Goal: Task Accomplishment & Management: Manage account settings

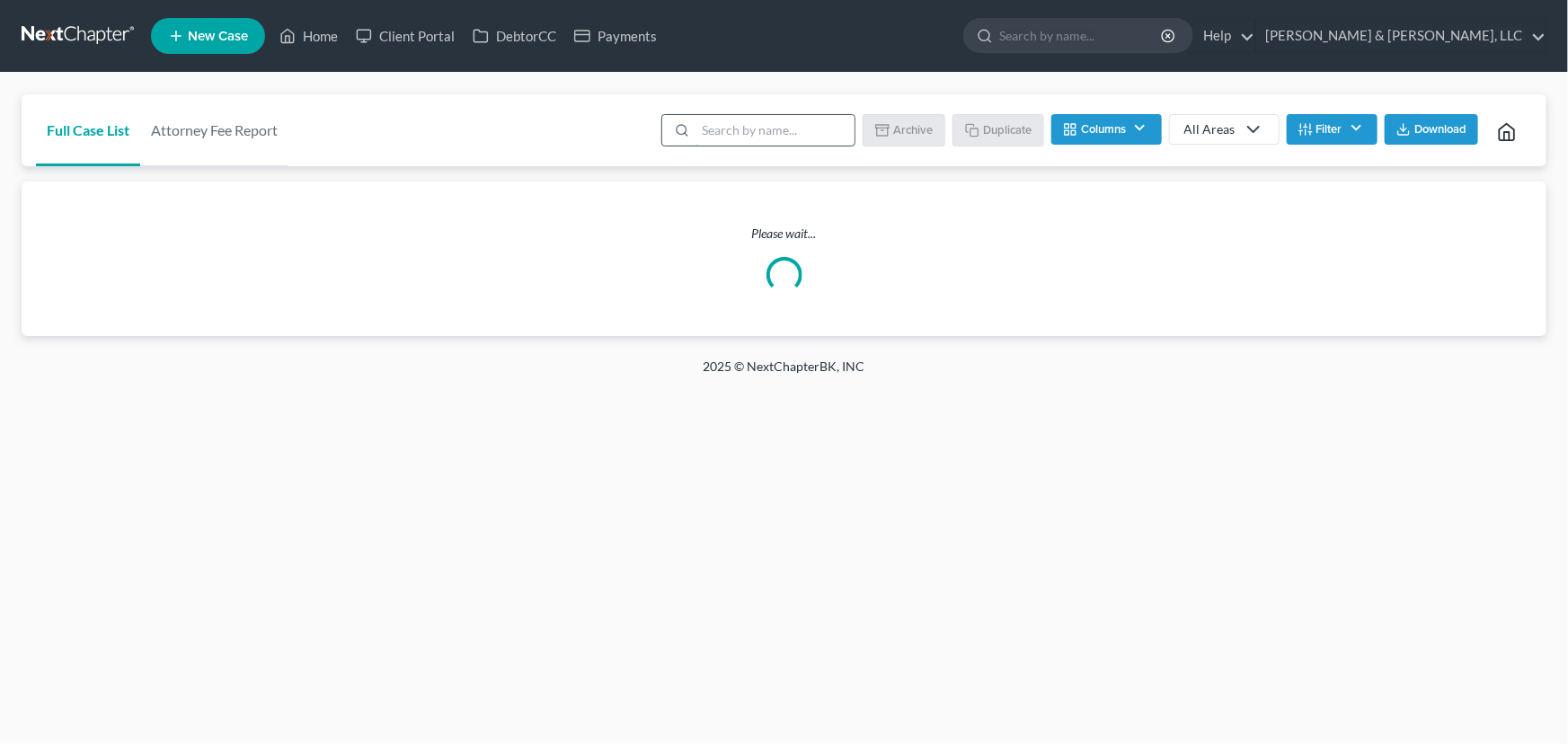
click at [712, 133] on input "search" at bounding box center [775, 130] width 159 height 31
type input "wheat"
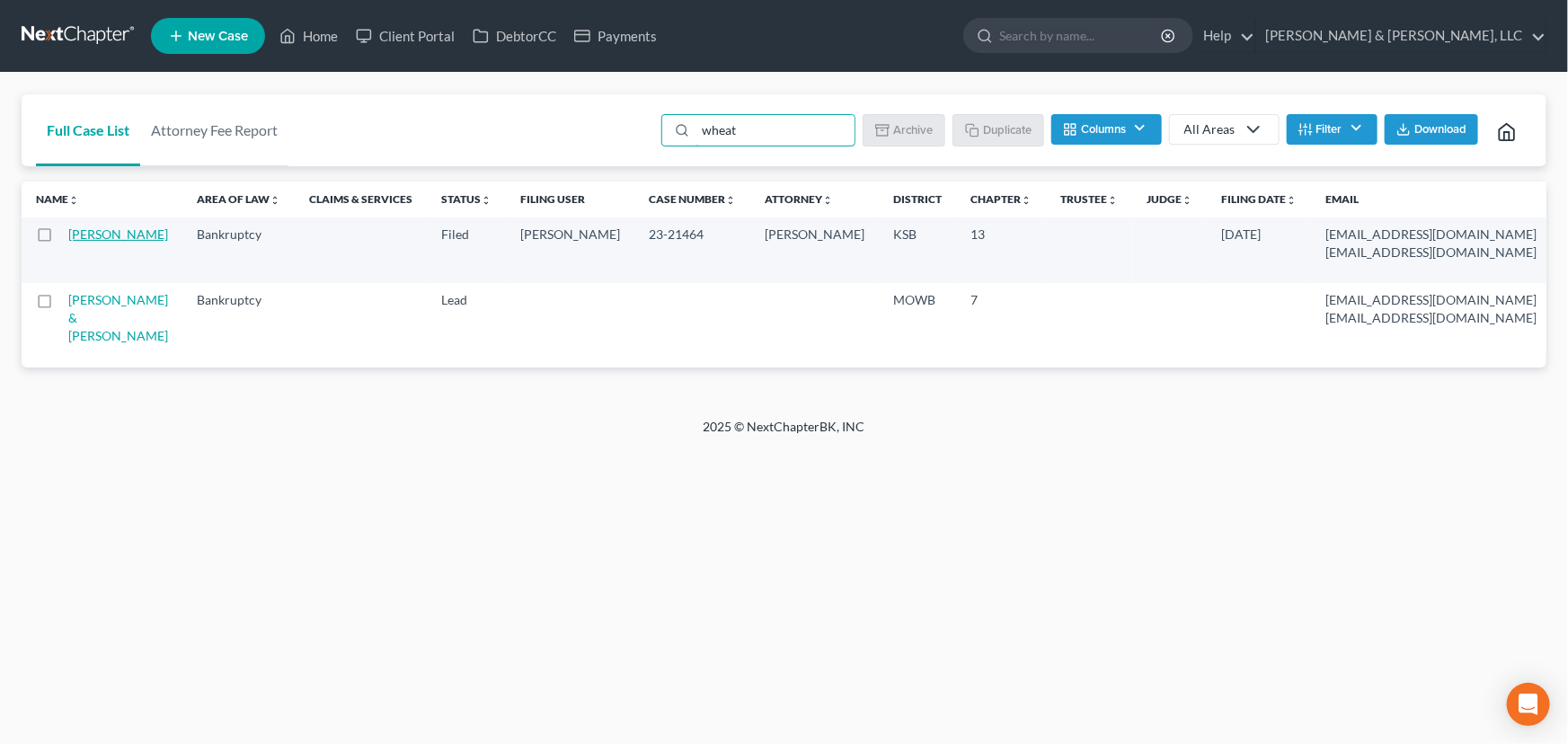
click at [86, 242] on link "Wheat, Janice" at bounding box center [118, 235] width 100 height 15
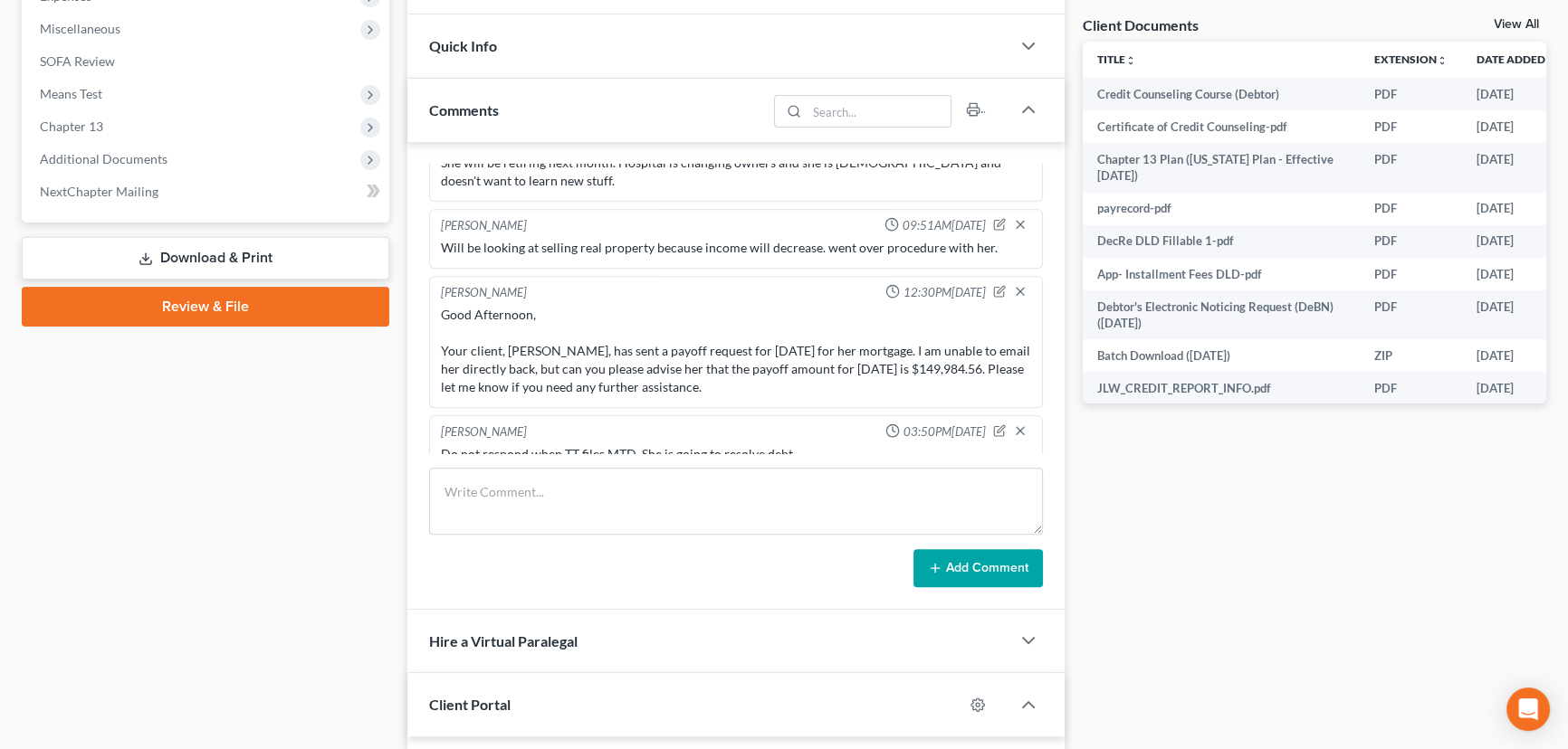
scroll to position [658, 0]
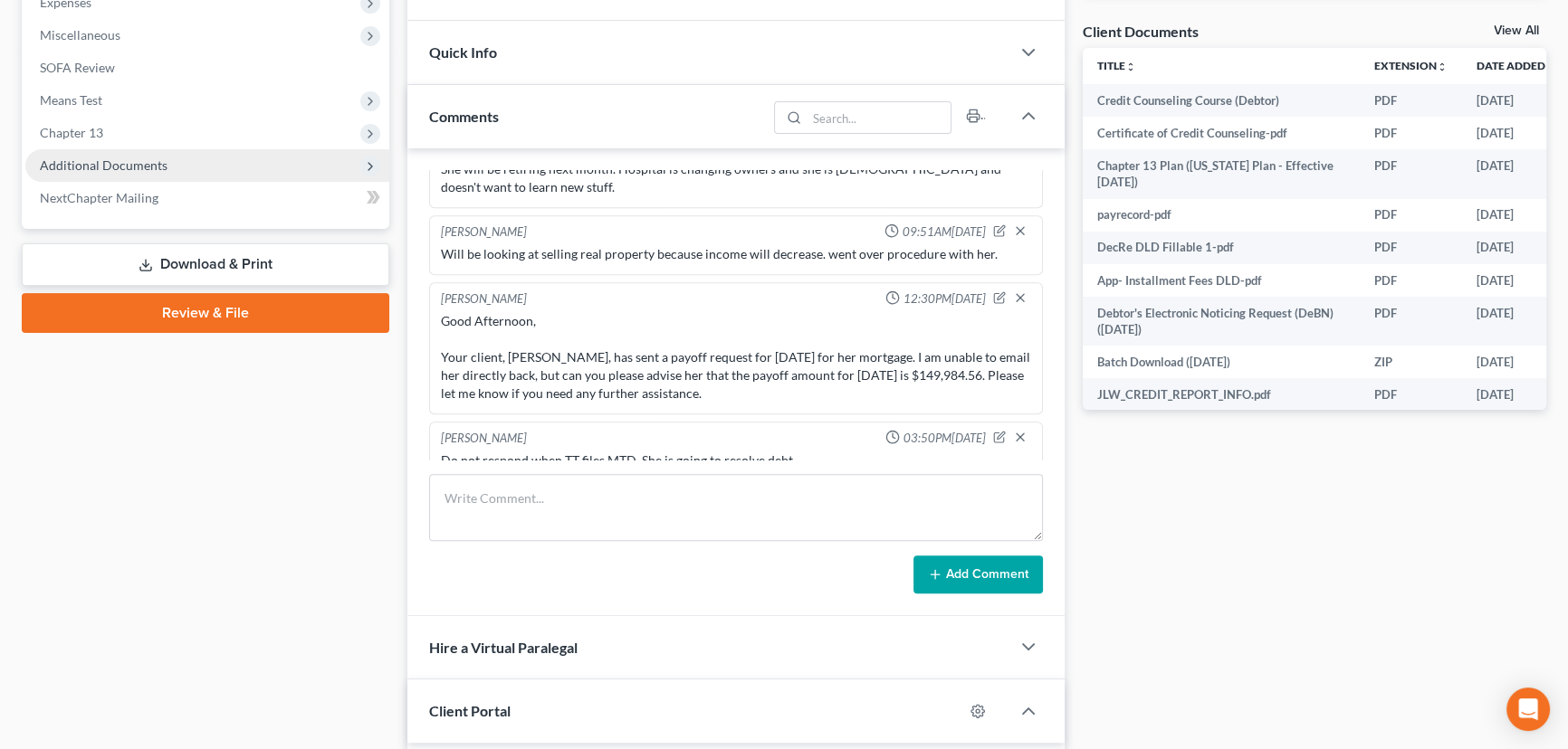
click at [72, 169] on span "Additional Documents" at bounding box center [103, 165] width 127 height 15
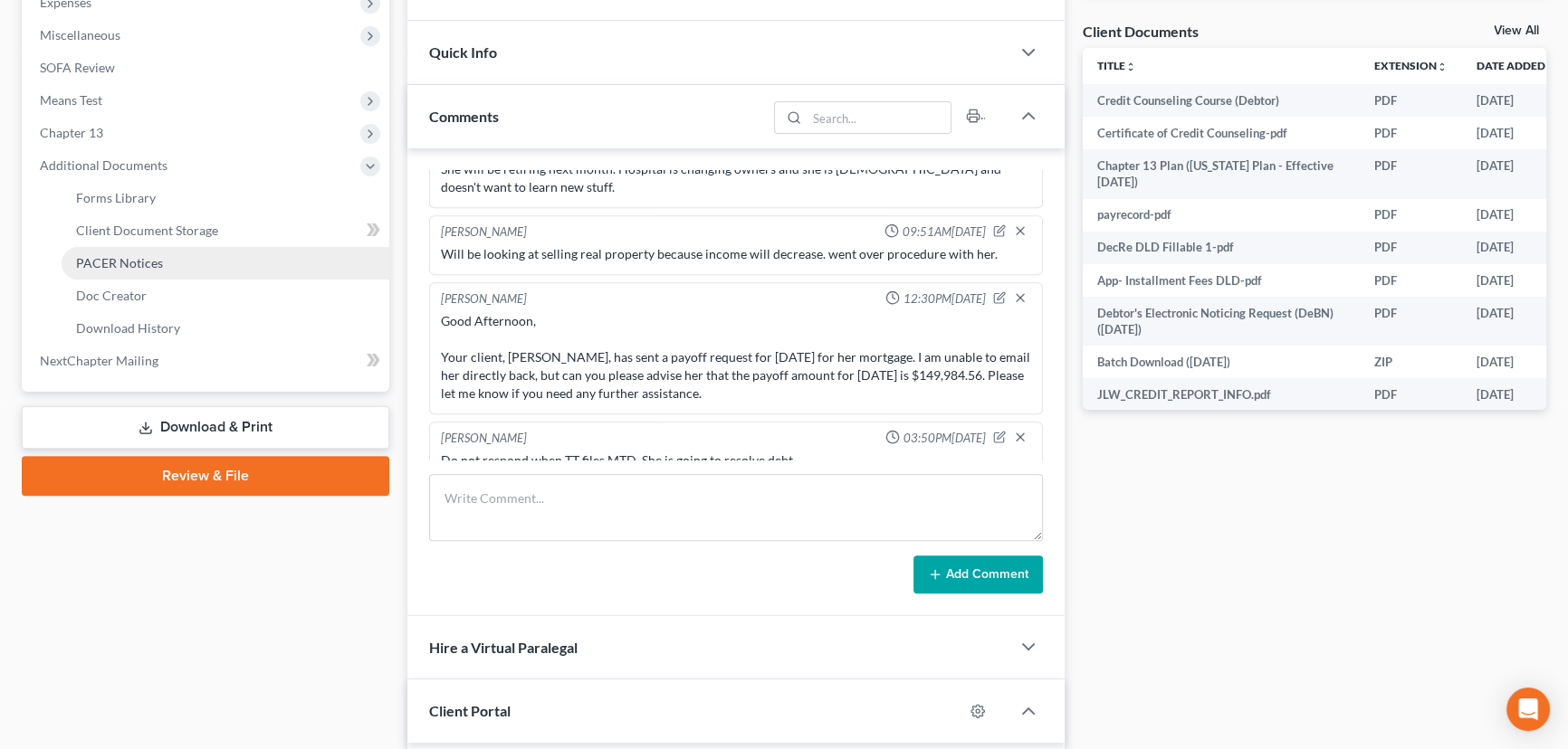
click at [102, 260] on span "PACER Notices" at bounding box center [120, 263] width 87 height 15
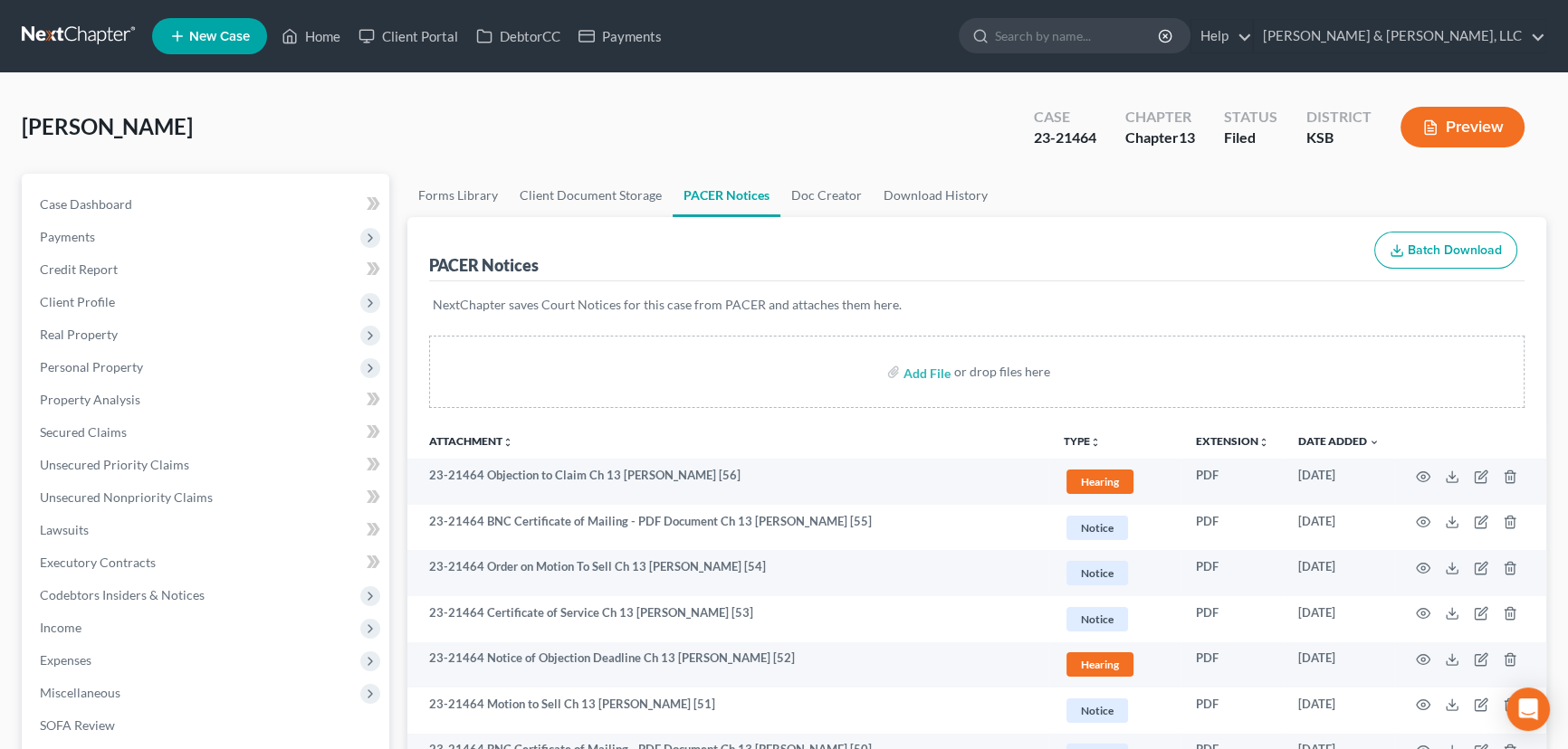
scroll to position [81, 0]
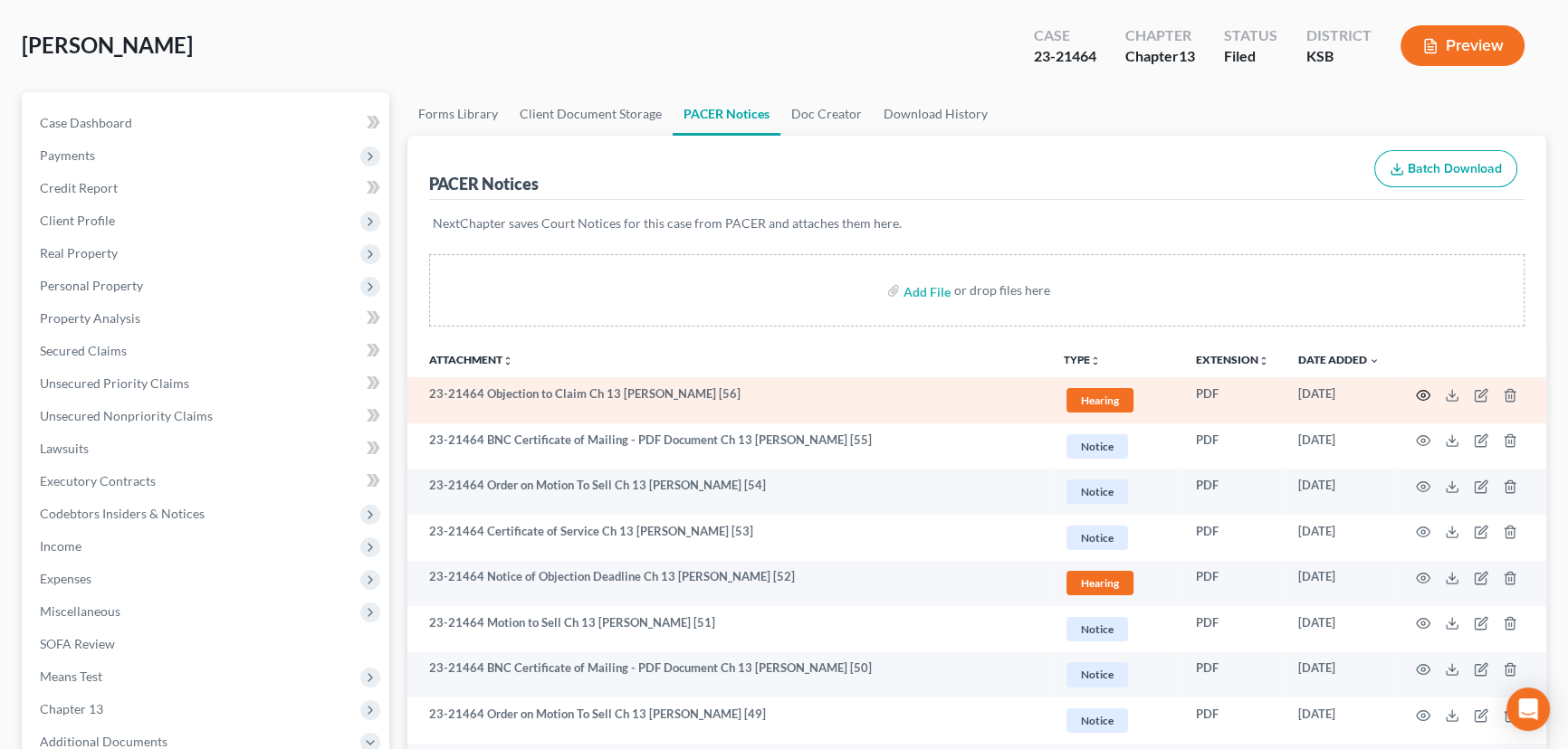
click at [1421, 393] on circle "button" at bounding box center [1423, 395] width 4 height 4
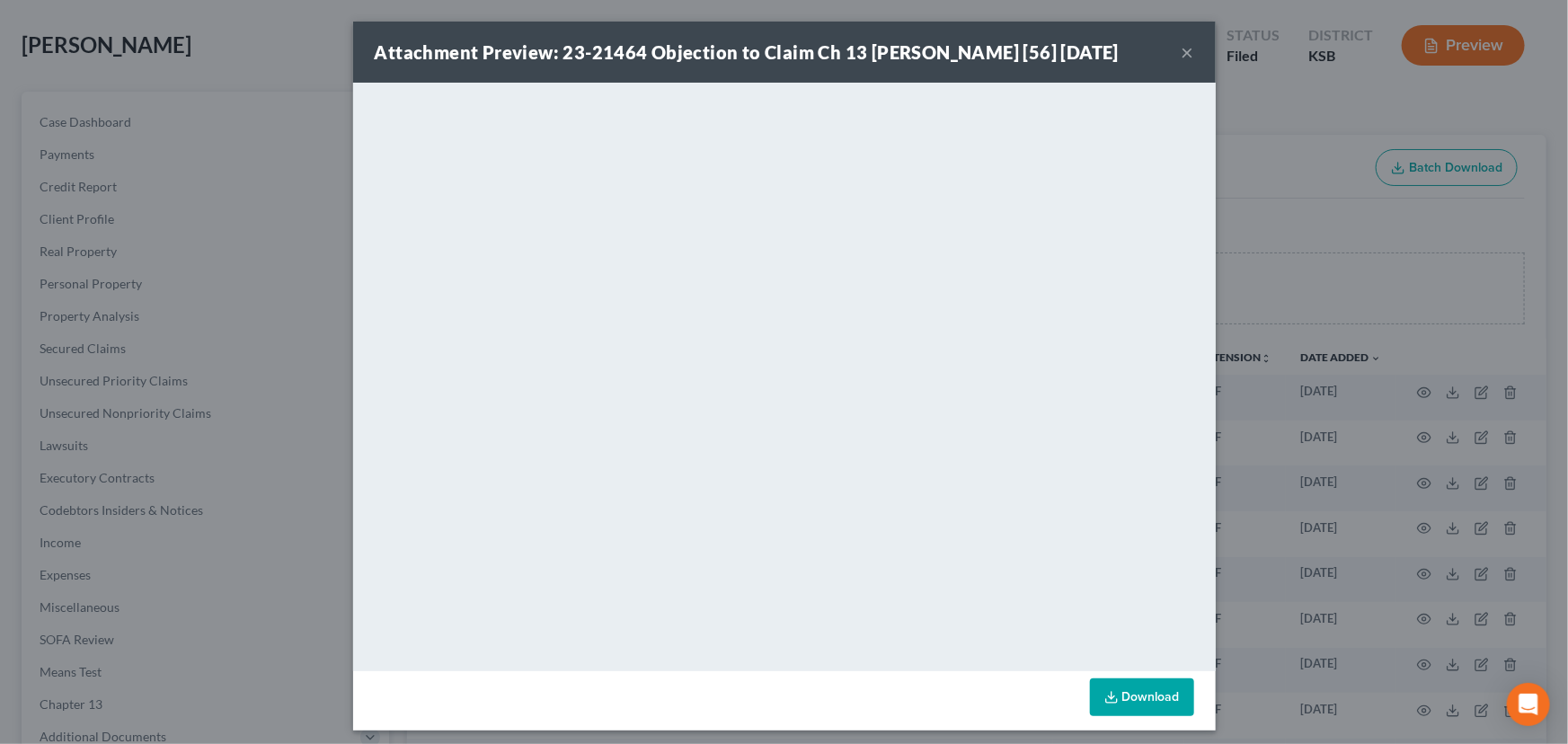
click at [1182, 51] on button "×" at bounding box center [1188, 52] width 12 height 22
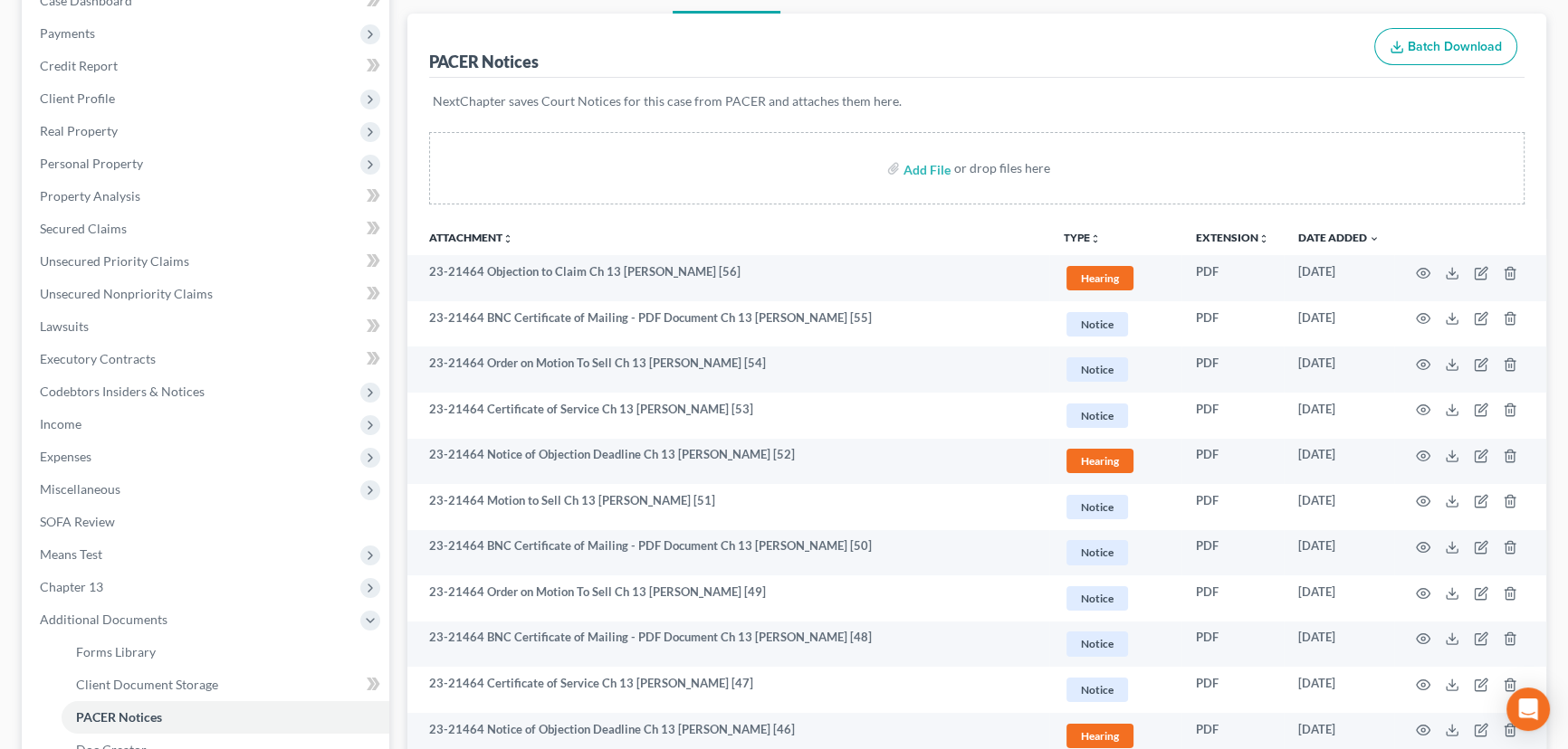
scroll to position [246, 0]
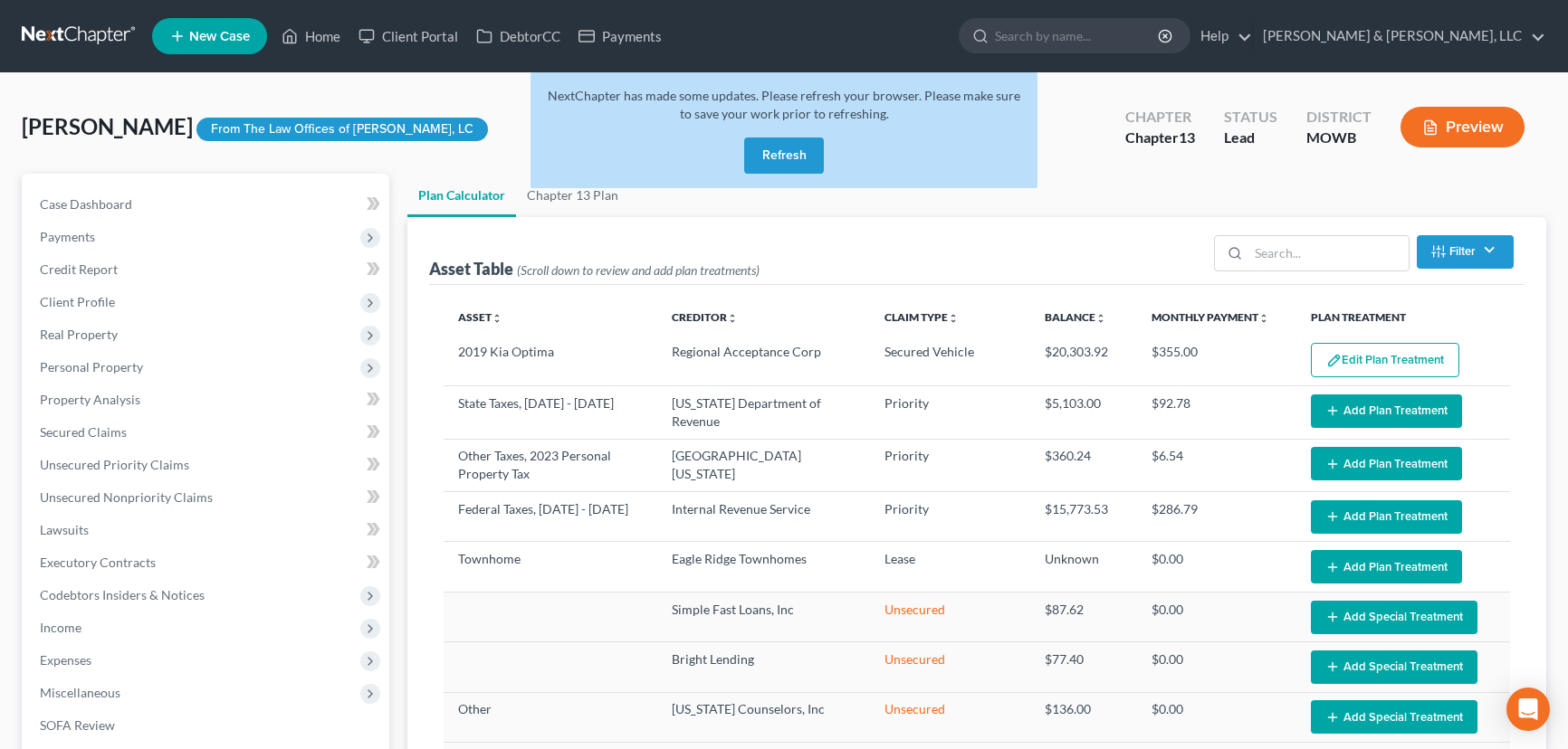
select select "54"
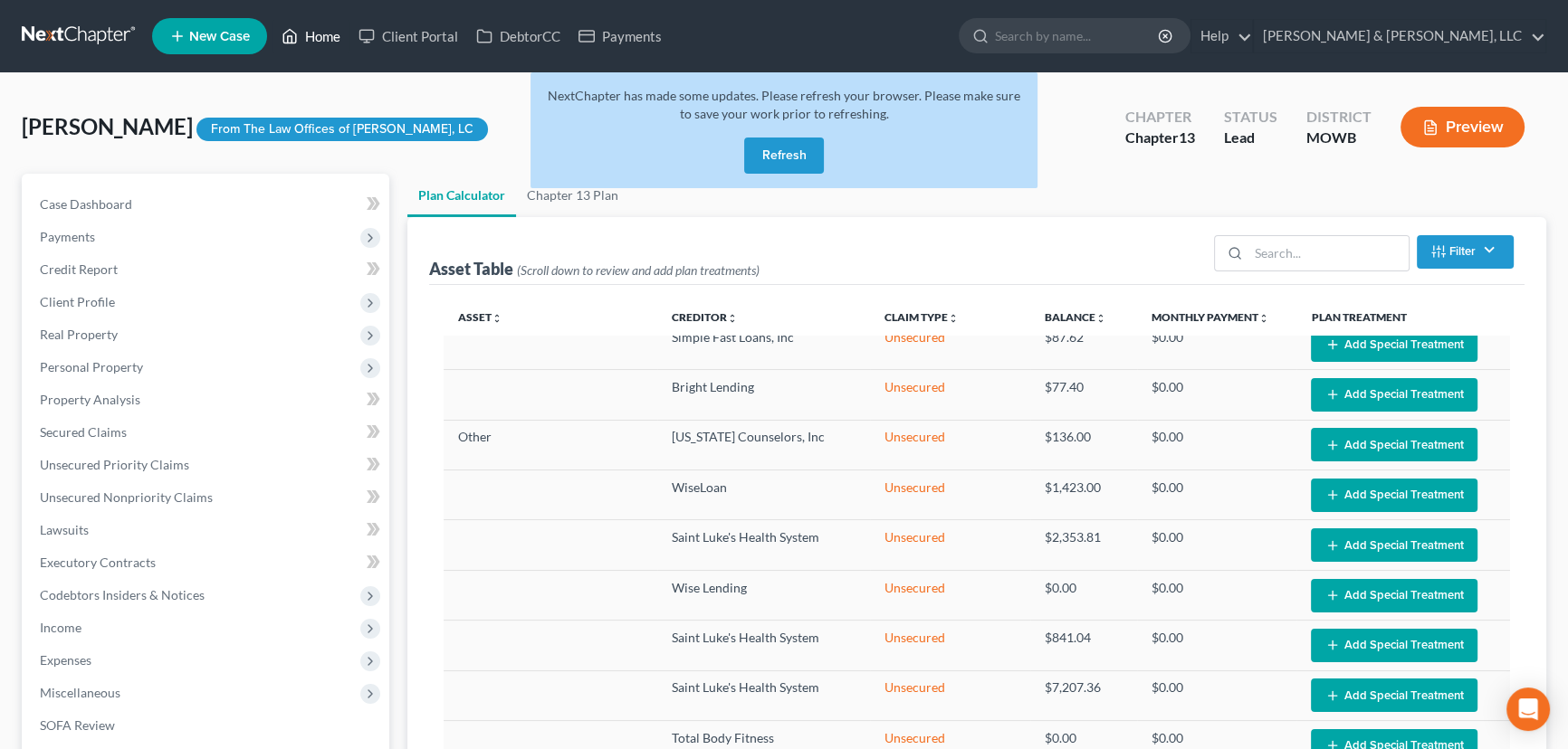
drag, startPoint x: 312, startPoint y: 19, endPoint x: 315, endPoint y: 30, distance: 11.4
click at [312, 18] on ul "New Case Home Client Portal DebtorCC Payments - No Result - See all results Or …" at bounding box center [850, 36] width 1394 height 47
click at [319, 37] on link "Home" at bounding box center [311, 37] width 77 height 33
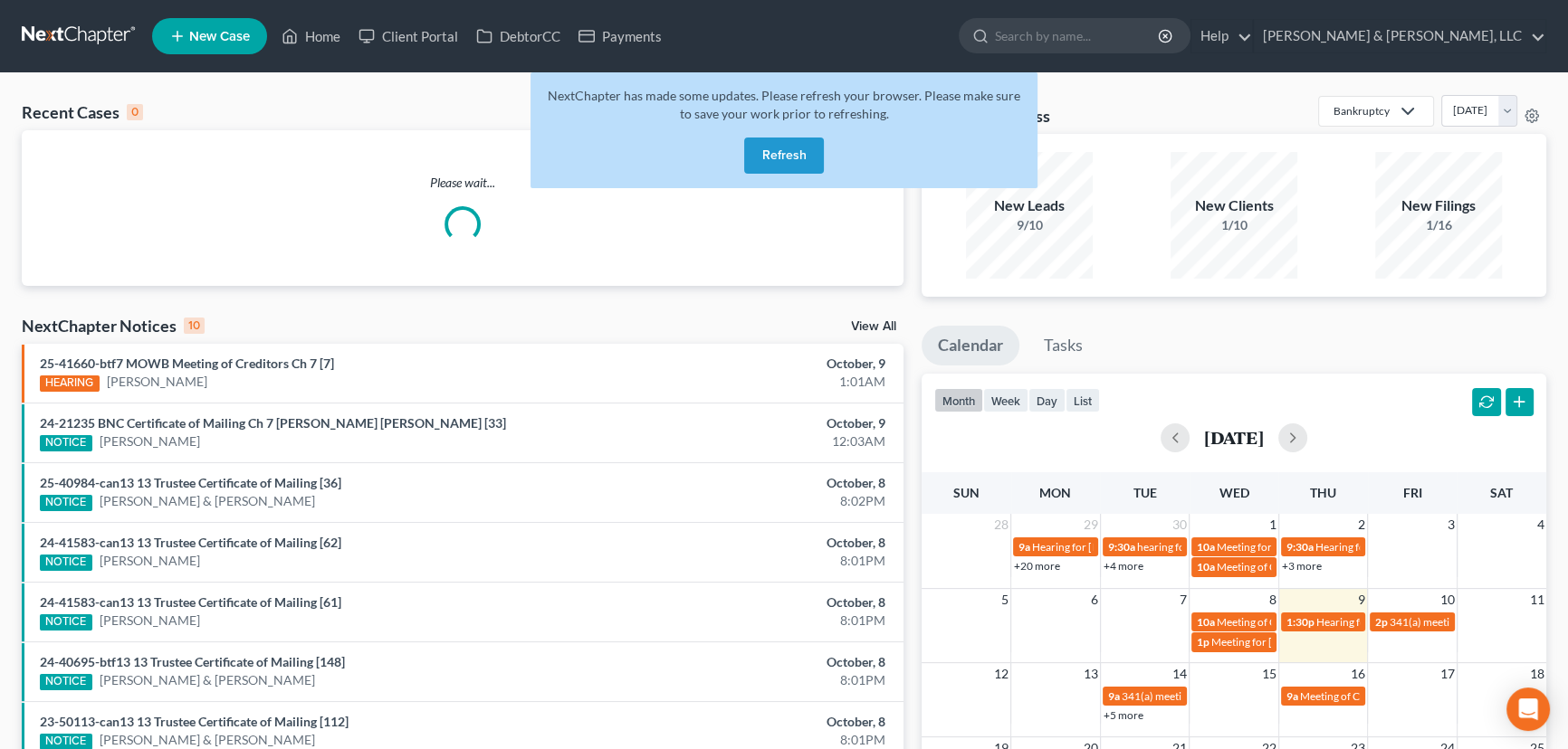
click at [787, 152] on button "Refresh" at bounding box center [784, 156] width 80 height 37
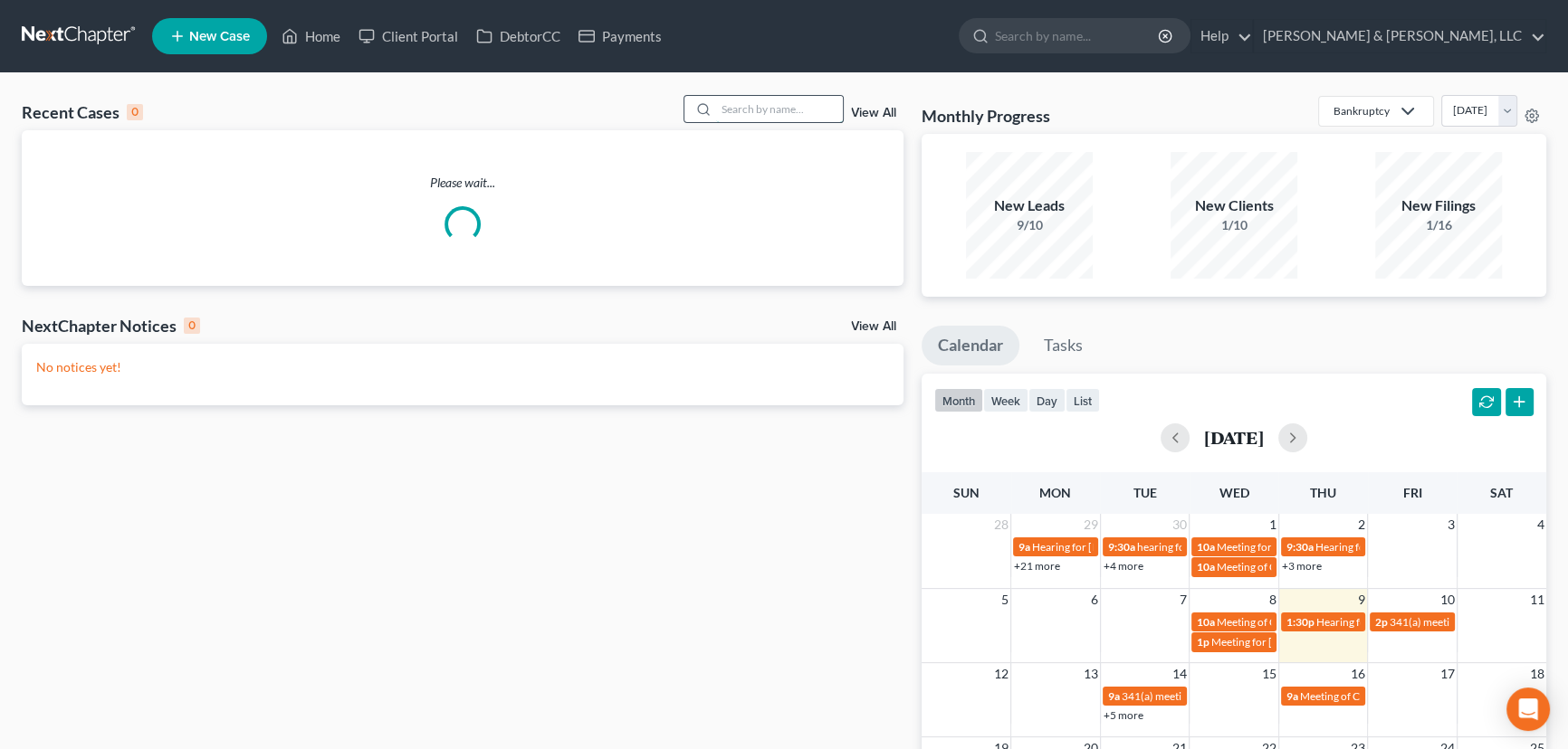
click at [783, 117] on input "search" at bounding box center [779, 109] width 126 height 26
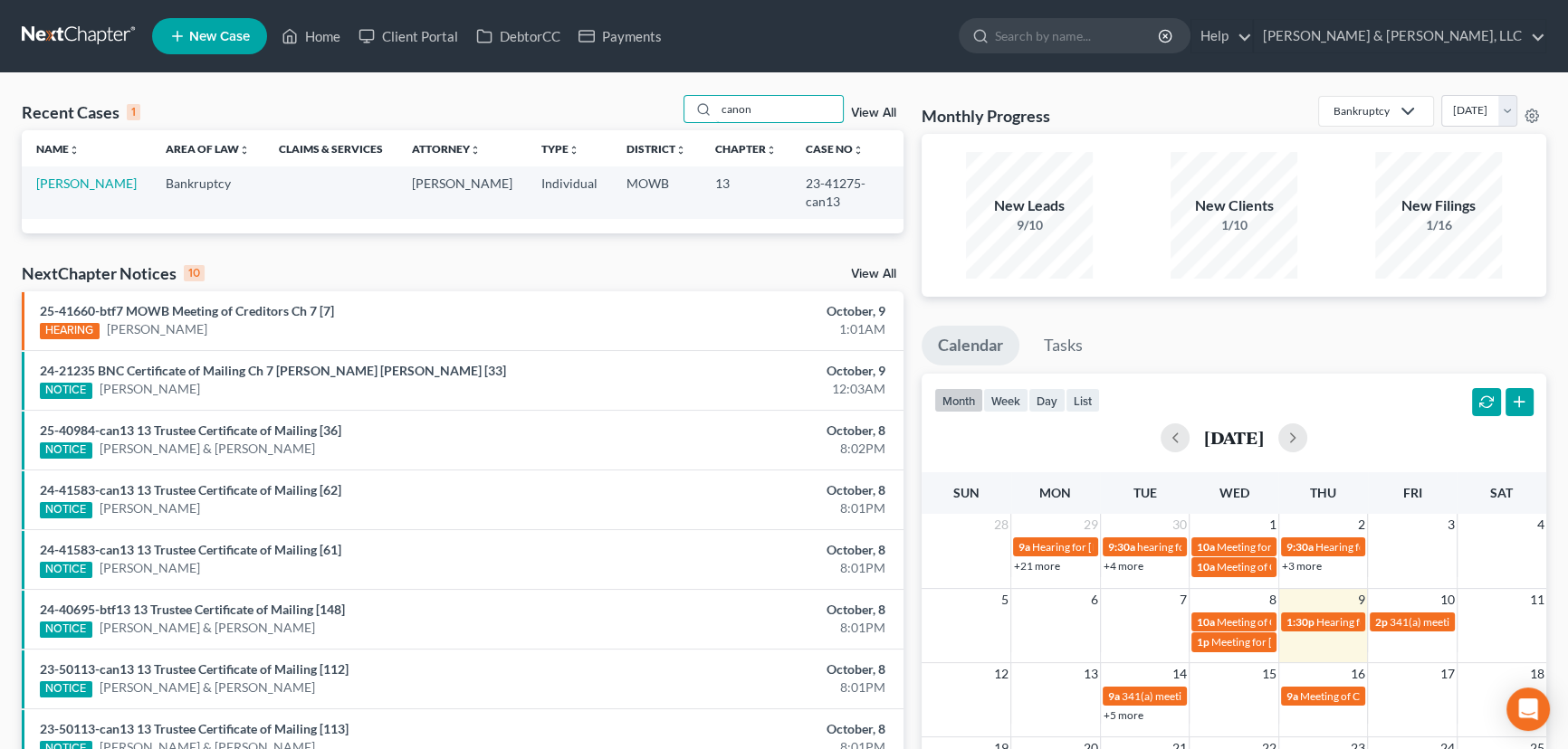
type input "canon"
click at [74, 193] on td "Canon, Richard" at bounding box center [87, 193] width 129 height 52
click at [62, 188] on link "Canon, Richard" at bounding box center [87, 183] width 100 height 15
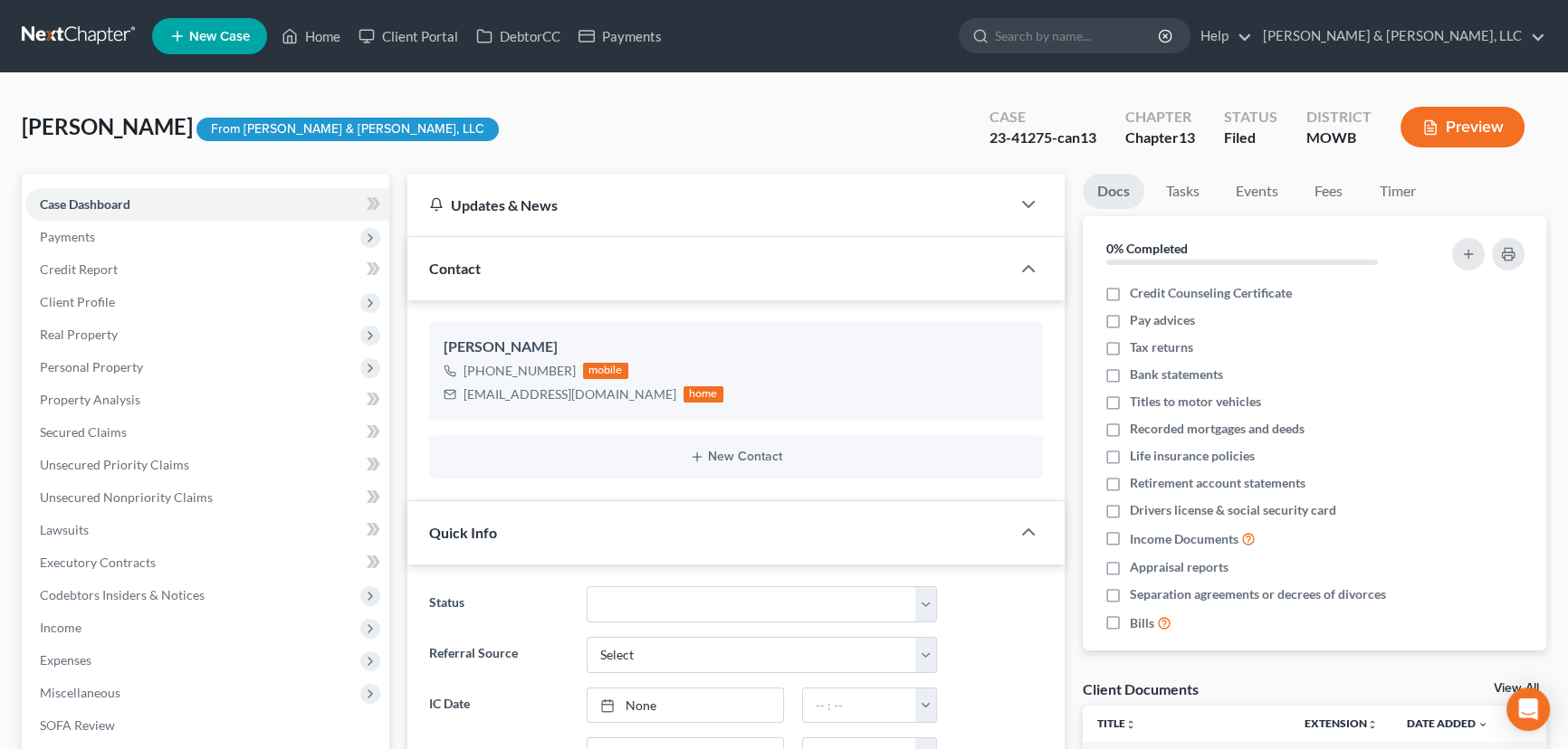
scroll to position [870, 0]
click at [69, 340] on span "Real Property" at bounding box center [78, 334] width 78 height 15
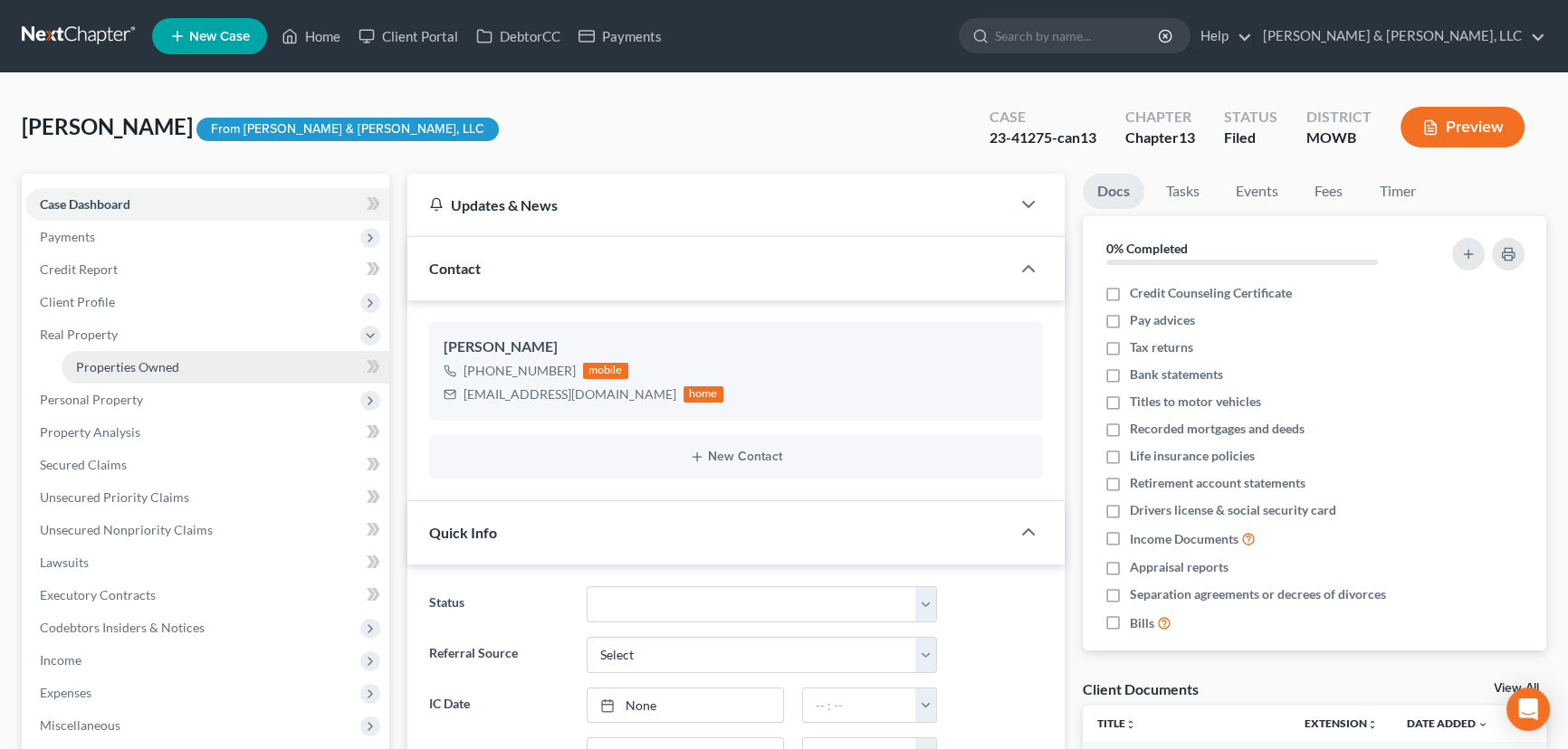
click at [88, 366] on span "Properties Owned" at bounding box center [127, 367] width 103 height 15
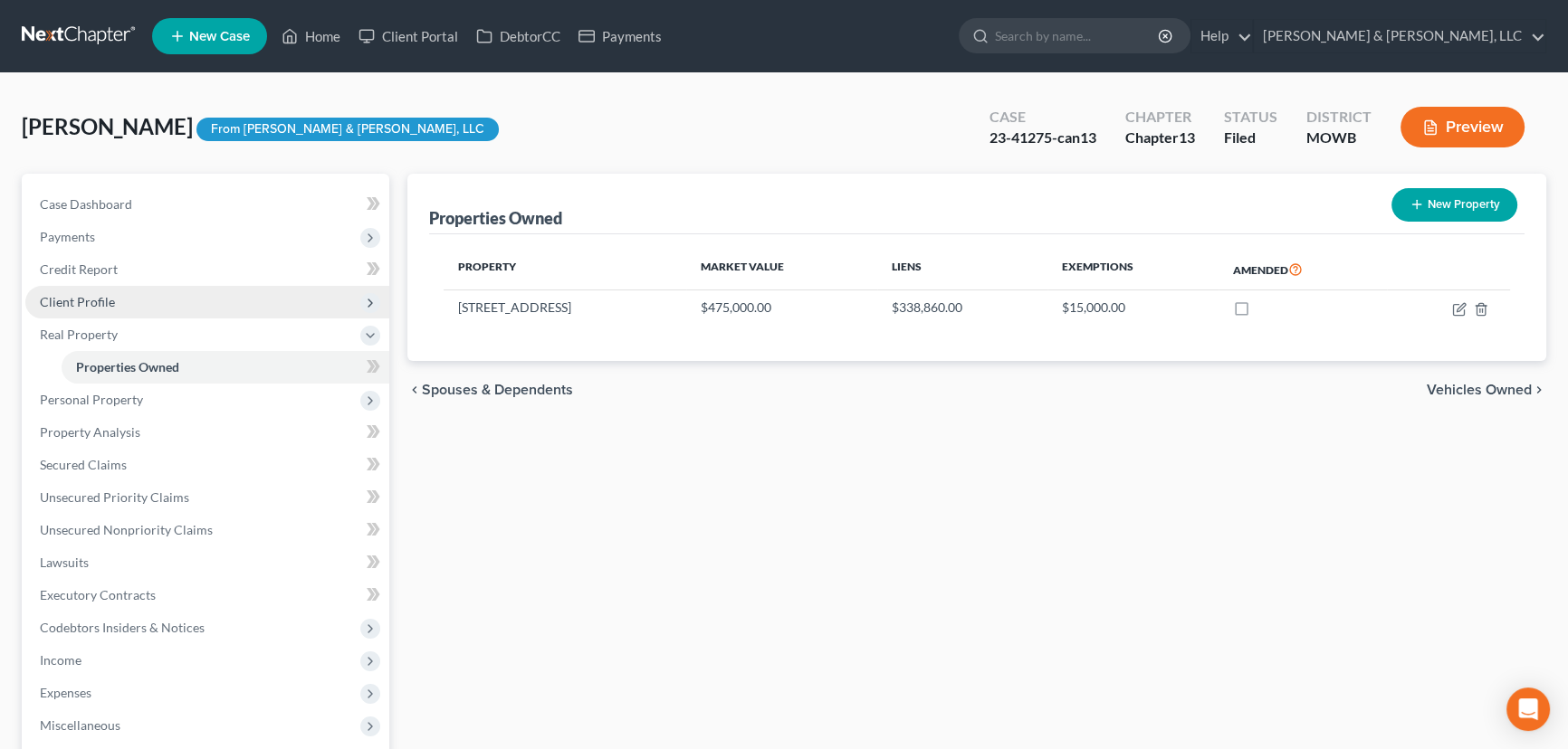
click at [139, 291] on span "Client Profile" at bounding box center [206, 303] width 364 height 33
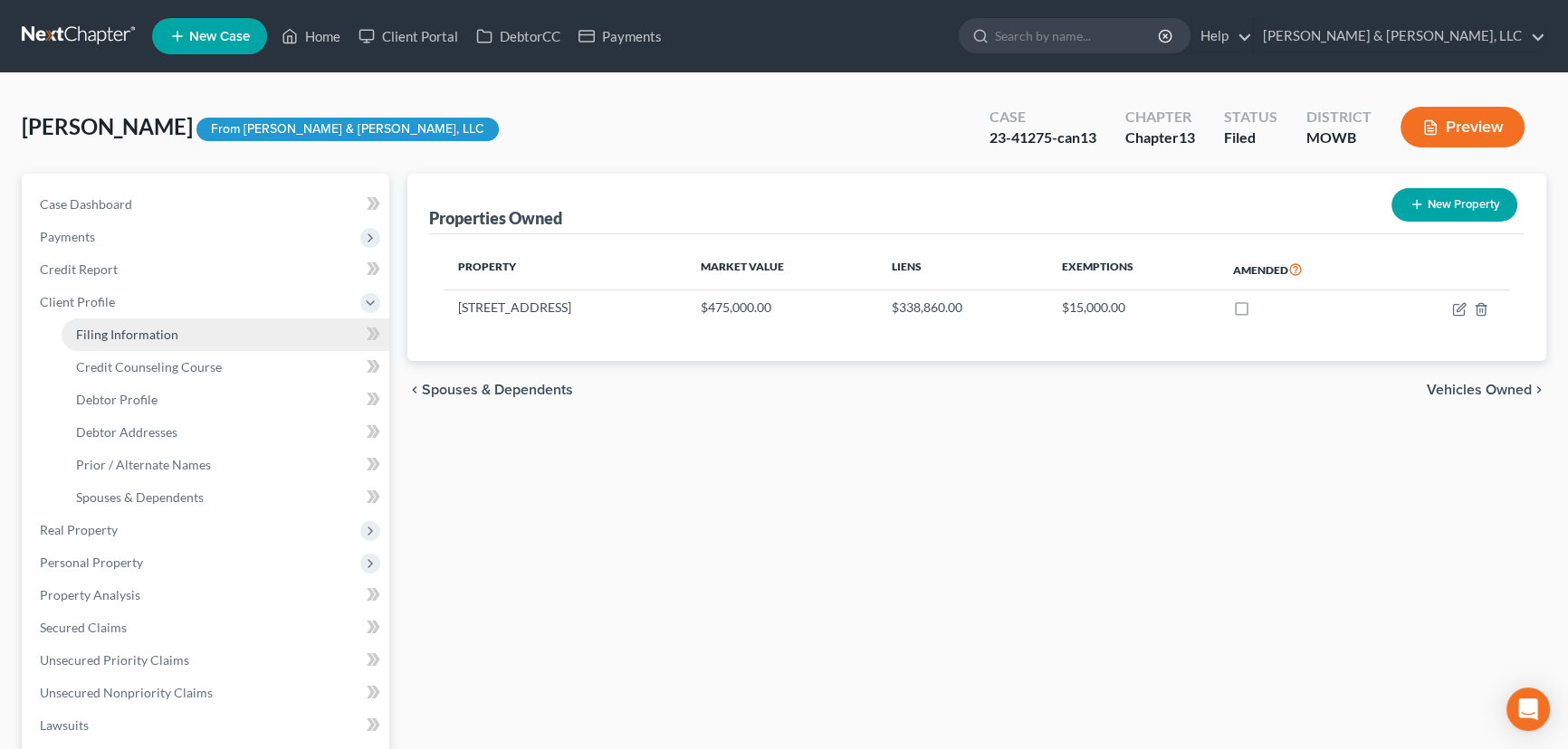
click at [136, 333] on span "Filing Information" at bounding box center [127, 334] width 102 height 15
select select "1"
select select "0"
select select "3"
select select "26"
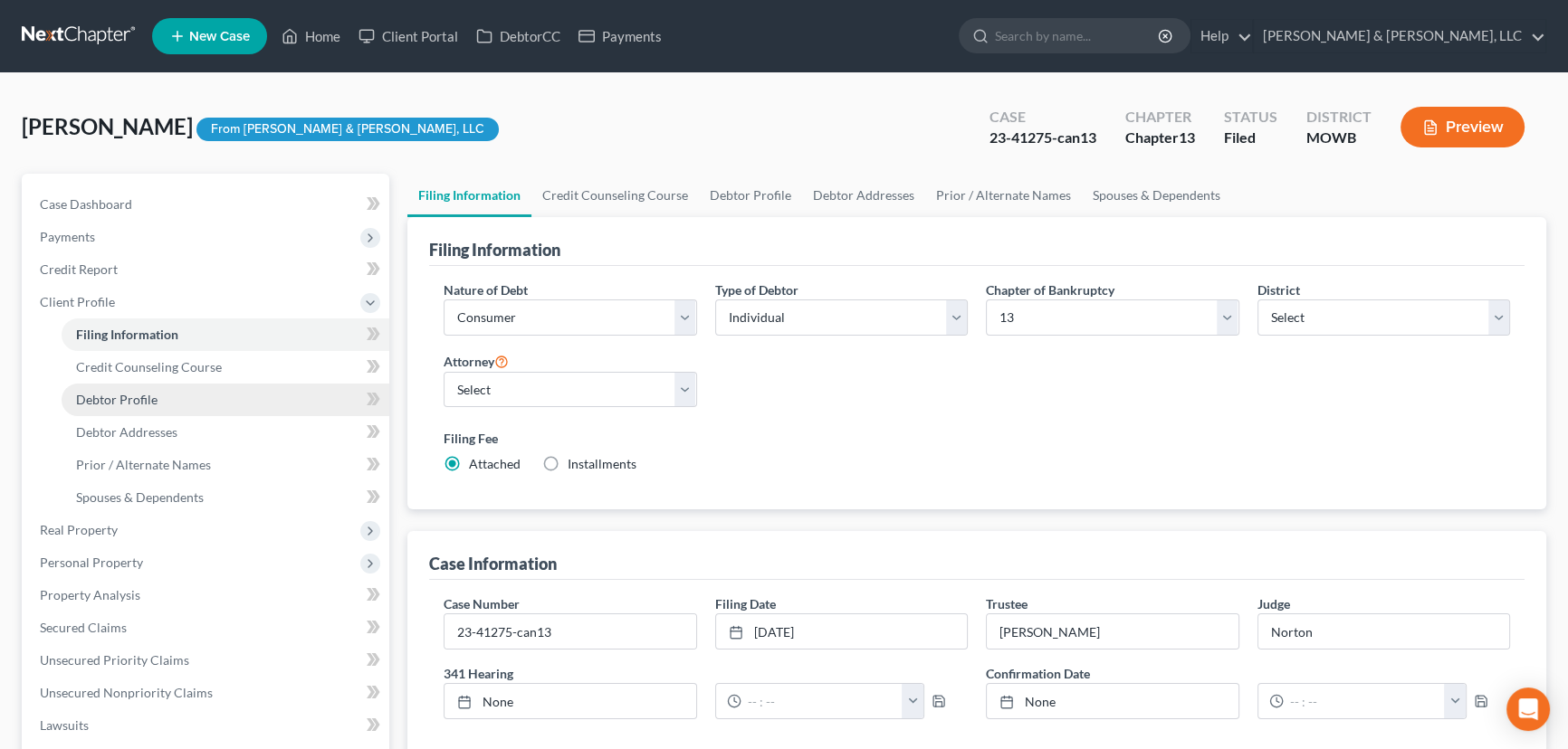
click at [126, 397] on span "Debtor Profile" at bounding box center [117, 400] width 81 height 15
select select "1"
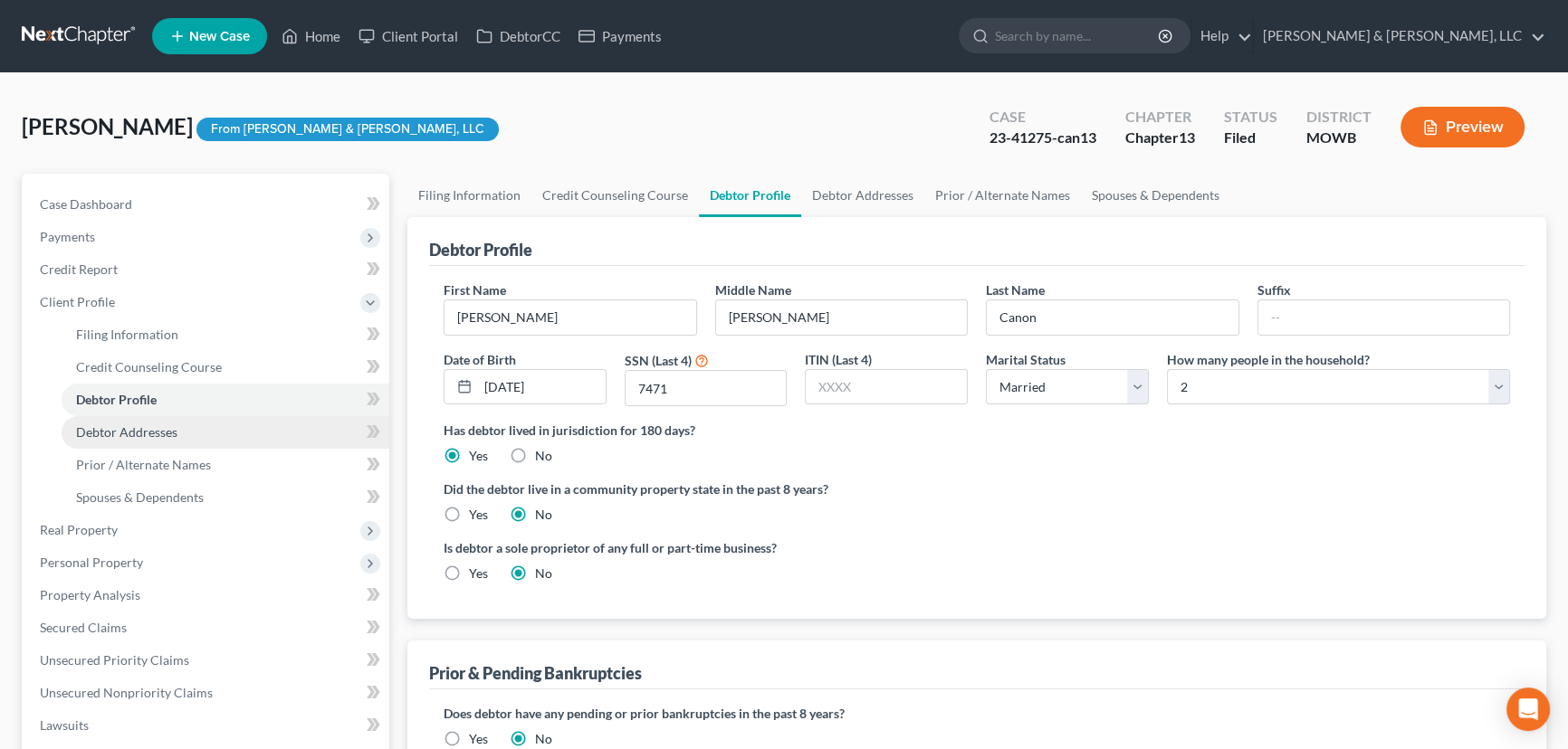
click at [130, 420] on link "Debtor Addresses" at bounding box center [226, 433] width 328 height 33
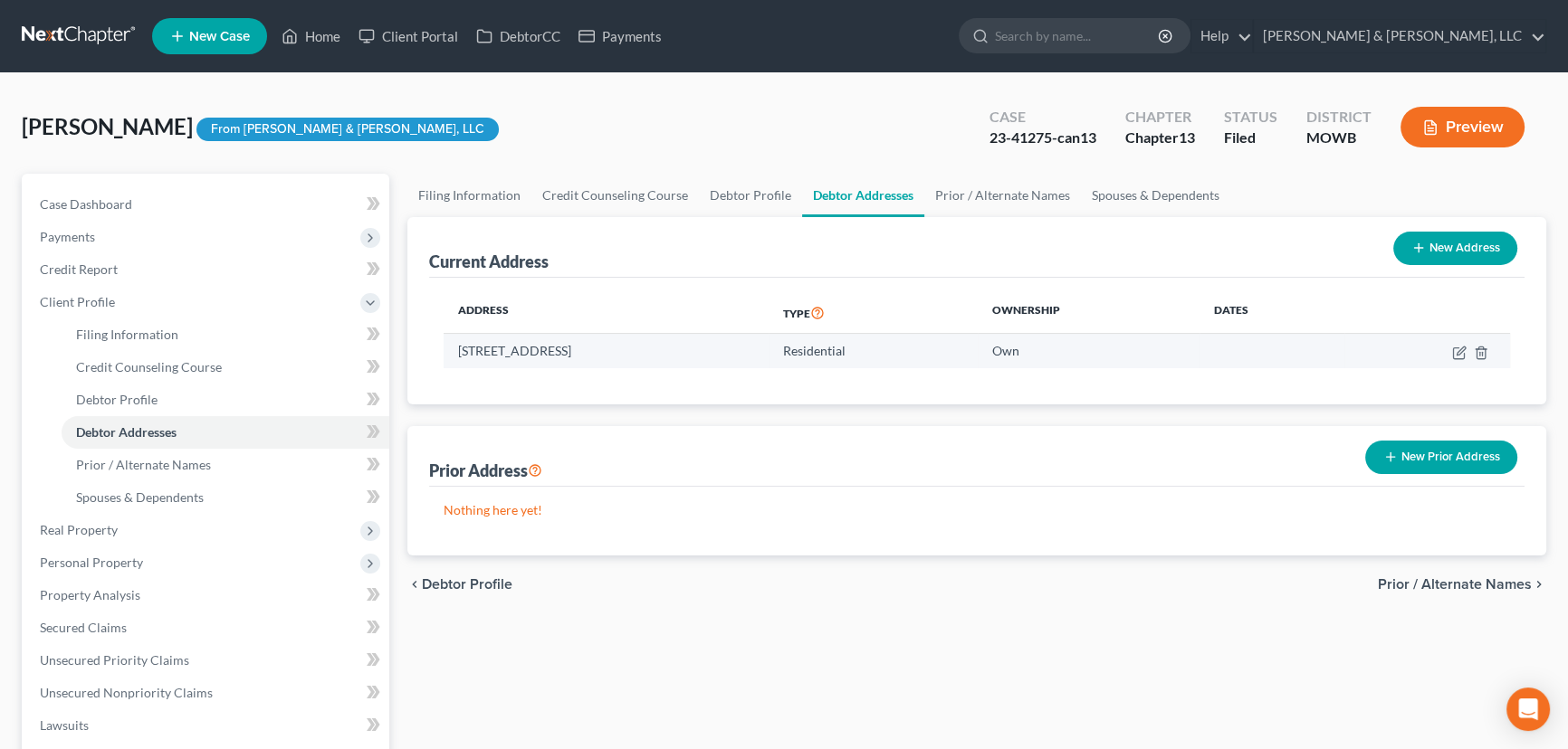
drag, startPoint x: 696, startPoint y: 346, endPoint x: 454, endPoint y: 351, distance: 242.1
click at [454, 351] on td "2785 Bainbridge Rd, Bates City, MO 64011" at bounding box center [606, 351] width 325 height 35
copy td "2785 Bainbridge Rd, Bates City, MO 64011"
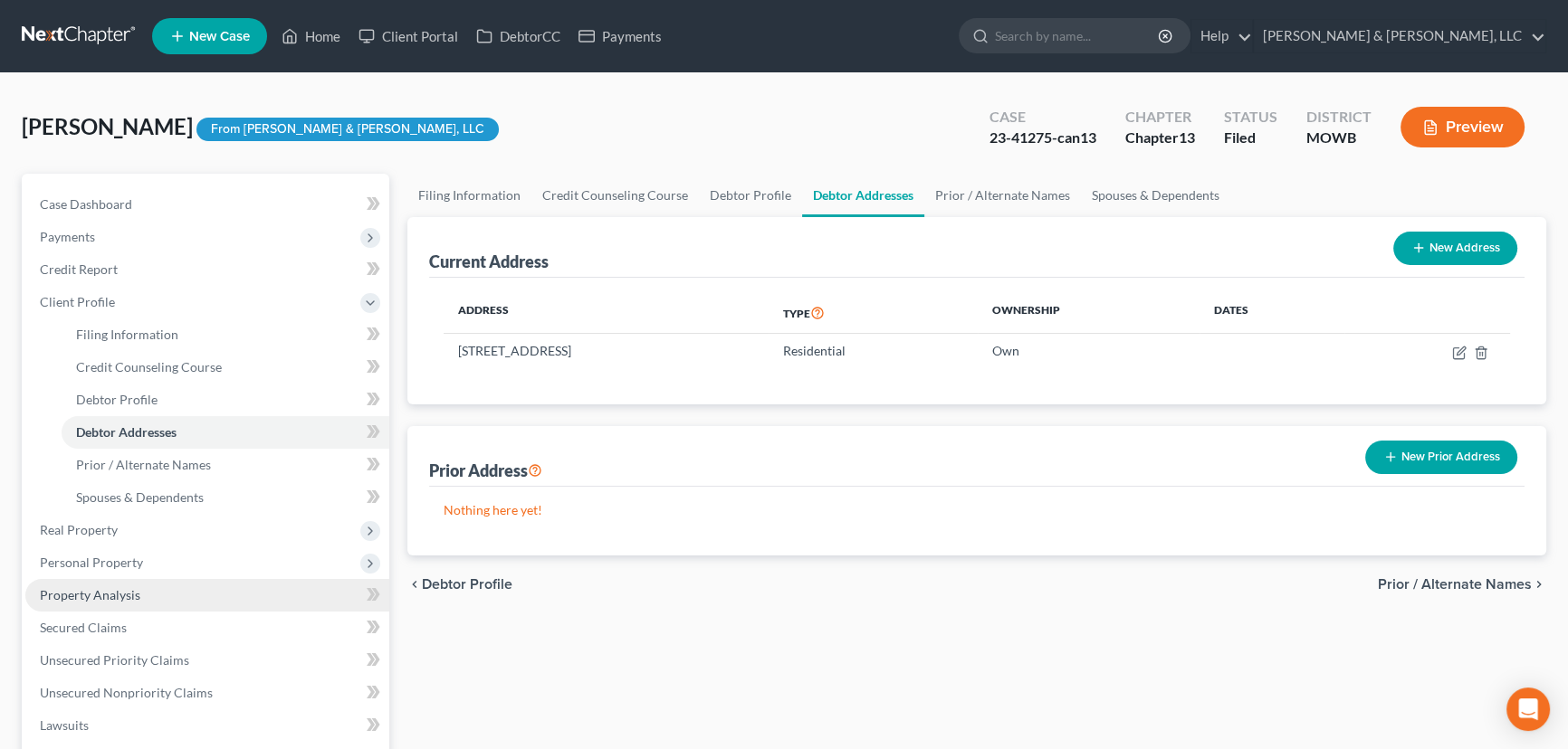
click at [92, 596] on span "Property Analysis" at bounding box center [90, 595] width 100 height 15
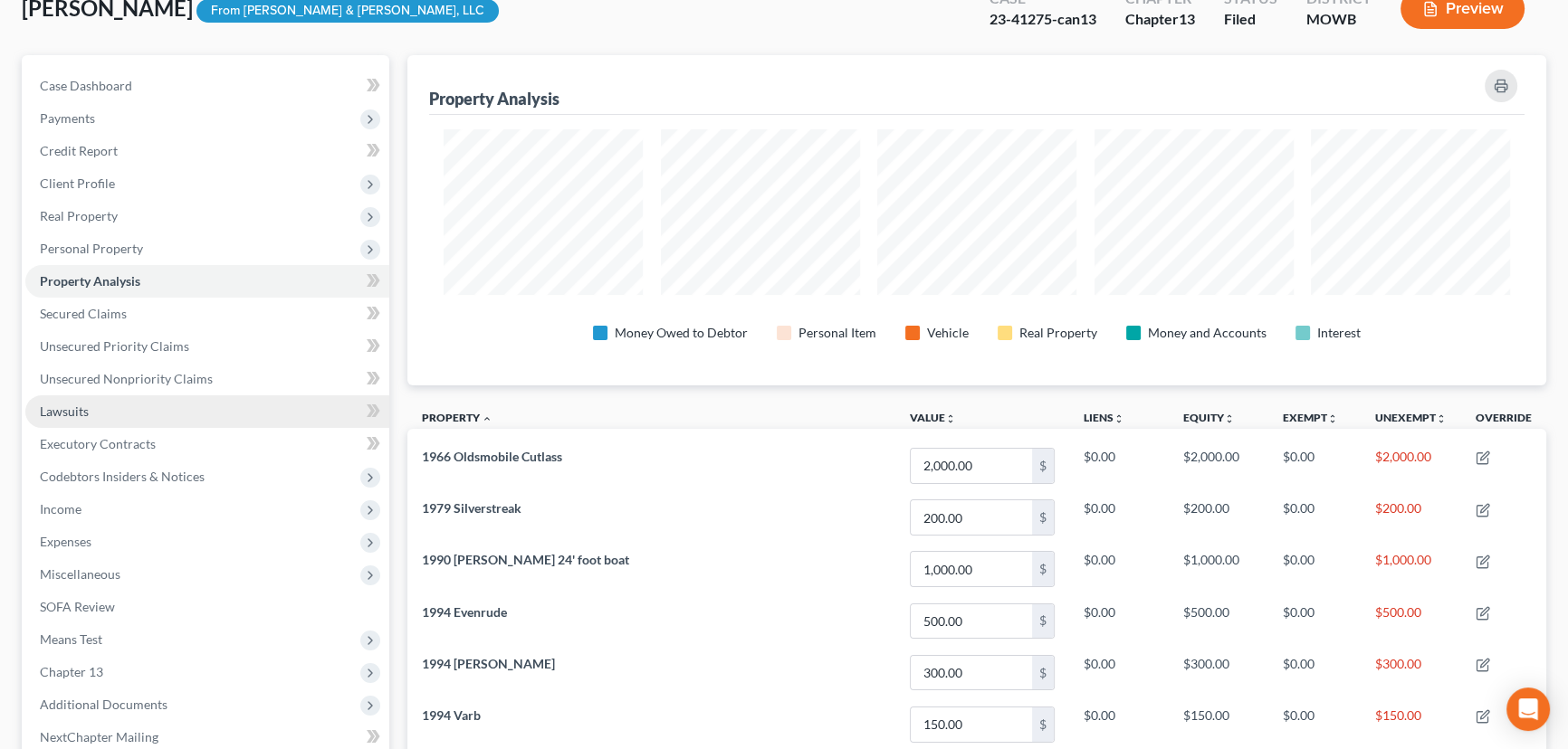
scroll to position [81, 0]
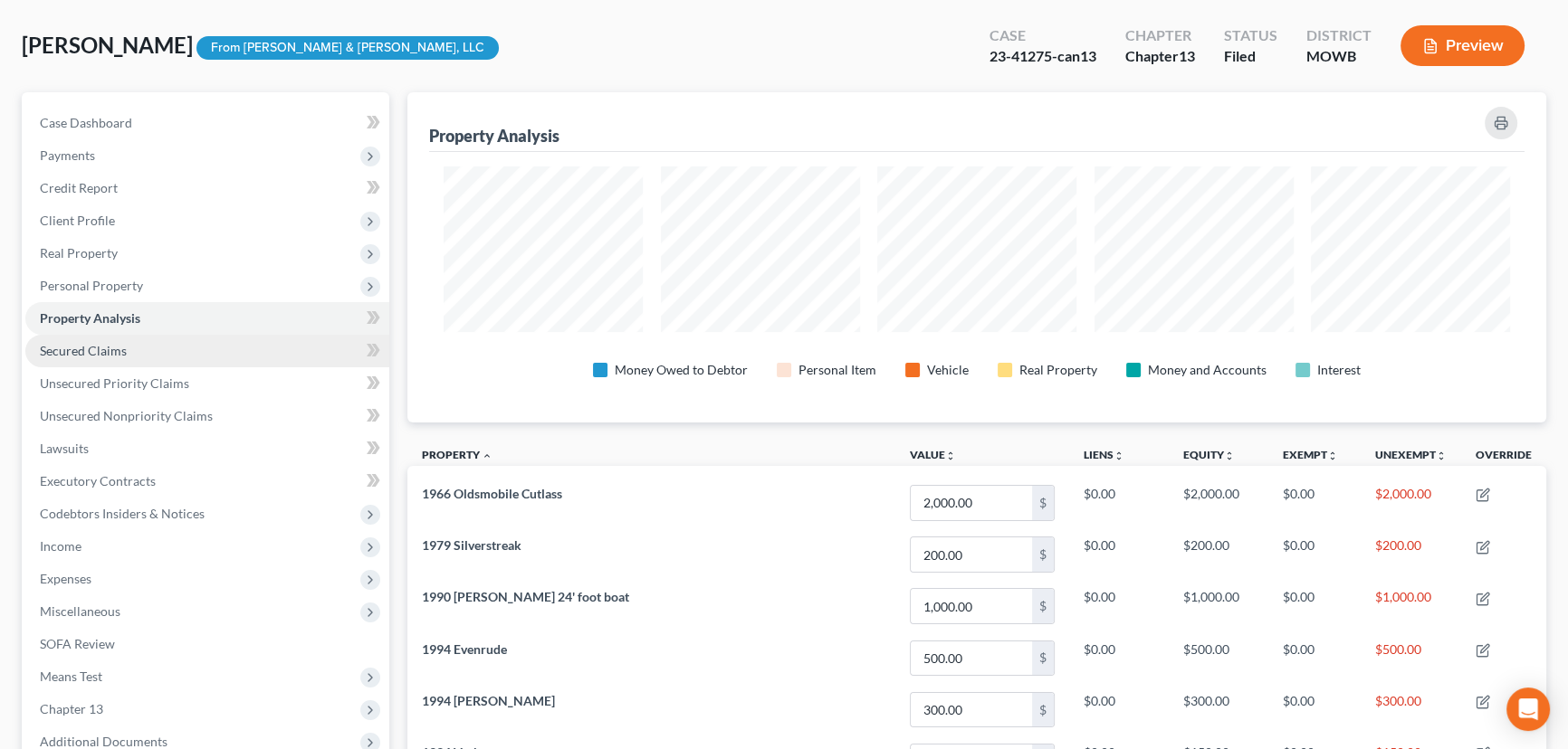
drag, startPoint x: 98, startPoint y: 340, endPoint x: 124, endPoint y: 345, distance: 26.5
click at [98, 343] on span "Secured Claims" at bounding box center [83, 351] width 87 height 15
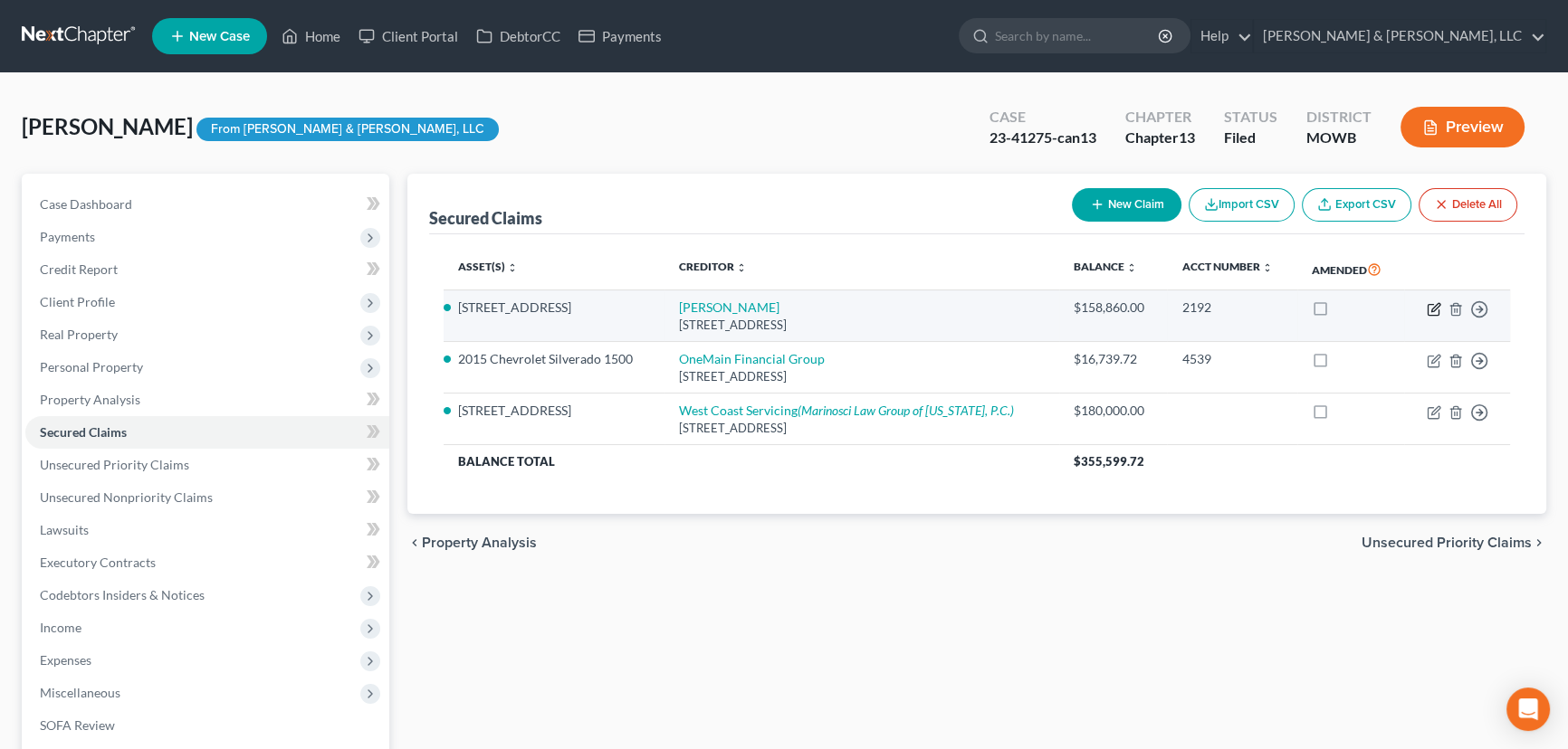
click at [1433, 307] on icon "button" at bounding box center [1435, 308] width 8 height 8
select select "45"
select select "3"
select select "2"
select select "3"
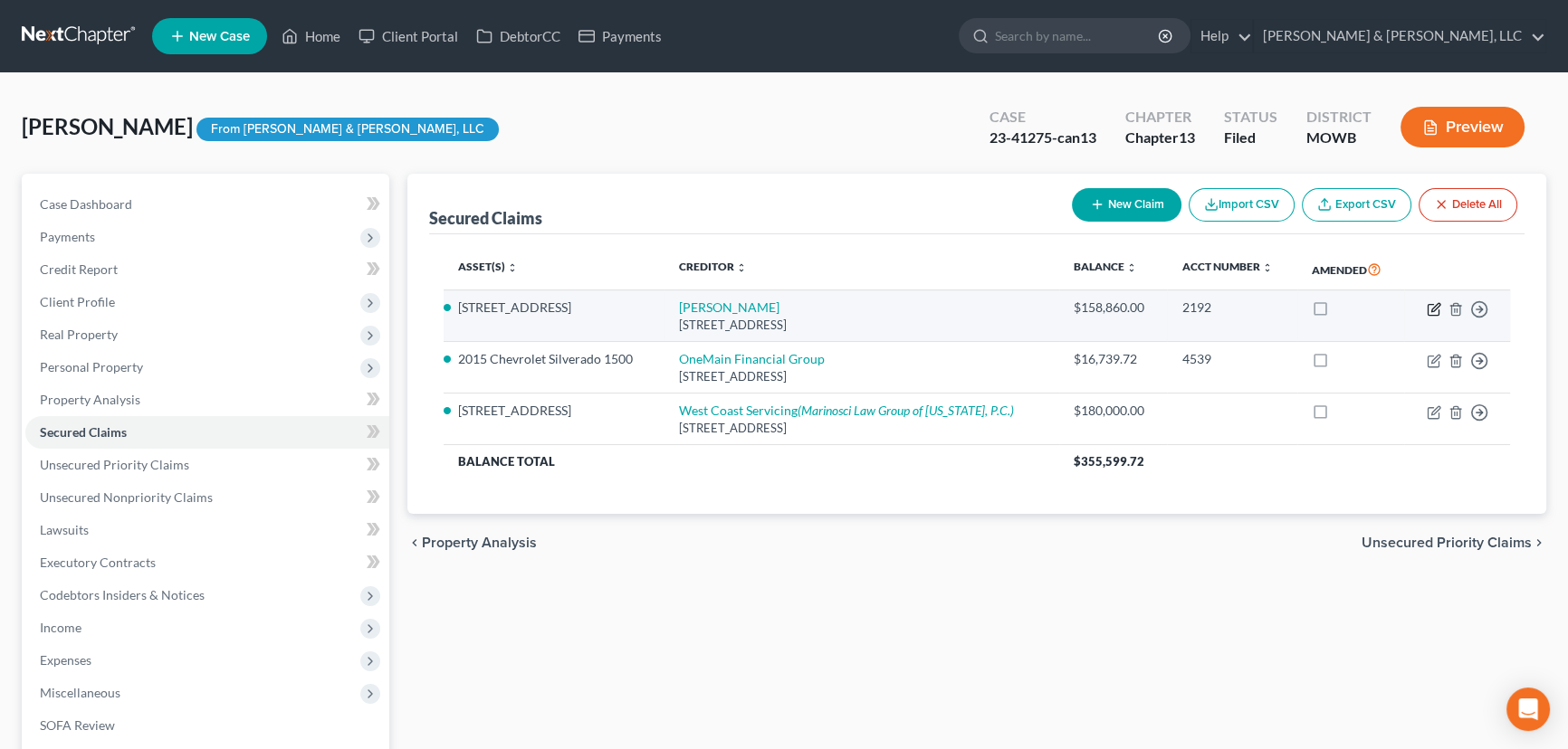
select select "0"
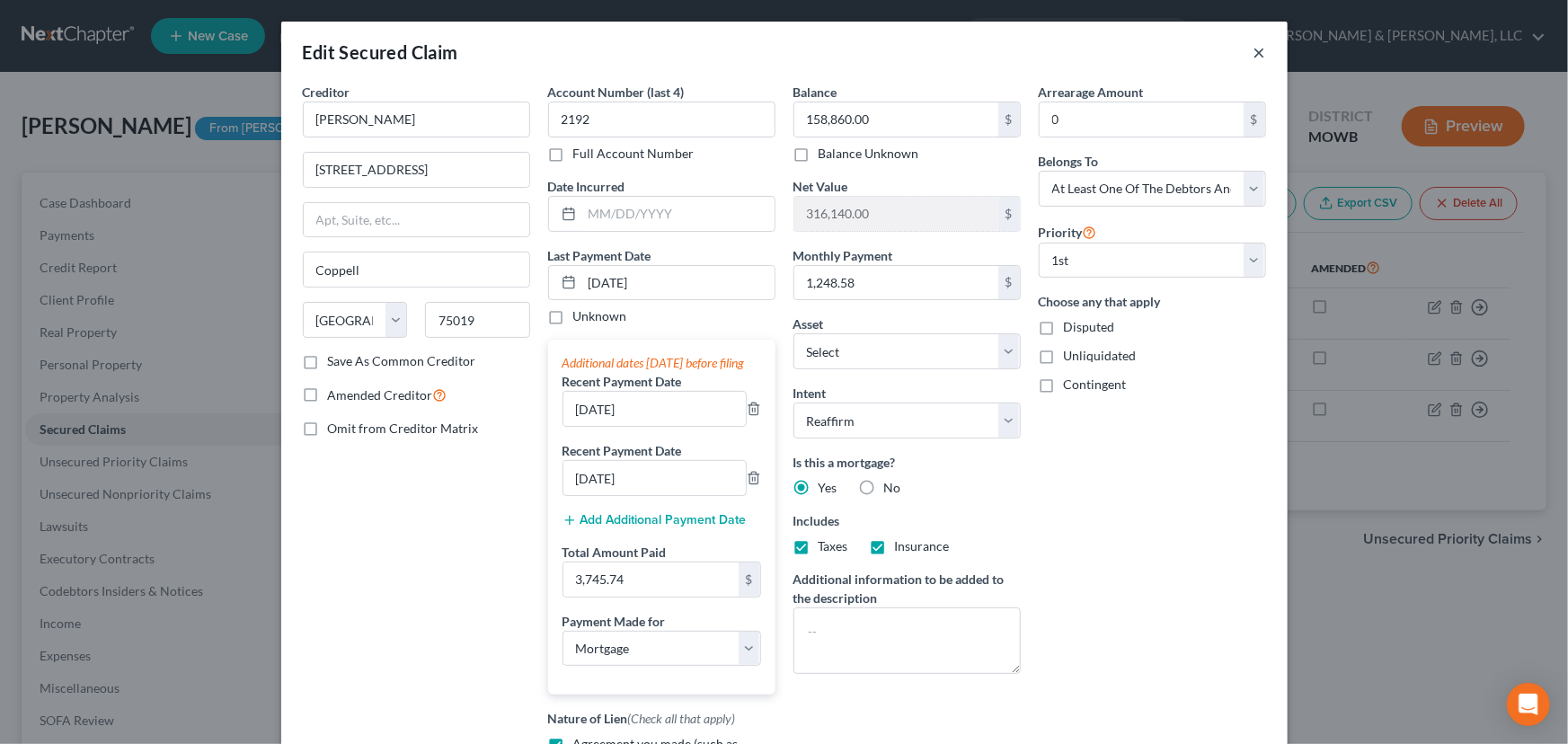
click at [1259, 51] on button "×" at bounding box center [1260, 52] width 12 height 22
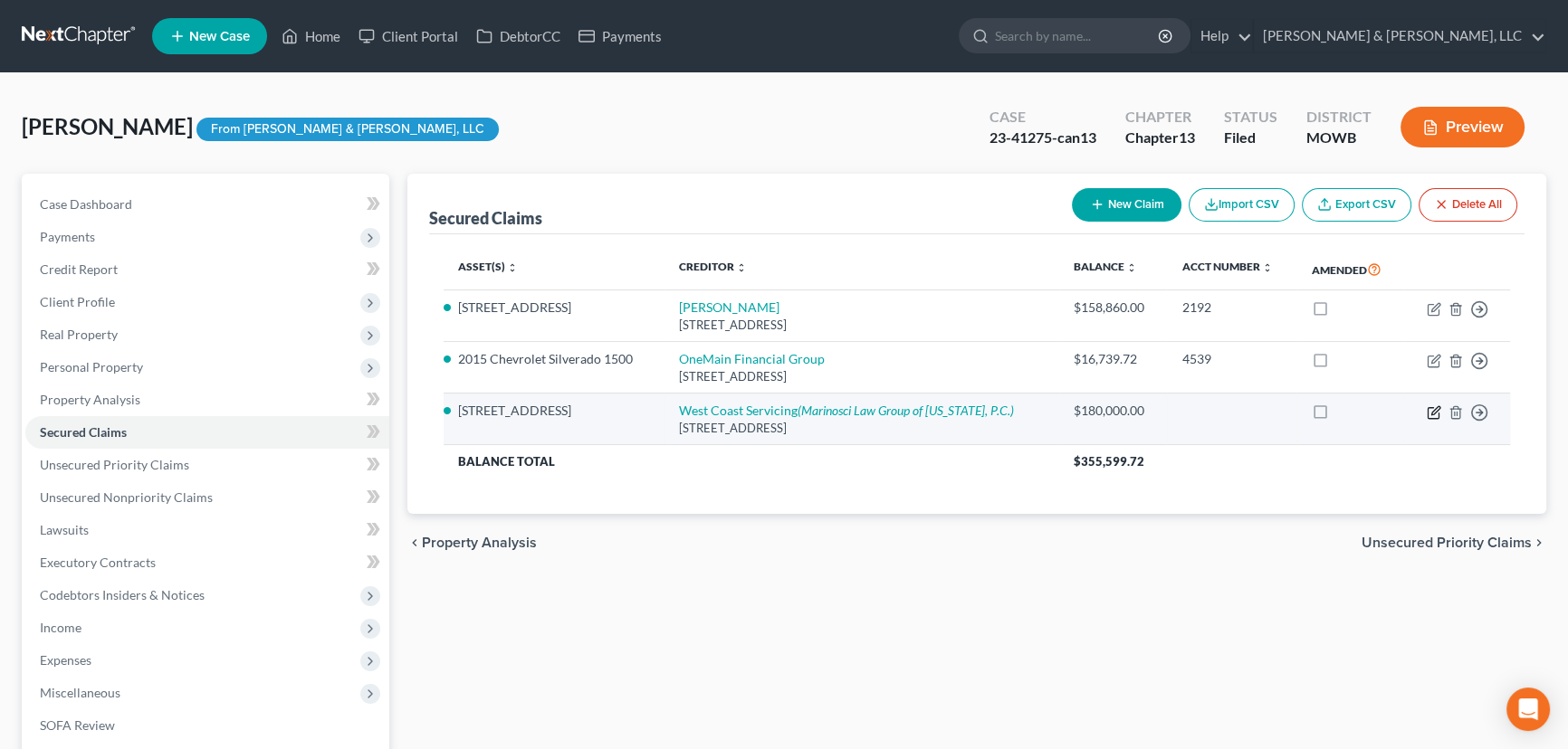
click at [1435, 406] on icon "button" at bounding box center [1434, 413] width 14 height 14
select select "4"
select select "8"
select select "2"
select select "0"
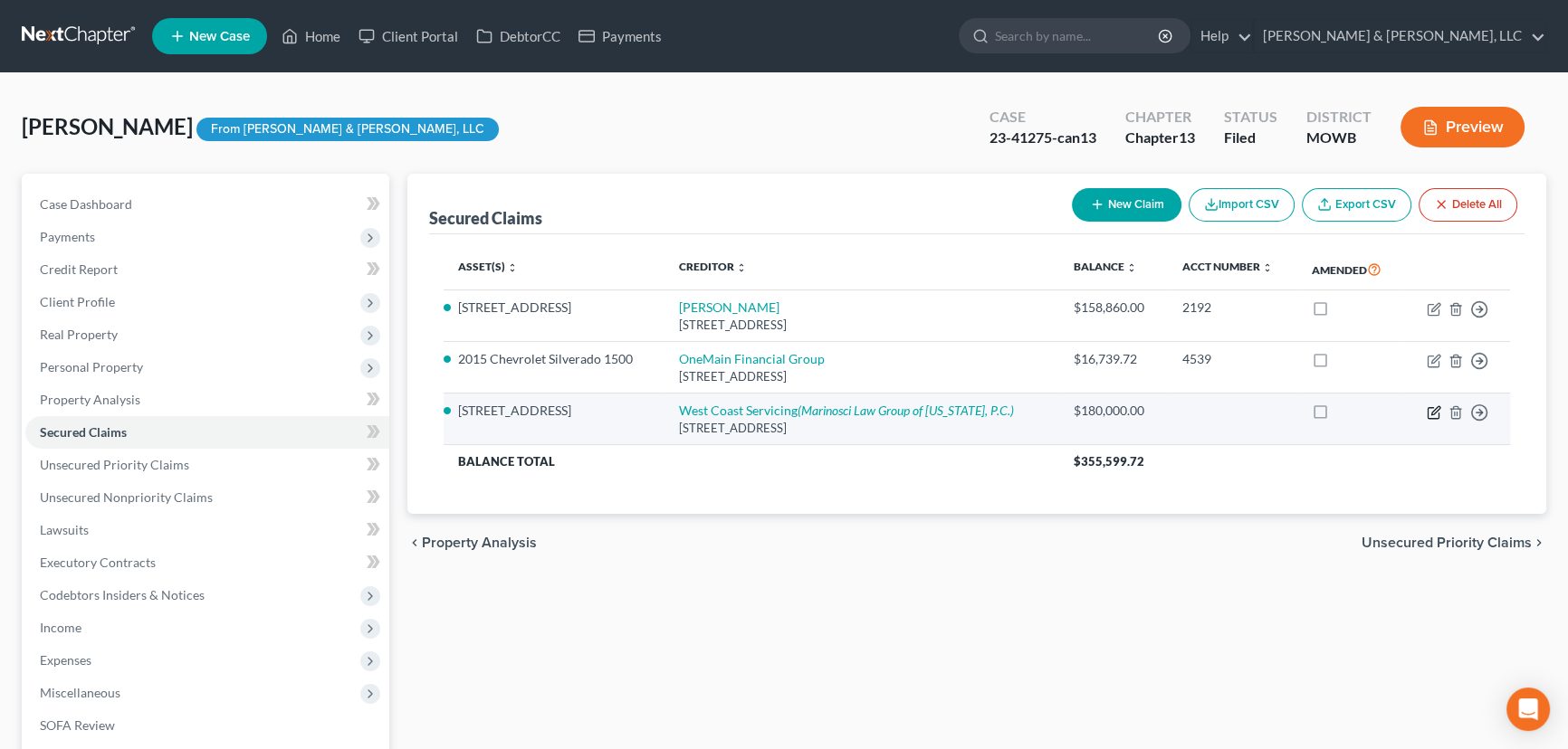
select select "0"
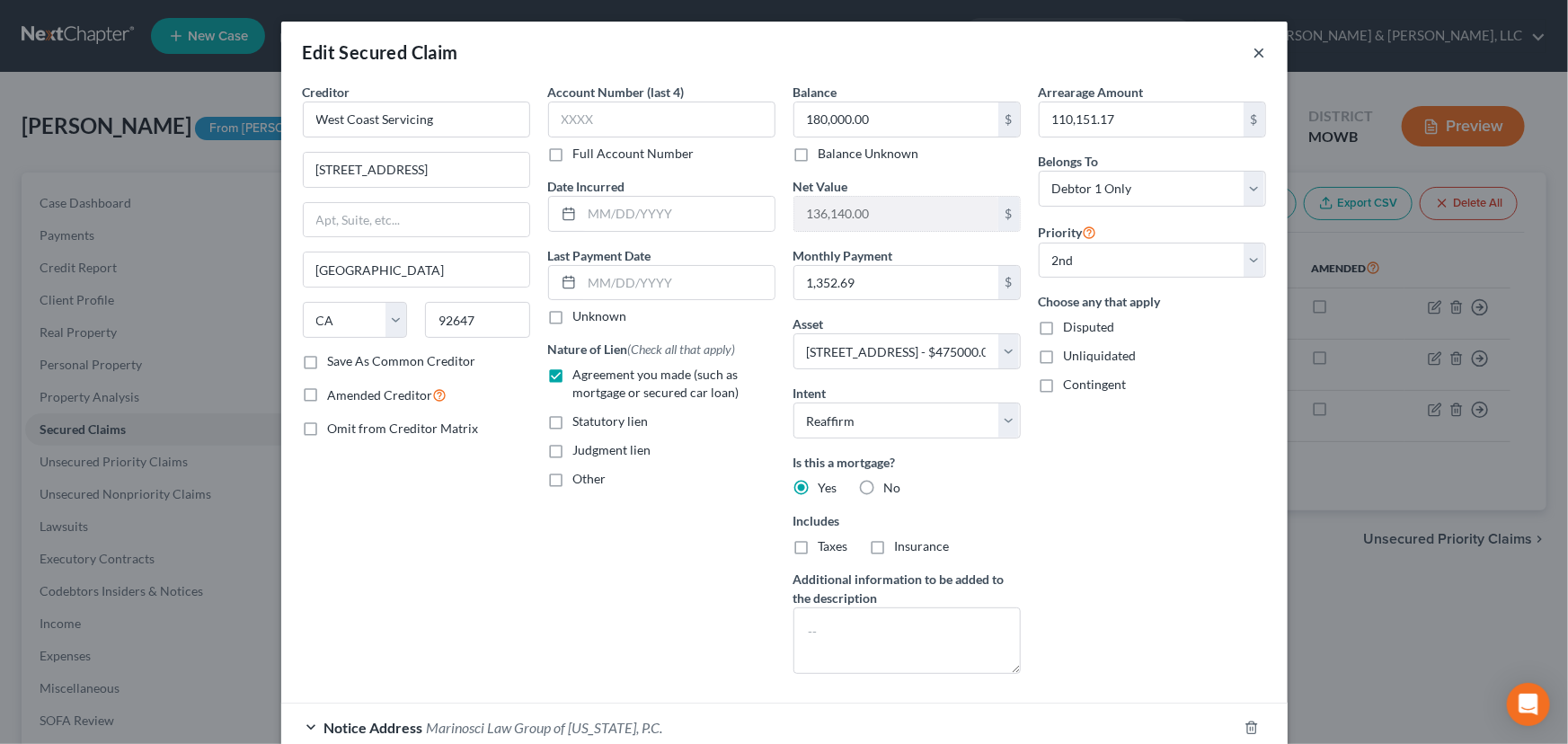
click at [1256, 47] on button "×" at bounding box center [1260, 52] width 12 height 22
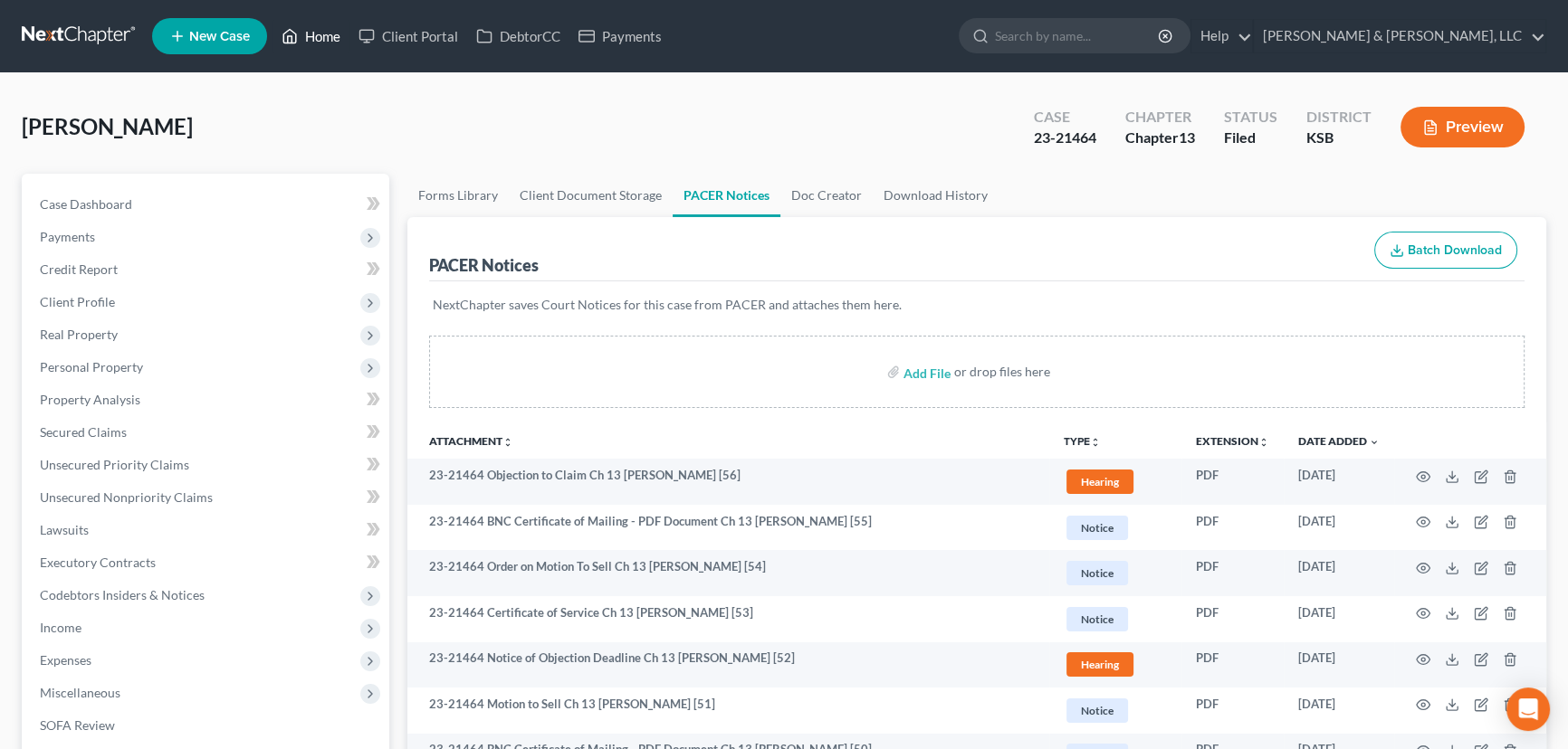
click at [303, 35] on link "Home" at bounding box center [311, 37] width 77 height 33
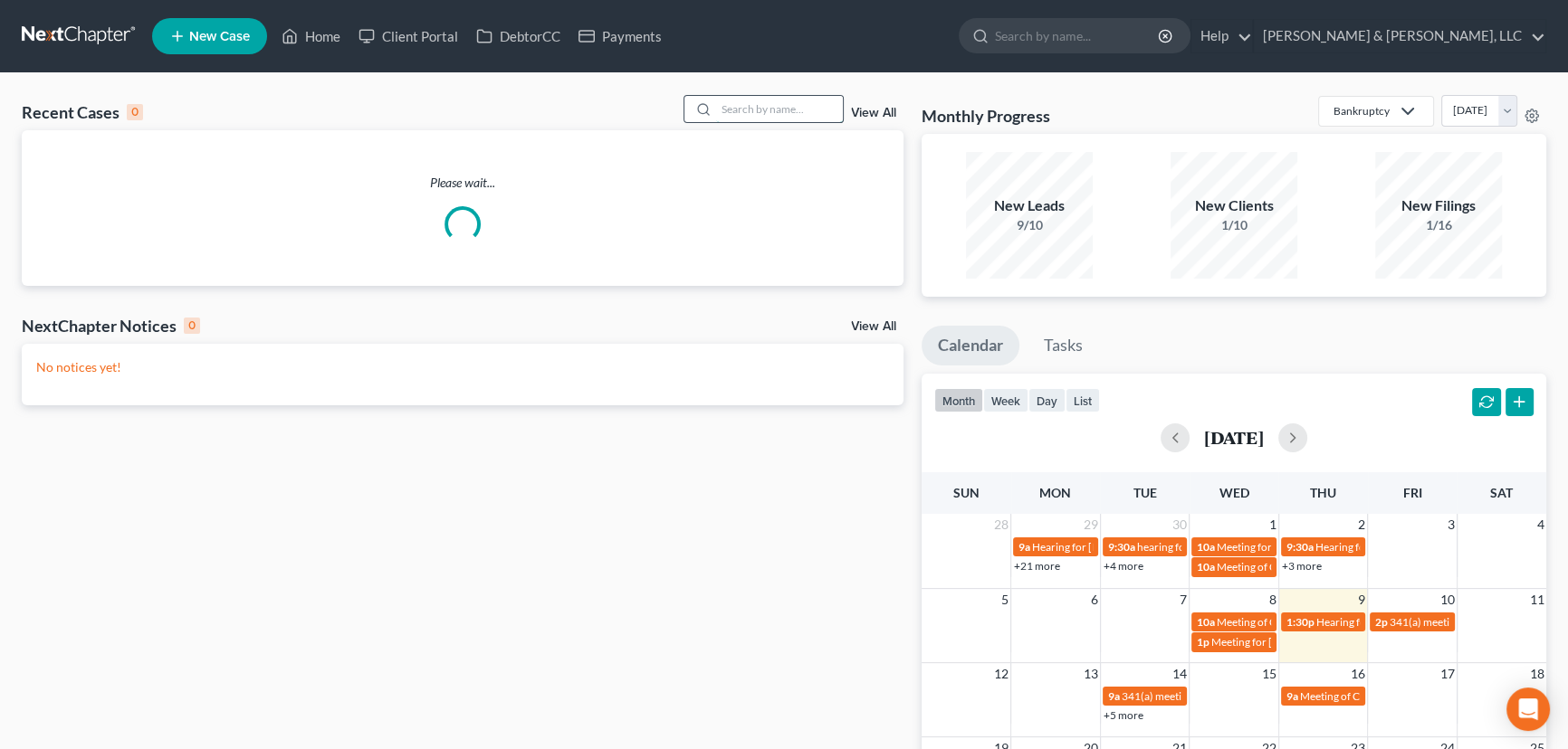
click at [773, 107] on input "search" at bounding box center [779, 109] width 126 height 26
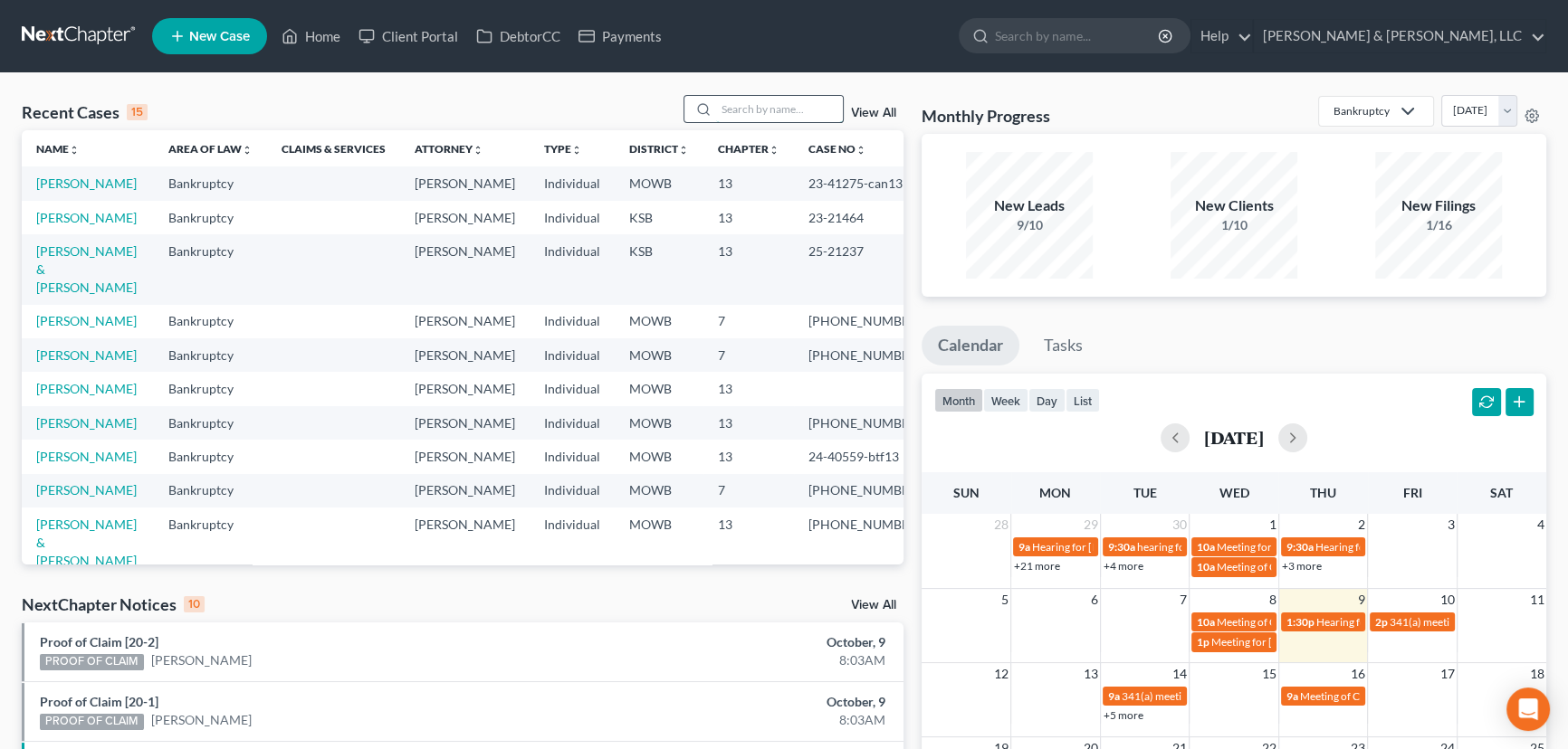
click at [776, 100] on input "search" at bounding box center [779, 109] width 126 height 26
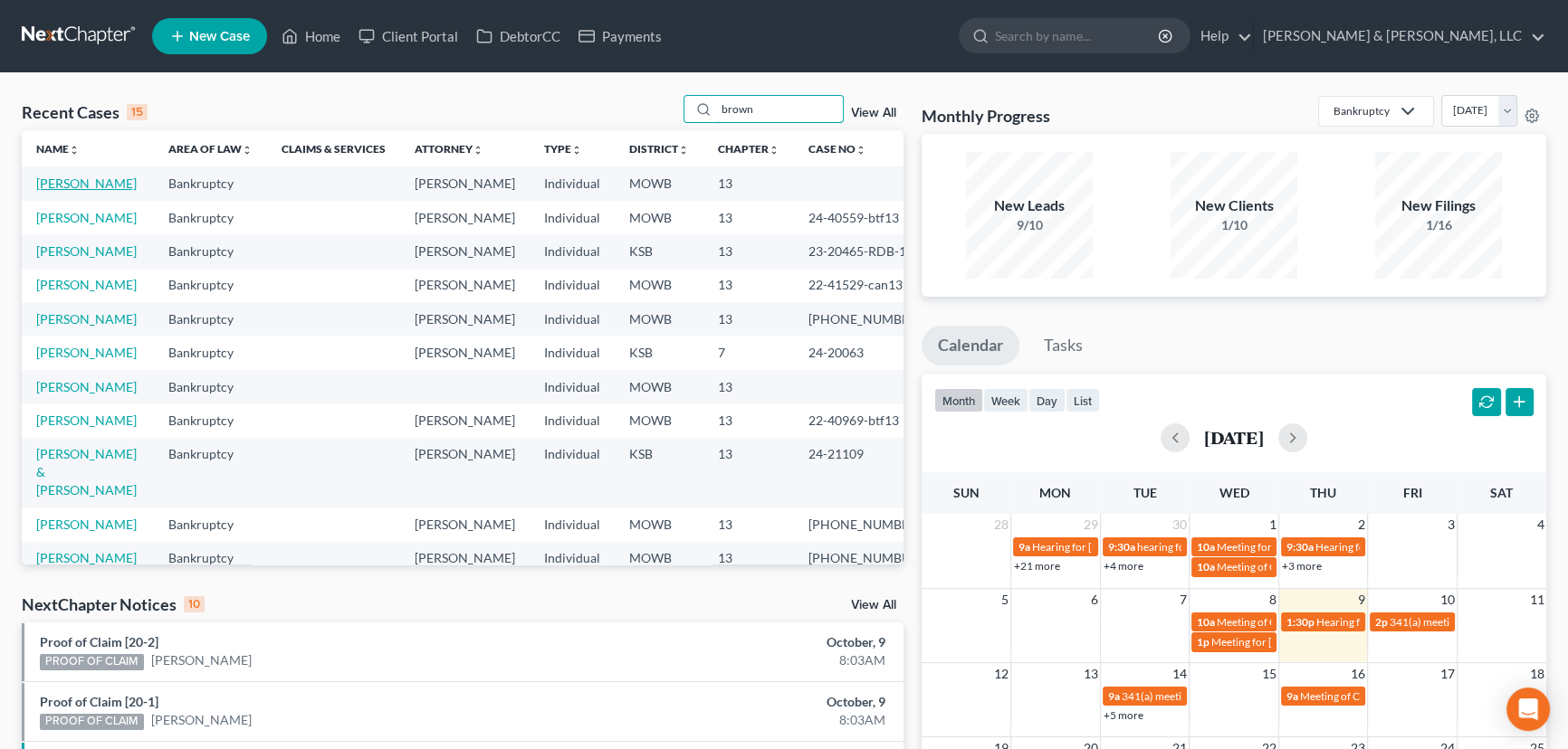
type input "brown"
click at [58, 180] on link "[PERSON_NAME]" at bounding box center [87, 183] width 100 height 15
select select "6"
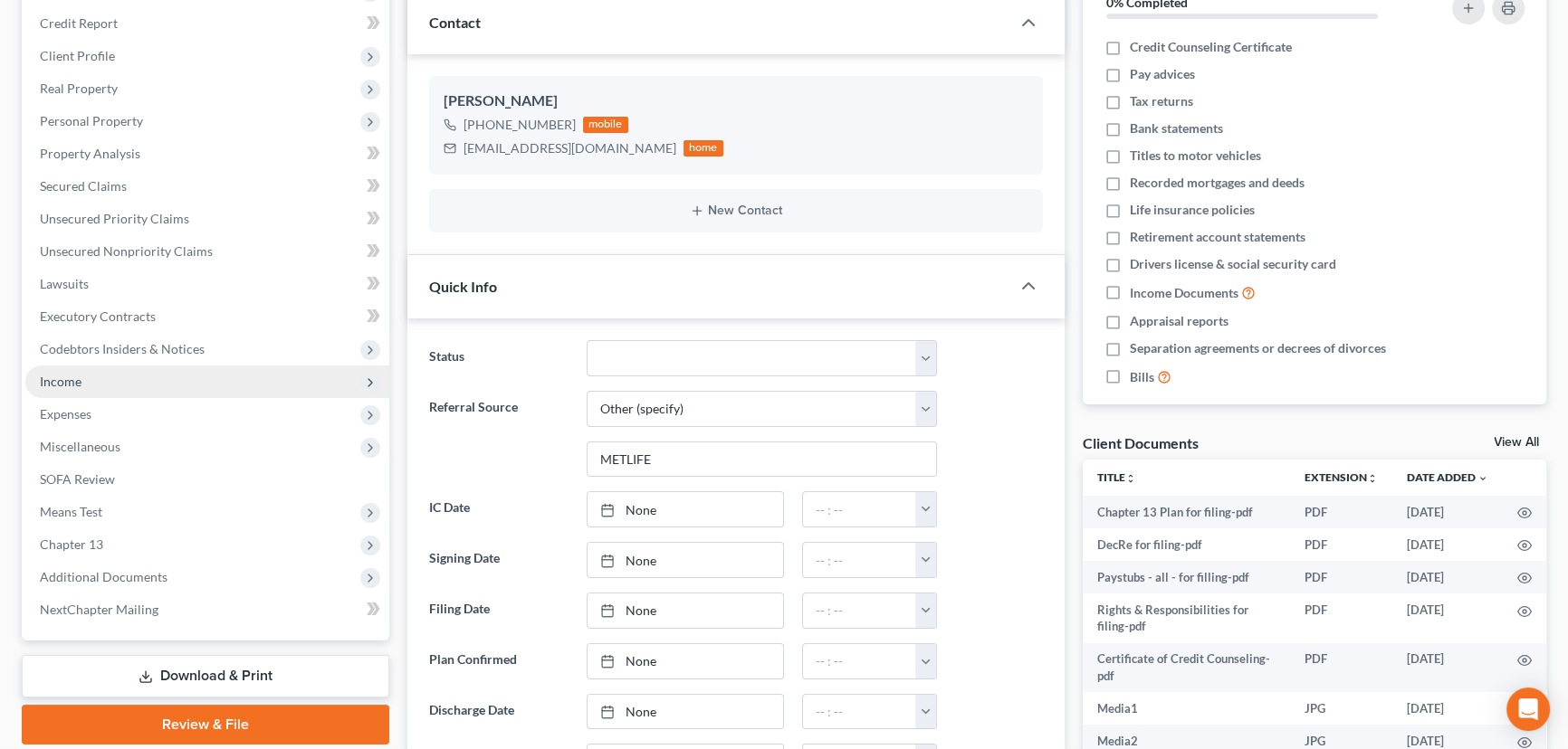
scroll to position [2604, 0]
click at [81, 381] on span "Income" at bounding box center [60, 382] width 41 height 15
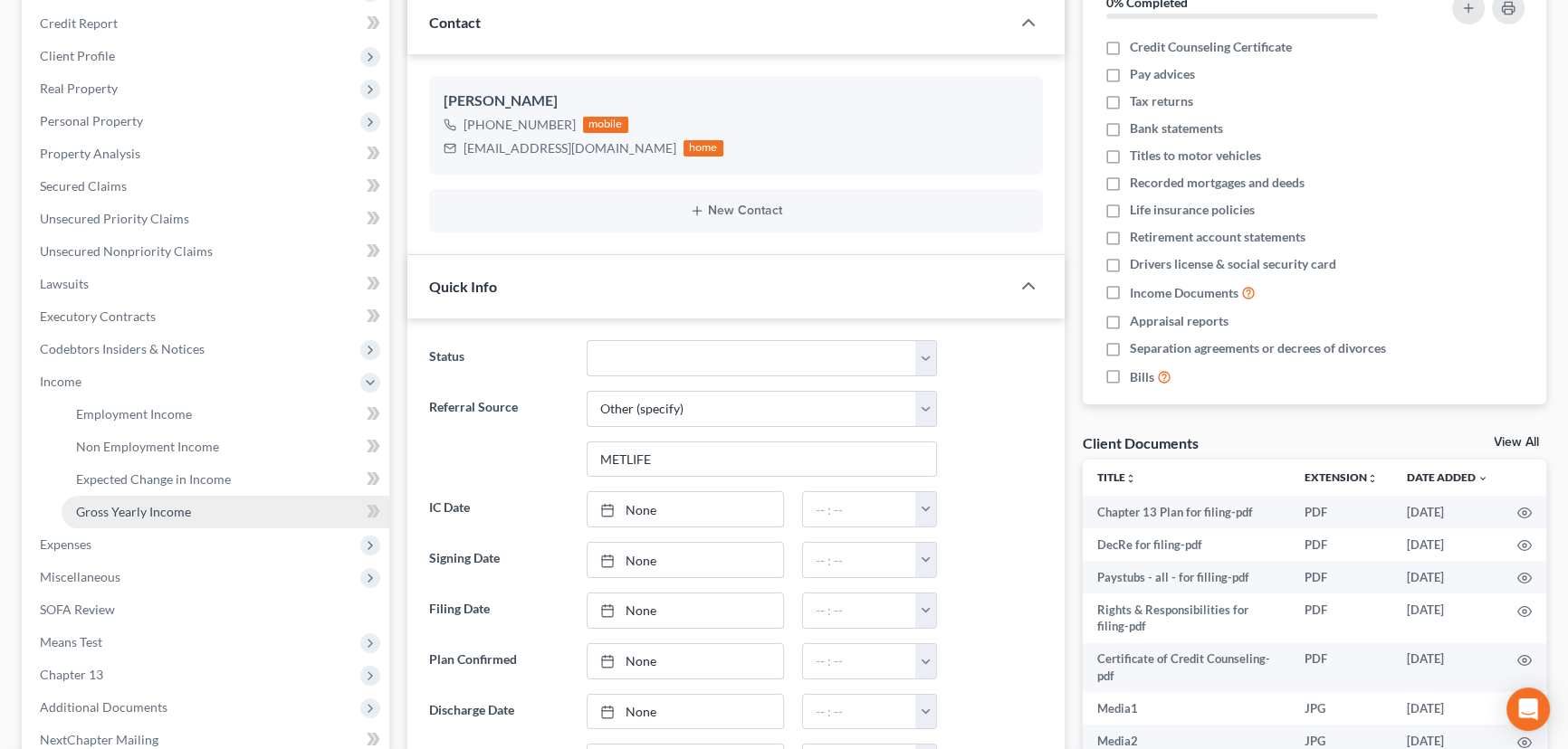
click at [126, 515] on span "Gross Yearly Income" at bounding box center [133, 512] width 115 height 15
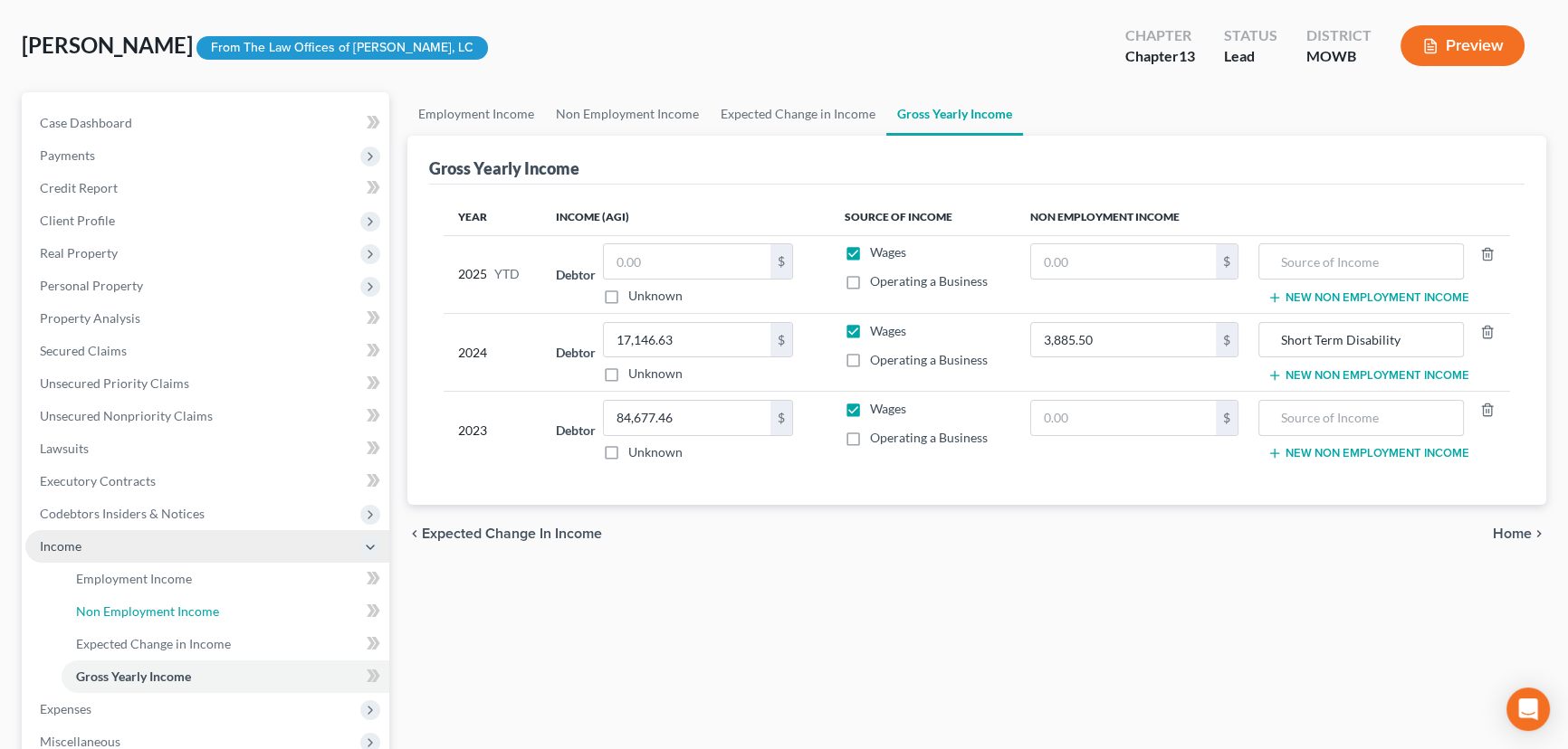
click at [150, 607] on span "Non Employment Income" at bounding box center [148, 611] width 143 height 15
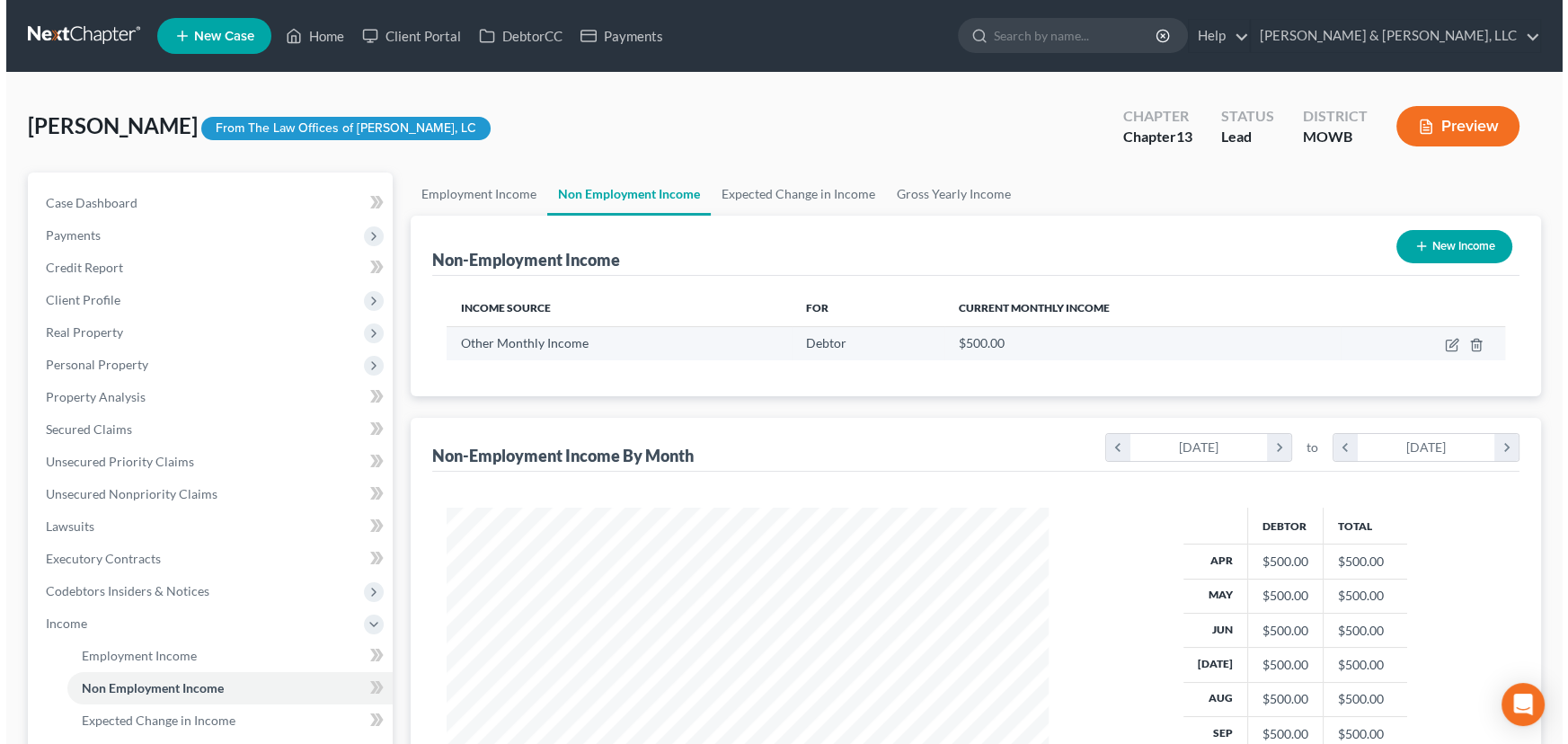
scroll to position [322, 638]
click at [1441, 345] on icon "button" at bounding box center [1445, 345] width 14 height 14
select select "13"
select select "0"
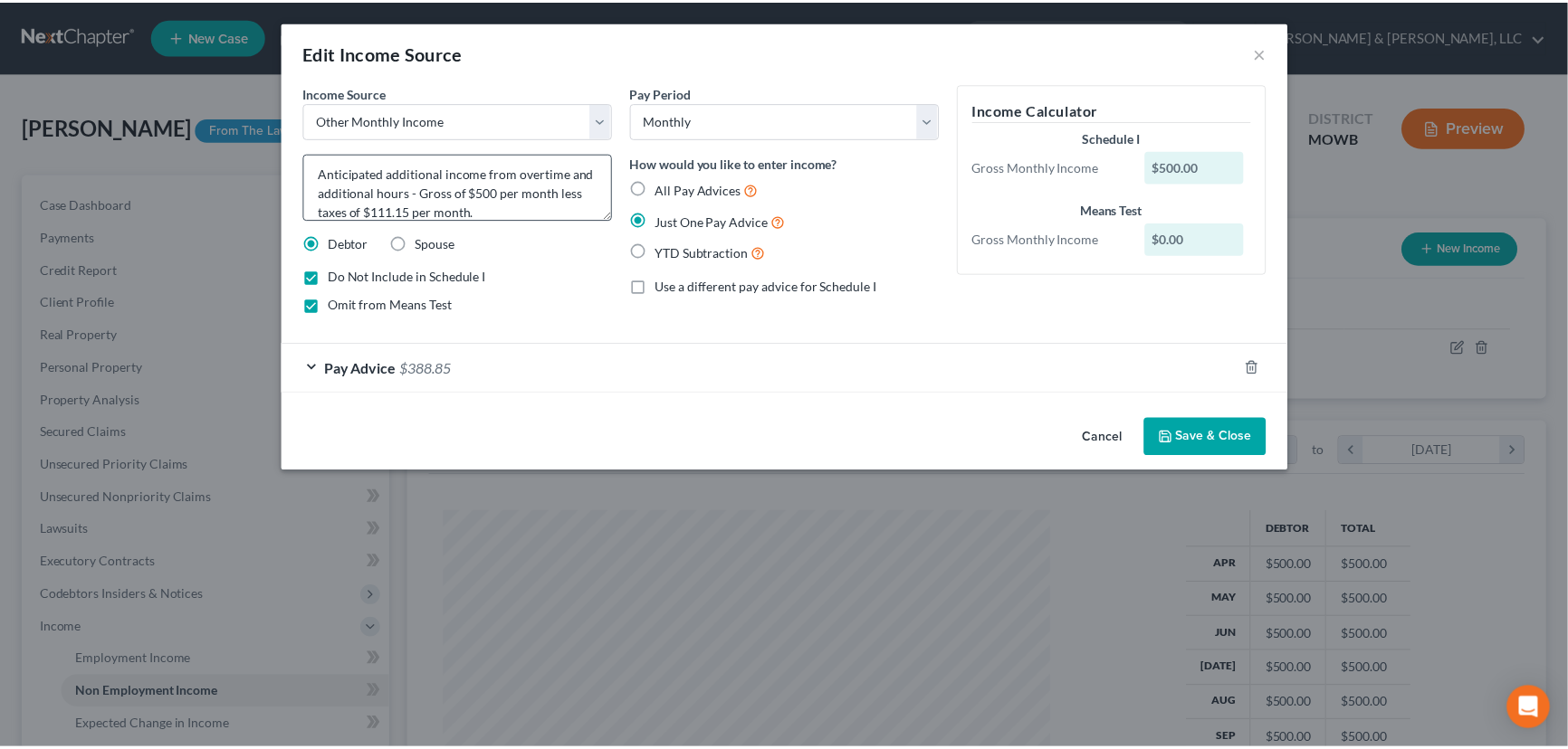
scroll to position [0, 0]
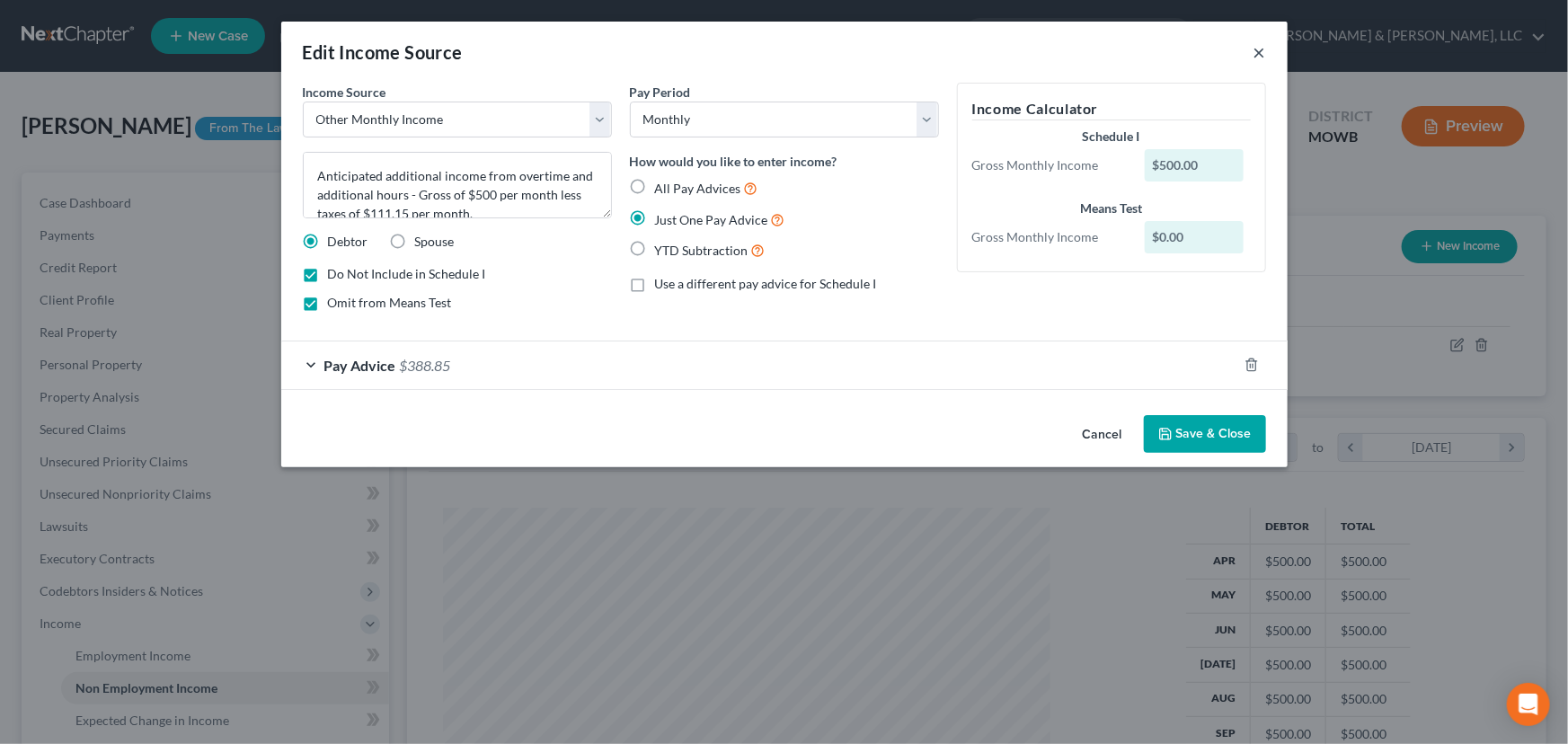
click at [1260, 52] on button "×" at bounding box center [1260, 52] width 12 height 22
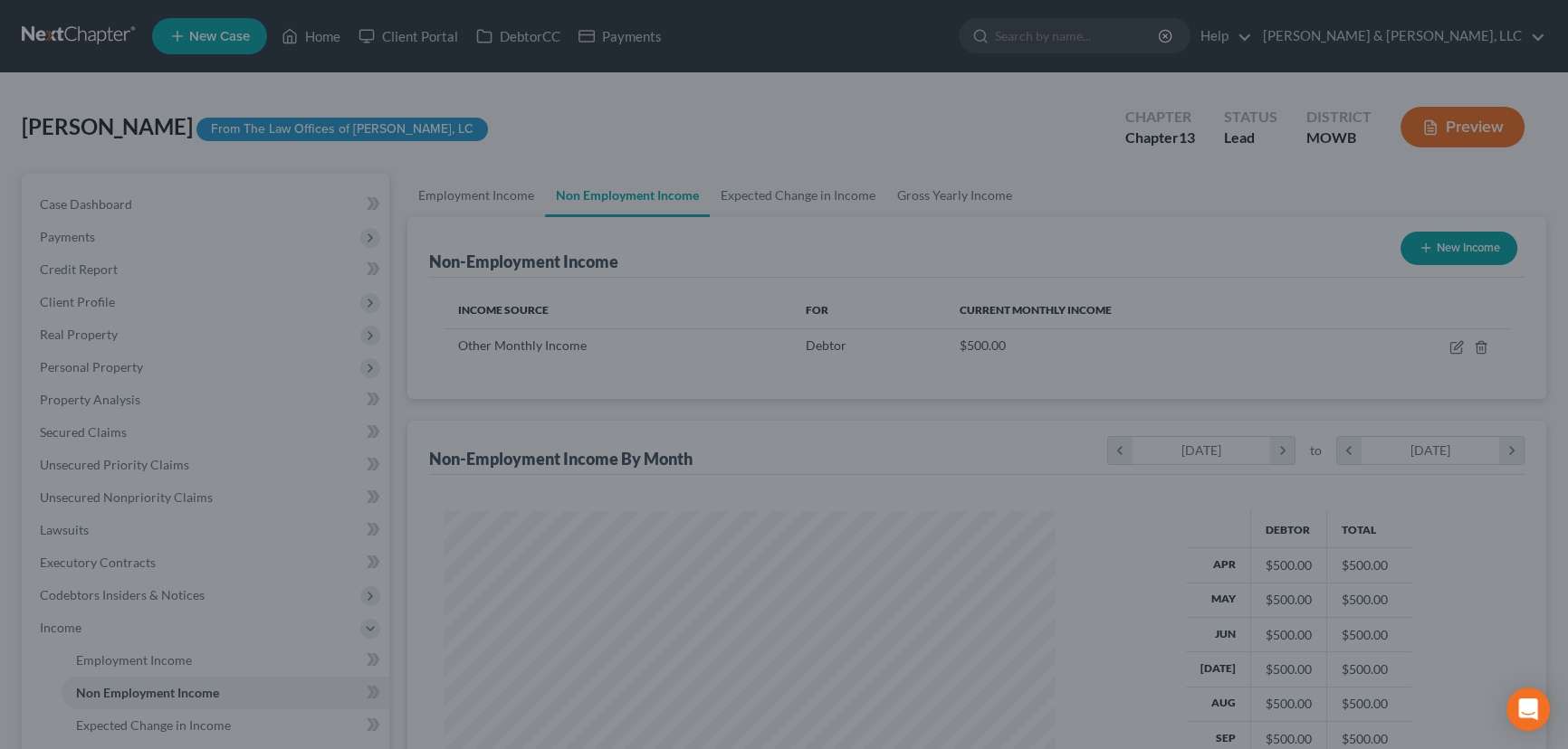
scroll to position [904681, 904705]
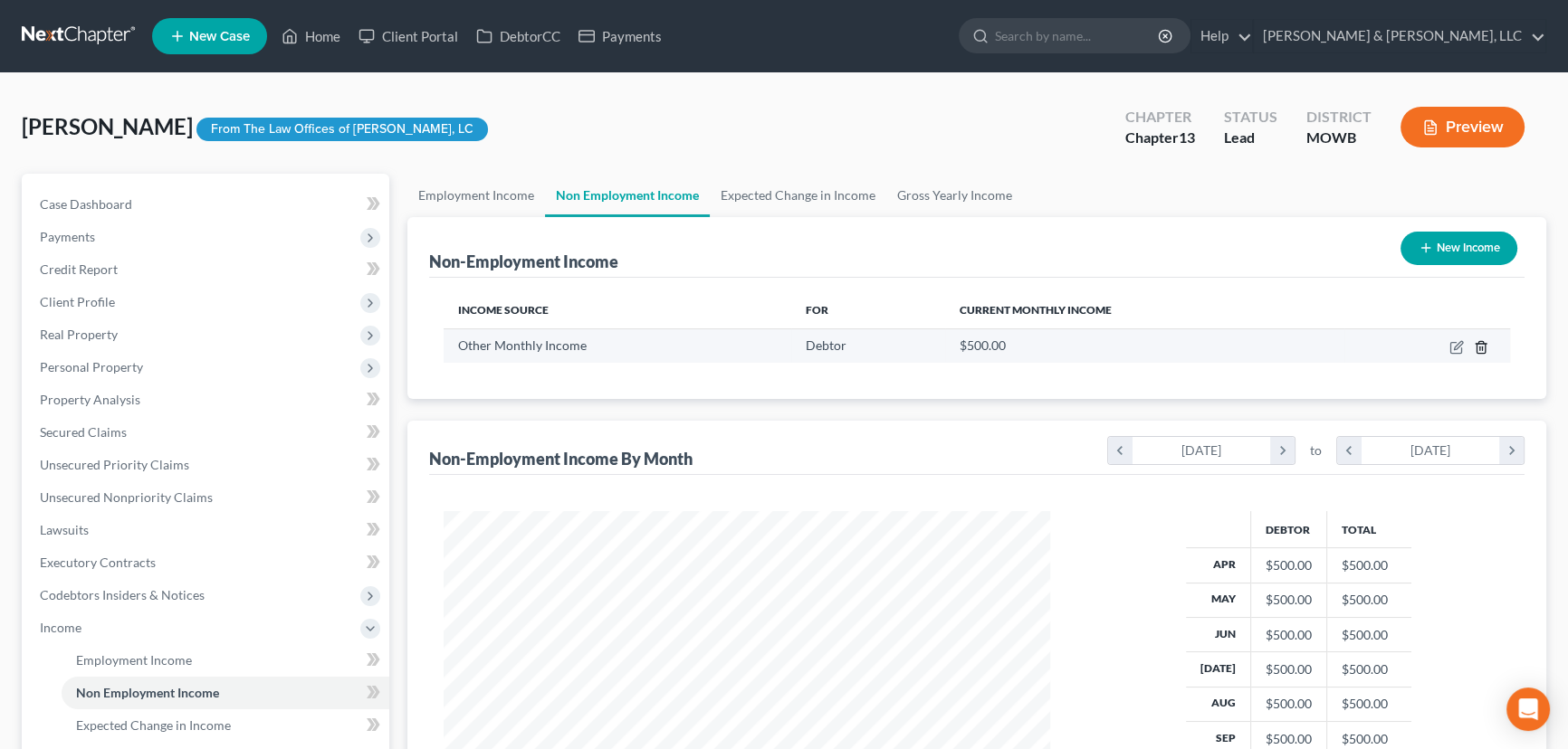
click at [1476, 352] on icon "button" at bounding box center [1480, 347] width 8 height 12
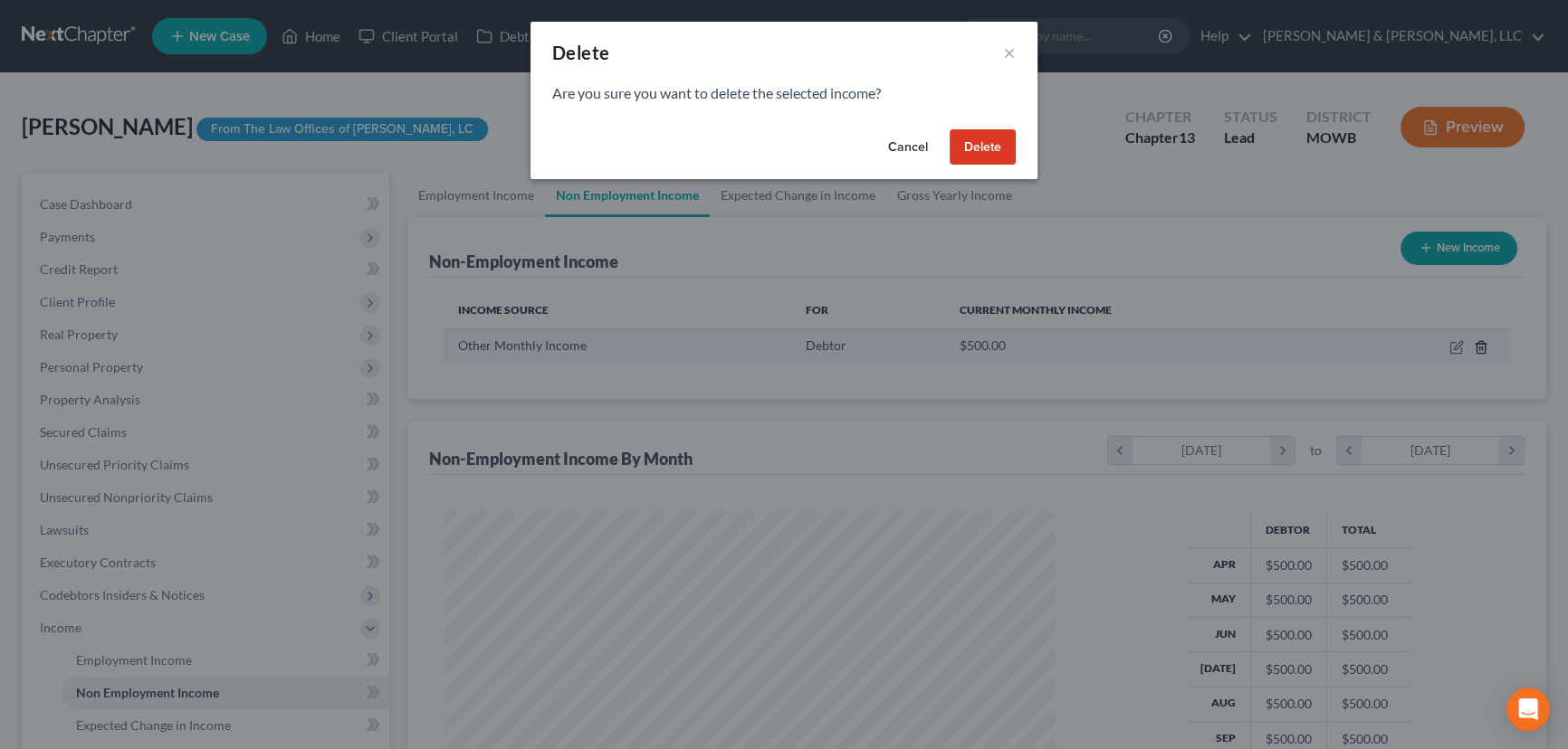
scroll to position [324, 648]
click at [1008, 135] on div "Cancel Delete" at bounding box center [791, 151] width 507 height 58
click at [1006, 138] on button "Delete" at bounding box center [988, 147] width 67 height 37
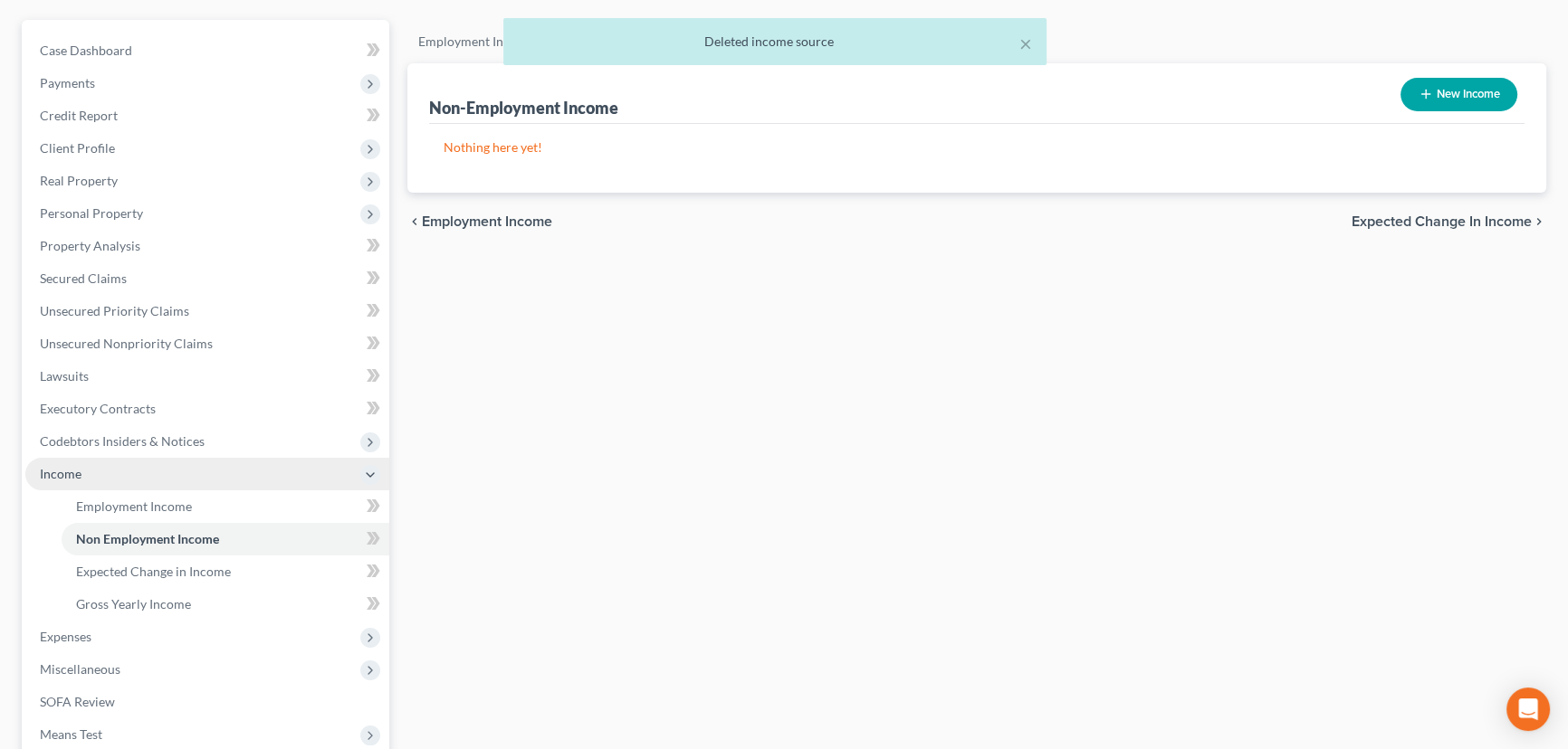
scroll to position [246, 0]
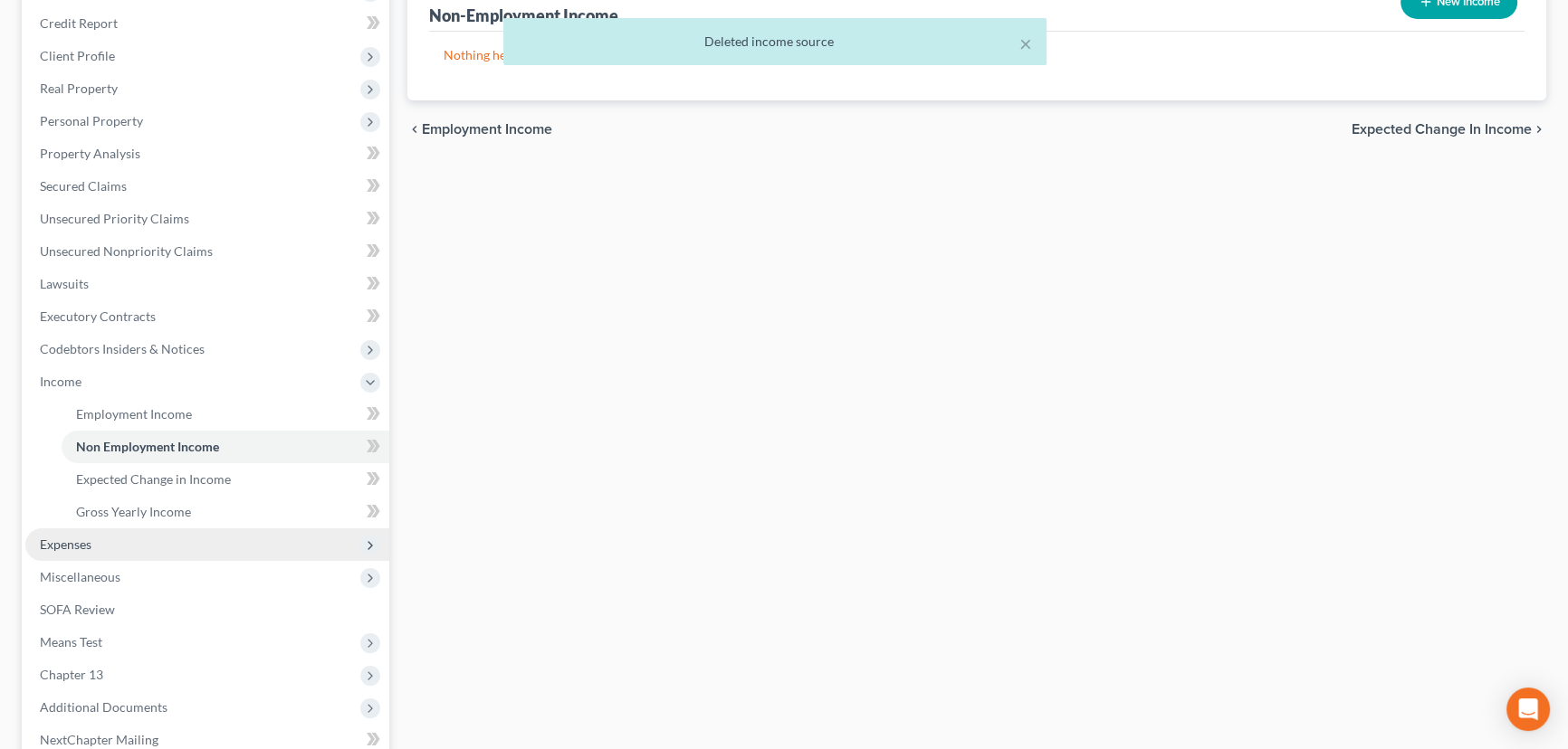
click at [81, 537] on span "Expenses" at bounding box center [66, 545] width 52 height 15
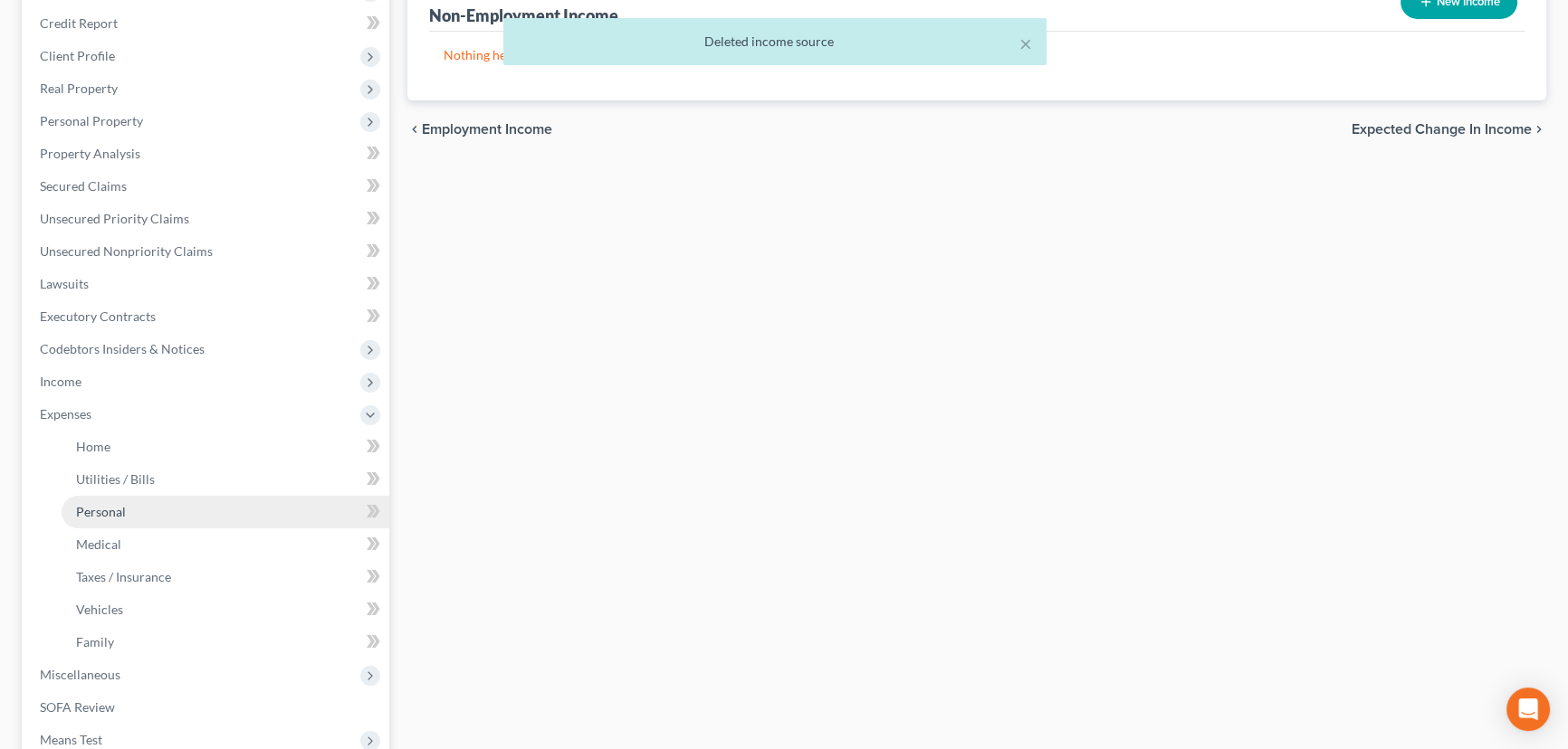
click at [105, 513] on span "Personal" at bounding box center [101, 512] width 50 height 15
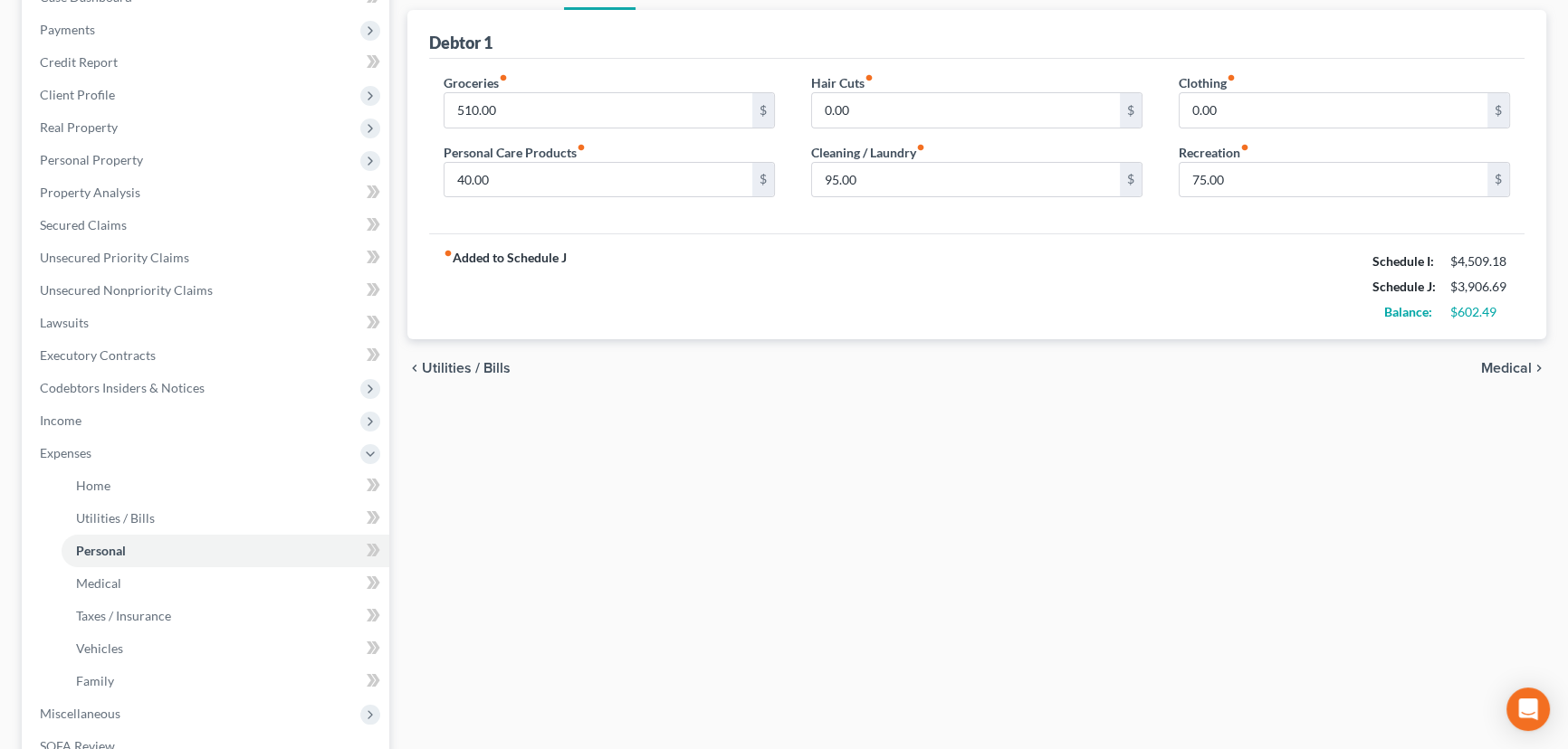
scroll to position [246, 0]
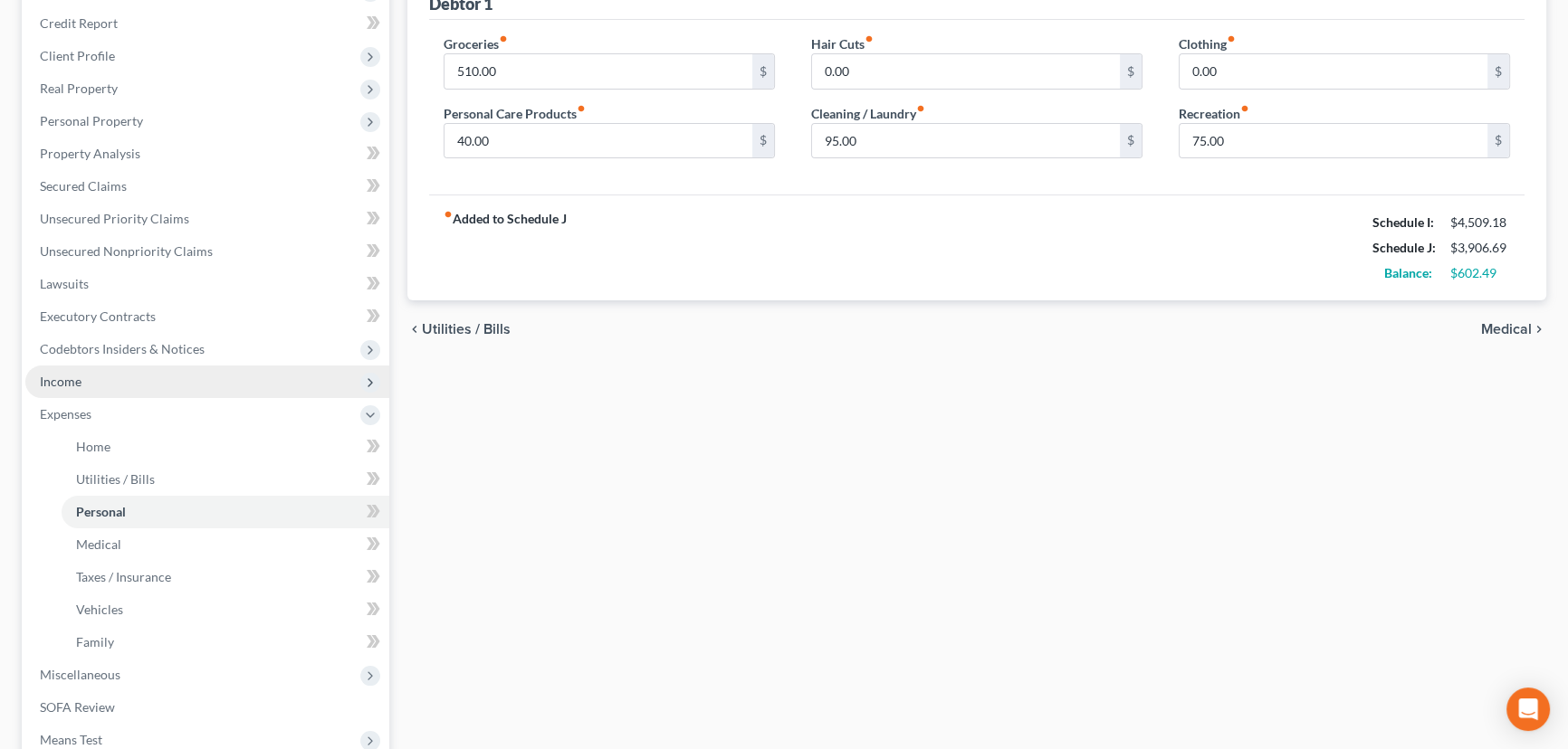
click at [61, 388] on span "Income" at bounding box center [206, 382] width 364 height 33
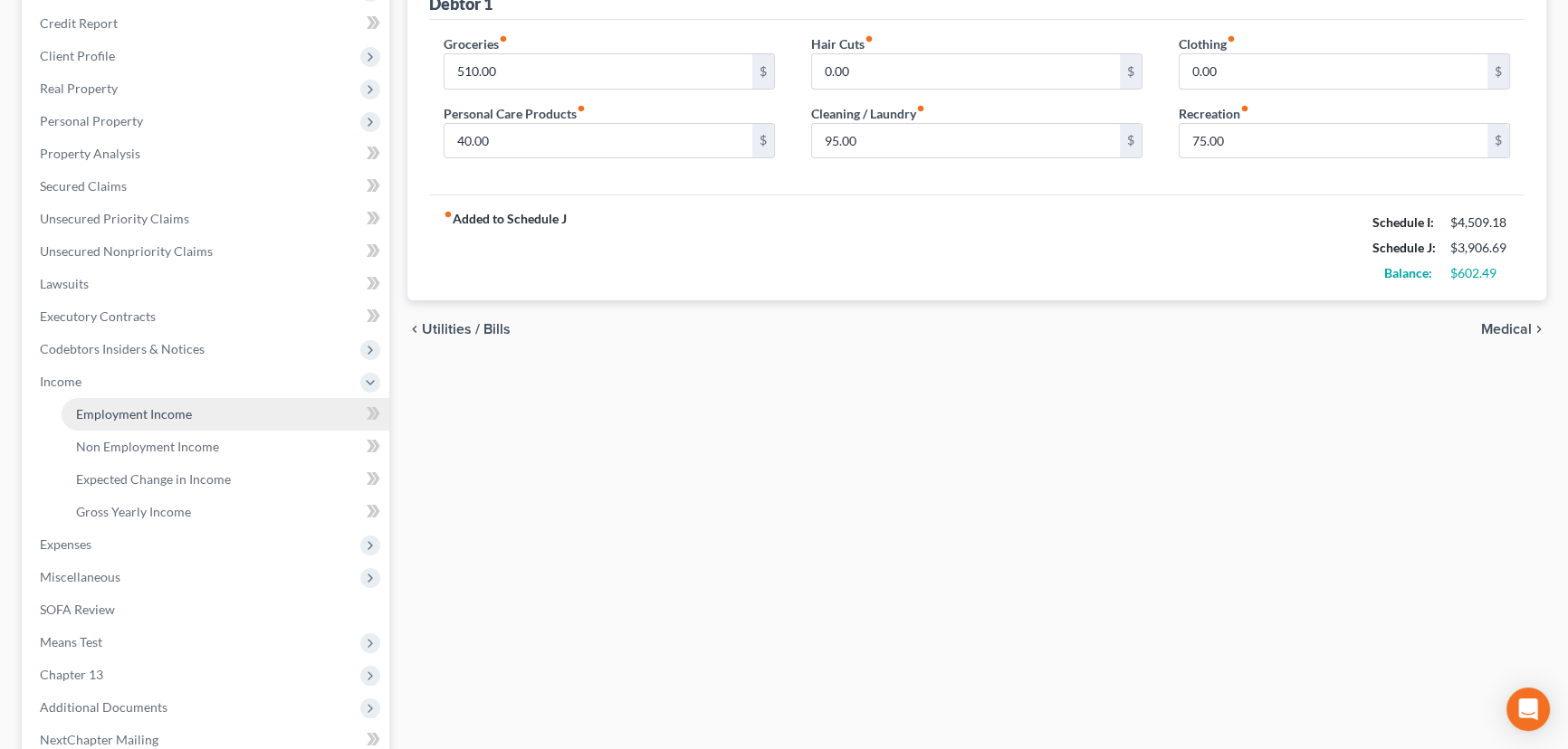
click at [87, 417] on span "Employment Income" at bounding box center [134, 415] width 116 height 15
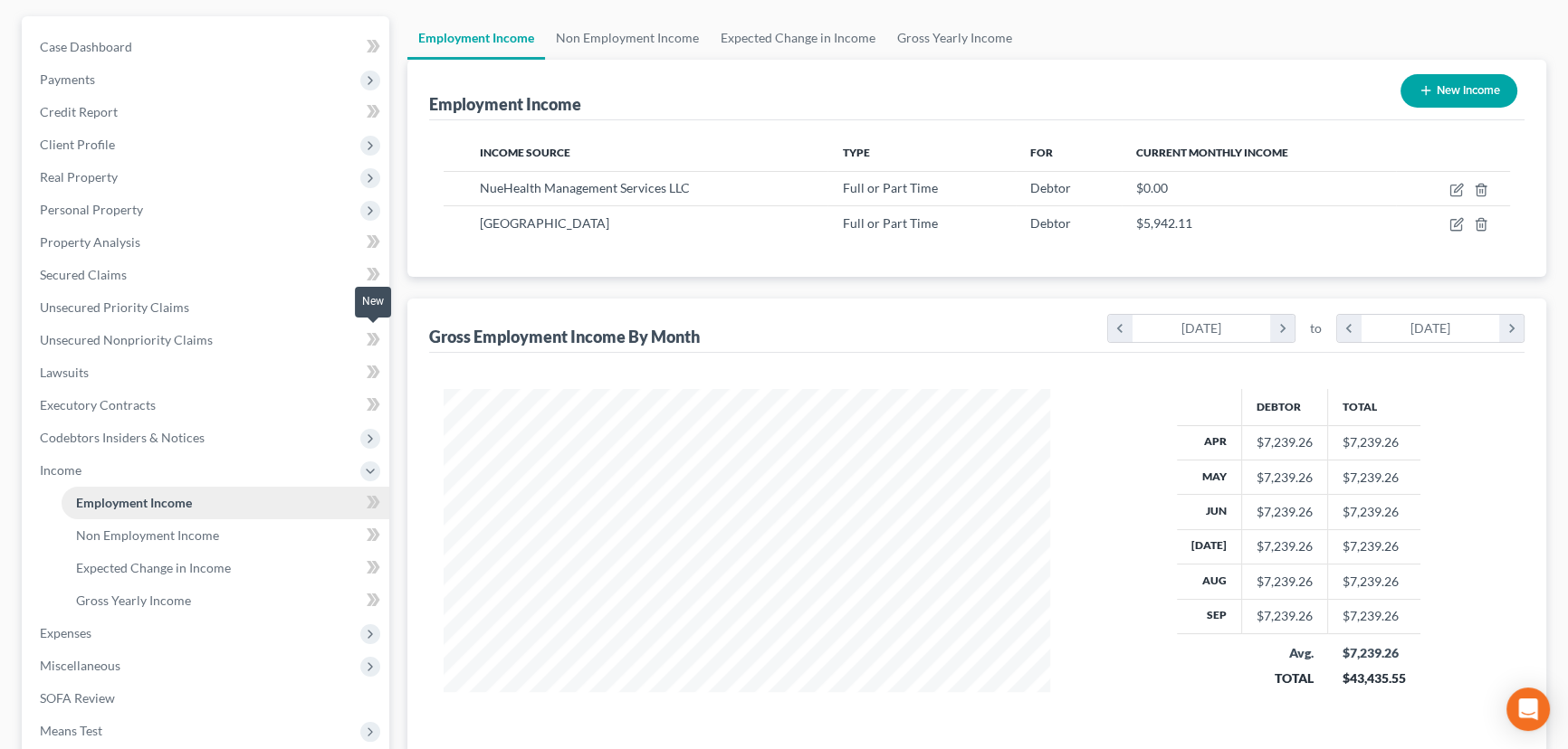
scroll to position [164, 0]
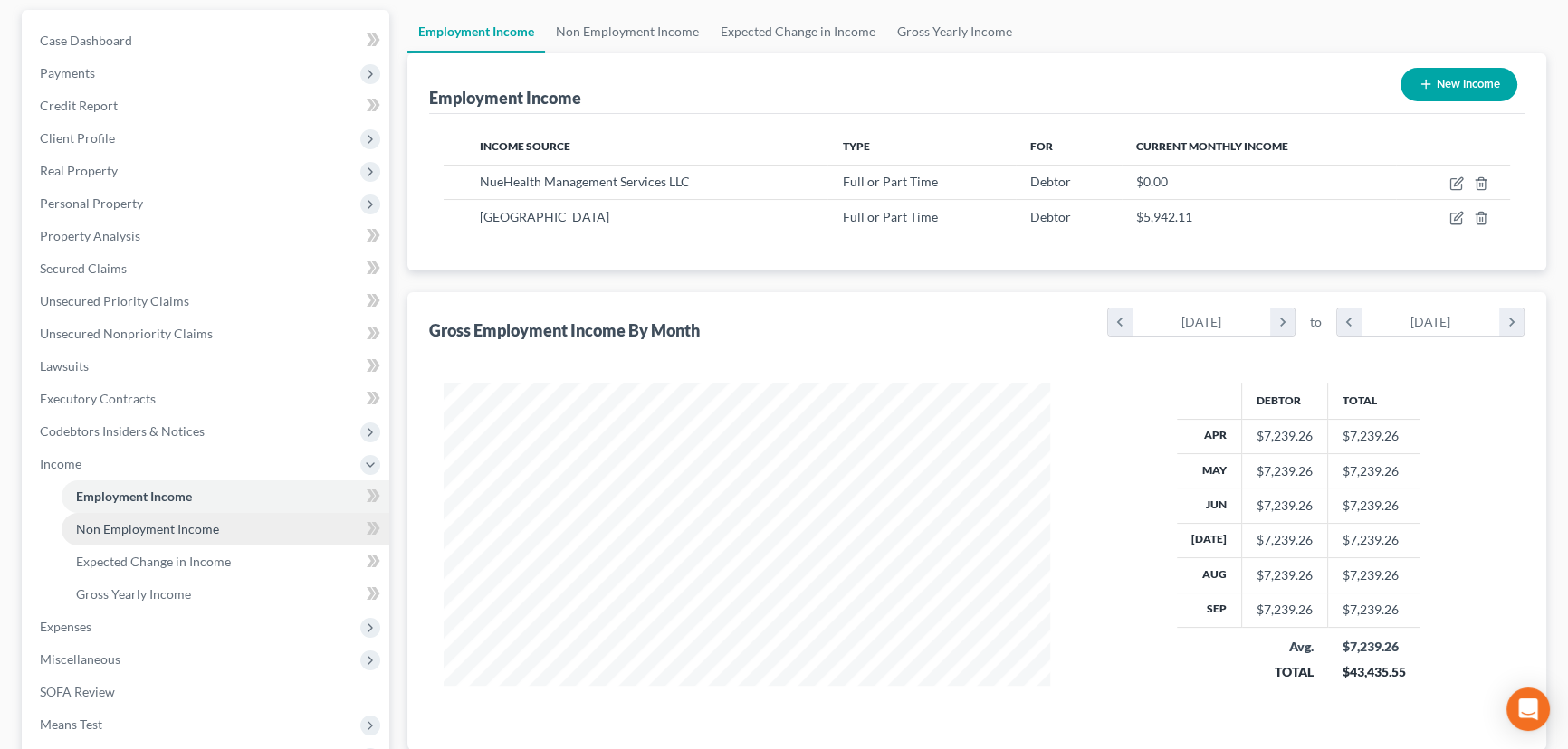
click at [188, 536] on link "Non Employment Income" at bounding box center [226, 529] width 328 height 33
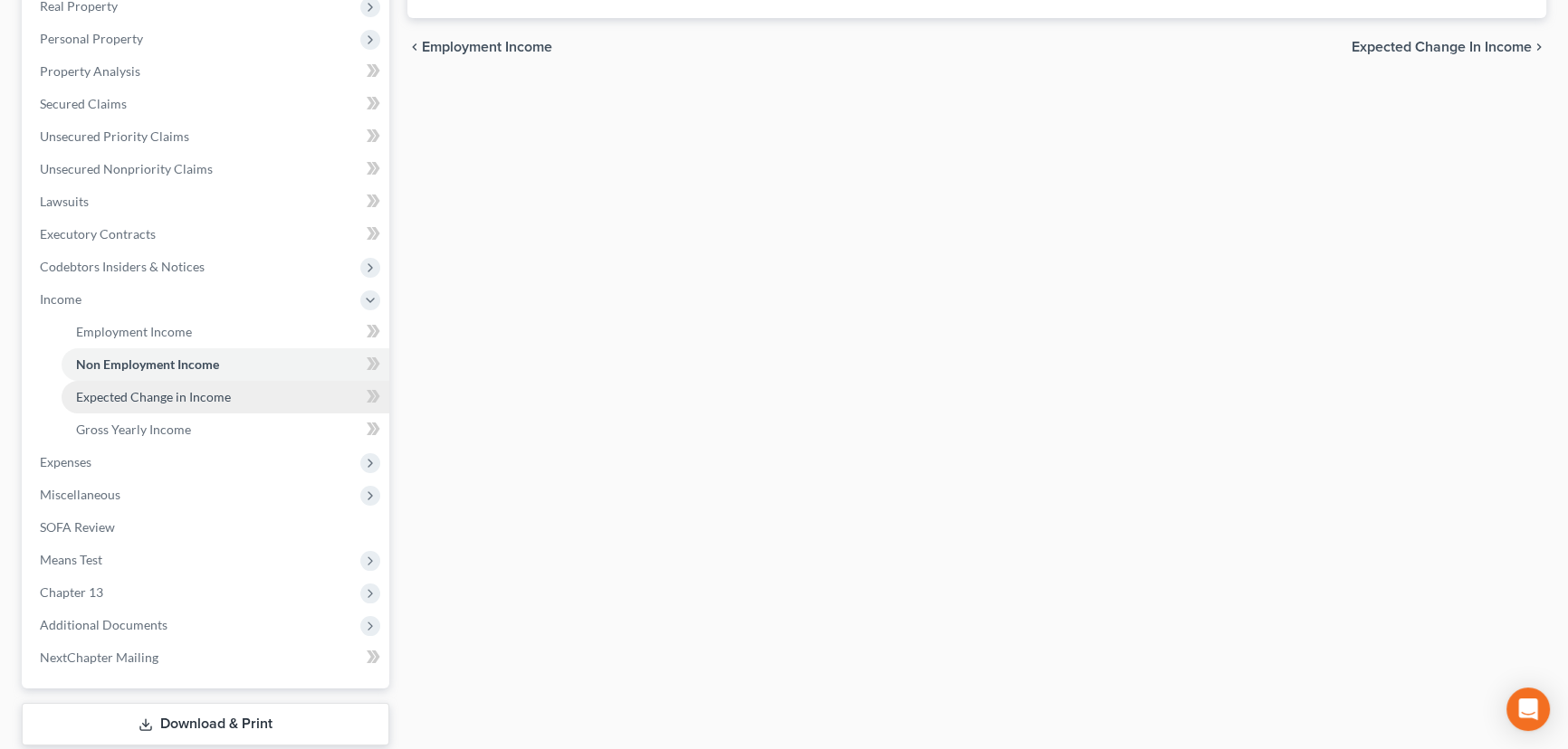
click at [185, 397] on span "Expected Change in Income" at bounding box center [153, 397] width 155 height 15
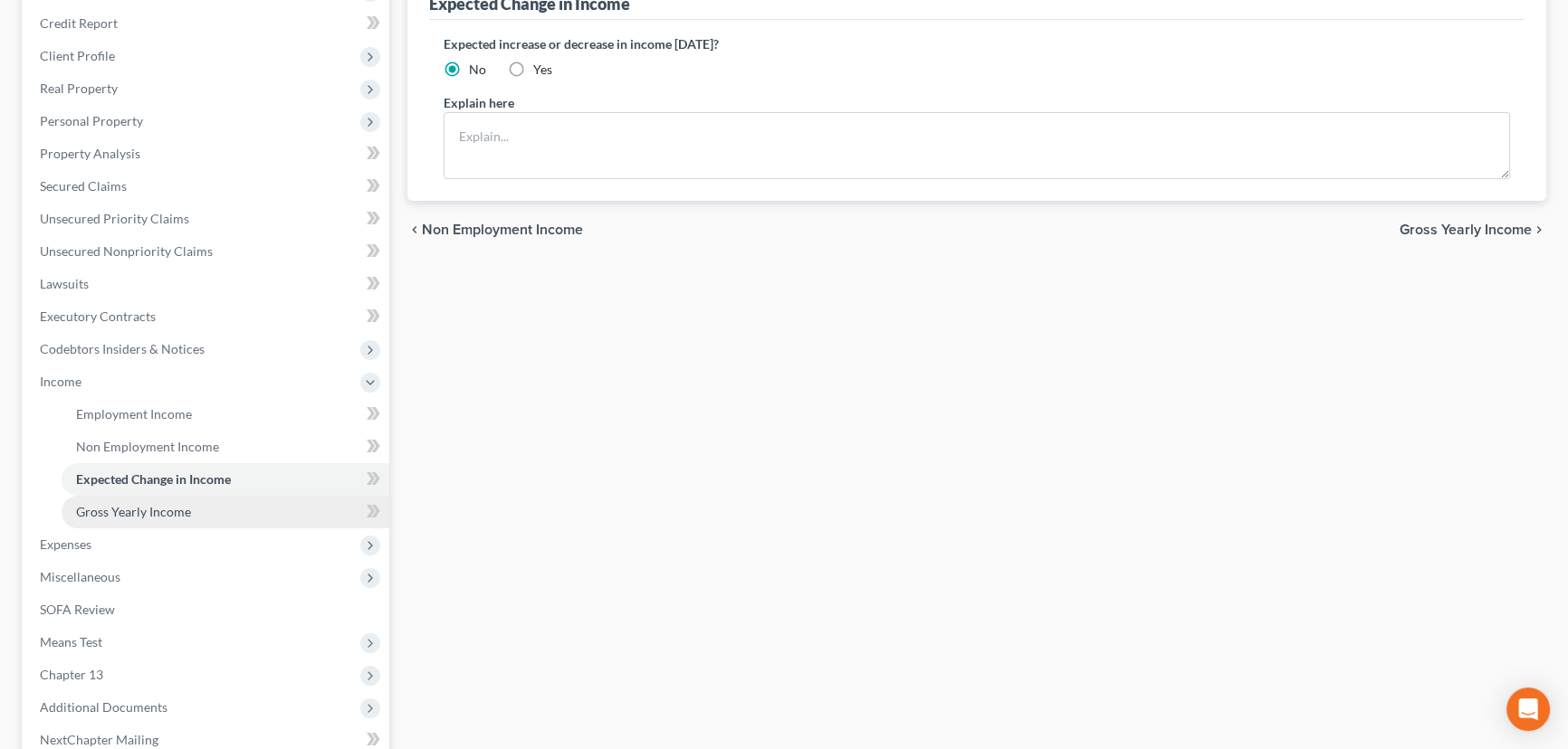
click at [175, 506] on span "Gross Yearly Income" at bounding box center [133, 512] width 115 height 15
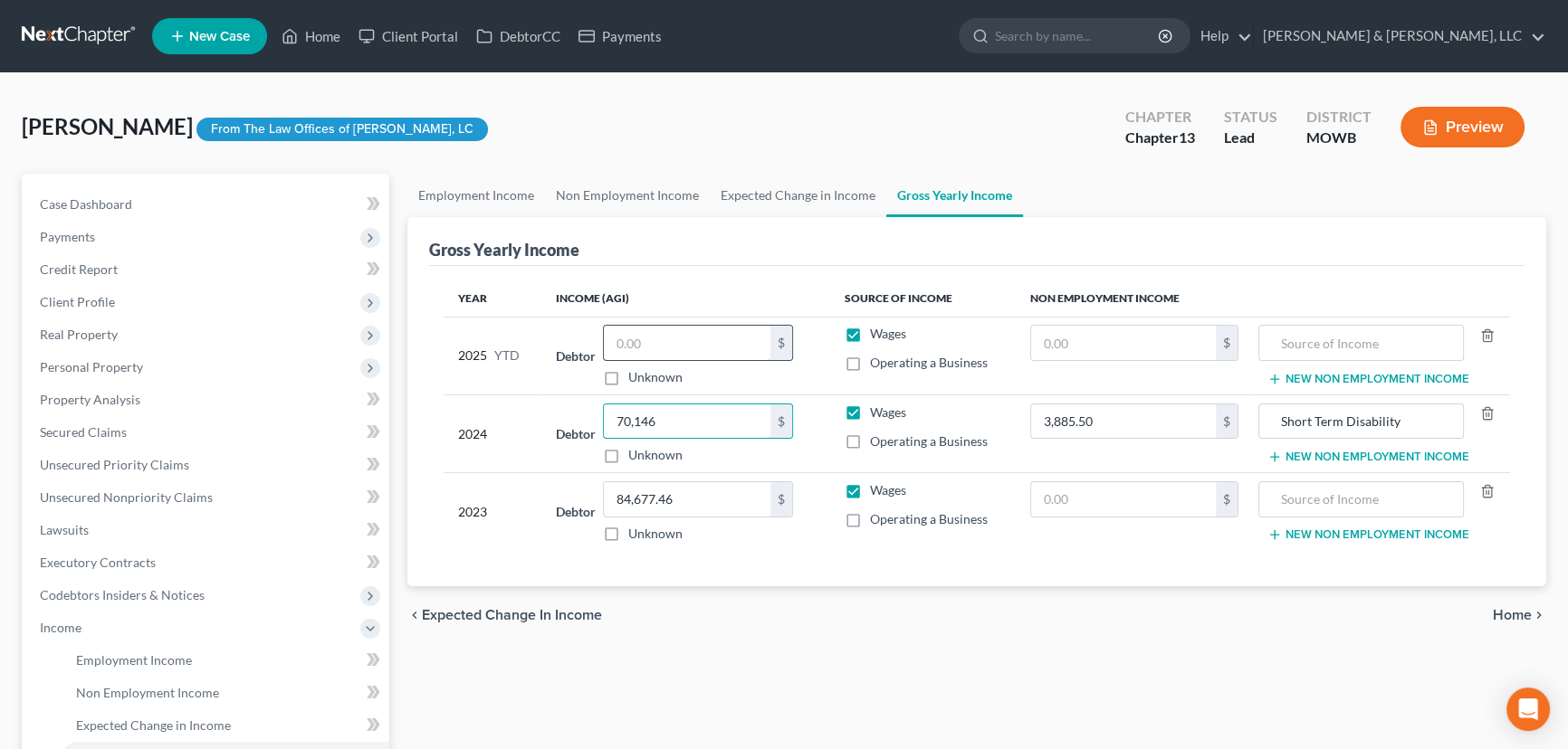
type input "70,146"
click at [716, 334] on input "text" at bounding box center [687, 343] width 167 height 35
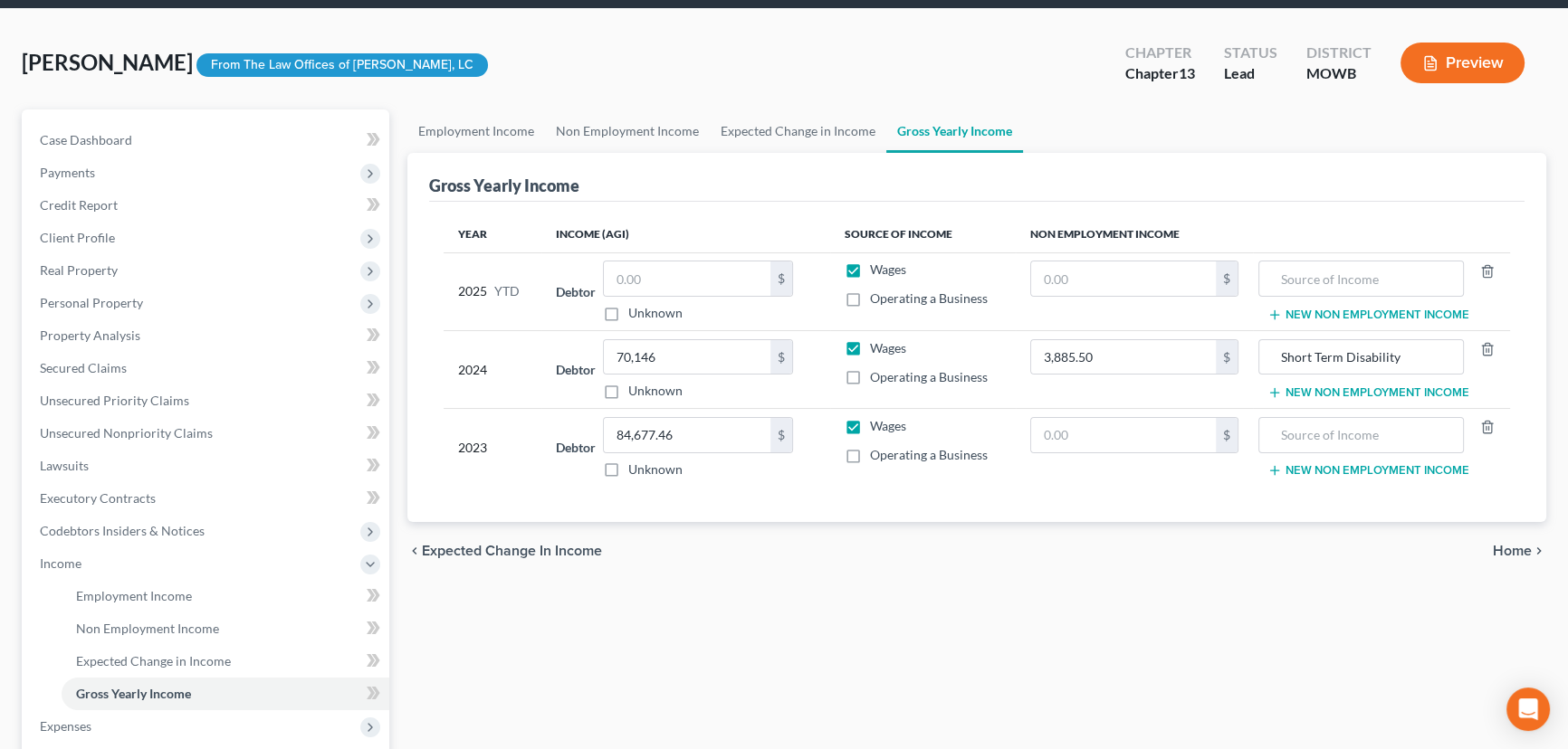
scroll to position [164, 0]
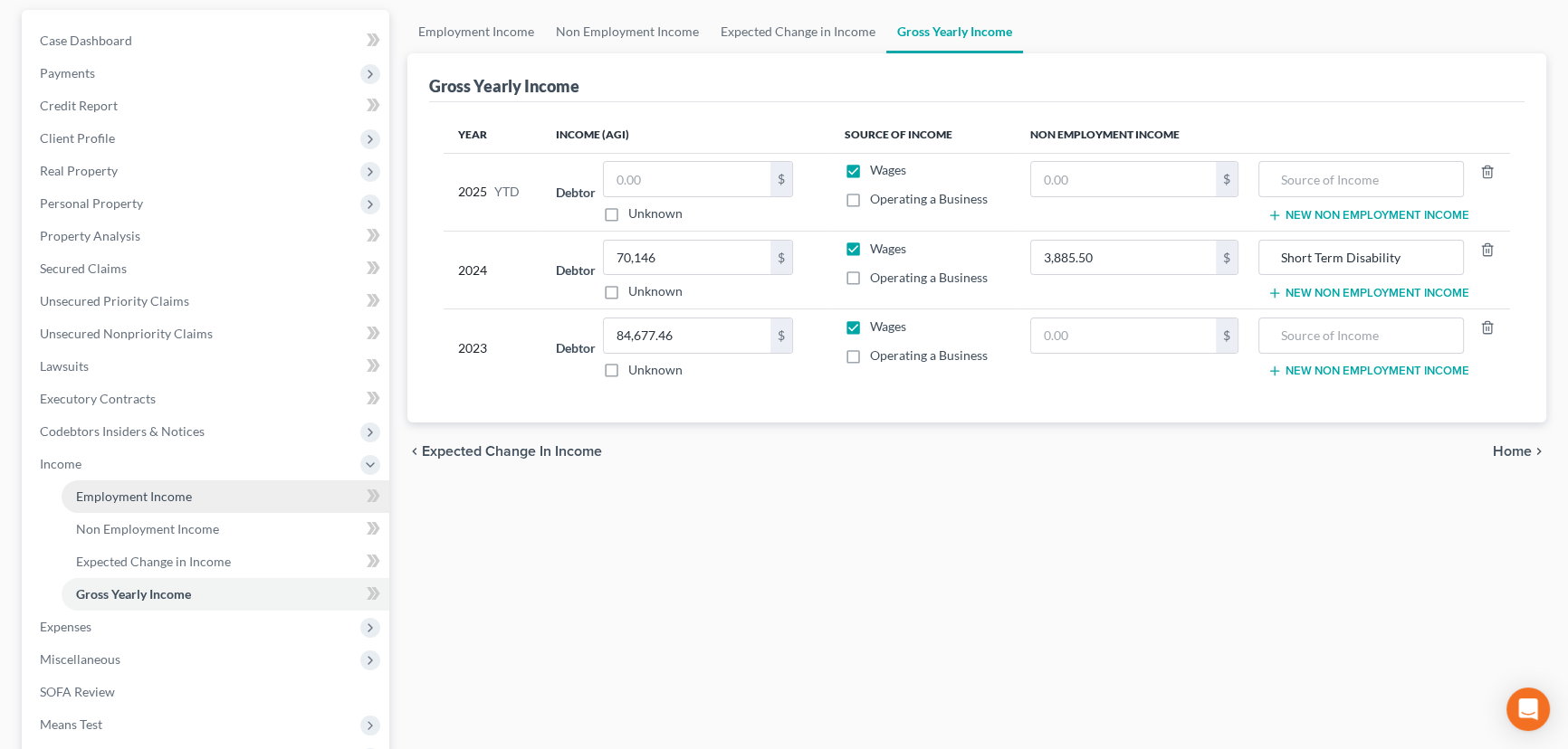
click at [162, 498] on span "Employment Income" at bounding box center [134, 496] width 116 height 15
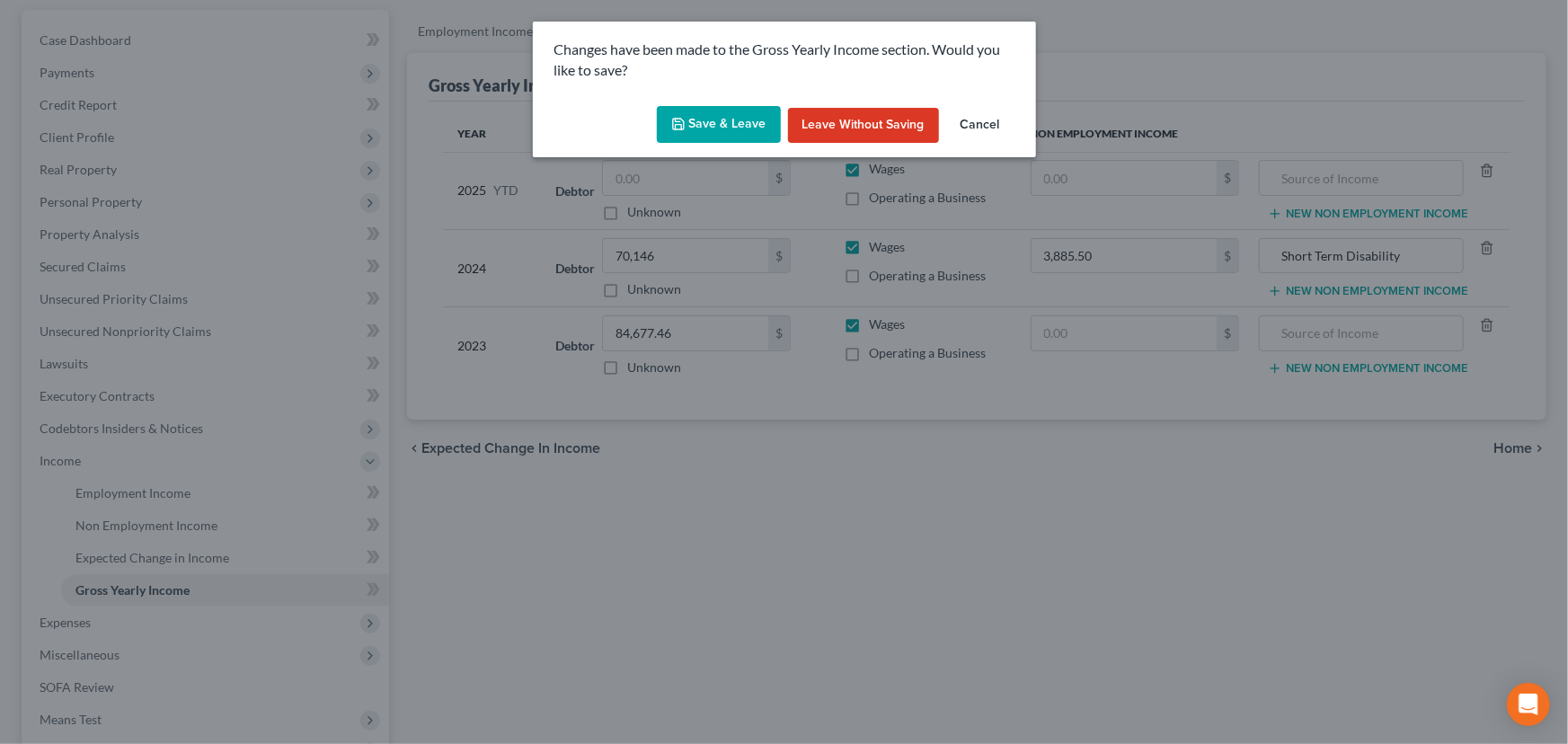
click at [719, 134] on button "Save & Leave" at bounding box center [719, 124] width 124 height 37
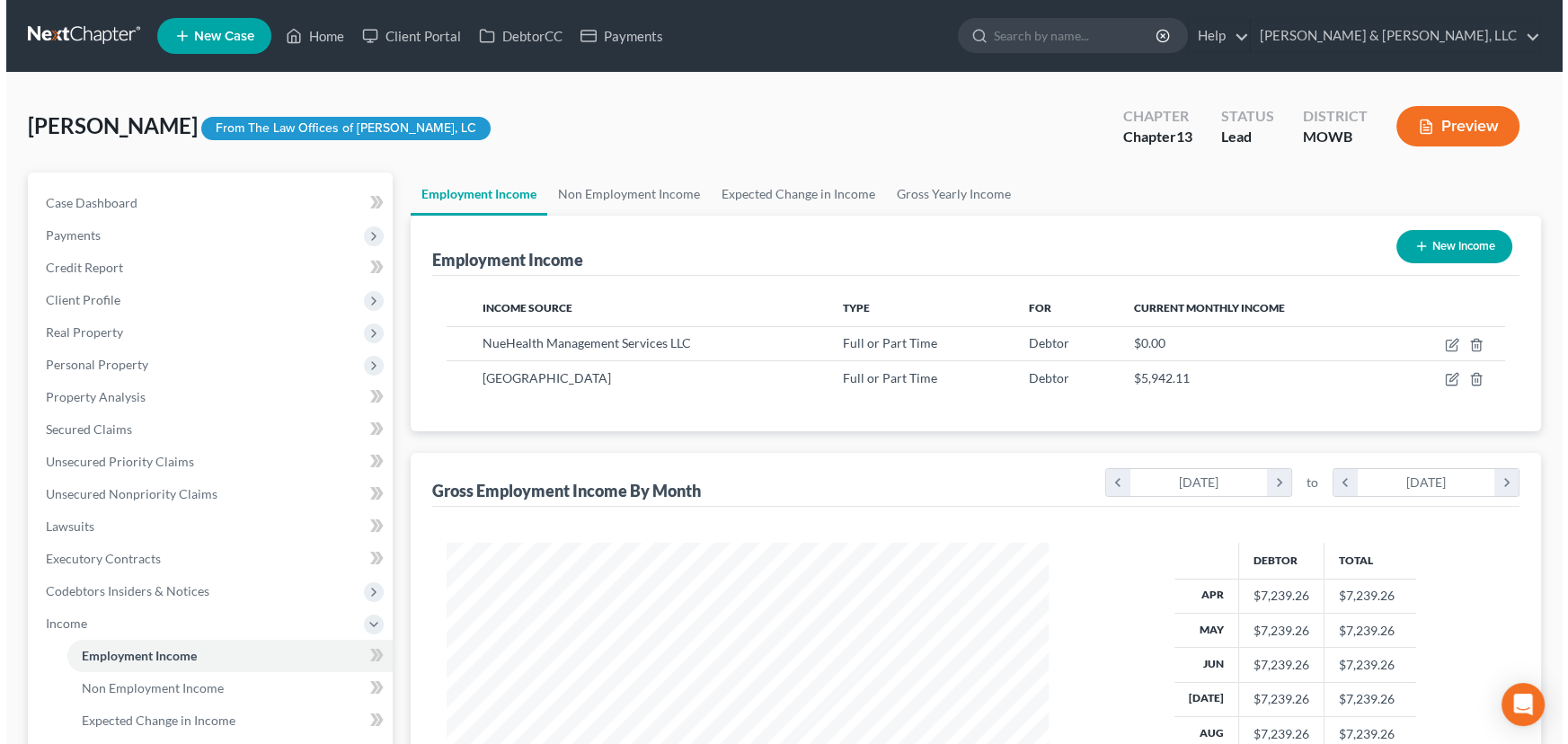
scroll to position [322, 638]
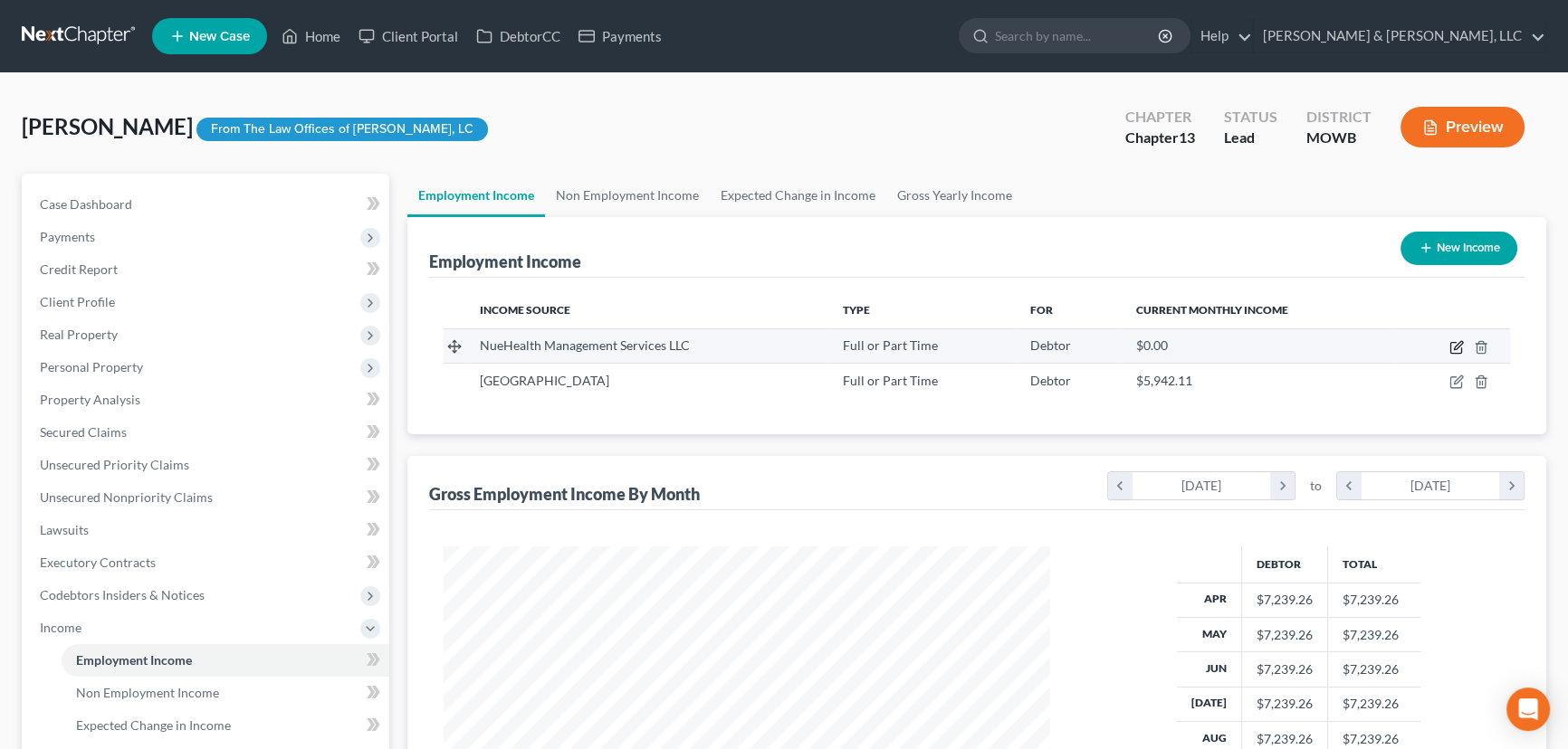
click at [1452, 343] on icon "button" at bounding box center [1456, 347] width 14 height 14
select select "0"
select select "17"
select select "2"
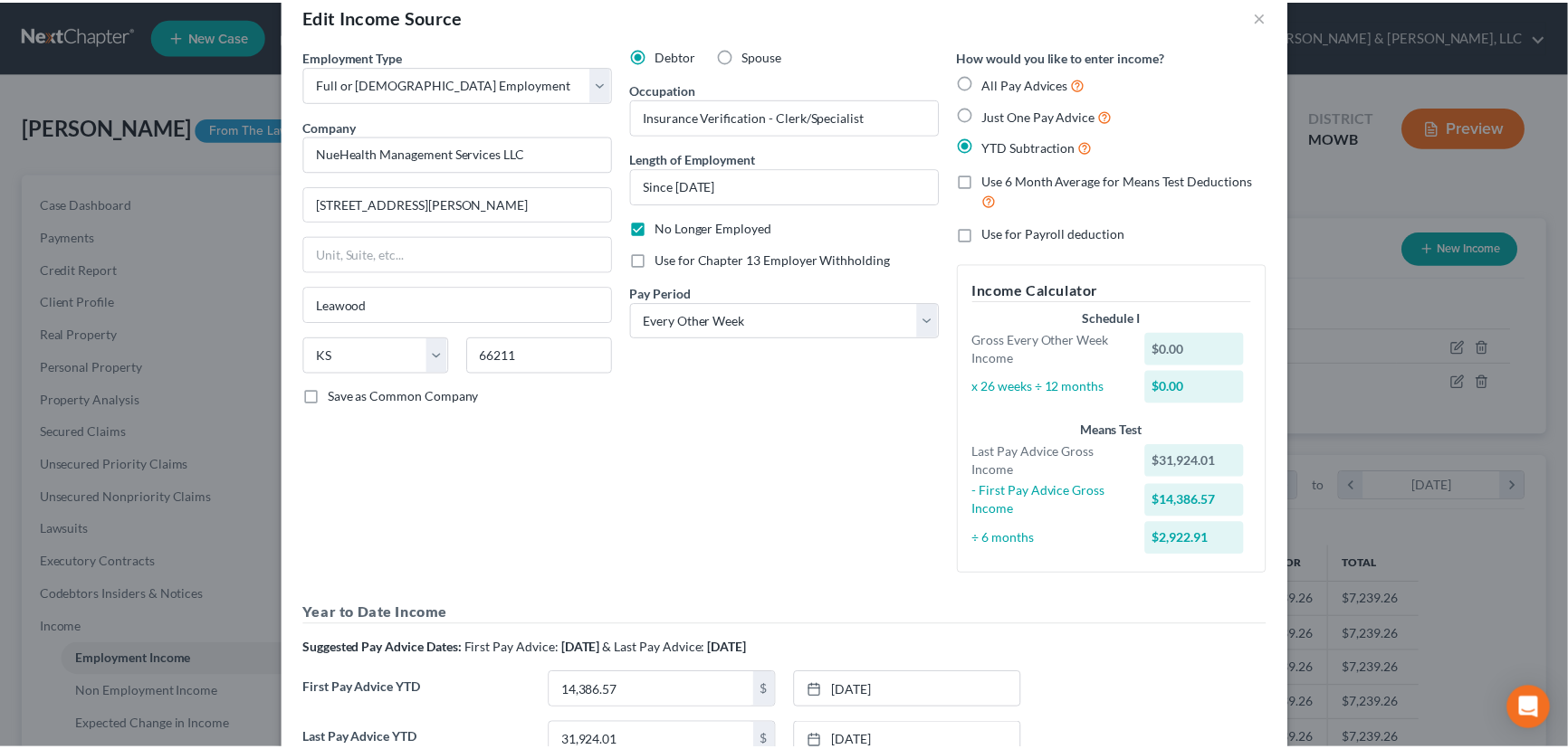
scroll to position [0, 0]
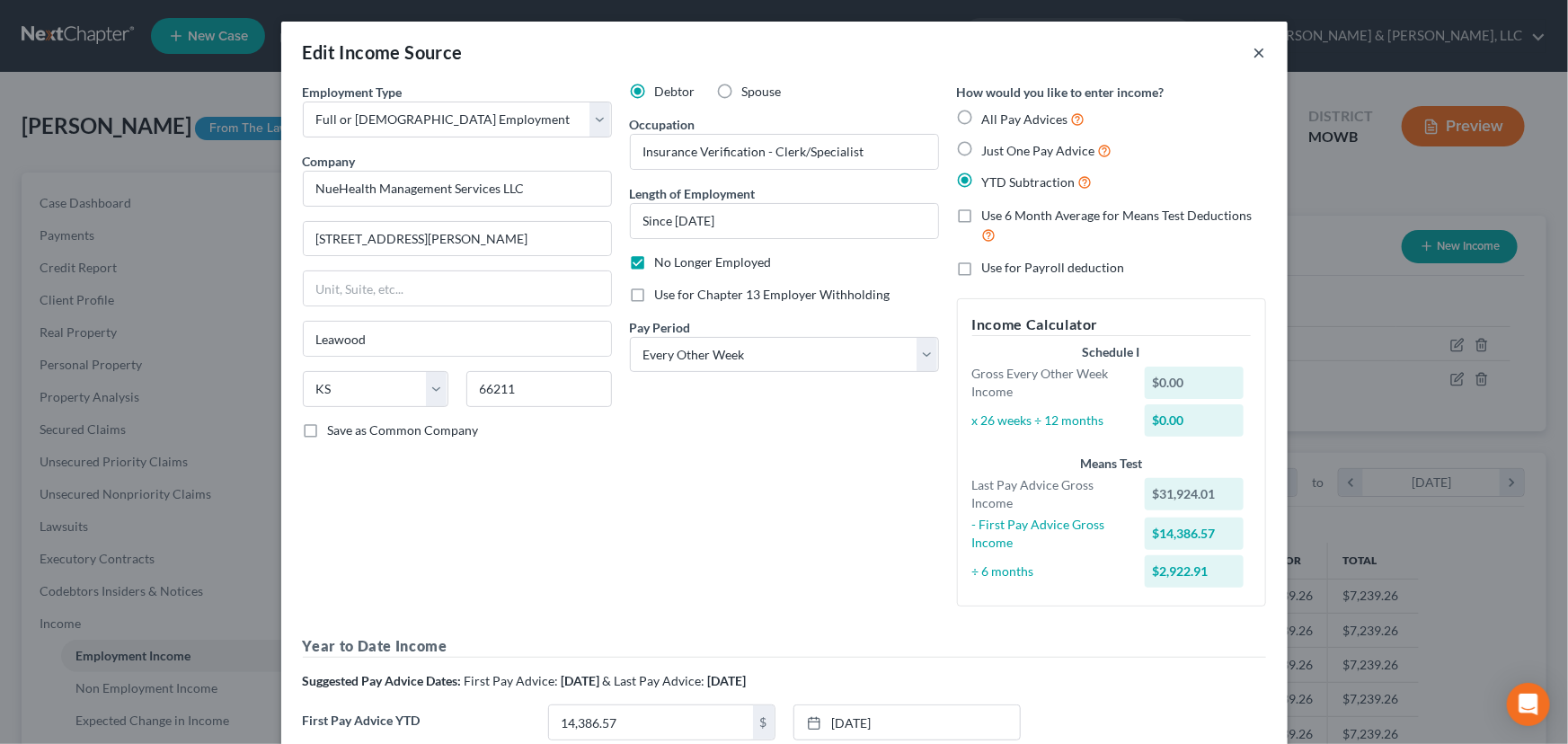
click at [1254, 54] on button "×" at bounding box center [1260, 52] width 12 height 22
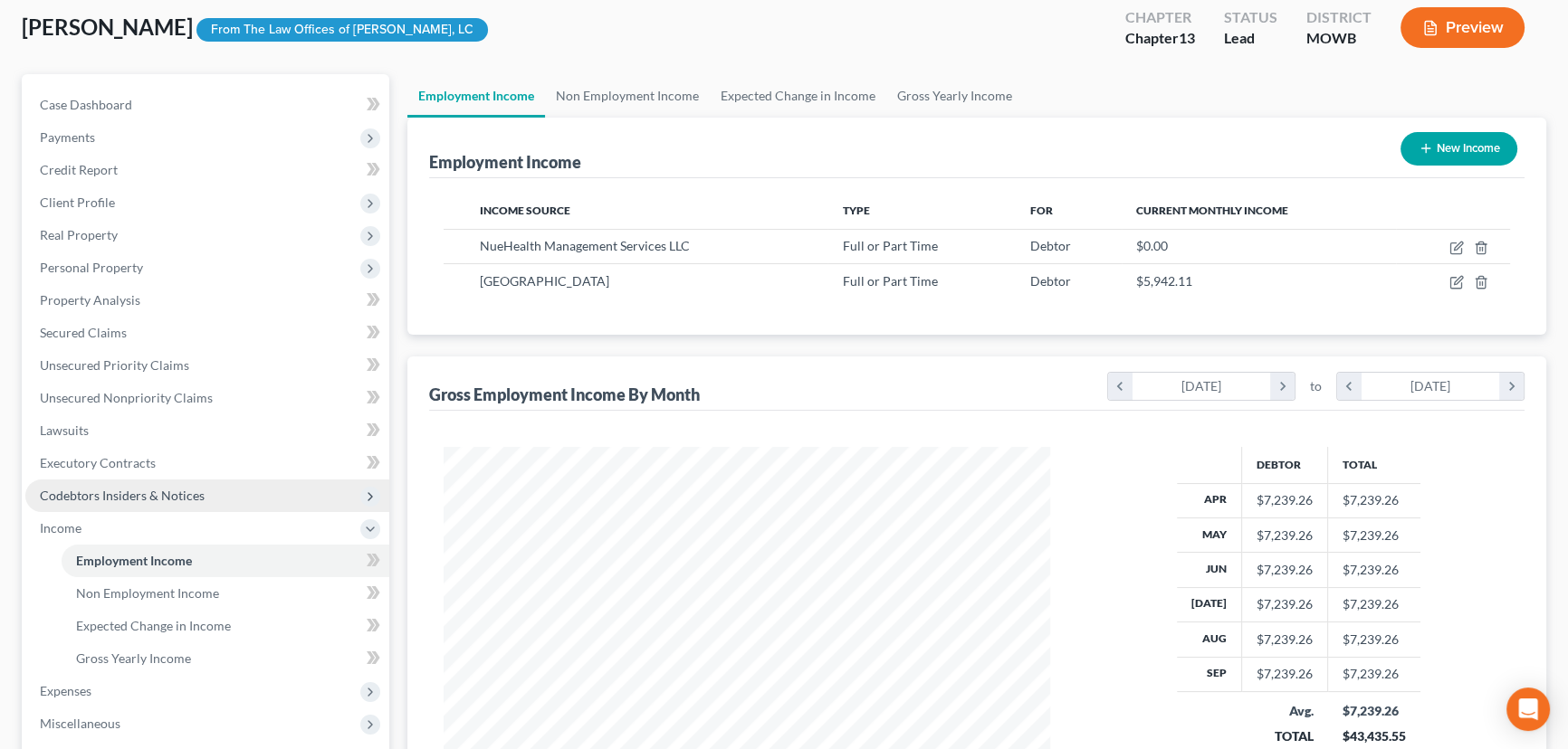
scroll to position [246, 0]
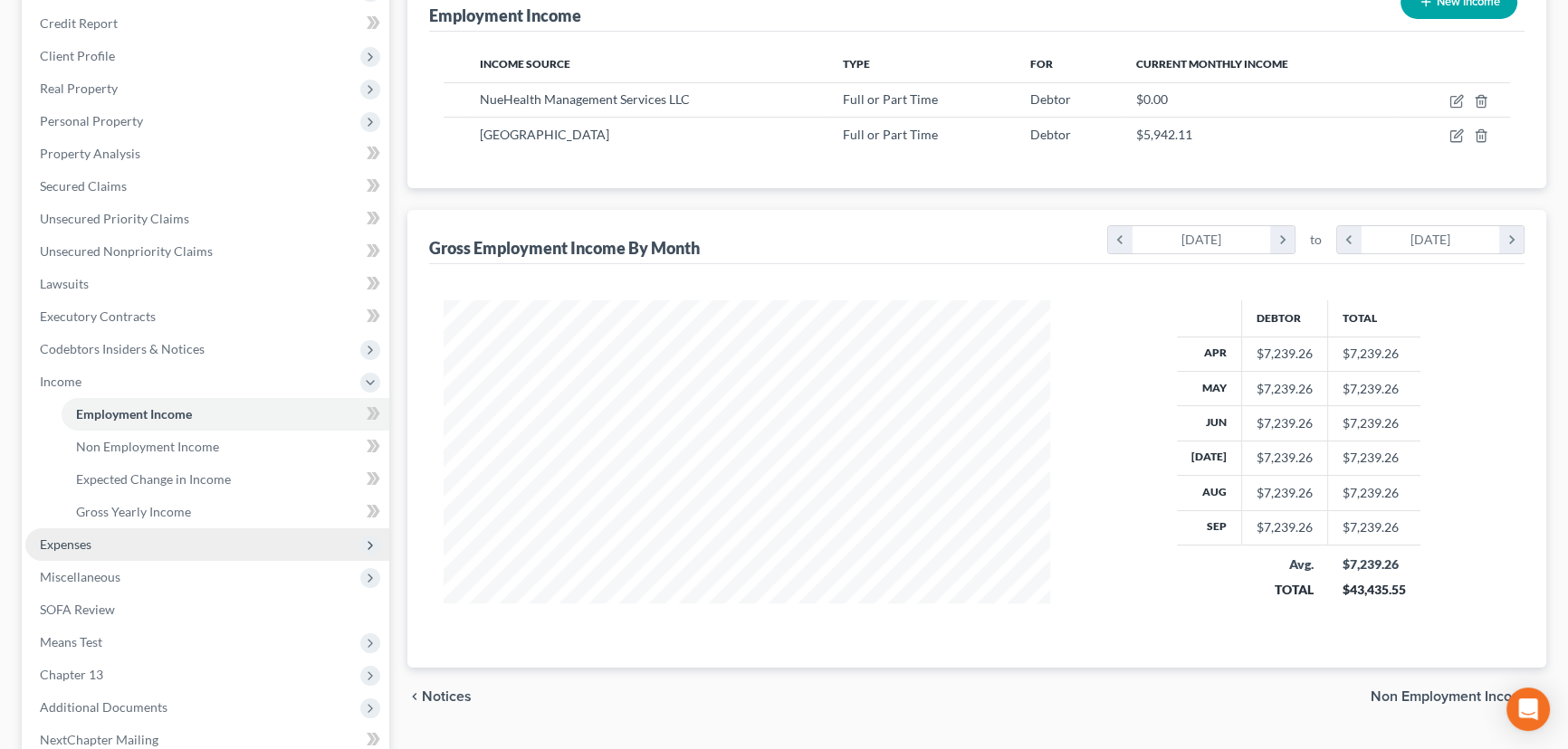
click at [87, 540] on span "Expenses" at bounding box center [66, 545] width 52 height 15
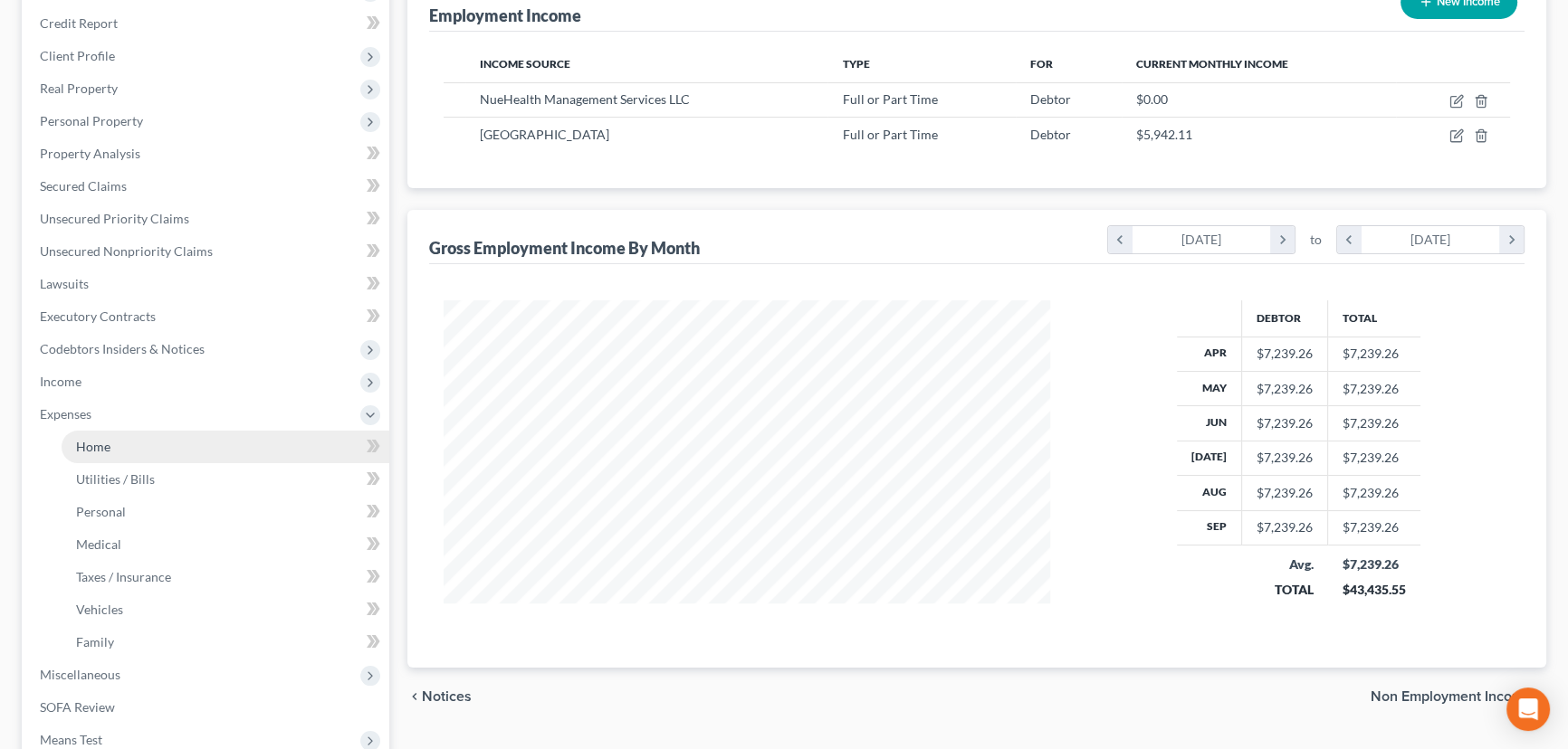
click at [89, 457] on link "Home" at bounding box center [226, 447] width 328 height 33
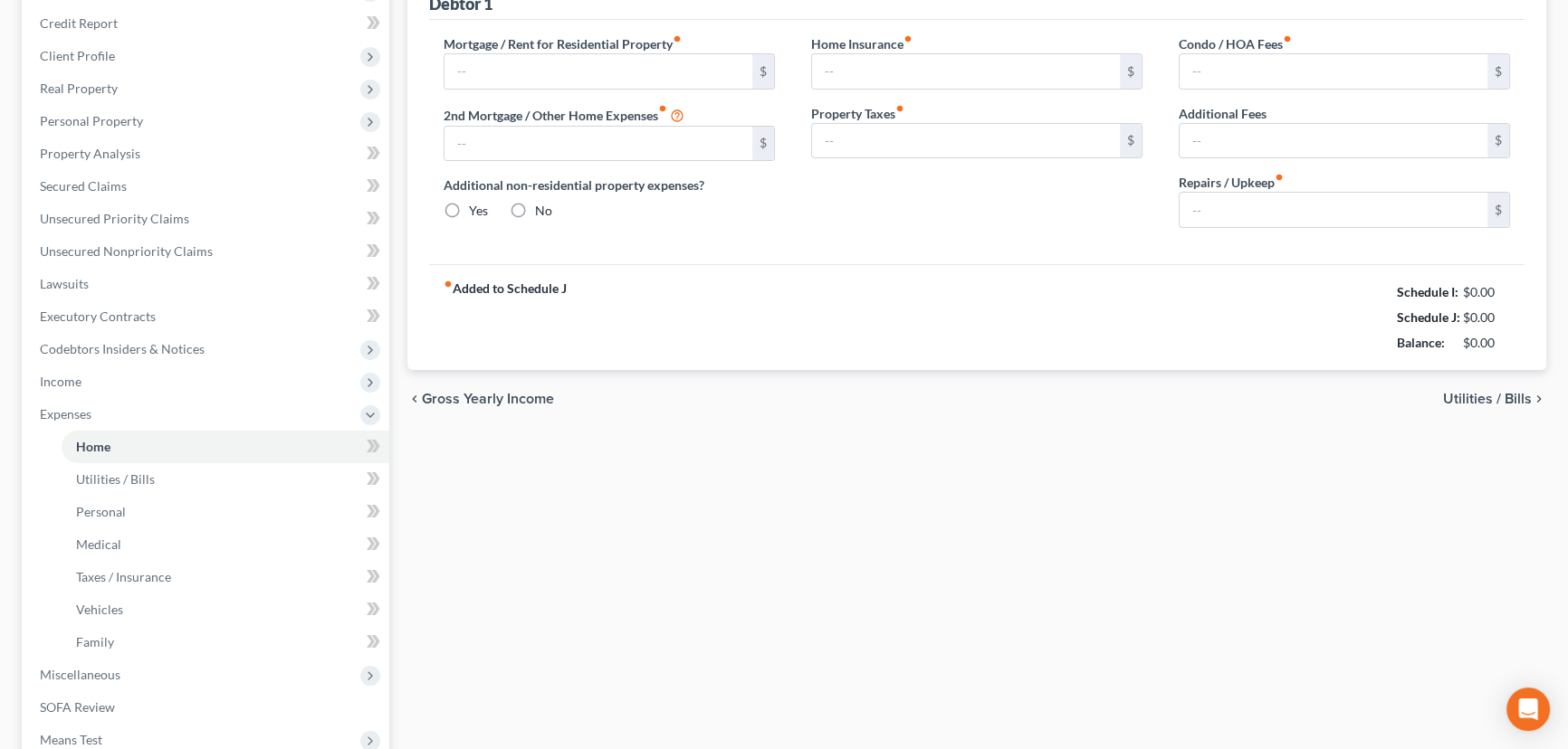
scroll to position [57, 0]
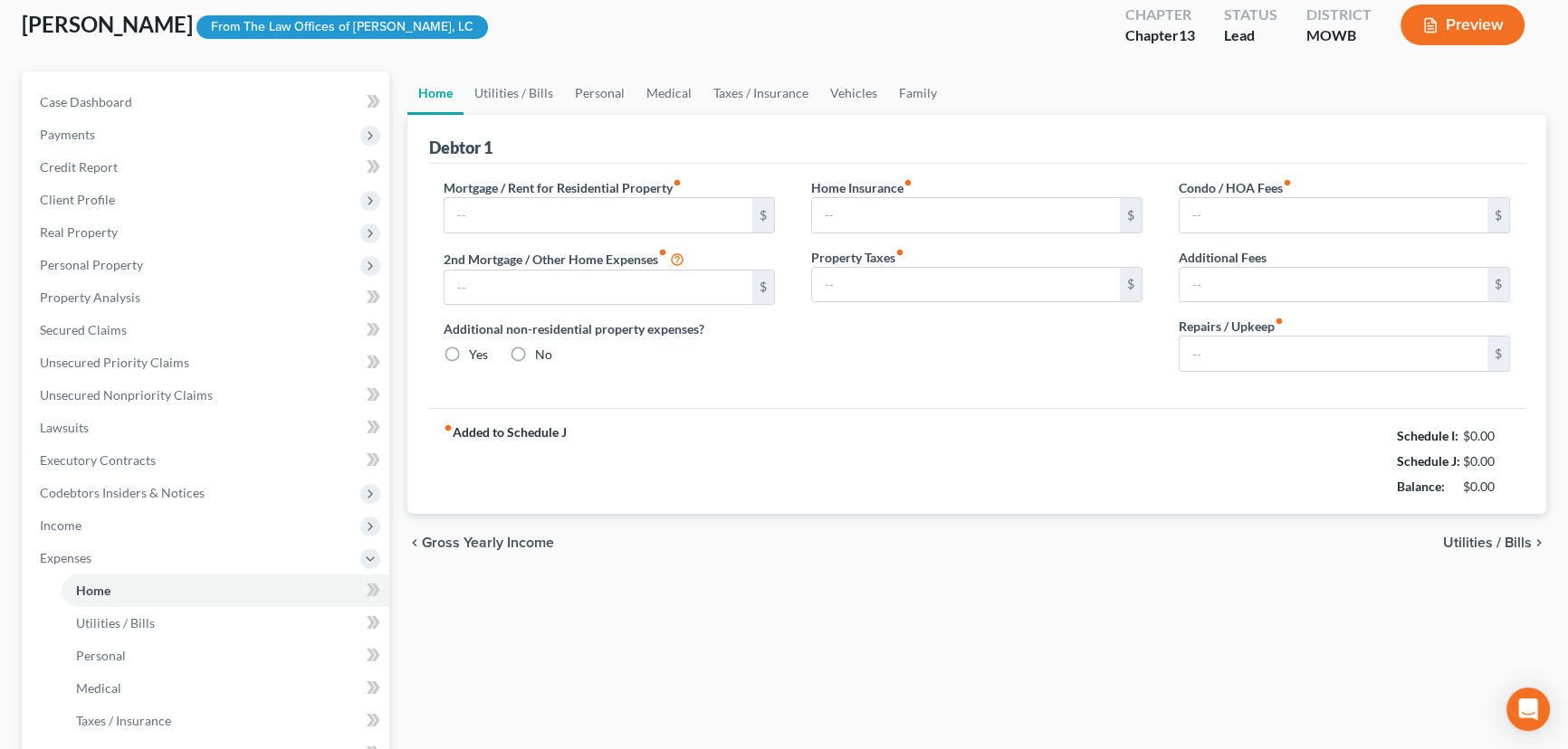
type input "1,712.00"
type input "0.00"
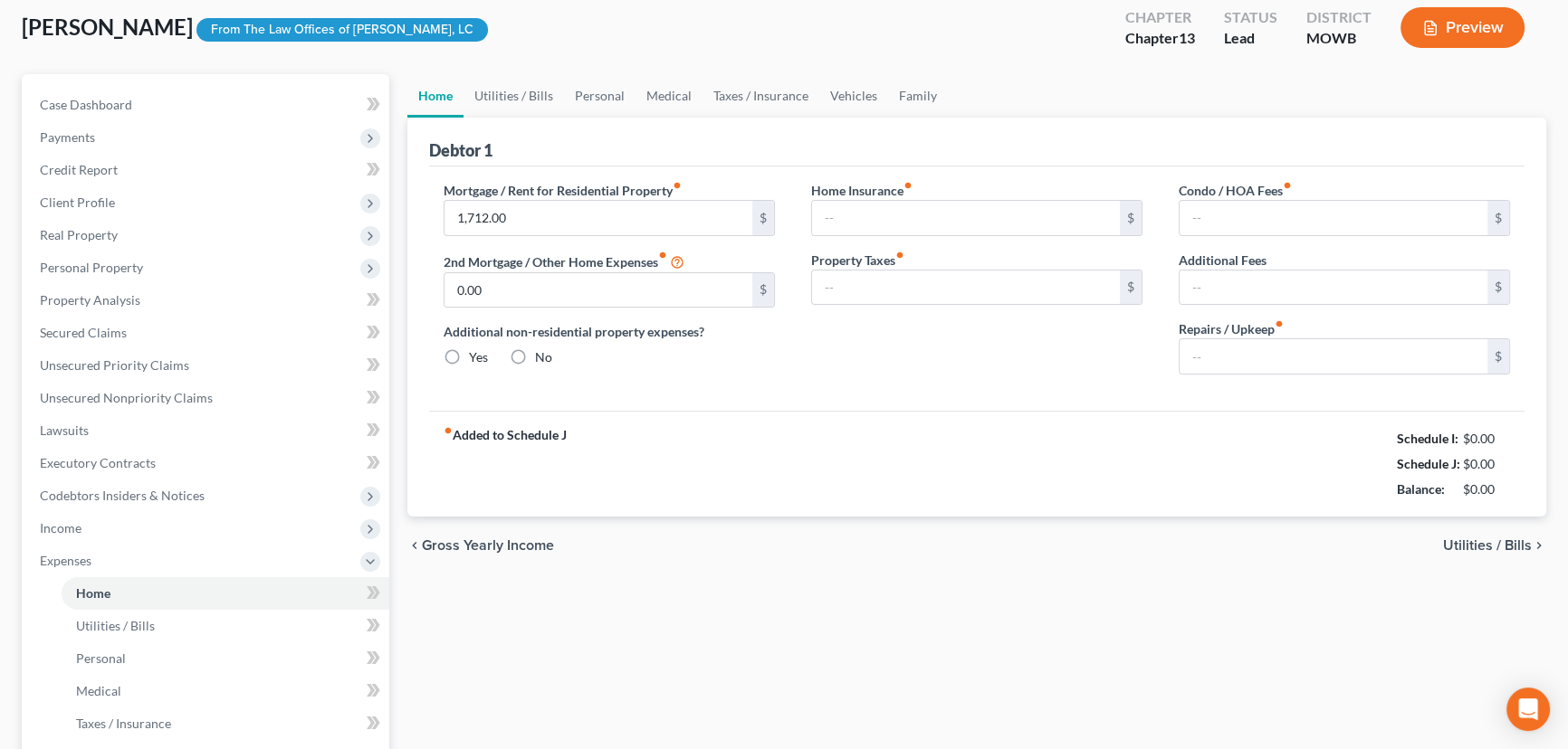
radio input "true"
type input "40.75"
type input "0.00"
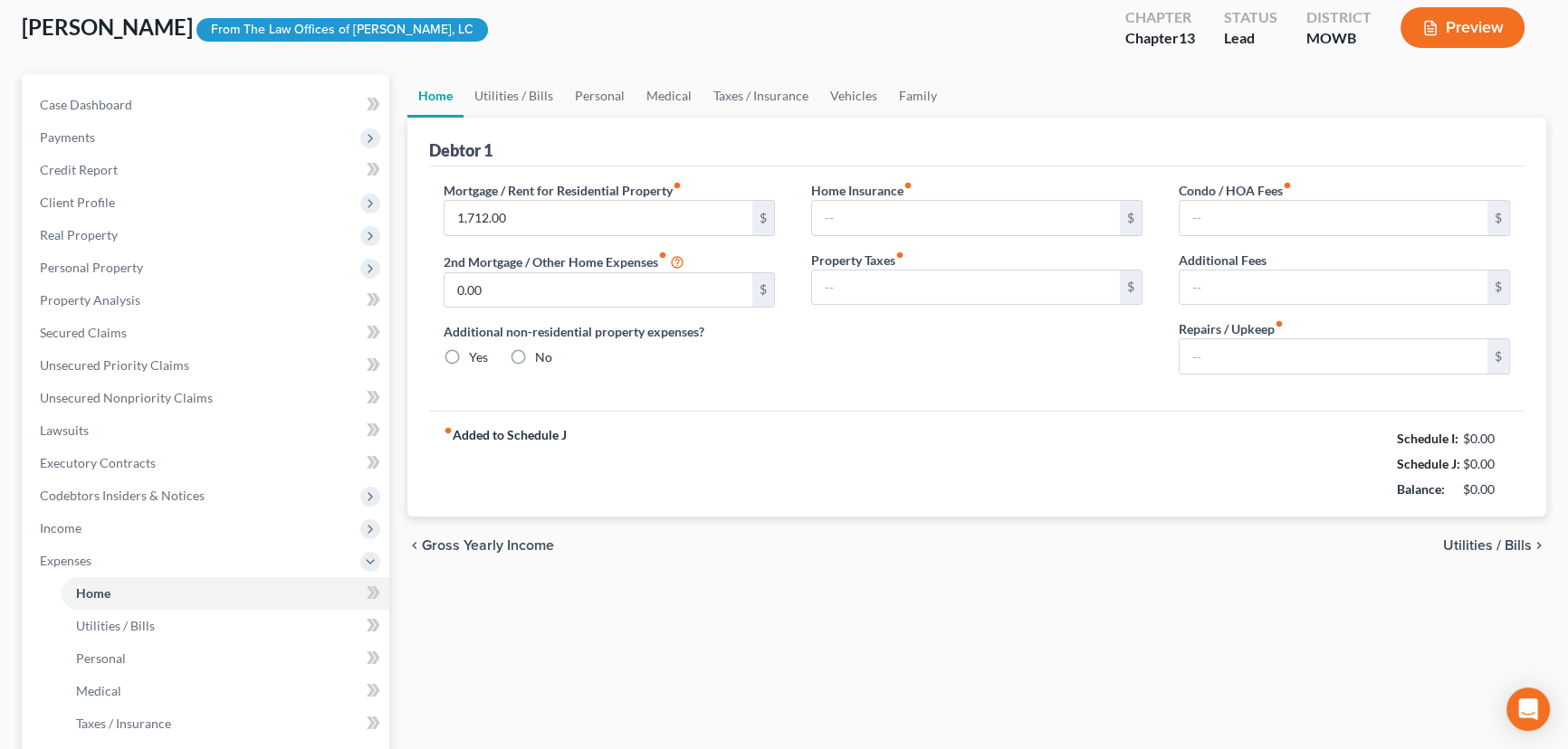
type input "15.00"
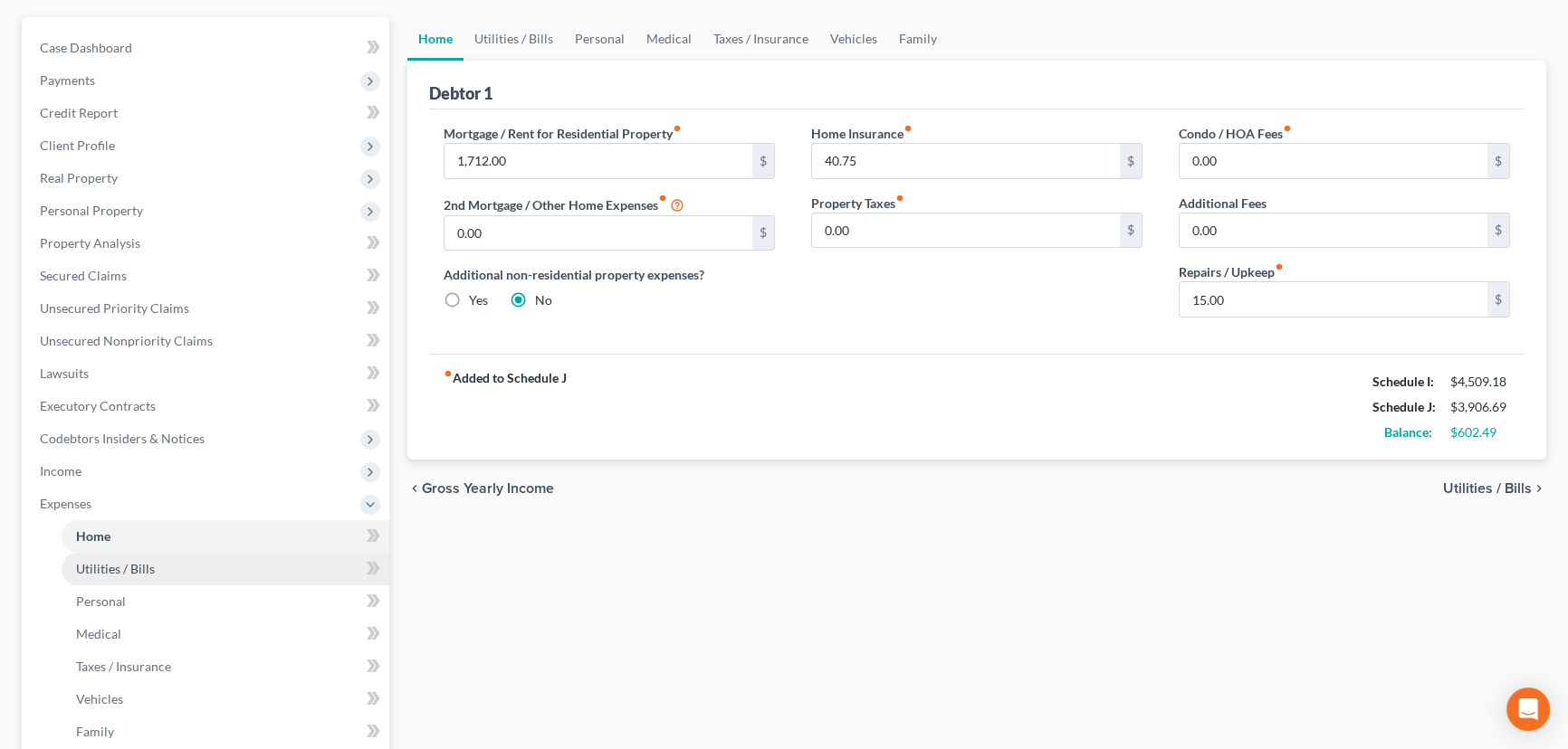
scroll to position [164, 0]
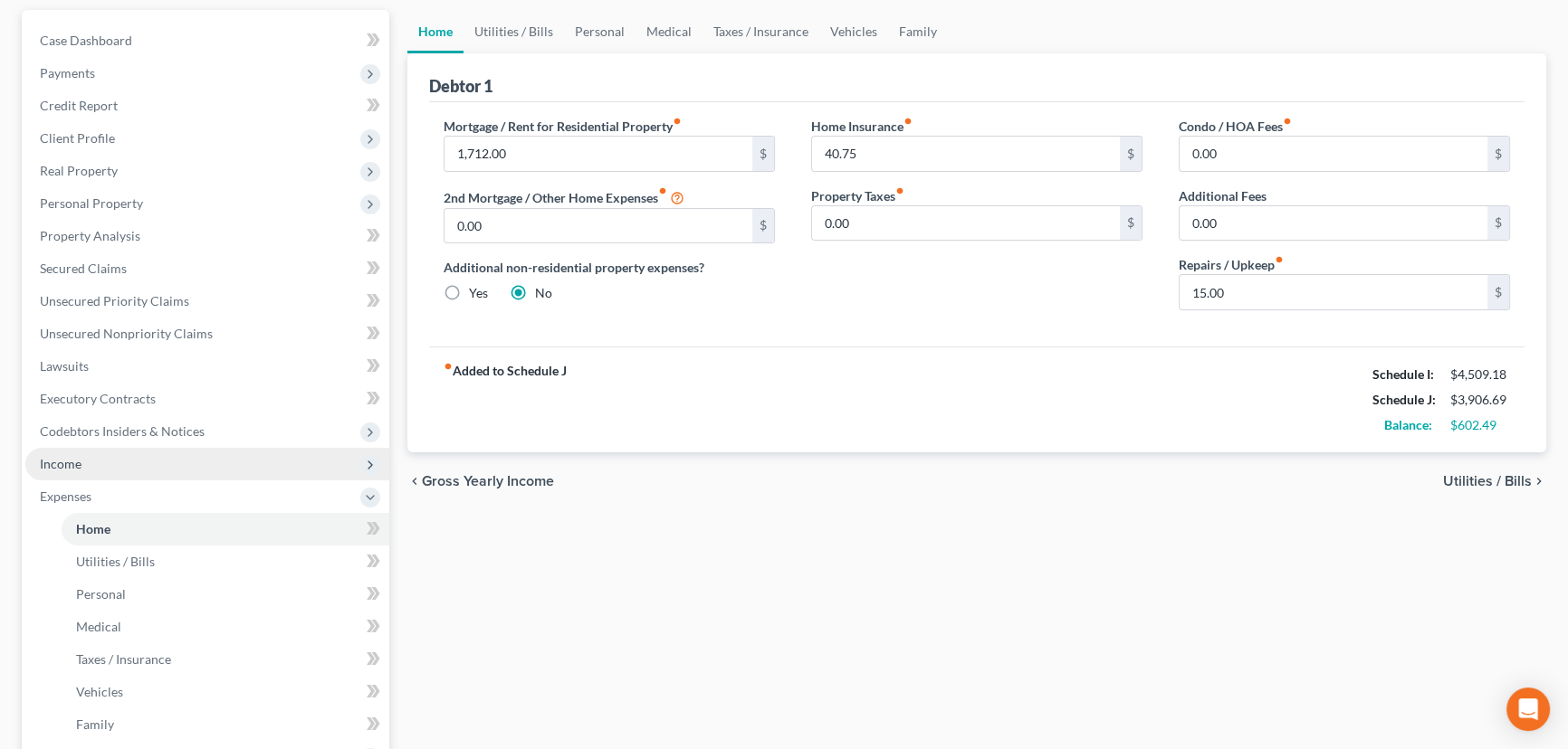
click at [81, 467] on span "Income" at bounding box center [206, 465] width 364 height 33
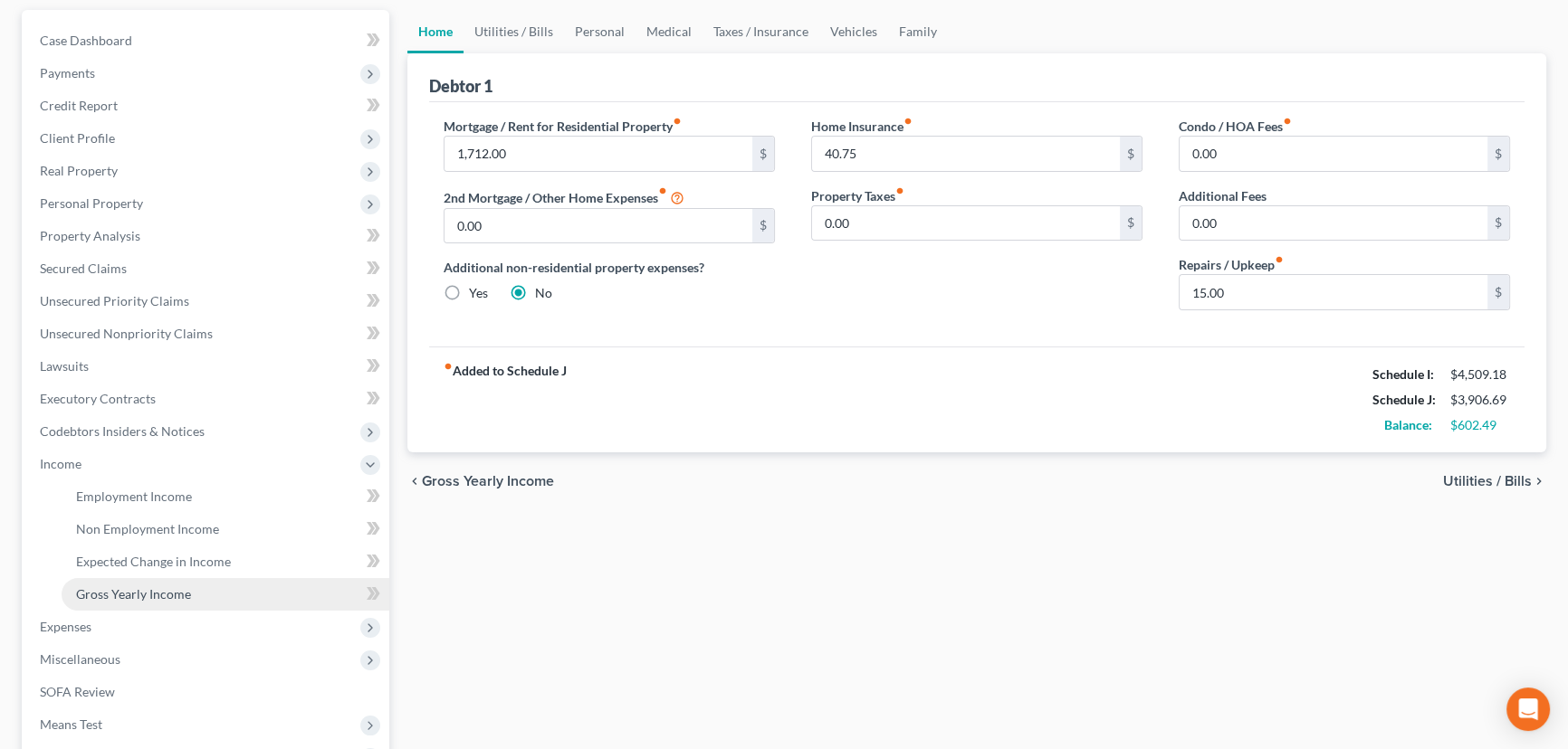
click at [136, 588] on span "Gross Yearly Income" at bounding box center [133, 594] width 115 height 15
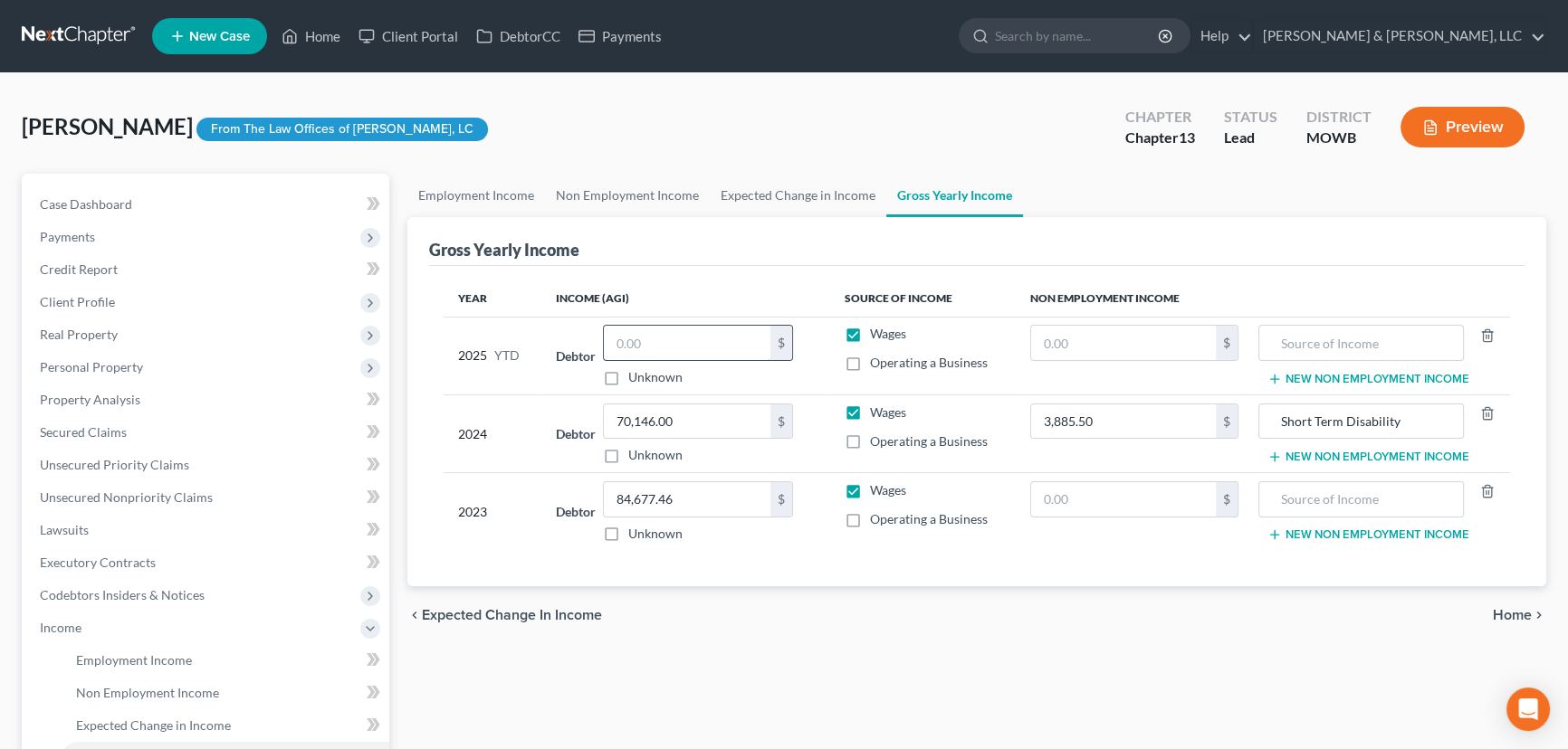
click at [658, 340] on input "text" at bounding box center [687, 343] width 167 height 35
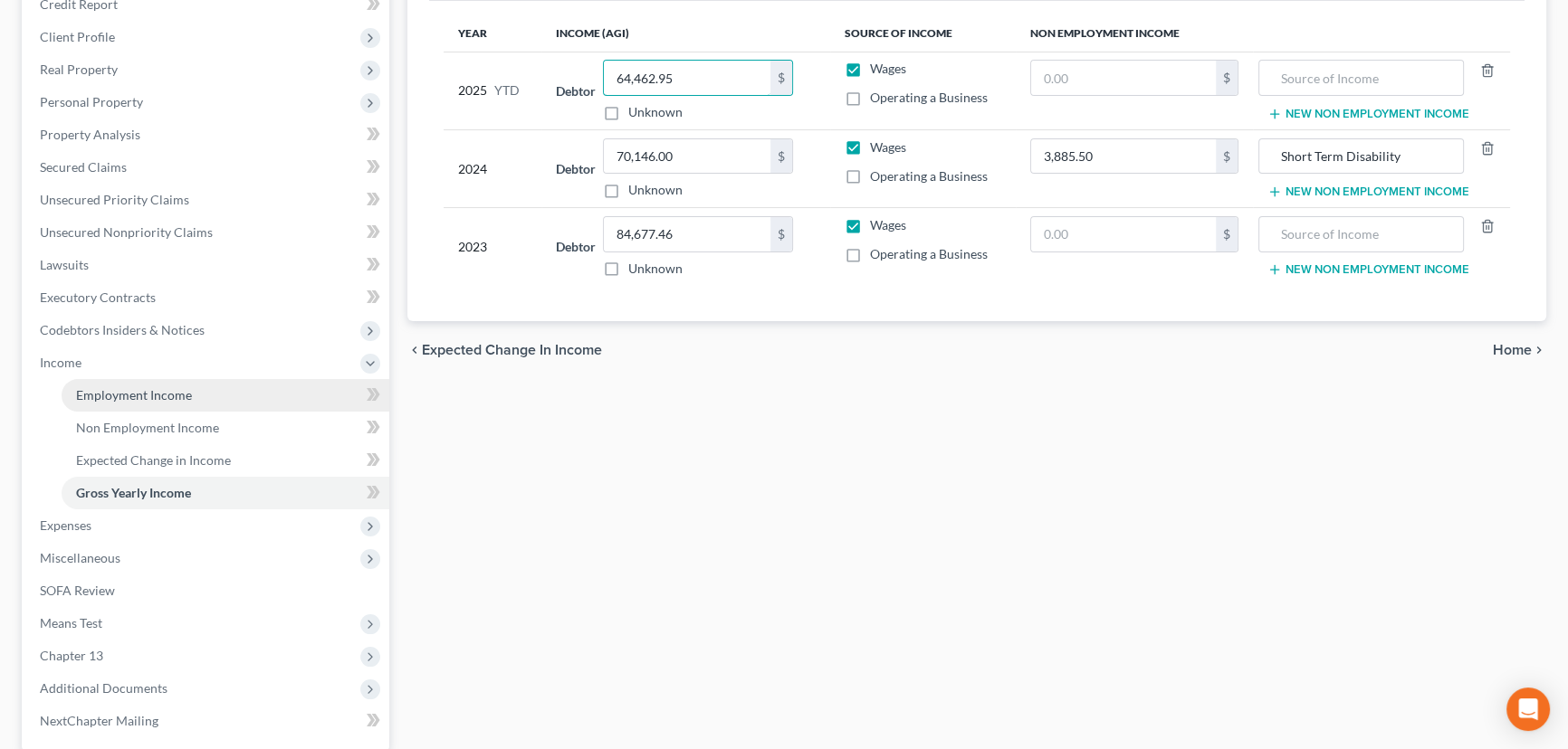
scroll to position [329, 0]
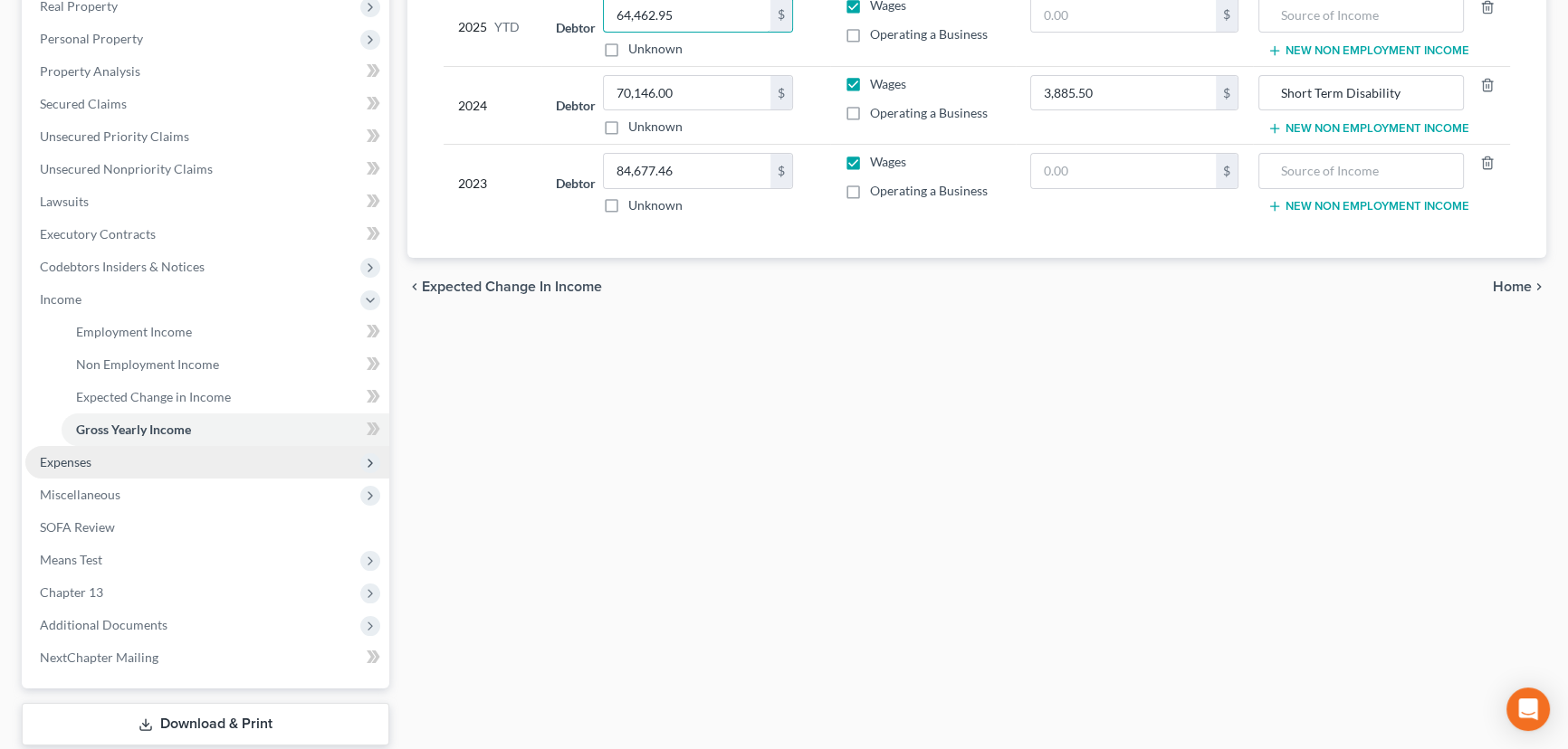
type input "64,462.95"
click at [122, 464] on span "Expenses" at bounding box center [206, 463] width 364 height 33
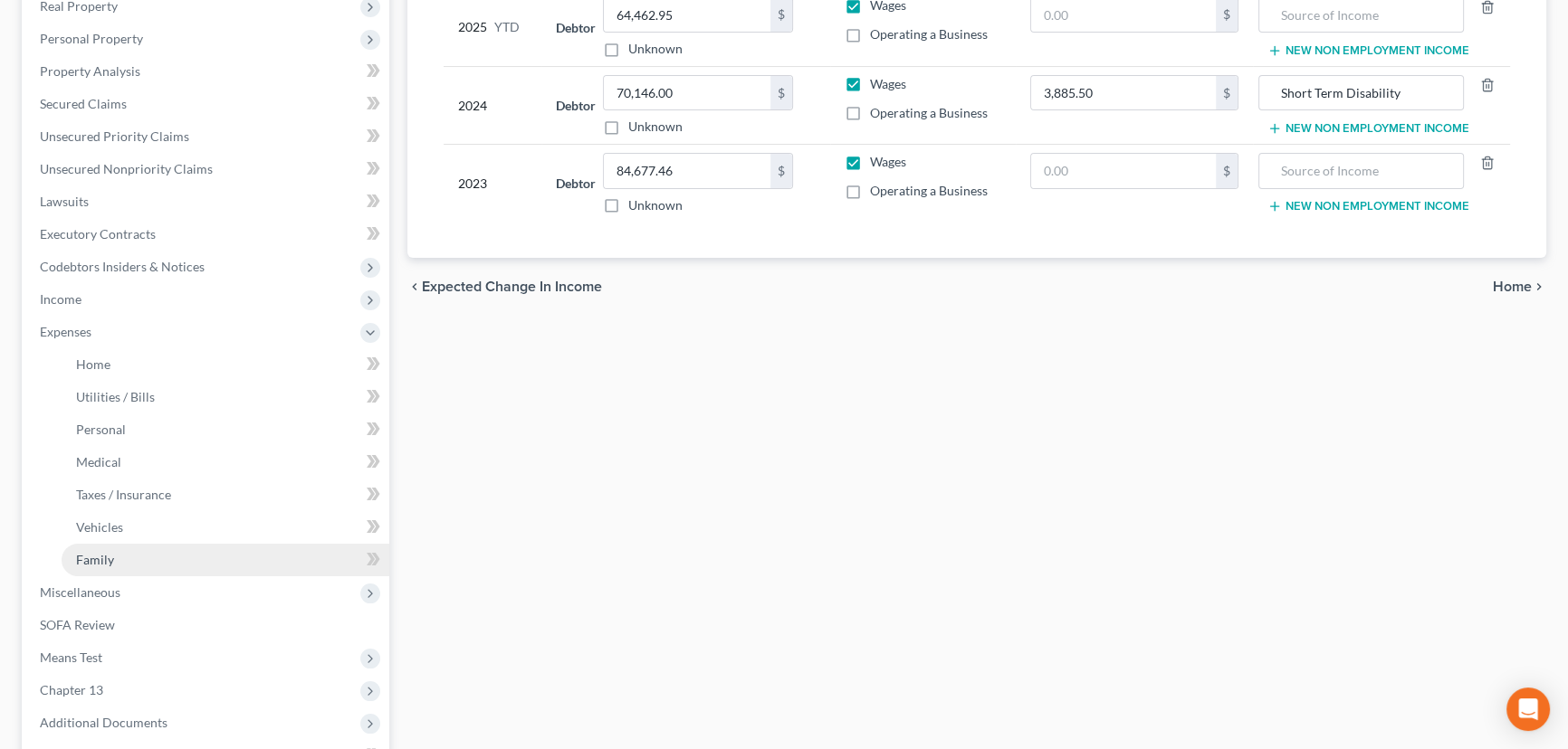
click at [99, 546] on link "Family" at bounding box center [226, 560] width 328 height 33
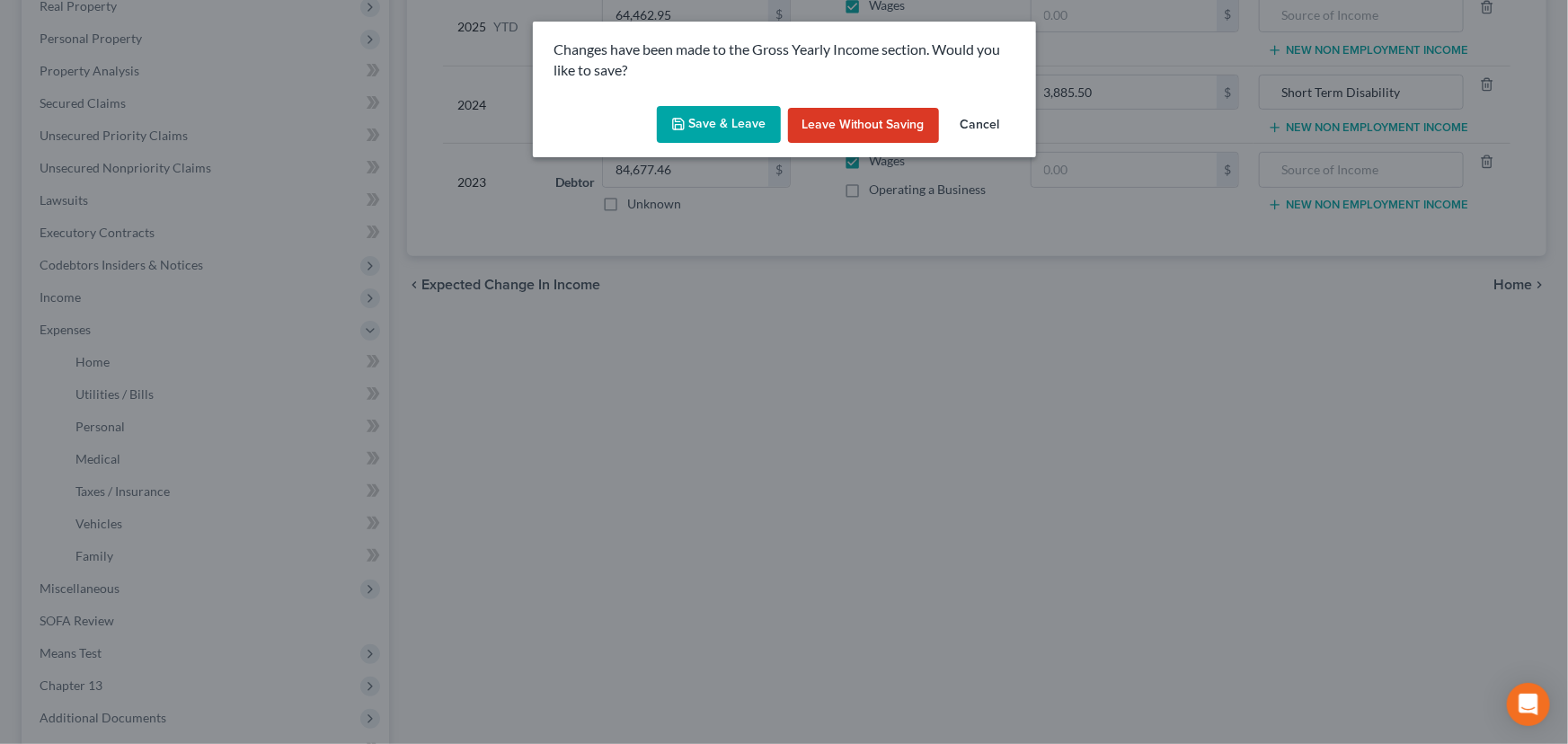
click at [748, 126] on button "Save & Leave" at bounding box center [719, 124] width 124 height 37
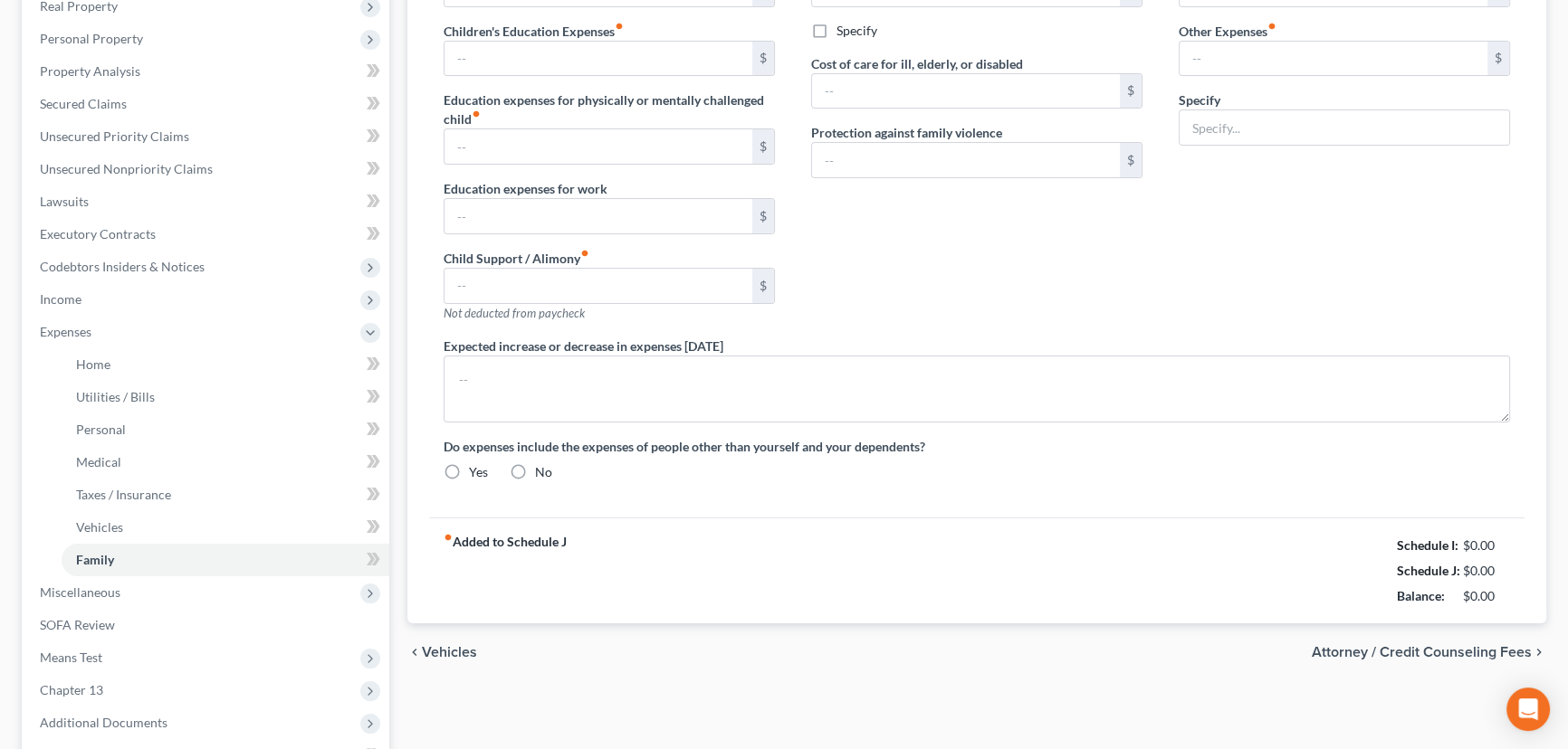
type input "0.00"
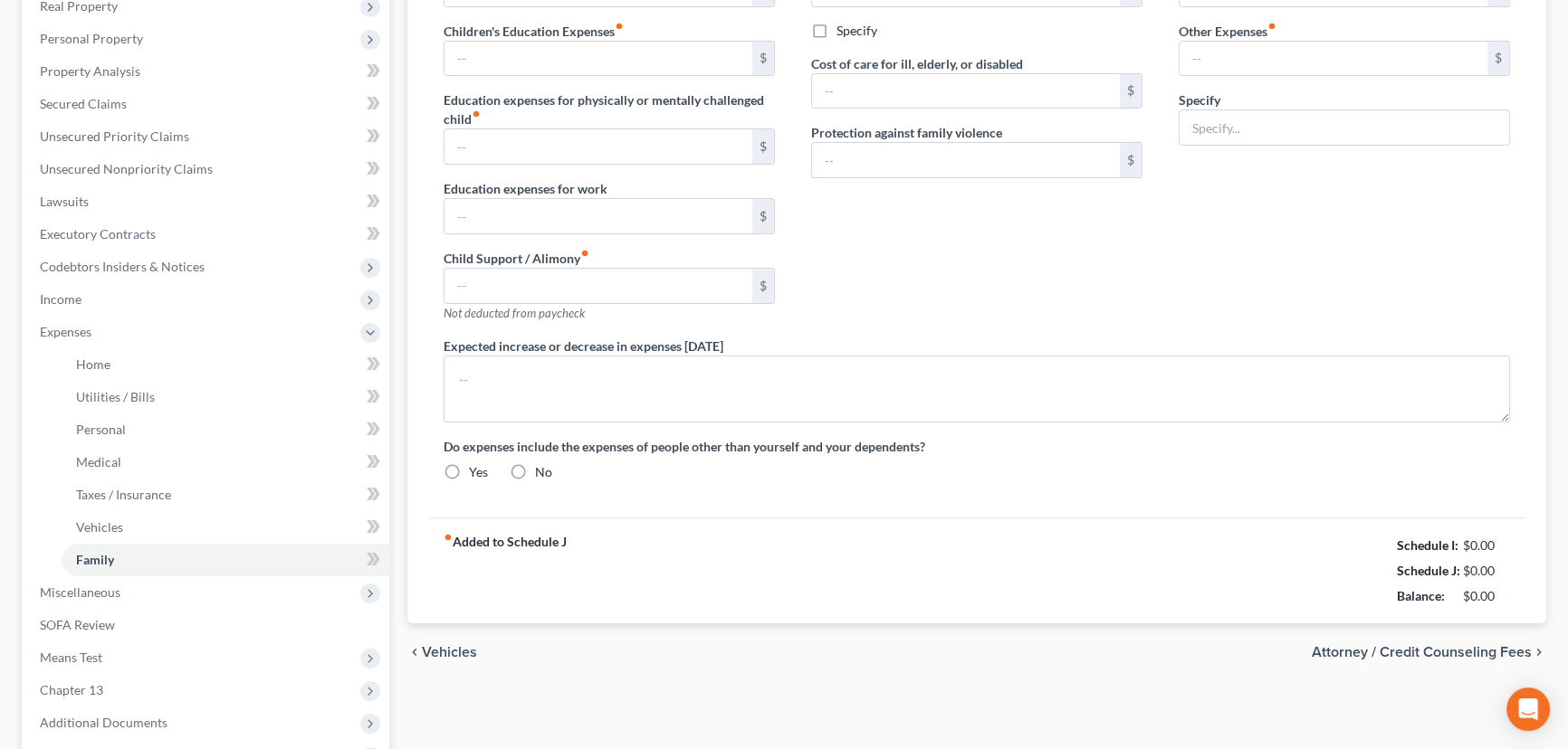
type input "0.00"
type input "100.00"
radio input "true"
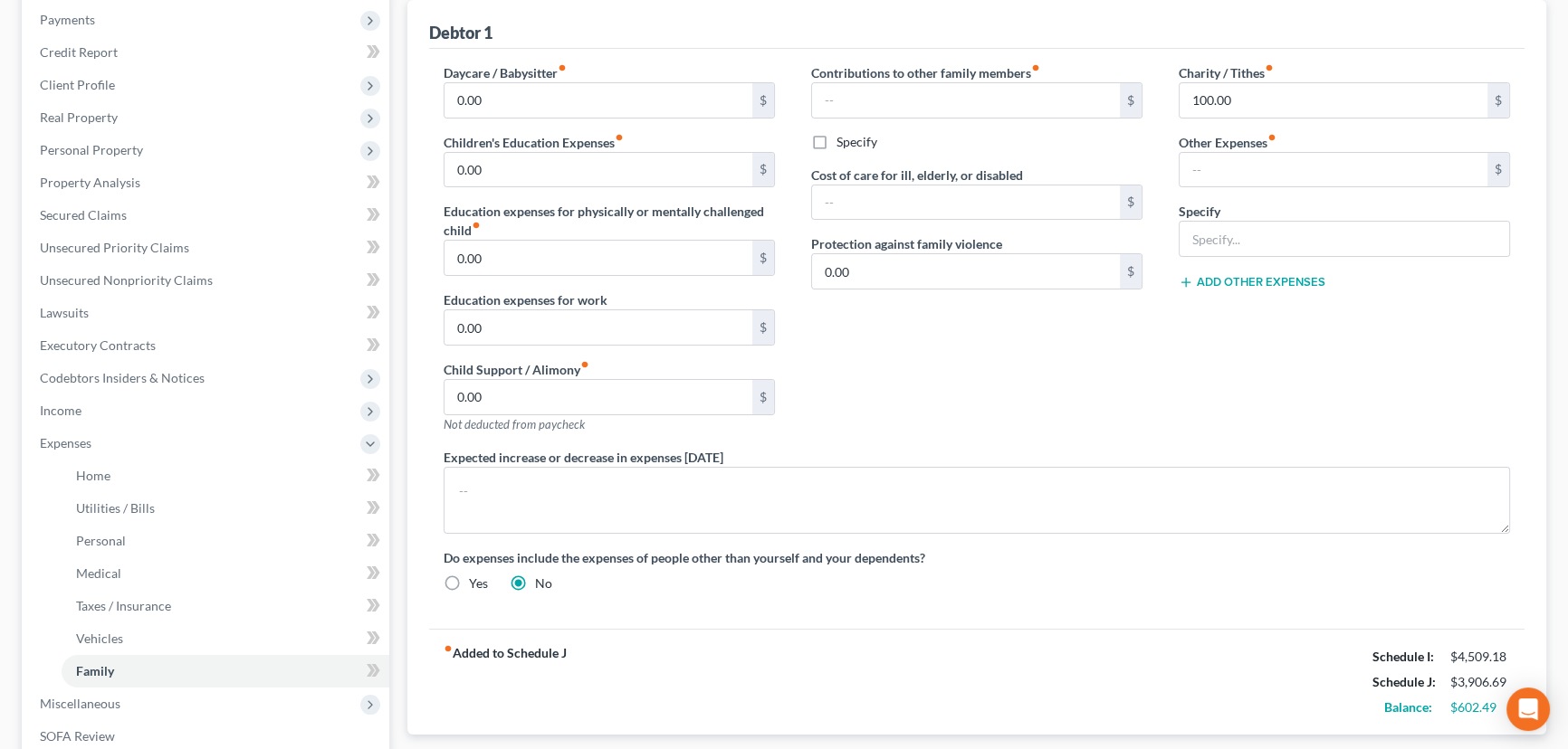
scroll to position [164, 0]
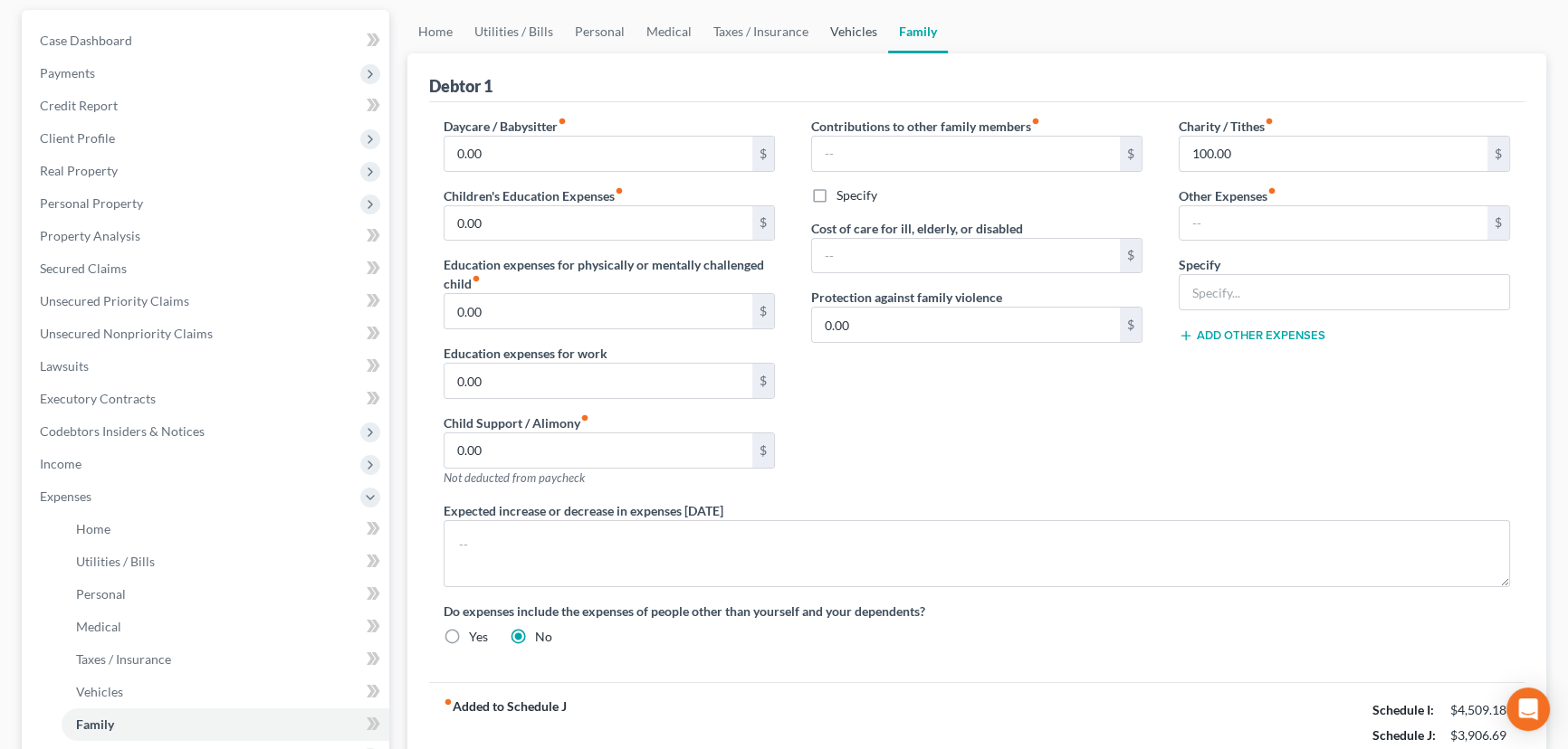
click at [851, 26] on link "Vehicles" at bounding box center [853, 31] width 68 height 43
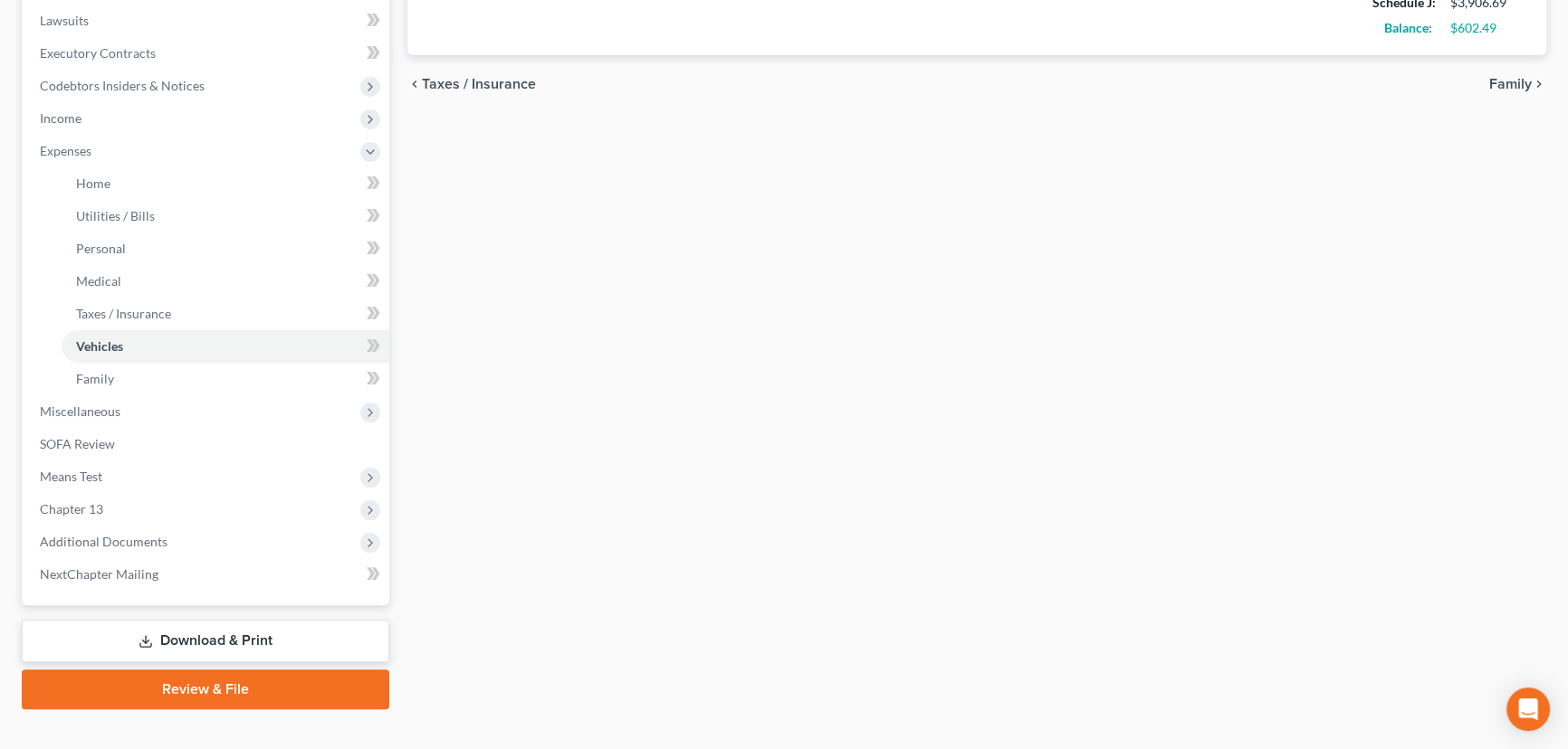
scroll to position [536, 0]
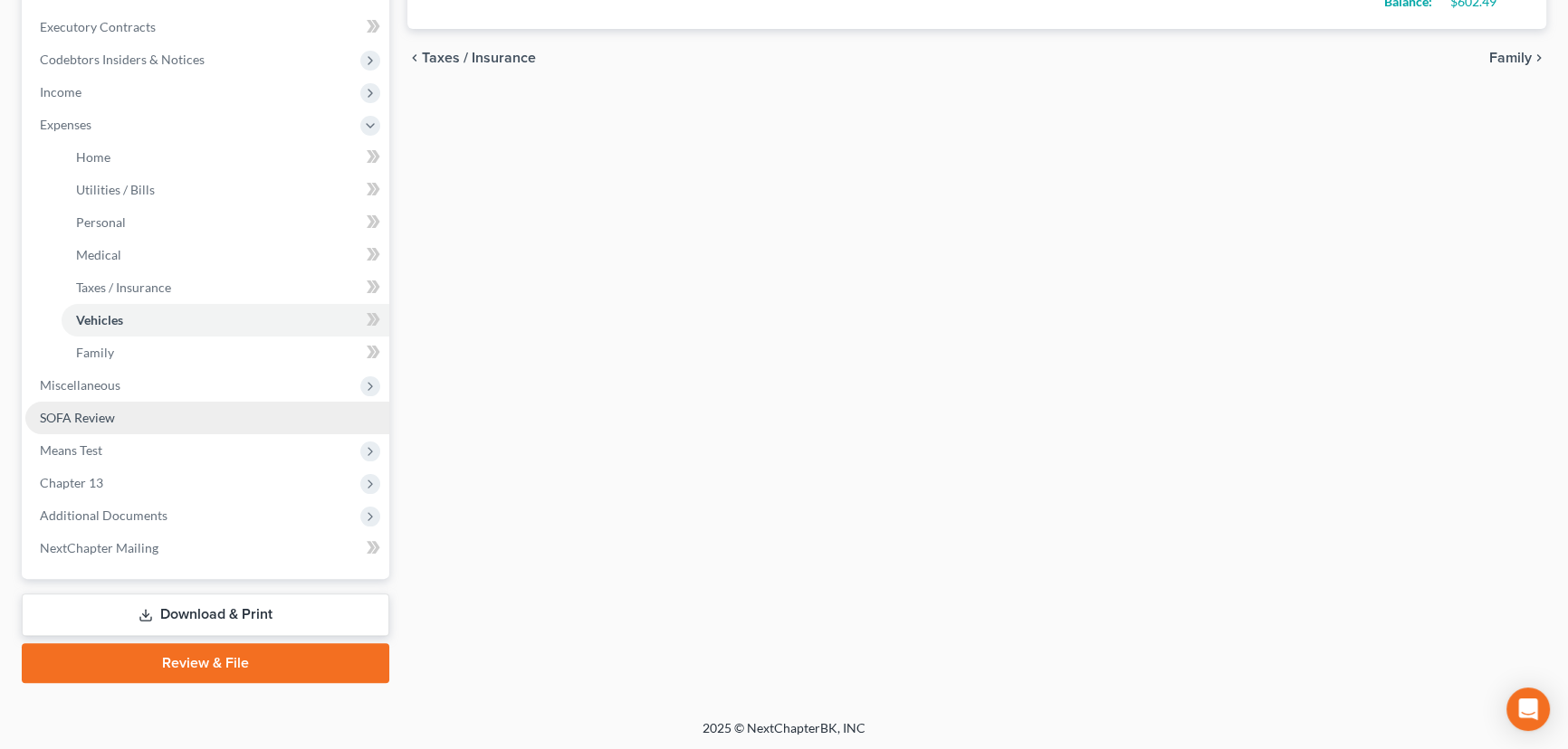
click at [99, 421] on span "SOFA Review" at bounding box center [77, 417] width 75 height 15
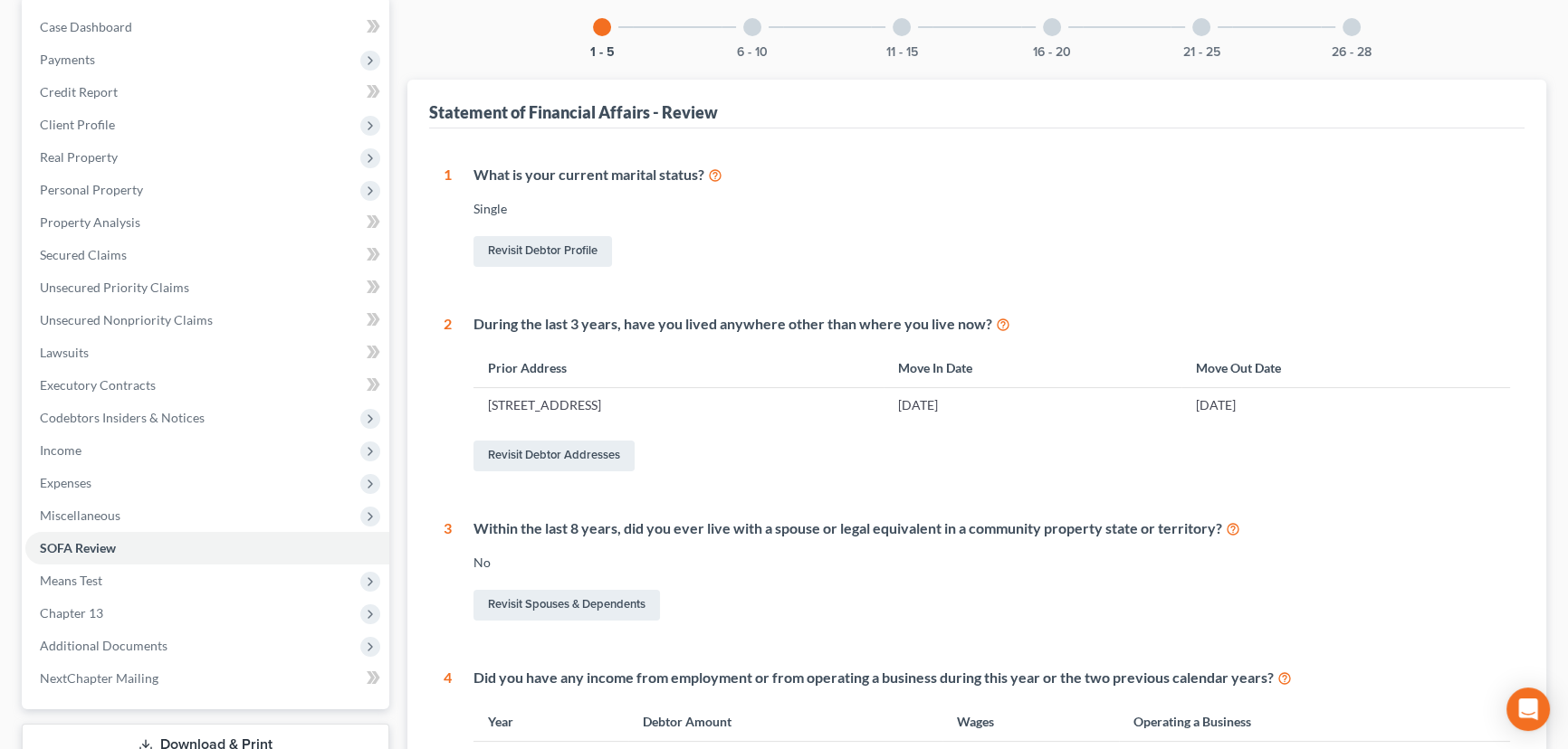
scroll to position [81, 0]
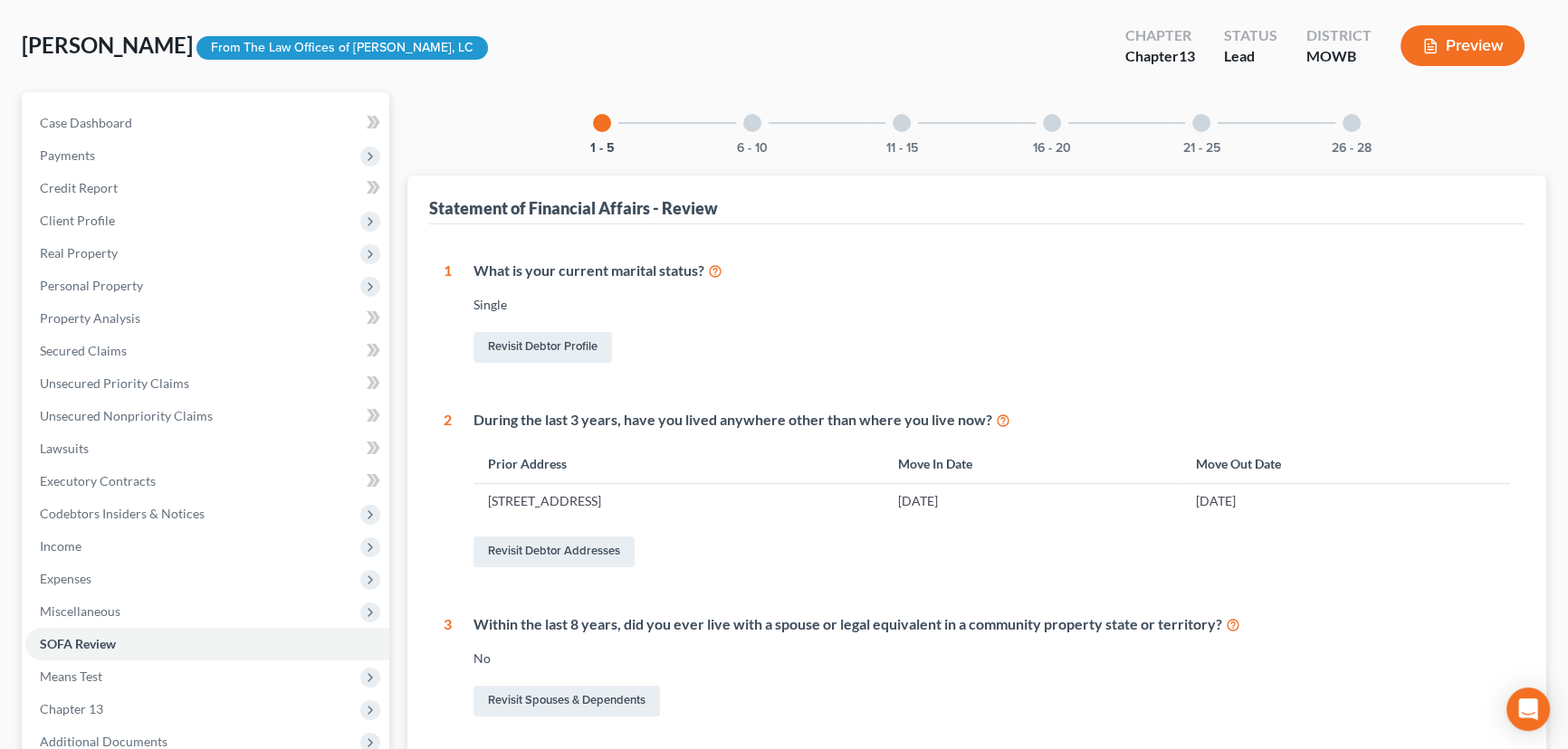
click at [746, 123] on div at bounding box center [752, 122] width 18 height 18
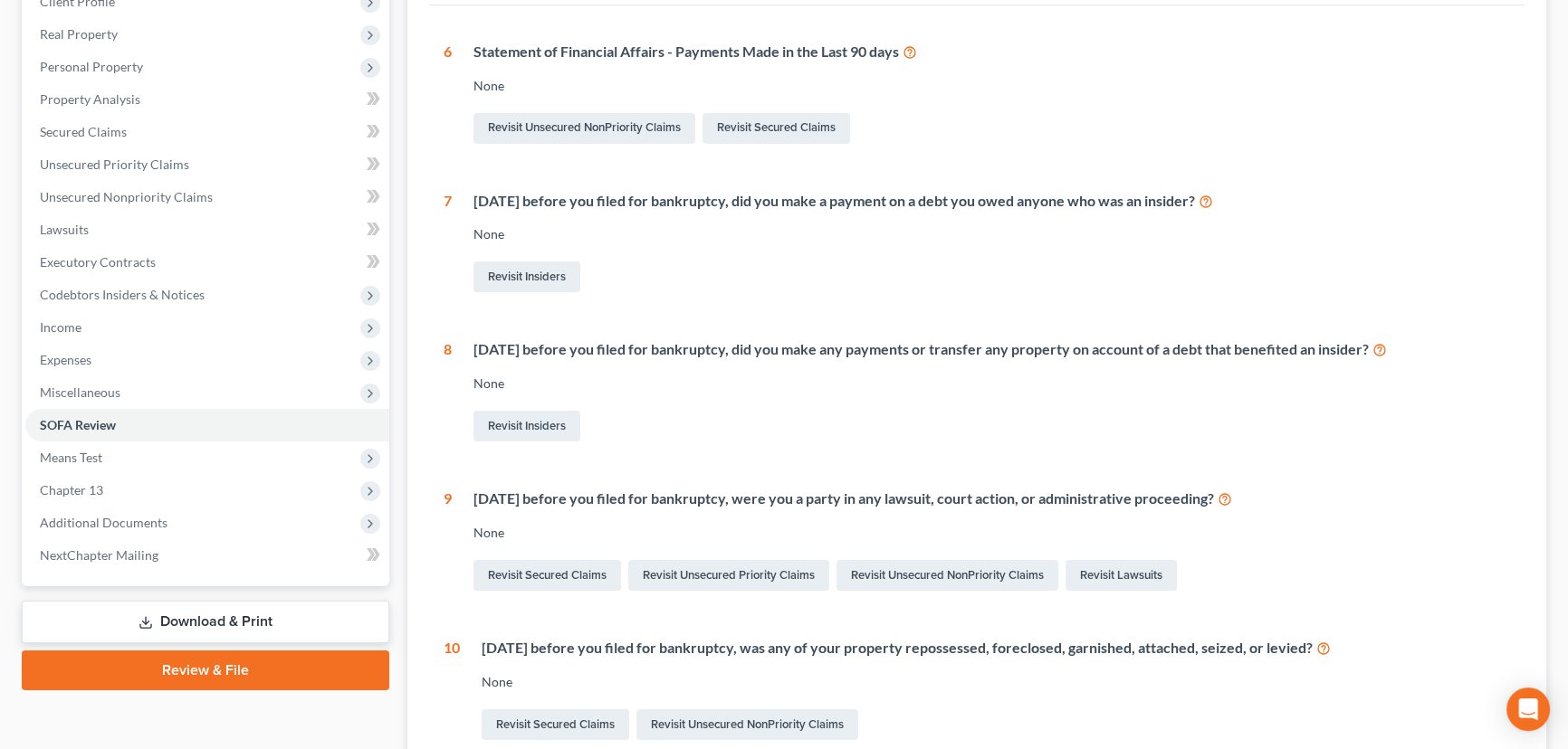
scroll to position [155, 0]
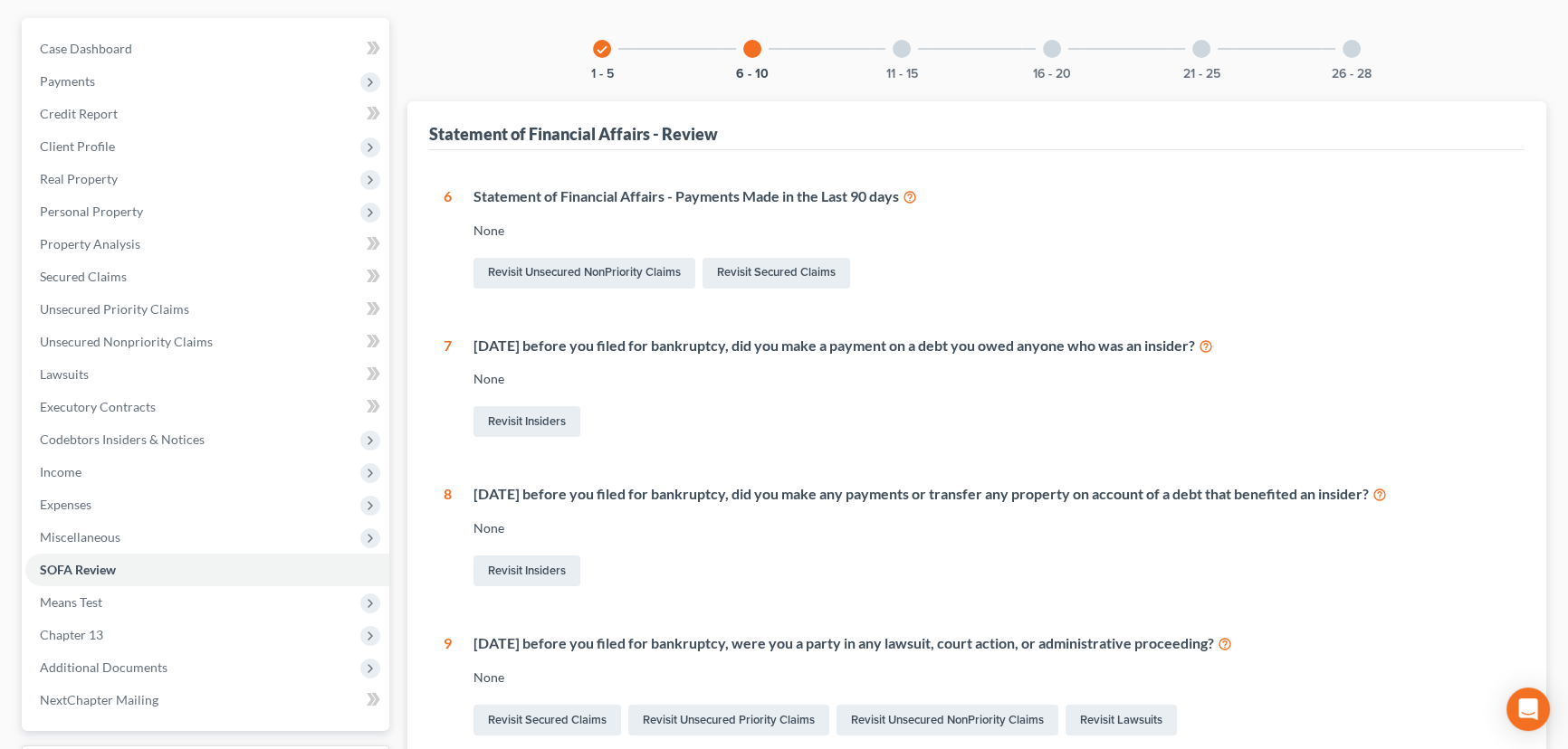
click at [906, 32] on div "11 - 15" at bounding box center [902, 49] width 62 height 62
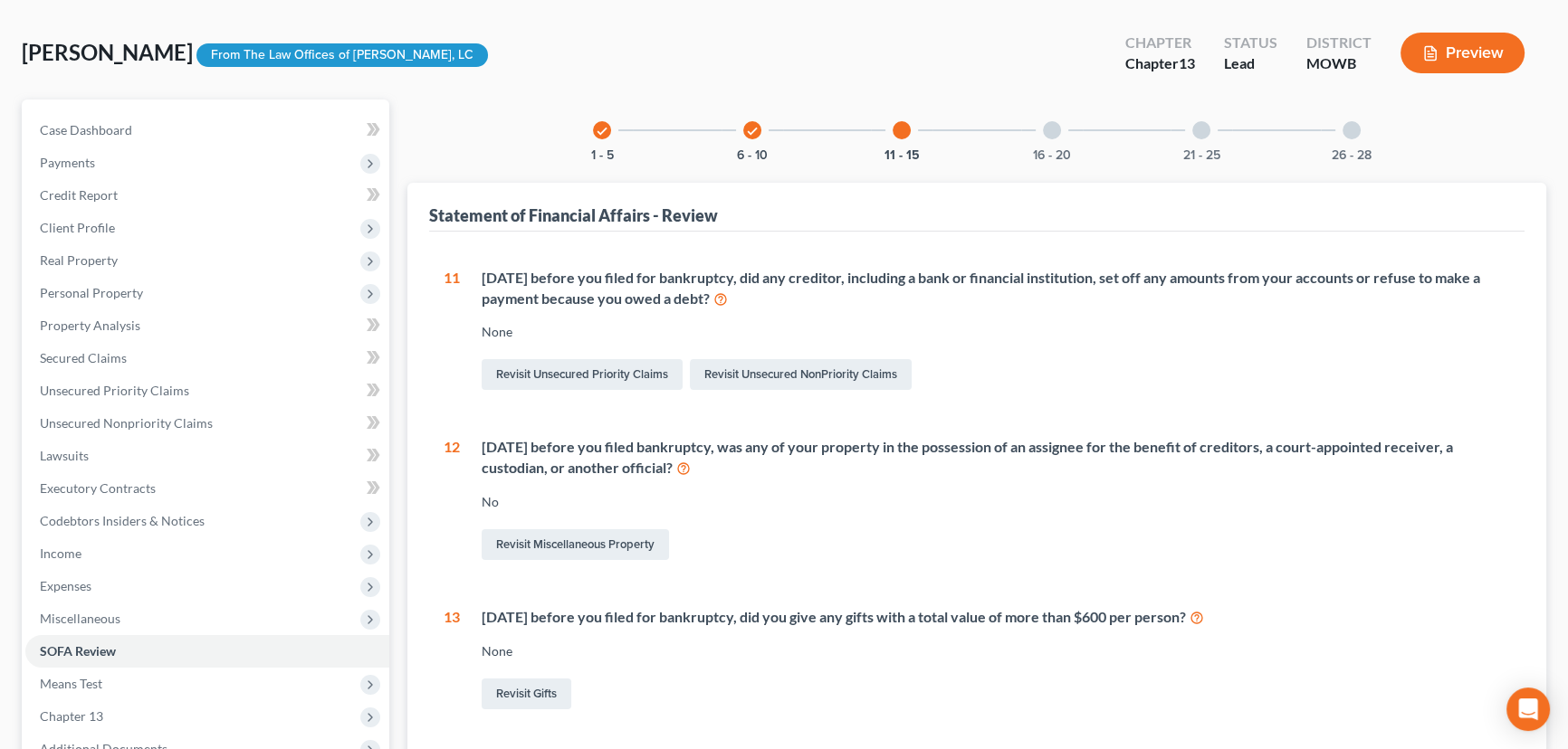
scroll to position [73, 0]
click at [1050, 120] on div "16 - 20" at bounding box center [1052, 131] width 62 height 62
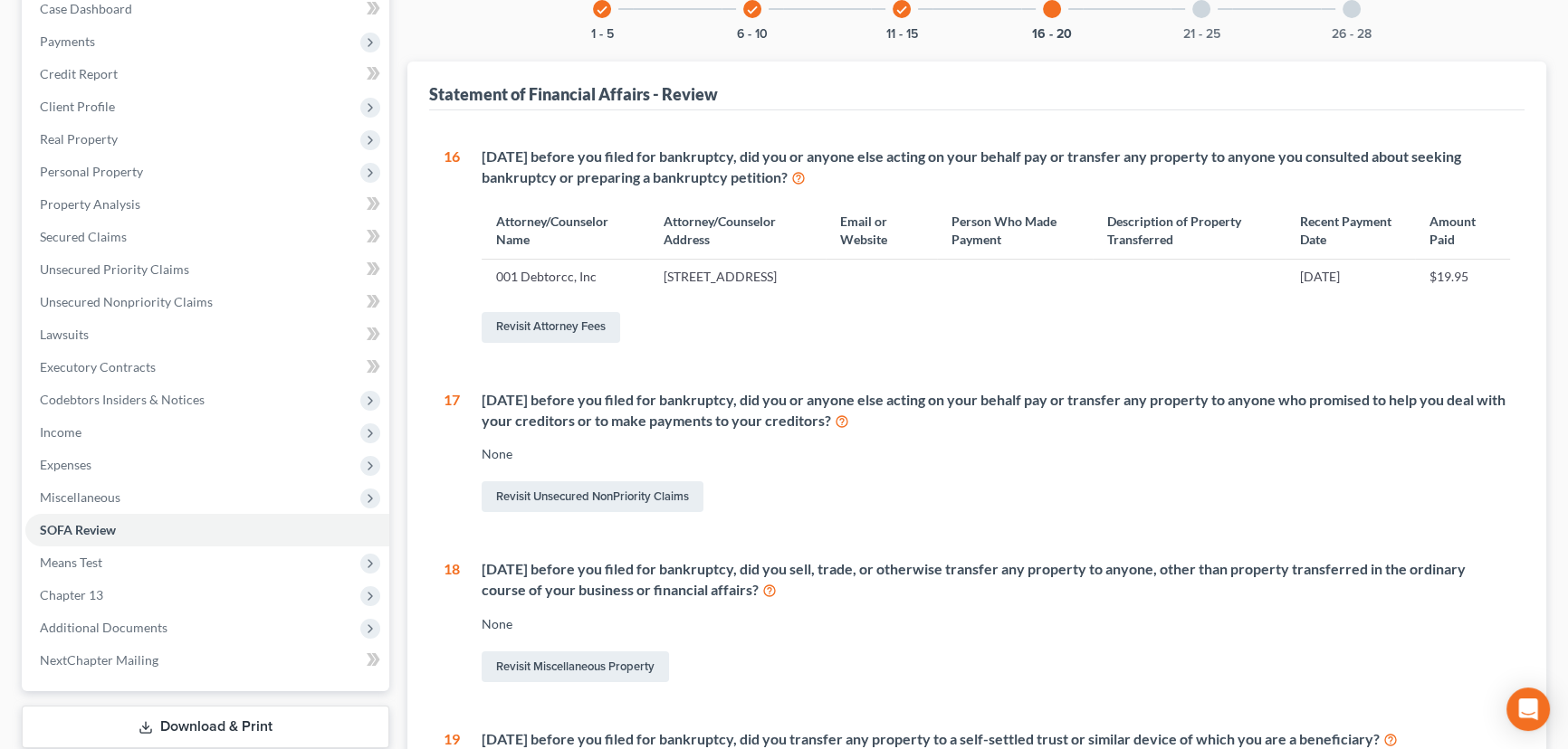
scroll to position [155, 0]
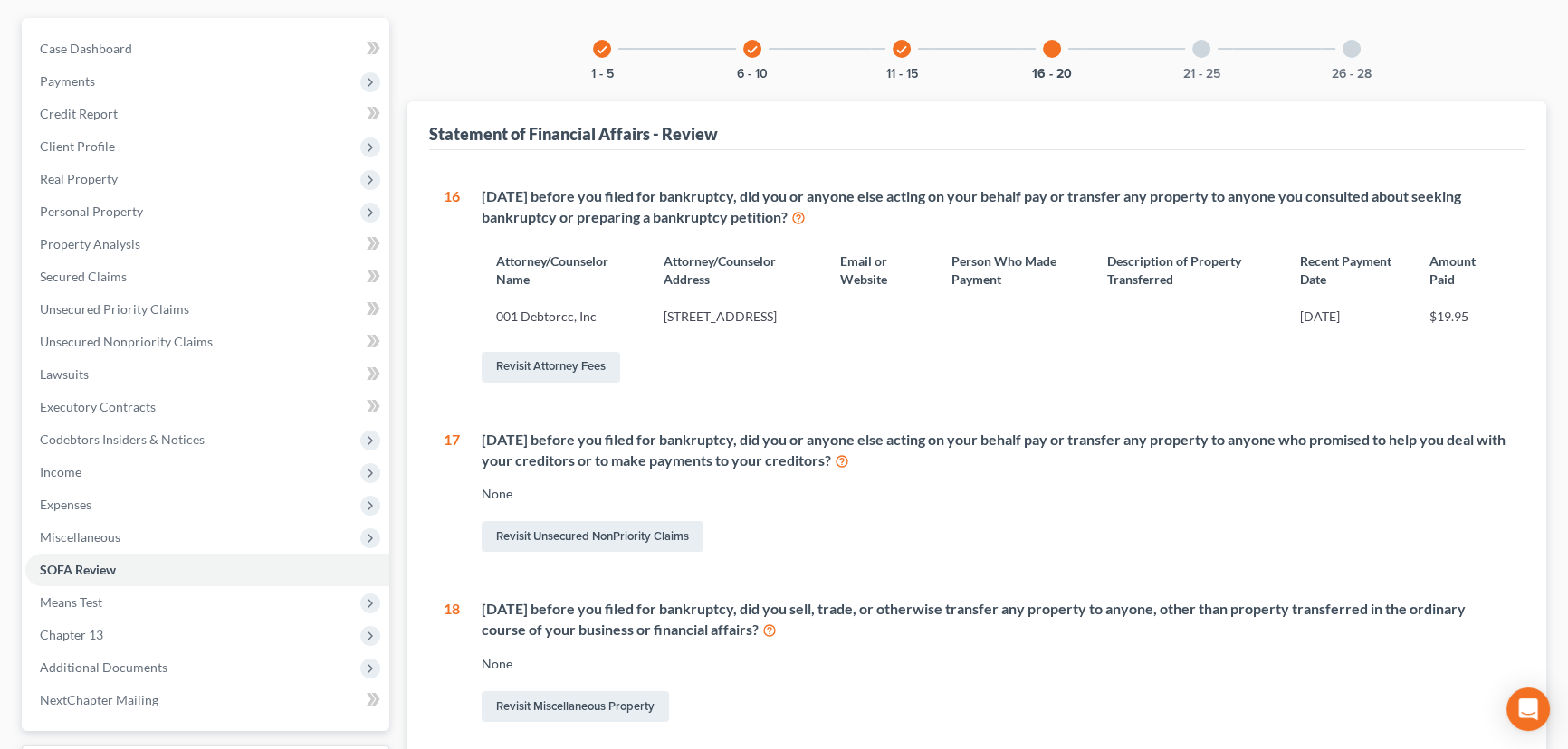
click at [1198, 43] on div at bounding box center [1201, 48] width 18 height 18
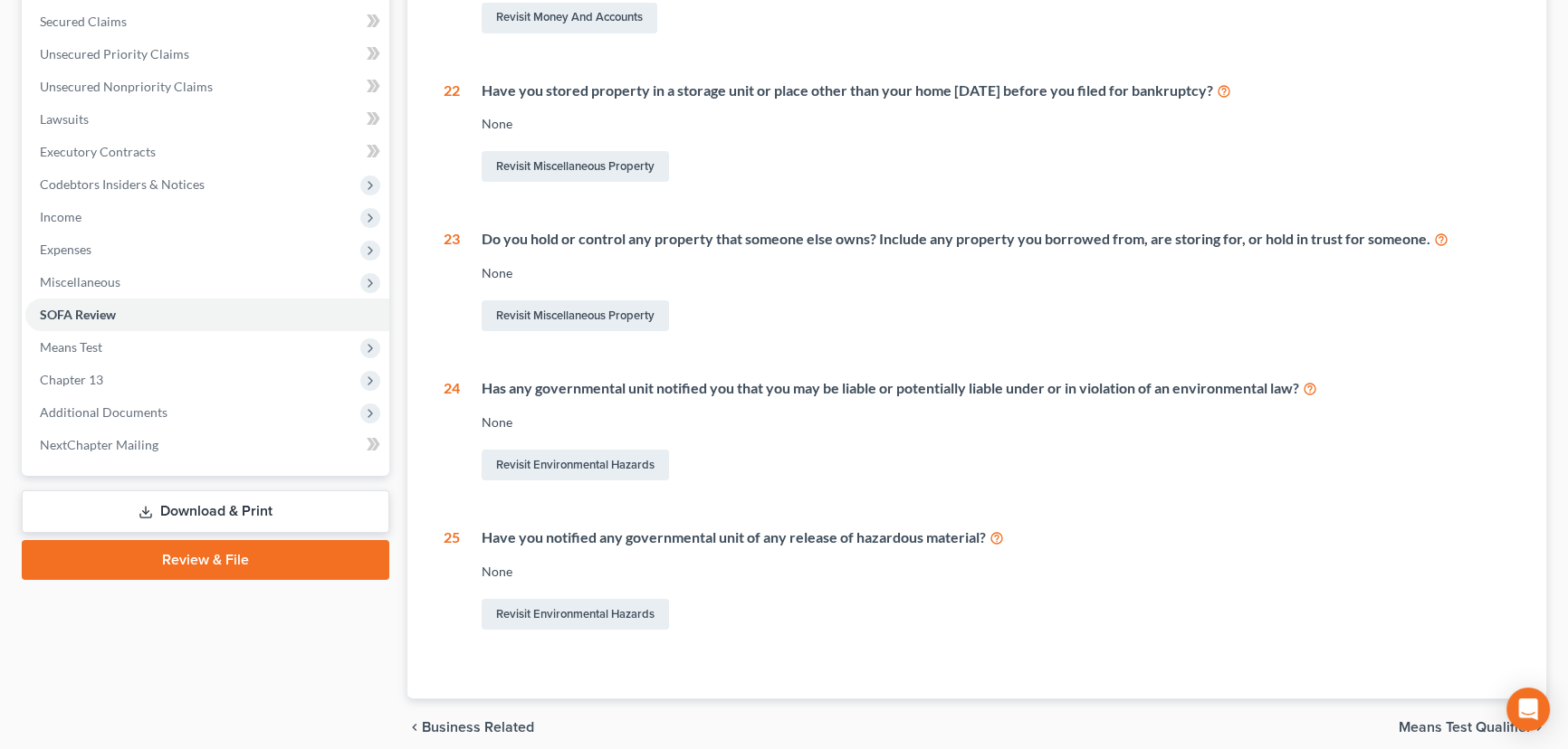
scroll to position [12, 0]
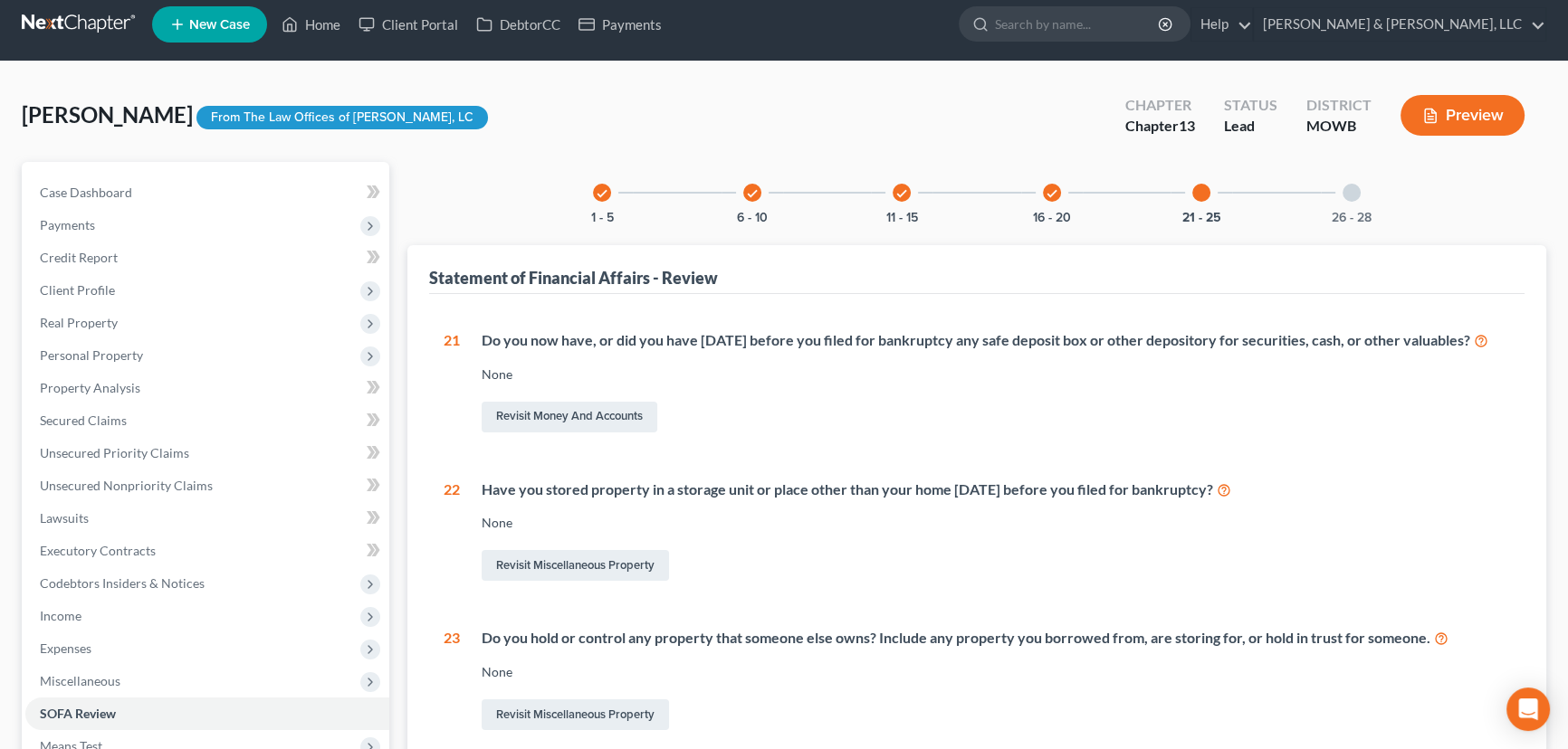
click at [1347, 190] on div at bounding box center [1351, 193] width 18 height 18
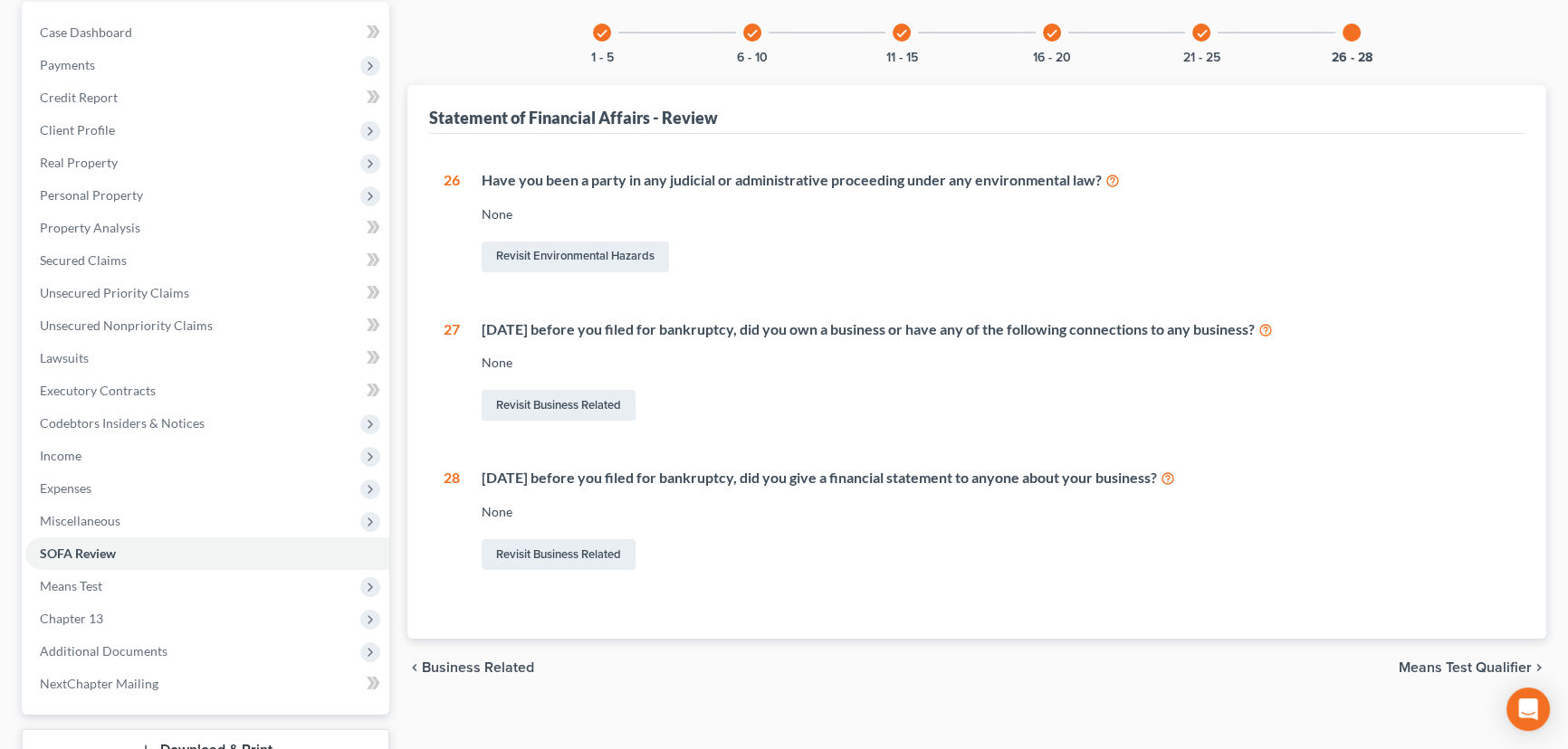
scroll to position [176, 0]
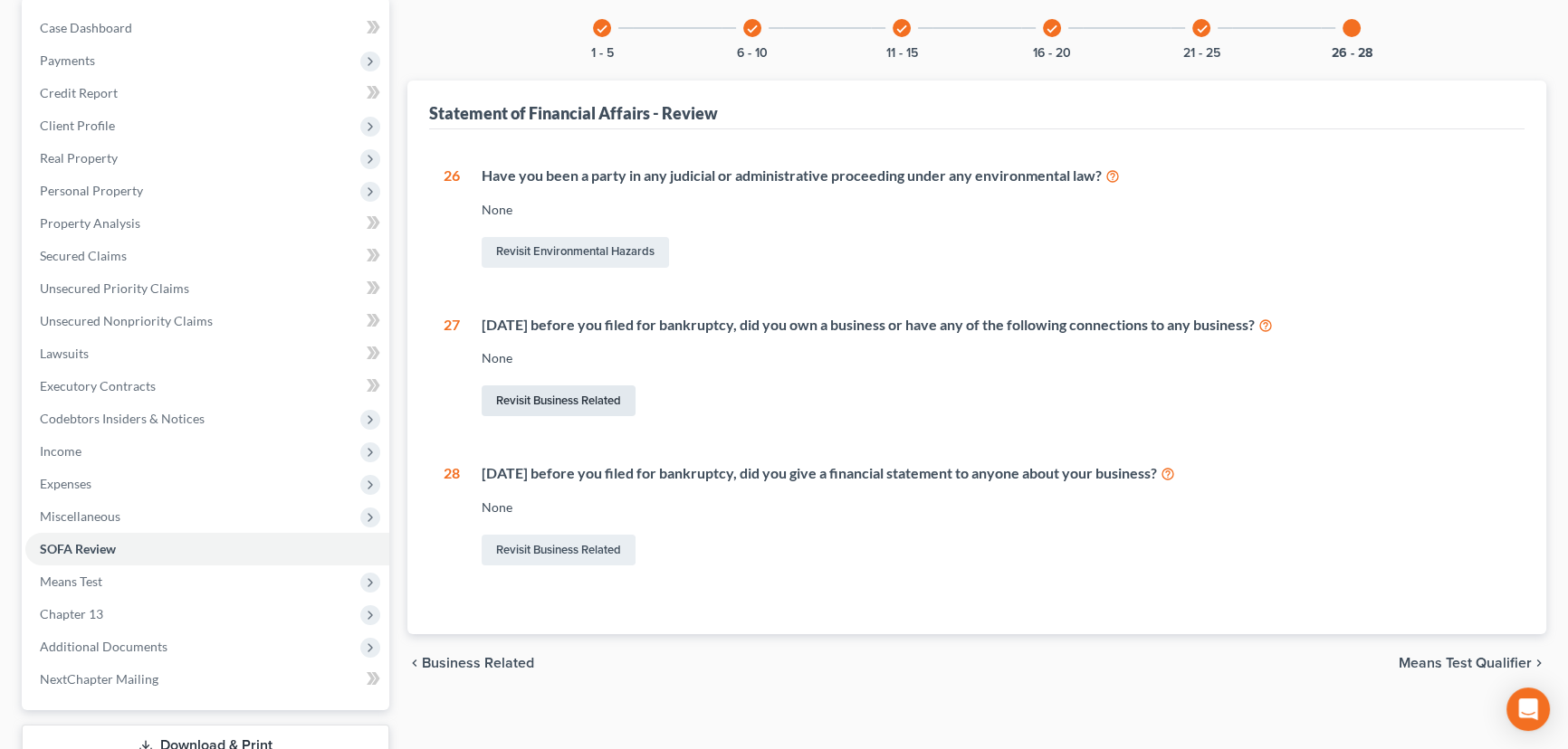
click at [573, 397] on link "Revisit Business Related" at bounding box center [558, 401] width 154 height 31
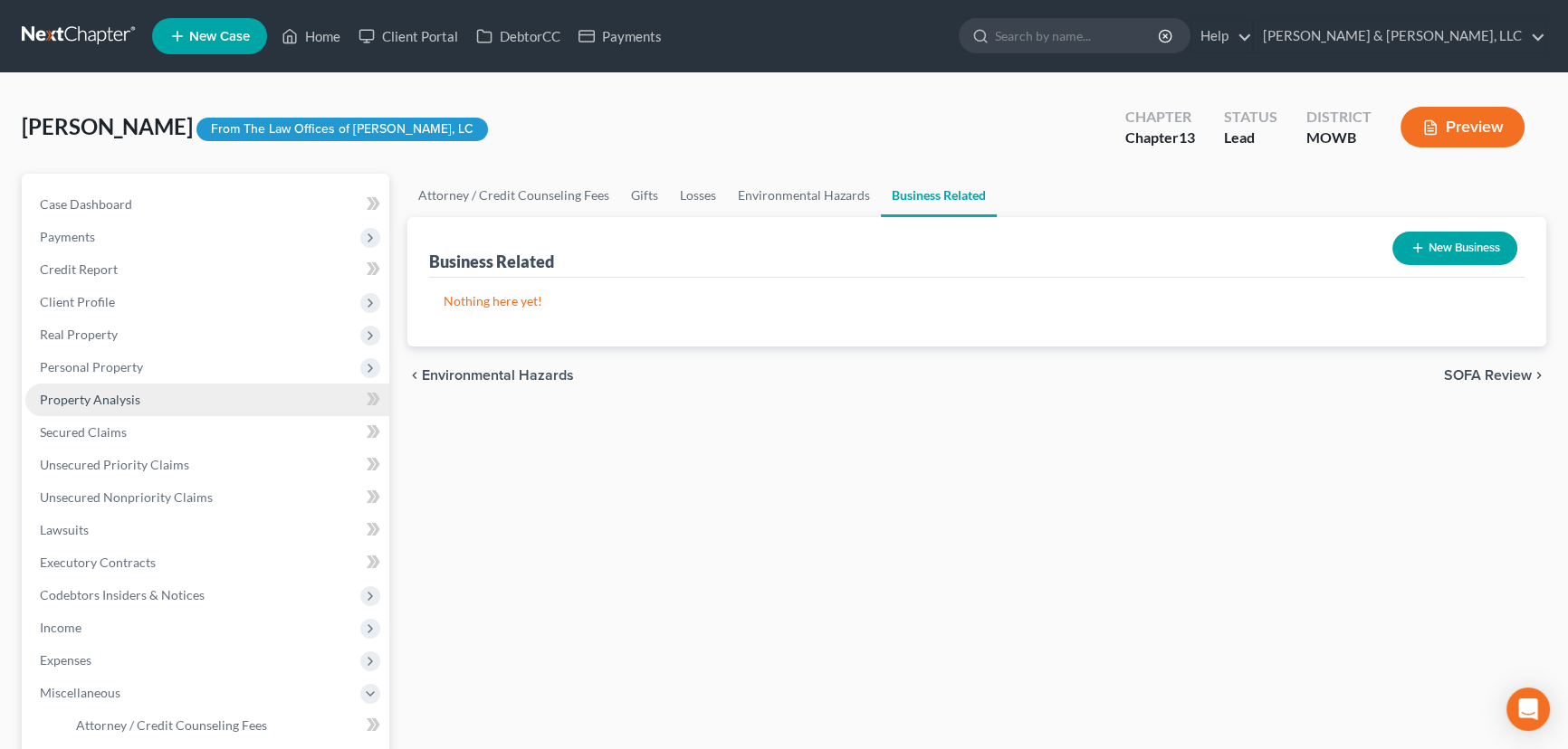
click at [96, 402] on span "Property Analysis" at bounding box center [90, 400] width 100 height 15
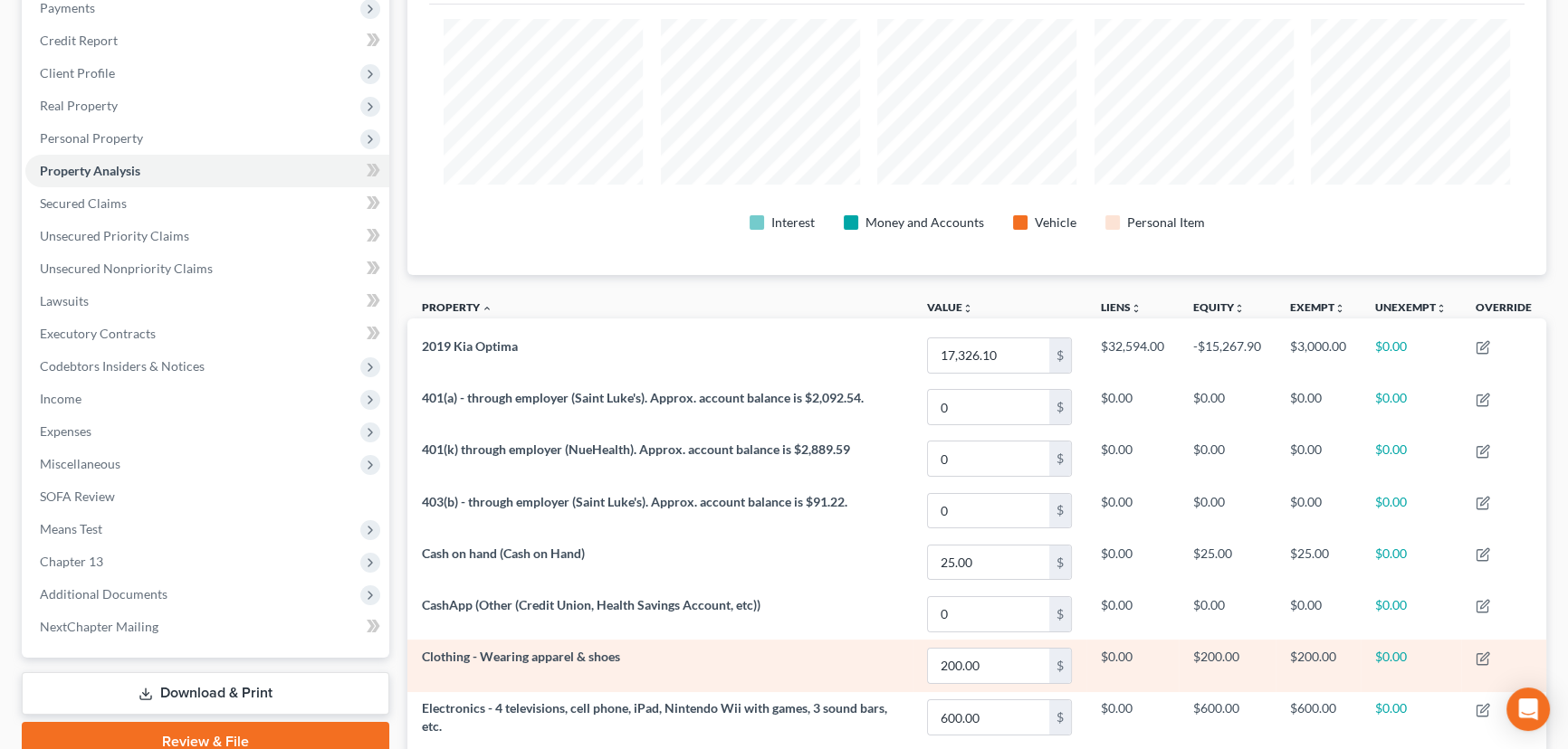
scroll to position [81, 0]
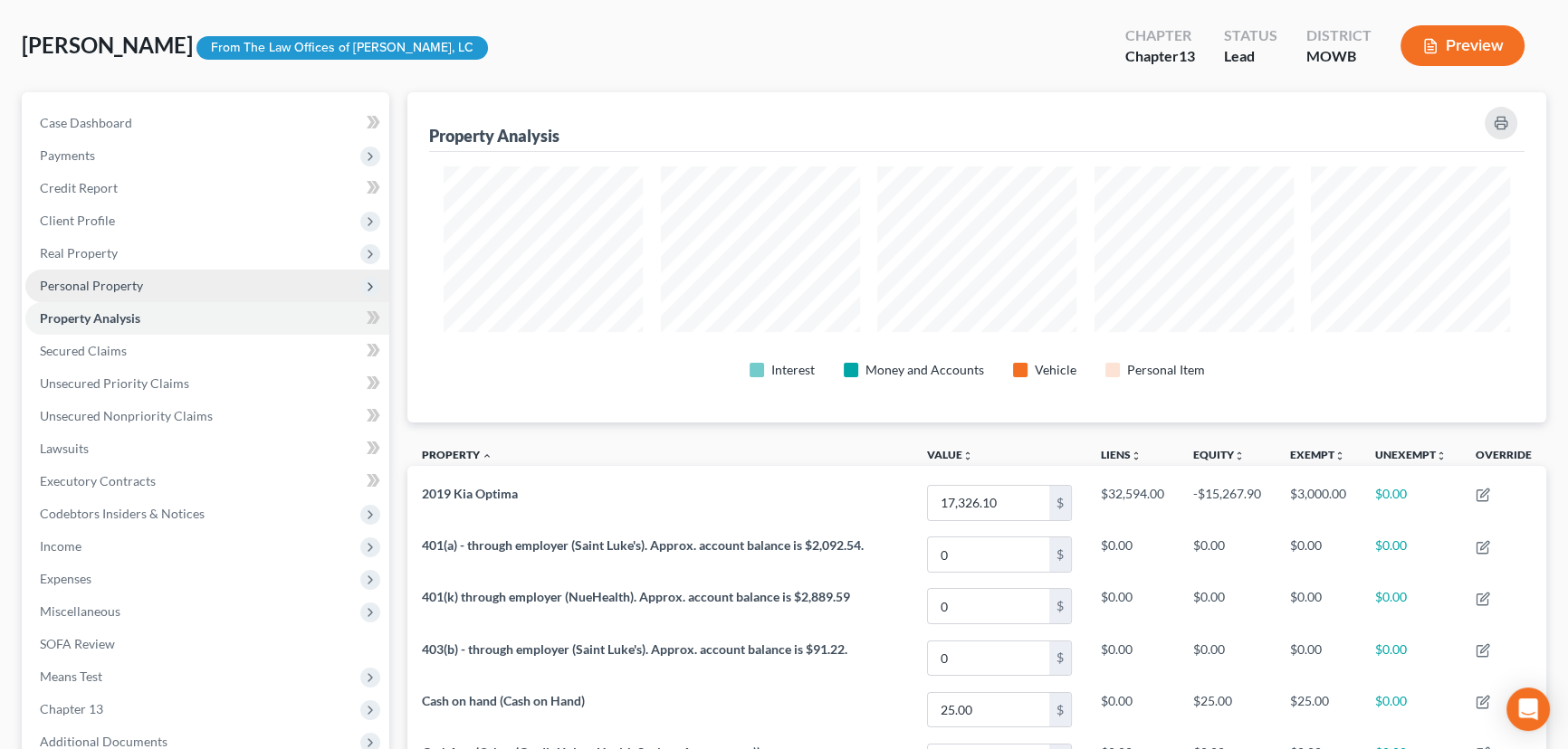
click at [131, 291] on span "Personal Property" at bounding box center [206, 286] width 364 height 33
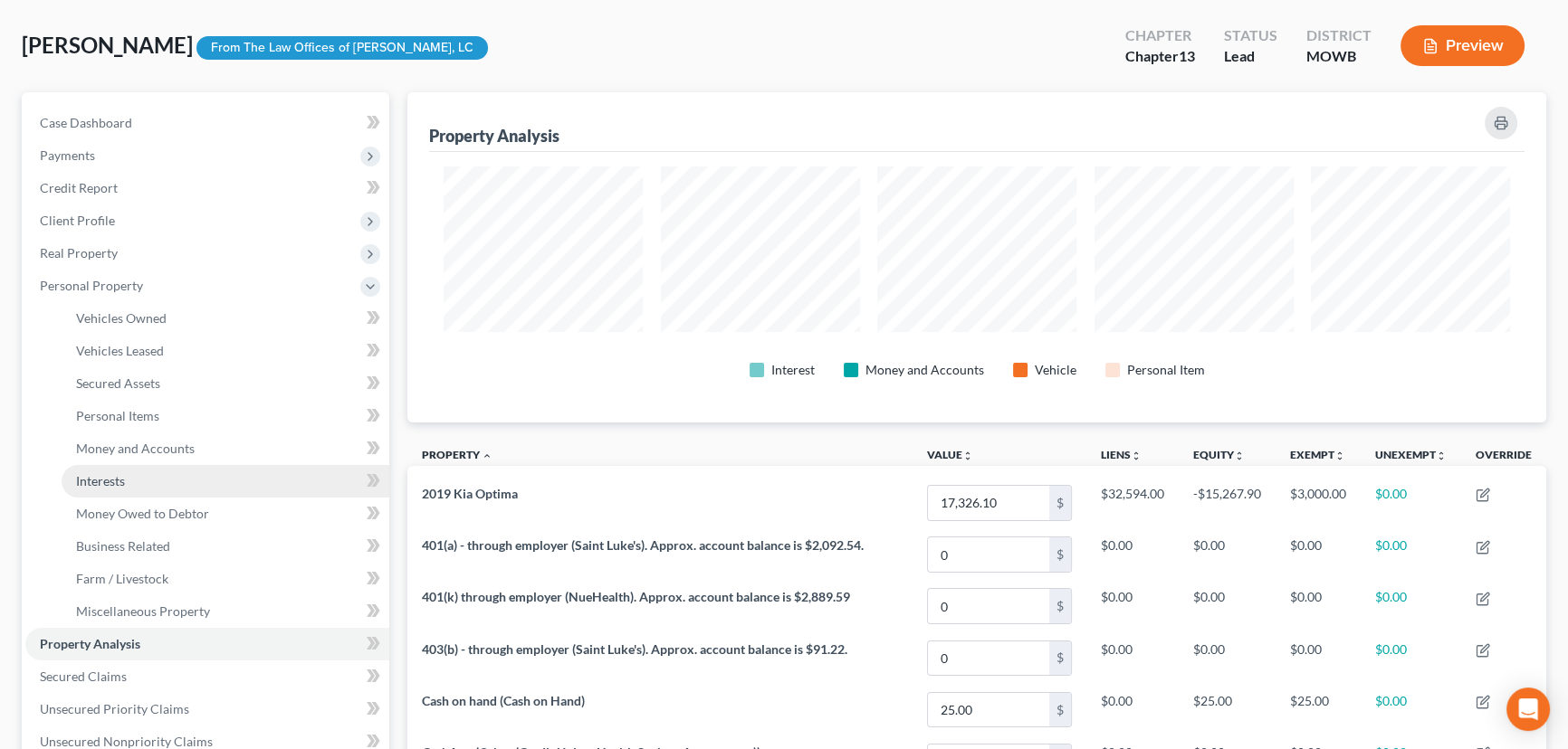
click at [132, 474] on link "Interests" at bounding box center [226, 482] width 328 height 33
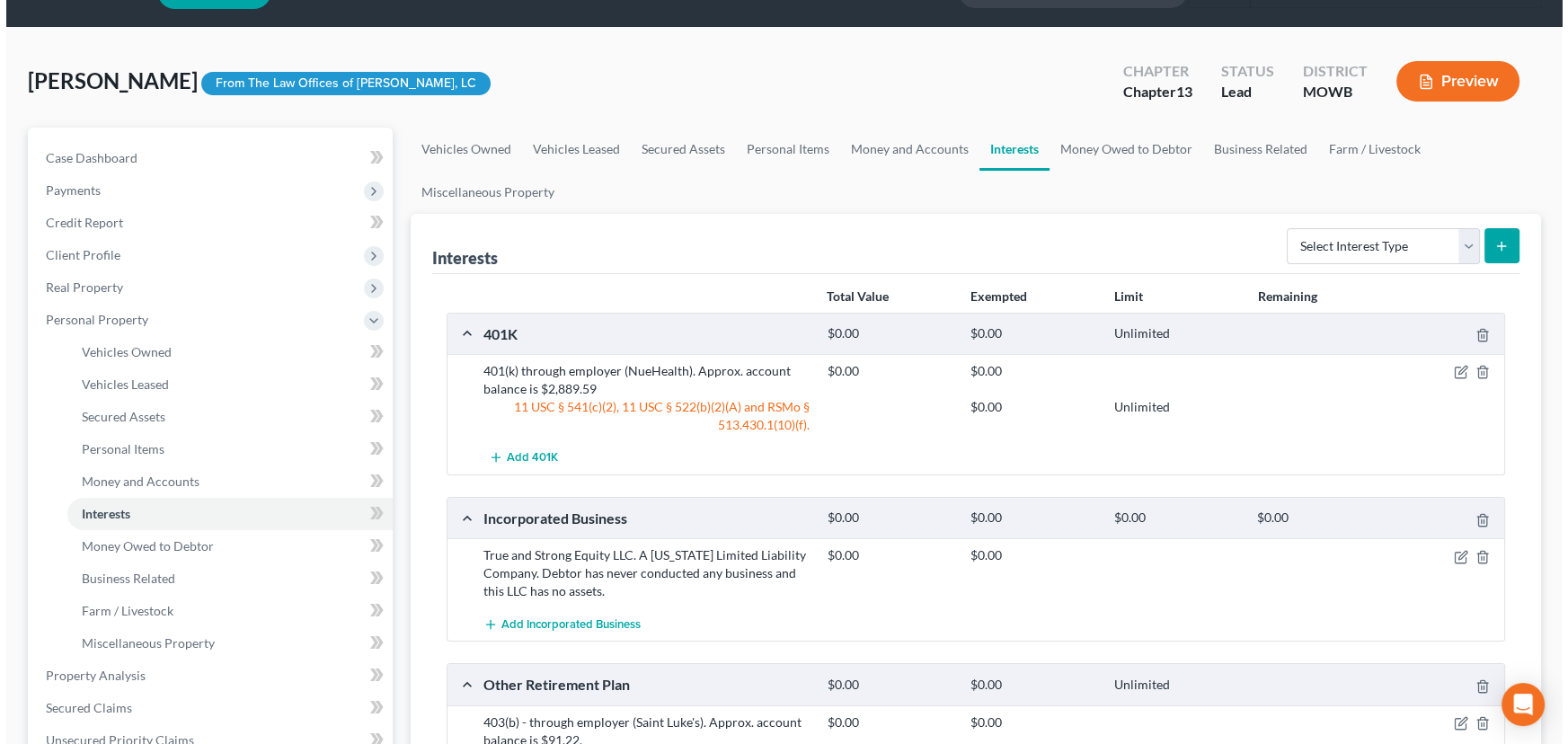
scroll to position [80, 0]
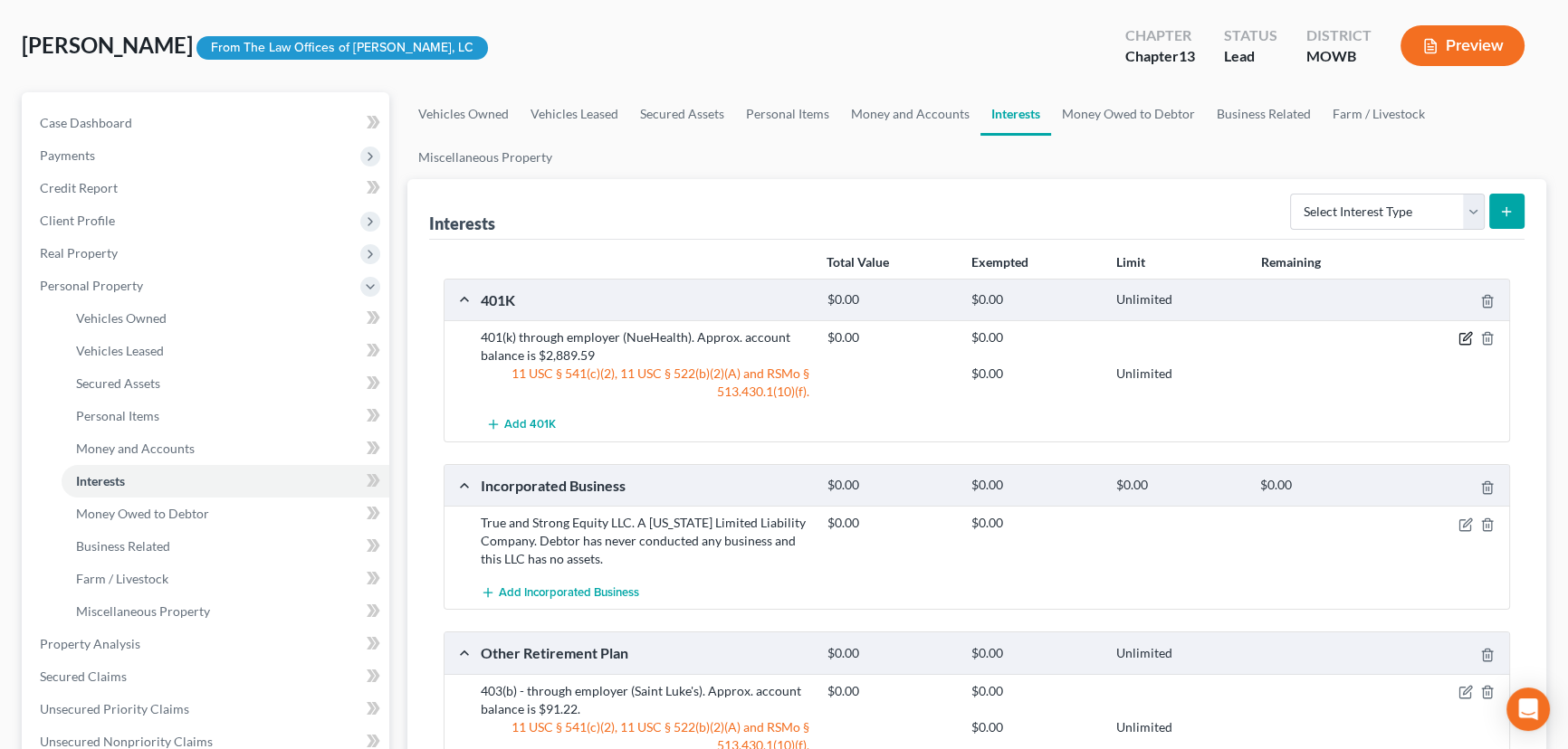
click at [1467, 335] on icon "button" at bounding box center [1465, 338] width 14 height 14
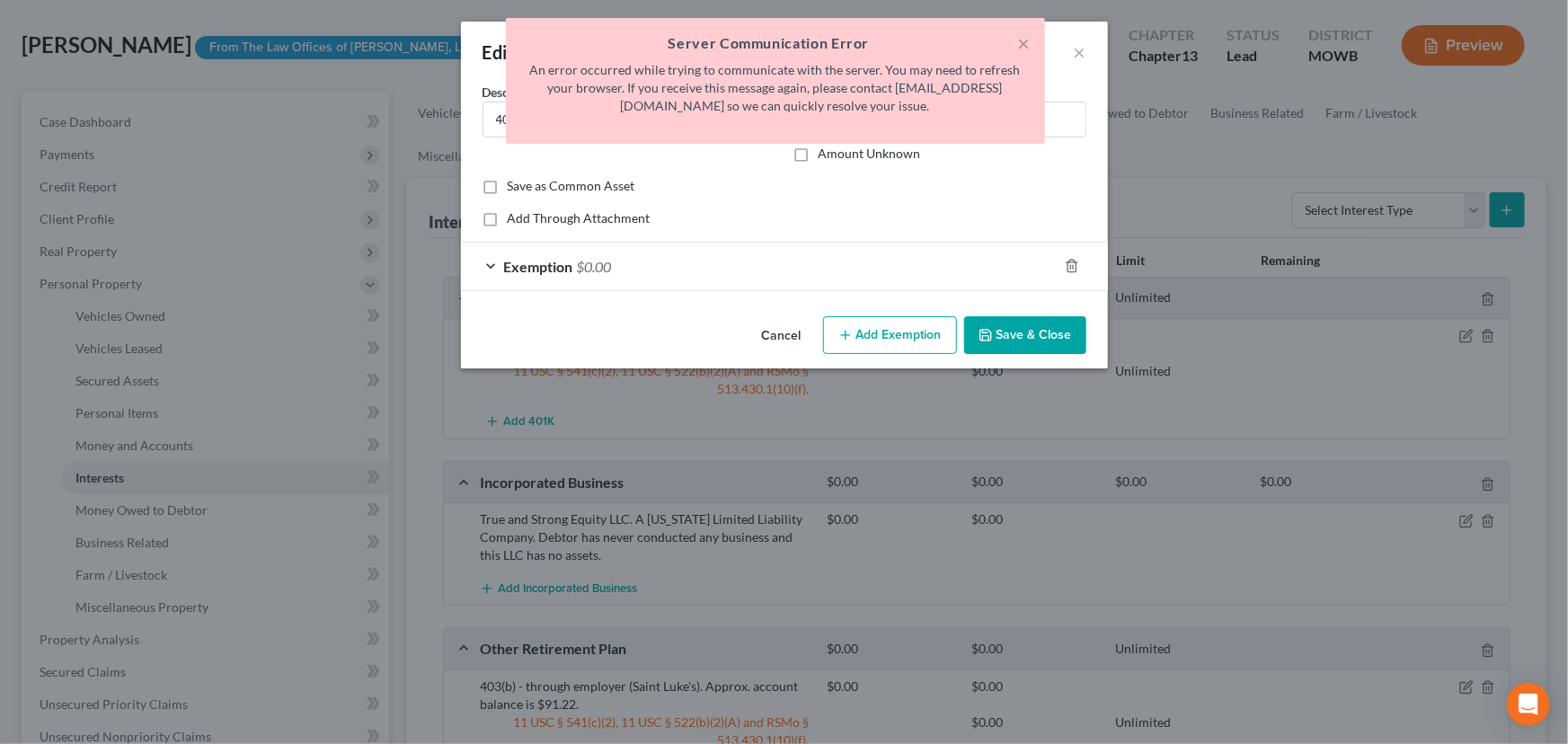
click at [1017, 45] on h5 "Server Communication Error" at bounding box center [775, 43] width 510 height 22
click at [1020, 45] on button "×" at bounding box center [1024, 43] width 12 height 22
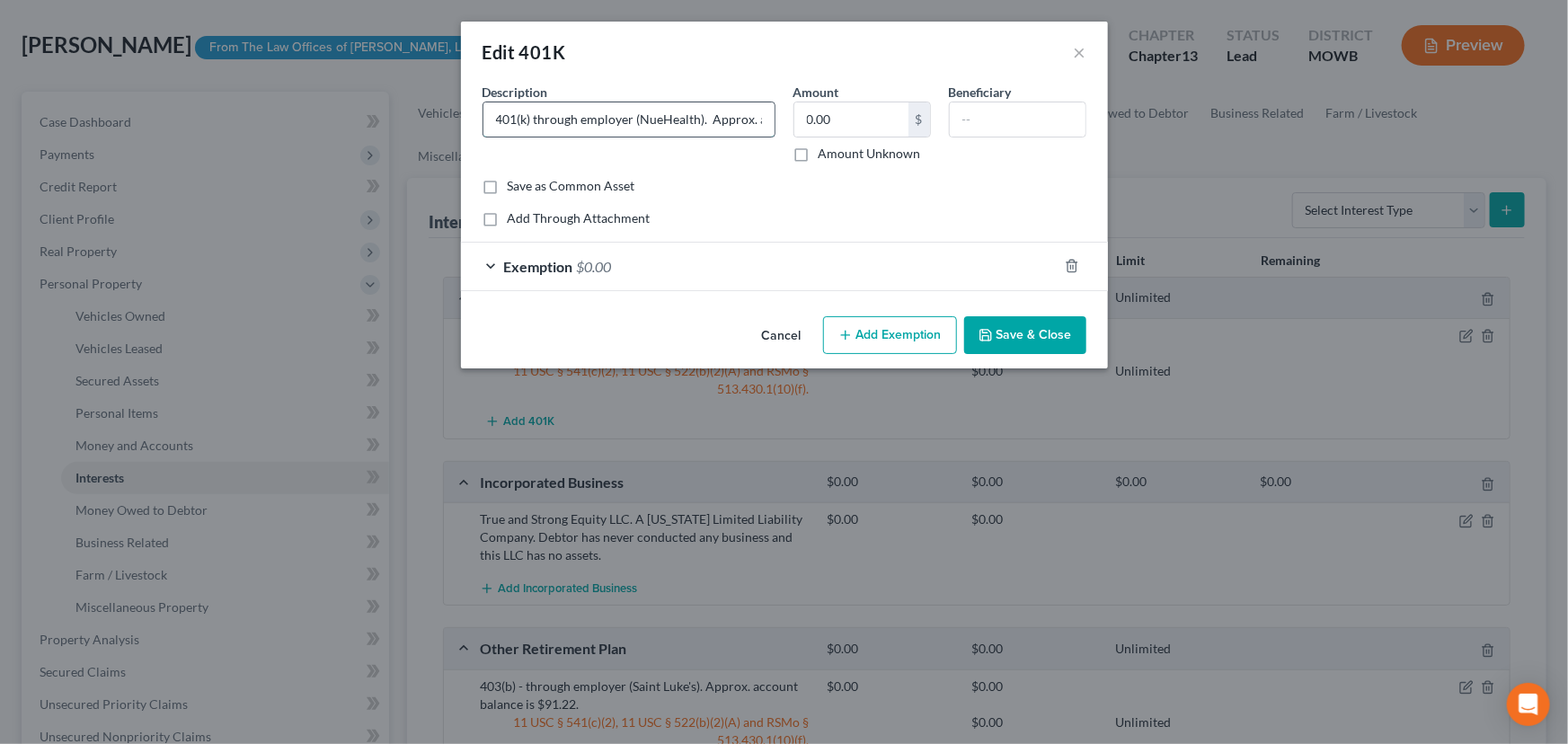
click at [709, 121] on input "401(k) through employer (NueHealth). Approx. account balance is $2,889.59" at bounding box center [629, 120] width 291 height 34
drag, startPoint x: 709, startPoint y: 118, endPoint x: 913, endPoint y: 91, distance: 205.8
click at [913, 91] on div "Description * 401(k) through employer (NueHealth). Approx. account balance is $…" at bounding box center [785, 129] width 622 height 95
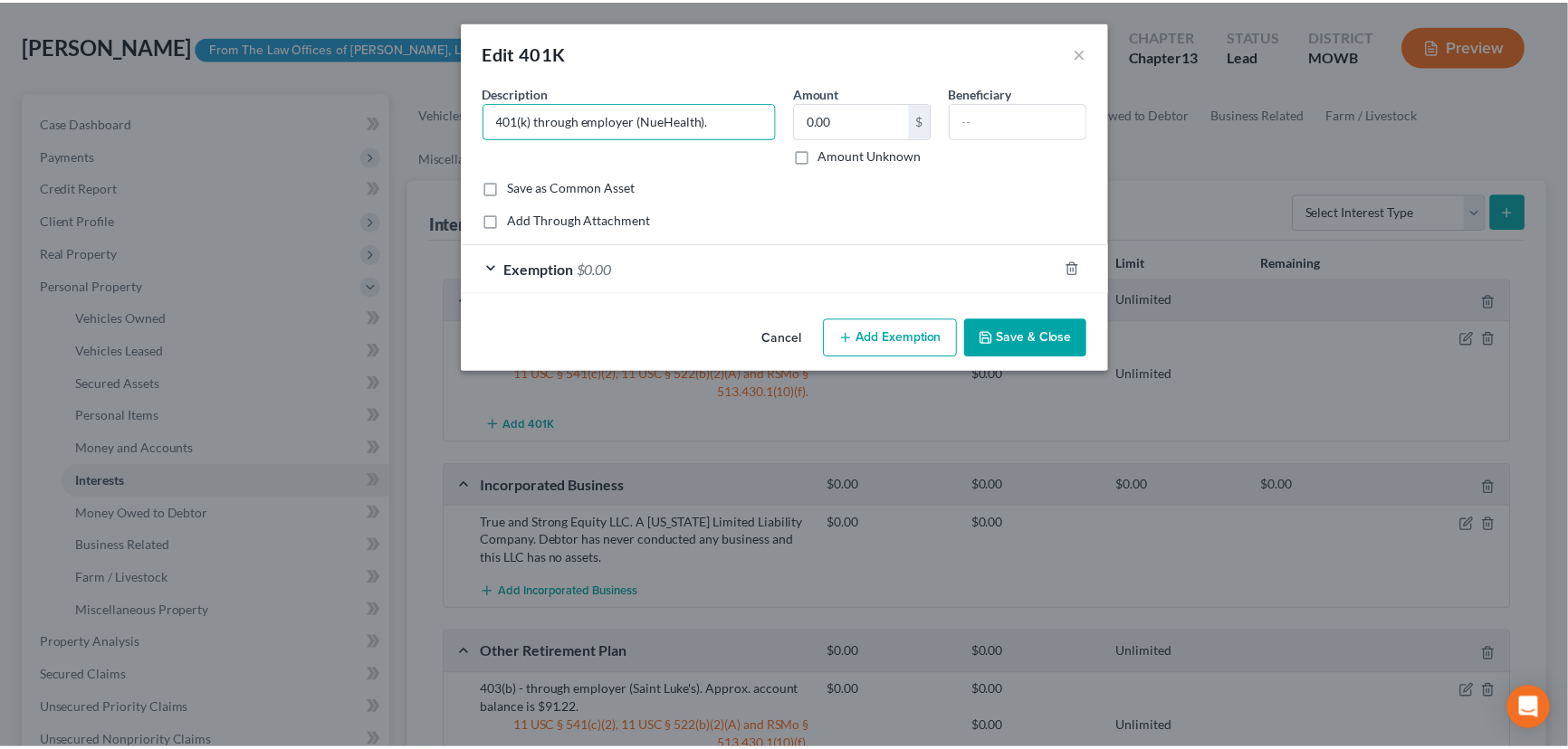
scroll to position [0, 0]
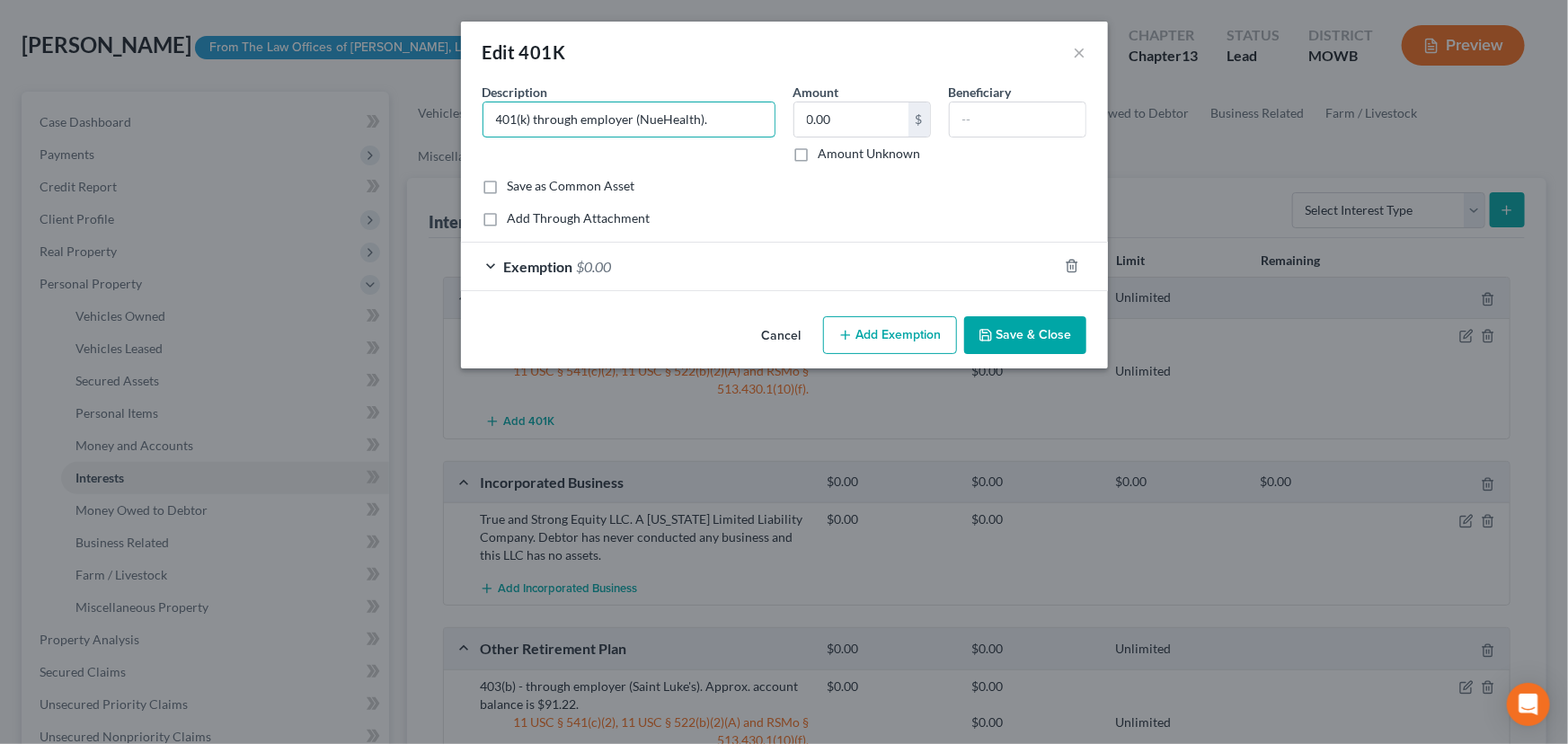
type input "401(k) through employer (NueHealth)."
click at [1034, 327] on button "Save & Close" at bounding box center [1025, 334] width 123 height 37
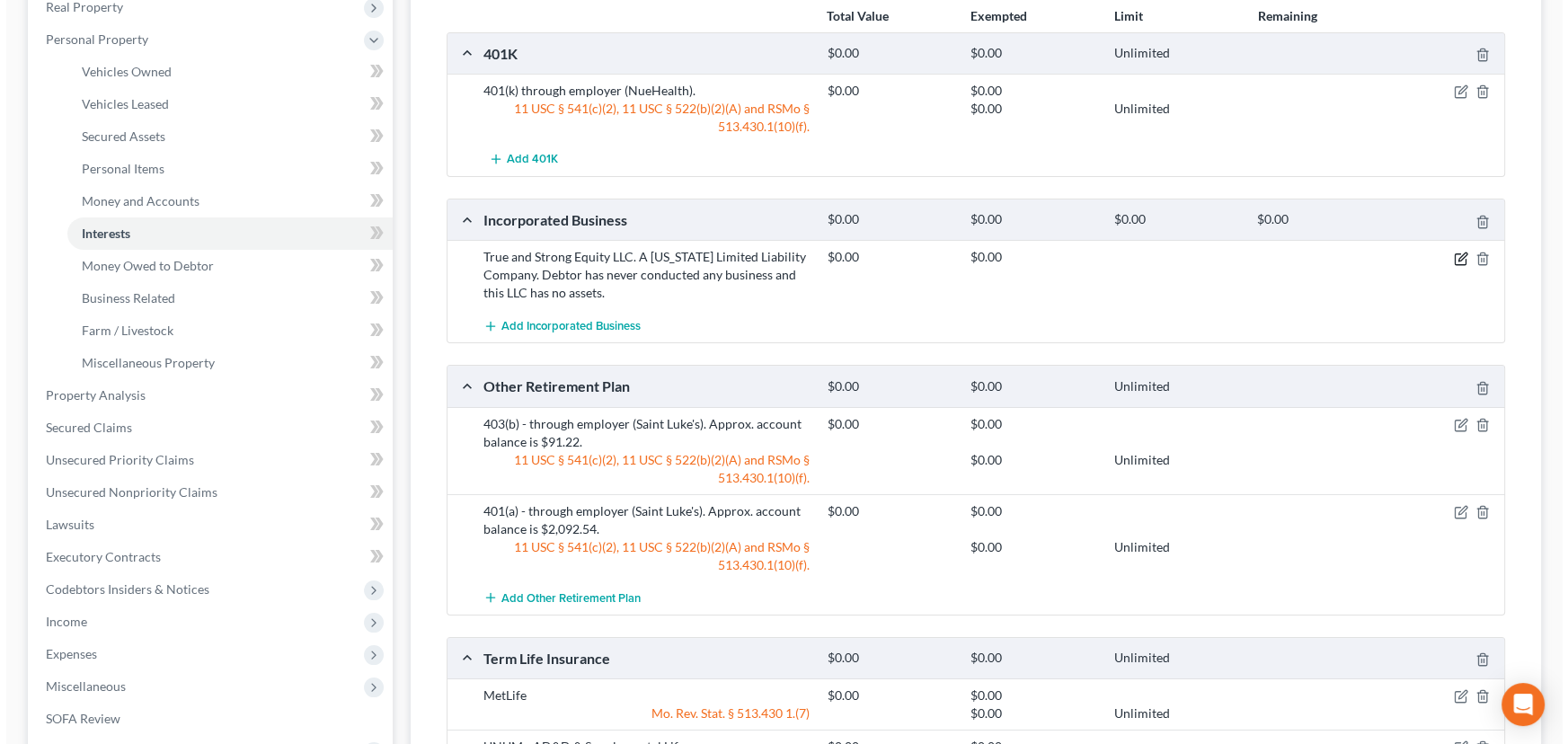
scroll to position [327, 0]
click at [1455, 422] on icon "button" at bounding box center [1456, 422] width 8 height 8
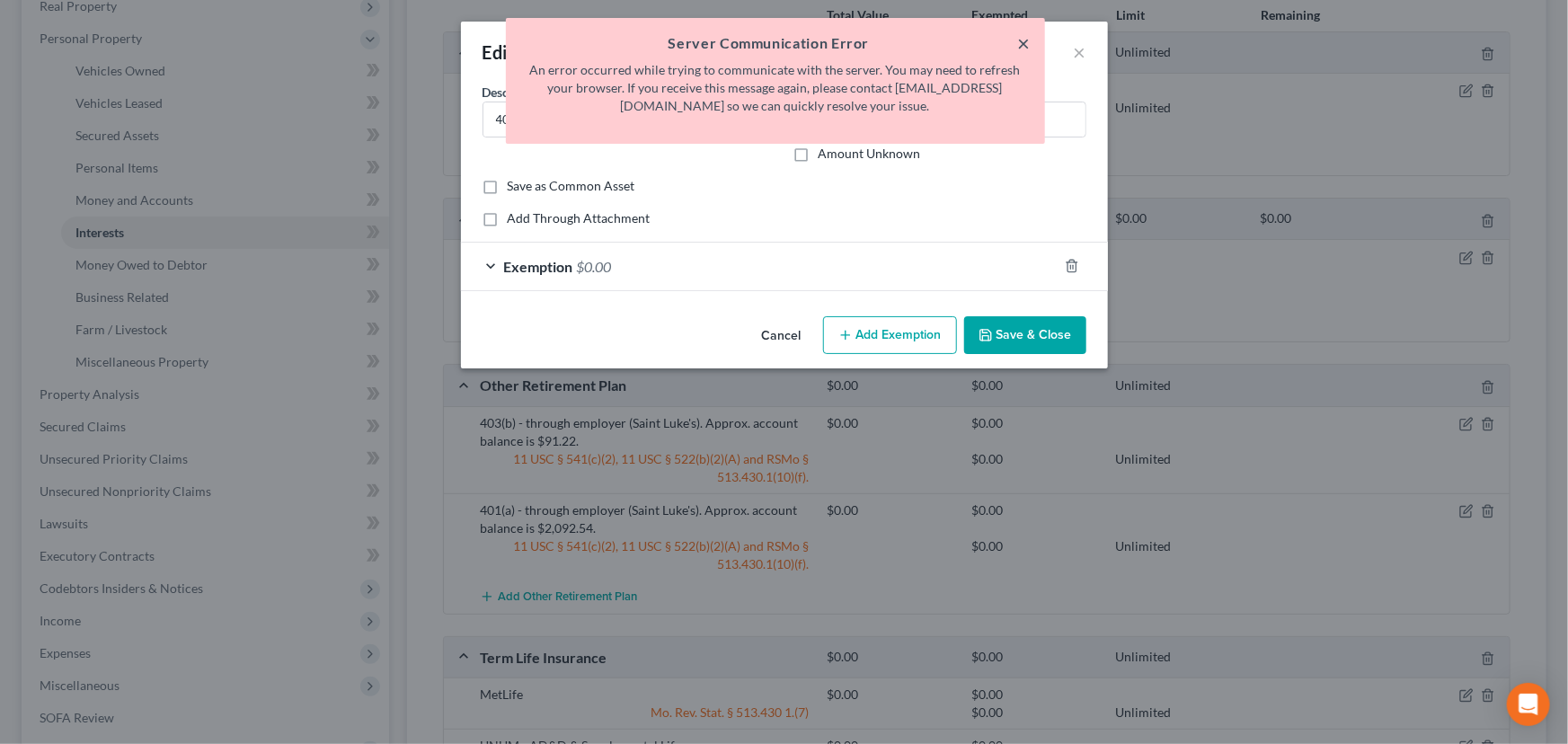
click at [1022, 45] on button "×" at bounding box center [1024, 43] width 12 height 22
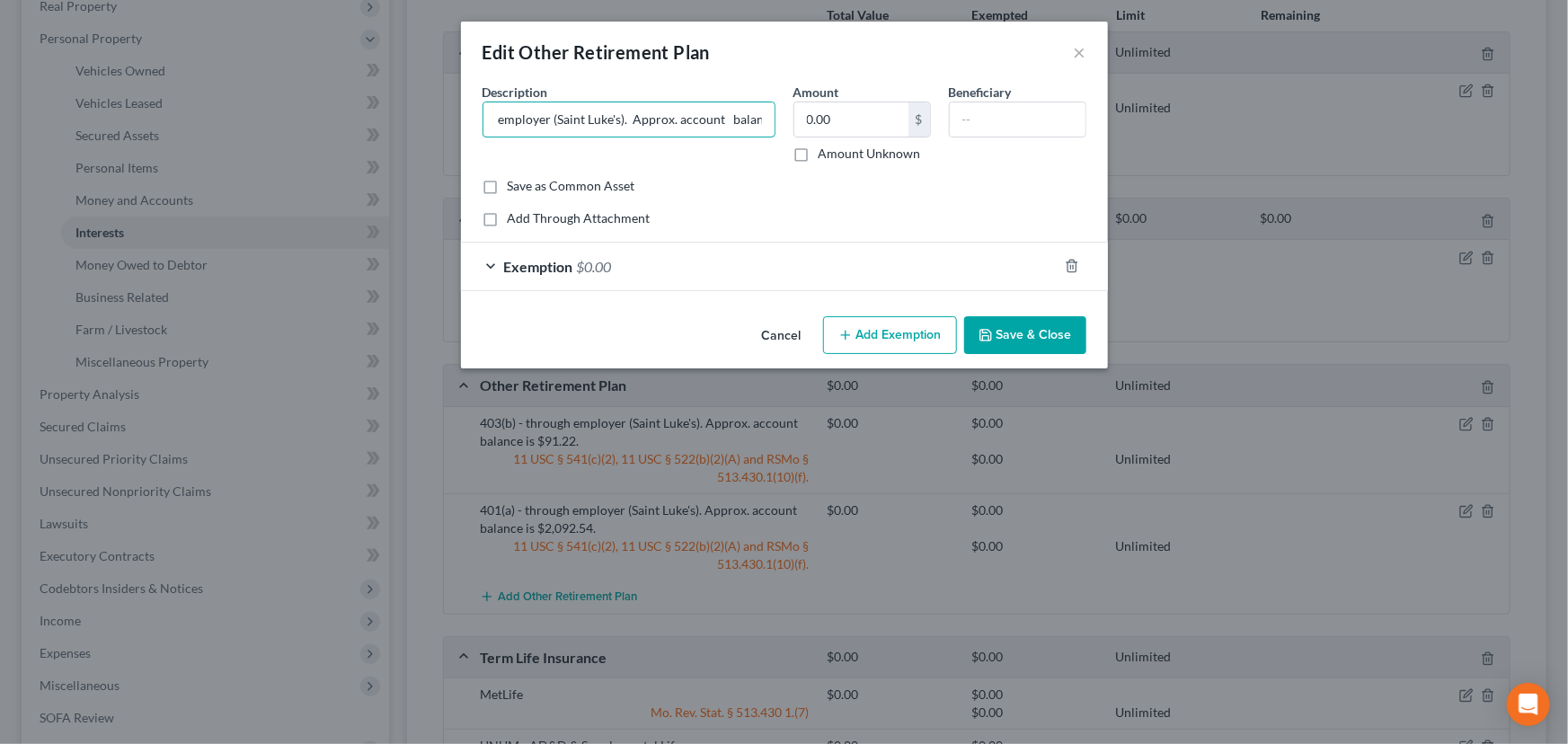
scroll to position [0, 156]
drag, startPoint x: 723, startPoint y: 113, endPoint x: 846, endPoint y: 96, distance: 124.2
click at [846, 96] on div "Description * 403(b) - through employer (Saint Luke's). Approx. account balance…" at bounding box center [785, 129] width 622 height 95
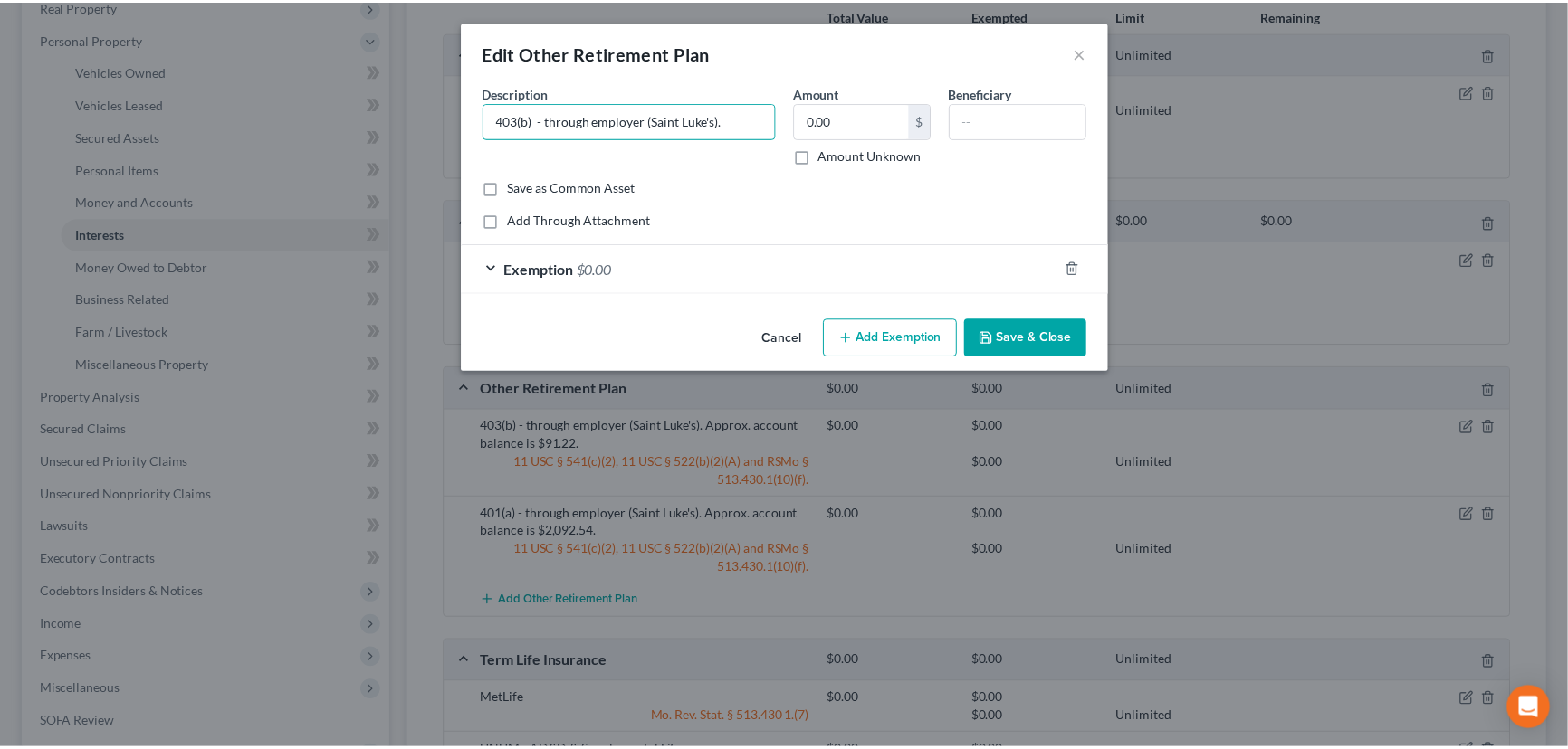
scroll to position [0, 0]
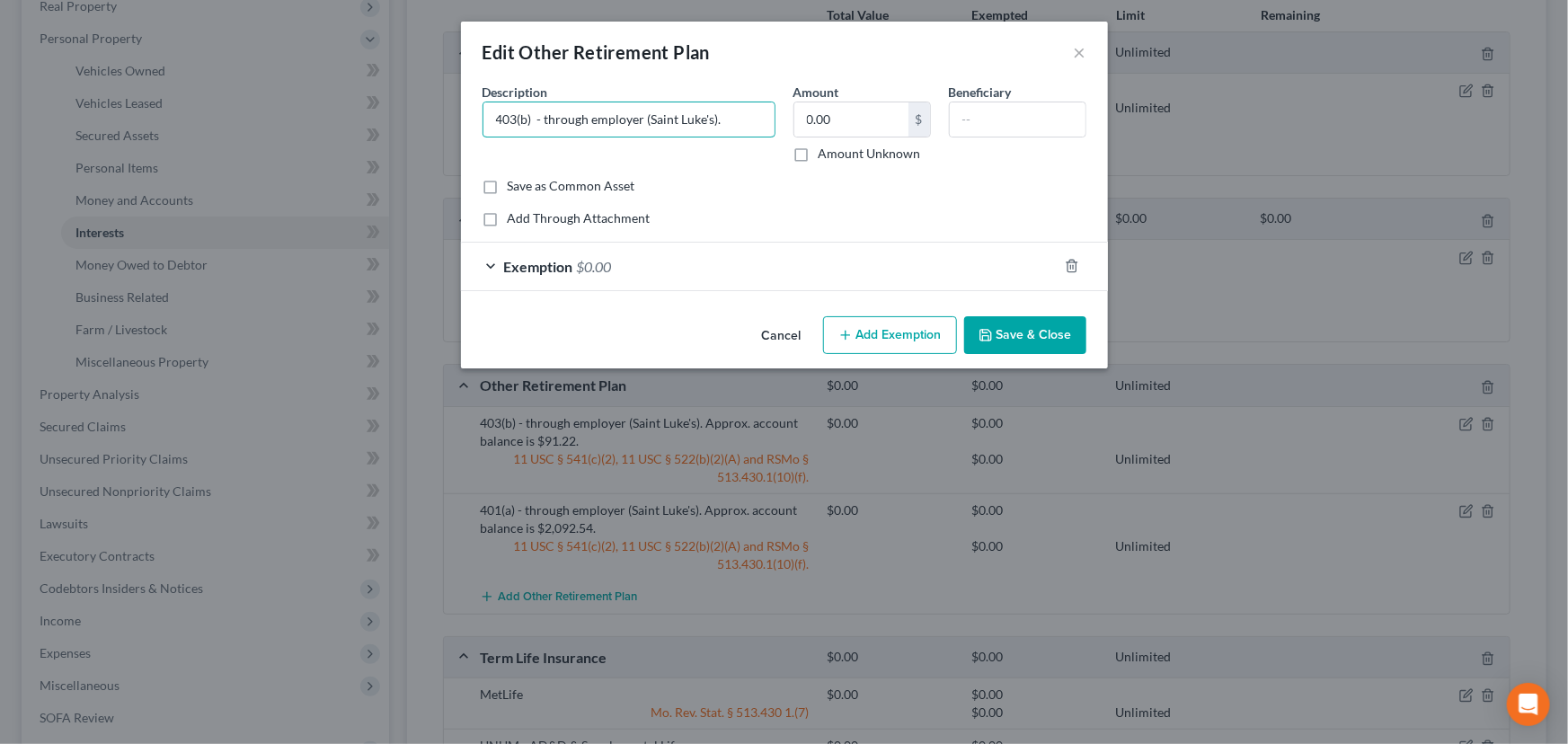
type input "403(b) - through employer (Saint Luke's)."
drag, startPoint x: 1024, startPoint y: 313, endPoint x: 1034, endPoint y: 323, distance: 14.1
click at [1028, 316] on div "Cancel Add Exemption Save & Close" at bounding box center [785, 339] width 647 height 59
click at [1038, 328] on button "Save & Close" at bounding box center [1025, 334] width 123 height 37
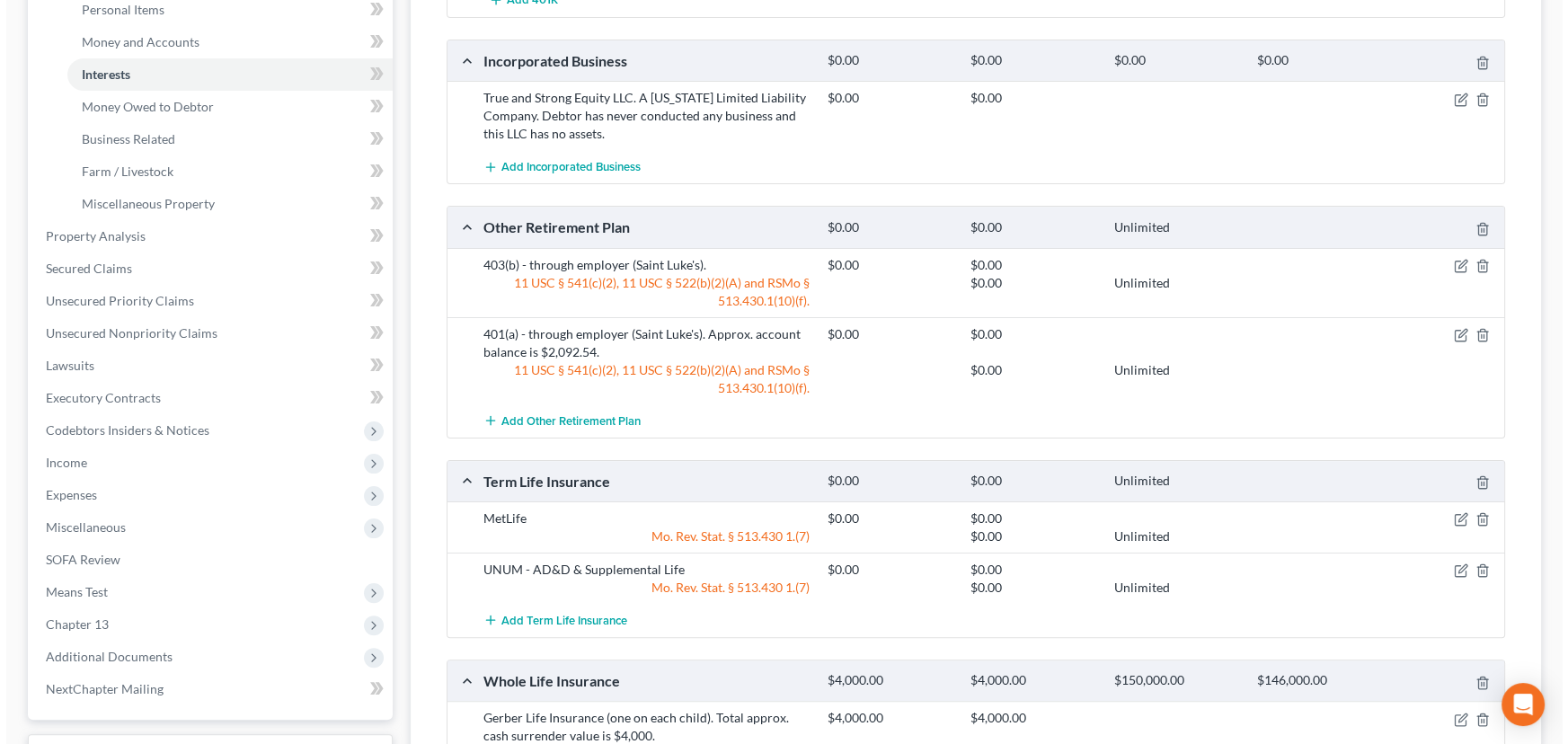
scroll to position [490, 0]
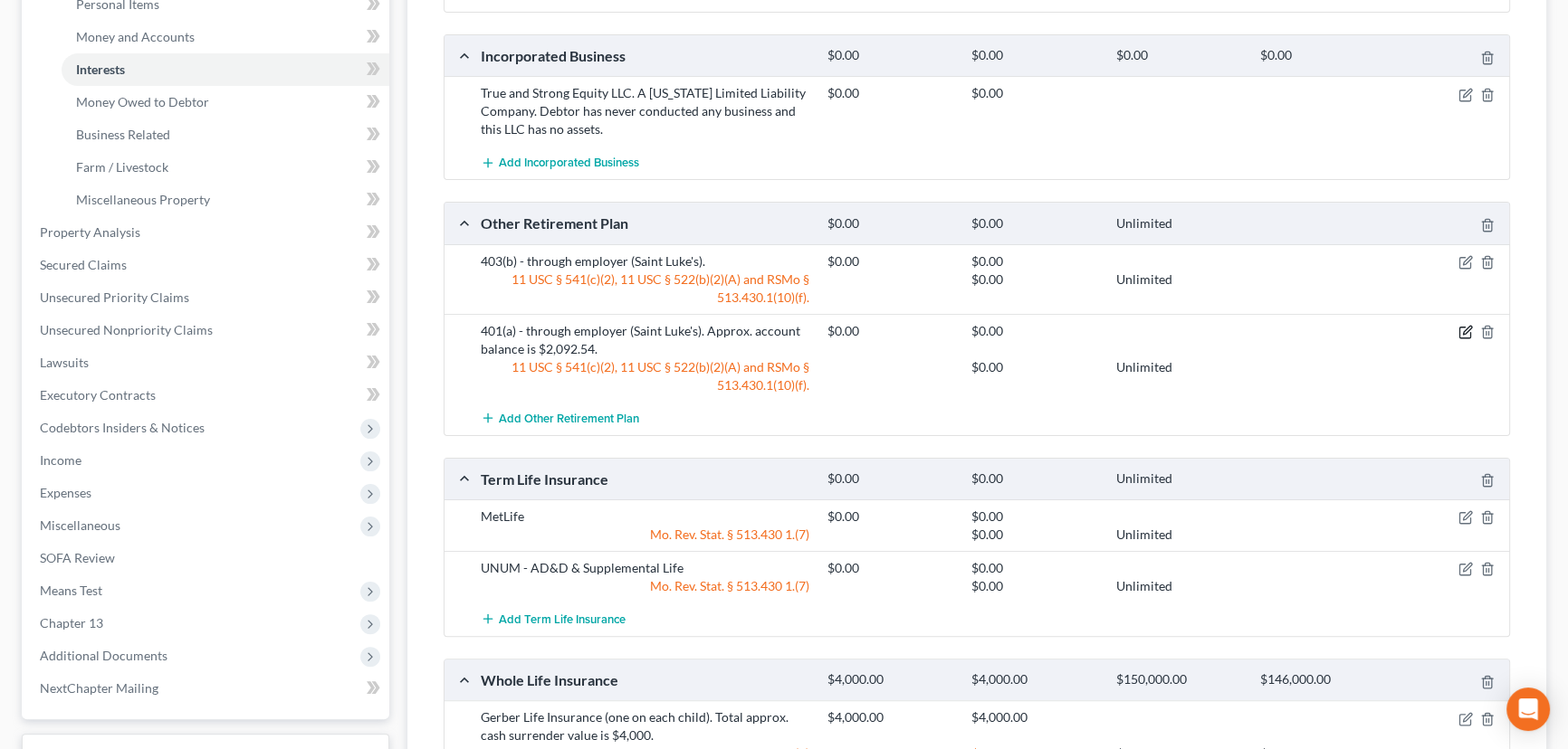
click at [1464, 332] on icon "button" at bounding box center [1467, 330] width 8 height 8
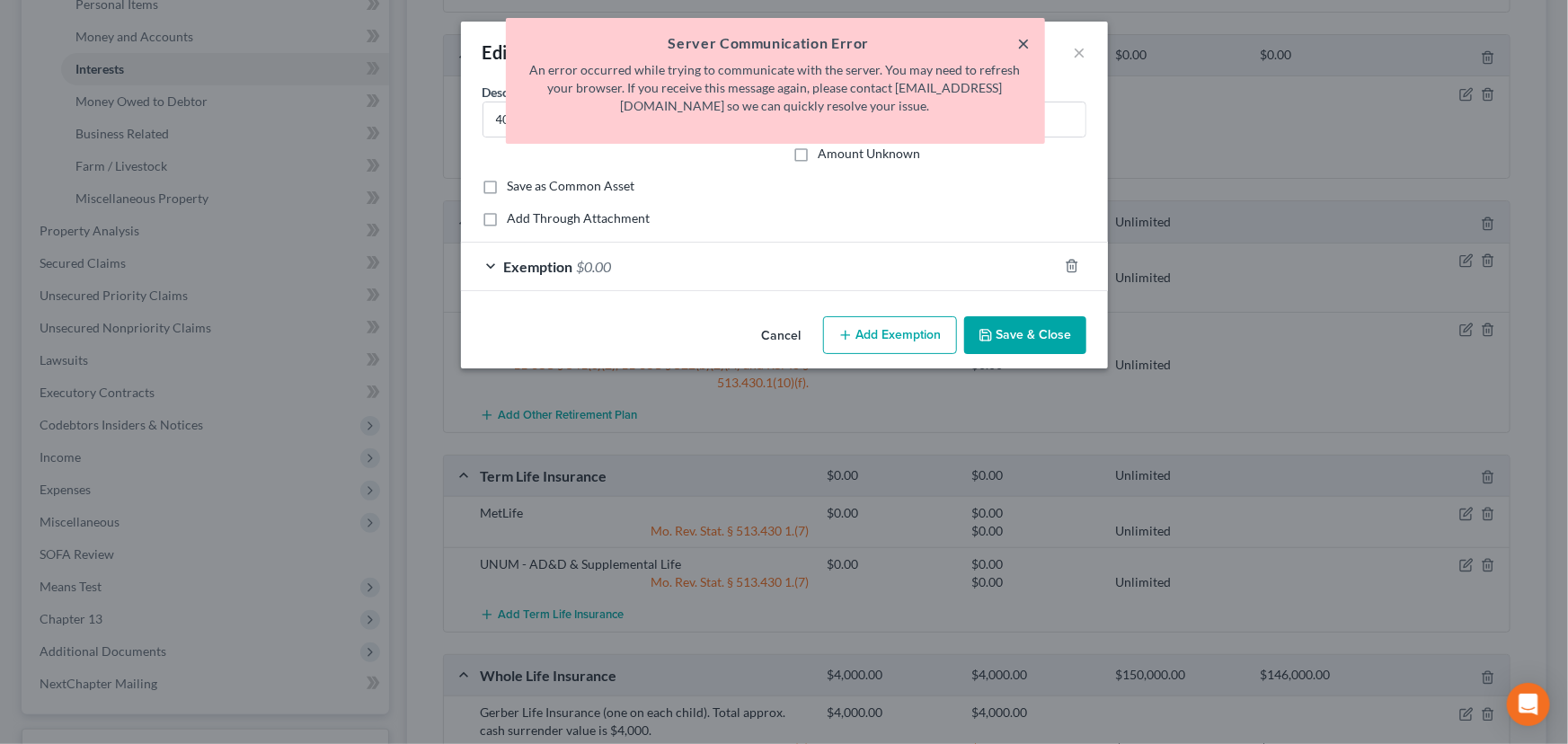
click at [1024, 38] on button "×" at bounding box center [1024, 43] width 12 height 22
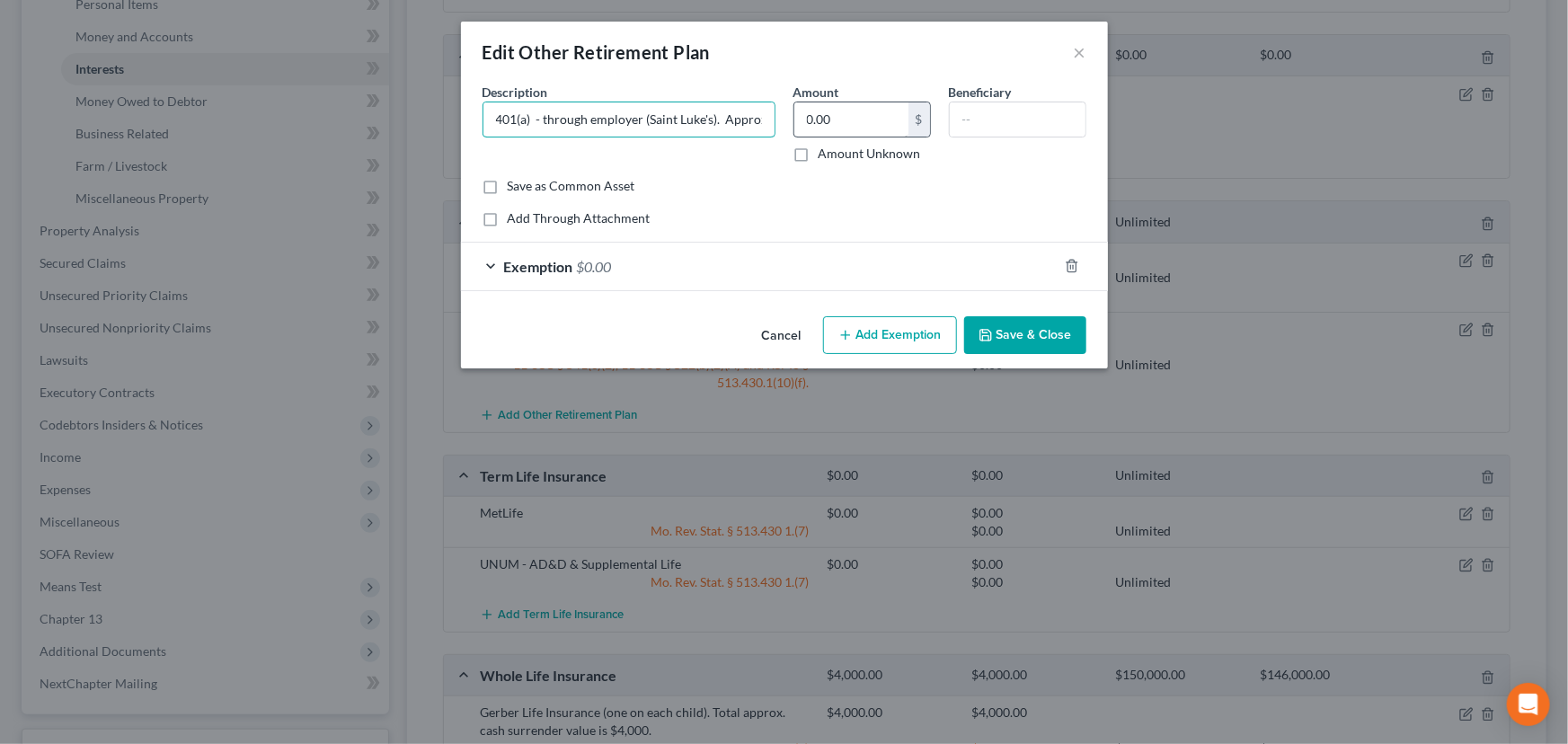
scroll to position [0, 172]
drag, startPoint x: 721, startPoint y: 119, endPoint x: 995, endPoint y: 120, distance: 274.0
click at [979, 108] on div "Description * 401(a) - through employer (Saint Luke's). Approx. account balance…" at bounding box center [785, 129] width 622 height 95
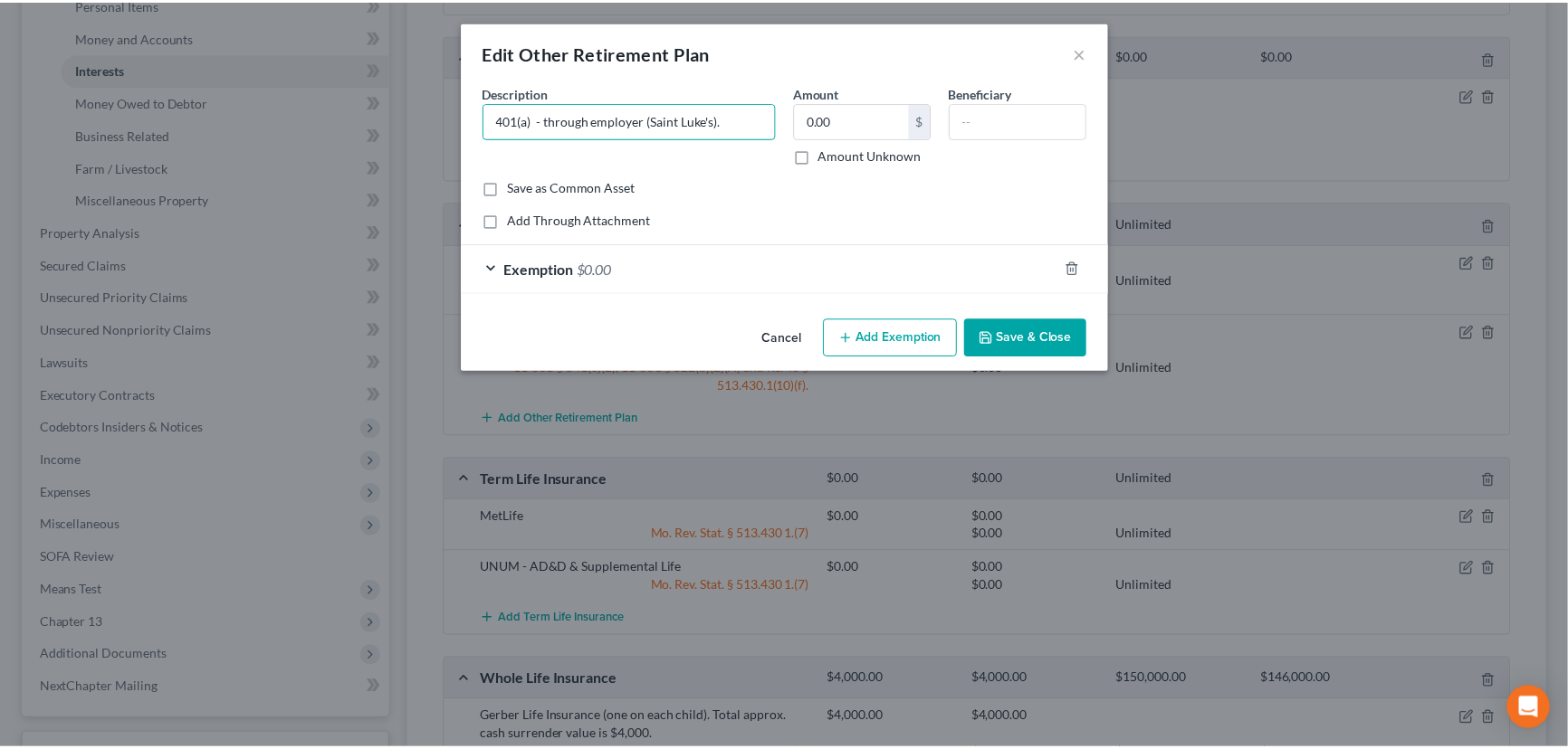
scroll to position [0, 0]
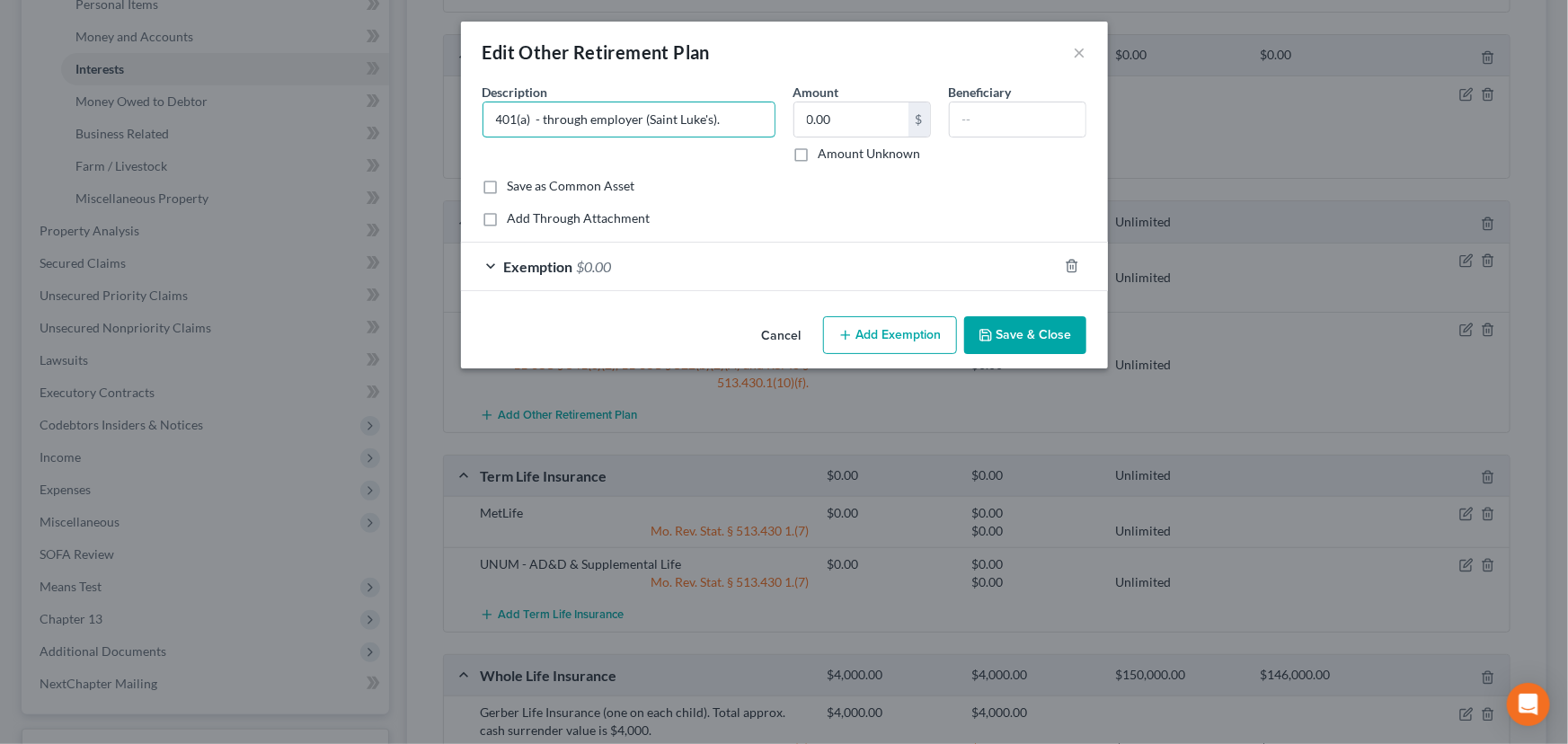
type input "401(a) - through employer (Saint Luke's)."
click at [1043, 337] on button "Save & Close" at bounding box center [1025, 334] width 123 height 37
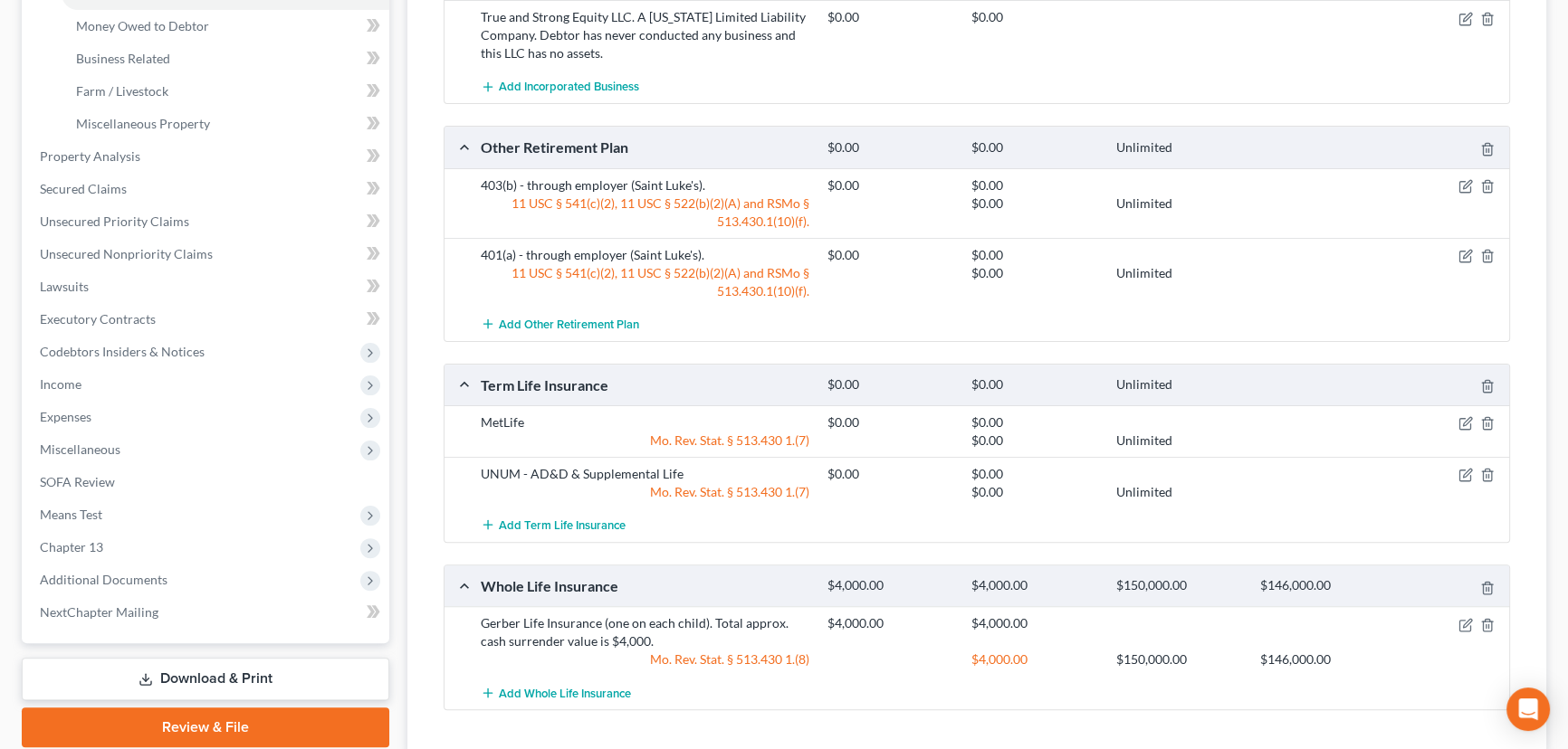
scroll to position [658, 0]
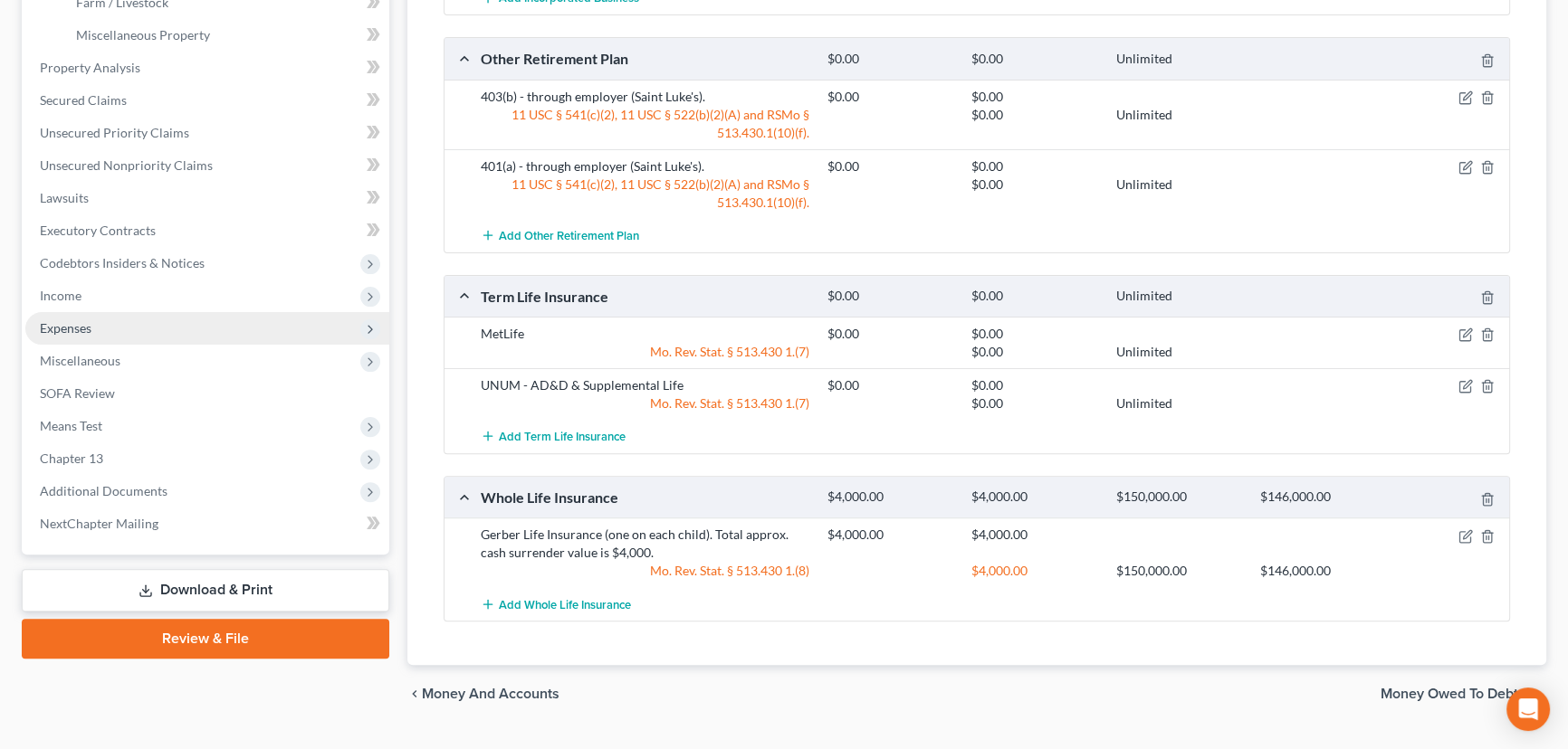
click at [81, 320] on span "Expenses" at bounding box center [66, 328] width 52 height 15
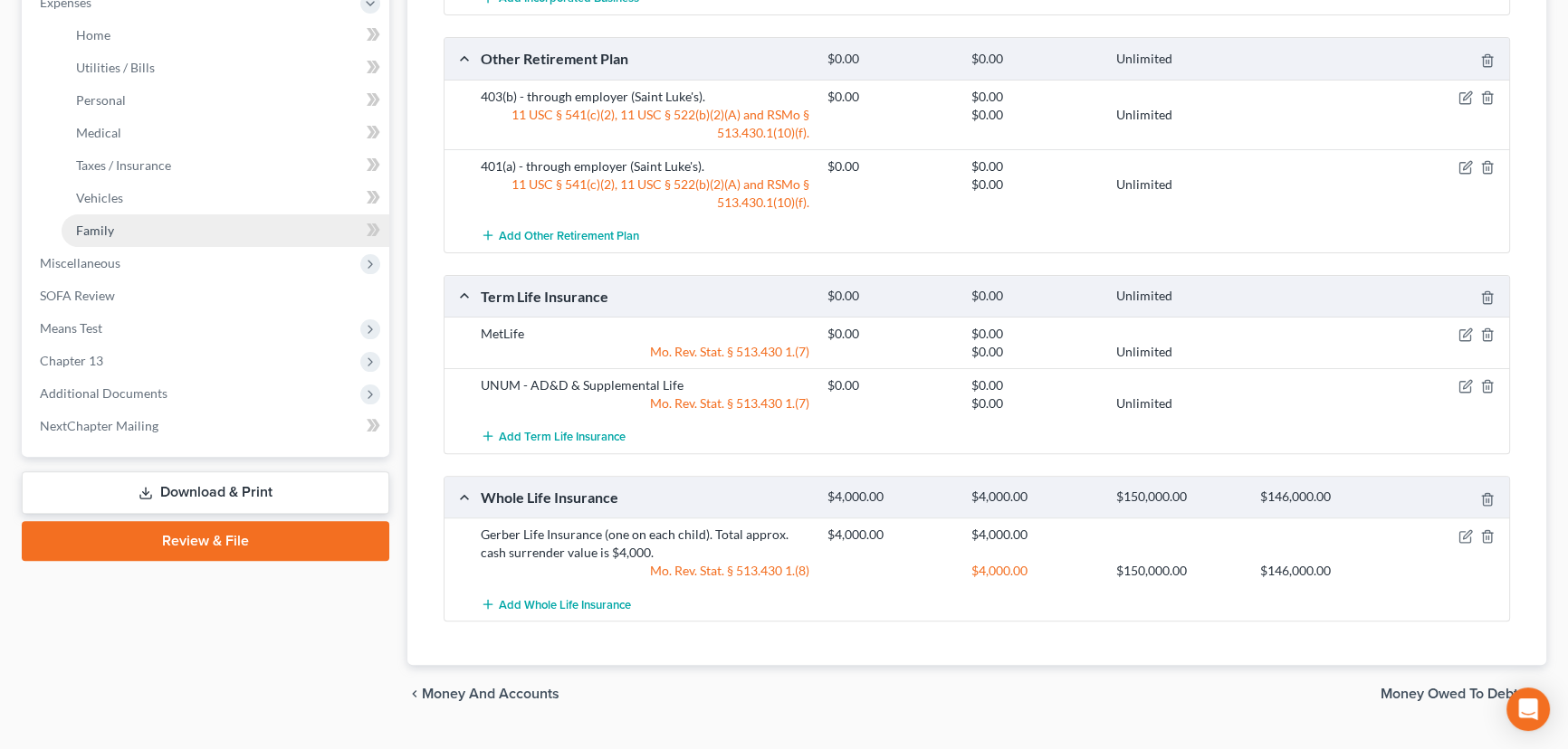
click at [92, 231] on span "Family" at bounding box center [95, 230] width 38 height 15
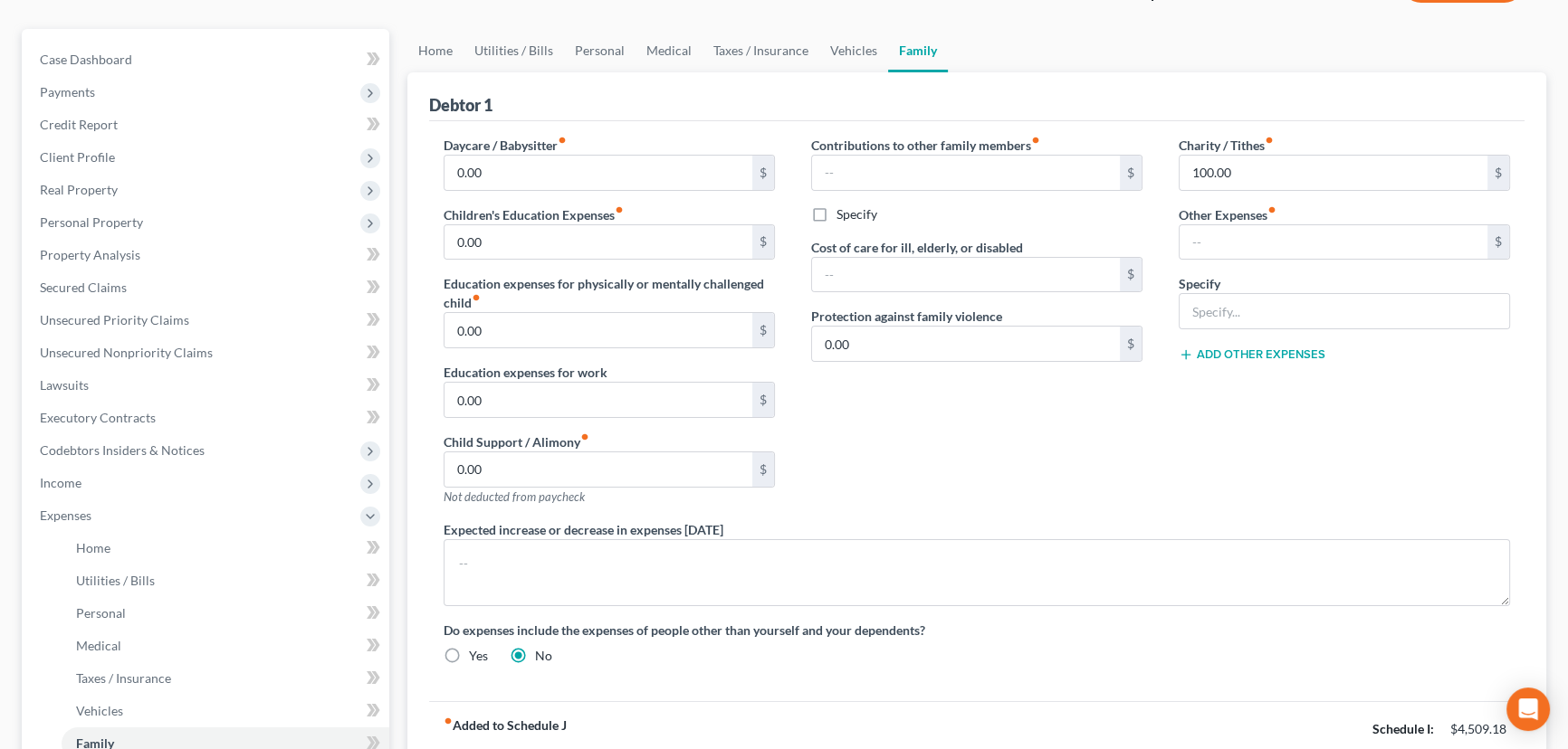
scroll to position [81, 0]
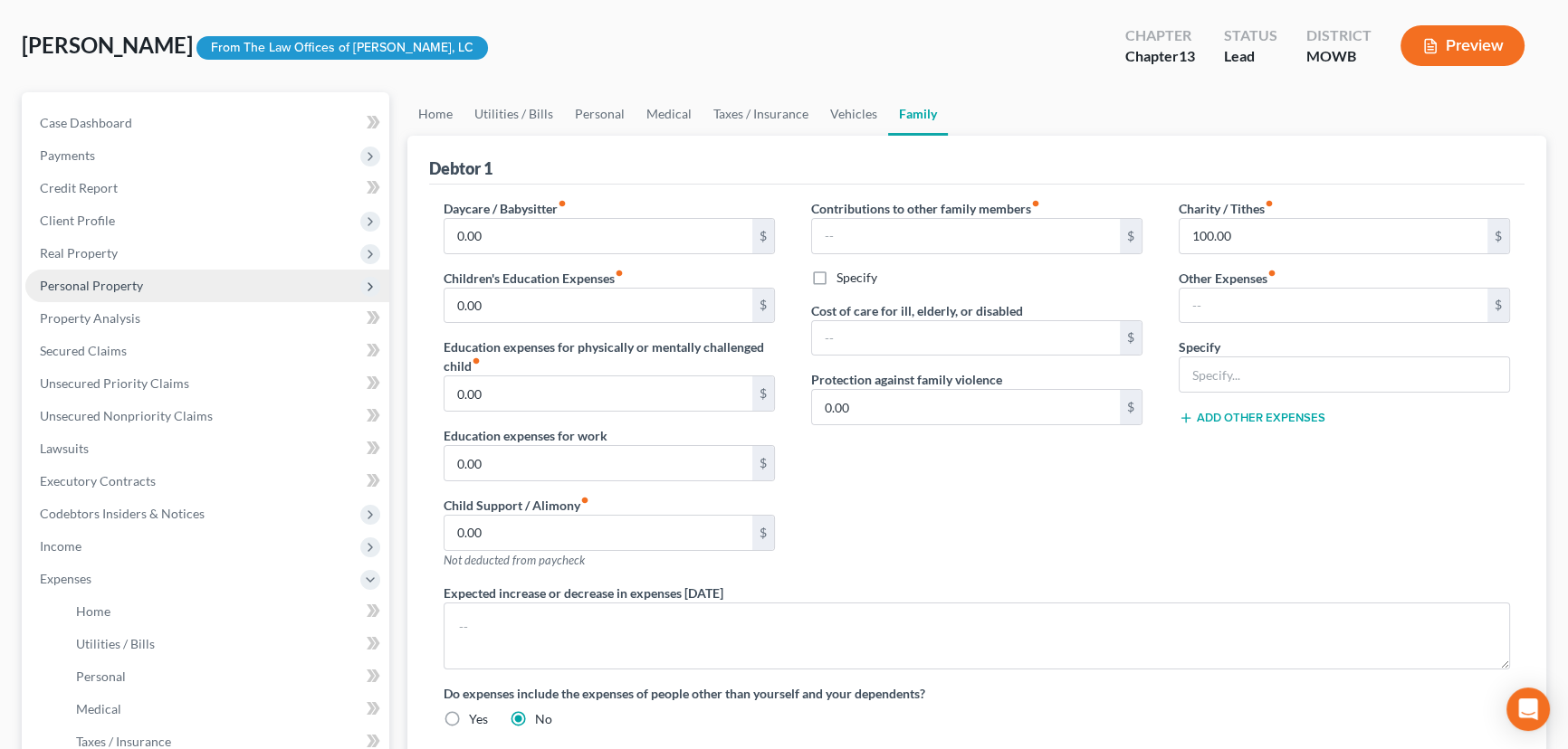
click at [81, 282] on span "Personal Property" at bounding box center [91, 285] width 103 height 15
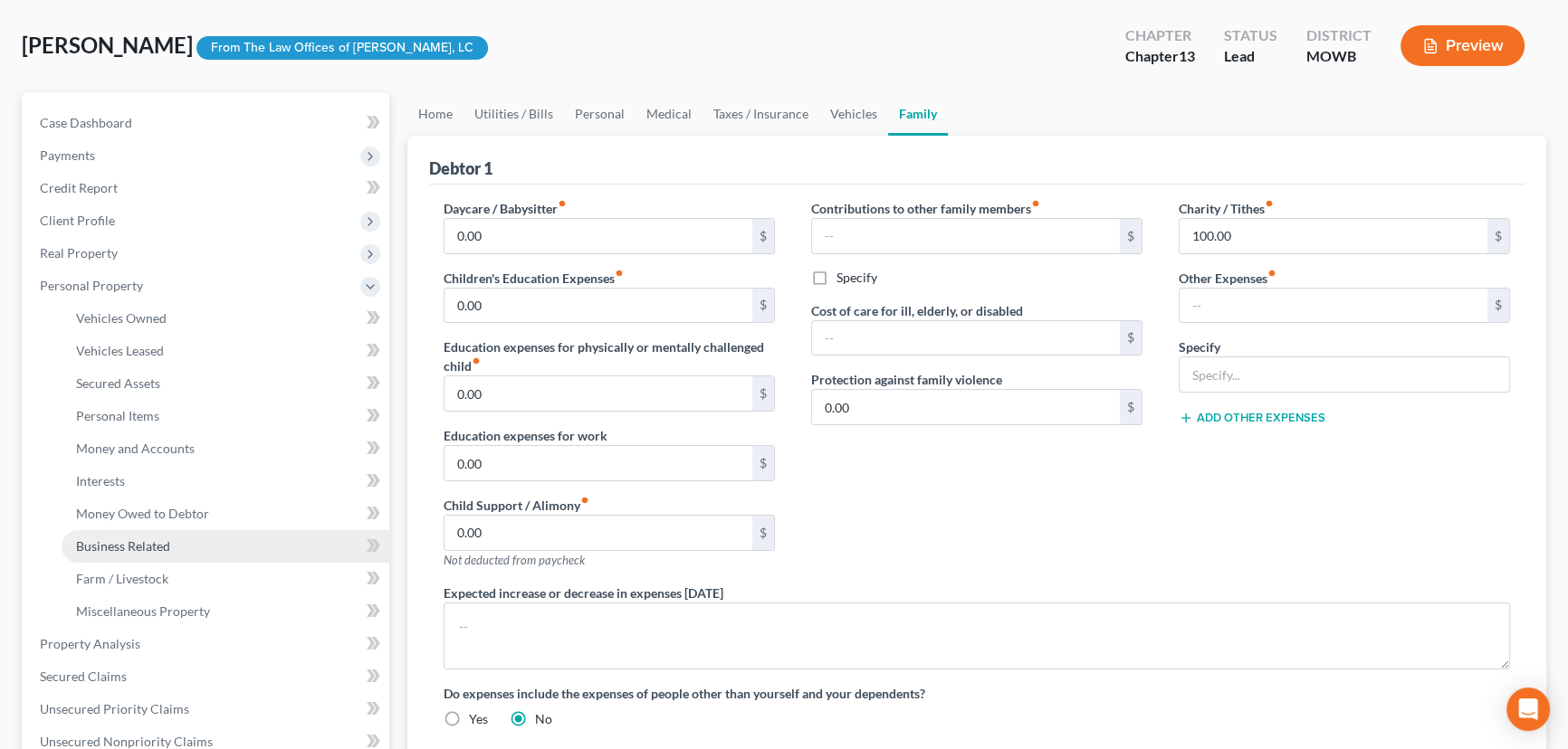
click at [165, 535] on link "Business Related" at bounding box center [226, 547] width 328 height 33
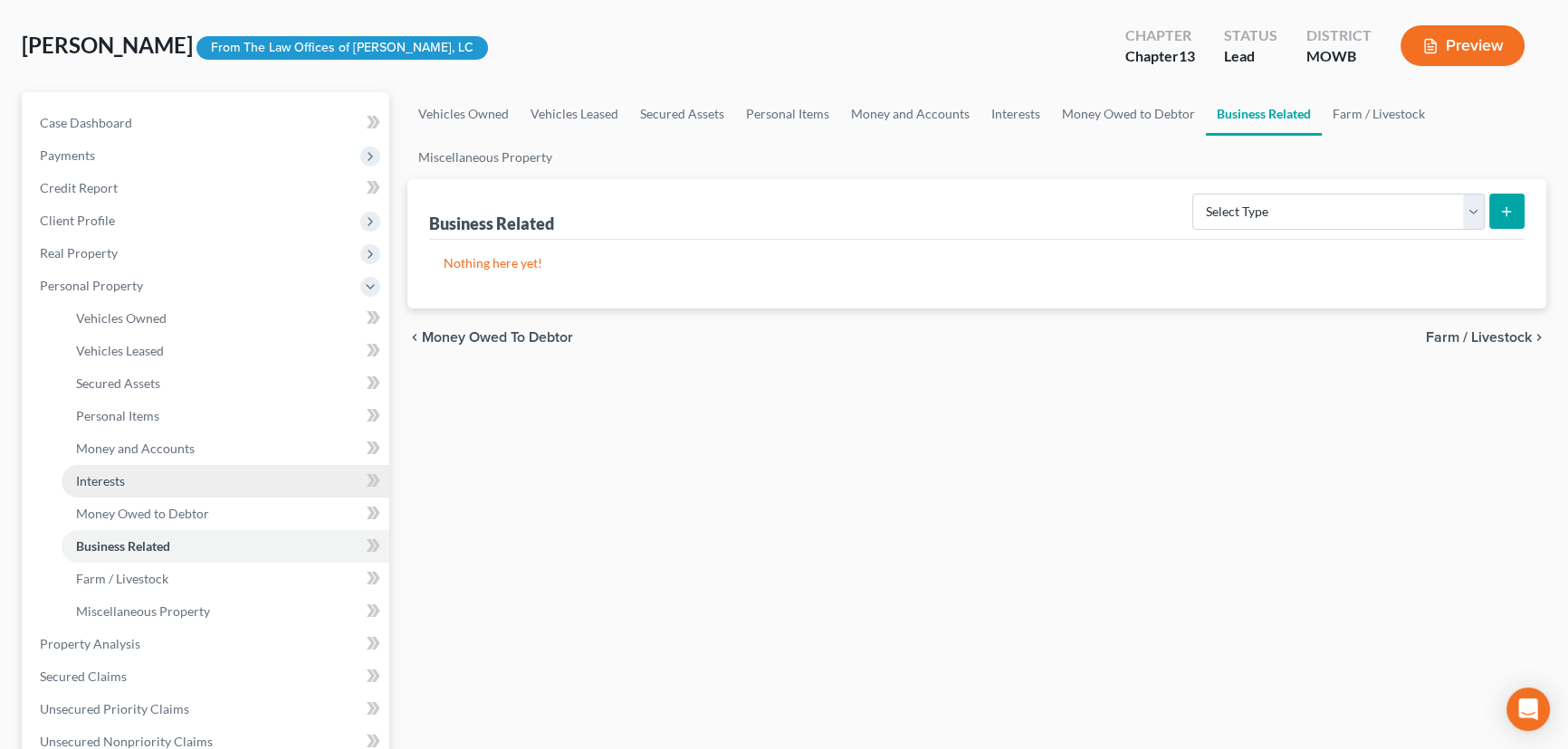
click at [144, 467] on link "Interests" at bounding box center [226, 482] width 328 height 33
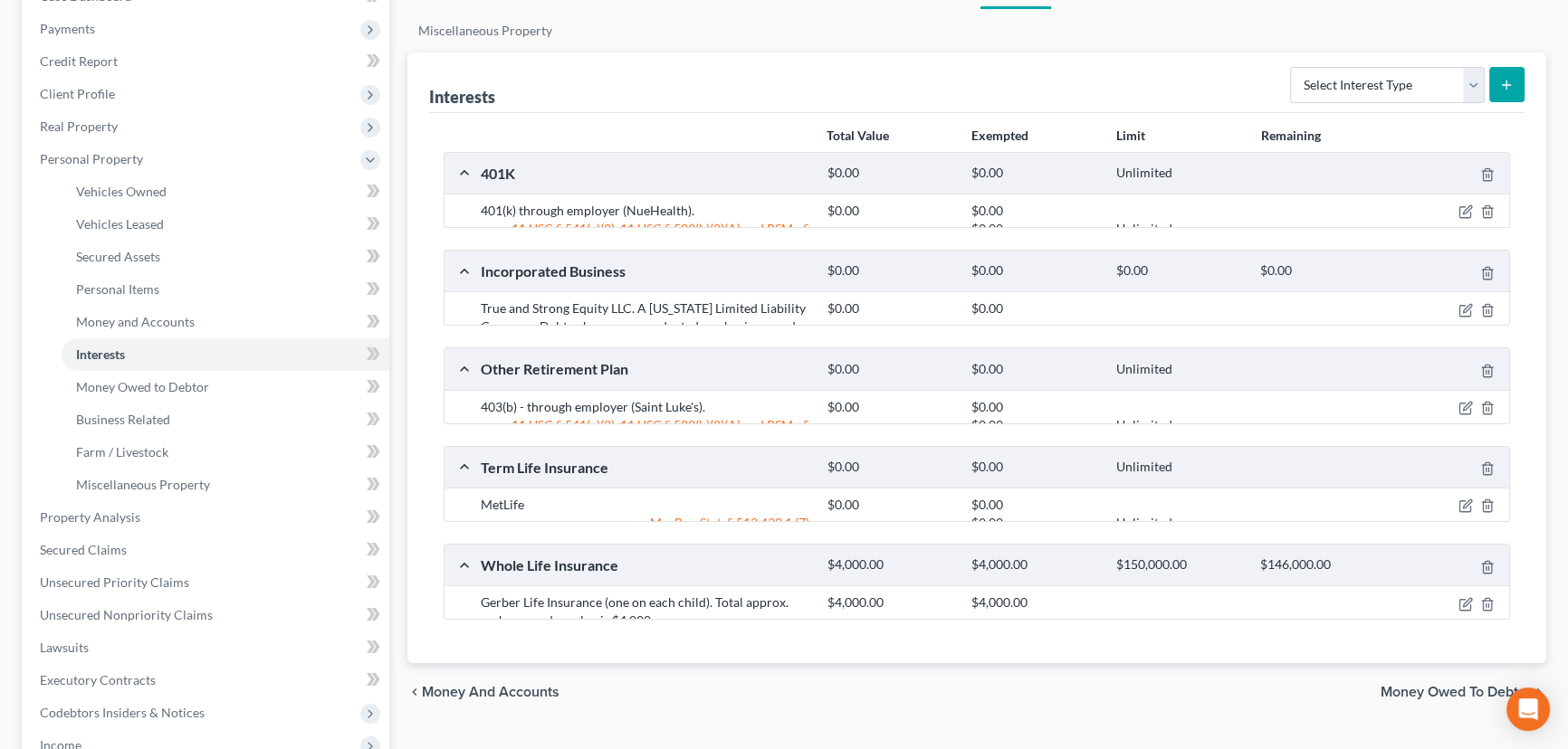
scroll to position [329, 0]
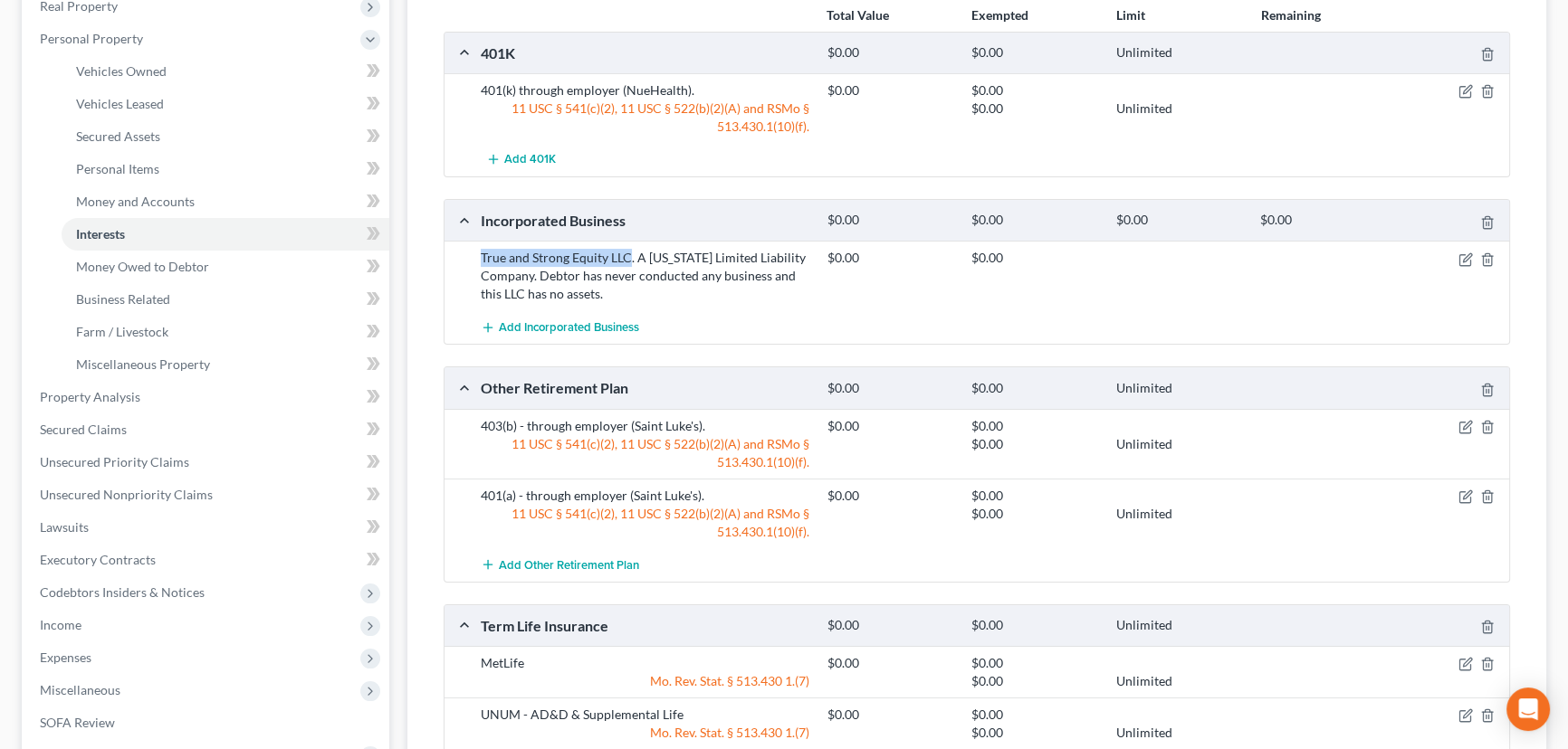
drag, startPoint x: 628, startPoint y: 254, endPoint x: 473, endPoint y: 244, distance: 155.3
click at [473, 244] on div "True and Strong Equity LLC. A Missouri Limited Liability Company. Debtor has ne…" at bounding box center [977, 276] width 1065 height 69
copy div "True and Strong Equity LLC"
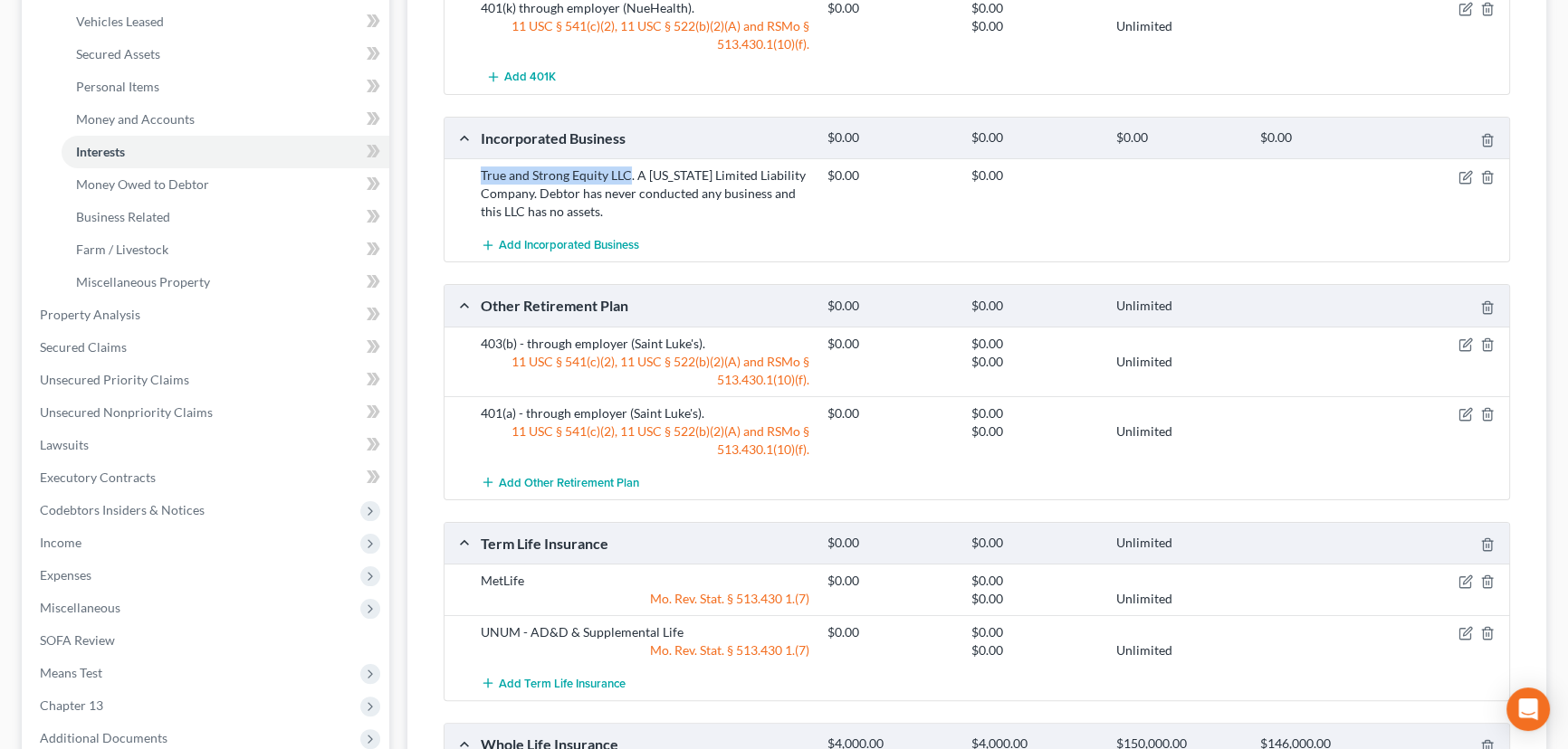
scroll to position [658, 0]
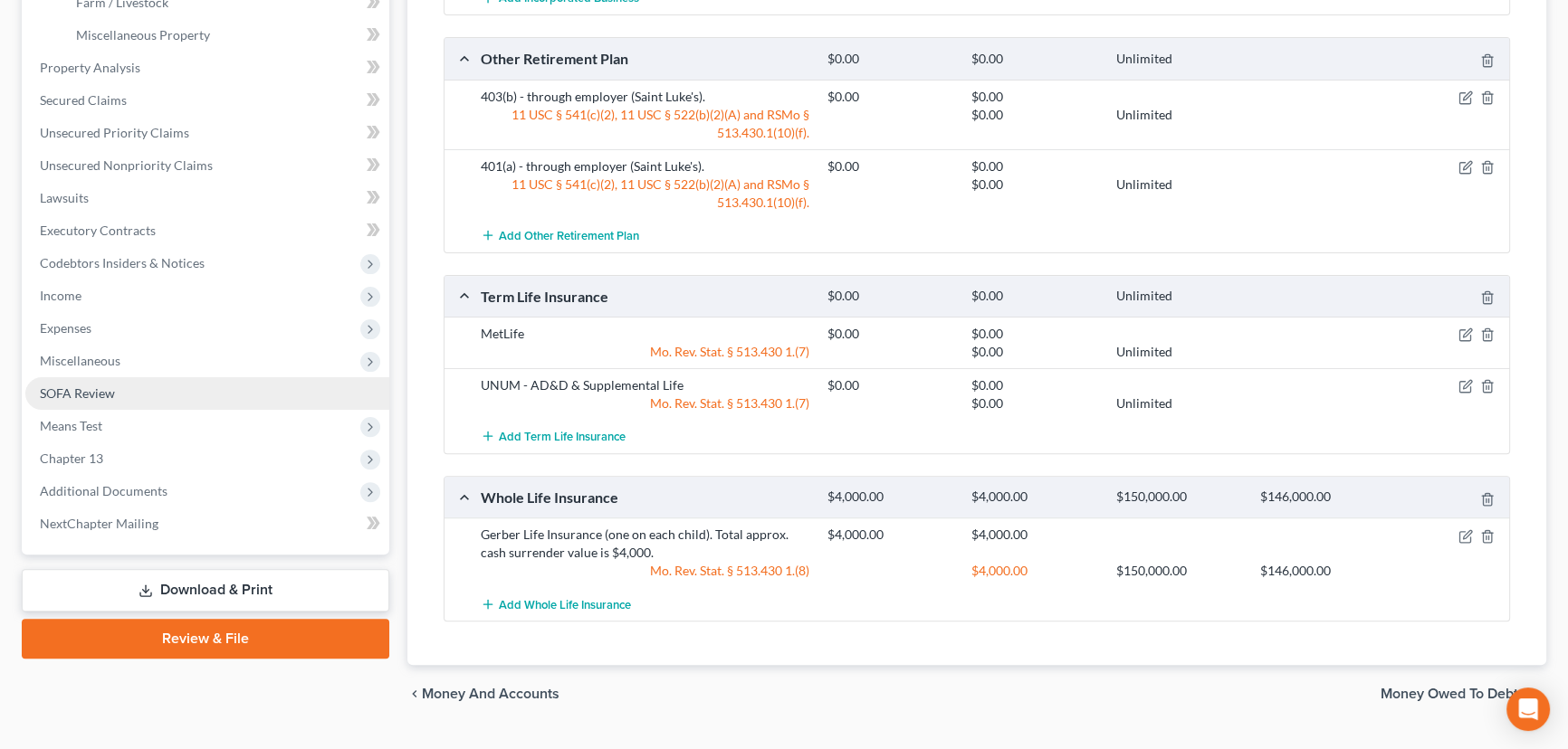
click at [85, 390] on span "SOFA Review" at bounding box center [77, 393] width 75 height 15
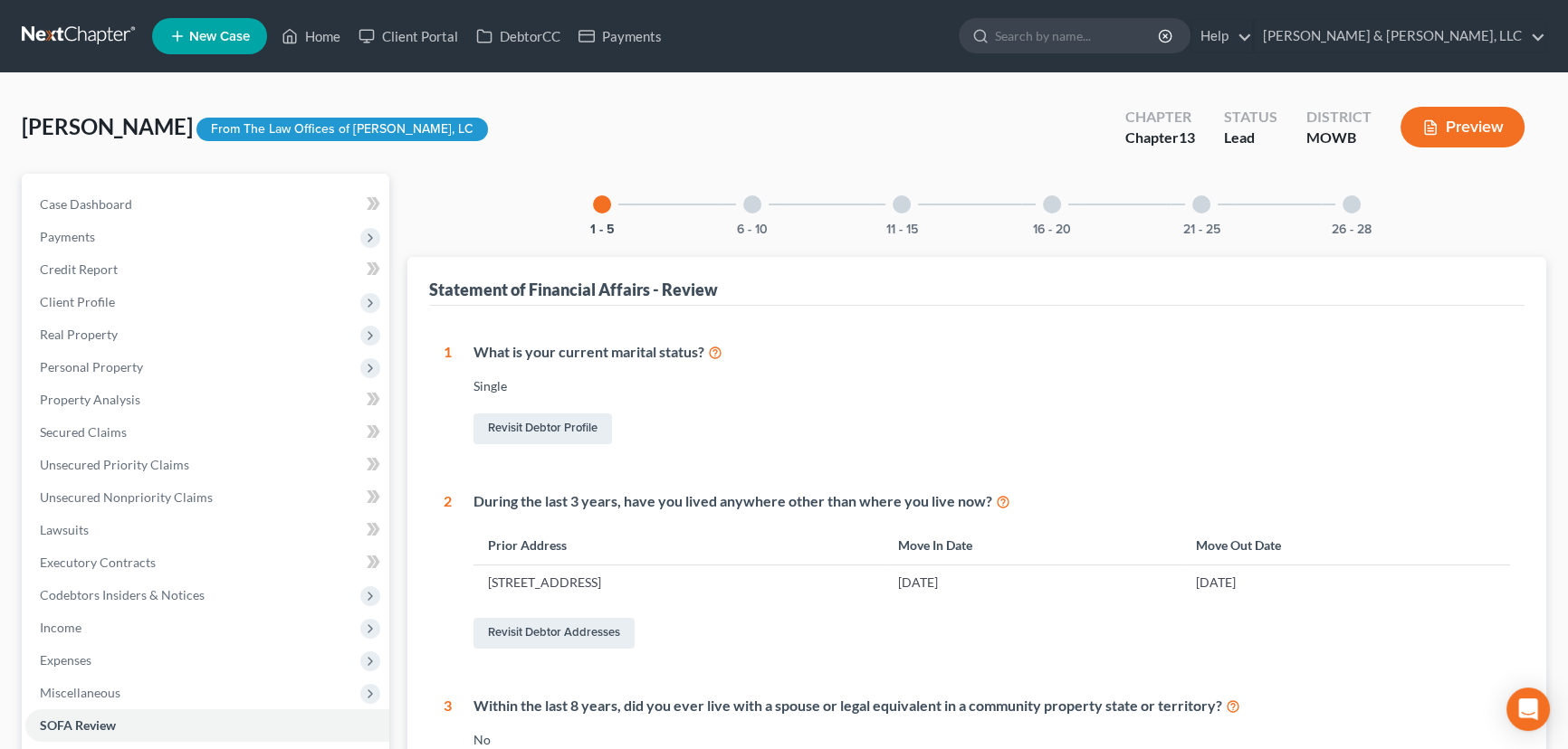
click at [1362, 196] on div "26 - 28" at bounding box center [1352, 204] width 62 height 62
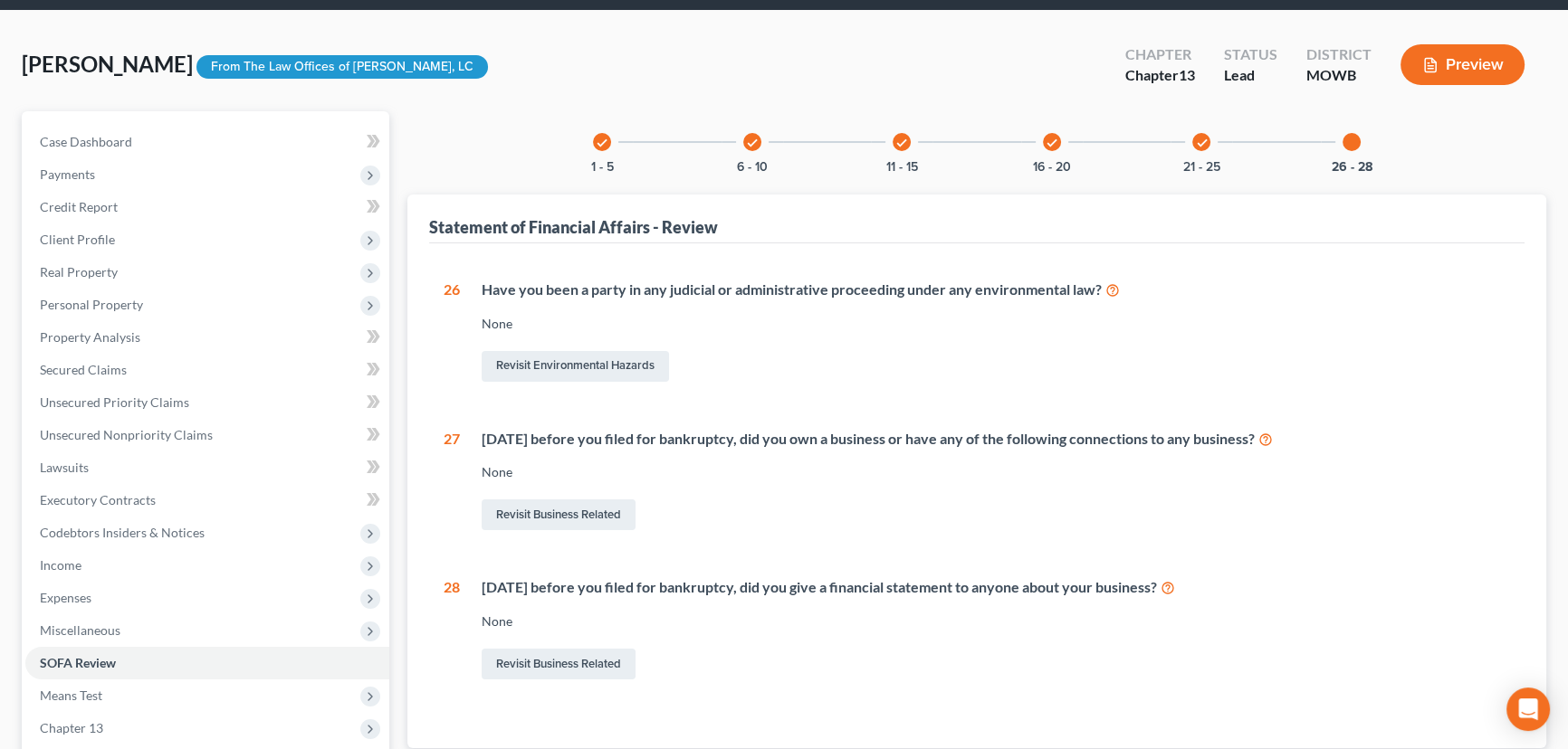
scroll to position [62, 0]
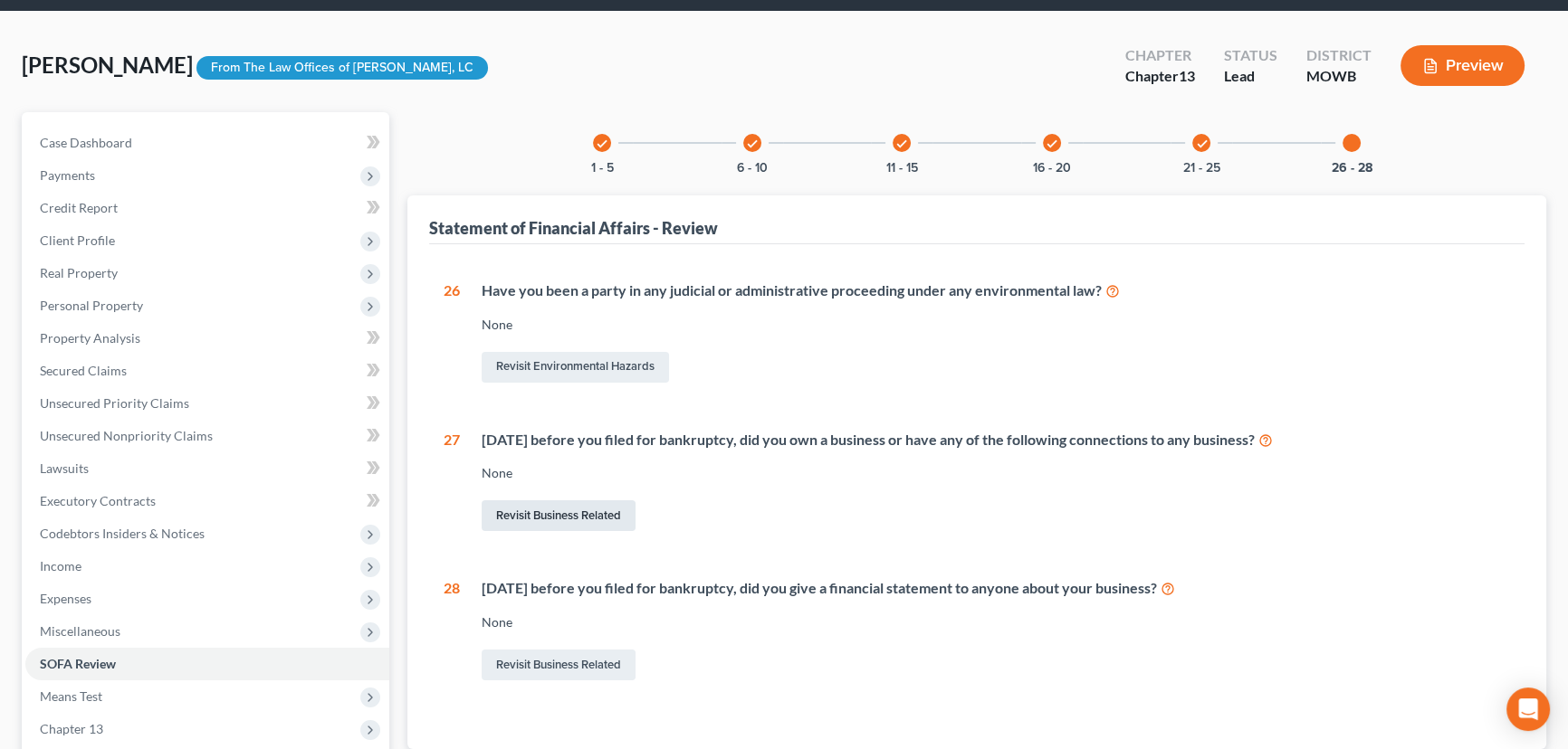
click at [543, 515] on link "Revisit Business Related" at bounding box center [558, 516] width 154 height 31
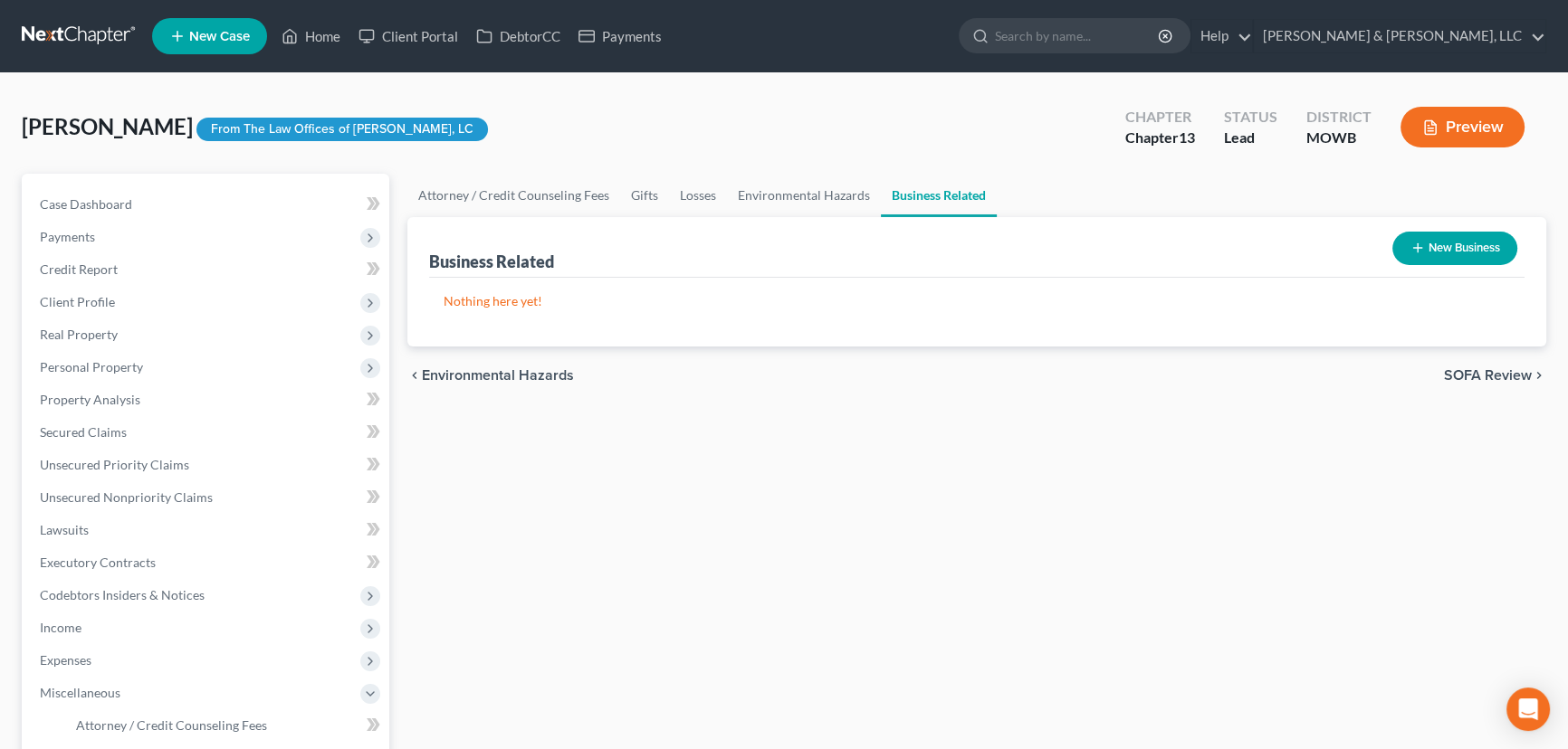
click at [1442, 250] on button "New Business" at bounding box center [1455, 248] width 125 height 34
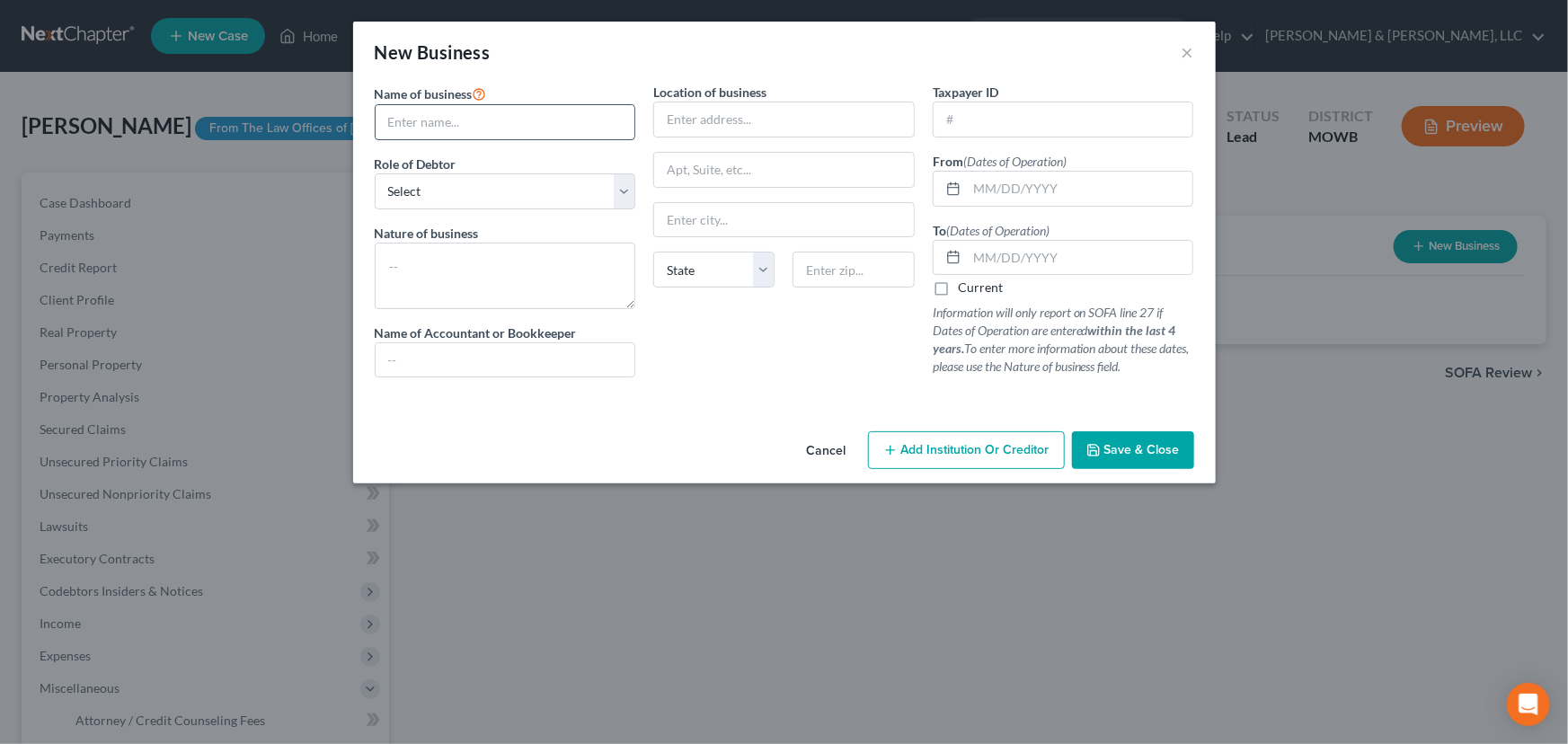
click at [456, 129] on input "text" at bounding box center [504, 123] width 259 height 34
paste input "True and Strong Equity LLC"
type input "True and Strong Equity LLC"
click at [449, 195] on select "Select A member of a limited liability company (LLC) or limited liability partn…" at bounding box center [504, 192] width 261 height 36
select select "member"
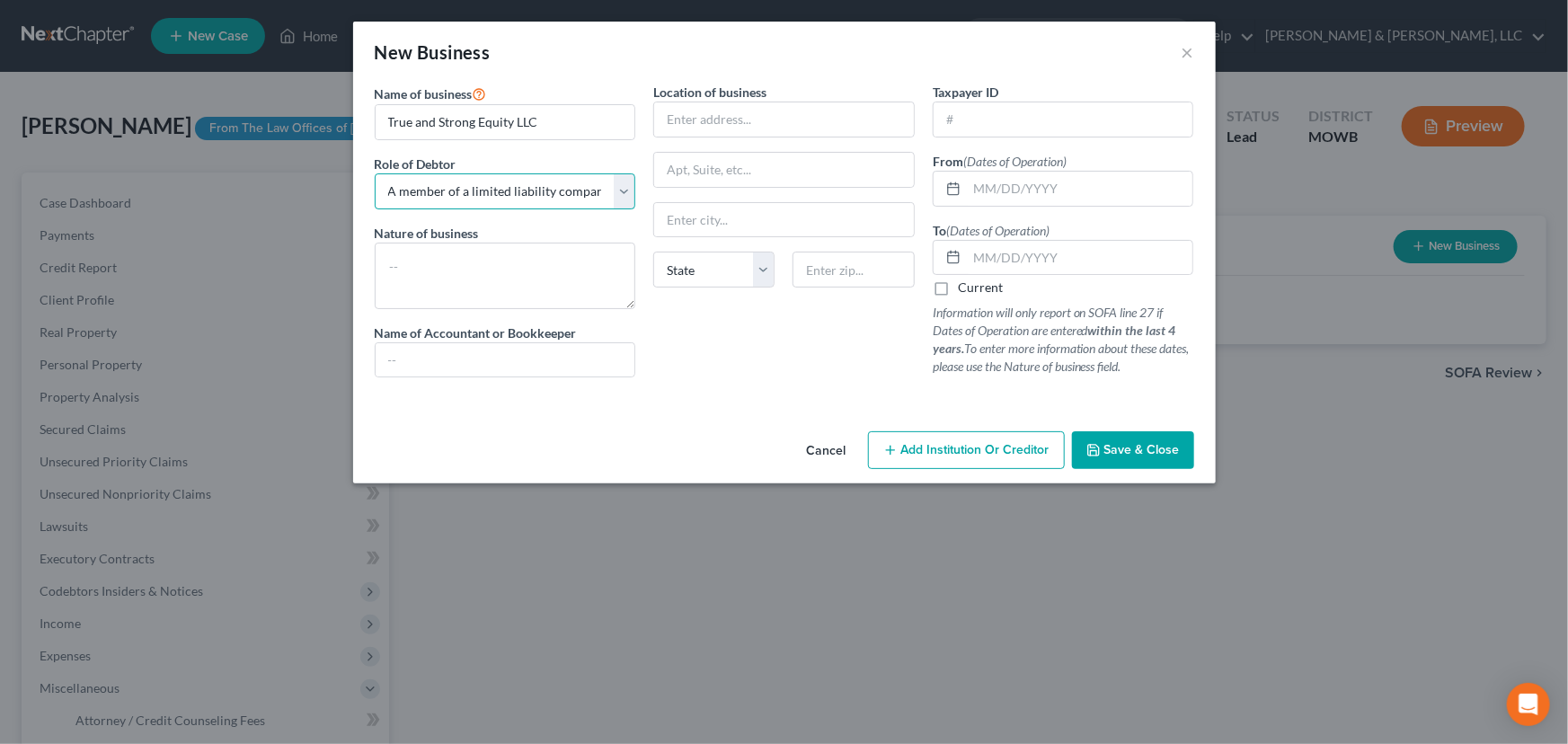
click at [374, 173] on select "Select A member of a limited liability company (LLC) or limited liability partn…" at bounding box center [504, 192] width 261 height 36
click at [725, 133] on input "text" at bounding box center [783, 120] width 259 height 34
type input "Debtor's residence"
click at [1105, 187] on input "text" at bounding box center [1080, 189] width 227 height 34
type input "1"
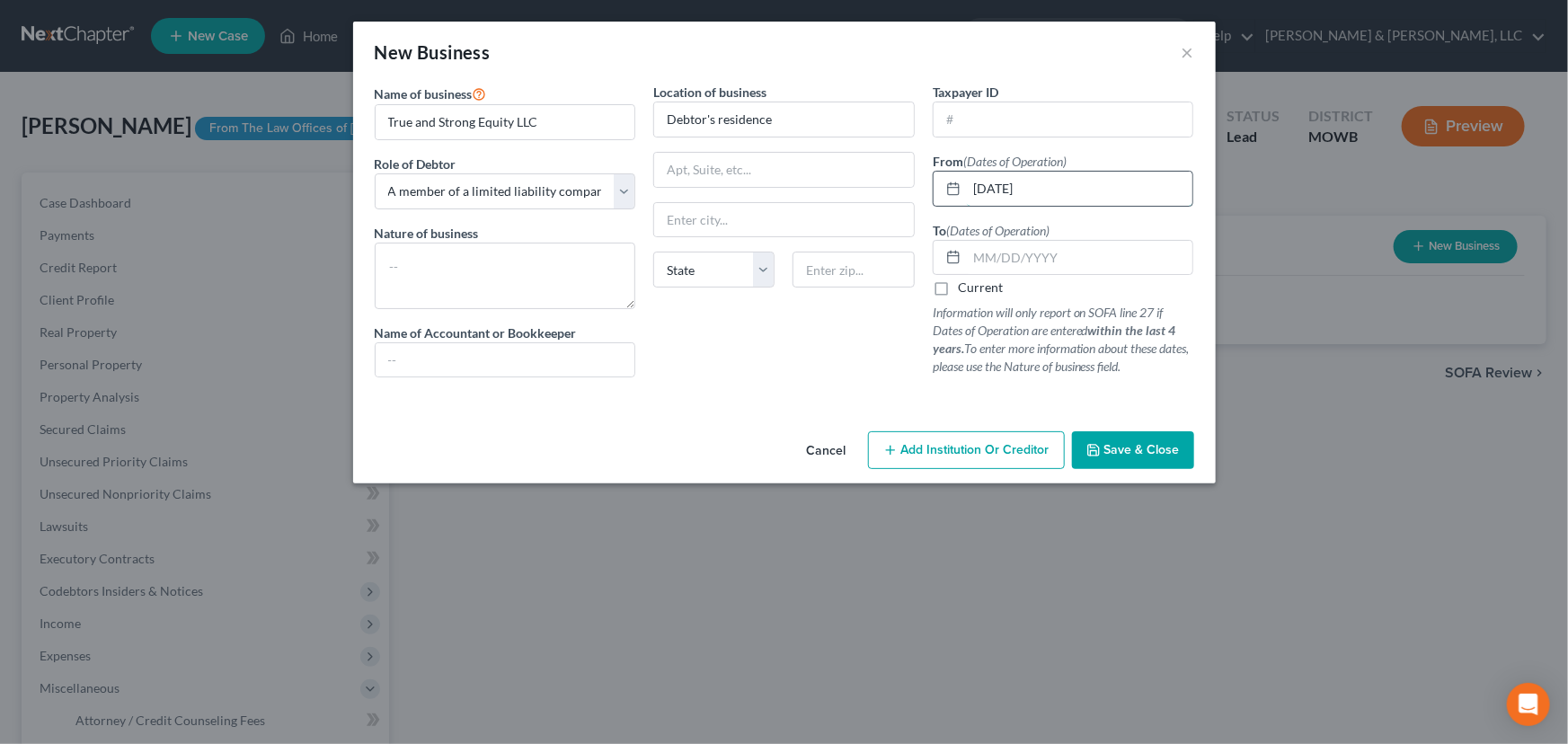
type input "09/01/2023"
click at [958, 286] on label "Current" at bounding box center [980, 287] width 45 height 18
click at [965, 286] on input "Current" at bounding box center [971, 284] width 11 height 11
checkbox input "true"
click at [1124, 456] on span "Save & Close" at bounding box center [1142, 450] width 76 height 15
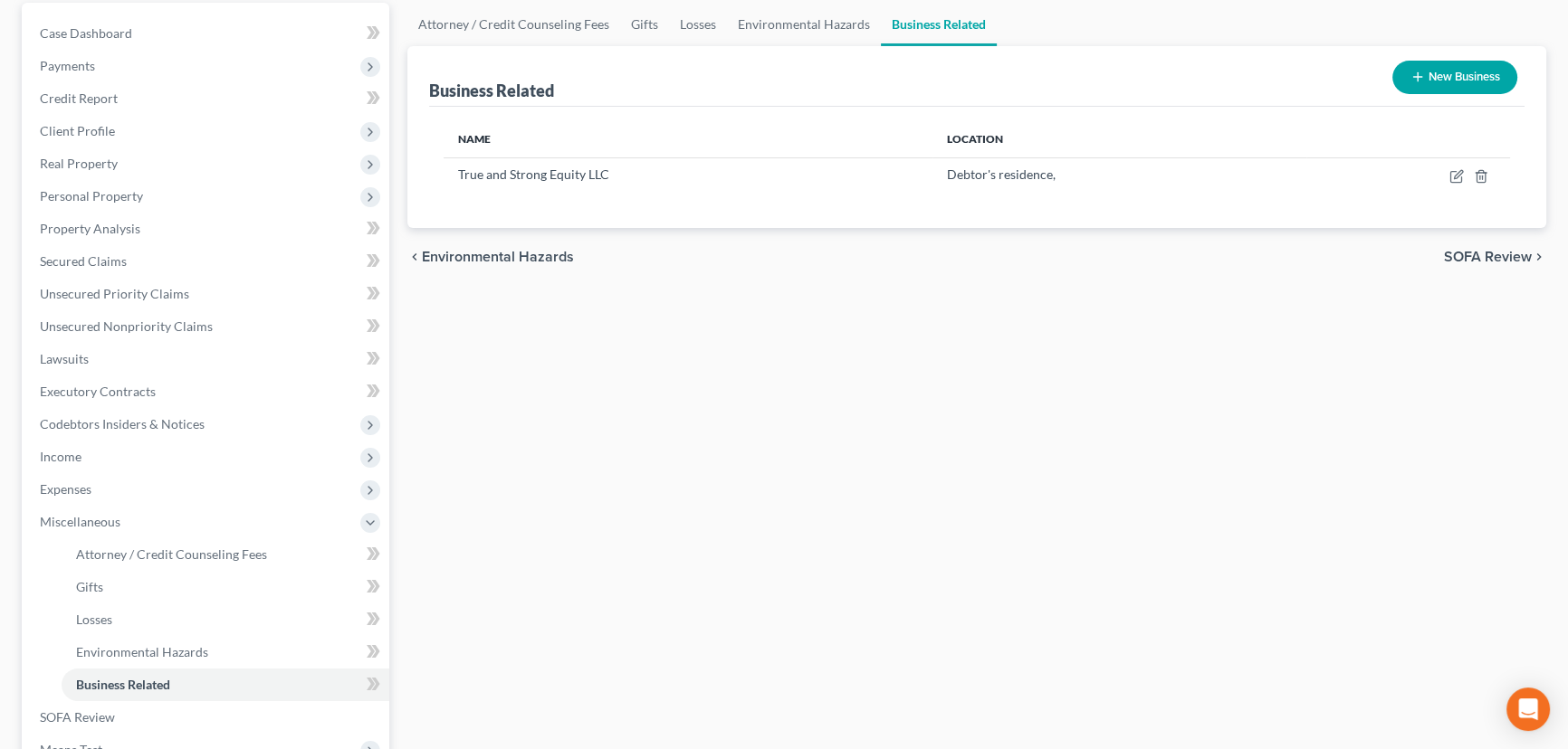
scroll to position [142, 0]
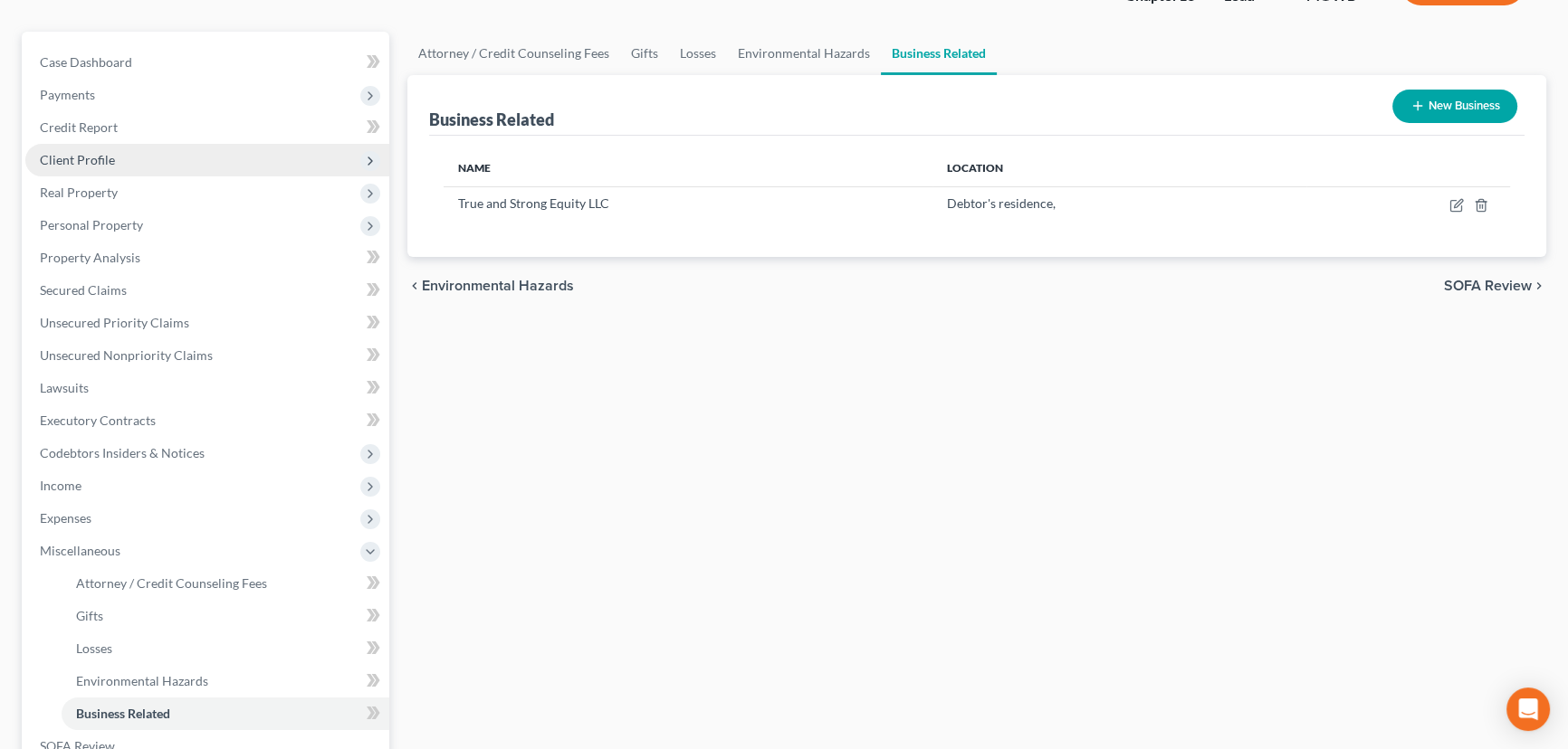
click at [70, 155] on span "Client Profile" at bounding box center [77, 160] width 75 height 15
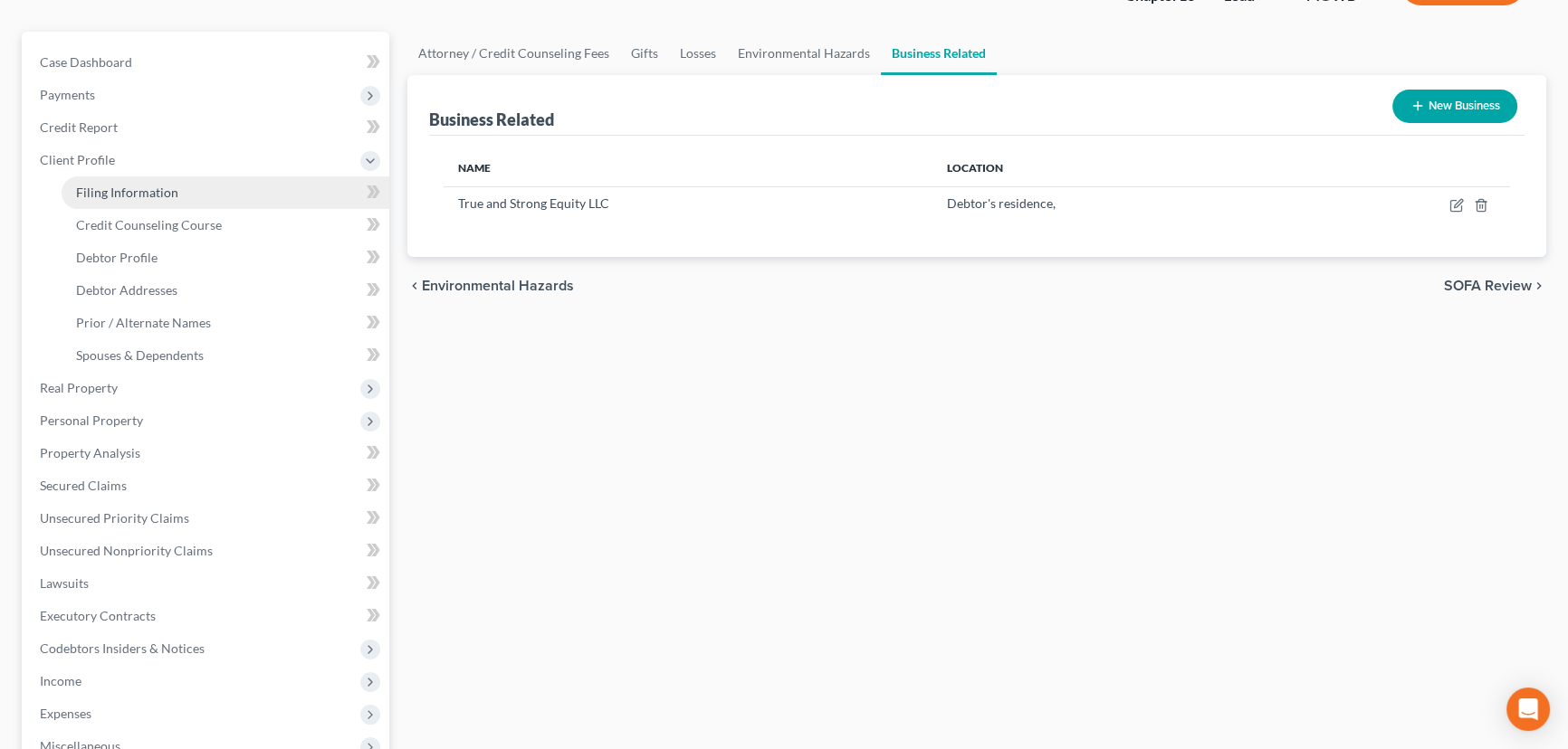
click at [128, 185] on span "Filing Information" at bounding box center [127, 193] width 102 height 15
select select "1"
select select "0"
select select "3"
select select "46"
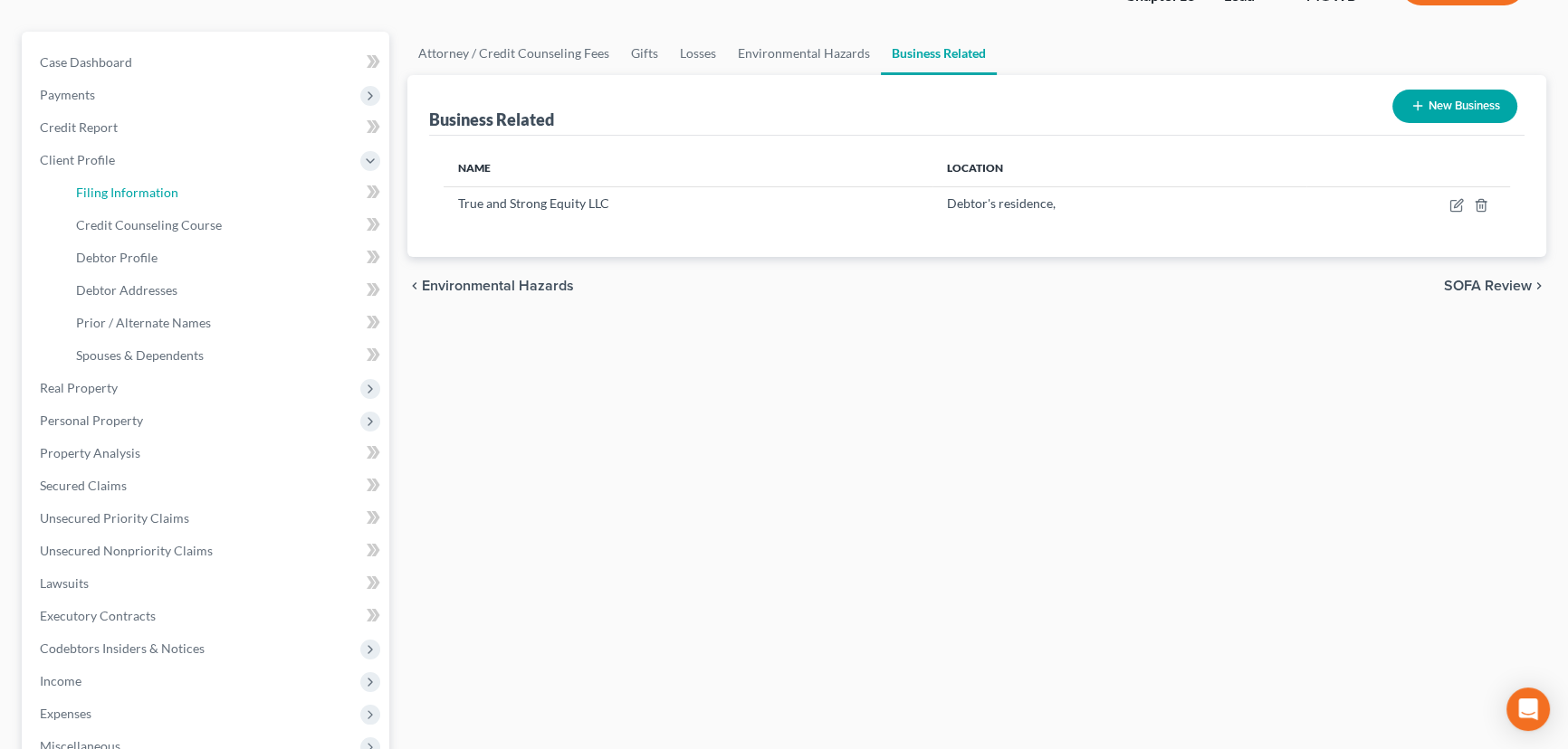
select select "3"
select select "0"
select select "26"
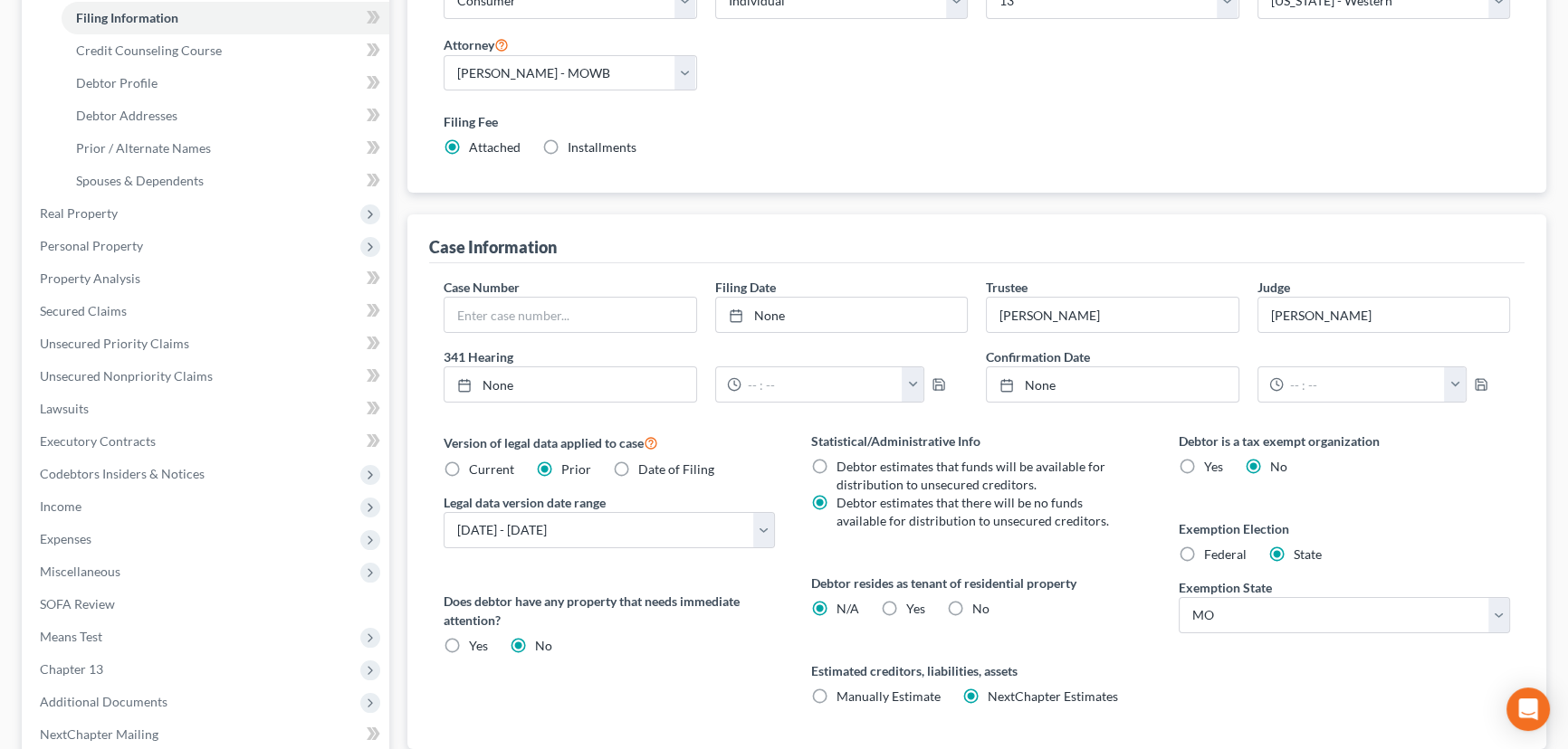
scroll to position [329, 0]
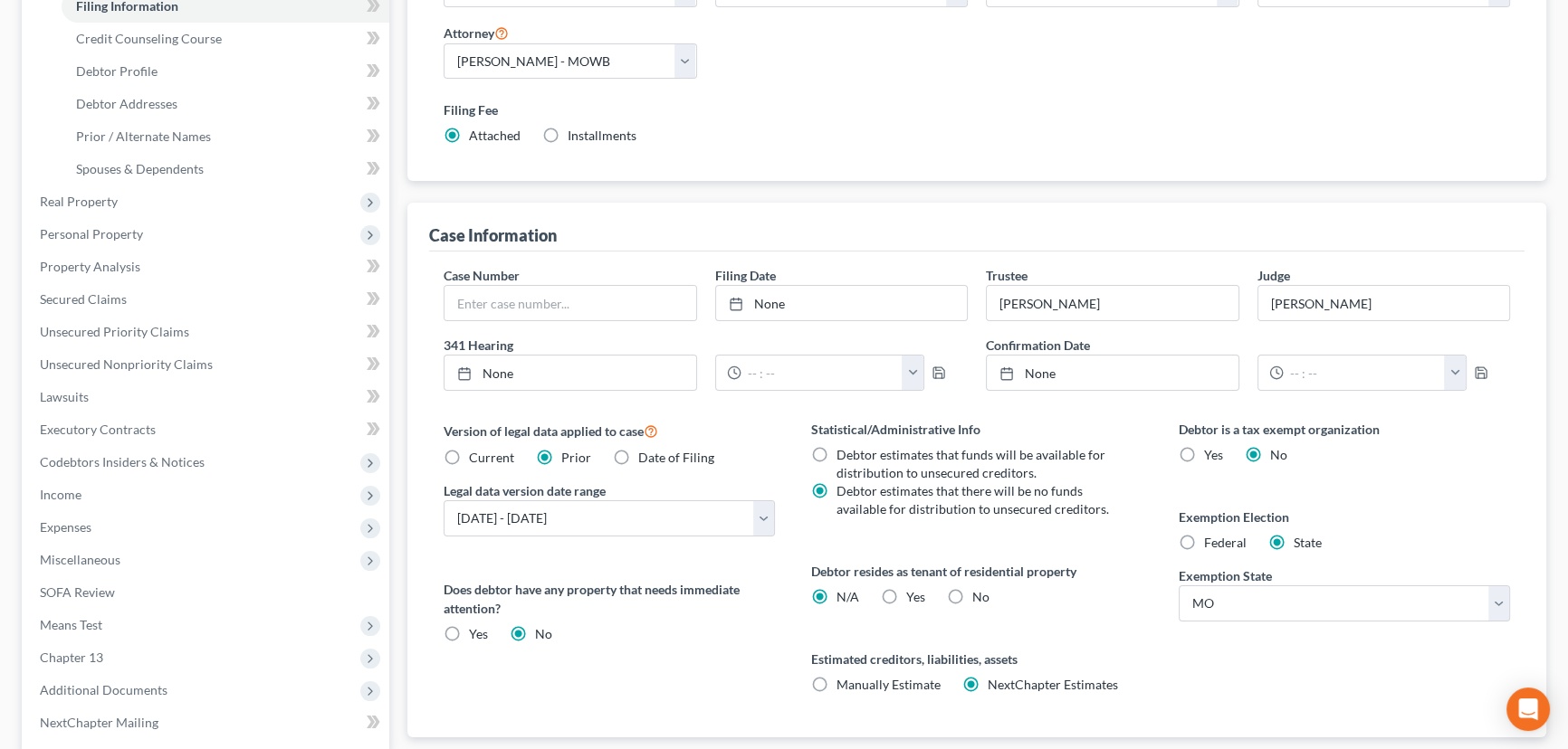
click at [906, 596] on label "Yes Yes" at bounding box center [916, 597] width 19 height 18
click at [913, 596] on input "Yes Yes" at bounding box center [919, 594] width 12 height 12
radio input "true"
radio input "false"
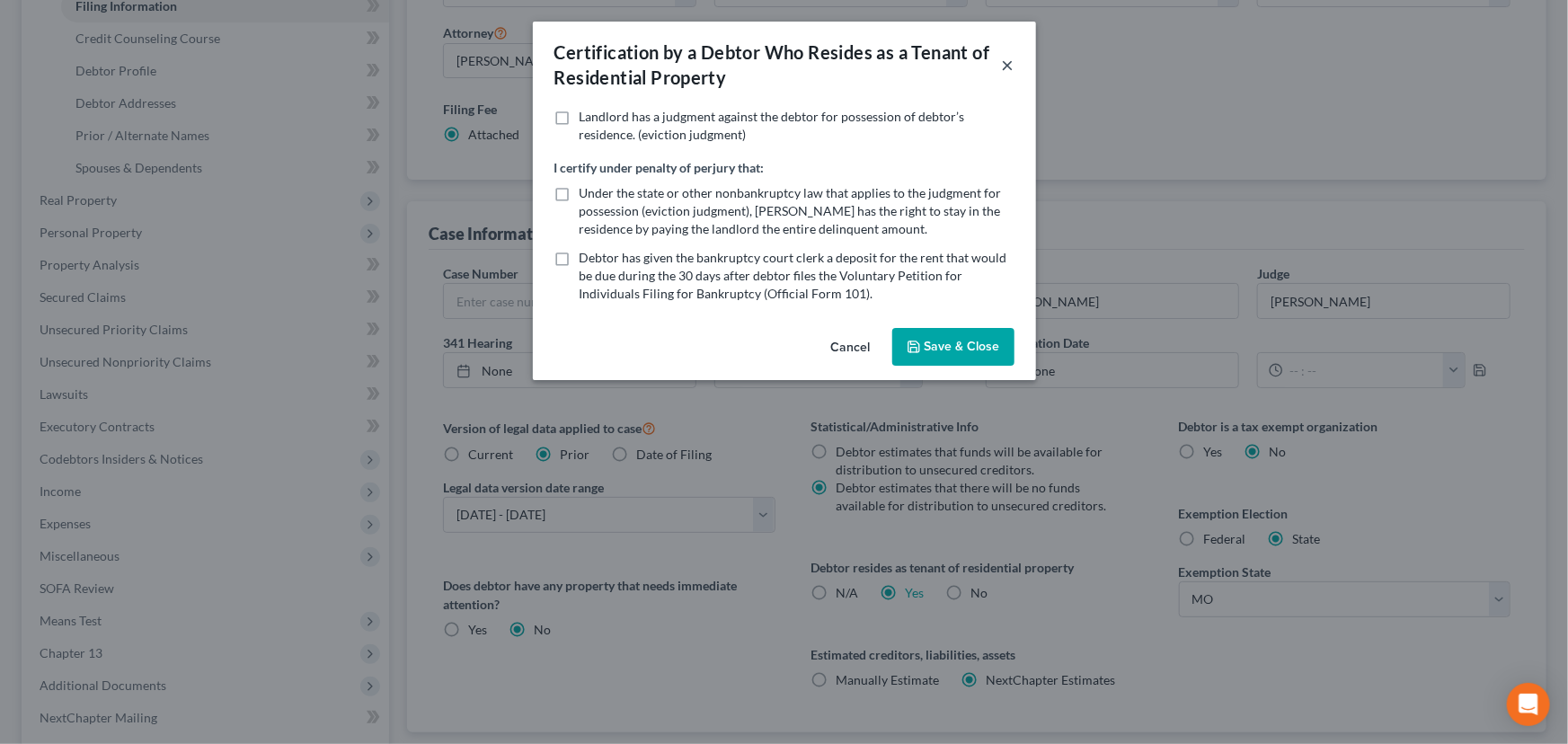
click at [1007, 62] on button "×" at bounding box center [1008, 64] width 12 height 22
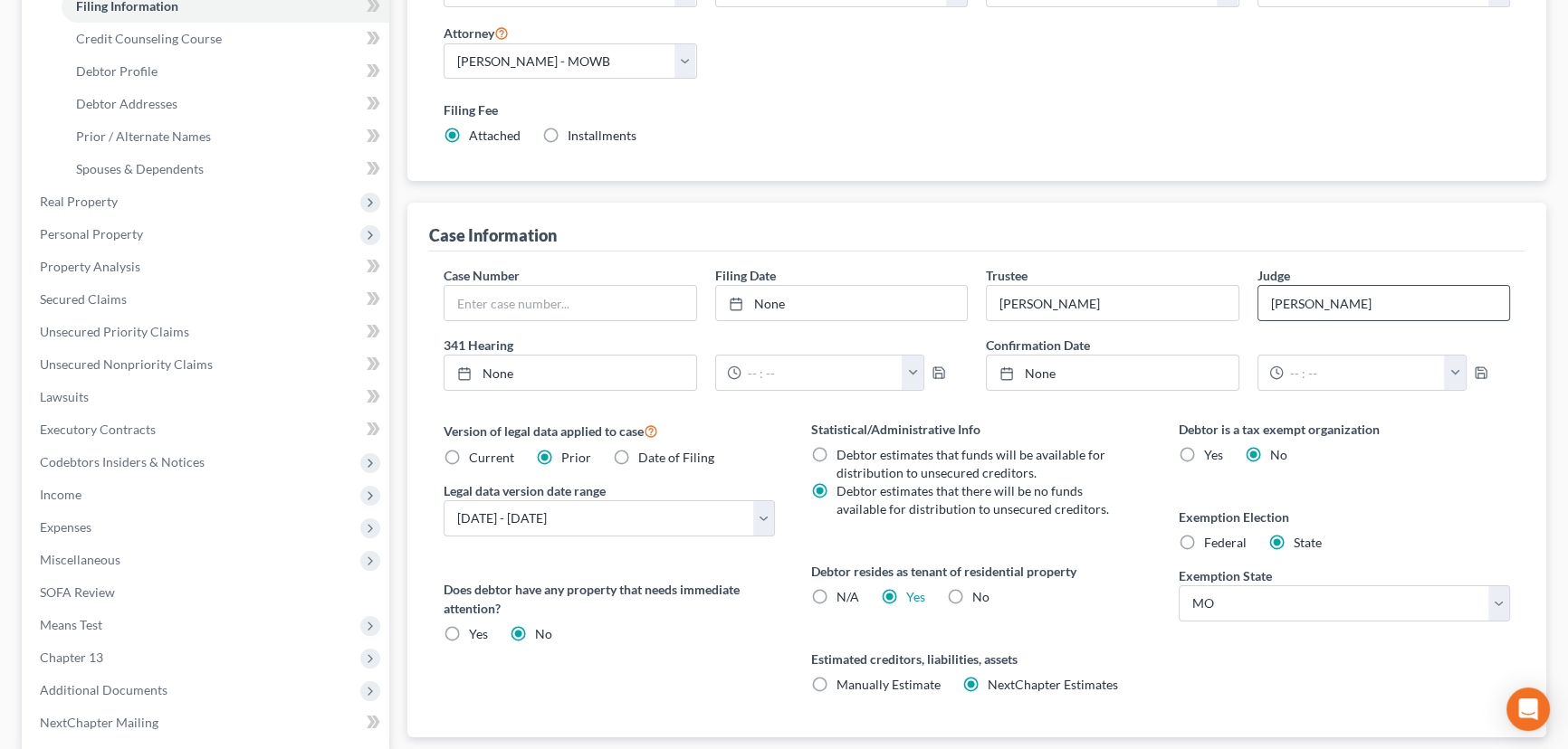
click at [1400, 308] on input "[PERSON_NAME]" at bounding box center [1384, 304] width 252 height 35
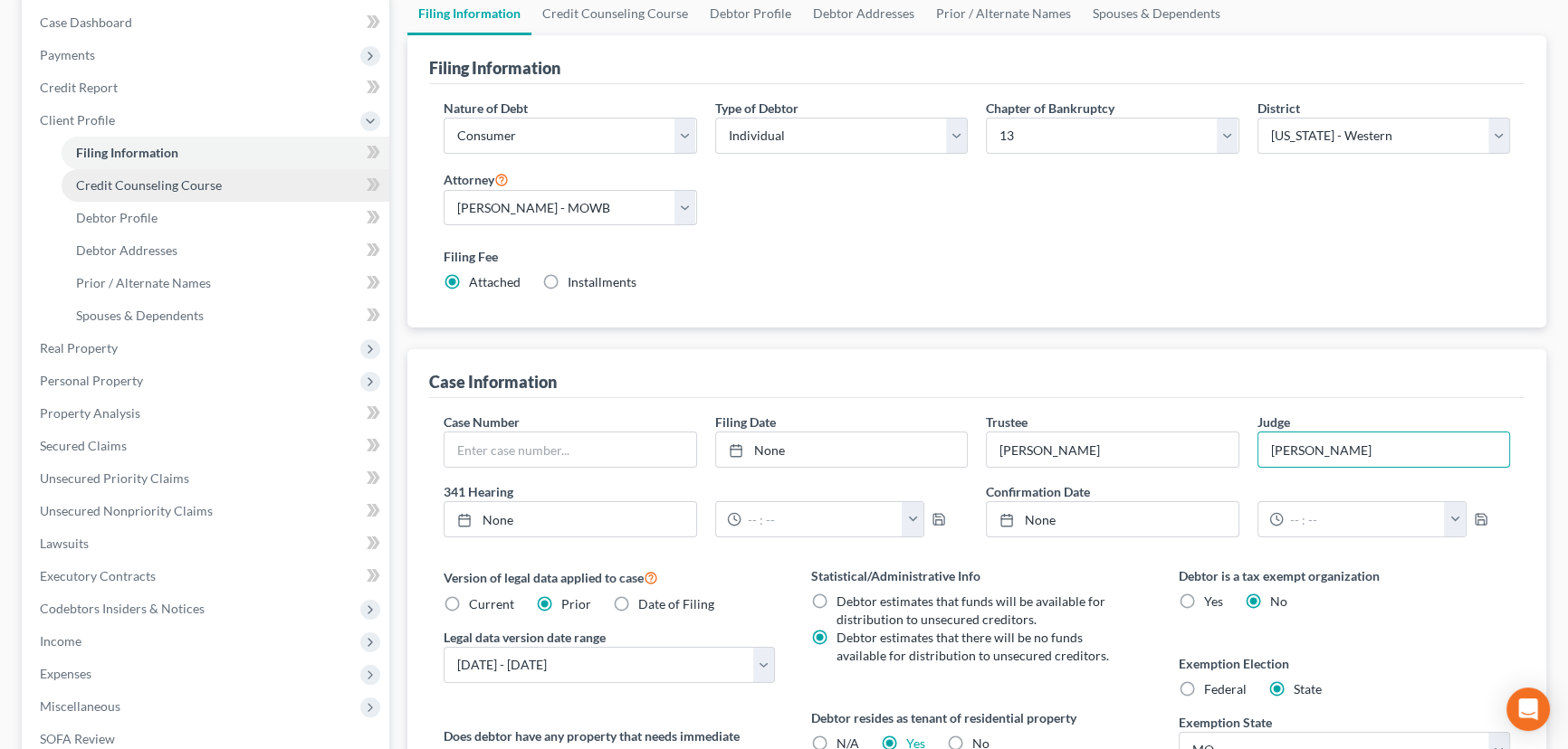
scroll to position [164, 0]
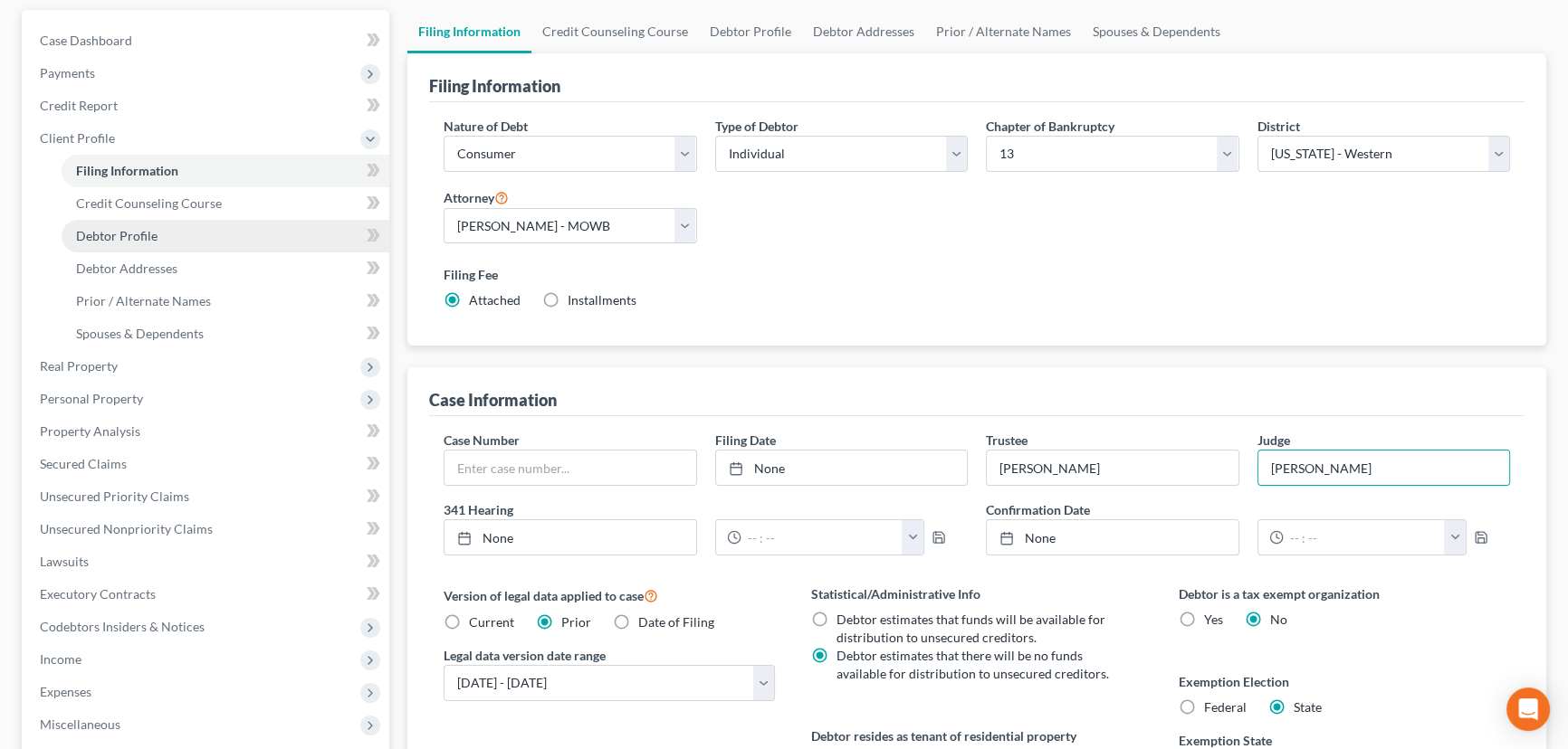
click at [127, 228] on span "Debtor Profile" at bounding box center [117, 236] width 81 height 15
select select "0"
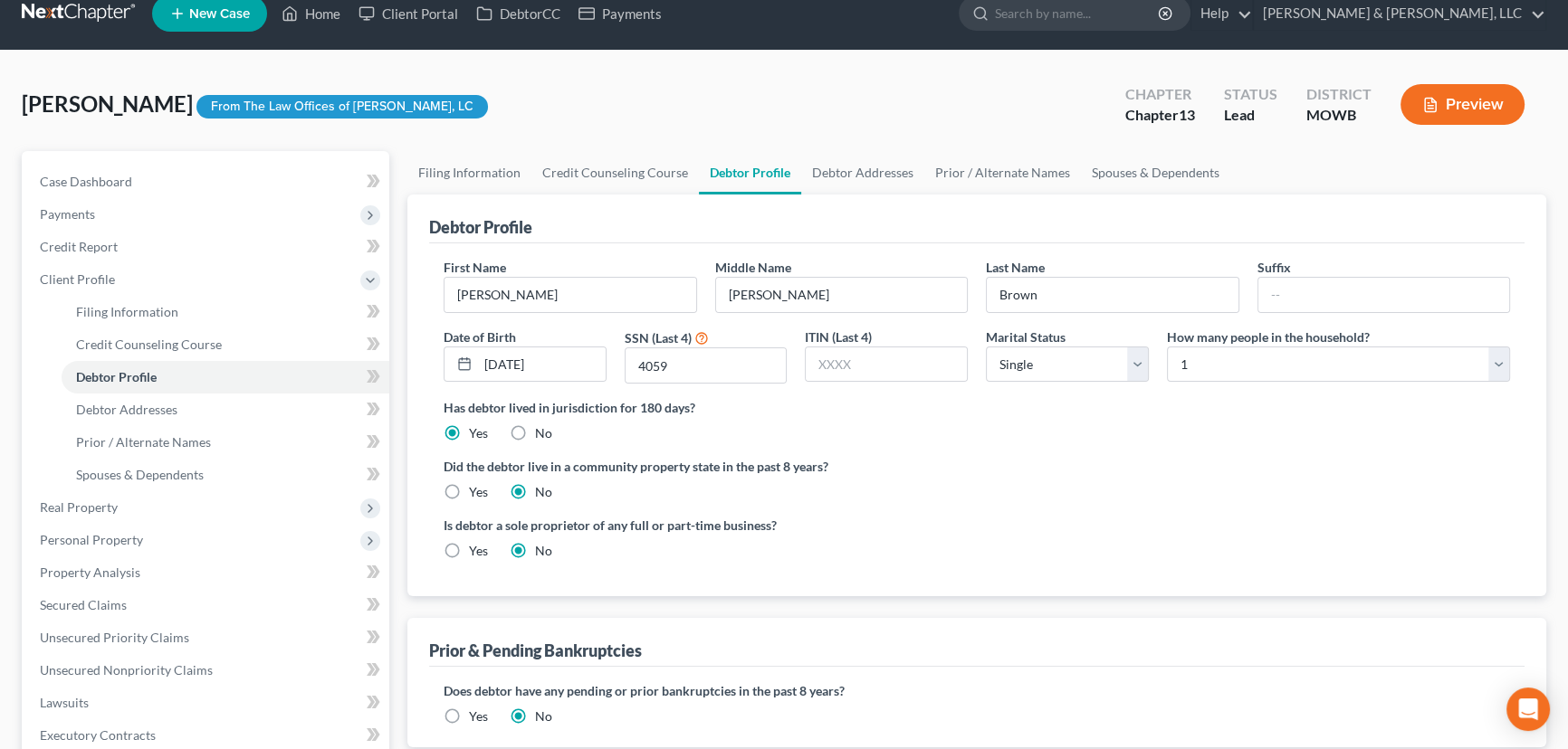
radio input "true"
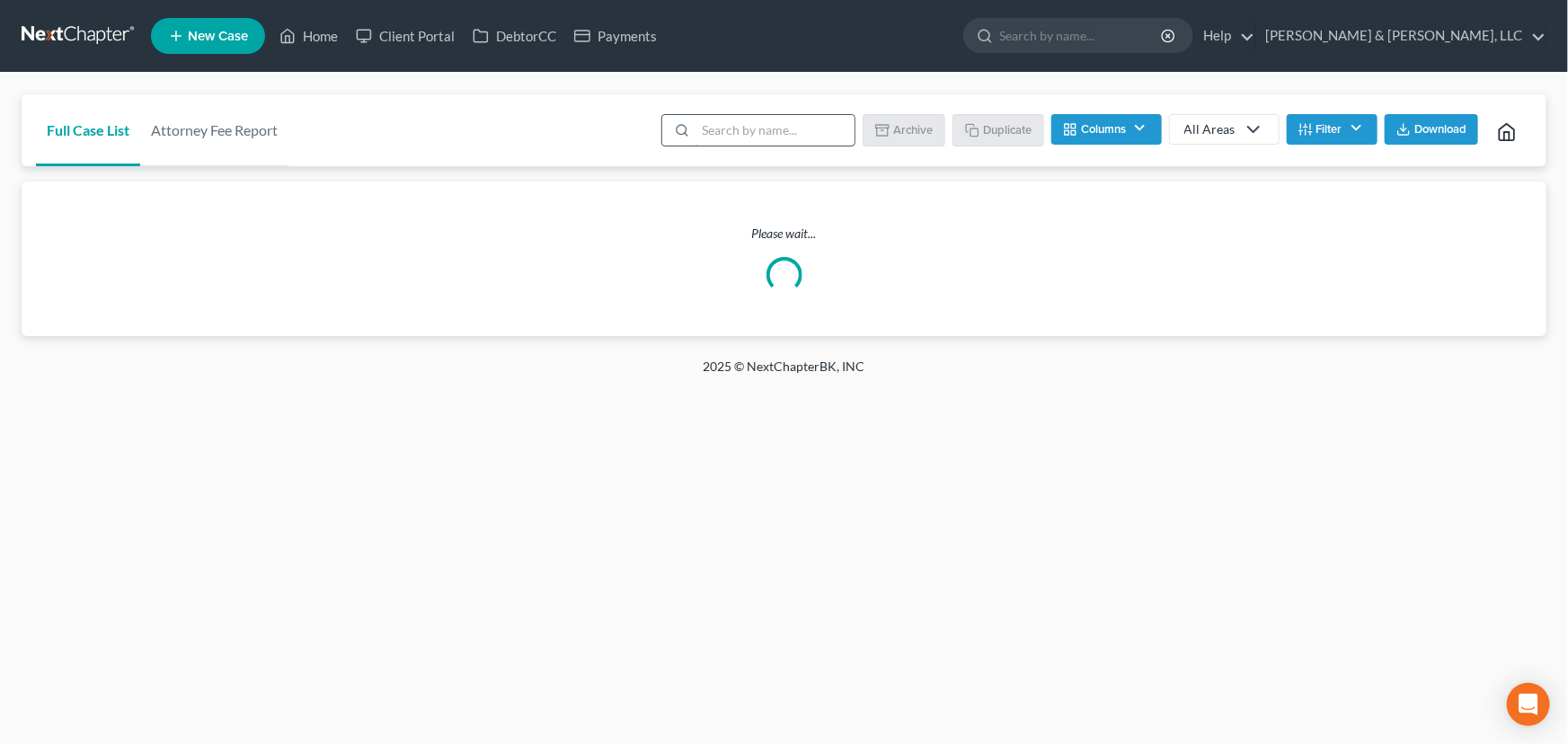
click at [756, 140] on input "search" at bounding box center [775, 130] width 159 height 31
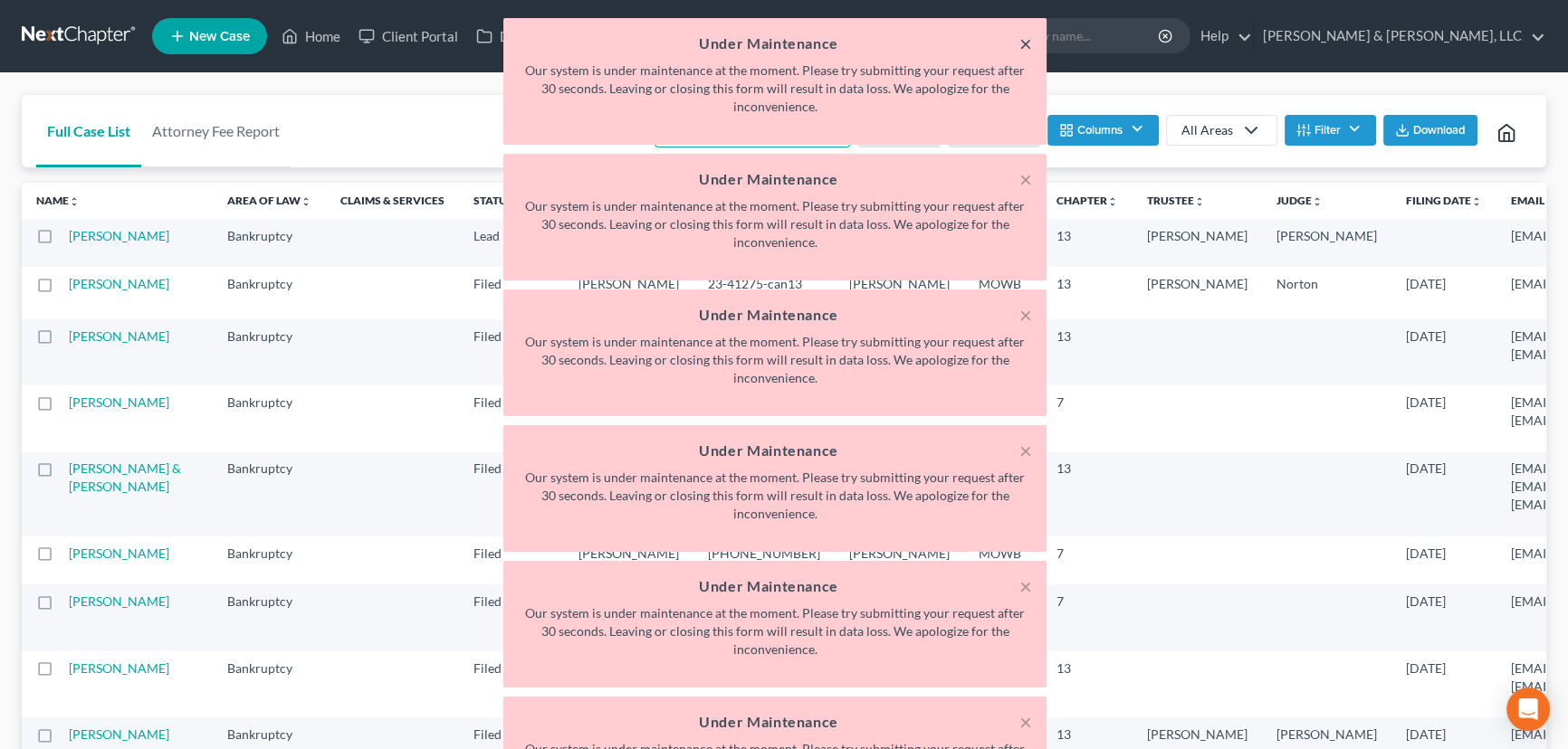
click at [1027, 40] on button "×" at bounding box center [1025, 43] width 13 height 22
click at [1027, 169] on button "×" at bounding box center [1025, 179] width 13 height 22
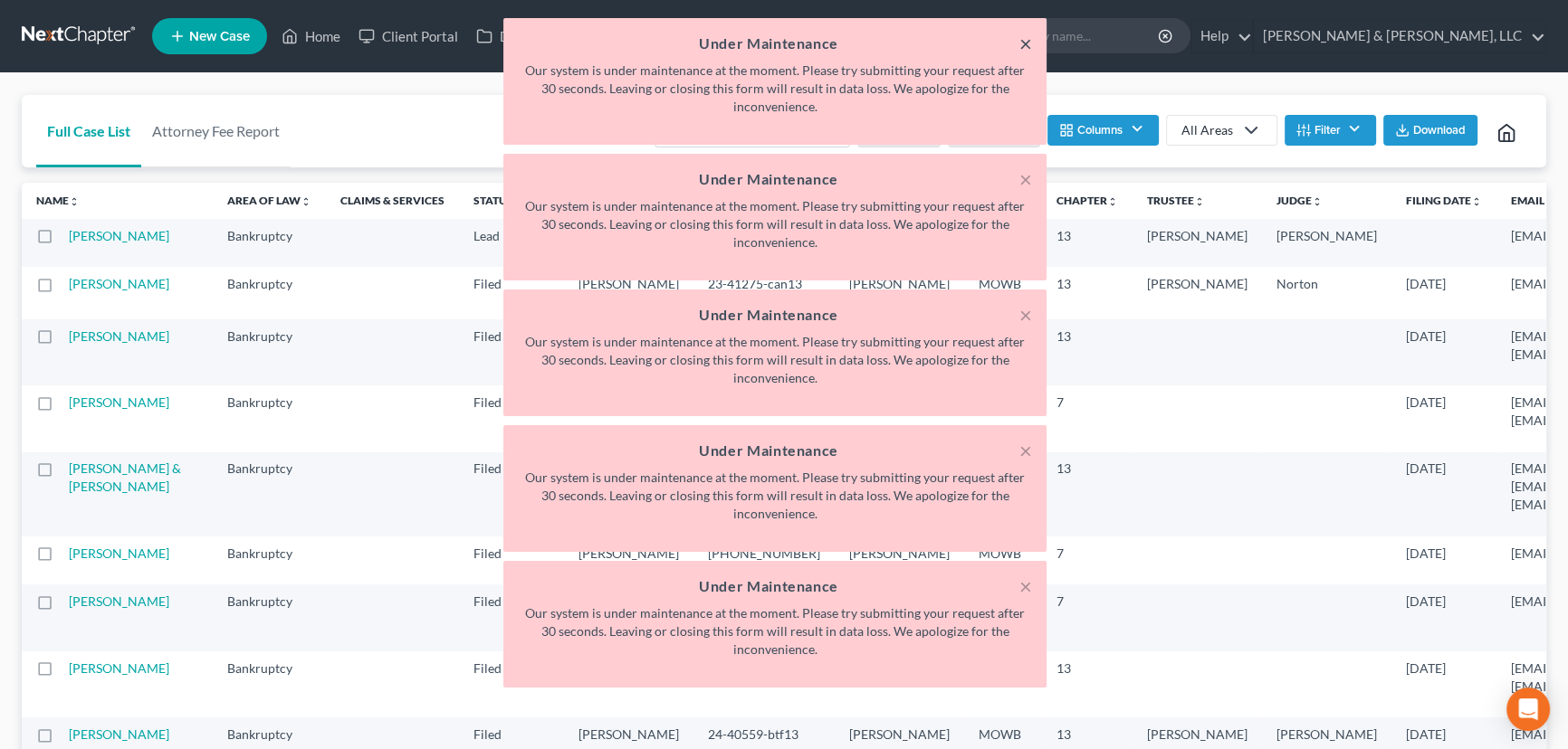
click at [1027, 40] on button "×" at bounding box center [1025, 43] width 13 height 22
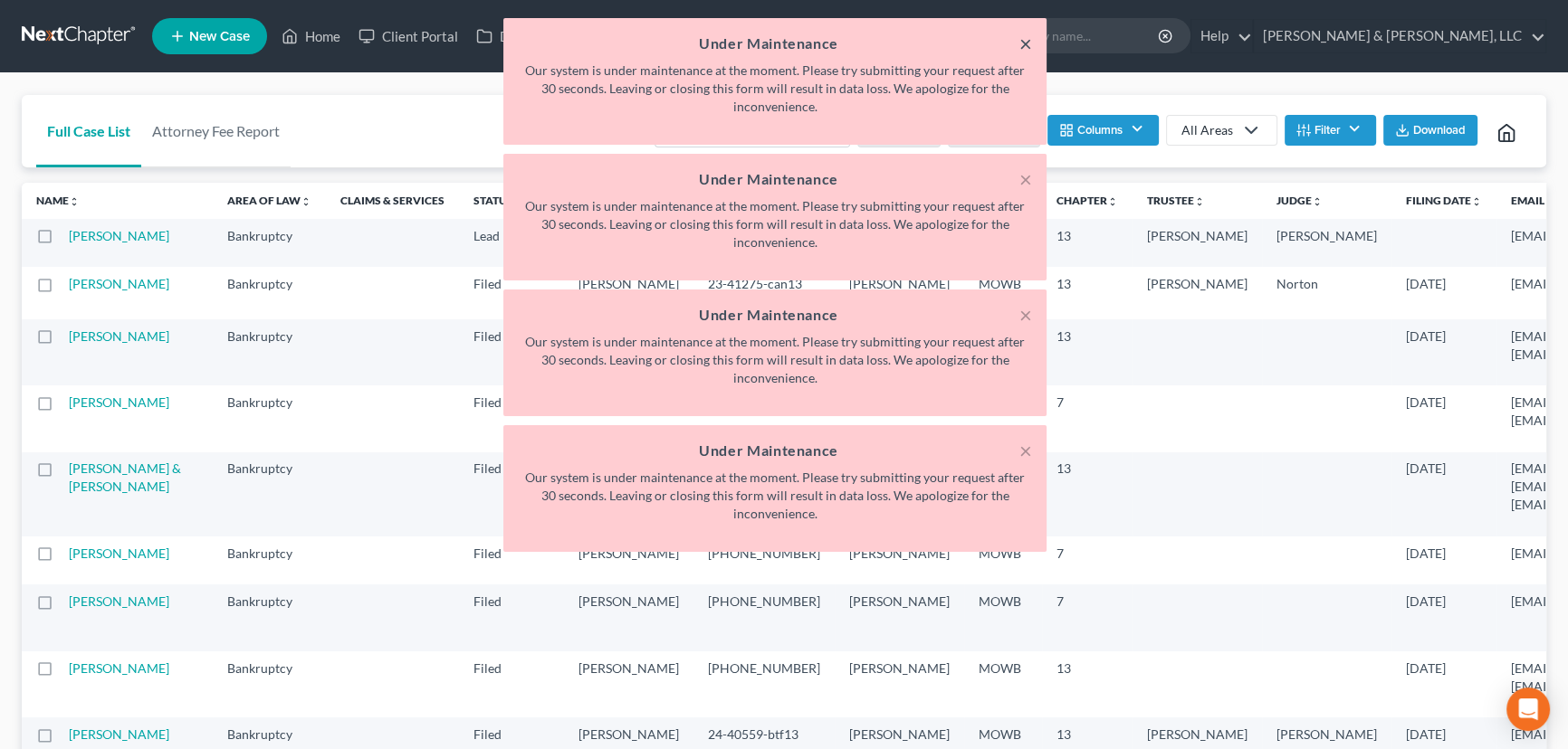
click at [1027, 40] on button "×" at bounding box center [1025, 43] width 13 height 22
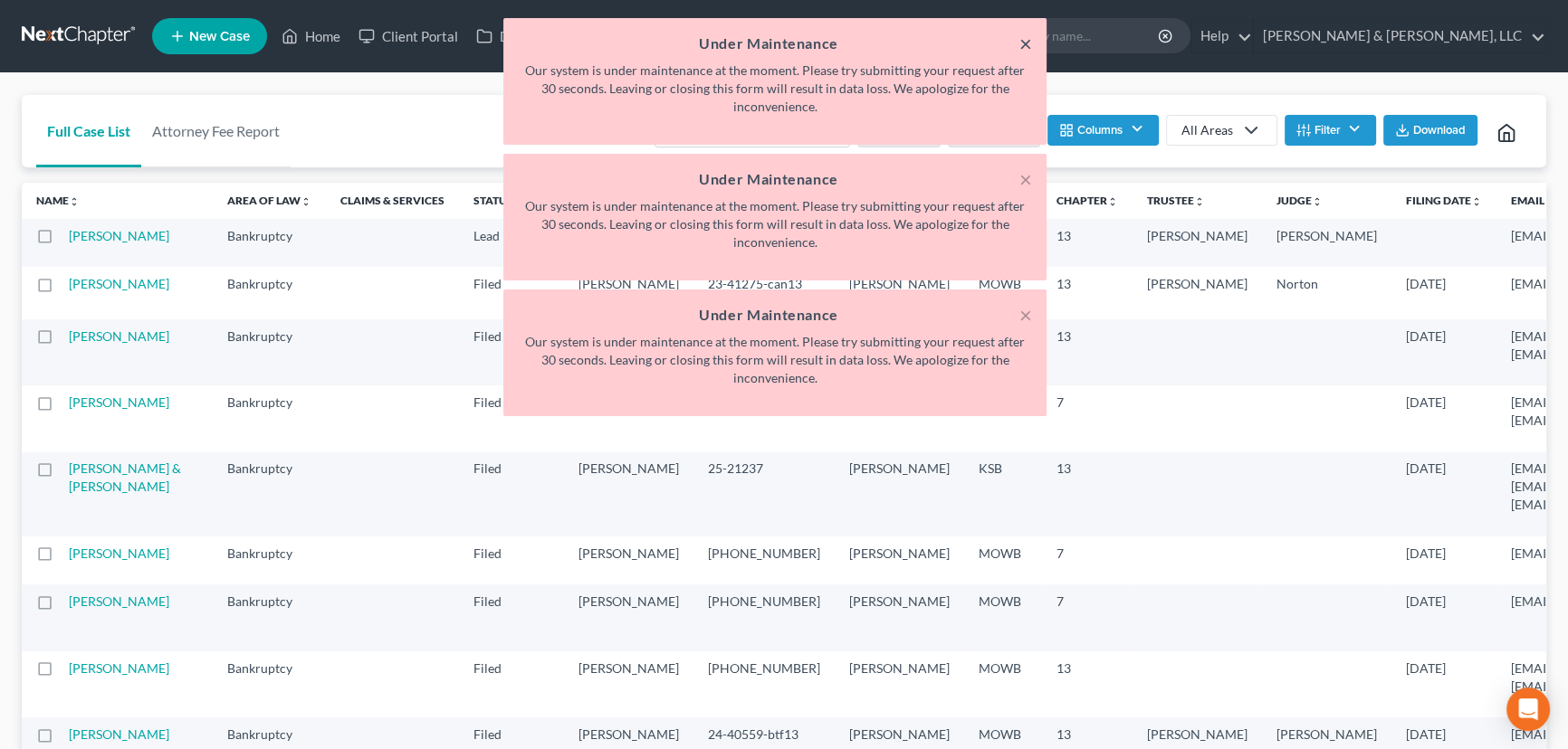
click at [1027, 40] on button "×" at bounding box center [1025, 43] width 13 height 22
click at [1027, 169] on button "×" at bounding box center [1025, 179] width 13 height 22
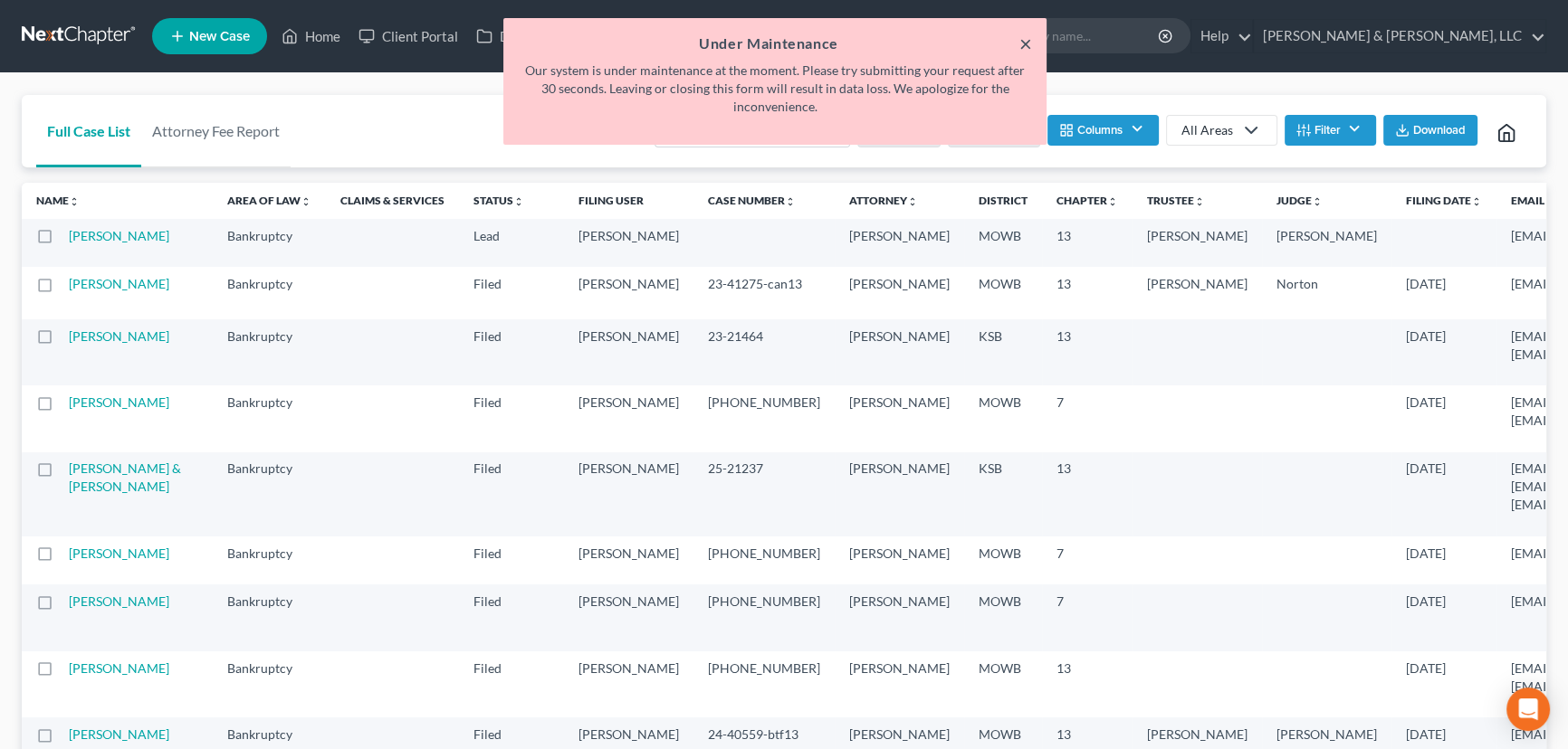
click at [1027, 40] on button "×" at bounding box center [1025, 43] width 13 height 22
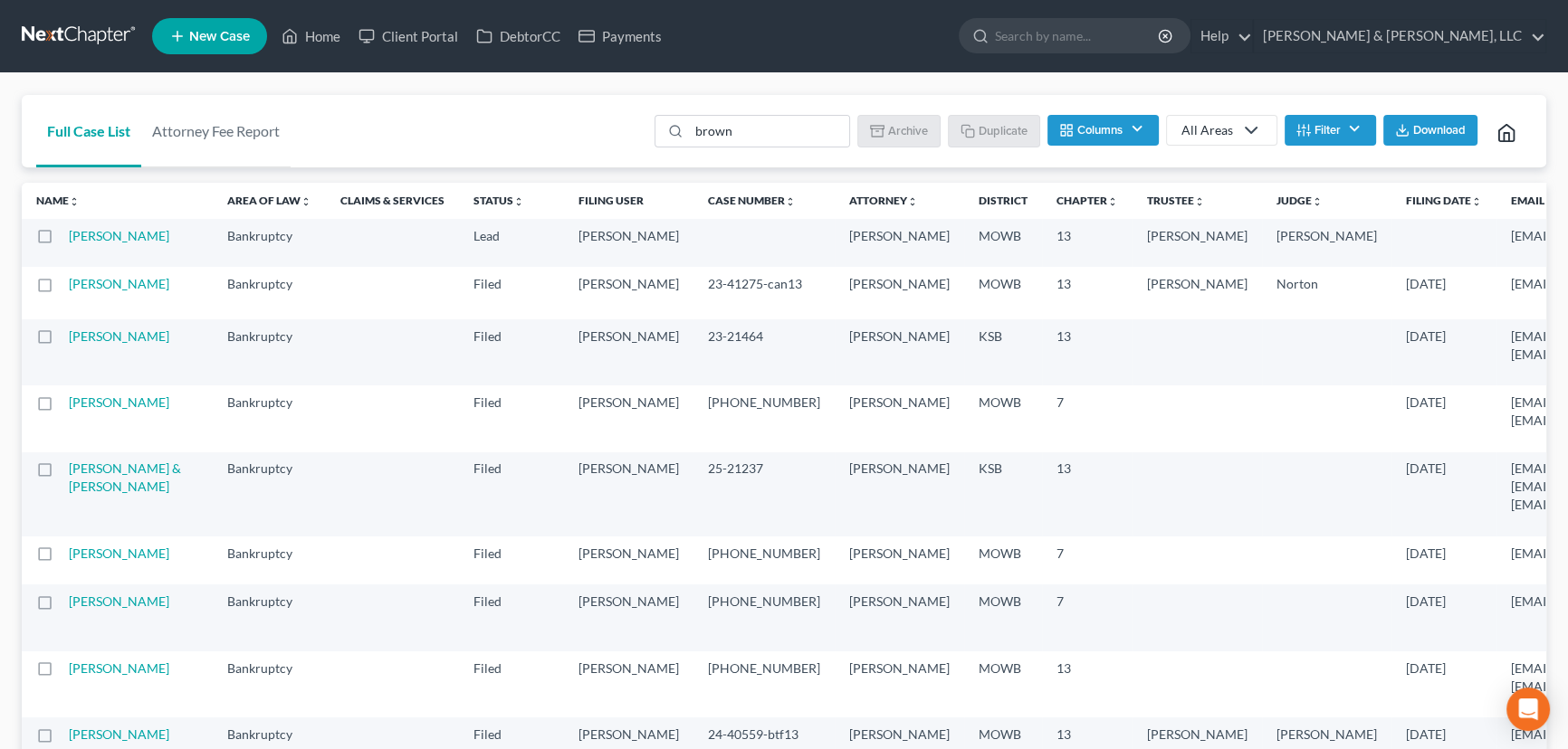
click at [1027, 40] on ul "New Case Home Client Portal DebtorCC Payments - No Result - See all results Or …" at bounding box center [850, 36] width 1394 height 47
click at [770, 143] on input "brown" at bounding box center [769, 131] width 160 height 31
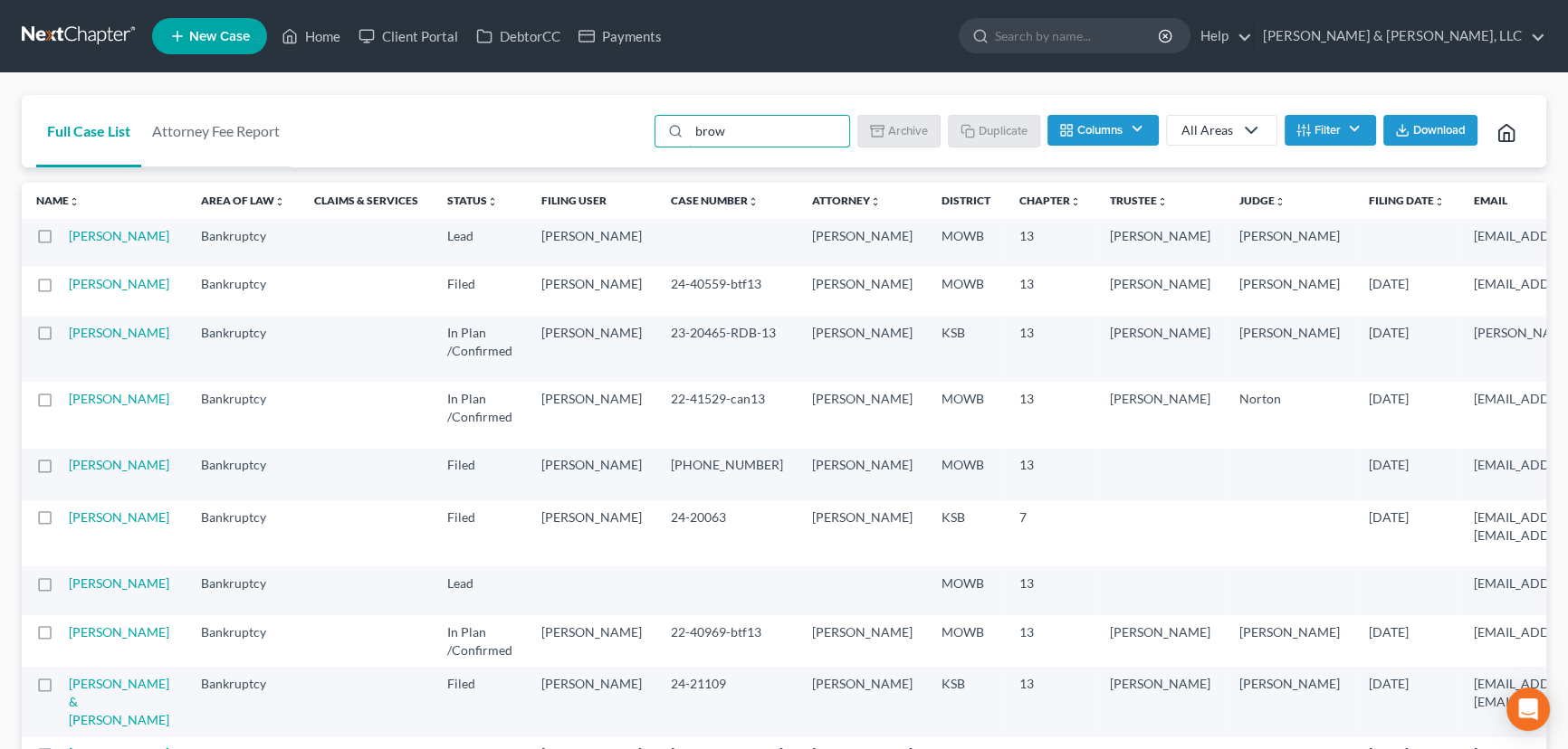
type input "brow"
click at [85, 315] on td "[PERSON_NAME]" at bounding box center [127, 291] width 118 height 48
click at [85, 291] on link "[PERSON_NAME]" at bounding box center [119, 283] width 100 height 15
select select "6"
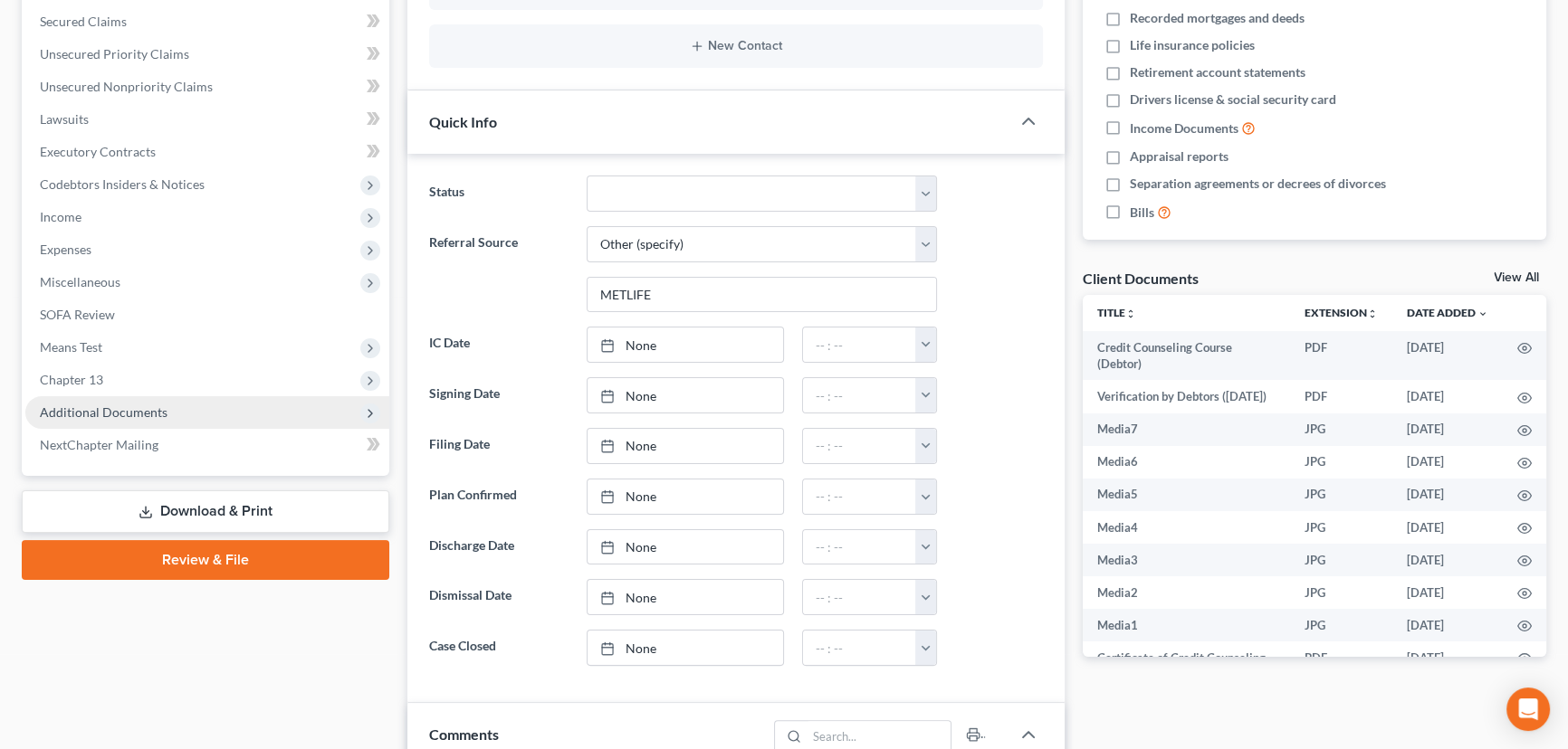
scroll to position [764, 0]
click at [124, 421] on span "Additional Documents" at bounding box center [206, 413] width 364 height 33
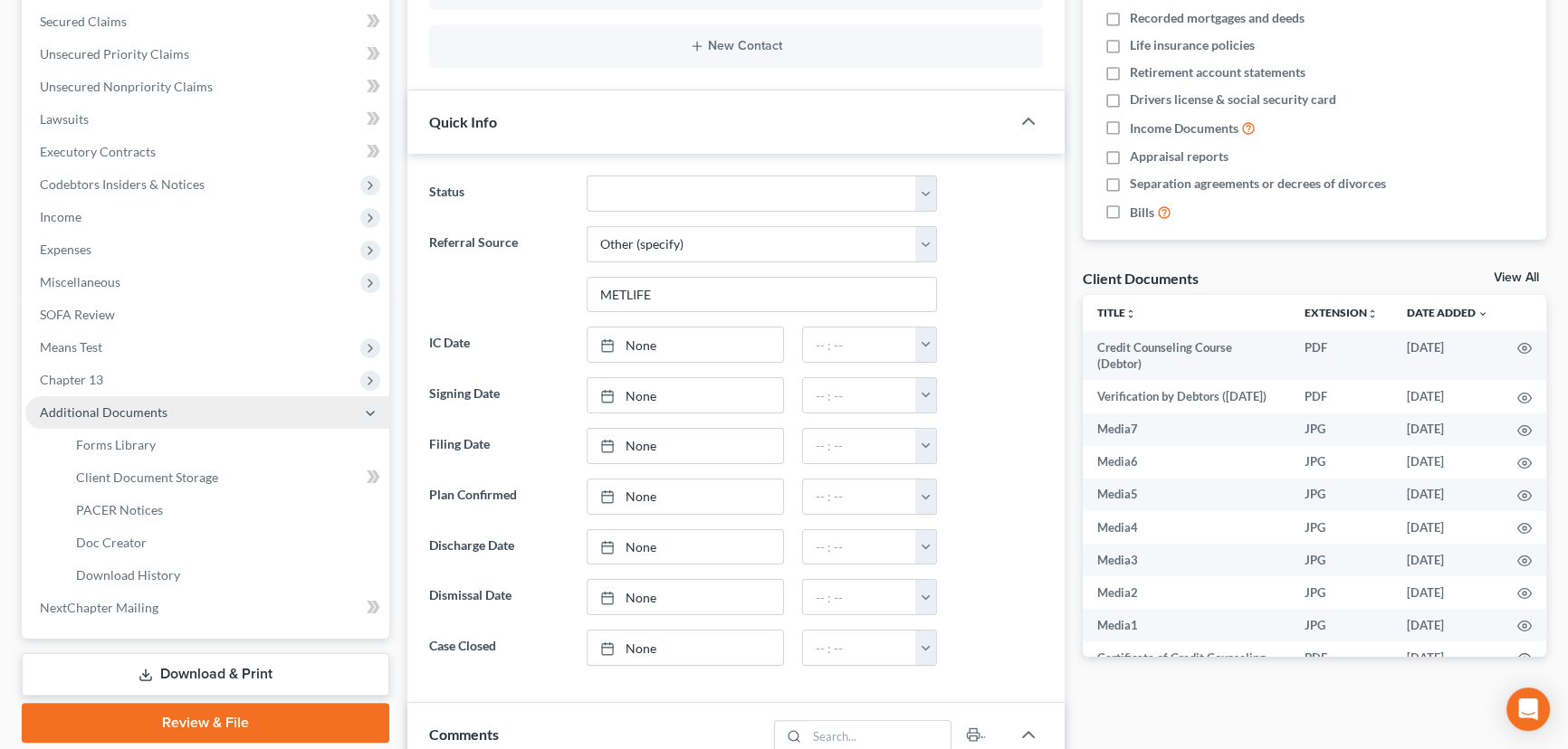
scroll to position [2604, 0]
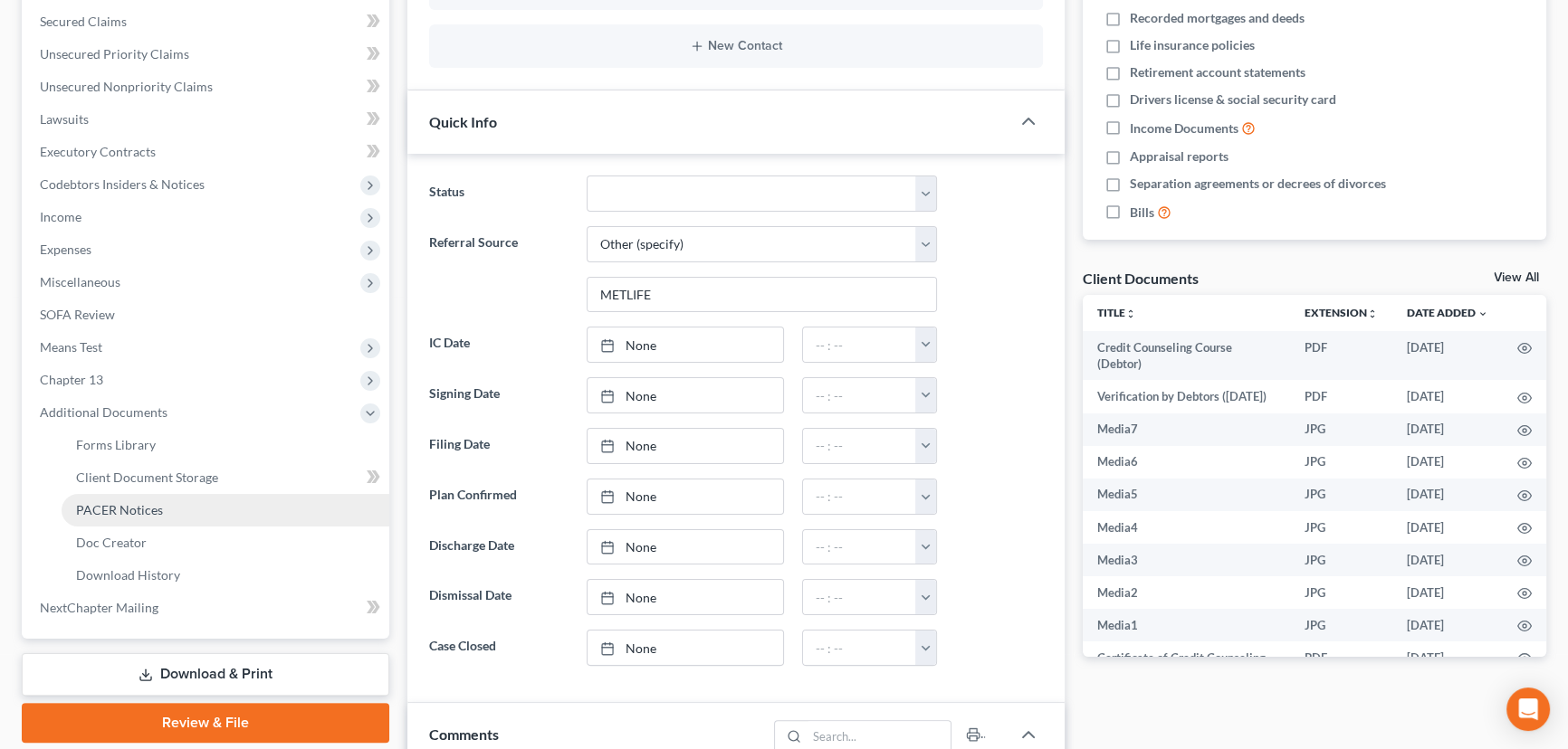
click at [142, 518] on link "PACER Notices" at bounding box center [226, 511] width 328 height 33
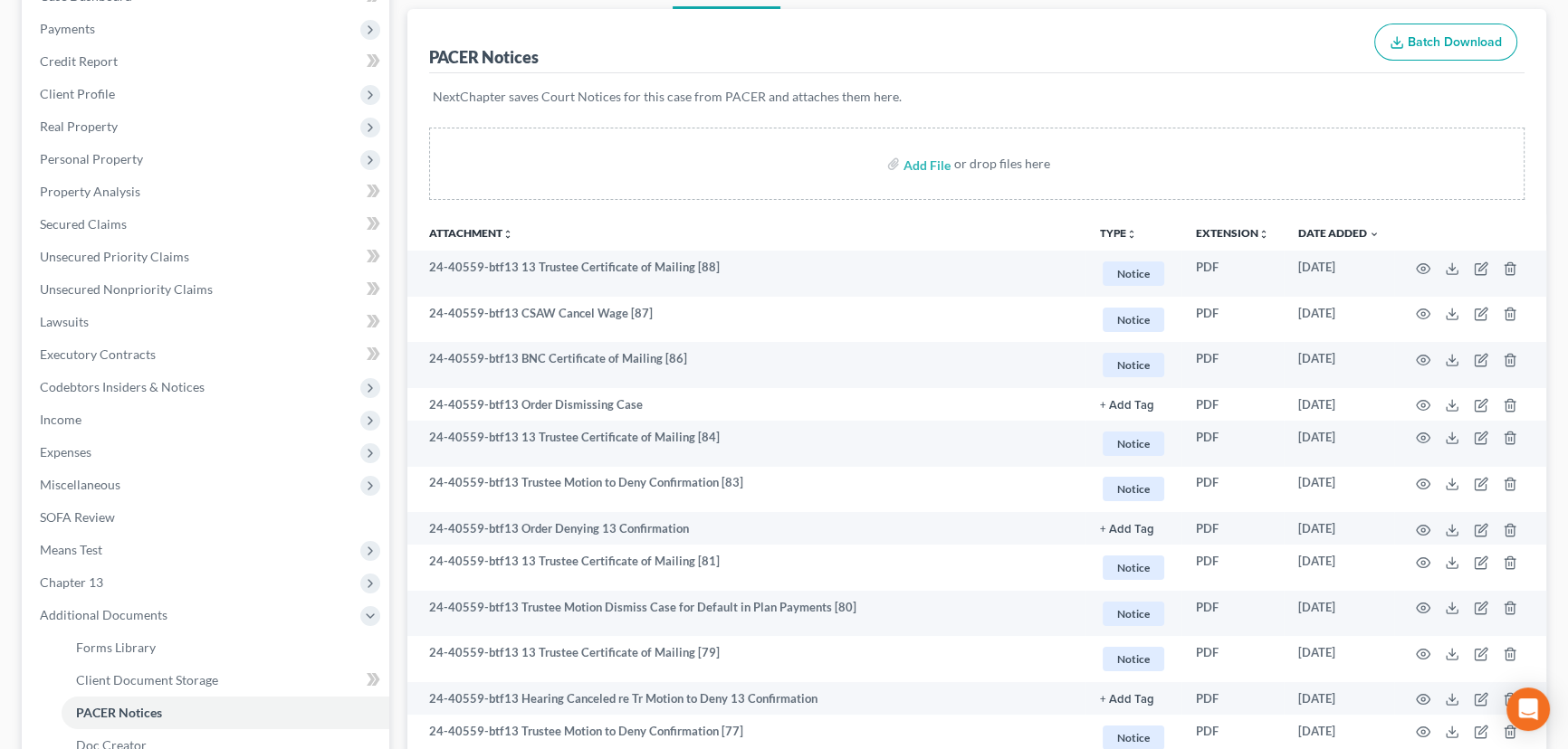
scroll to position [246, 0]
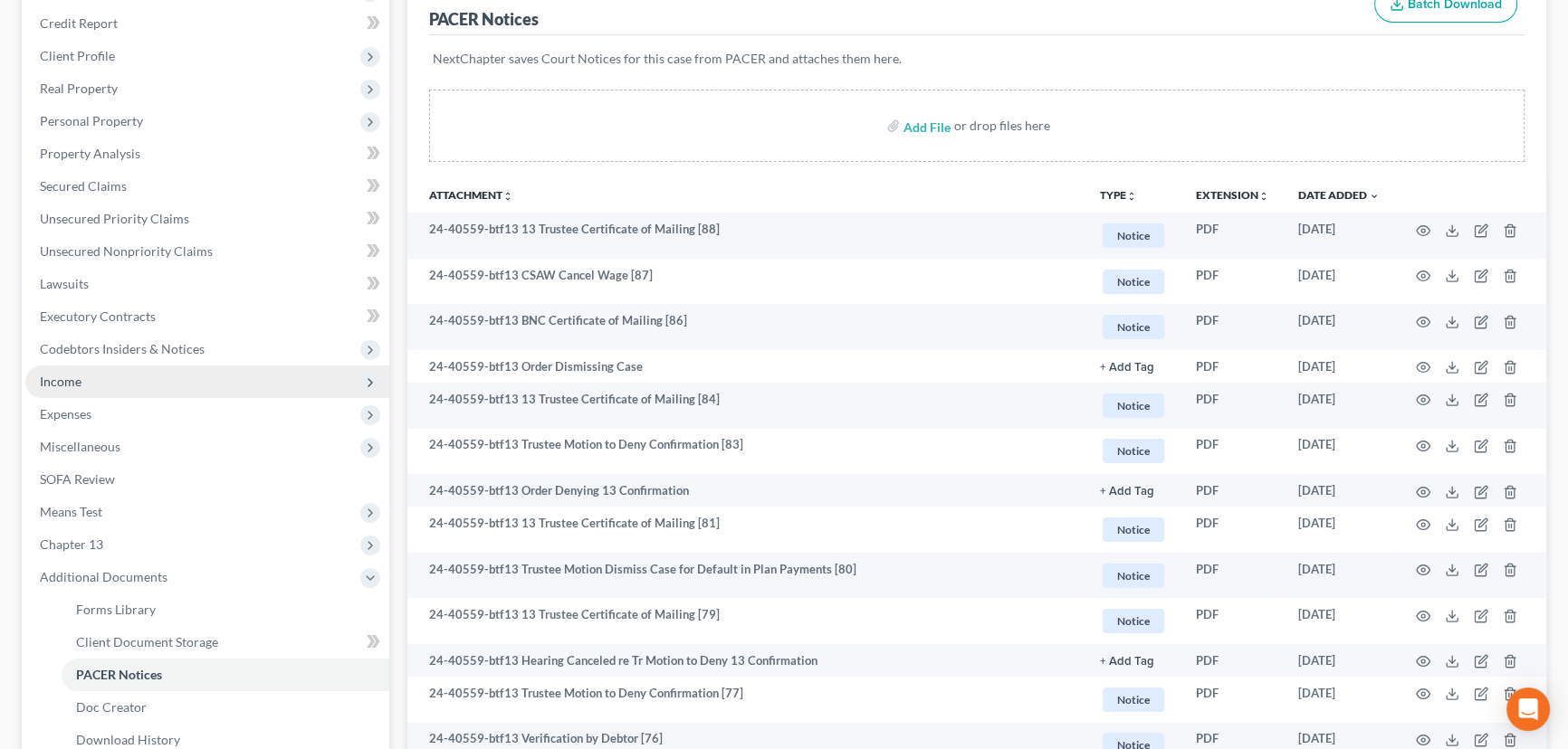
click at [79, 380] on span "Income" at bounding box center [60, 382] width 41 height 15
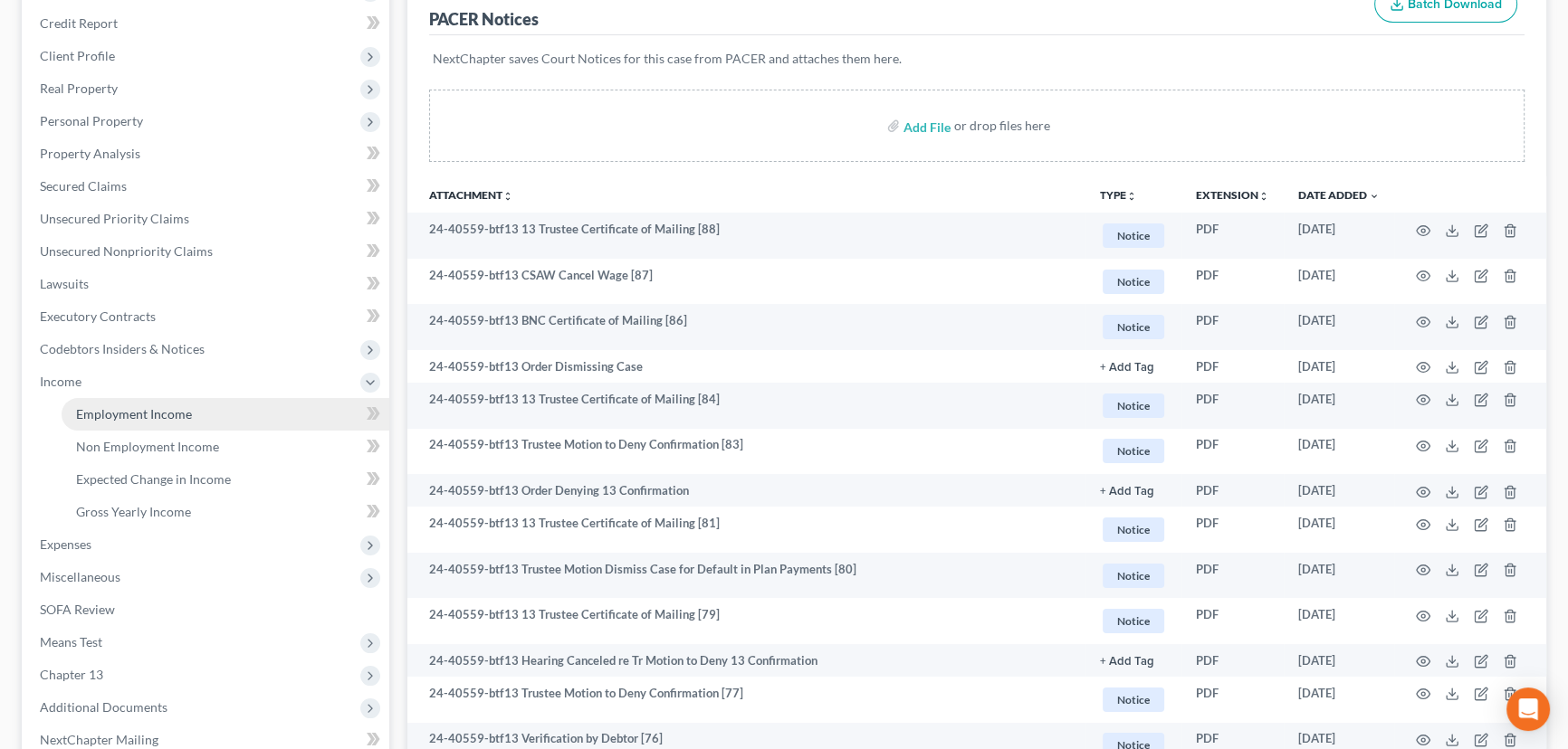
click at [104, 407] on span "Employment Income" at bounding box center [134, 415] width 116 height 15
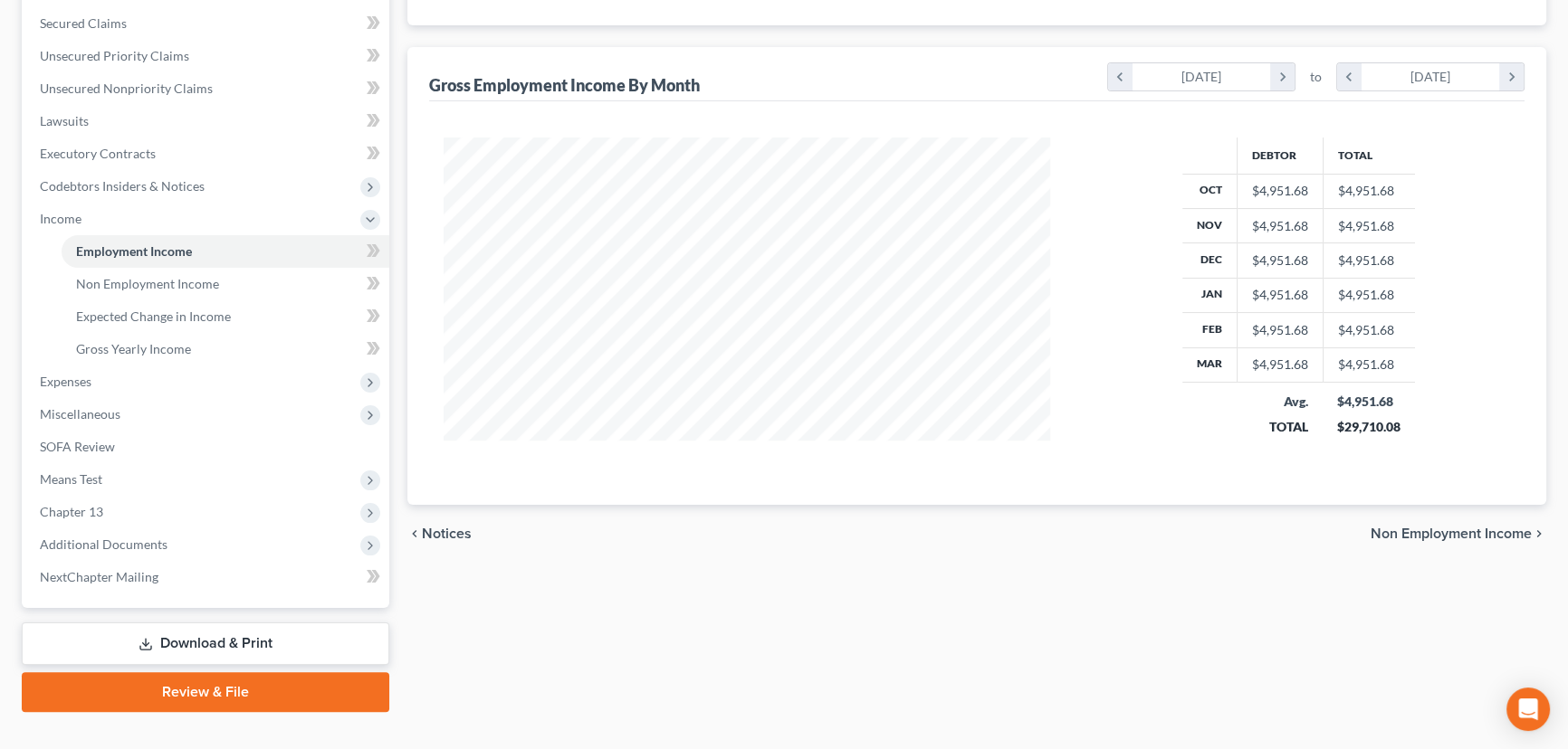
scroll to position [411, 0]
click at [615, 472] on div "Debtor Total Oct $4,951.68 $4,951.68 Nov $4,951.68 $4,951.68 Dec $4,951.68 $4,9…" at bounding box center [977, 301] width 1095 height 404
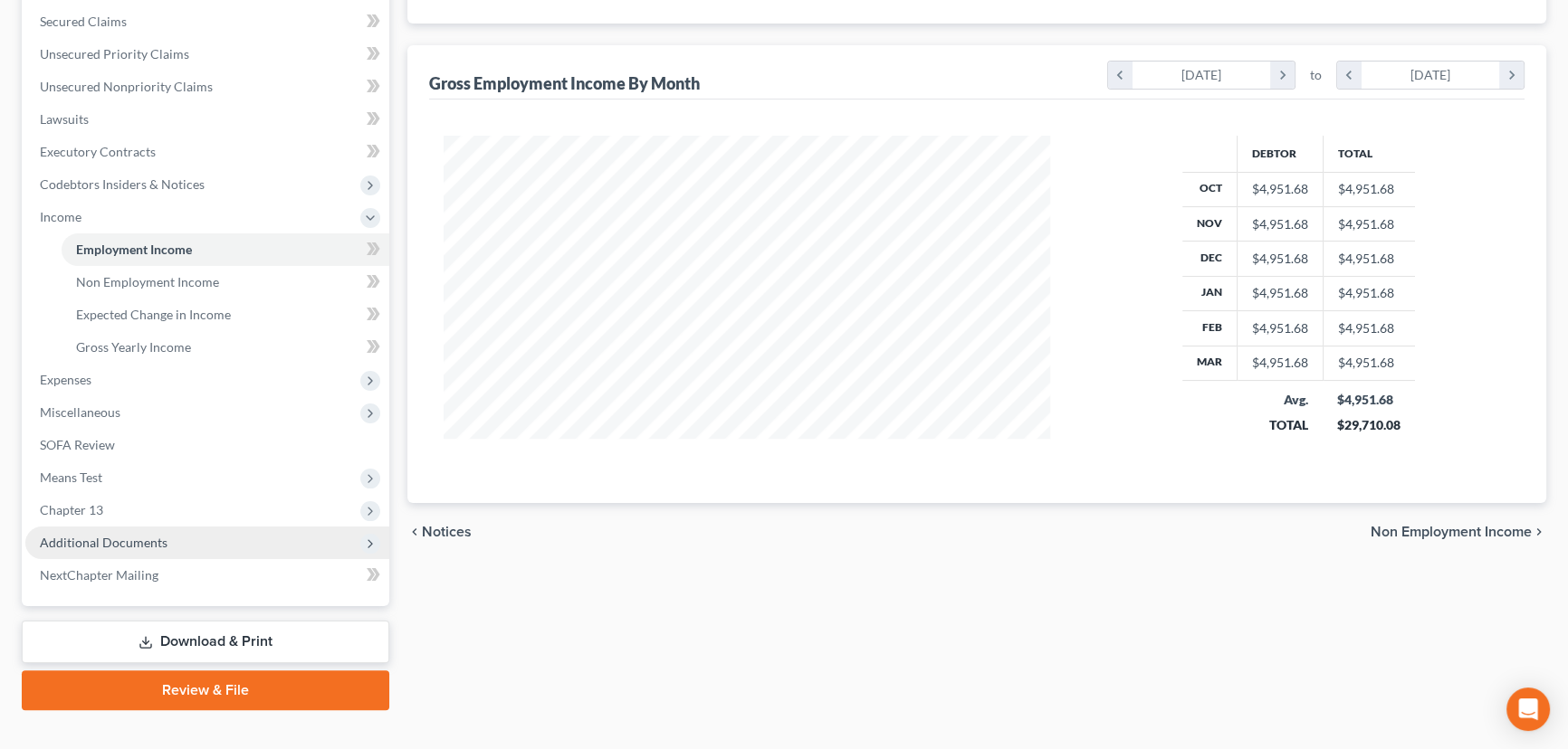
click at [90, 535] on span "Additional Documents" at bounding box center [103, 543] width 127 height 15
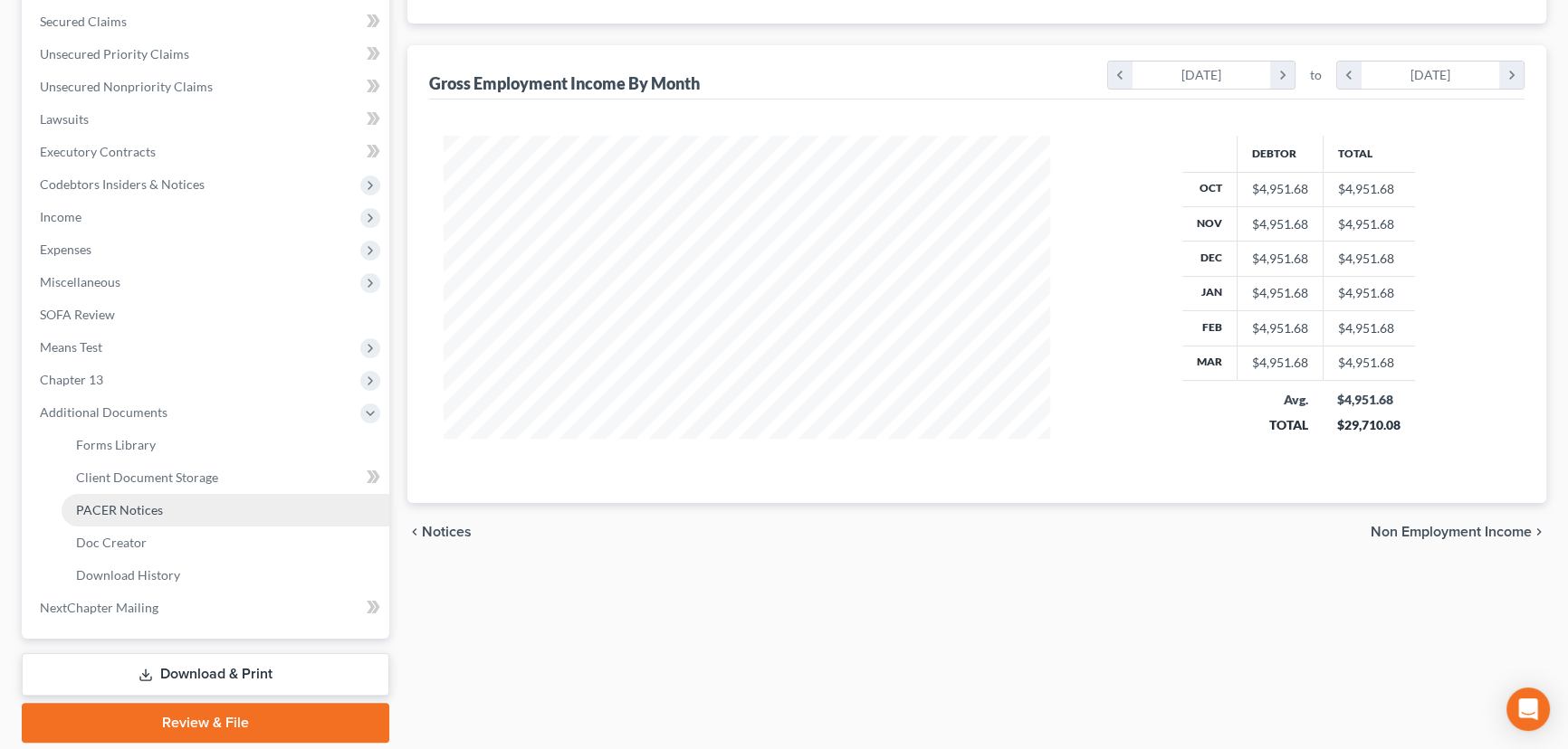
click at [126, 512] on span "PACER Notices" at bounding box center [120, 510] width 87 height 15
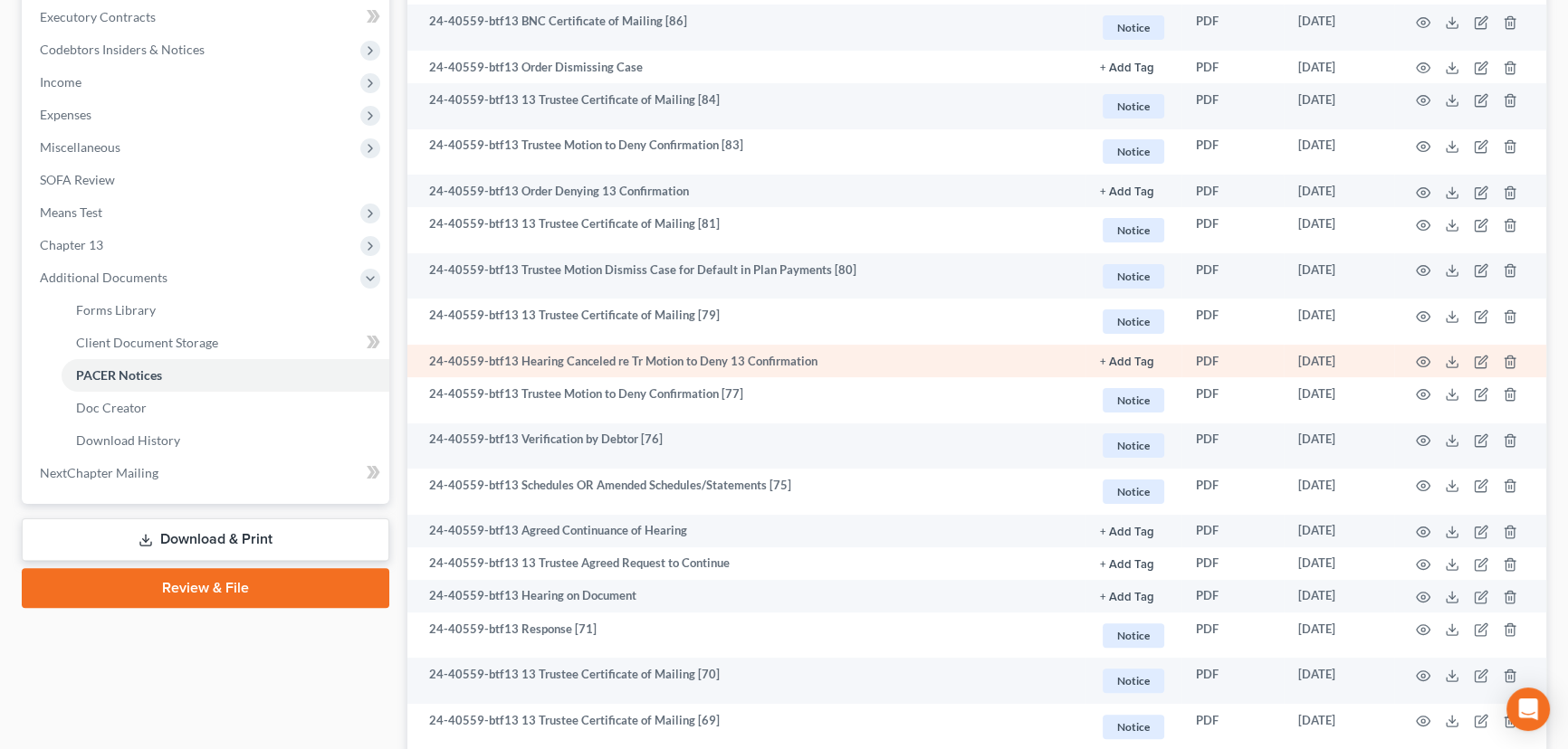
scroll to position [575, 0]
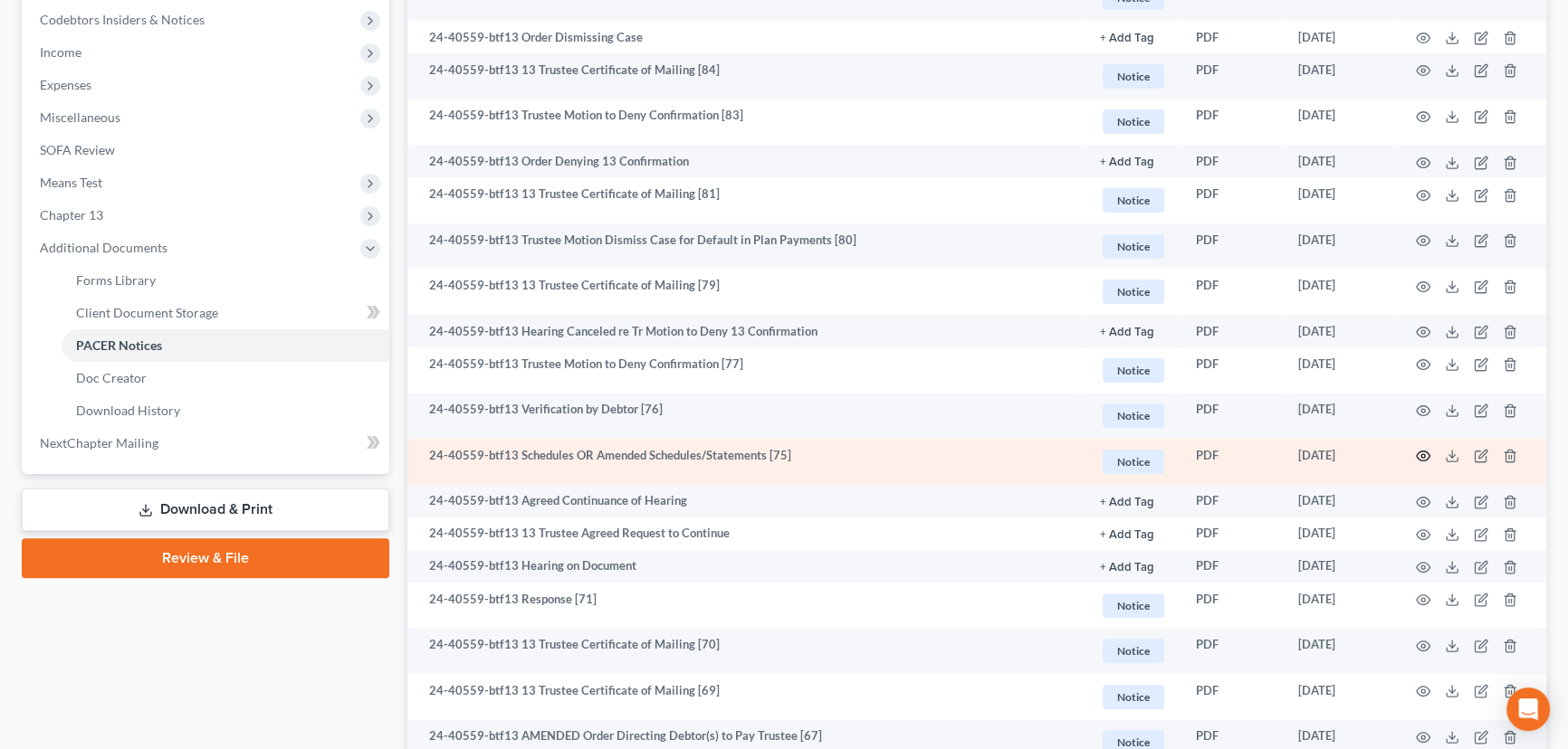
click at [1421, 451] on icon "button" at bounding box center [1422, 456] width 14 height 14
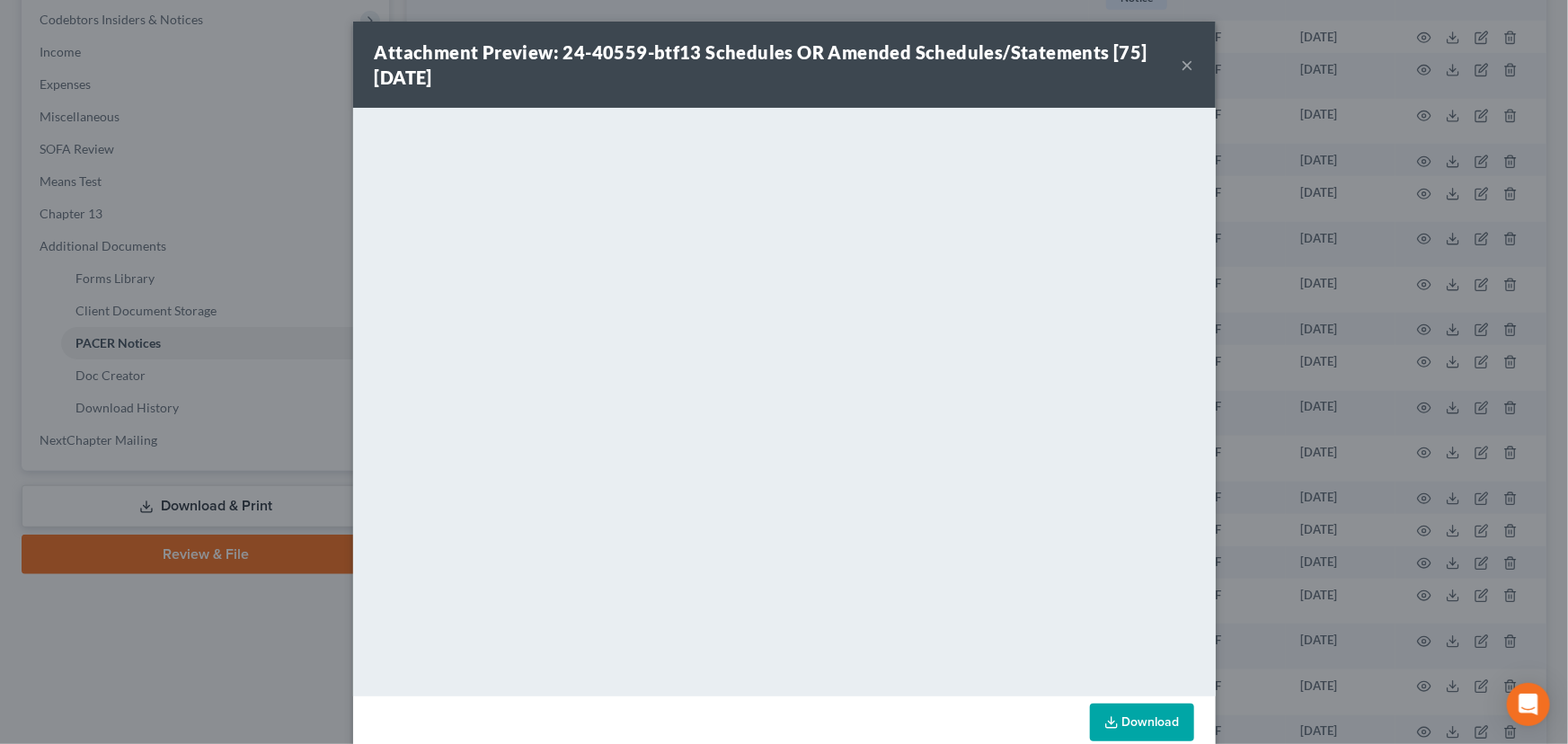
click at [1182, 62] on button "×" at bounding box center [1188, 64] width 12 height 22
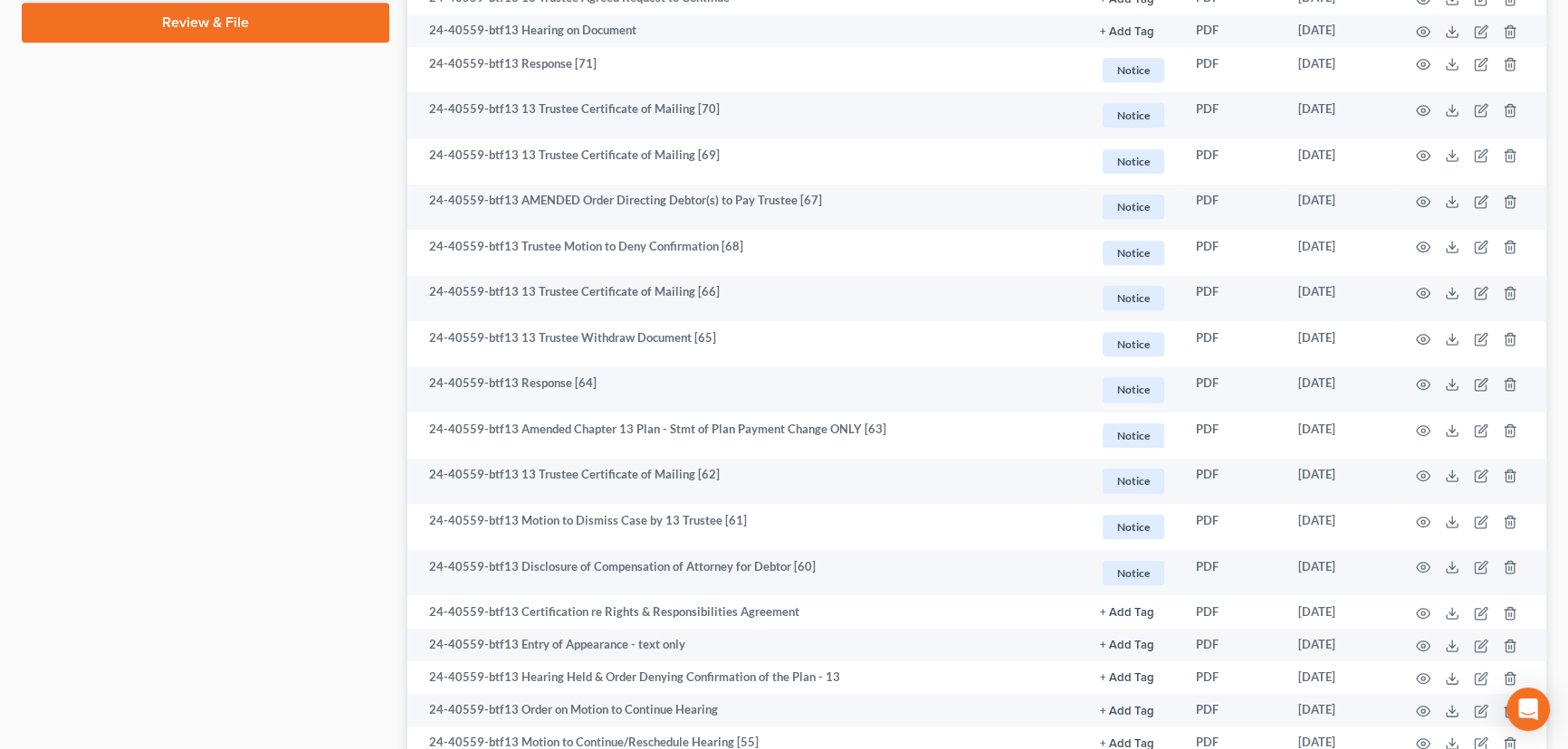
scroll to position [1151, 0]
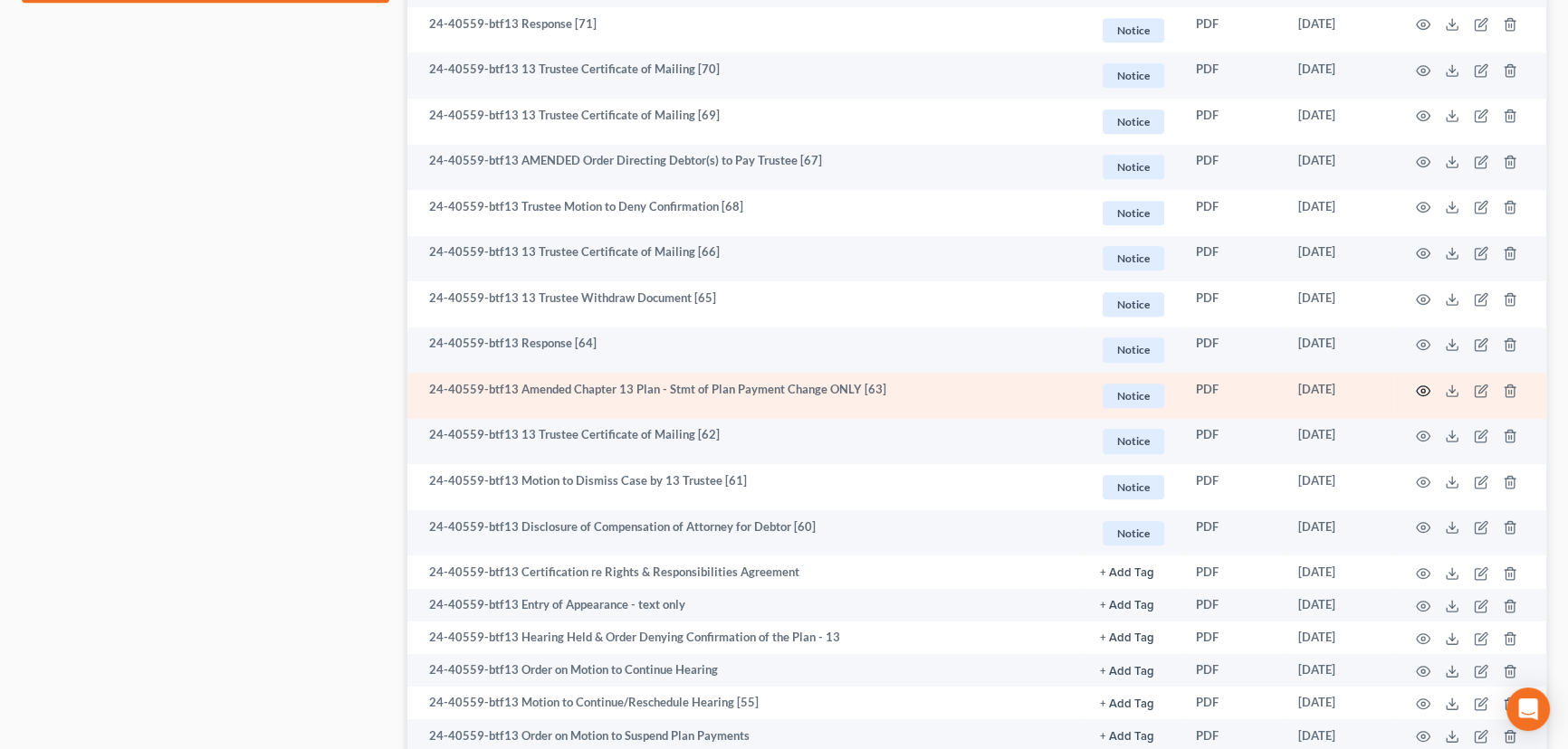
click at [1421, 388] on icon "button" at bounding box center [1422, 390] width 14 height 14
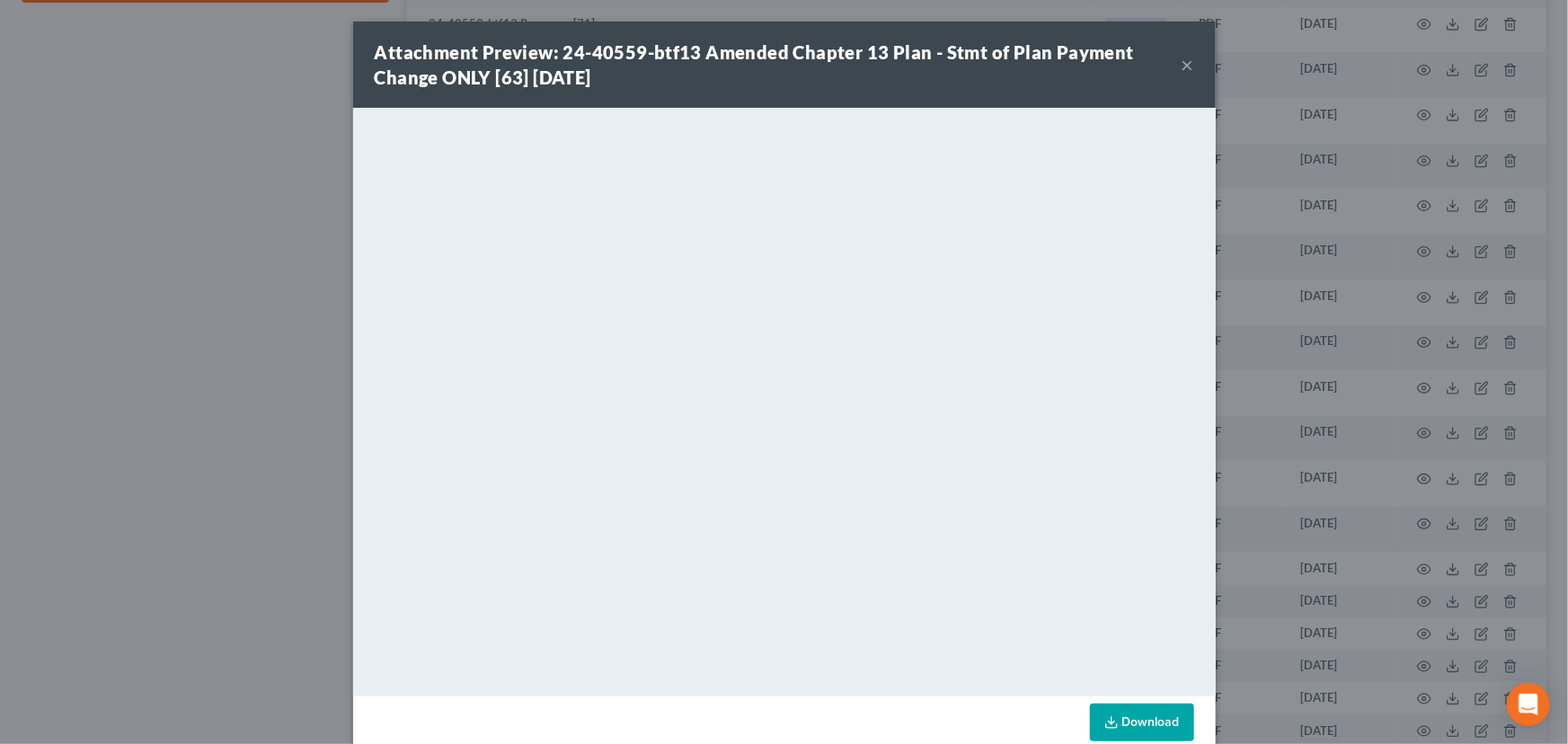
click at [1186, 66] on button "×" at bounding box center [1188, 64] width 12 height 22
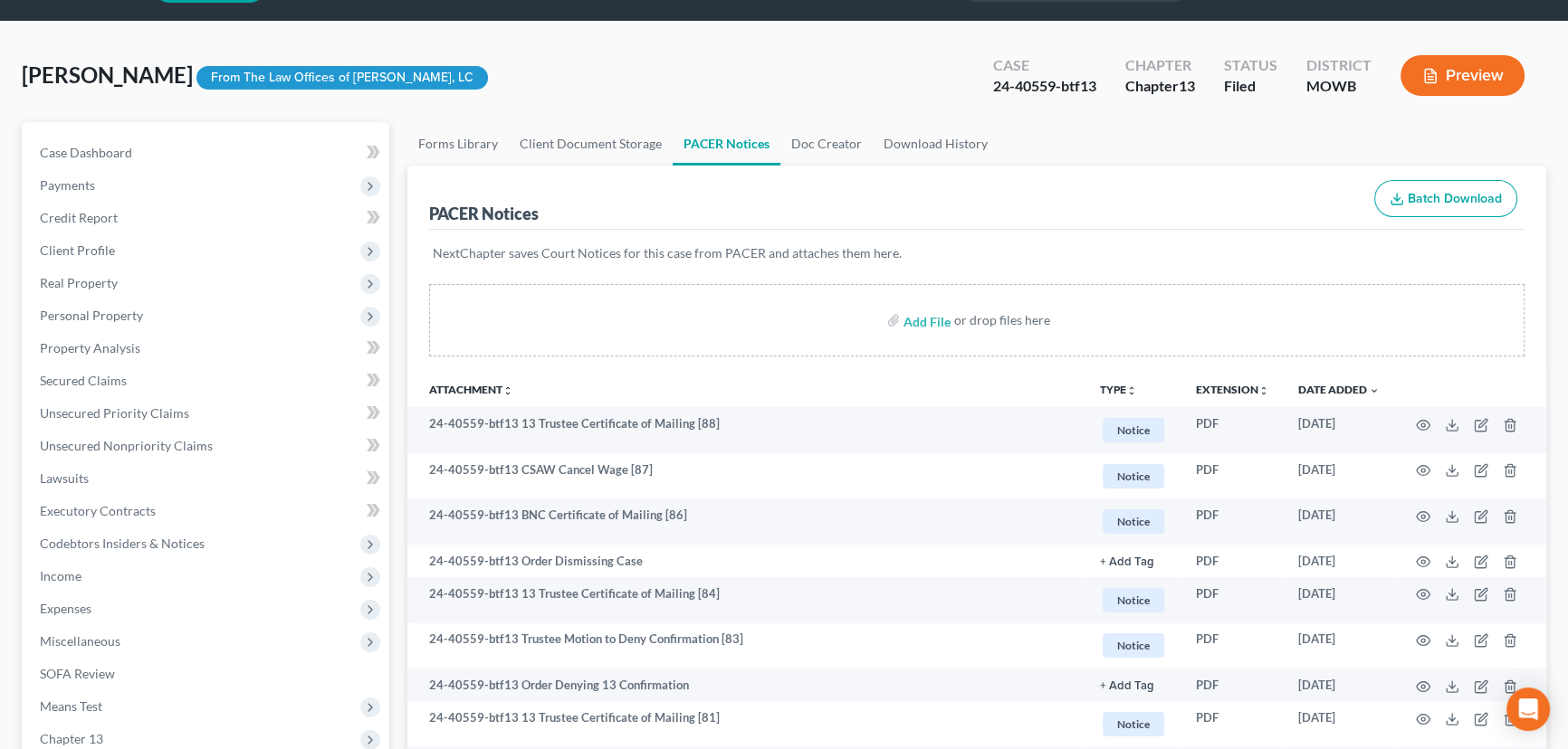
scroll to position [0, 0]
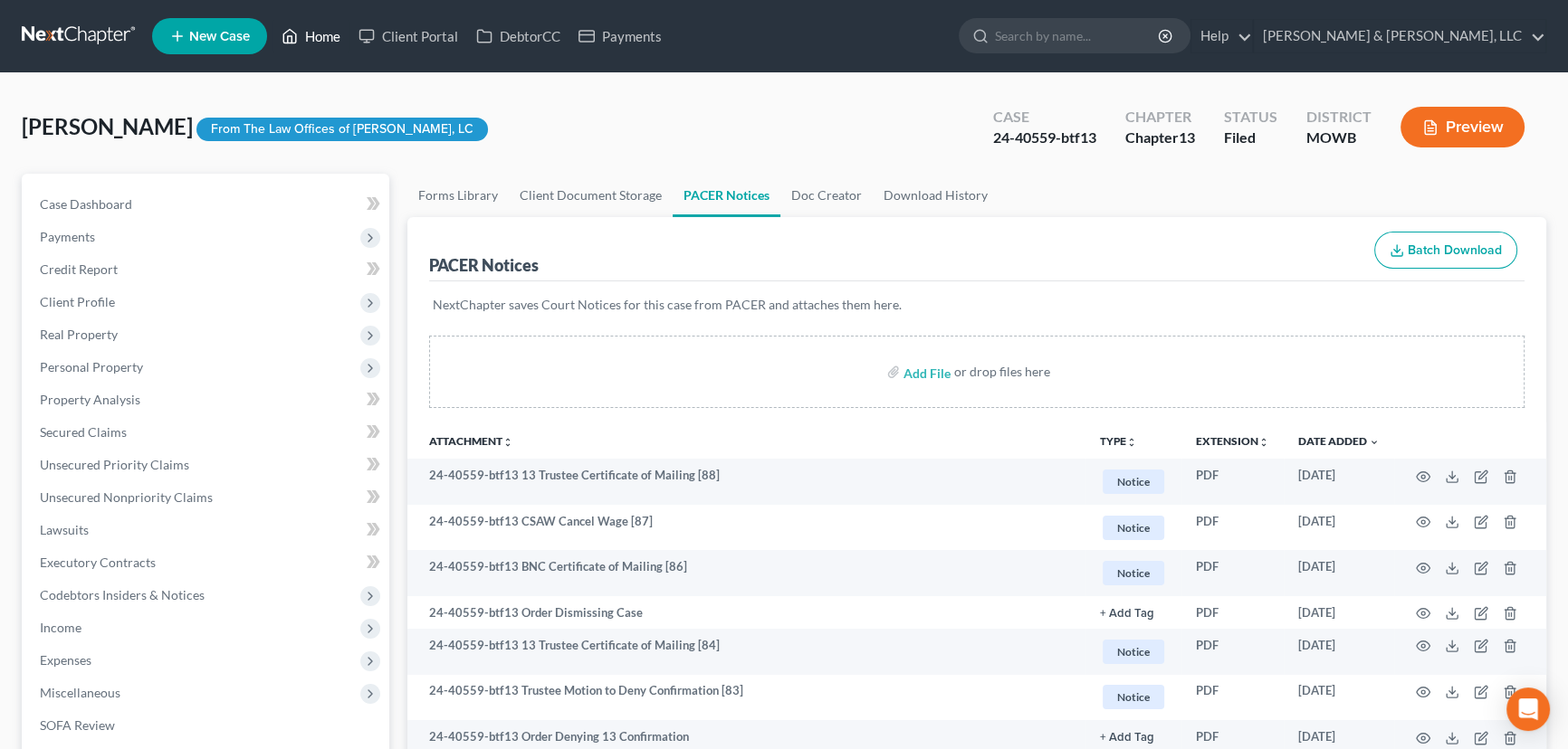
click at [317, 30] on link "Home" at bounding box center [311, 37] width 77 height 33
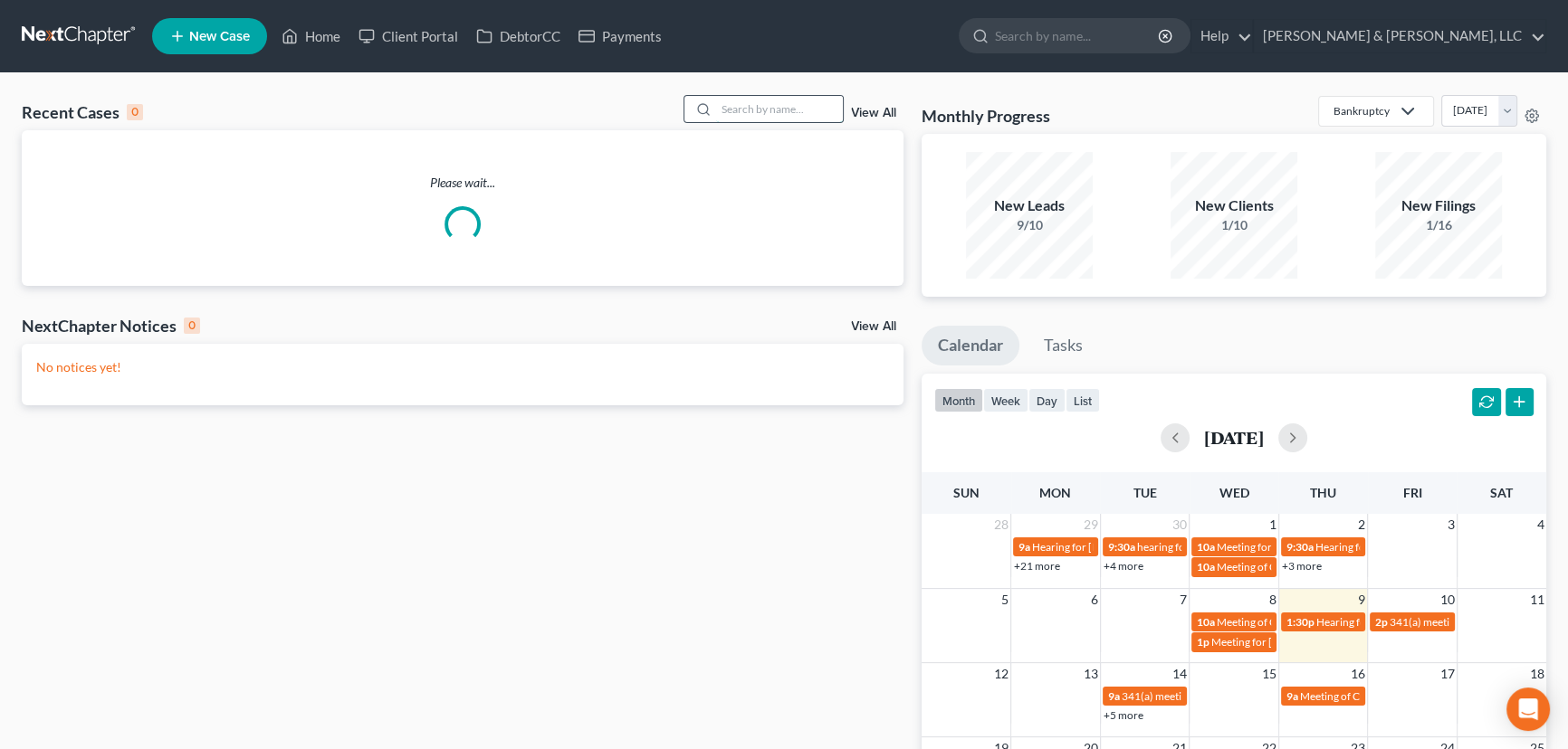
click at [776, 107] on input "search" at bounding box center [779, 109] width 126 height 26
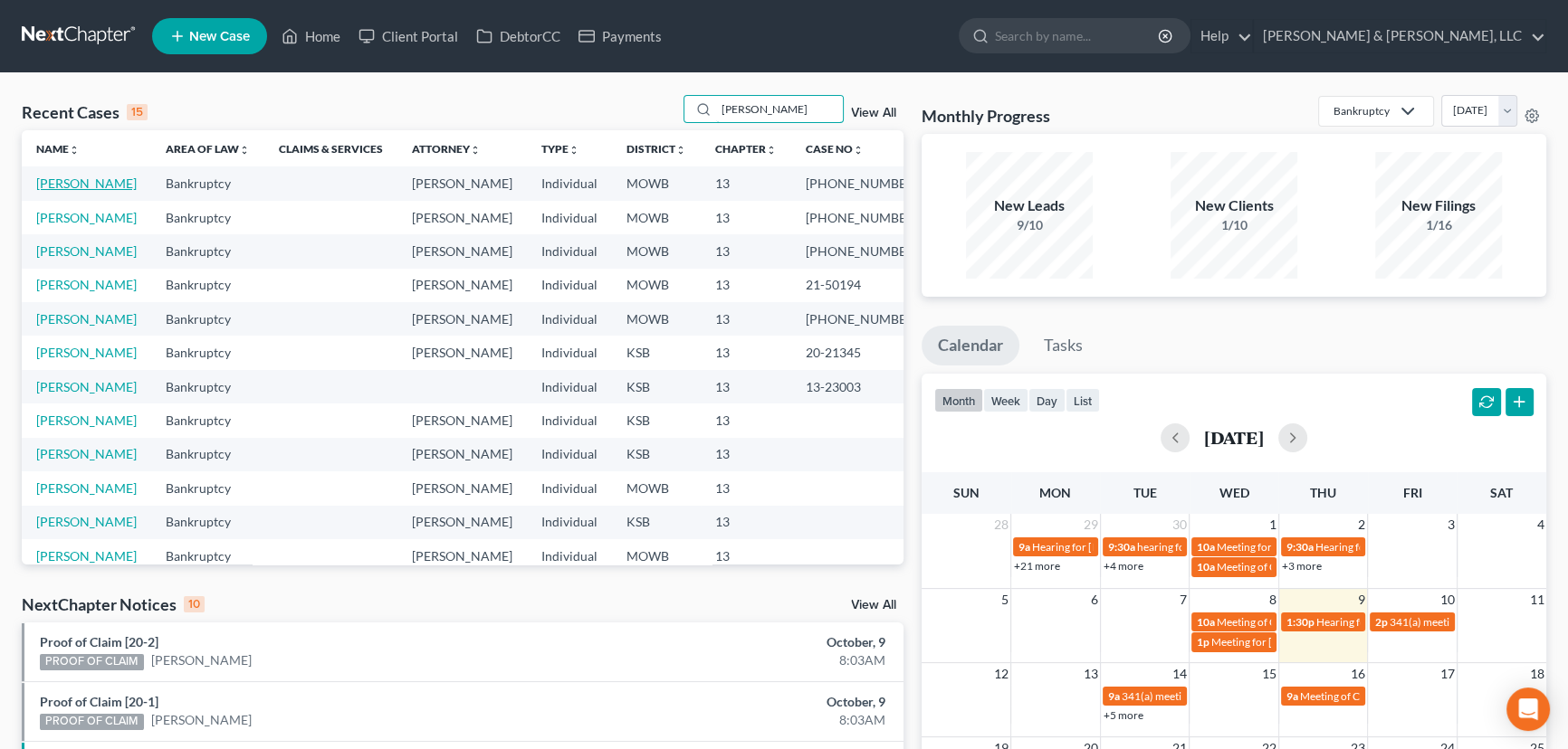
type input "harris"
click at [68, 183] on link "[PERSON_NAME]" at bounding box center [87, 183] width 100 height 15
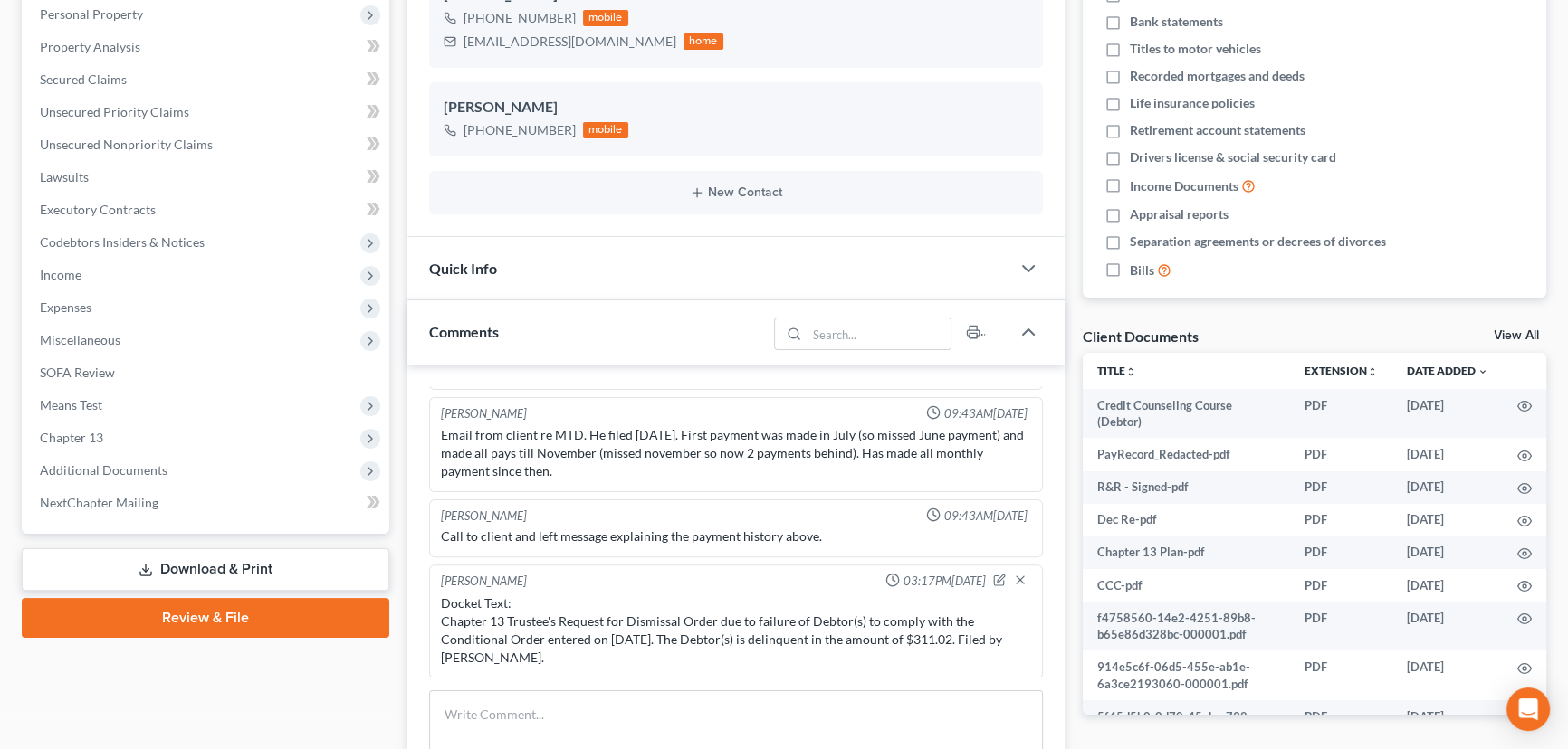
scroll to position [575, 0]
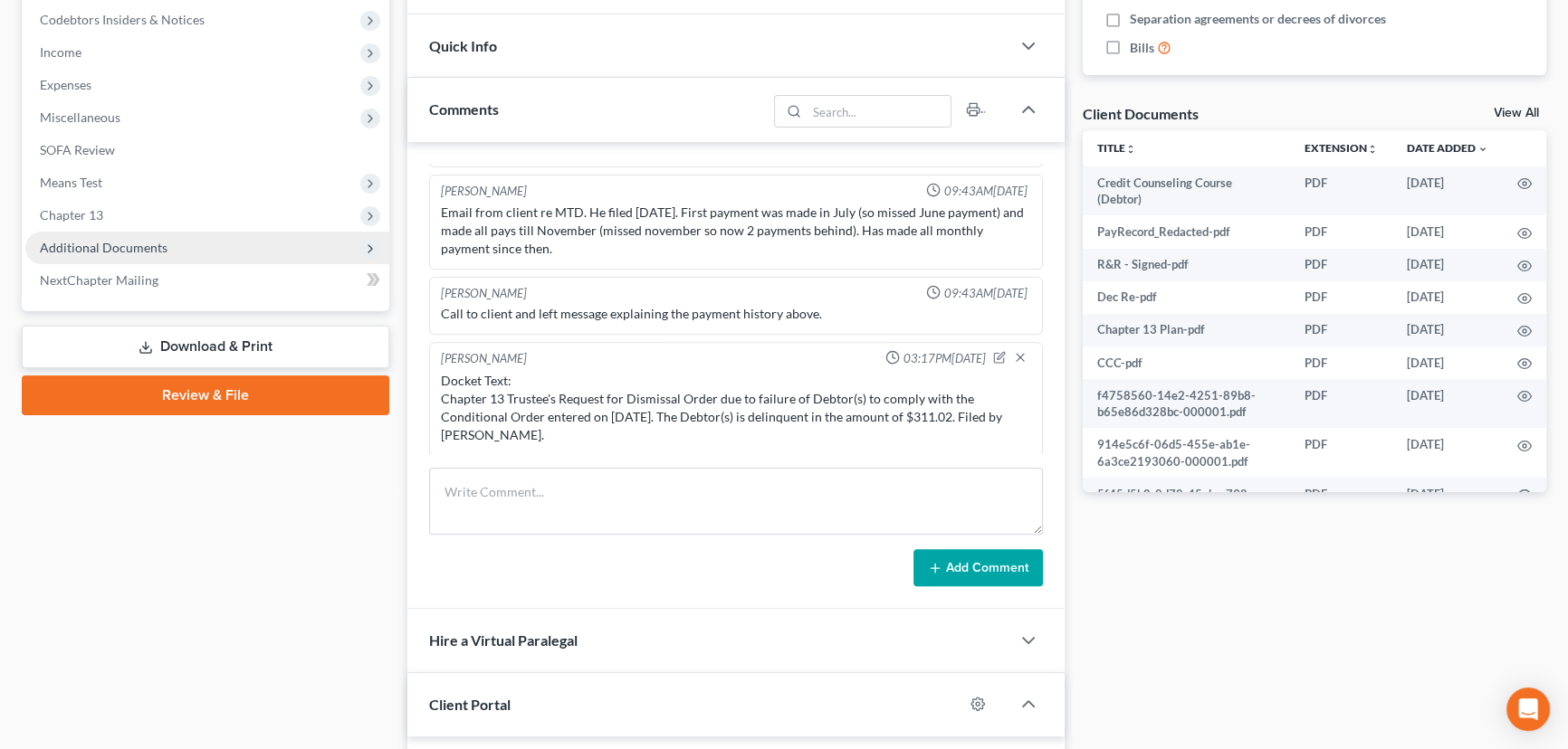
click at [122, 246] on span "Additional Documents" at bounding box center [103, 248] width 127 height 15
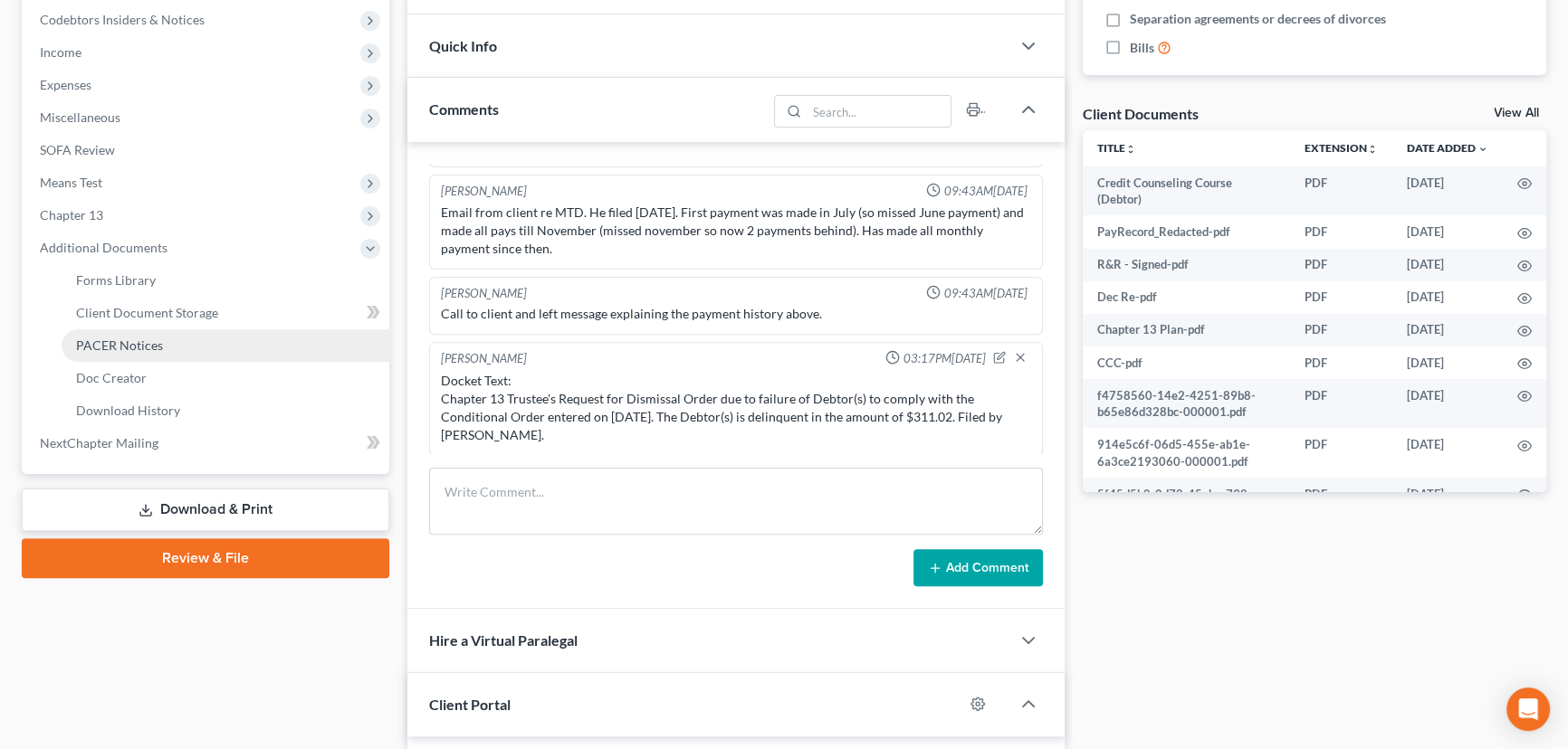
click at [135, 330] on link "PACER Notices" at bounding box center [226, 346] width 328 height 33
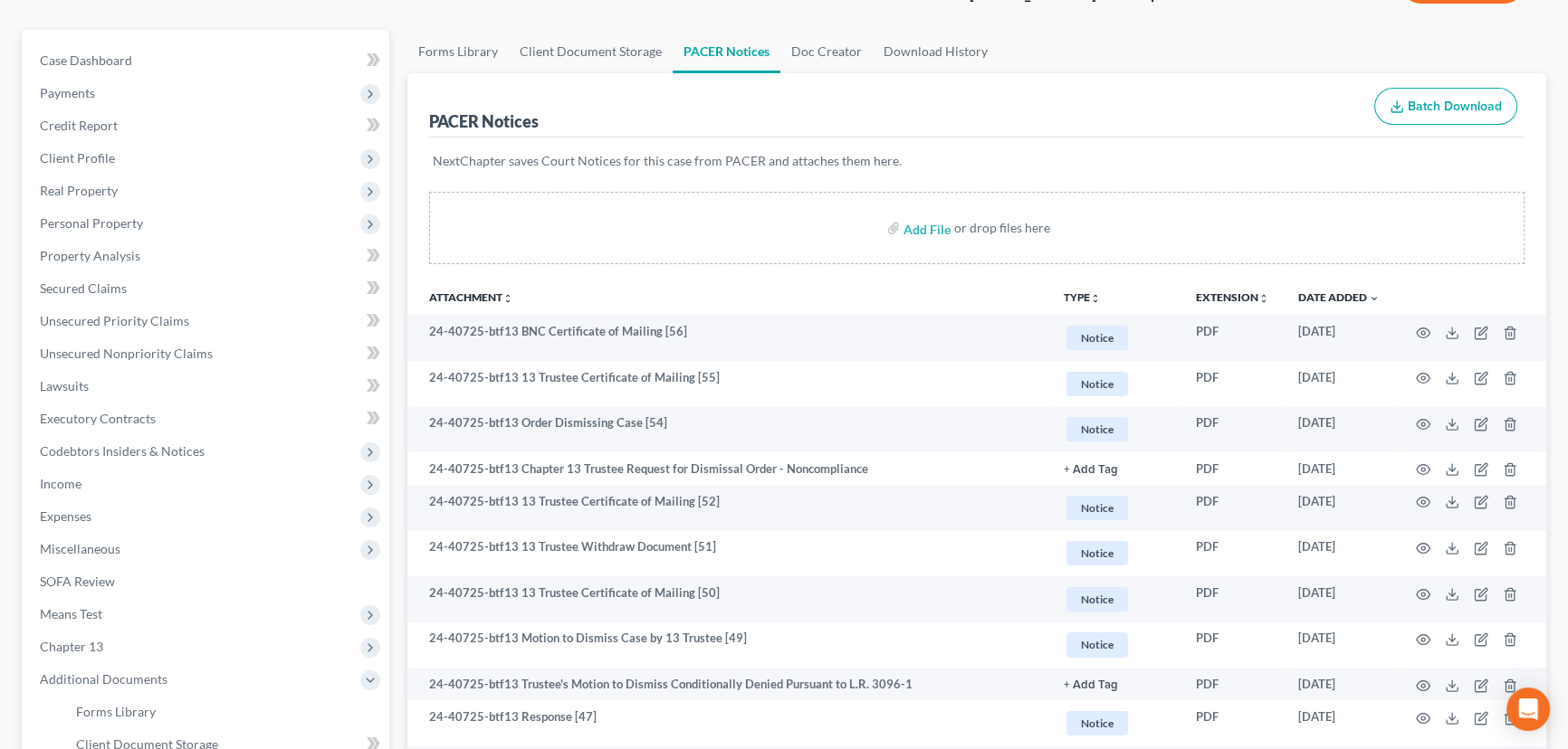
scroll to position [164, 0]
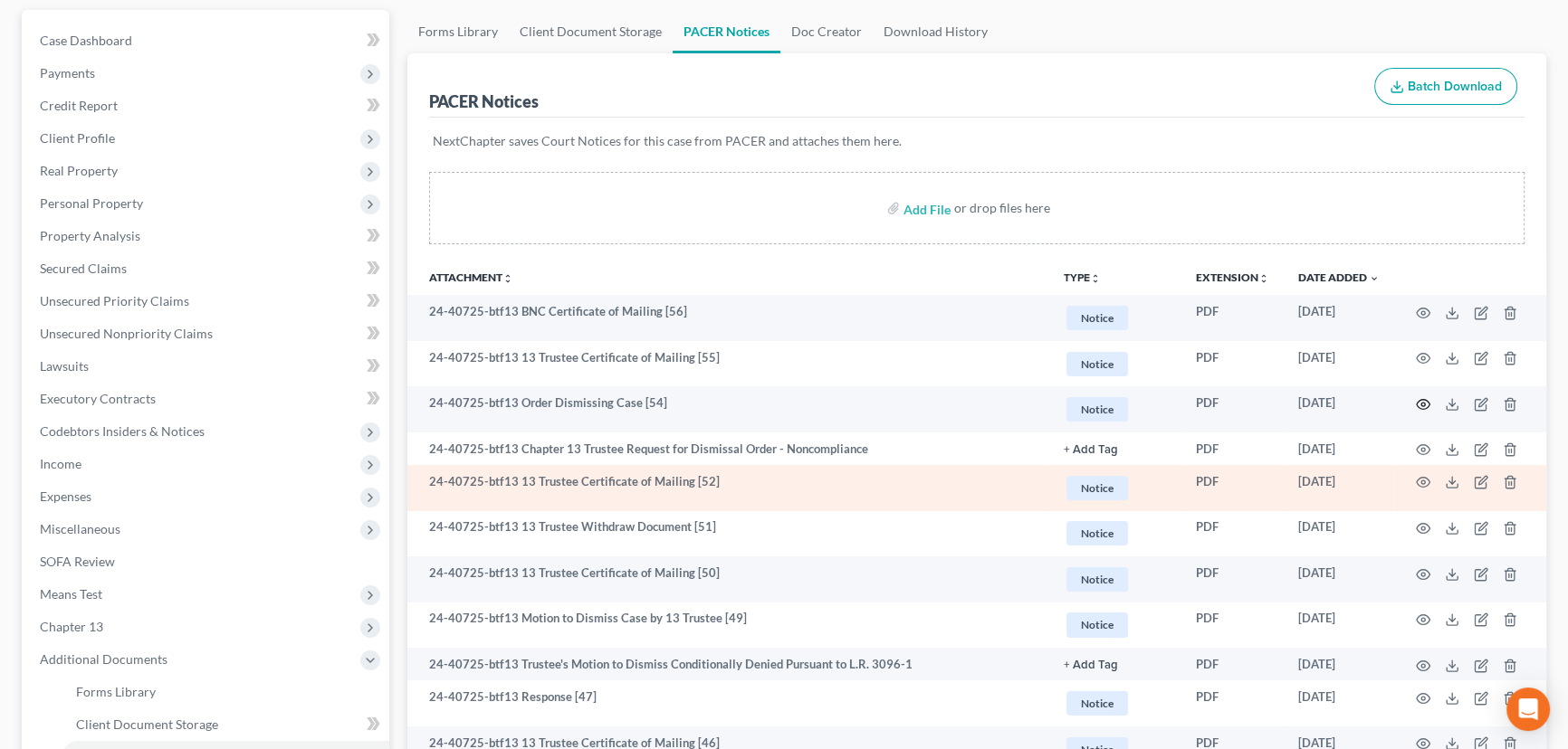
drag, startPoint x: 1423, startPoint y: 400, endPoint x: 1395, endPoint y: 505, distance: 108.7
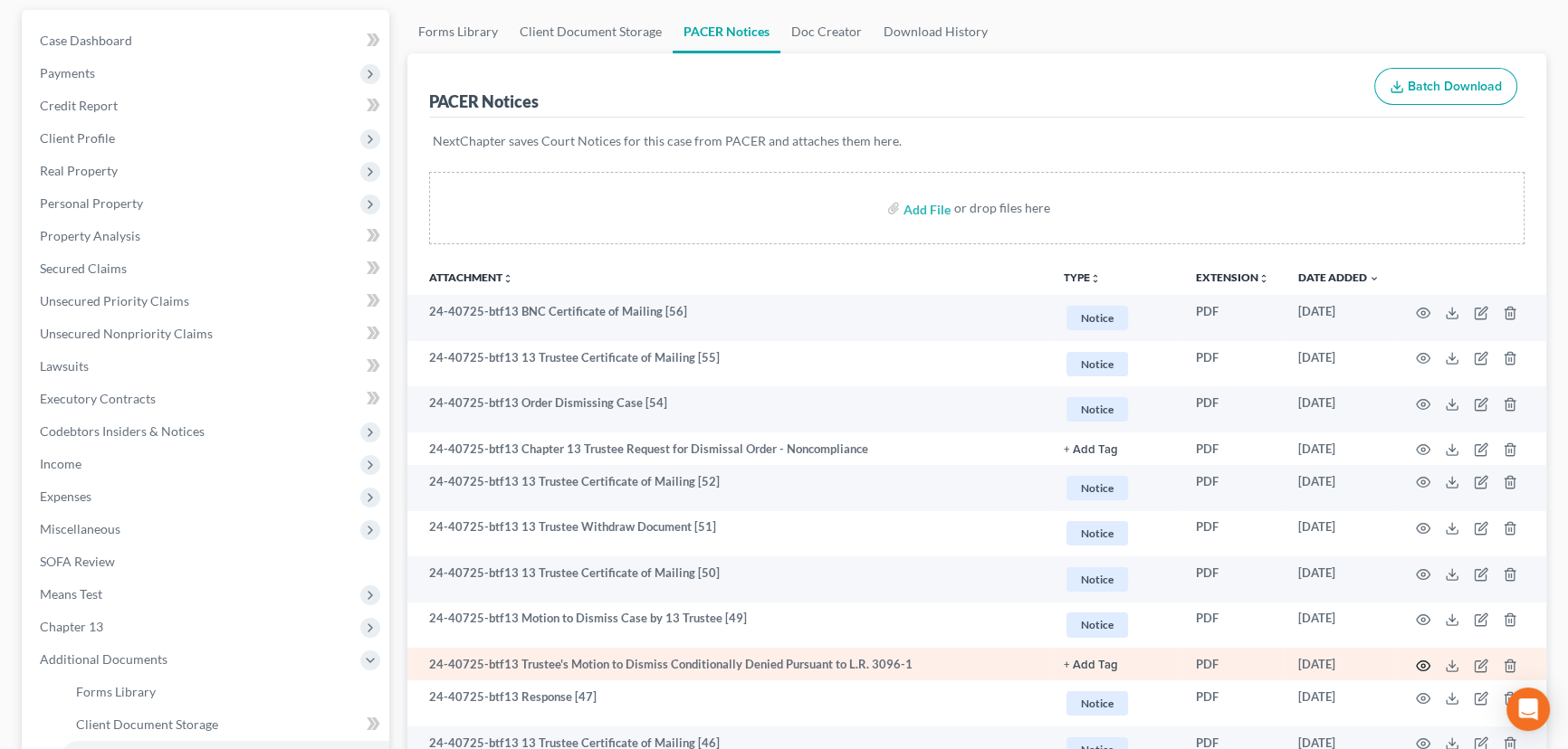
click at [1421, 664] on icon "button" at bounding box center [1422, 665] width 14 height 14
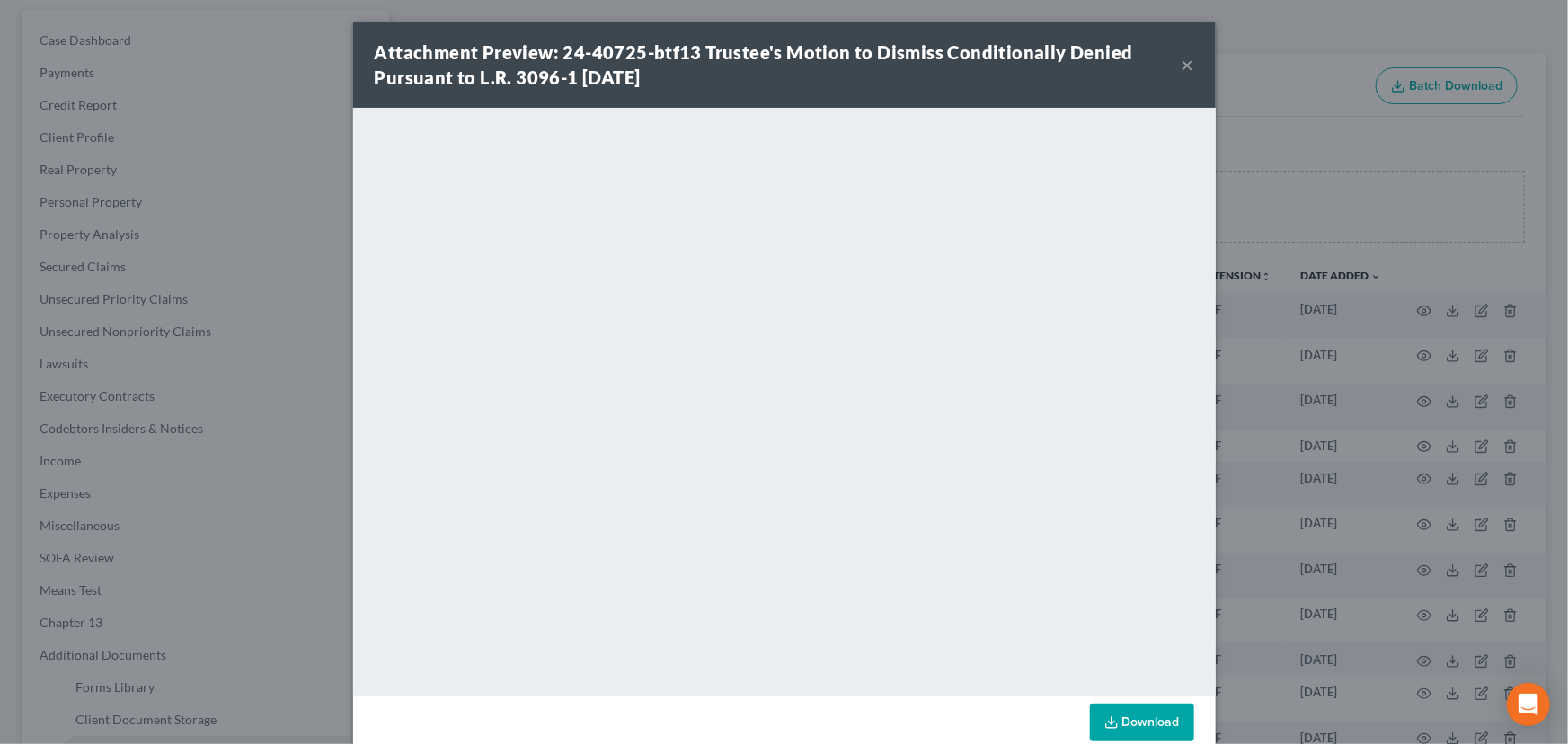
click at [1182, 58] on button "×" at bounding box center [1188, 64] width 12 height 22
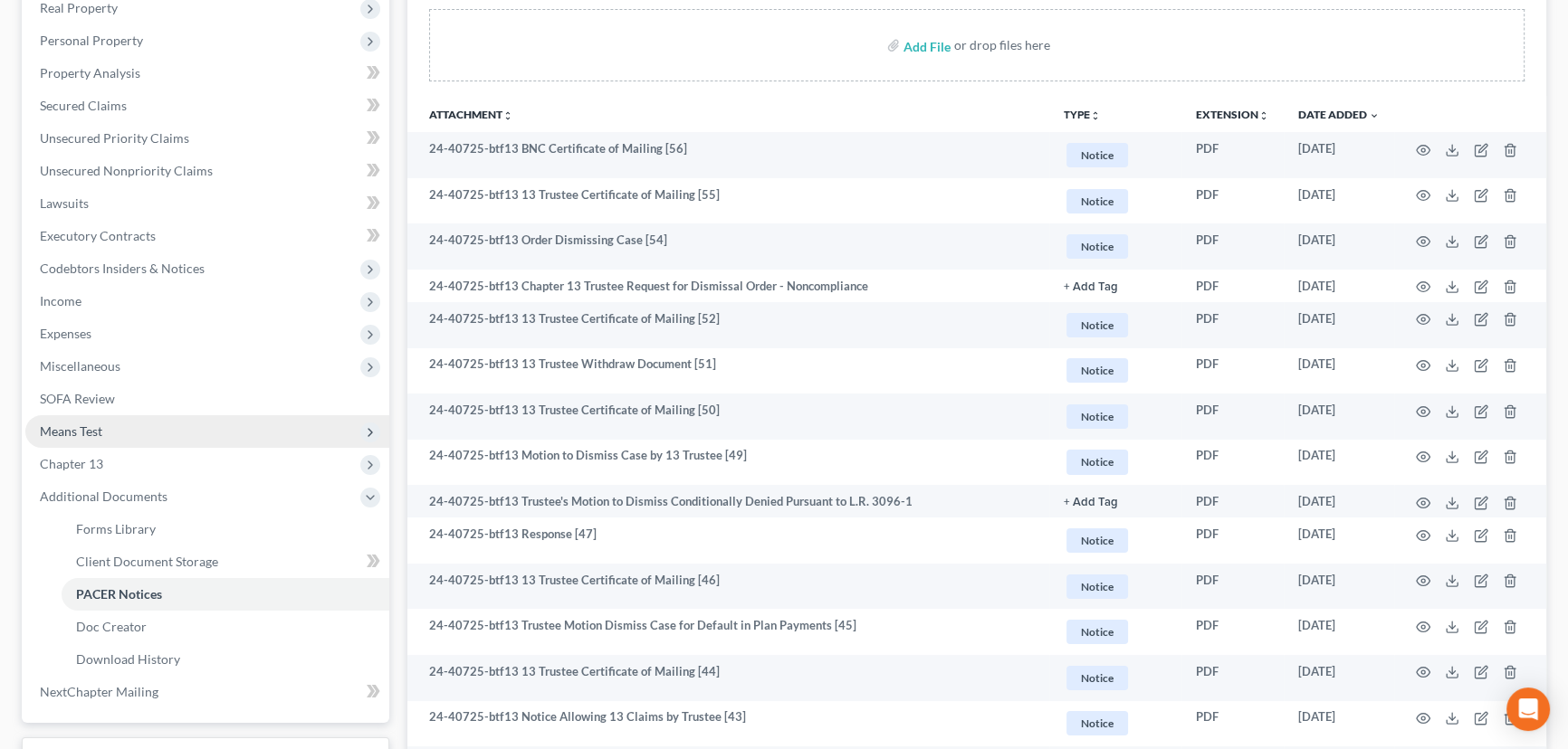
scroll to position [329, 0]
click at [88, 454] on span "Chapter 13" at bounding box center [71, 462] width 64 height 15
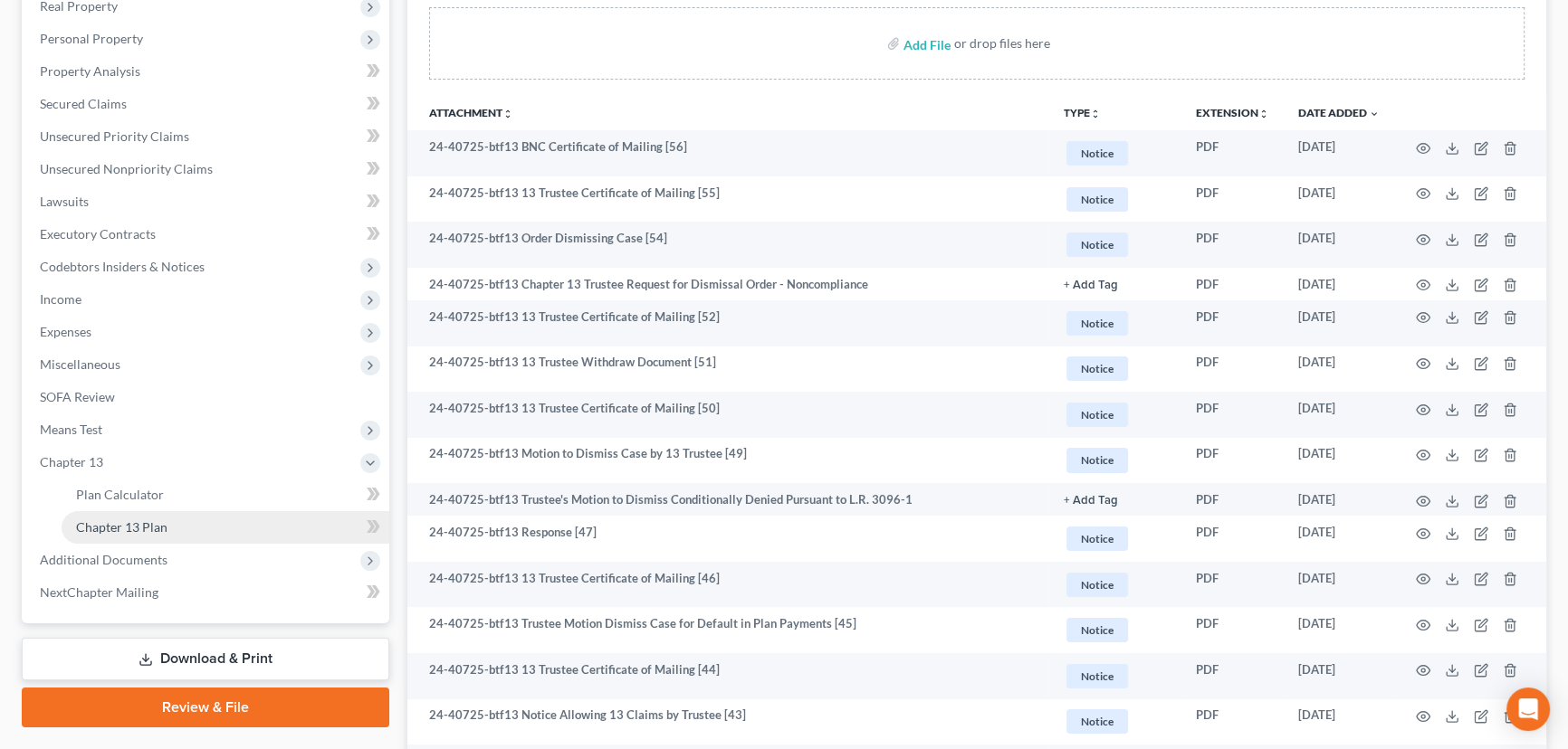
click at [113, 516] on link "Chapter 13 Plan" at bounding box center [226, 527] width 328 height 33
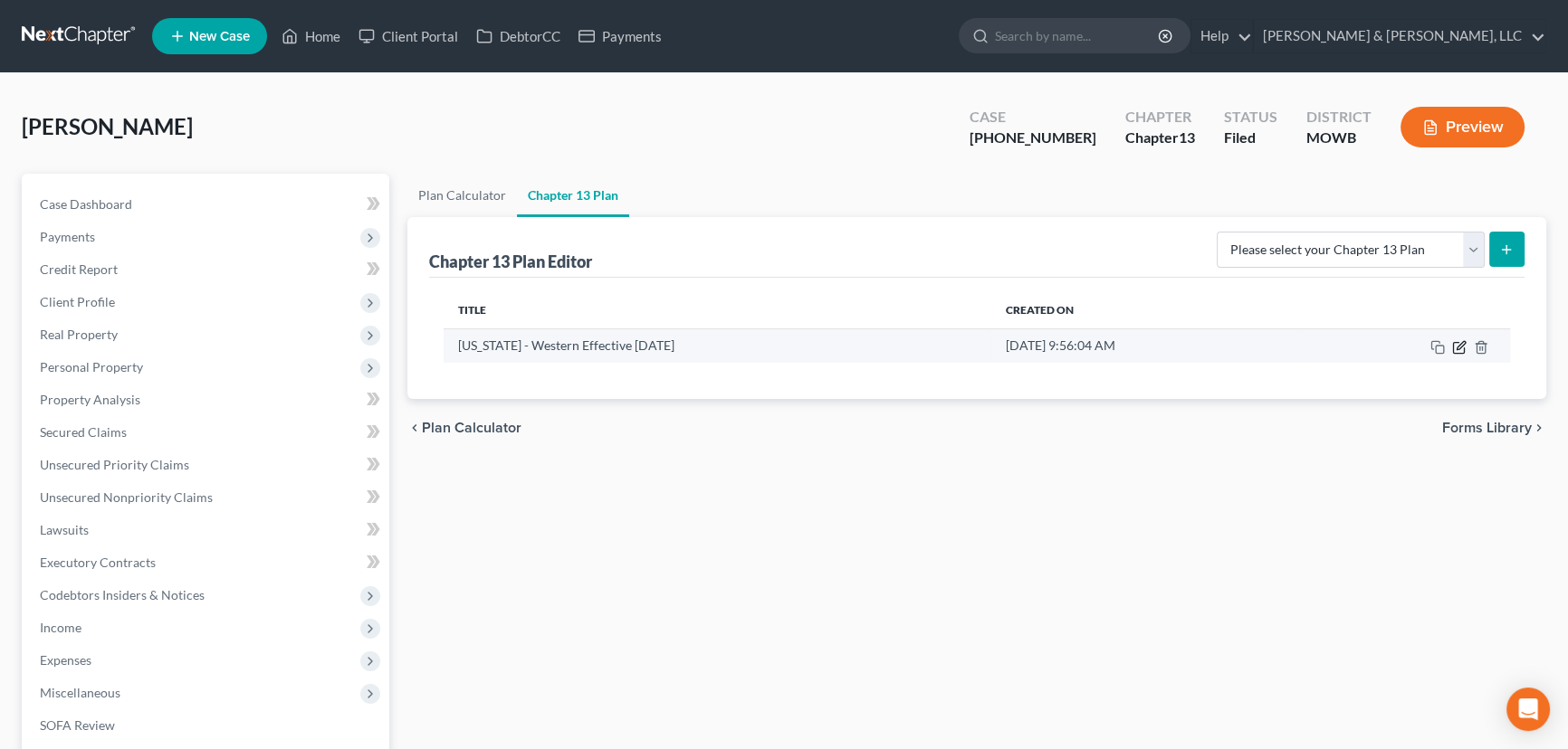
click at [1464, 348] on icon "button" at bounding box center [1458, 347] width 11 height 11
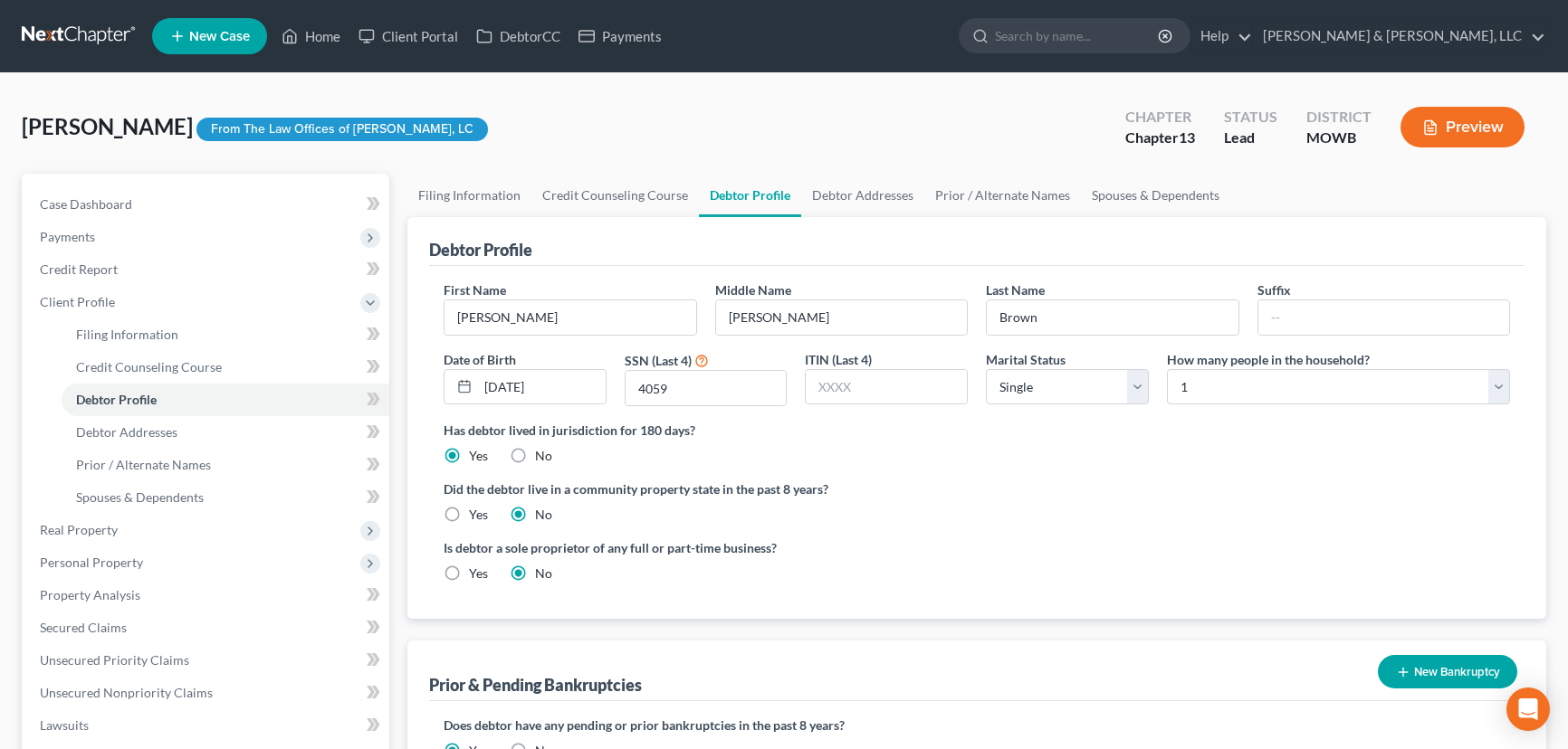
select select "0"
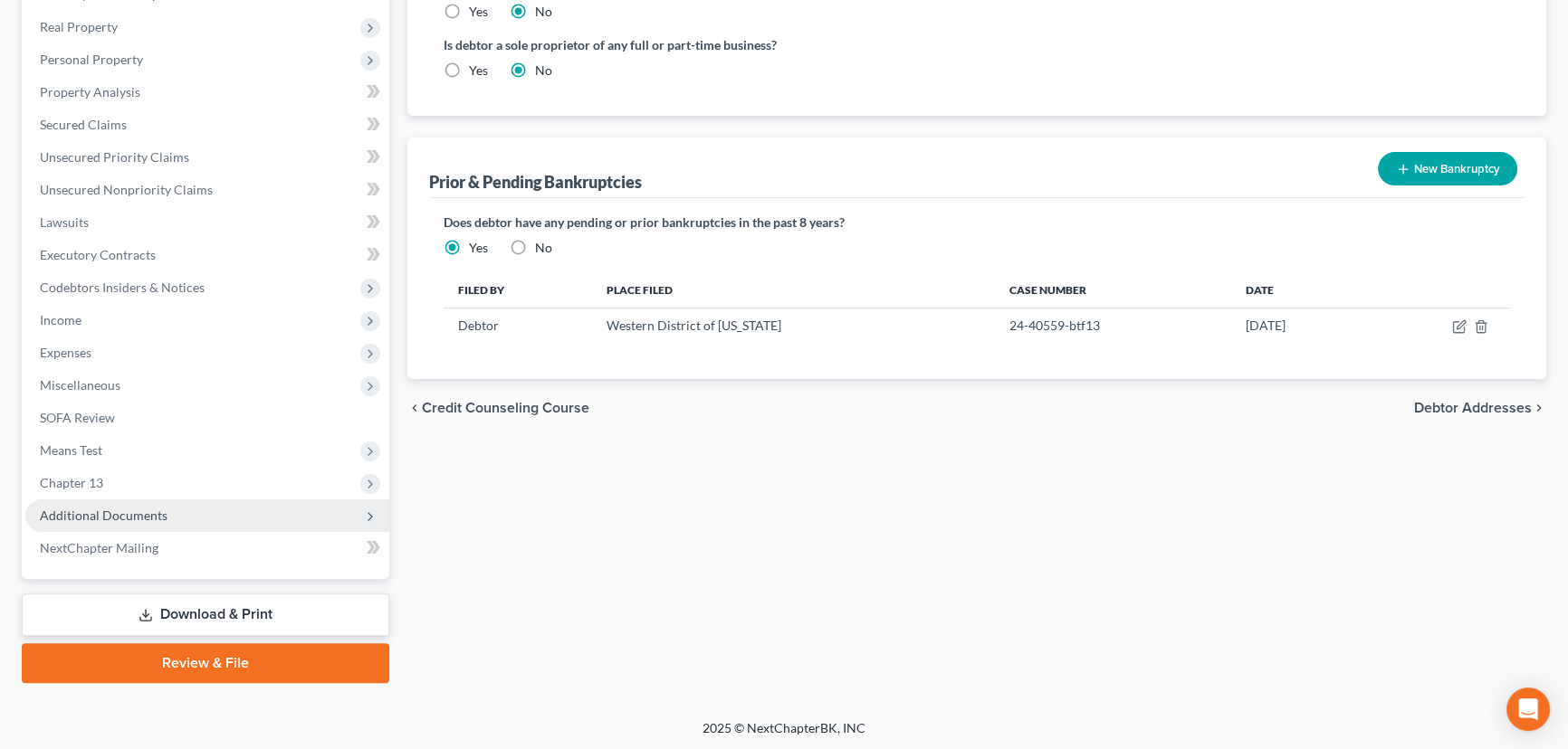
click at [143, 517] on span "Additional Documents" at bounding box center [103, 516] width 127 height 15
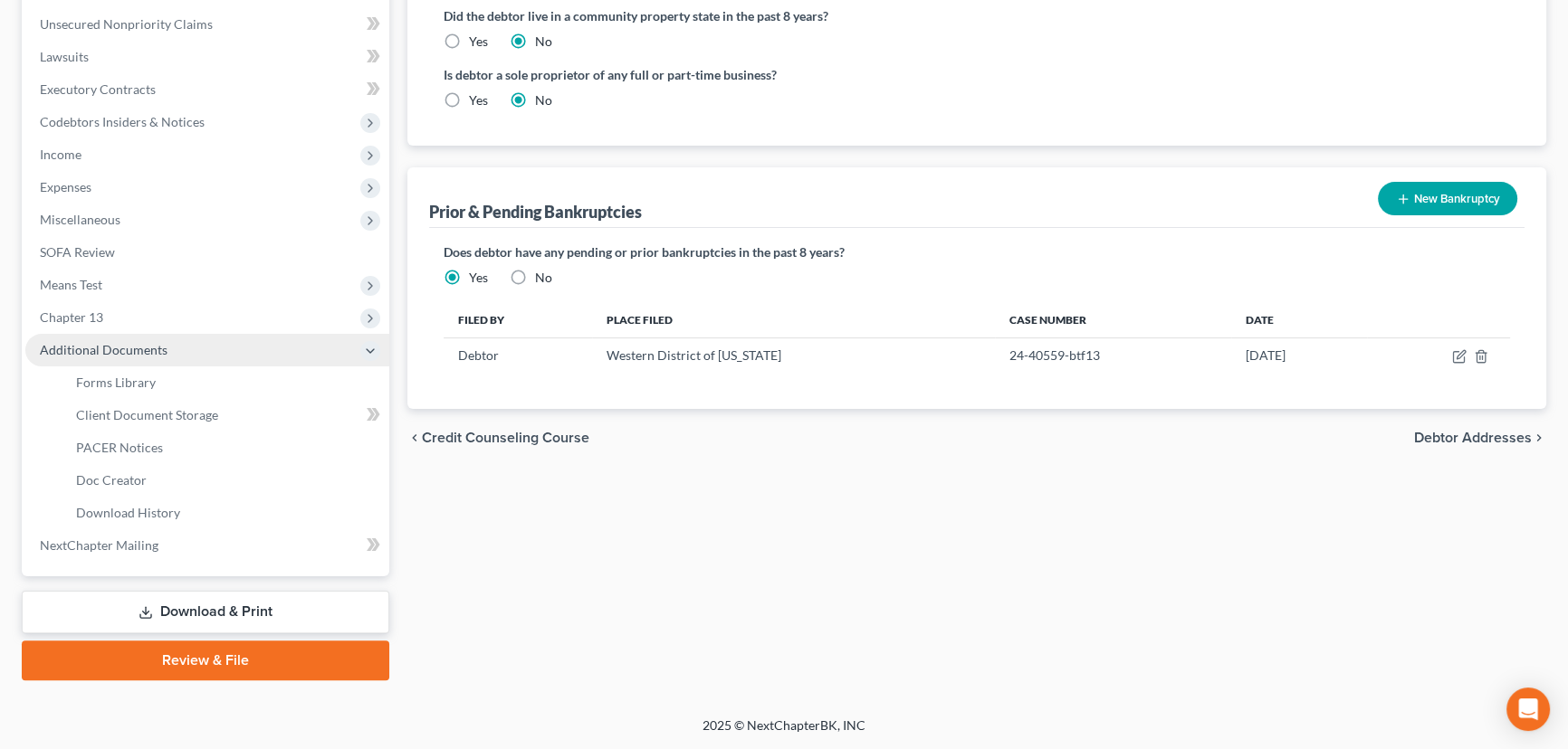
scroll to position [470, 0]
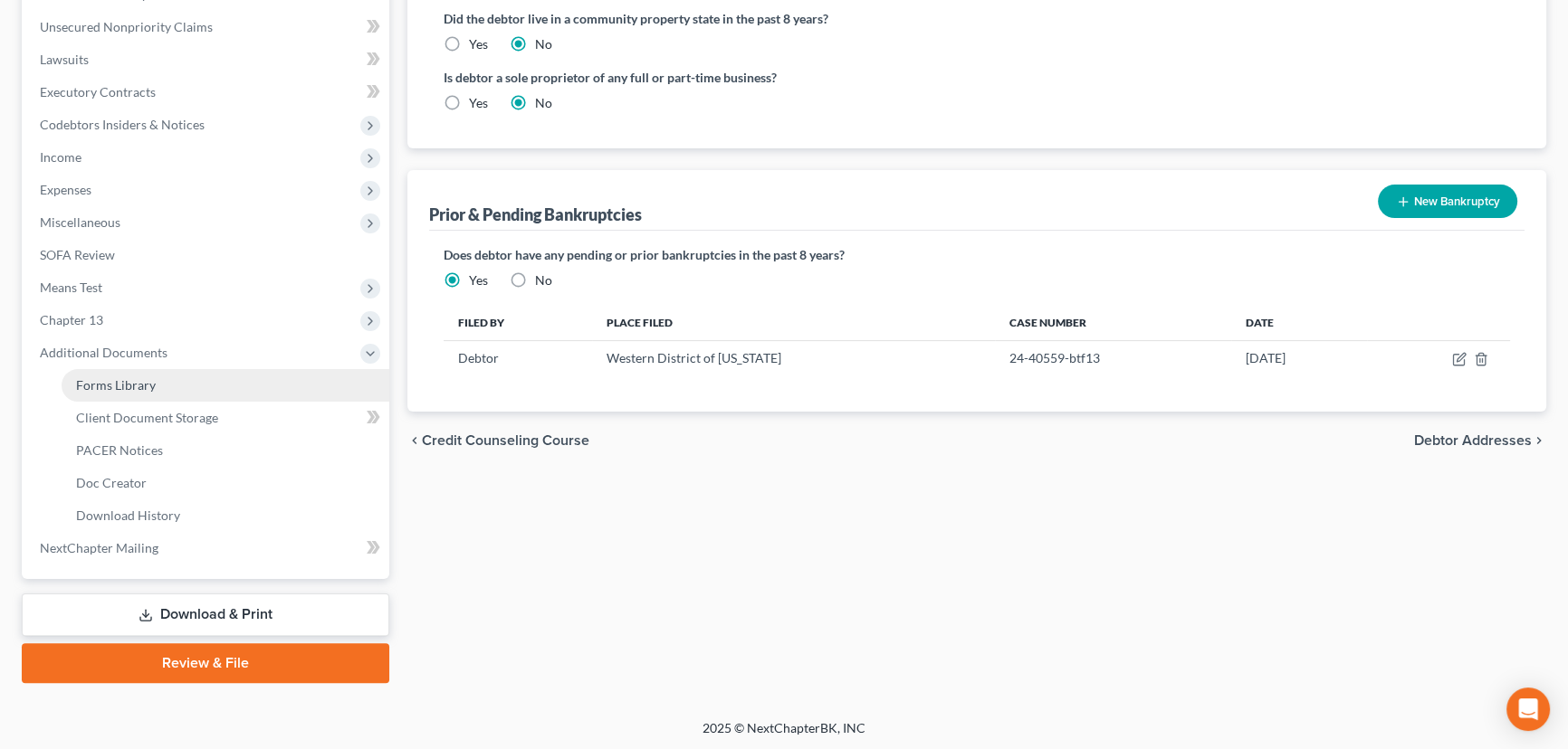
click at [127, 385] on span "Forms Library" at bounding box center [116, 385] width 80 height 15
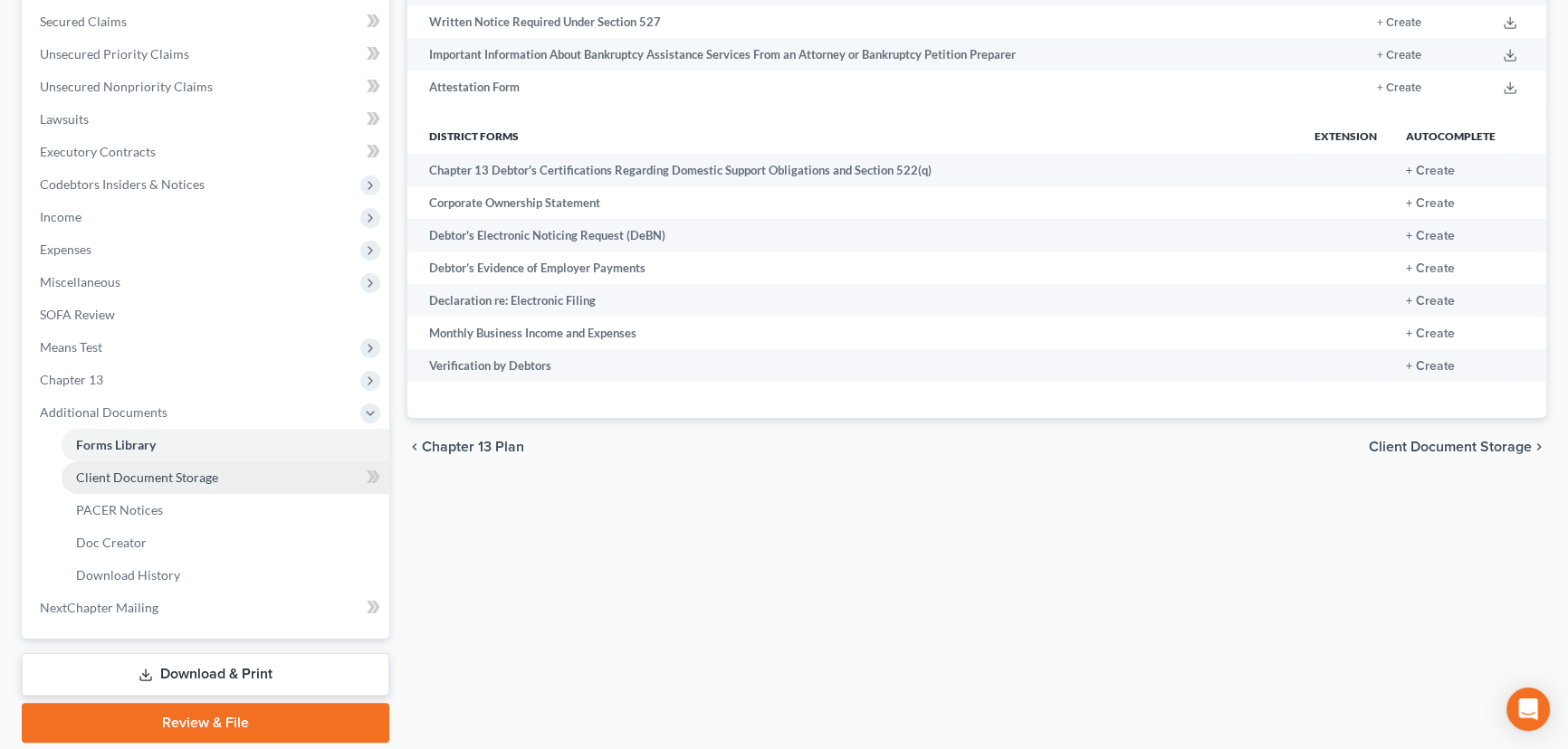
click at [186, 467] on link "Client Document Storage" at bounding box center [226, 478] width 328 height 33
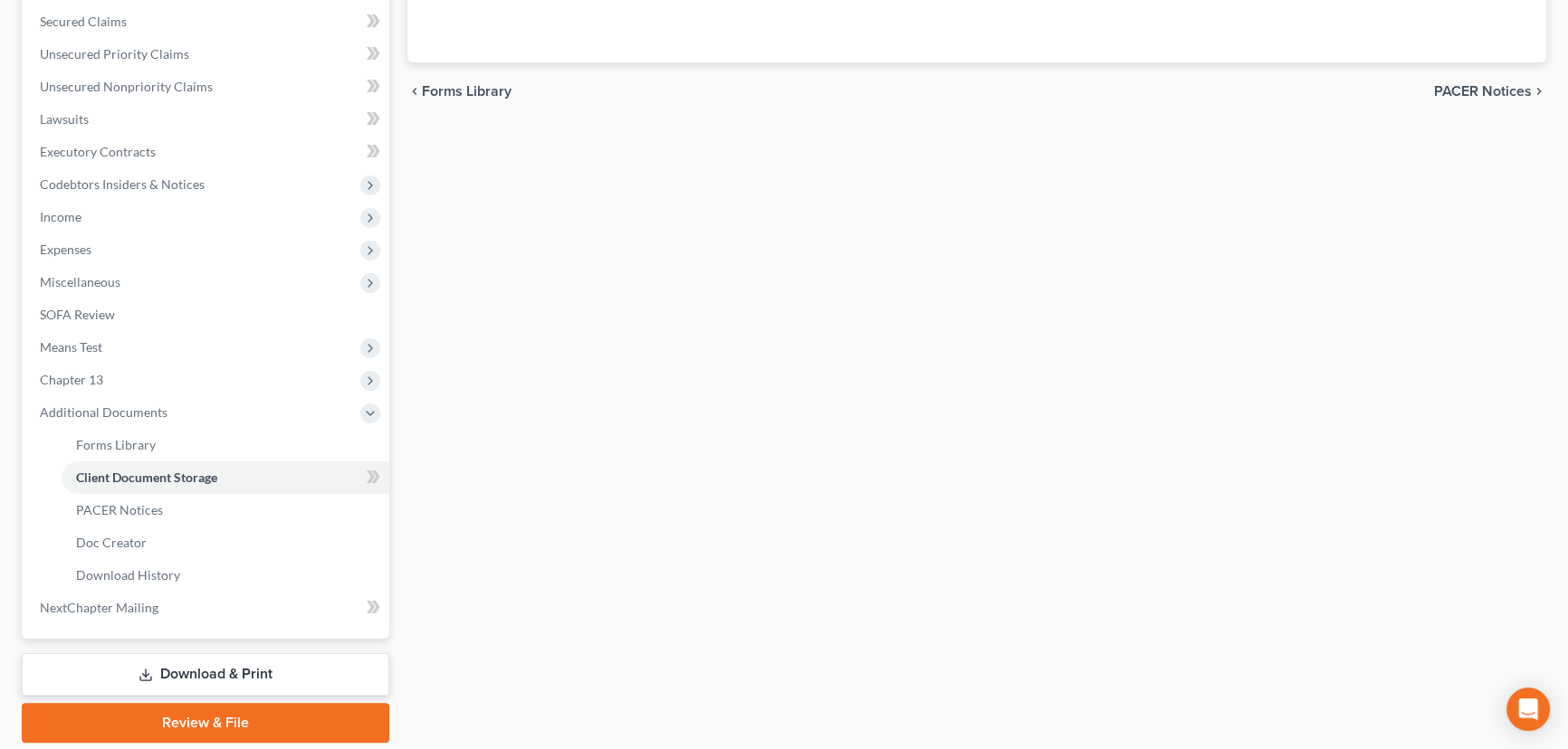
scroll to position [353, 0]
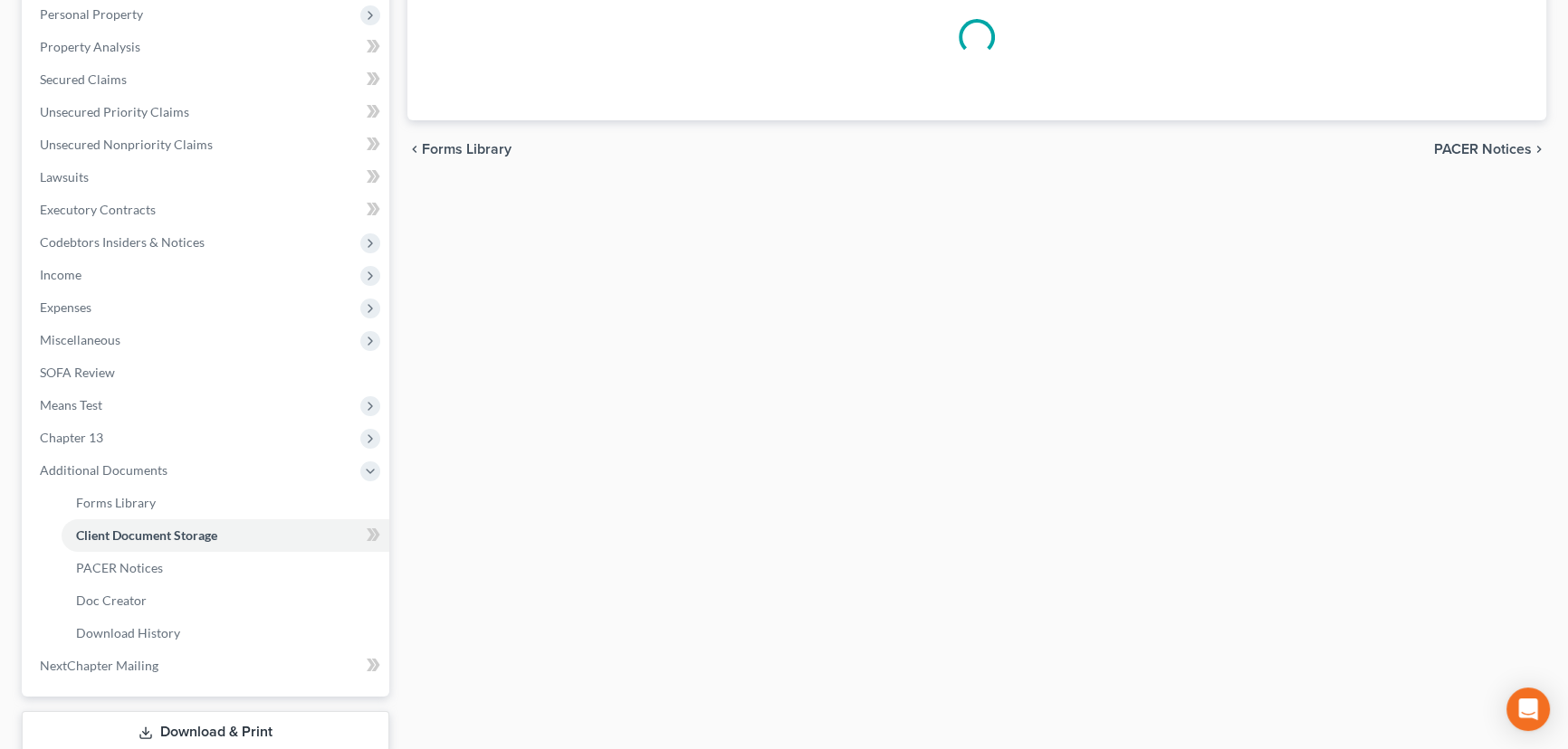
select select "5"
select select "9"
select select "21"
select select "24"
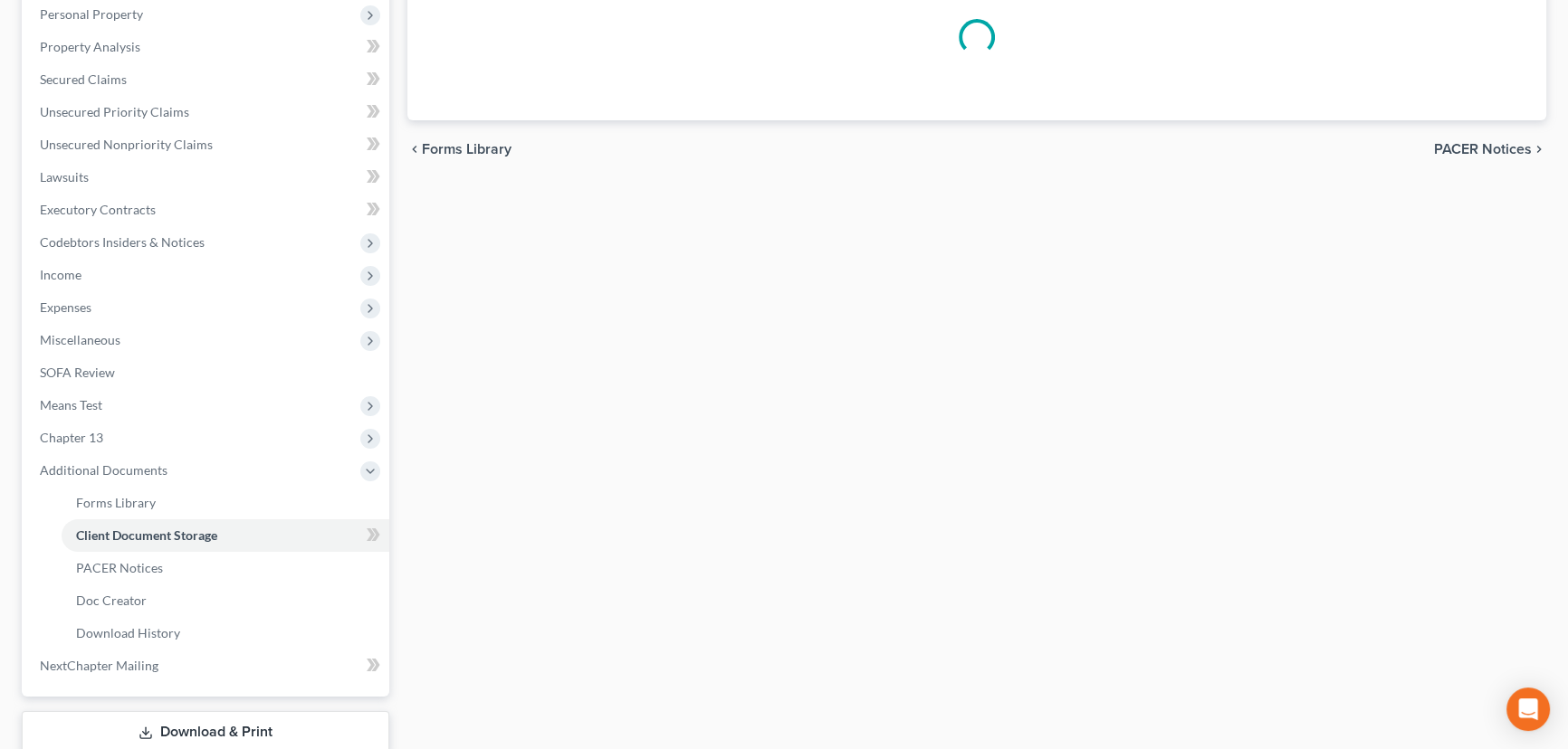
select select "18"
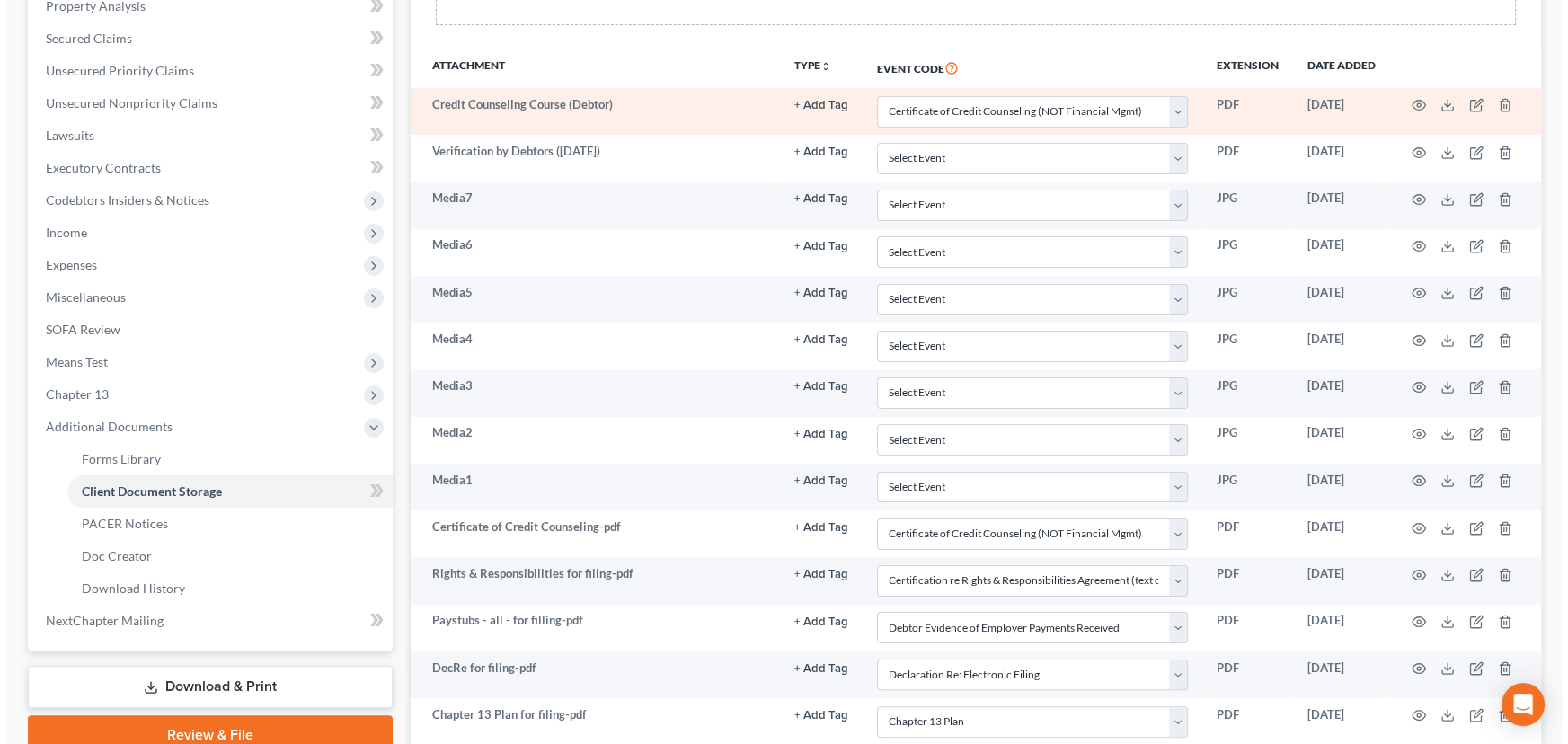
scroll to position [529, 0]
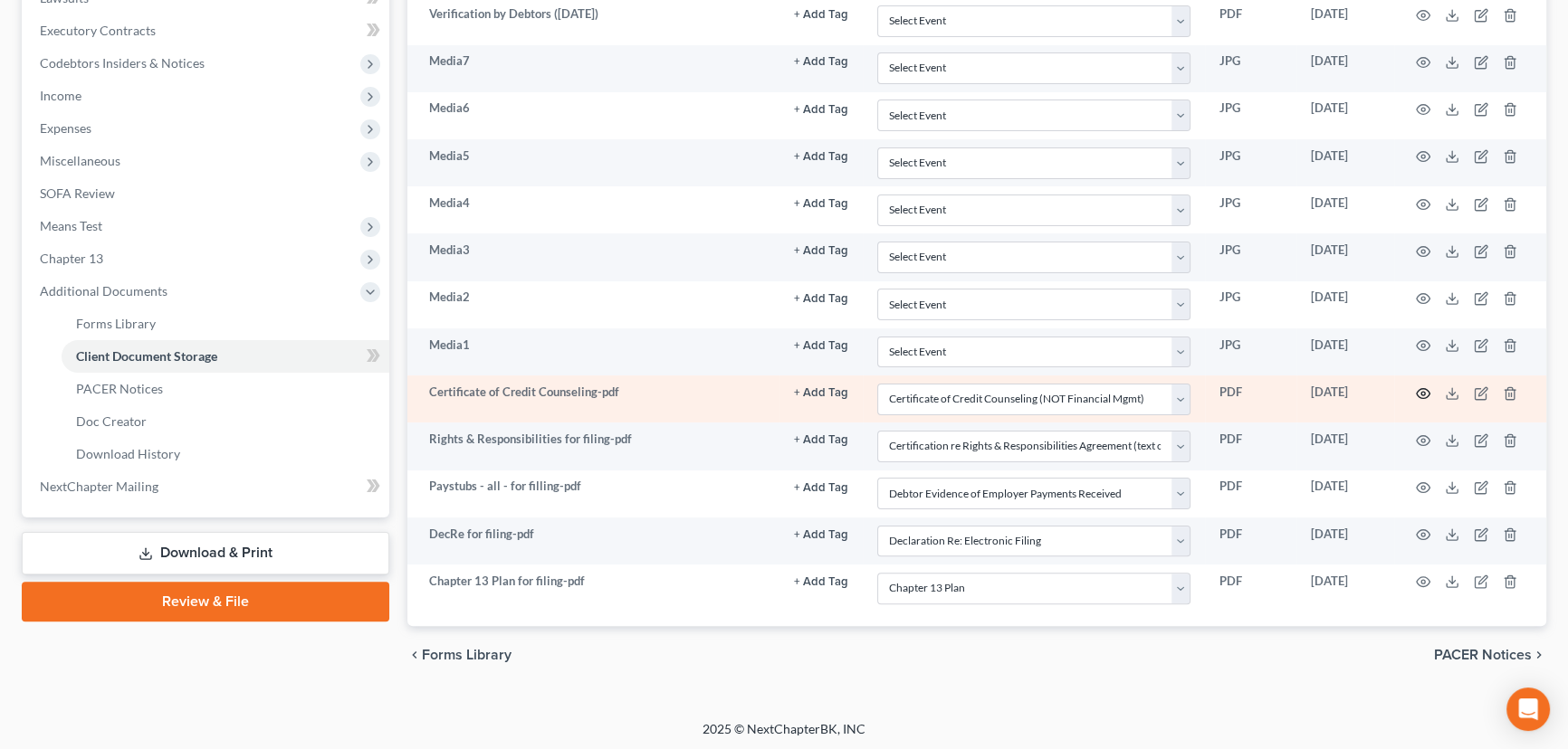
click at [1417, 389] on icon "button" at bounding box center [1422, 393] width 14 height 14
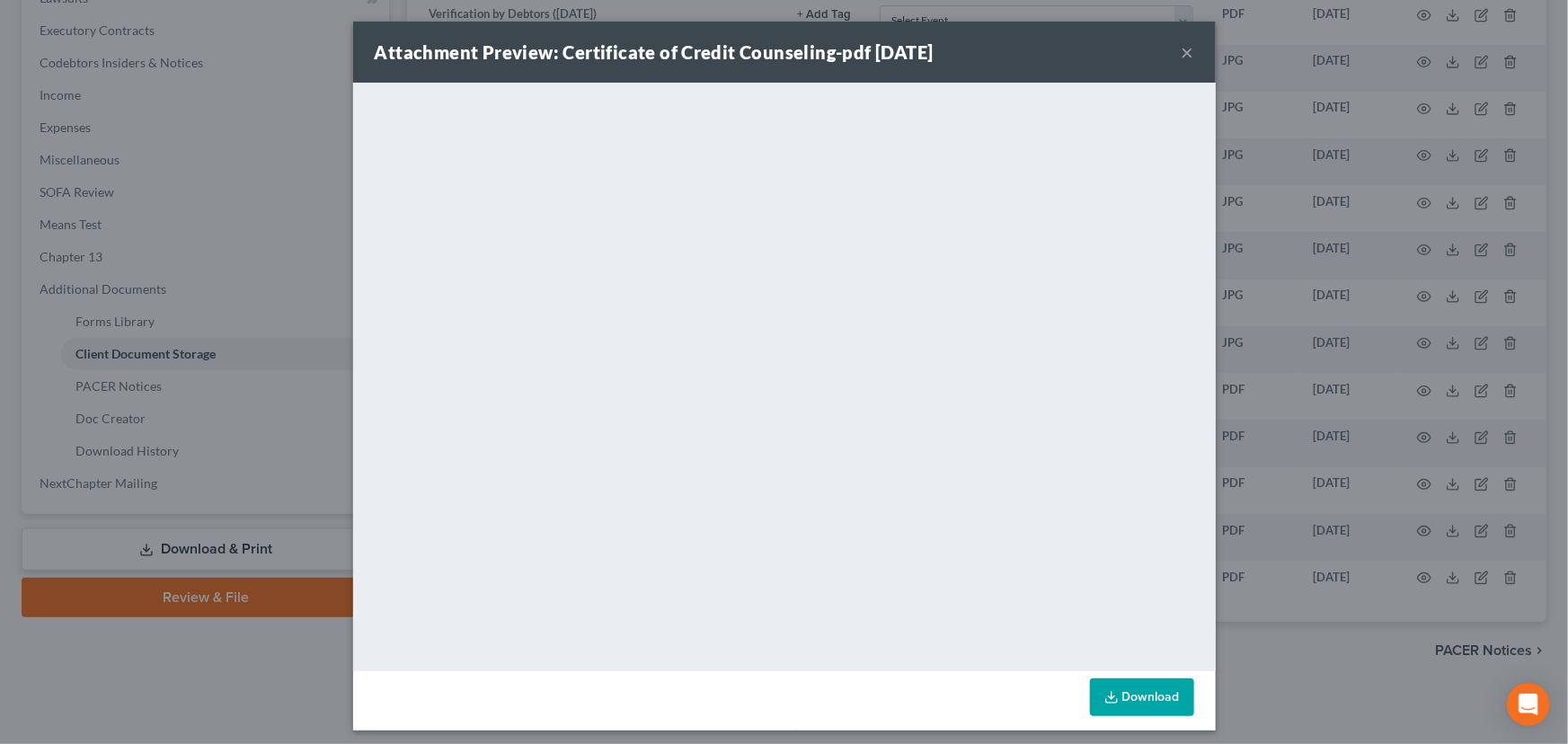
click at [1182, 45] on button "×" at bounding box center [1188, 52] width 12 height 22
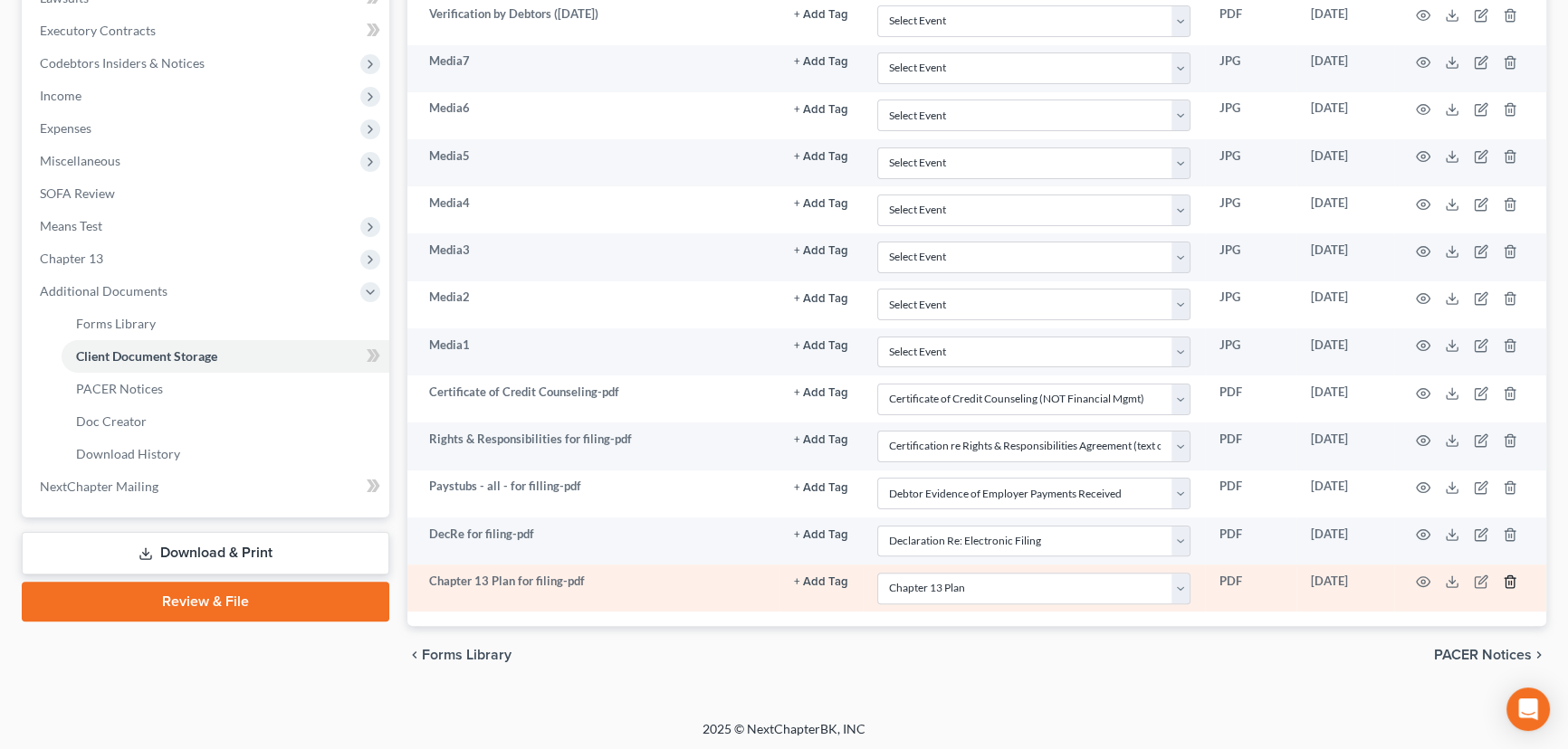
click at [1512, 577] on icon "button" at bounding box center [1509, 581] width 14 height 14
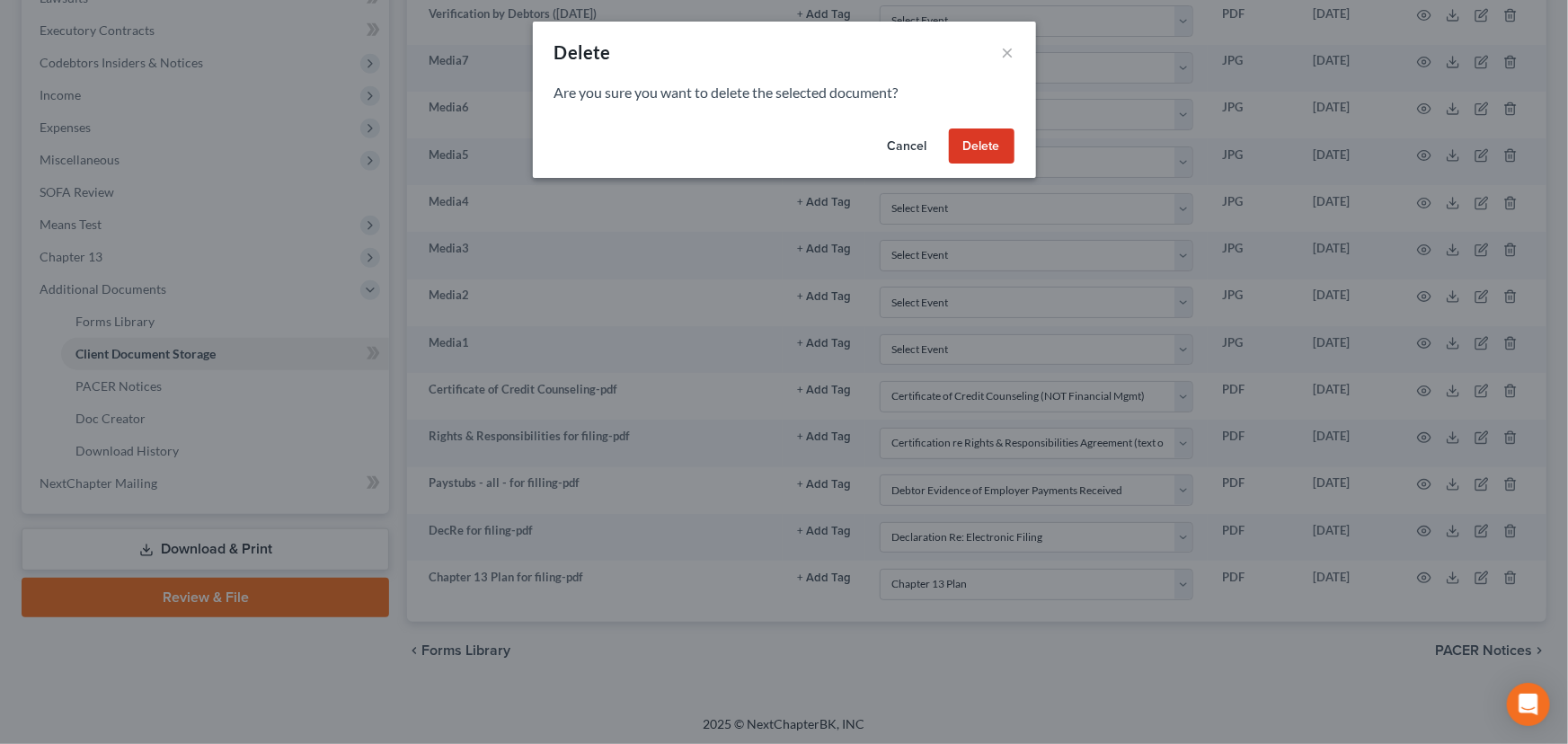
click at [976, 143] on button "Delete" at bounding box center [981, 147] width 66 height 36
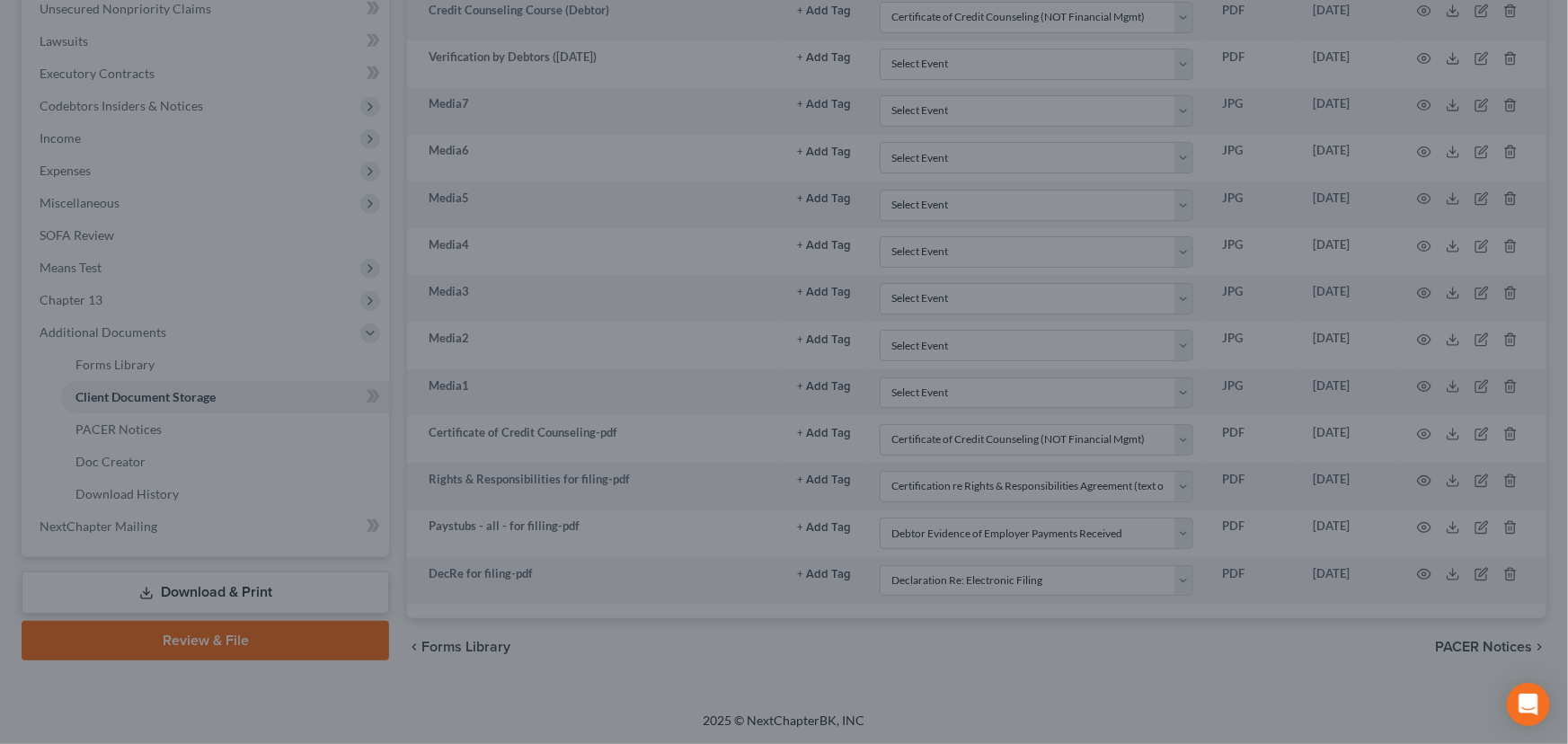
scroll to position [482, 0]
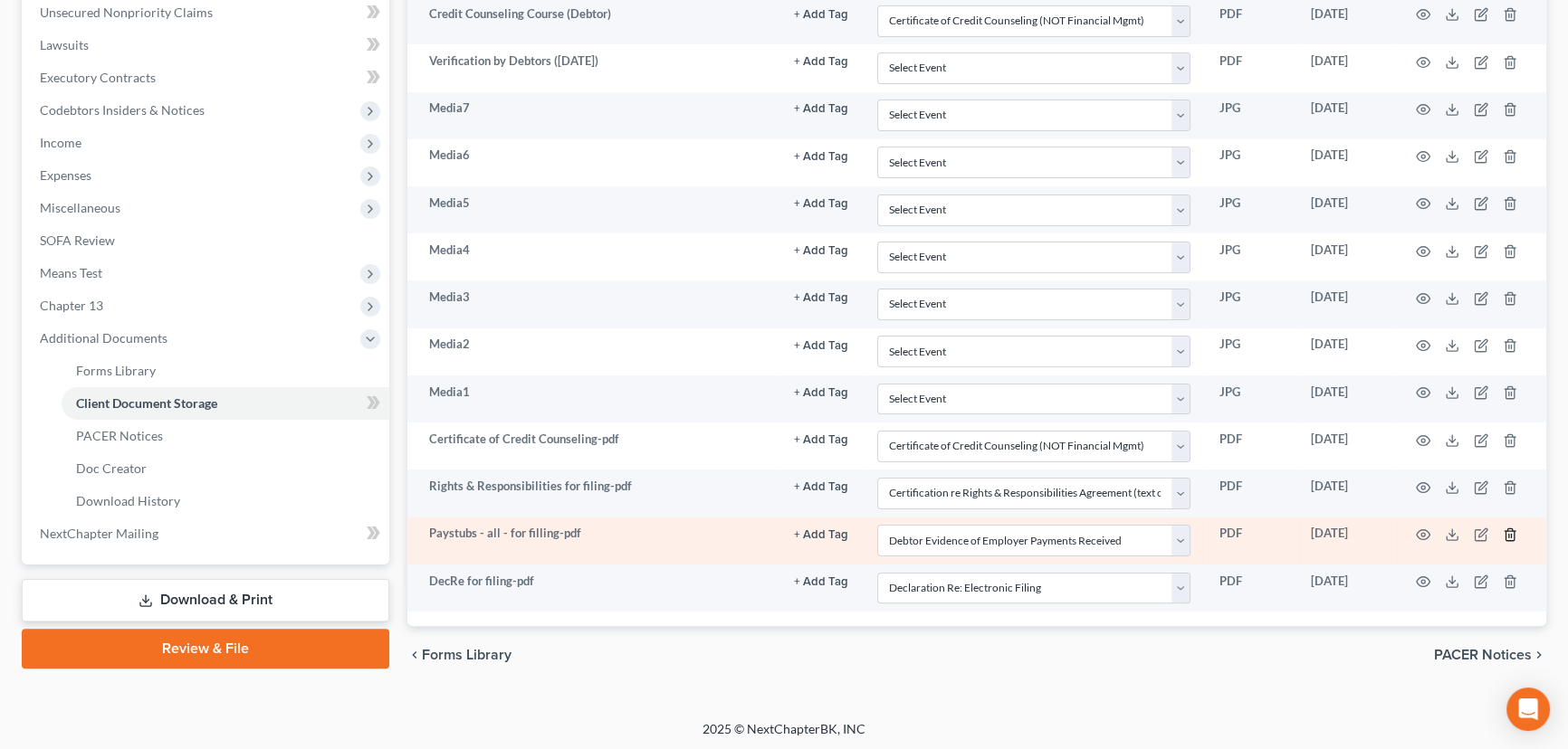
click at [1512, 527] on icon "button" at bounding box center [1509, 534] width 14 height 14
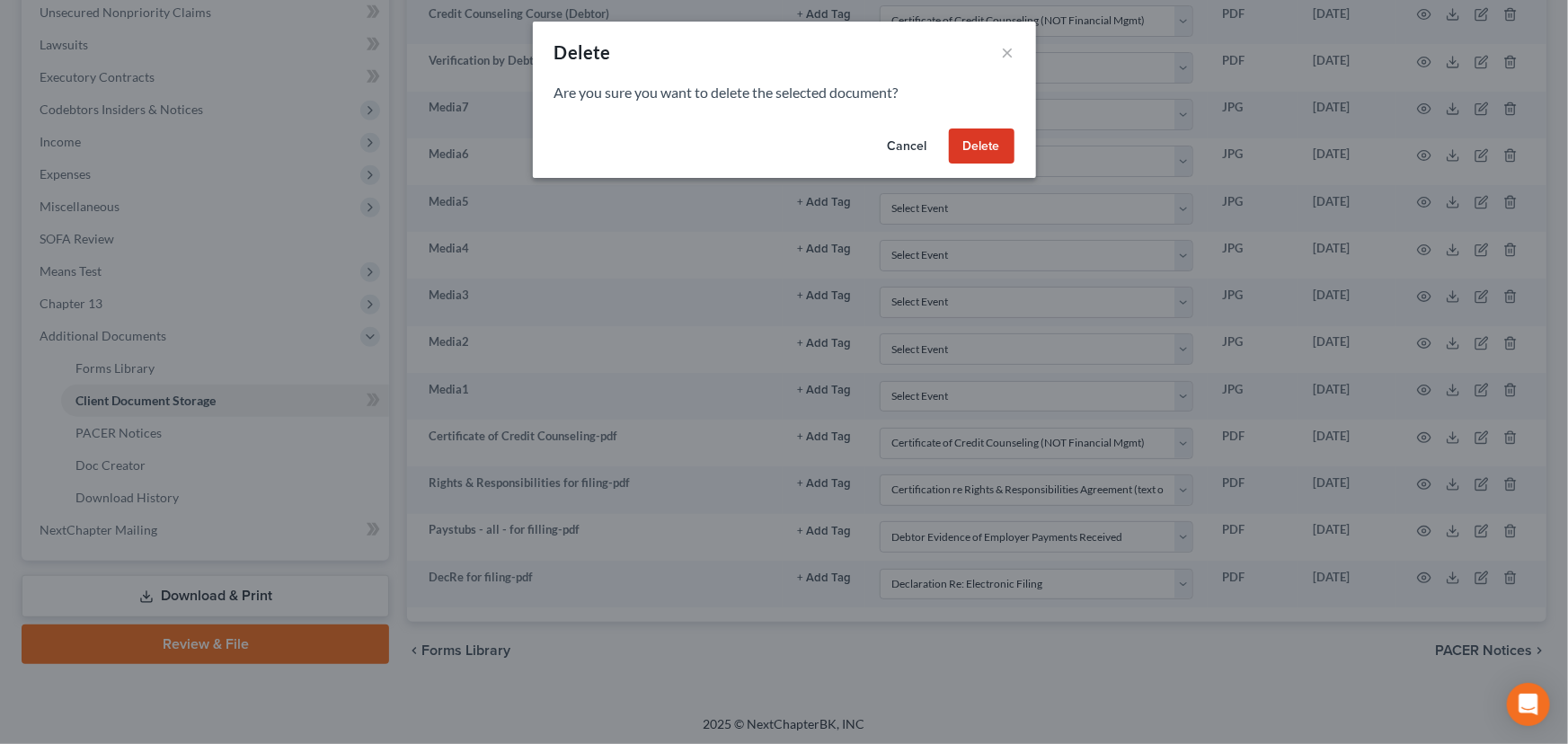
click at [966, 147] on button "Delete" at bounding box center [981, 147] width 66 height 36
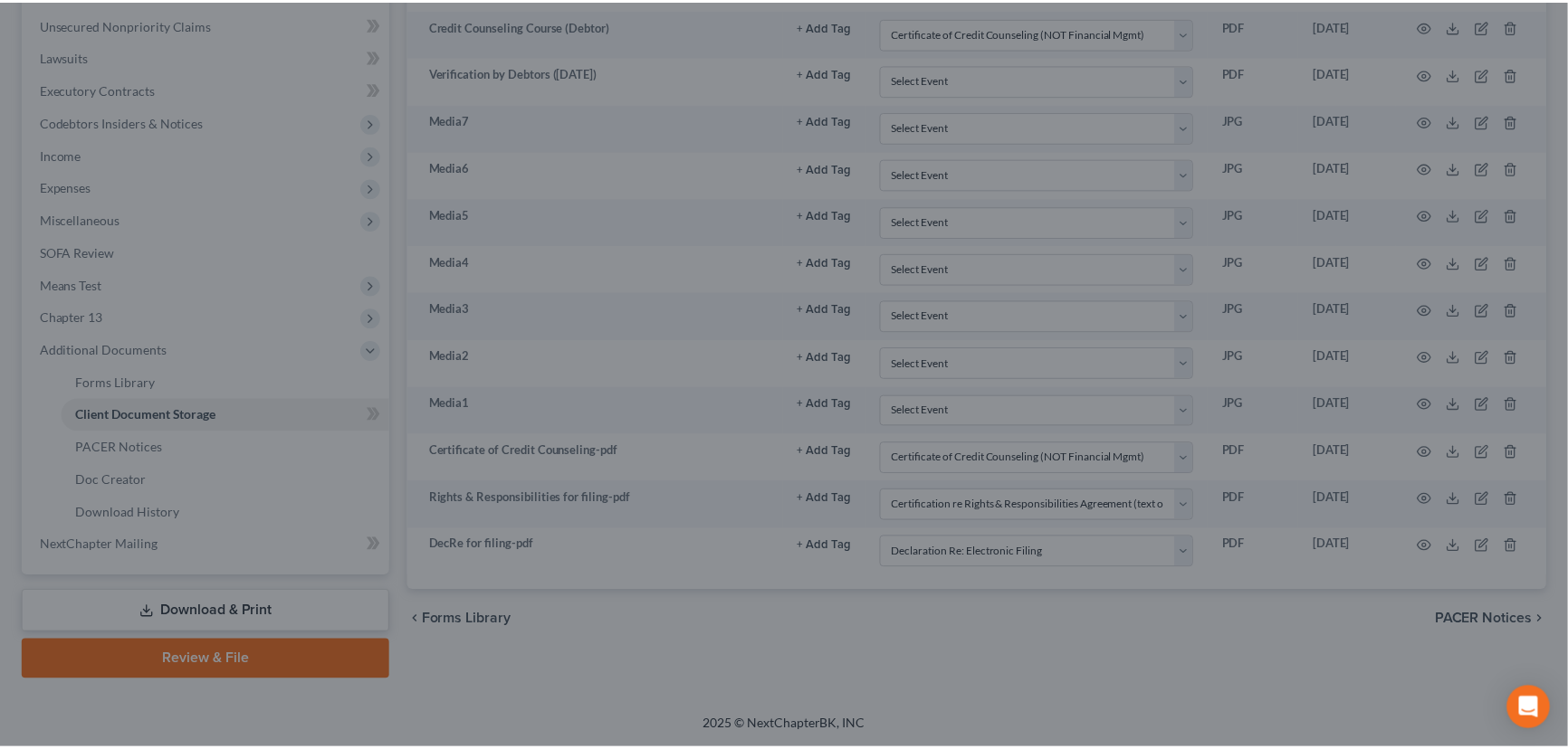
scroll to position [470, 0]
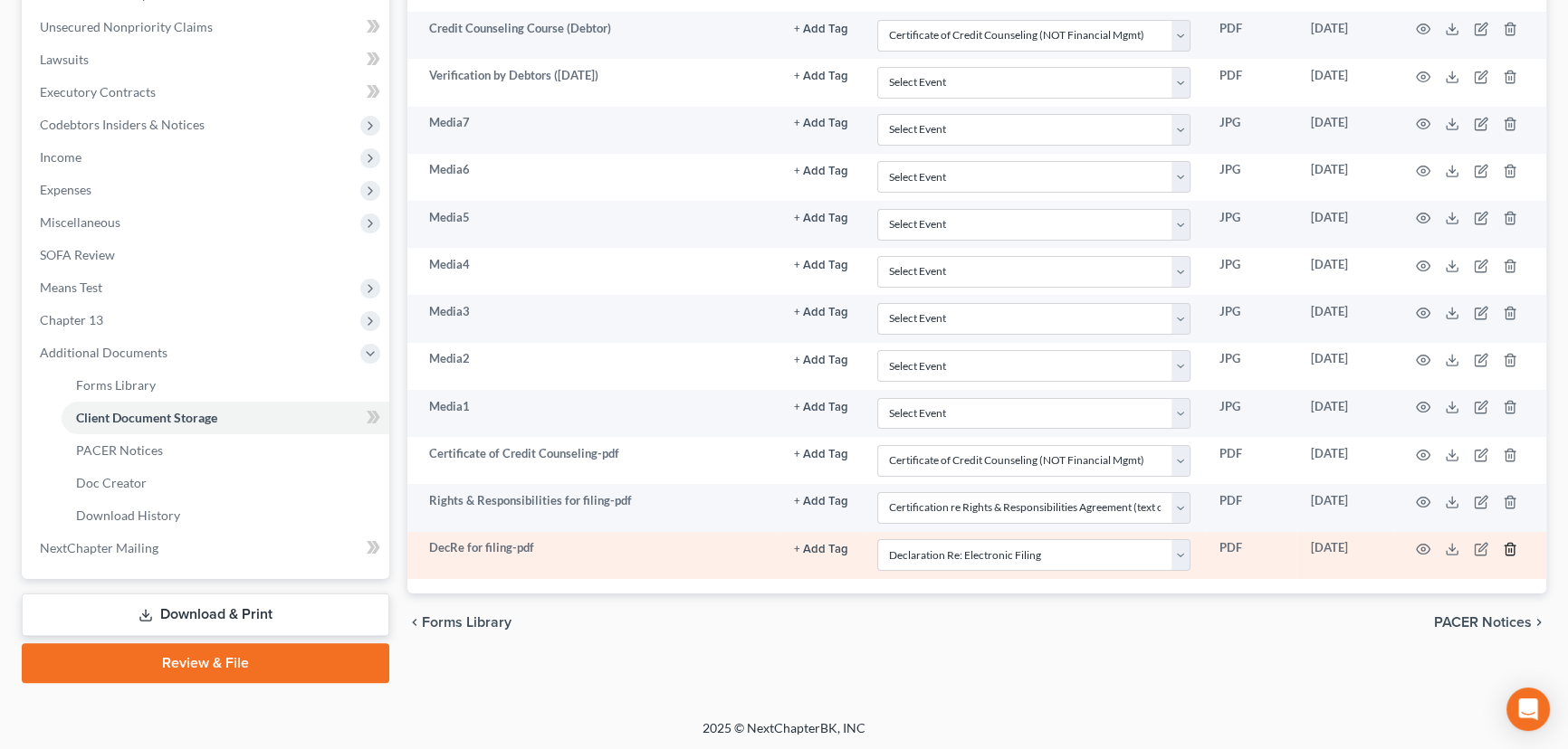
click at [1512, 543] on icon "button" at bounding box center [1509, 548] width 14 height 14
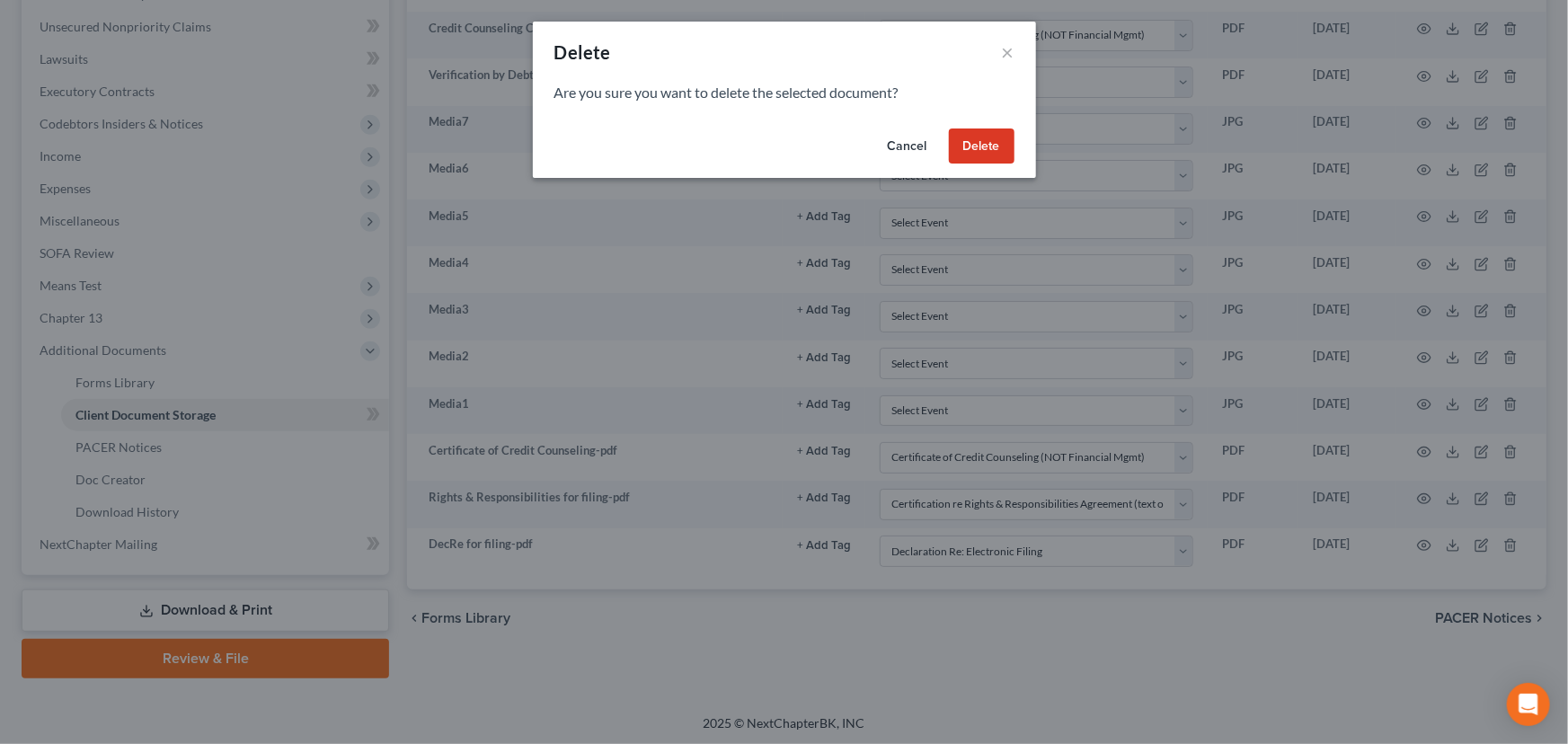
click at [979, 124] on div "Cancel Delete" at bounding box center [785, 150] width 504 height 57
drag, startPoint x: 977, startPoint y: 140, endPoint x: 982, endPoint y: 154, distance: 14.9
click at [976, 142] on button "Delete" at bounding box center [981, 147] width 66 height 36
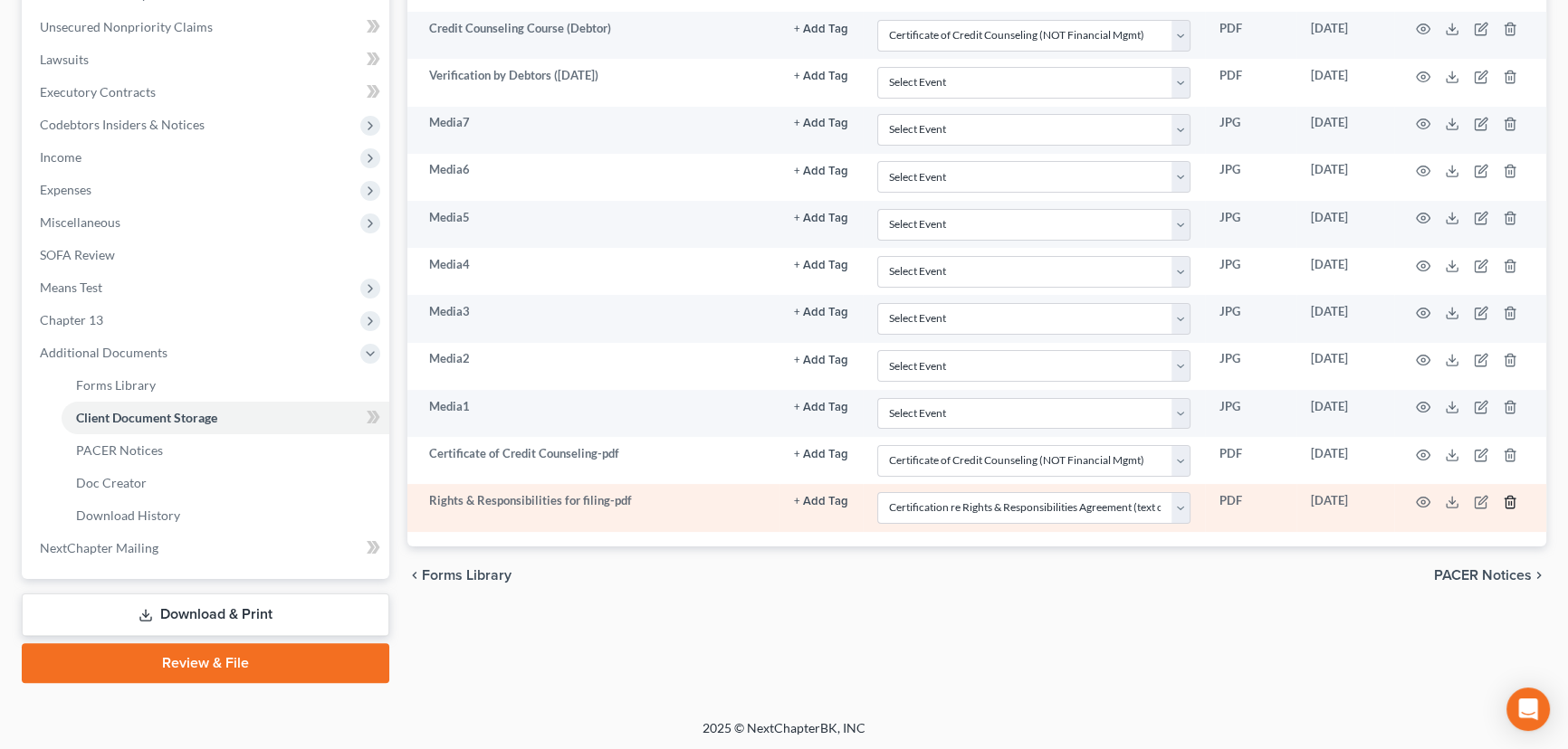
click at [1506, 495] on icon "button" at bounding box center [1509, 502] width 14 height 14
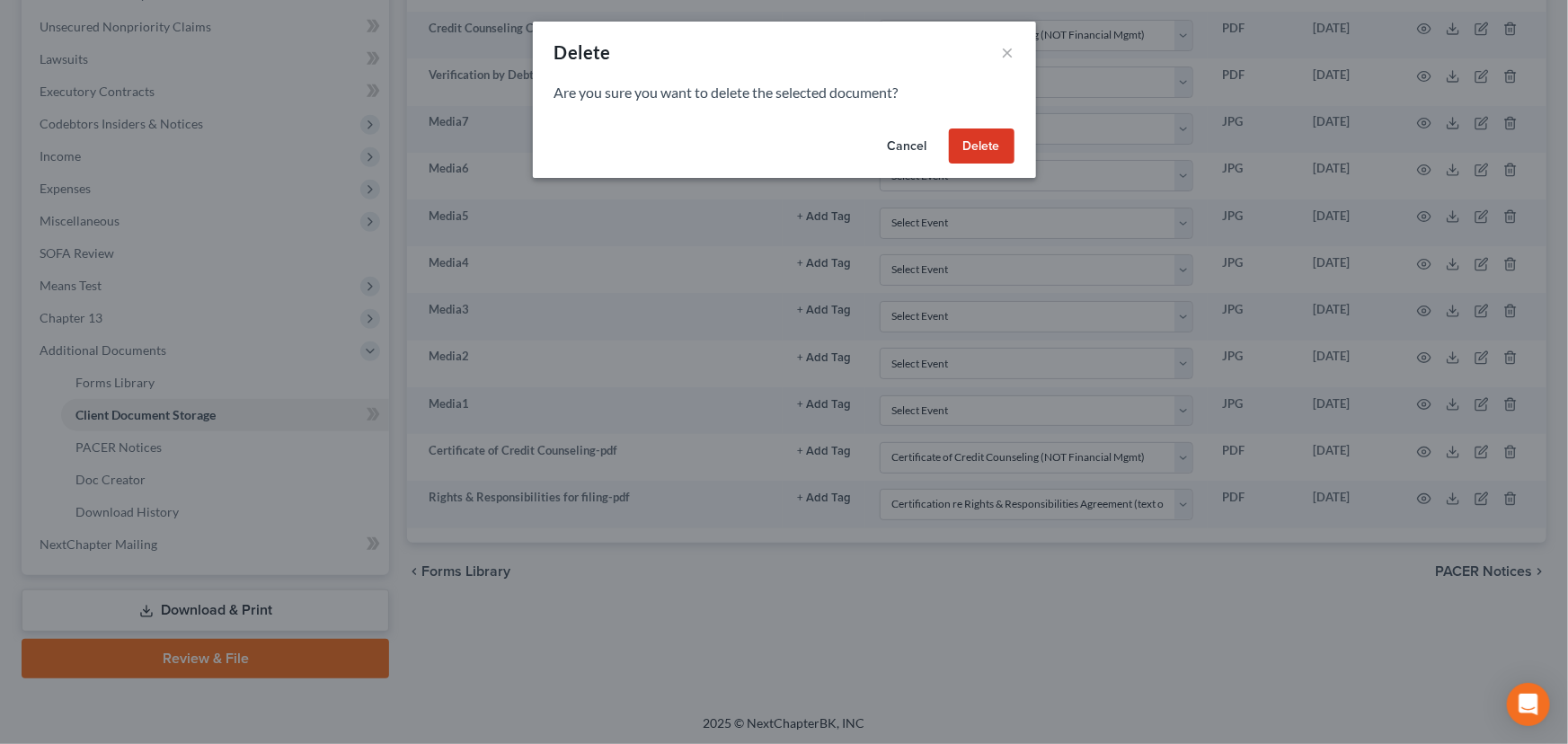
click at [983, 141] on button "Delete" at bounding box center [981, 147] width 66 height 36
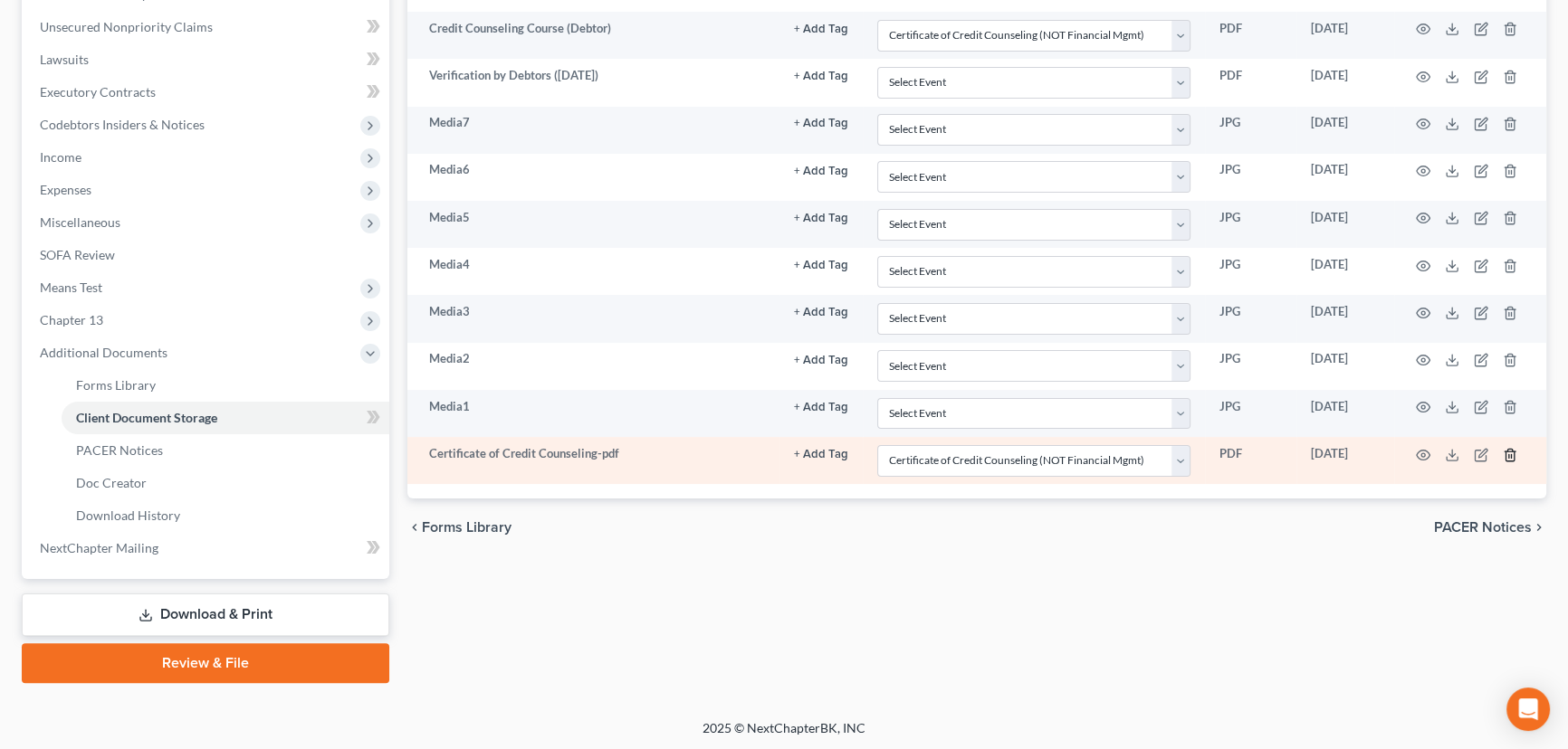
click at [1511, 449] on icon "button" at bounding box center [1509, 455] width 8 height 12
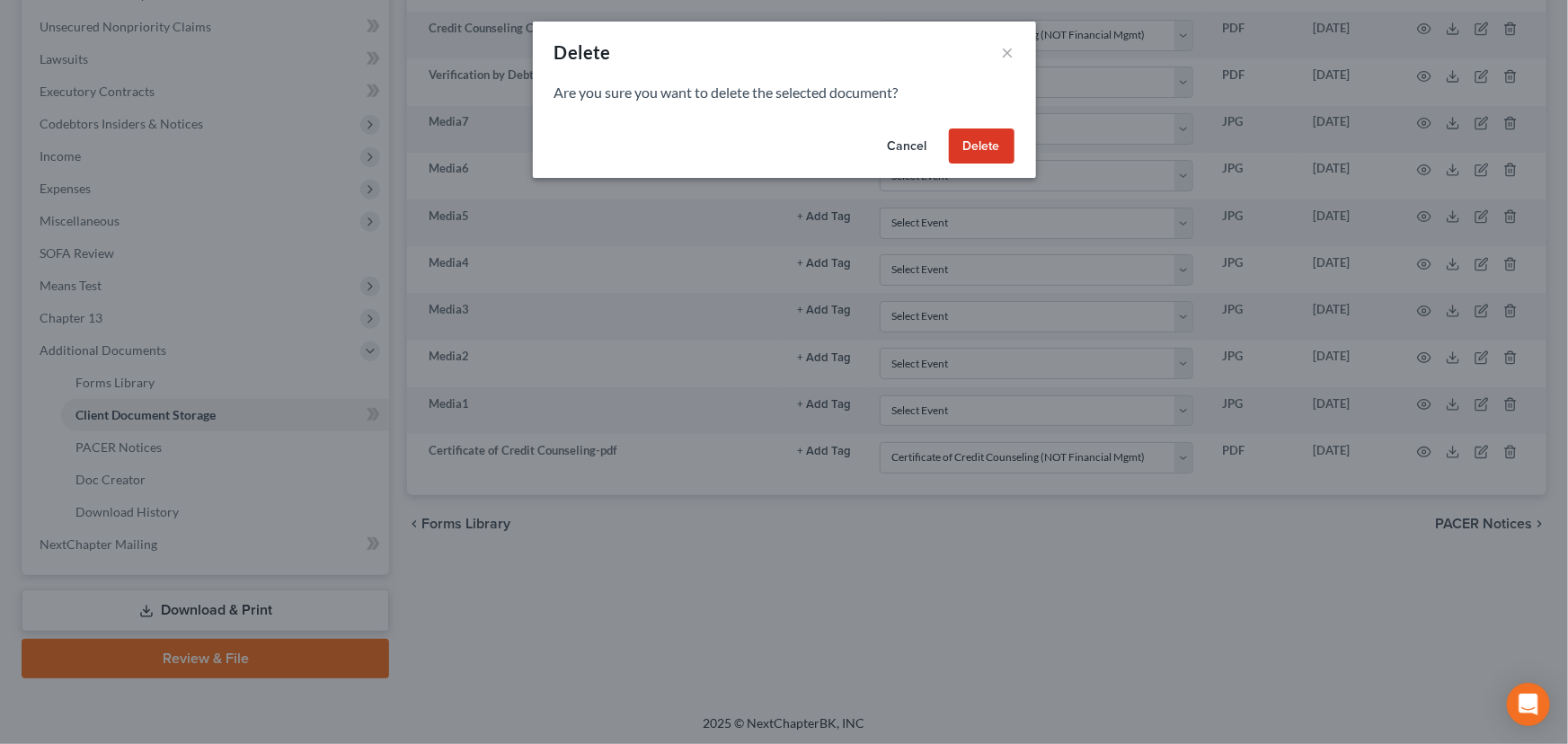
click at [988, 137] on button "Delete" at bounding box center [981, 147] width 66 height 36
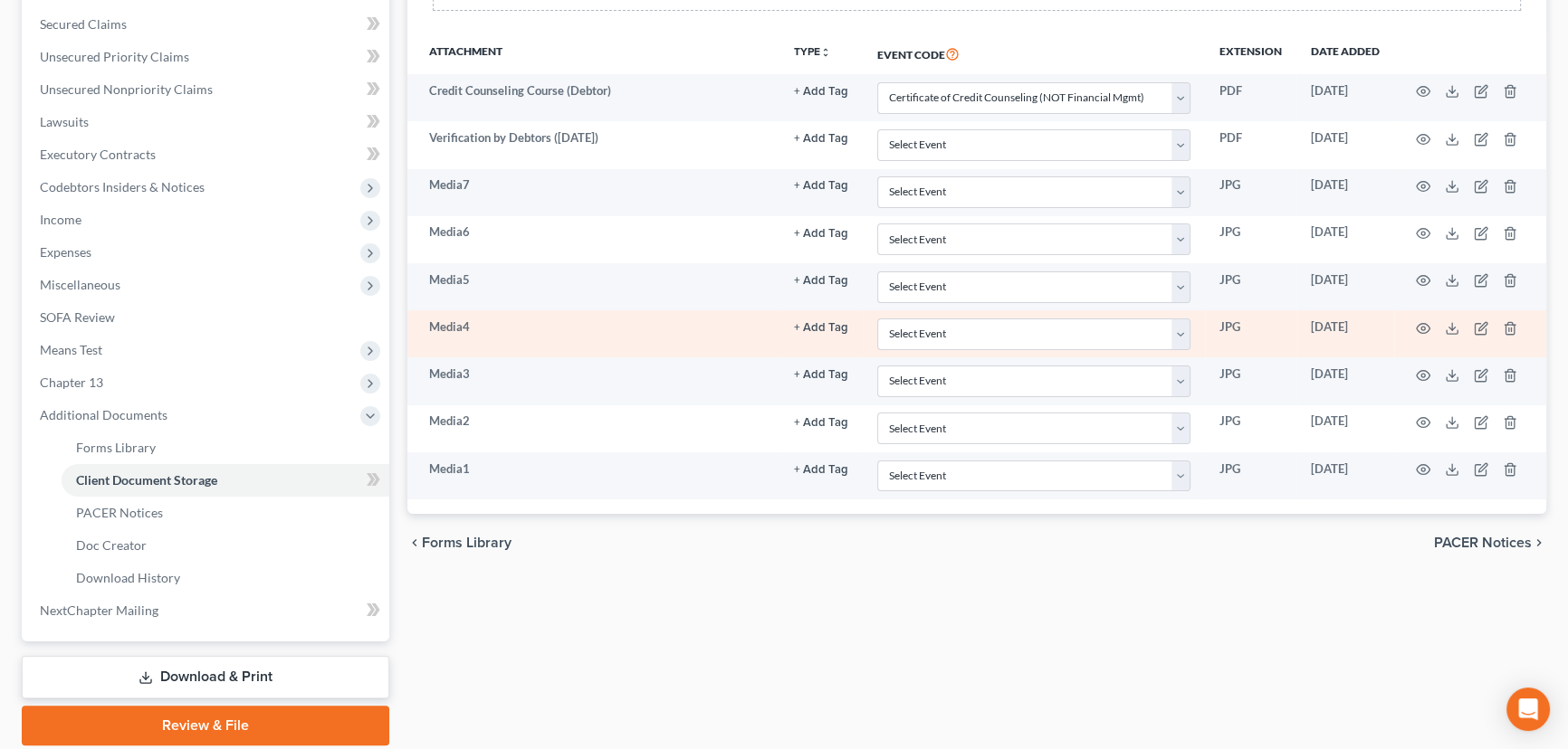
scroll to position [142, 0]
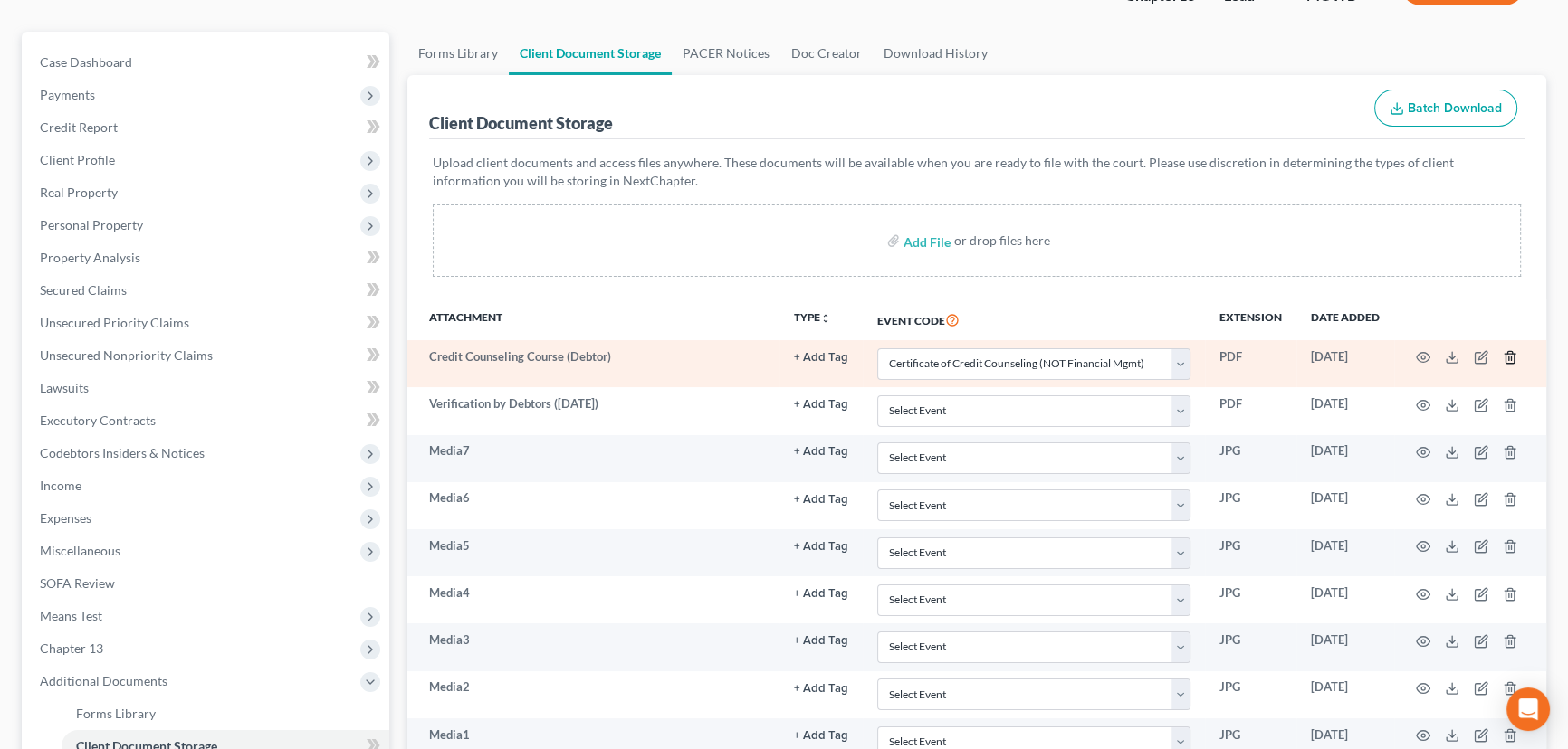
click at [1507, 352] on icon "button" at bounding box center [1509, 358] width 8 height 12
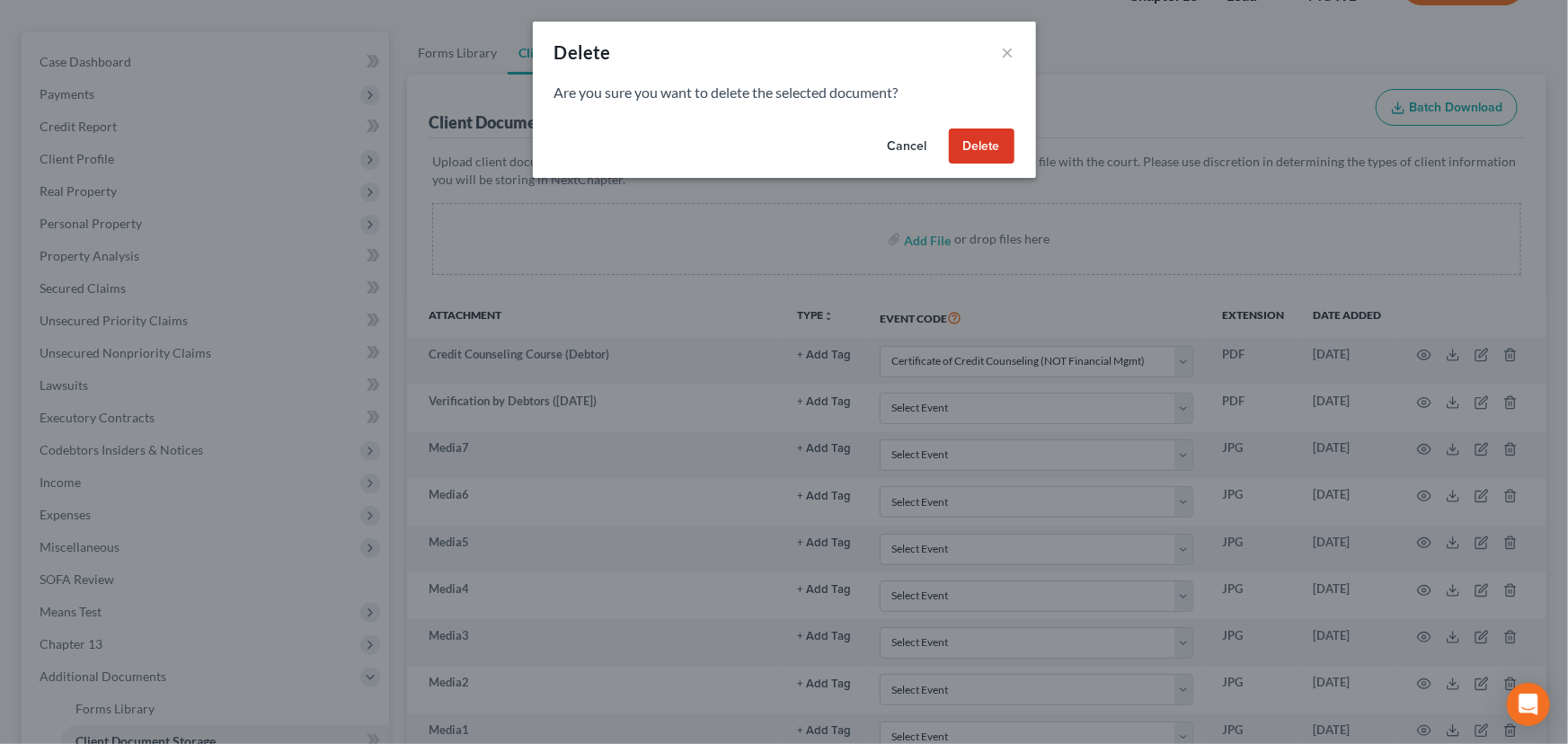
click at [1000, 44] on div "Delete ×" at bounding box center [785, 53] width 504 height 61
click at [1006, 45] on button "×" at bounding box center [1008, 52] width 12 height 22
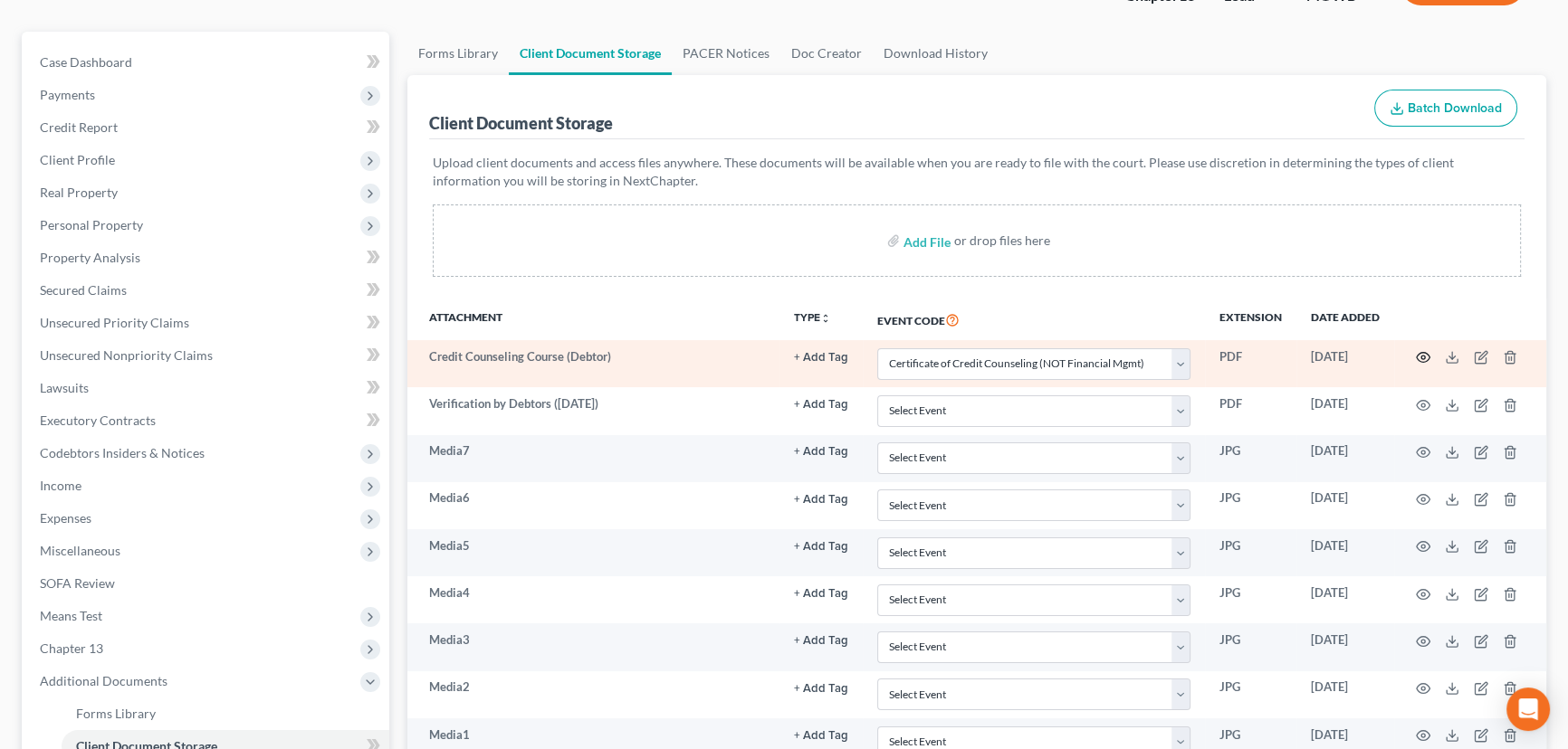
click at [1429, 351] on icon "button" at bounding box center [1422, 357] width 14 height 14
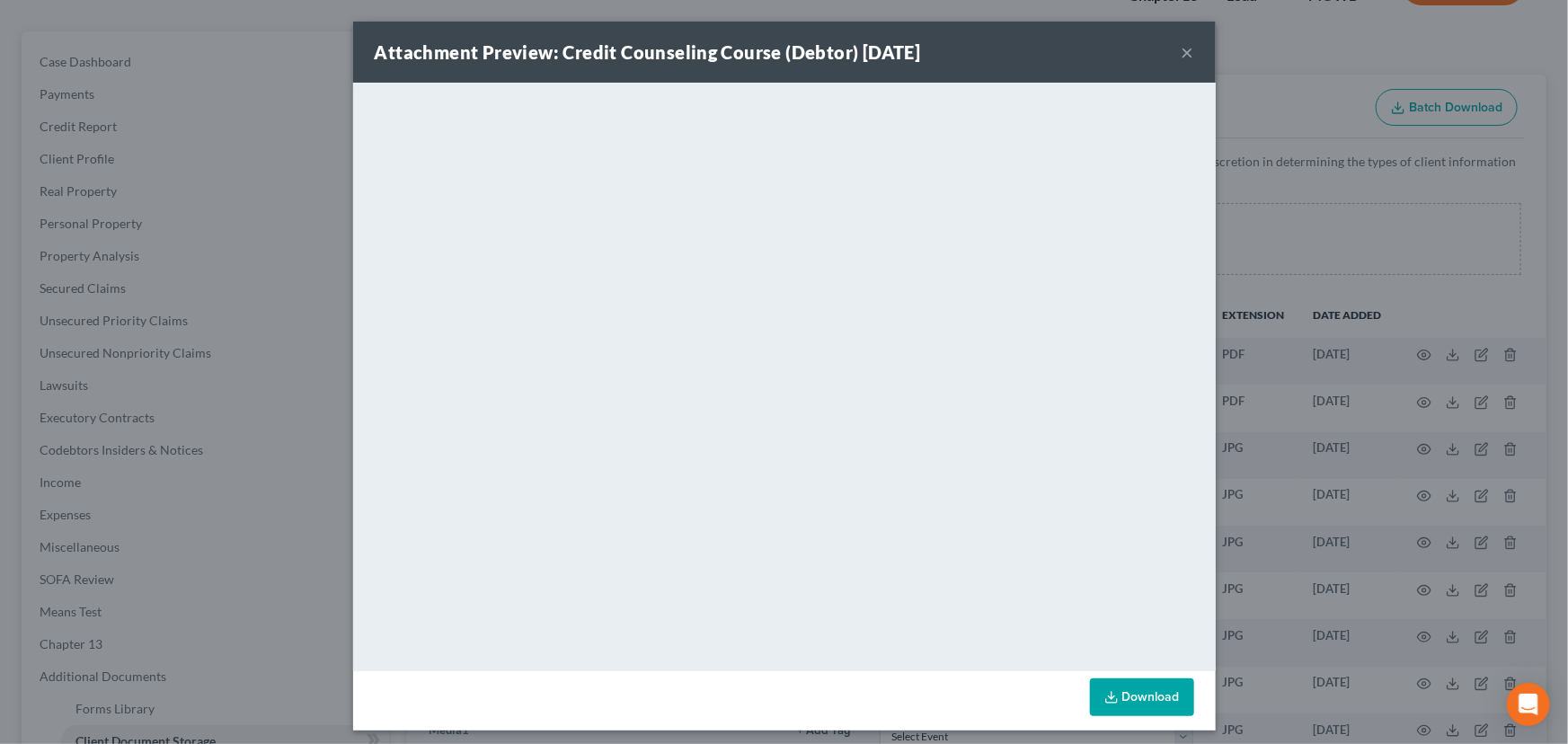
click at [1182, 52] on button "×" at bounding box center [1188, 52] width 12 height 22
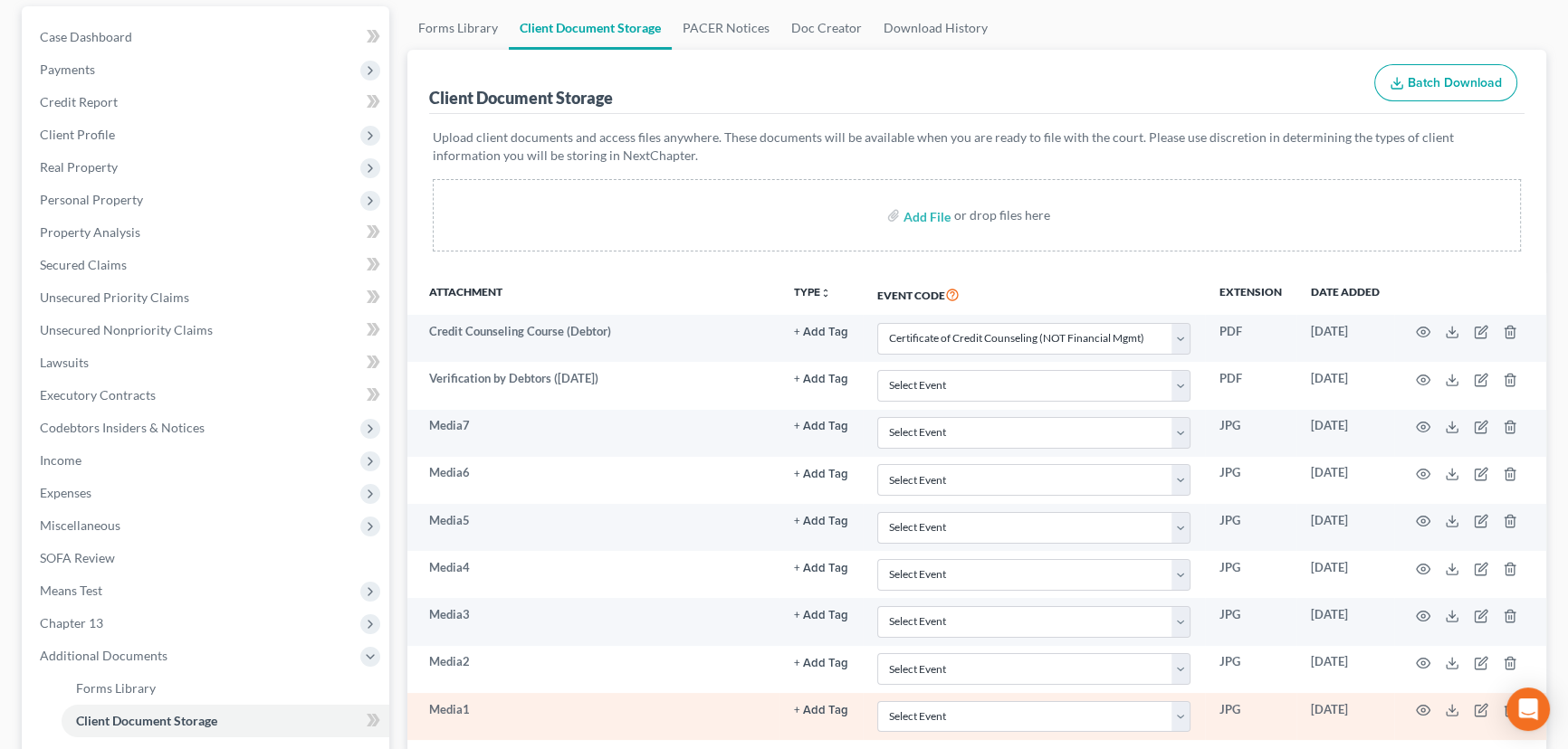
scroll to position [60, 0]
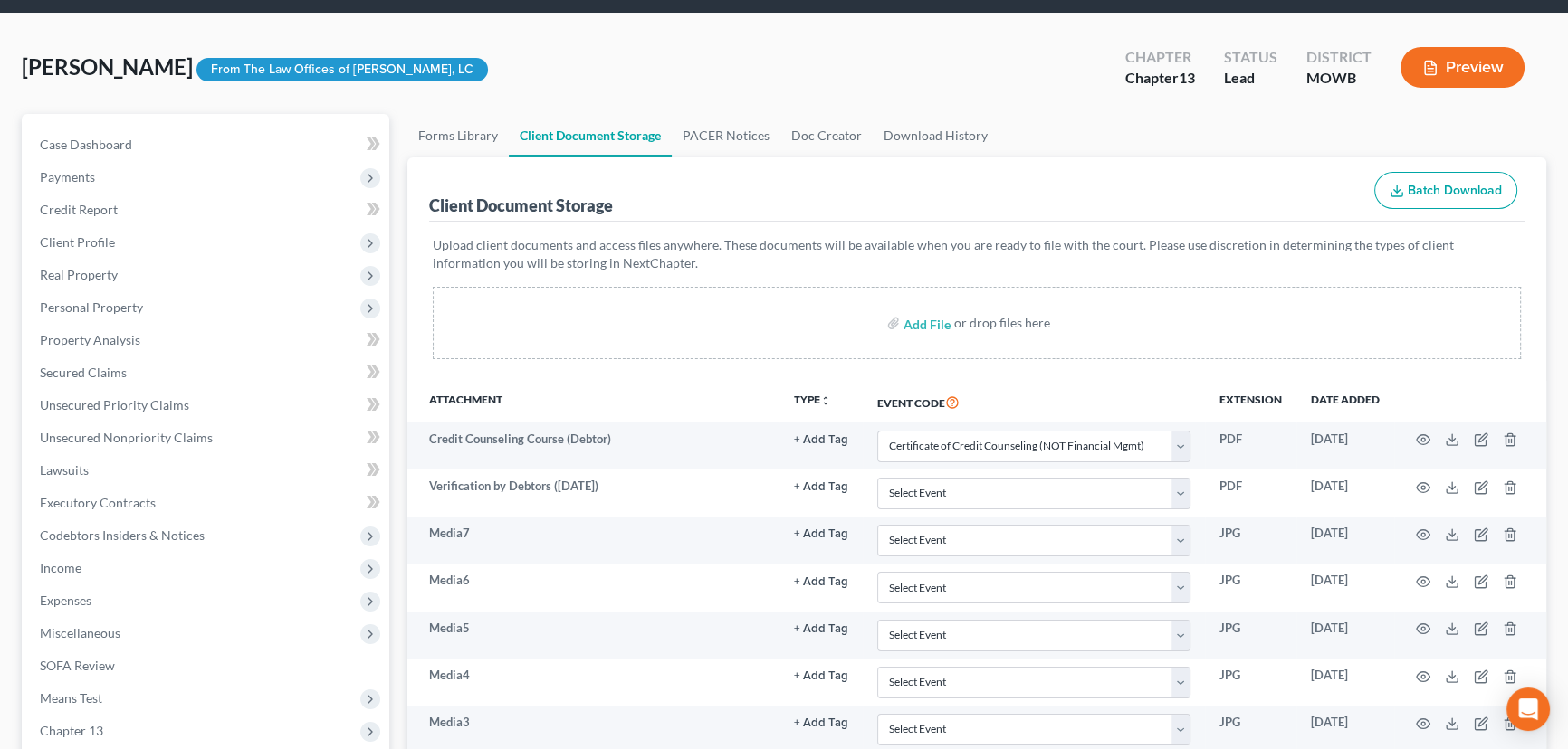
select select "5"
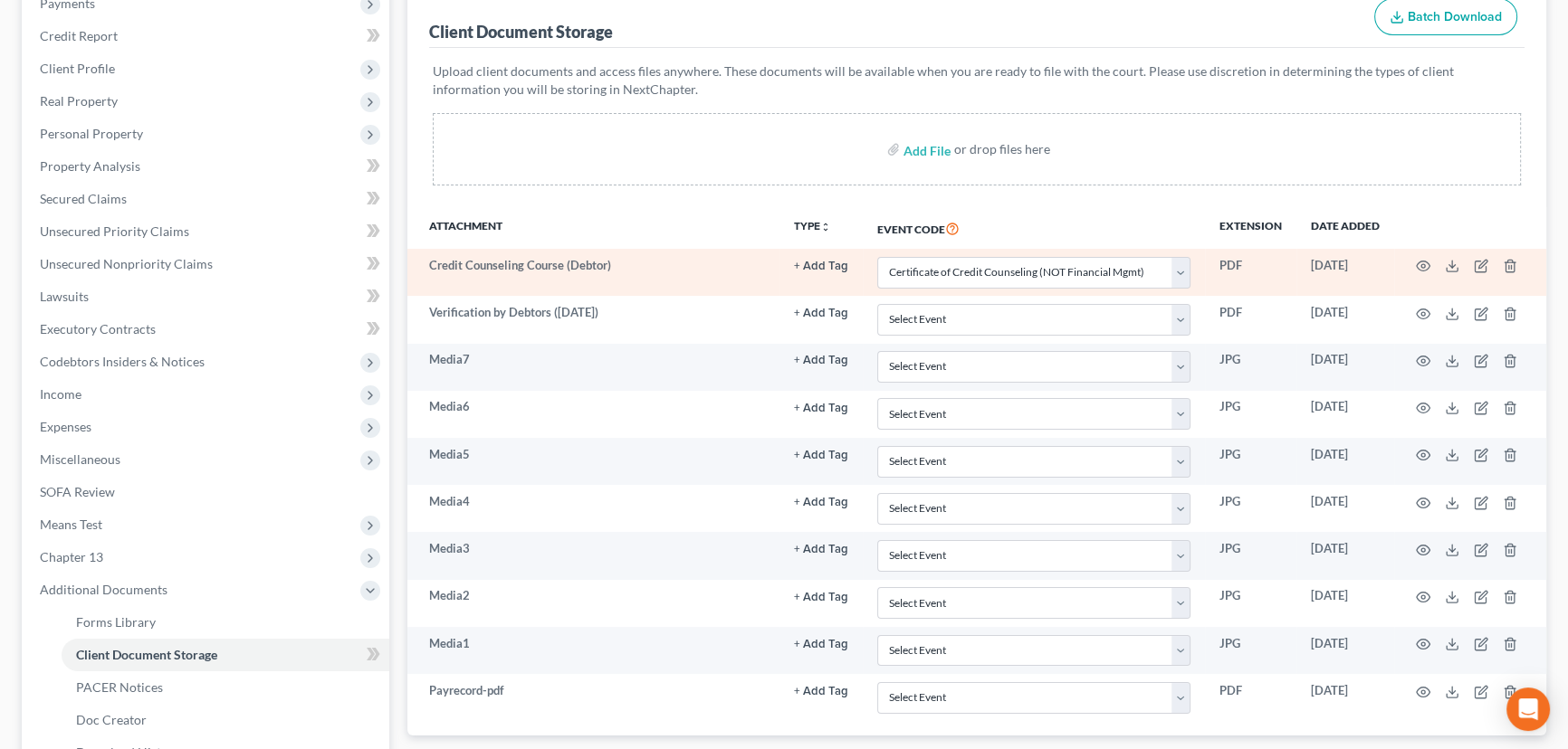
scroll to position [470, 0]
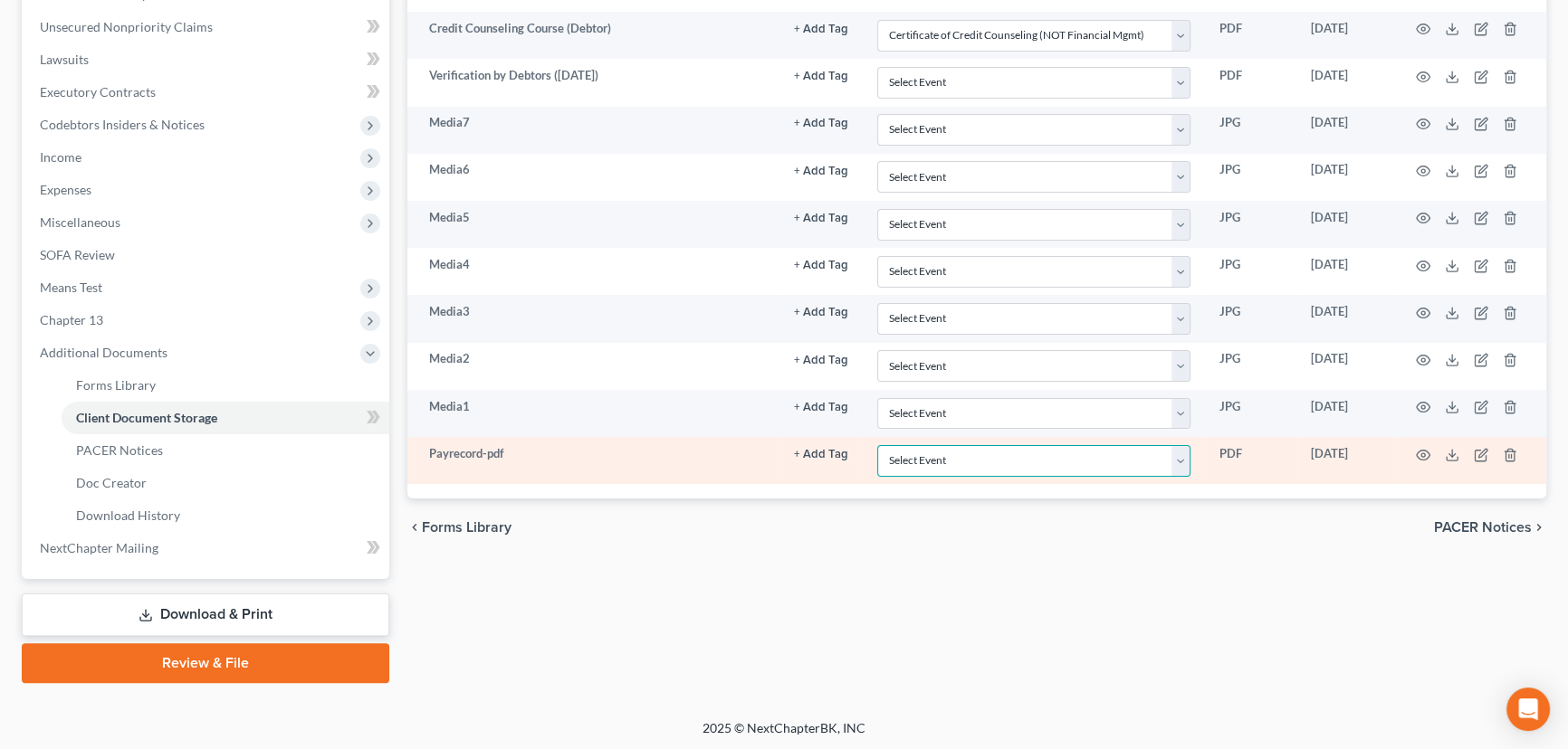
click at [988, 459] on select "Select Event 20 Largest Unsecured Creditors Affidavit re: NO Tax Returns Amende…" at bounding box center [1034, 461] width 313 height 32
select select "21"
click at [878, 445] on select "Select Event 20 Largest Unsecured Creditors Affidavit re: NO Tax Returns Amende…" at bounding box center [1034, 461] width 313 height 32
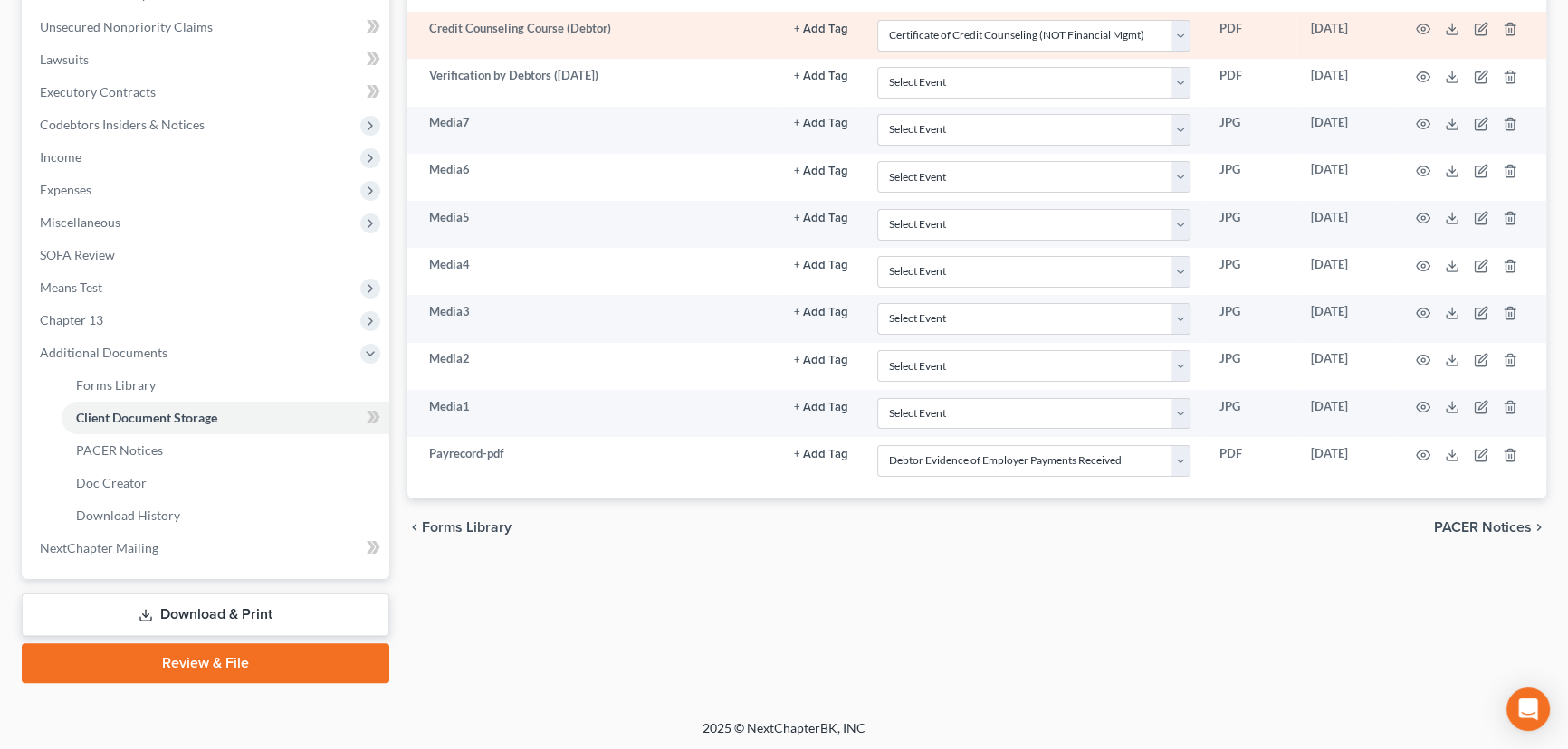
select select "5"
select select "21"
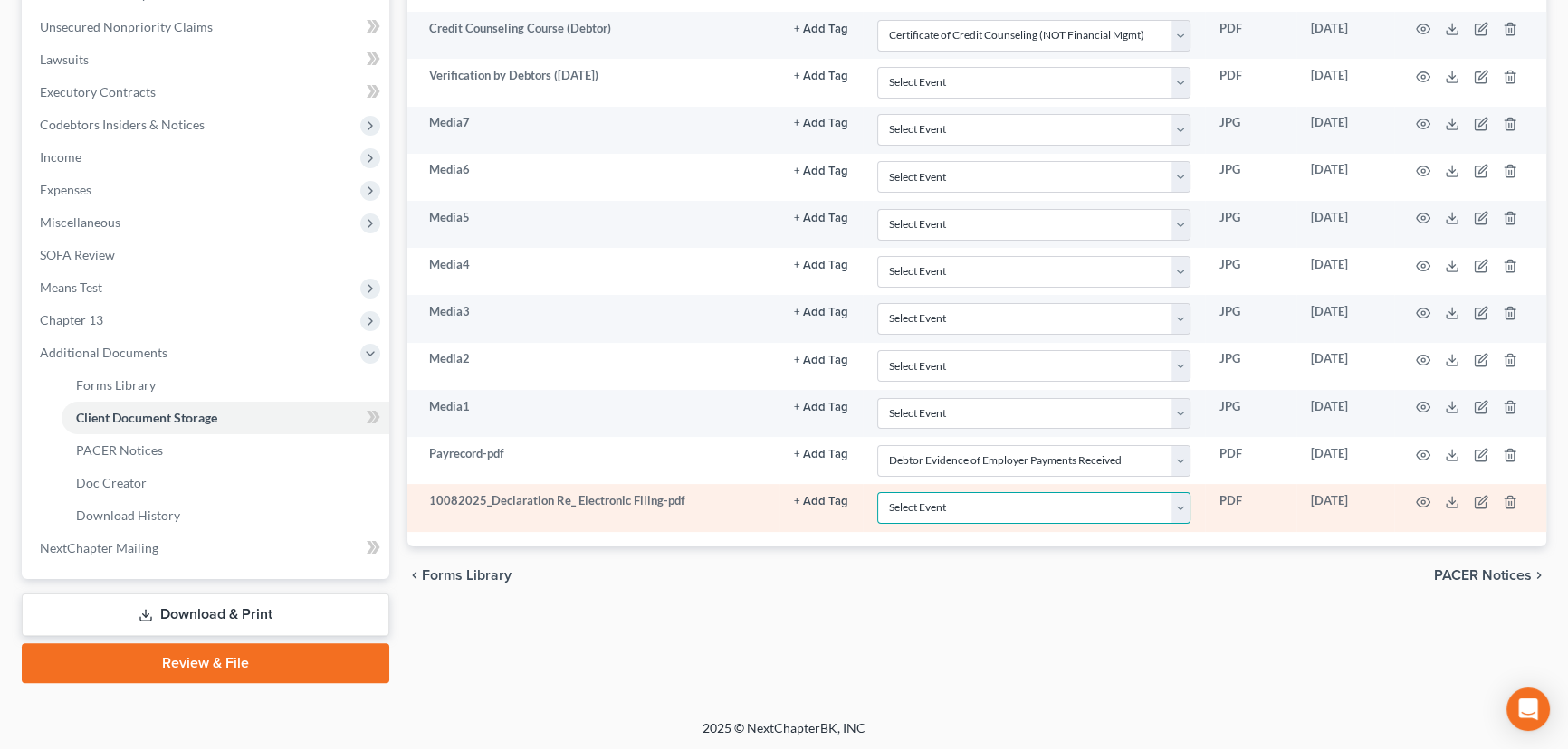
click at [973, 504] on select "Select Event 20 Largest Unsecured Creditors Affidavit re: NO Tax Returns Amende…" at bounding box center [1034, 508] width 313 height 32
select select "24"
click at [878, 493] on select "Select Event 20 Largest Unsecured Creditors Affidavit re: NO Tax Returns Amende…" at bounding box center [1034, 508] width 313 height 32
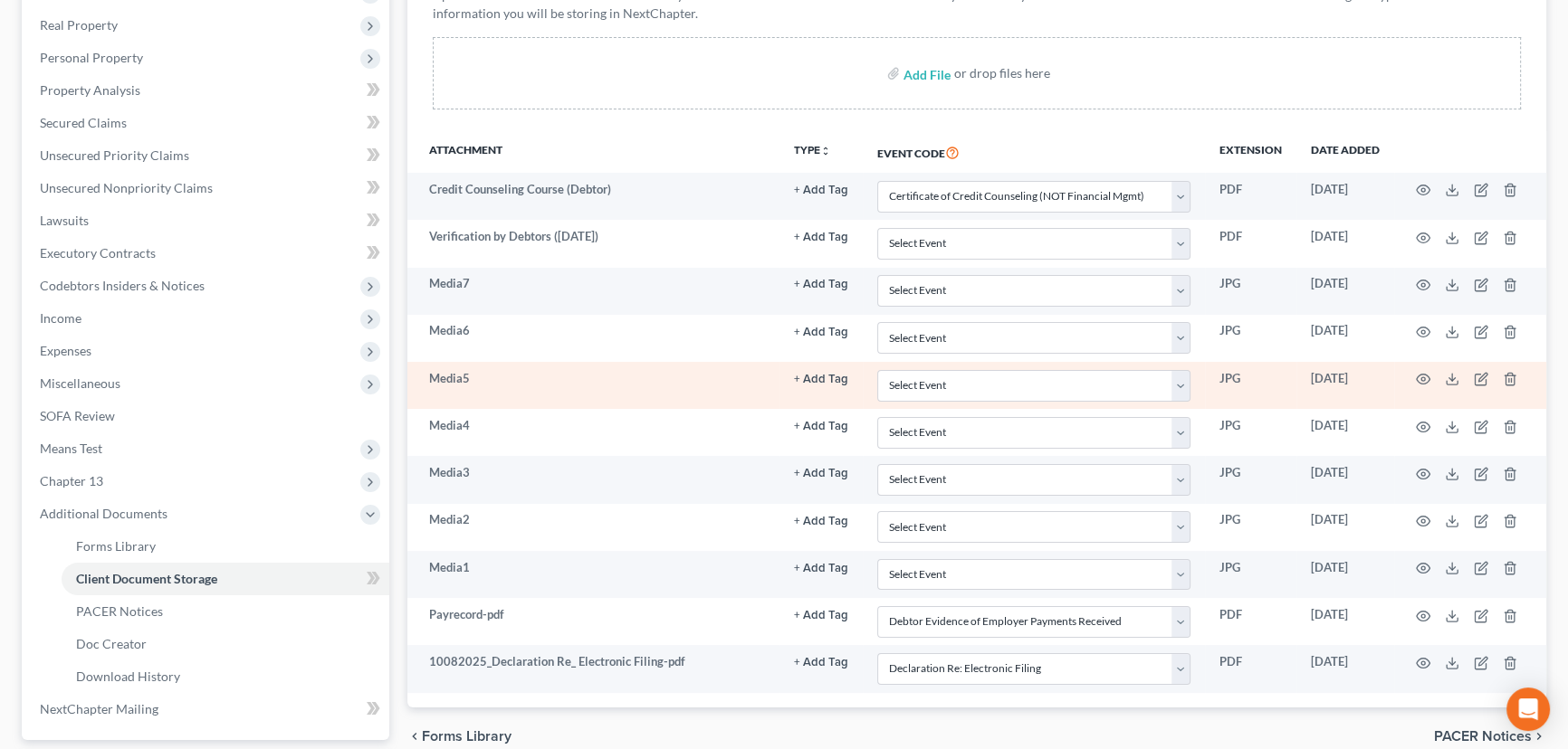
scroll to position [307, 0]
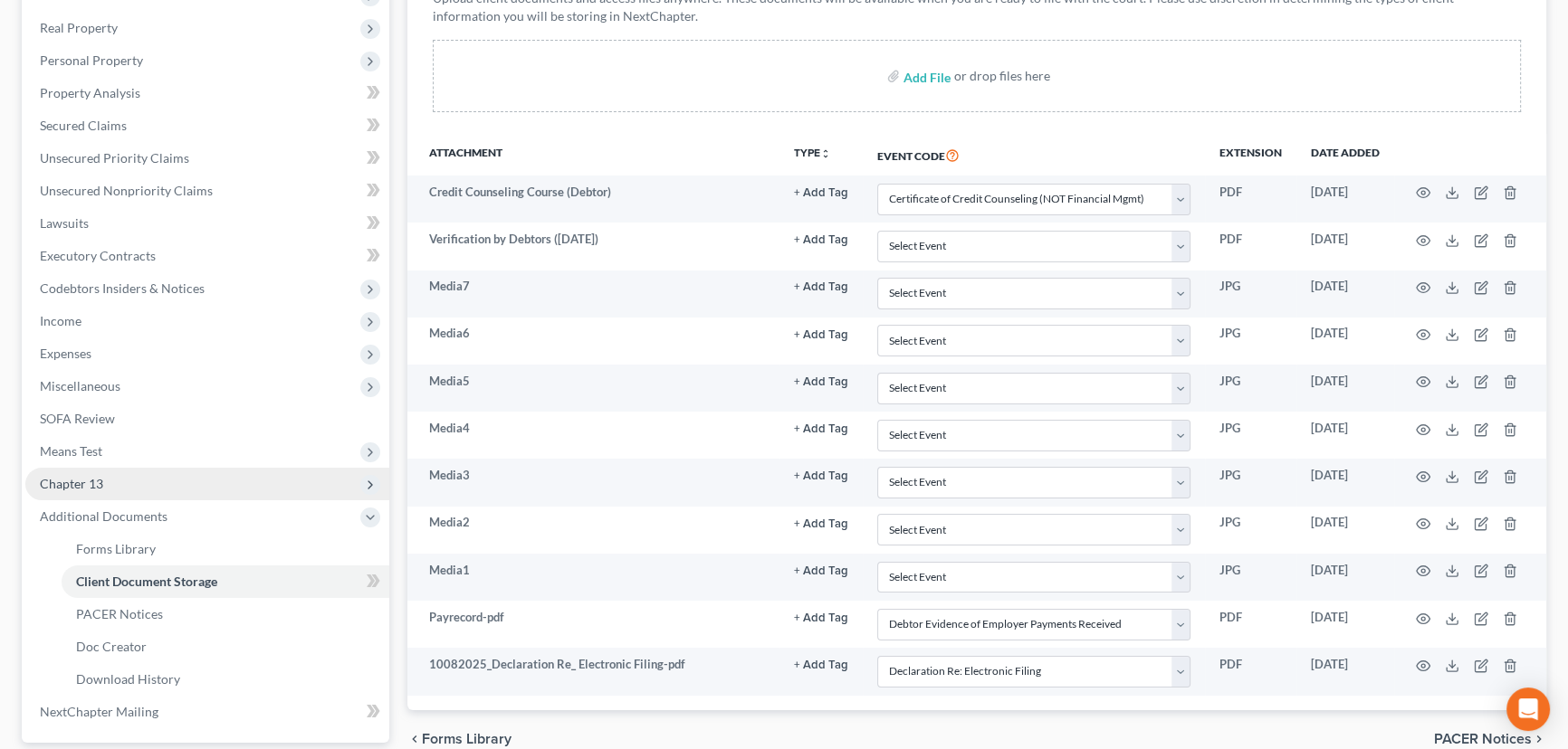
click at [51, 479] on span "Chapter 13" at bounding box center [71, 484] width 64 height 15
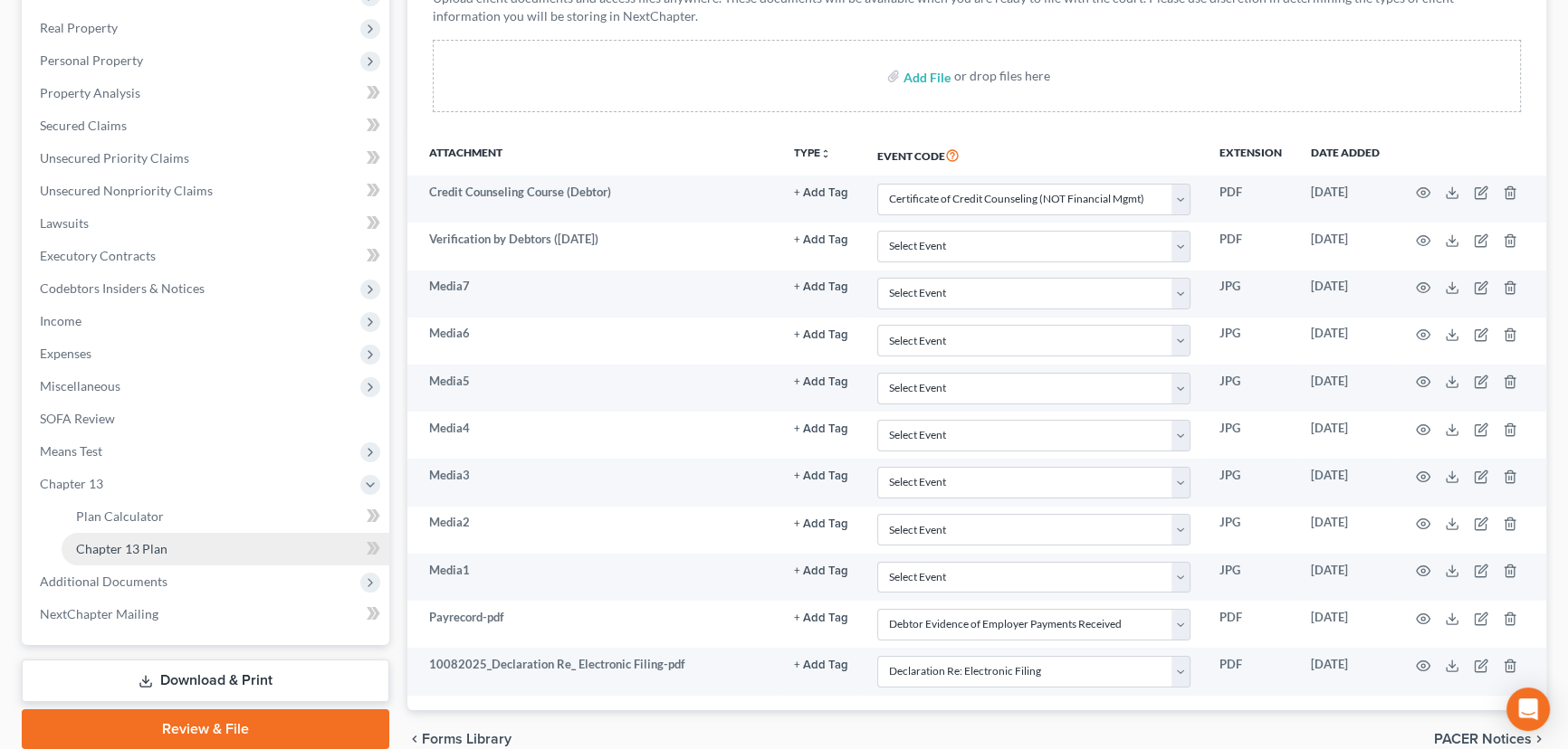
click at [120, 542] on span "Chapter 13 Plan" at bounding box center [122, 548] width 92 height 15
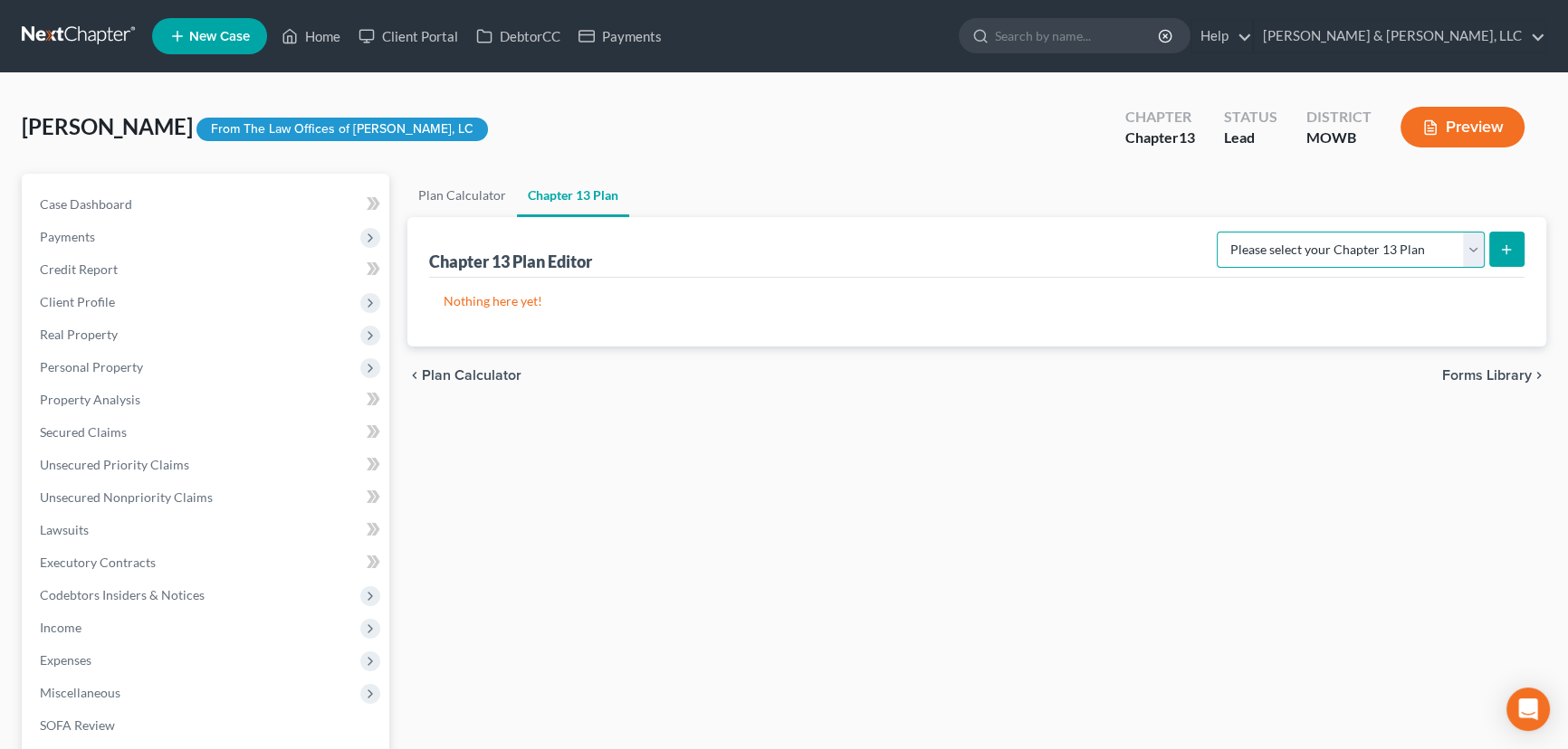
click at [1471, 236] on select "Please select your Chapter 13 Plan Missouri - Western Effective 12/1/17 Nationa…" at bounding box center [1351, 250] width 268 height 37
select select "0"
click at [1223, 231] on select "Please select your Chapter 13 Plan Missouri - Western Effective 12/1/17 Nationa…" at bounding box center [1351, 250] width 268 height 37
click at [1503, 246] on icon "submit" at bounding box center [1506, 250] width 14 height 14
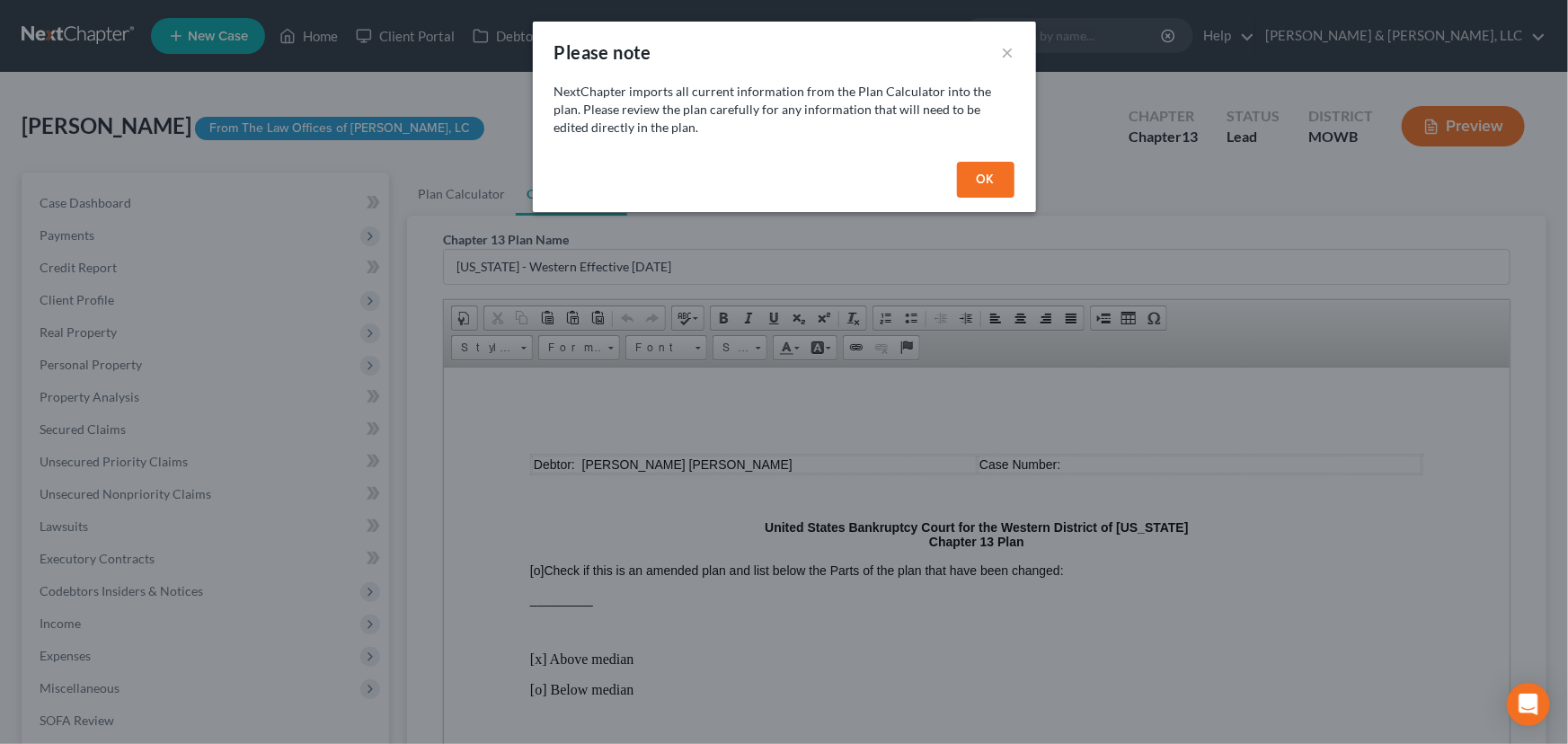
click at [979, 169] on button "OK" at bounding box center [986, 180] width 57 height 36
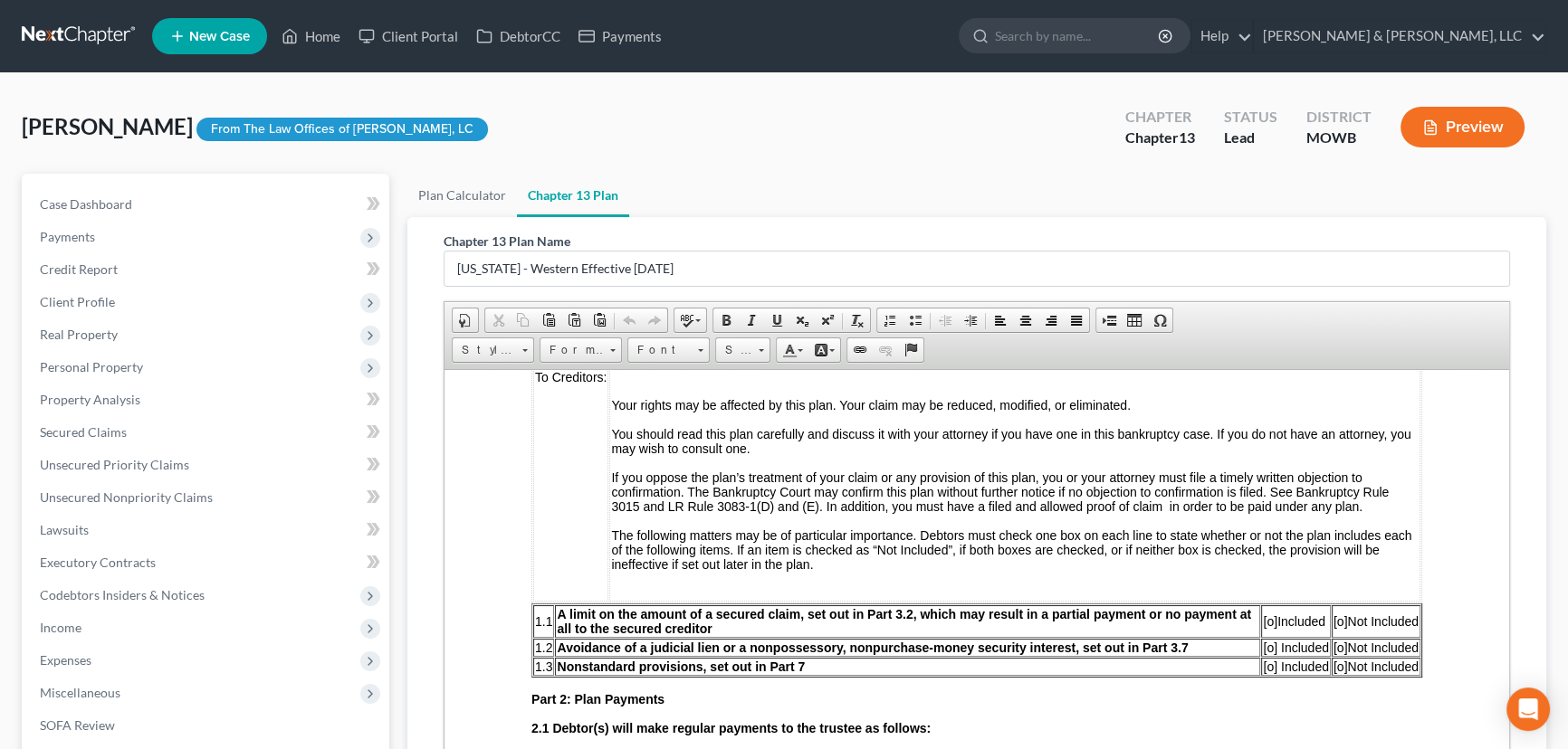
scroll to position [494, 0]
click at [1263, 627] on span "[o]" at bounding box center [1270, 619] width 14 height 14
click at [1334, 653] on span "[o]" at bounding box center [1340, 645] width 14 height 14
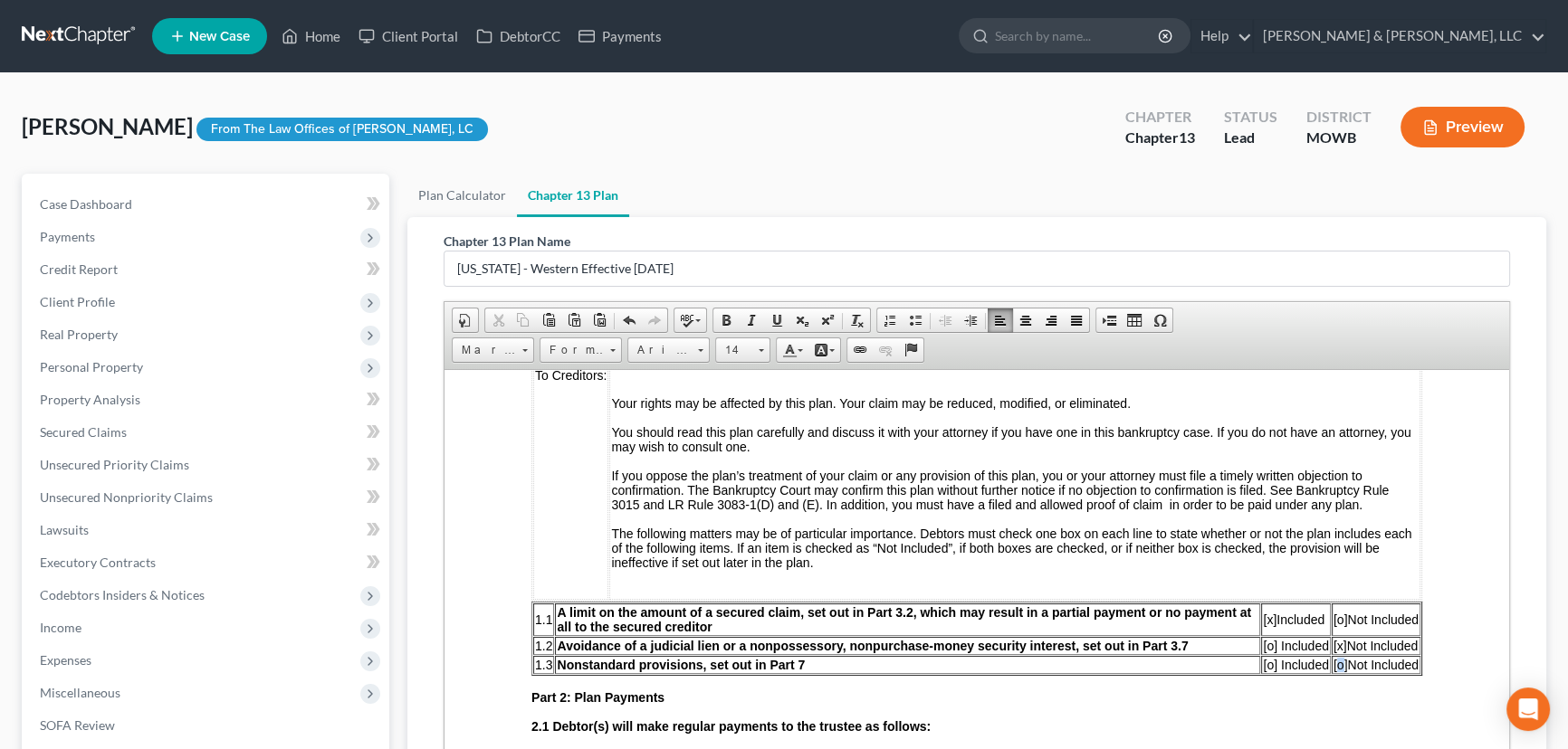
click at [1334, 672] on span "[o]" at bounding box center [1340, 664] width 14 height 14
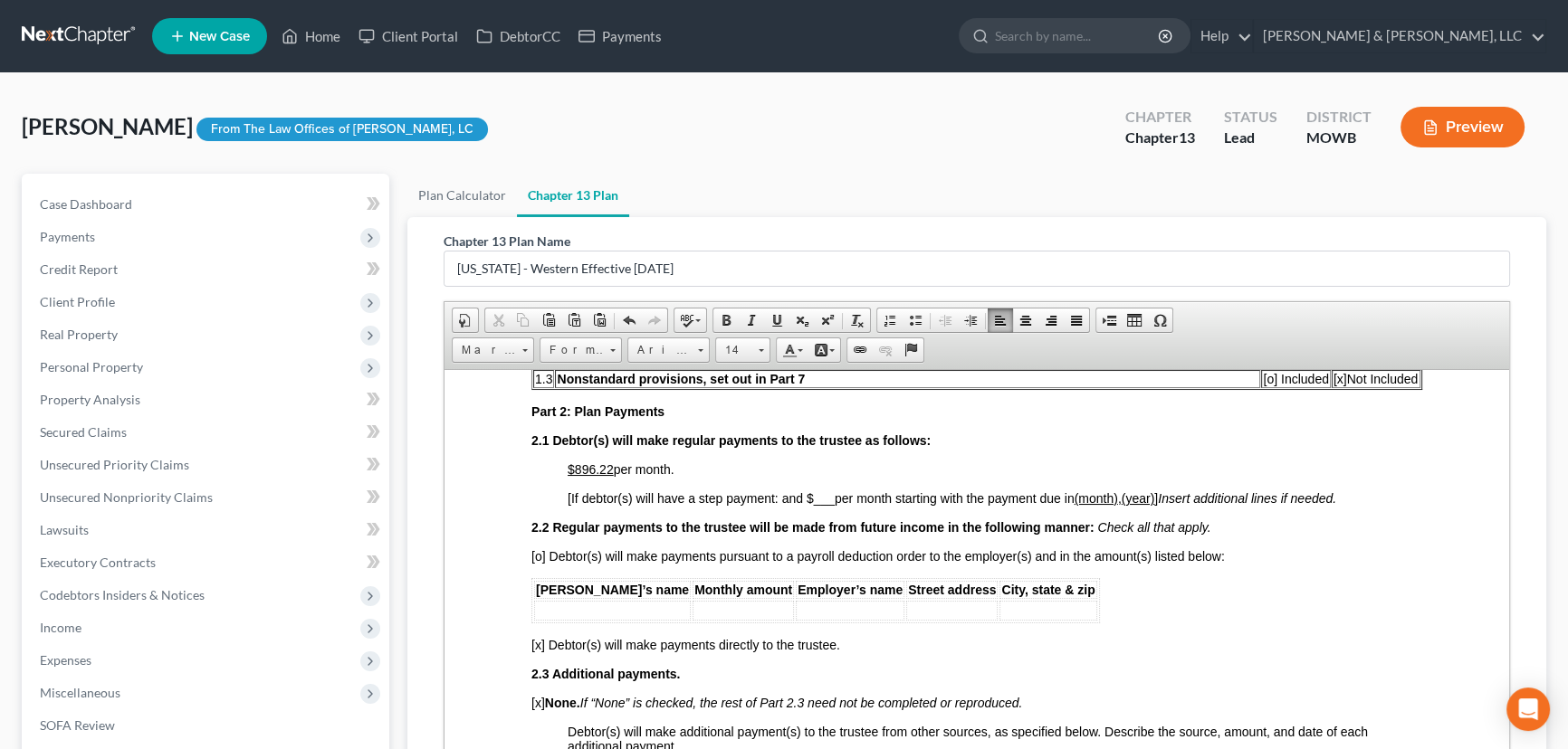
scroll to position [822, 0]
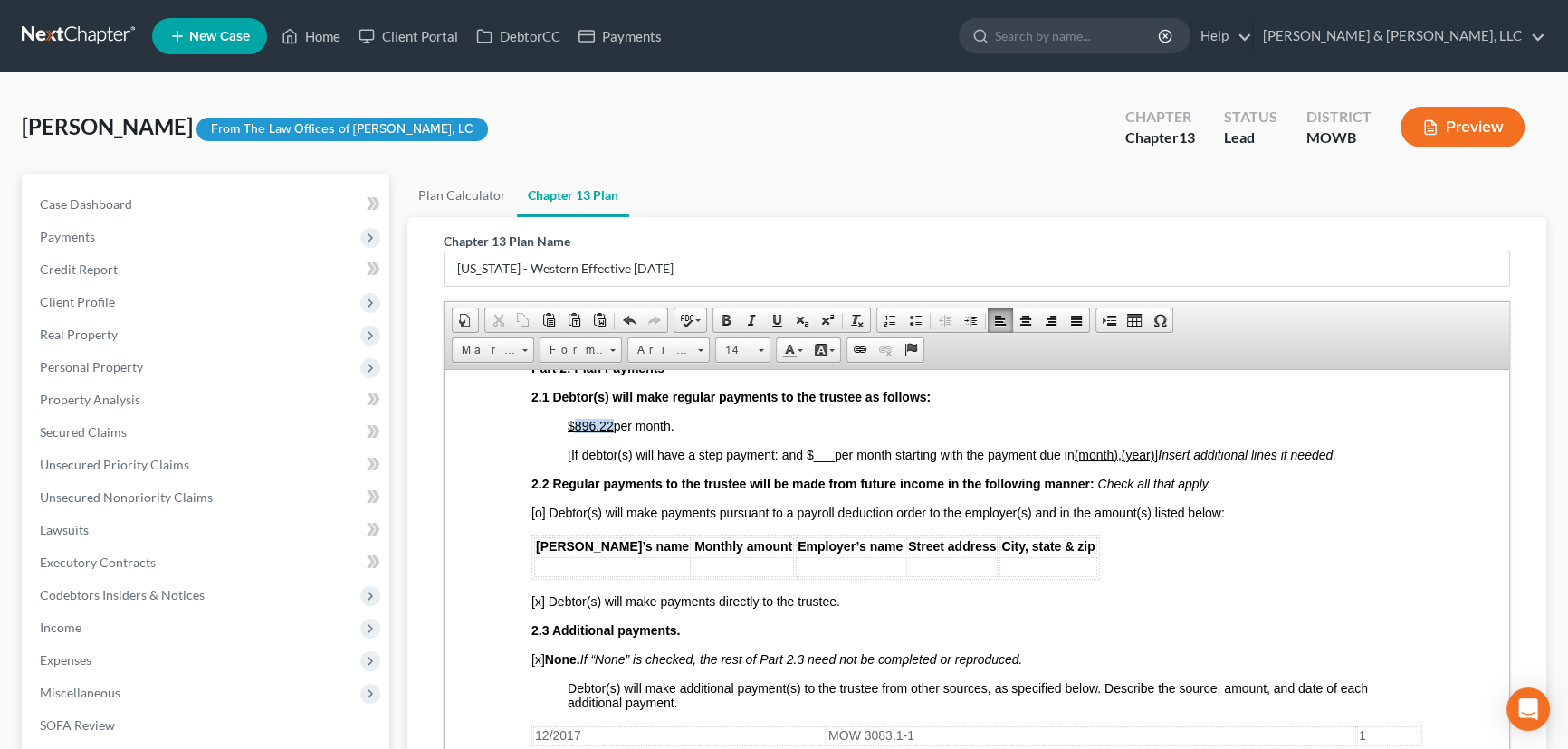
drag, startPoint x: 614, startPoint y: 441, endPoint x: 575, endPoint y: 448, distance: 39.6
click at [575, 433] on p "$896.22 per month." at bounding box center [995, 425] width 854 height 14
drag, startPoint x: 835, startPoint y: 471, endPoint x: 813, endPoint y: 466, distance: 22.6
click at [813, 462] on span "[If debtor(s) will have a step payment: and $ ___ per month starting with the p…" at bounding box center [952, 454] width 769 height 14
drag, startPoint x: 1096, startPoint y: 469, endPoint x: 1182, endPoint y: 477, distance: 86.4
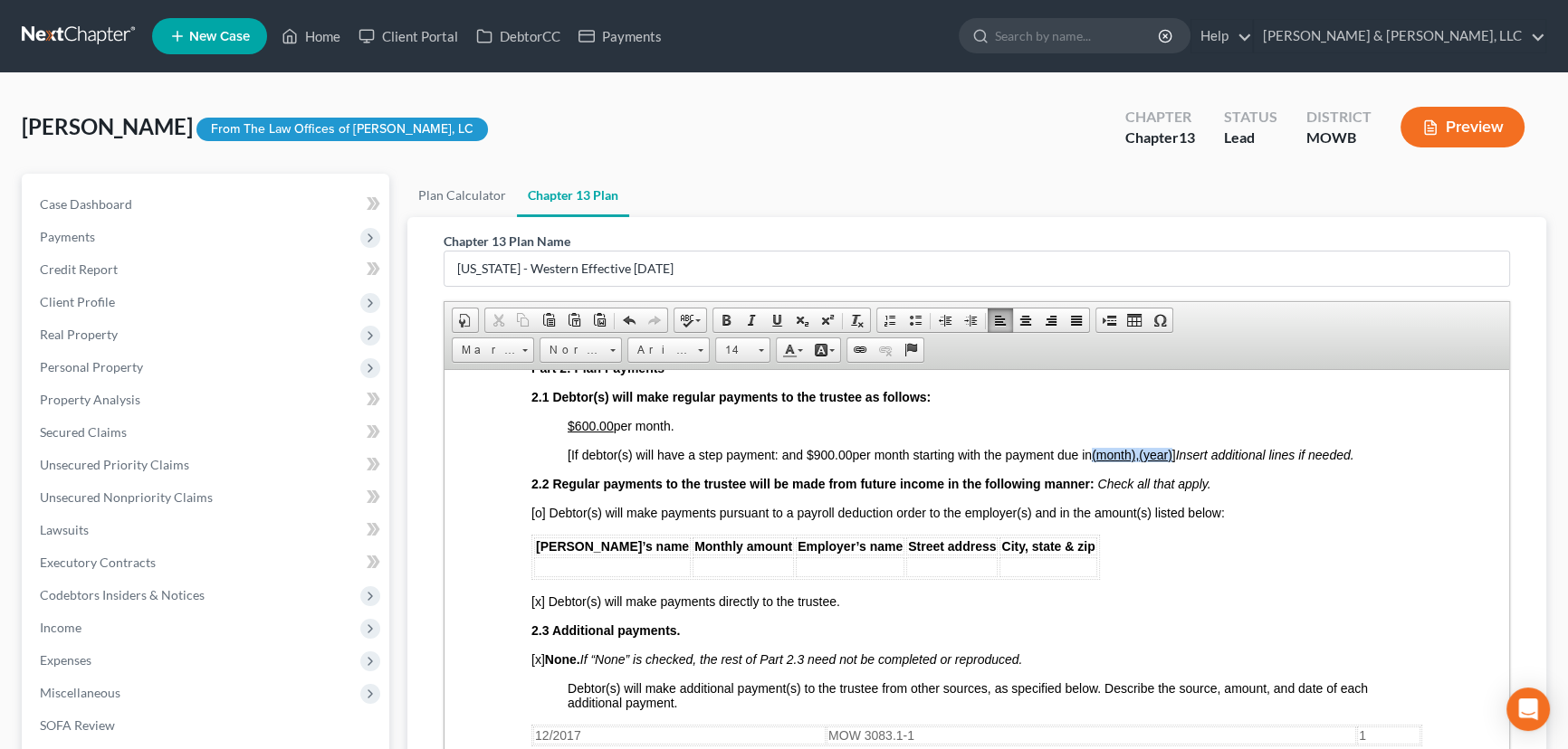
click at [1182, 462] on span "[If debtor(s) will have a step payment: and $ 900.00 per month starting with th…" at bounding box center [961, 454] width 787 height 14
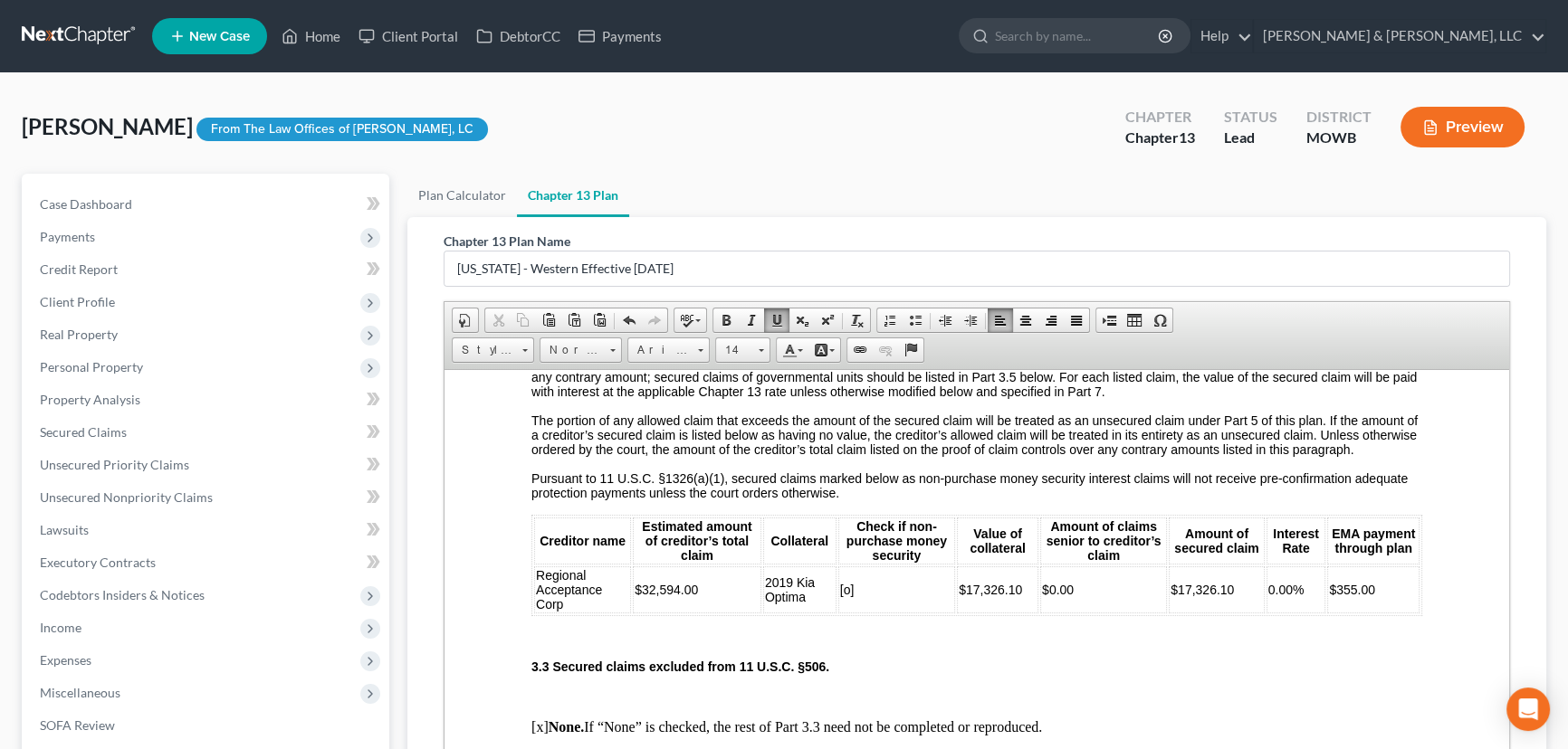
scroll to position [1563, 0]
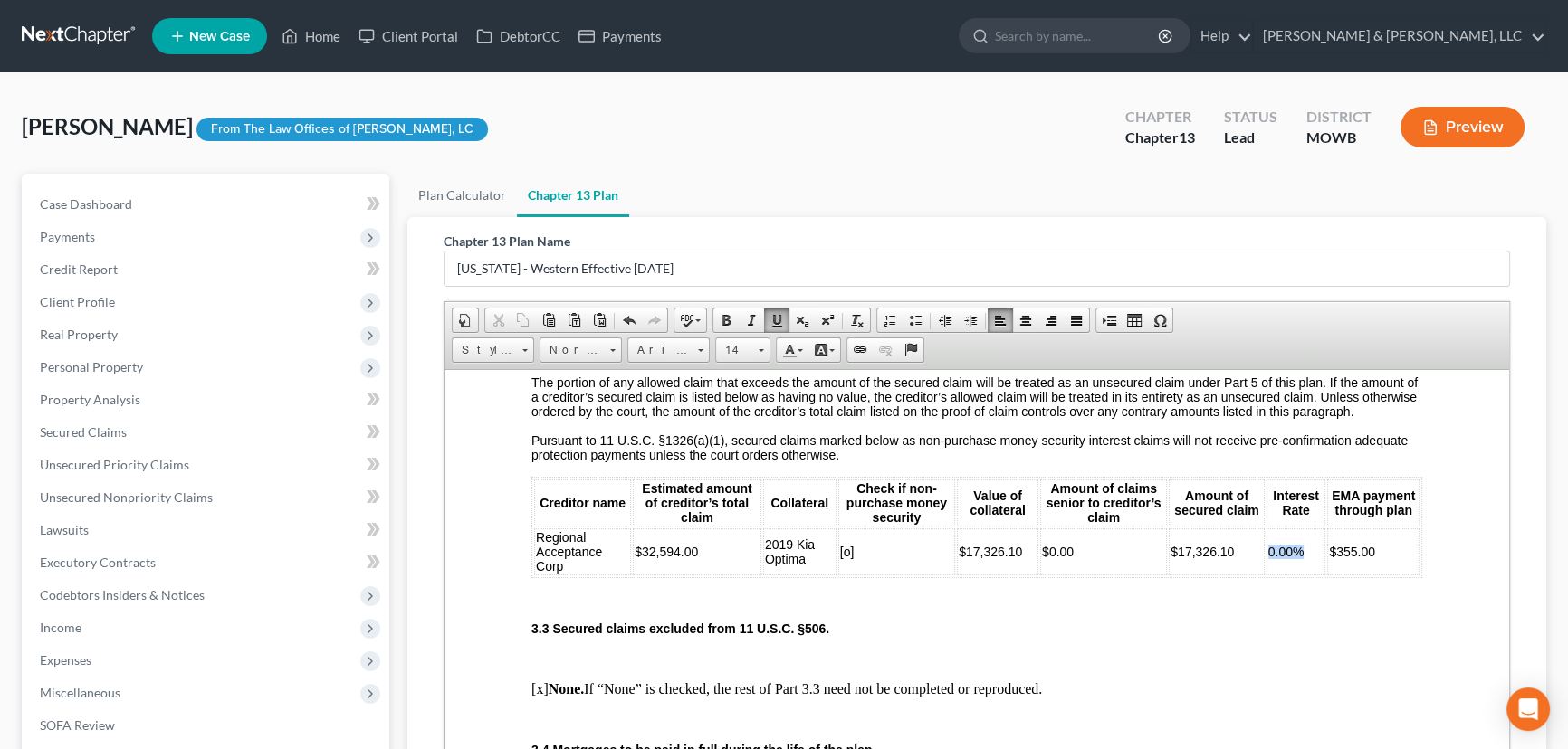
drag, startPoint x: 1304, startPoint y: 589, endPoint x: 1259, endPoint y: 595, distance: 45.4
click at [1266, 575] on td "0.00%" at bounding box center [1296, 550] width 60 height 47
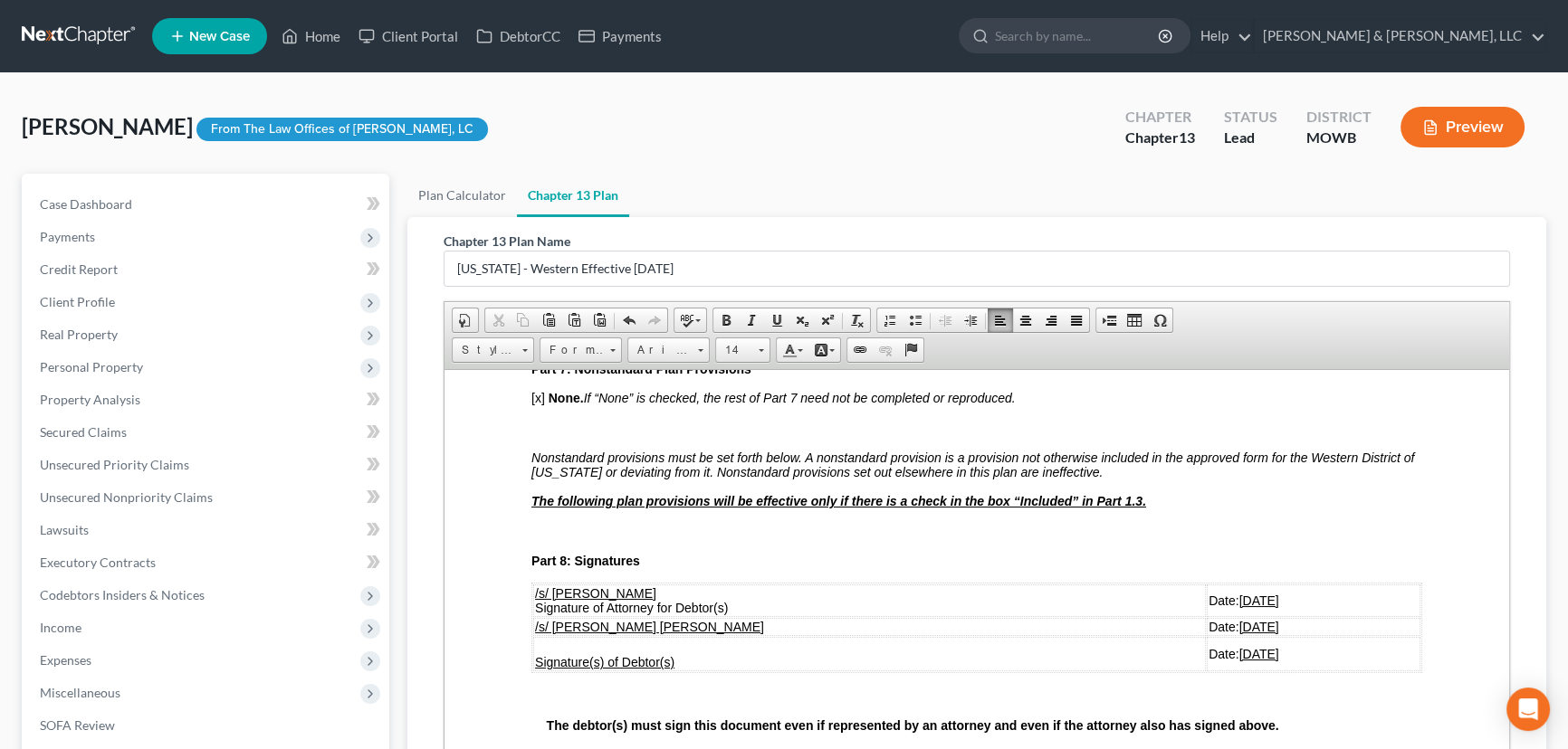
scroll to position [4360, 0]
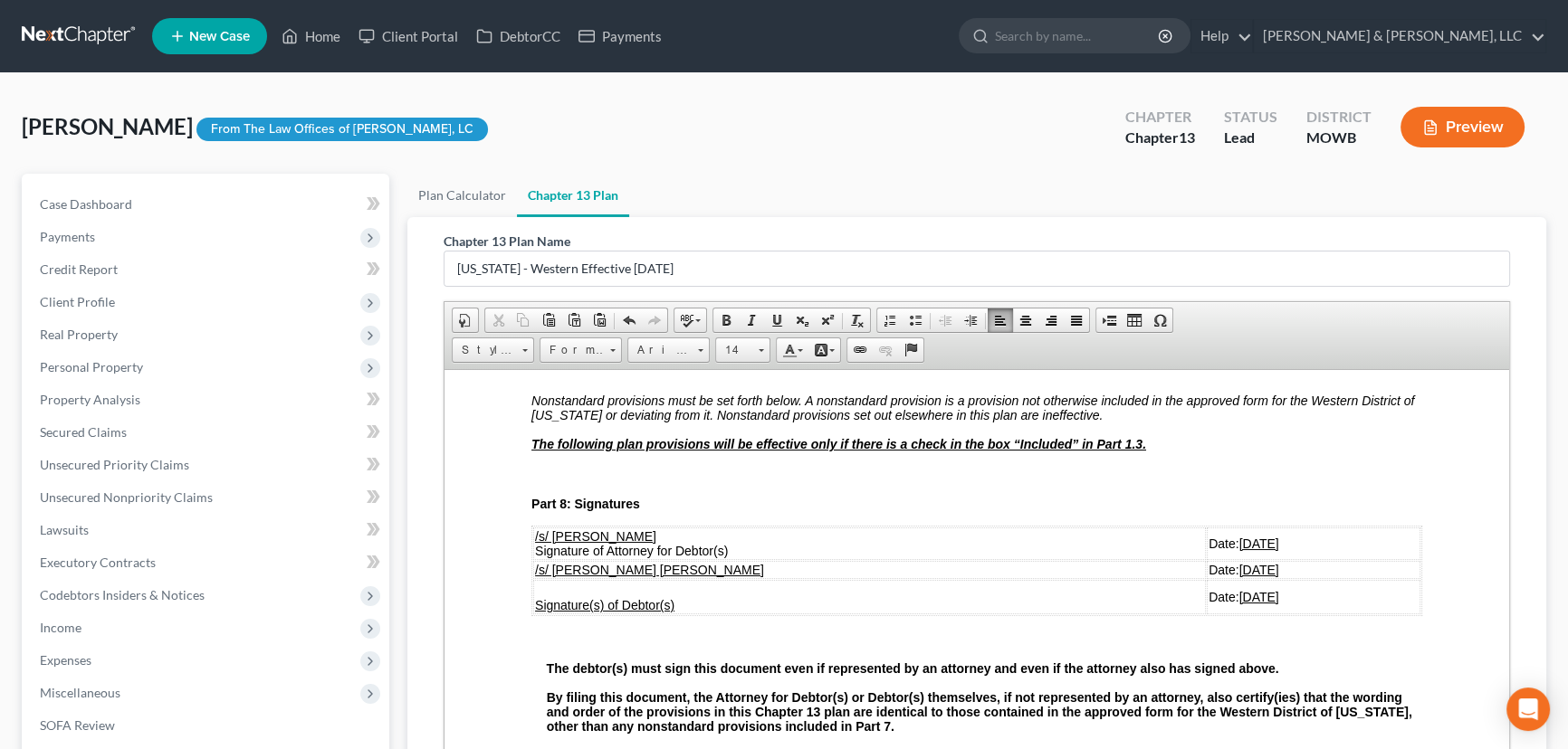
drag, startPoint x: 1220, startPoint y: 688, endPoint x: 1153, endPoint y: 692, distance: 67.1
click at [1206, 614] on td "Date: 10/09/2025" at bounding box center [1313, 597] width 214 height 35
click at [1239, 550] on u "[DATE]" at bounding box center [1258, 543] width 40 height 14
click at [1239, 576] on u "[DATE]" at bounding box center [1258, 569] width 40 height 14
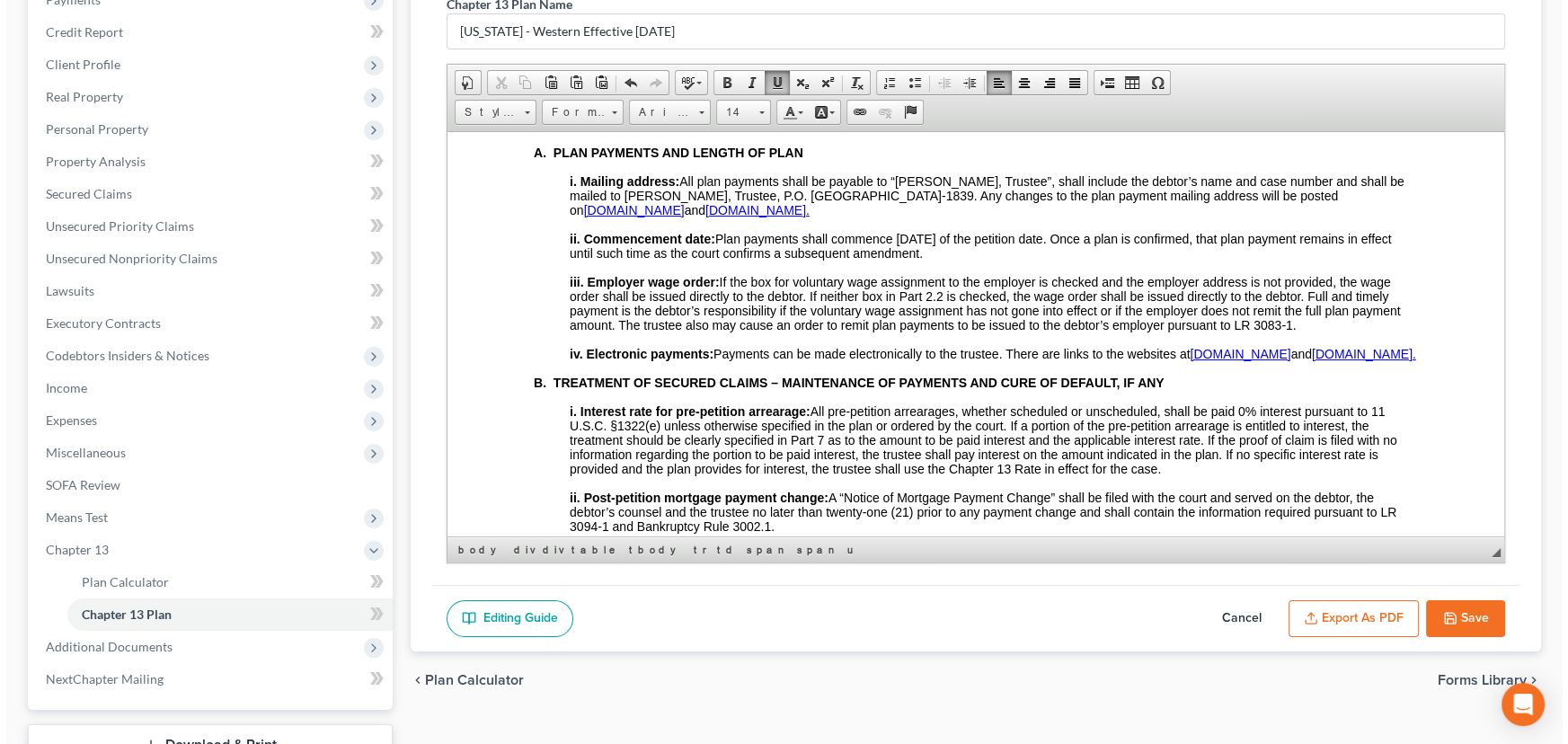
scroll to position [245, 0]
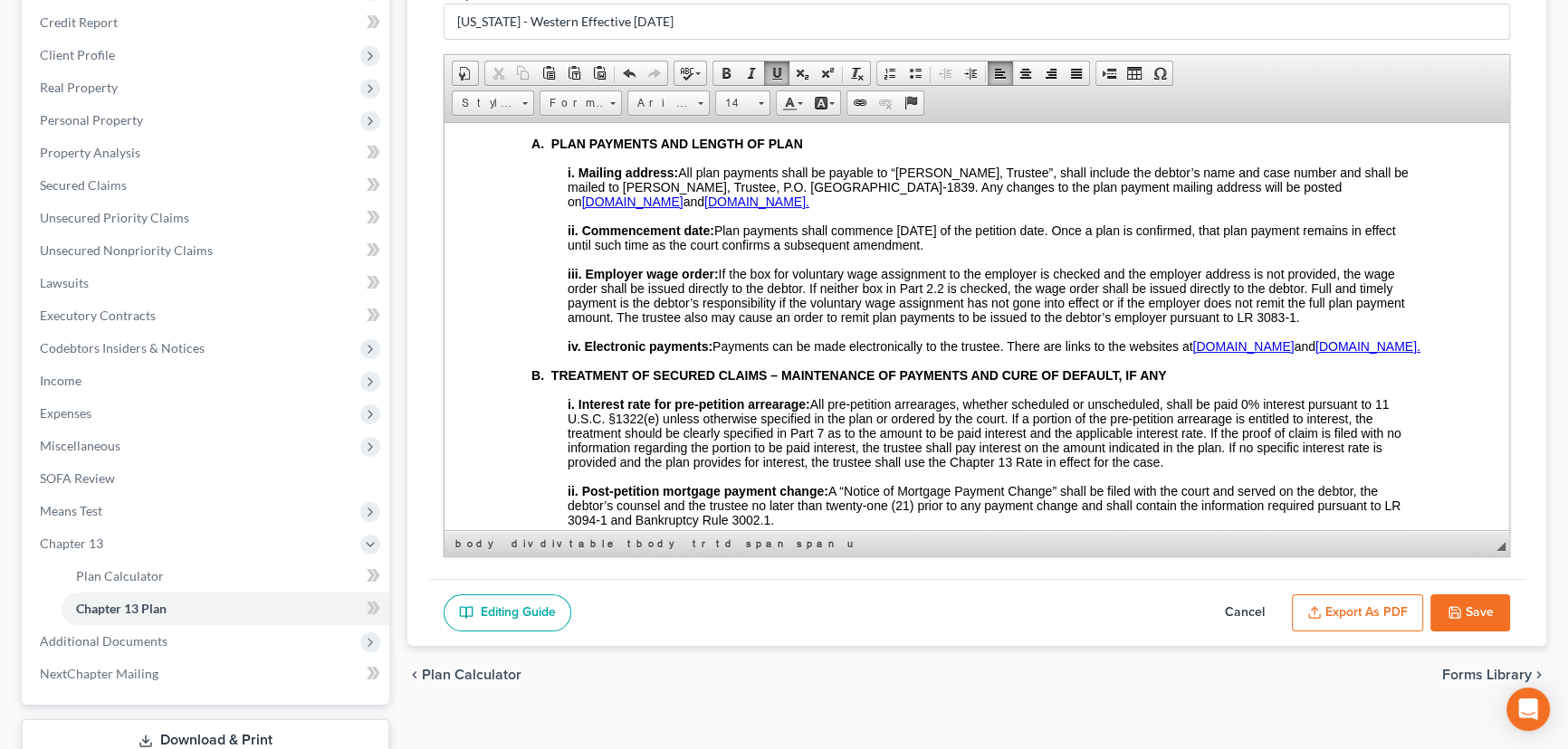
click at [1388, 610] on button "Export as PDF" at bounding box center [1358, 613] width 131 height 38
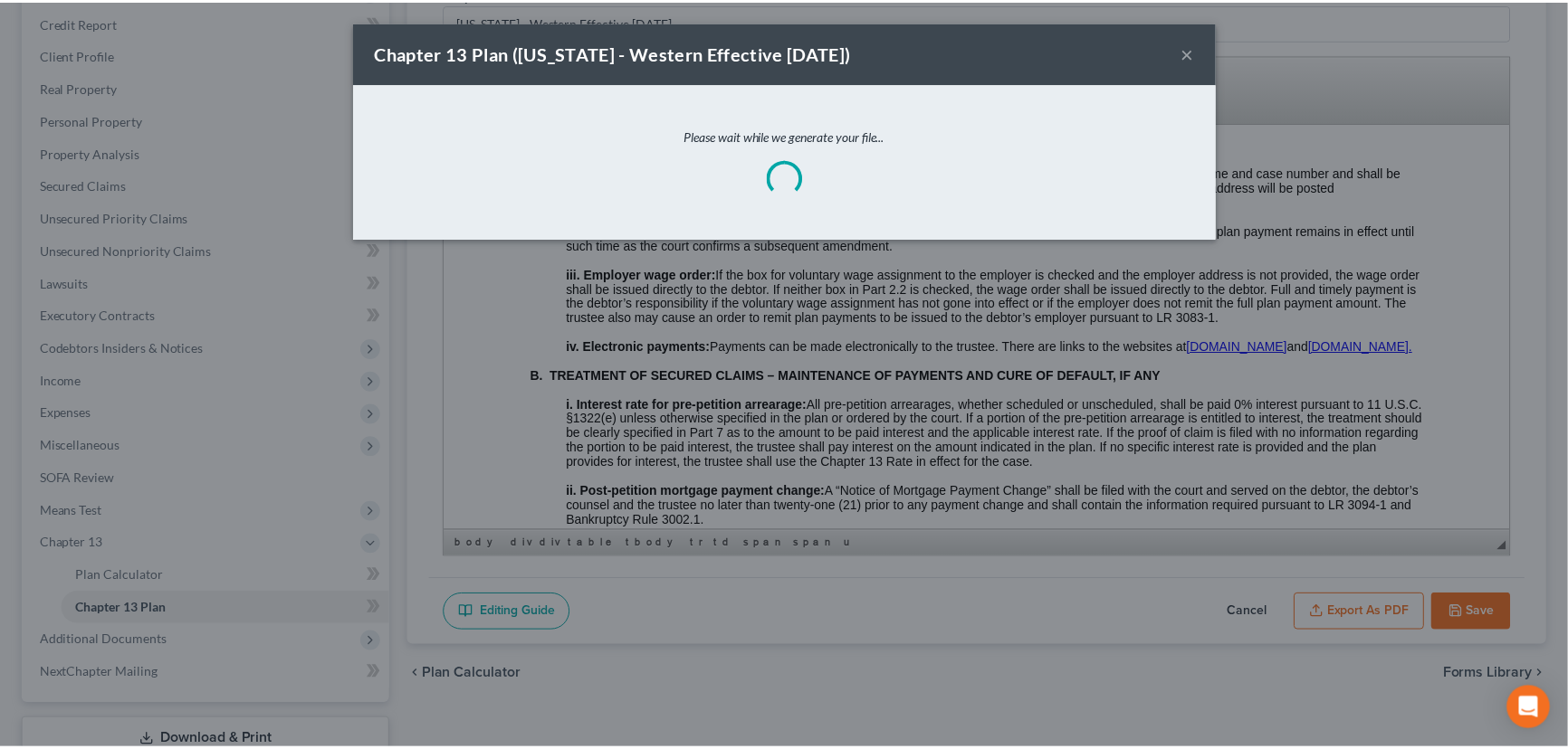
scroll to position [4839, 0]
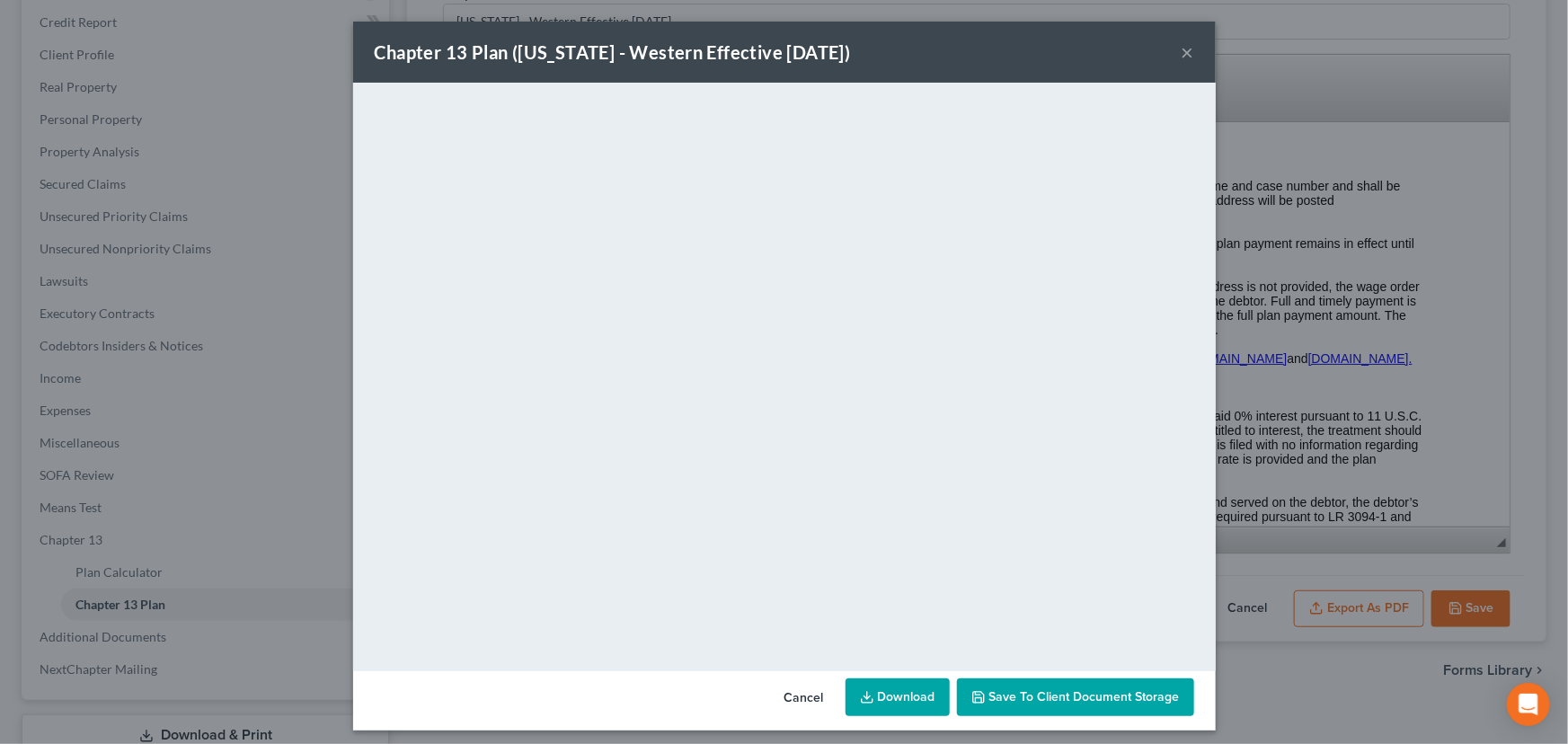
click at [907, 701] on link "Download" at bounding box center [897, 697] width 104 height 37
click at [1079, 686] on button "Save to Client Document Storage" at bounding box center [1076, 697] width 237 height 37
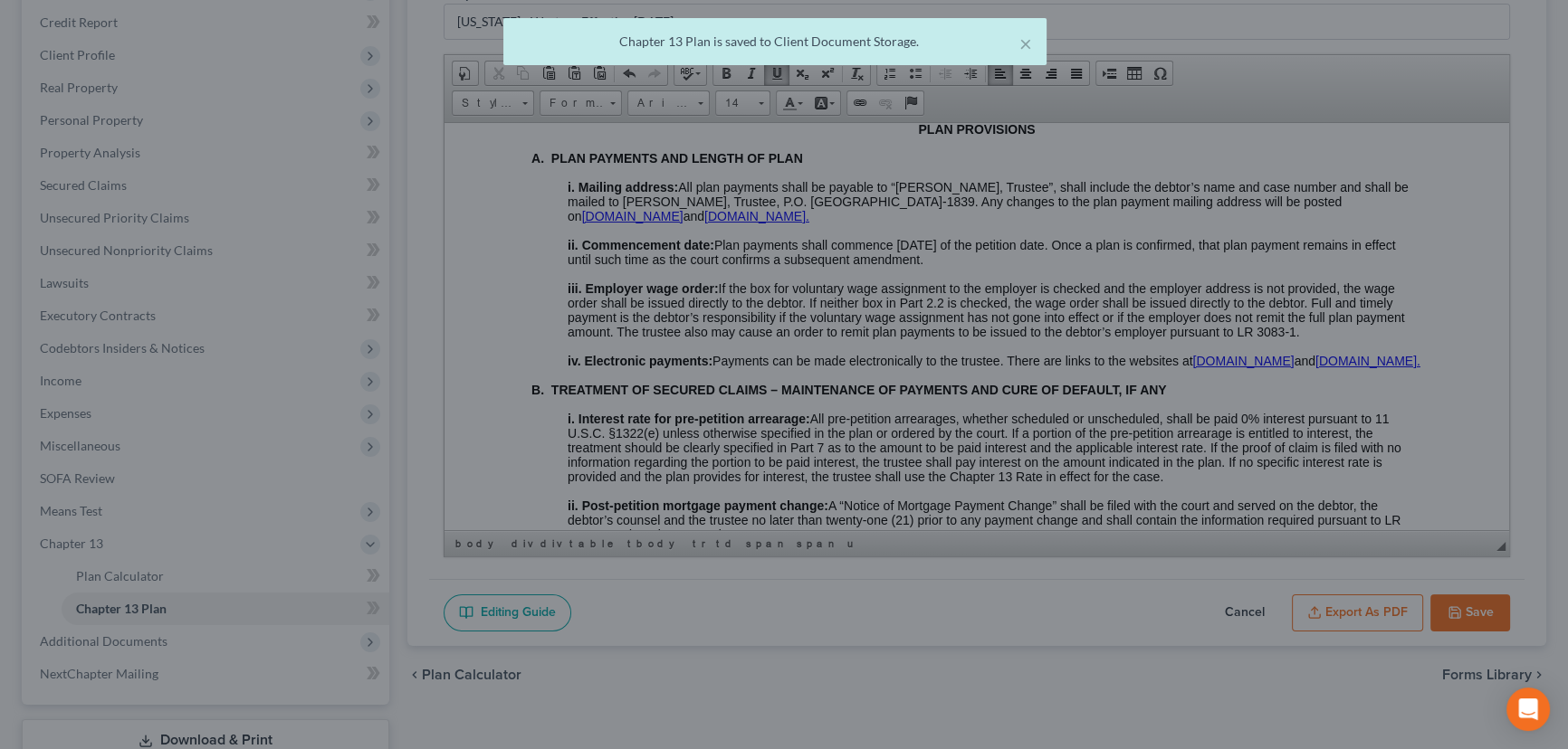
scroll to position [4854, 0]
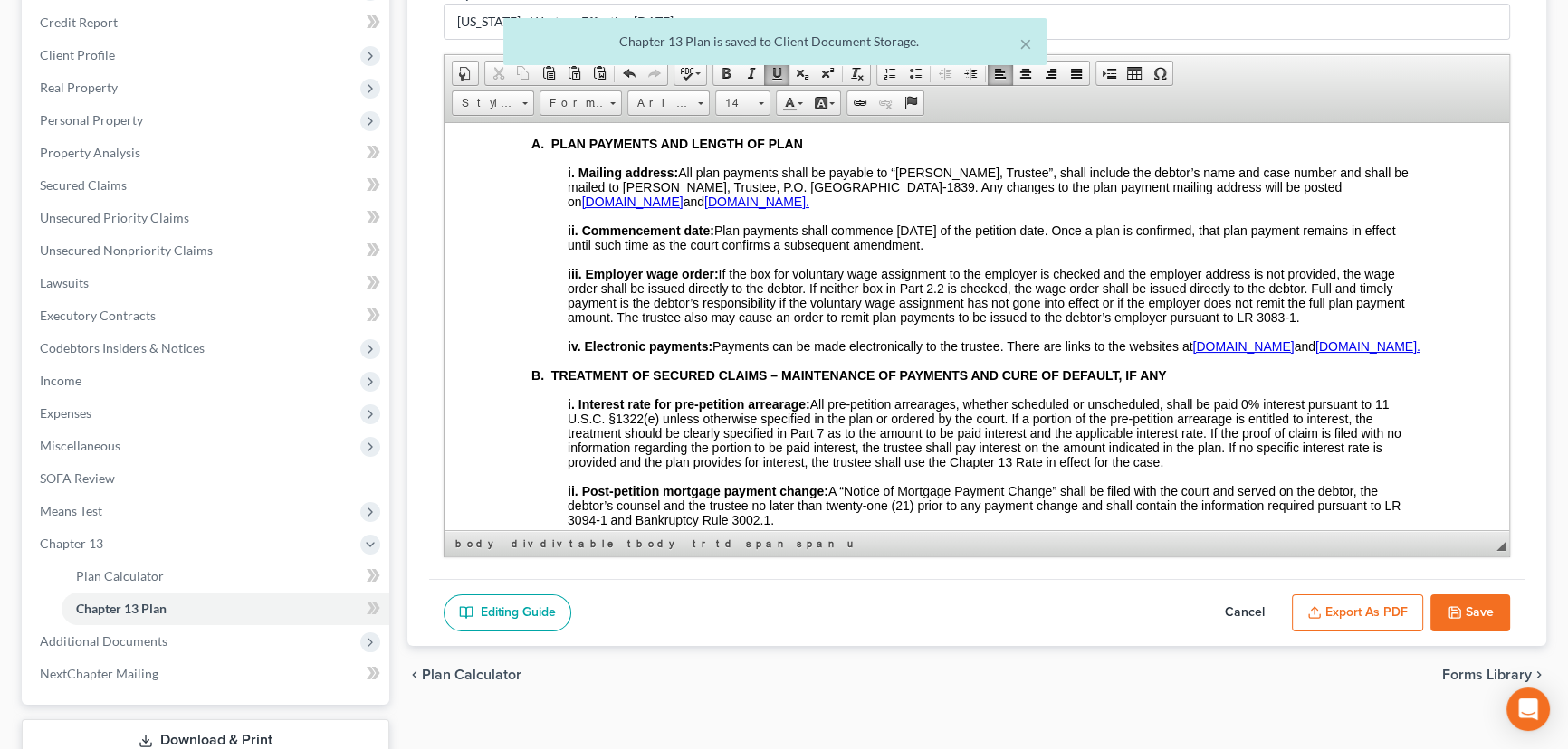
click at [1489, 603] on button "Save" at bounding box center [1470, 613] width 80 height 38
select select "0"
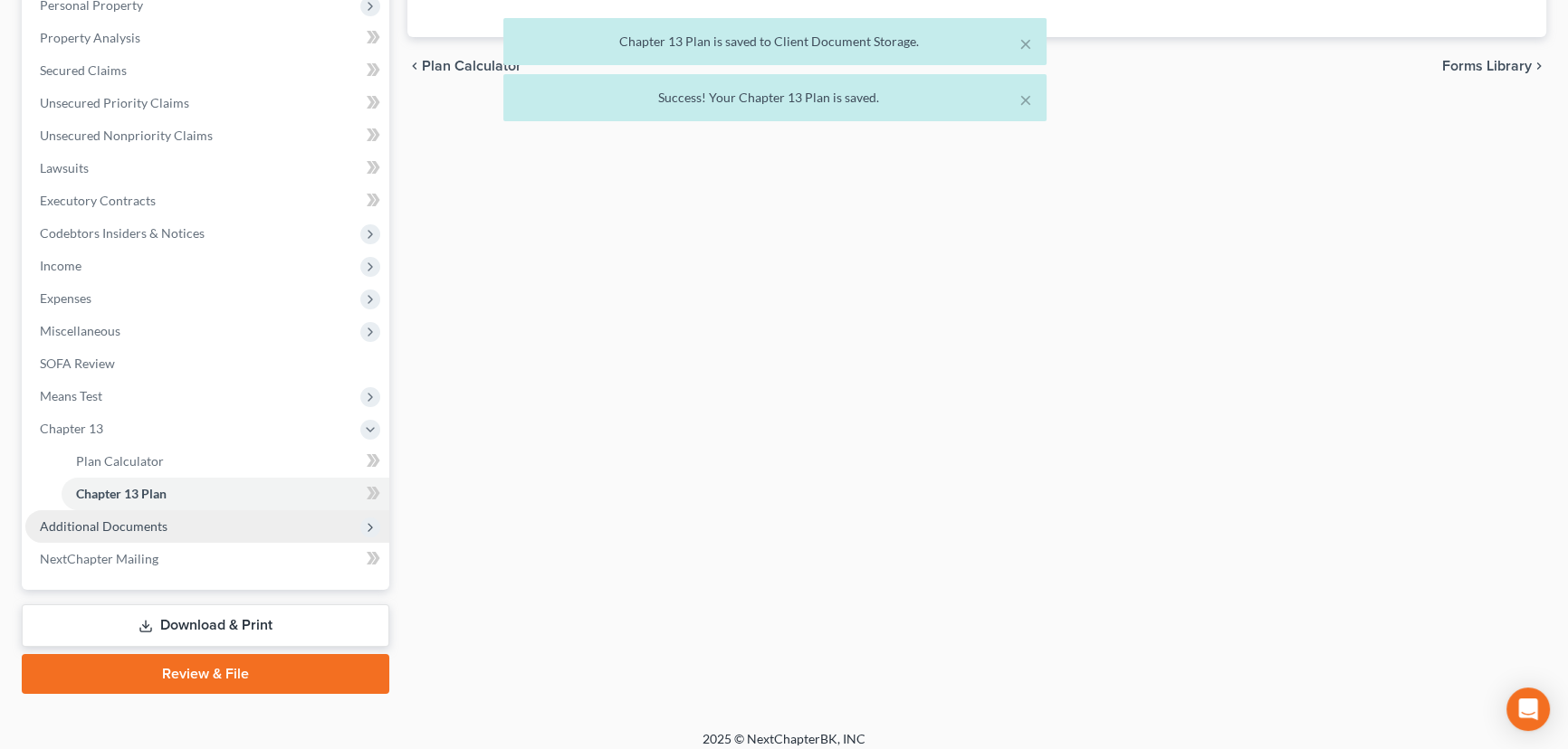
scroll to position [373, 0]
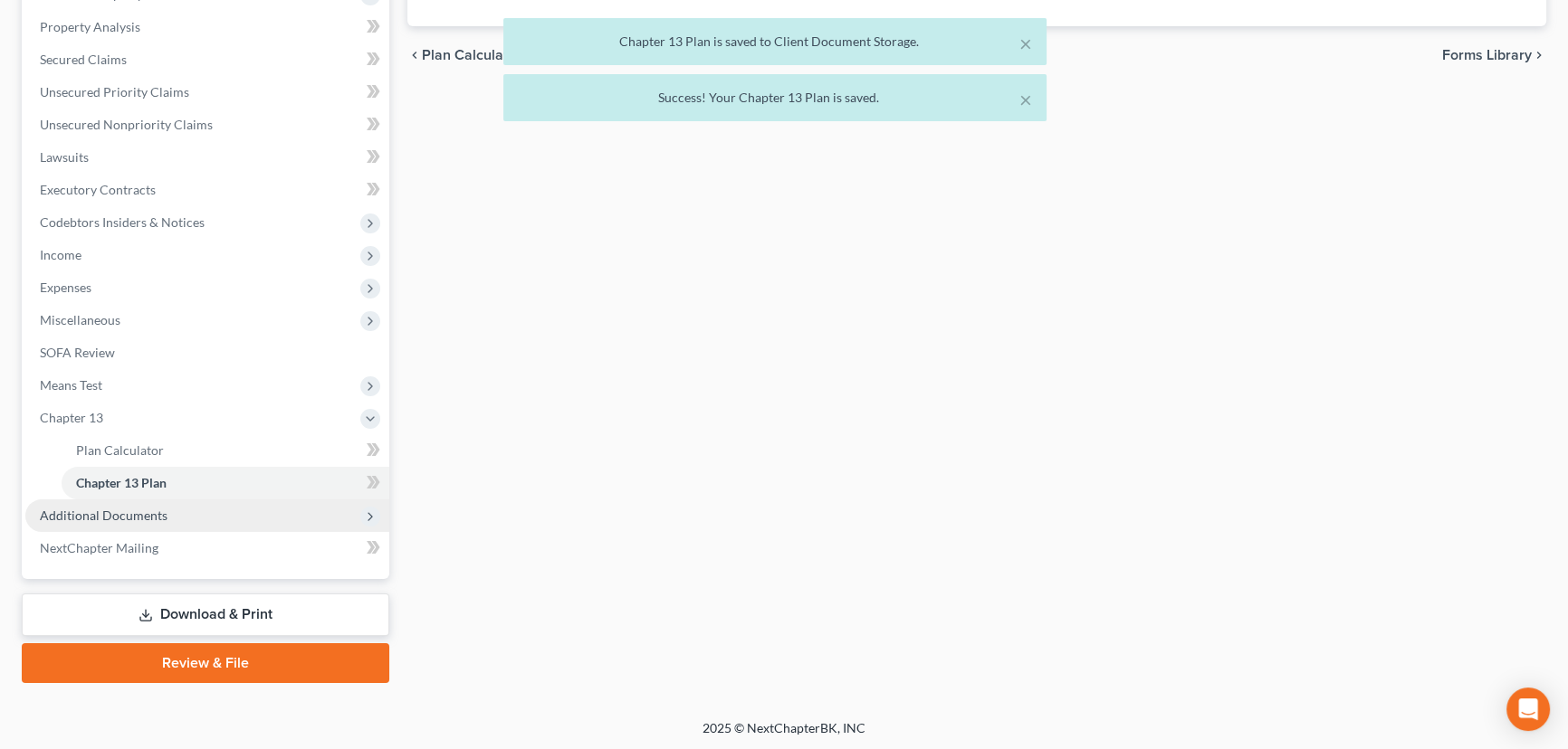
click at [98, 518] on span "Additional Documents" at bounding box center [103, 516] width 127 height 15
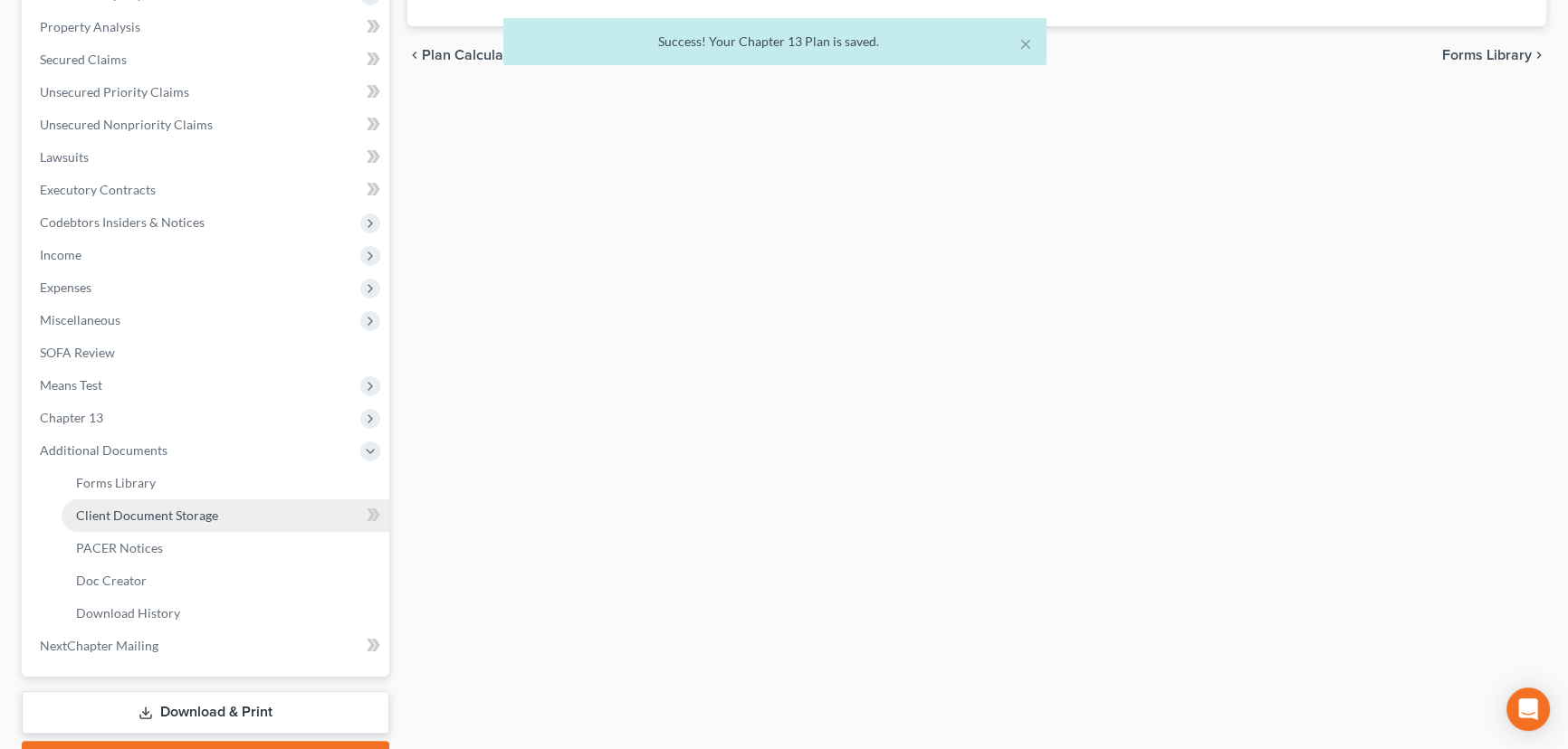
click at [163, 521] on span "Client Document Storage" at bounding box center [147, 516] width 142 height 15
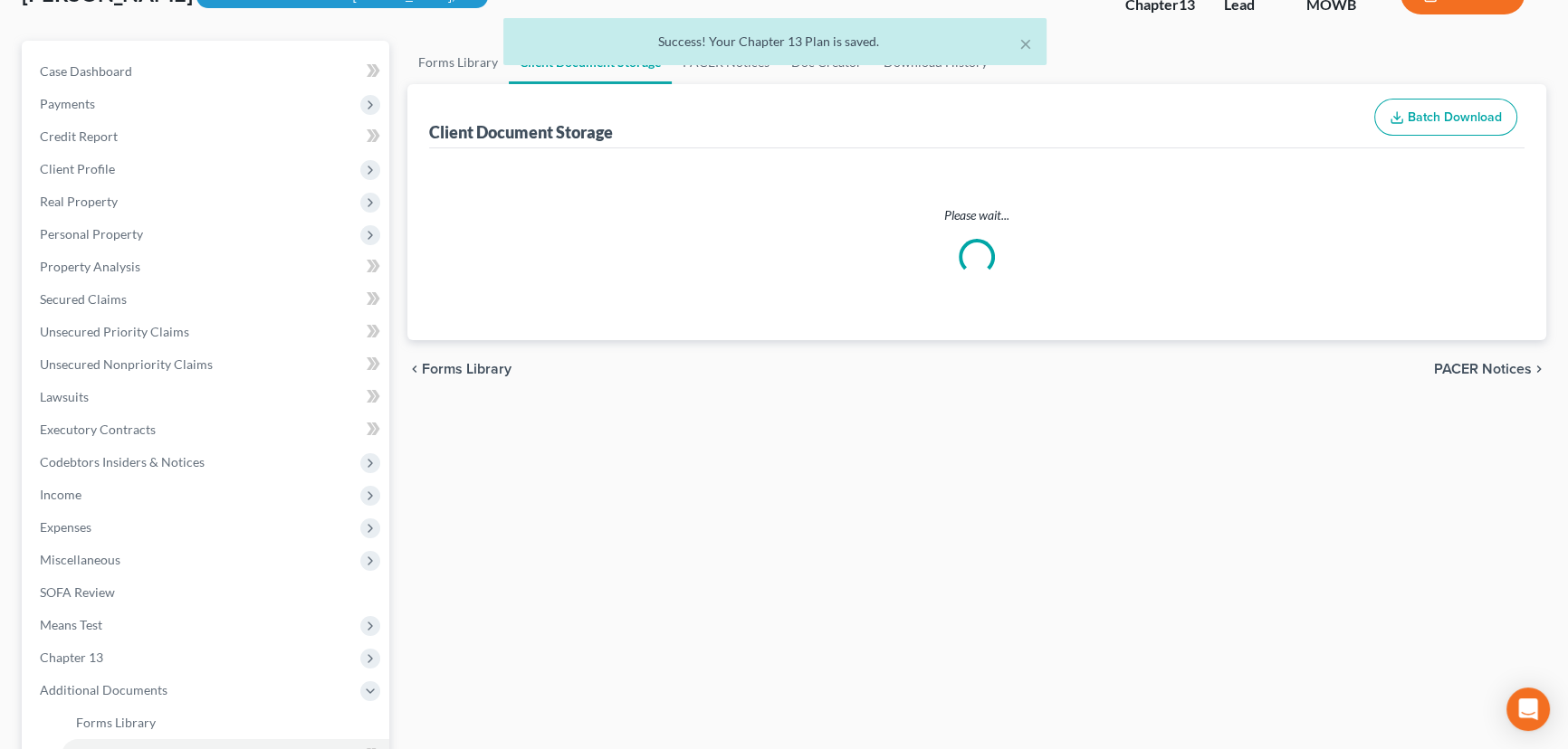
scroll to position [19, 0]
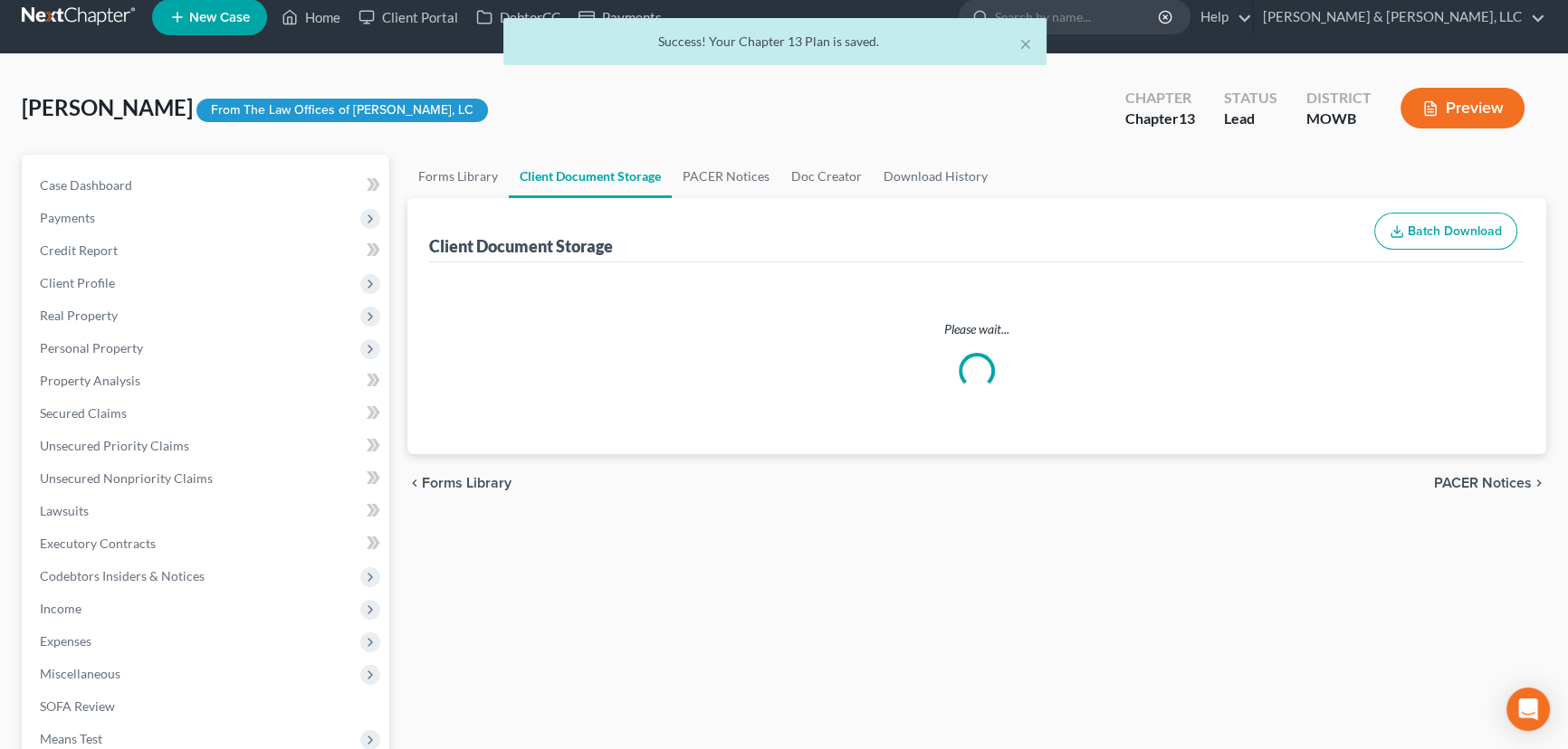
select select "5"
select select "21"
select select "24"
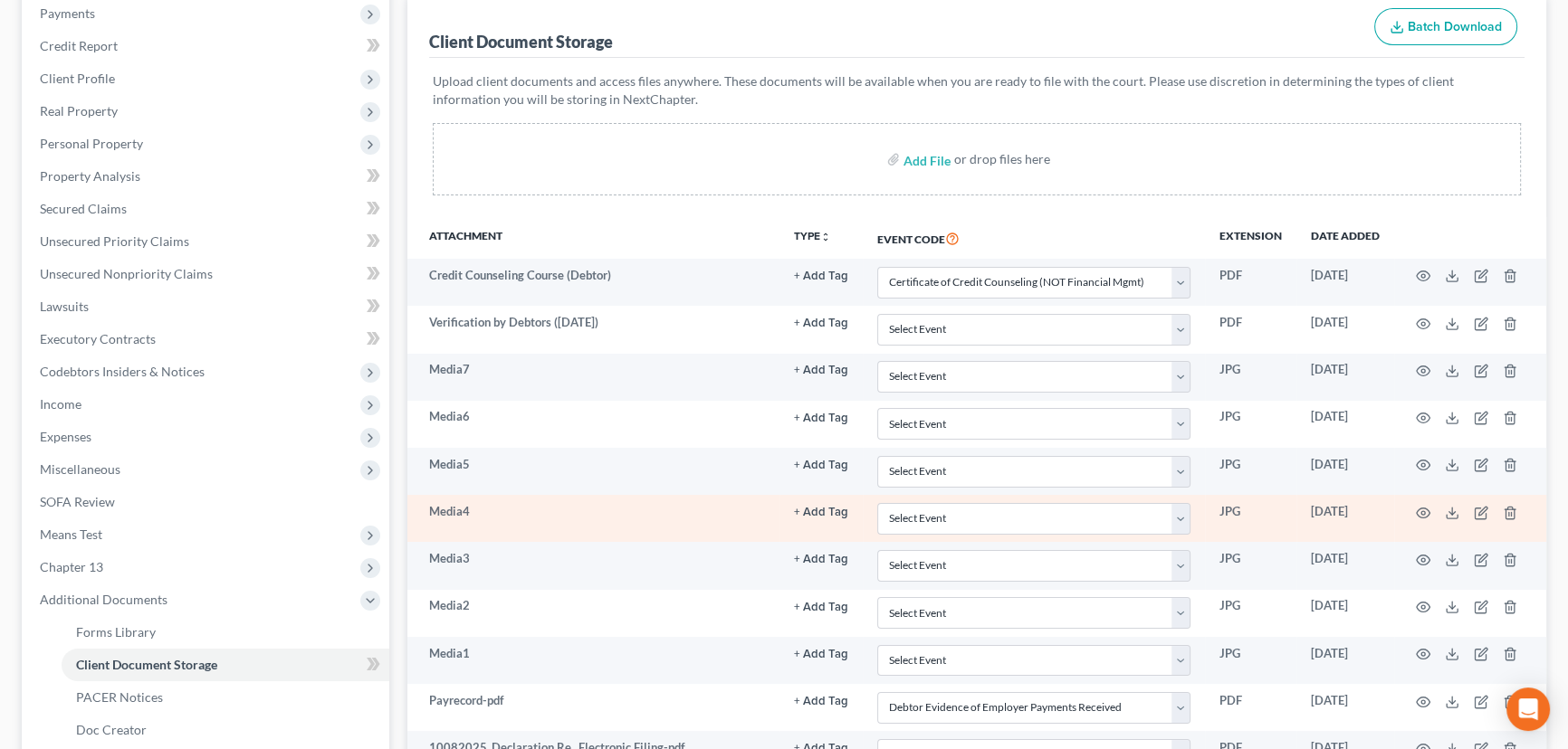
scroll to position [470, 0]
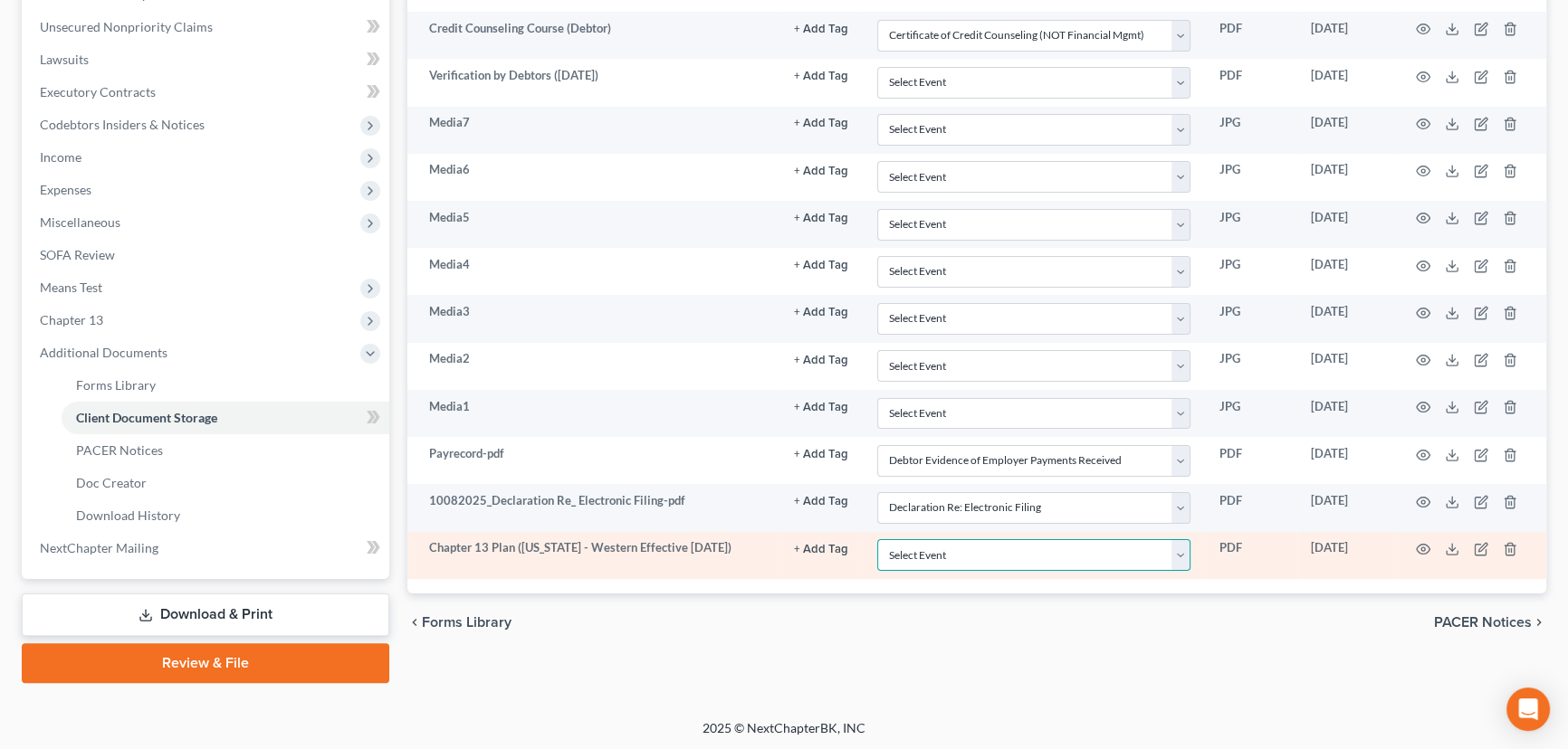
click at [1184, 555] on select "Select Event 20 Largest Unsecured Creditors Affidavit re: NO Tax Returns Amende…" at bounding box center [1034, 555] width 313 height 32
select select "18"
click at [878, 540] on select "Select Event 20 Largest Unsecured Creditors Affidavit re: NO Tax Returns Amende…" at bounding box center [1034, 555] width 313 height 32
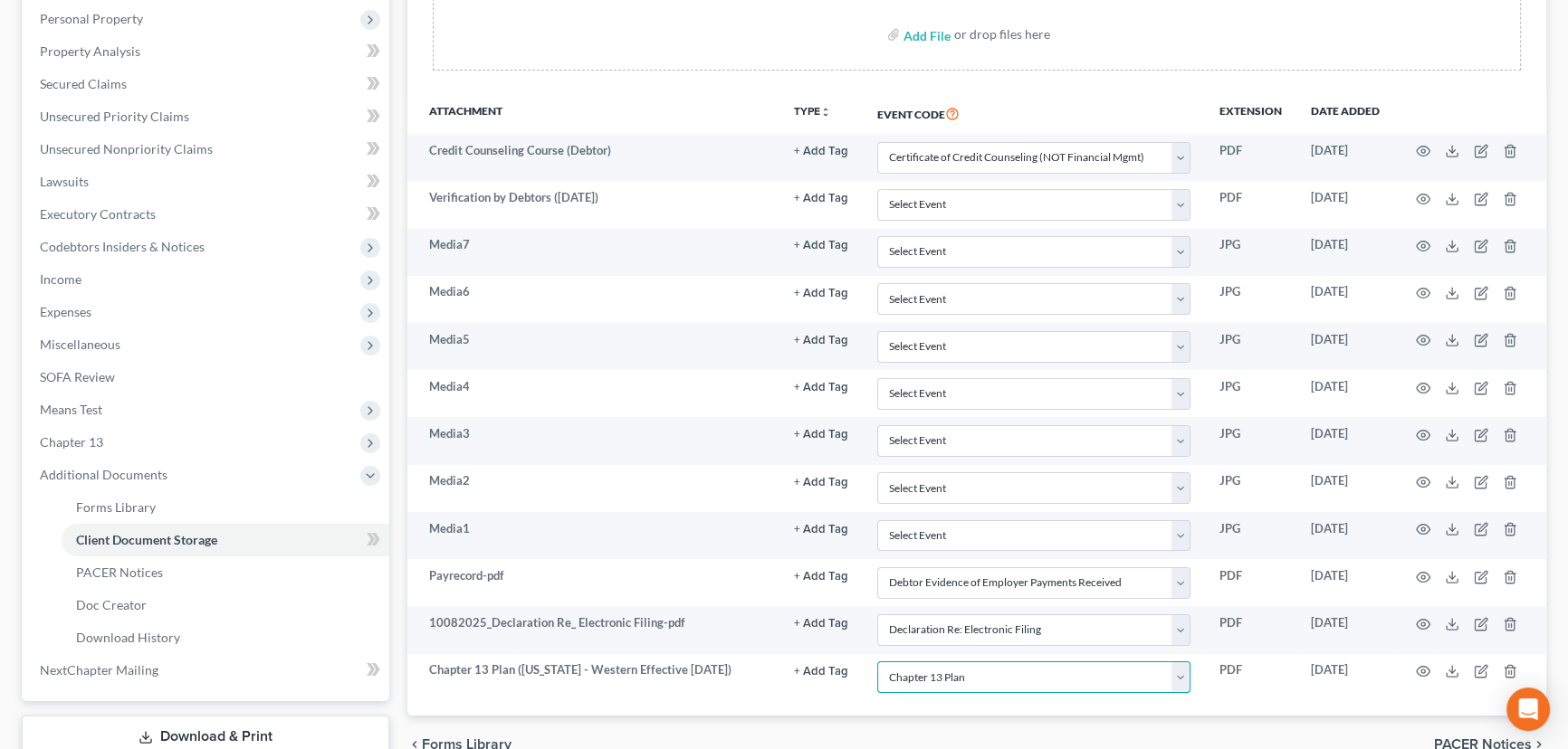
scroll to position [307, 0]
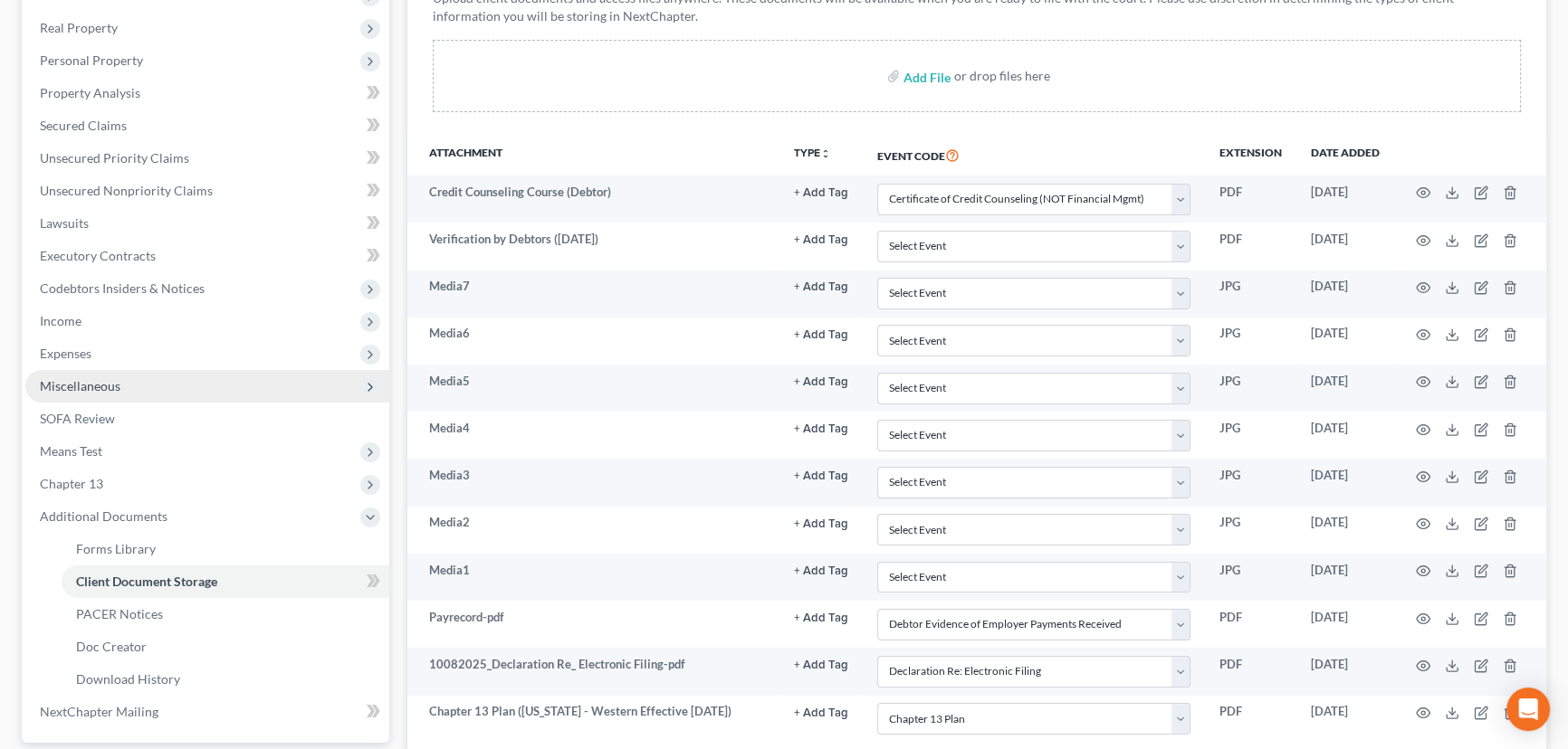
click at [136, 381] on span "Miscellaneous" at bounding box center [206, 387] width 364 height 33
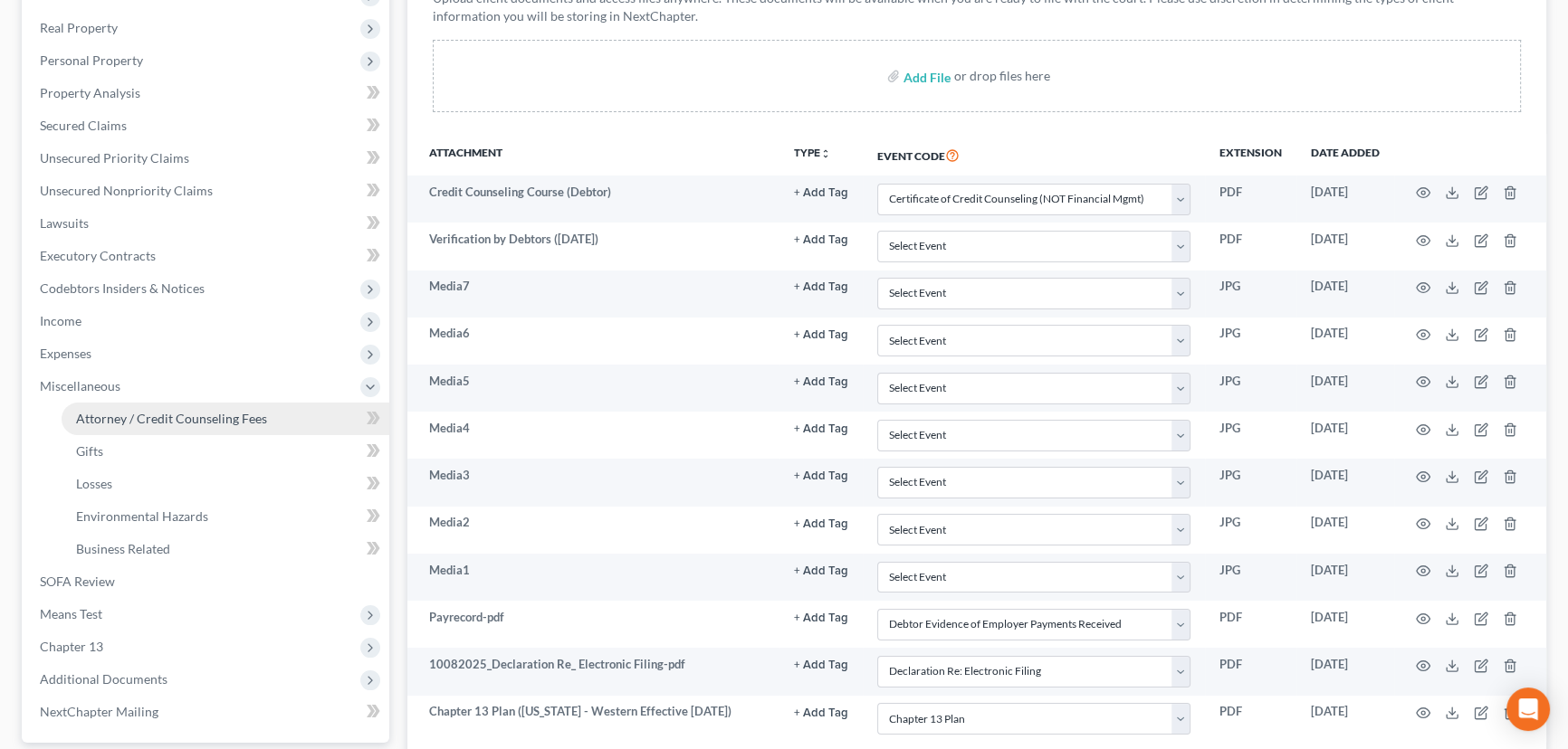
click at [157, 411] on span "Attorney / Credit Counseling Fees" at bounding box center [172, 418] width 191 height 15
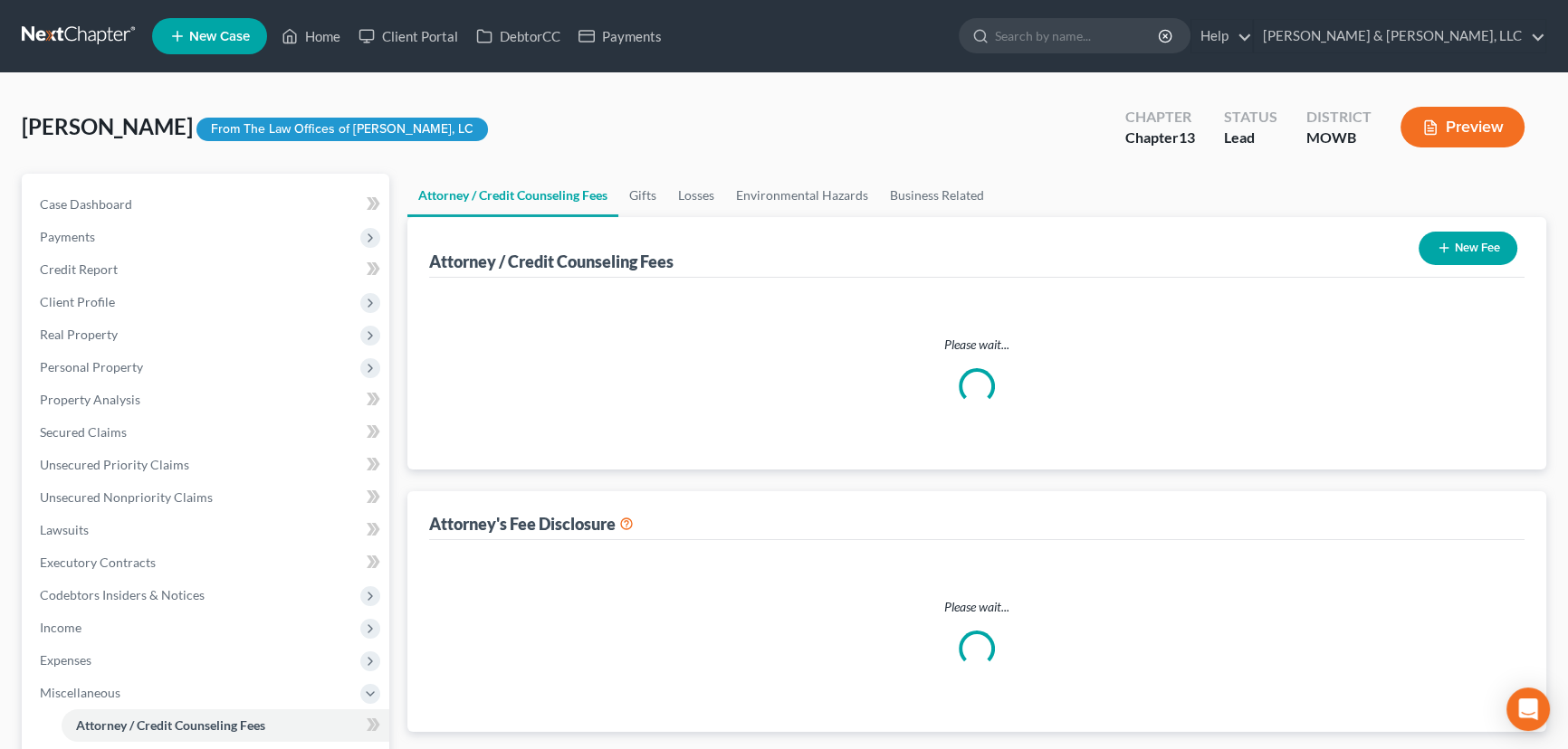
select select "0"
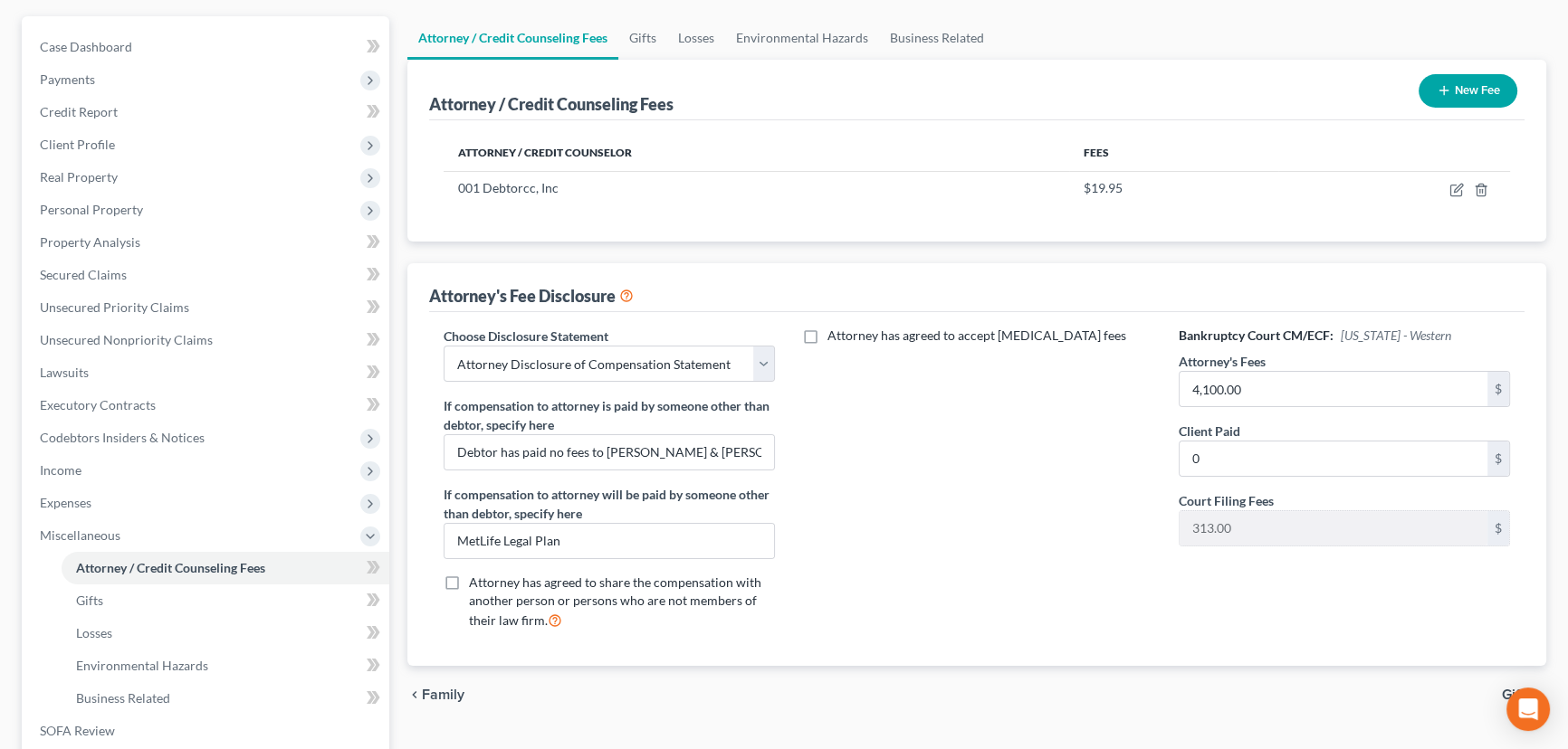
scroll to position [164, 0]
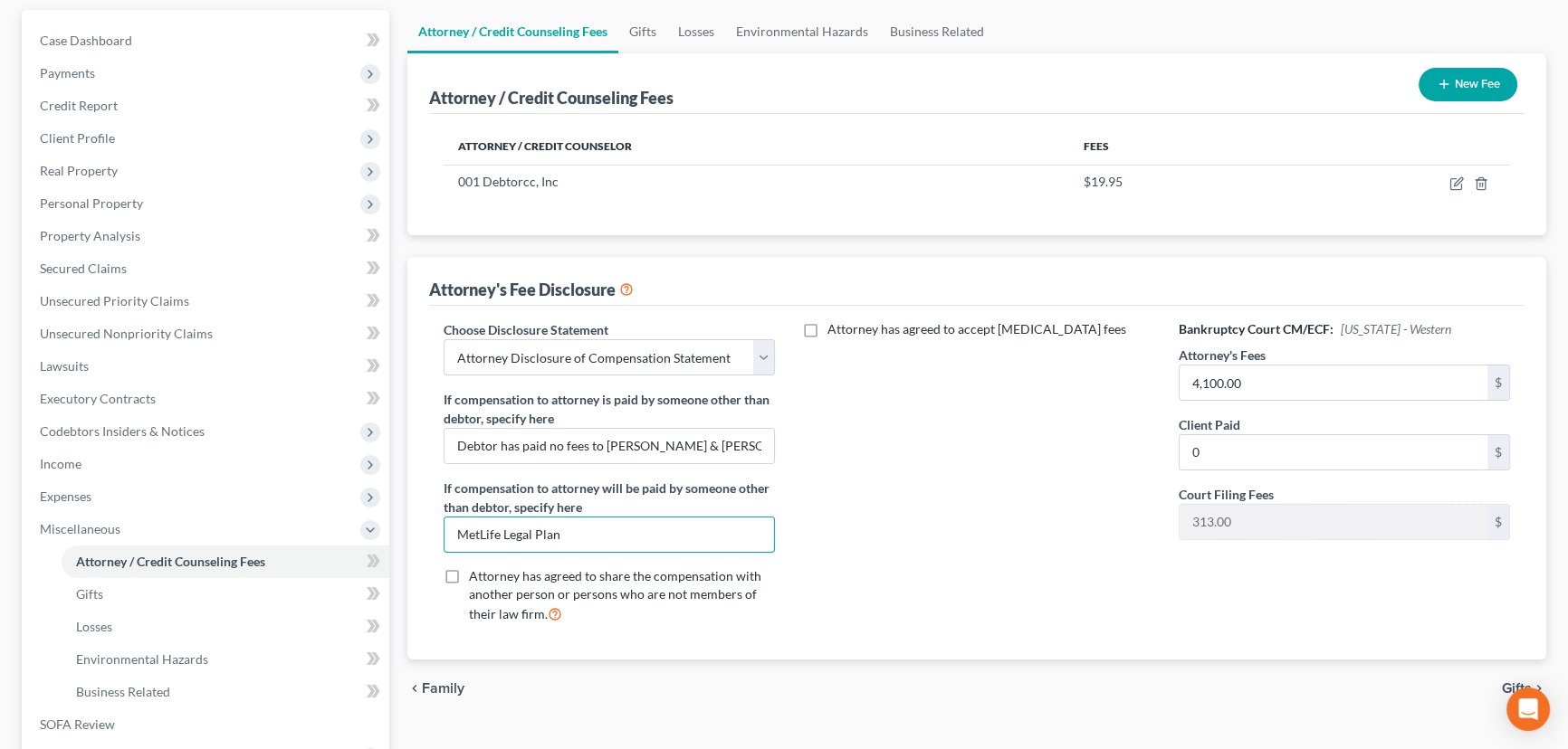
drag, startPoint x: 517, startPoint y: 555, endPoint x: 407, endPoint y: 579, distance: 112.6
click at [407, 579] on div "Attorney's Fee Disclosure Choose Disclosure Statement Select Attorney Disclosur…" at bounding box center [976, 459] width 1139 height 403
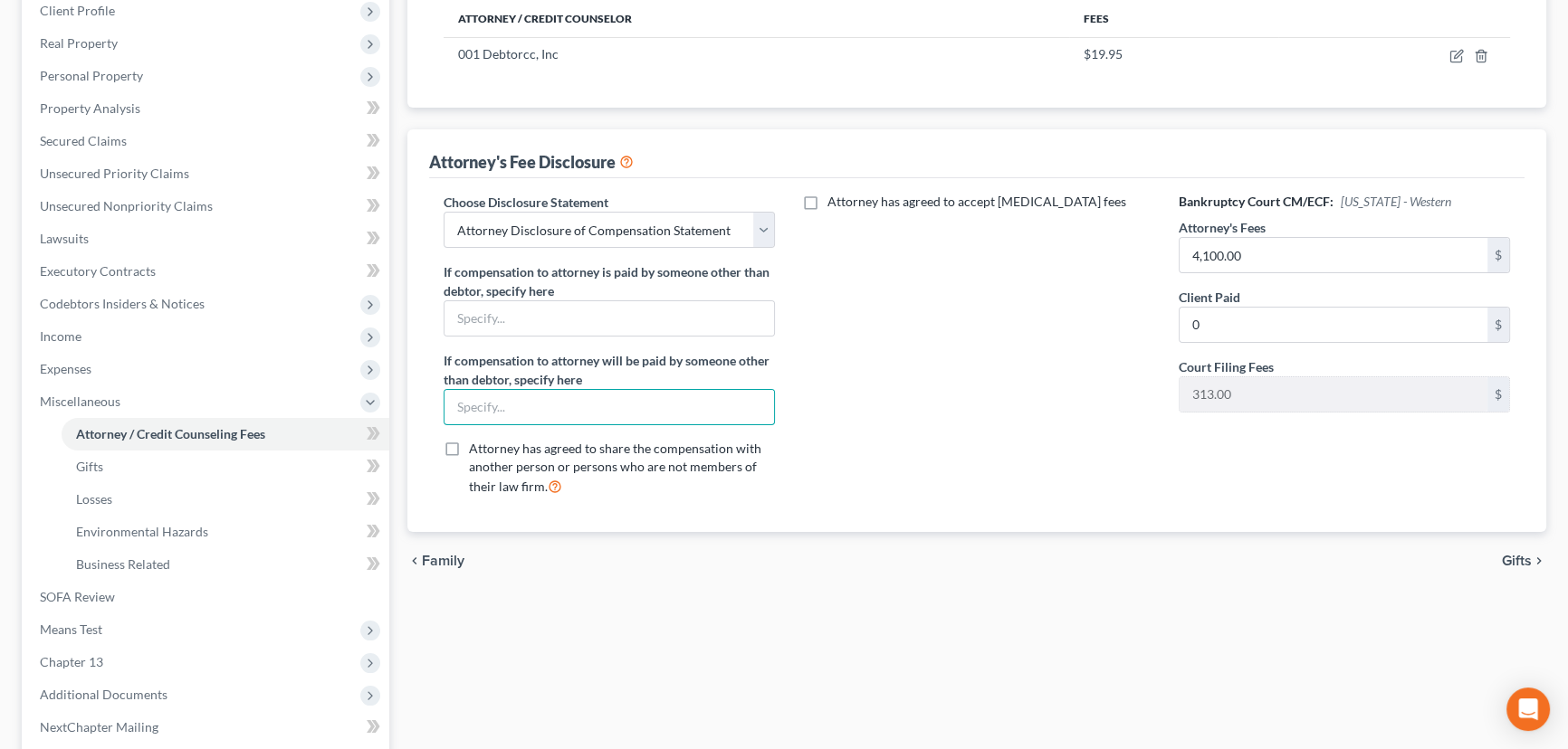
scroll to position [411, 0]
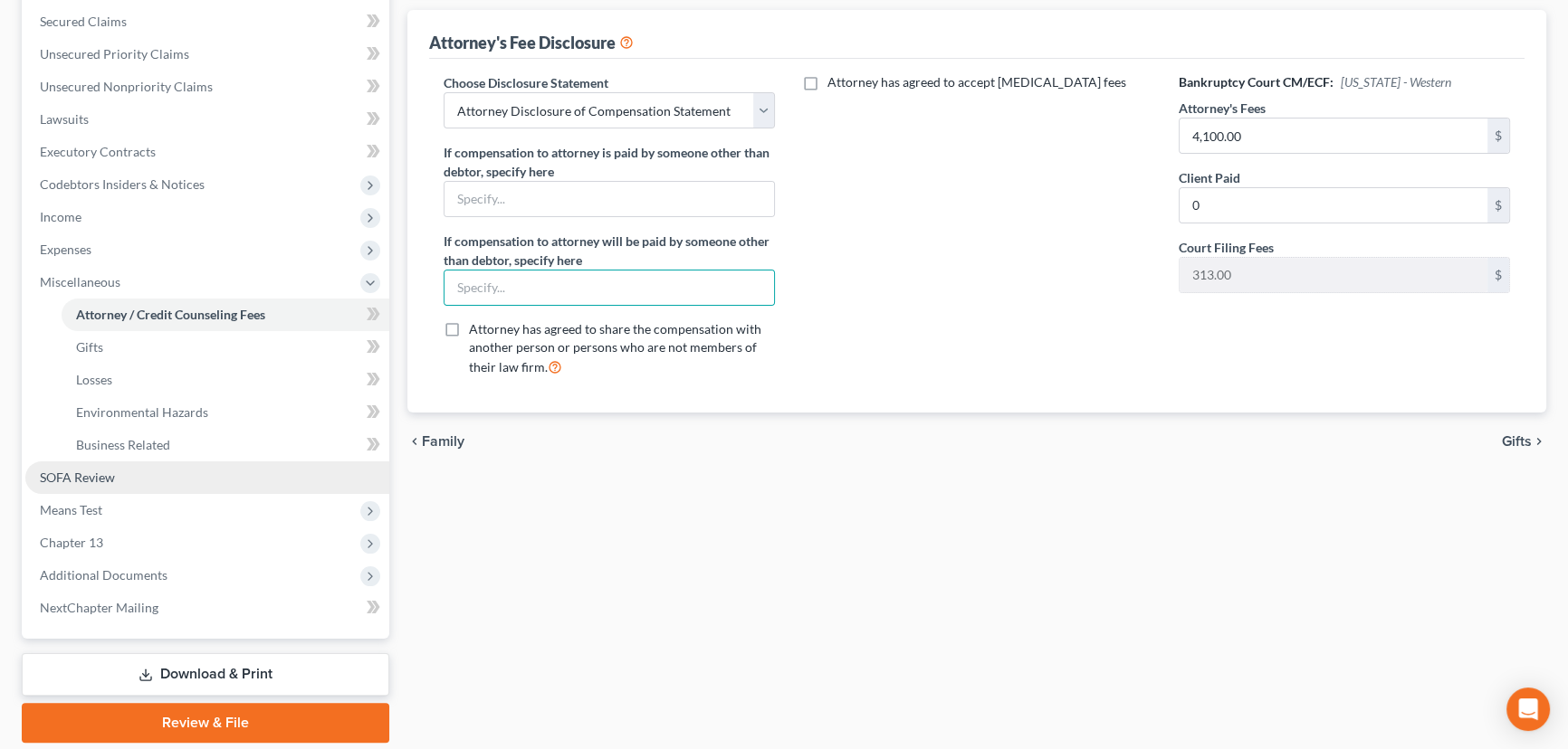
click at [185, 477] on link "SOFA Review" at bounding box center [206, 478] width 364 height 33
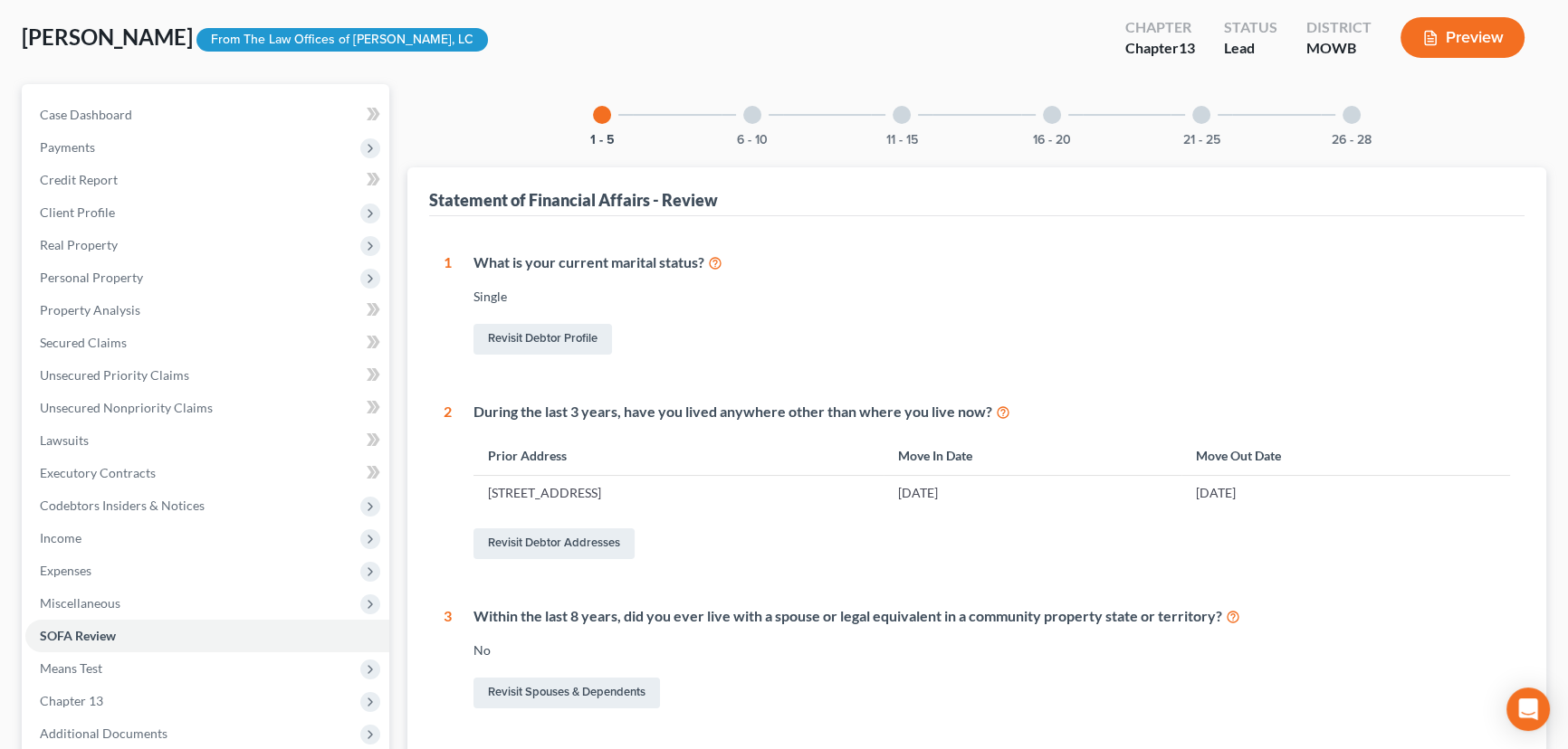
scroll to position [81, 0]
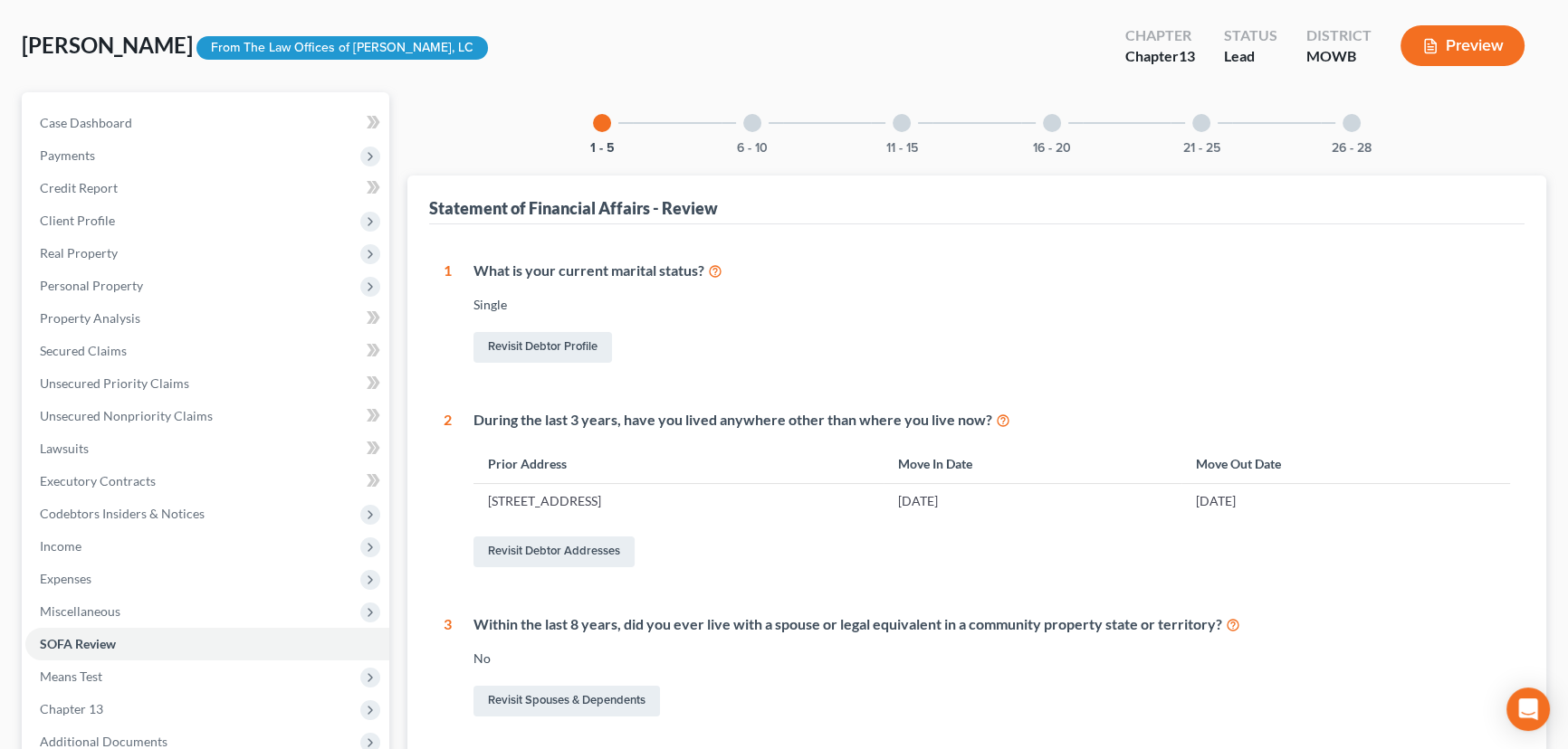
click at [761, 126] on div "6 - 10" at bounding box center [752, 123] width 62 height 62
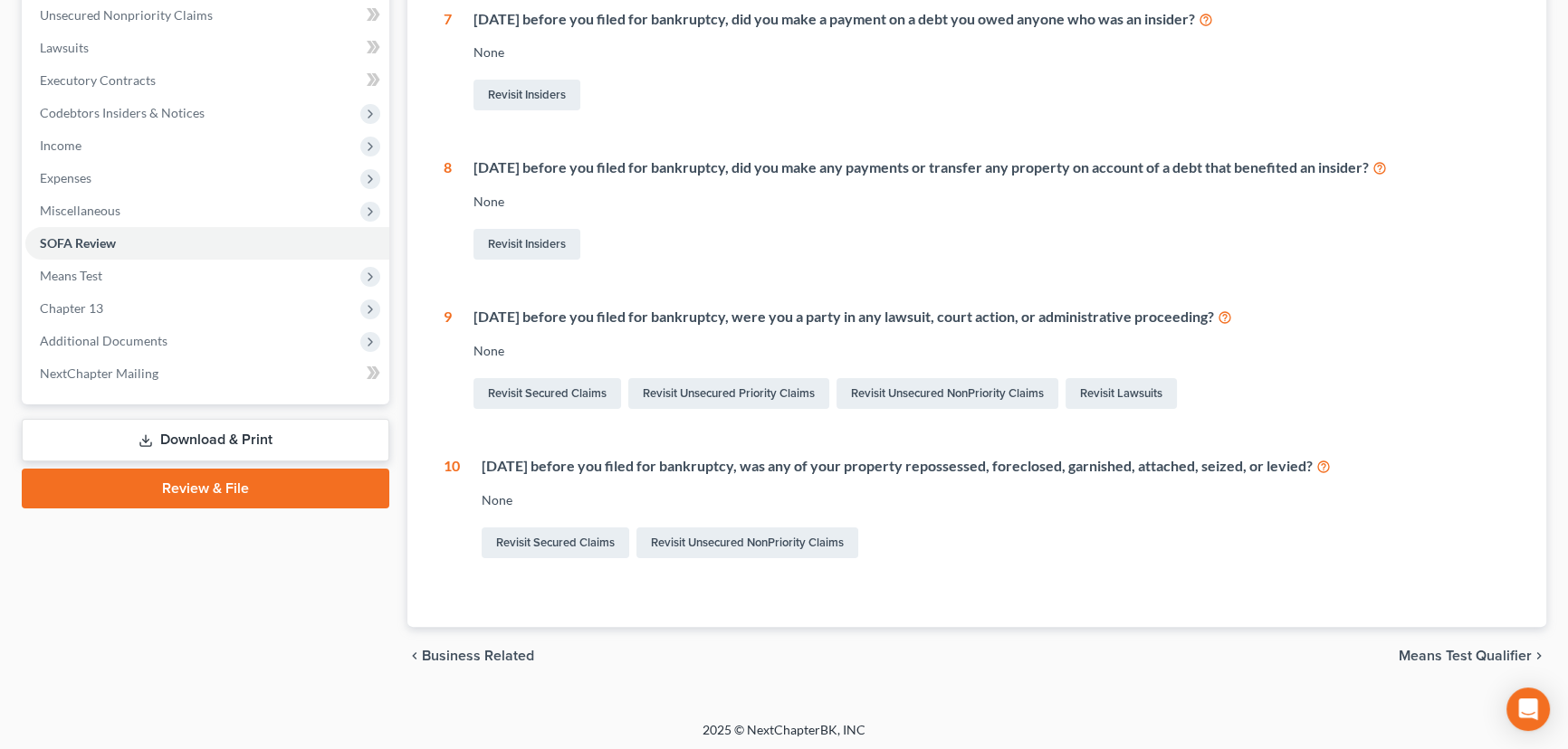
scroll to position [485, 0]
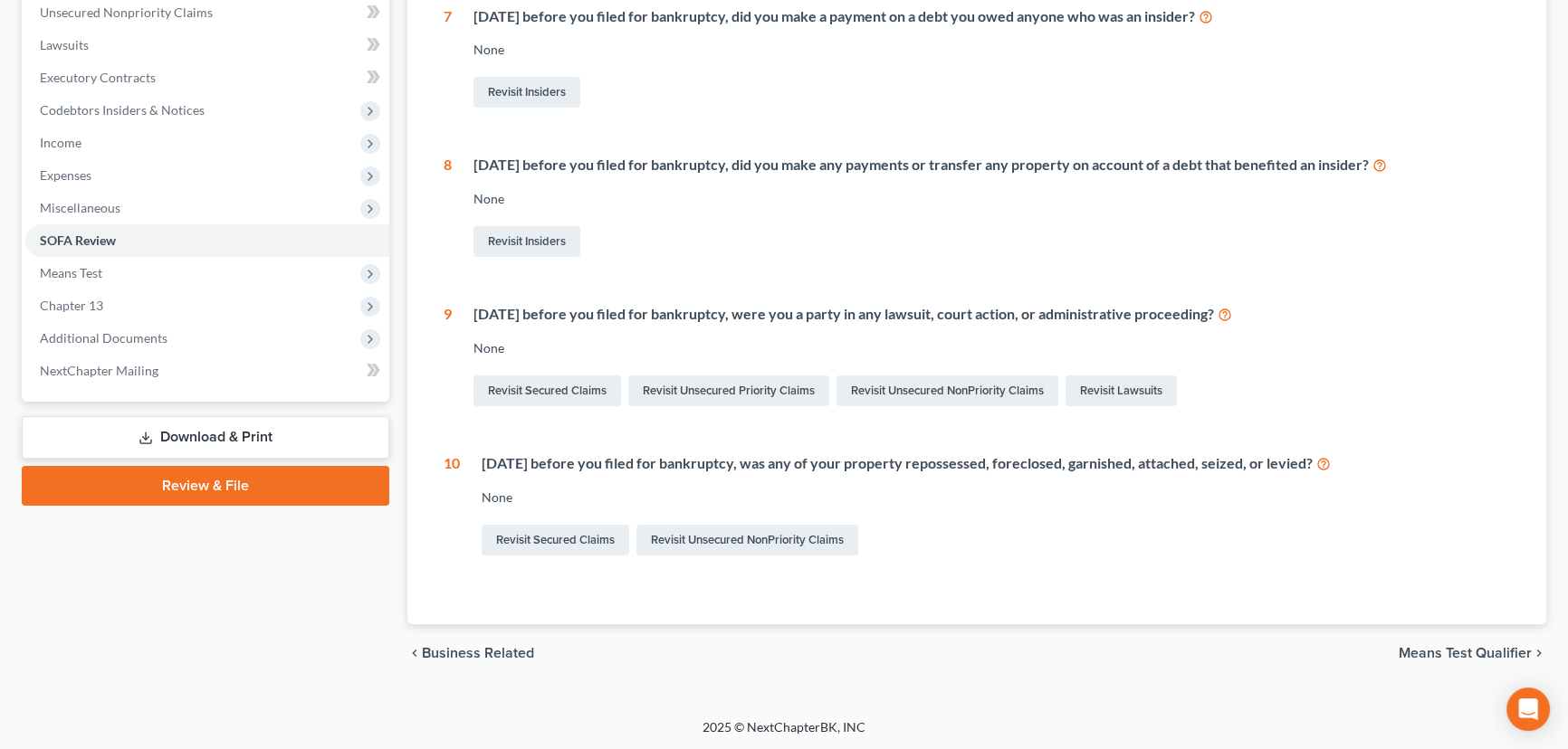
click at [203, 480] on link "Review & File" at bounding box center [205, 486] width 367 height 40
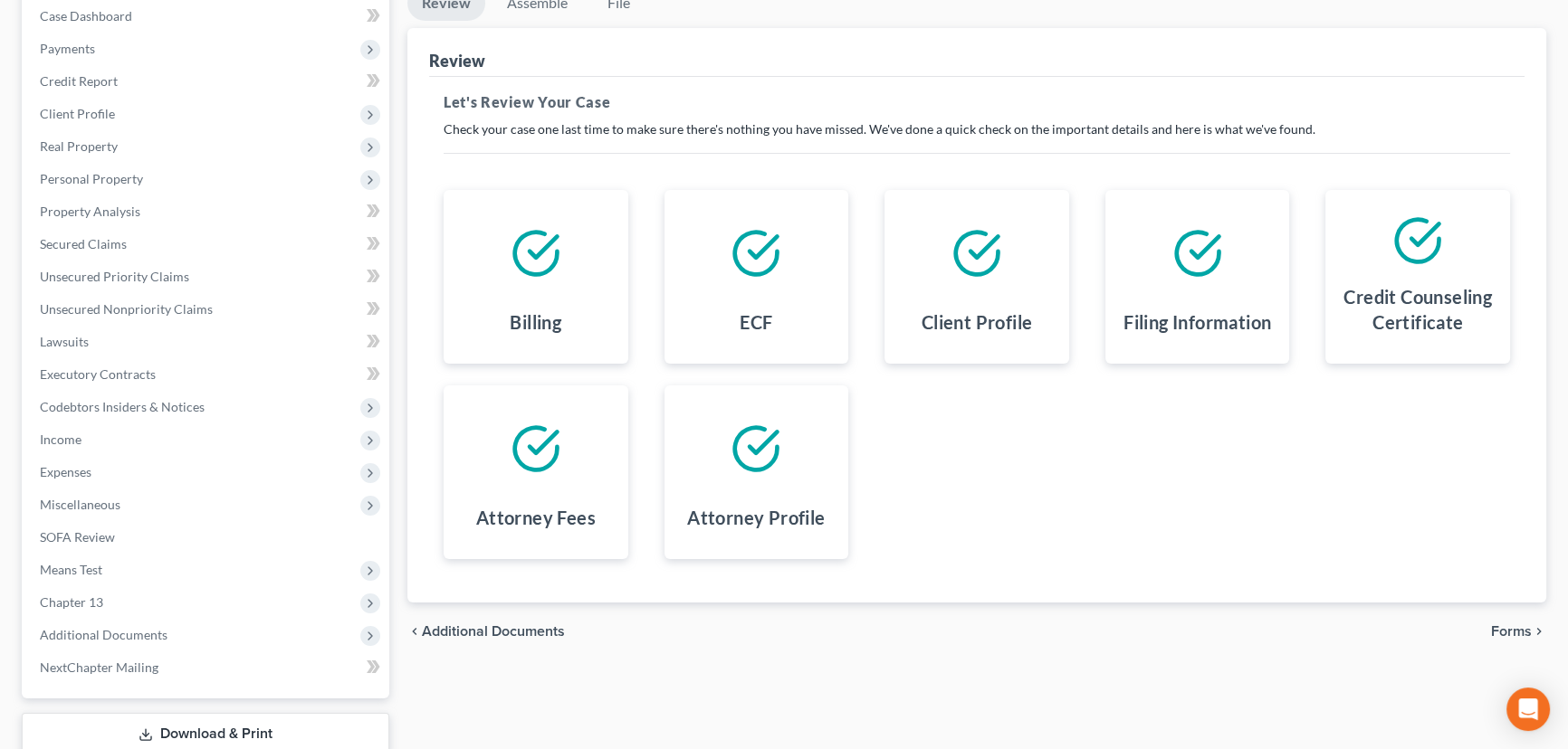
scroll to position [308, 0]
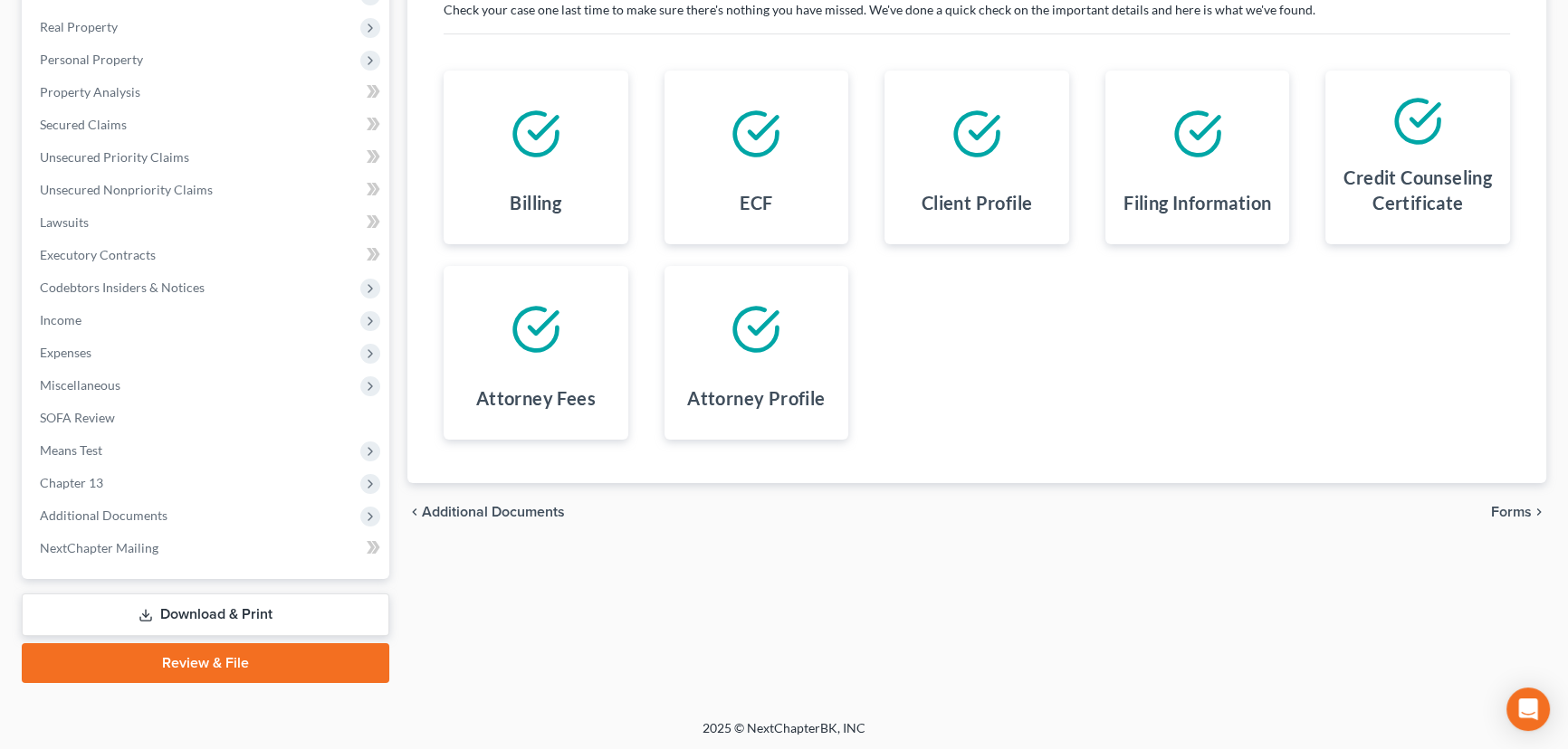
click at [1513, 519] on div "chevron_left Additional Documents Forms chevron_right" at bounding box center [976, 512] width 1139 height 58
click at [1514, 511] on span "Forms" at bounding box center [1511, 512] width 41 height 14
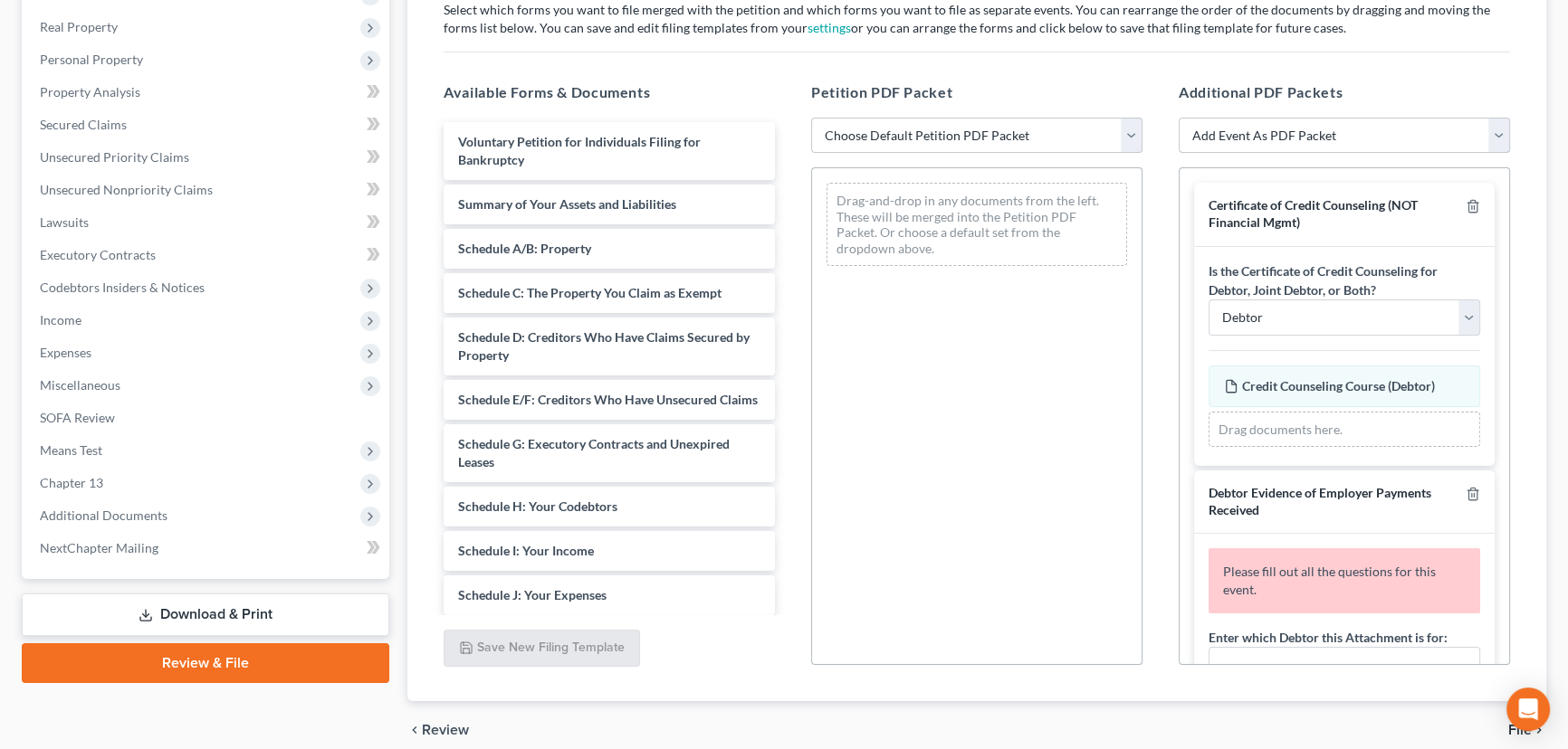
click at [1313, 129] on select "Add Event As PDF Packet Affidavit re: NO Tax Returns Amended Matrix Adding Cred…" at bounding box center [1344, 136] width 332 height 37
select select "7"
click at [1178, 118] on select "Add Event As PDF Packet Affidavit re: NO Tax Returns Amended Matrix Adding Cred…" at bounding box center [1344, 136] width 332 height 37
select select
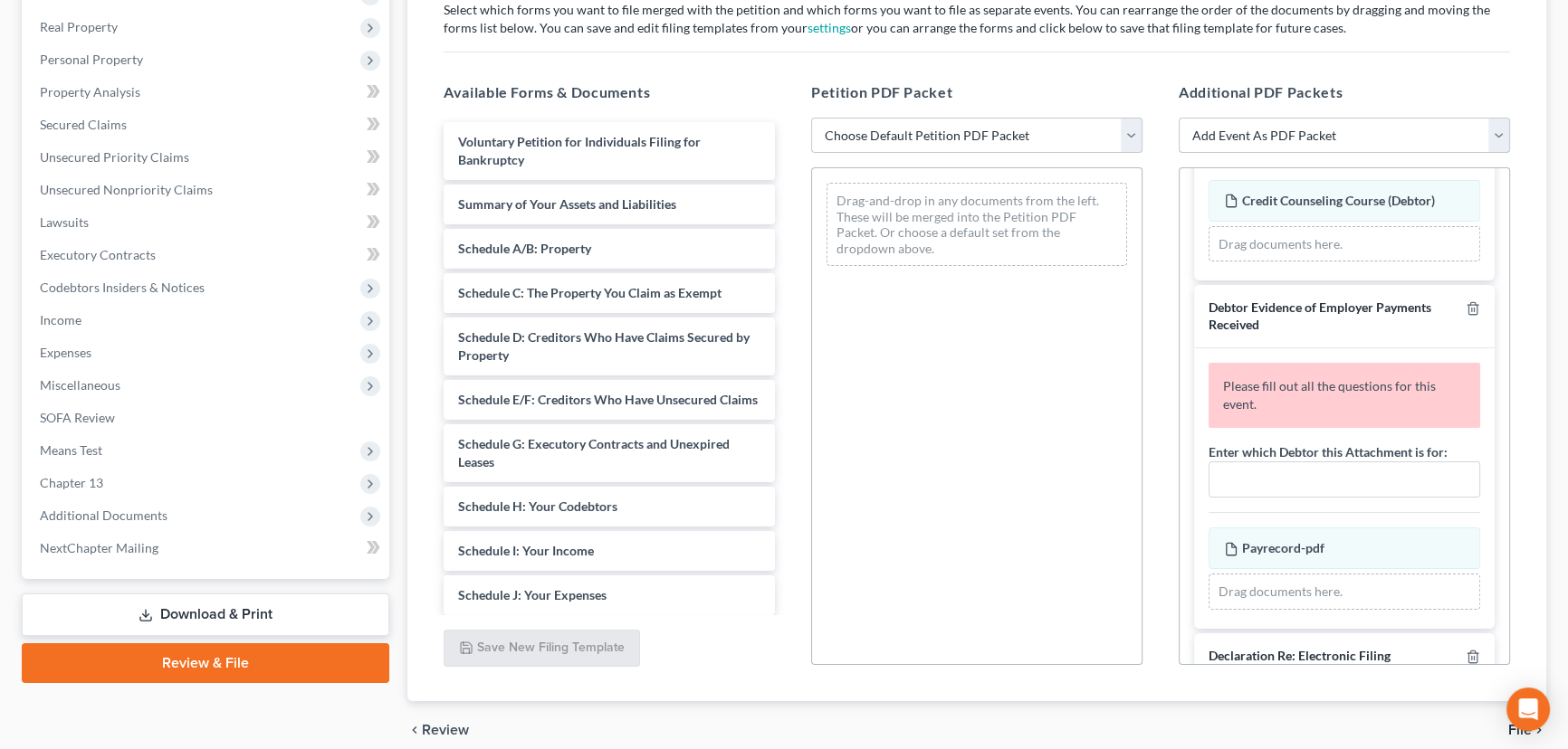
scroll to position [411, 0]
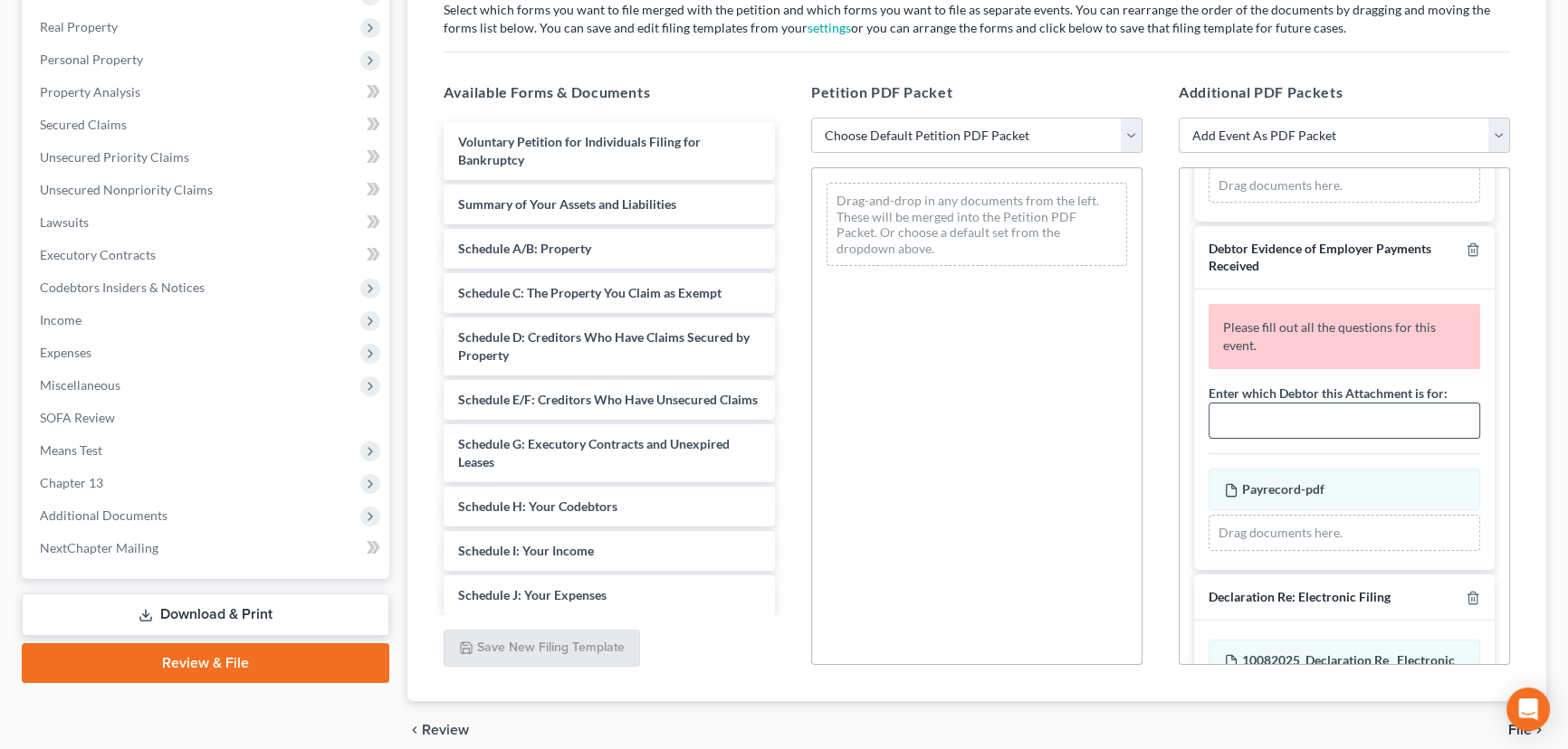
click at [1293, 426] on input "text" at bounding box center [1344, 421] width 270 height 35
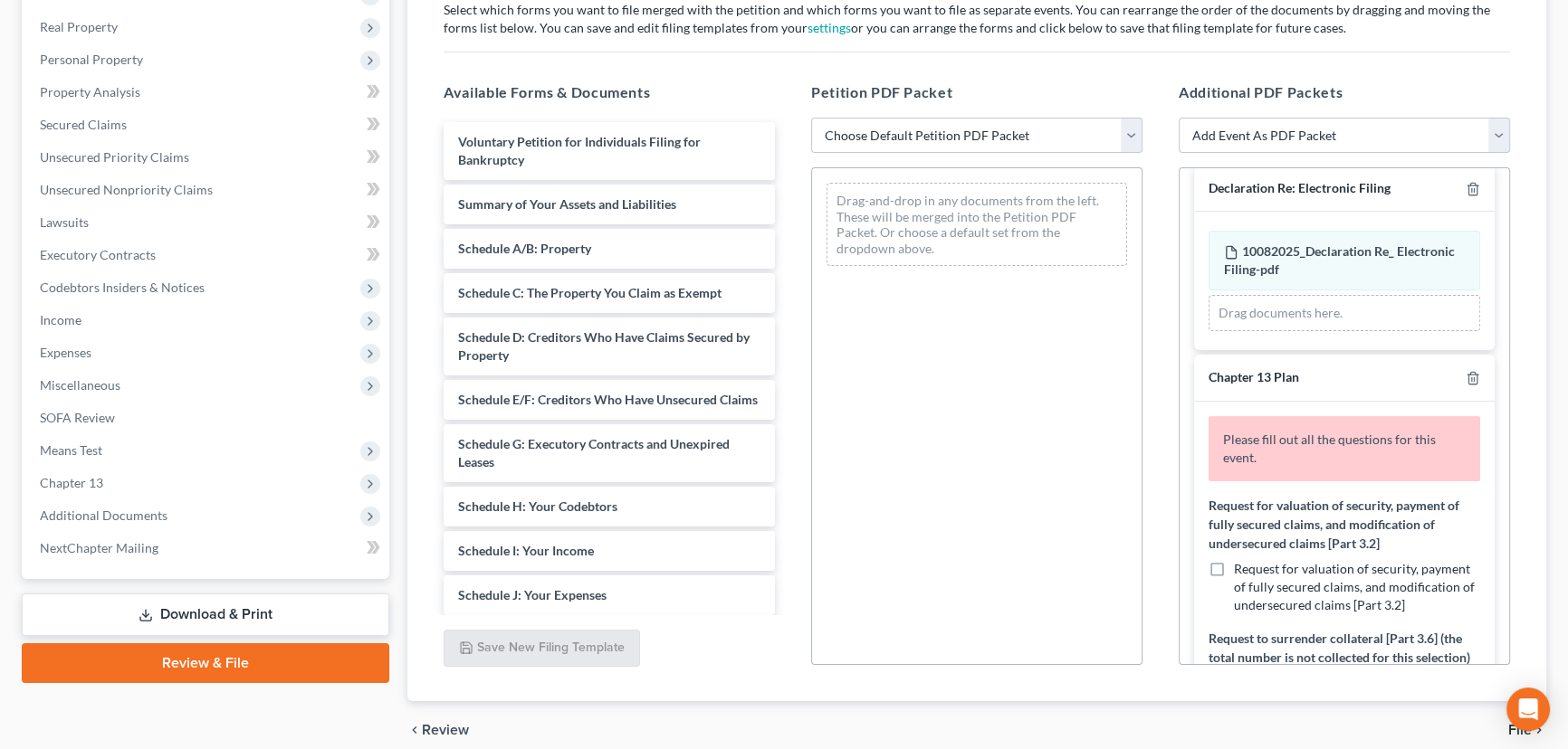
scroll to position [822, 0]
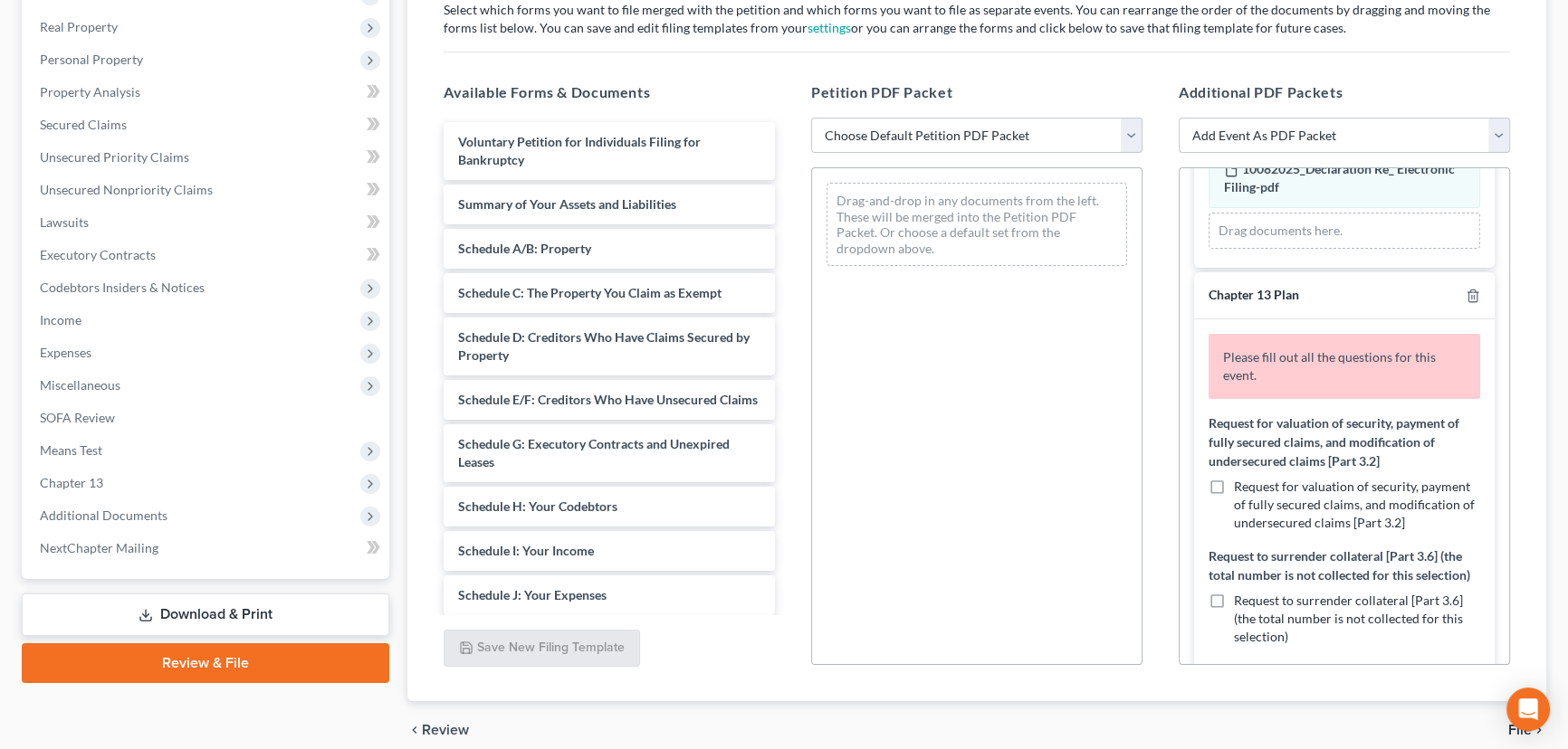
type input "Julia Brown"
click at [1234, 484] on label "Request for valuation of security, payment of fully secured claims, and modific…" at bounding box center [1357, 505] width 246 height 54
click at [1241, 484] on input "Request for valuation of security, payment of fully secured claims, and modific…" at bounding box center [1247, 484] width 12 height 12
checkbox input "true"
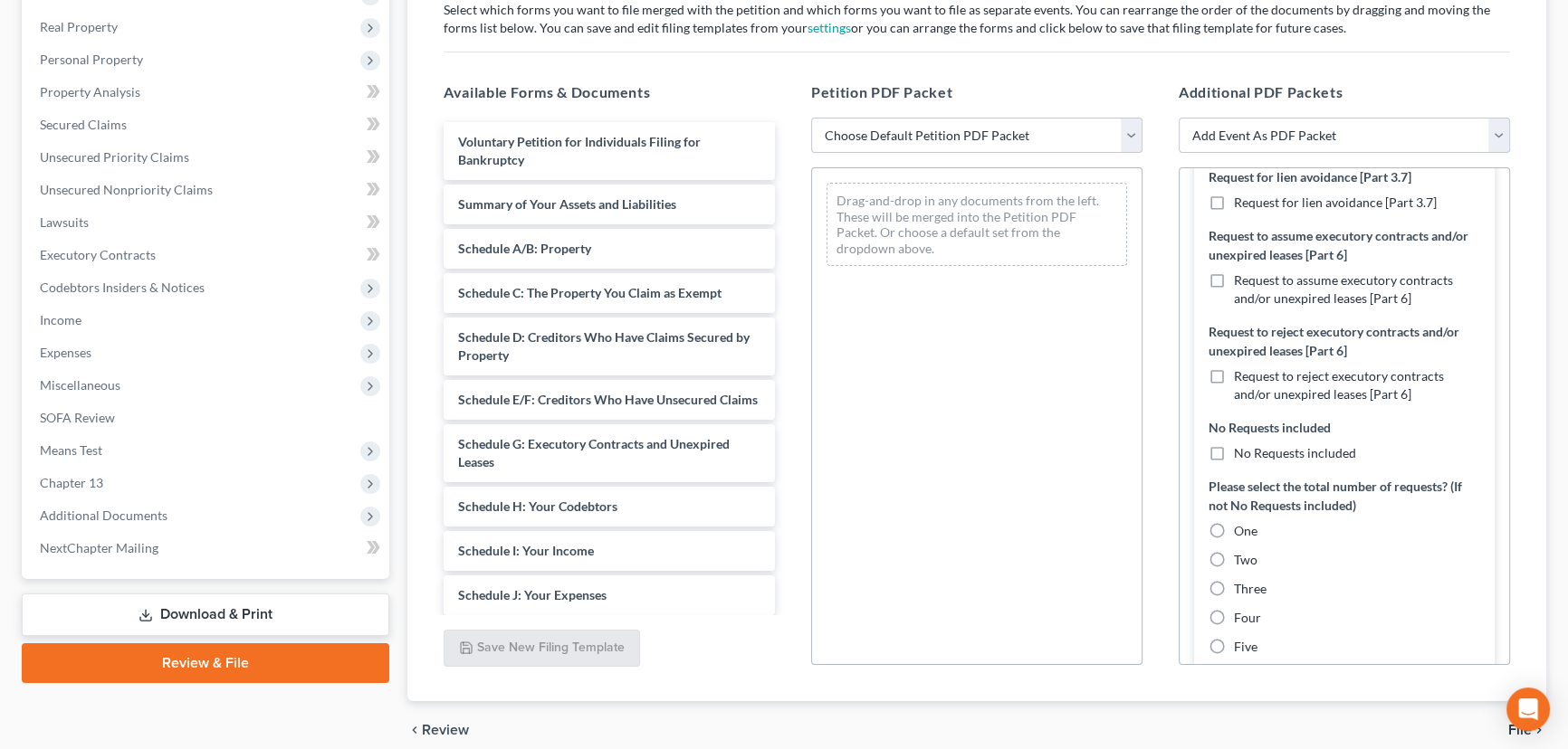
scroll to position [1399, 0]
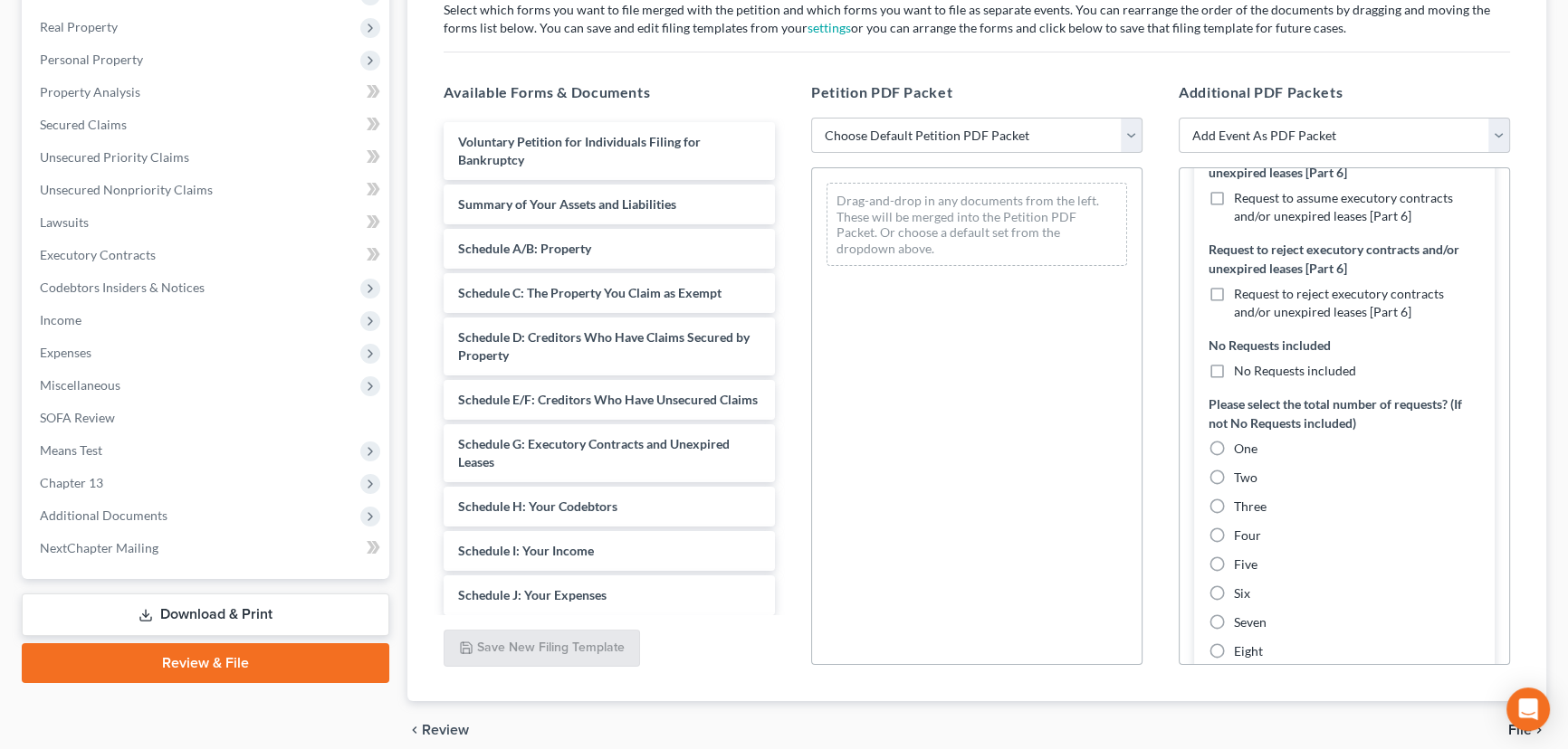
click at [1234, 456] on label "One" at bounding box center [1246, 448] width 23 height 18
click at [1241, 451] on input "One" at bounding box center [1247, 445] width 12 height 12
radio input "true"
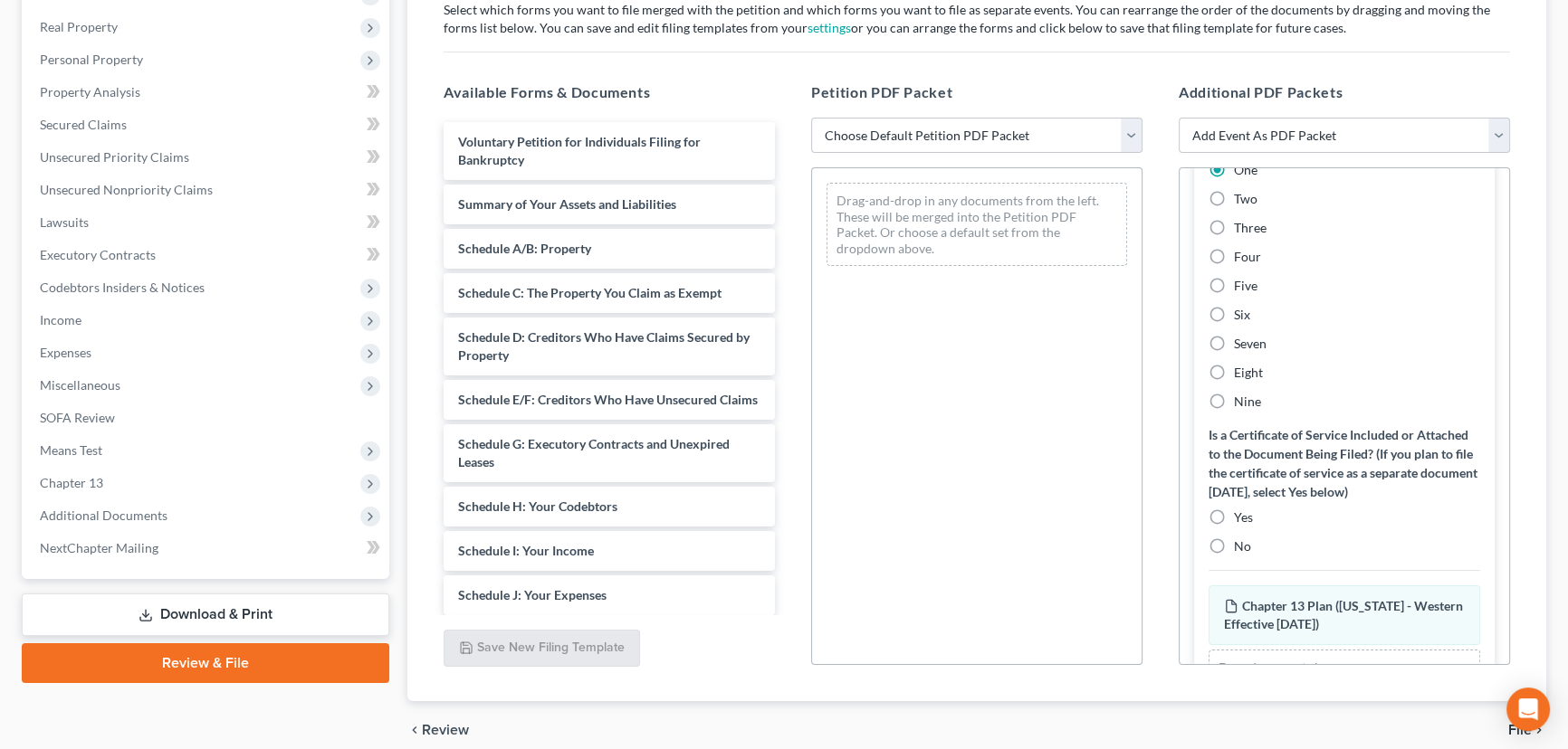
scroll to position [1747, 0]
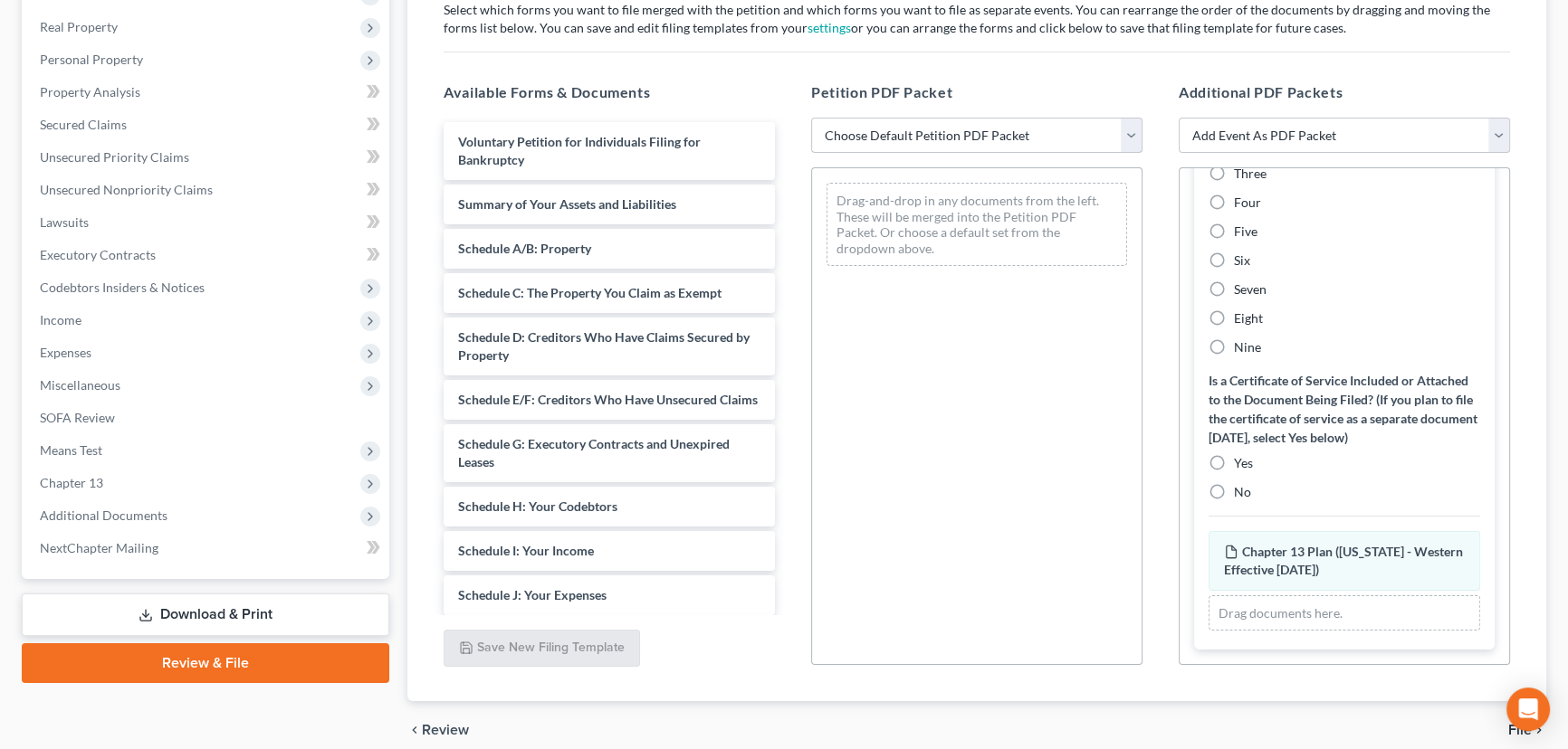
click at [914, 132] on select "Choose Default Petition PDF Packet Complete Bankruptcy Petition (all forms and …" at bounding box center [977, 136] width 332 height 37
select select "0"
click at [811, 118] on select "Choose Default Petition PDF Packet Complete Bankruptcy Petition (all forms and …" at bounding box center [977, 136] width 332 height 37
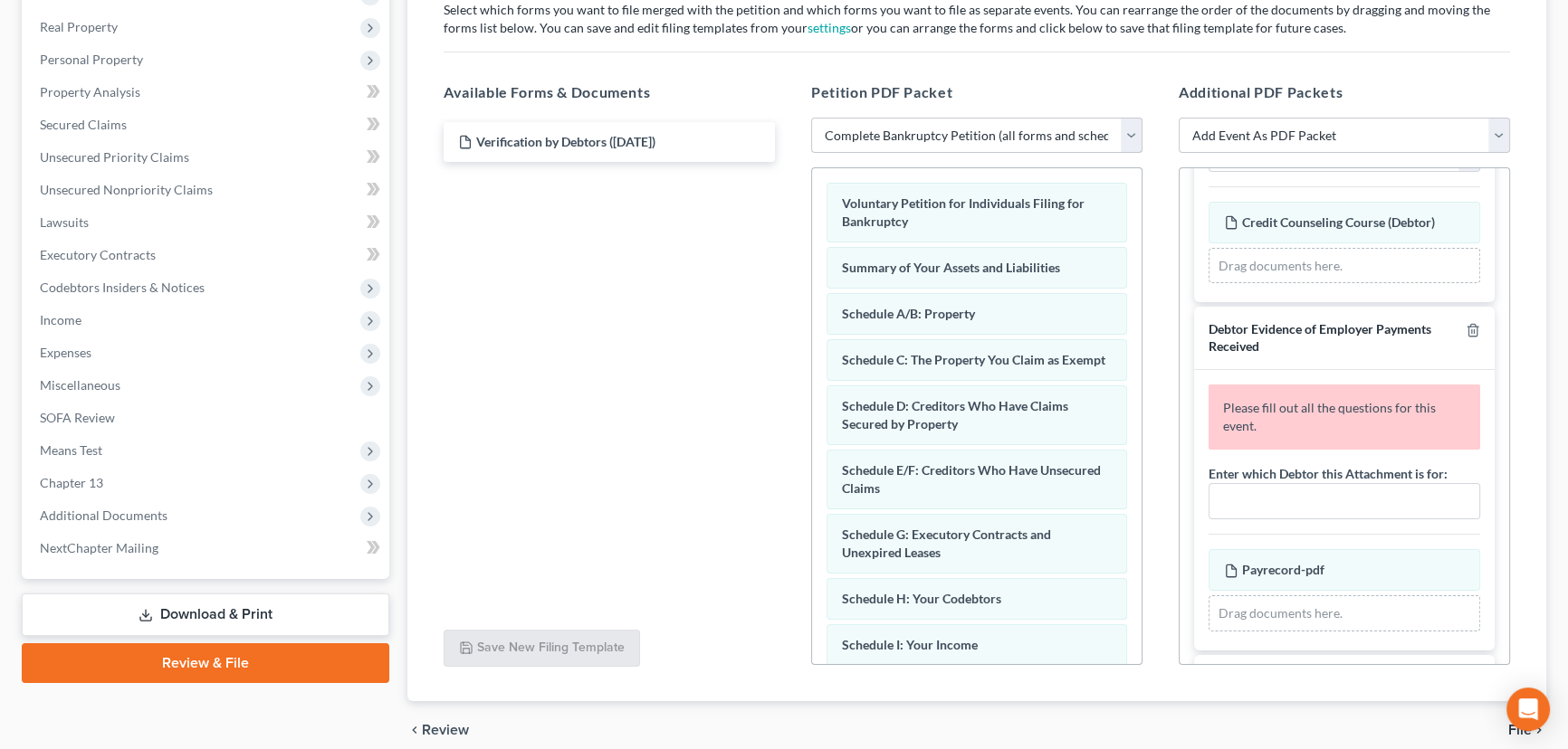
scroll to position [0, 0]
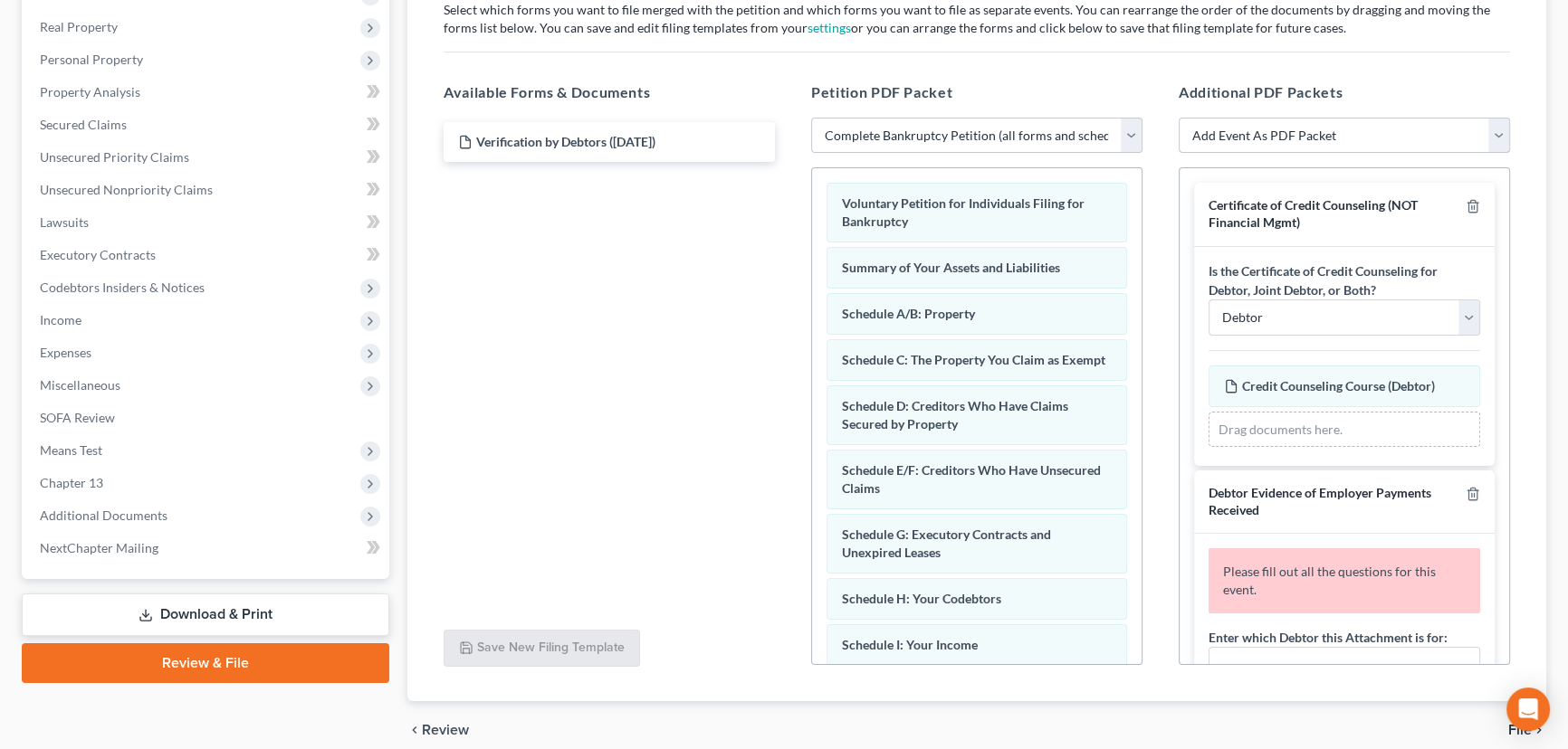
click at [1299, 130] on select "Add Event As PDF Packet Affidavit re: NO Tax Returns Amended Matrix Adding Cred…" at bounding box center [1344, 136] width 332 height 37
select select "7"
click at [1178, 118] on select "Add Event As PDF Packet Affidavit re: NO Tax Returns Amended Matrix Adding Cred…" at bounding box center [1344, 136] width 332 height 37
select select
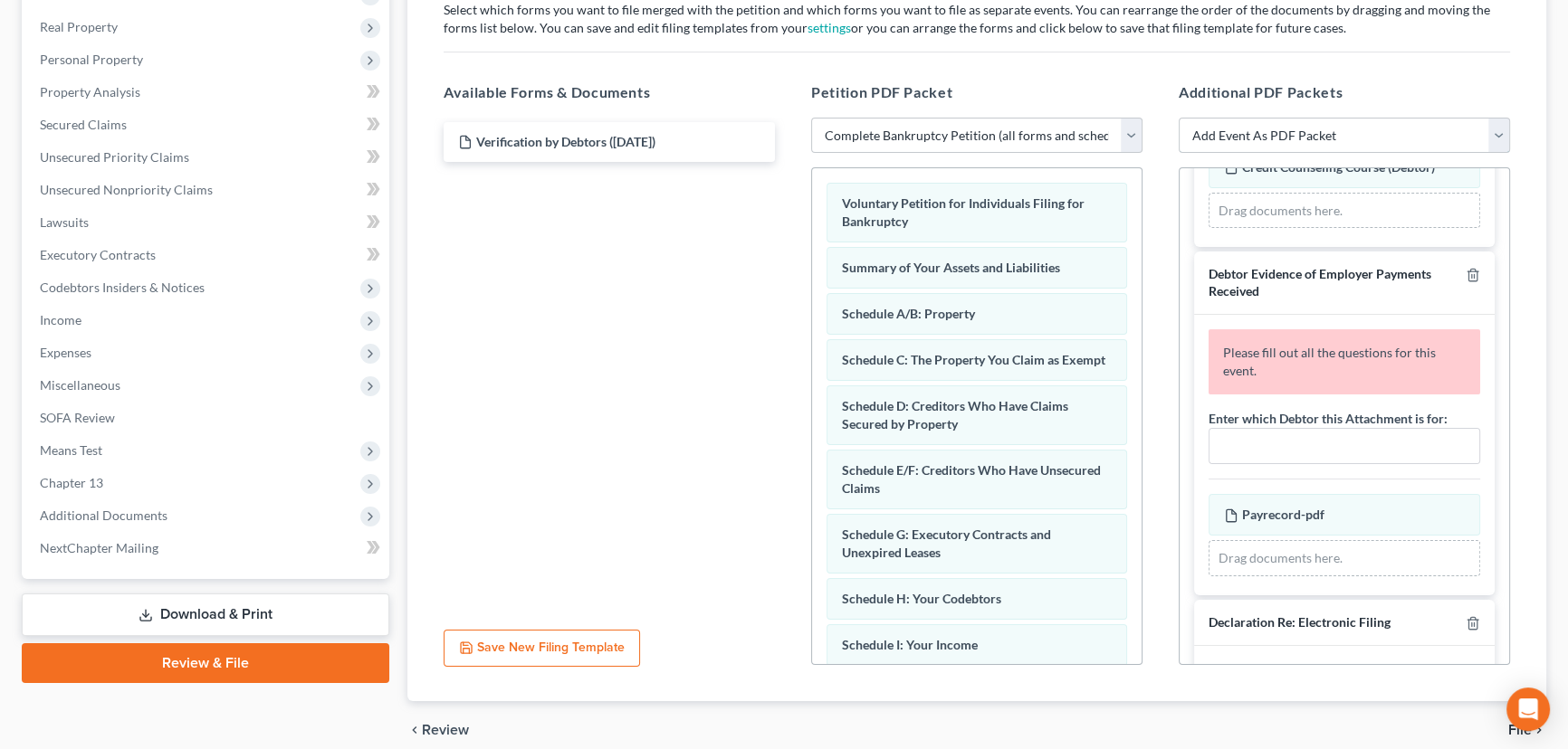
scroll to position [411, 0]
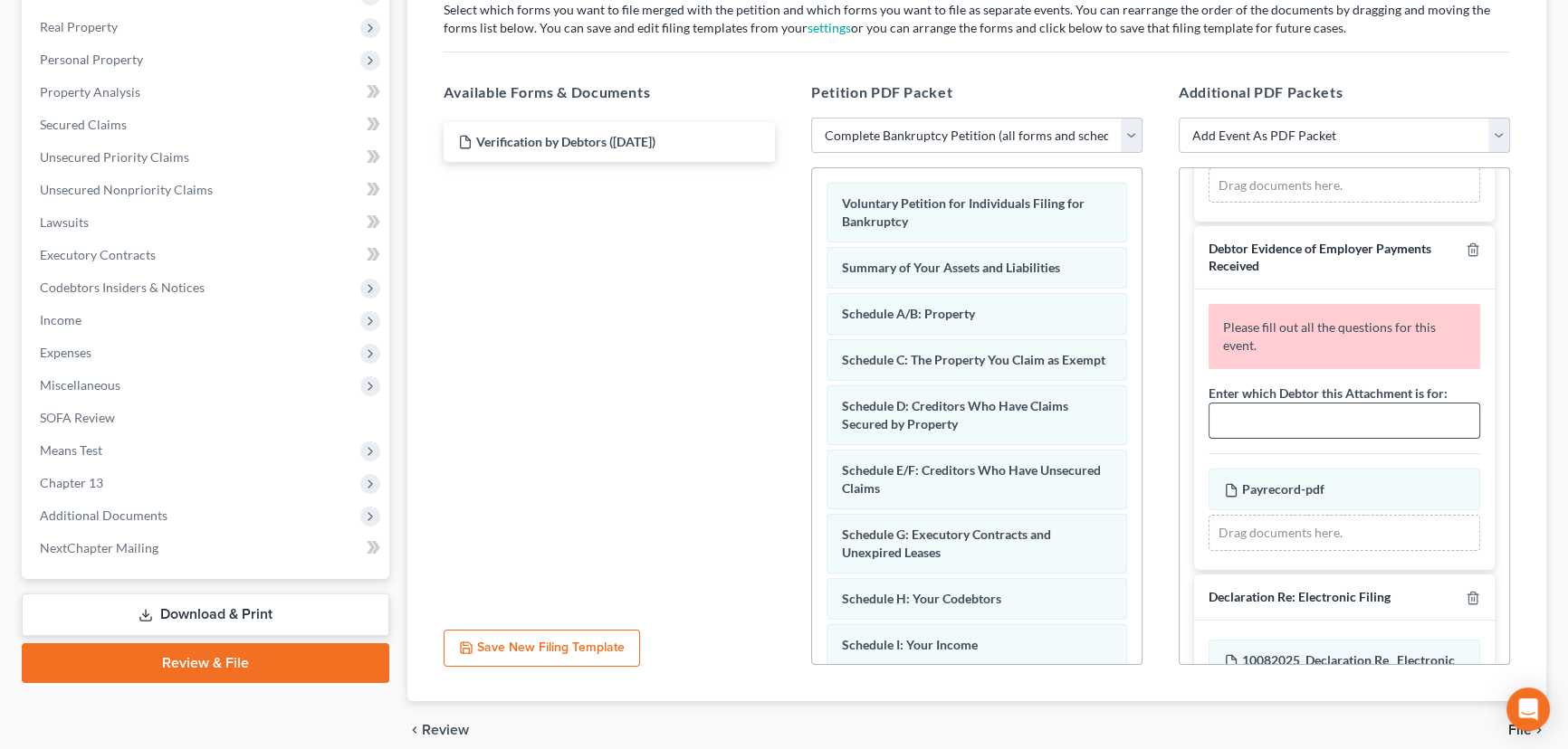
click at [1279, 423] on input "text" at bounding box center [1344, 421] width 270 height 35
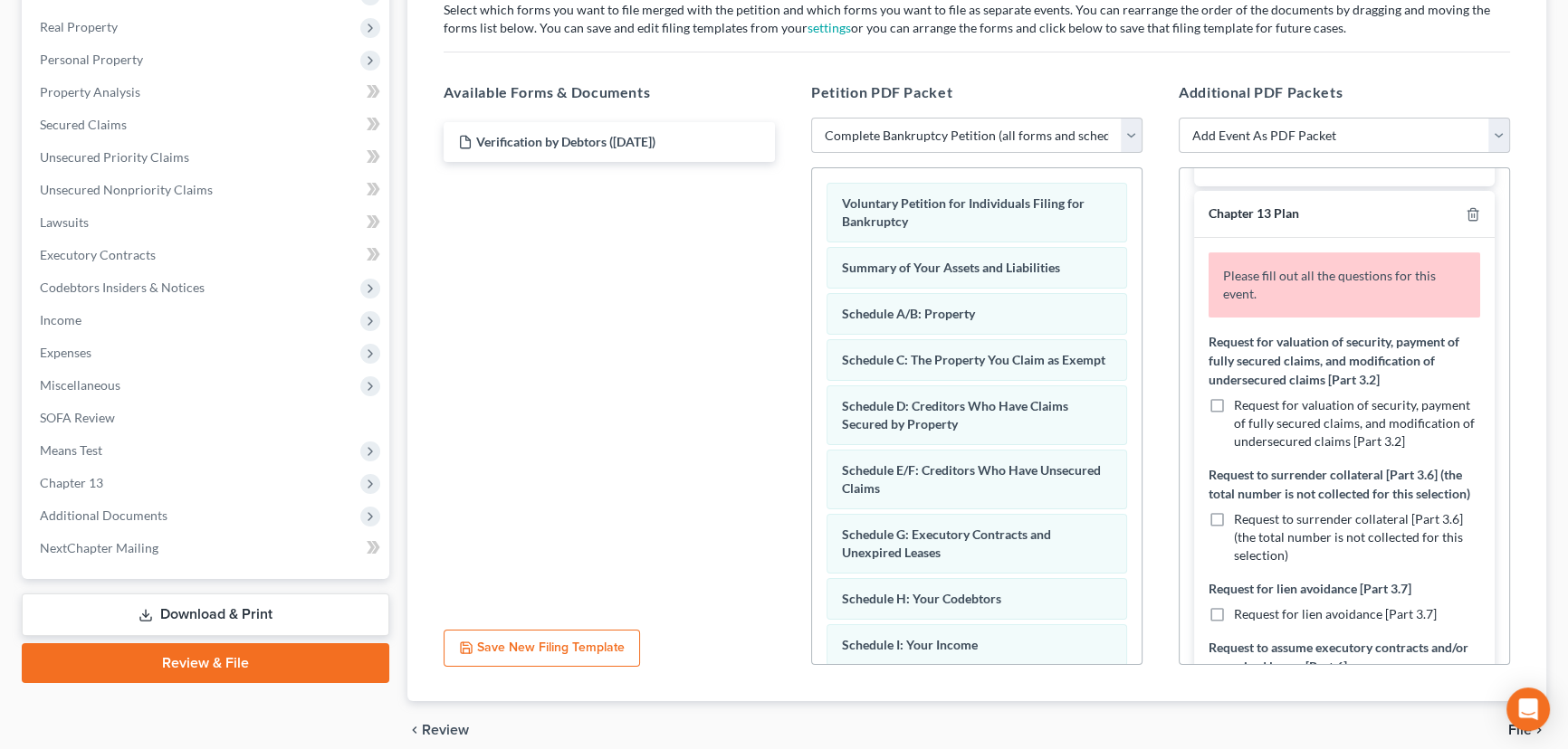
scroll to position [905, 0]
type input "Julia Brown"
click at [1234, 395] on label "Request for valuation of security, payment of fully secured claims, and modific…" at bounding box center [1357, 422] width 246 height 54
click at [1241, 395] on input "Request for valuation of security, payment of fully secured claims, and modific…" at bounding box center [1247, 401] width 12 height 12
checkbox input "true"
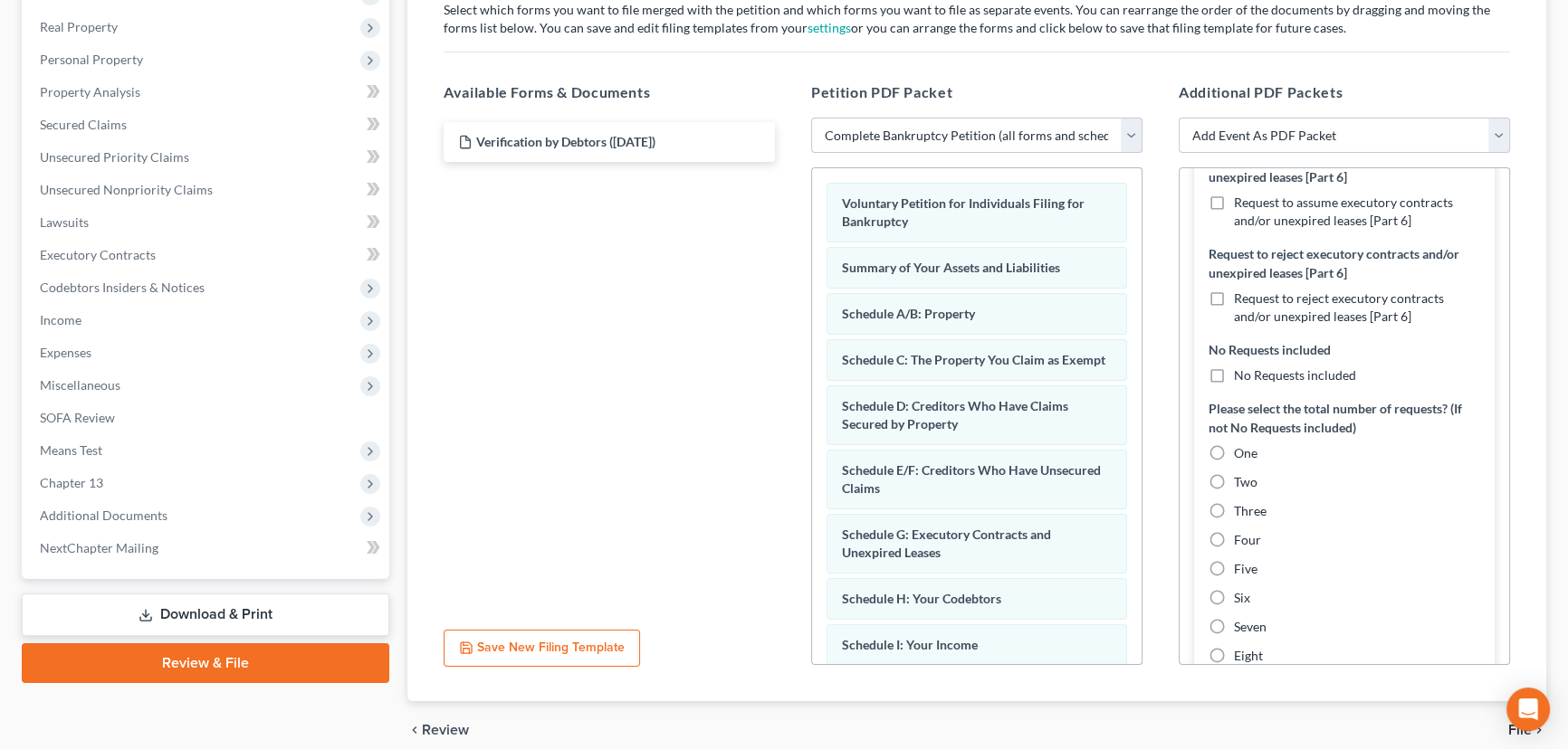
scroll to position [1399, 0]
click at [1234, 212] on label "Request to assume executory contracts and/or unexpired leases [Part 6]" at bounding box center [1357, 207] width 246 height 37
click at [1241, 201] on input "Request to assume executory contracts and/or unexpired leases [Part 6]" at bounding box center [1247, 195] width 12 height 12
checkbox input "true"
click at [1234, 487] on label "Two" at bounding box center [1246, 477] width 23 height 18
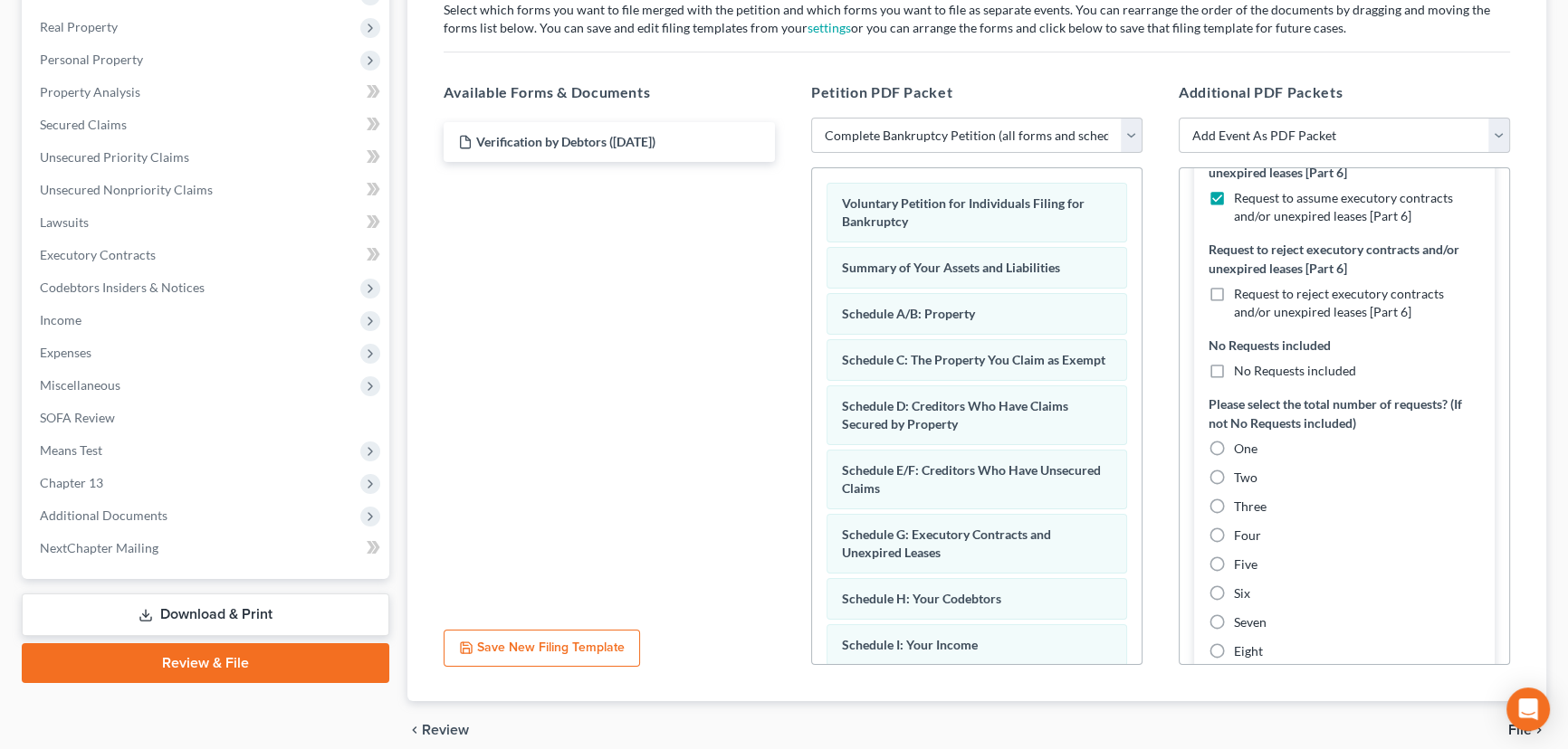
click at [1241, 481] on input "Two" at bounding box center [1247, 474] width 12 height 12
radio input "true"
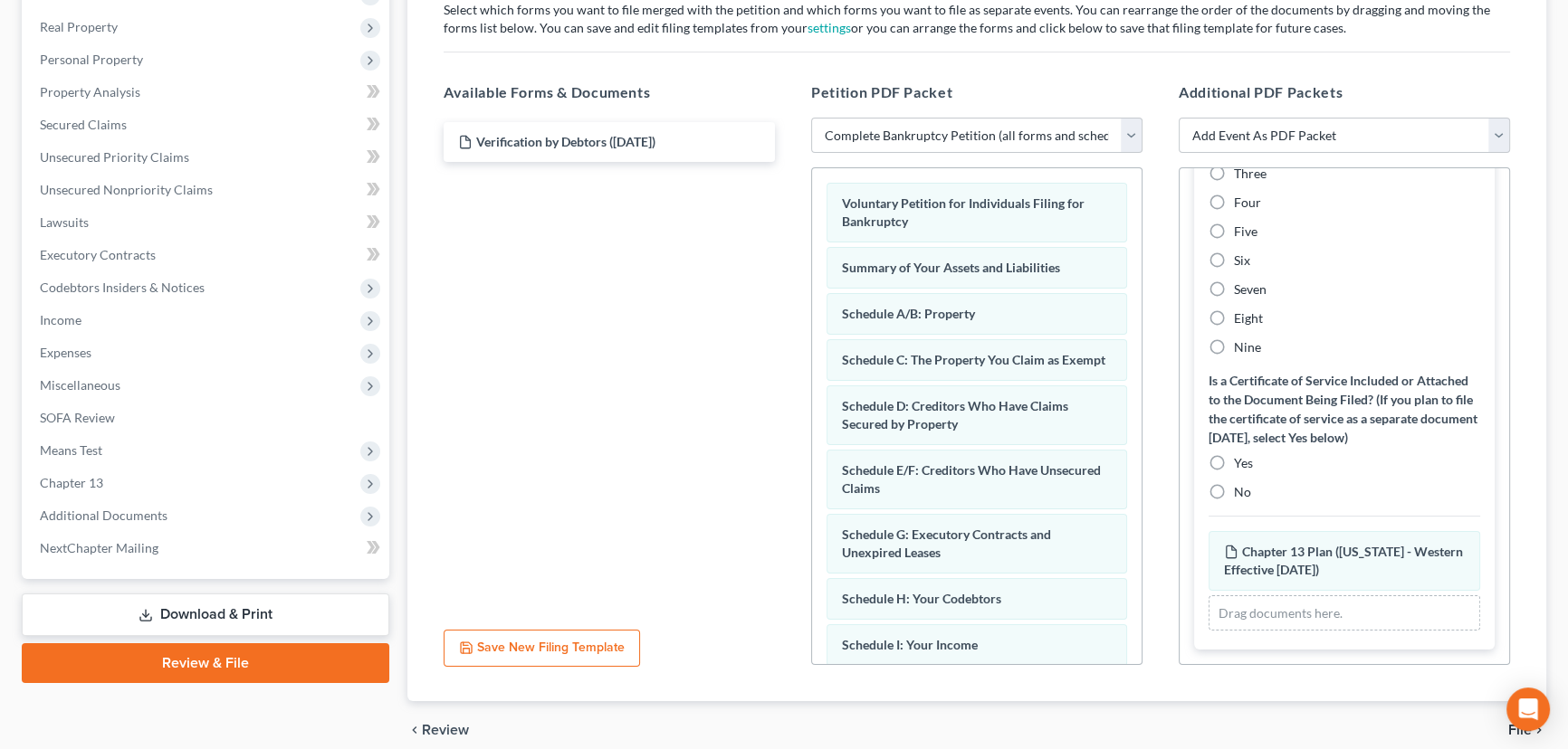
scroll to position [1747, 0]
click at [1234, 499] on label "No" at bounding box center [1243, 492] width 17 height 18
click at [1241, 495] on input "No" at bounding box center [1247, 489] width 12 height 12
radio input "true"
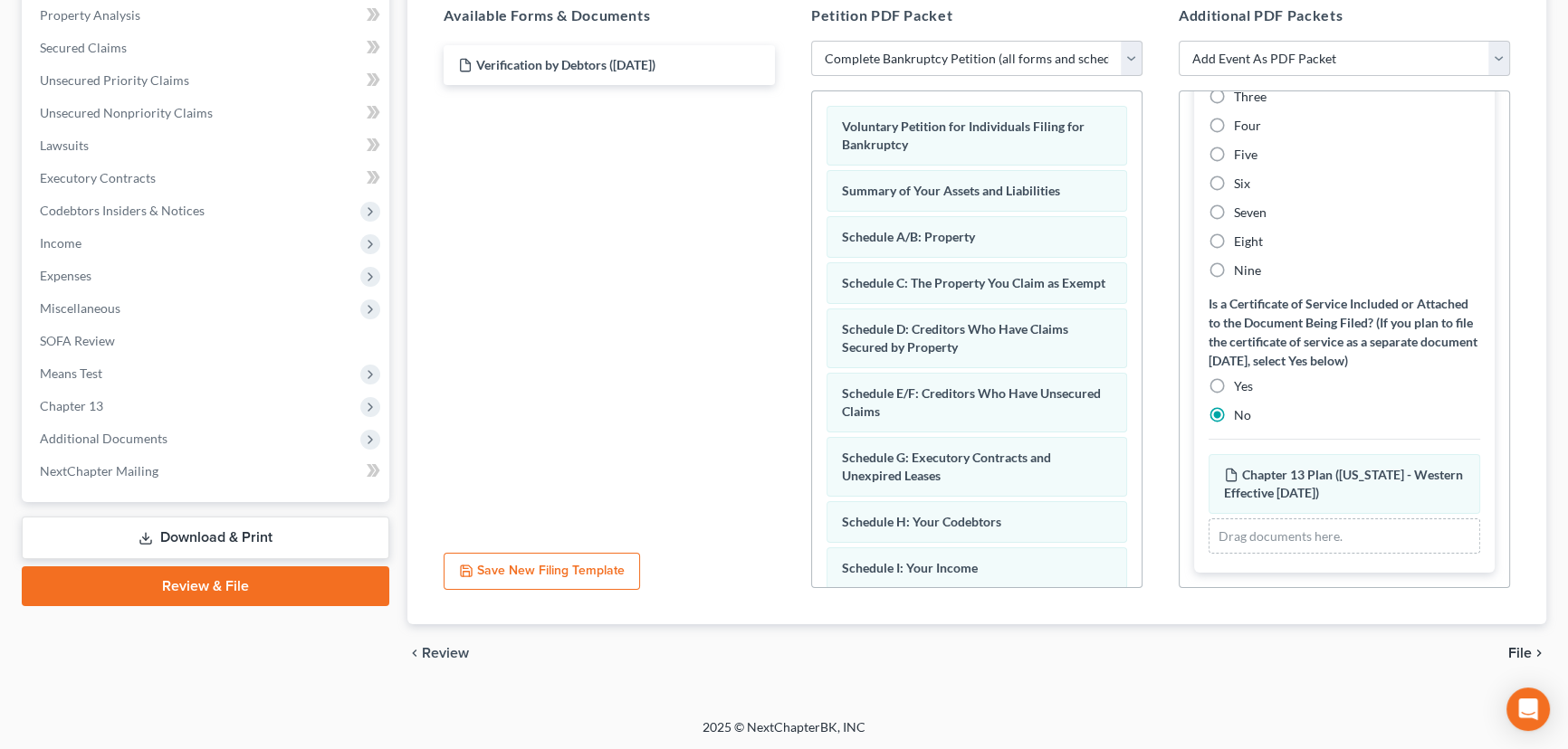
click at [1515, 649] on span "File" at bounding box center [1520, 653] width 23 height 14
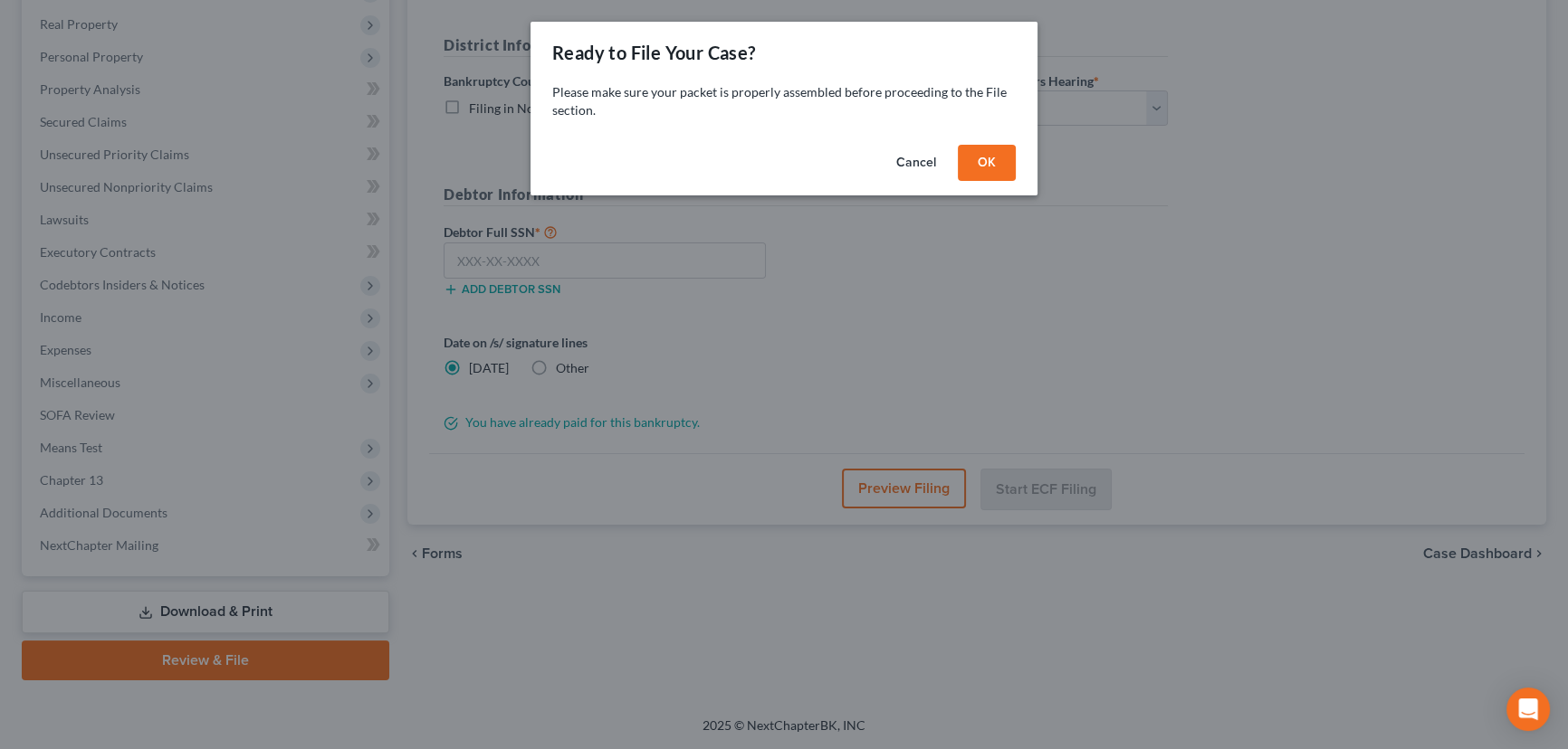
scroll to position [308, 0]
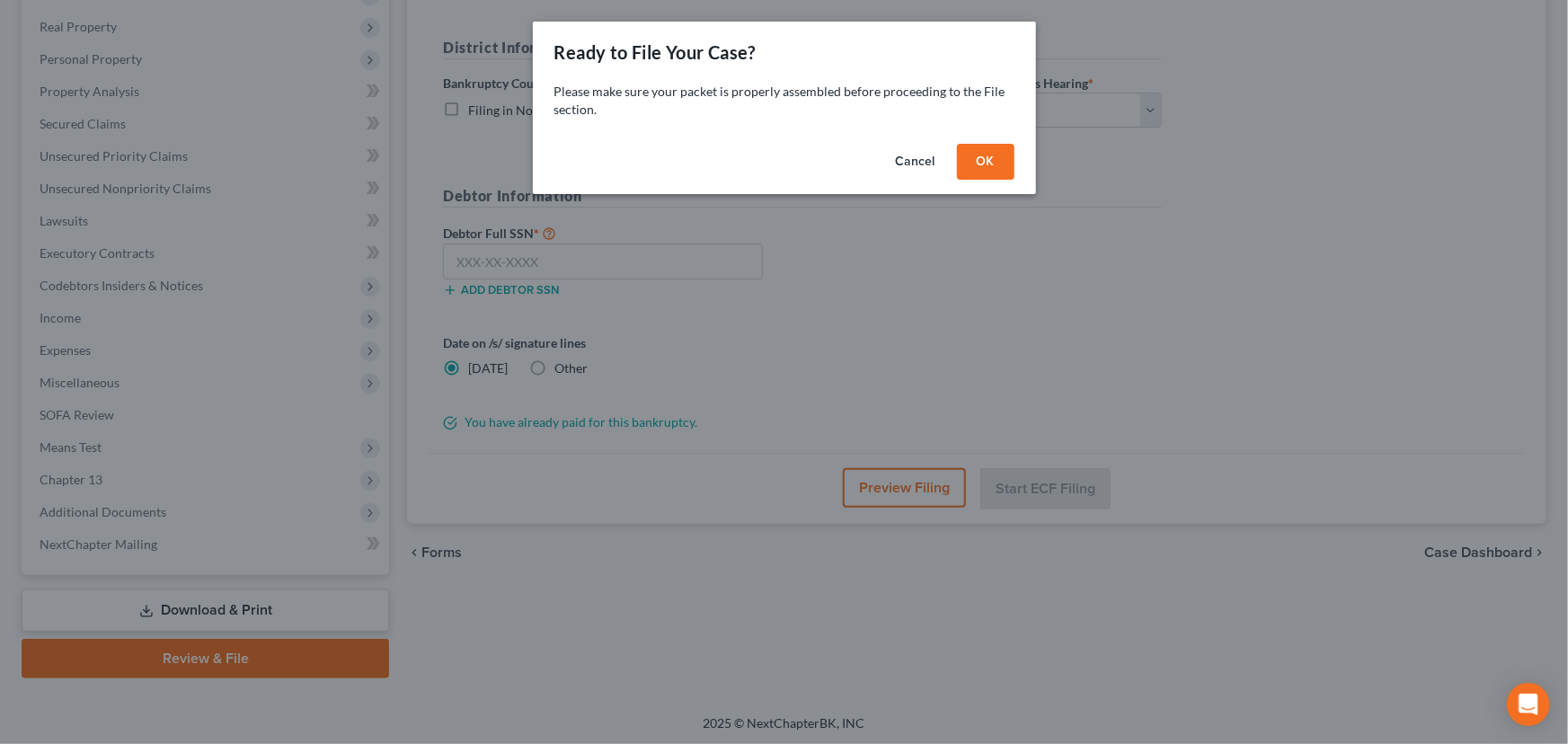
click at [986, 163] on button "OK" at bounding box center [986, 162] width 57 height 36
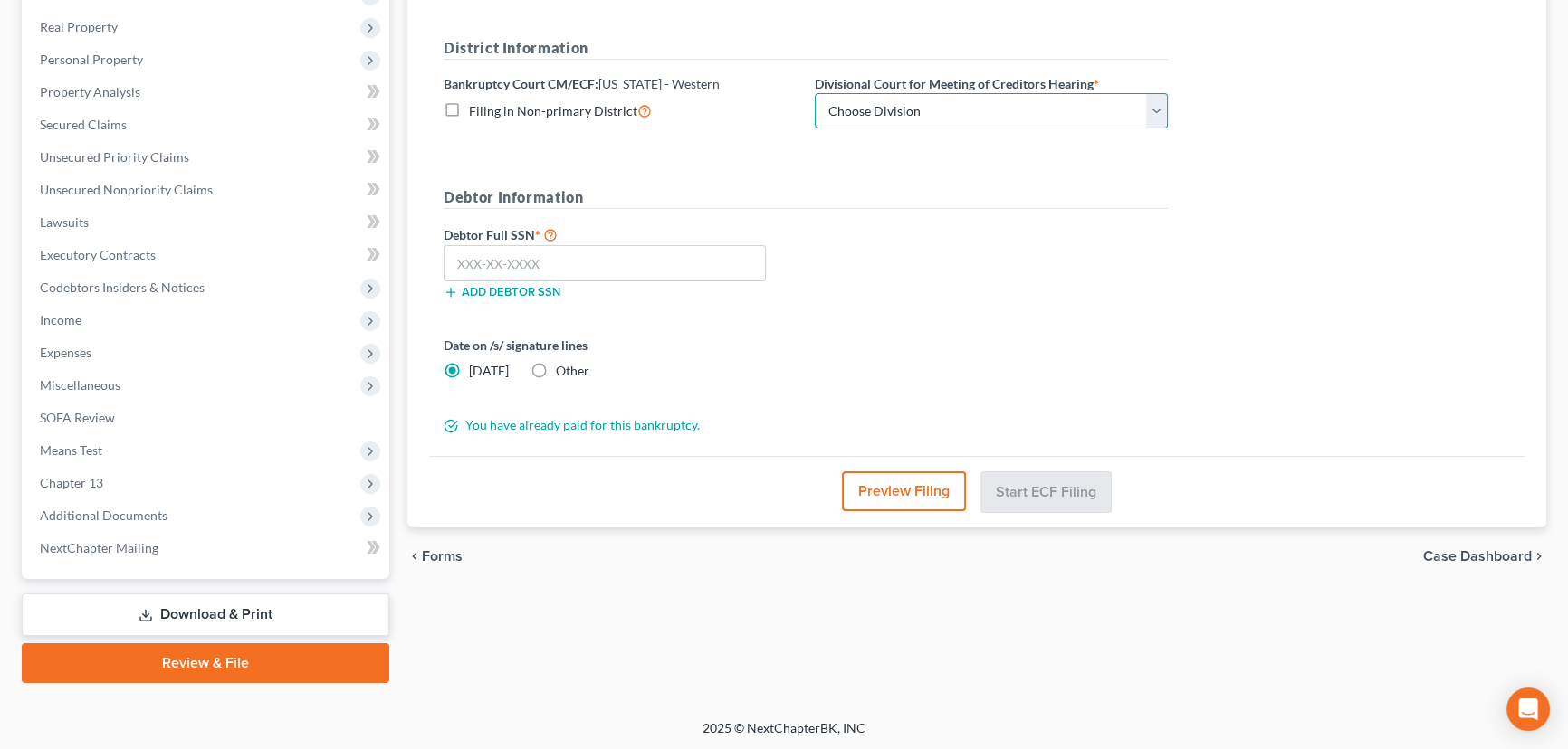
click at [1014, 111] on select "Choose Division Central Southern Southwestern St. Joseph Western" at bounding box center [991, 112] width 353 height 37
select select "4"
click at [815, 94] on select "Choose Division Central Southern Southwestern St. Joseph Western" at bounding box center [991, 112] width 353 height 37
click at [661, 266] on input "text" at bounding box center [605, 263] width 322 height 37
click at [743, 260] on input "text" at bounding box center [605, 263] width 322 height 37
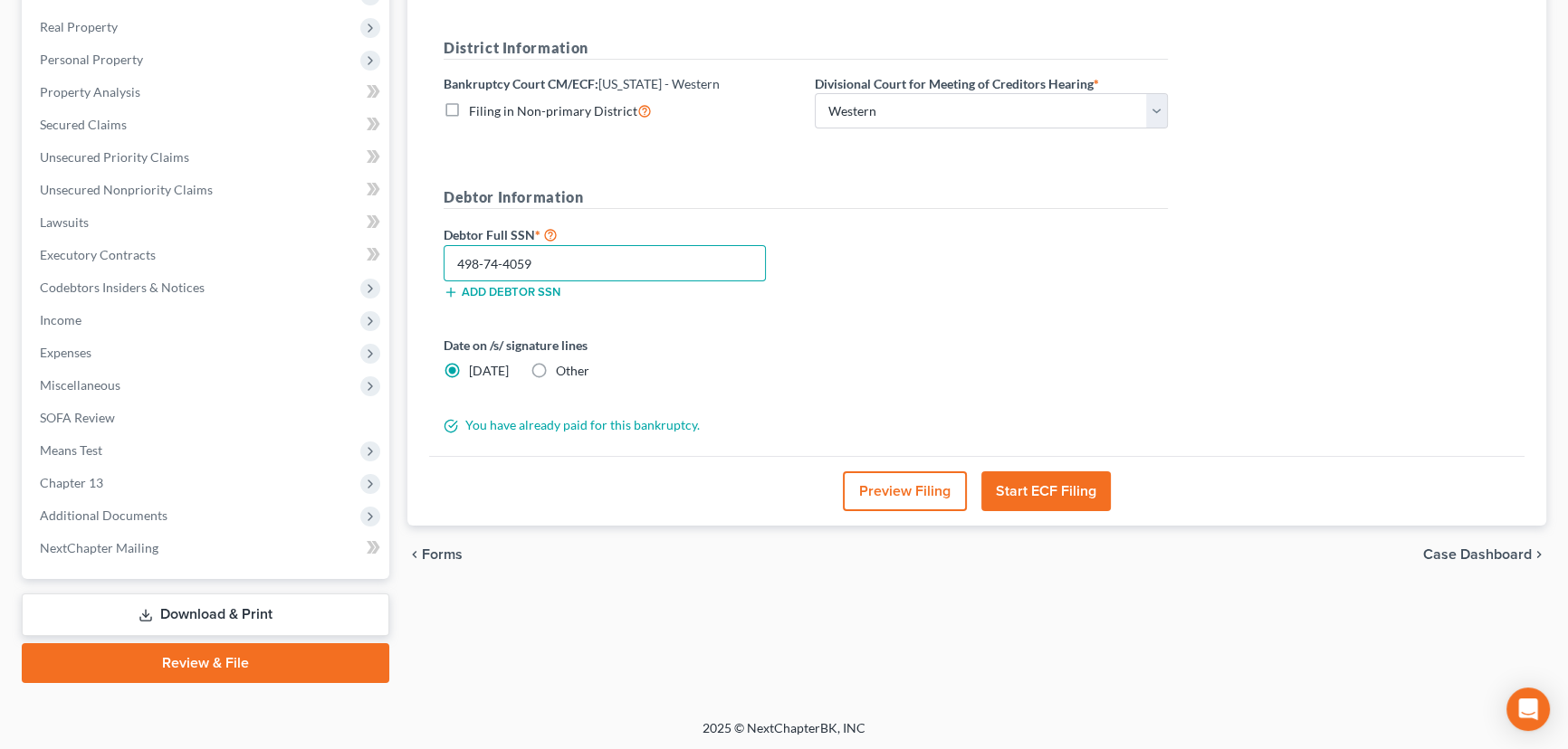
type input "498-74-4059"
click at [555, 370] on label "Other" at bounding box center [572, 371] width 34 height 18
click at [563, 370] on input "Other" at bounding box center [569, 368] width 12 height 12
radio input "true"
radio input "false"
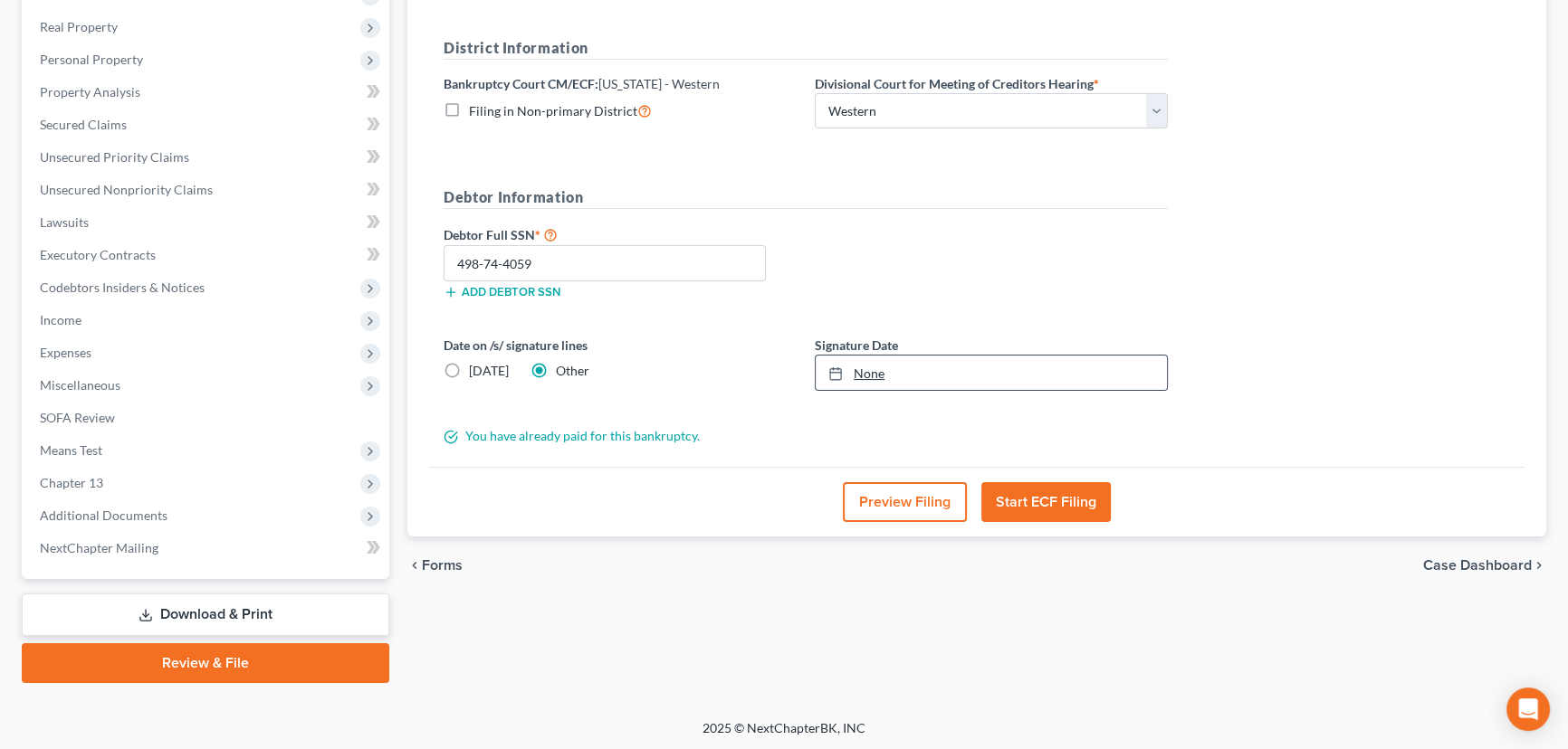
type input "10/9/2025"
click at [894, 376] on link "None" at bounding box center [991, 373] width 351 height 35
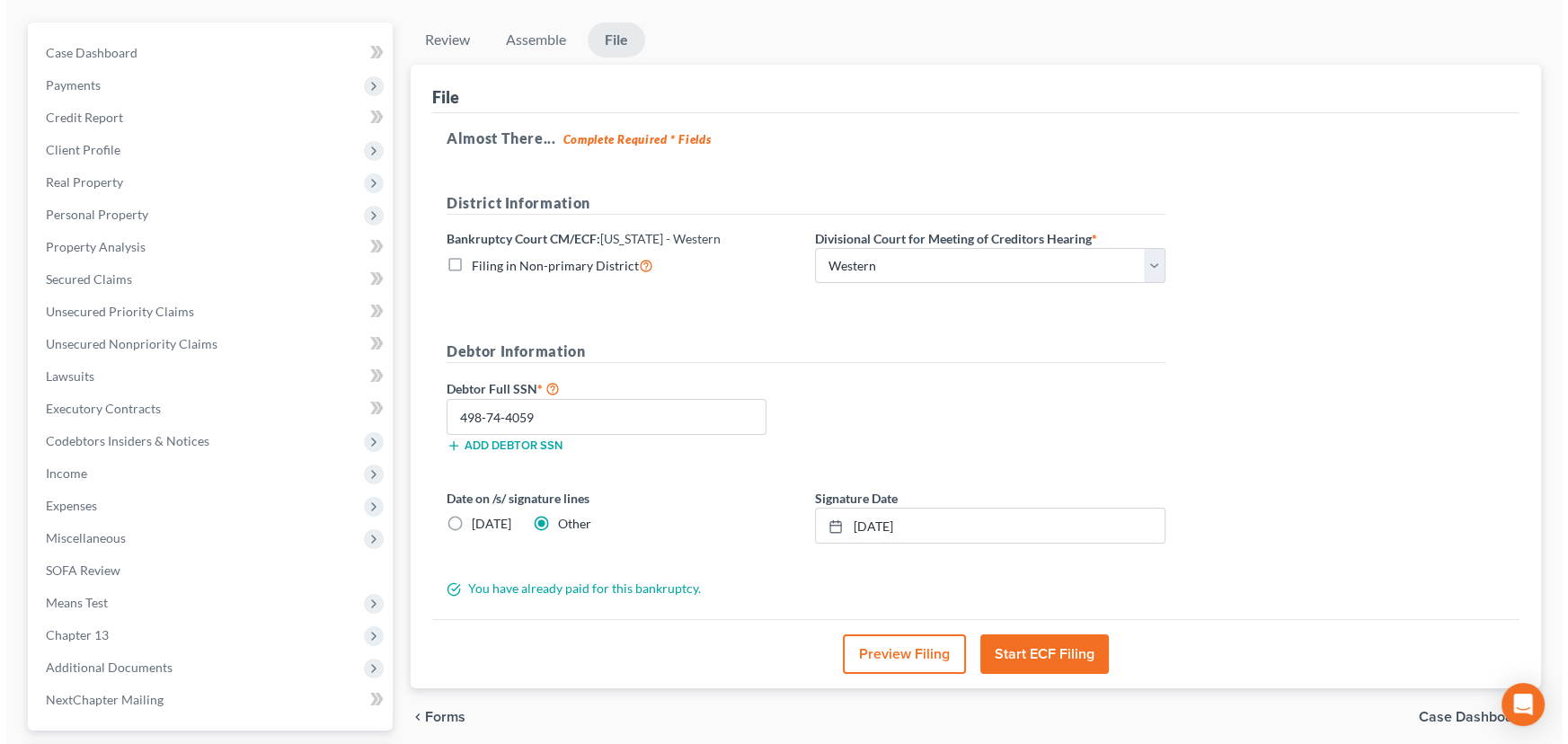
scroll to position [143, 0]
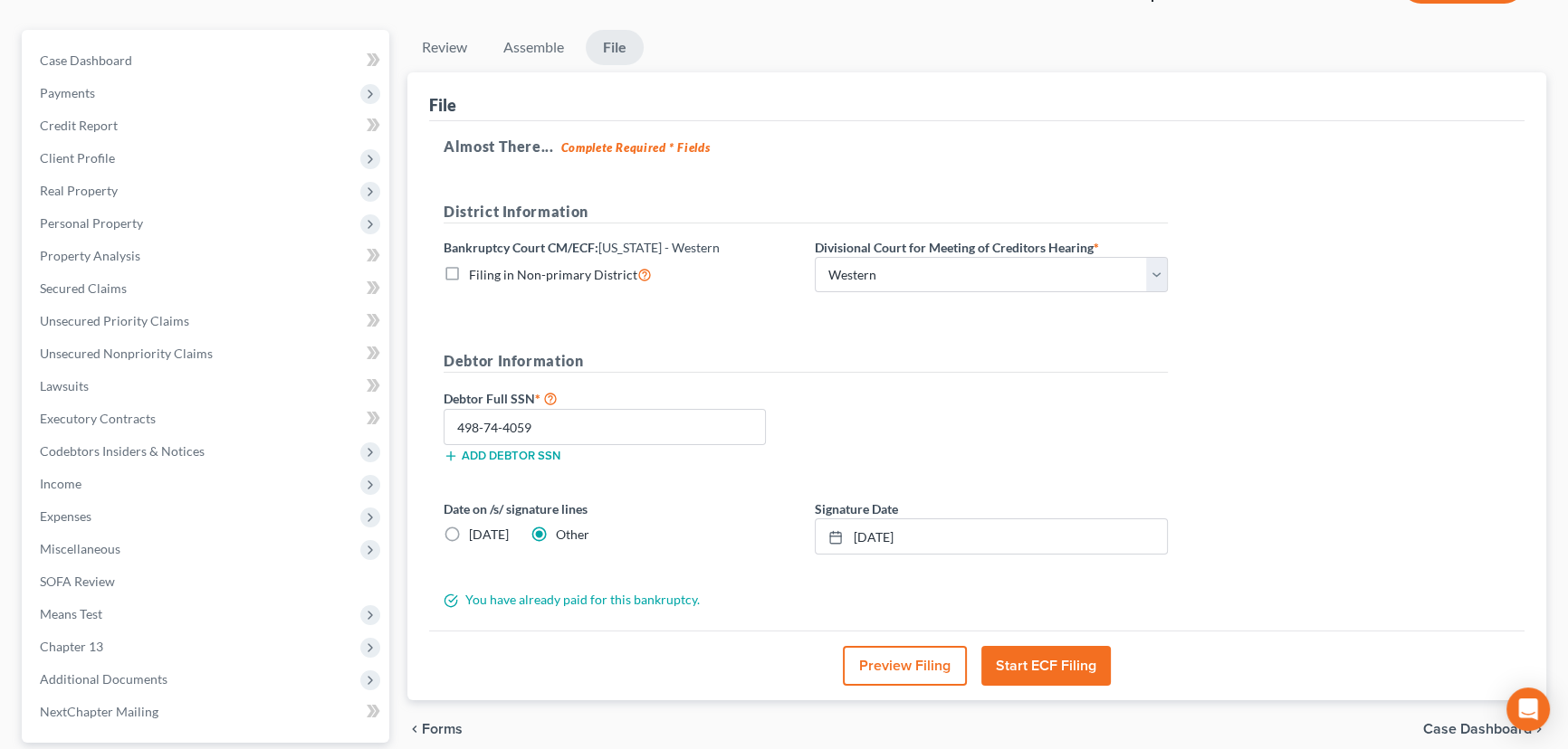
click at [1054, 674] on button "Start ECF Filing" at bounding box center [1046, 665] width 129 height 40
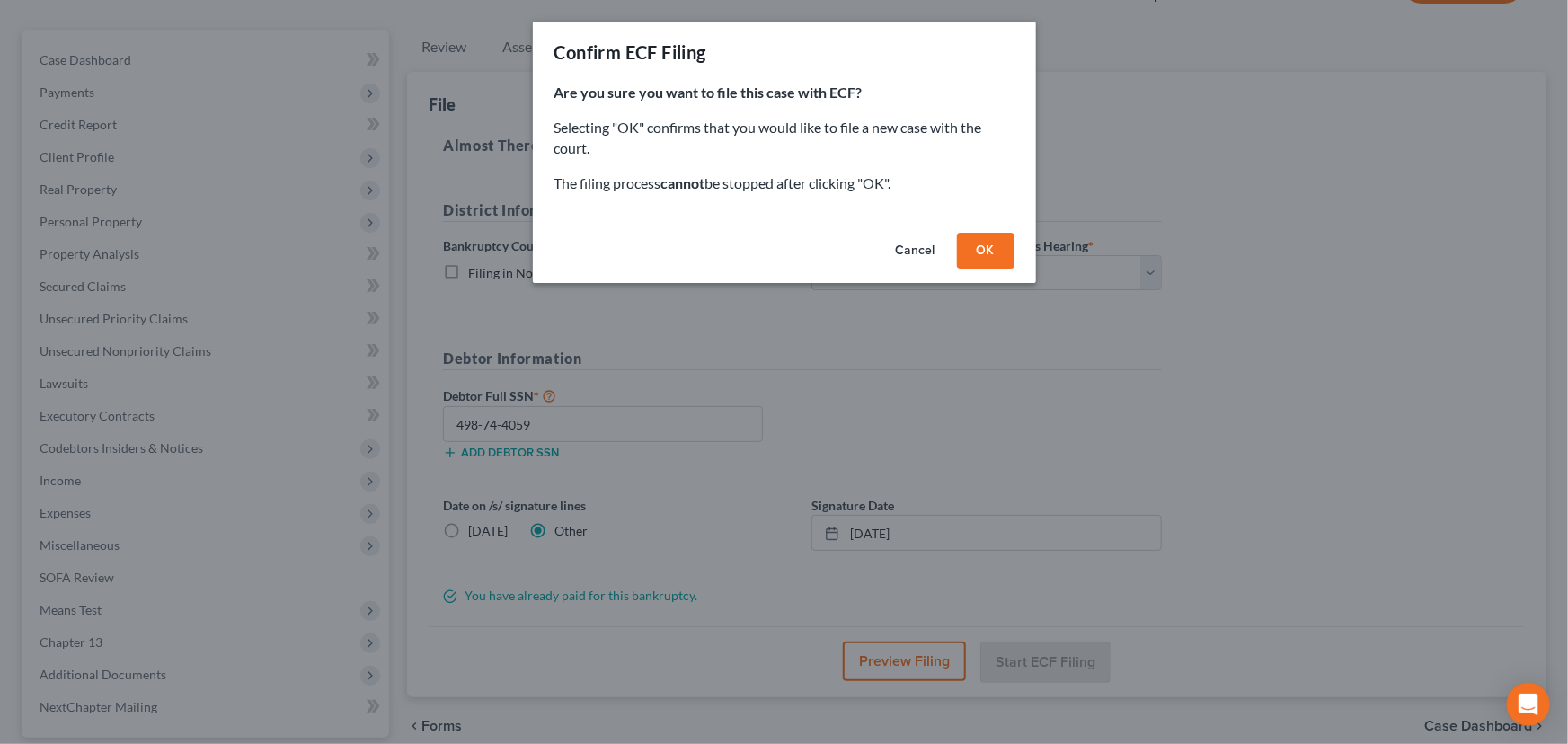
click at [1005, 250] on button "OK" at bounding box center [986, 251] width 57 height 36
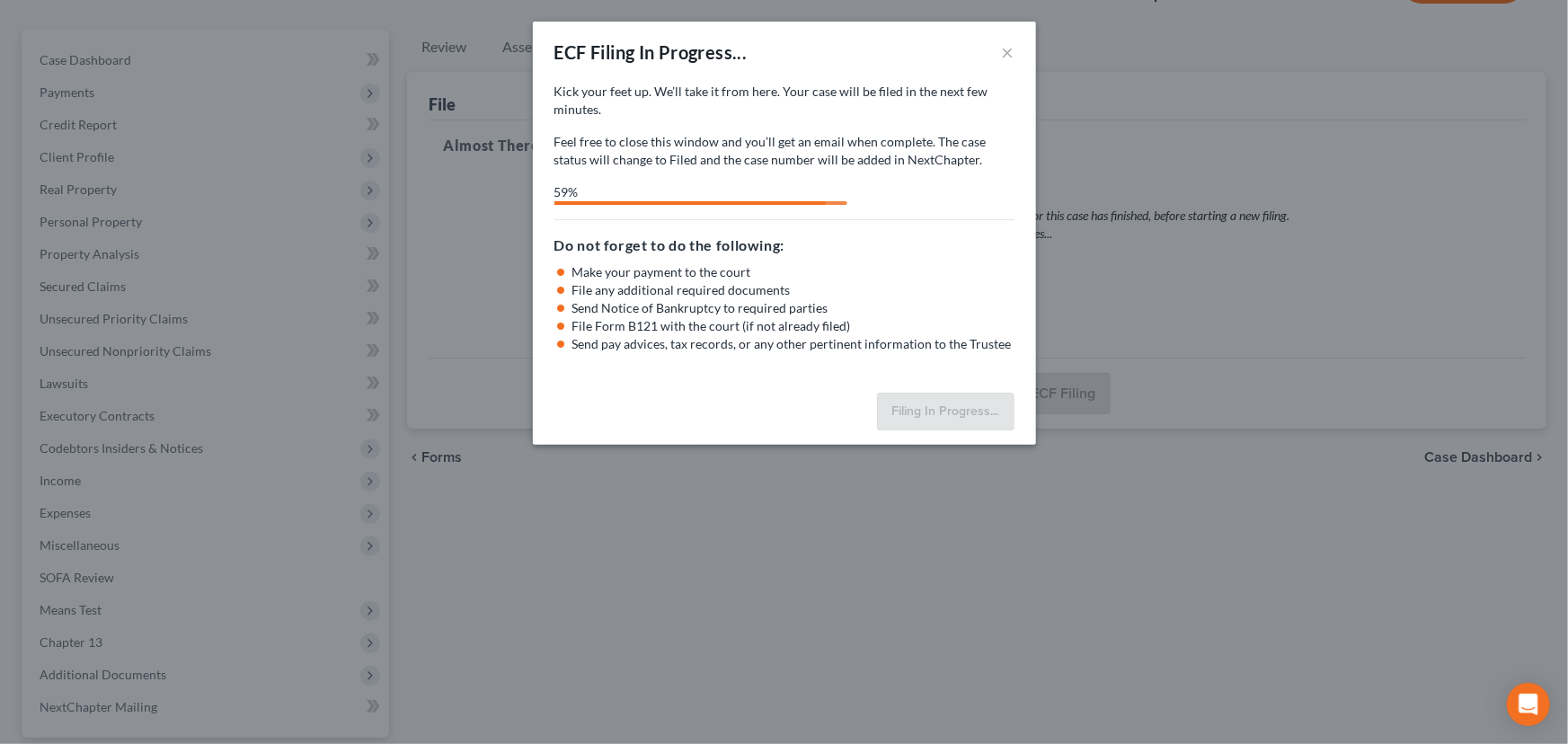
select select "4"
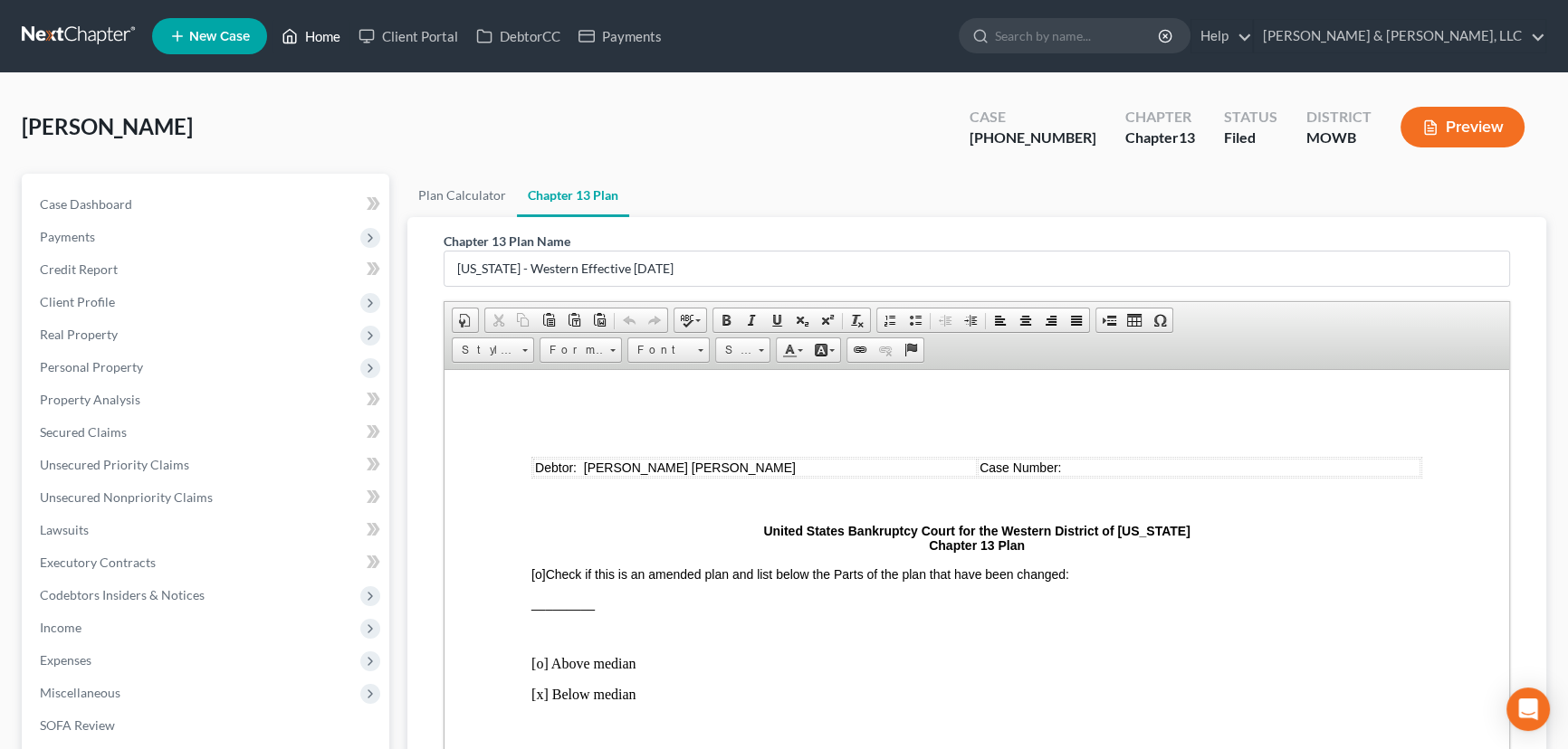
click at [328, 43] on link "Home" at bounding box center [311, 37] width 77 height 33
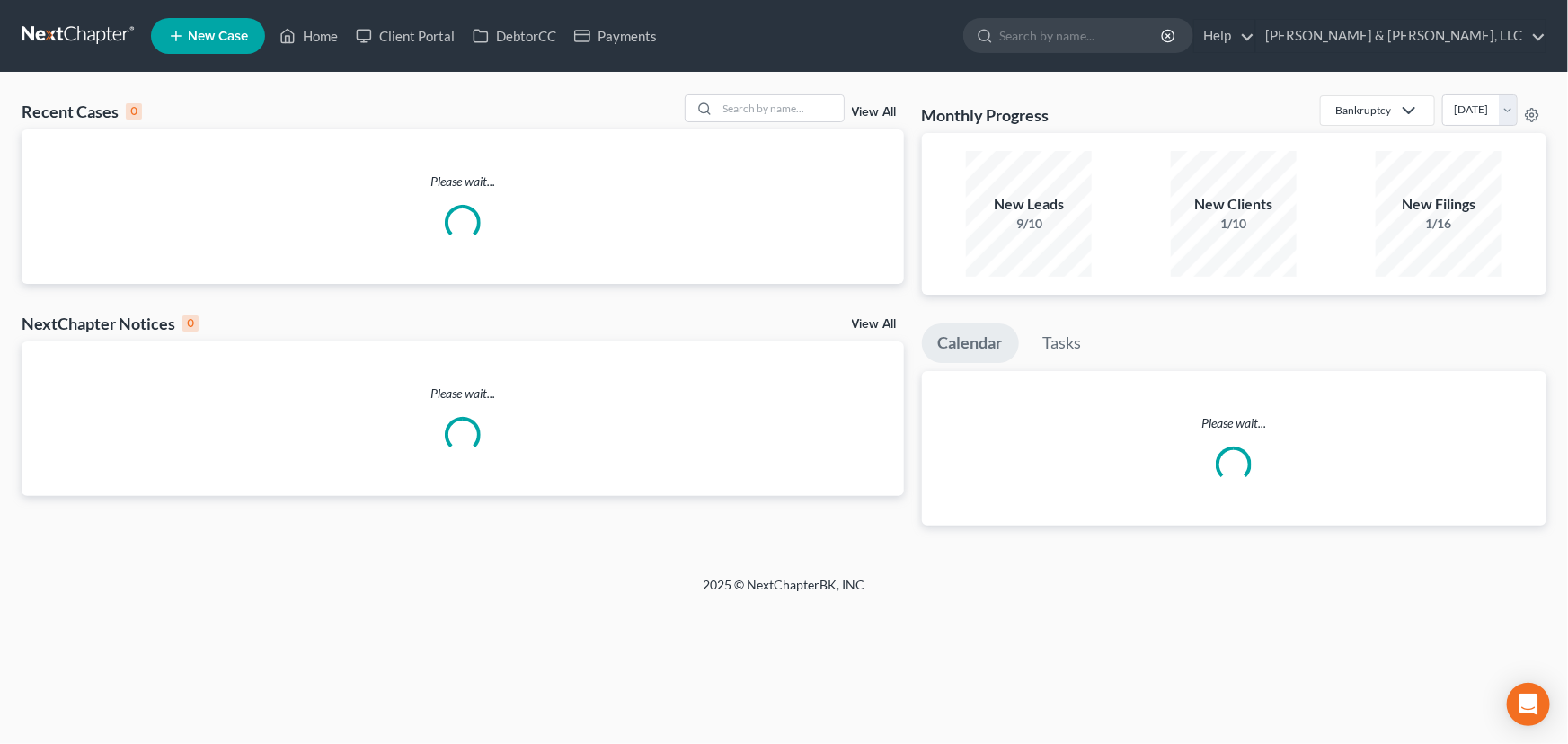
click at [750, 93] on div "Recent Cases 0 View All Please wait... NextChapter Notices 0 View All Please wa…" at bounding box center [784, 325] width 1568 height 504
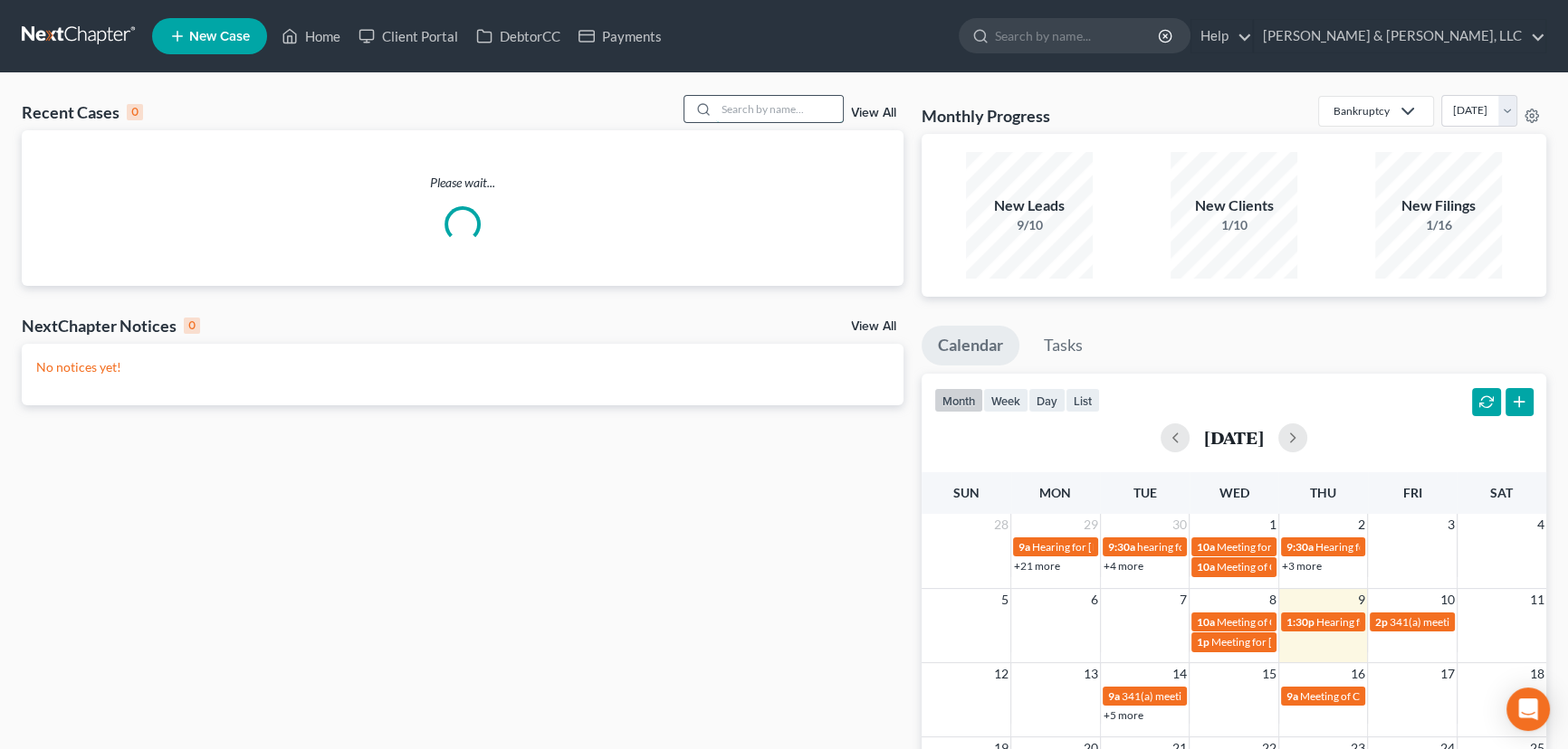
click at [771, 111] on input "search" at bounding box center [779, 109] width 126 height 26
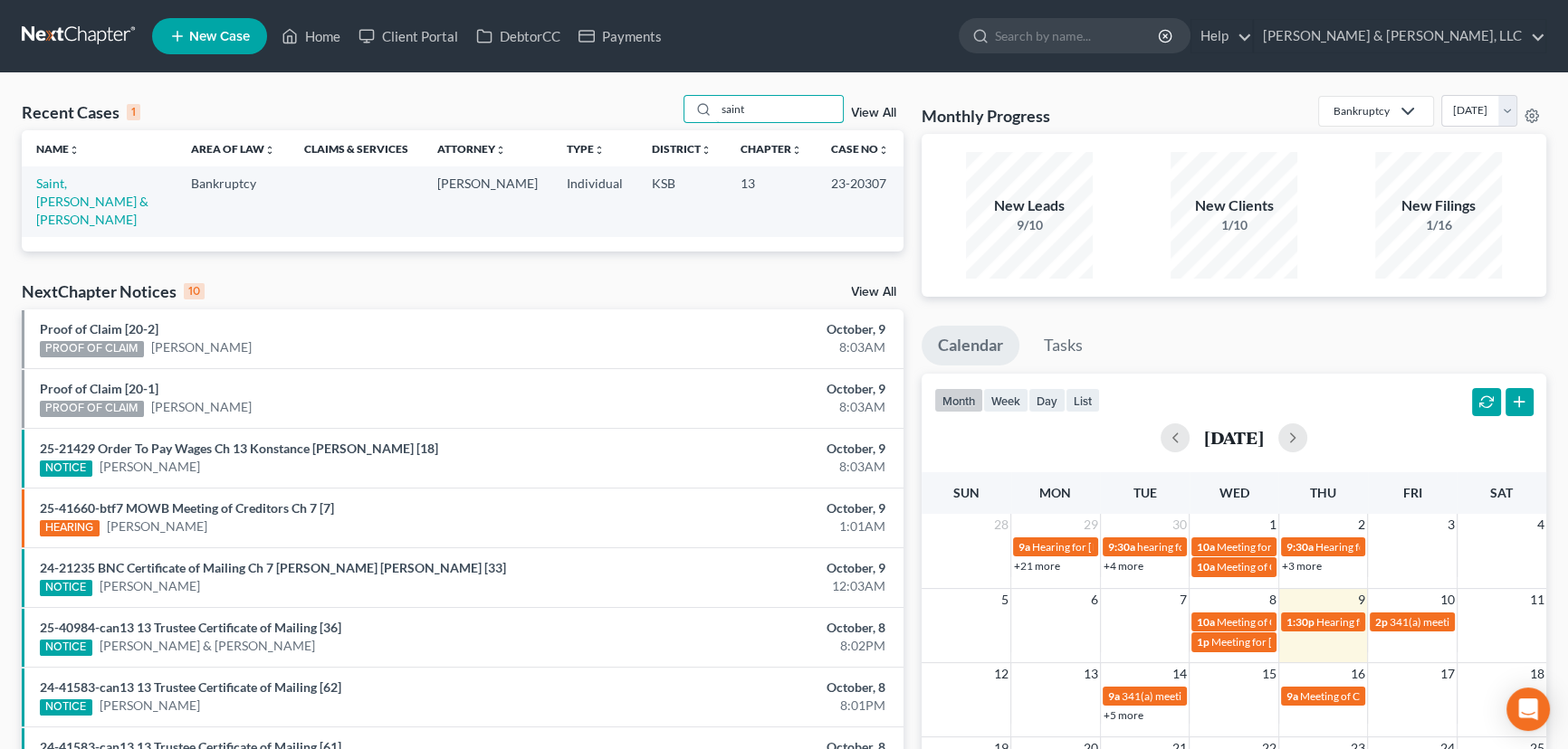
type input "saint"
click at [93, 193] on td "Saint, [PERSON_NAME] & [PERSON_NAME]" at bounding box center [99, 201] width 155 height 69
click at [92, 190] on link "Saint, [PERSON_NAME] & [PERSON_NAME]" at bounding box center [93, 201] width 112 height 52
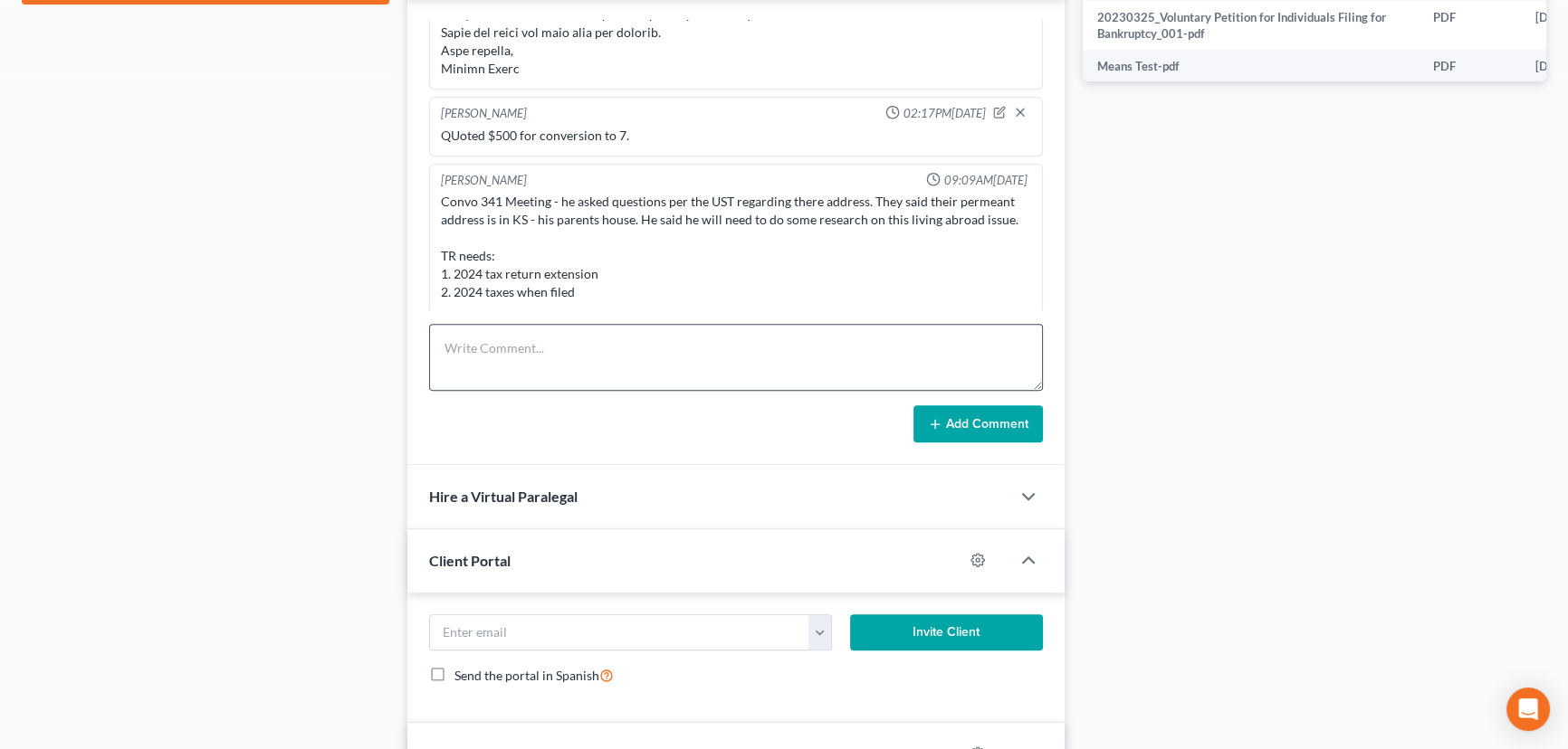
scroll to position [2887, 0]
click at [514, 370] on textarea at bounding box center [736, 357] width 614 height 67
type textarea "Check did not clear"
click at [990, 410] on button "Add Comment" at bounding box center [978, 424] width 129 height 38
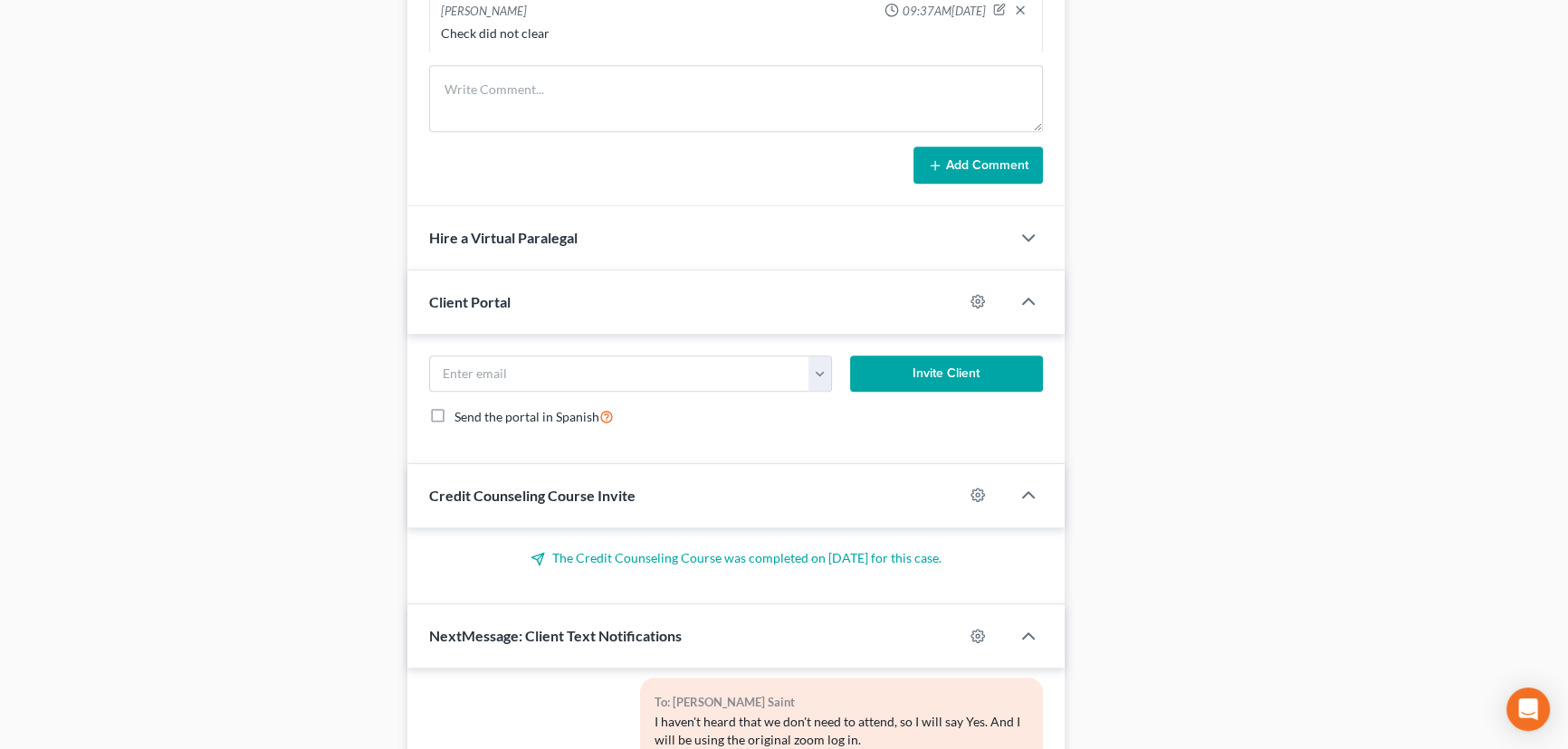
scroll to position [1222, 0]
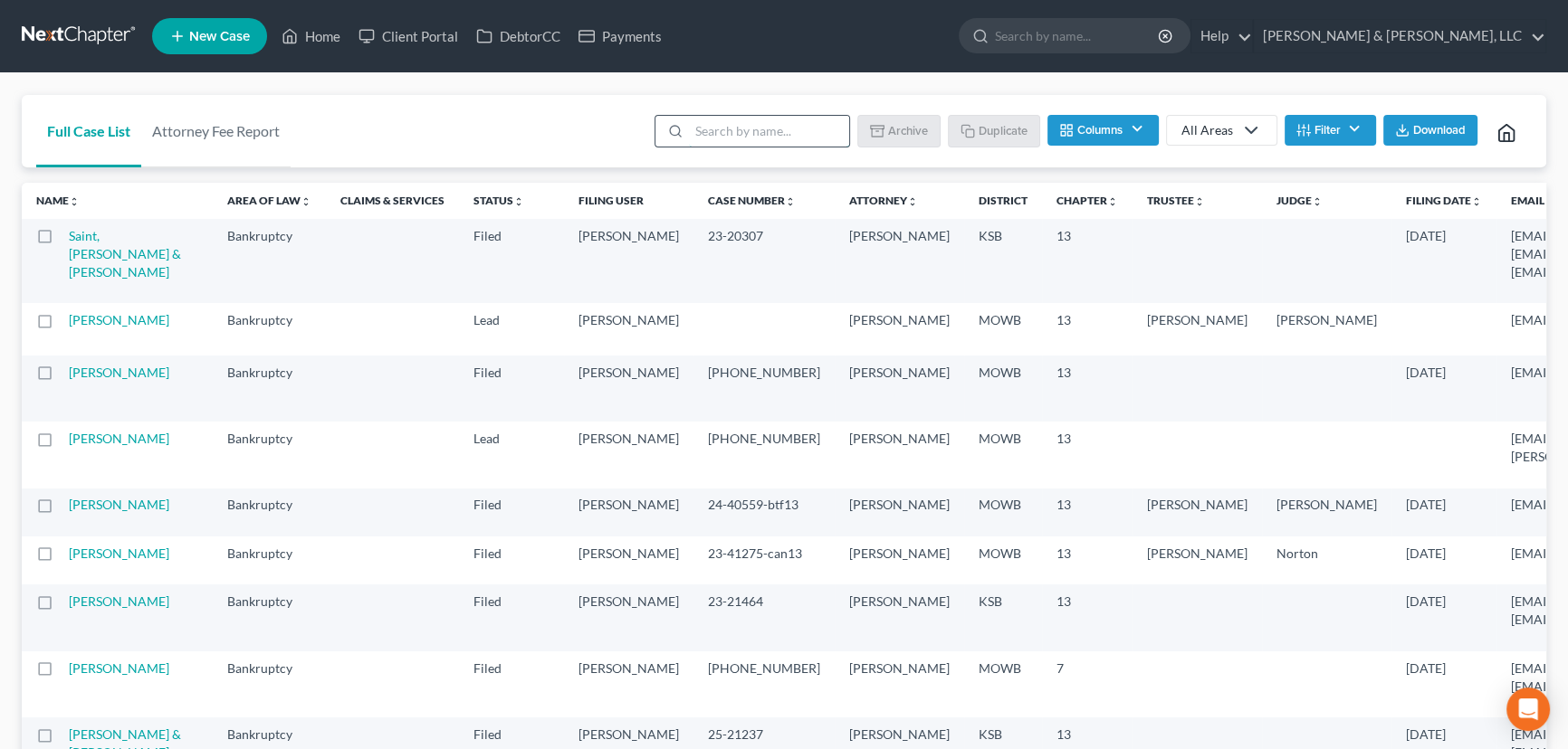
click at [752, 137] on input "search" at bounding box center [769, 131] width 160 height 31
type input "dexter"
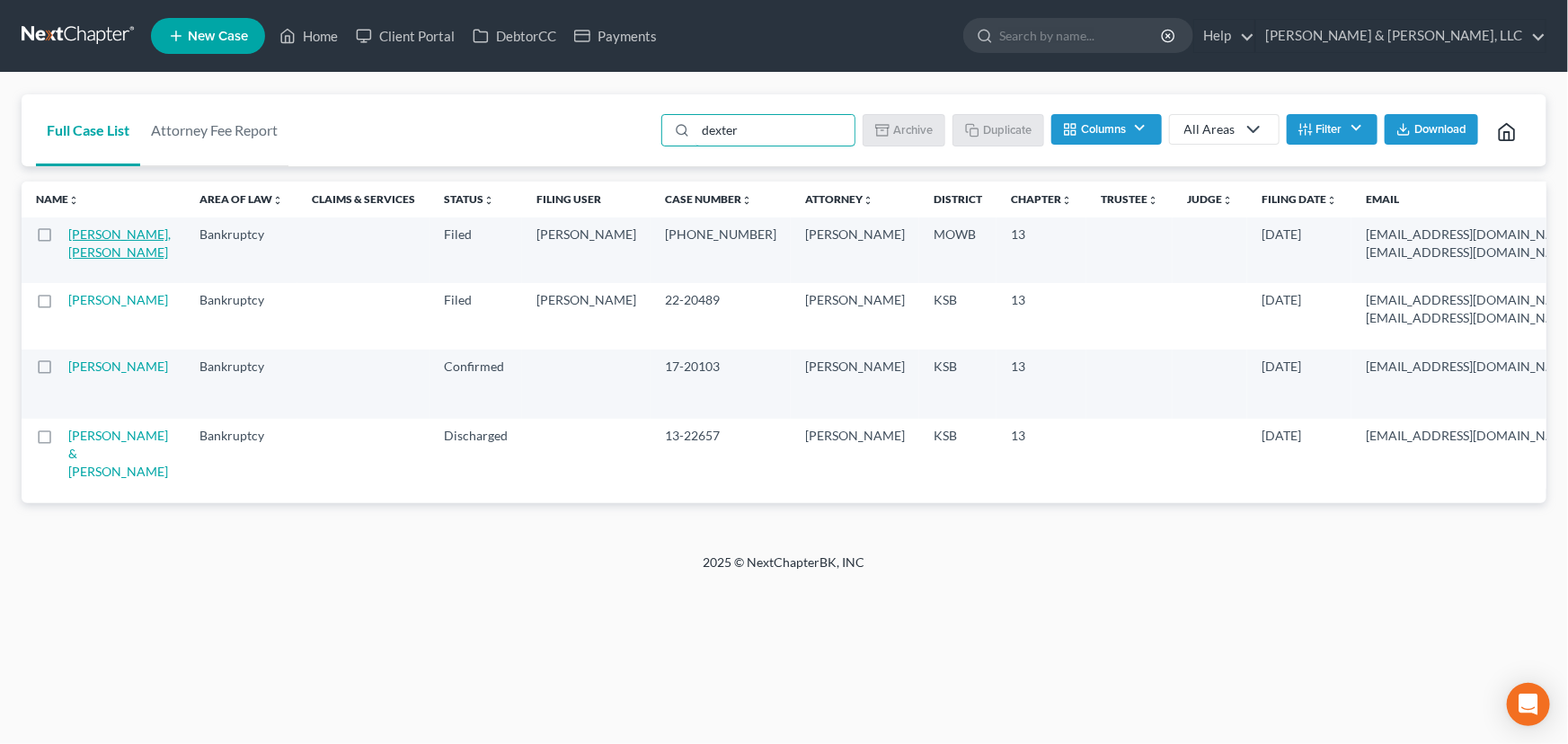
click at [92, 252] on link "[PERSON_NAME], [PERSON_NAME]" at bounding box center [119, 243] width 102 height 34
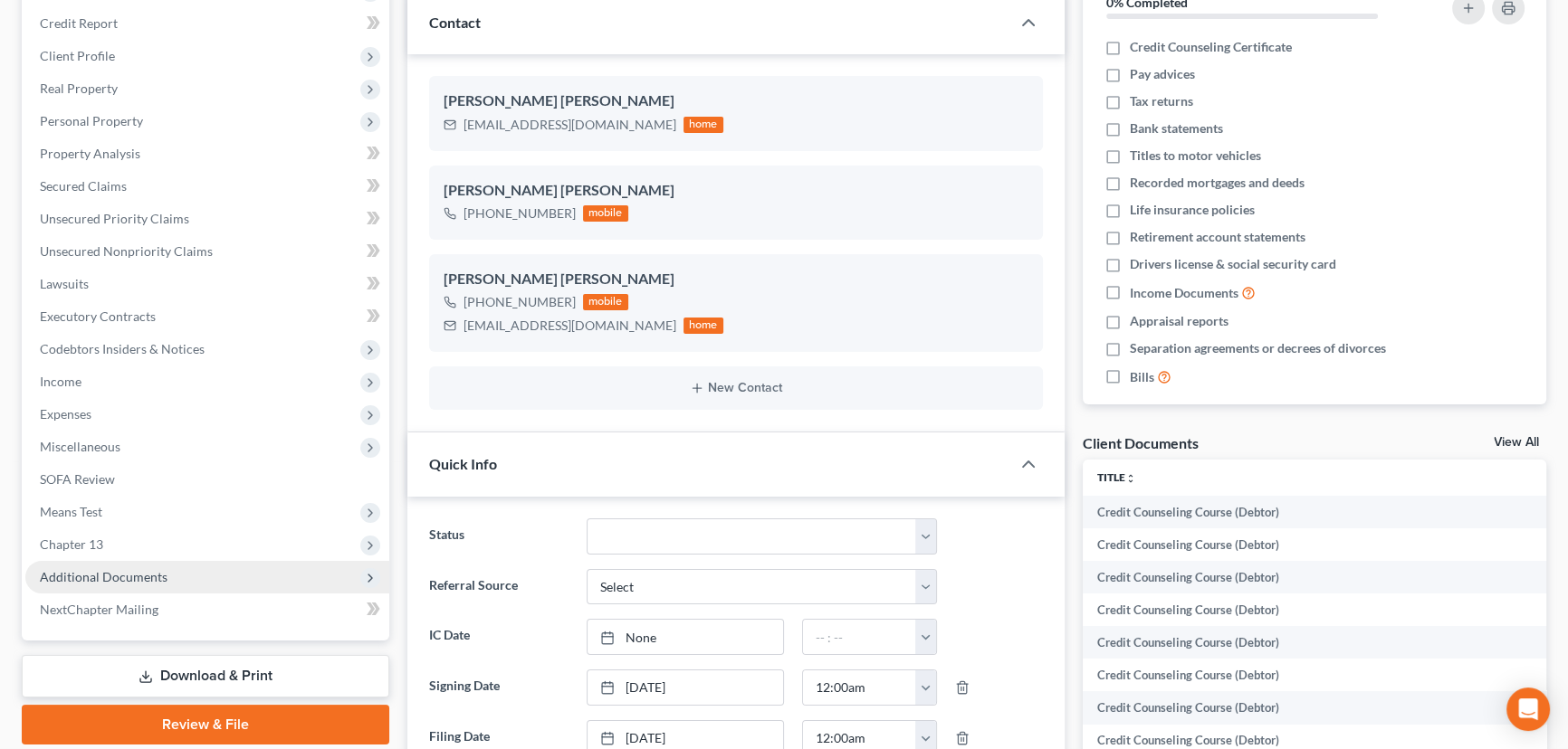
scroll to position [415, 0]
click at [99, 582] on span "Additional Documents" at bounding box center [206, 577] width 364 height 33
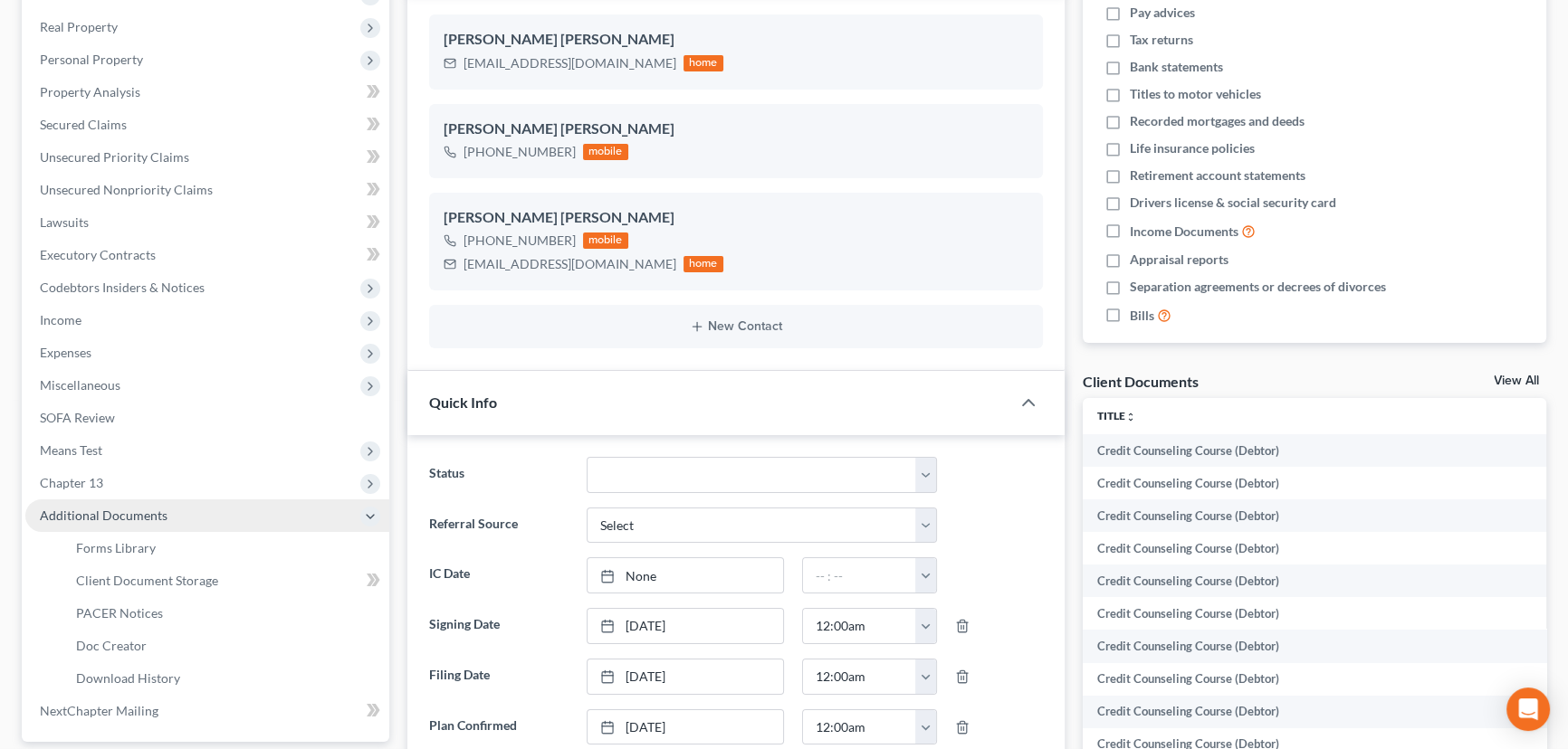
scroll to position [411, 0]
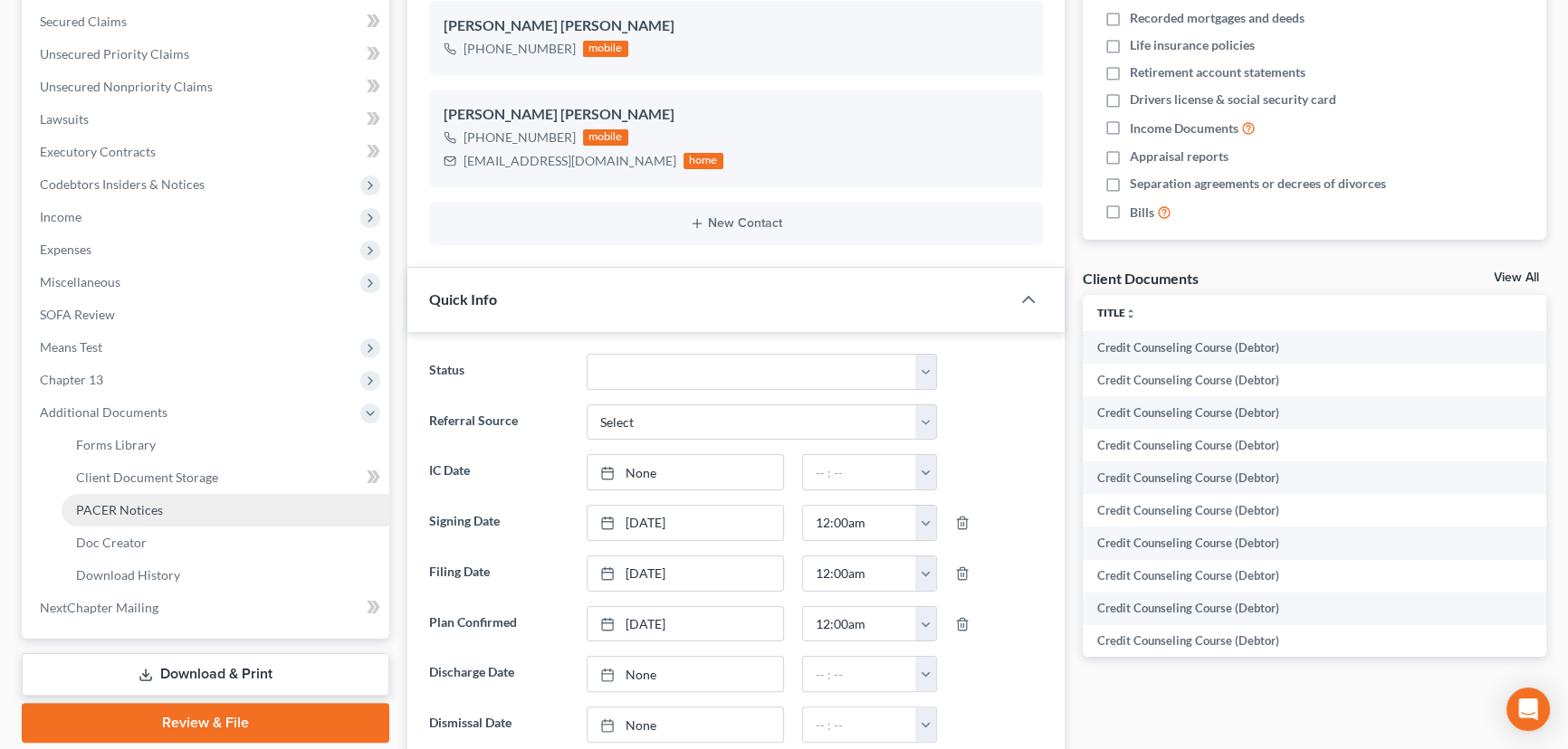
click at [122, 506] on span "PACER Notices" at bounding box center [120, 510] width 87 height 15
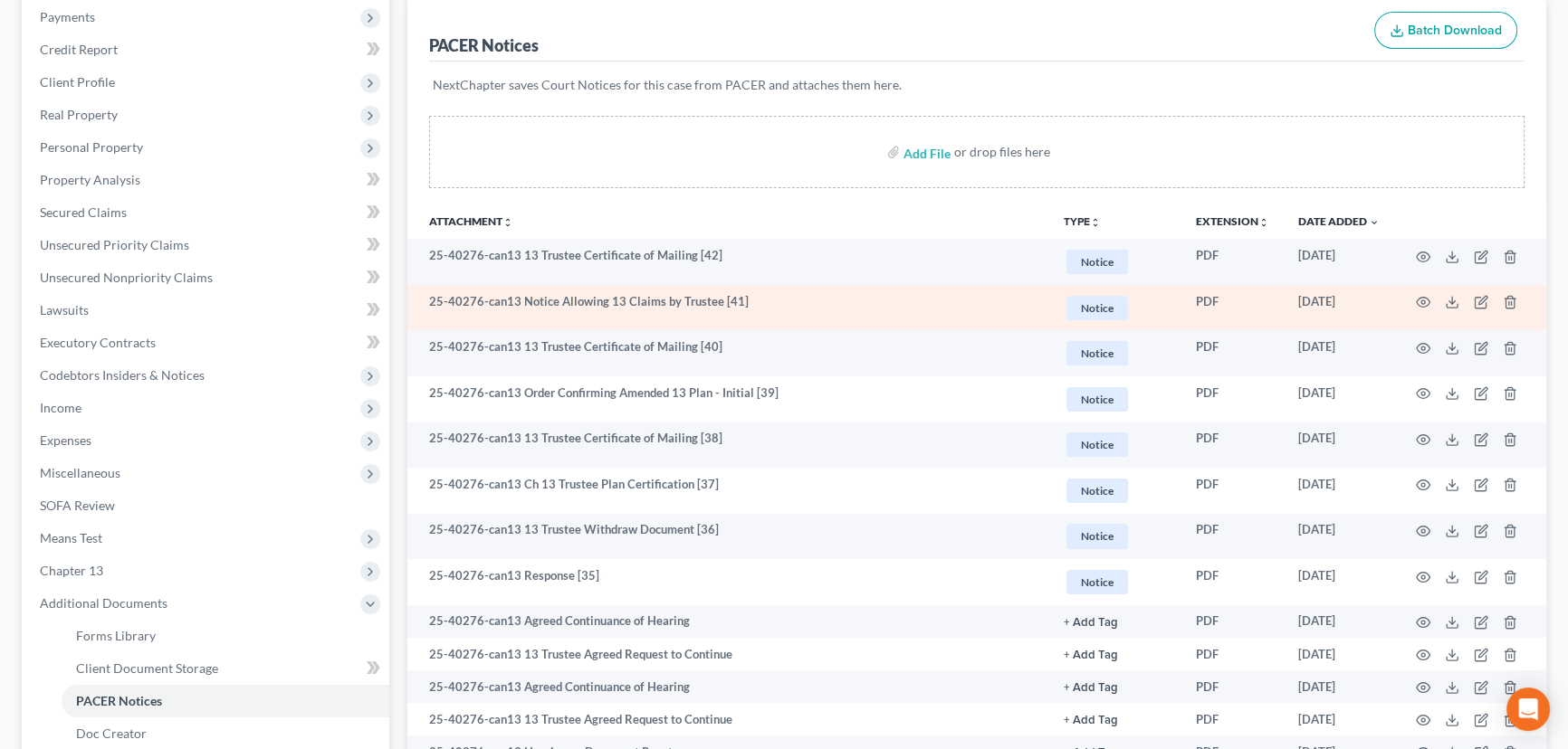
scroll to position [246, 0]
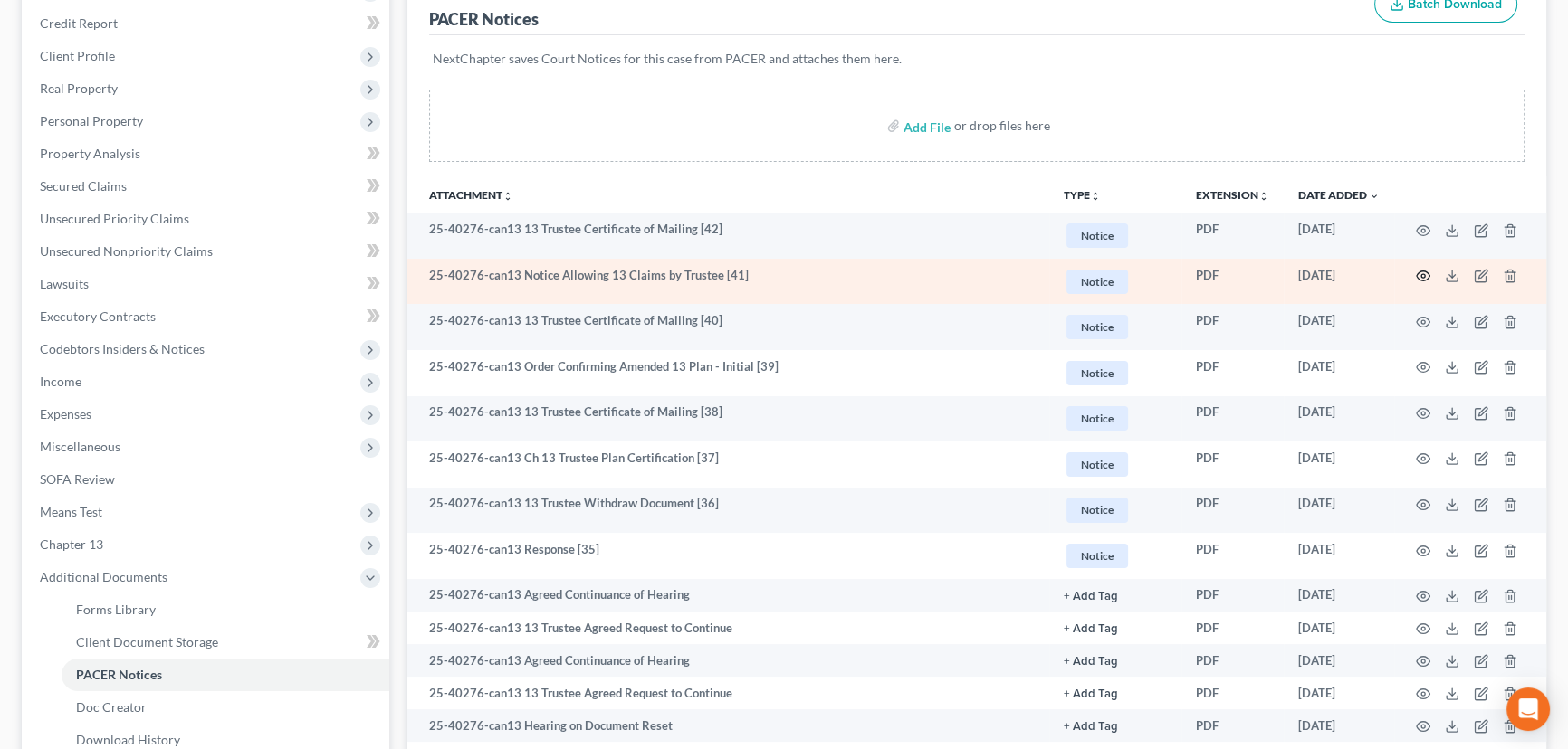
click at [1424, 270] on icon "button" at bounding box center [1422, 276] width 14 height 14
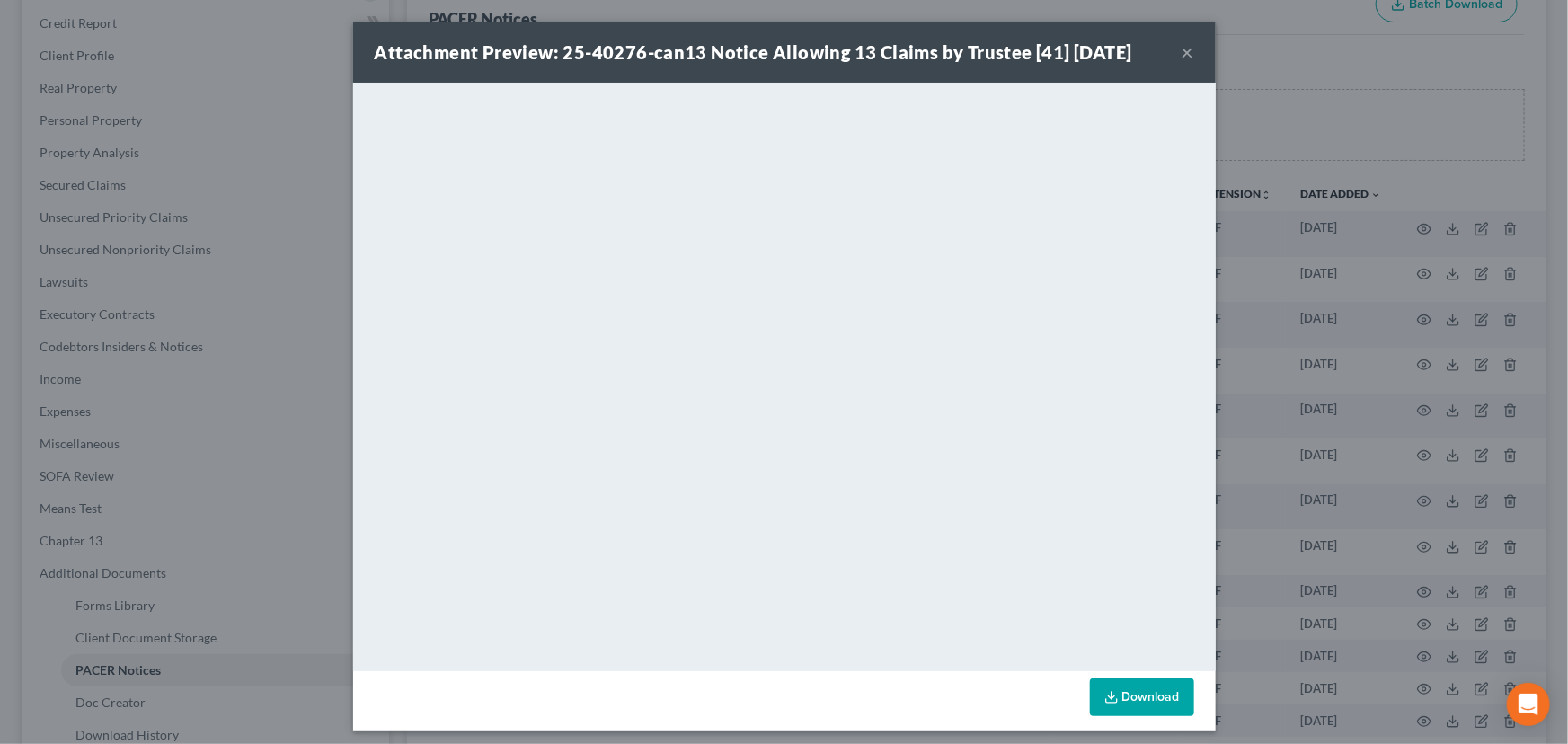
click at [1182, 51] on button "×" at bounding box center [1188, 52] width 12 height 22
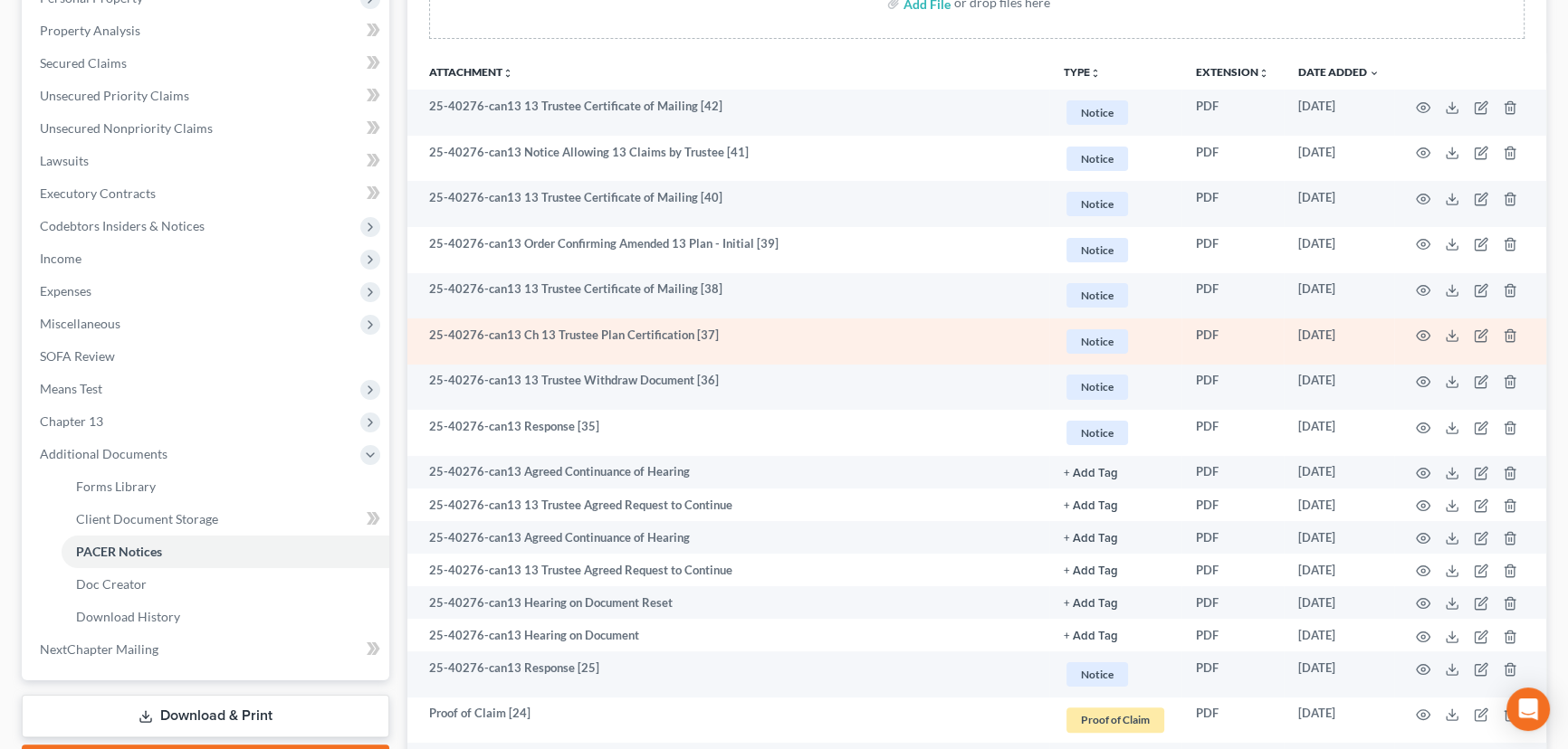
scroll to position [329, 0]
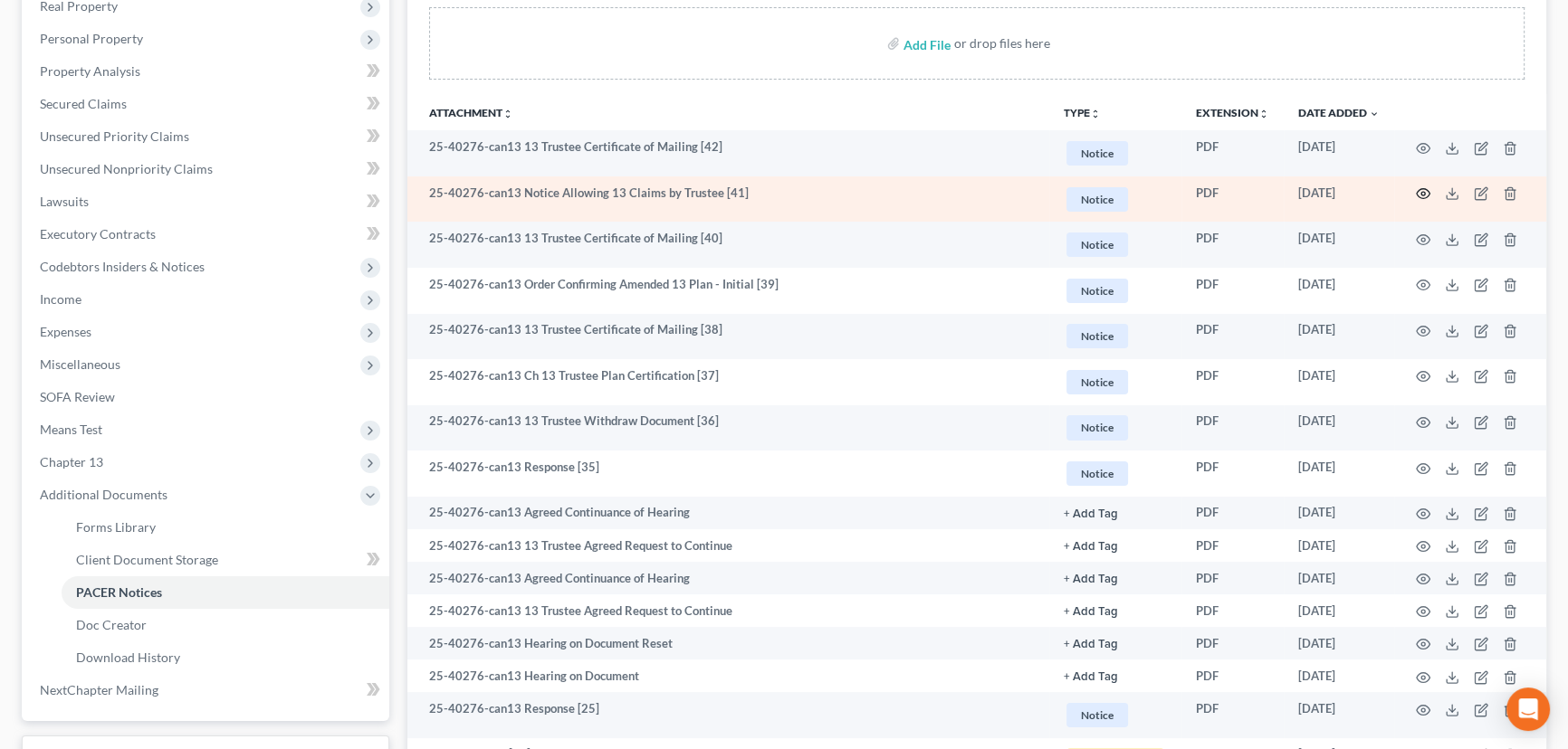
click at [1423, 186] on icon "button" at bounding box center [1422, 193] width 14 height 14
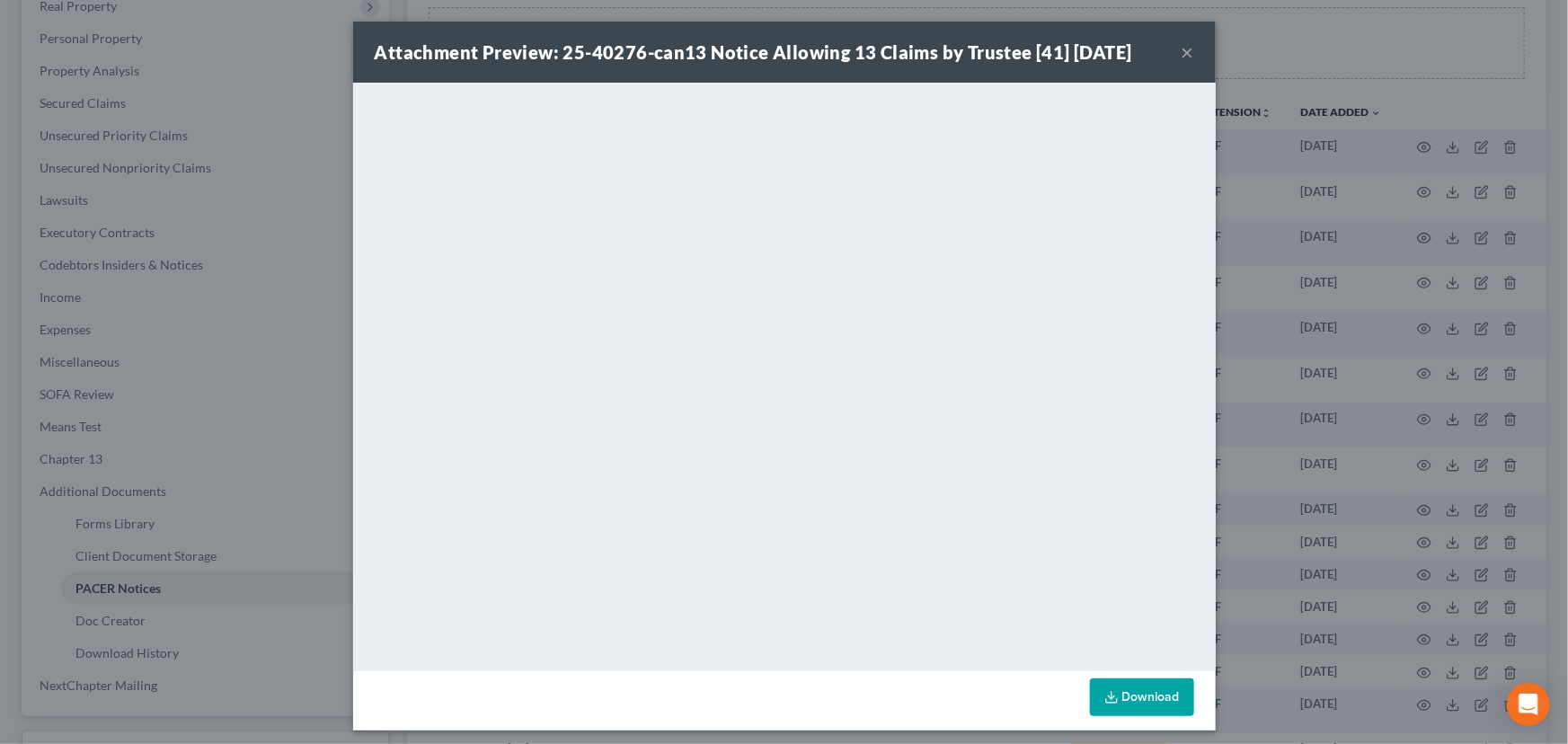
click at [1182, 58] on button "×" at bounding box center [1188, 52] width 12 height 22
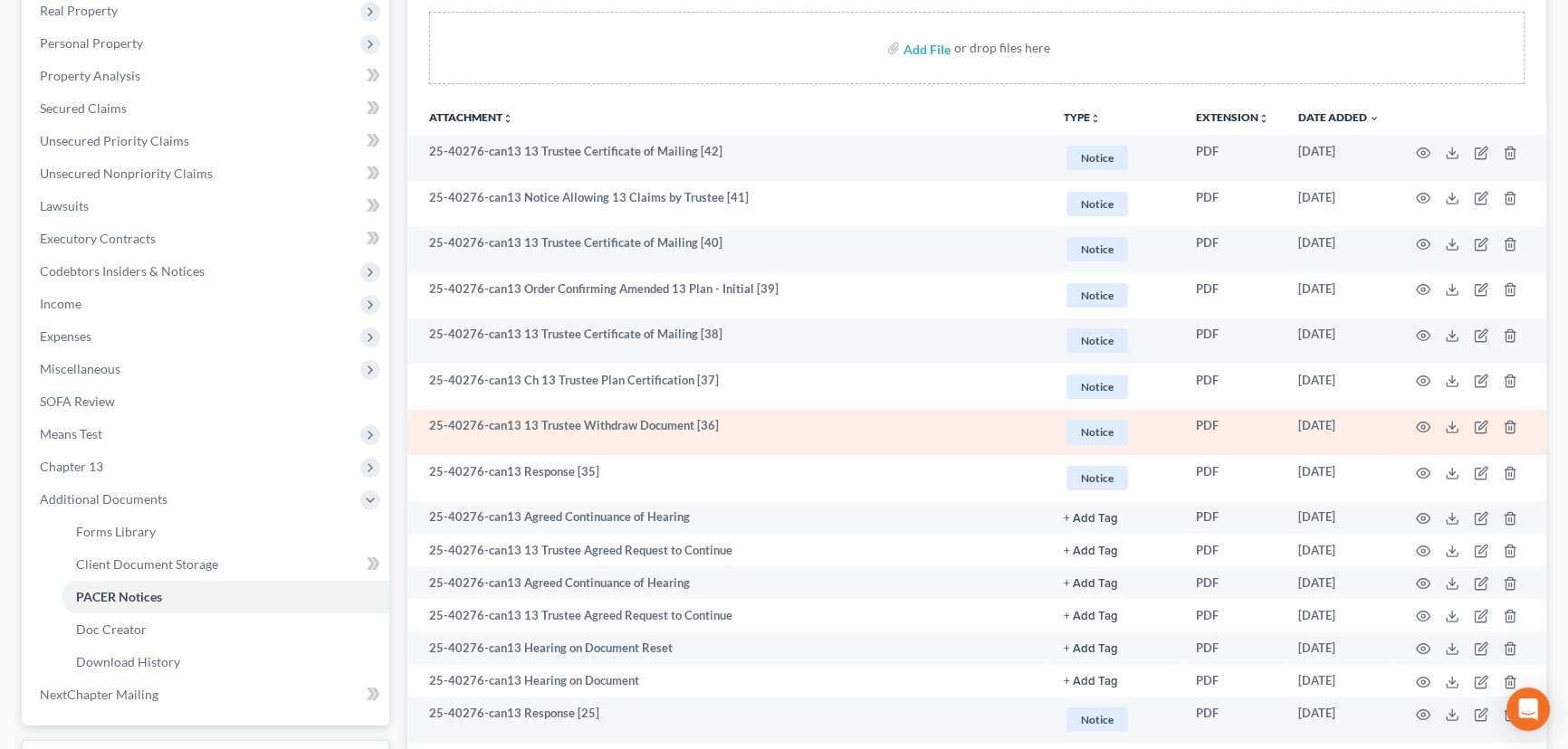
scroll to position [0, 0]
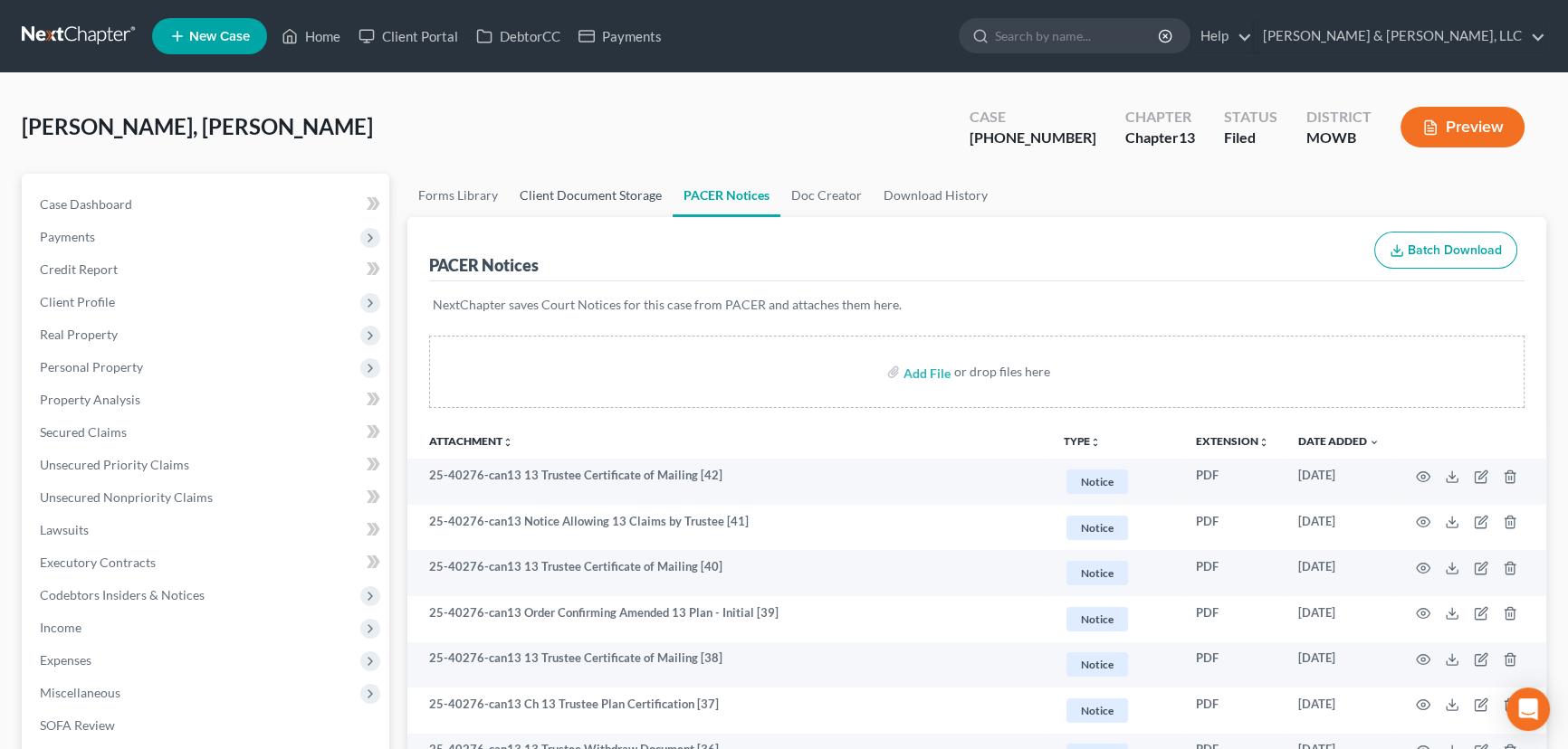
click at [540, 174] on link "Client Document Storage" at bounding box center [591, 195] width 164 height 43
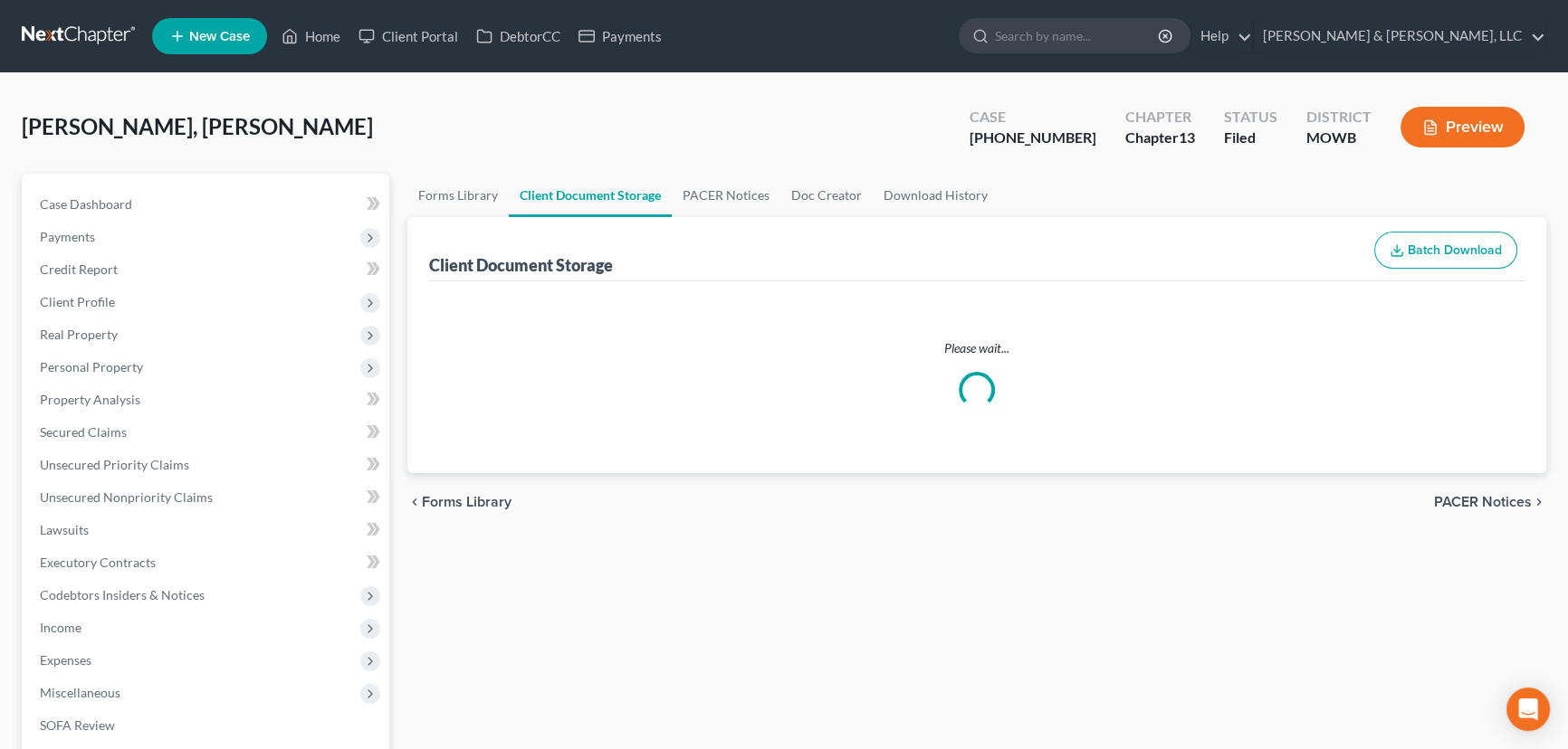
select select "5"
select select "24"
select select "9"
select select "21"
select select "18"
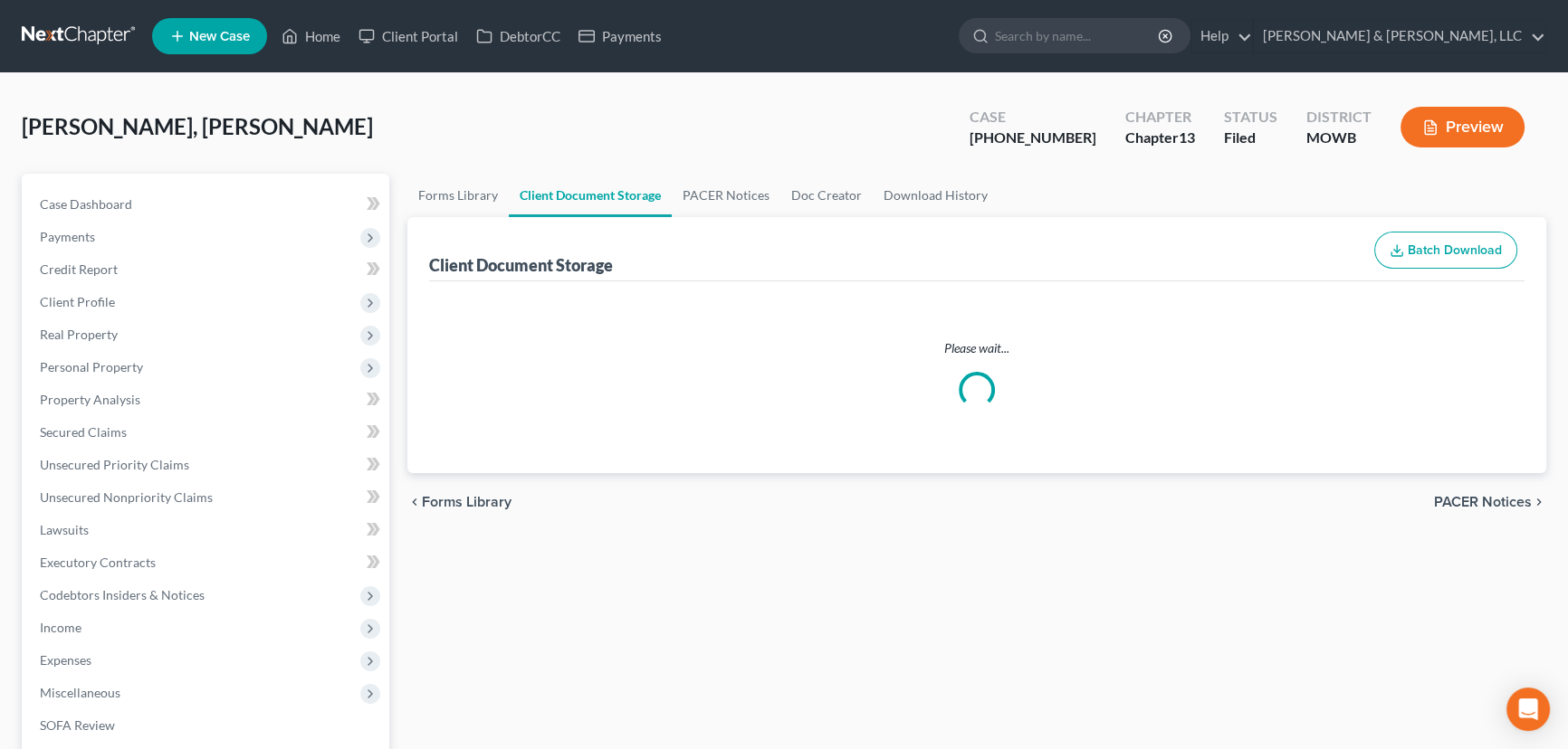
select select "5"
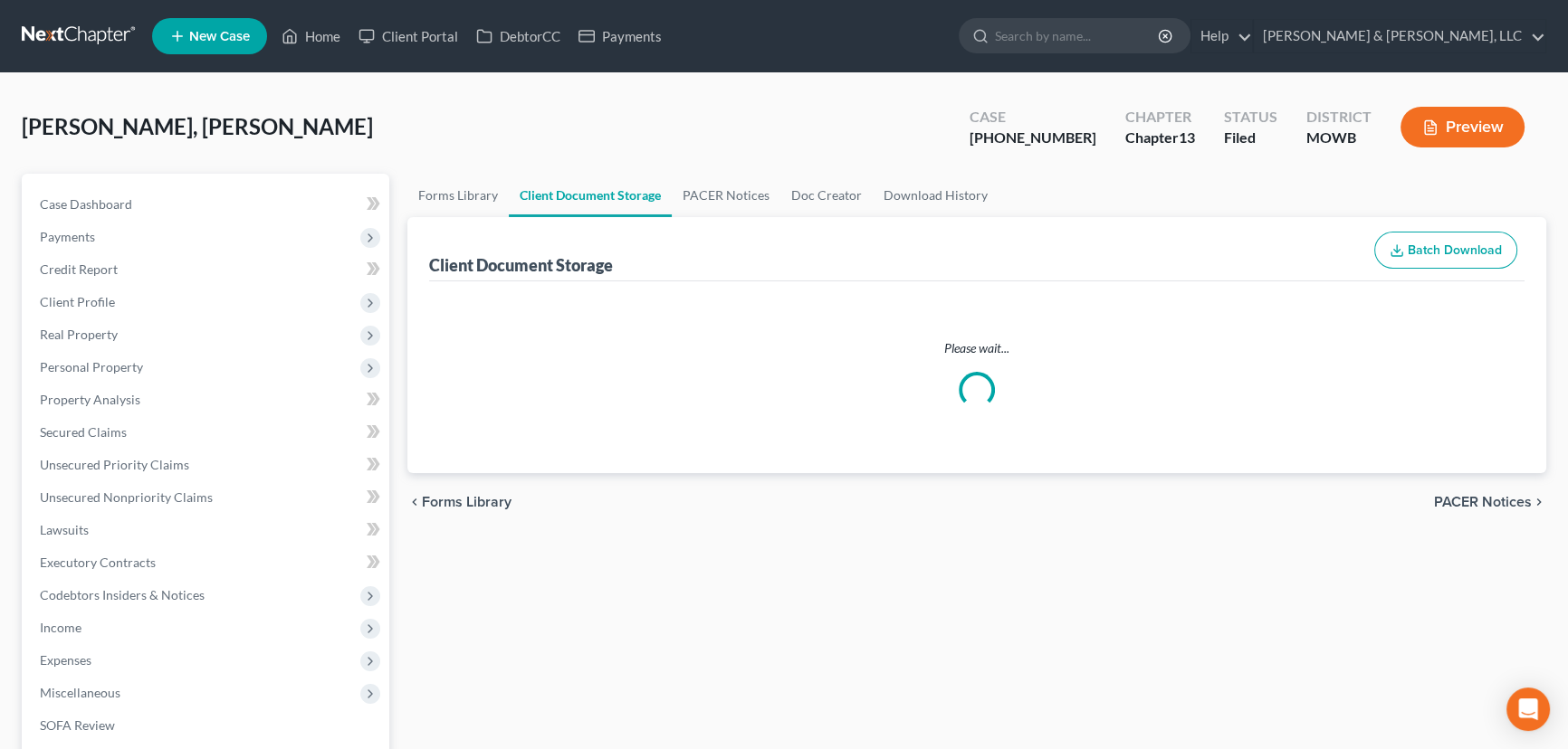
select select "5"
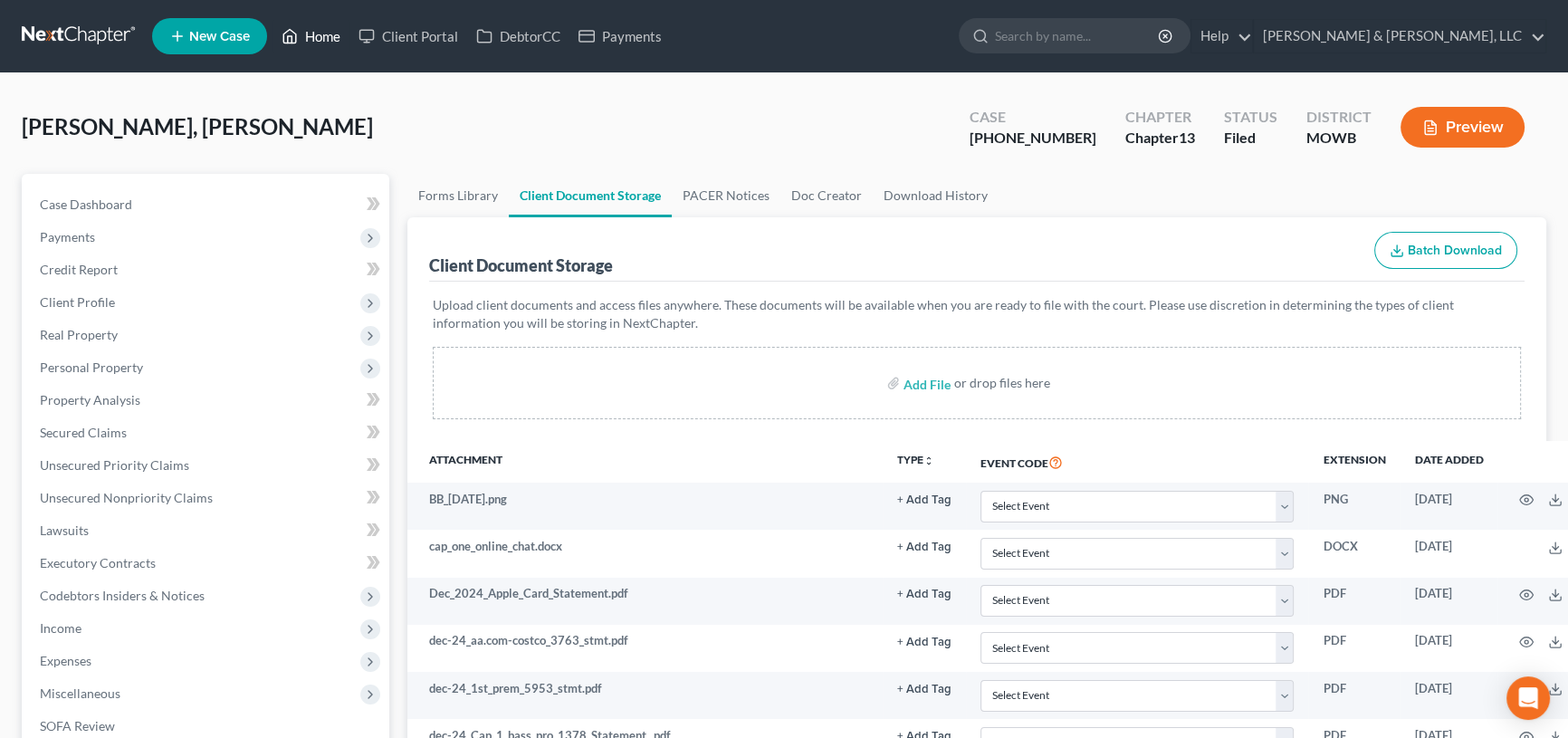
click at [324, 37] on link "Home" at bounding box center [311, 37] width 77 height 33
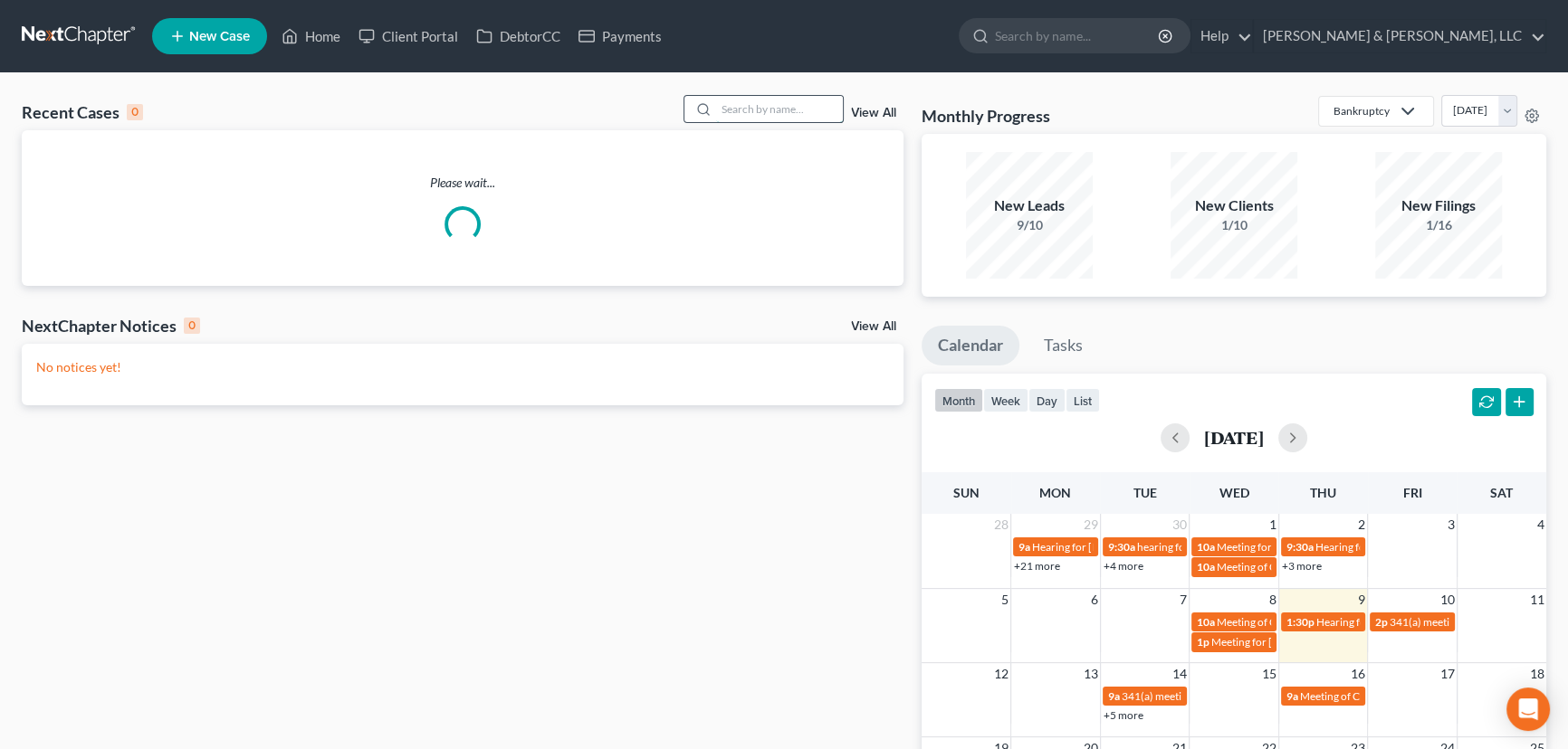
click at [768, 106] on input "search" at bounding box center [779, 109] width 126 height 26
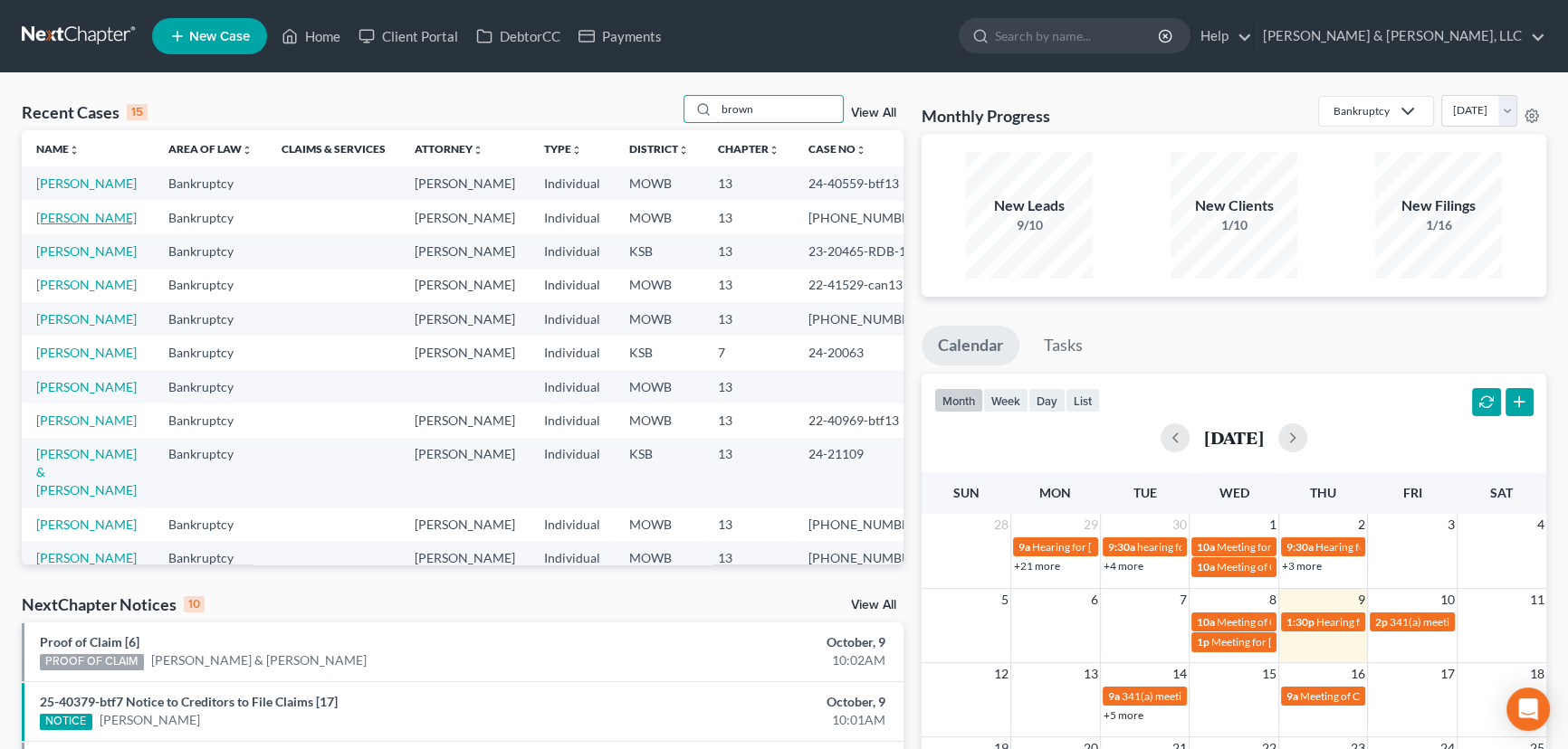
type input "brown"
click at [72, 226] on link "[PERSON_NAME]" at bounding box center [87, 218] width 100 height 15
select select "6"
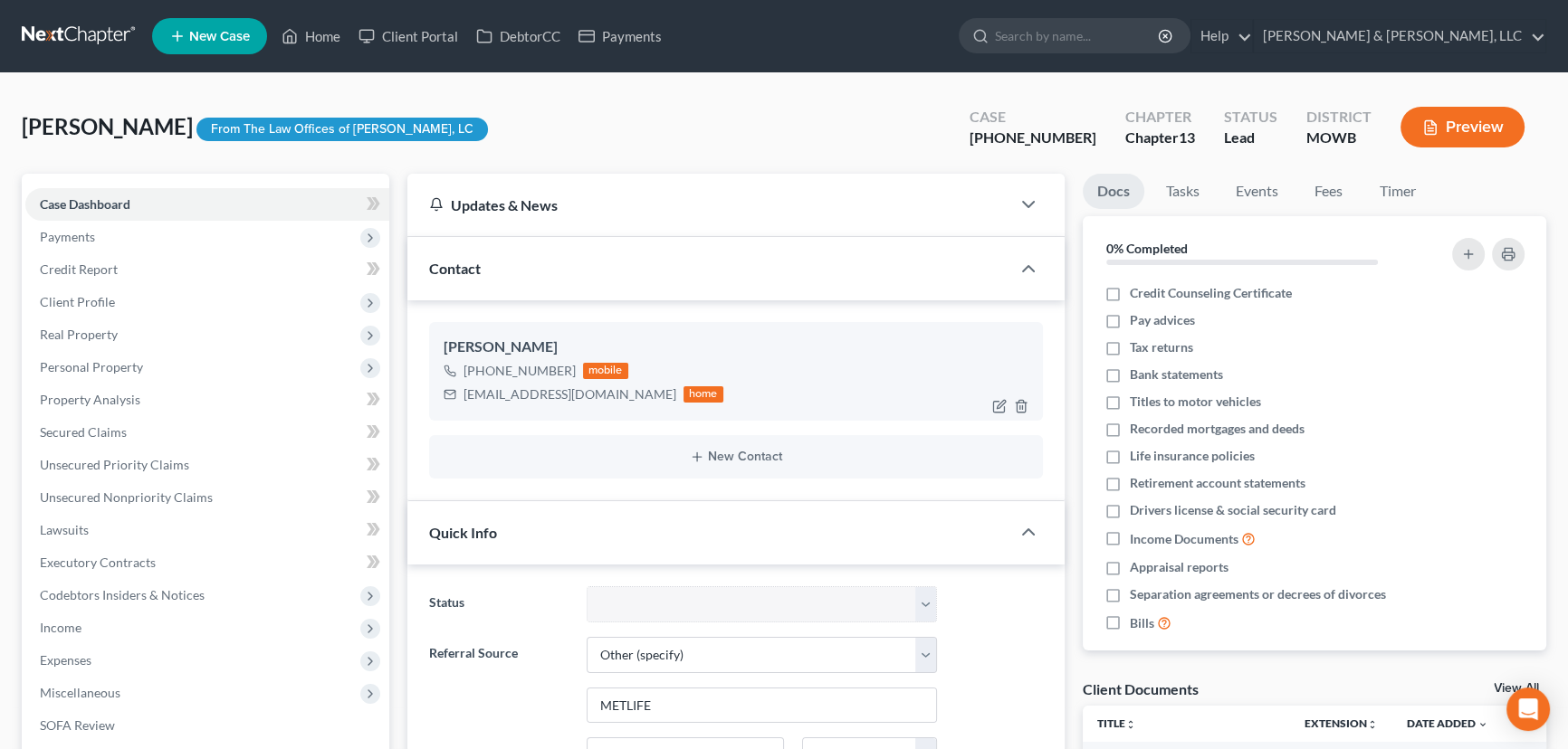
scroll to position [764, 0]
drag, startPoint x: 577, startPoint y: 394, endPoint x: 465, endPoint y: 406, distance: 112.6
click at [465, 406] on div "Julia Brown +1 (816) 729-8580 mobile jab8182@gmail.com home" at bounding box center [736, 370] width 614 height 97
copy div "[EMAIL_ADDRESS][DOMAIN_NAME]"
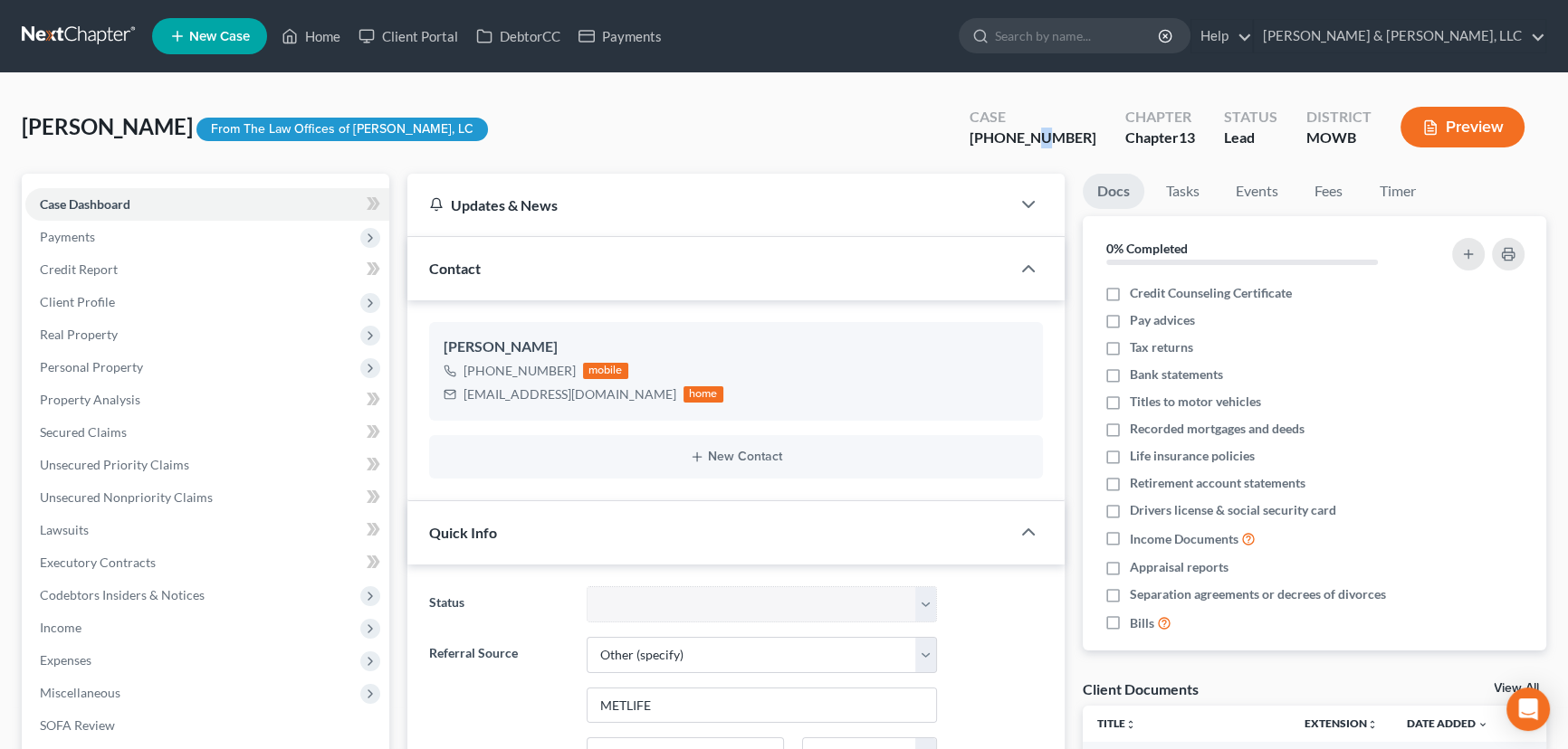
click at [1073, 138] on div "[PHONE_NUMBER]" at bounding box center [1032, 138] width 126 height 21
click at [1073, 134] on div "[PHONE_NUMBER]" at bounding box center [1032, 138] width 126 height 21
drag, startPoint x: 1070, startPoint y: 132, endPoint x: 1012, endPoint y: 142, distance: 58.9
click at [1012, 142] on div "[PHONE_NUMBER]" at bounding box center [1032, 138] width 126 height 21
copy div "25-41670"
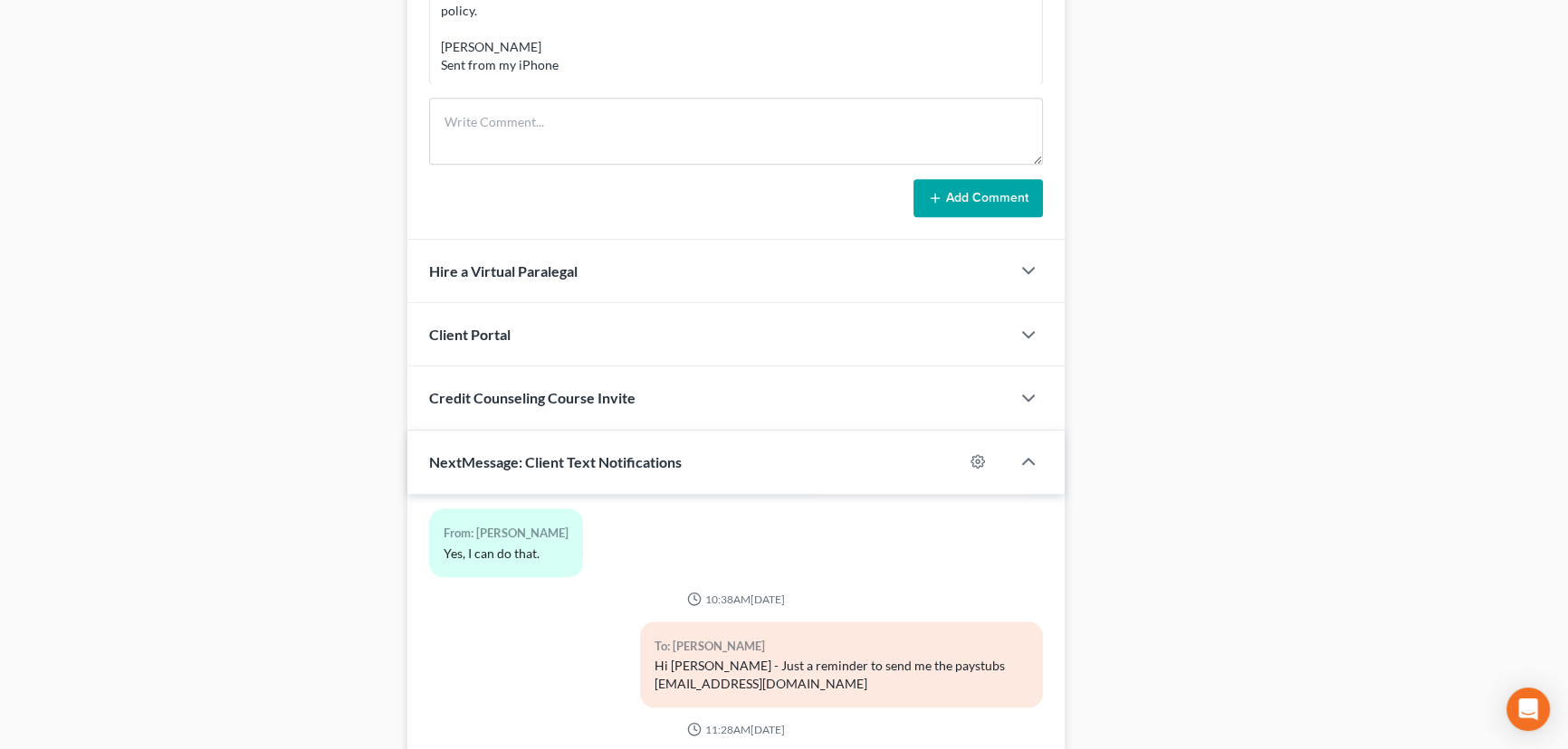
scroll to position [1620, 0]
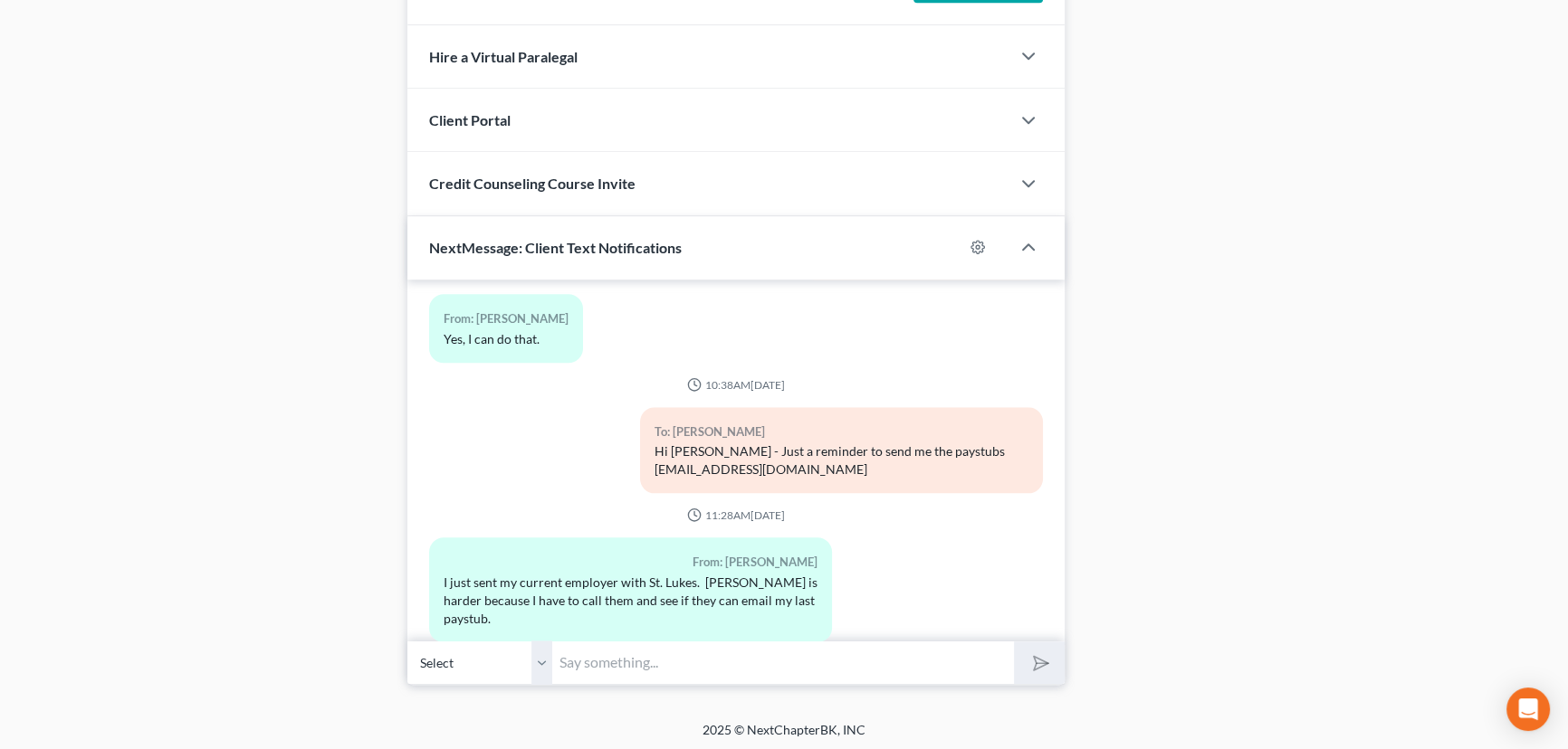
click at [630, 658] on input "text" at bounding box center [783, 663] width 462 height 44
paste input "25-41670"
type input "Hi Julia - Your case is on file. Case number 25-41670 Please review your emails…"
click at [1014, 642] on button "submit" at bounding box center [1039, 663] width 50 height 42
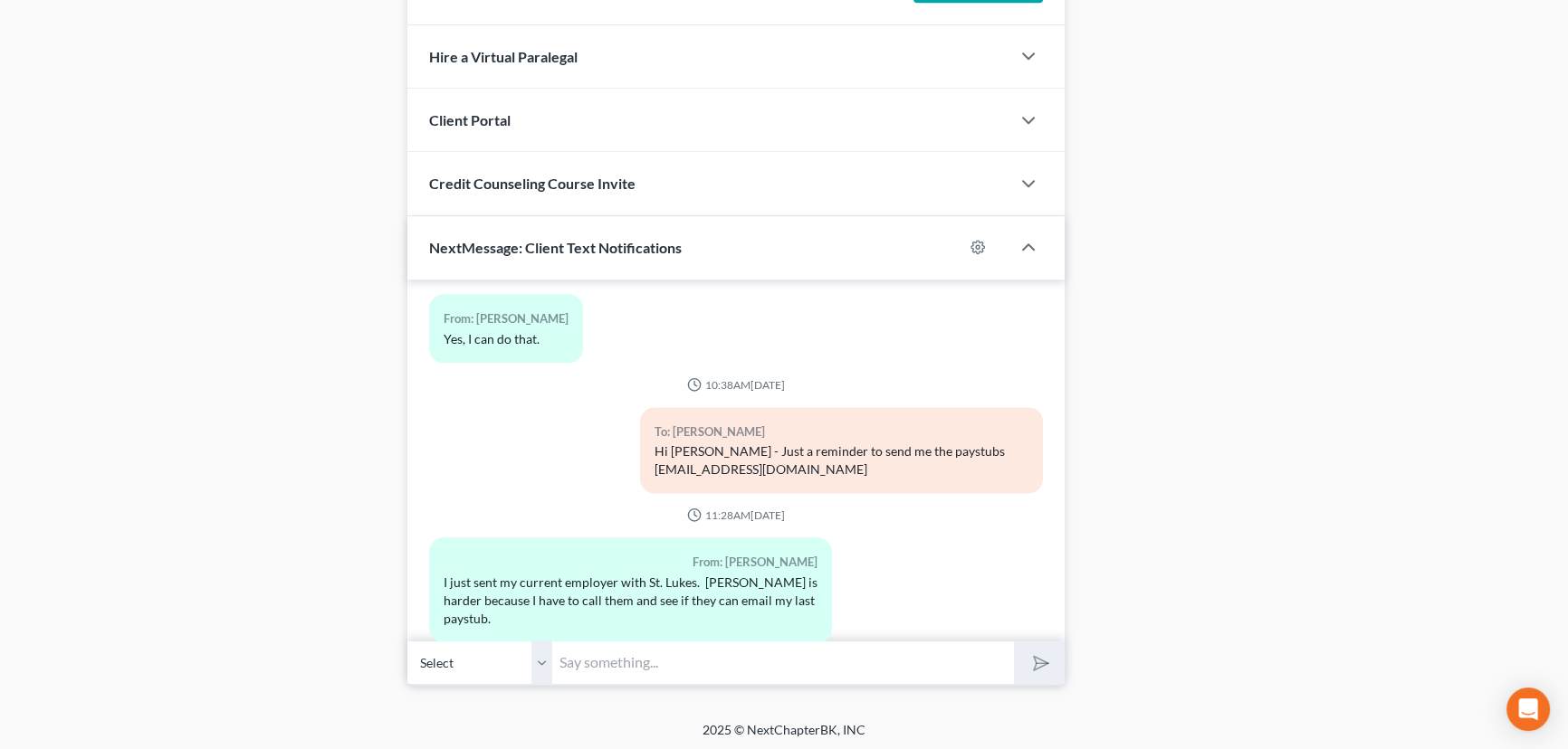
scroll to position [2752, 0]
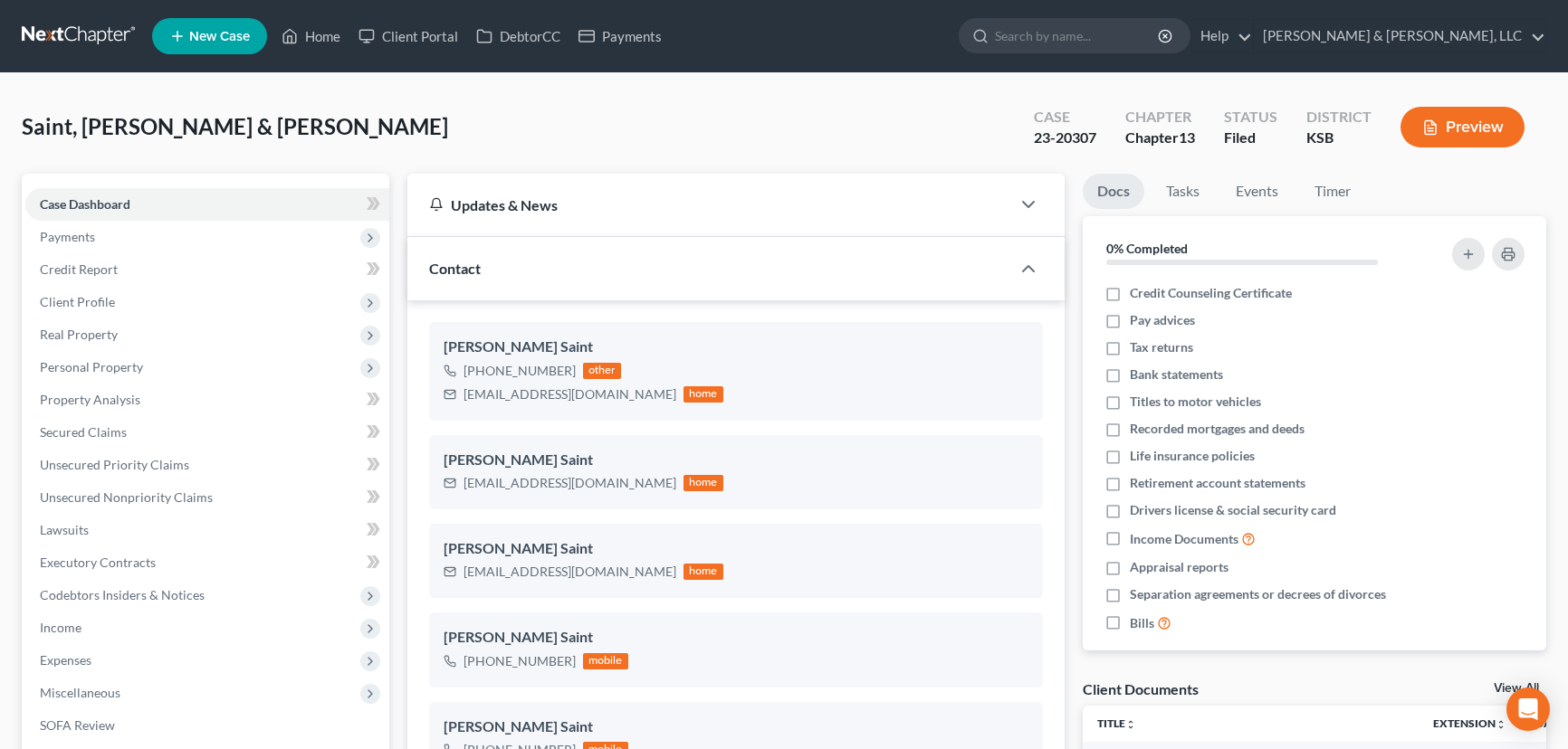
select select "0"
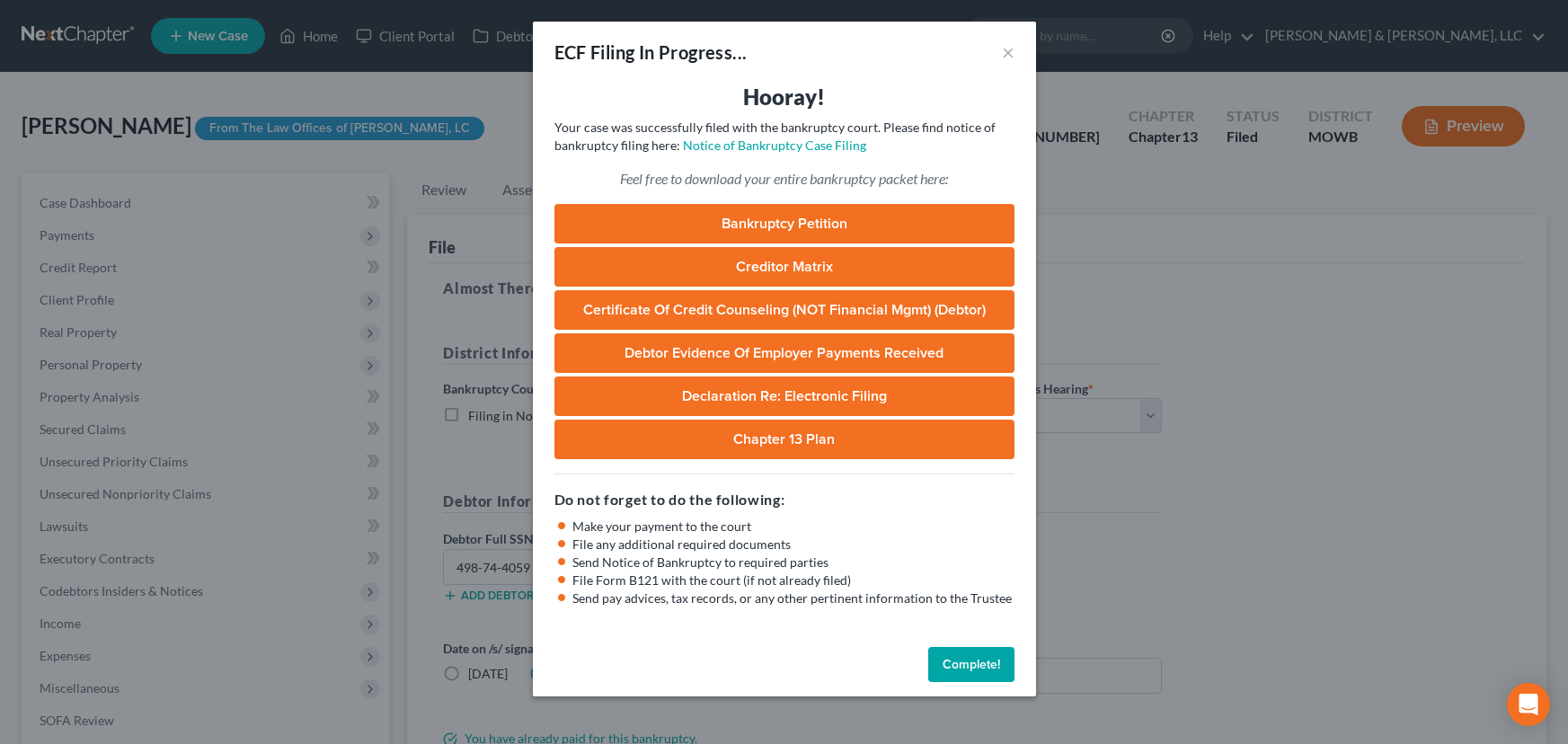
select select "4"
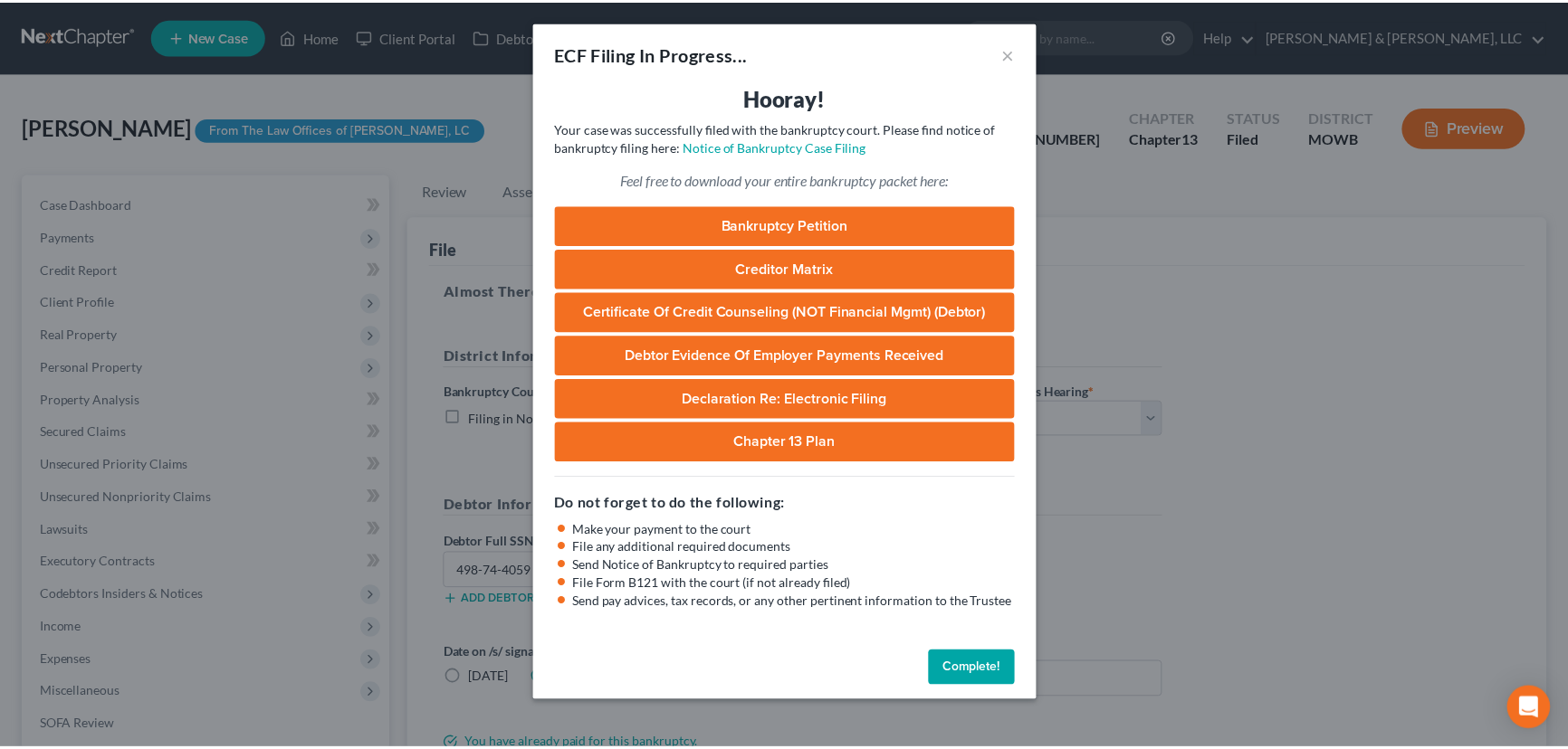
scroll to position [144, 0]
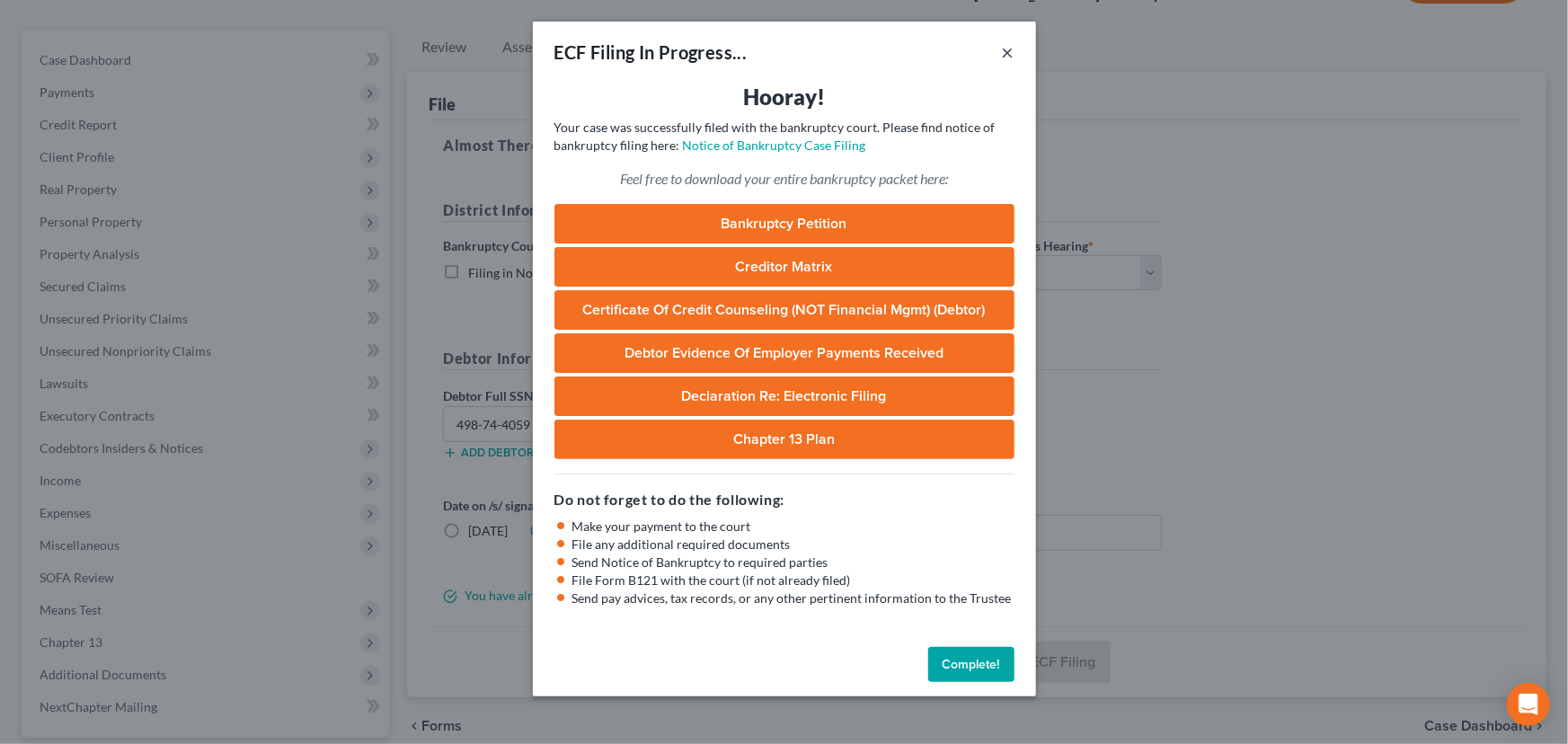
click at [1009, 51] on button "×" at bounding box center [1008, 52] width 12 height 22
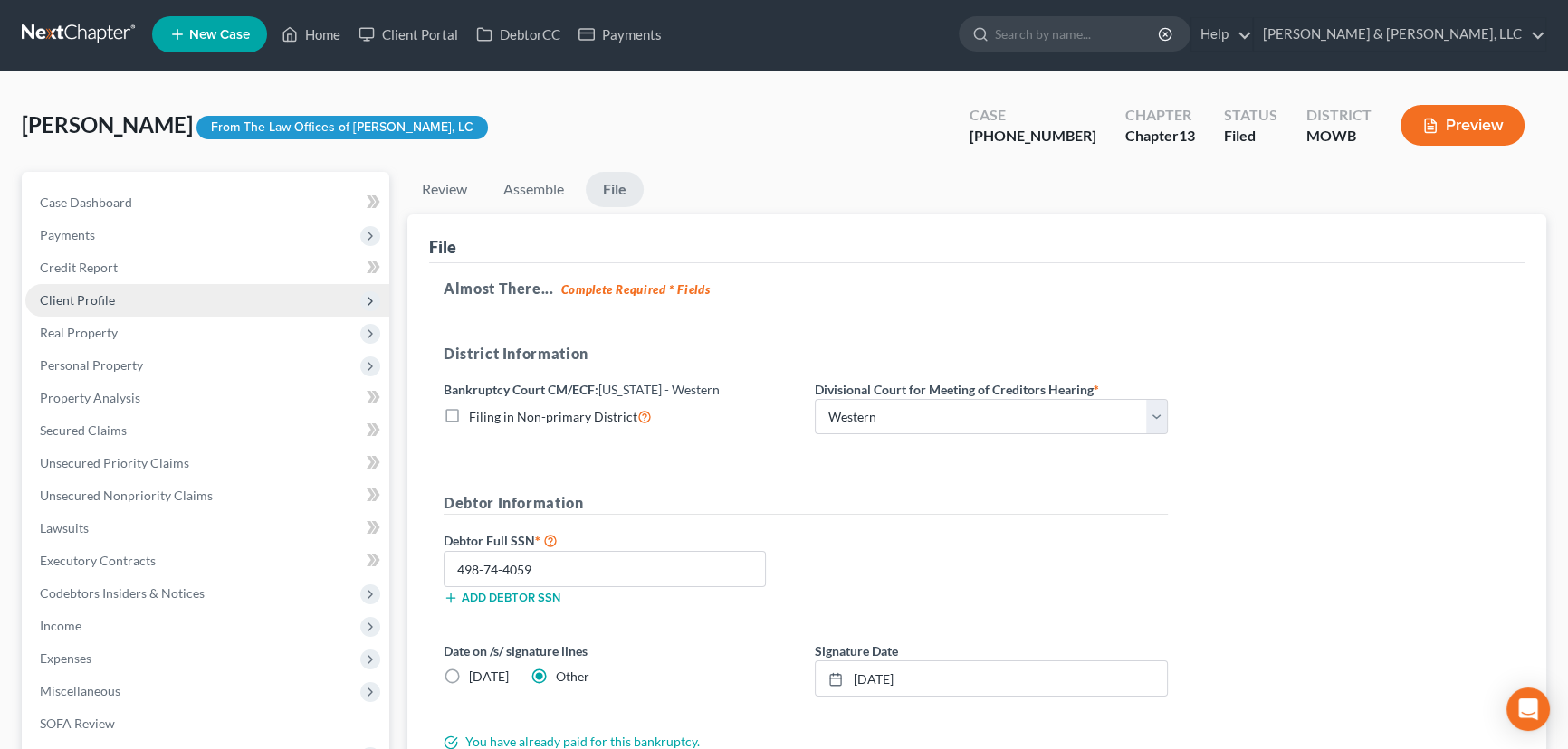
scroll to position [0, 0]
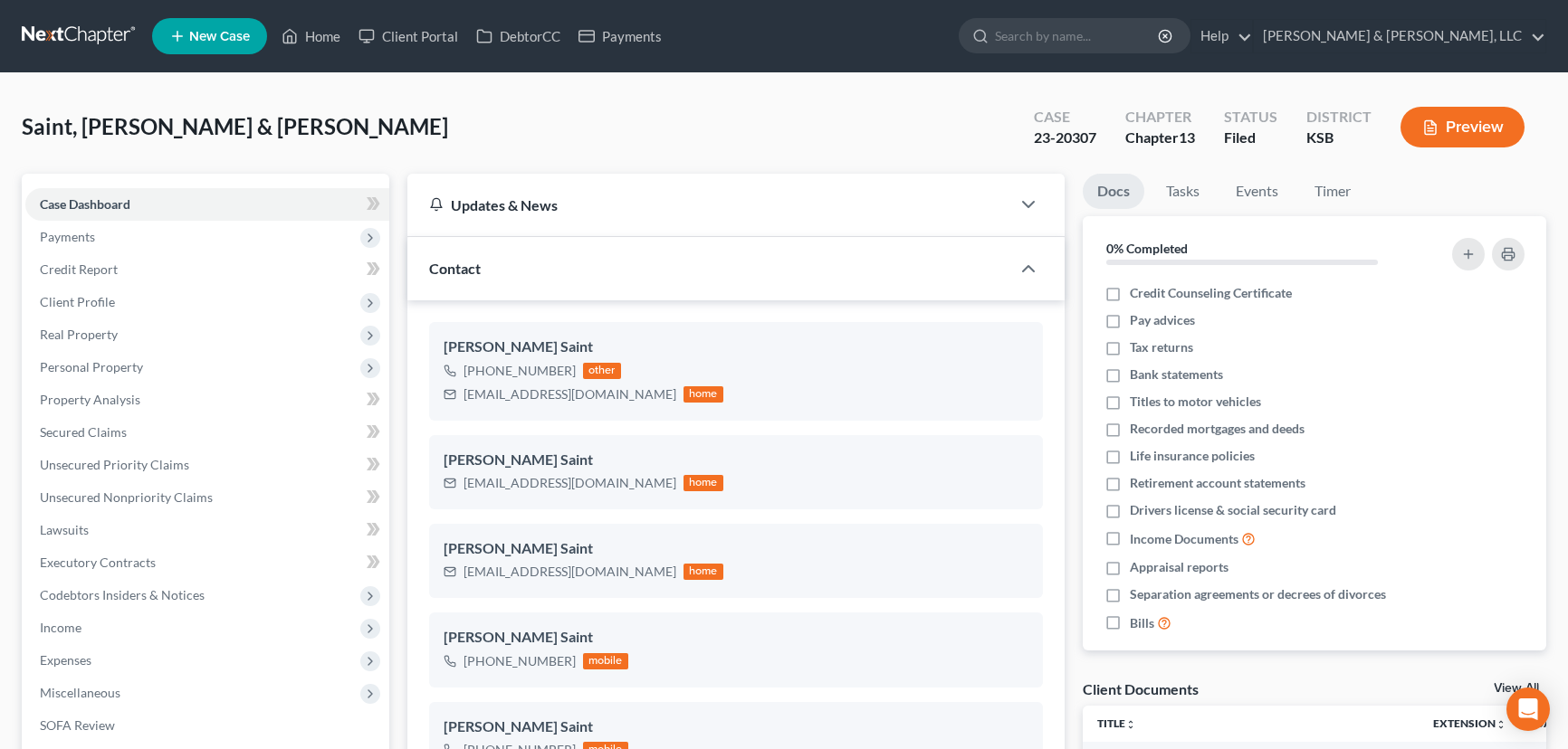
select select "0"
click at [317, 38] on link "Home" at bounding box center [311, 37] width 77 height 33
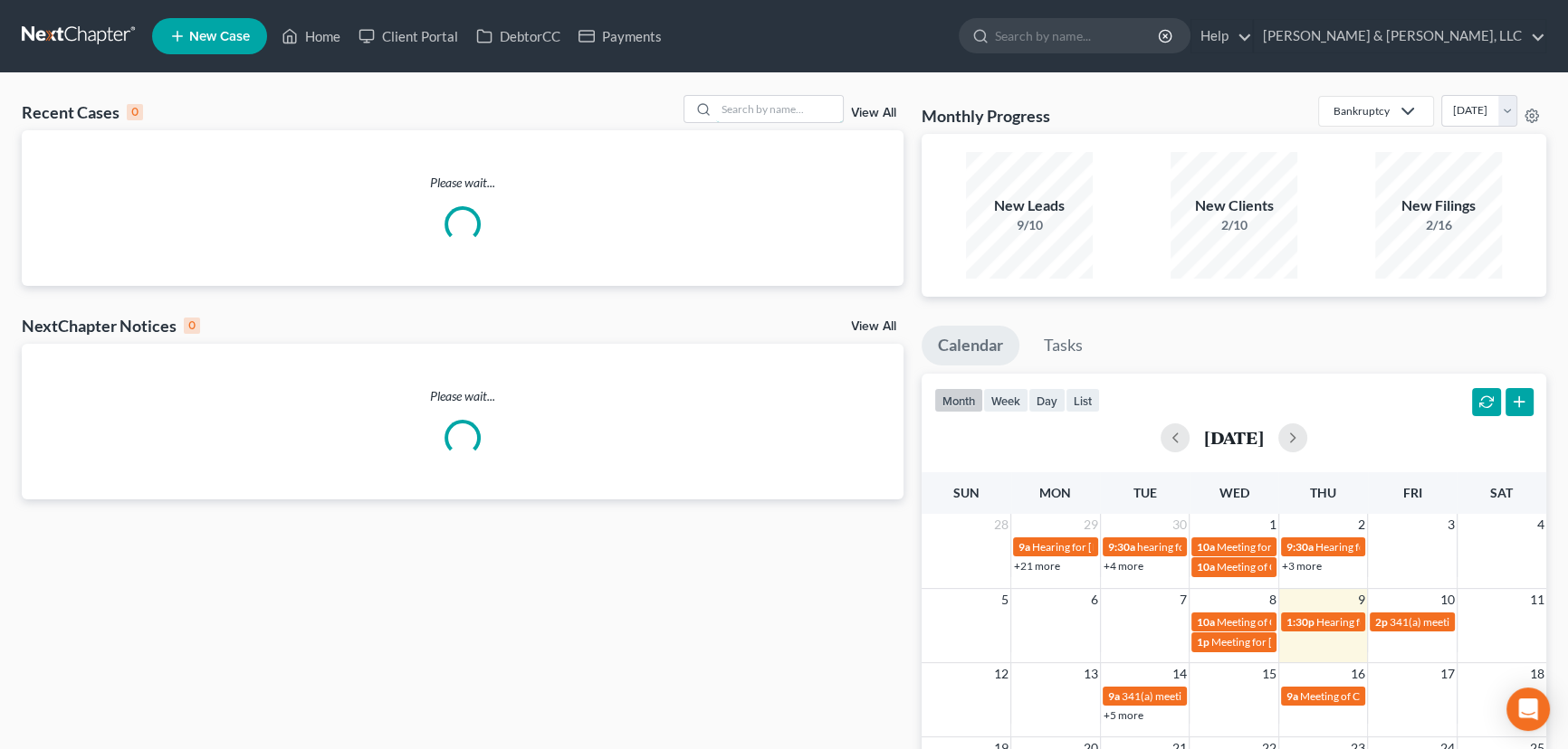
click at [792, 115] on input "search" at bounding box center [779, 109] width 126 height 26
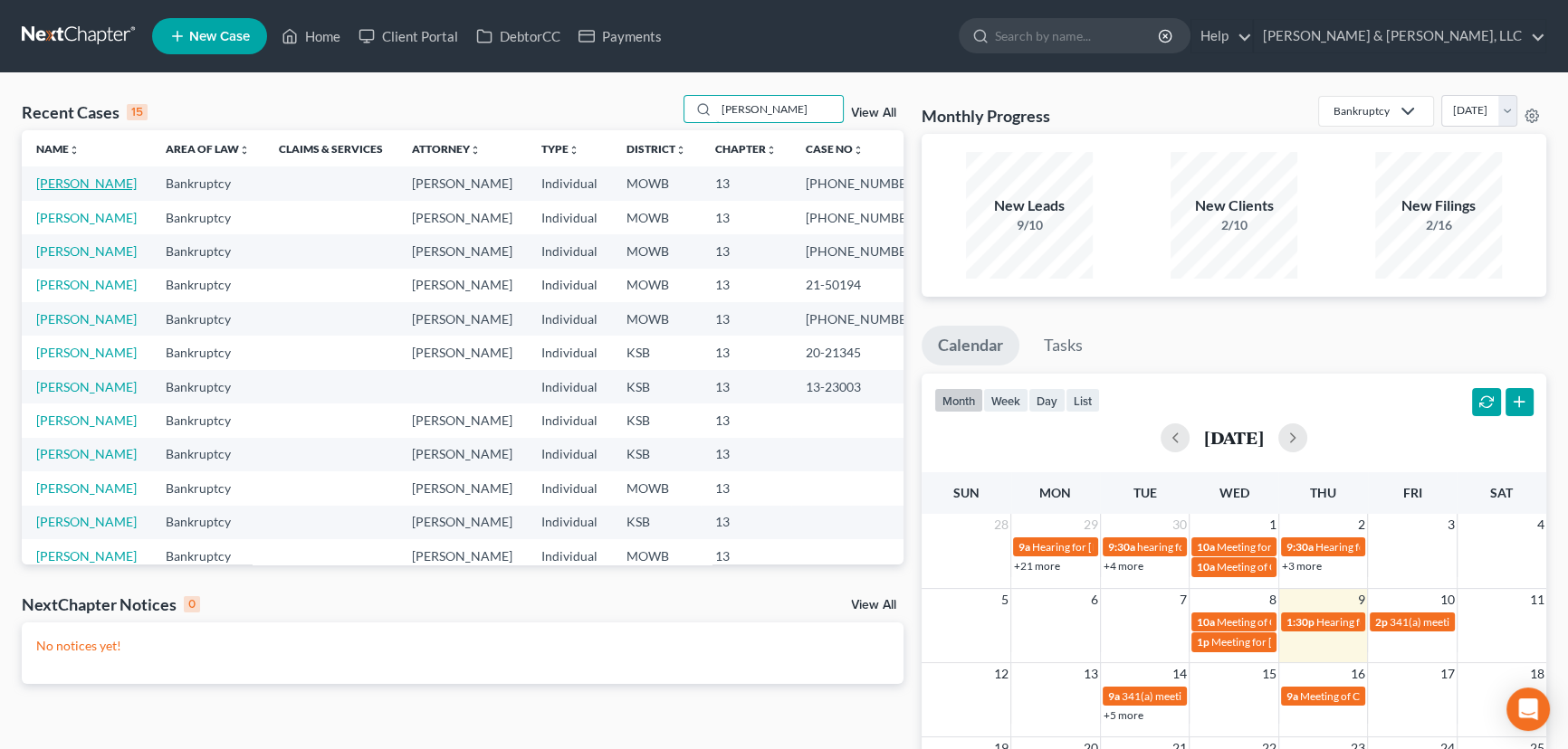
type input "harris"
click at [44, 185] on link "[PERSON_NAME]" at bounding box center [87, 183] width 100 height 15
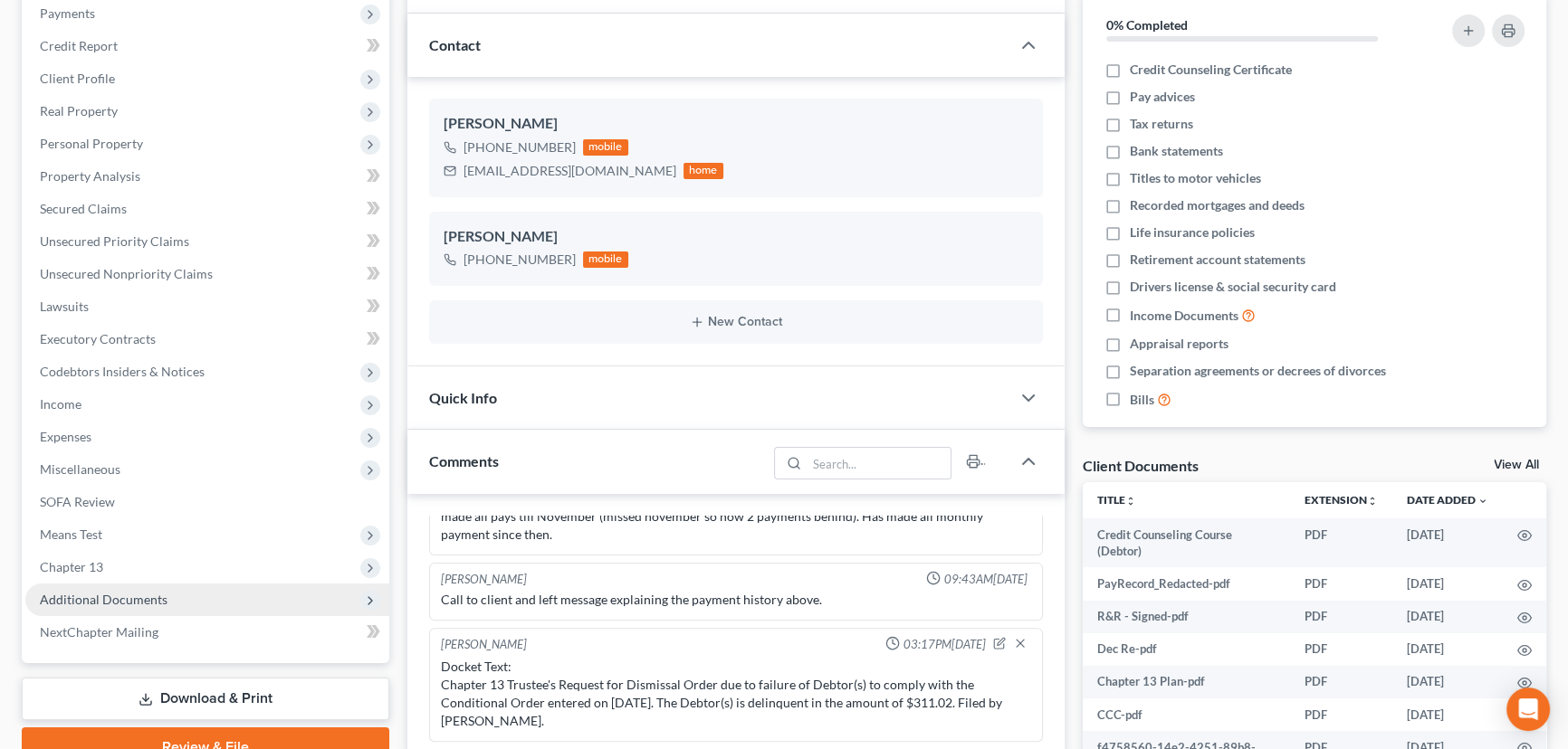
scroll to position [494, 0]
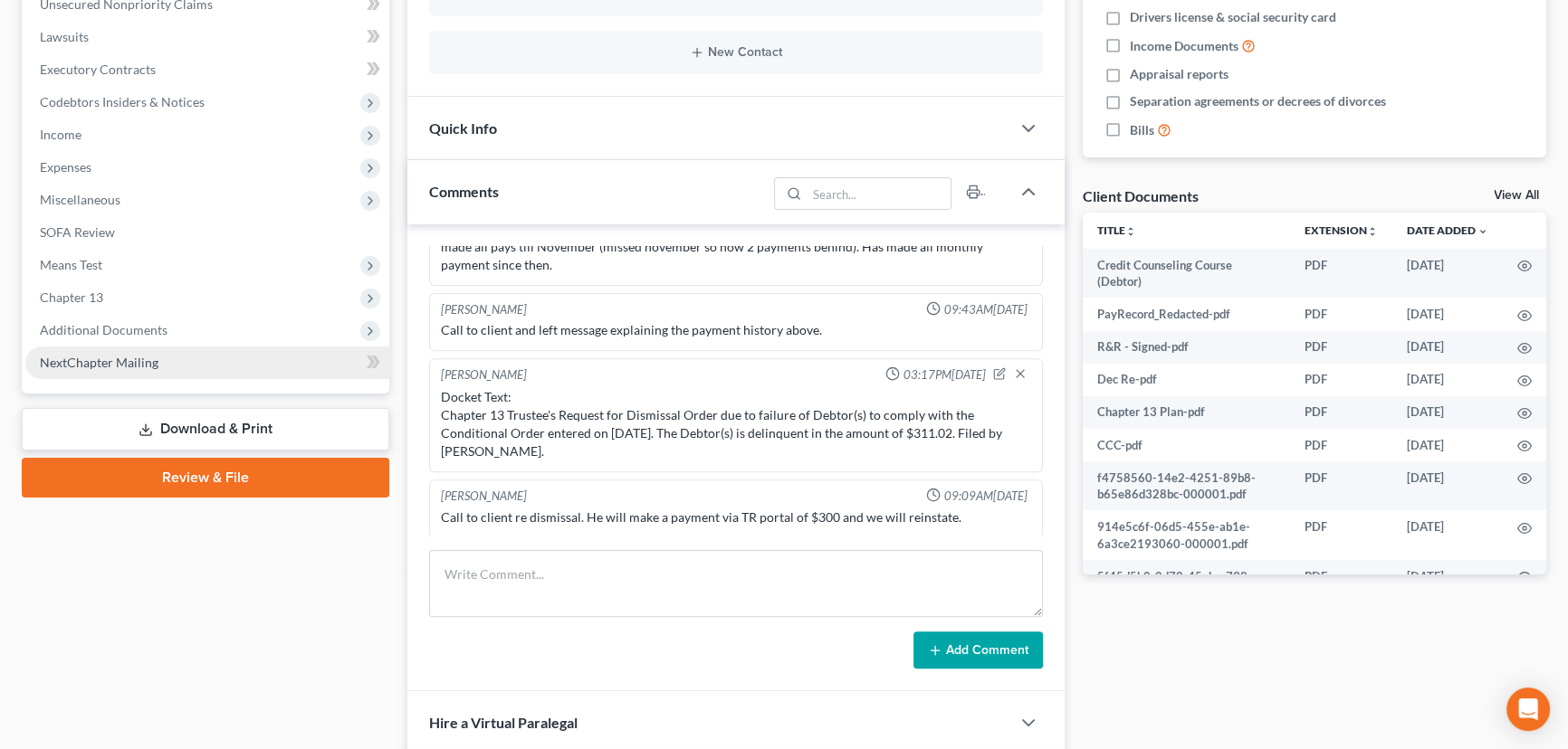
drag, startPoint x: 123, startPoint y: 334, endPoint x: 126, endPoint y: 344, distance: 10.4
click at [123, 334] on span "Additional Documents" at bounding box center [103, 330] width 127 height 15
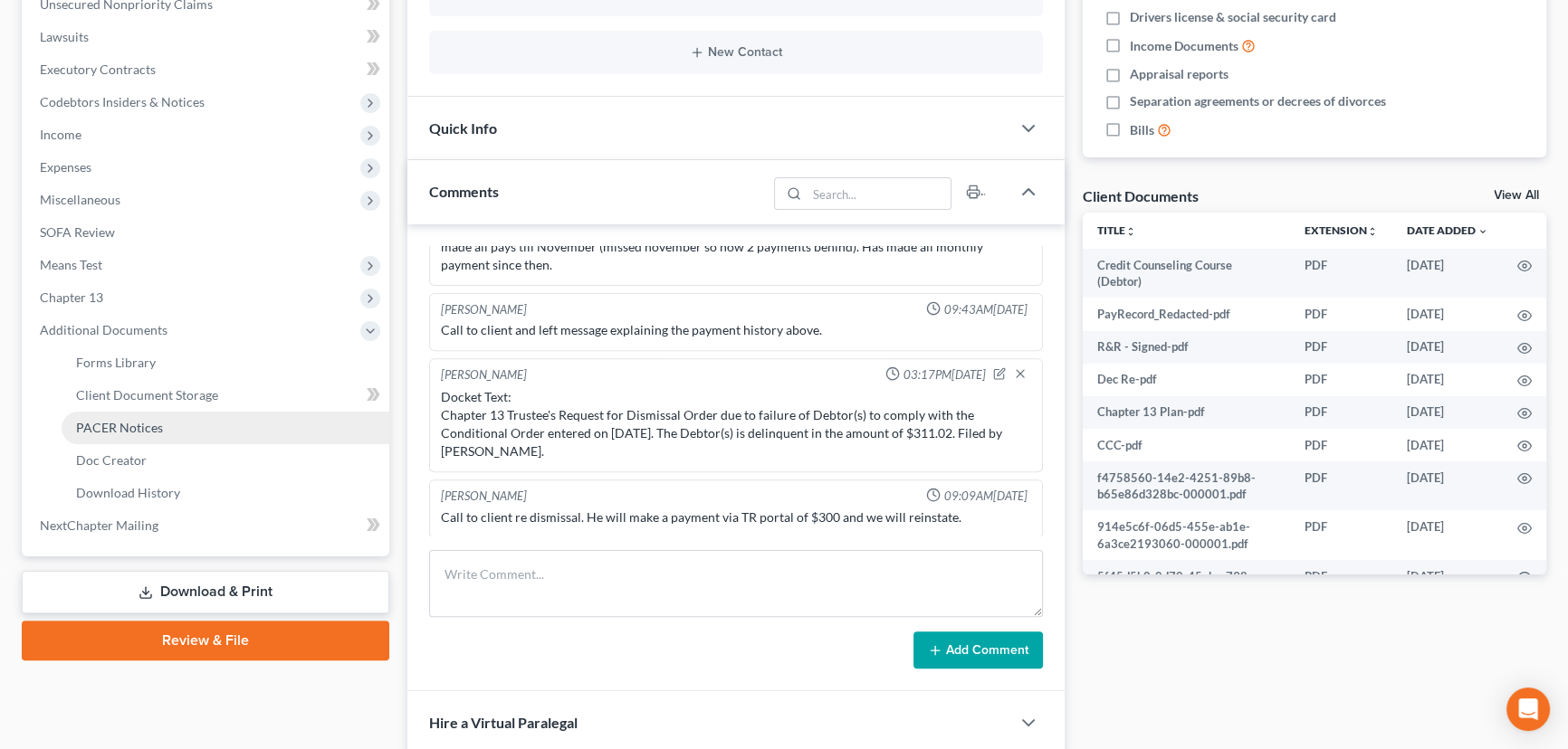
click at [130, 427] on span "PACER Notices" at bounding box center [120, 428] width 87 height 15
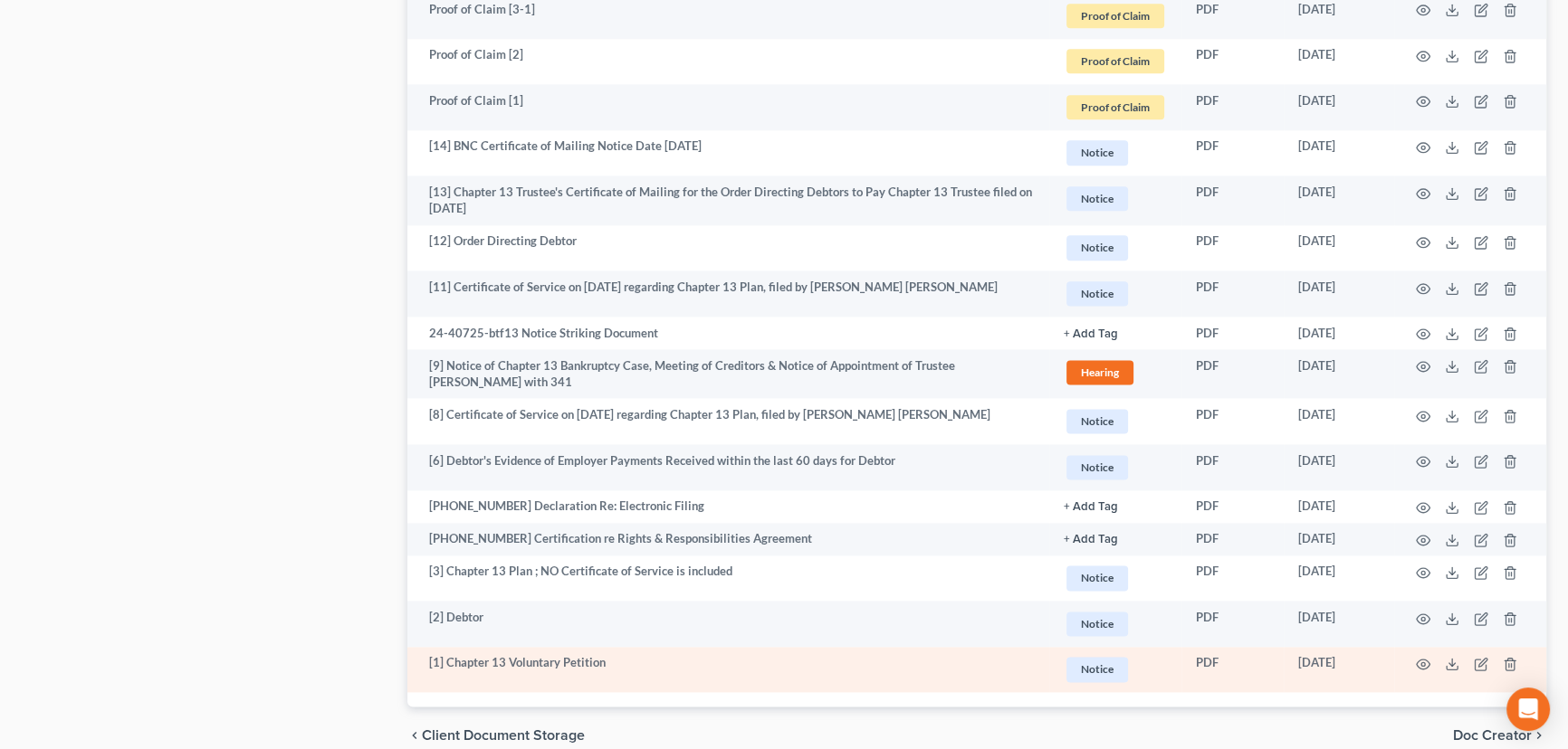
scroll to position [3014, 0]
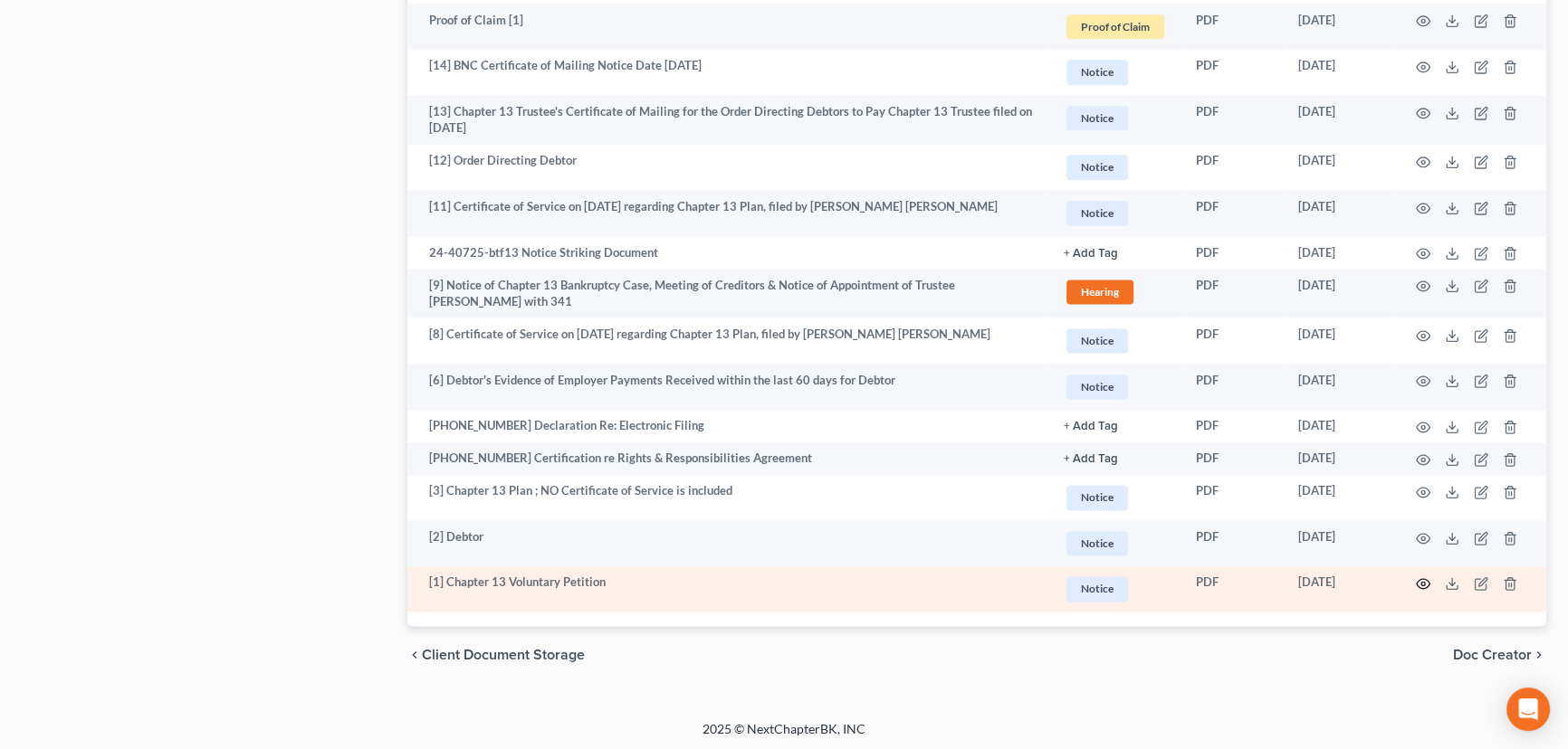
click at [1421, 580] on icon "button" at bounding box center [1422, 583] width 14 height 14
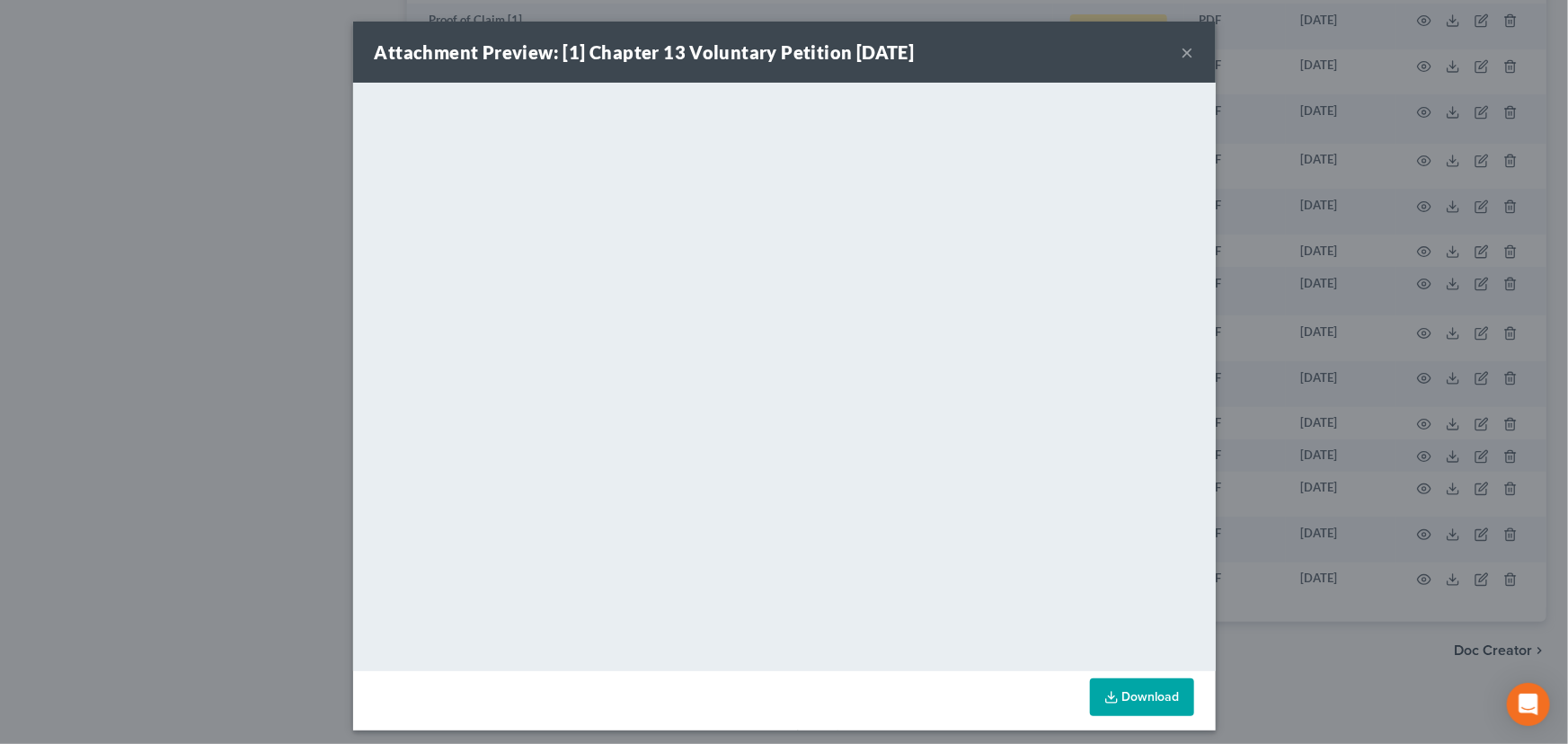
drag, startPoint x: 1183, startPoint y: 52, endPoint x: 1167, endPoint y: 84, distance: 35.8
click at [1182, 52] on button "×" at bounding box center [1188, 52] width 12 height 22
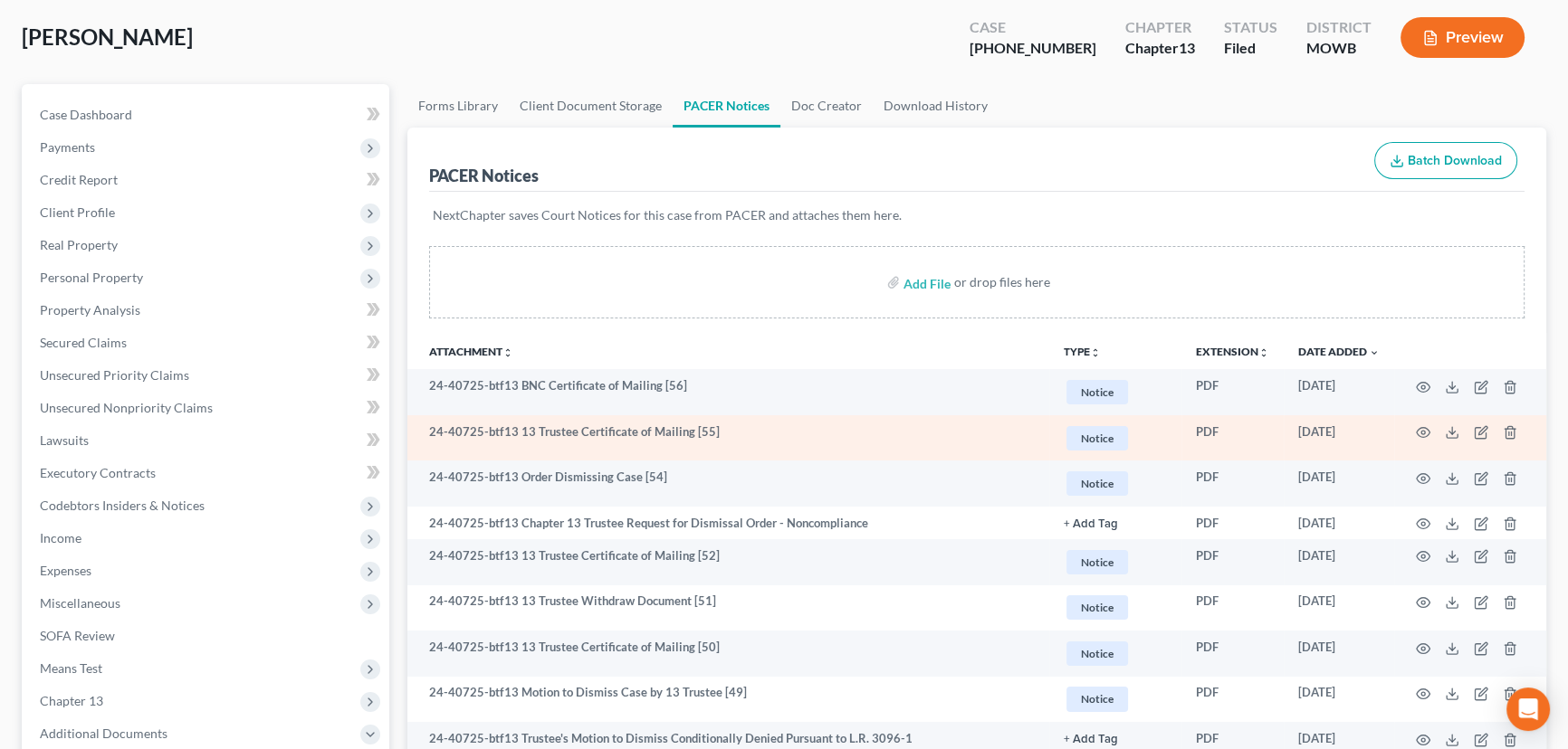
scroll to position [53, 0]
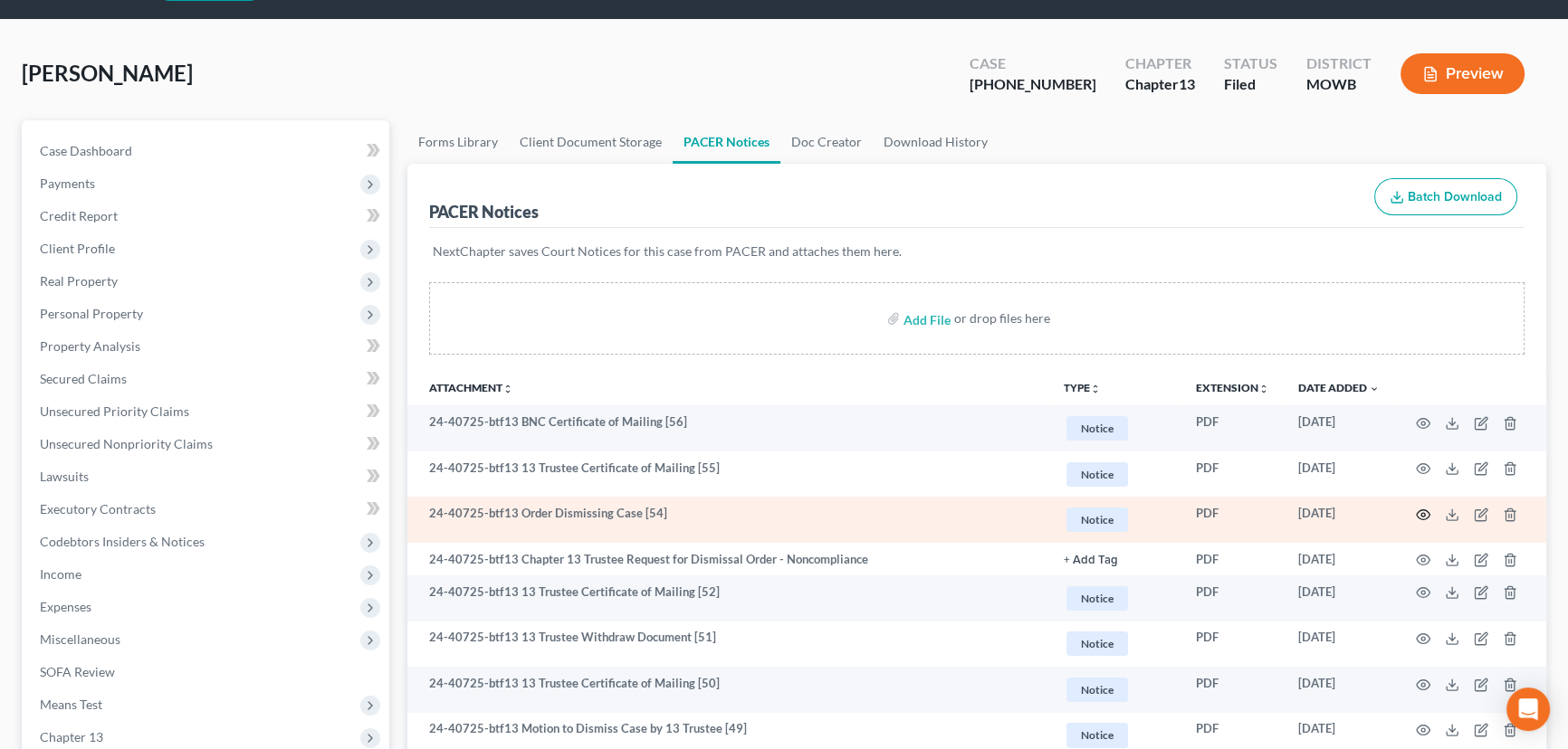
click at [1421, 509] on icon "button" at bounding box center [1422, 515] width 14 height 14
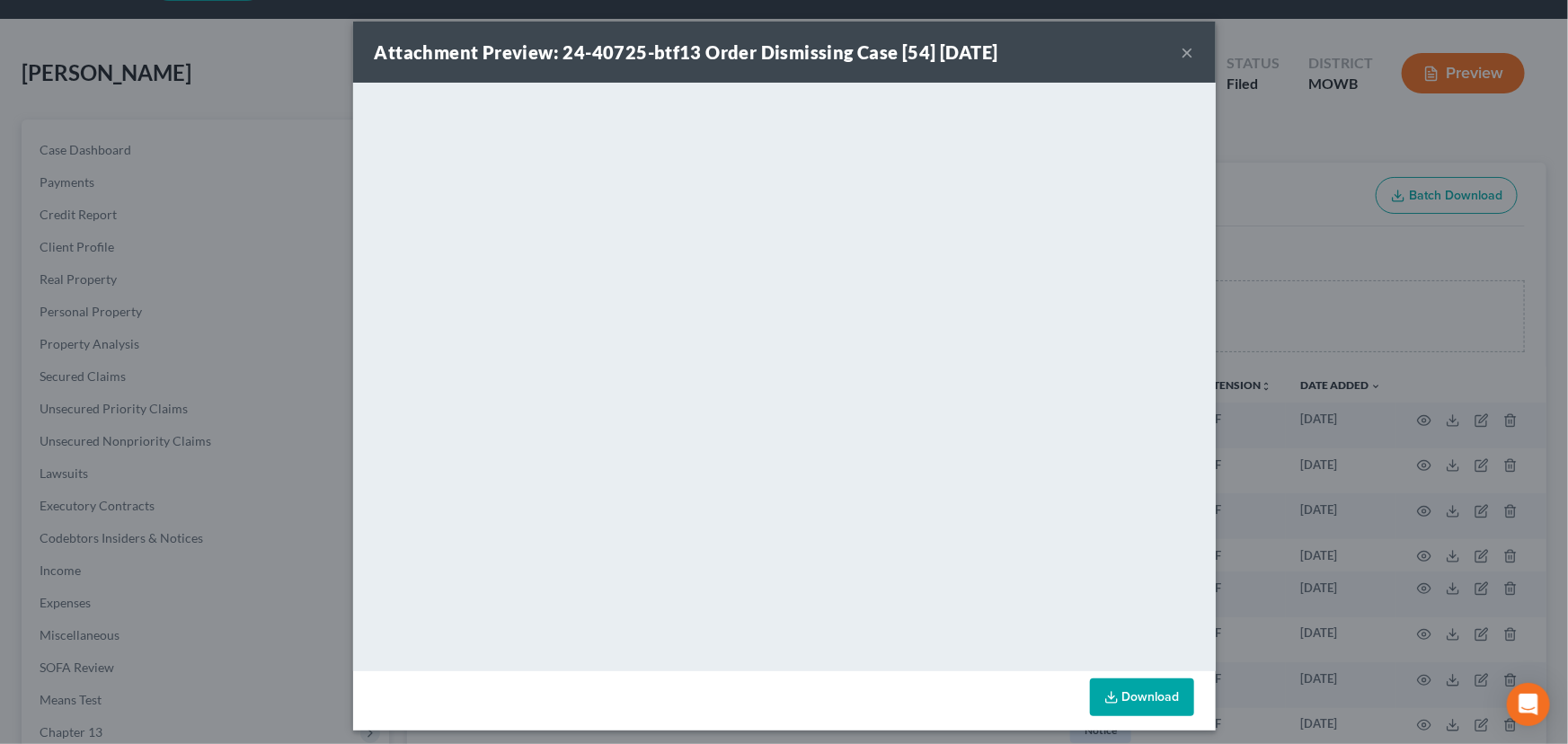
click at [1183, 47] on button "×" at bounding box center [1188, 52] width 12 height 22
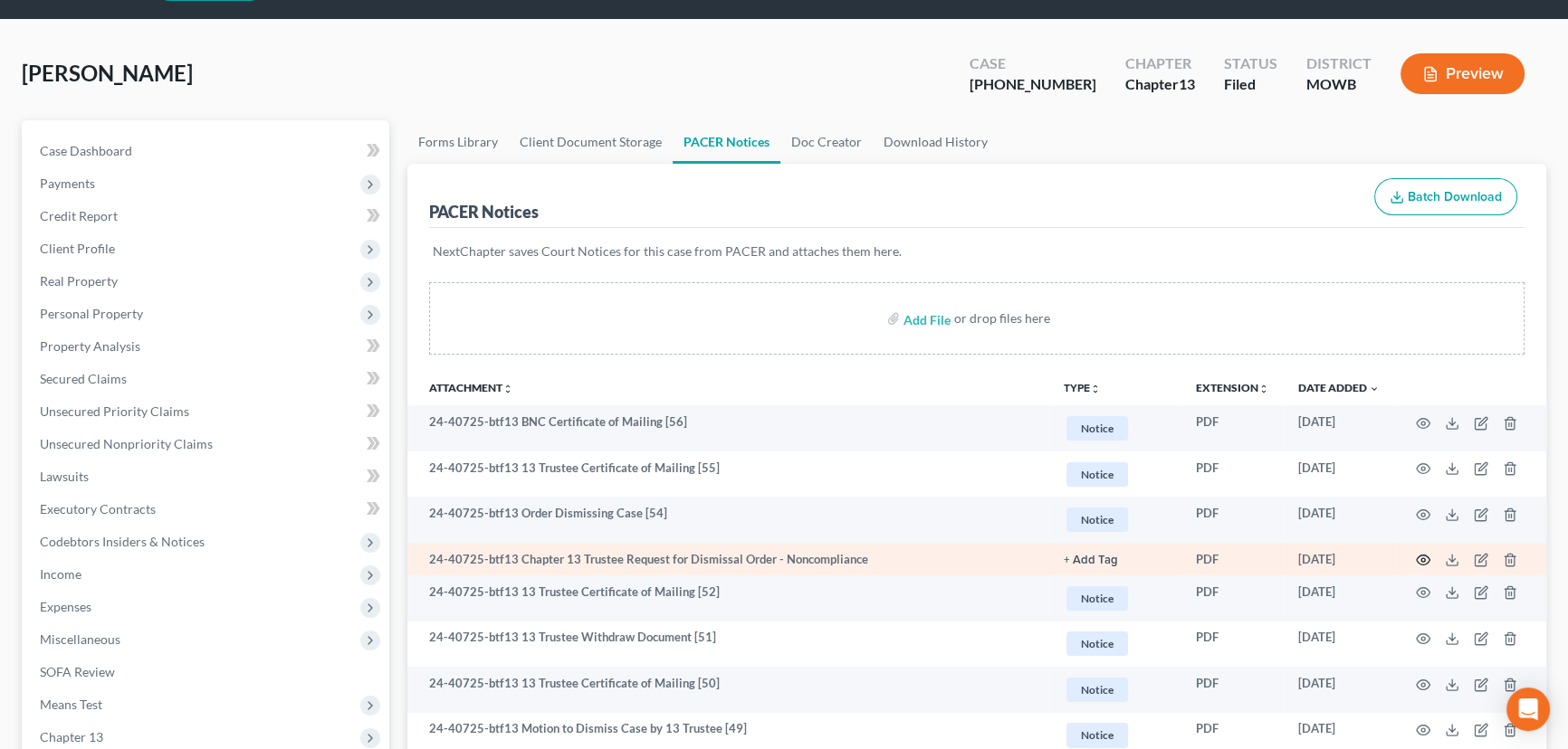
click at [1428, 555] on icon "button" at bounding box center [1423, 560] width 14 height 10
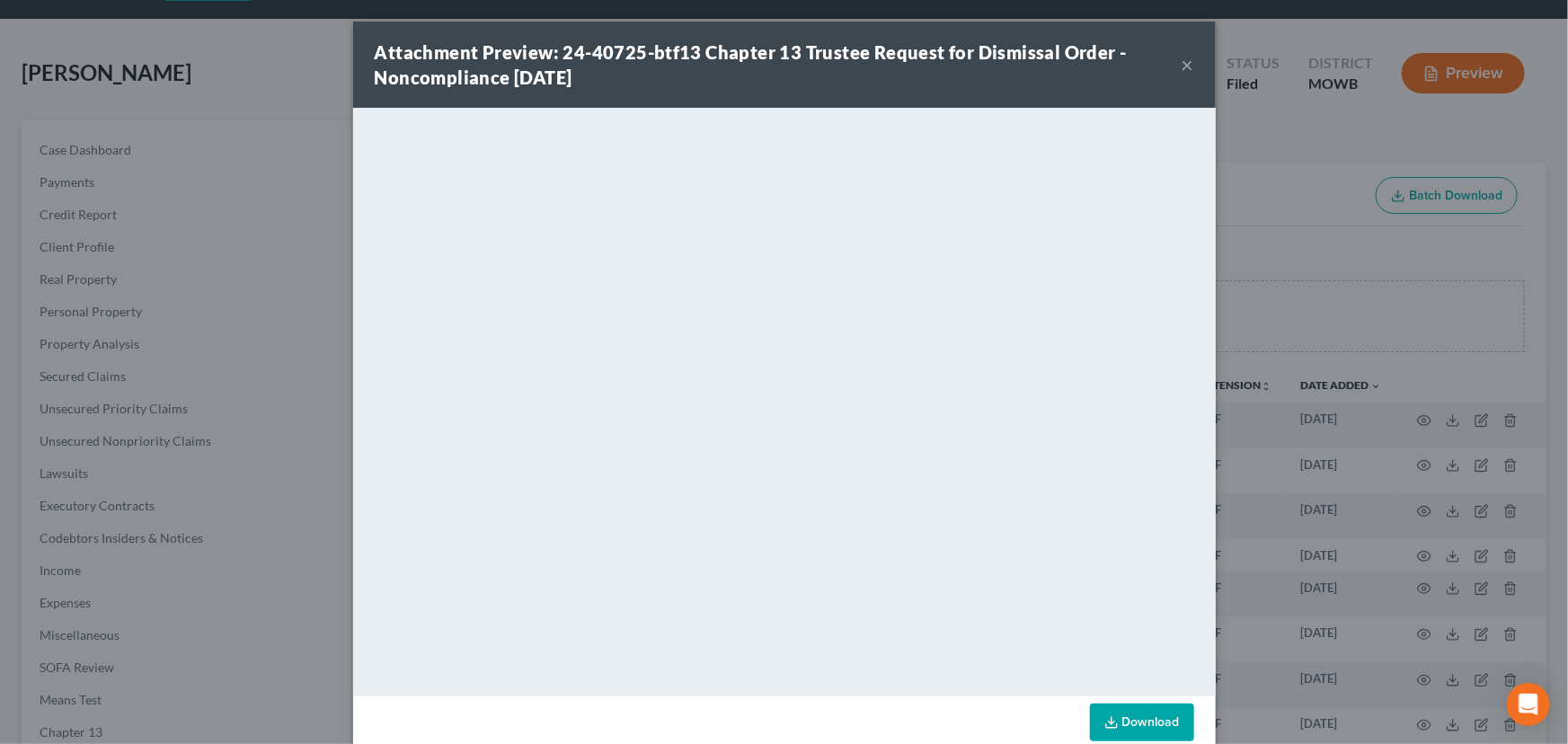
click at [1182, 56] on button "×" at bounding box center [1188, 64] width 12 height 22
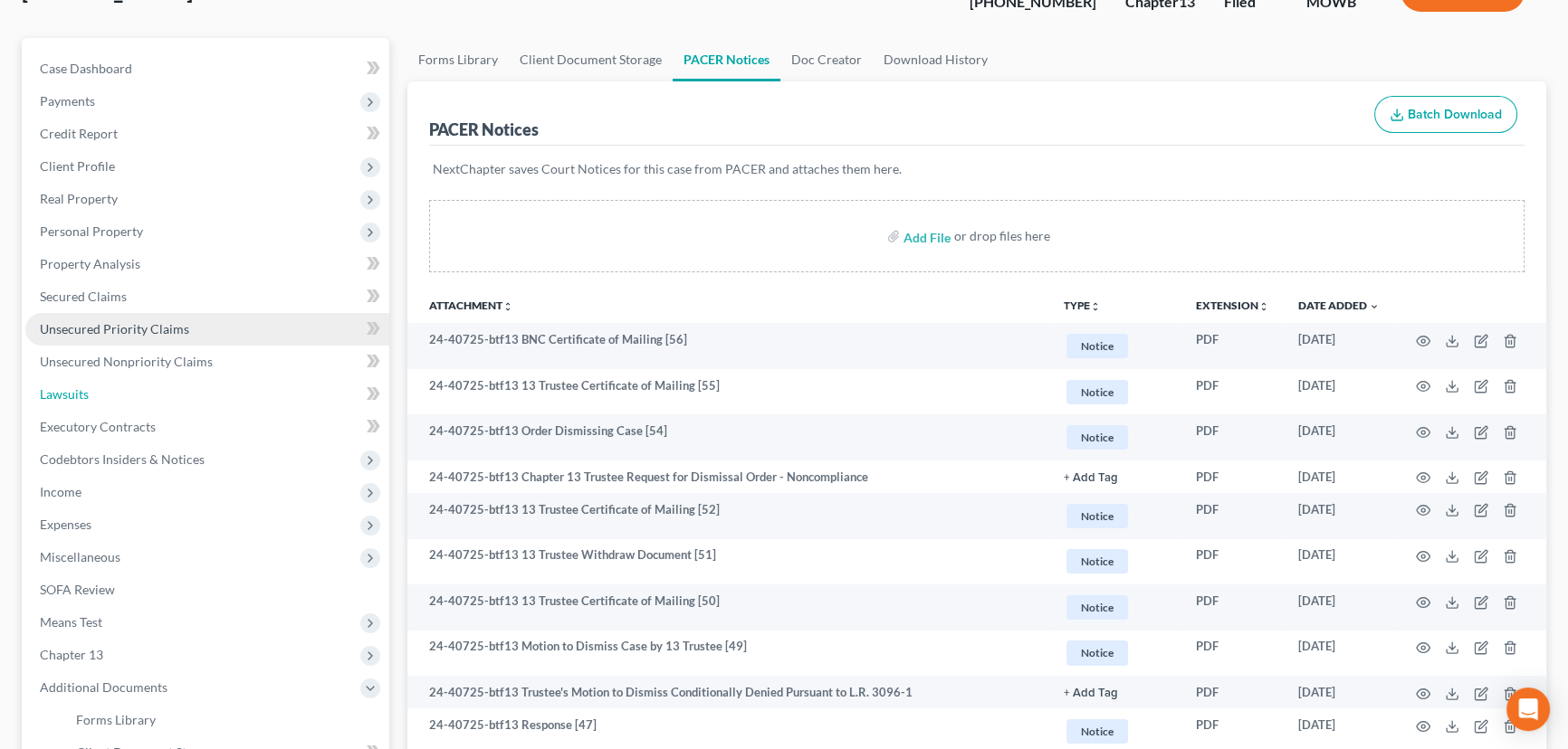
drag, startPoint x: 147, startPoint y: 406, endPoint x: 325, endPoint y: 341, distance: 189.5
click at [147, 406] on link "Lawsuits" at bounding box center [206, 394] width 364 height 33
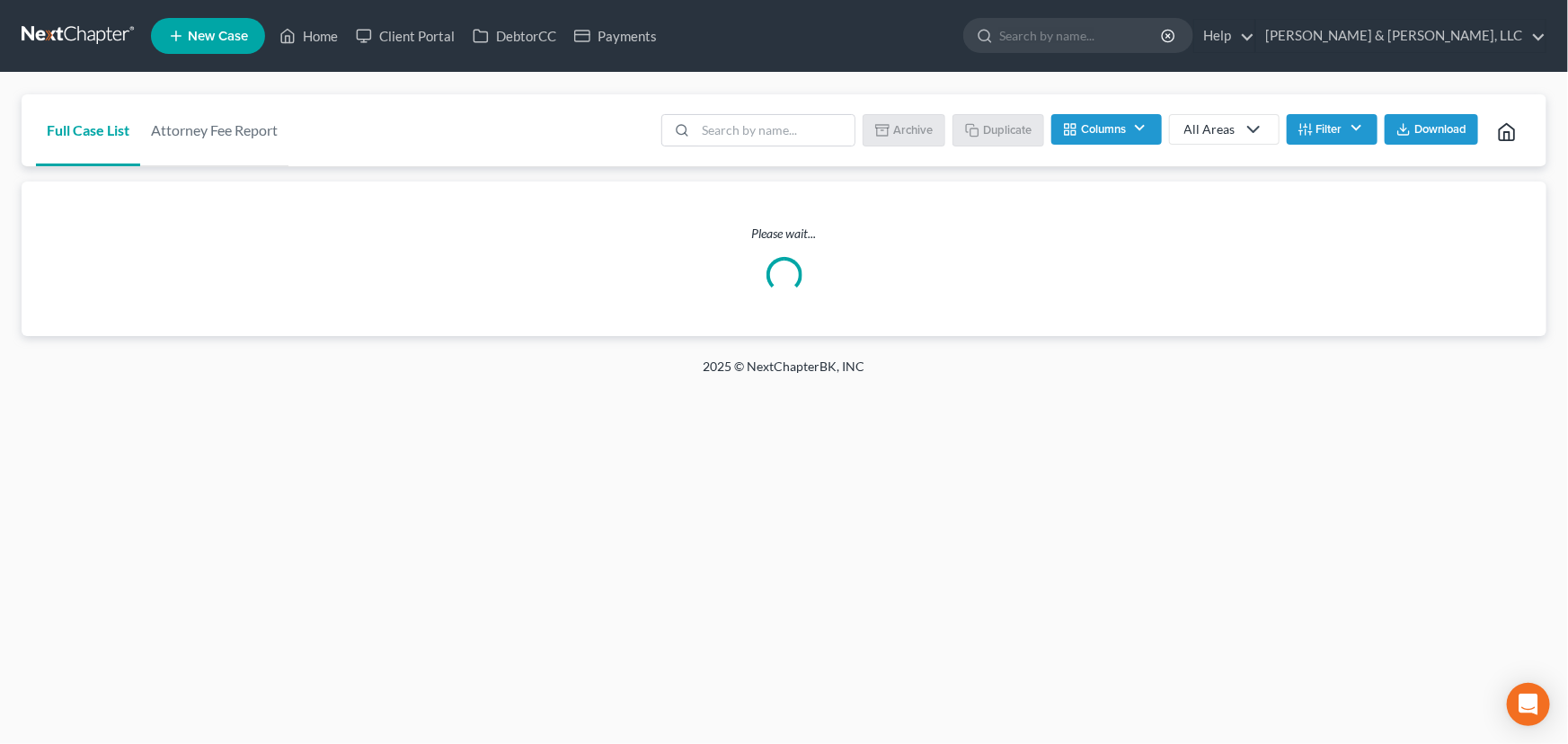
click at [216, 40] on span "New Case" at bounding box center [217, 36] width 60 height 13
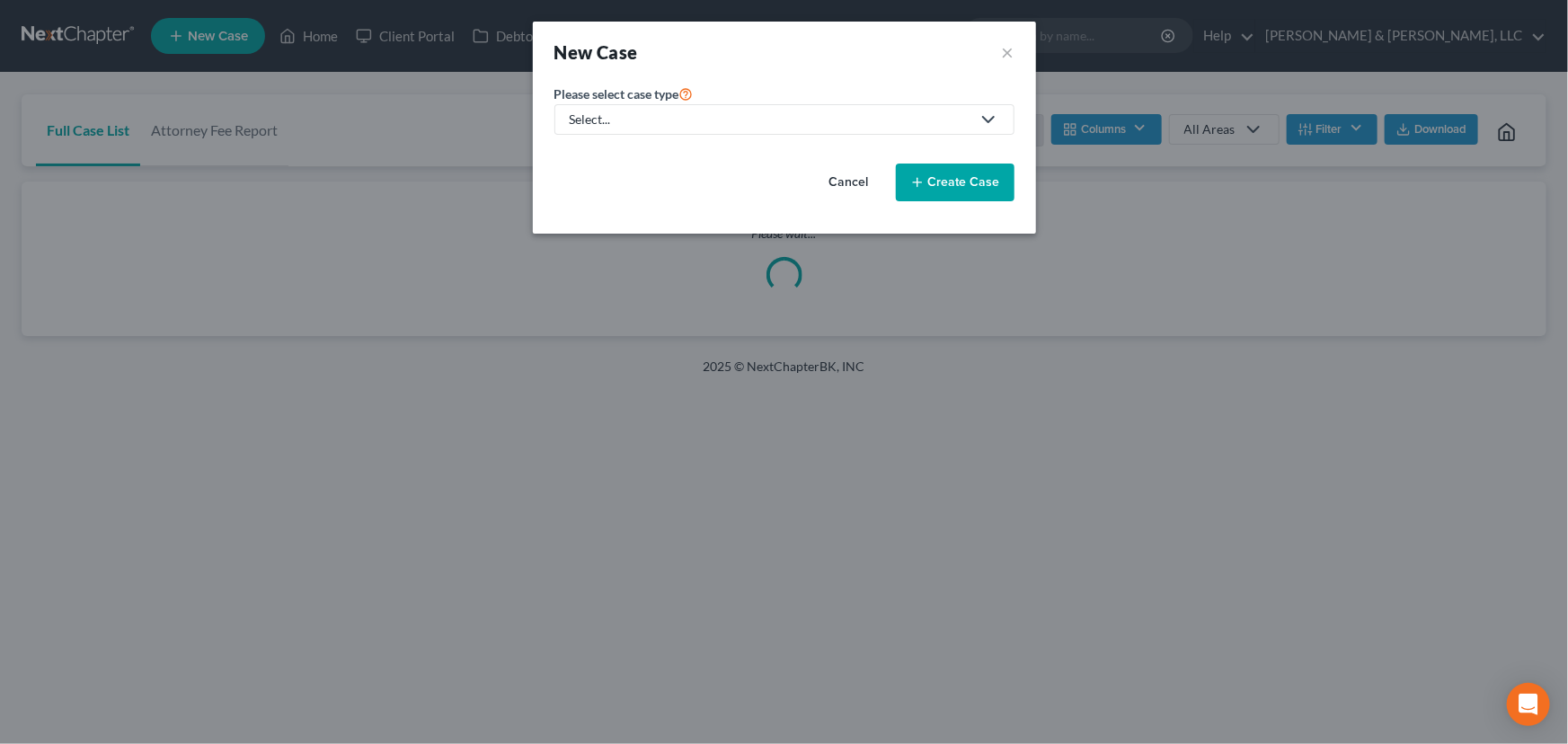
click at [671, 124] on div "Select..." at bounding box center [770, 119] width 401 height 18
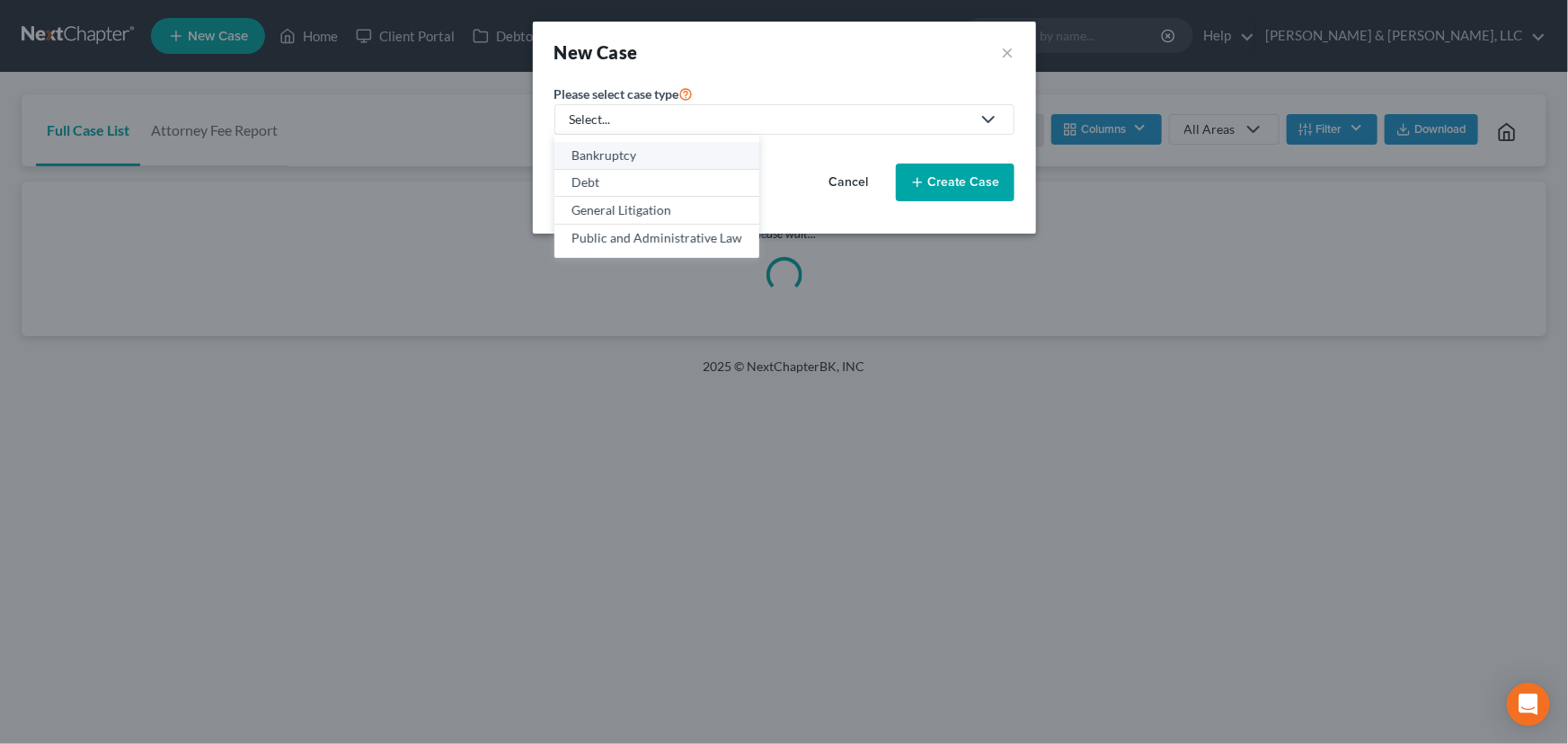
click at [655, 161] on div "Bankruptcy" at bounding box center [657, 155] width 170 height 18
select select "46"
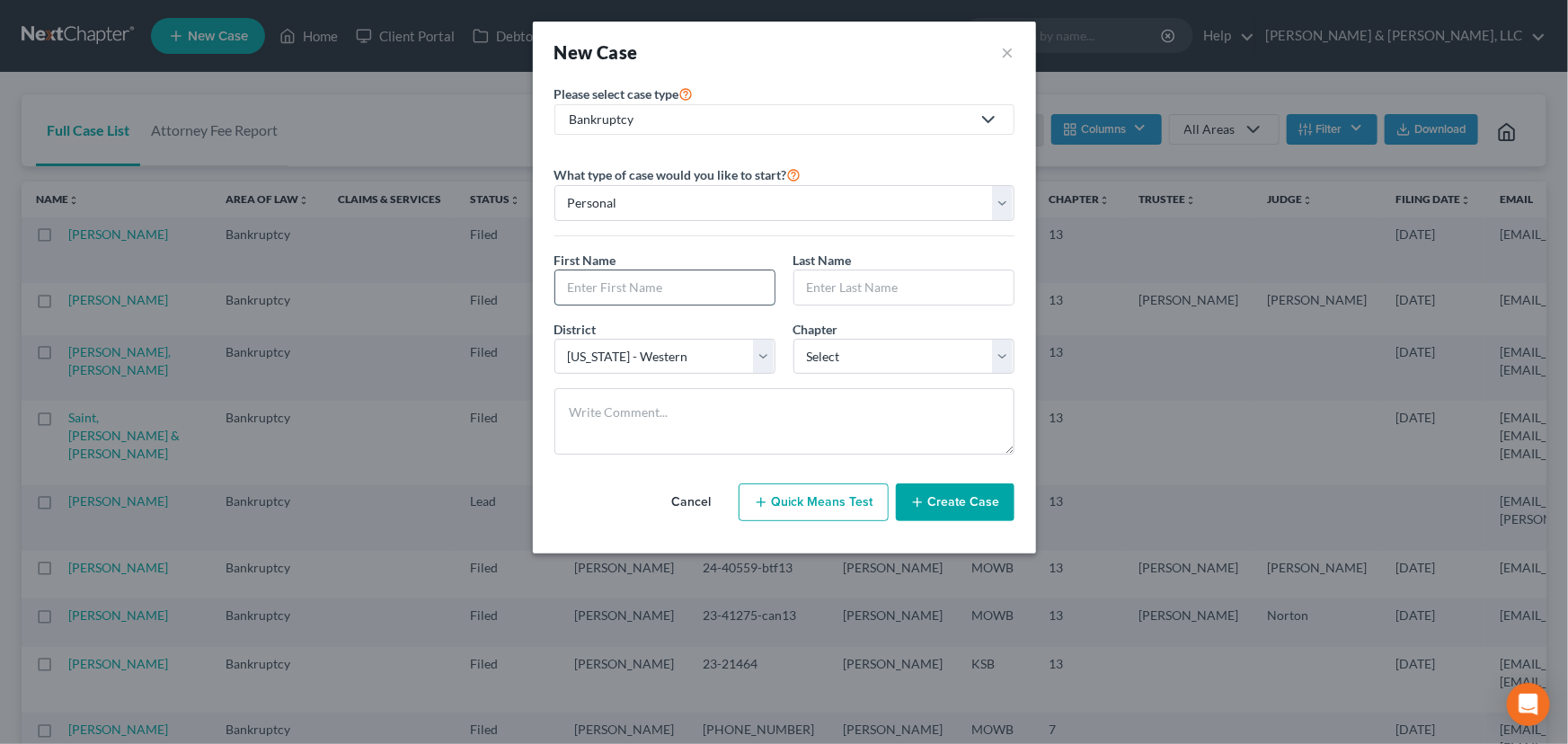
click at [594, 279] on input "text" at bounding box center [664, 288] width 219 height 34
type input "[PERSON_NAME]"
type input "Veal"
select select "0"
type textarea "$313 pension $1800 SS No prior bk [US_STATE] Owns property that he is trying to…"
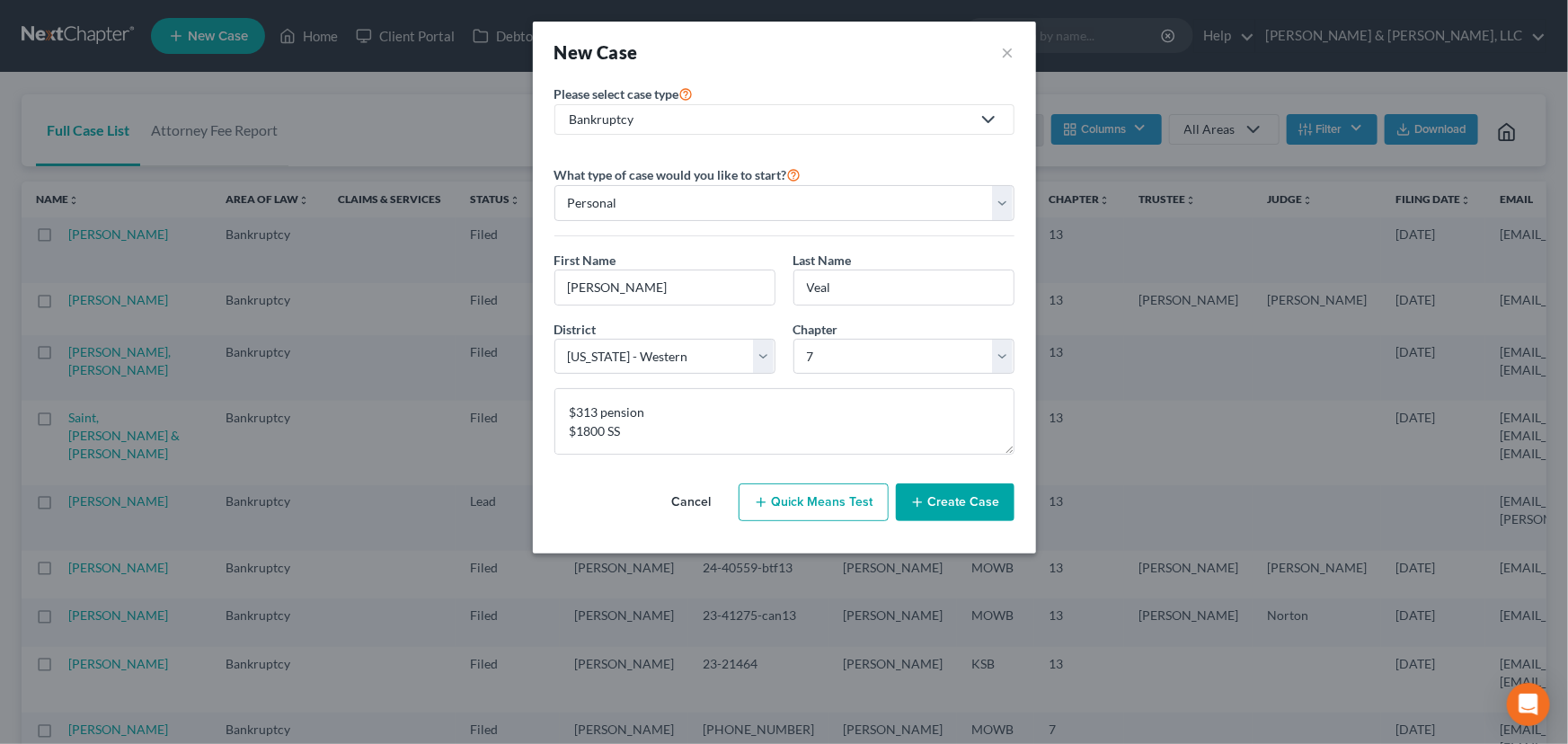
click at [957, 508] on button "Create Case" at bounding box center [955, 502] width 119 height 37
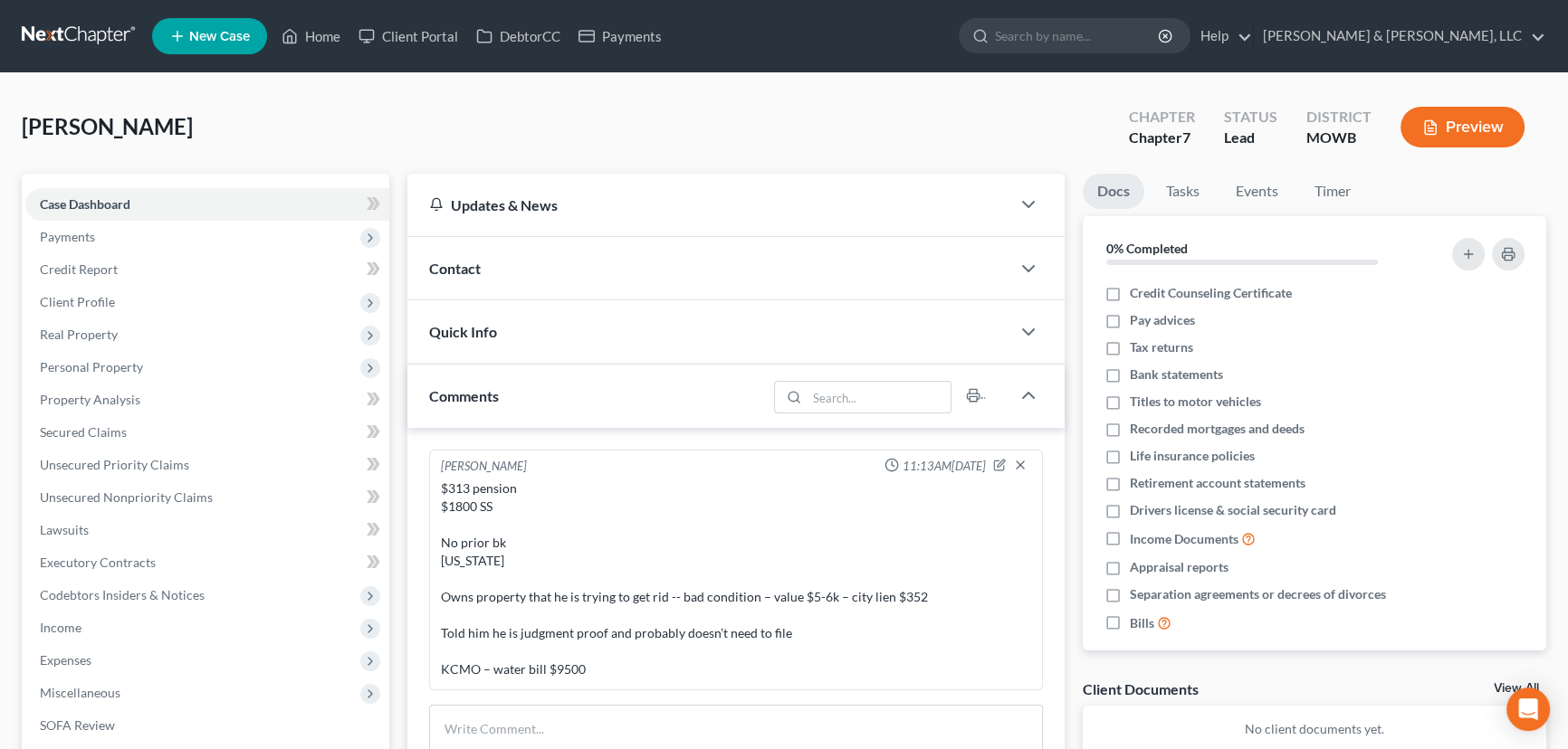
scroll to position [81, 0]
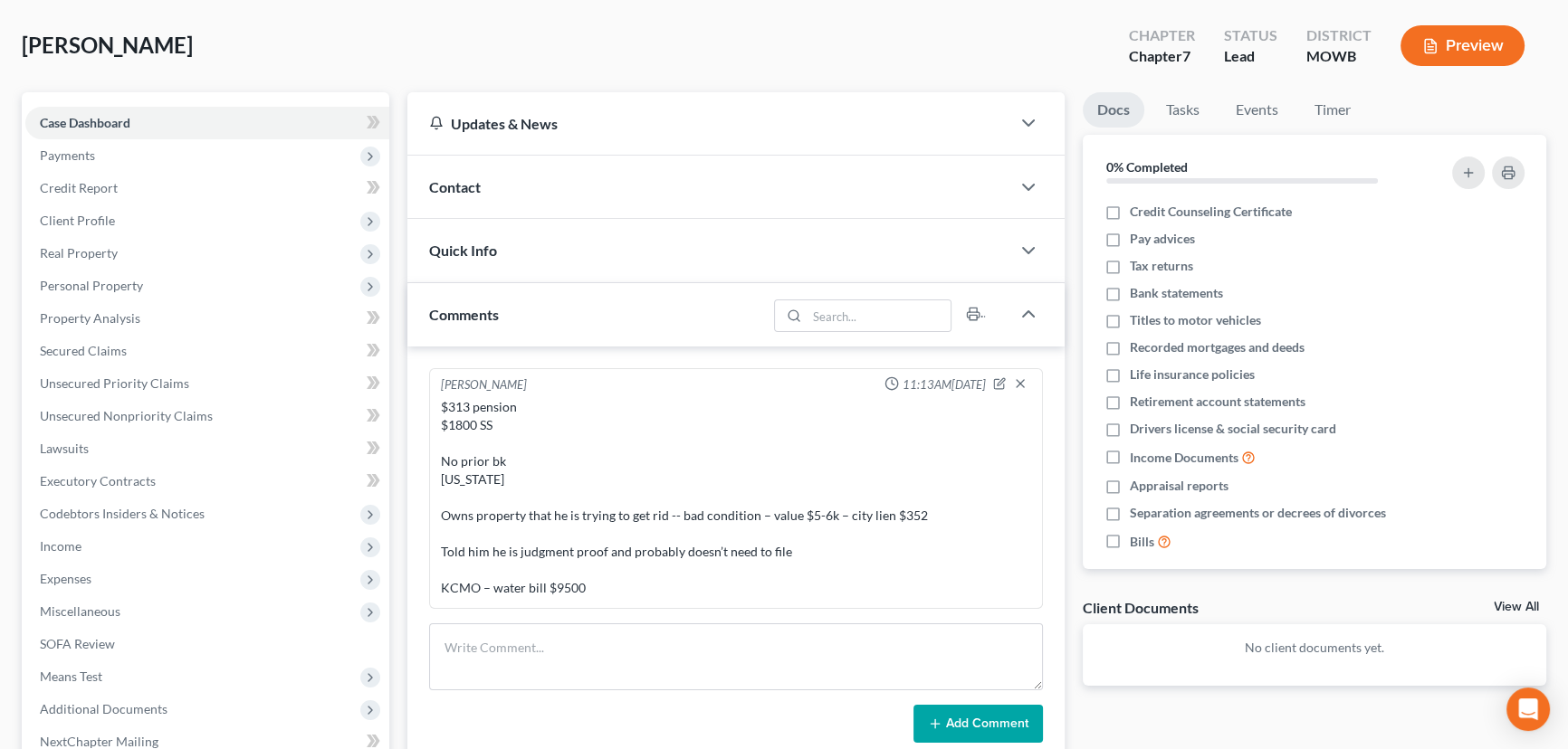
click at [446, 174] on div "Contact" at bounding box center [708, 186] width 603 height 63
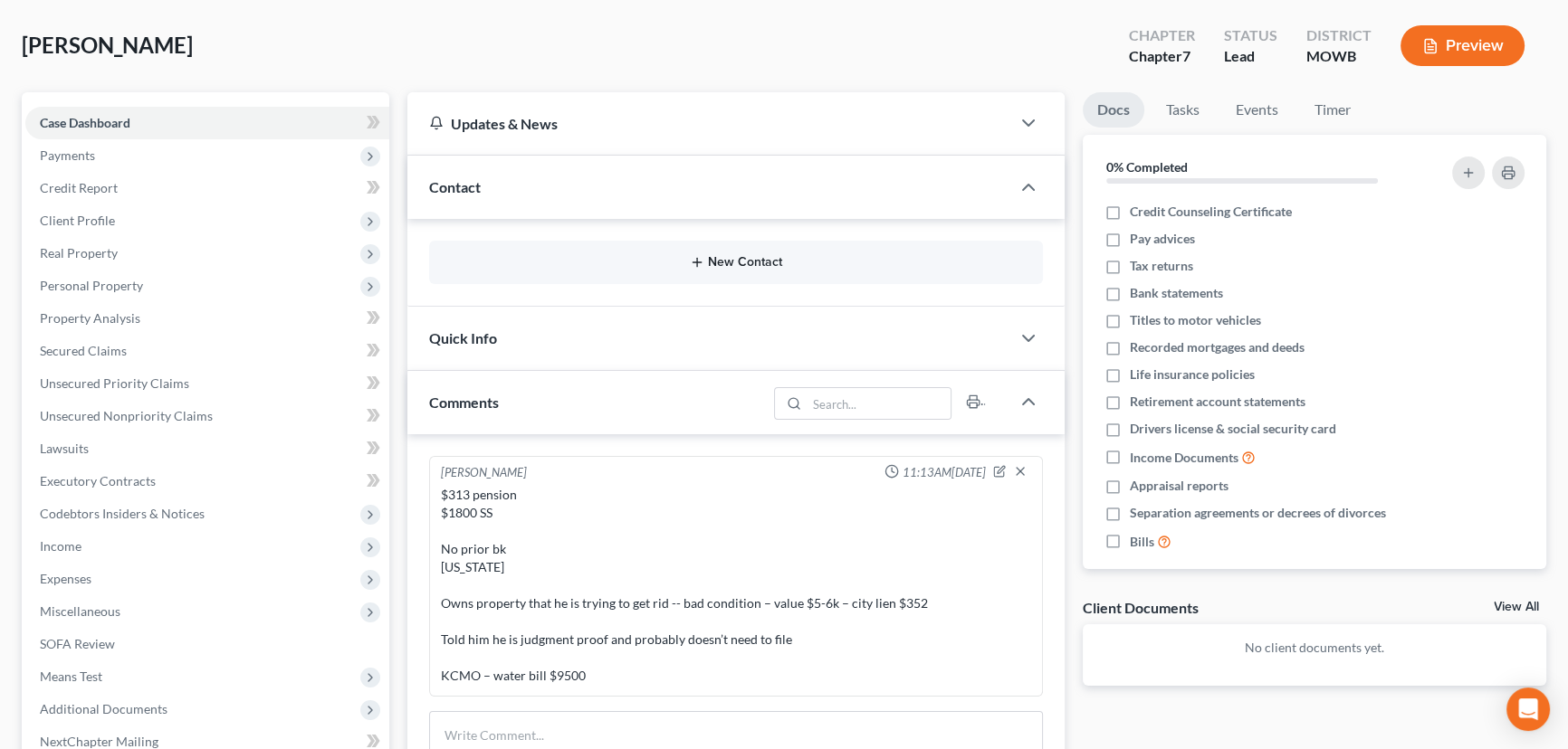
click at [722, 259] on button "New Contact" at bounding box center [736, 262] width 584 height 14
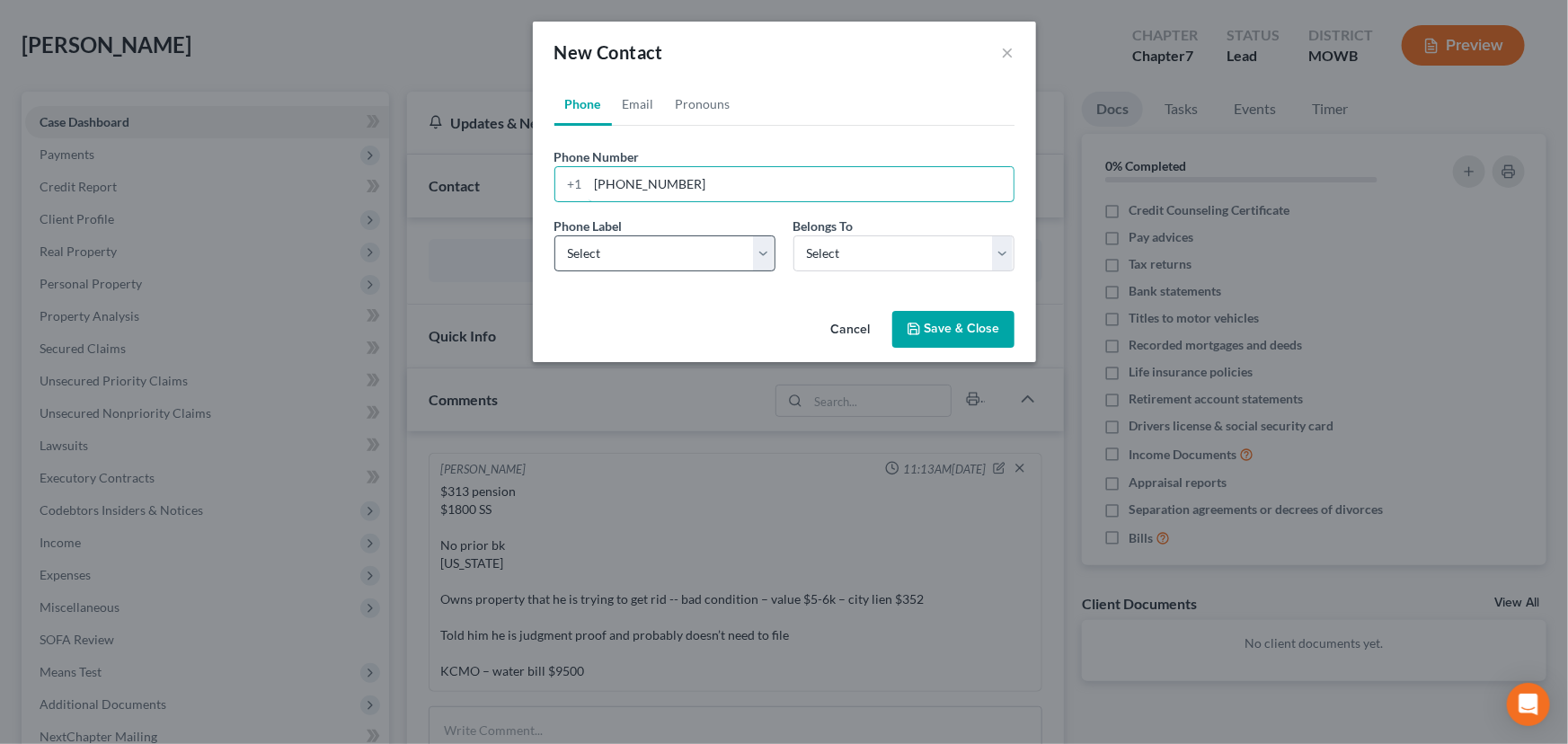
type input "[PHONE_NUMBER]"
click at [619, 262] on select "Select Mobile Home Work Other" at bounding box center [664, 254] width 221 height 36
select select "0"
click at [554, 236] on select "Select Mobile Home Work Other" at bounding box center [664, 254] width 221 height 36
click at [809, 252] on select "Select Client Other" at bounding box center [904, 254] width 221 height 36
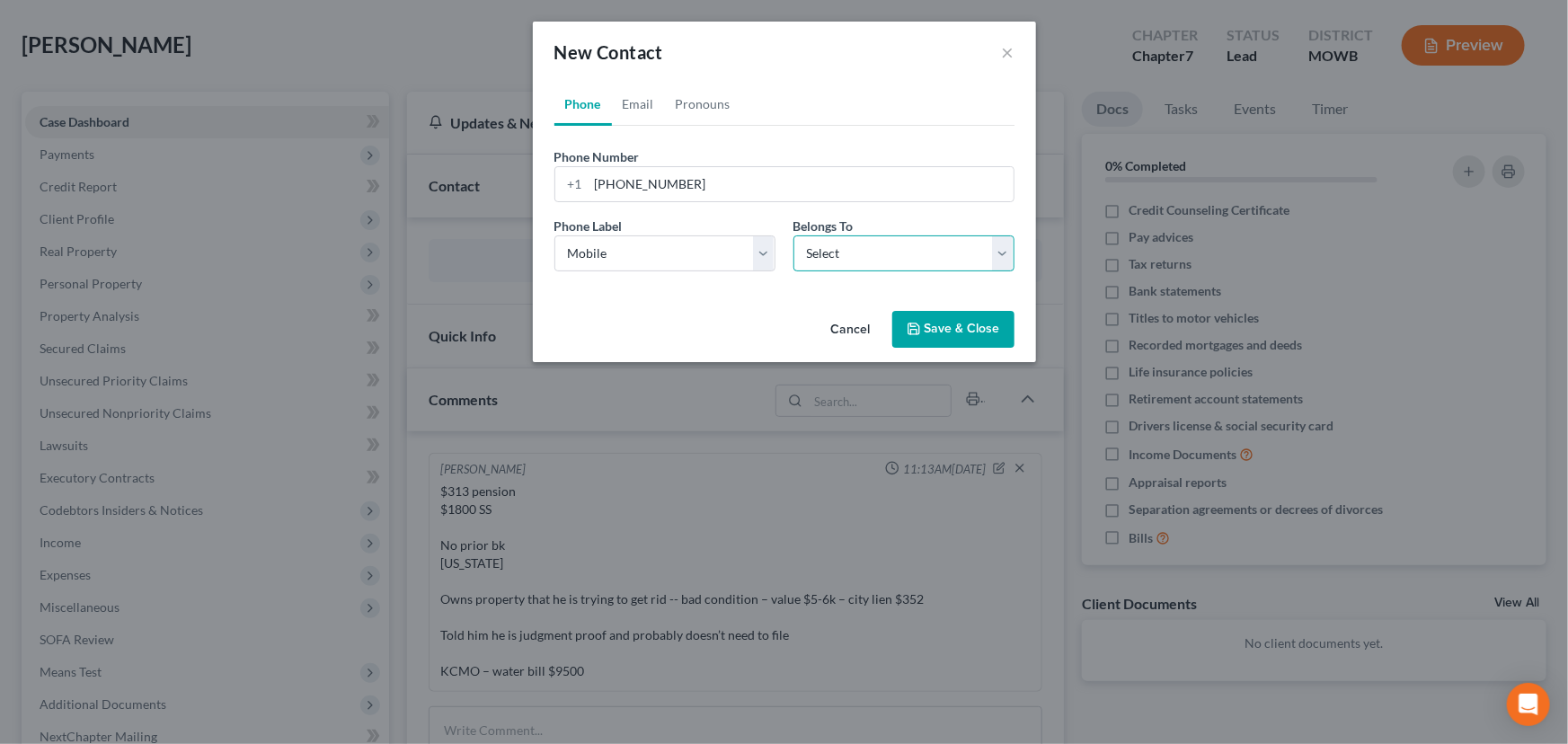
select select "0"
click at [794, 236] on select "Select Client Other" at bounding box center [904, 254] width 221 height 36
select select "0"
click at [623, 101] on link "Email" at bounding box center [638, 103] width 53 height 43
click at [686, 176] on input "email" at bounding box center [801, 185] width 425 height 34
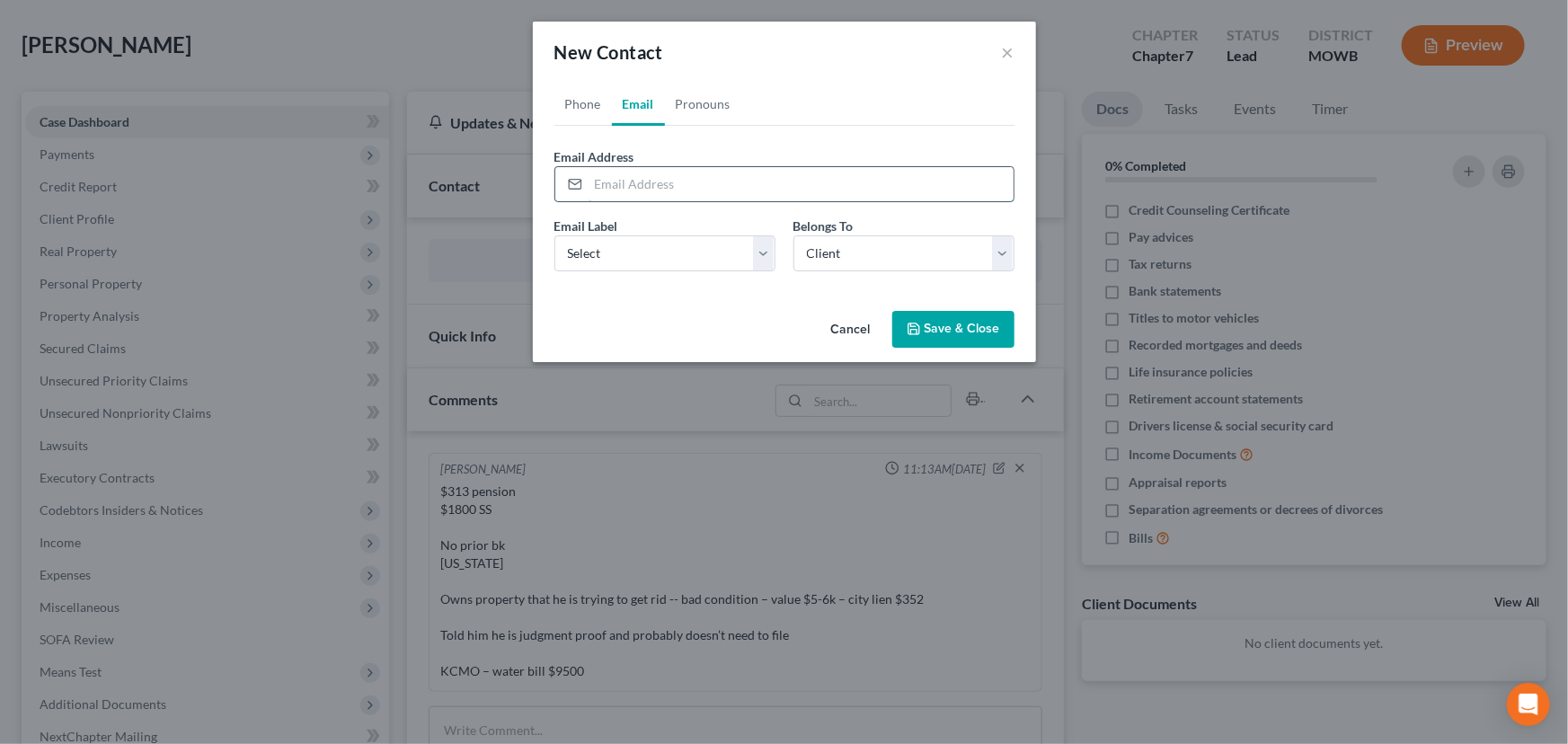
paste input "[EMAIL_ADDRESS][DOMAIN_NAME]"
type input "[EMAIL_ADDRESS][DOMAIN_NAME]"
click at [944, 329] on button "Save & Close" at bounding box center [953, 329] width 123 height 37
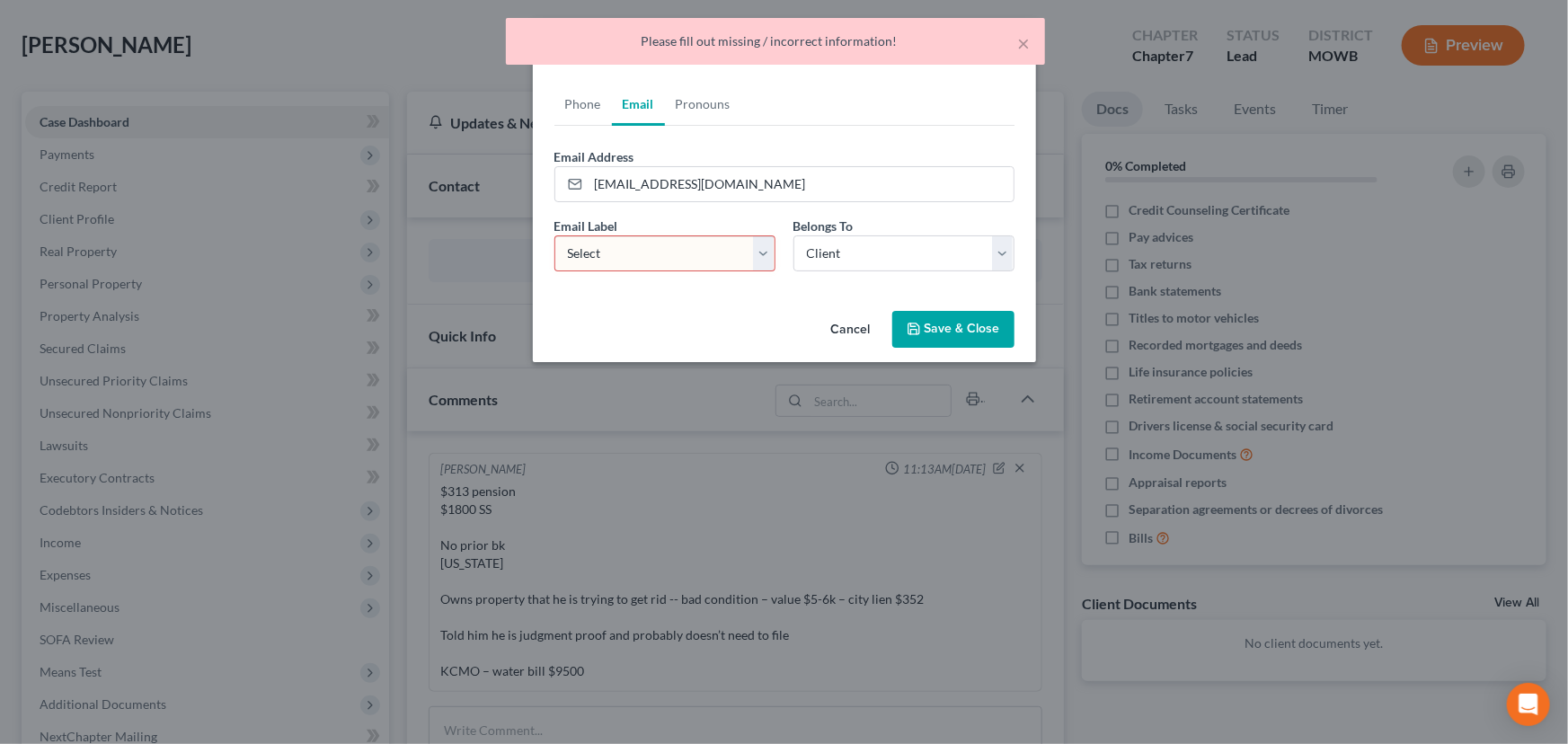
drag, startPoint x: 674, startPoint y: 258, endPoint x: 667, endPoint y: 267, distance: 11.4
click at [672, 259] on select "Select Home Work Other" at bounding box center [664, 254] width 221 height 36
select select "0"
click at [554, 236] on select "Select Home Work Other" at bounding box center [664, 254] width 221 height 36
click at [929, 333] on button "Save & Close" at bounding box center [953, 329] width 123 height 37
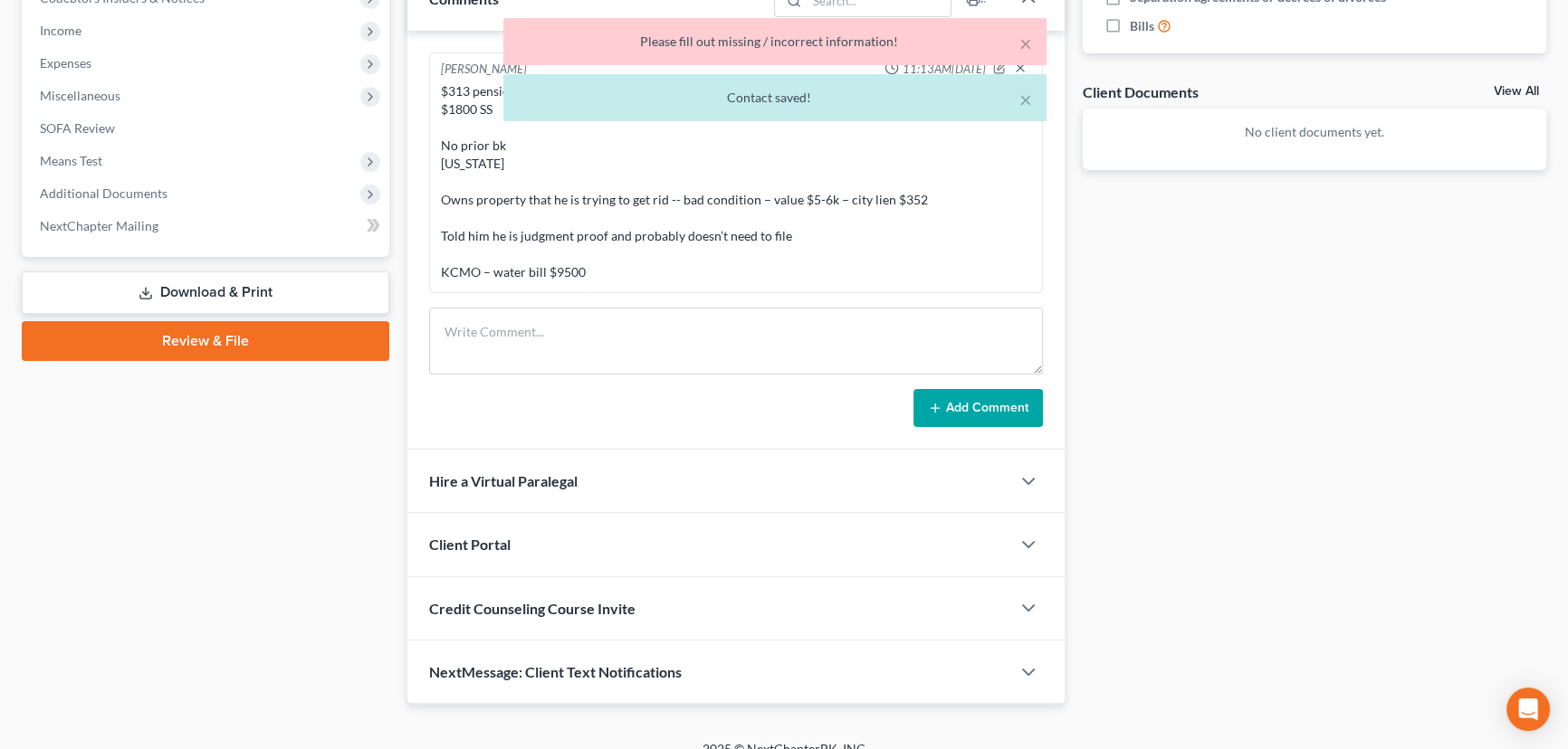
scroll to position [617, 0]
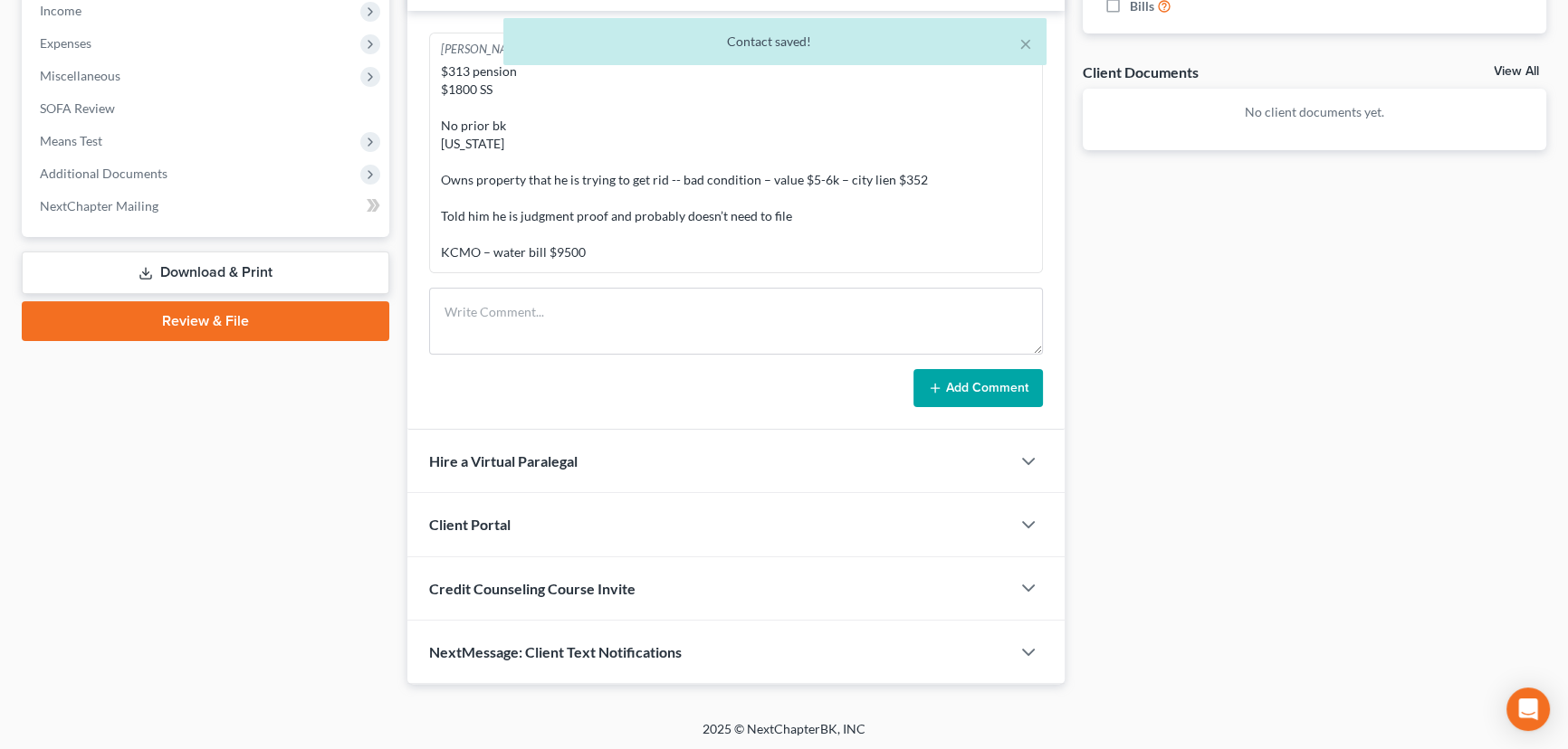
click at [538, 514] on div "Client Portal" at bounding box center [708, 524] width 603 height 63
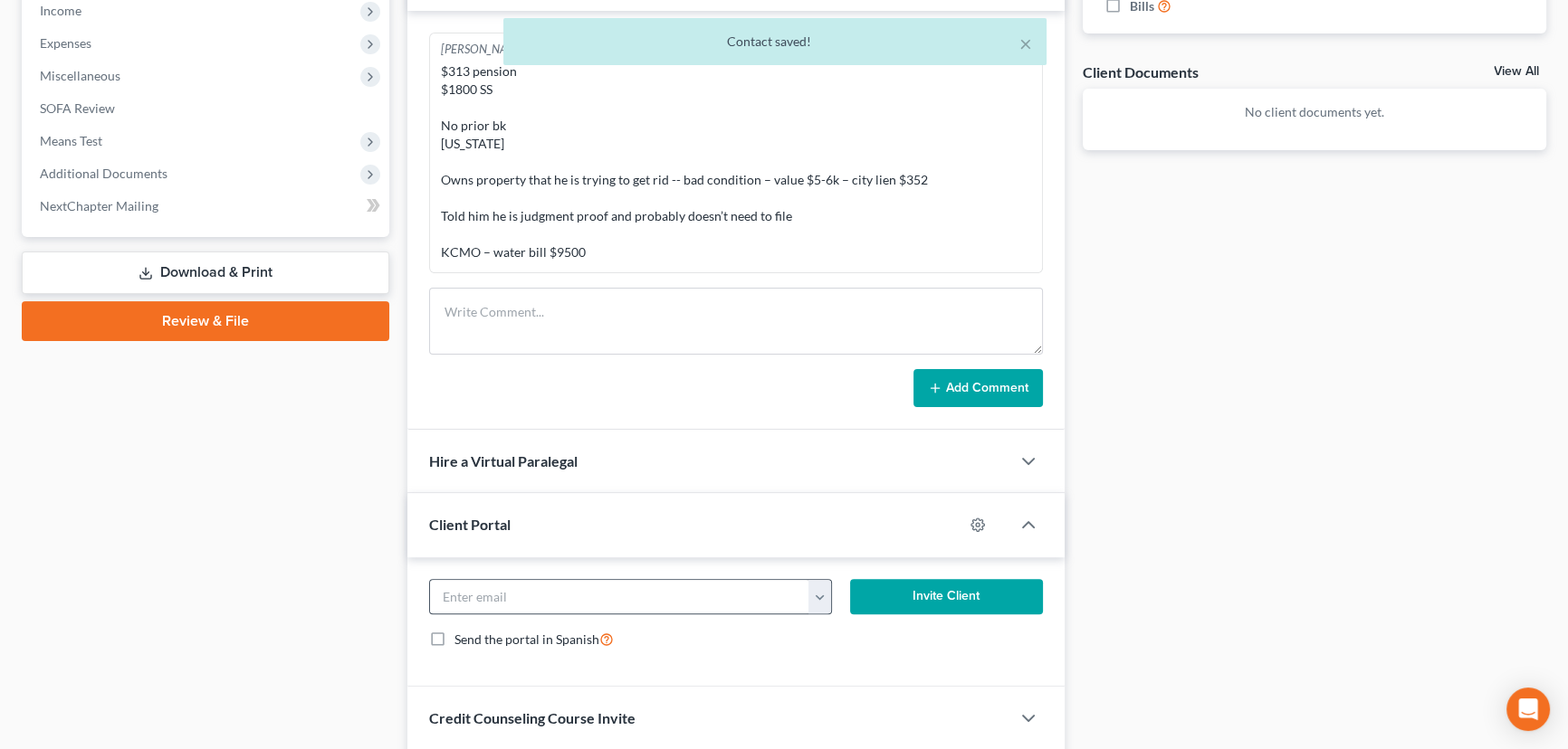
click at [822, 602] on button "button" at bounding box center [819, 598] width 22 height 35
click at [833, 636] on link "[EMAIL_ADDRESS][DOMAIN_NAME]" at bounding box center [933, 637] width 247 height 31
type input "[EMAIL_ADDRESS][DOMAIN_NAME]"
click at [904, 606] on button "Invite Client" at bounding box center [947, 598] width 193 height 37
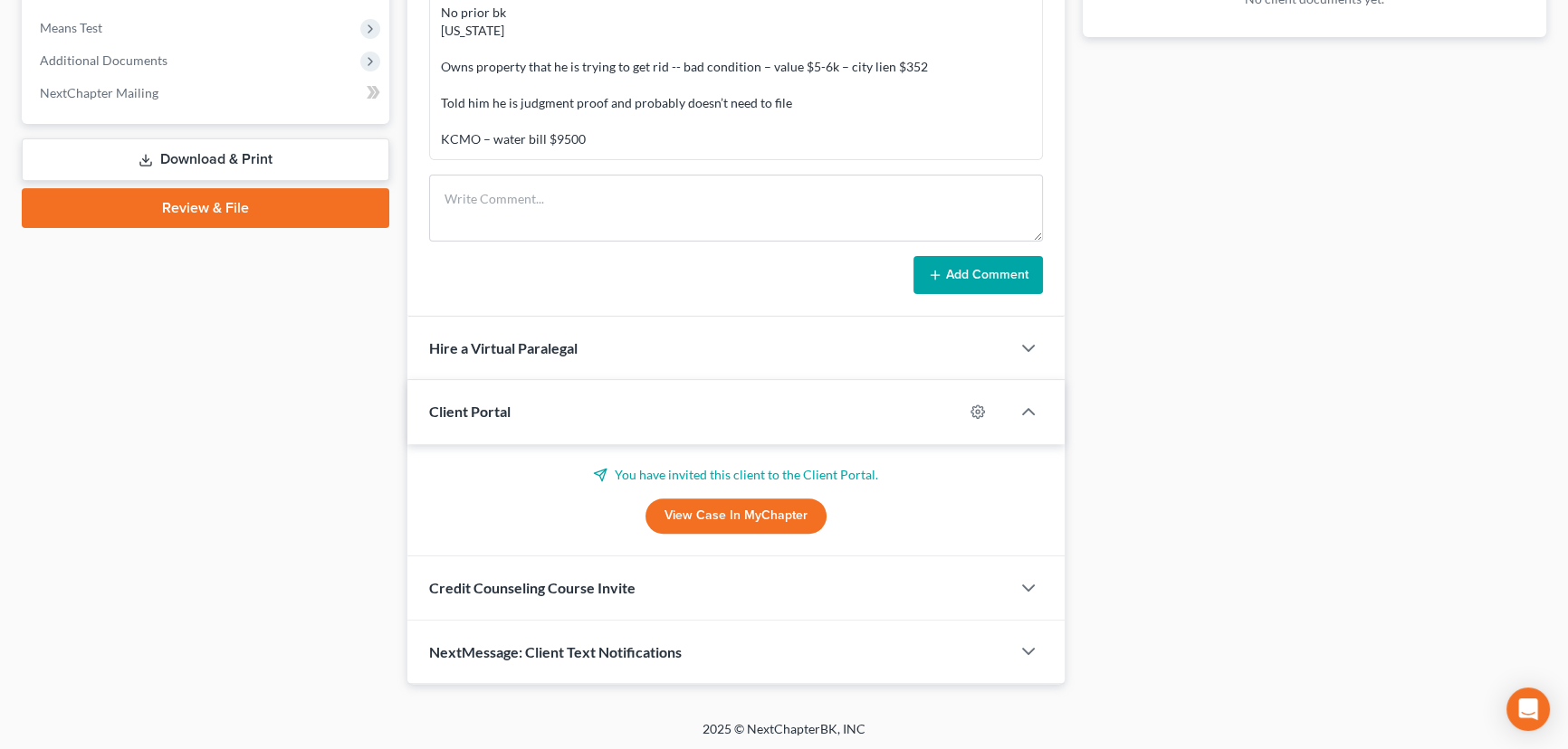
click at [573, 596] on div "Credit Counseling Course Invite" at bounding box center [708, 587] width 603 height 63
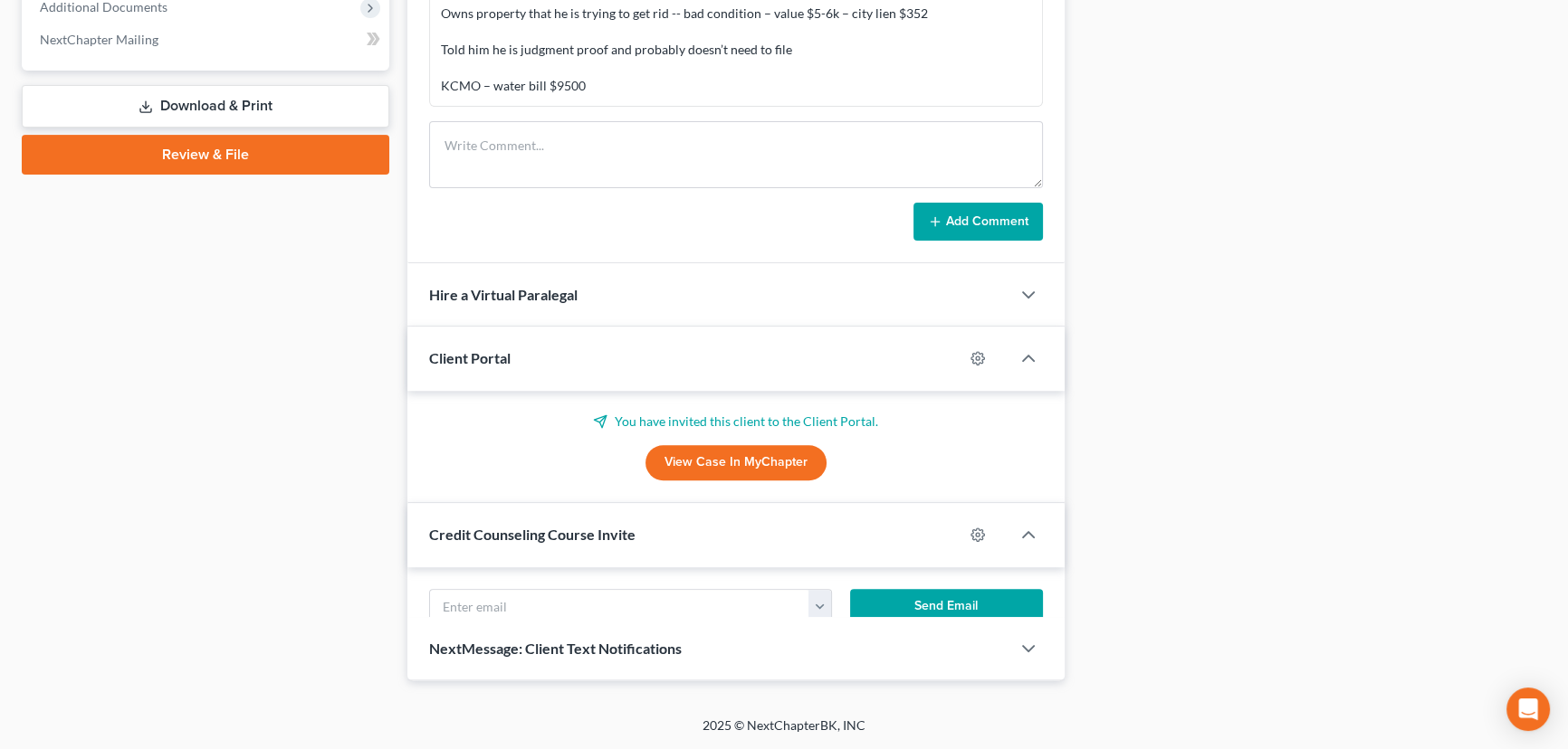
scroll to position [817, 0]
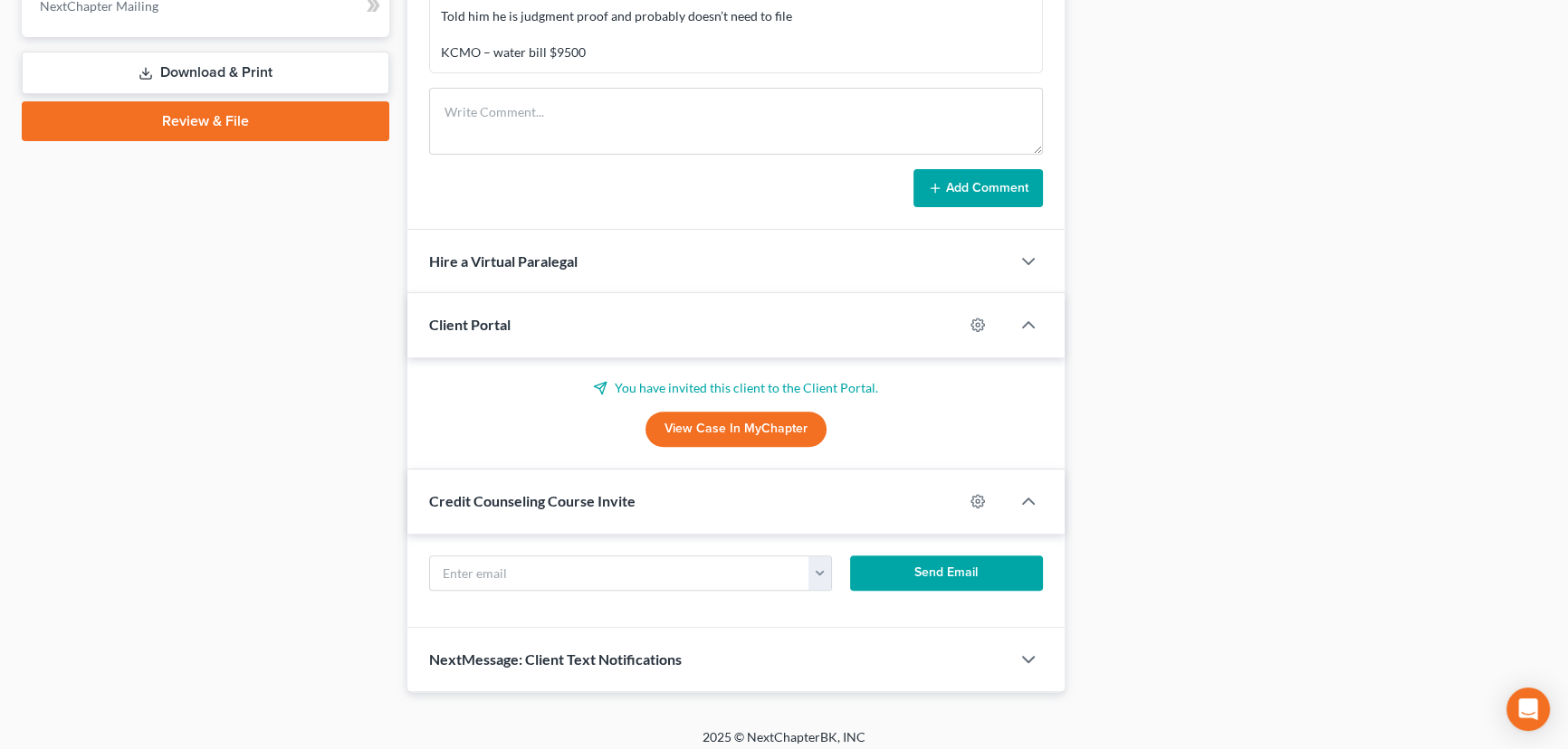
click at [851, 555] on div "Send Email" at bounding box center [946, 574] width 211 height 37
drag, startPoint x: 829, startPoint y: 565, endPoint x: 823, endPoint y: 576, distance: 12.5
click at [829, 566] on button "button" at bounding box center [819, 574] width 22 height 35
click at [837, 614] on link "[EMAIL_ADDRESS][DOMAIN_NAME]" at bounding box center [933, 614] width 247 height 31
type input "[EMAIL_ADDRESS][DOMAIN_NAME]"
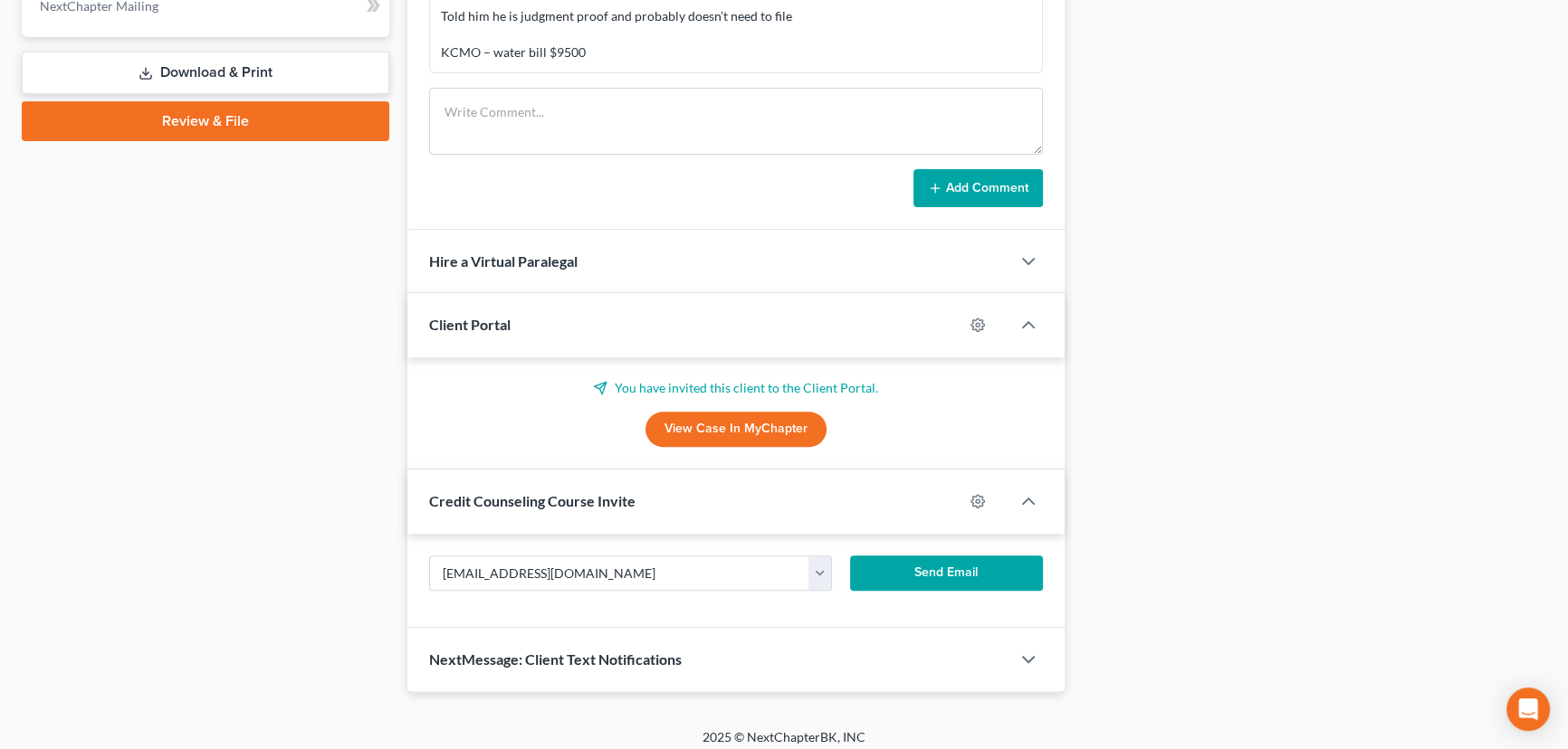
click at [916, 575] on button "Send Email" at bounding box center [947, 574] width 193 height 37
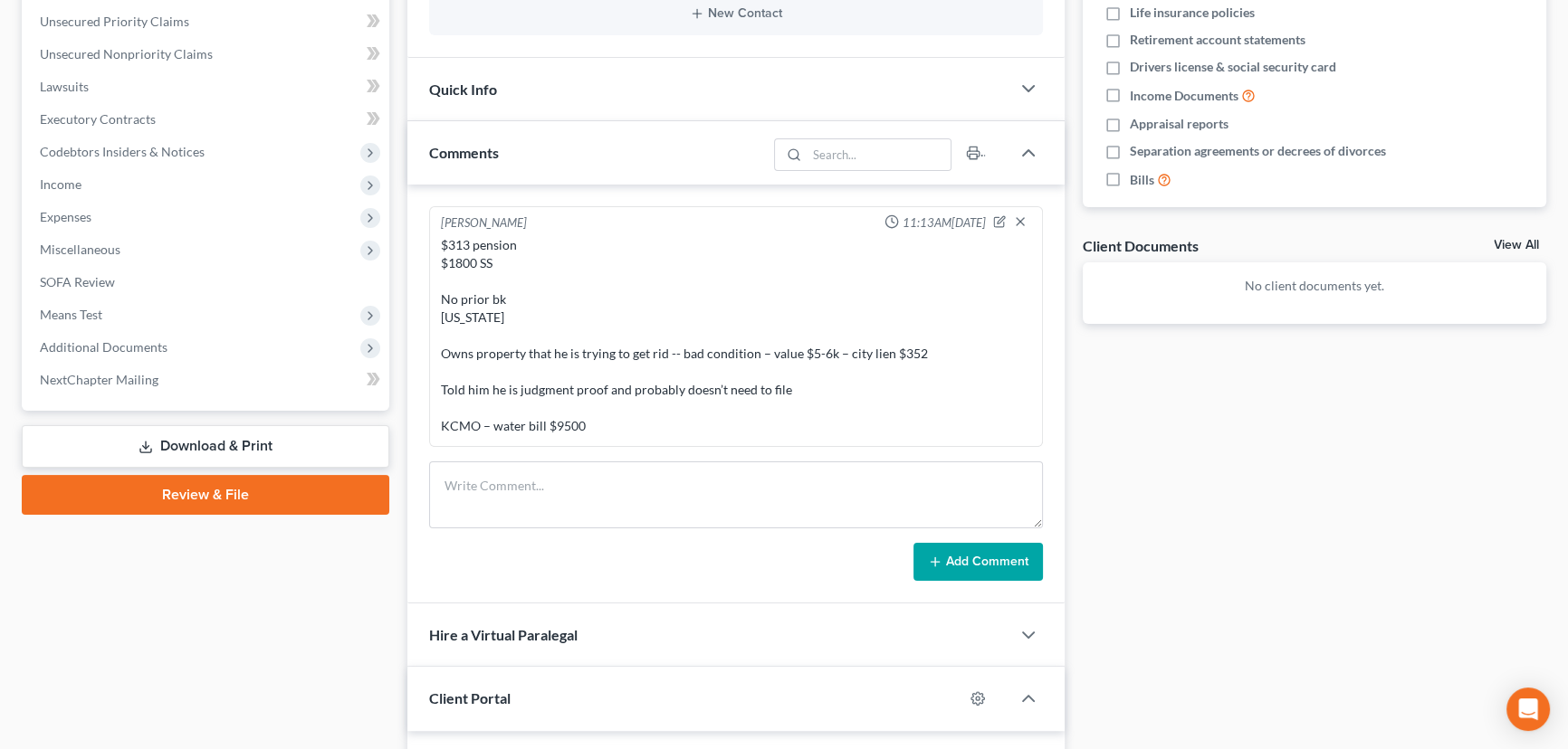
scroll to position [407, 0]
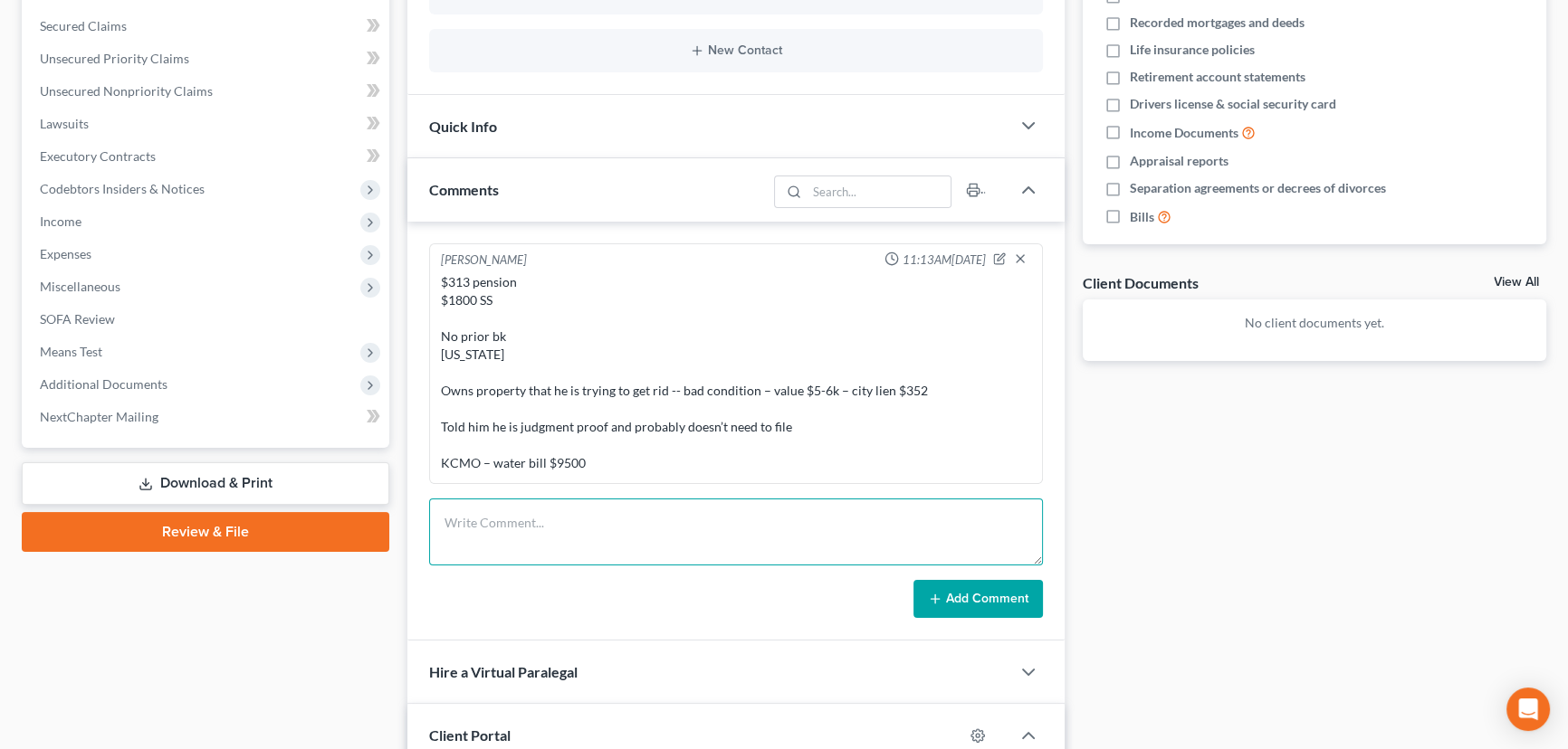
click at [543, 549] on textarea at bounding box center [736, 531] width 614 height 67
type textarea "has a debt consolidation plan but is still being sued quoted $2500"
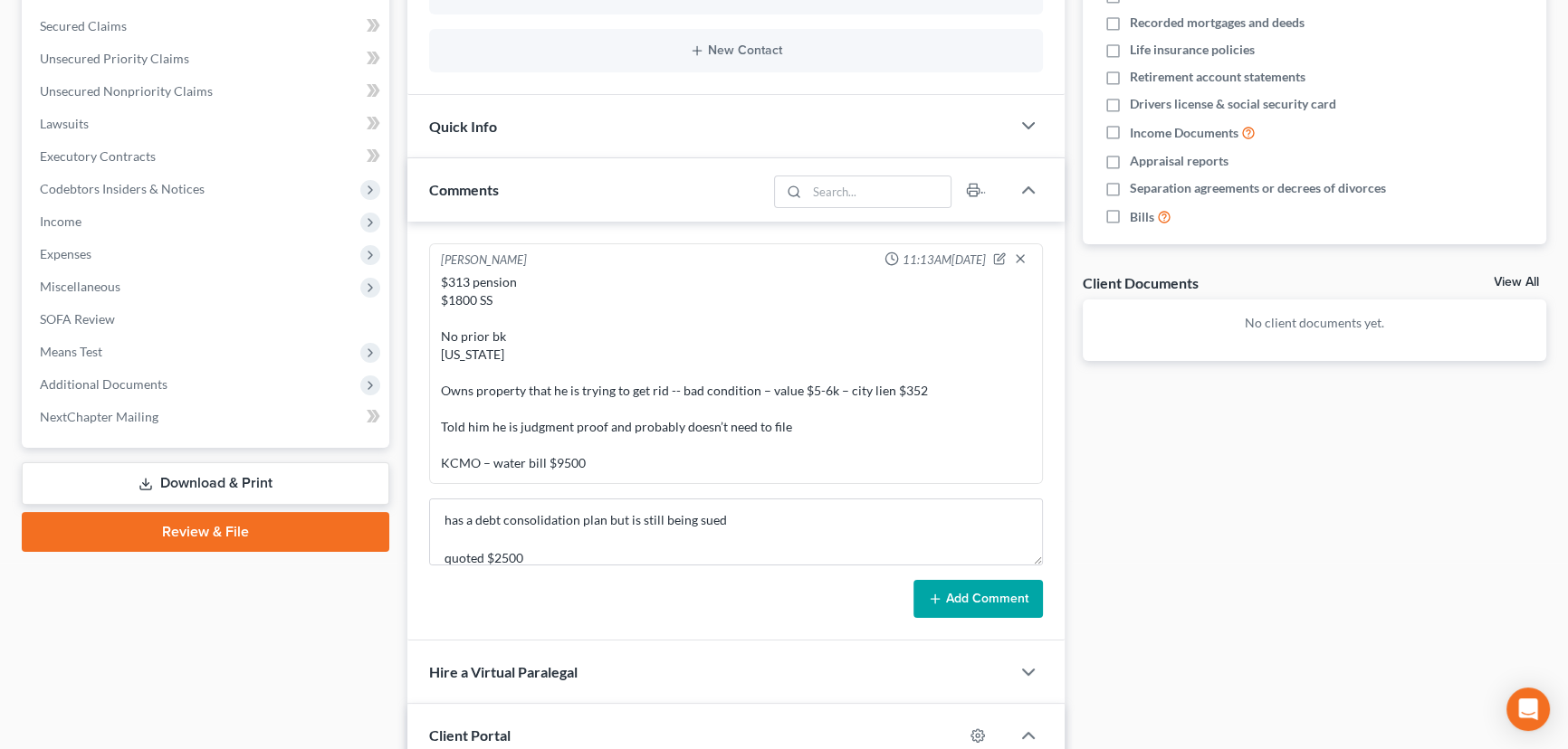
click at [950, 590] on button "Add Comment" at bounding box center [978, 599] width 129 height 38
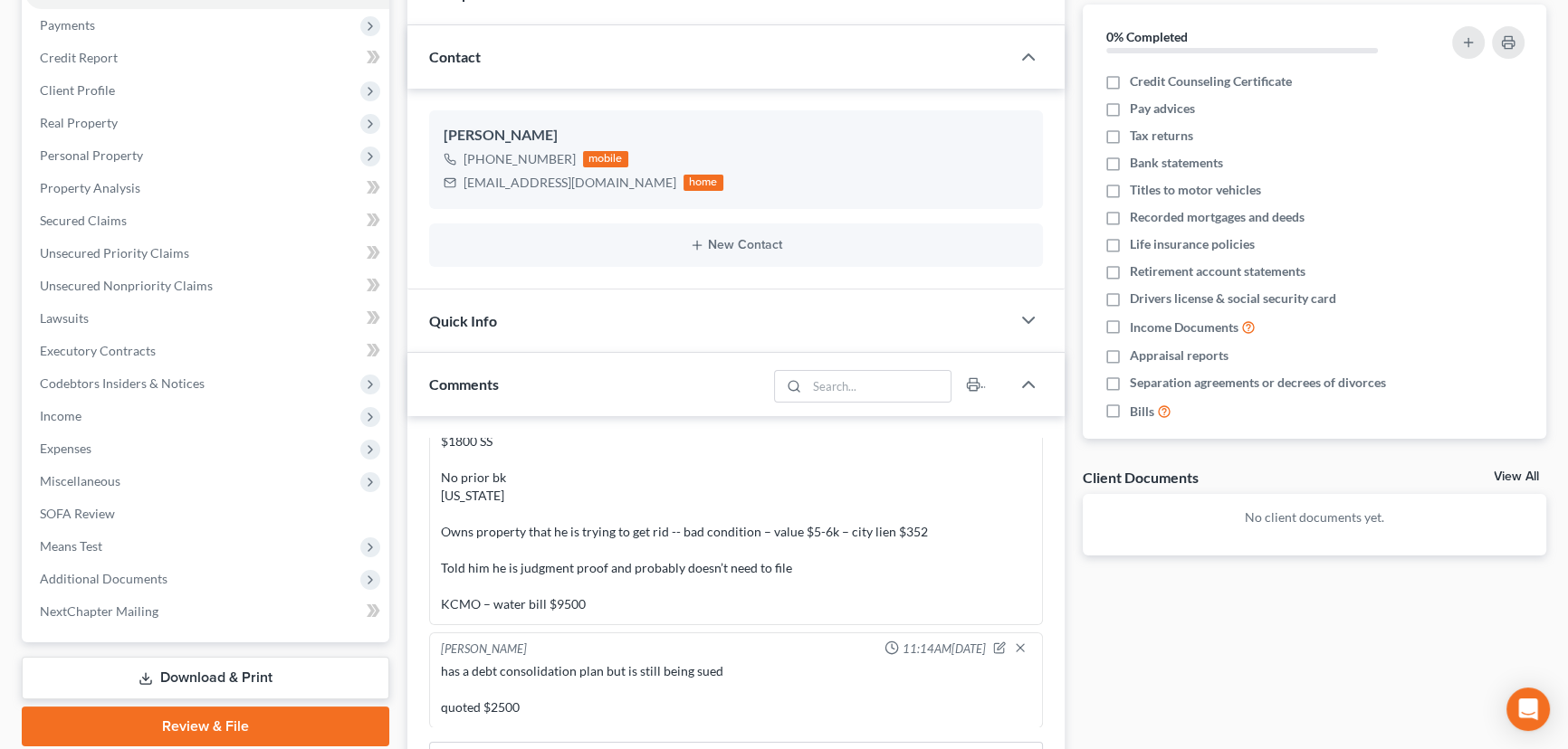
scroll to position [0, 0]
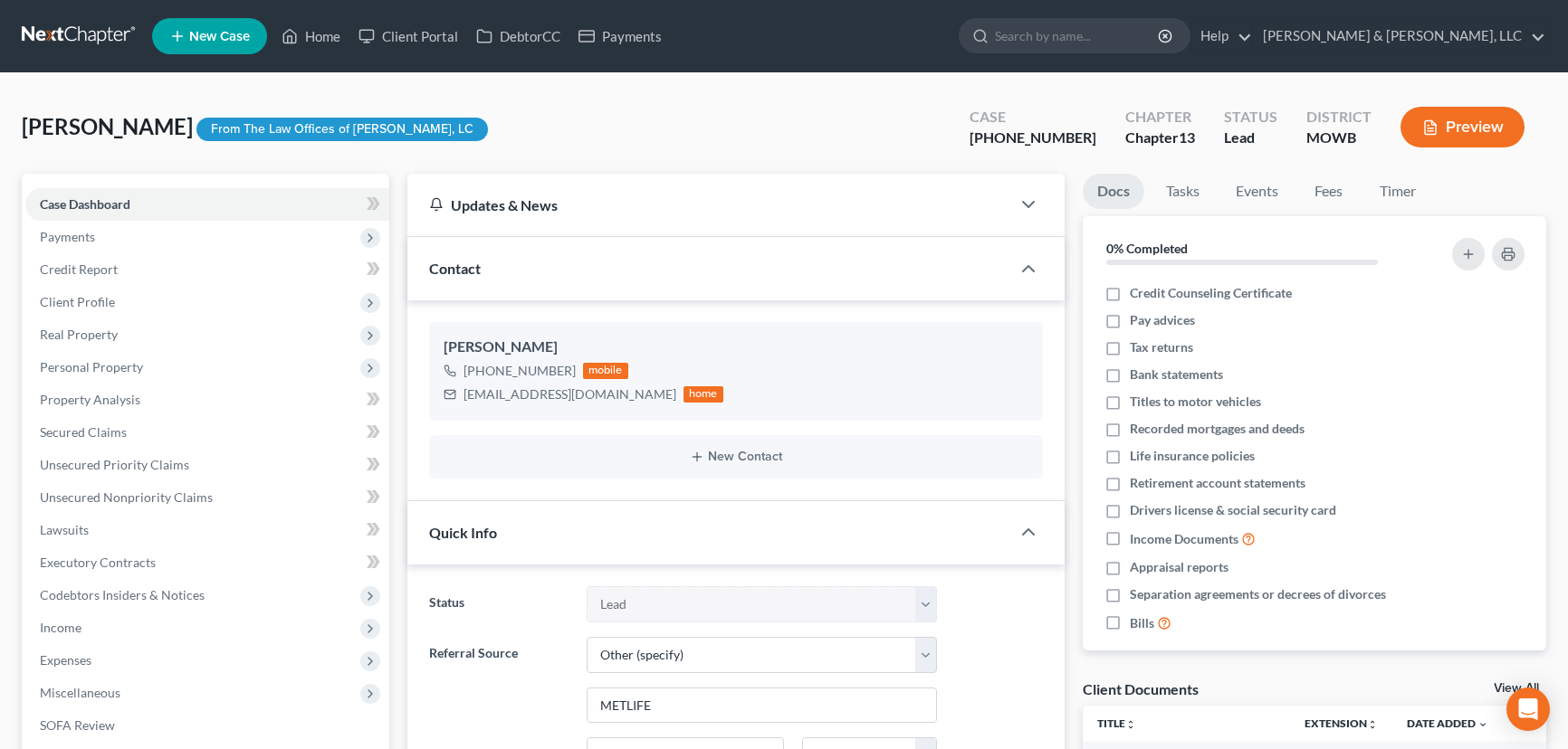
select select "8"
select select "6"
select select "0"
click at [322, 43] on link "Home" at bounding box center [311, 37] width 77 height 33
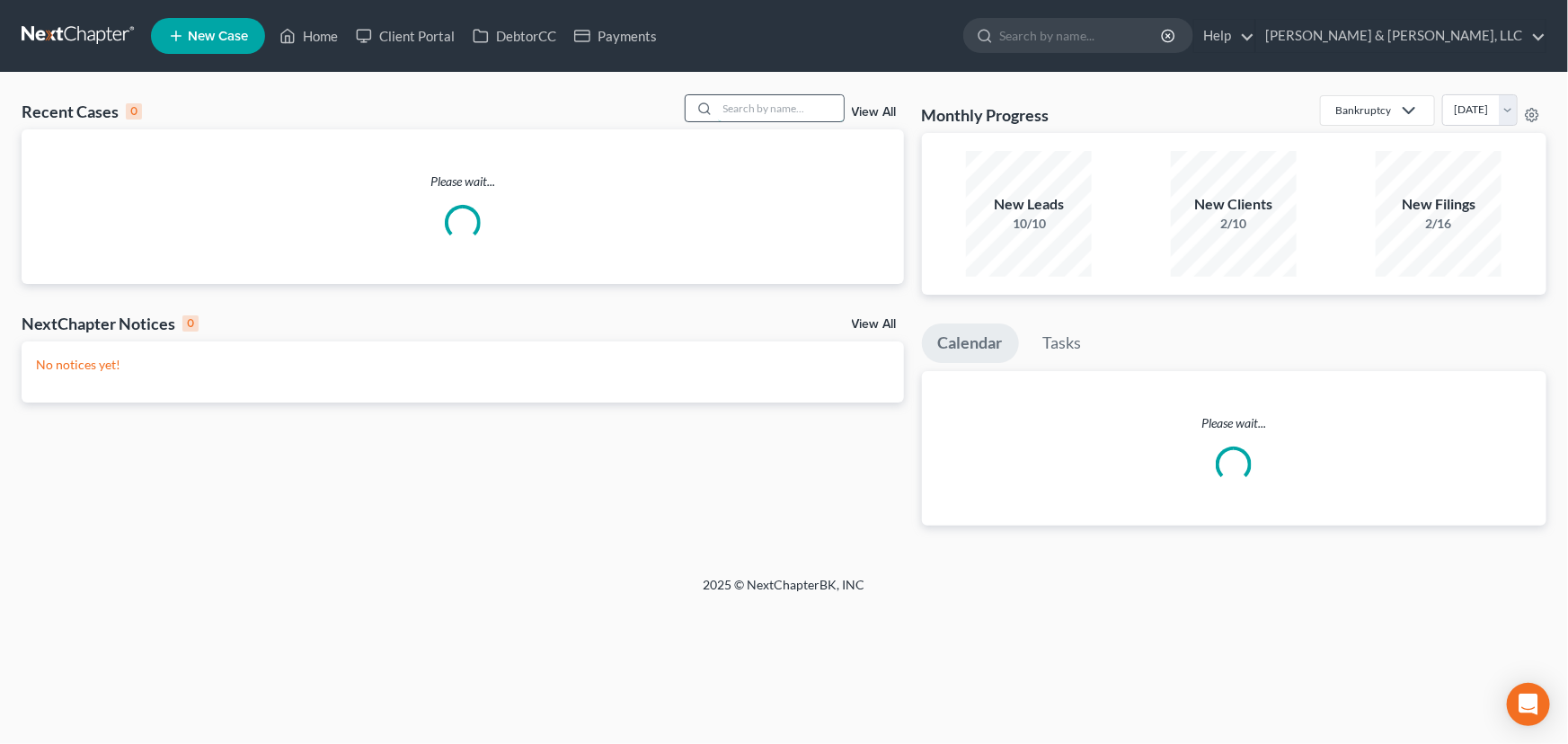
click at [813, 107] on input "search" at bounding box center [780, 108] width 125 height 26
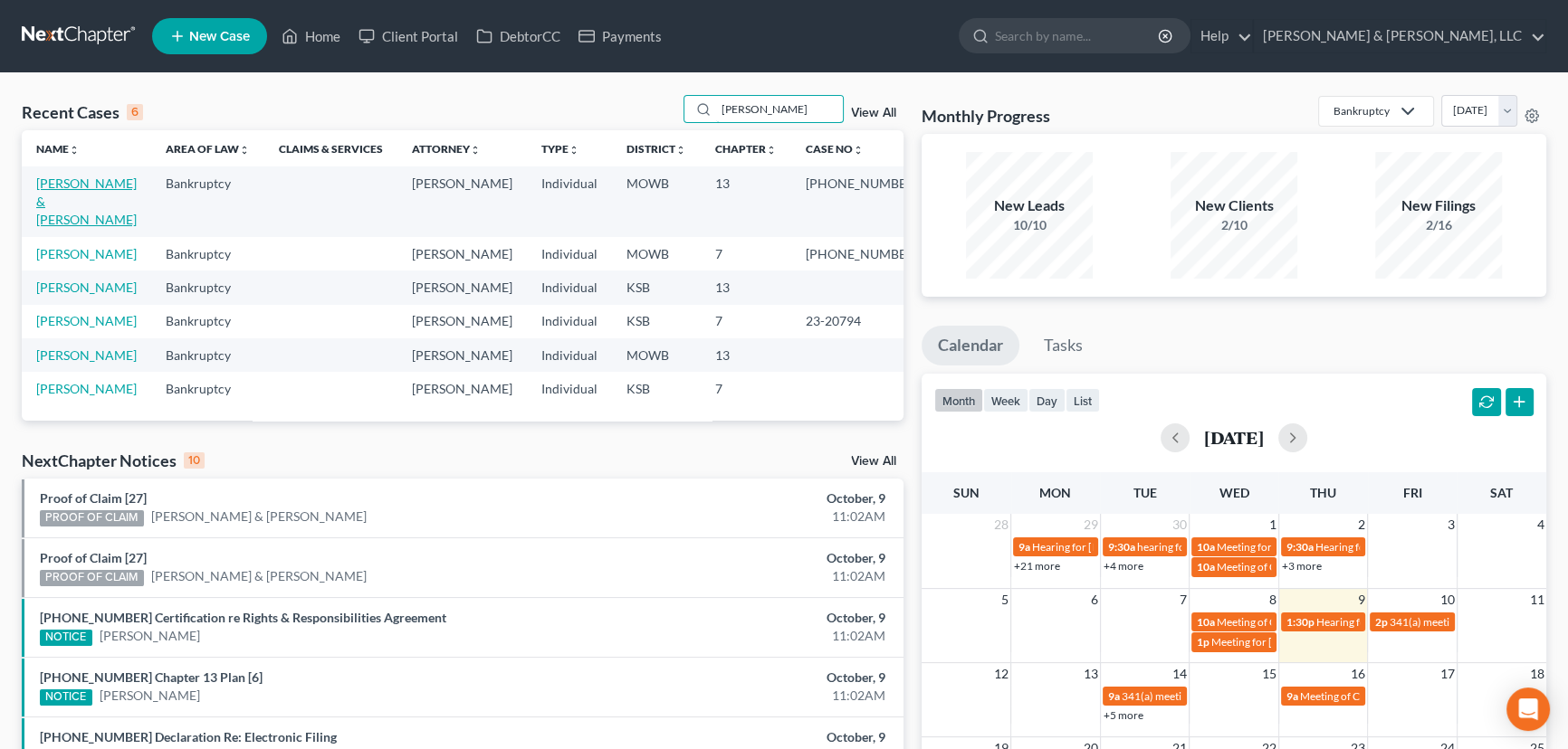
type input "boyd"
click at [82, 189] on link "[PERSON_NAME] & [PERSON_NAME]" at bounding box center [87, 201] width 100 height 52
select select "6"
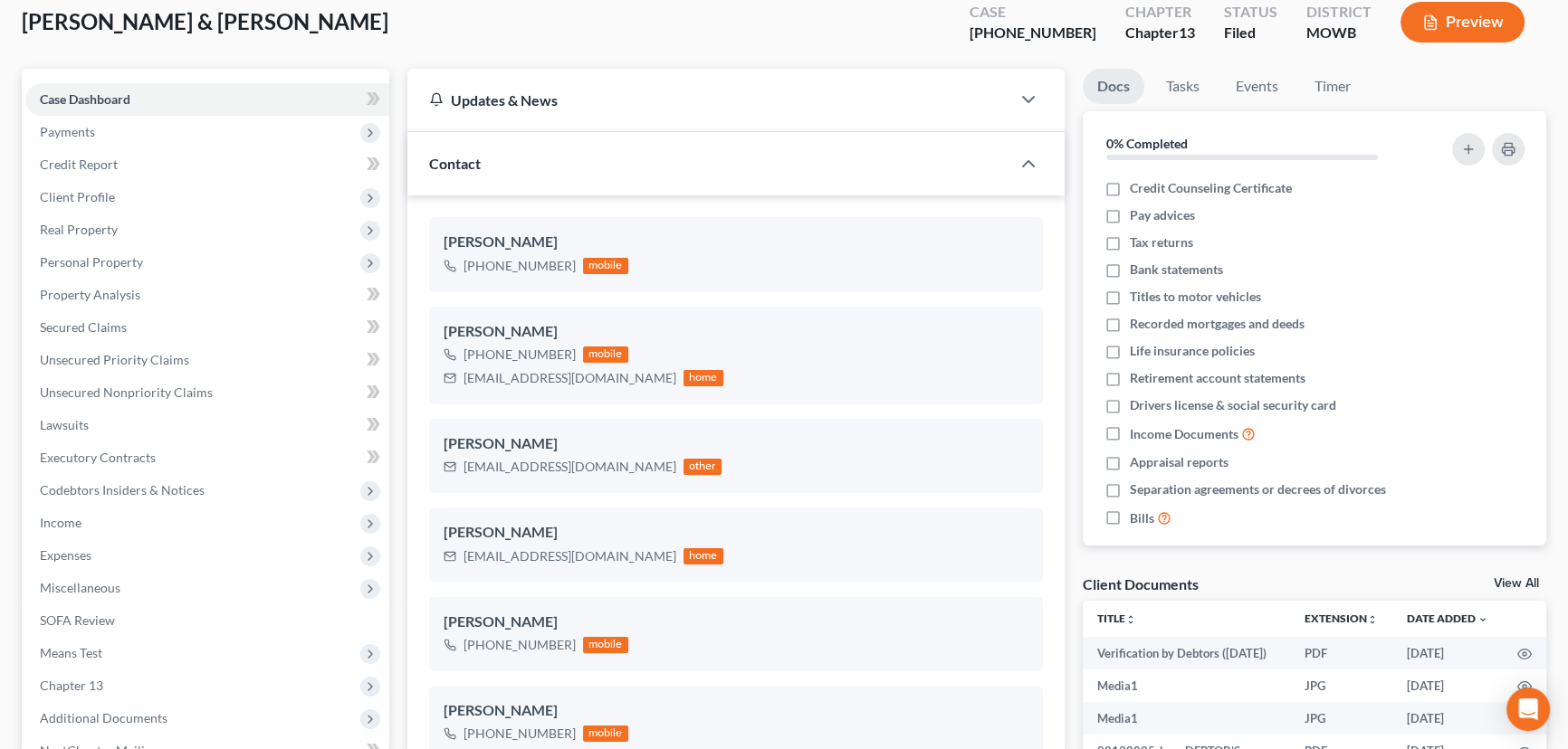
scroll to position [81, 0]
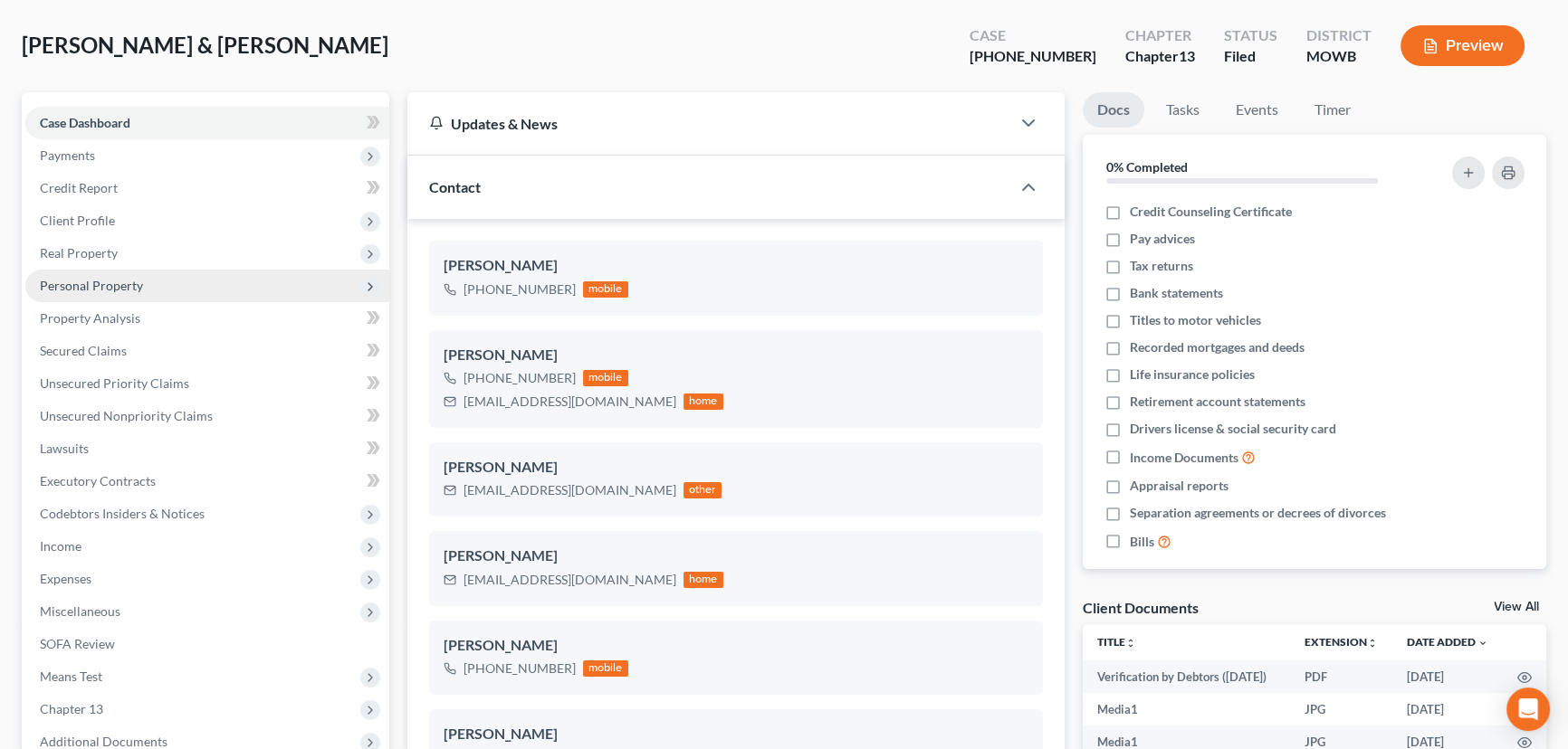
click at [69, 288] on span "Personal Property" at bounding box center [91, 285] width 103 height 15
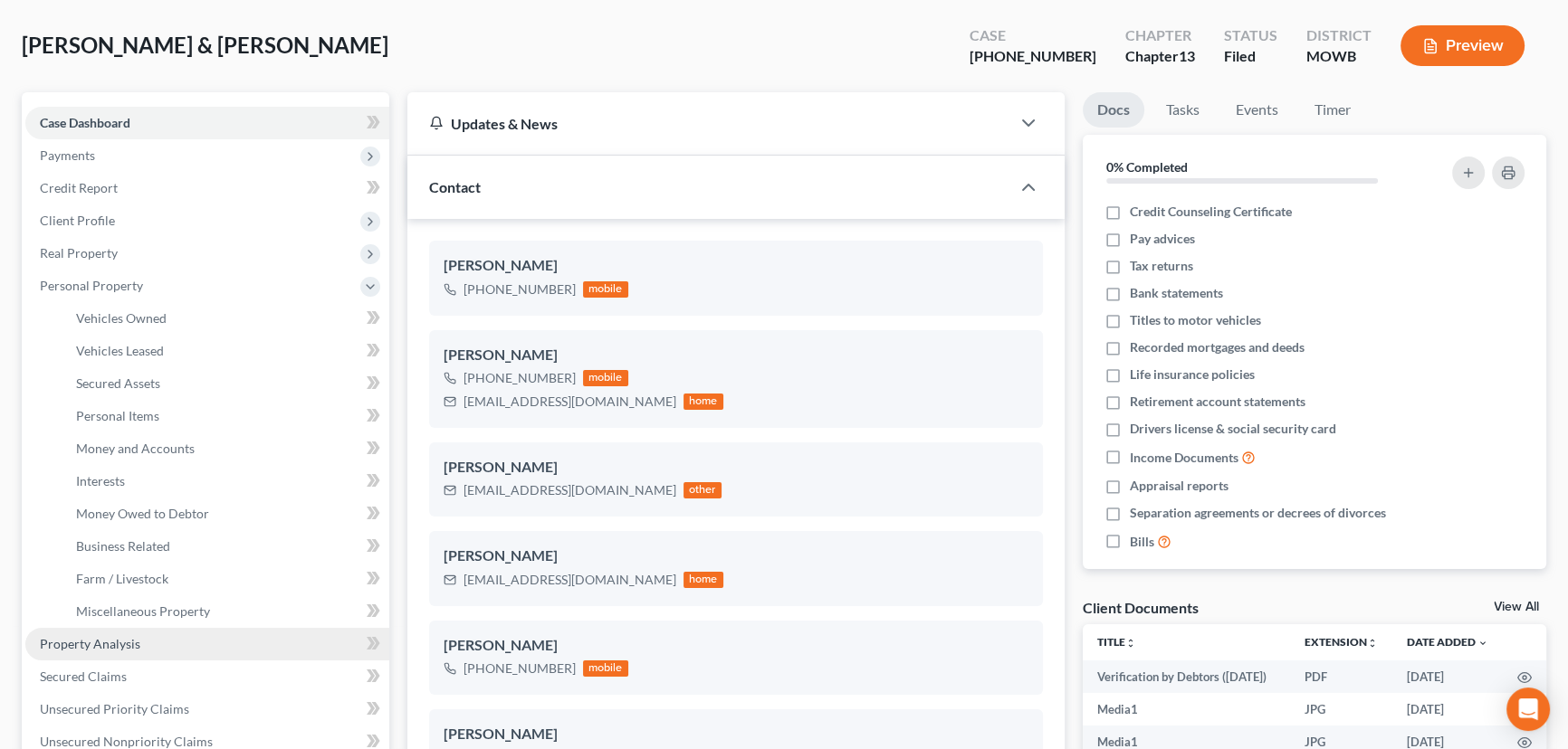
click at [91, 636] on span "Property Analysis" at bounding box center [90, 644] width 100 height 15
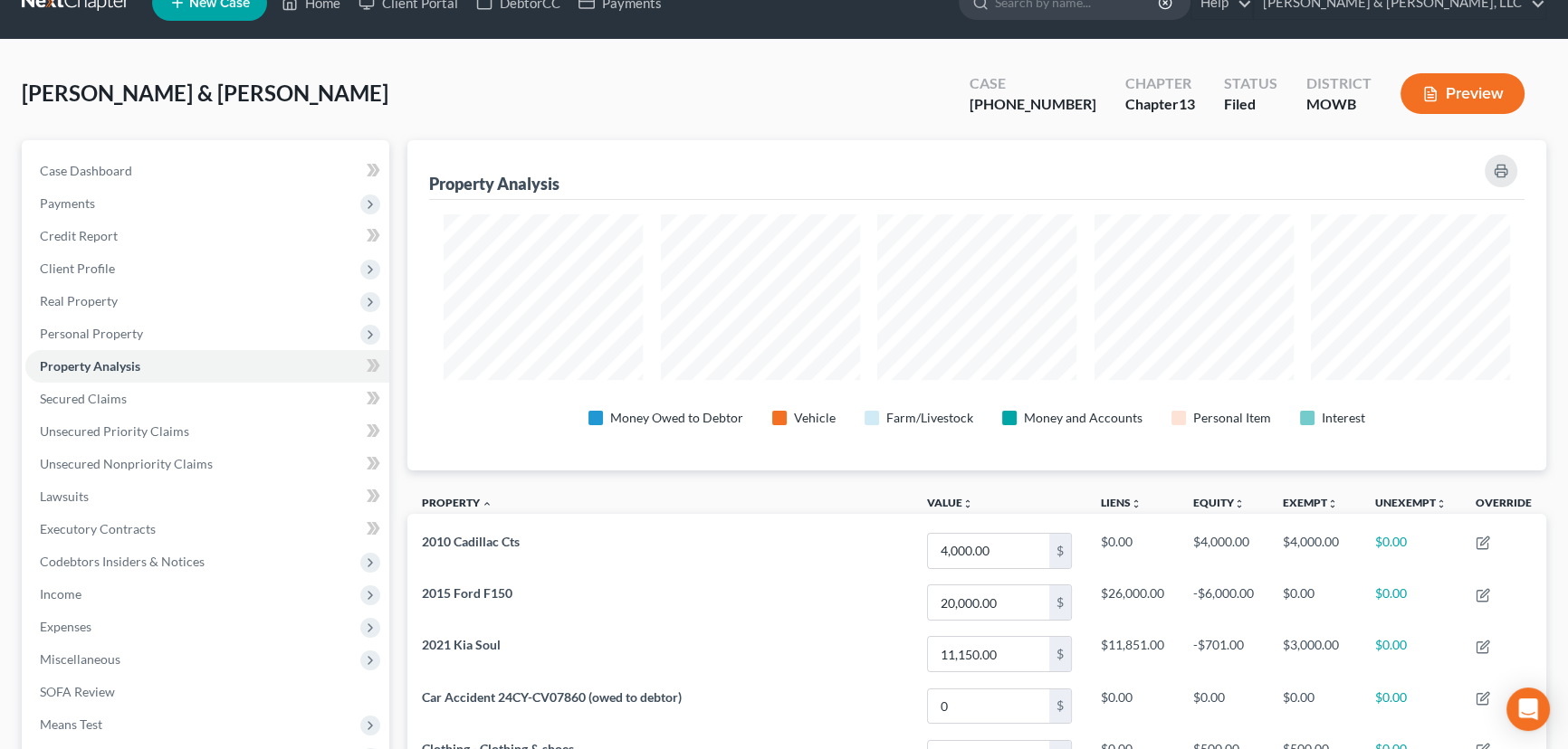
scroll to position [28, 0]
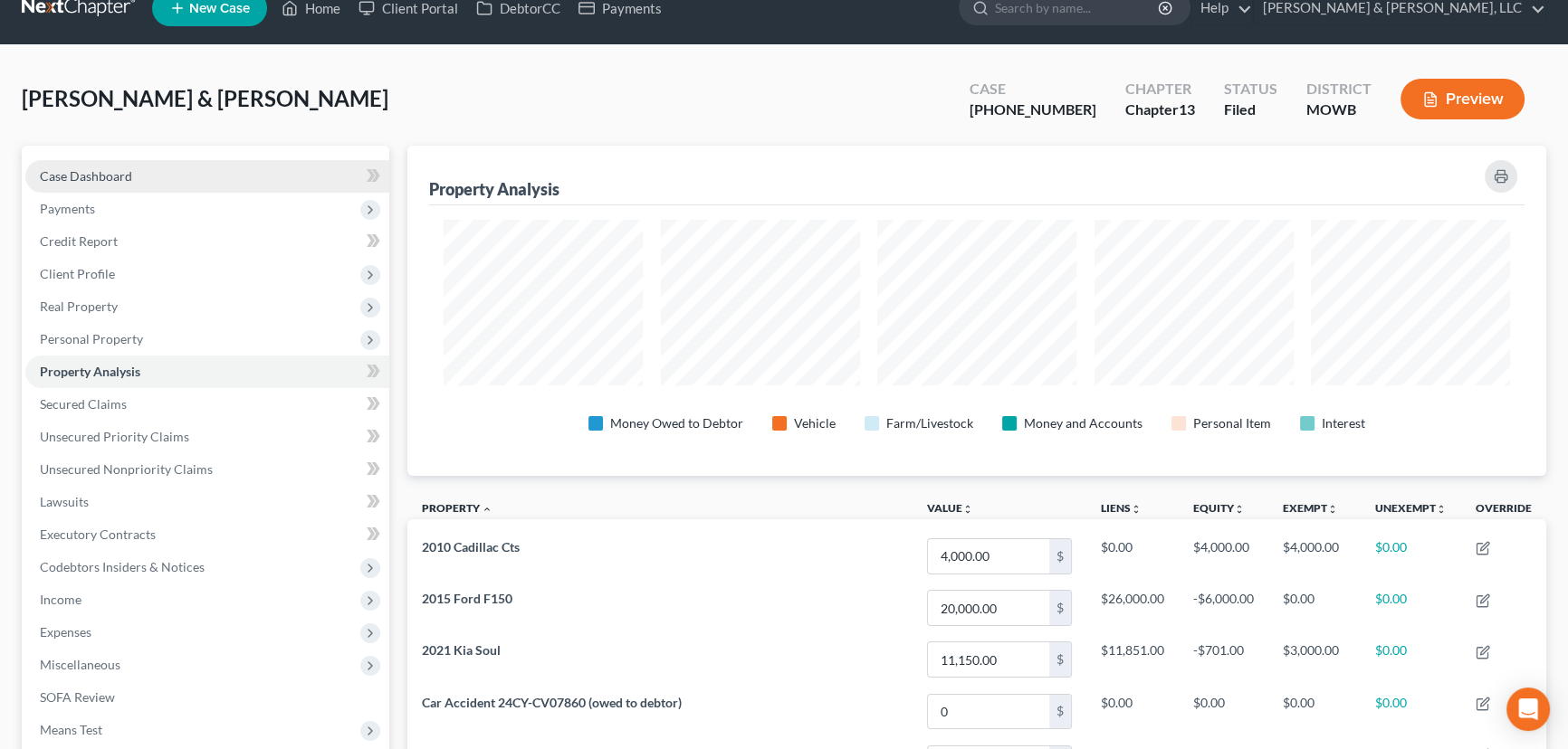
click at [98, 160] on link "Case Dashboard" at bounding box center [206, 176] width 364 height 33
select select "6"
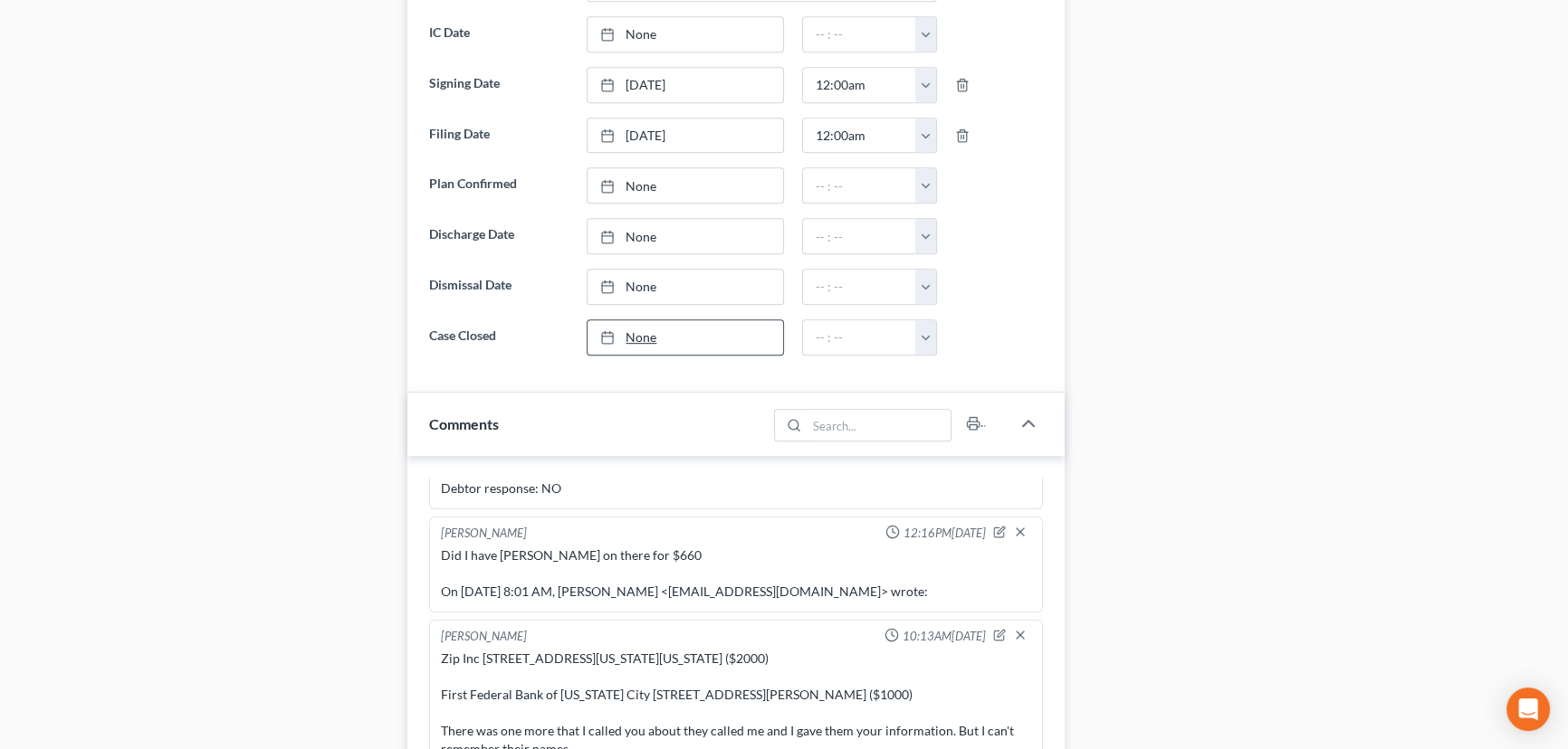
scroll to position [1481, 0]
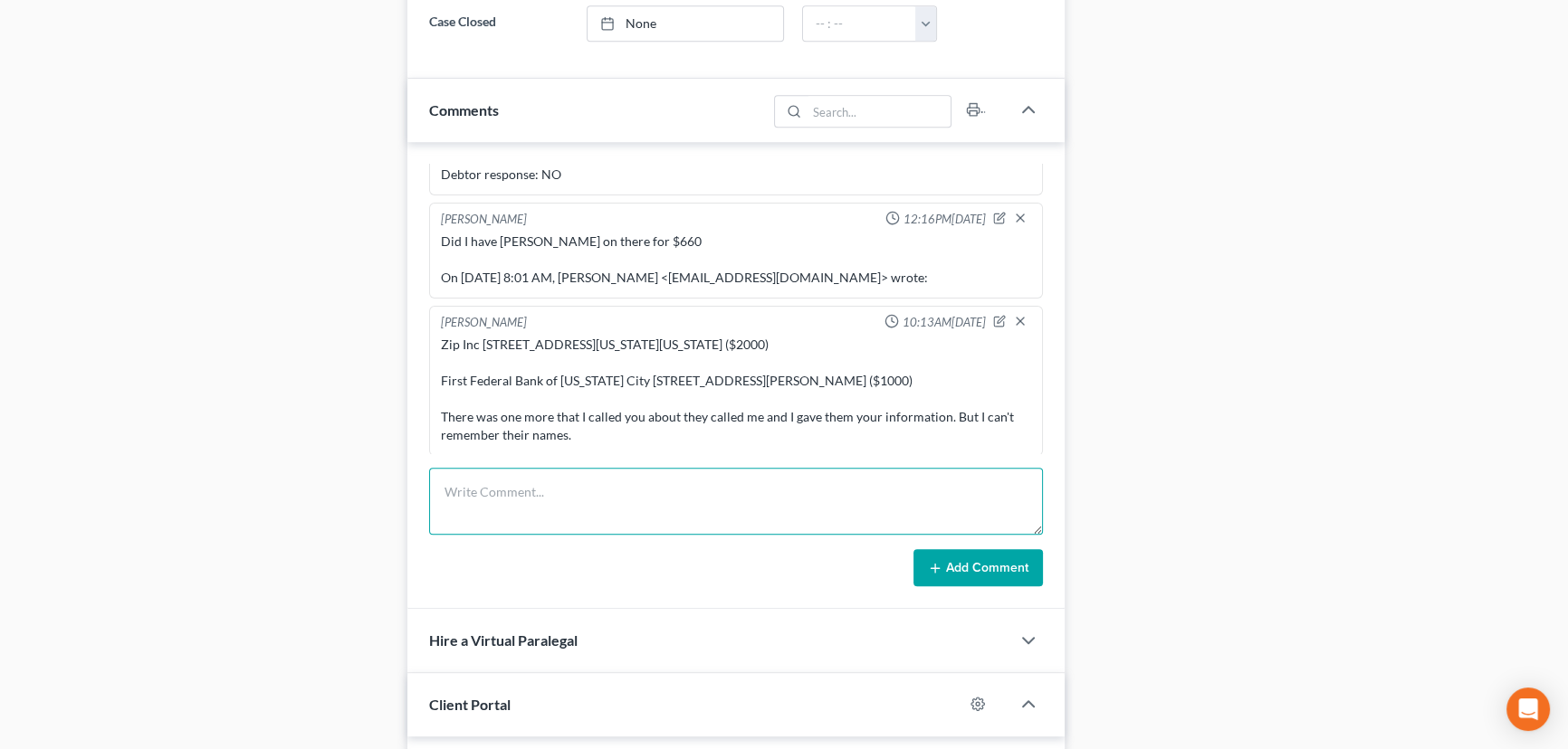
click at [557, 497] on textarea at bounding box center [736, 500] width 614 height 67
type textarea "Check for $6900 from Dipasquale Moore."
click at [947, 551] on button "Add Comment" at bounding box center [978, 568] width 129 height 38
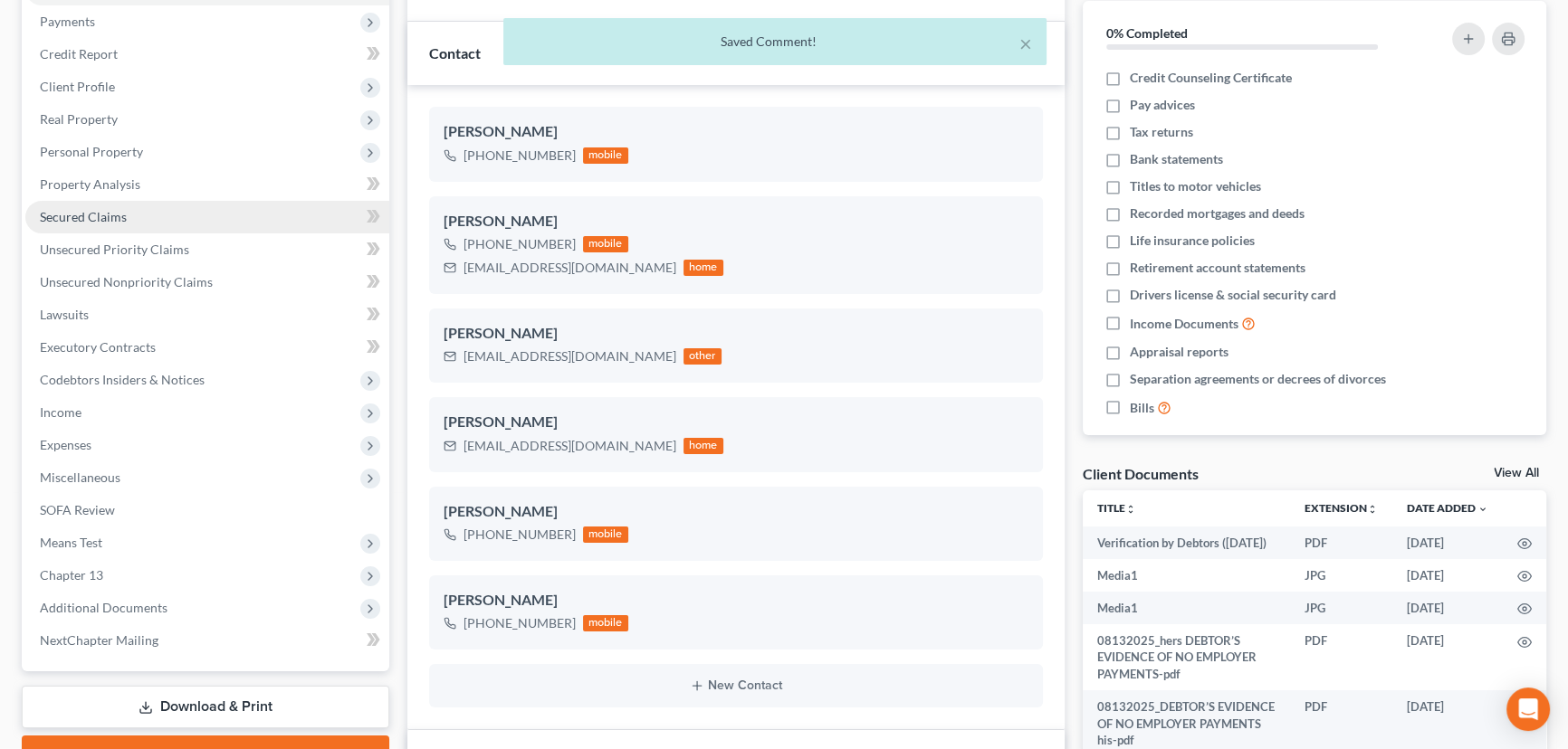
scroll to position [164, 0]
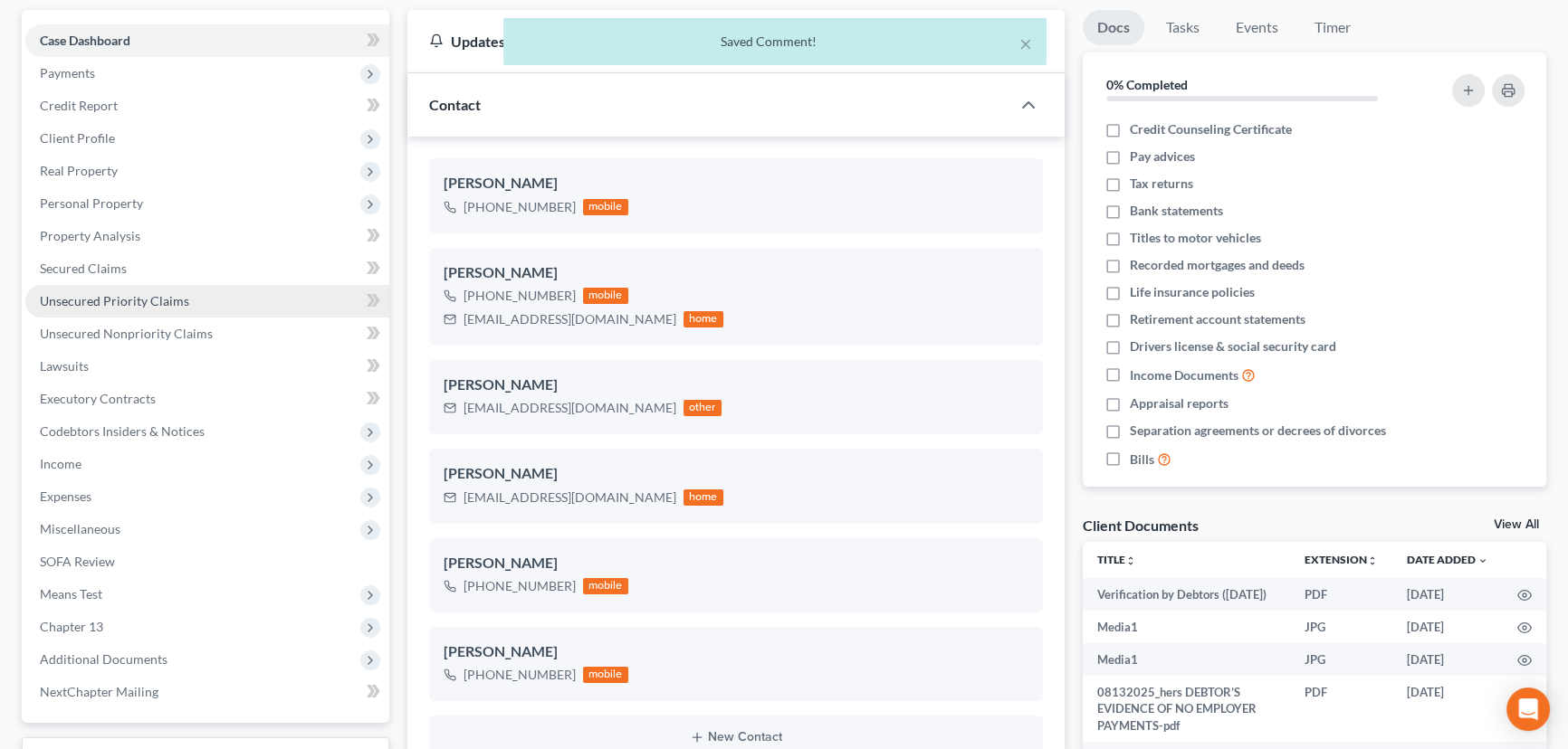
click at [67, 293] on span "Unsecured Priority Claims" at bounding box center [114, 301] width 149 height 15
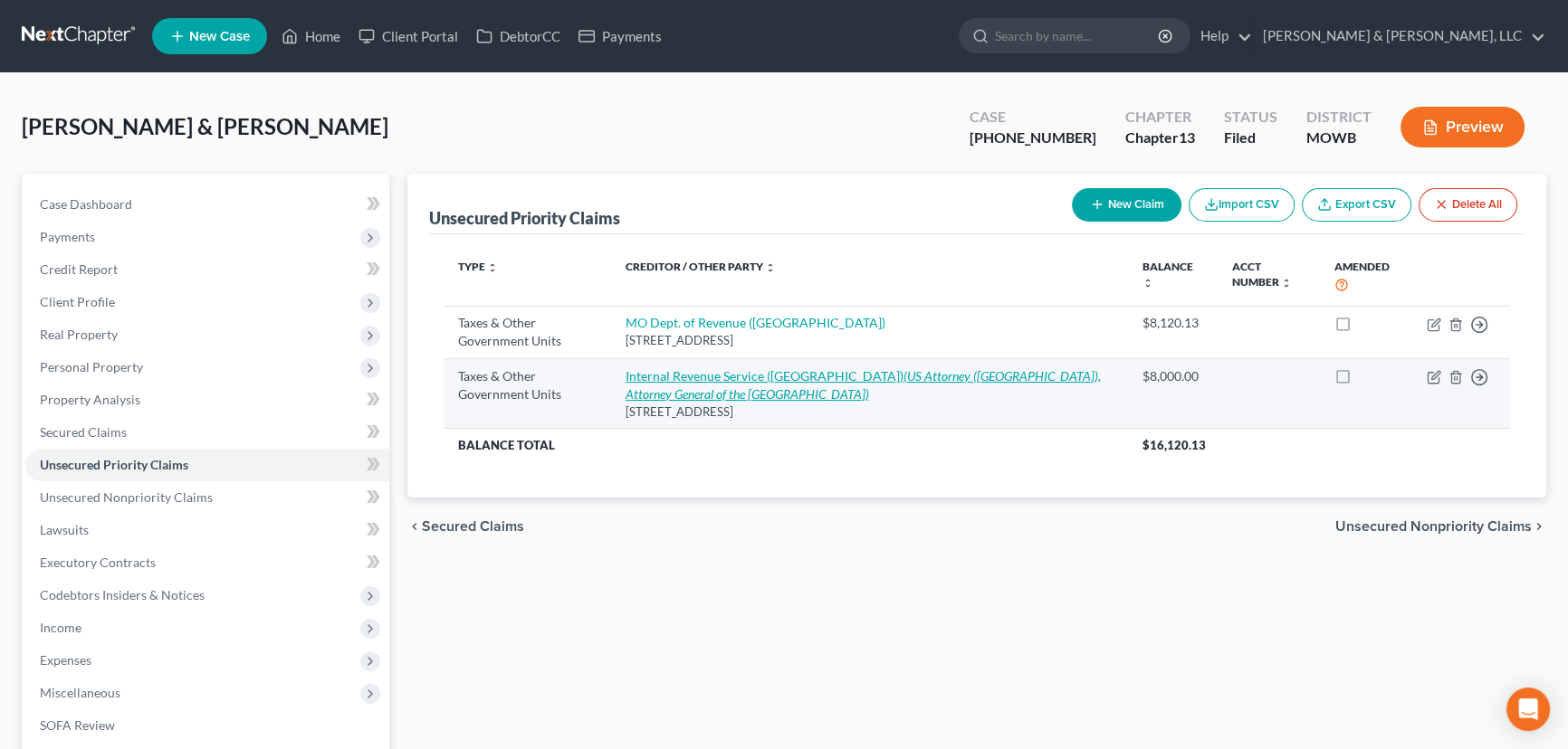
click at [750, 369] on link "Internal Revenue Service (MO) (US Attorney (MO), Attorney General of the United…" at bounding box center [863, 385] width 475 height 34
select select "0"
select select "39"
select select "2"
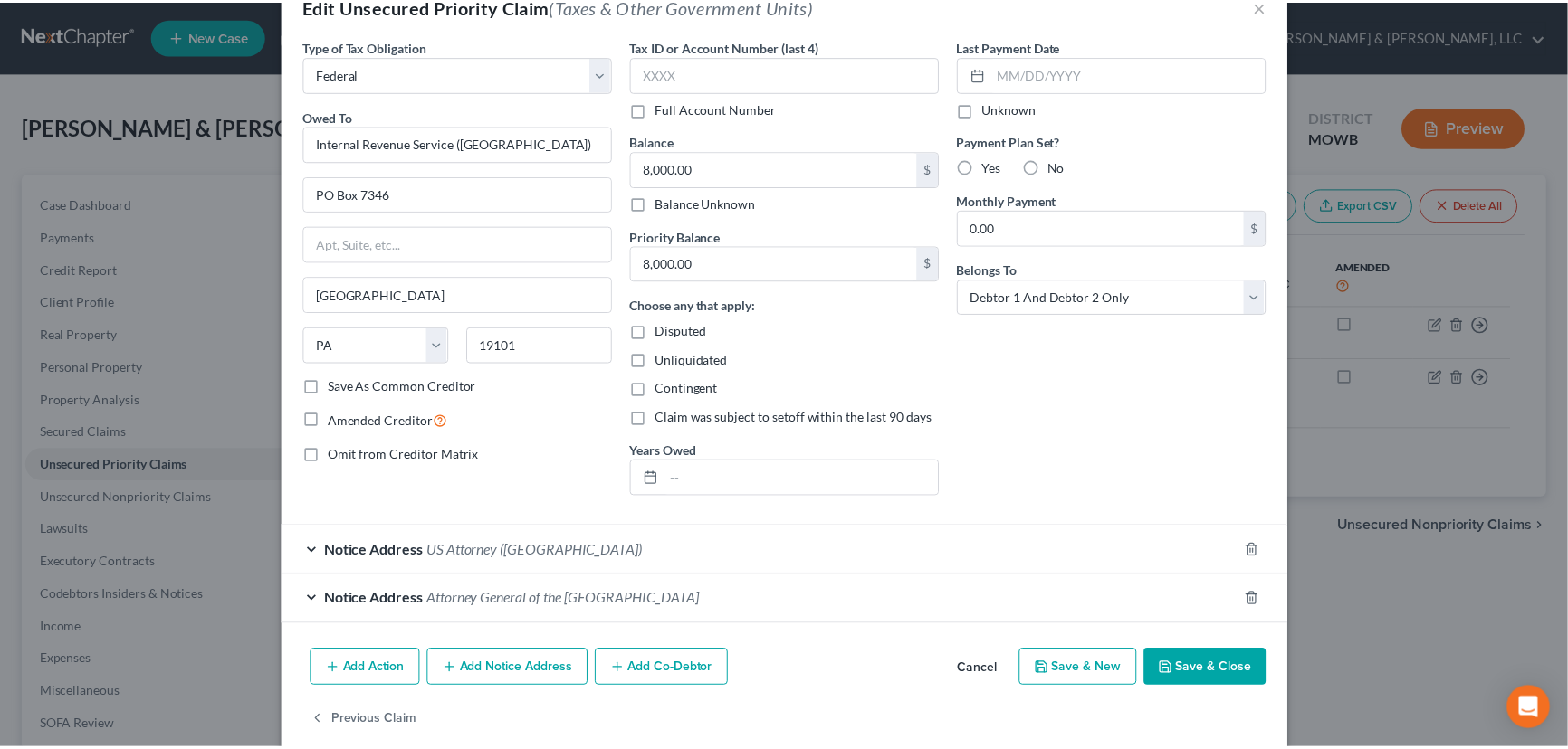
scroll to position [72, 0]
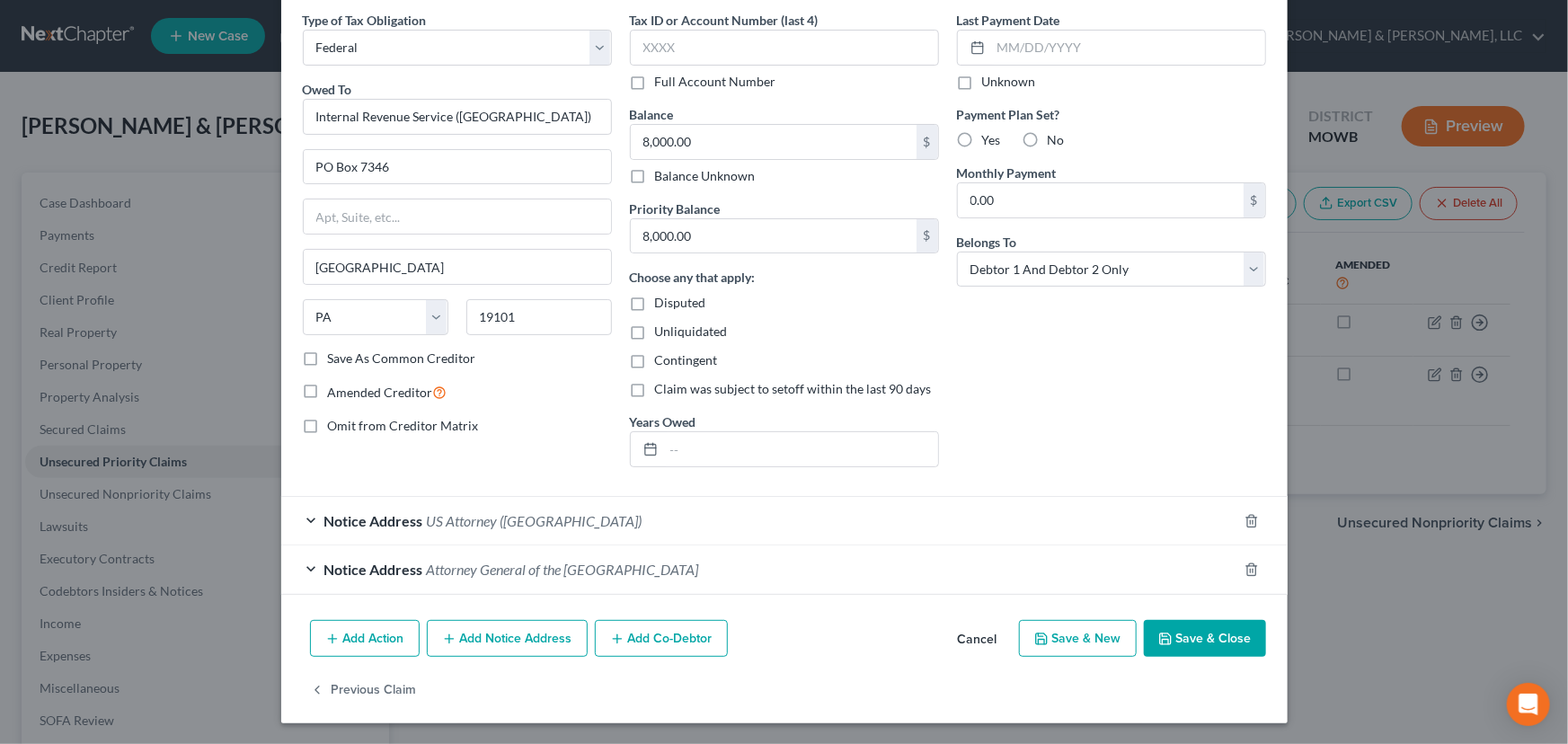
click at [1182, 644] on button "Save & Close" at bounding box center [1205, 639] width 123 height 37
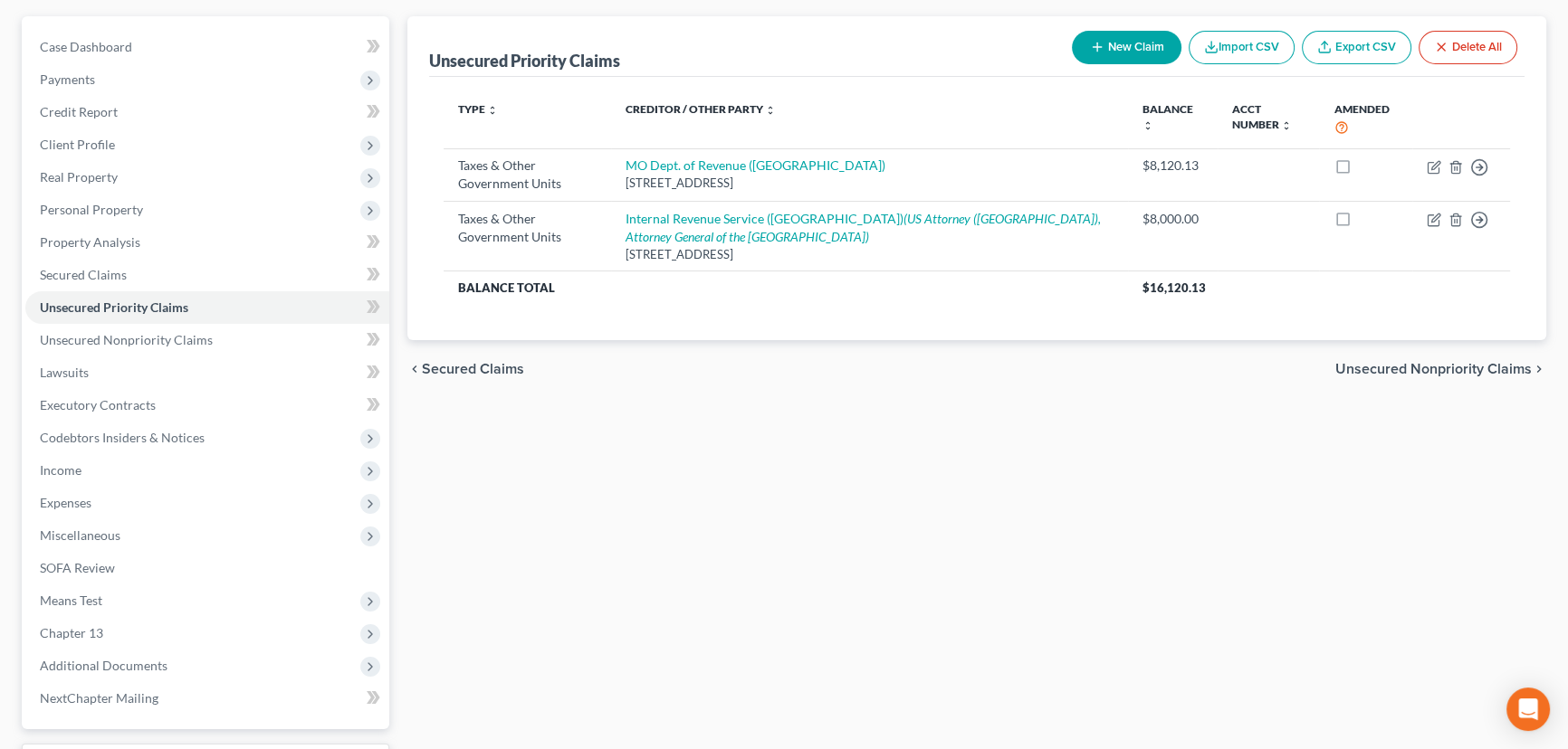
scroll to position [144, 0]
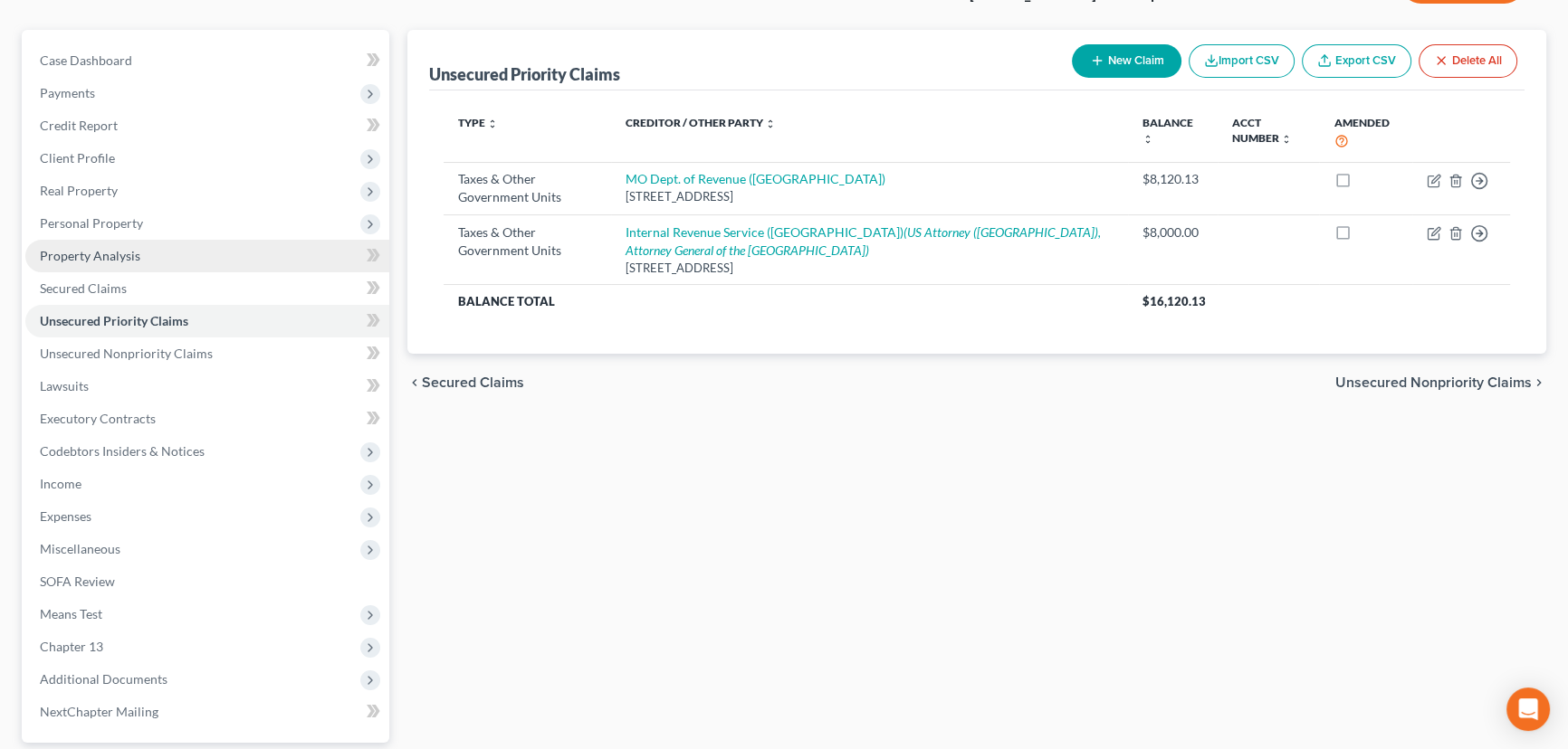
click at [57, 259] on span "Property Analysis" at bounding box center [90, 255] width 100 height 15
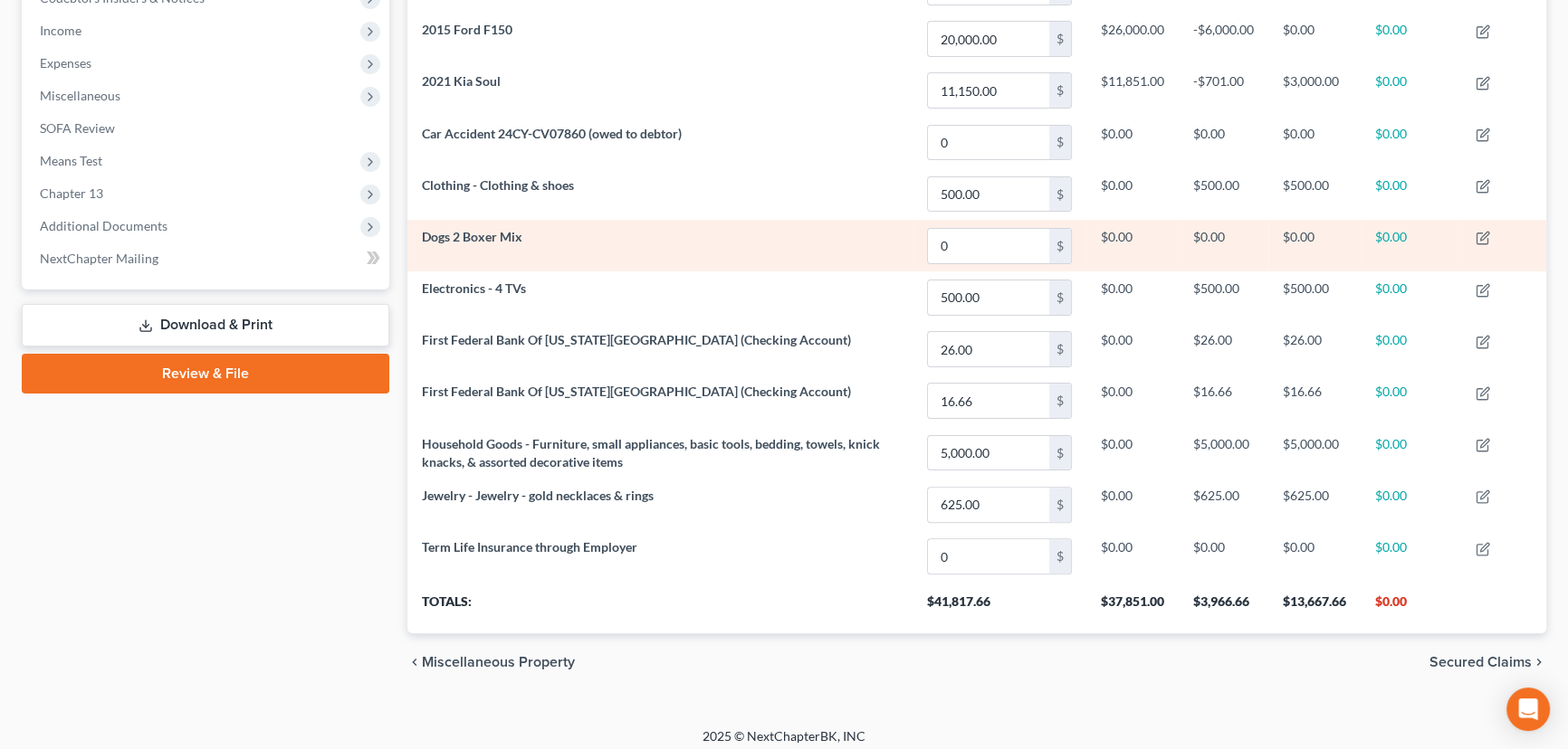
scroll to position [604, 0]
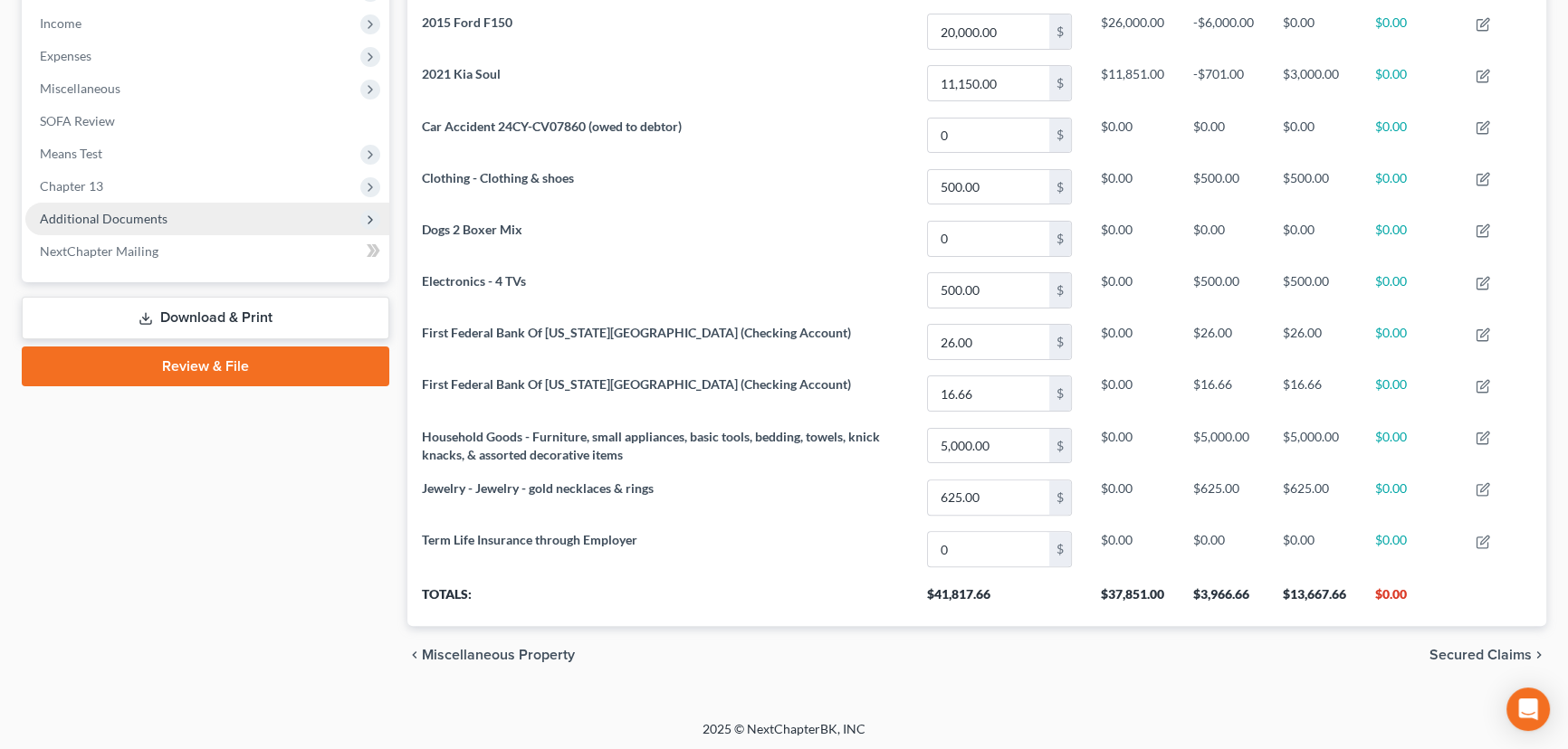
click at [65, 216] on span "Additional Documents" at bounding box center [103, 219] width 127 height 15
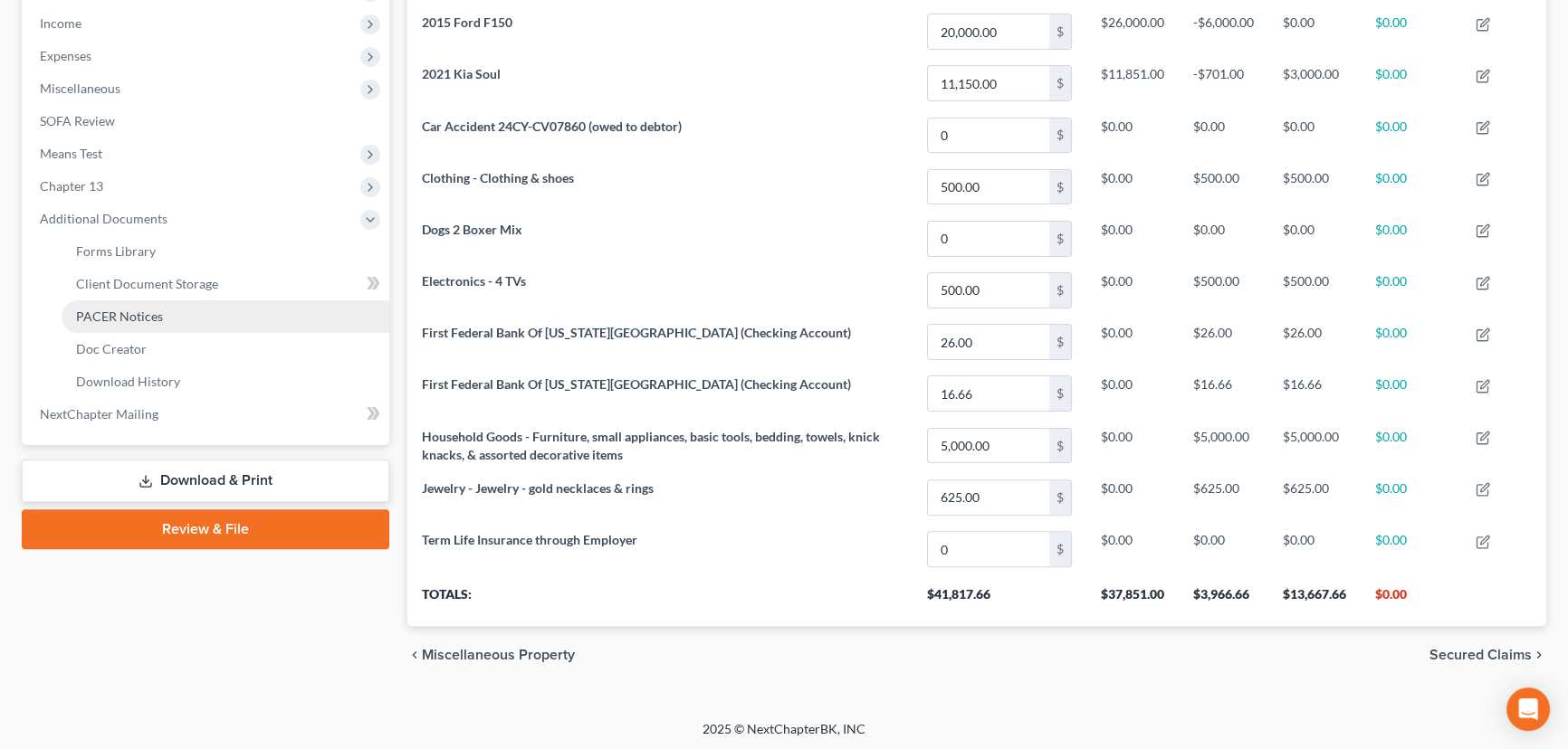
click at [100, 317] on span "PACER Notices" at bounding box center [120, 316] width 87 height 15
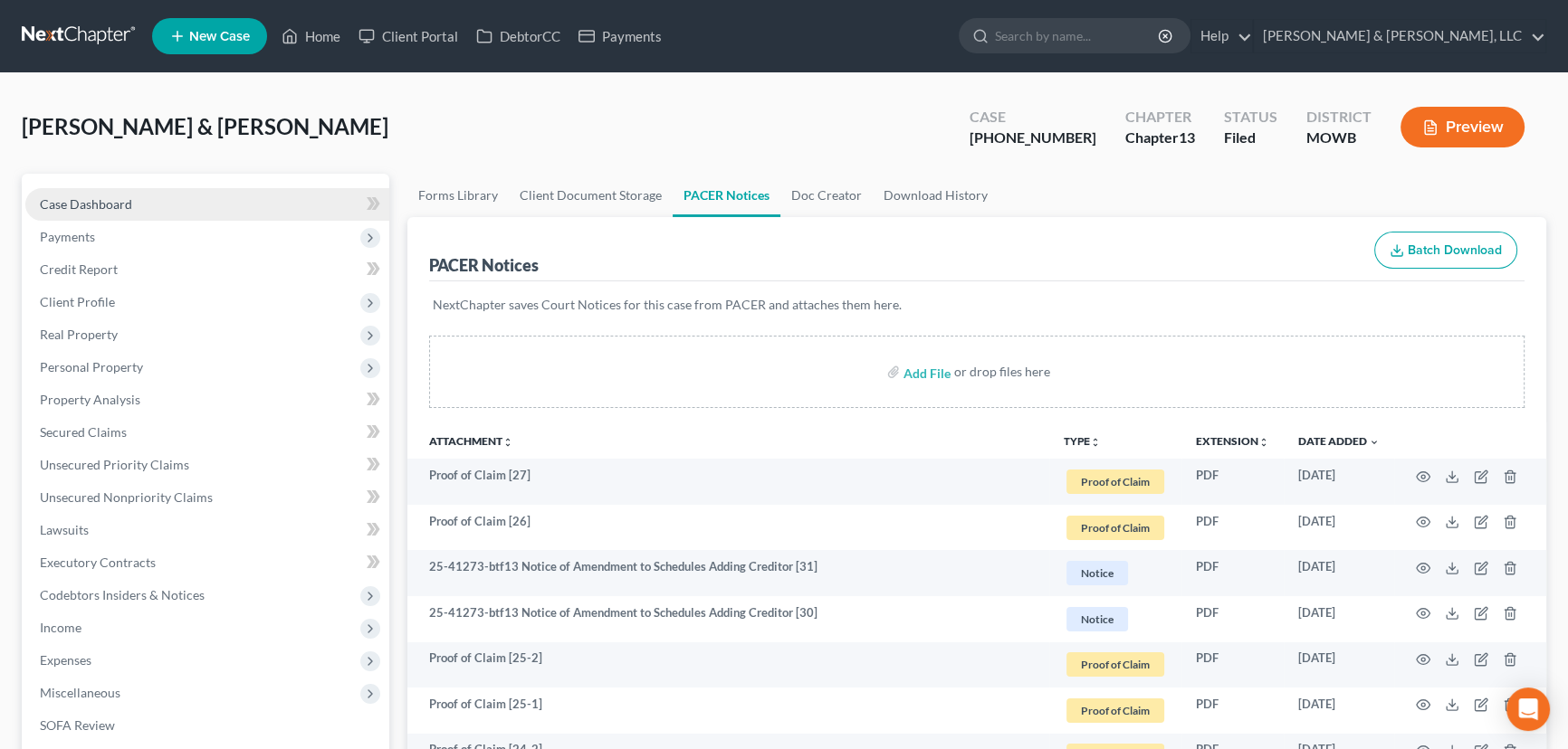
click at [172, 208] on link "Case Dashboard" at bounding box center [206, 204] width 364 height 33
select select "6"
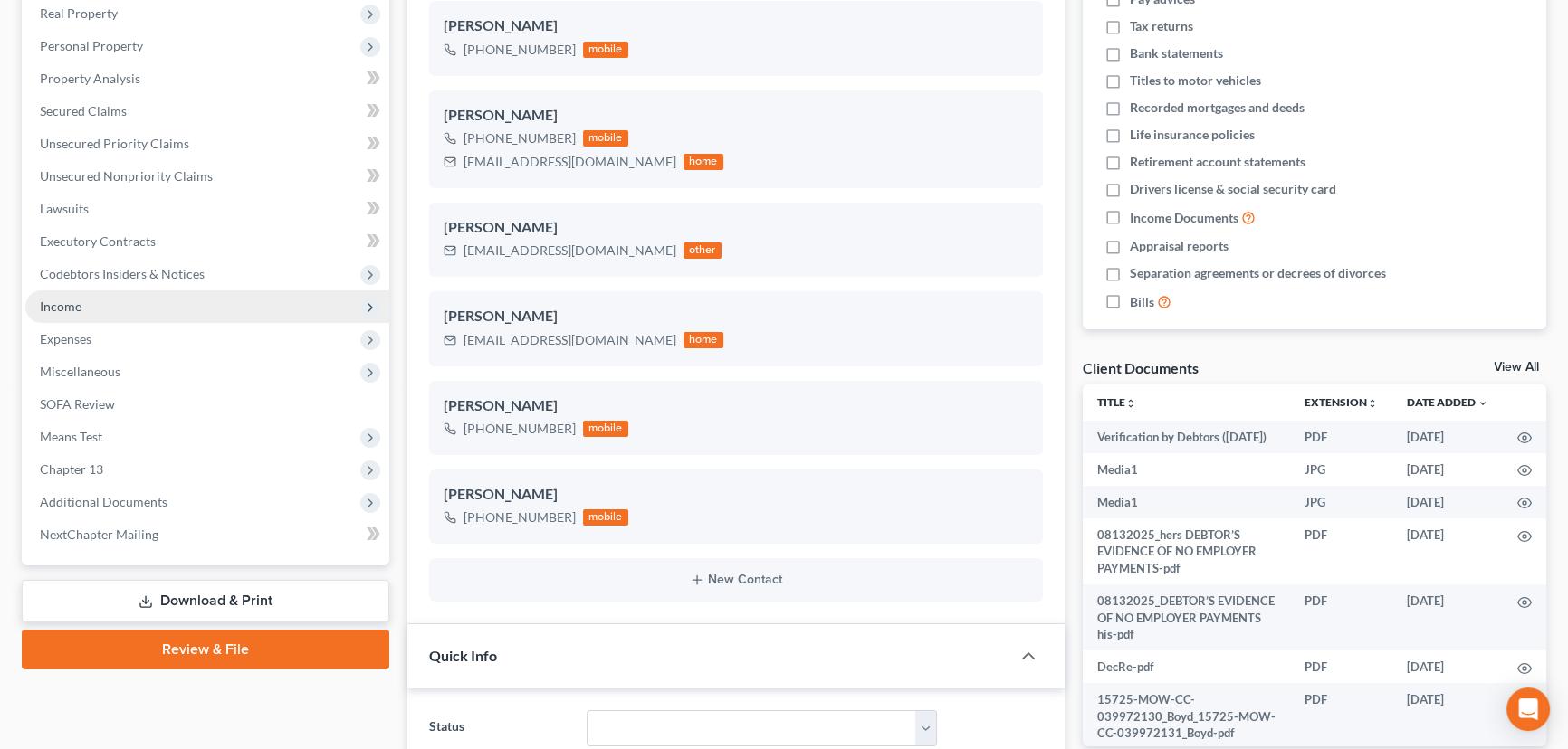
scroll to position [494, 0]
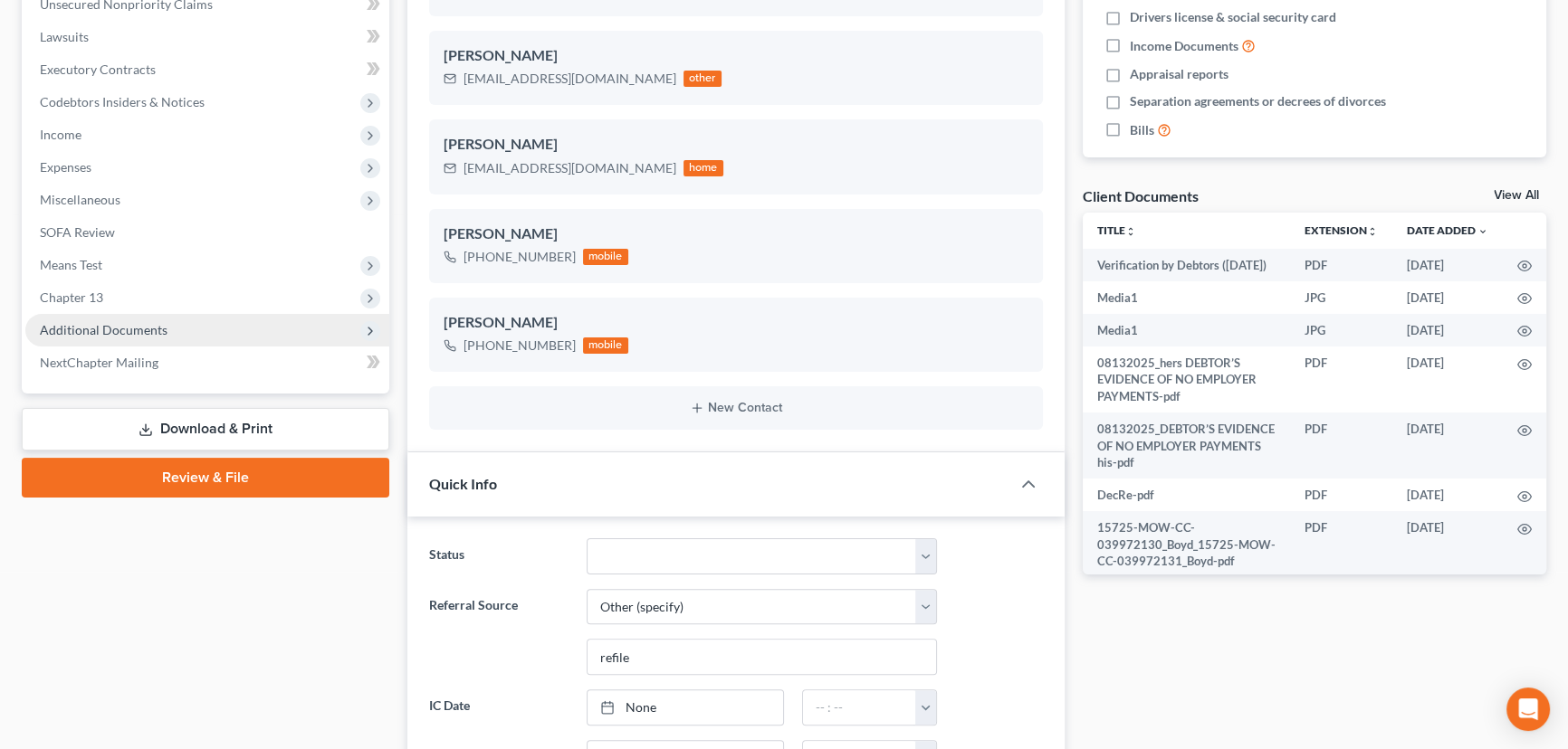
click at [64, 323] on span "Additional Documents" at bounding box center [103, 330] width 127 height 15
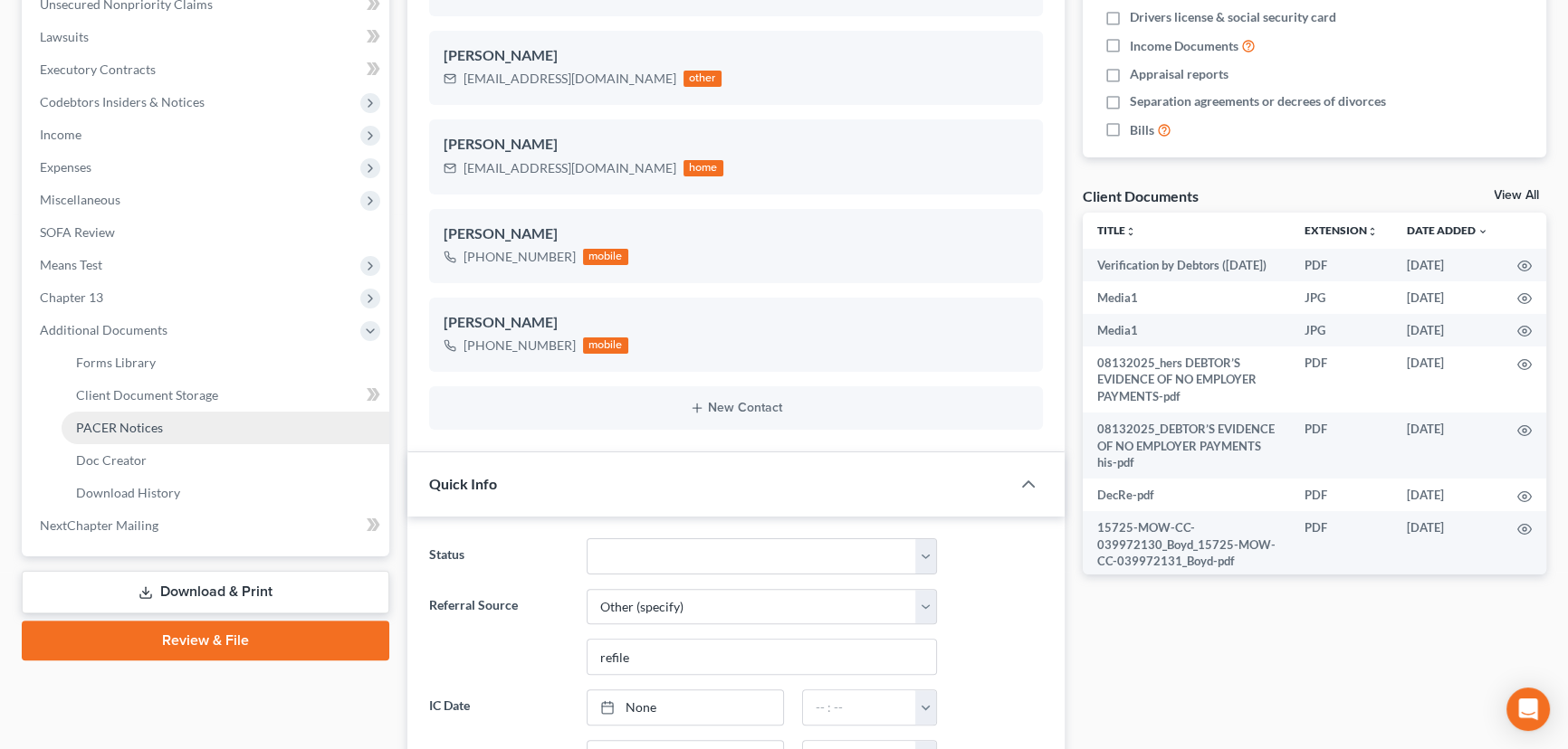
click at [106, 425] on span "PACER Notices" at bounding box center [120, 428] width 87 height 15
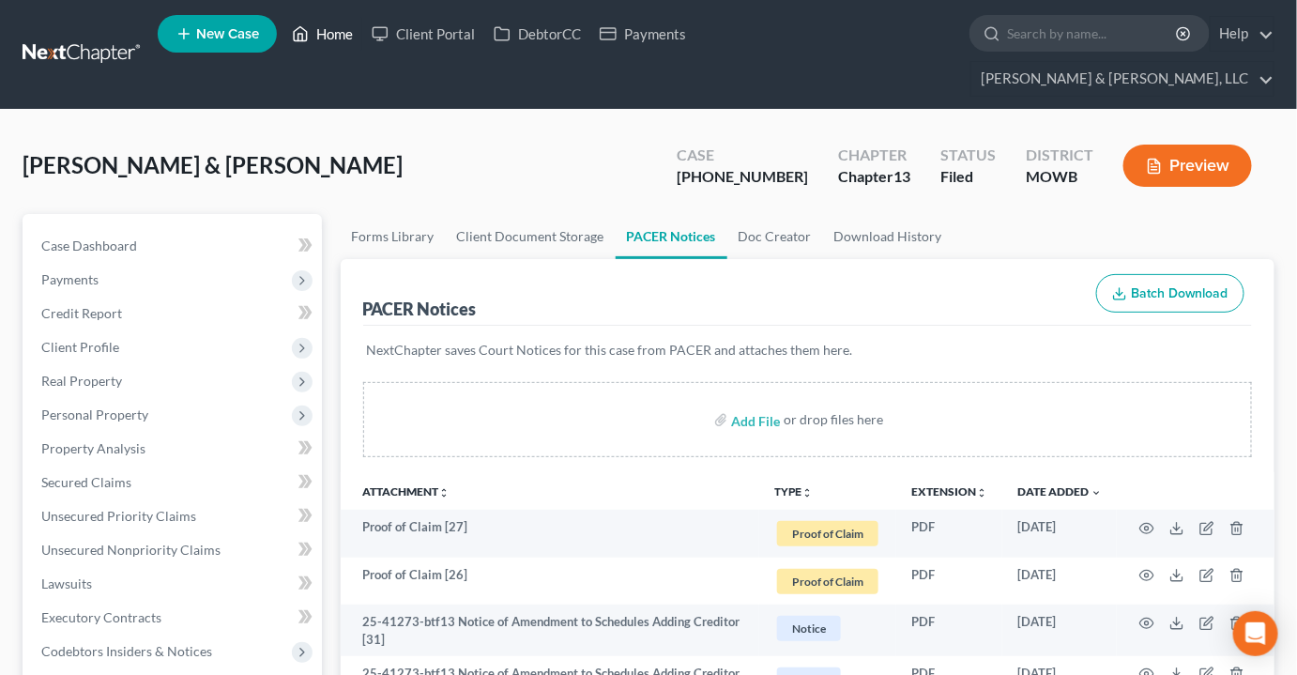
click at [331, 38] on link "Home" at bounding box center [323, 34] width 80 height 34
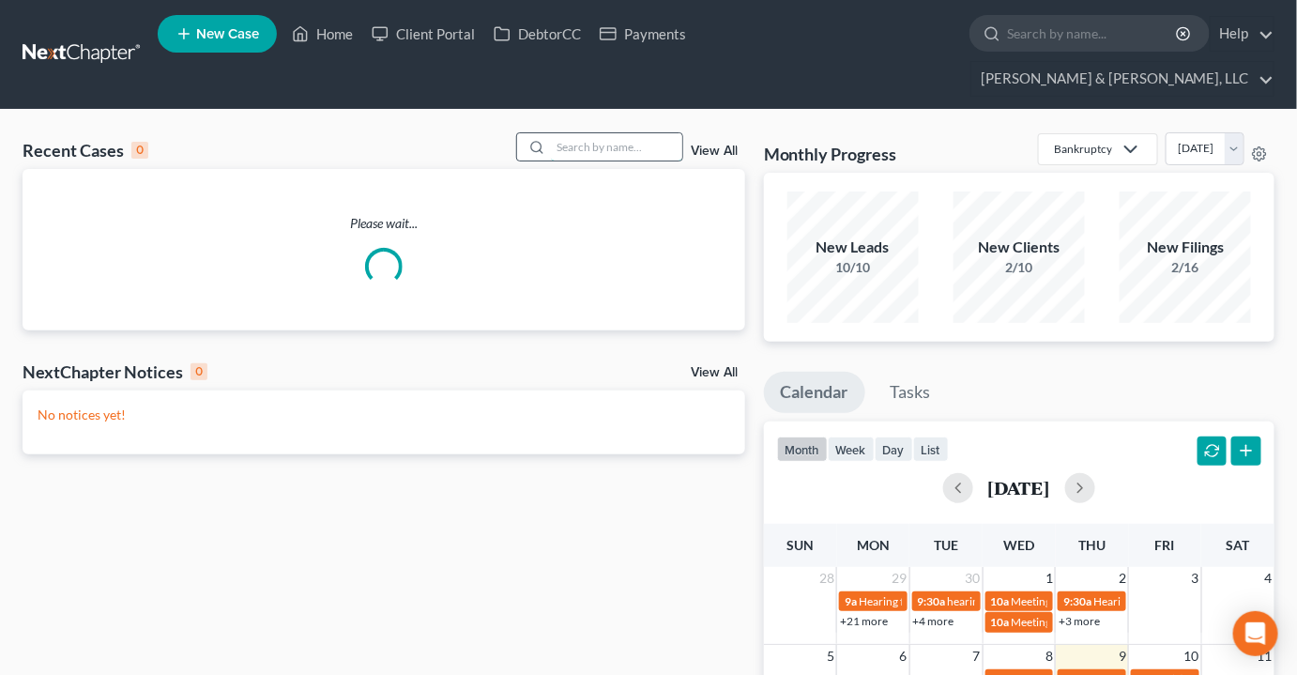
click at [615, 133] on input "search" at bounding box center [616, 146] width 131 height 27
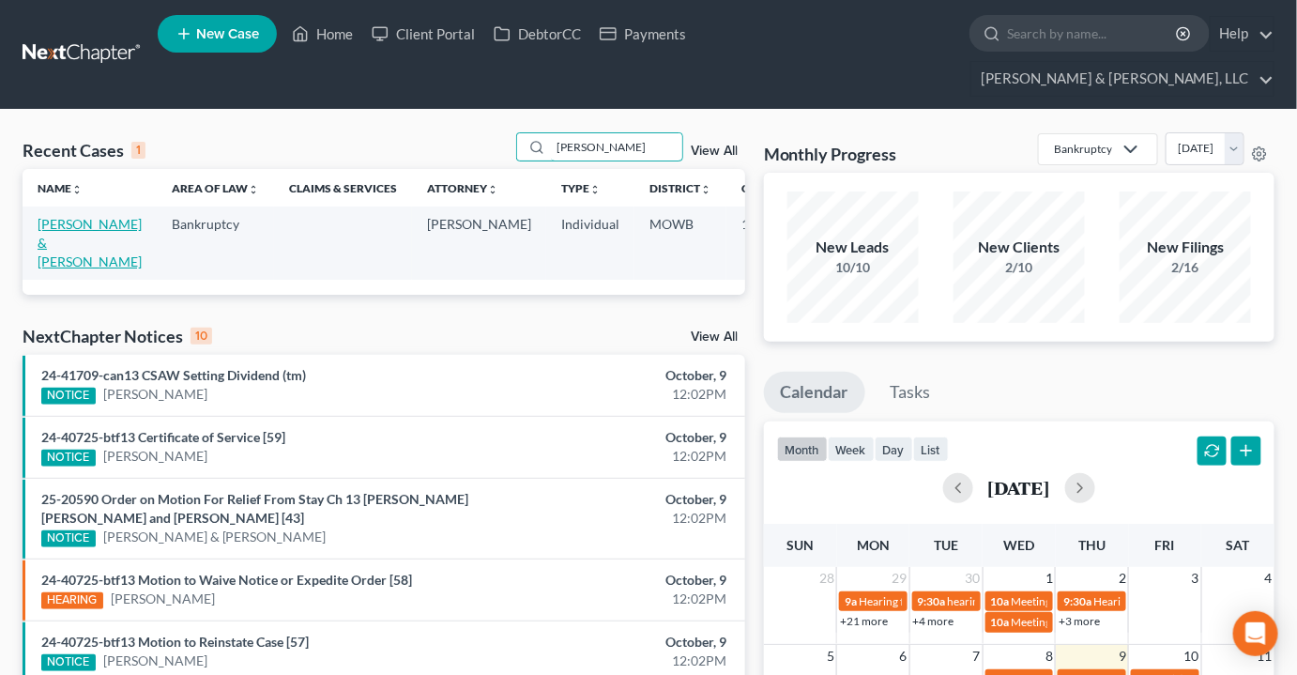
type input "unrein"
click at [50, 216] on link "[PERSON_NAME] & [PERSON_NAME]" at bounding box center [90, 243] width 104 height 54
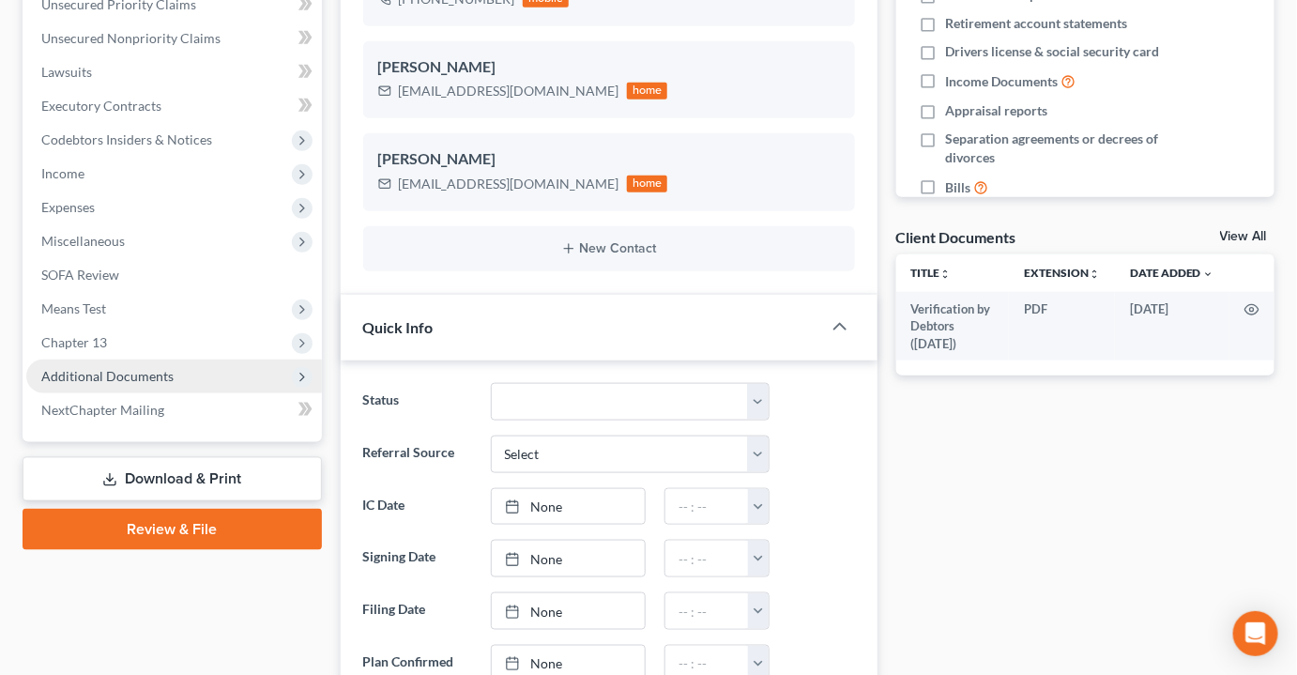
scroll to position [1313, 0]
click at [108, 360] on span "Additional Documents" at bounding box center [174, 377] width 296 height 34
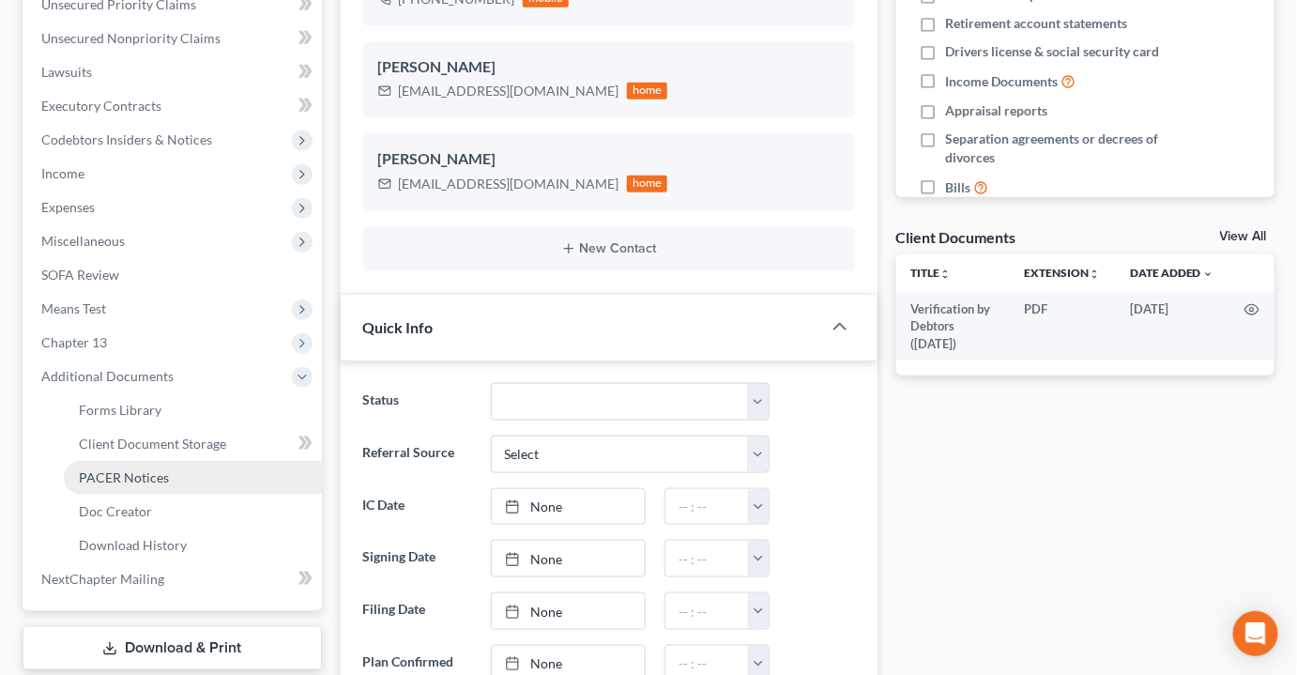
click at [126, 469] on span "PACER Notices" at bounding box center [124, 477] width 90 height 16
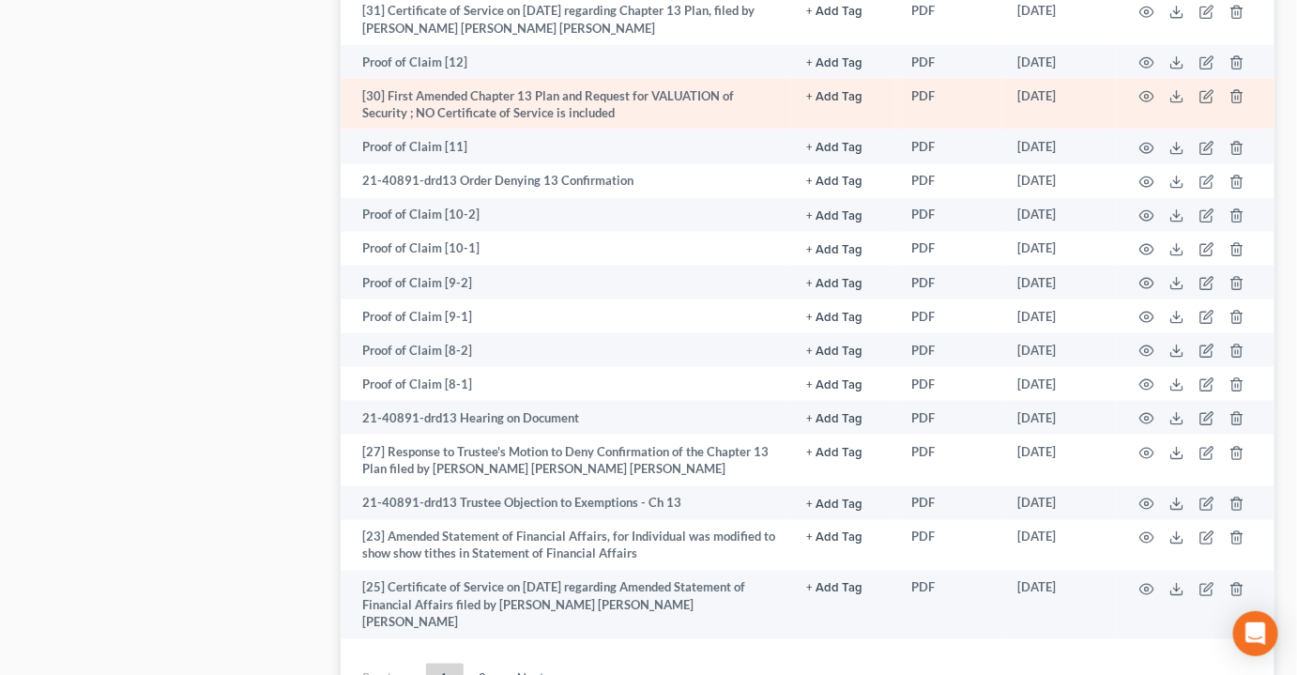
scroll to position [3072, 0]
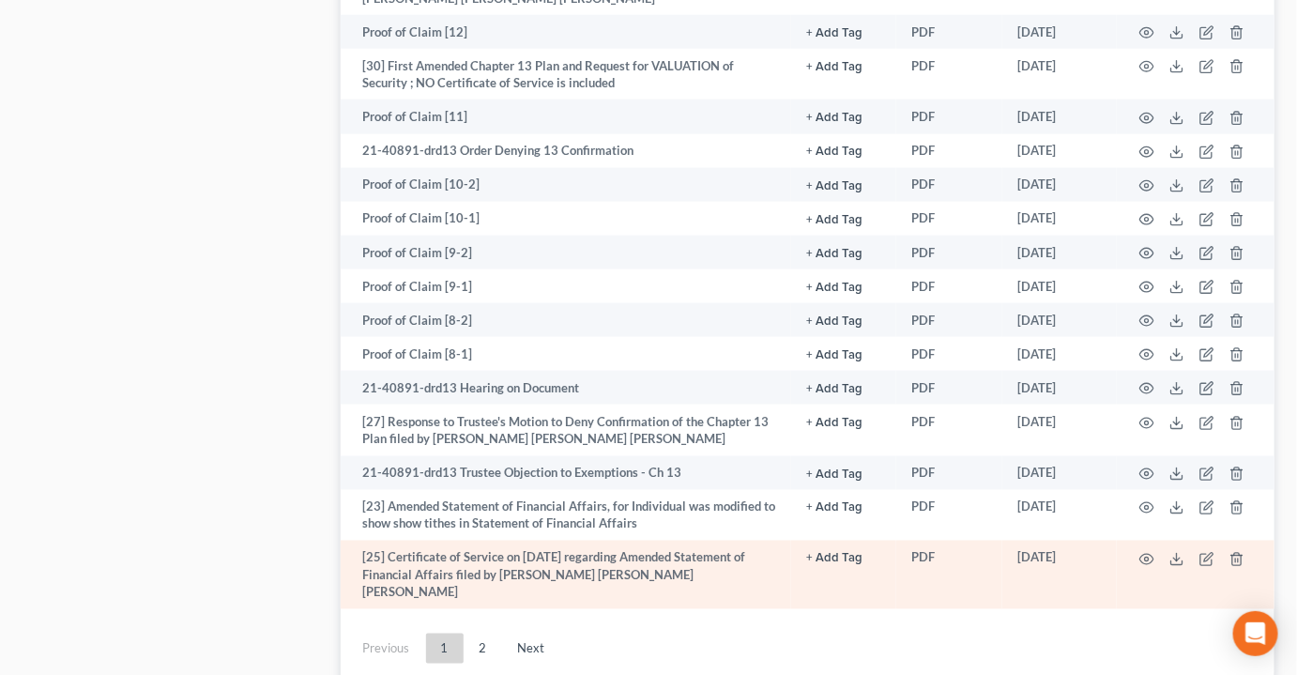
drag, startPoint x: 480, startPoint y: 554, endPoint x: 559, endPoint y: 490, distance: 101.5
click at [480, 634] on link "2" at bounding box center [484, 649] width 38 height 30
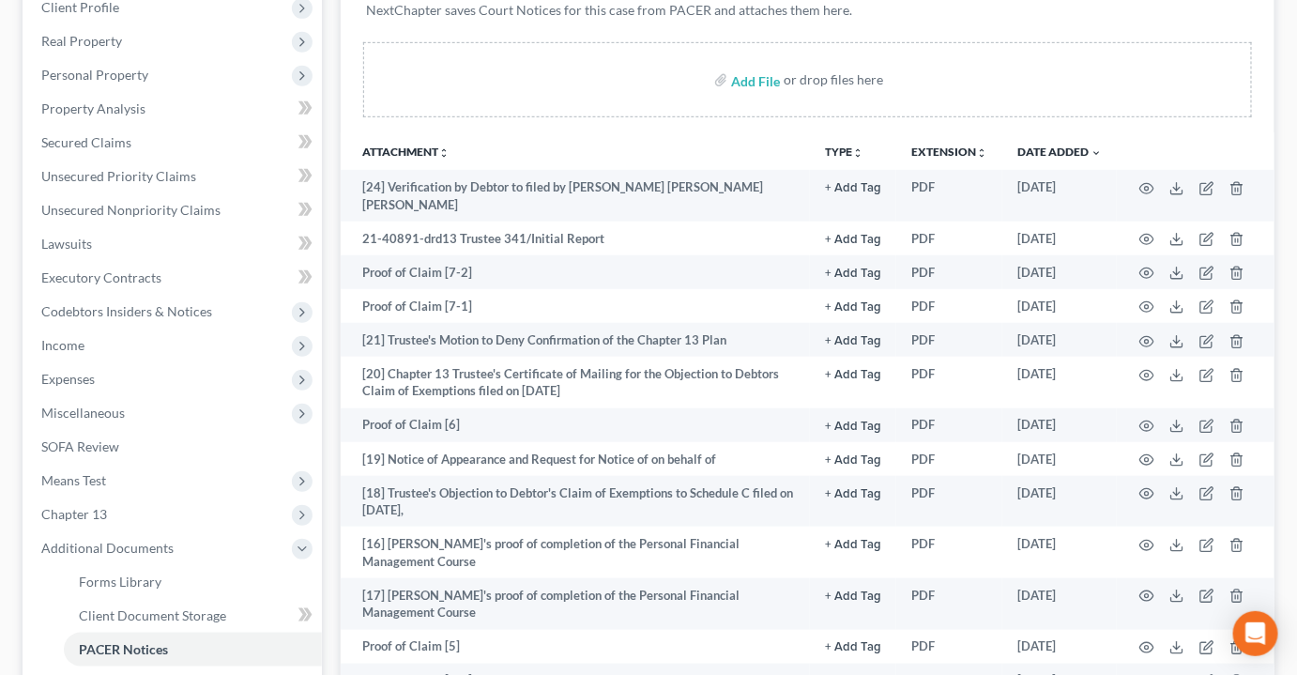
scroll to position [325, 0]
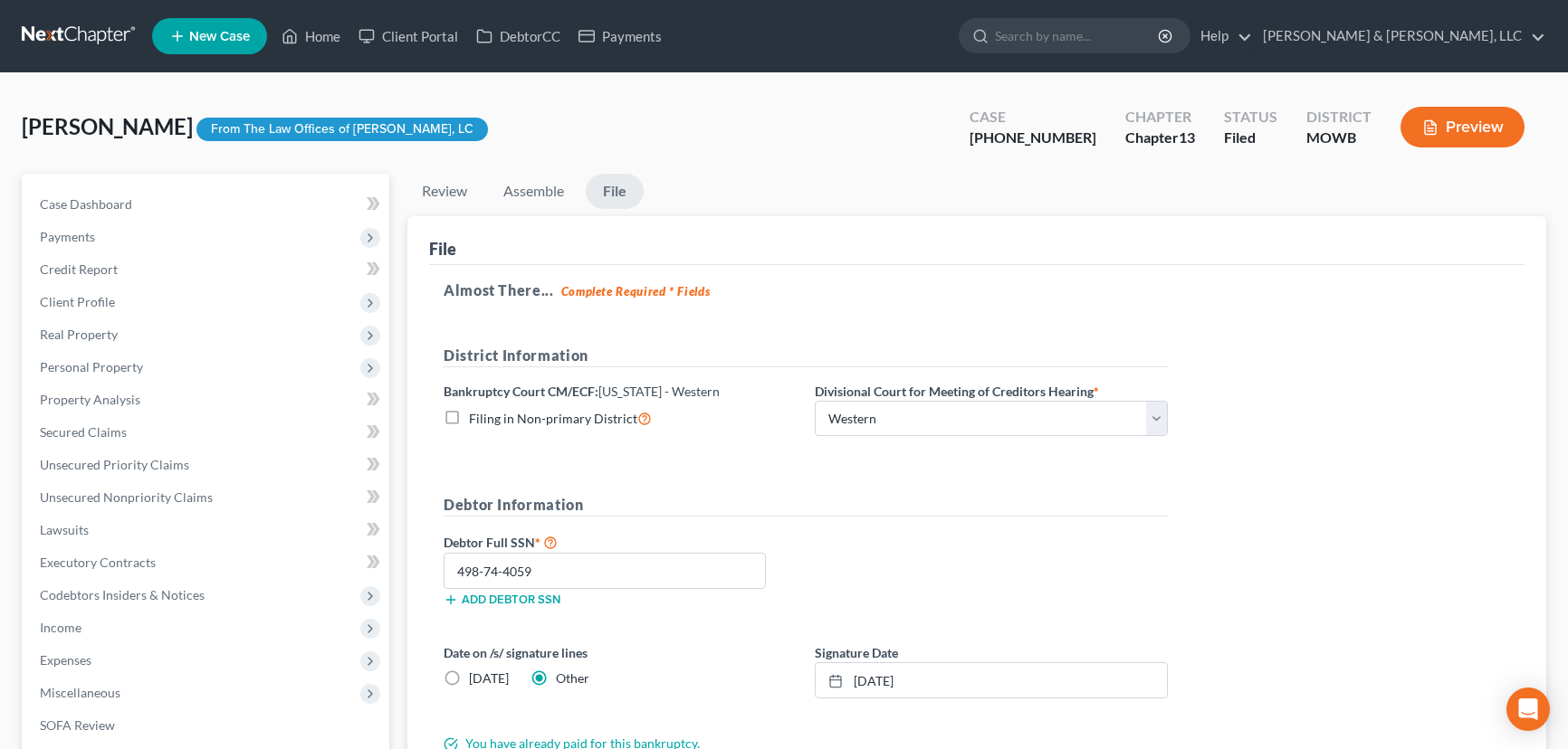
select select "4"
click at [325, 37] on link "Home" at bounding box center [311, 37] width 77 height 33
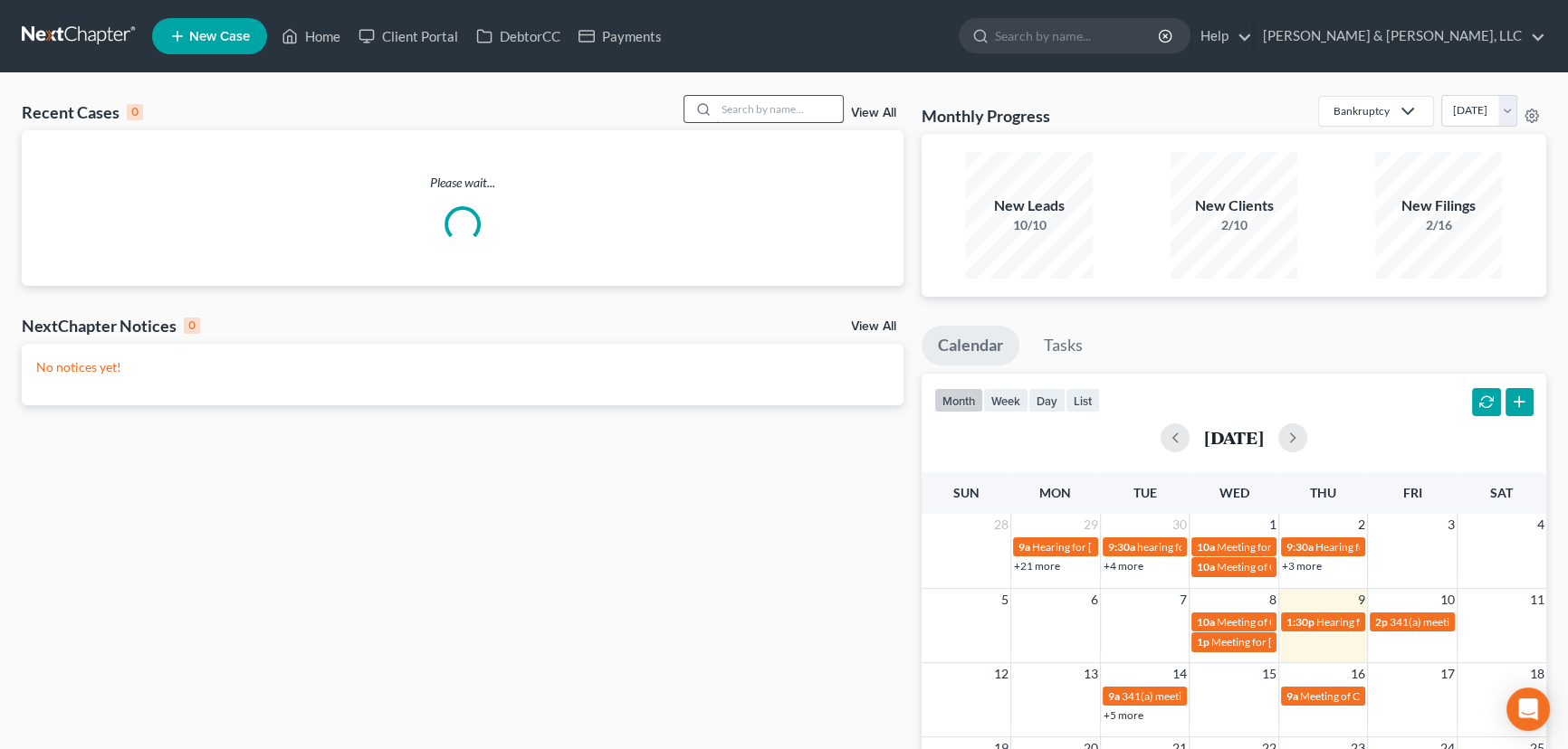
click at [770, 103] on input "search" at bounding box center [779, 109] width 126 height 26
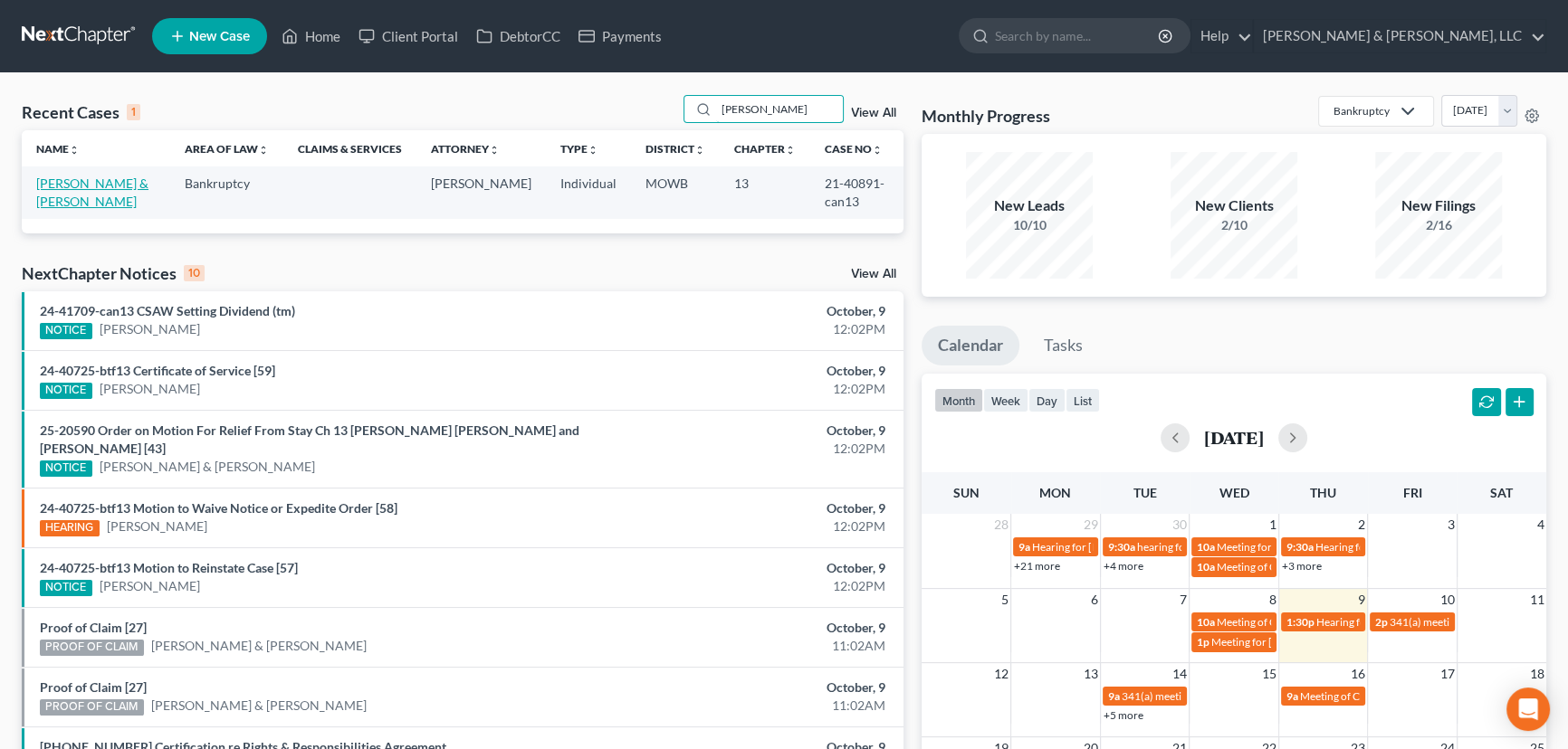
type input "[PERSON_NAME]"
click at [95, 176] on link "[PERSON_NAME] & [PERSON_NAME]" at bounding box center [93, 192] width 112 height 34
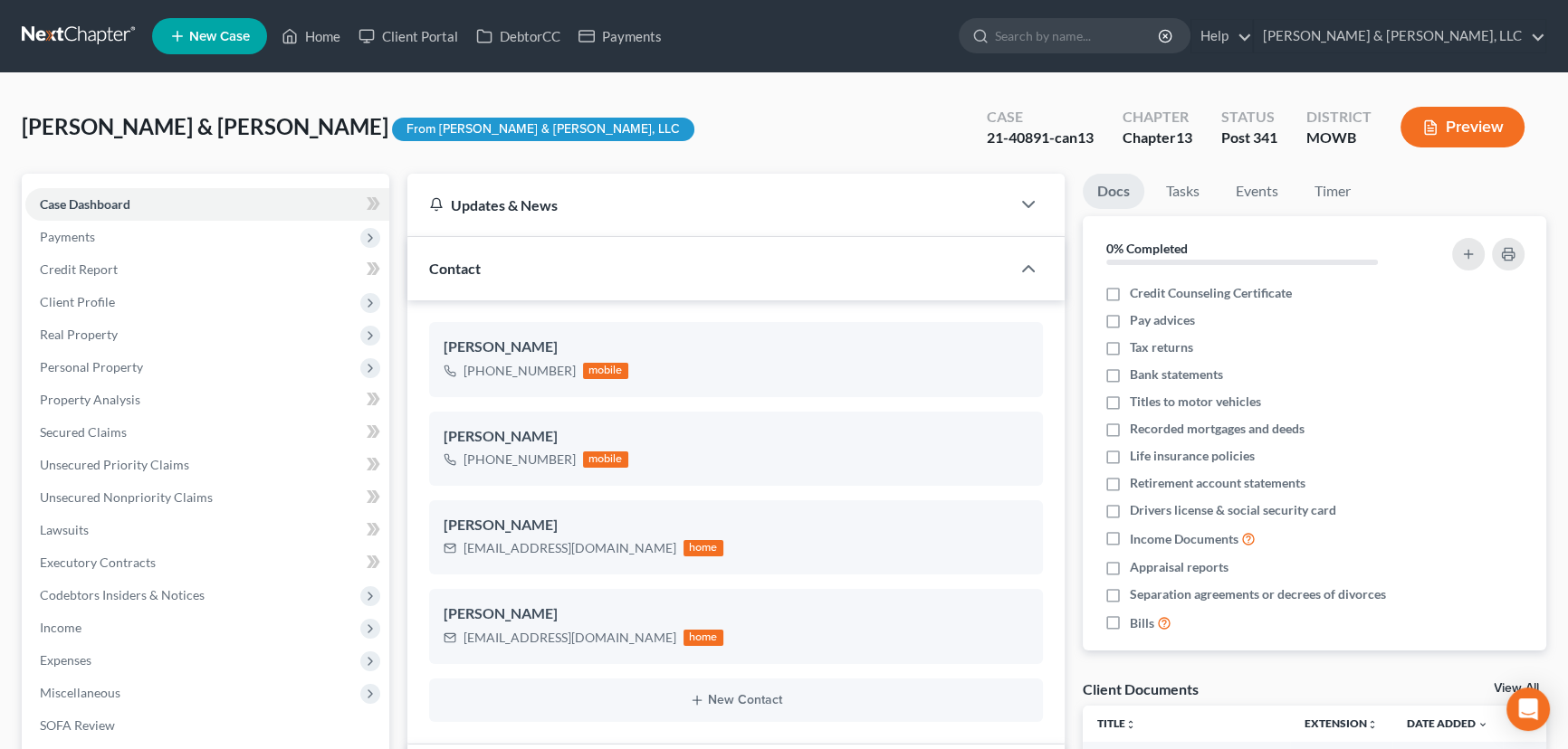
scroll to position [1176, 0]
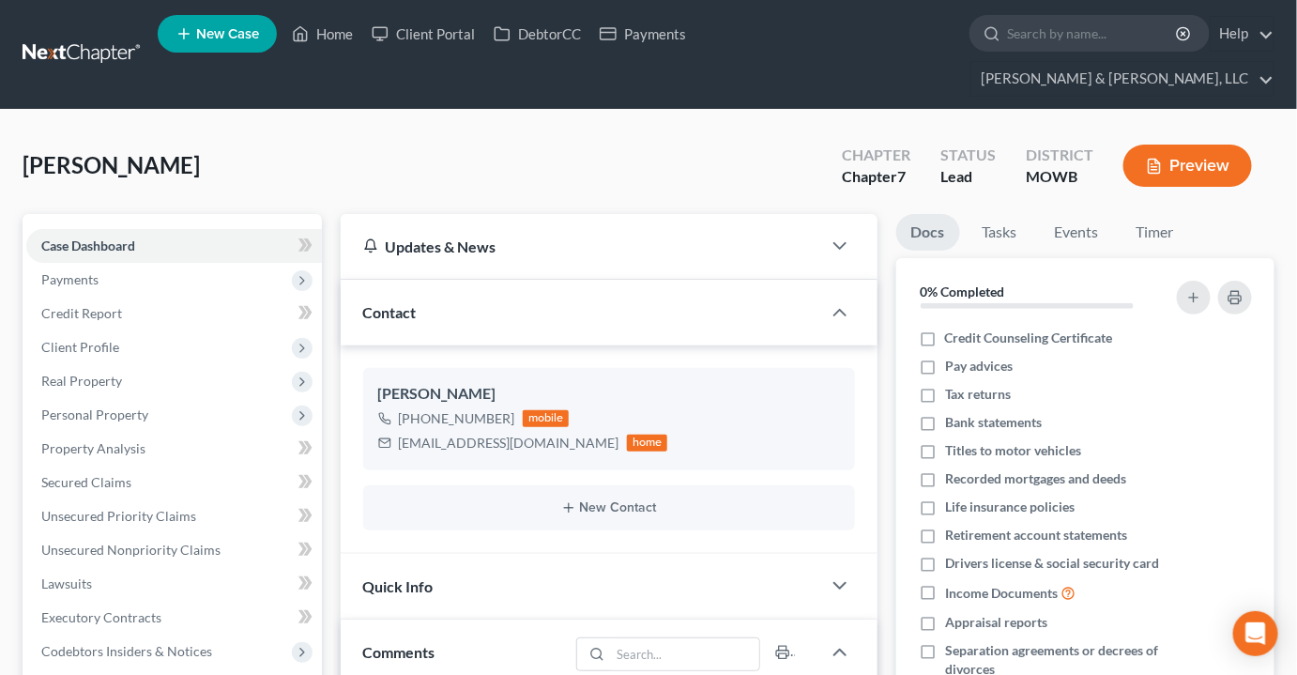
scroll to position [54, 0]
click at [330, 34] on link "Home" at bounding box center [323, 34] width 80 height 34
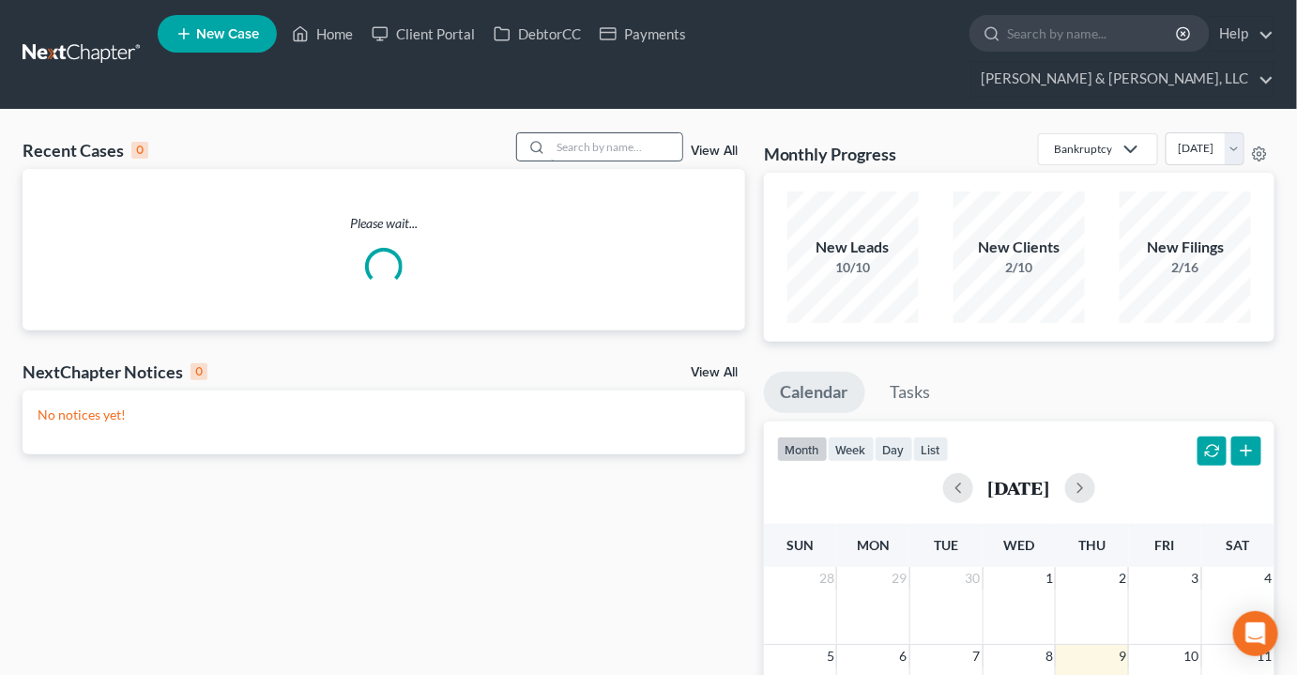
click at [594, 133] on input "search" at bounding box center [616, 146] width 131 height 27
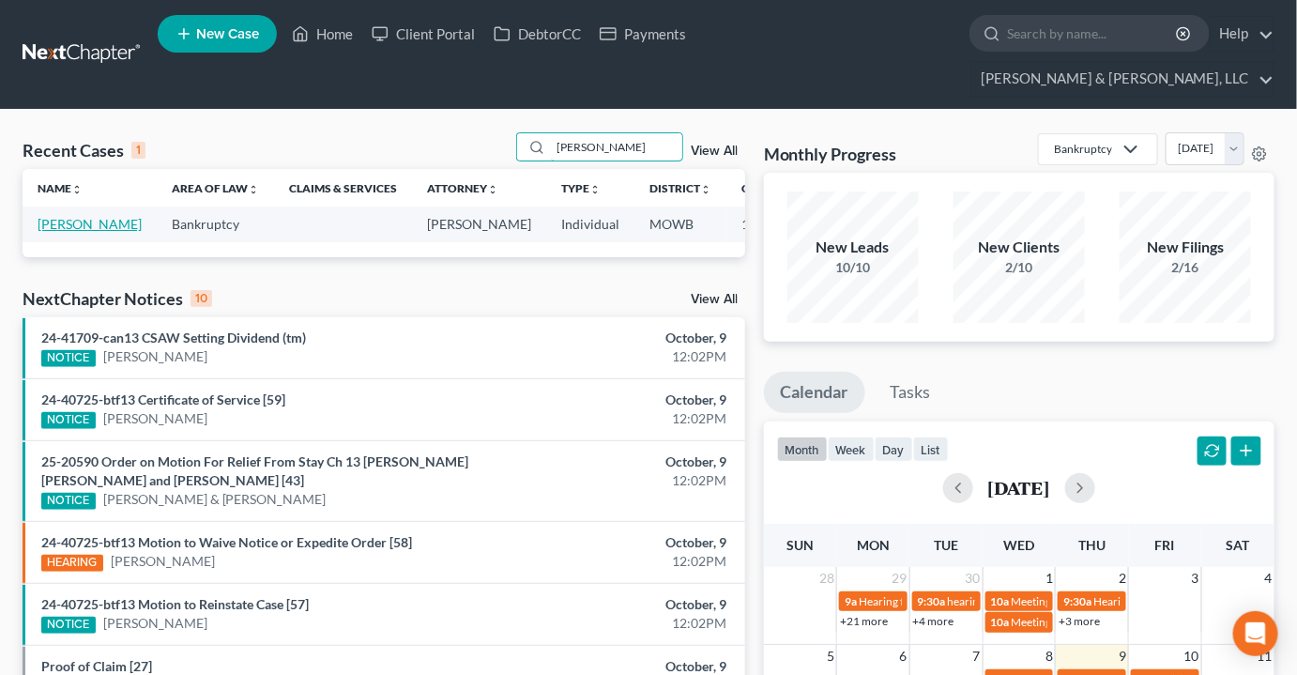
type input "[PERSON_NAME]"
click at [47, 216] on link "[PERSON_NAME]" at bounding box center [90, 224] width 104 height 16
select select "2"
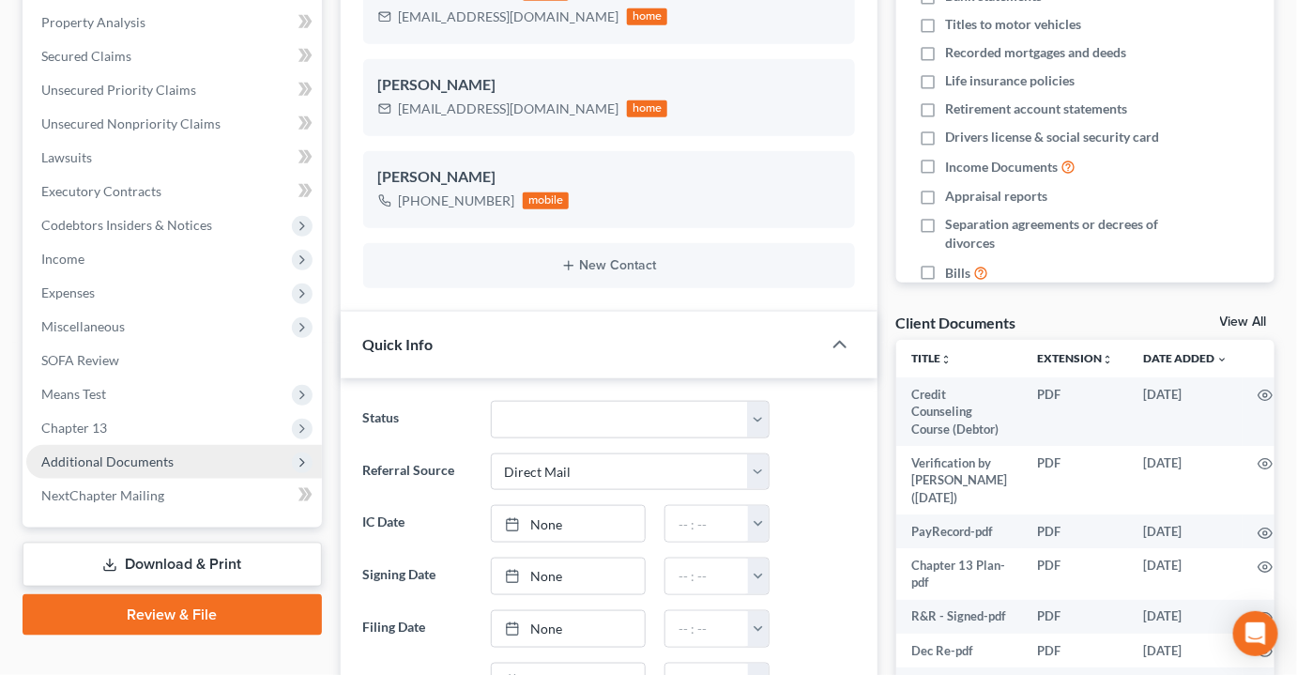
scroll to position [1211, 0]
click at [74, 453] on span "Additional Documents" at bounding box center [107, 461] width 132 height 16
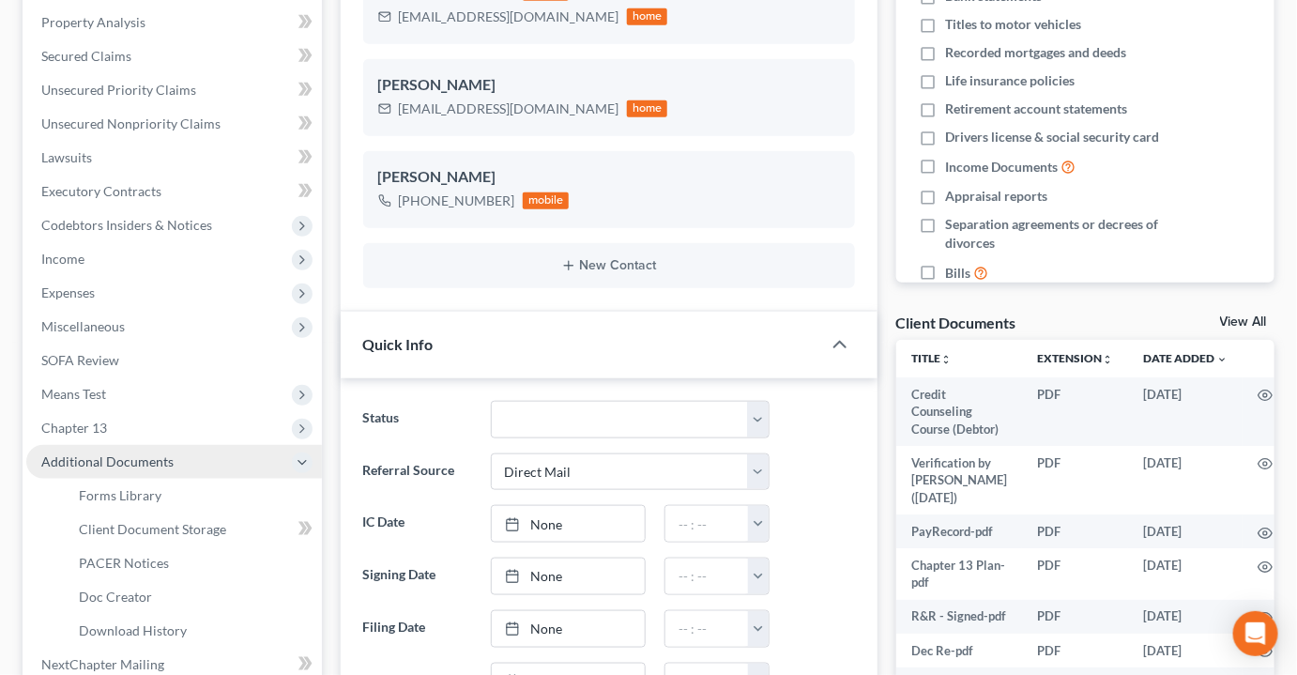
scroll to position [1803, 0]
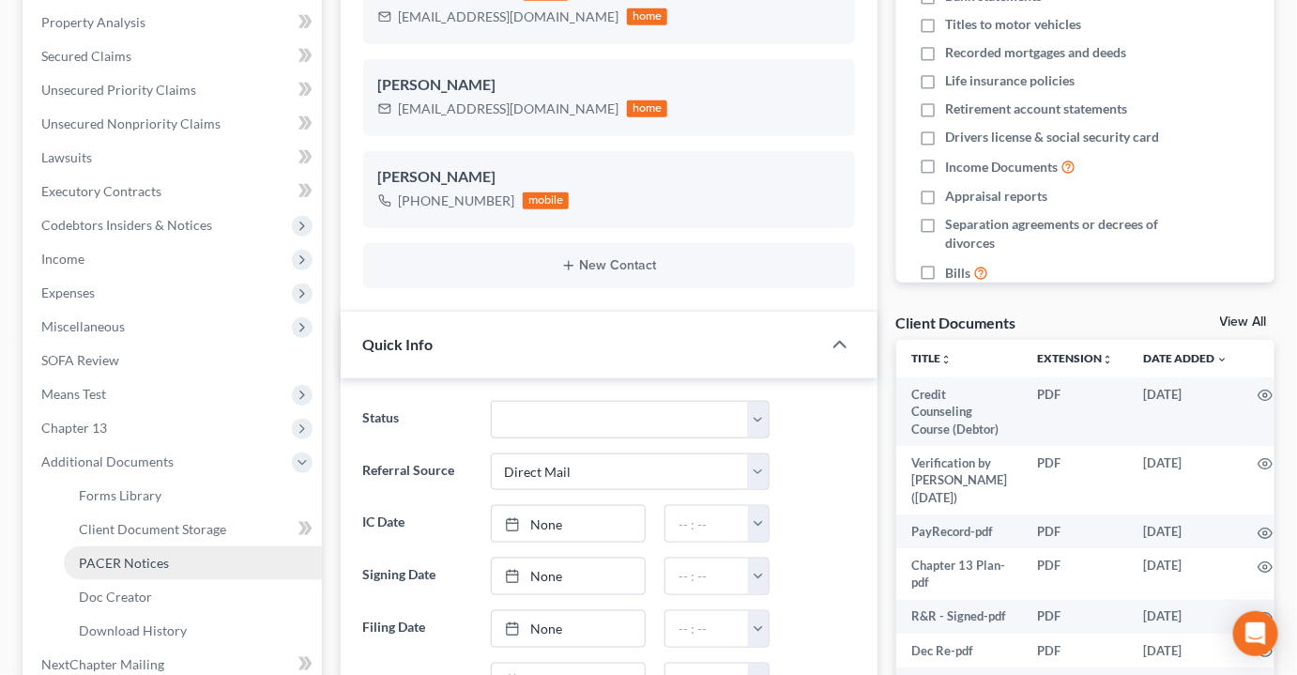
click at [121, 555] on span "PACER Notices" at bounding box center [124, 563] width 90 height 16
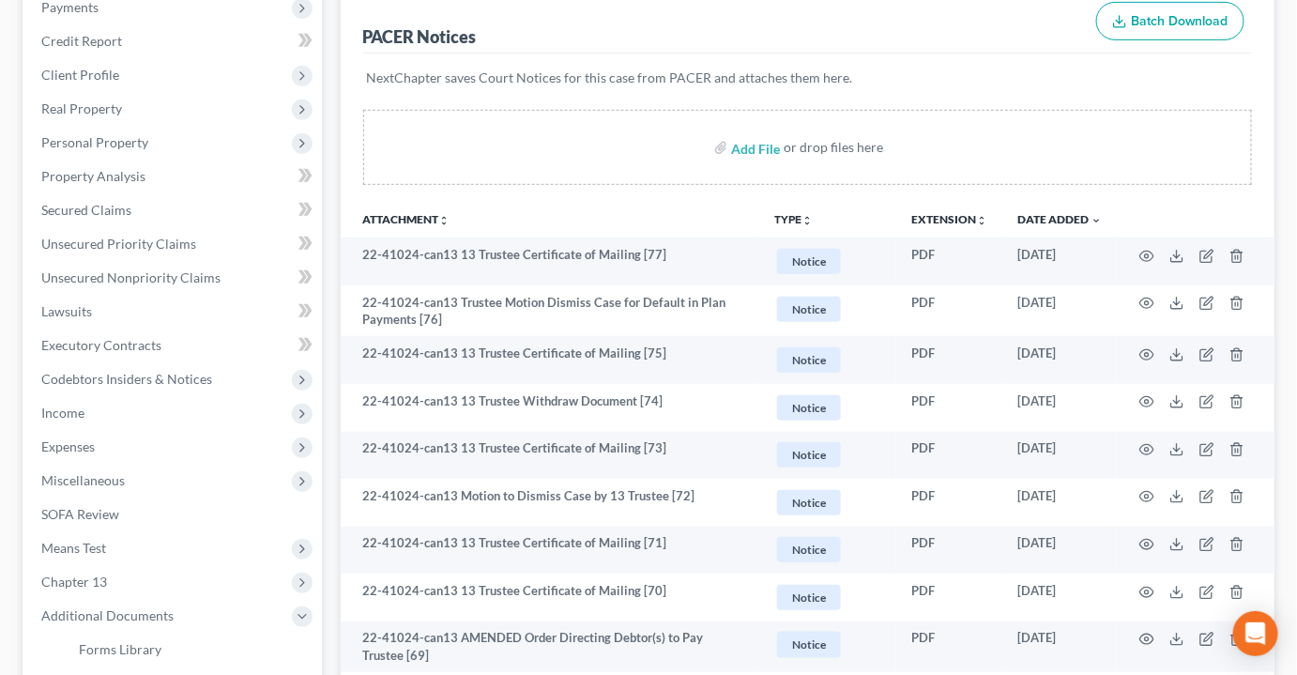
scroll to position [341, 0]
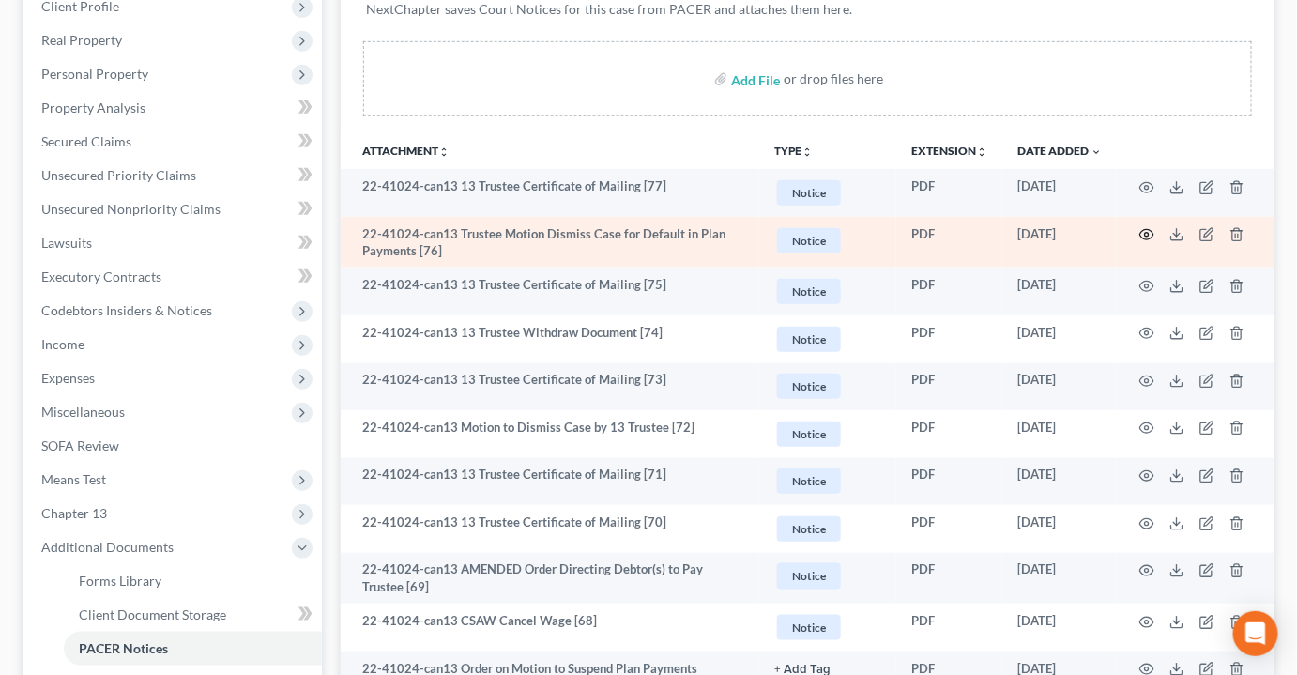
click at [1146, 227] on icon "button" at bounding box center [1147, 234] width 15 height 15
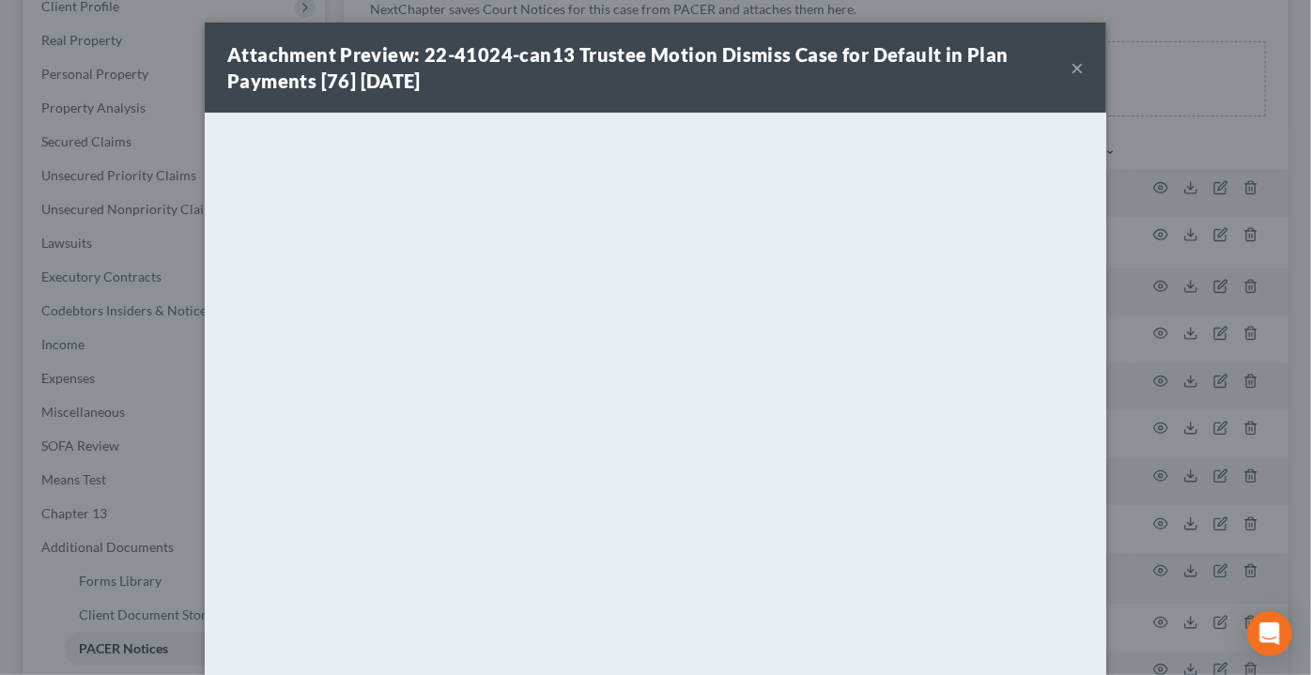
click at [1070, 66] on button "×" at bounding box center [1076, 67] width 13 height 23
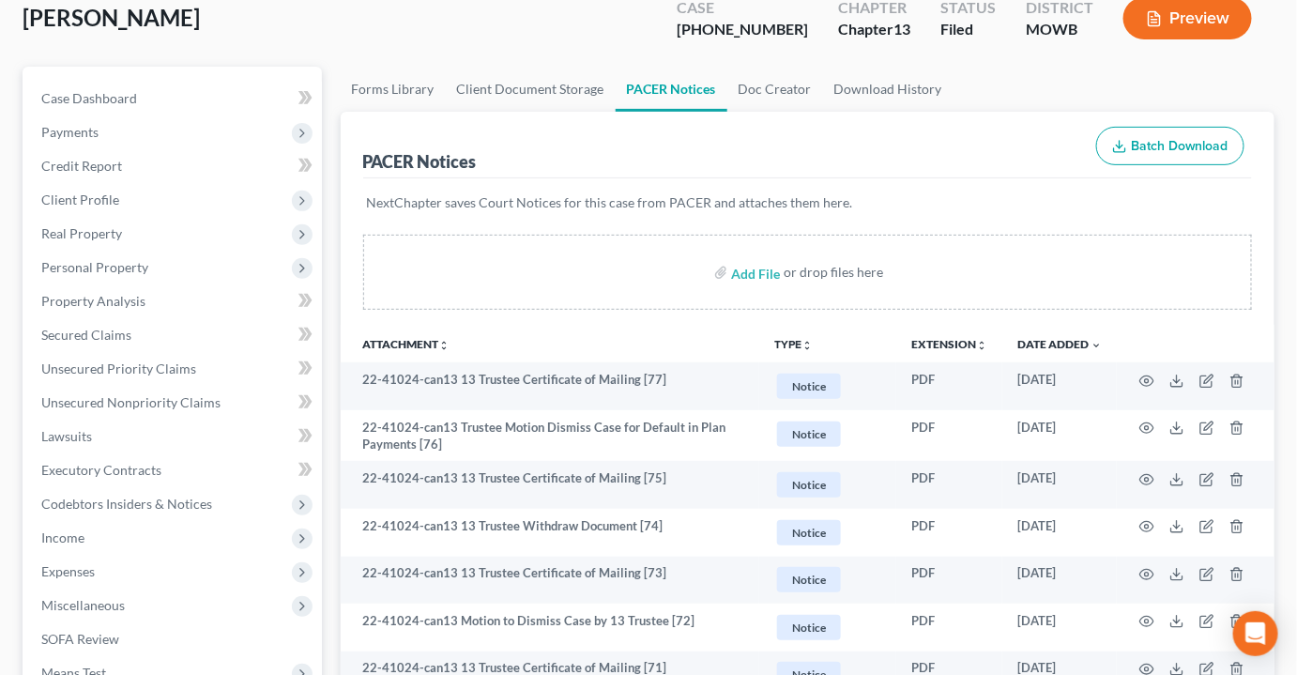
scroll to position [0, 0]
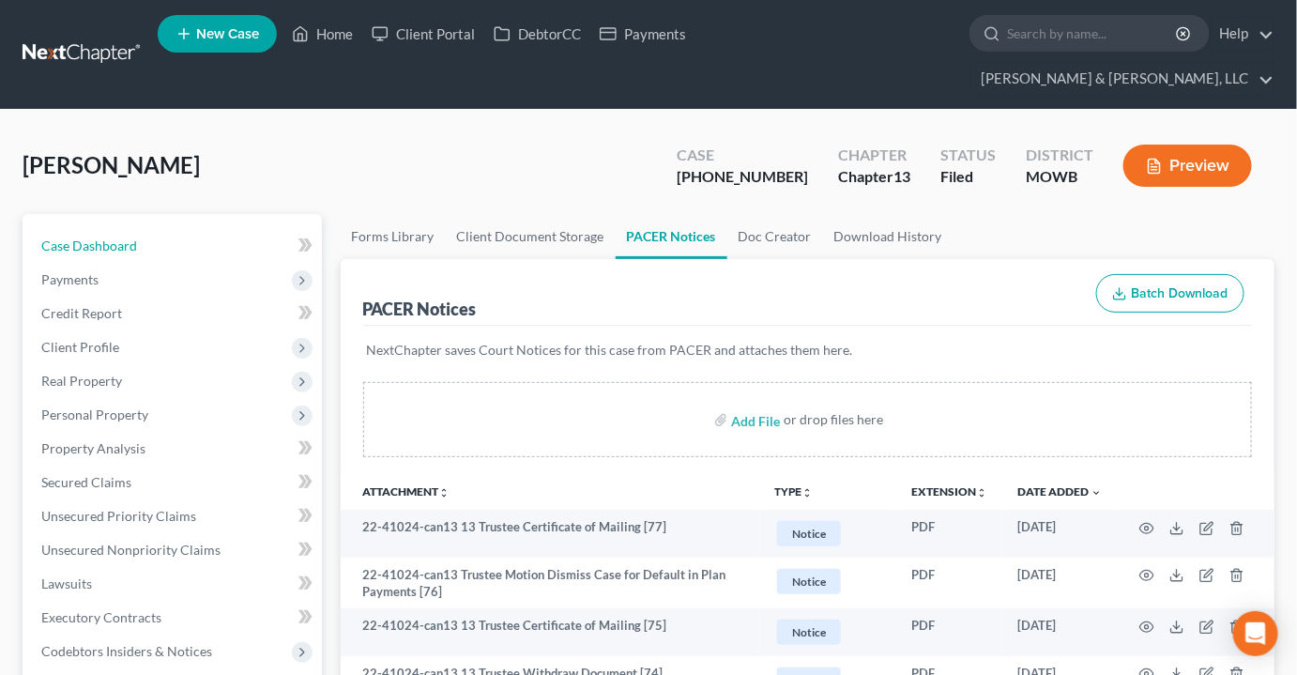
drag, startPoint x: 71, startPoint y: 206, endPoint x: 407, endPoint y: 142, distance: 342.1
click at [72, 238] on span "Case Dashboard" at bounding box center [89, 246] width 96 height 16
select select "2"
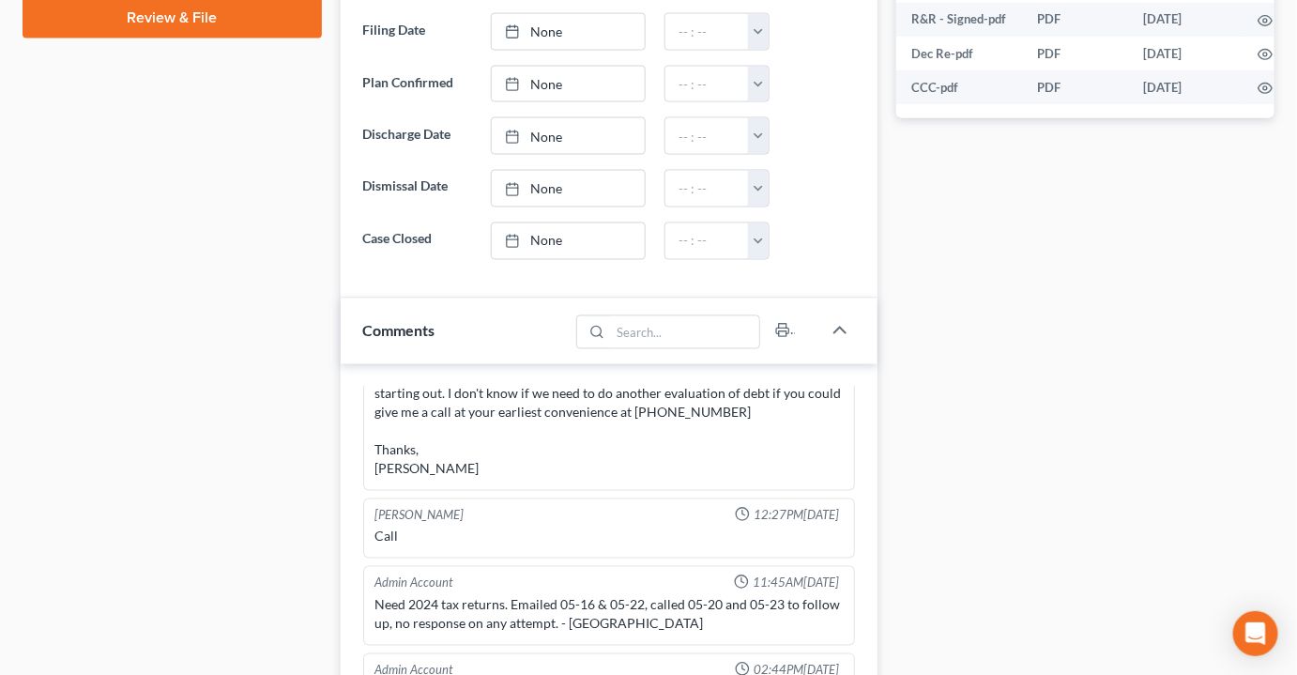
scroll to position [1194, 0]
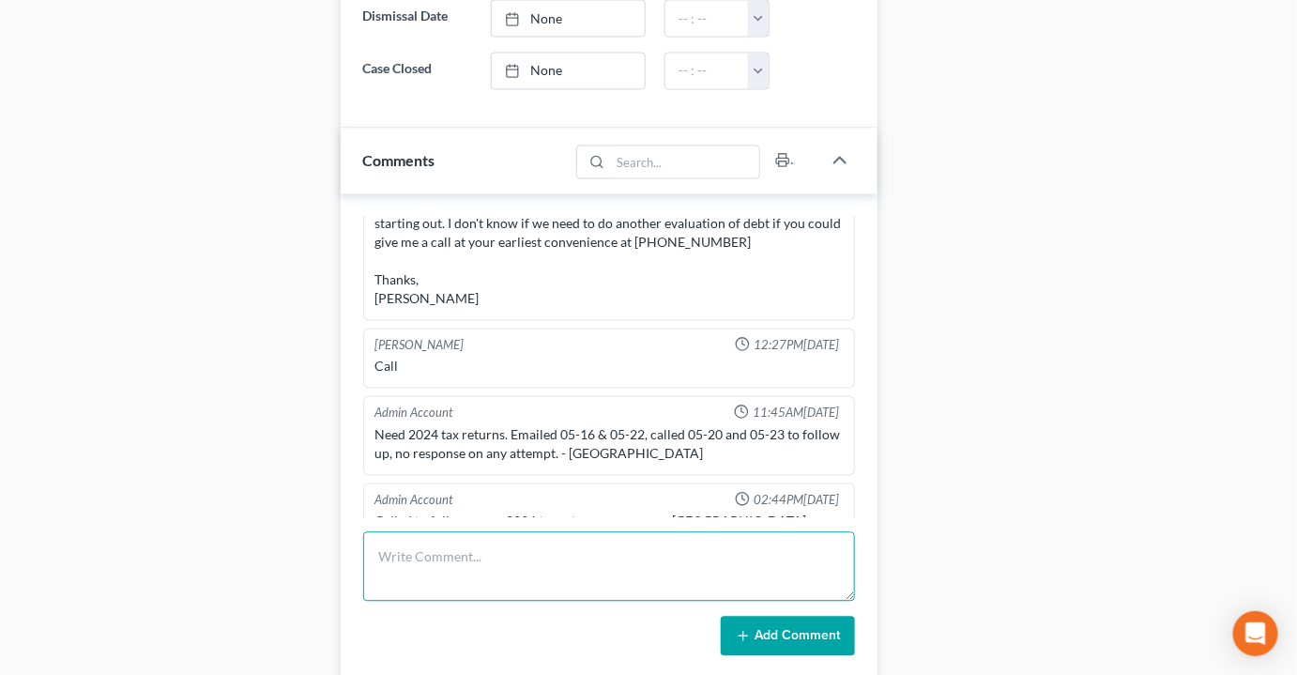
click at [468, 532] on textarea at bounding box center [609, 565] width 492 height 69
type textarea "last payment received 7/2"
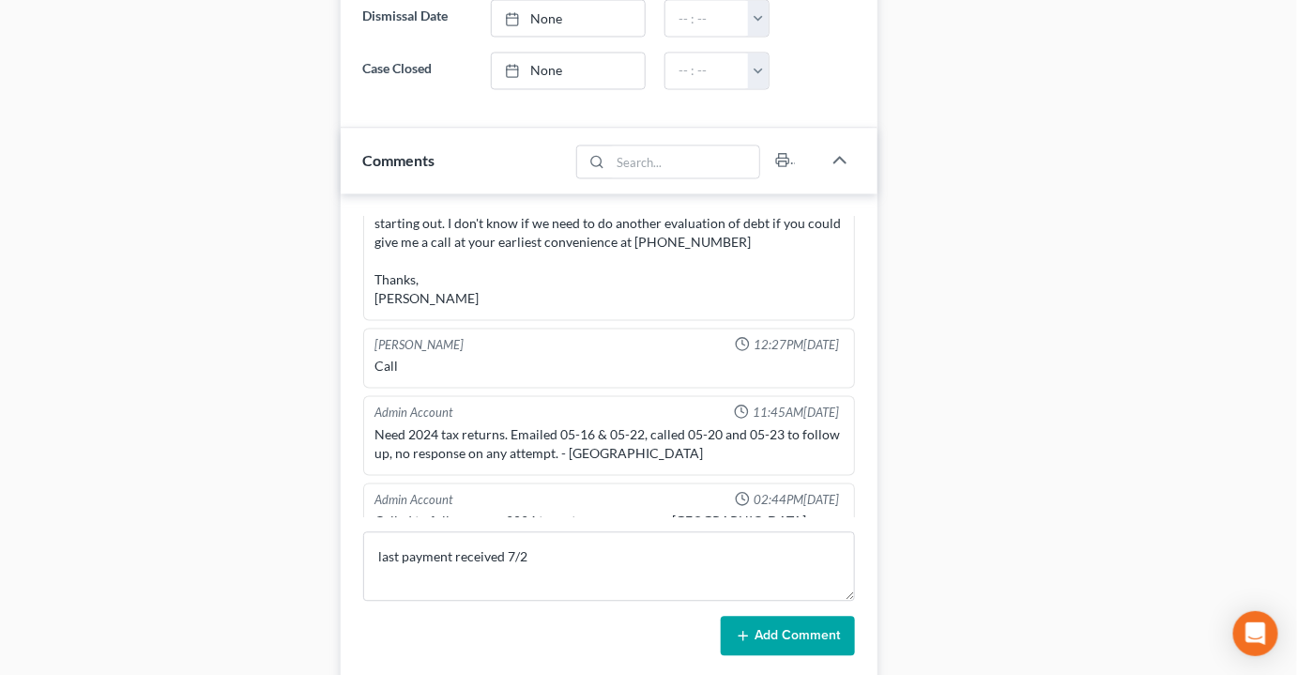
click at [773, 616] on button "Add Comment" at bounding box center [788, 635] width 134 height 39
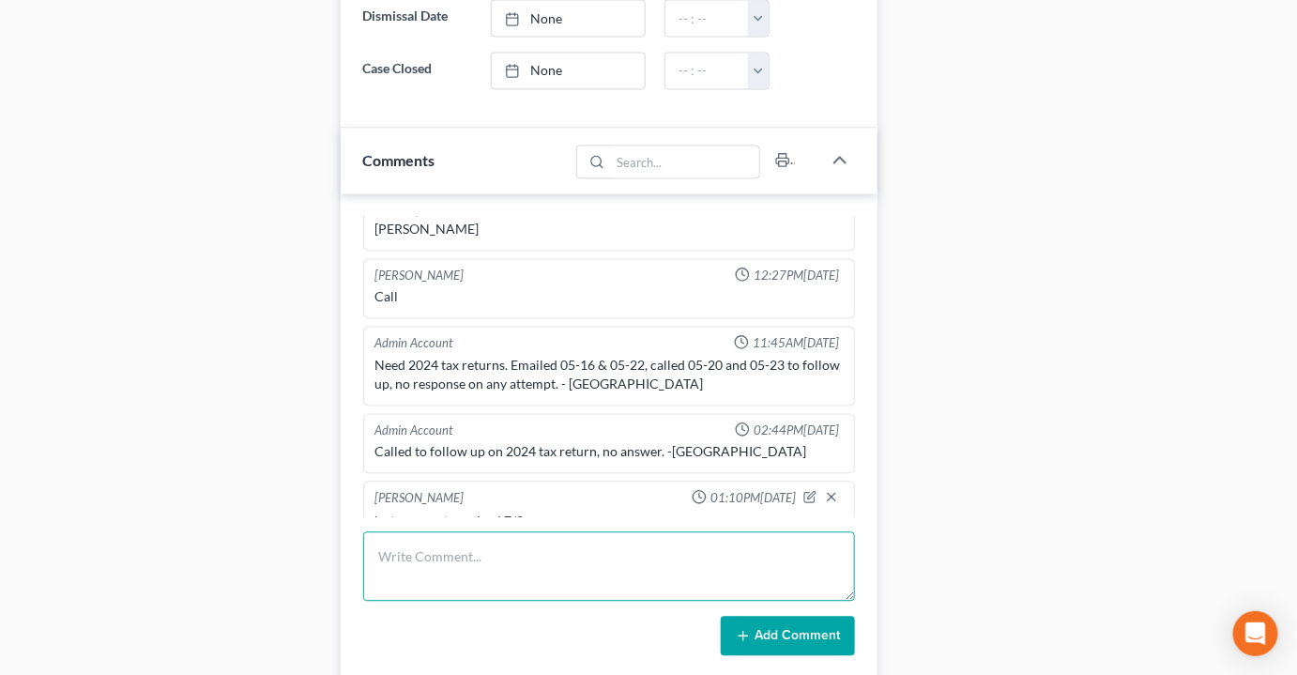
click at [438, 535] on textarea at bounding box center [609, 565] width 492 height 69
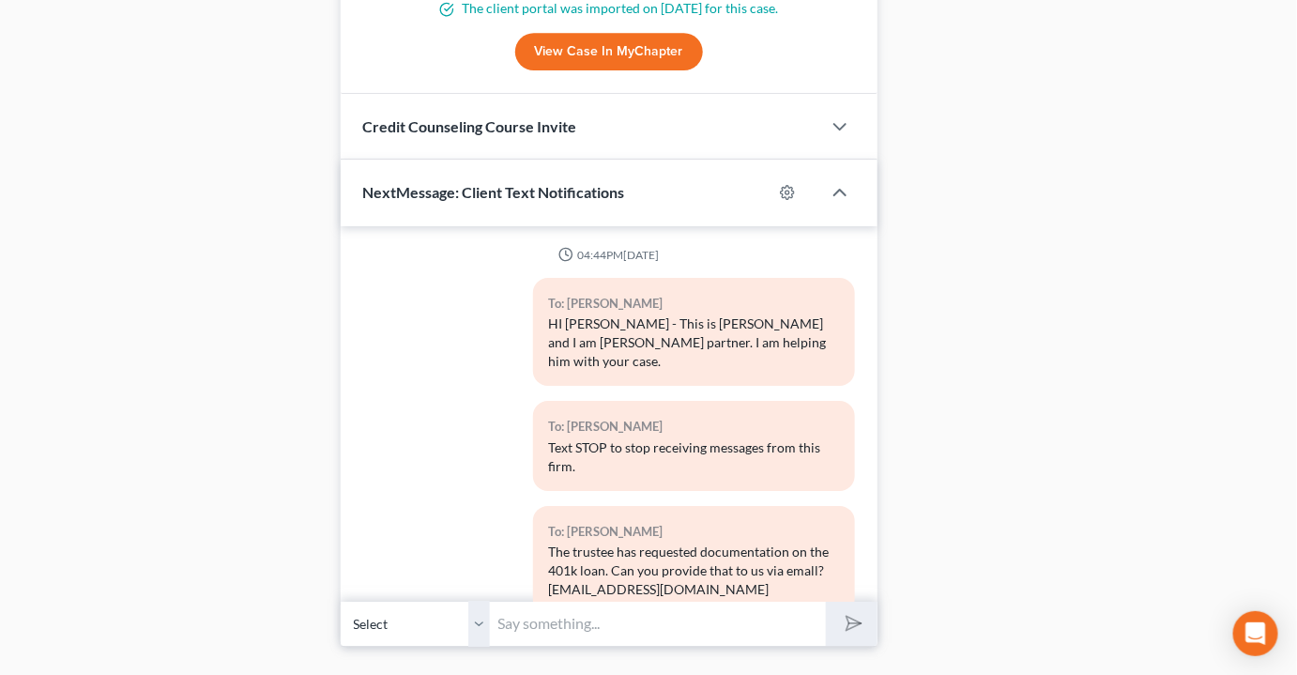
scroll to position [0, 0]
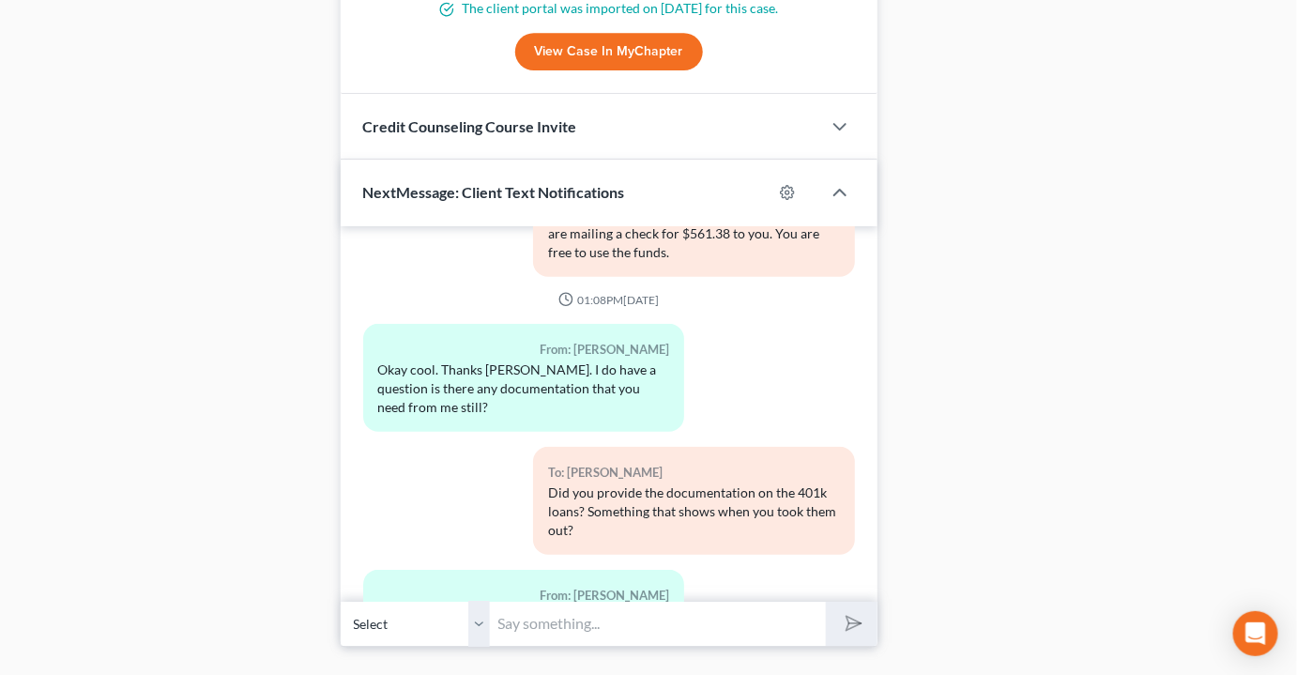
type textarea "left vm regarding MTD, sent text for him to call"
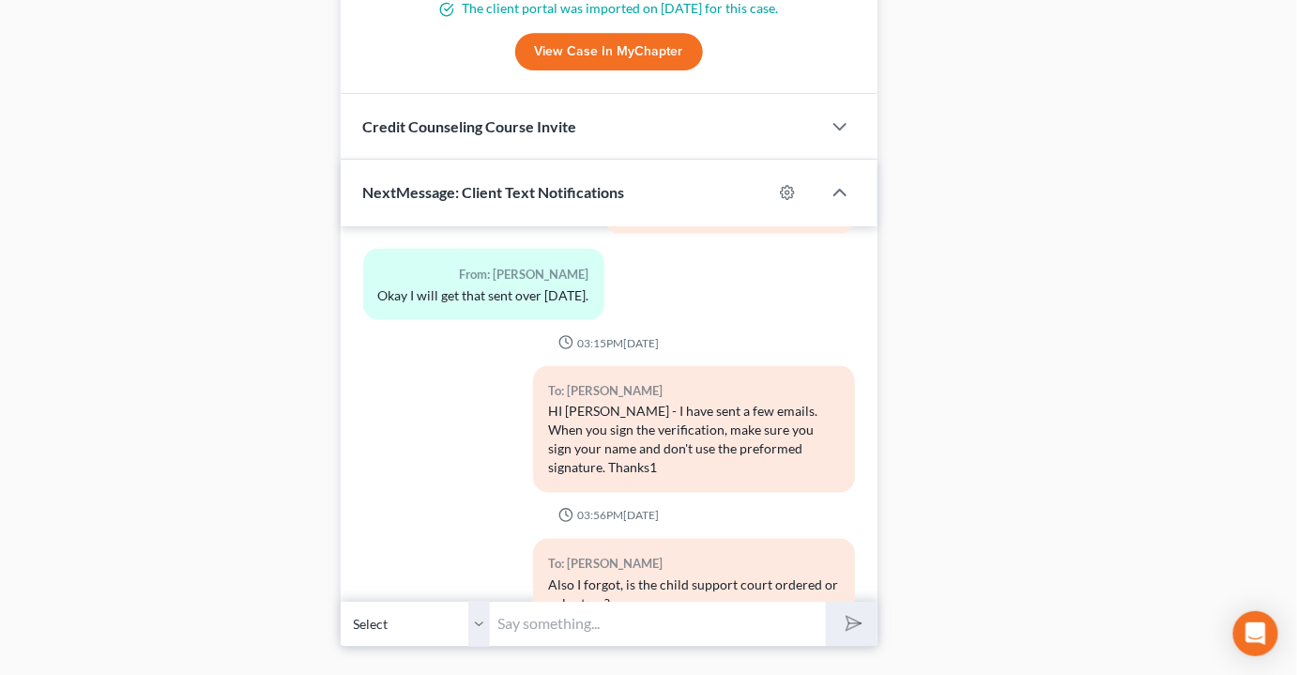
drag, startPoint x: 597, startPoint y: 329, endPoint x: 532, endPoint y: 594, distance: 273.5
click at [532, 601] on input "text" at bounding box center [658, 624] width 335 height 46
click at [548, 601] on input "[PERSON_NAME] - Please give [PERSON_NAME] & [PERSON_NAME] a call to discuss the…" at bounding box center [658, 624] width 335 height 46
click at [803, 601] on input "[PERSON_NAME] - Please give [PERSON_NAME] & [PERSON_NAME] a call to discuss the…" at bounding box center [658, 624] width 335 height 46
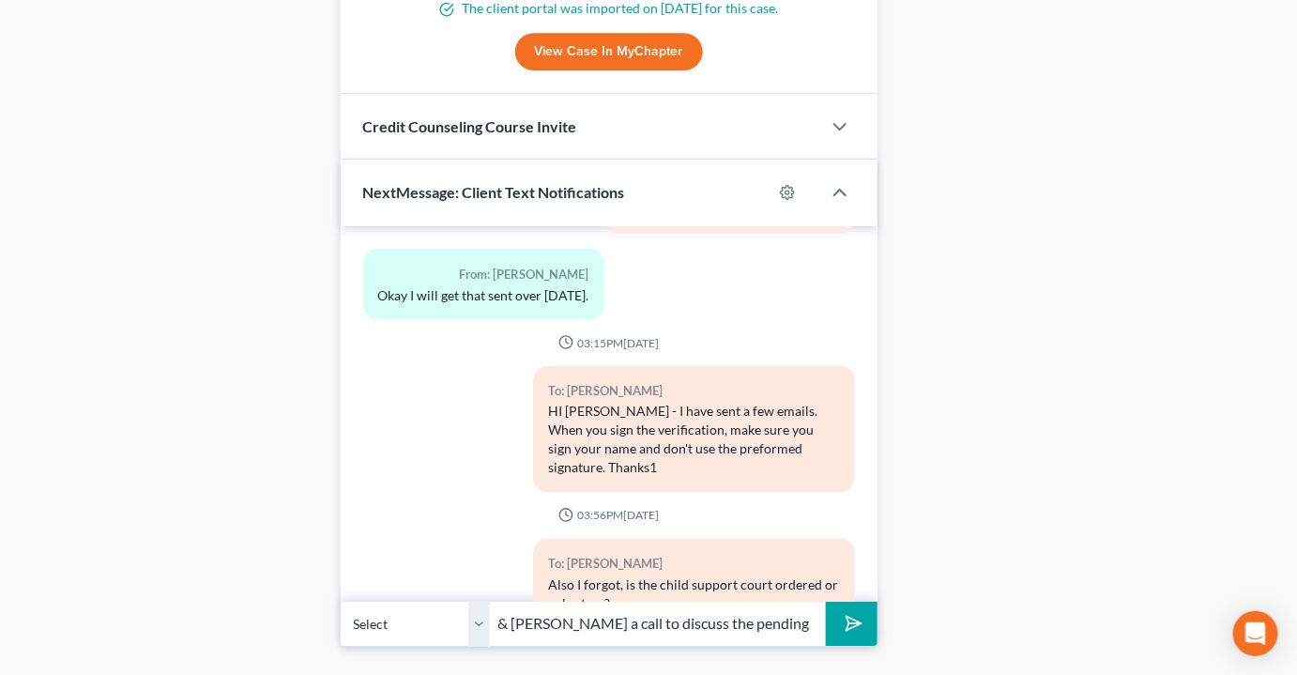
click at [816, 601] on input "Brandon - Please give Patton & Dean a call to discuss the pending motion to dis…" at bounding box center [658, 624] width 335 height 46
type input "Brandon - Please give Patton & Dean a call to discuss the pending motion to dis…"
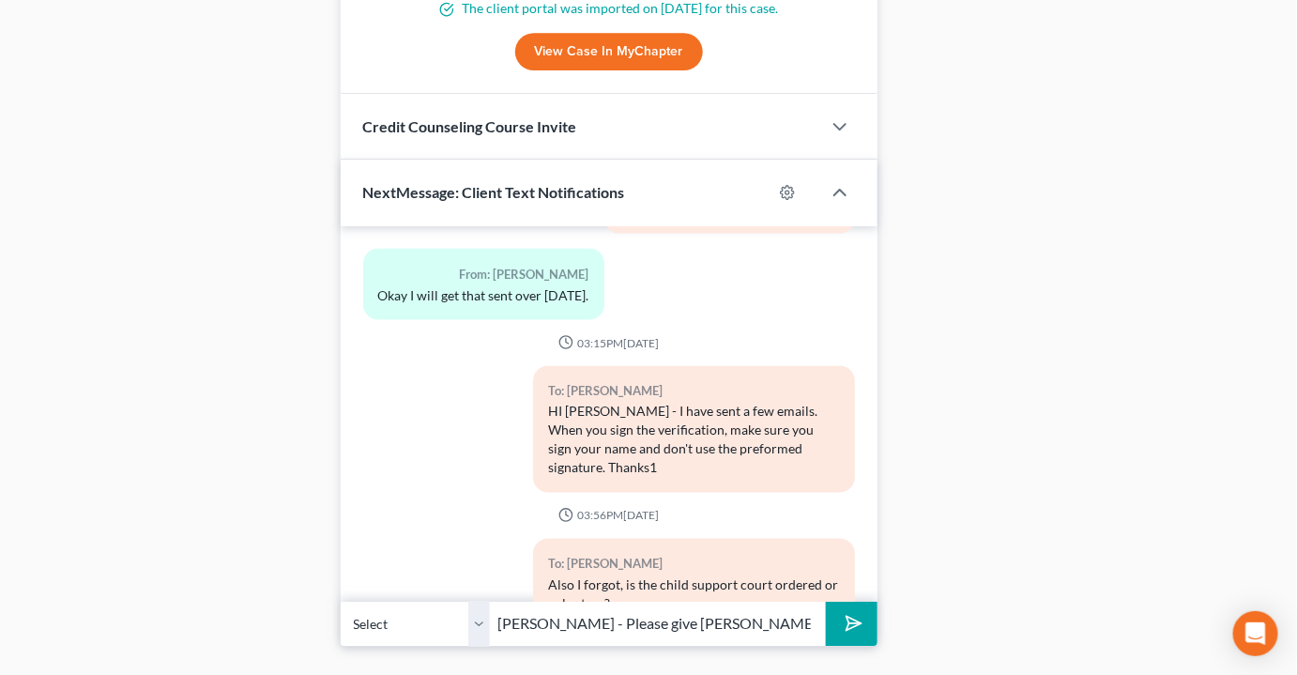
click at [857, 602] on button "submit" at bounding box center [852, 624] width 52 height 44
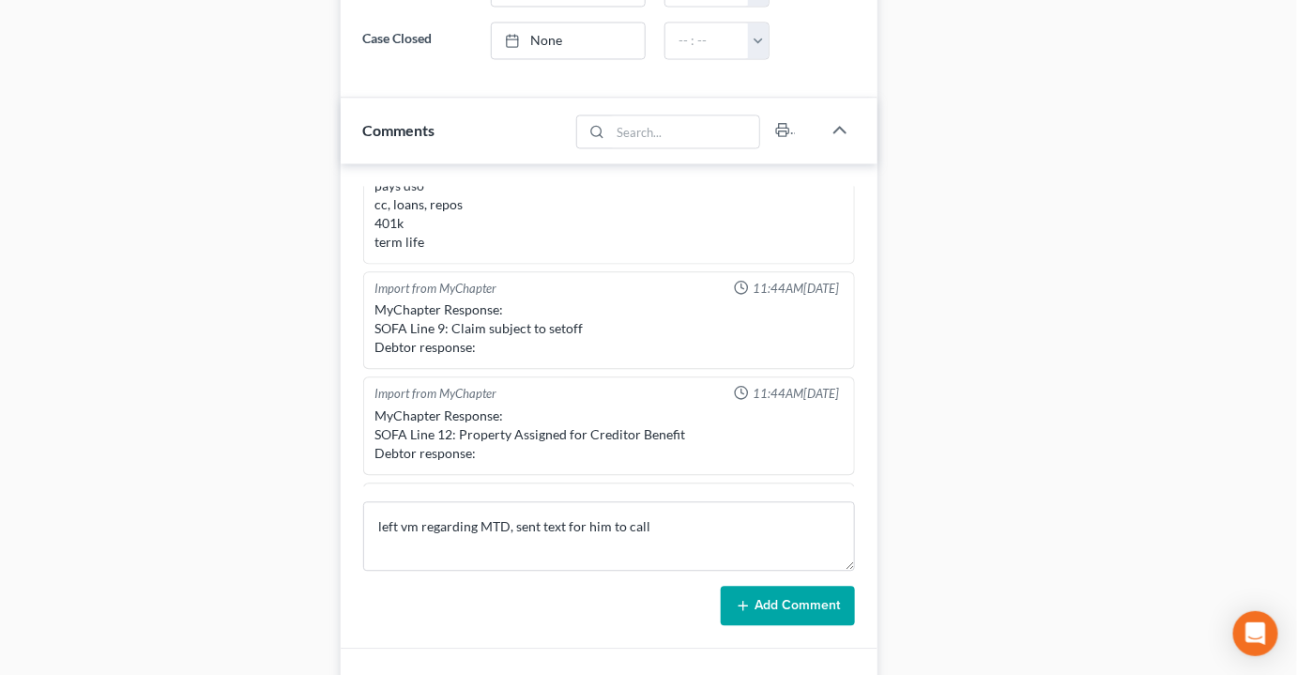
scroll to position [1515, 0]
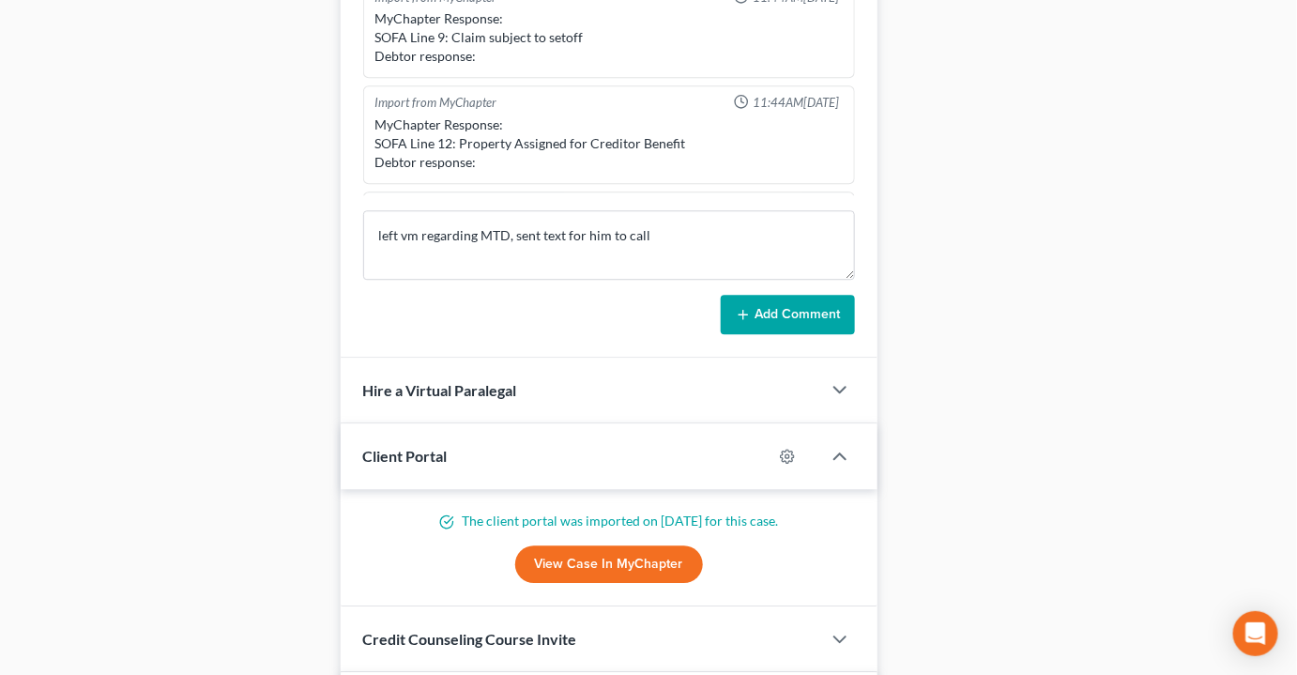
drag, startPoint x: 783, startPoint y: 272, endPoint x: 766, endPoint y: 268, distance: 17.5
click at [783, 295] on button "Add Comment" at bounding box center [788, 314] width 134 height 39
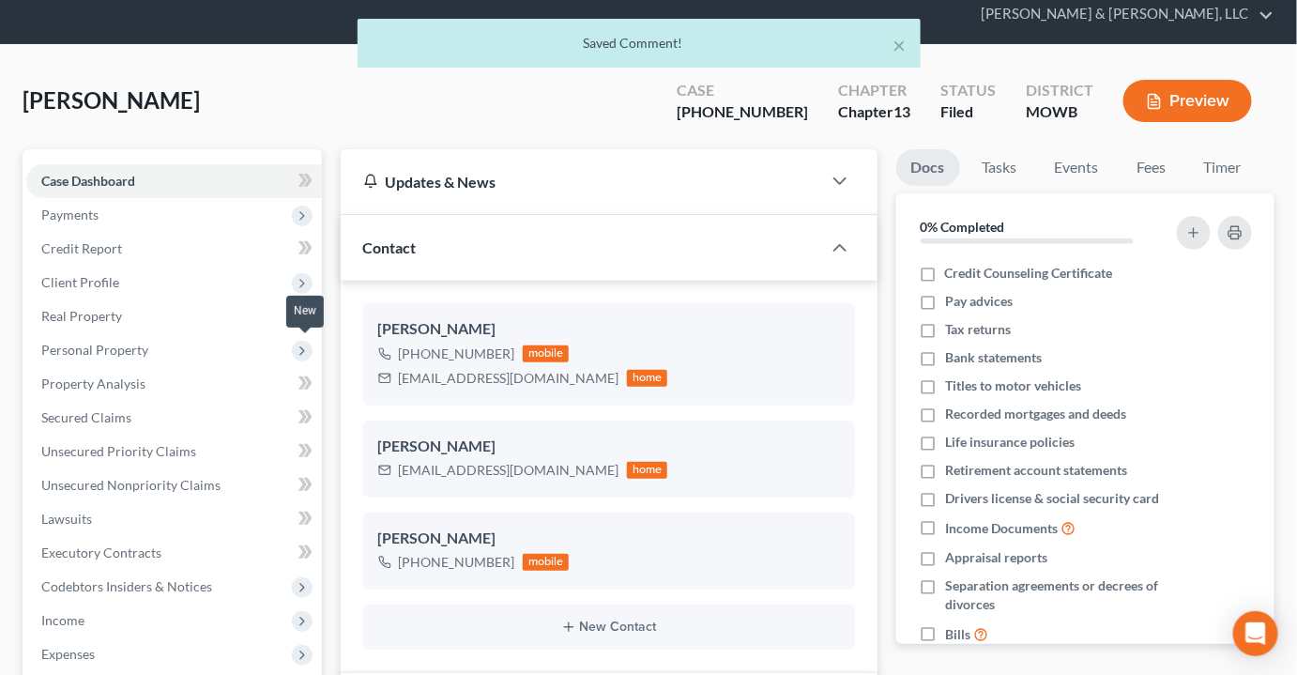
scroll to position [0, 0]
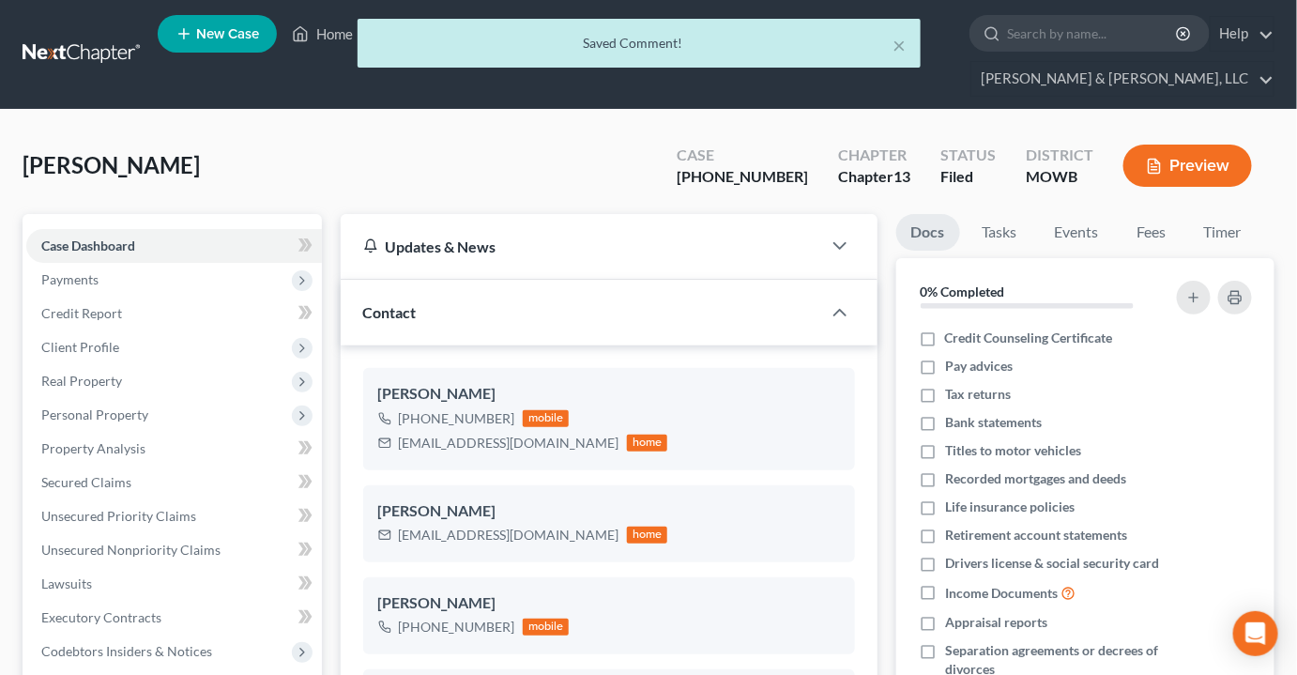
click at [331, 38] on div "× Saved Comment!" at bounding box center [639, 48] width 1297 height 58
click at [344, 33] on div "× Saved Comment!" at bounding box center [639, 48] width 1297 height 58
click at [903, 42] on button "×" at bounding box center [899, 45] width 13 height 23
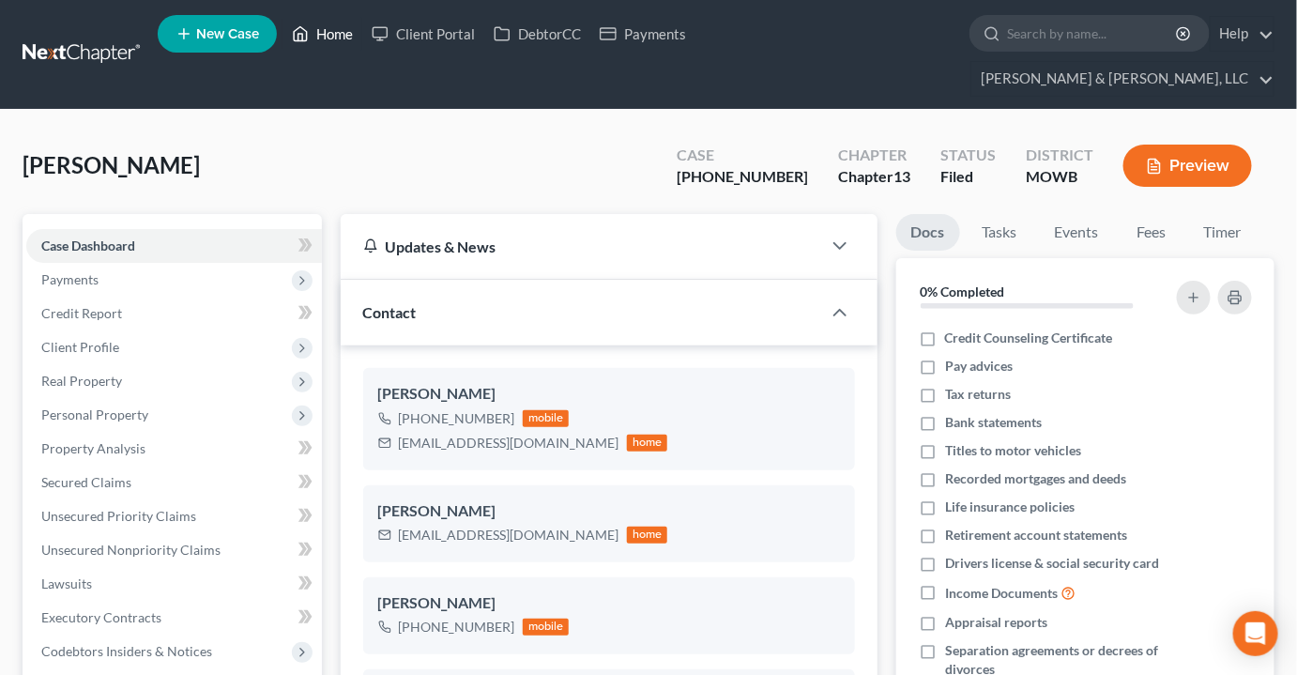
click at [323, 32] on link "Home" at bounding box center [323, 34] width 80 height 34
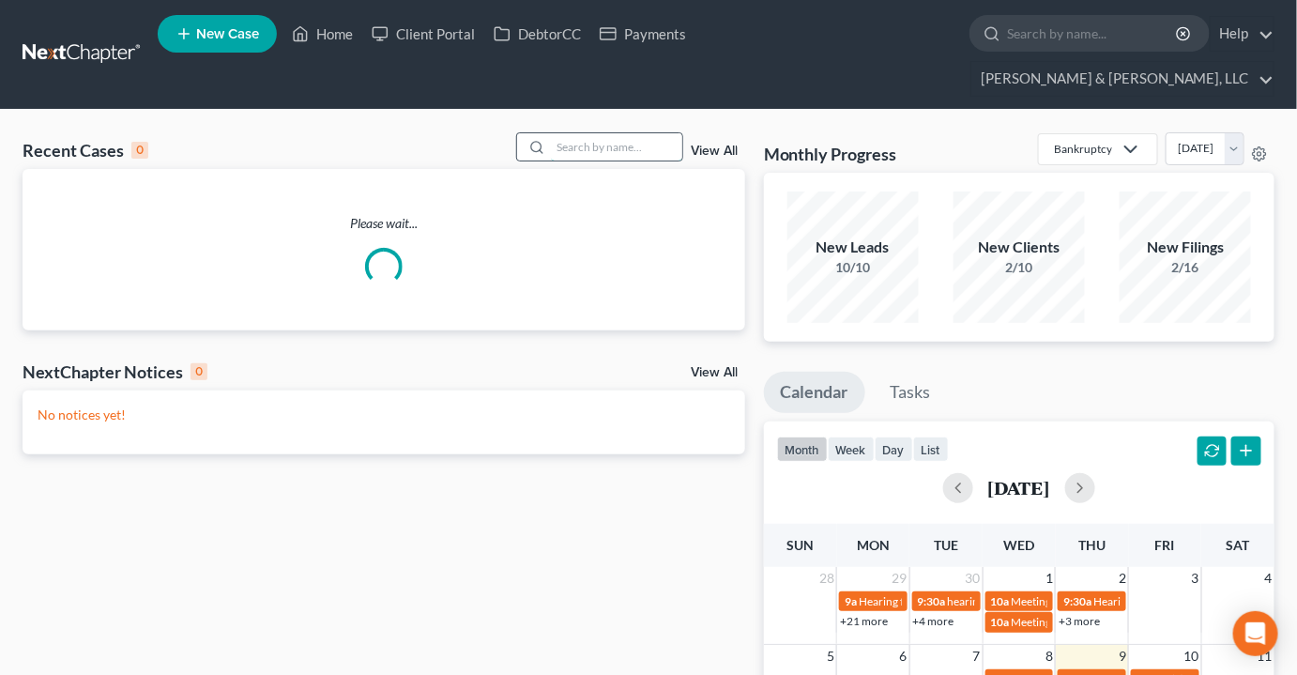
click at [577, 133] on input "search" at bounding box center [616, 146] width 131 height 27
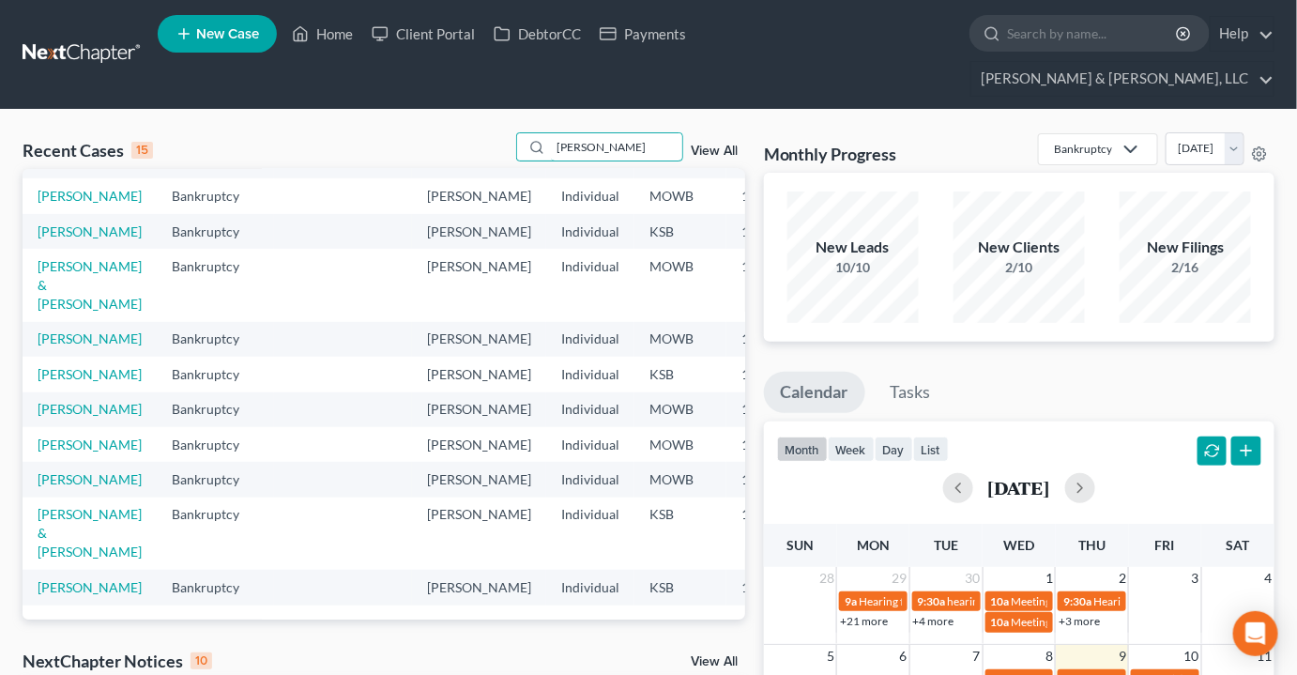
scroll to position [610, 0]
drag, startPoint x: 644, startPoint y: 101, endPoint x: 493, endPoint y: 116, distance: 151.9
click at [493, 132] on div "Recent Cases 15 william View All" at bounding box center [384, 150] width 723 height 37
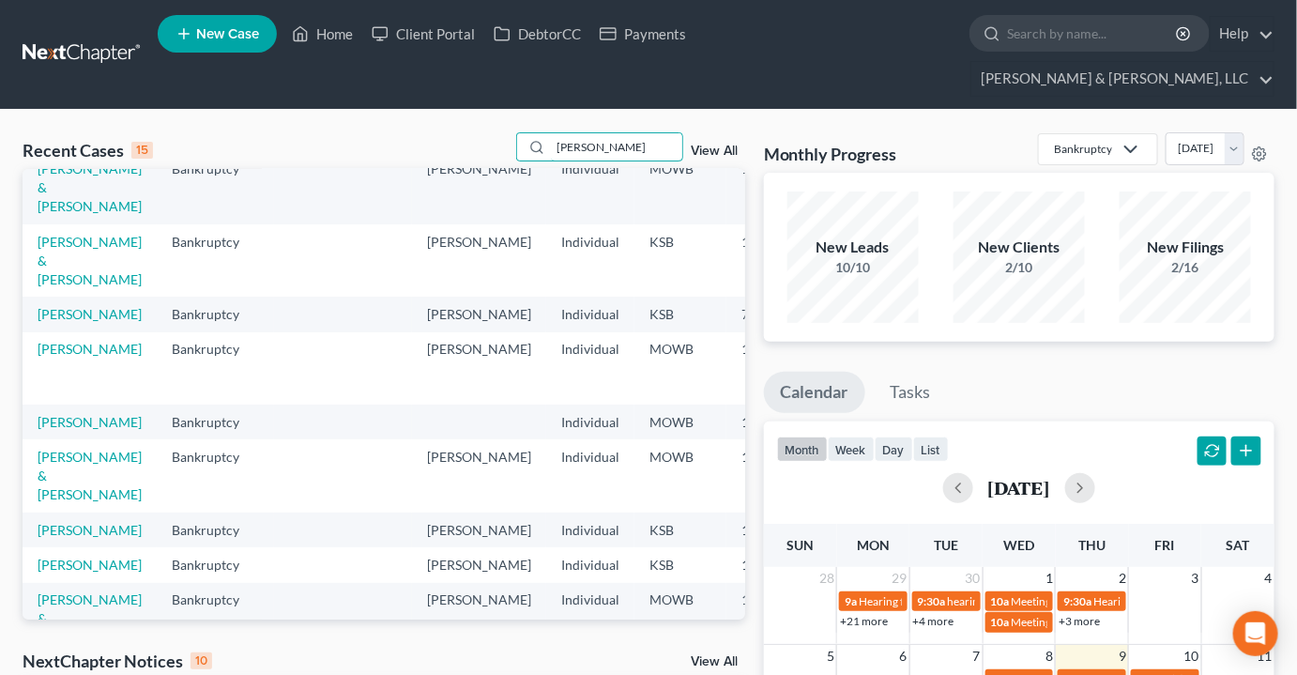
scroll to position [42, 0]
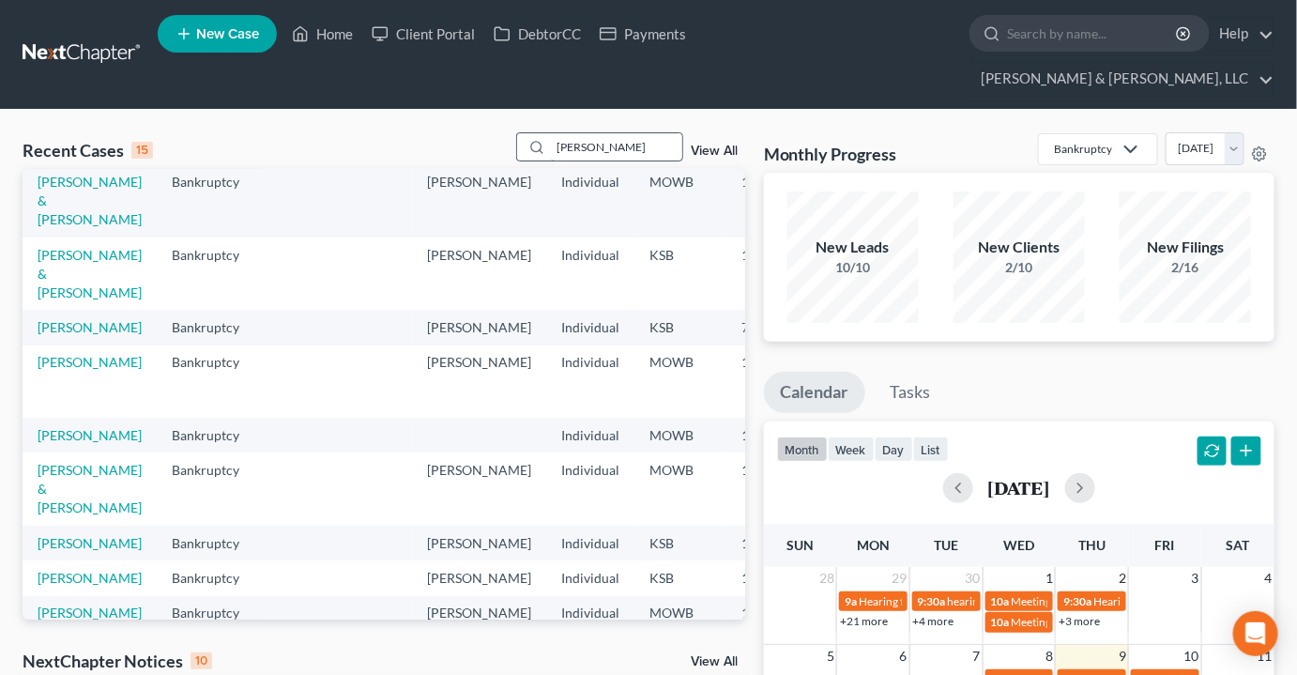
click at [614, 133] on input "kristin" at bounding box center [616, 146] width 131 height 27
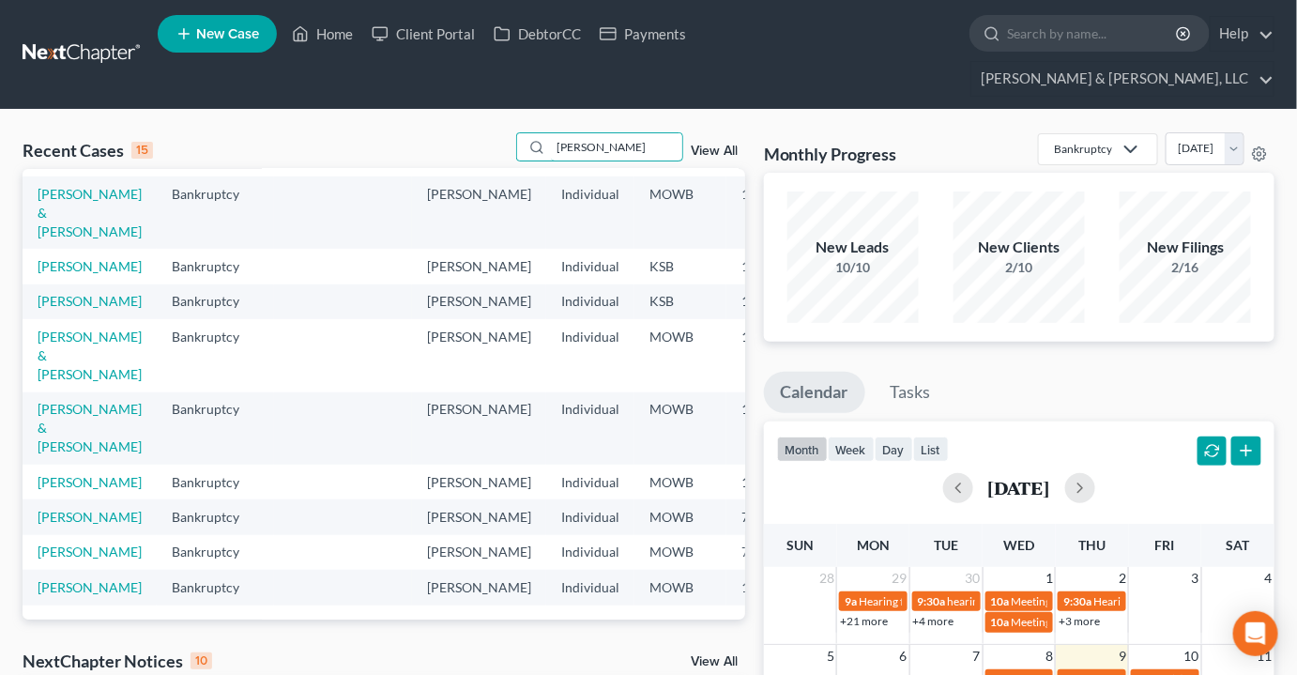
scroll to position [535, 0]
type input "kristi"
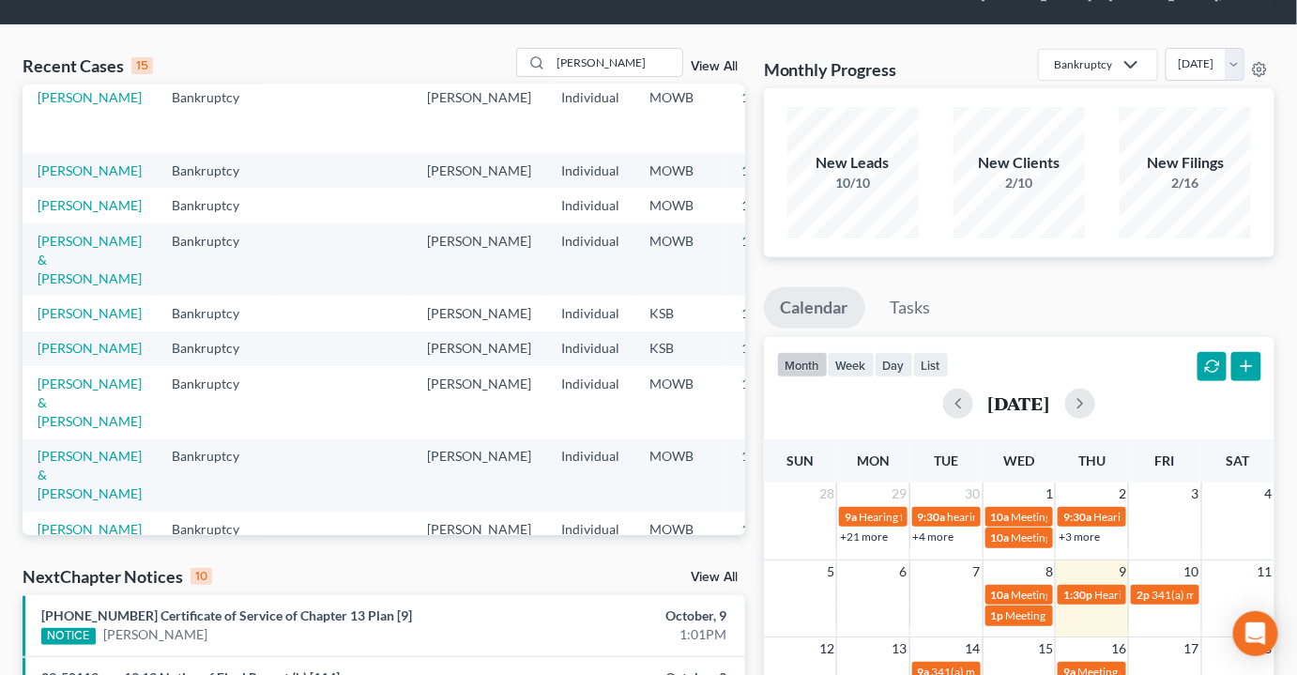
scroll to position [194, 0]
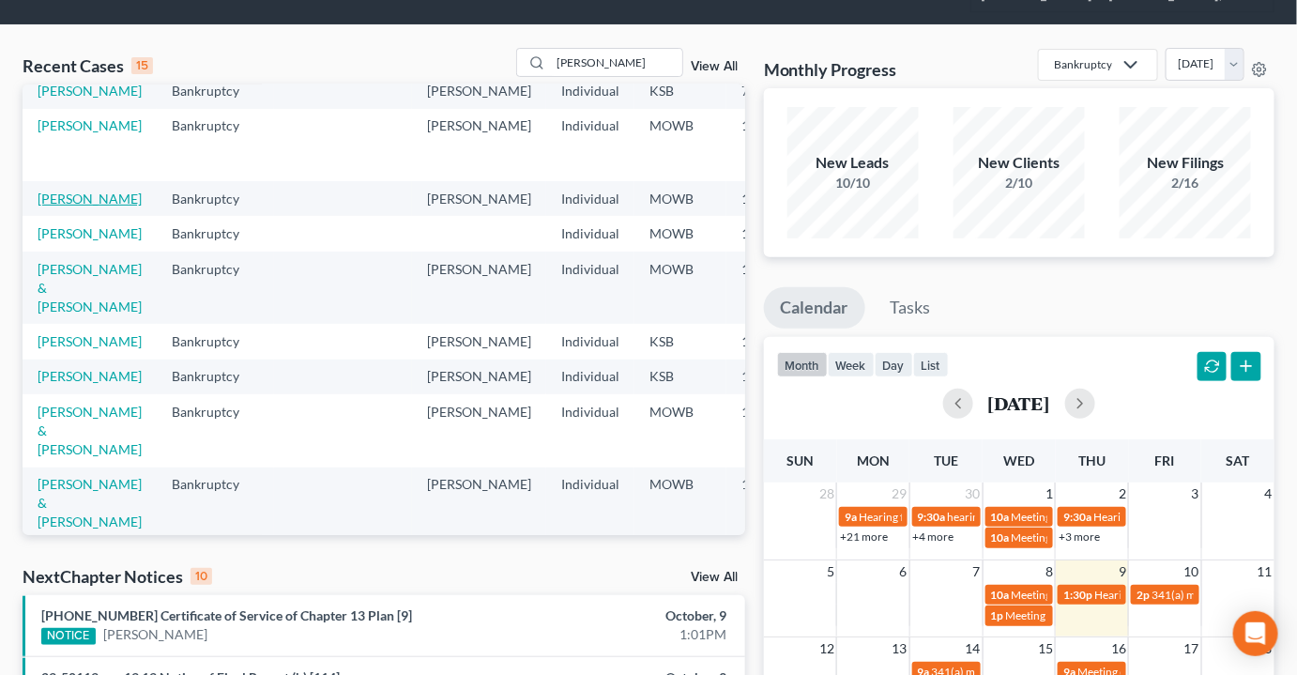
click at [69, 198] on link "Williams, Kristi" at bounding box center [90, 199] width 104 height 16
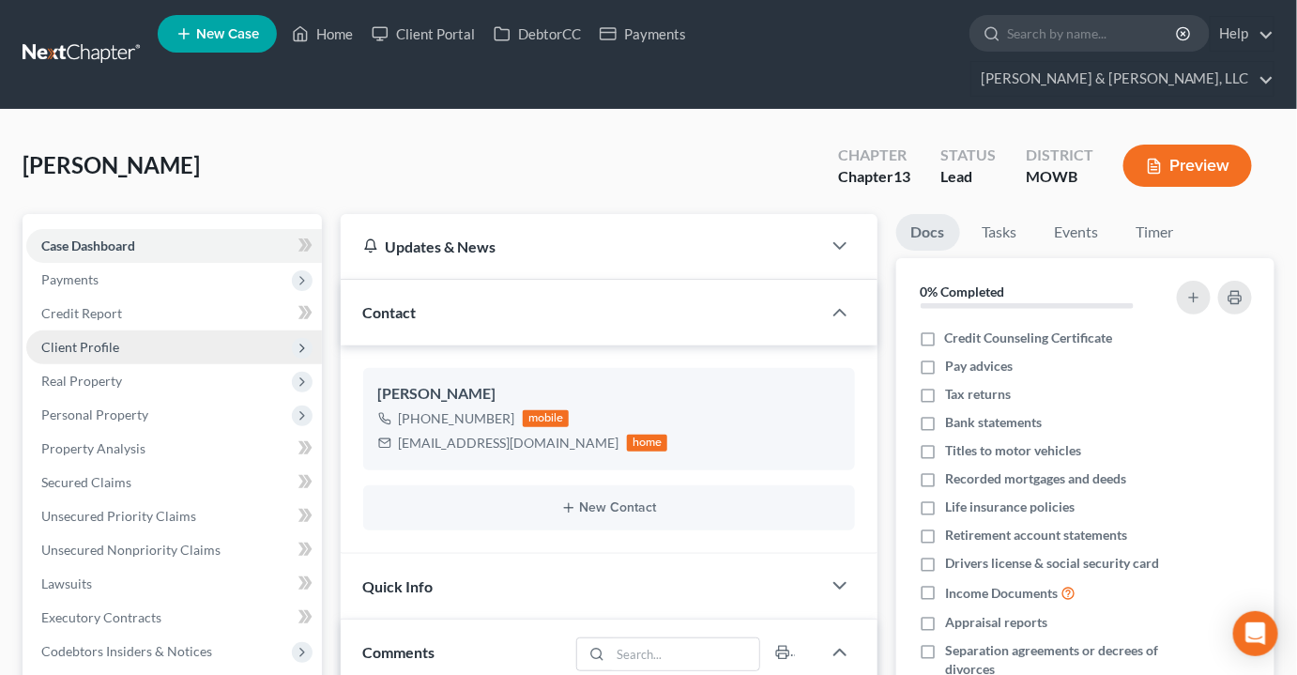
click at [88, 339] on span "Client Profile" at bounding box center [80, 347] width 78 height 16
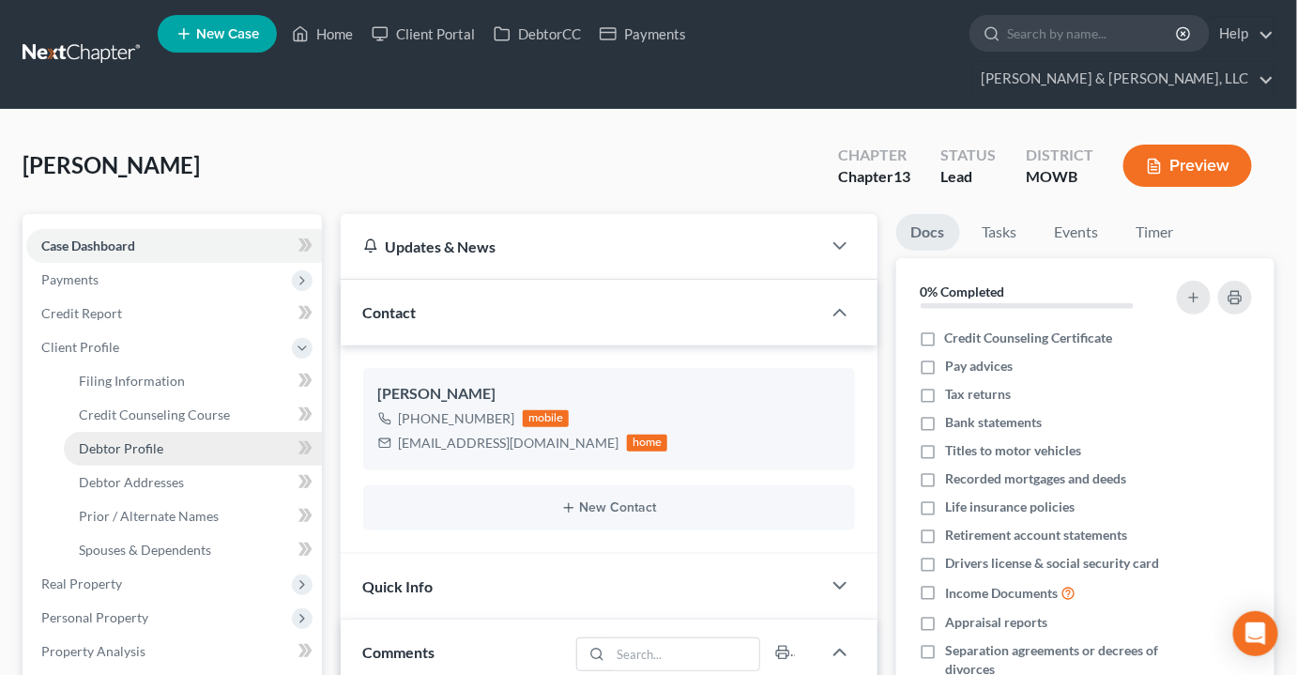
click at [137, 440] on span "Debtor Profile" at bounding box center [121, 448] width 84 height 16
select select "0"
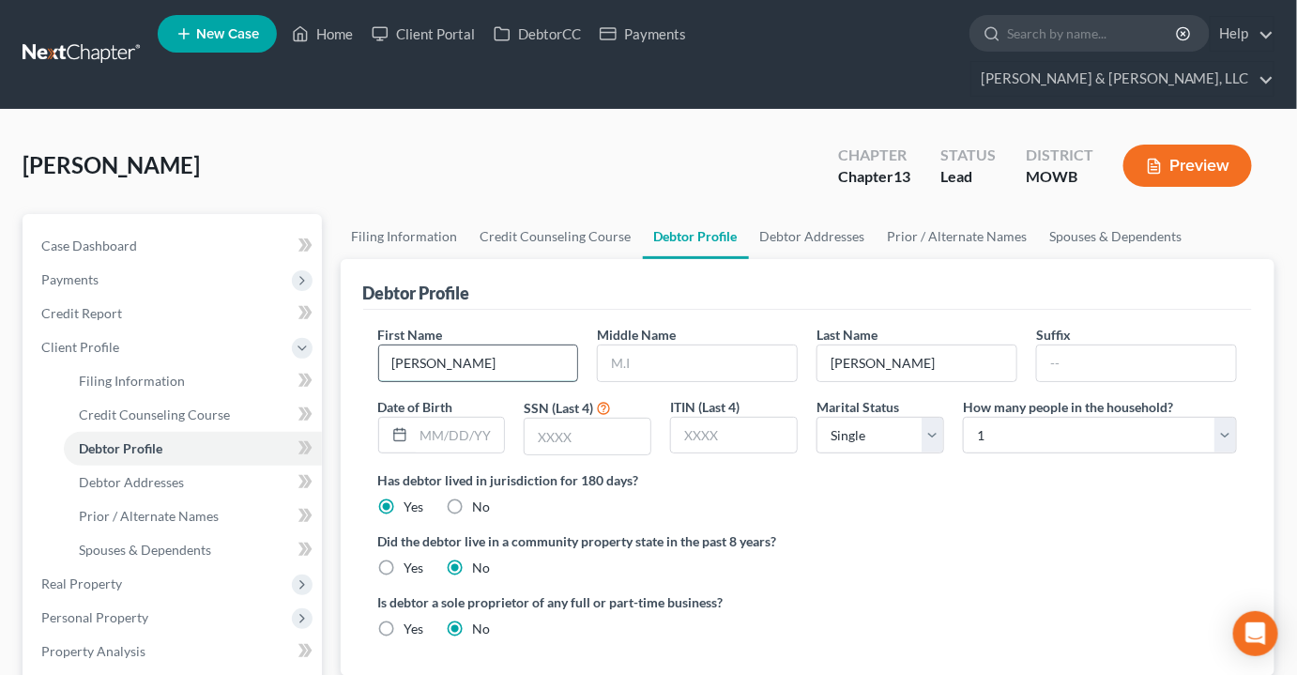
click at [475, 345] on input "Kristi" at bounding box center [478, 363] width 199 height 36
type input "Kristina"
click at [87, 238] on span "Case Dashboard" at bounding box center [89, 246] width 96 height 16
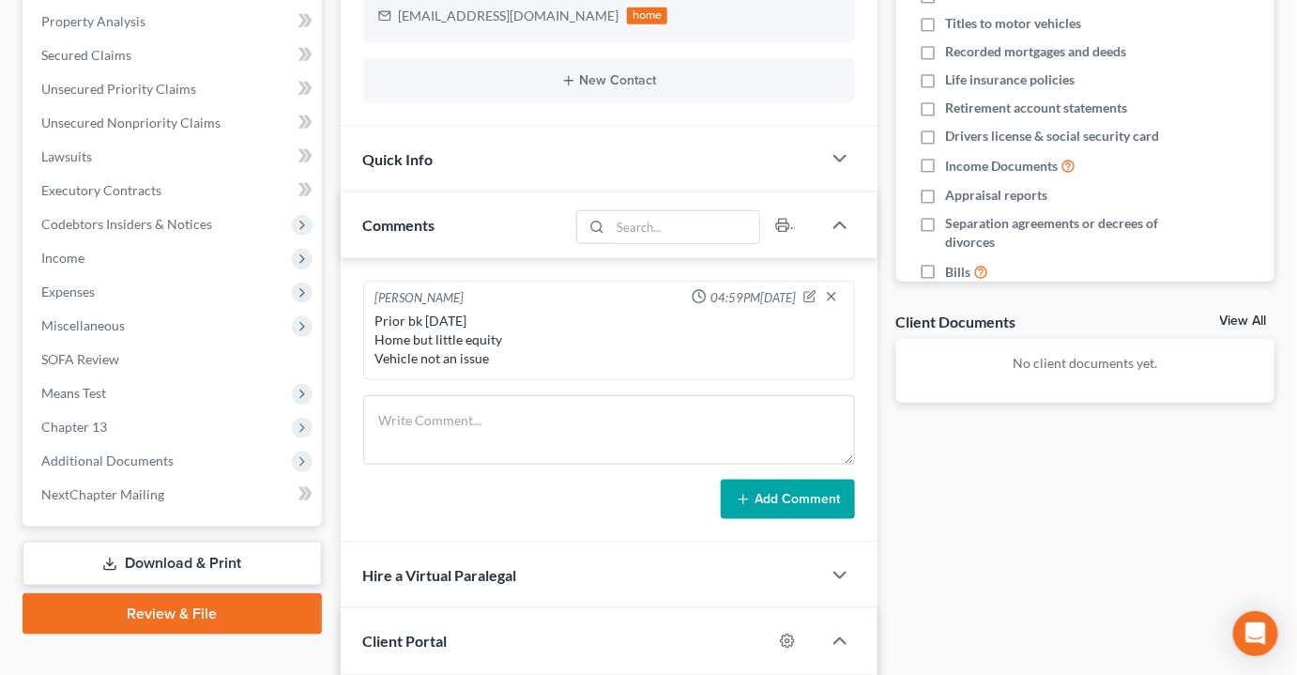
scroll to position [512, 0]
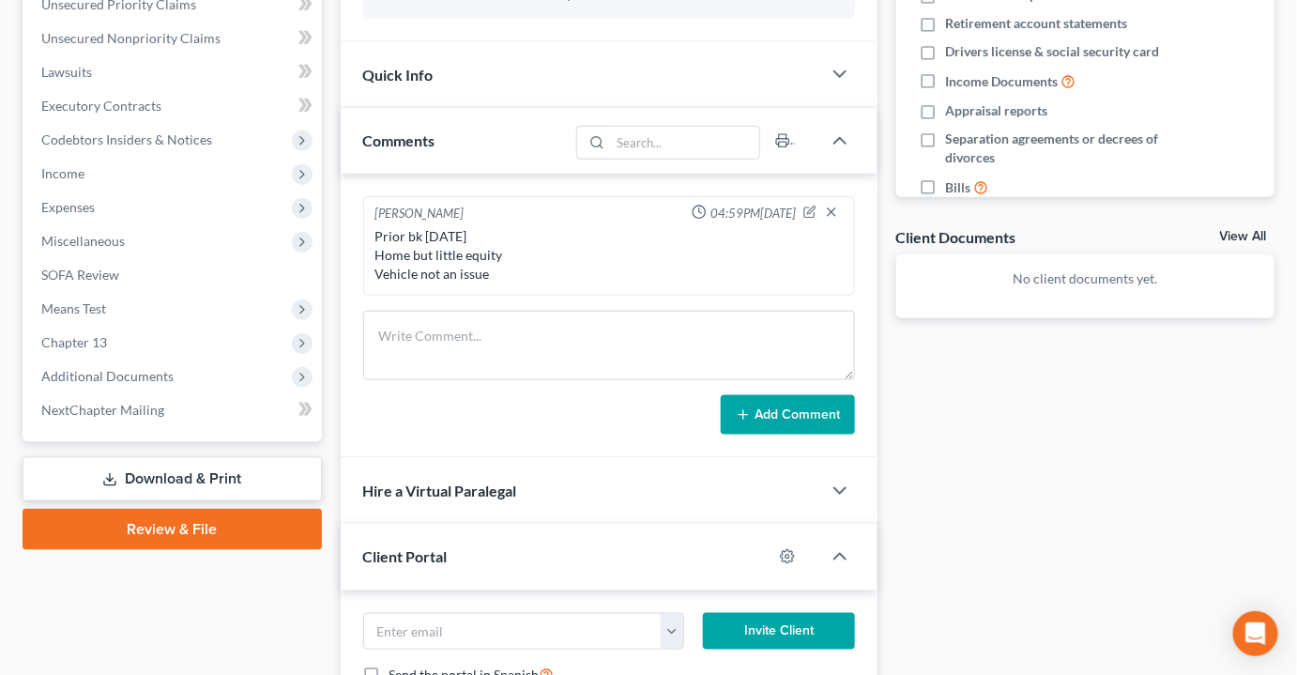
click at [585, 269] on div "David Dean 04:59PM, 08/20/2025 Prior bk 10 years ago Home but little equity Veh…" at bounding box center [609, 316] width 537 height 284
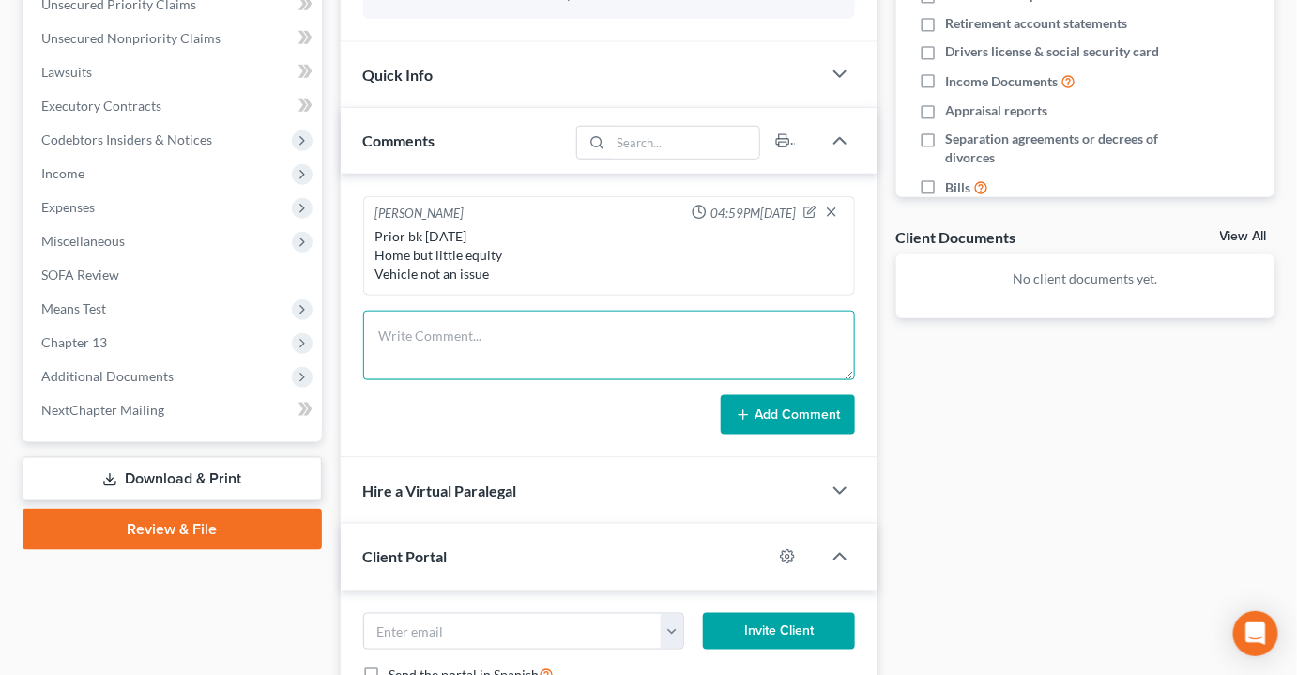
click at [556, 318] on textarea at bounding box center [609, 345] width 492 height 69
type textarea "she called back in, gave her Jordan's number"
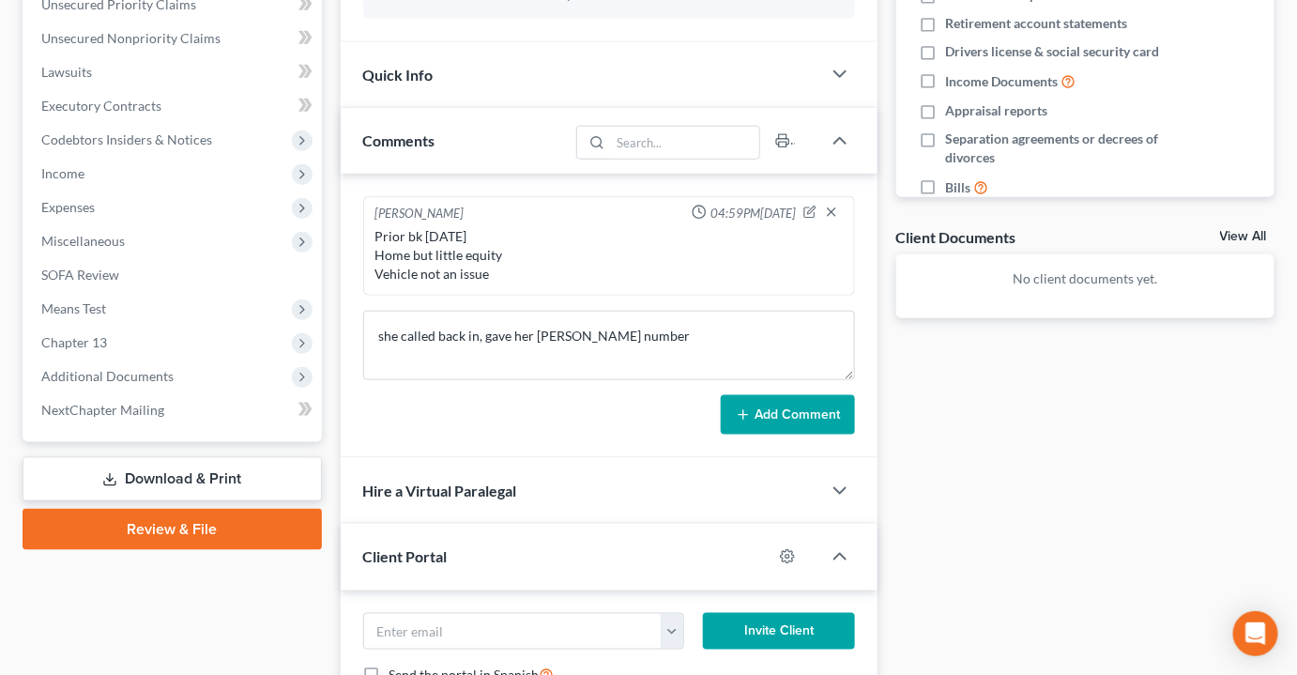
click at [781, 395] on button "Add Comment" at bounding box center [788, 414] width 134 height 39
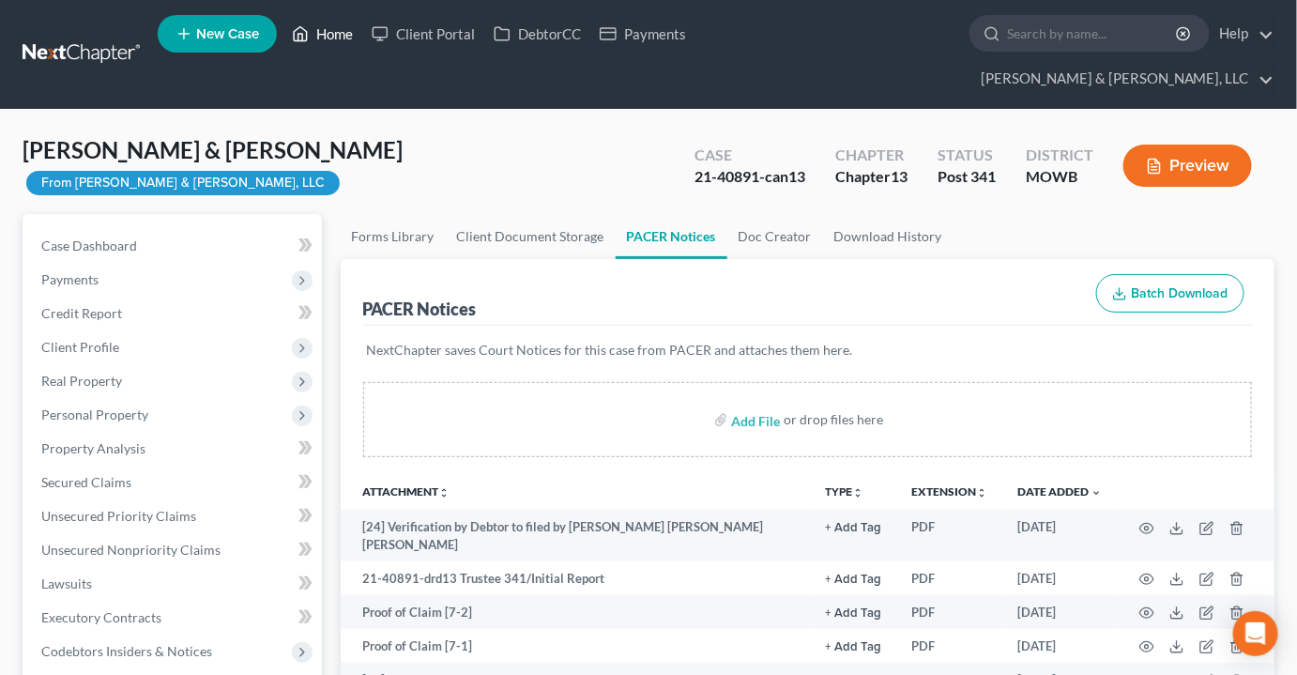
click at [324, 37] on link "Home" at bounding box center [323, 34] width 80 height 34
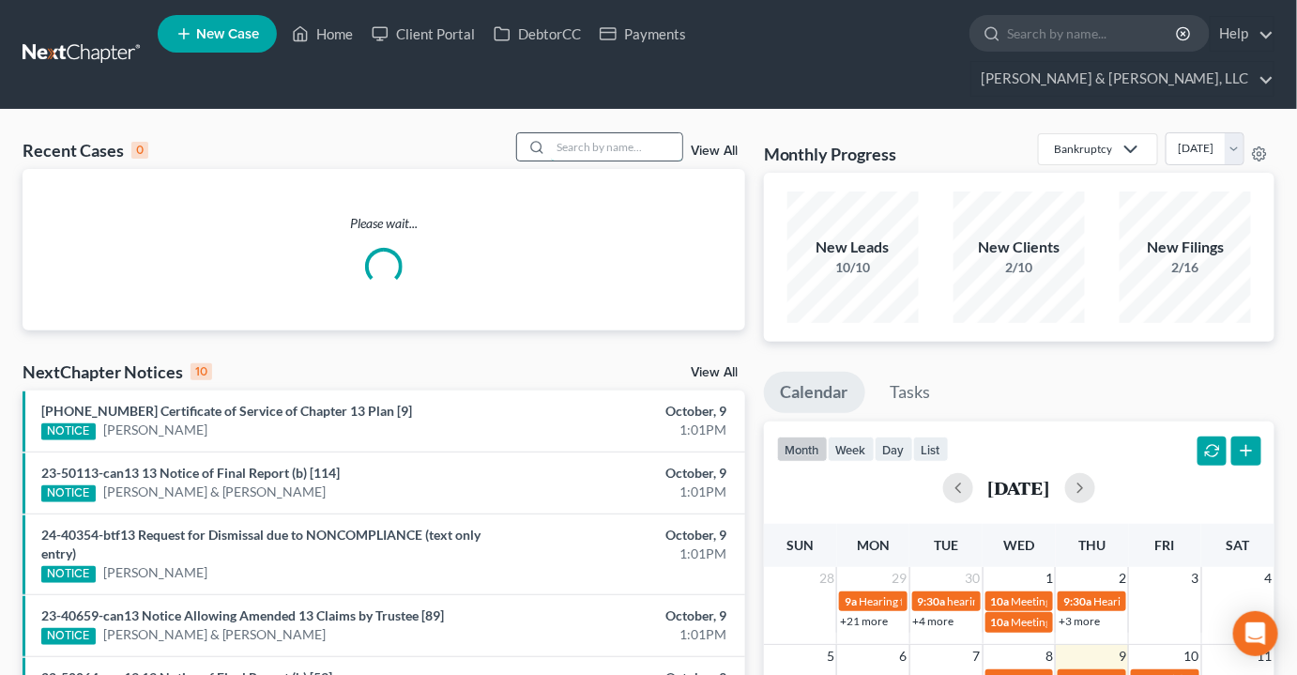
click at [593, 133] on input "search" at bounding box center [616, 146] width 131 height 27
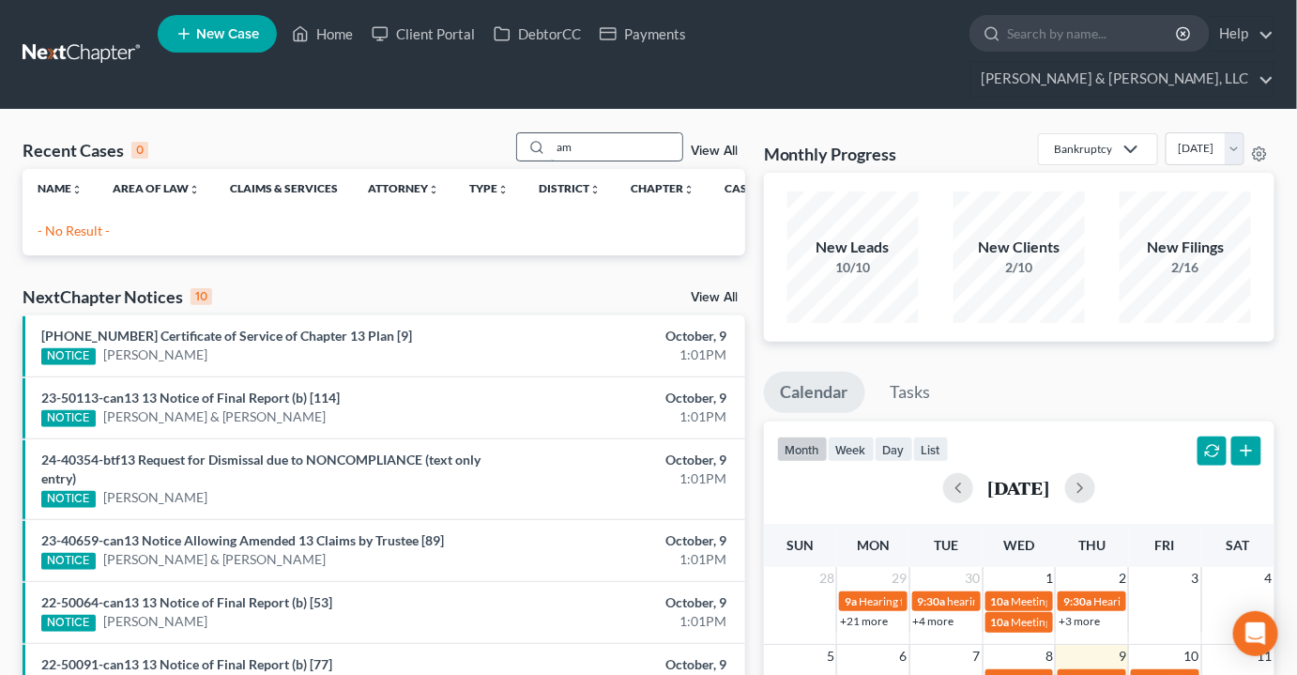
type input "a"
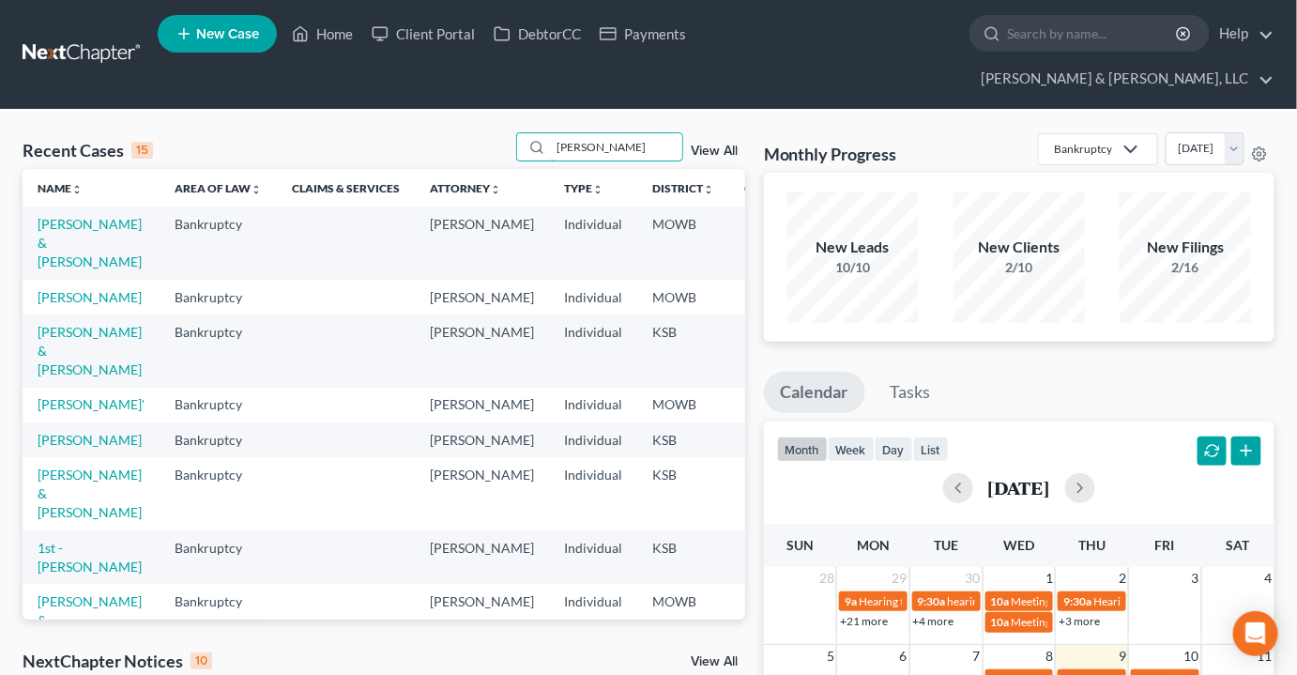
scroll to position [84, 0]
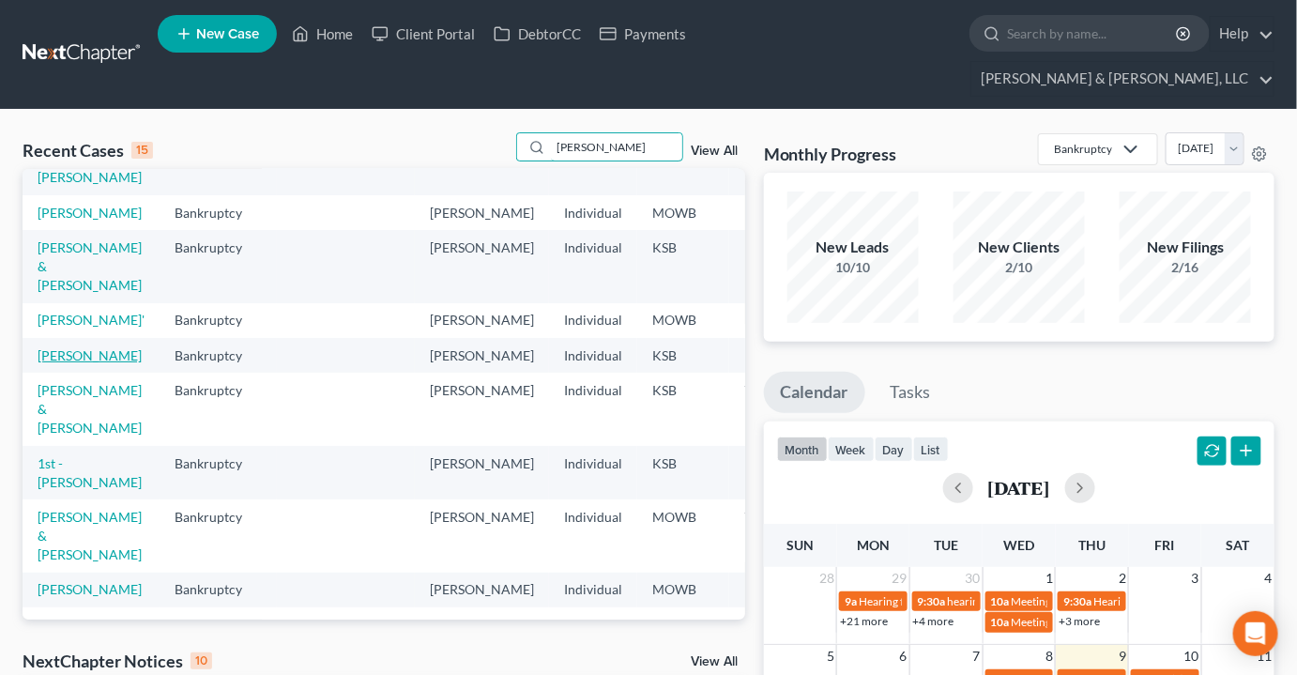
type input "[PERSON_NAME]"
click at [61, 363] on link "[PERSON_NAME]" at bounding box center [90, 355] width 104 height 16
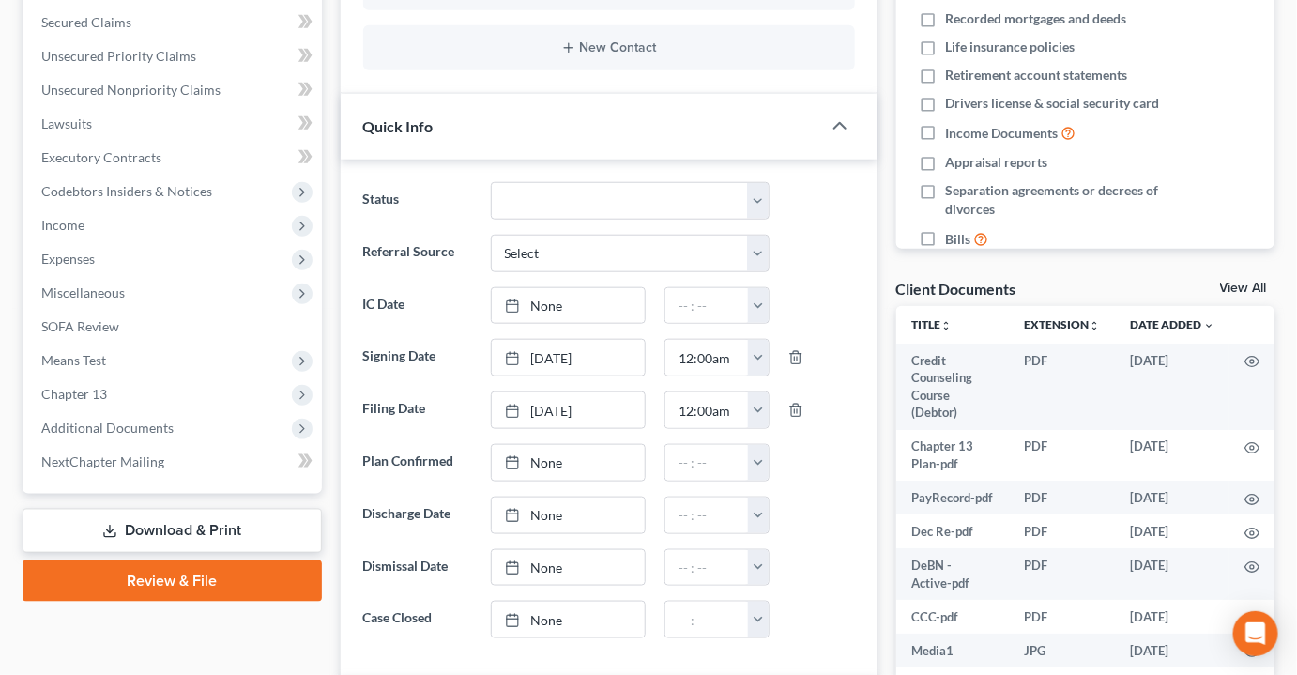
scroll to position [597, 0]
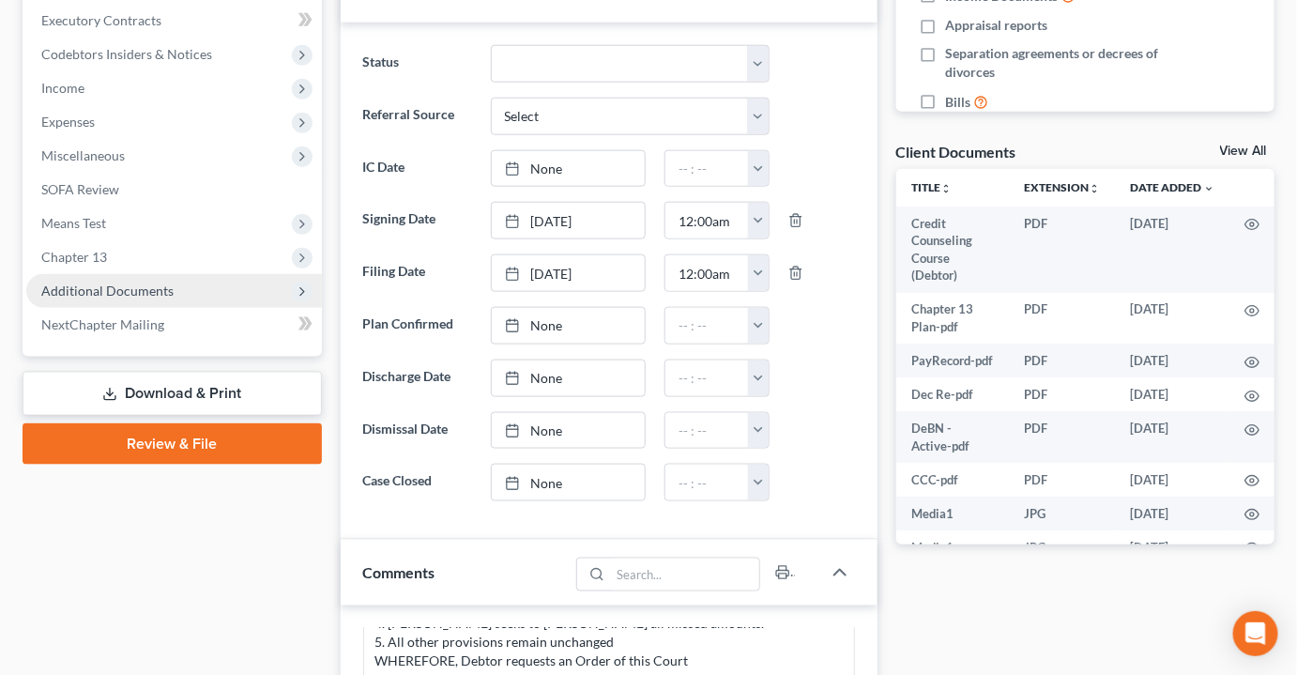
click at [118, 274] on span "Additional Documents" at bounding box center [174, 291] width 296 height 34
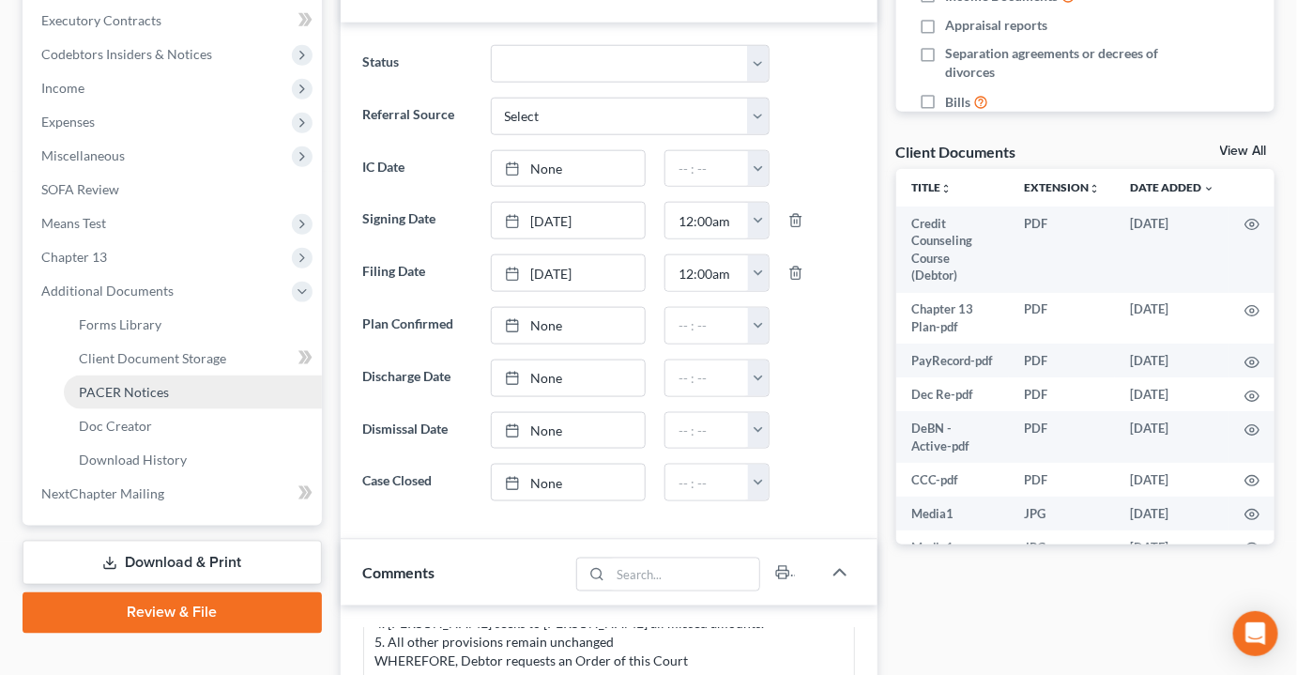
click at [107, 376] on link "PACER Notices" at bounding box center [193, 393] width 258 height 34
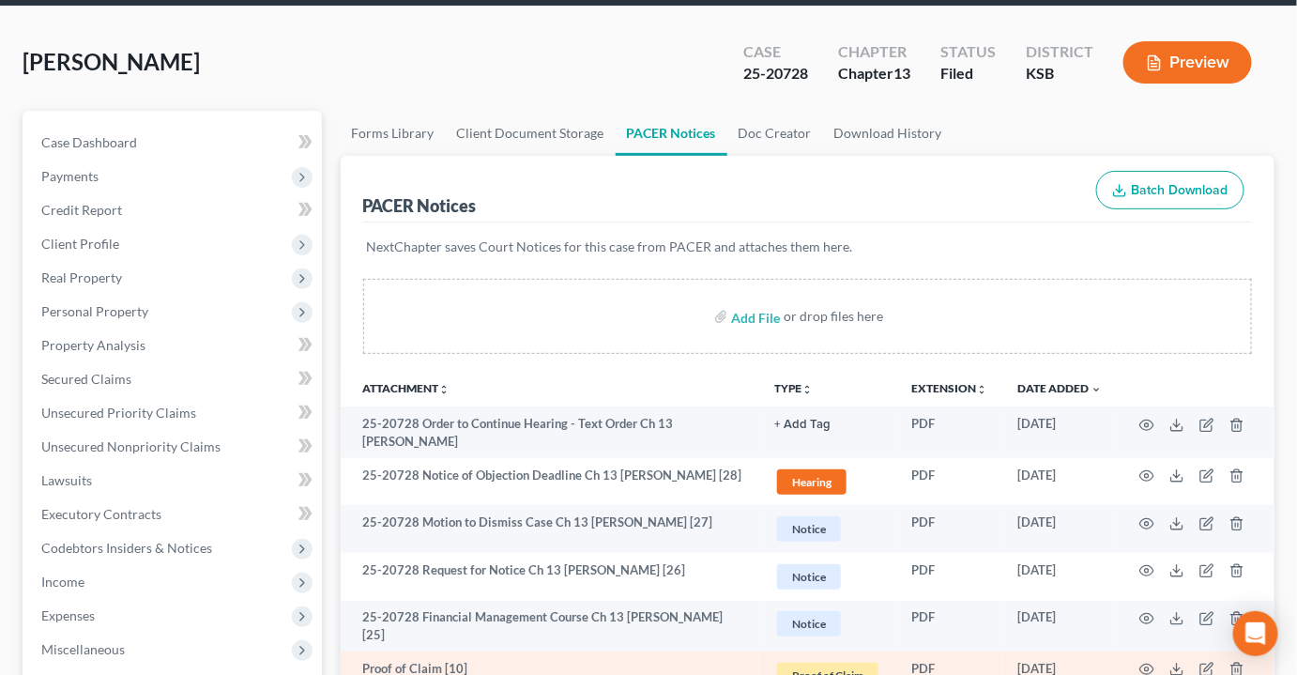
scroll to position [255, 0]
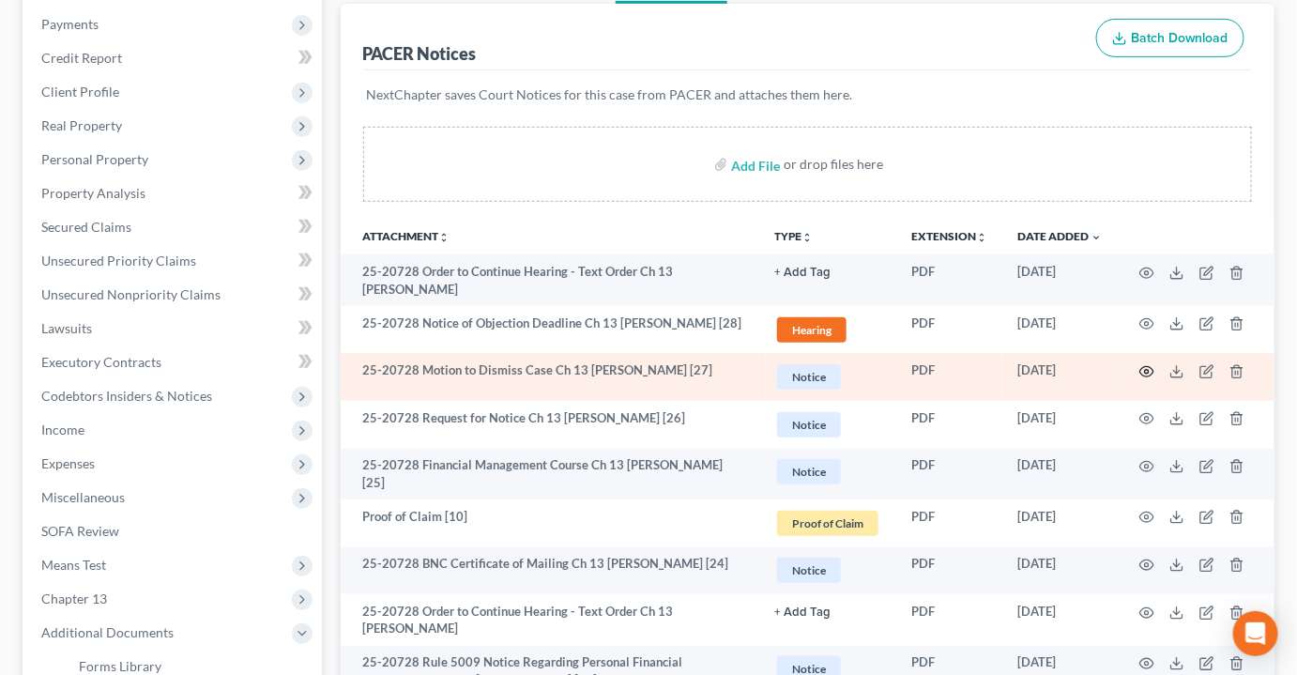
click at [1145, 364] on icon "button" at bounding box center [1147, 371] width 15 height 15
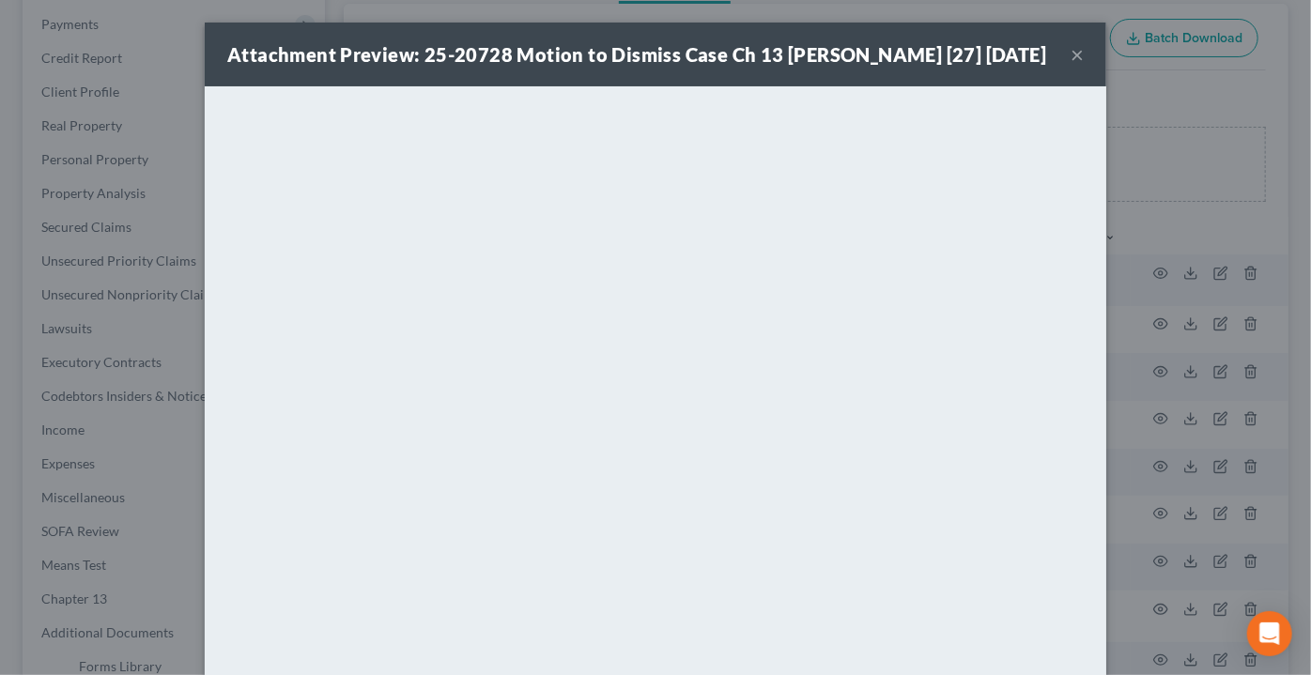
click at [1070, 66] on button "×" at bounding box center [1076, 54] width 13 height 23
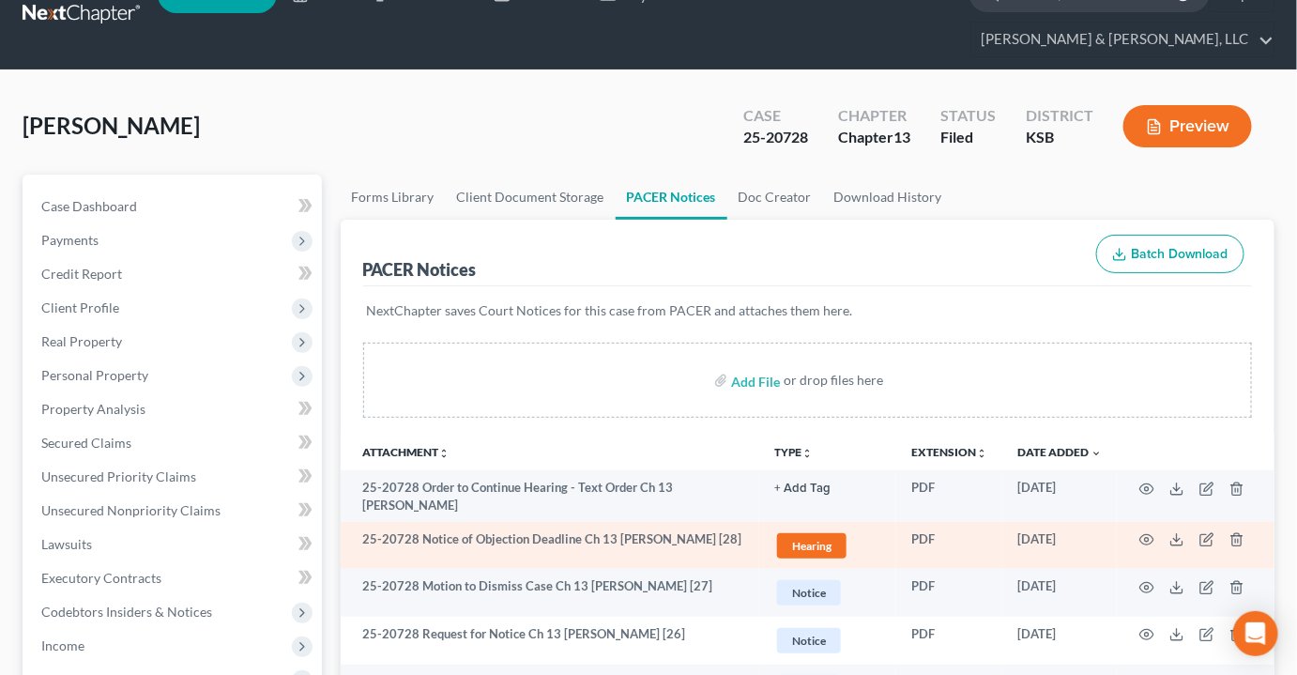
scroll to position [0, 0]
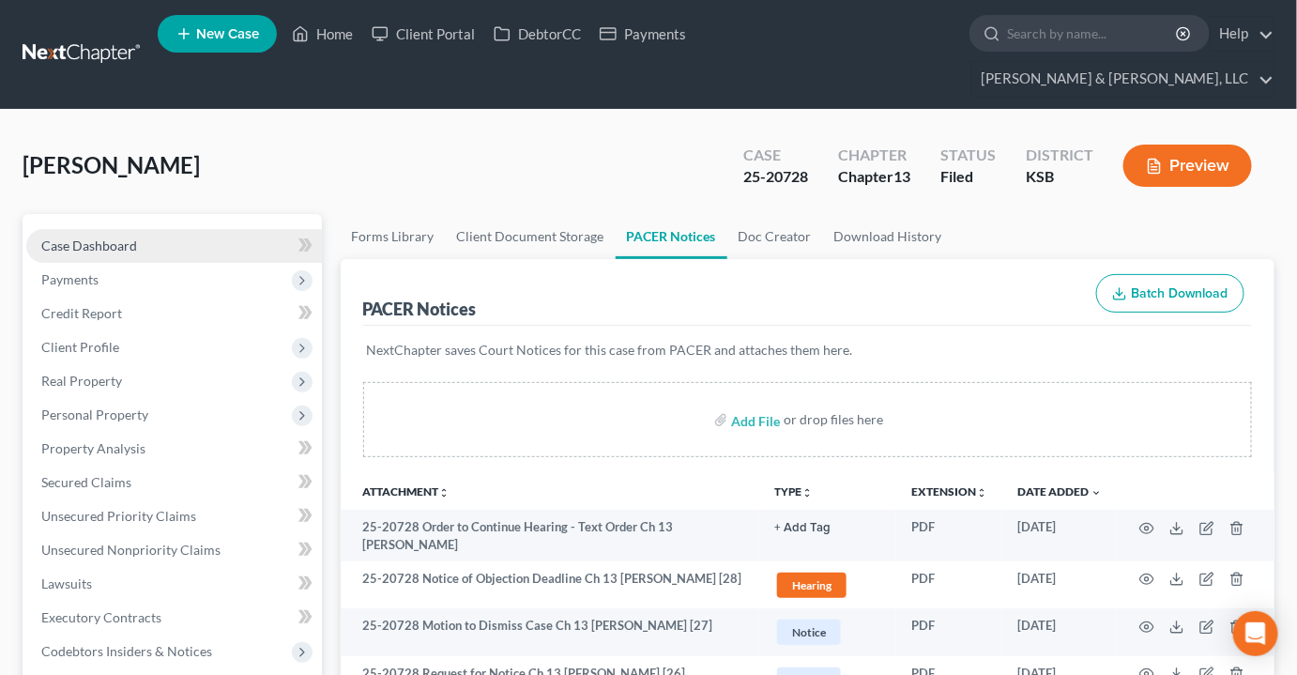
click at [125, 238] on span "Case Dashboard" at bounding box center [89, 246] width 96 height 16
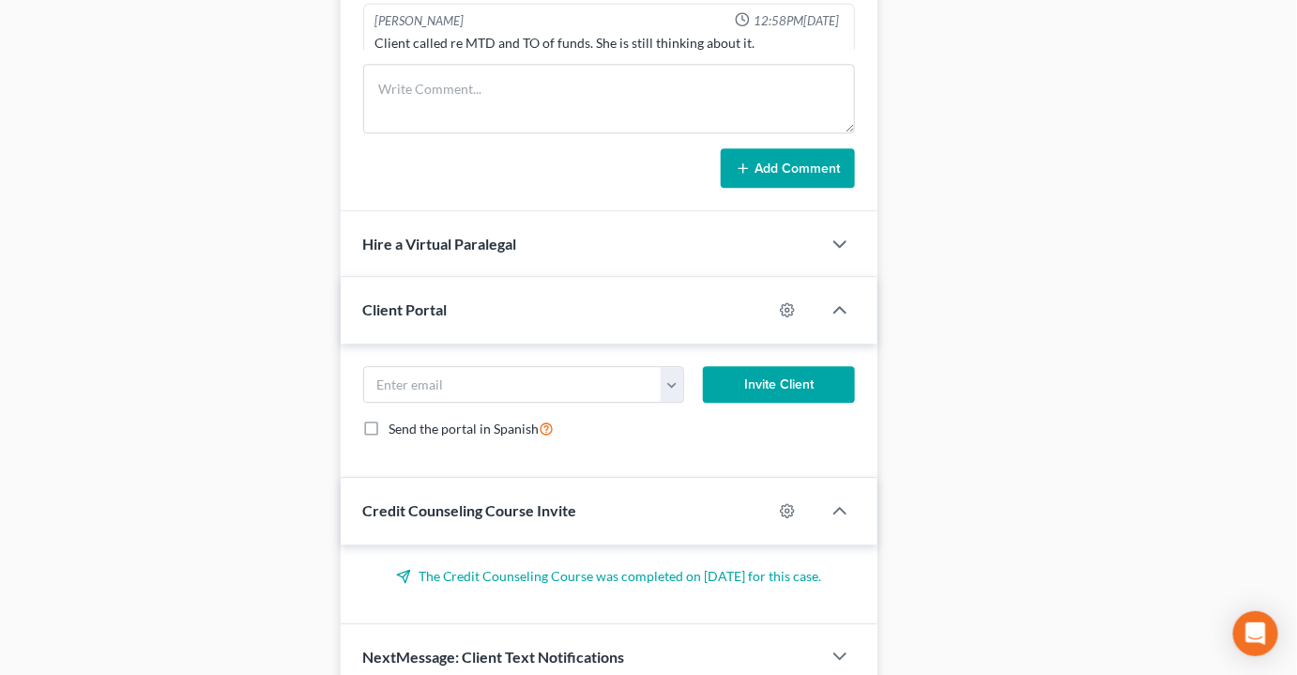
scroll to position [1519, 0]
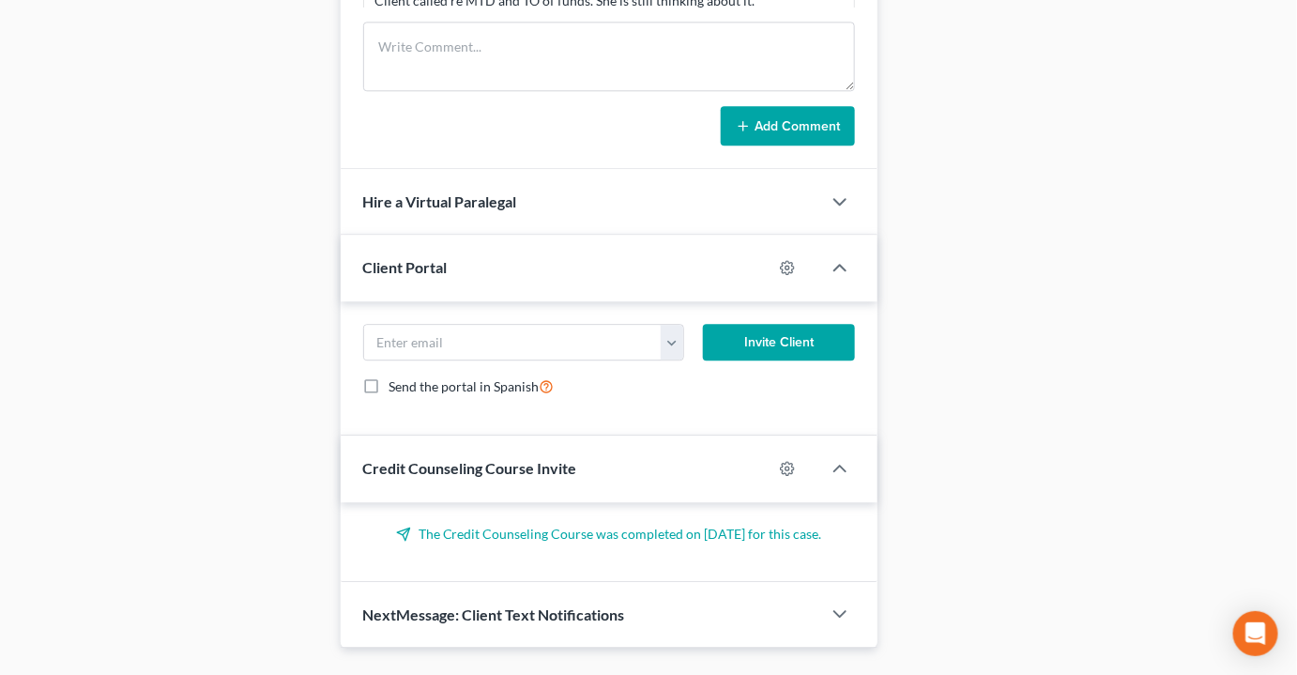
click at [474, 582] on div "NextMessage: Client Text Notifications" at bounding box center [581, 614] width 481 height 65
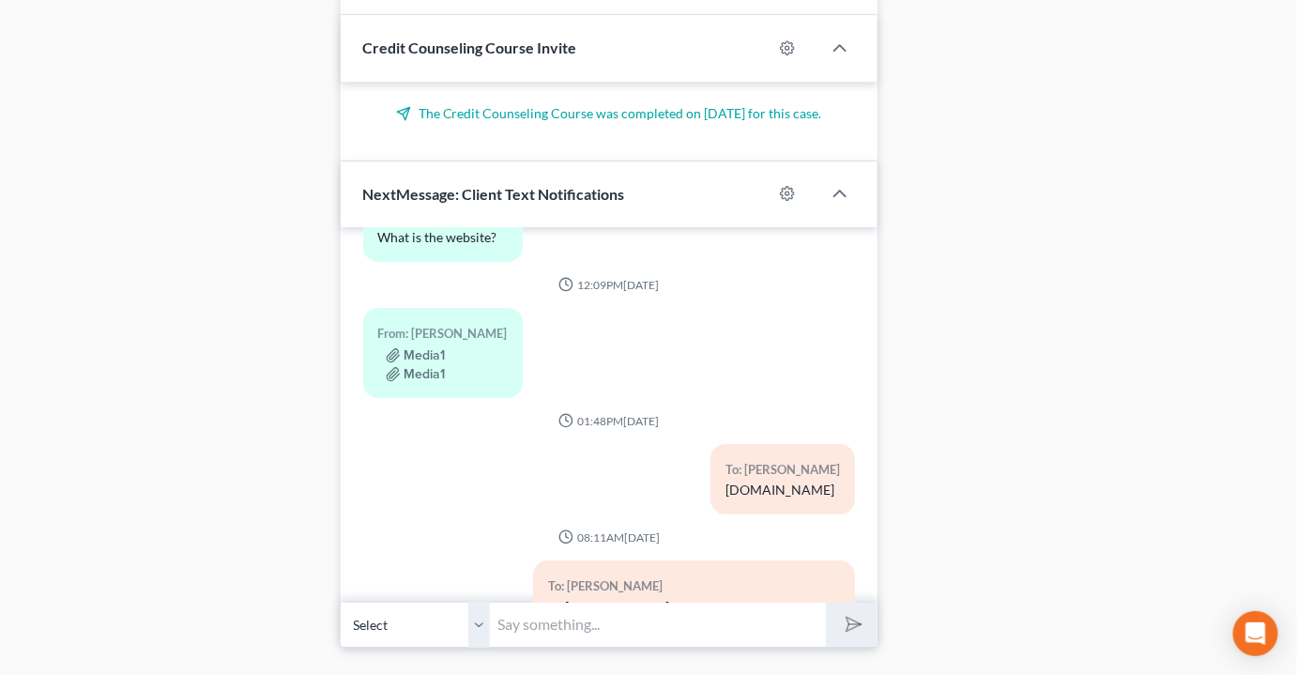
scroll to position [5096, 0]
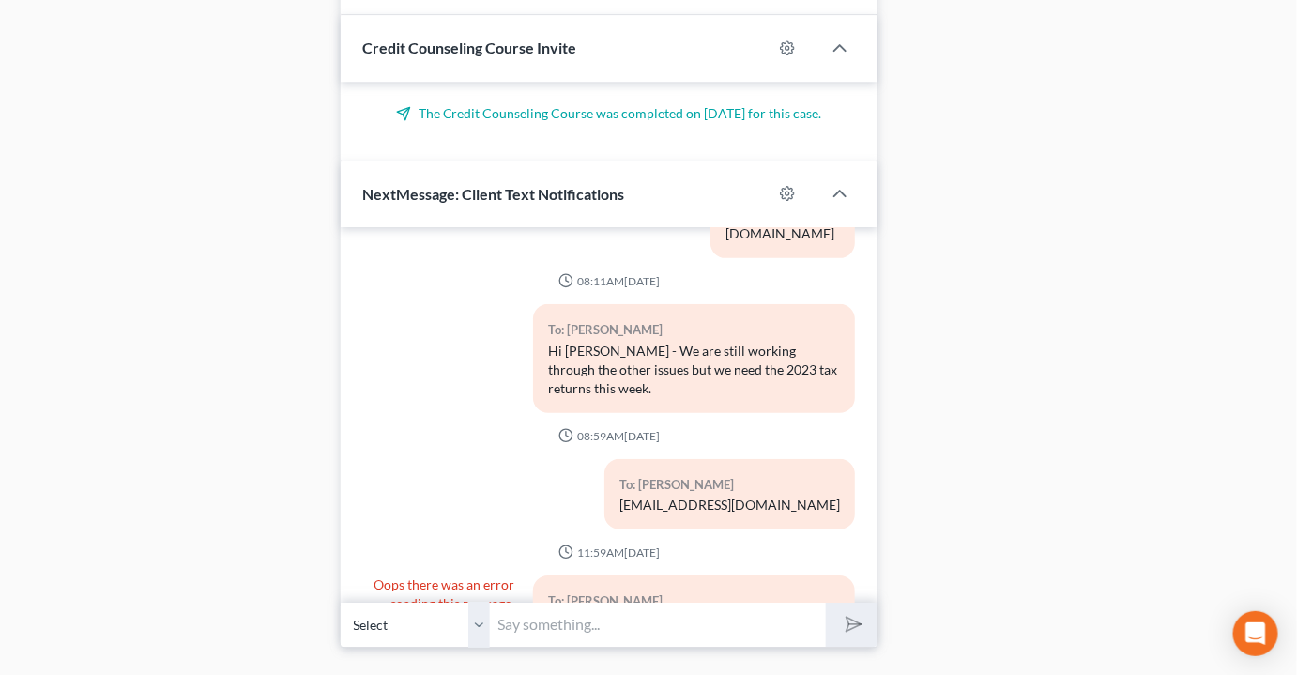
click at [582, 602] on input "text" at bounding box center [658, 625] width 335 height 46
type input "Hi Tamara - The Trustee has filed a motion to dismiss for failure to provide 20…"
click at [826, 603] on button "submit" at bounding box center [852, 625] width 52 height 44
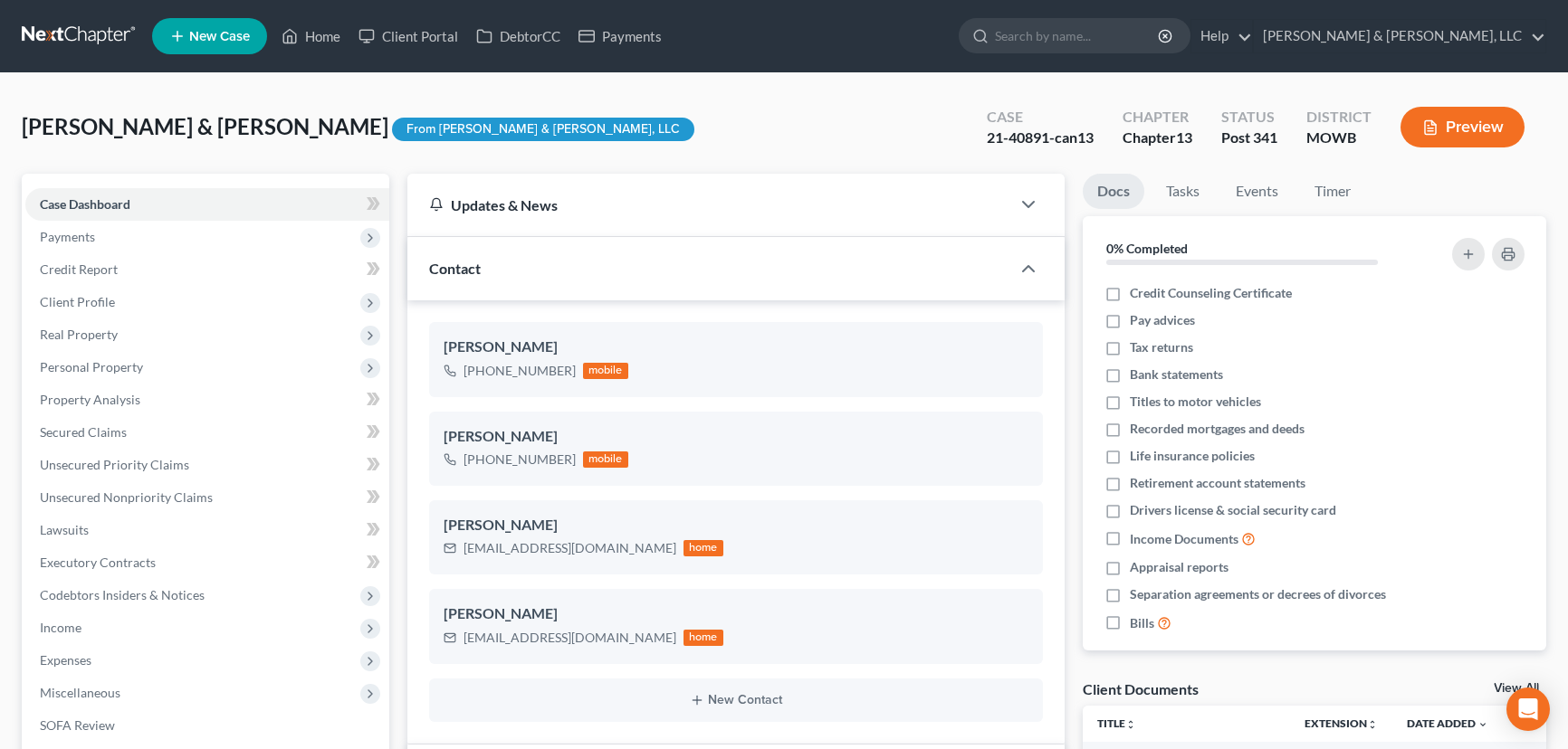
select select "0"
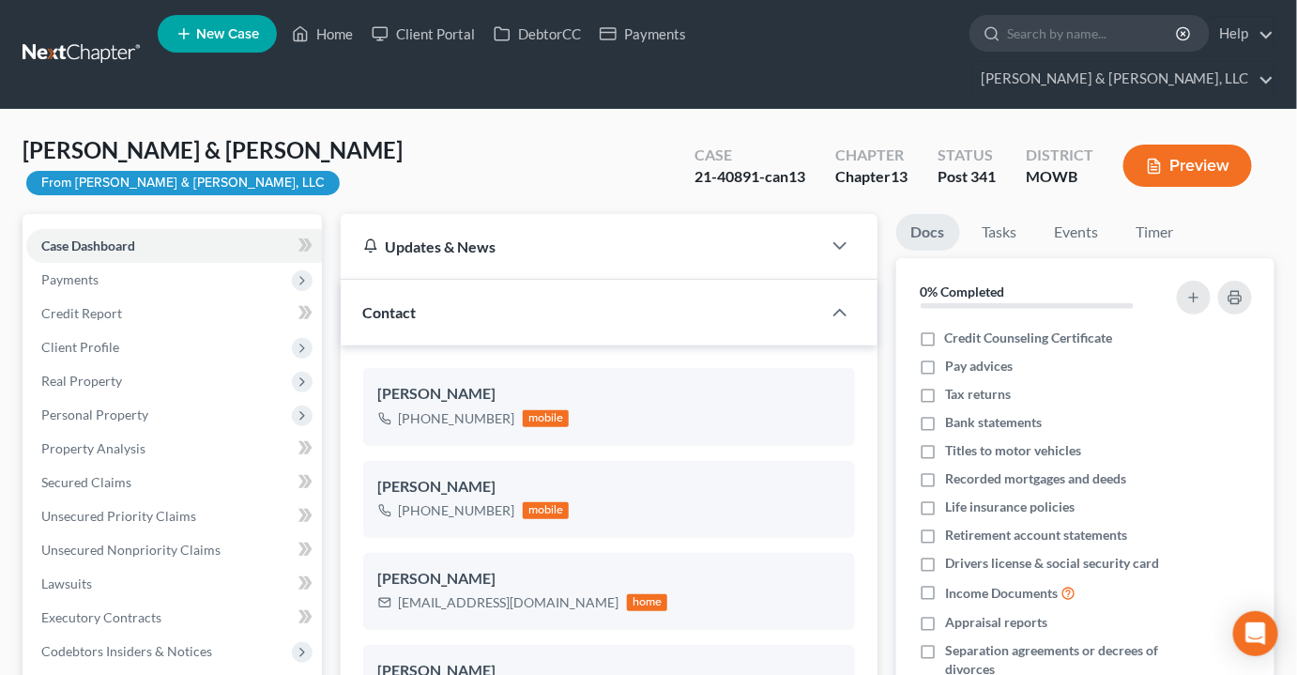
scroll to position [299, 0]
drag, startPoint x: 327, startPoint y: 34, endPoint x: 437, endPoint y: 94, distance: 125.2
click at [327, 34] on link "Home" at bounding box center [323, 34] width 80 height 34
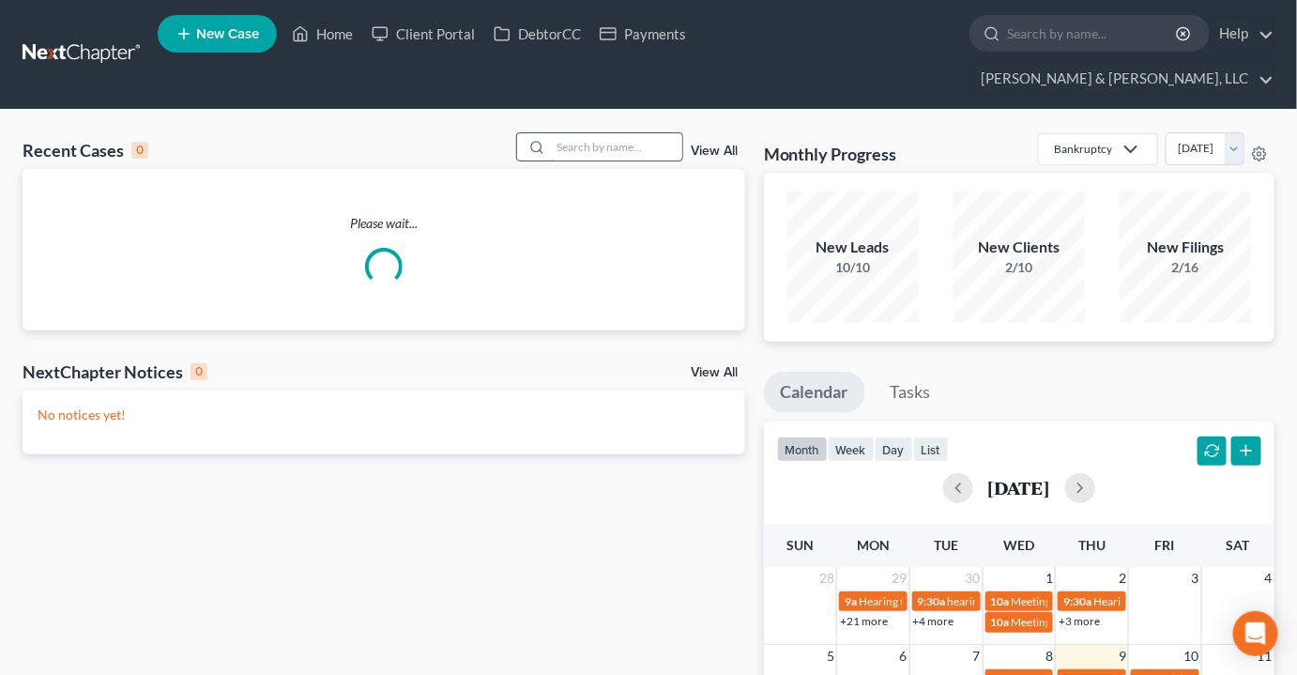
click at [595, 133] on input "search" at bounding box center [616, 146] width 131 height 27
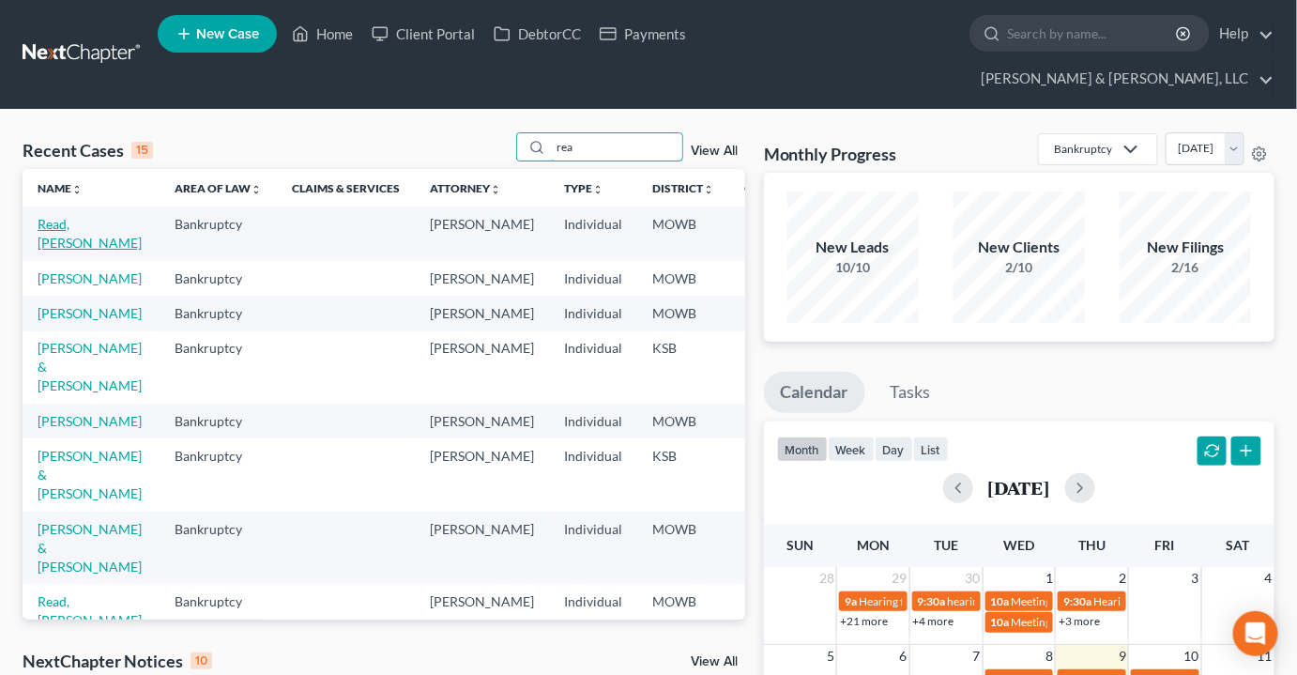
type input "rea"
click at [46, 216] on link "Read, [PERSON_NAME]" at bounding box center [90, 233] width 104 height 35
select select "2"
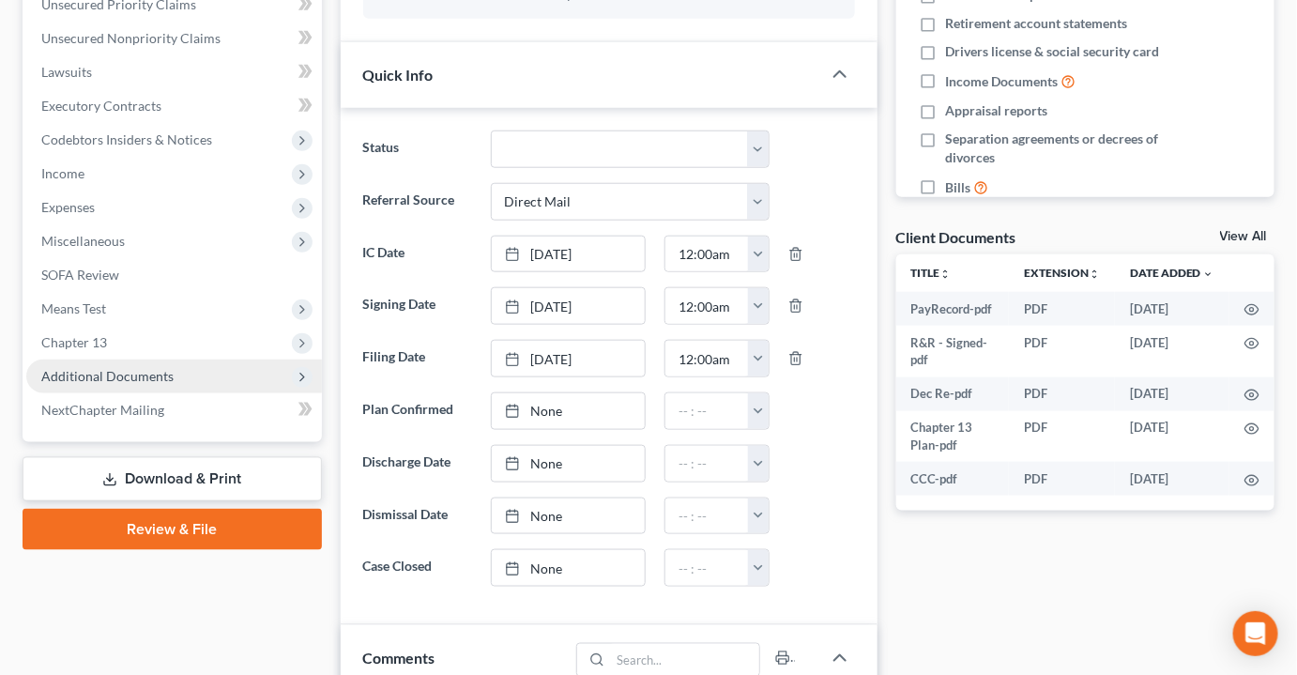
scroll to position [1190, 0]
click at [142, 368] on span "Additional Documents" at bounding box center [107, 376] width 132 height 16
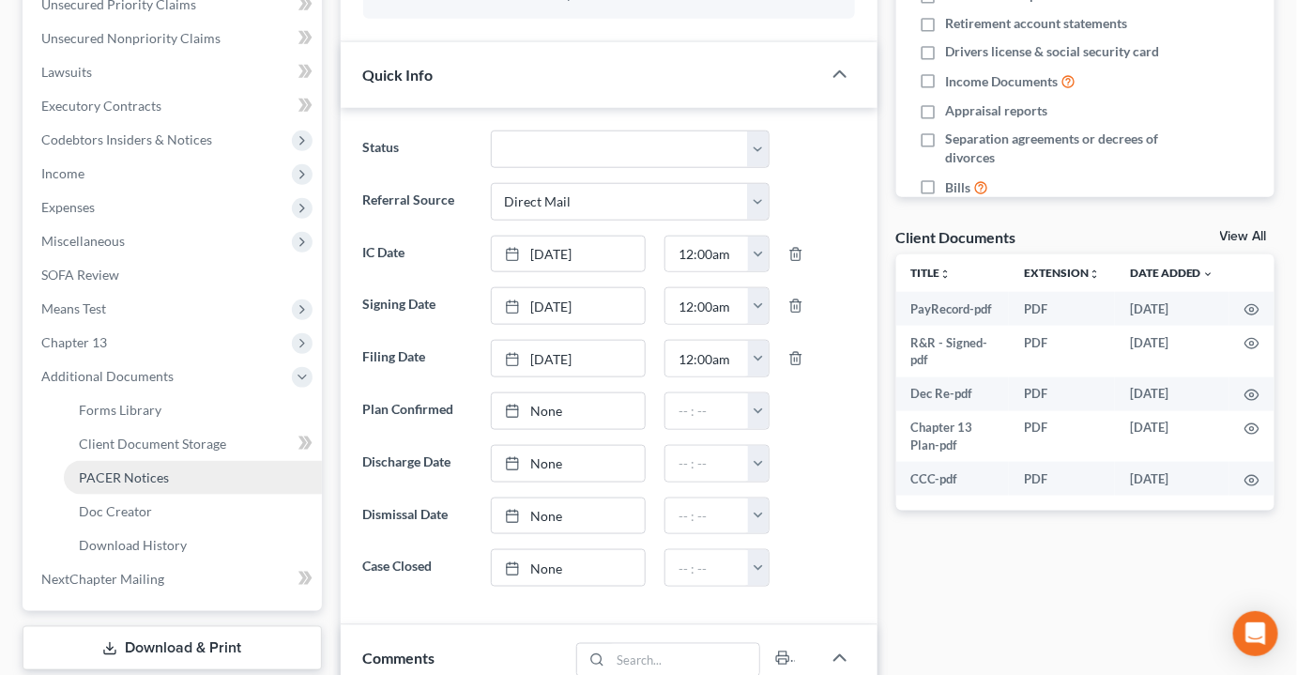
click at [153, 469] on span "PACER Notices" at bounding box center [124, 477] width 90 height 16
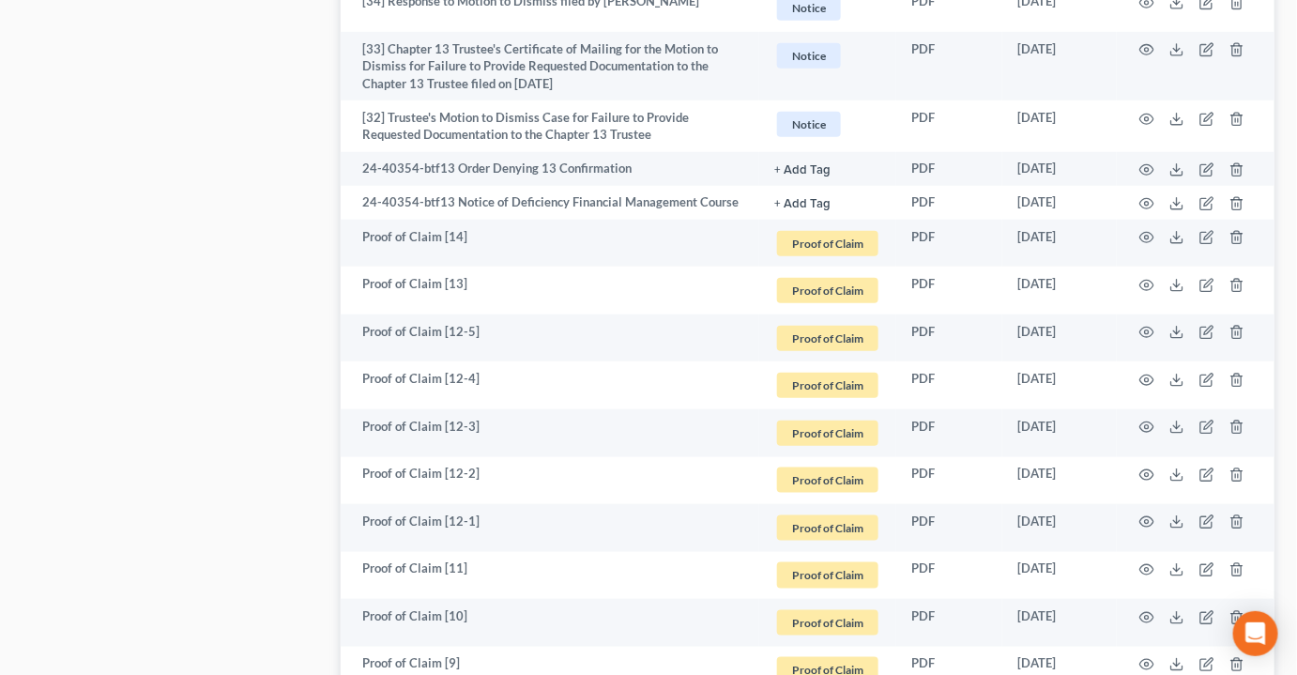
scroll to position [3488, 0]
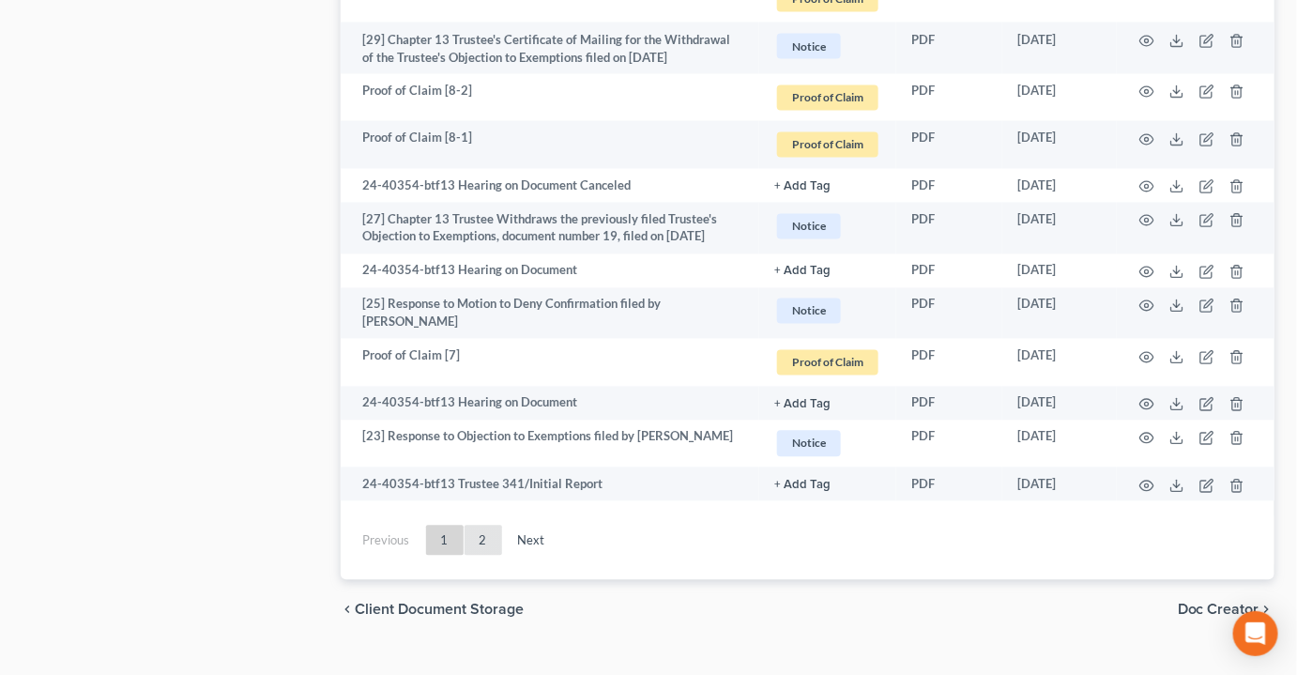
click at [490, 526] on link "2" at bounding box center [484, 541] width 38 height 30
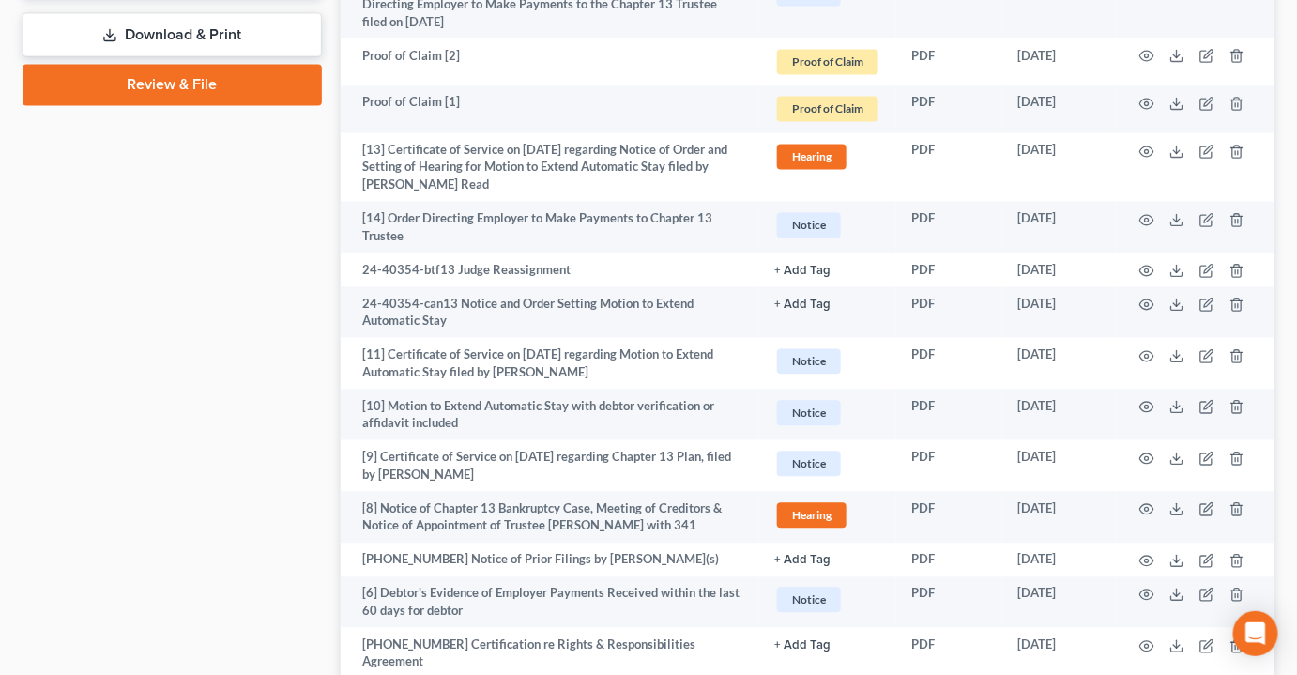
scroll to position [1039, 0]
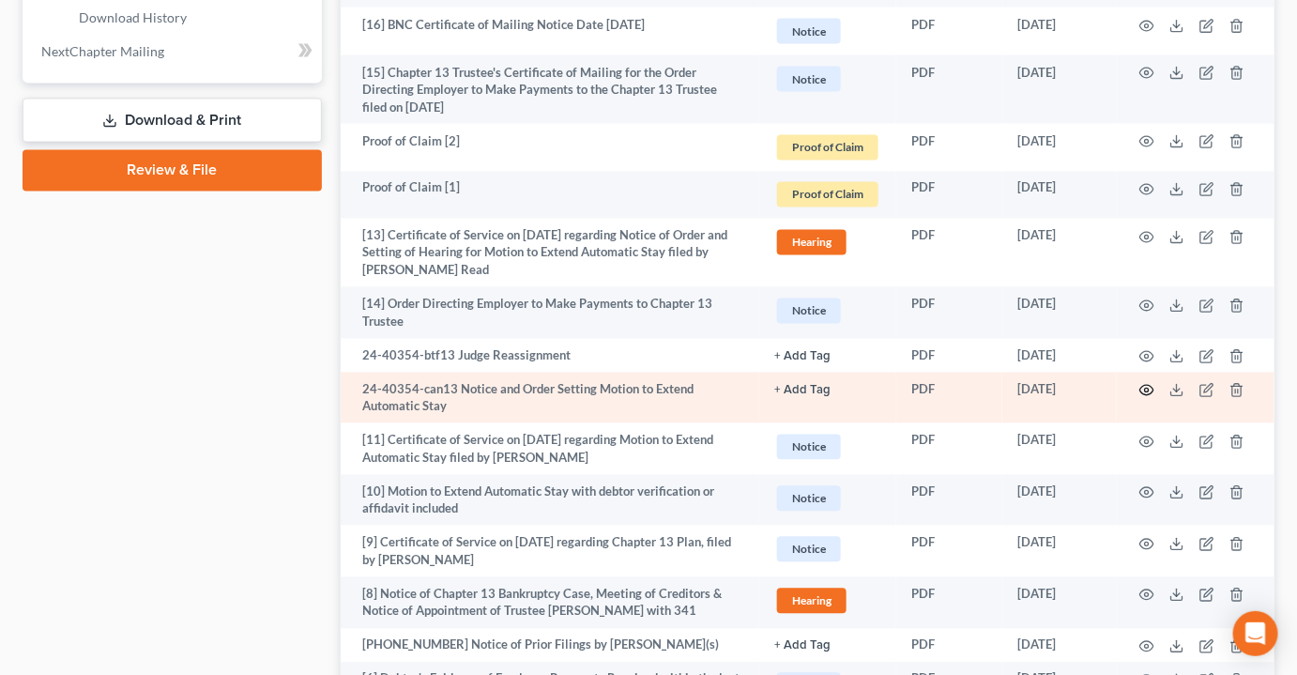
click at [1149, 386] on icon "button" at bounding box center [1148, 391] width 14 height 10
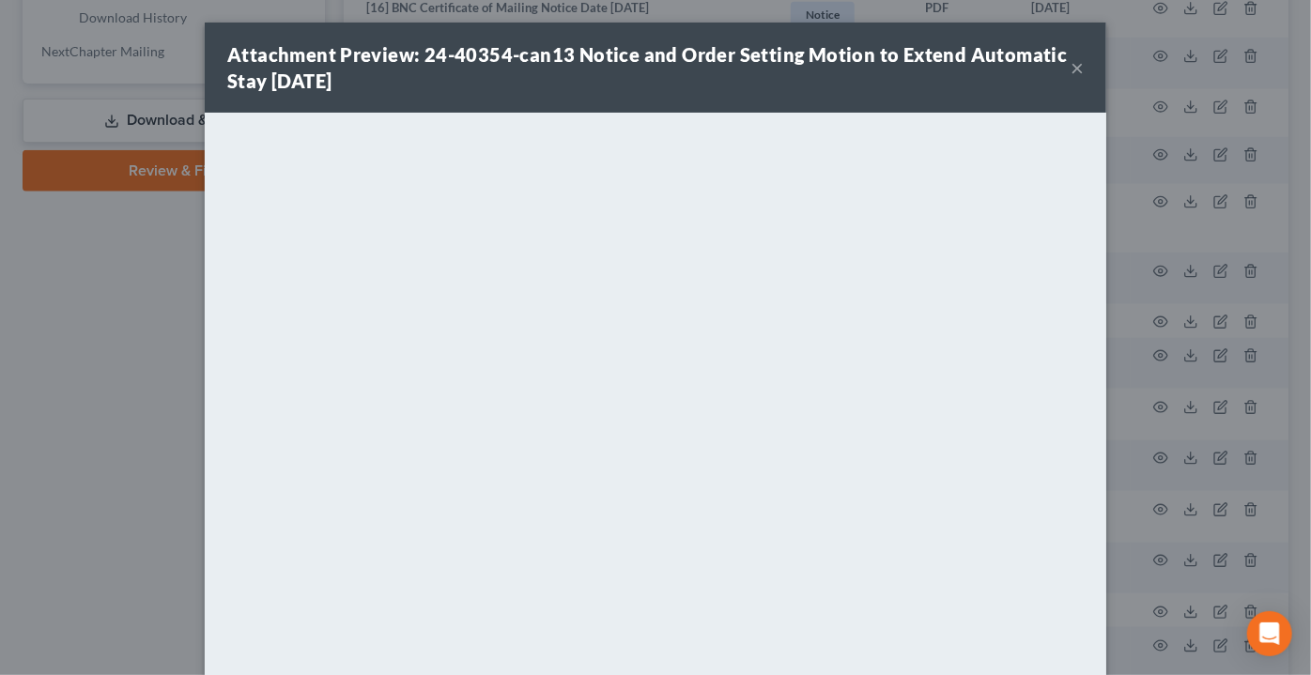
click at [1070, 62] on button "×" at bounding box center [1076, 67] width 13 height 23
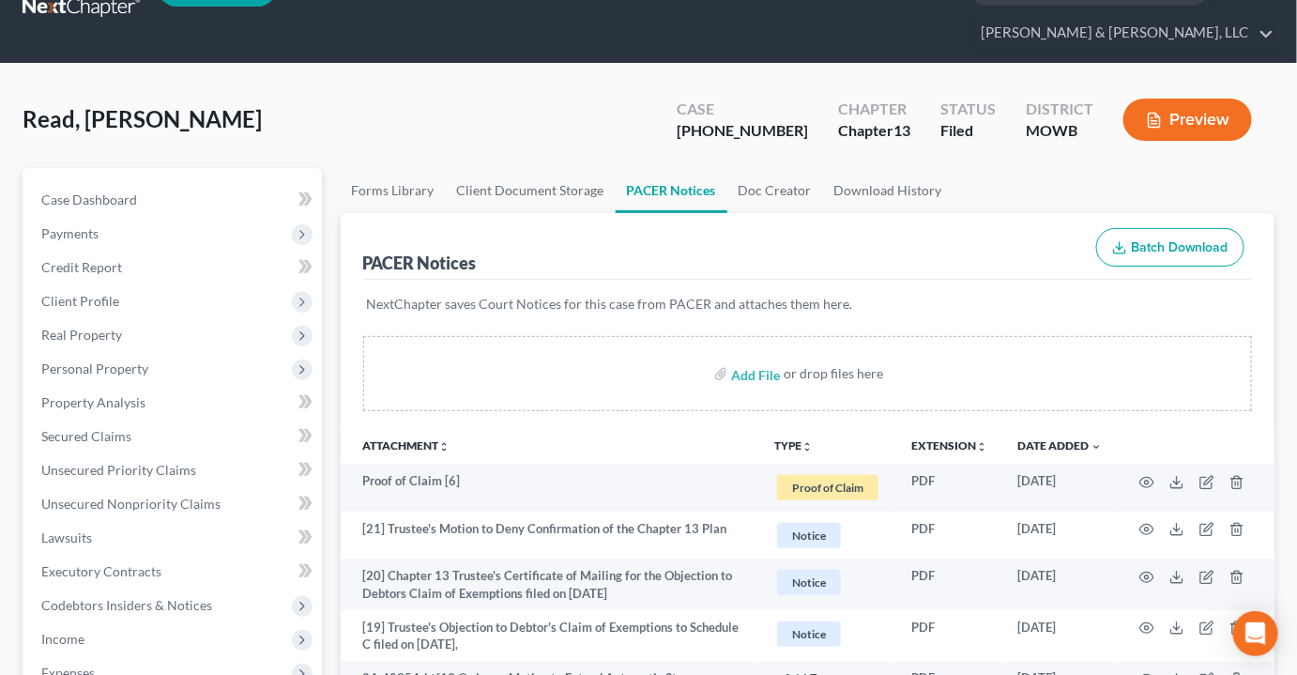
scroll to position [0, 0]
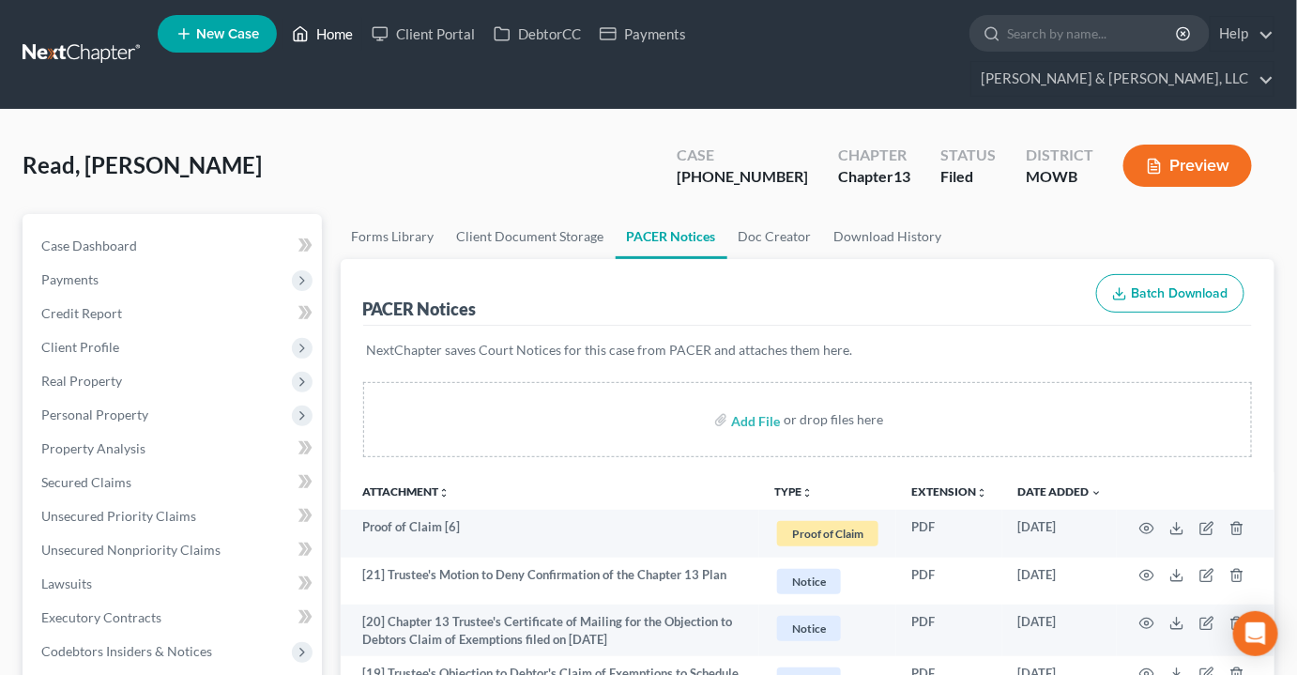
click at [320, 29] on link "Home" at bounding box center [323, 34] width 80 height 34
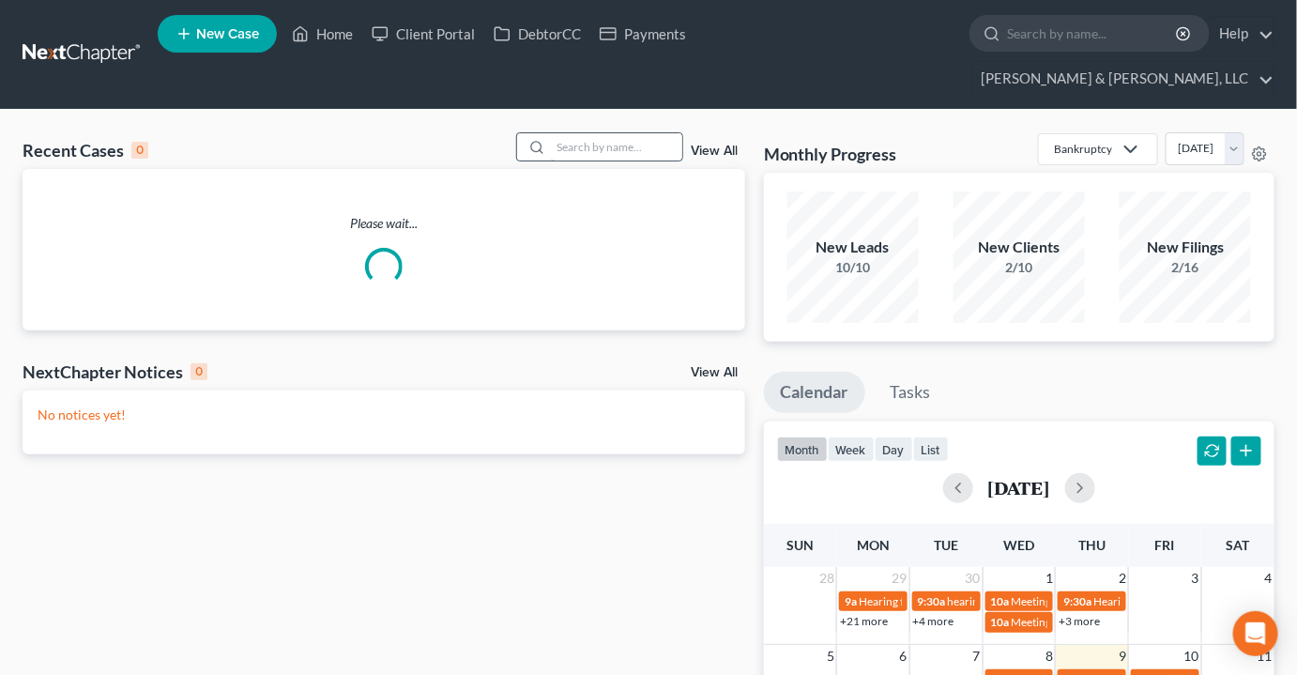
click at [618, 133] on input "search" at bounding box center [616, 146] width 131 height 27
type input "j"
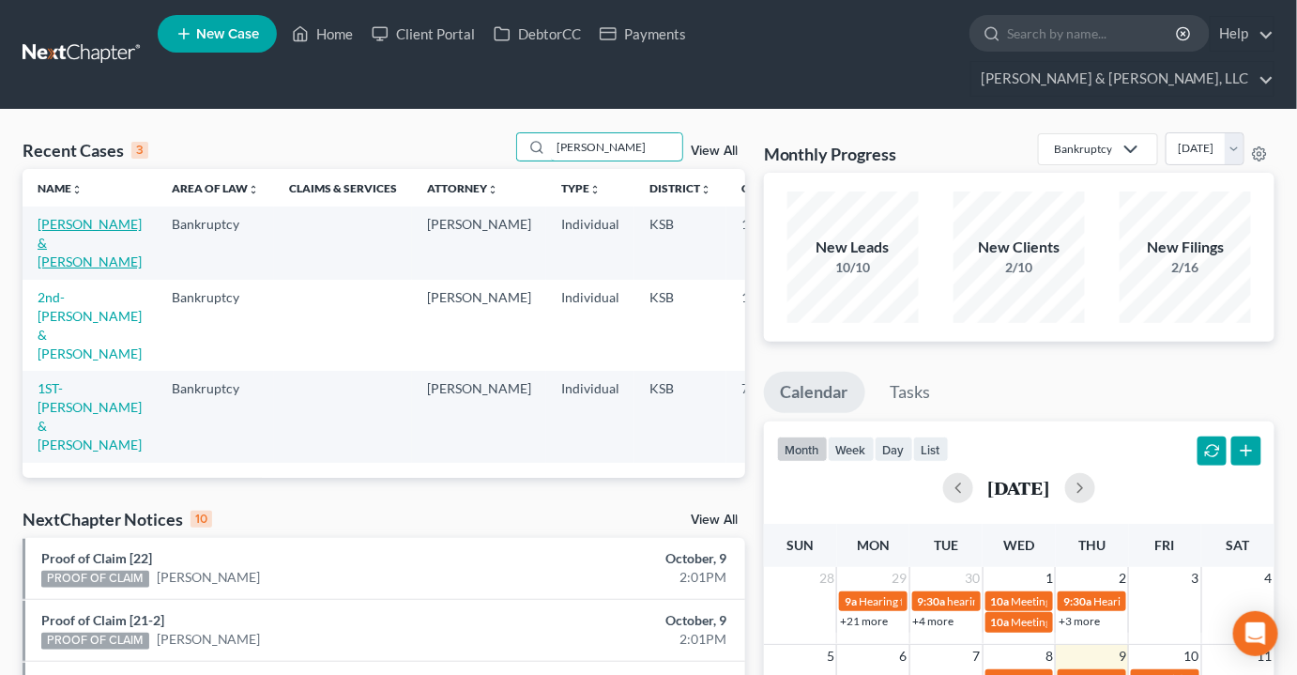
type input "knudsen"
click at [42, 216] on link "[PERSON_NAME] & [PERSON_NAME]" at bounding box center [90, 243] width 104 height 54
select select "1"
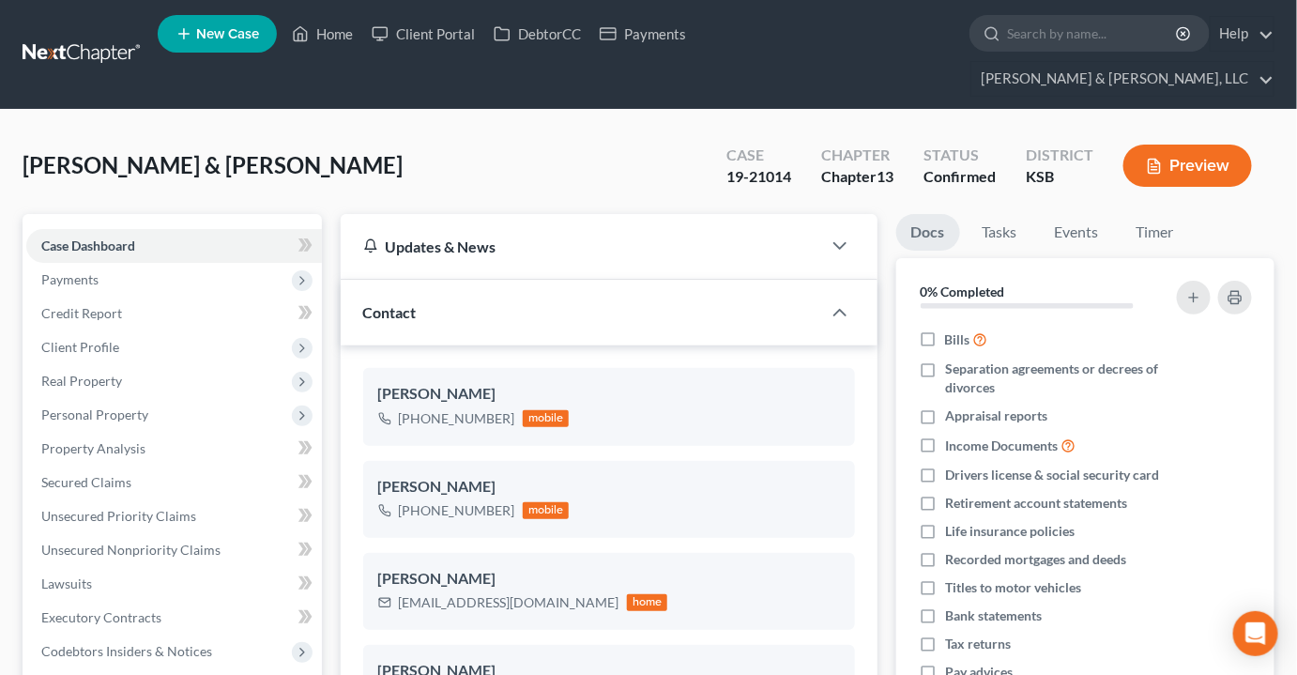
scroll to position [1387, 0]
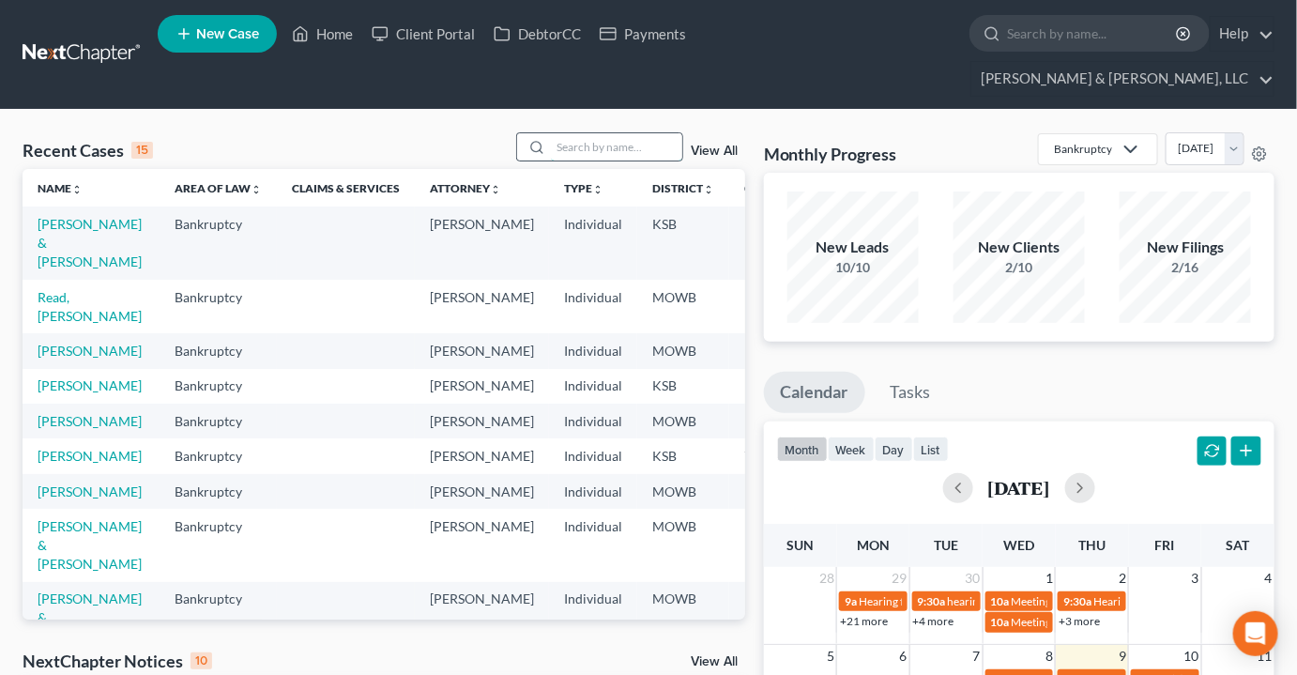
click at [615, 133] on input "search" at bounding box center [616, 146] width 131 height 27
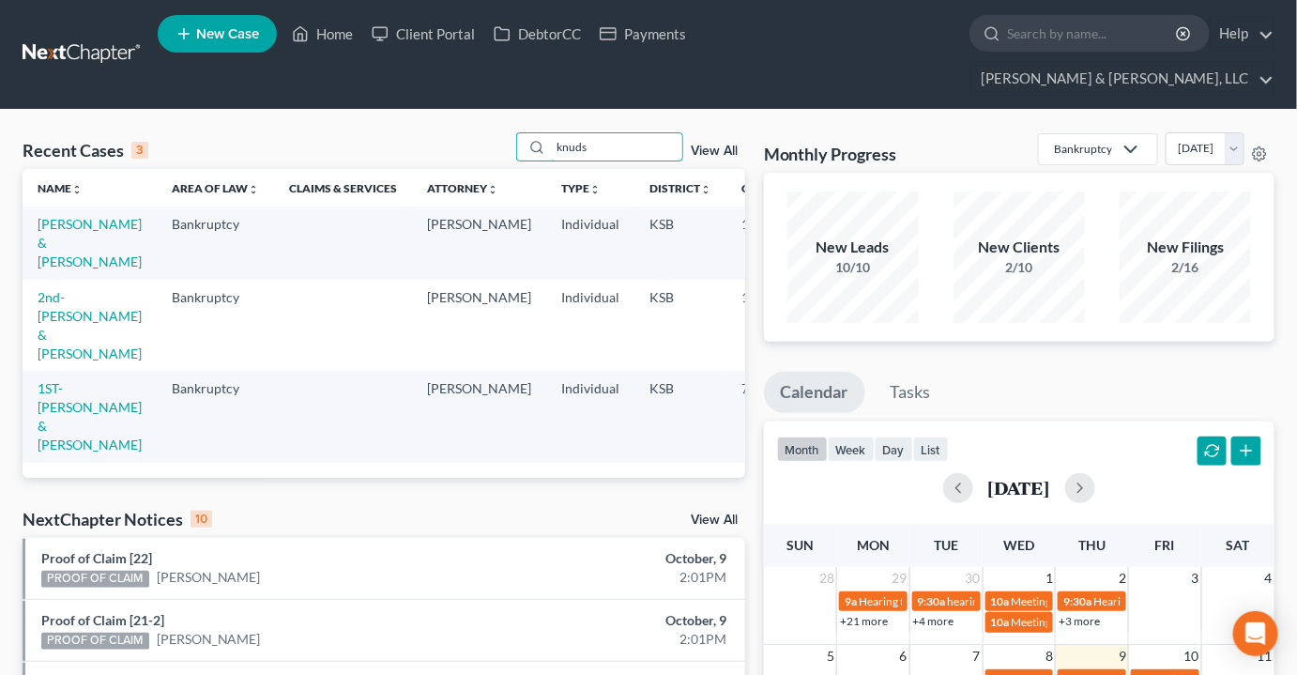
type input "knuds"
click at [45, 290] on td "2nd- [PERSON_NAME] & [PERSON_NAME]" at bounding box center [90, 325] width 134 height 91
click at [49, 302] on link "2nd- [PERSON_NAME] & [PERSON_NAME]" at bounding box center [90, 325] width 104 height 72
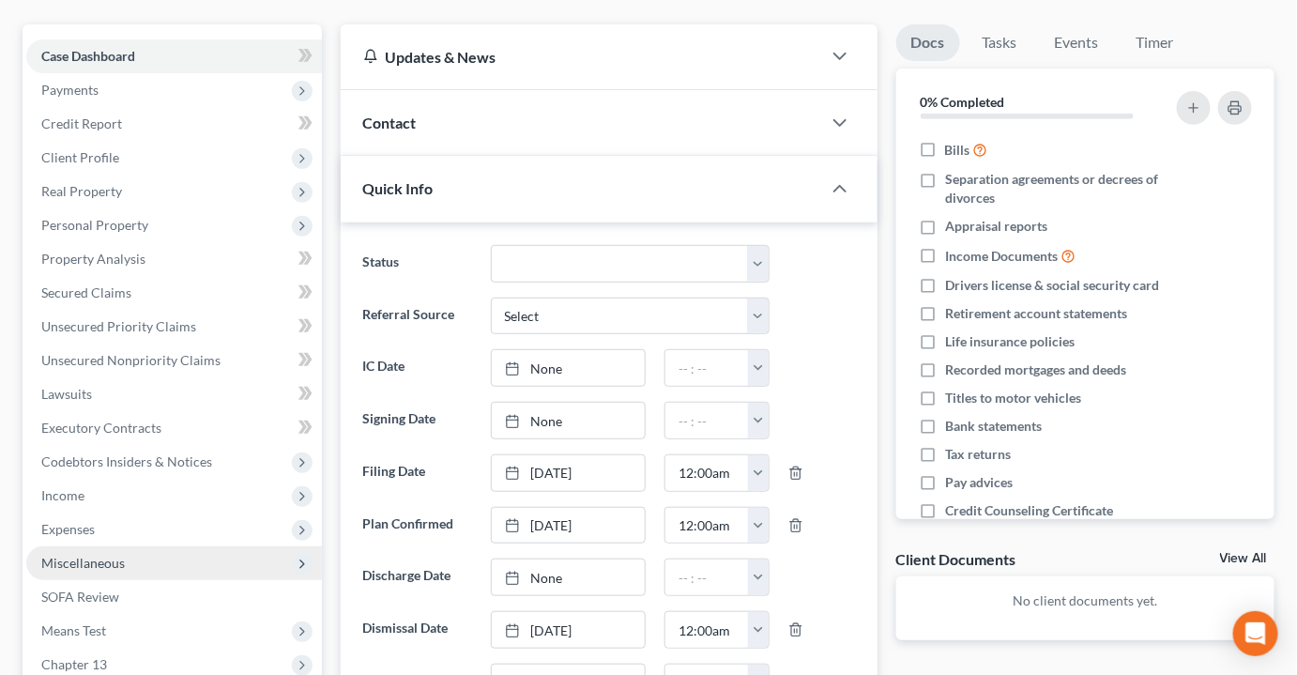
scroll to position [426, 0]
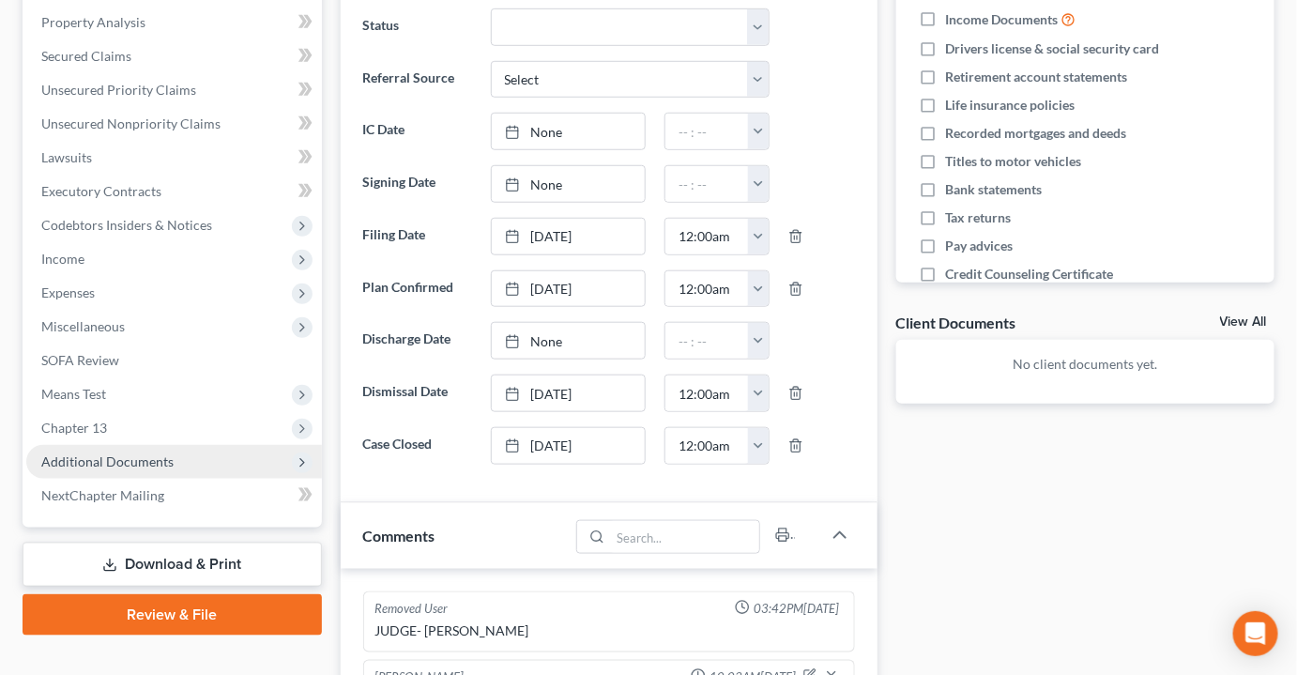
click at [120, 453] on span "Additional Documents" at bounding box center [107, 461] width 132 height 16
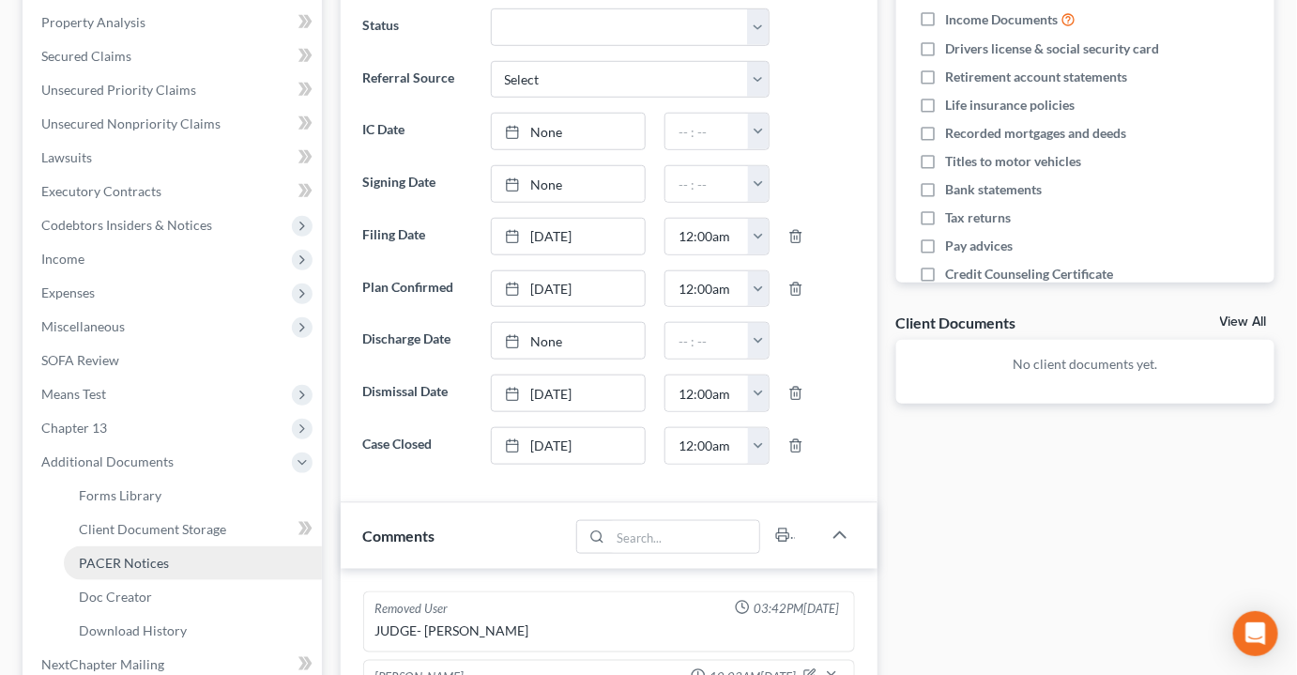
click at [113, 555] on span "PACER Notices" at bounding box center [124, 563] width 90 height 16
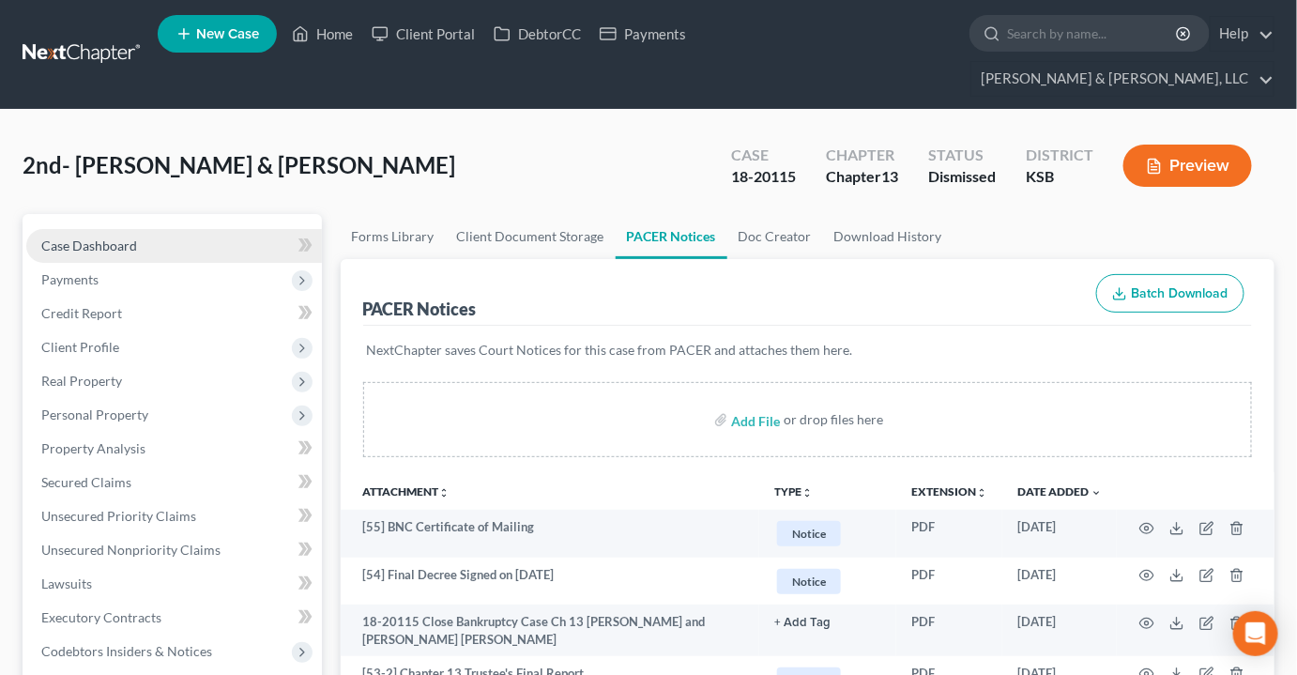
click at [60, 238] on span "Case Dashboard" at bounding box center [89, 246] width 96 height 16
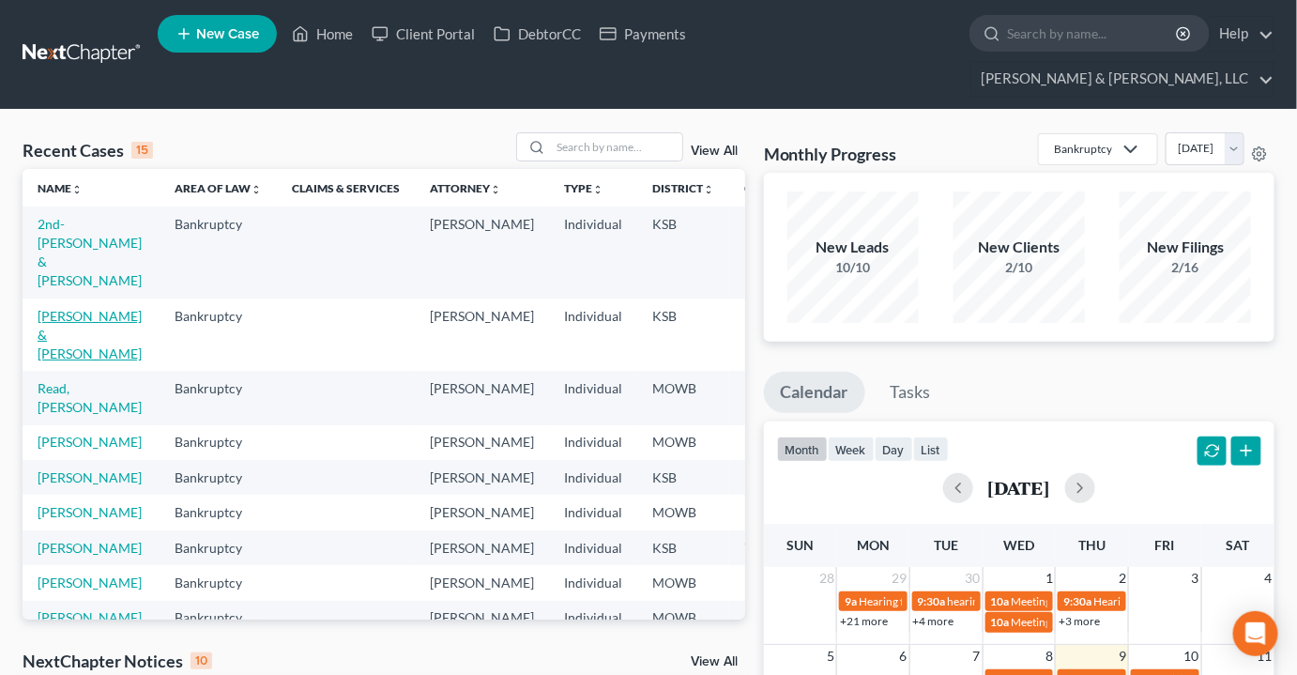
click at [61, 312] on link "[PERSON_NAME] & [PERSON_NAME]" at bounding box center [90, 335] width 104 height 54
select select "1"
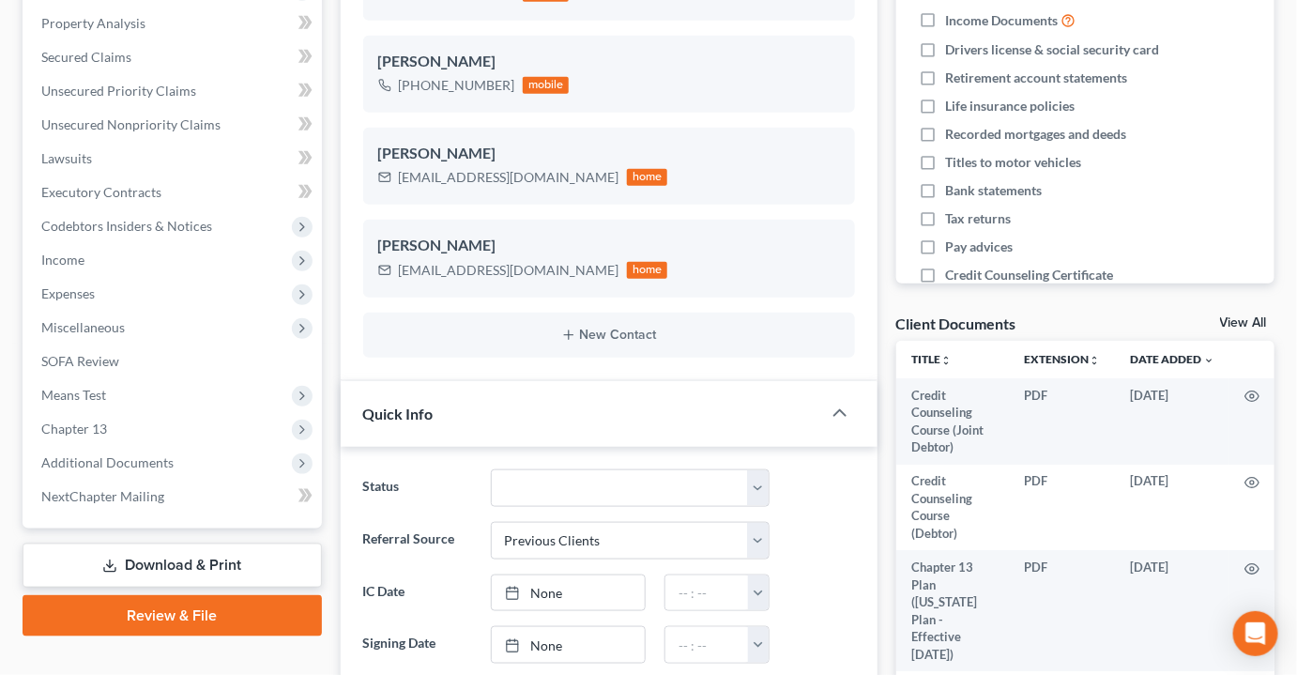
scroll to position [426, 0]
click at [100, 453] on span "Additional Documents" at bounding box center [107, 461] width 132 height 16
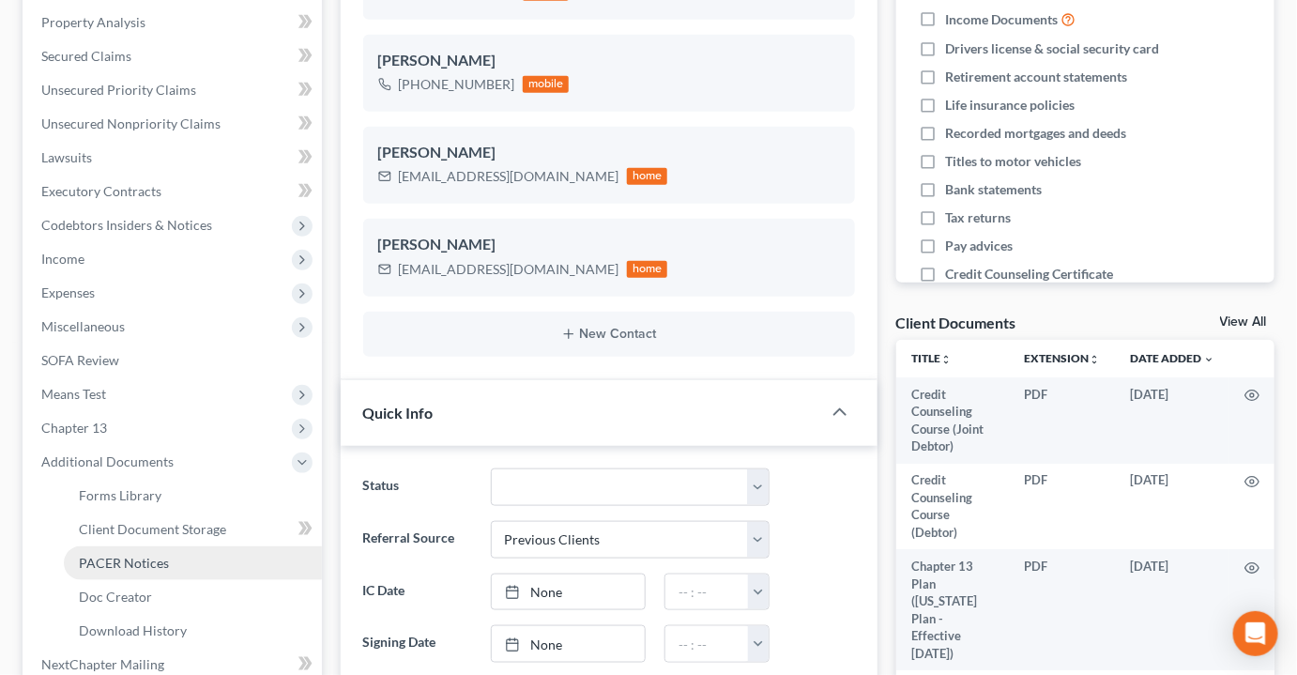
click at [131, 555] on span "PACER Notices" at bounding box center [124, 563] width 90 height 16
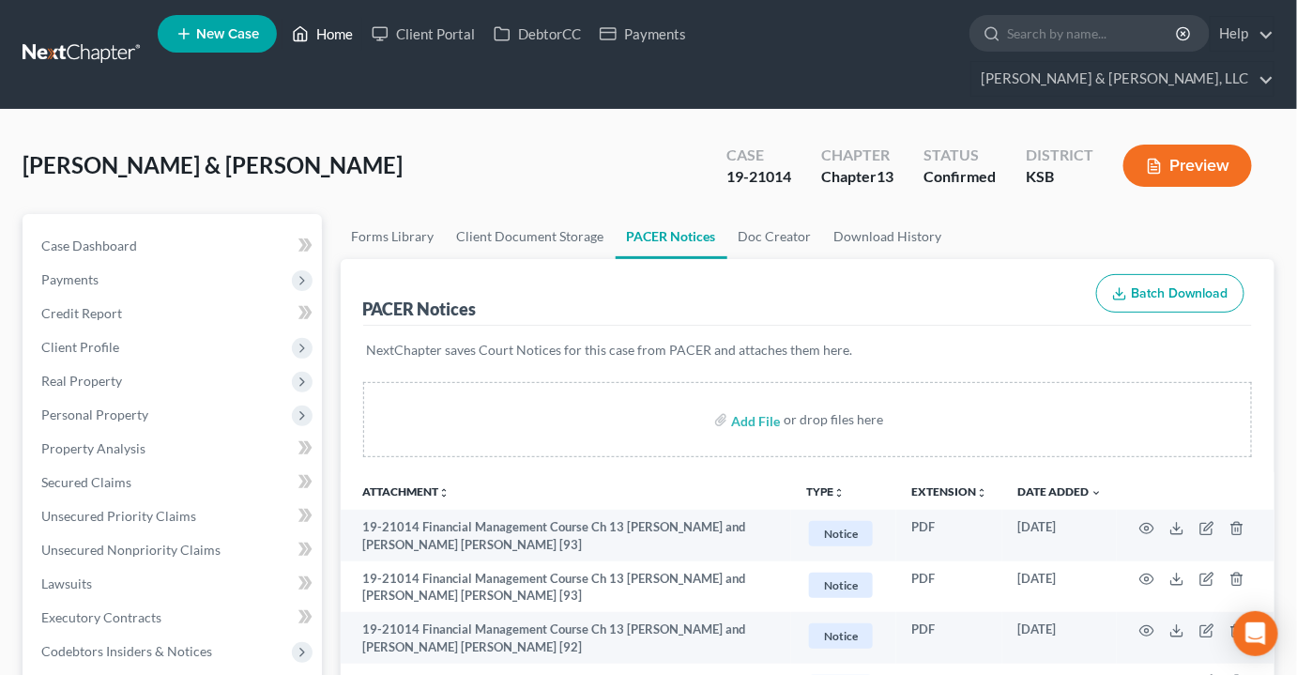
click at [340, 32] on link "Home" at bounding box center [323, 34] width 80 height 34
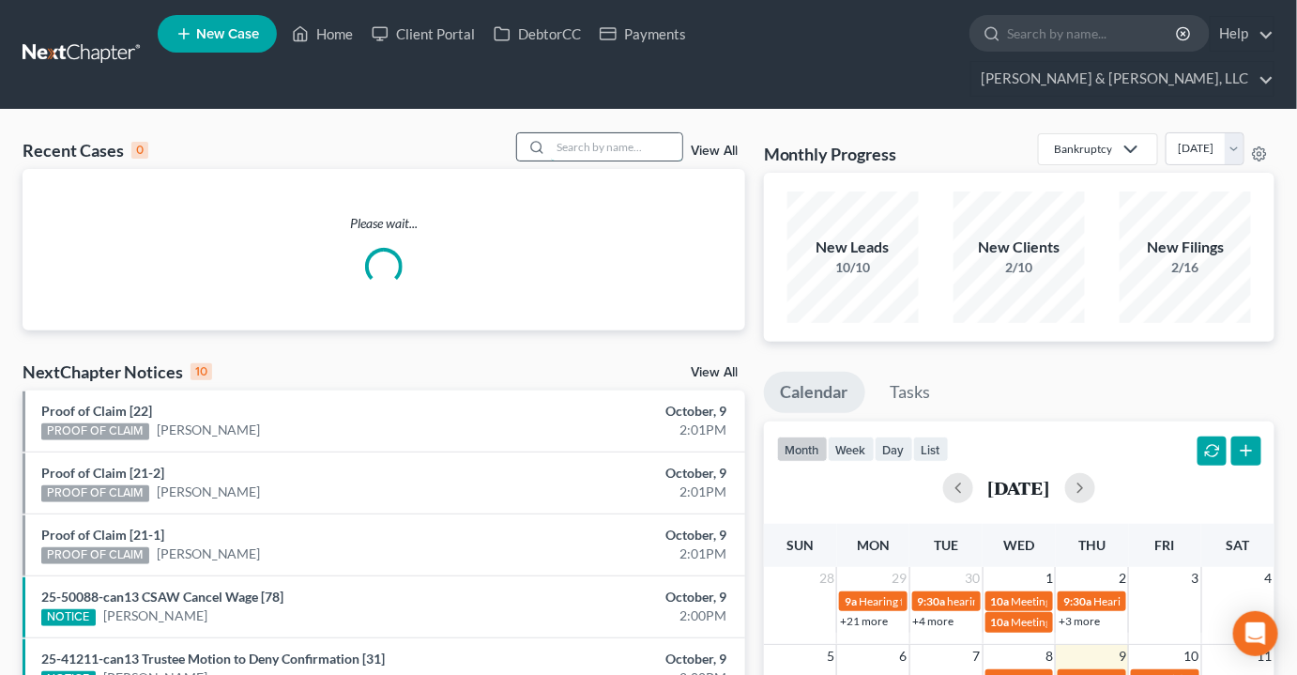
click at [652, 133] on input "search" at bounding box center [616, 146] width 131 height 27
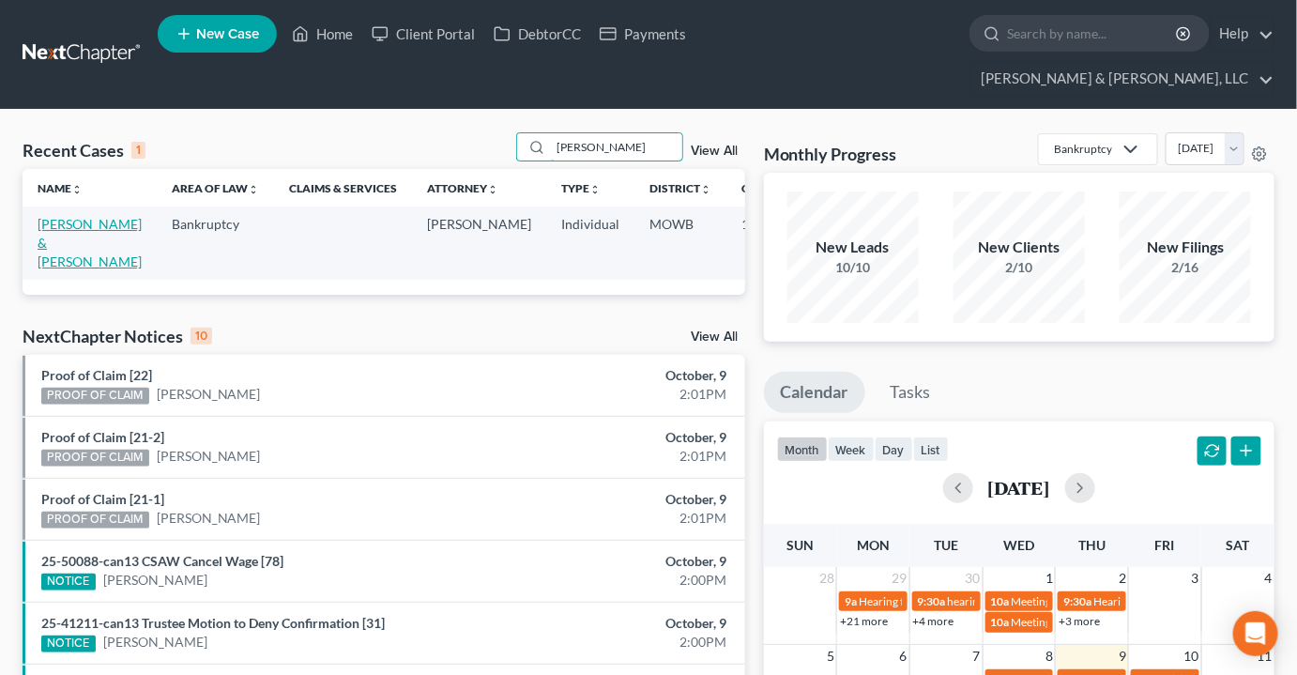
type input "doughty"
click at [39, 216] on link "[PERSON_NAME] & [PERSON_NAME]" at bounding box center [90, 243] width 104 height 54
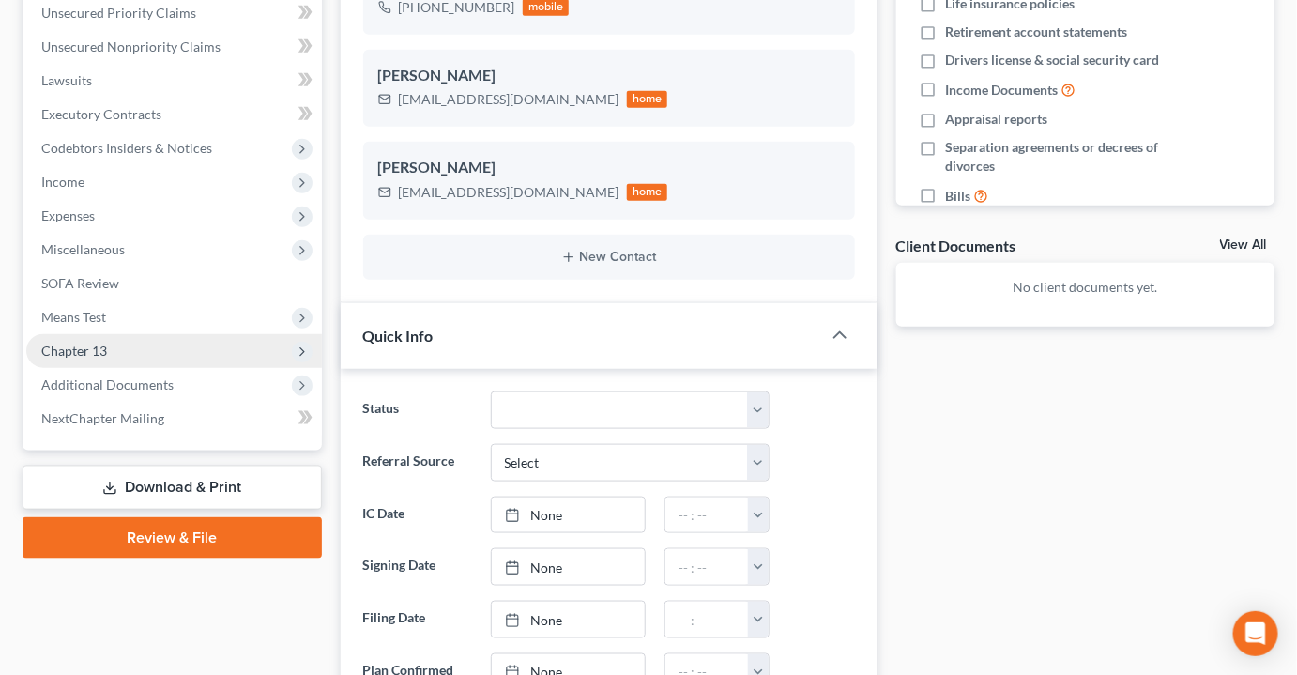
scroll to position [512, 0]
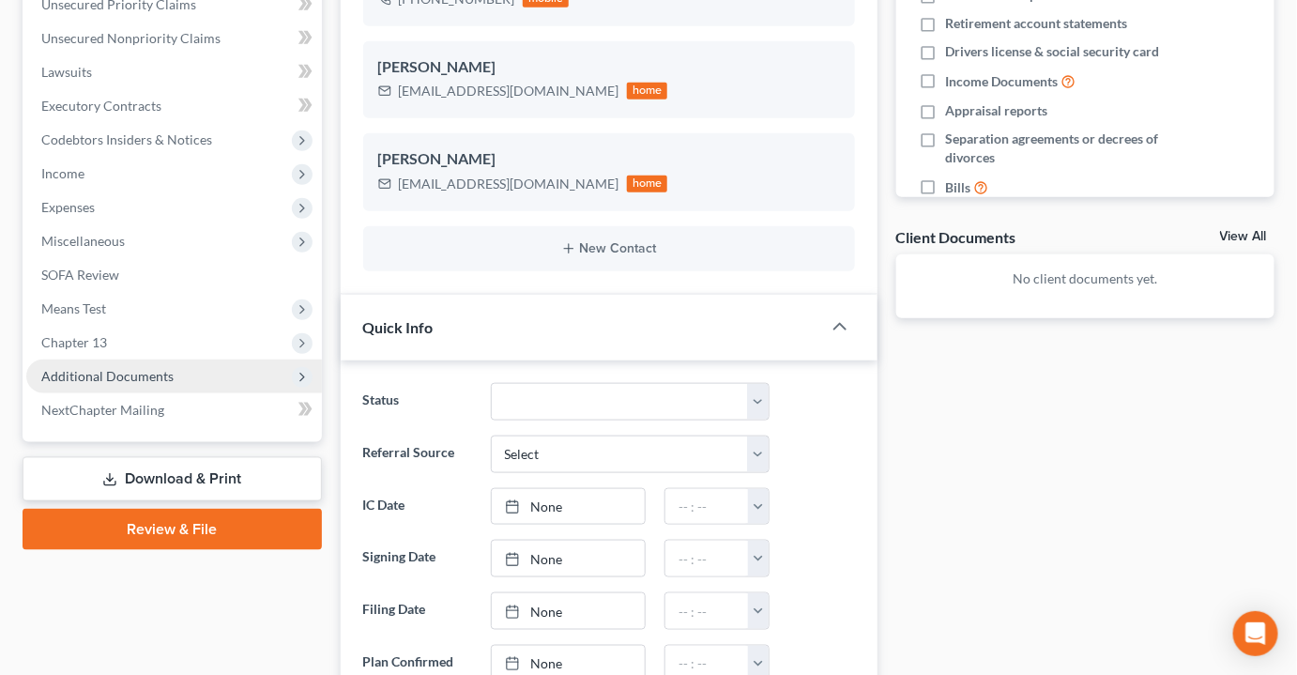
click at [93, 368] on span "Additional Documents" at bounding box center [107, 376] width 132 height 16
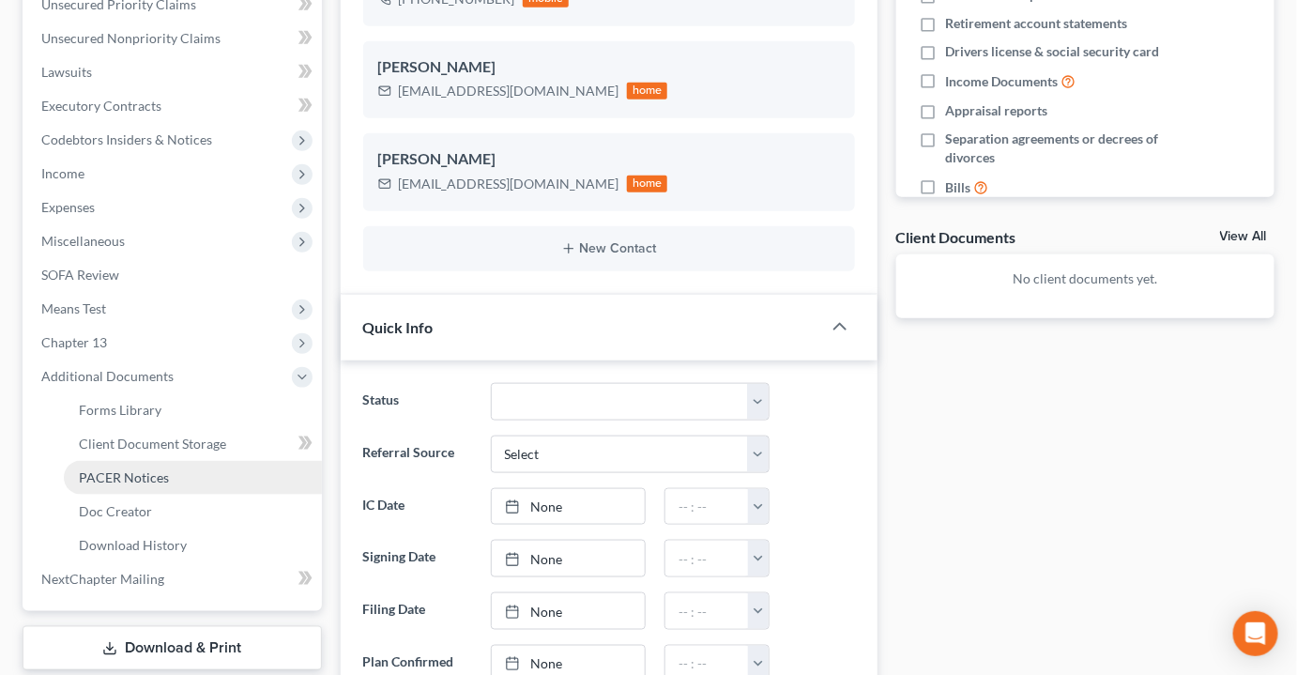
click at [114, 469] on span "PACER Notices" at bounding box center [124, 477] width 90 height 16
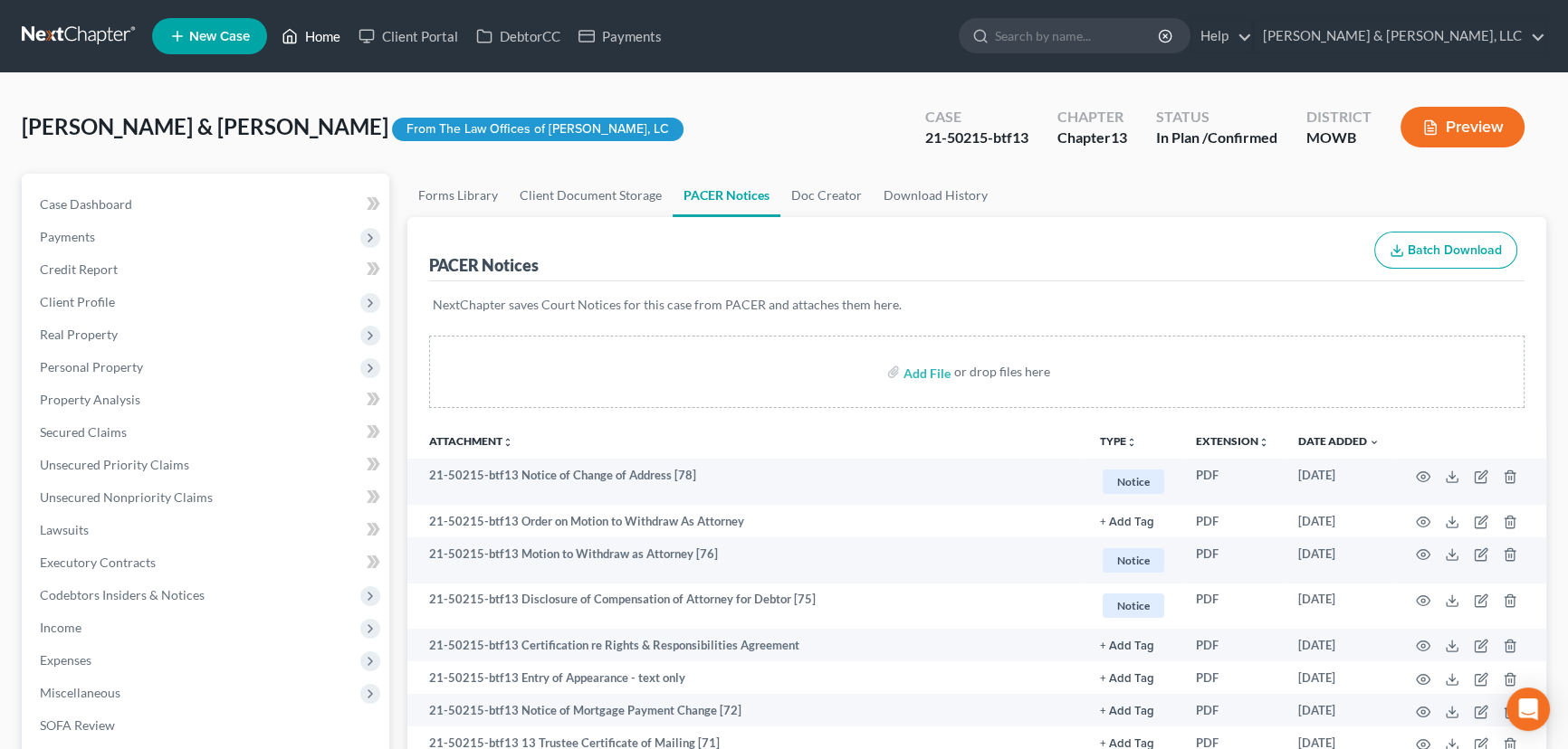
click at [311, 37] on link "Home" at bounding box center [311, 37] width 77 height 33
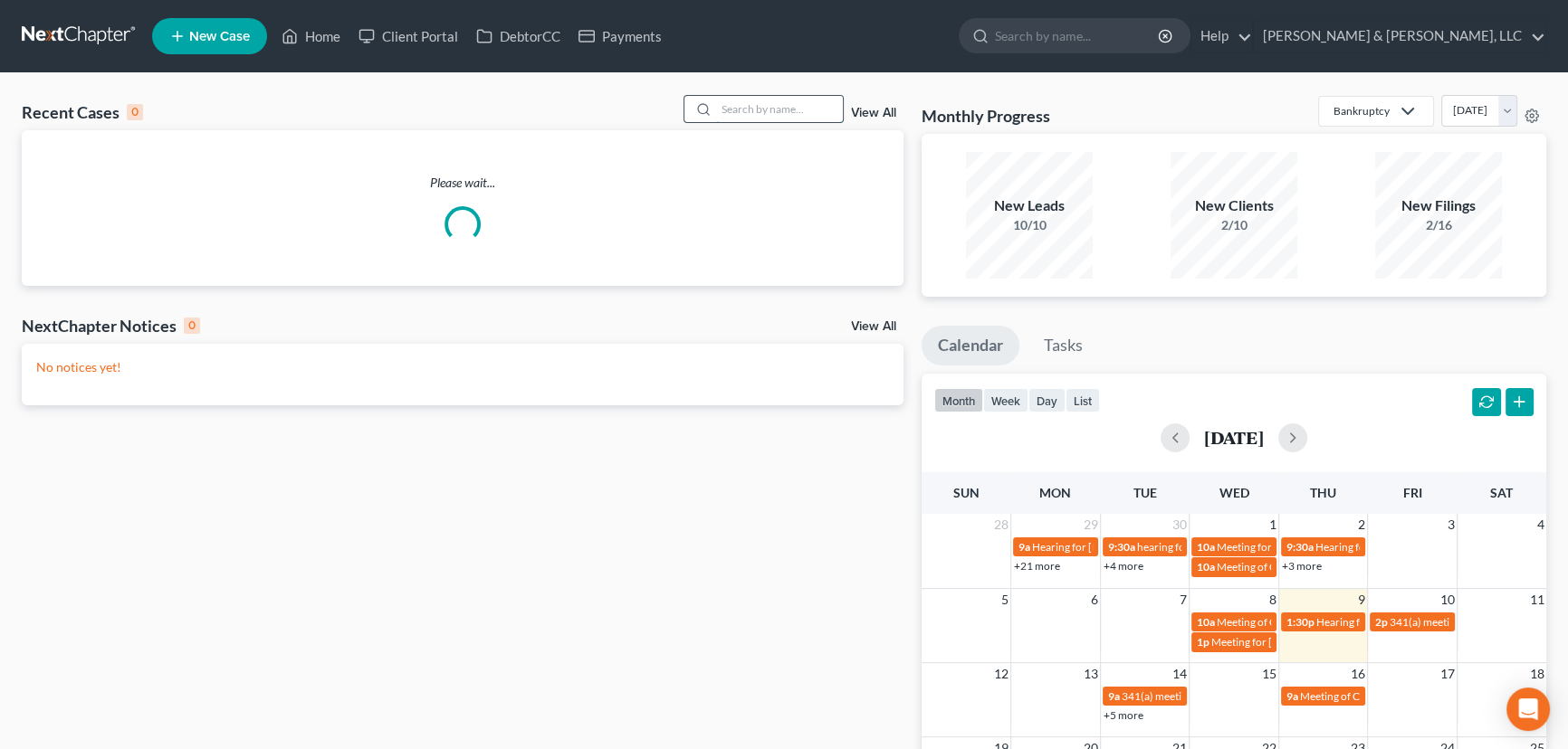
click at [723, 114] on input "search" at bounding box center [779, 109] width 126 height 26
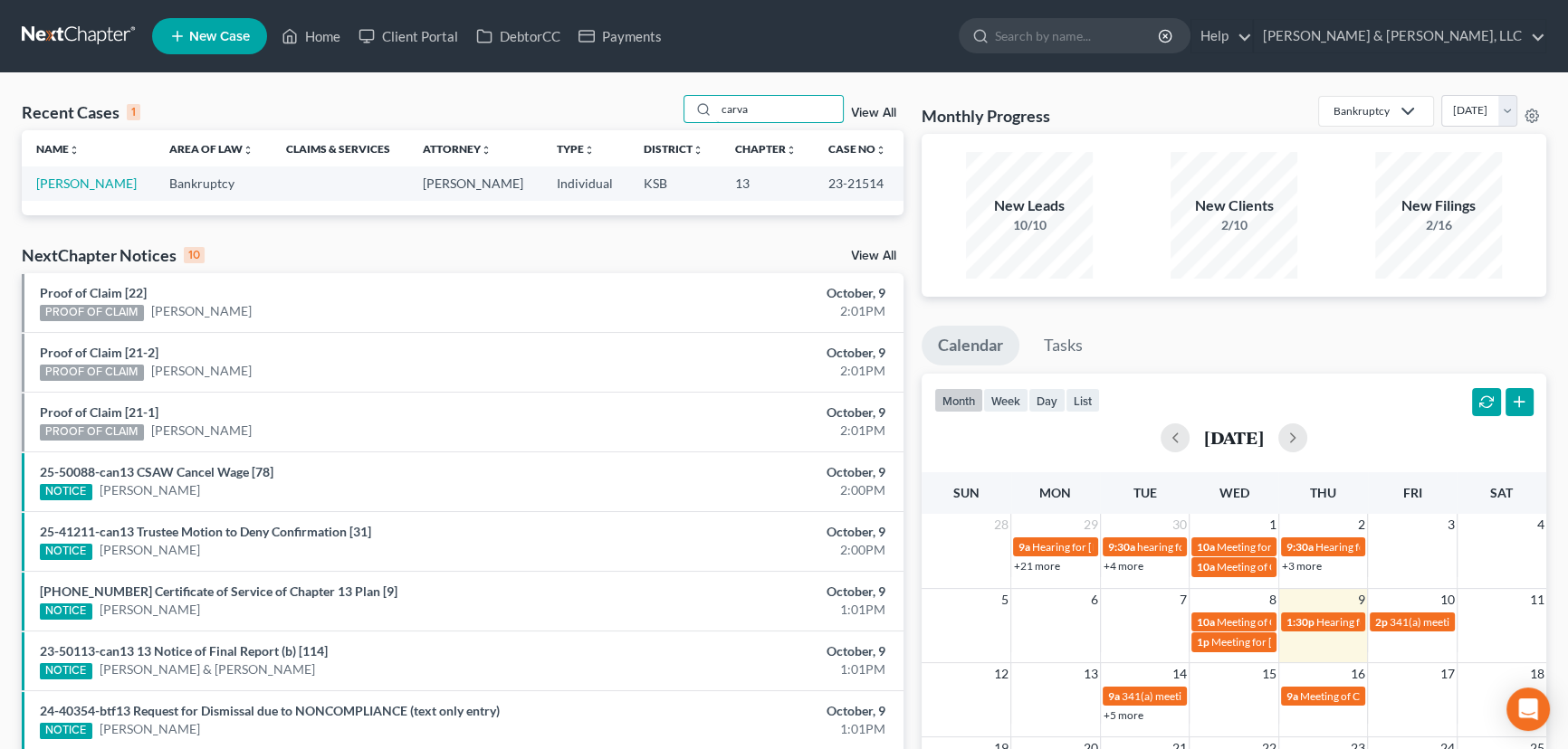
drag, startPoint x: 796, startPoint y: 111, endPoint x: 644, endPoint y: 112, distance: 152.0
click at [644, 112] on div "Recent Cases 1 carva View All" at bounding box center [463, 113] width 881 height 36
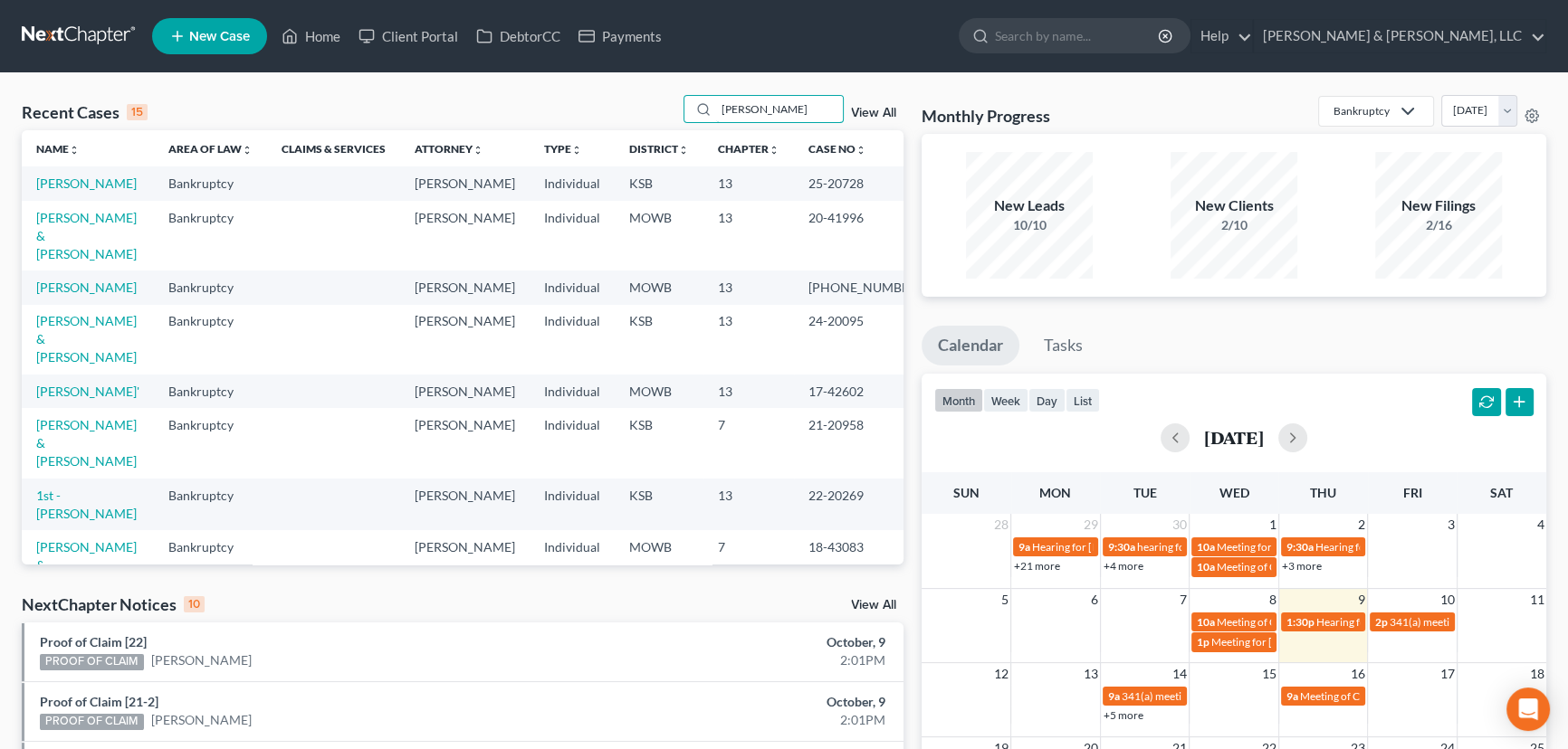
type input "andrews"
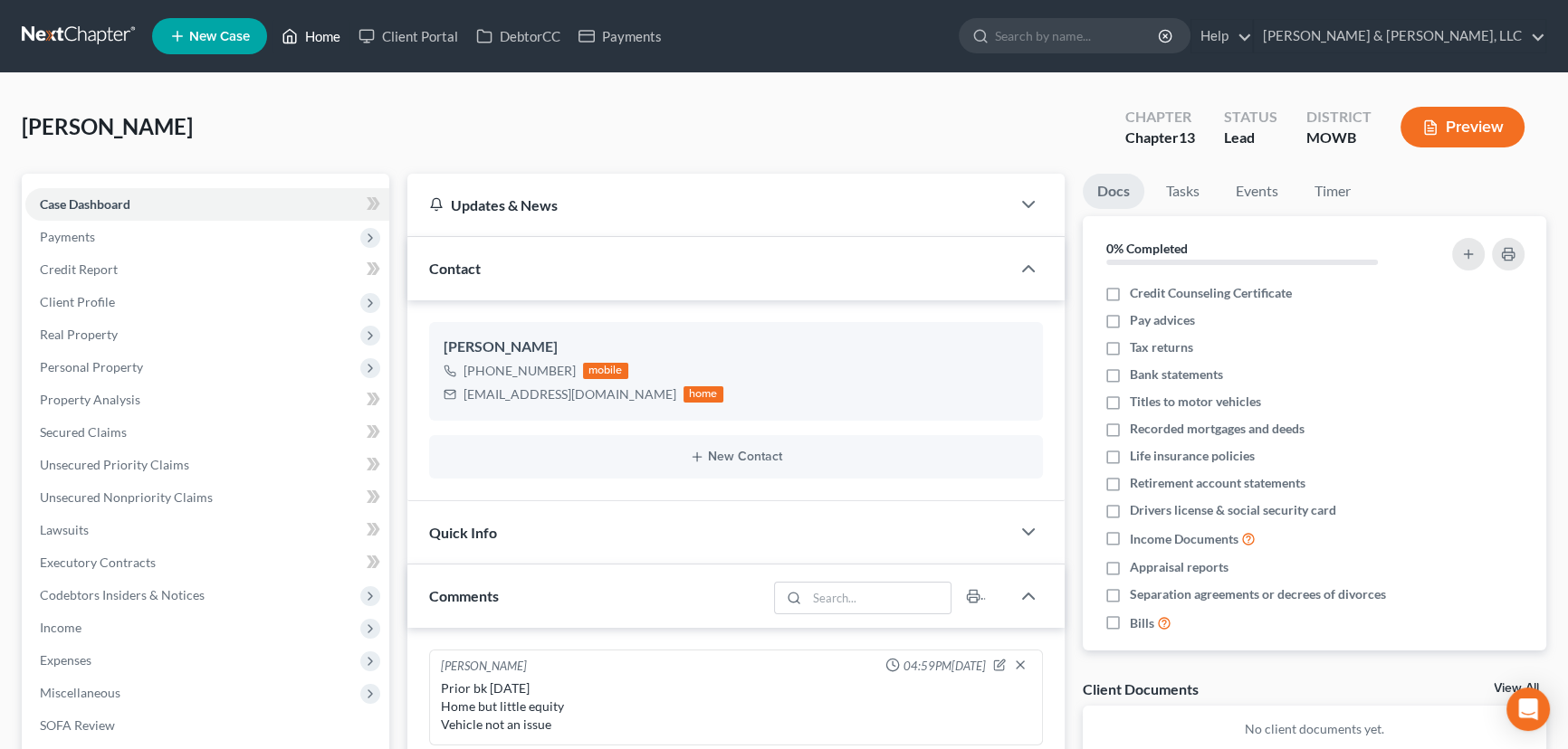
click at [312, 40] on link "Home" at bounding box center [311, 37] width 77 height 33
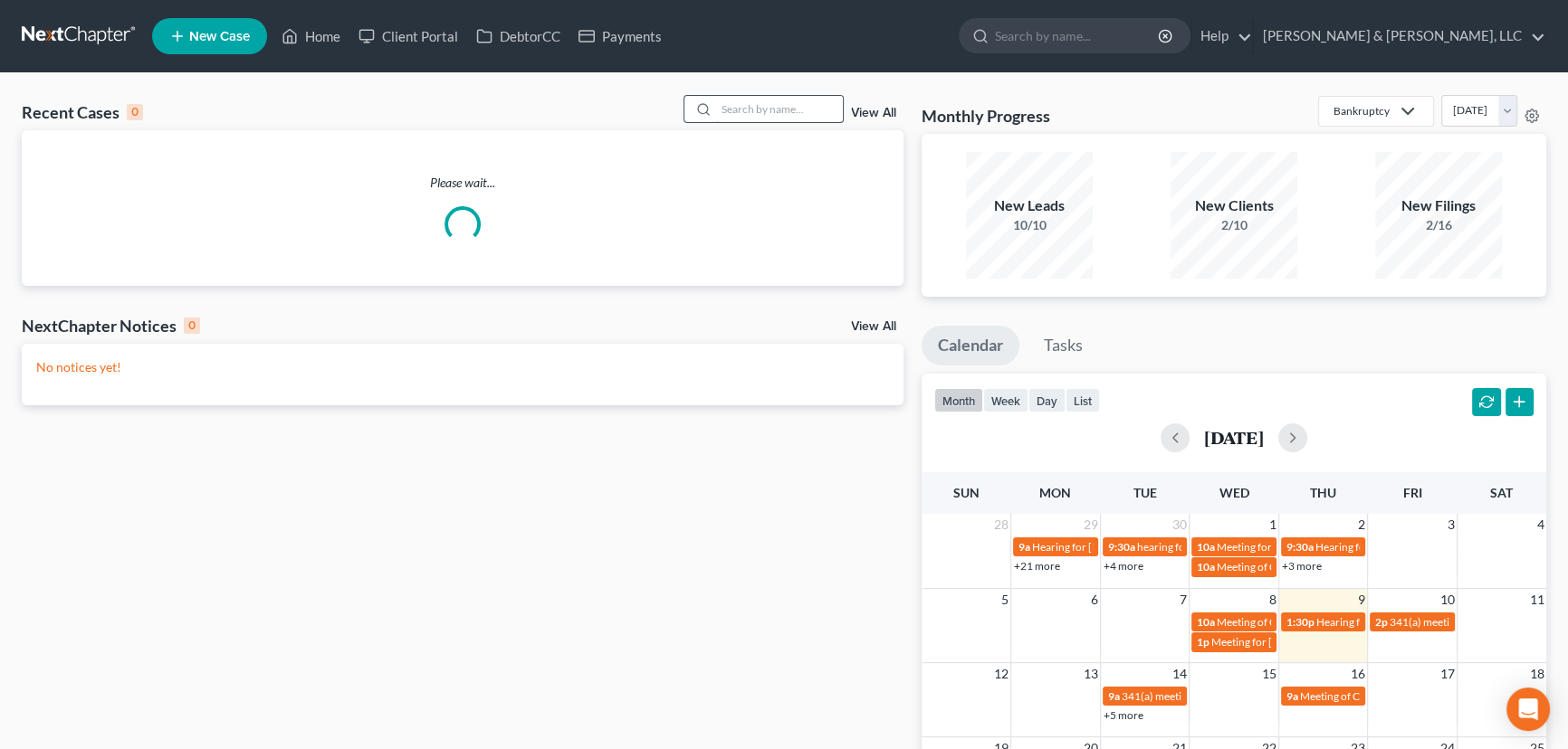
drag, startPoint x: 802, startPoint y: 125, endPoint x: 800, endPoint y: 108, distance: 17.1
click at [801, 125] on div "Recent Cases 0 View All" at bounding box center [463, 113] width 881 height 36
click at [798, 108] on input "search" at bounding box center [779, 109] width 126 height 26
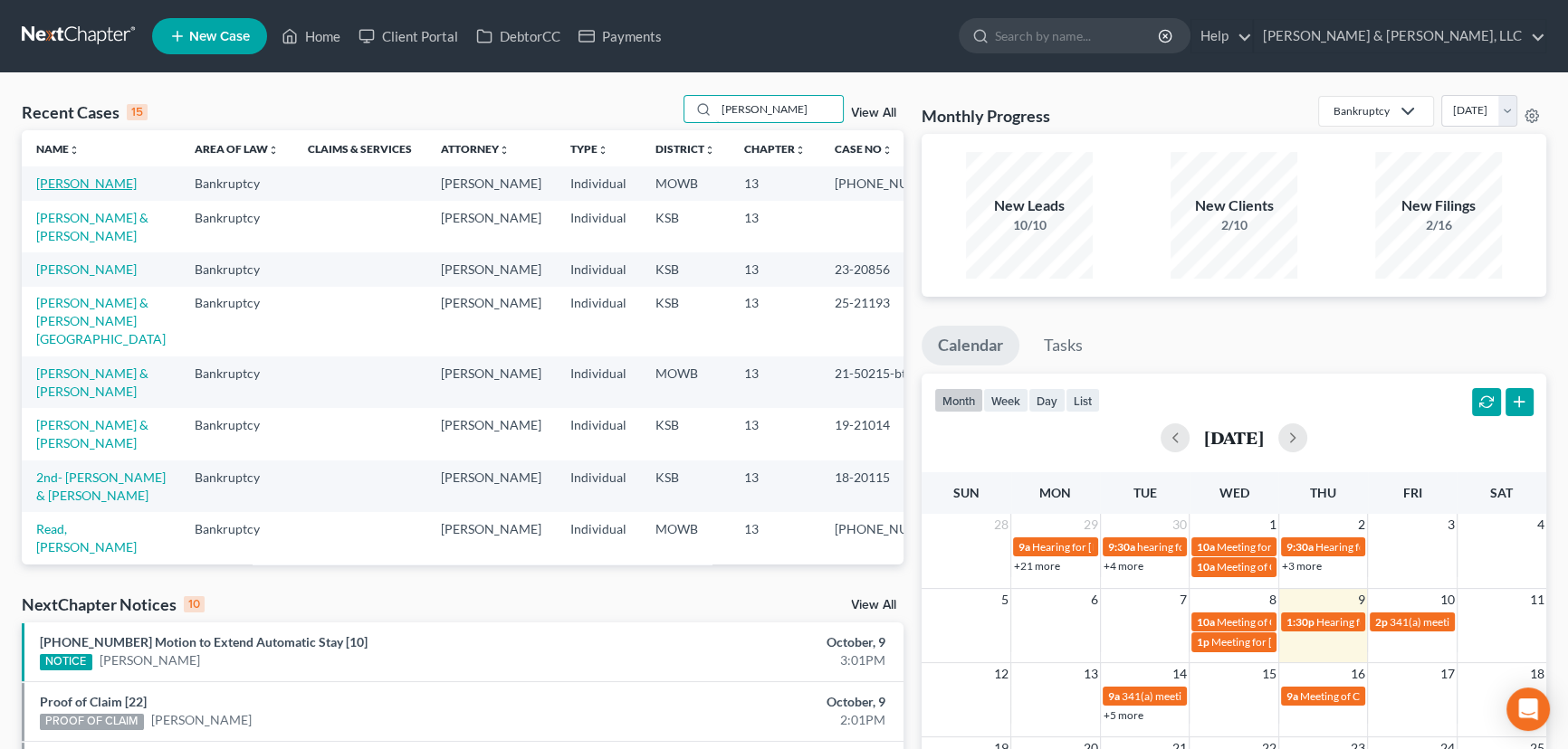
type input "harris"
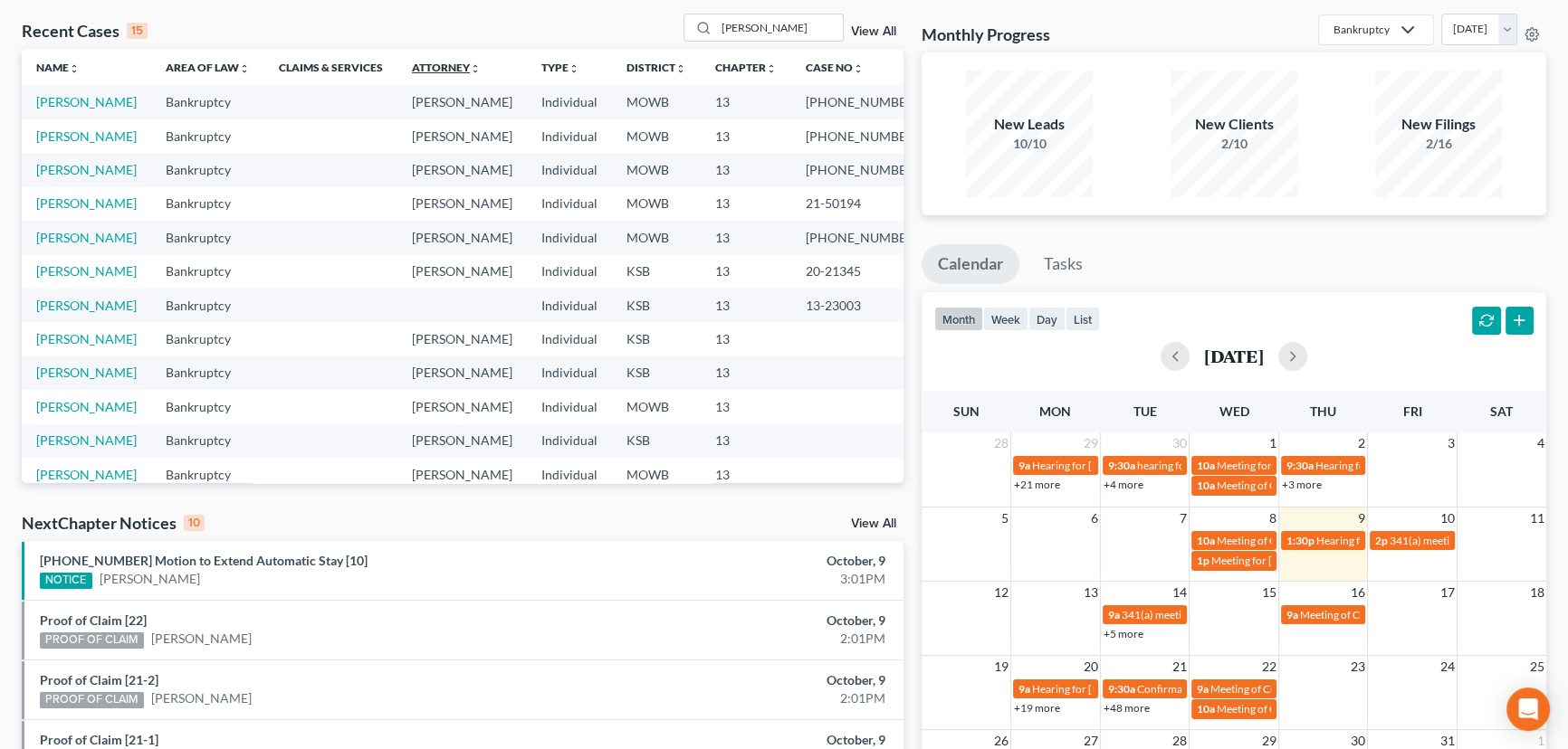
scroll to position [81, 0]
click at [45, 103] on link "Harris, Claude" at bounding box center [87, 102] width 100 height 15
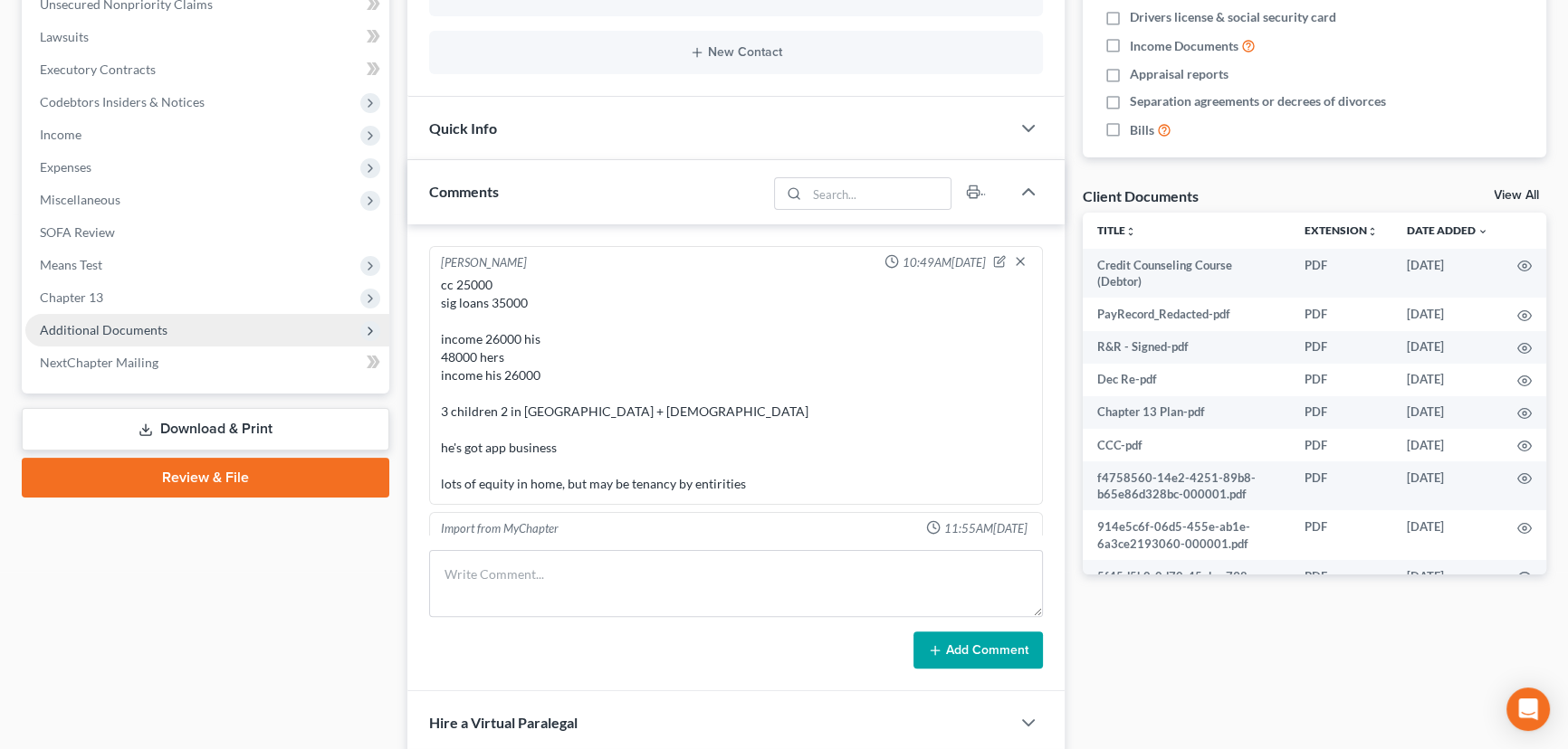
scroll to position [999, 0]
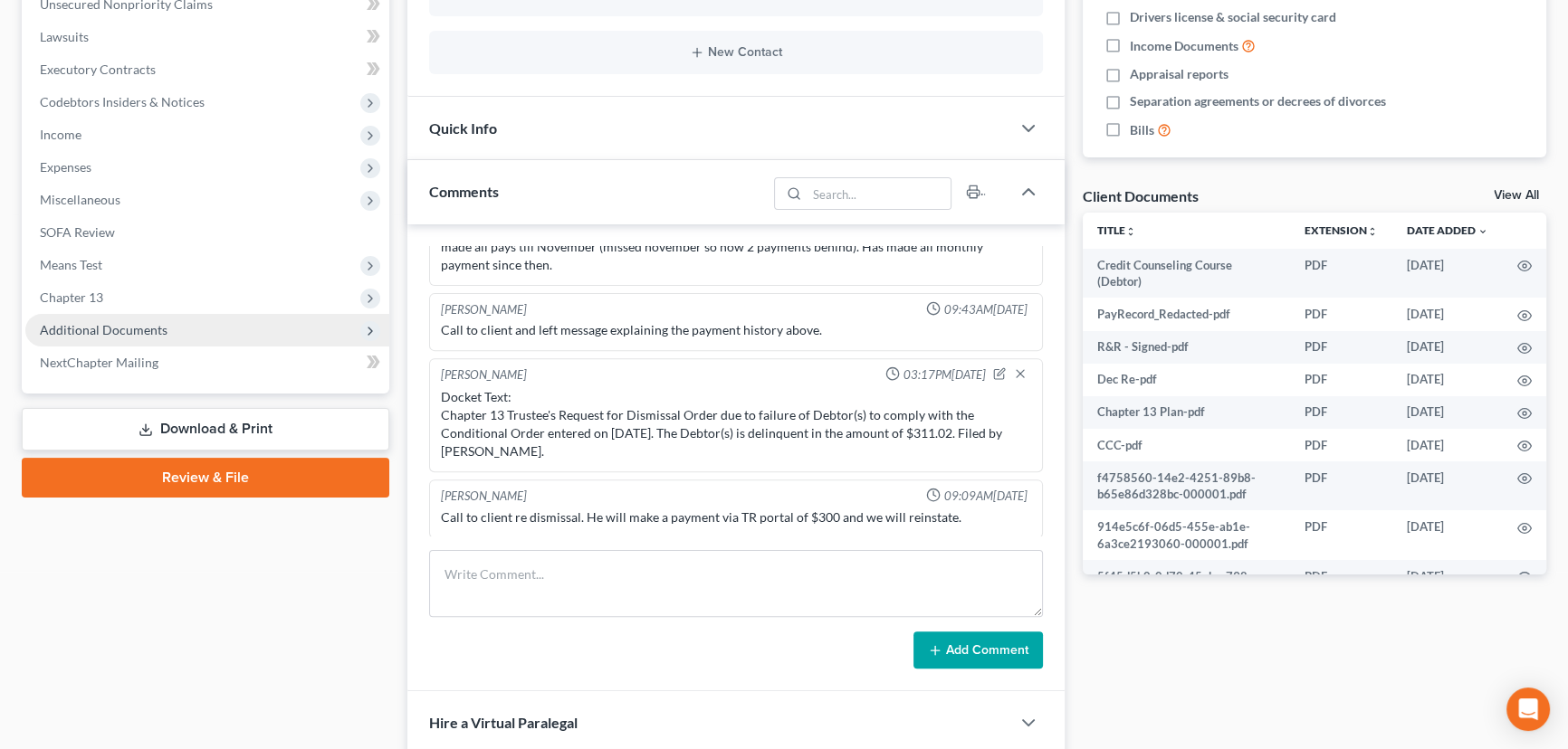
click at [87, 342] on span "Additional Documents" at bounding box center [206, 331] width 364 height 33
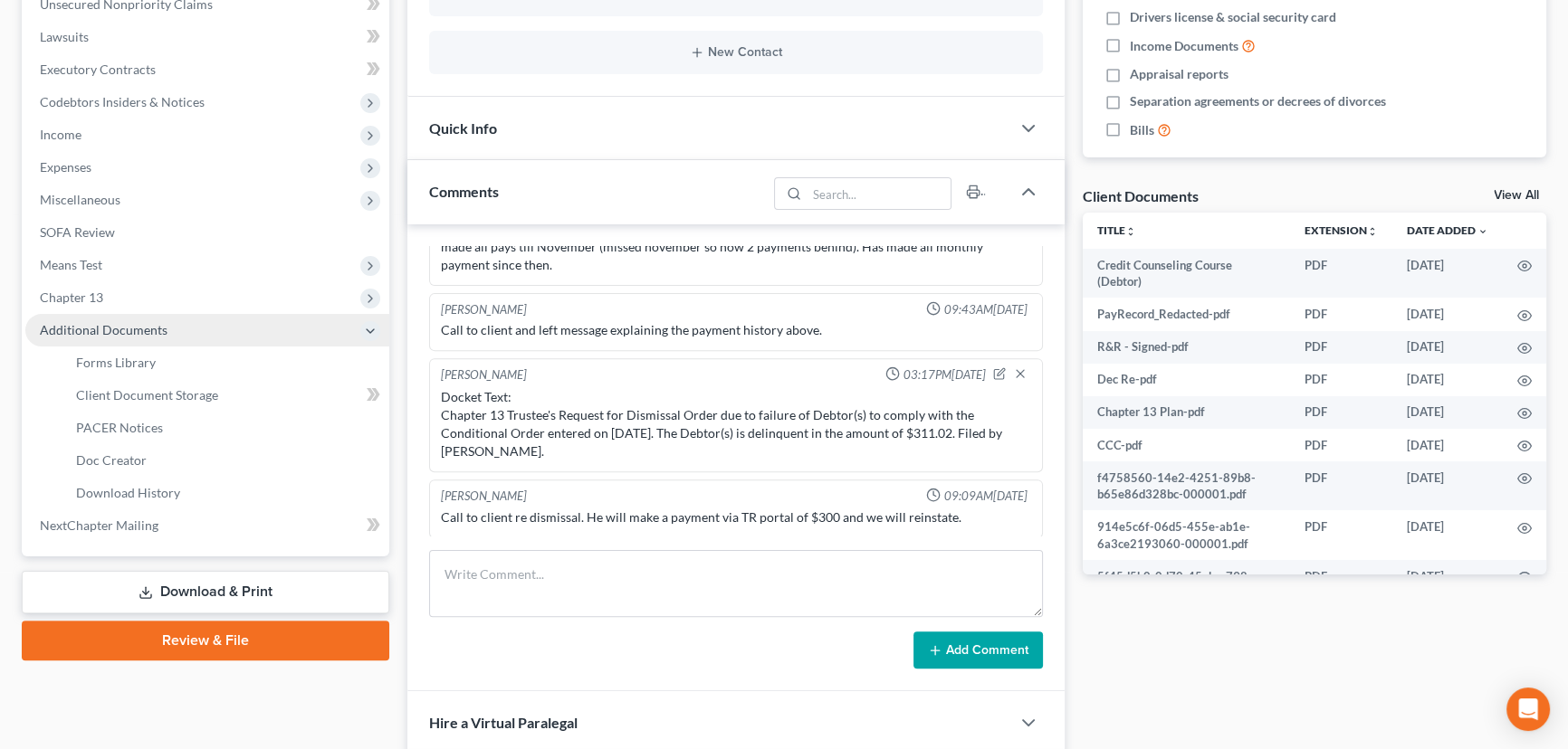
scroll to position [2889, 0]
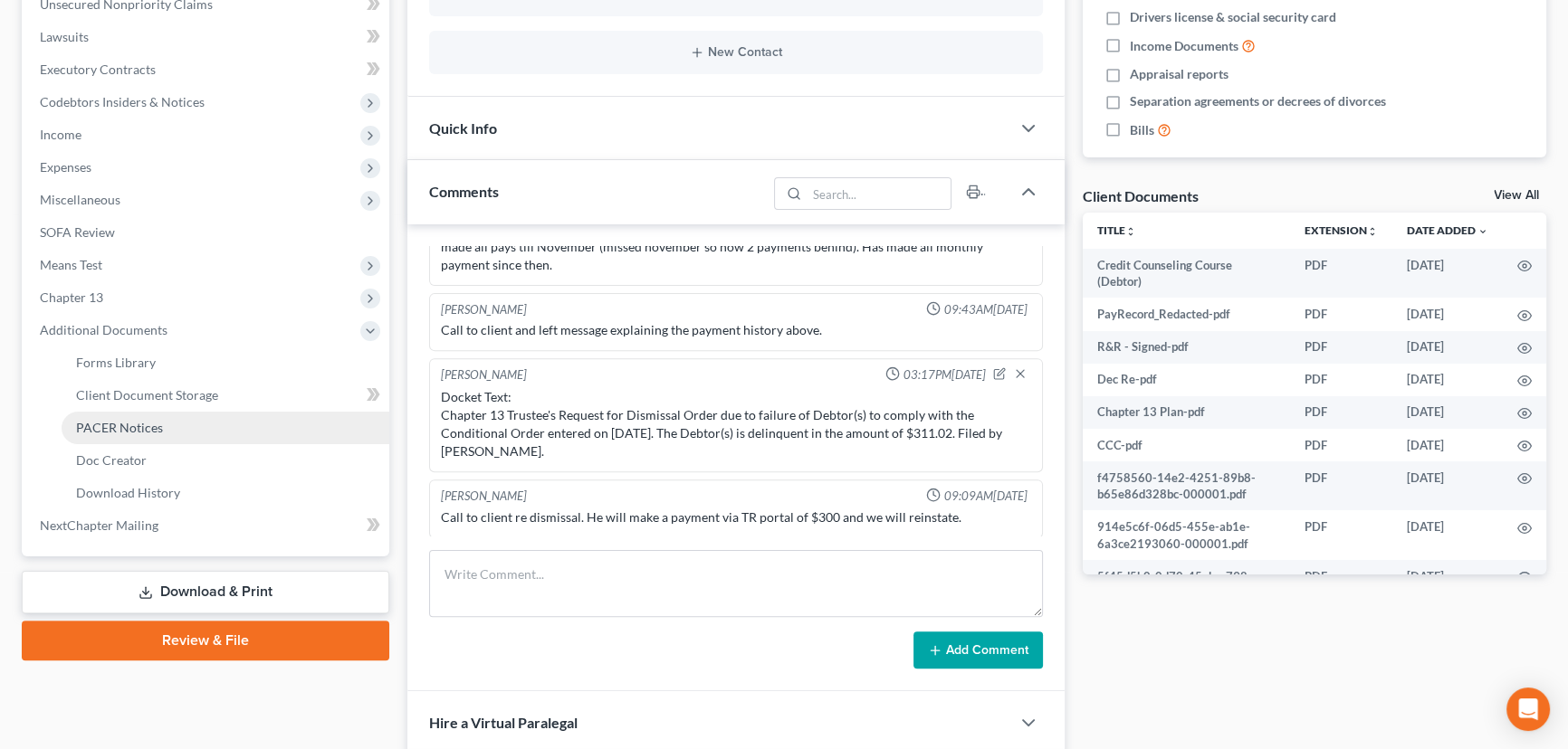
click at [108, 433] on span "PACER Notices" at bounding box center [120, 428] width 87 height 15
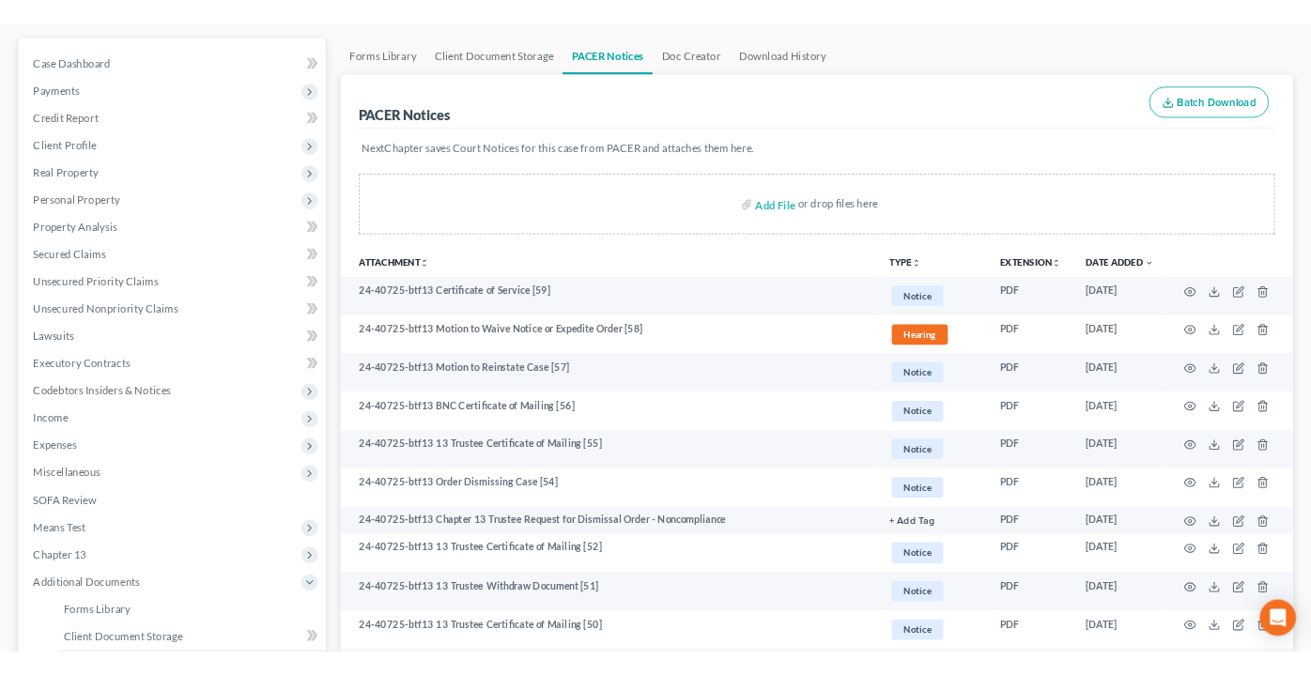
scroll to position [170, 0]
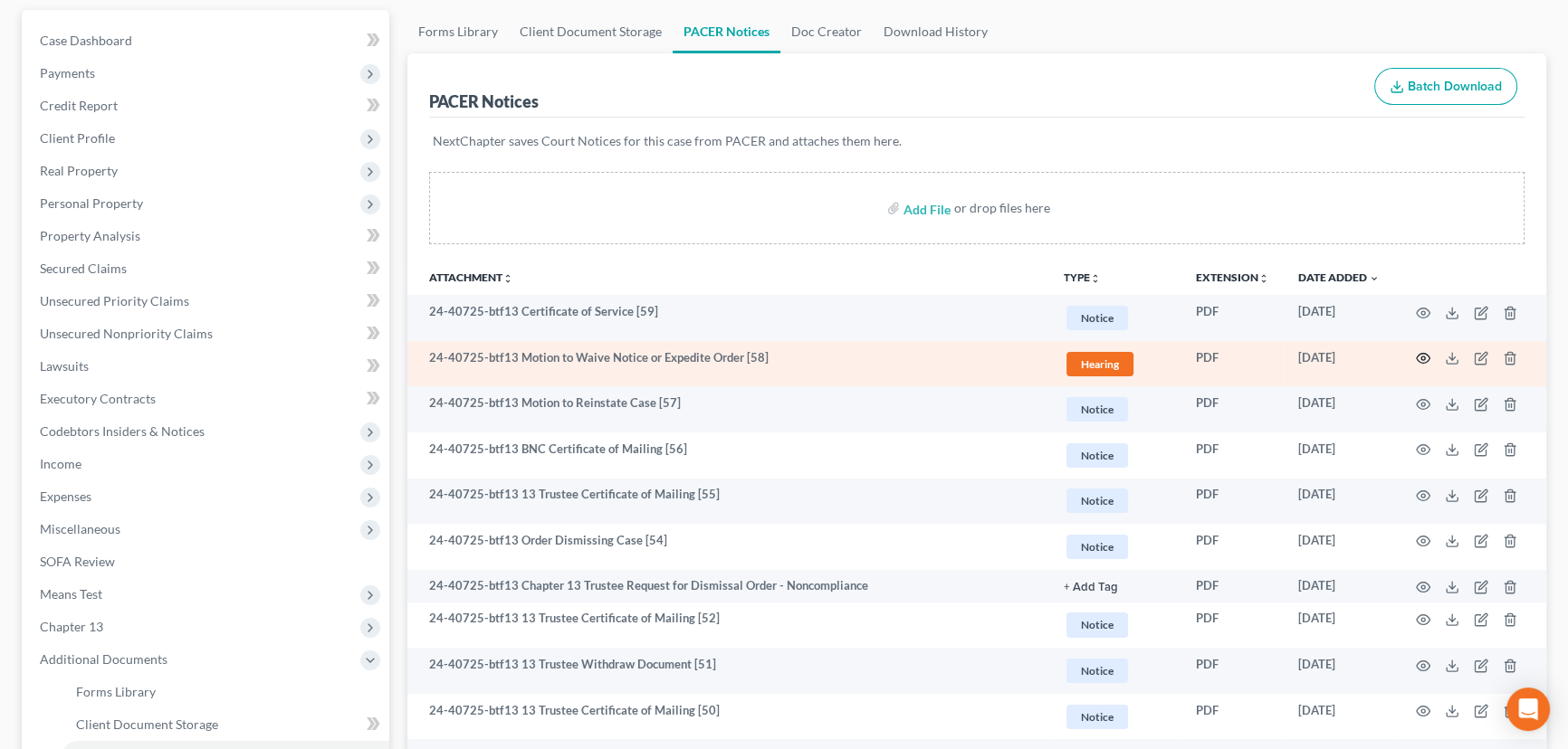
click at [1421, 358] on icon "button" at bounding box center [1422, 358] width 14 height 14
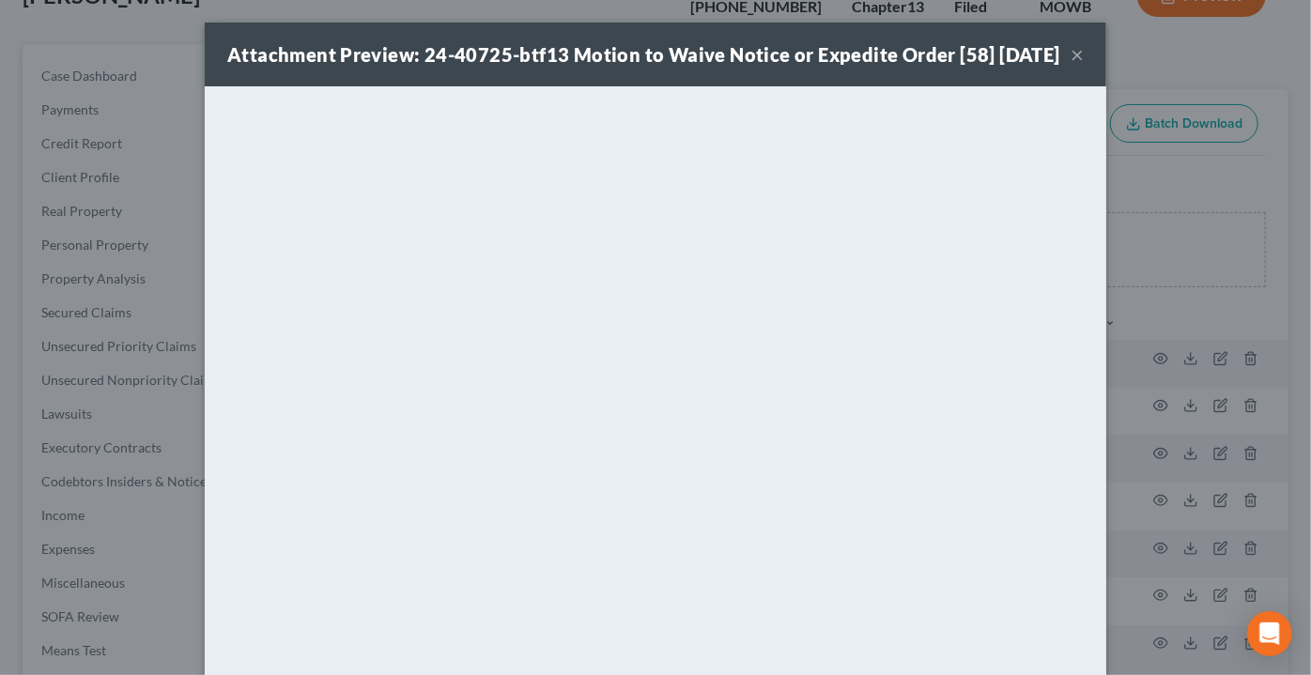
click at [1070, 66] on button "×" at bounding box center [1076, 54] width 13 height 23
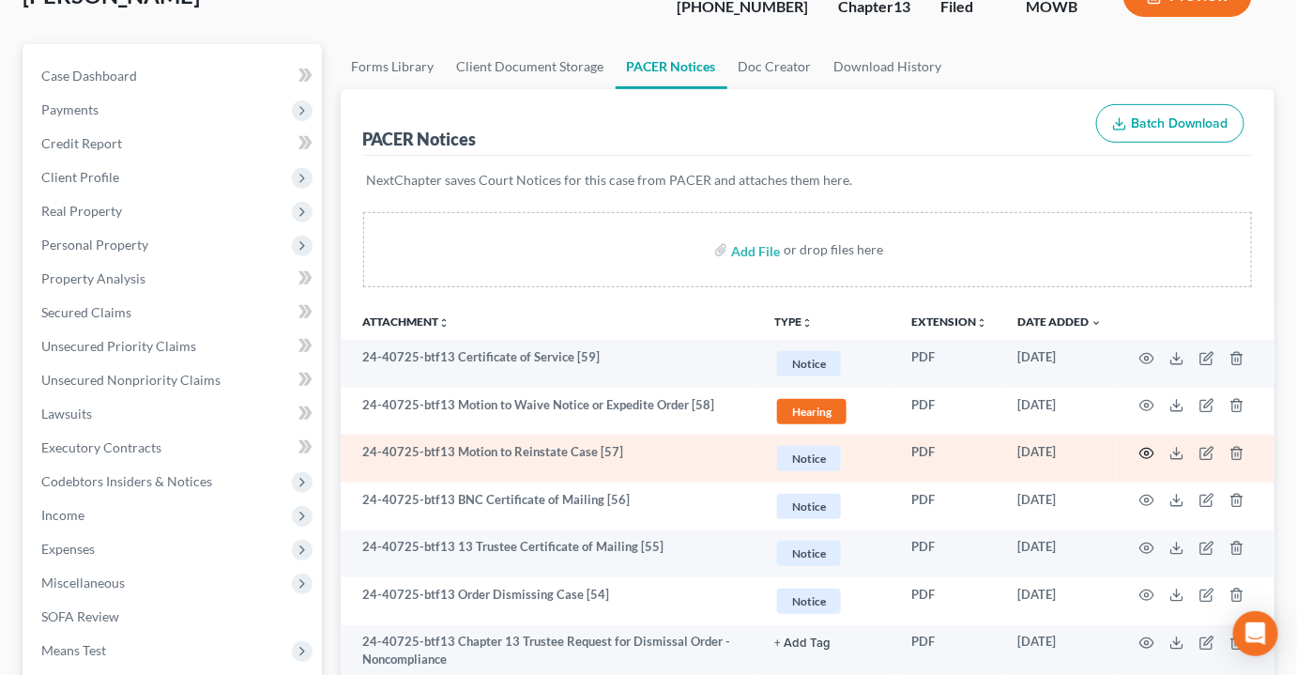
click at [1147, 452] on circle "button" at bounding box center [1147, 454] width 4 height 4
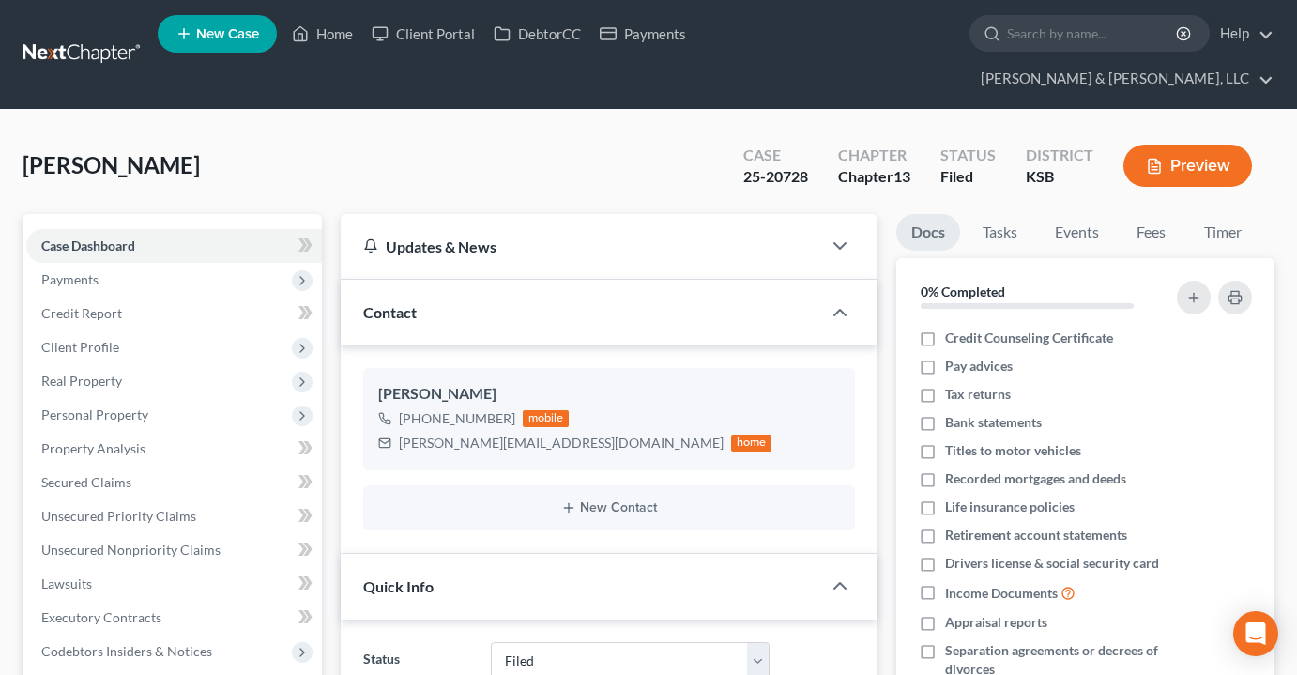
select select "6"
select select "0"
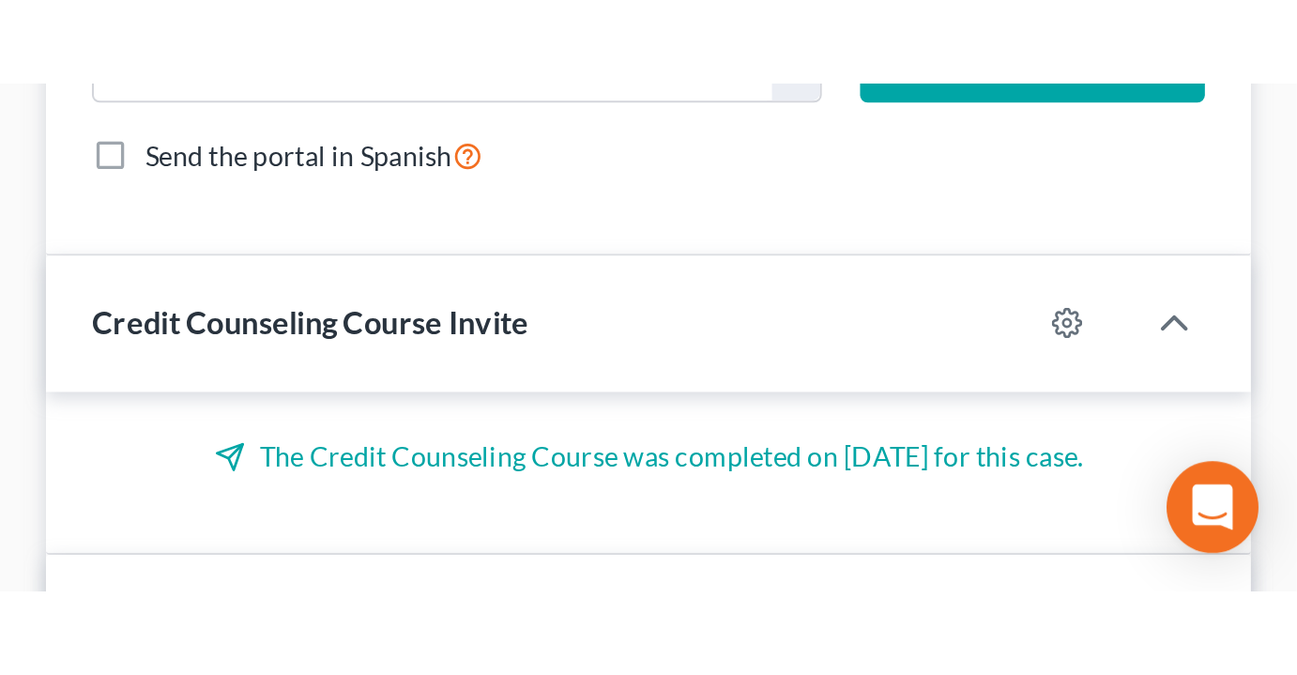
scroll to position [5478, 0]
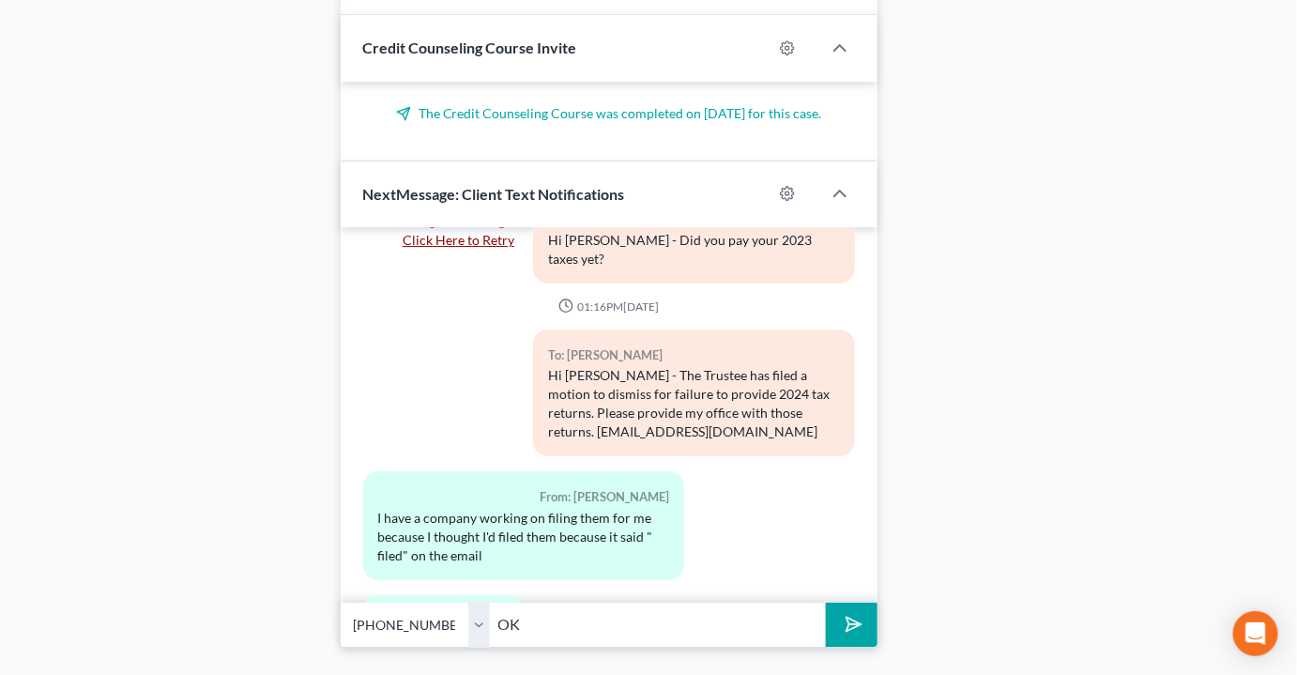
type input "O"
type input "Thanks for the update. Email them to [EMAIL_ADDRESS][DOMAIN_NAME] once they are…"
click at [826, 603] on button "submit" at bounding box center [852, 625] width 52 height 44
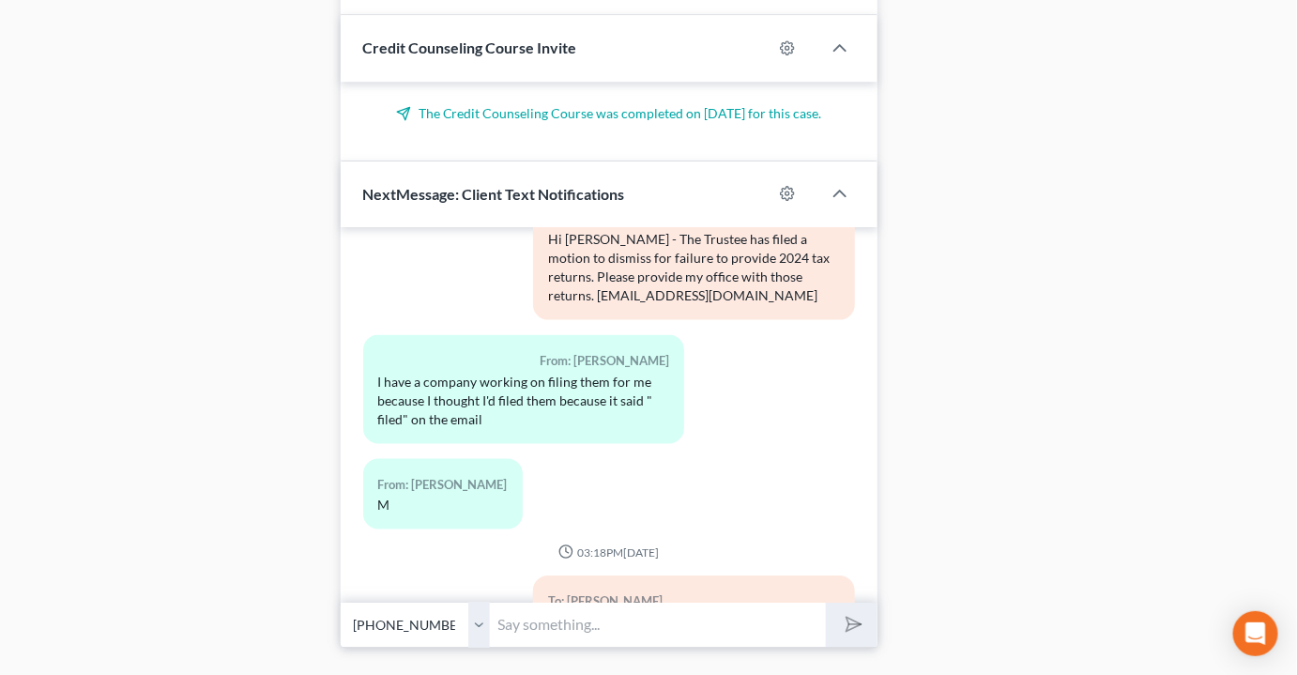
scroll to position [5701, 0]
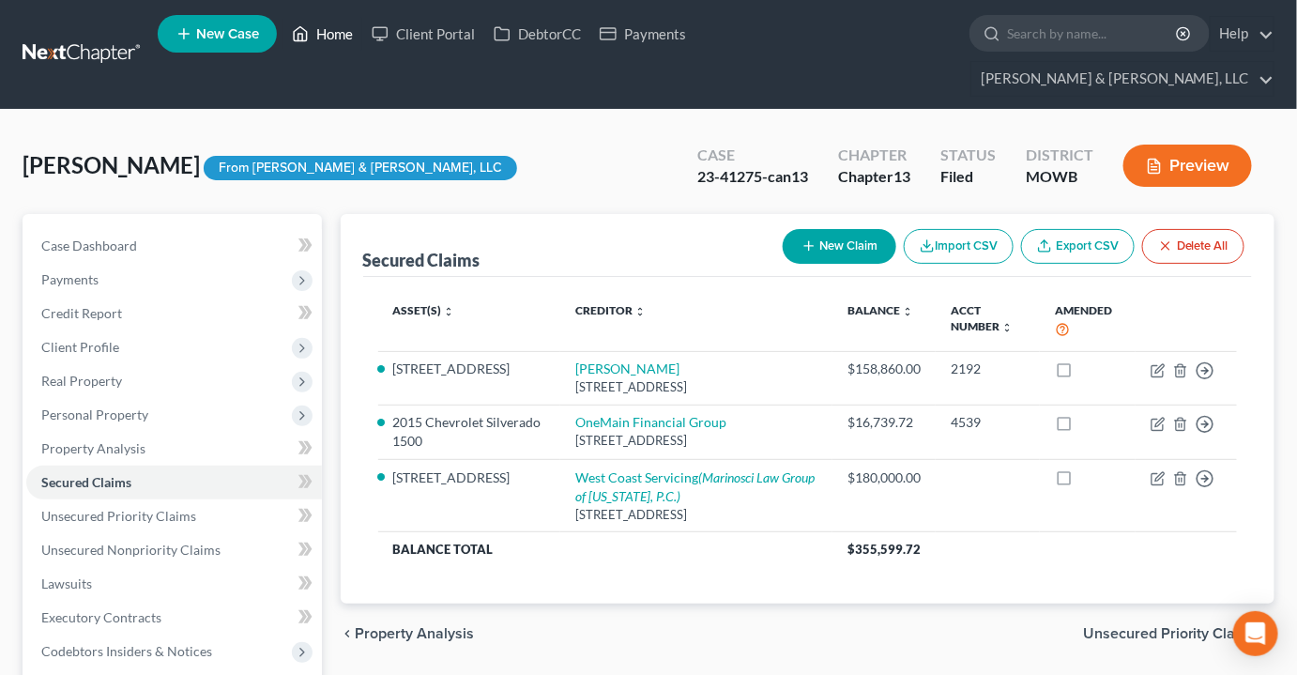
click at [317, 45] on link "Home" at bounding box center [323, 34] width 80 height 34
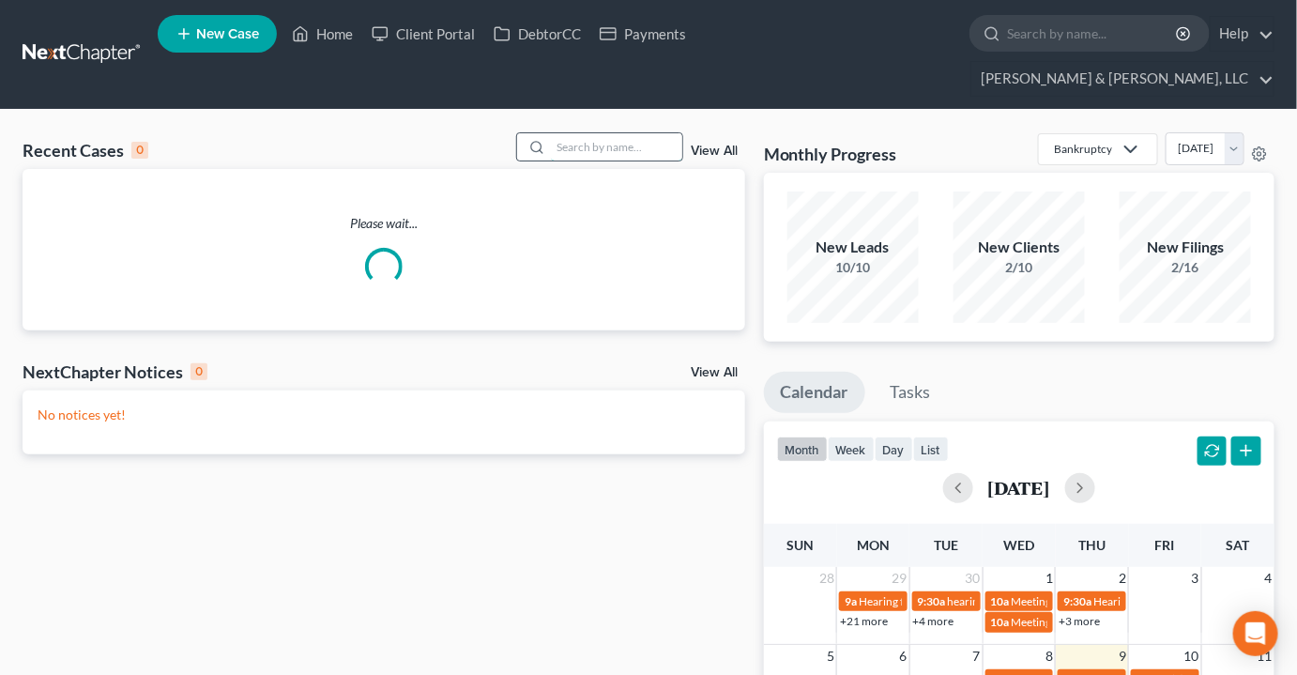
click at [608, 133] on input "search" at bounding box center [616, 146] width 131 height 27
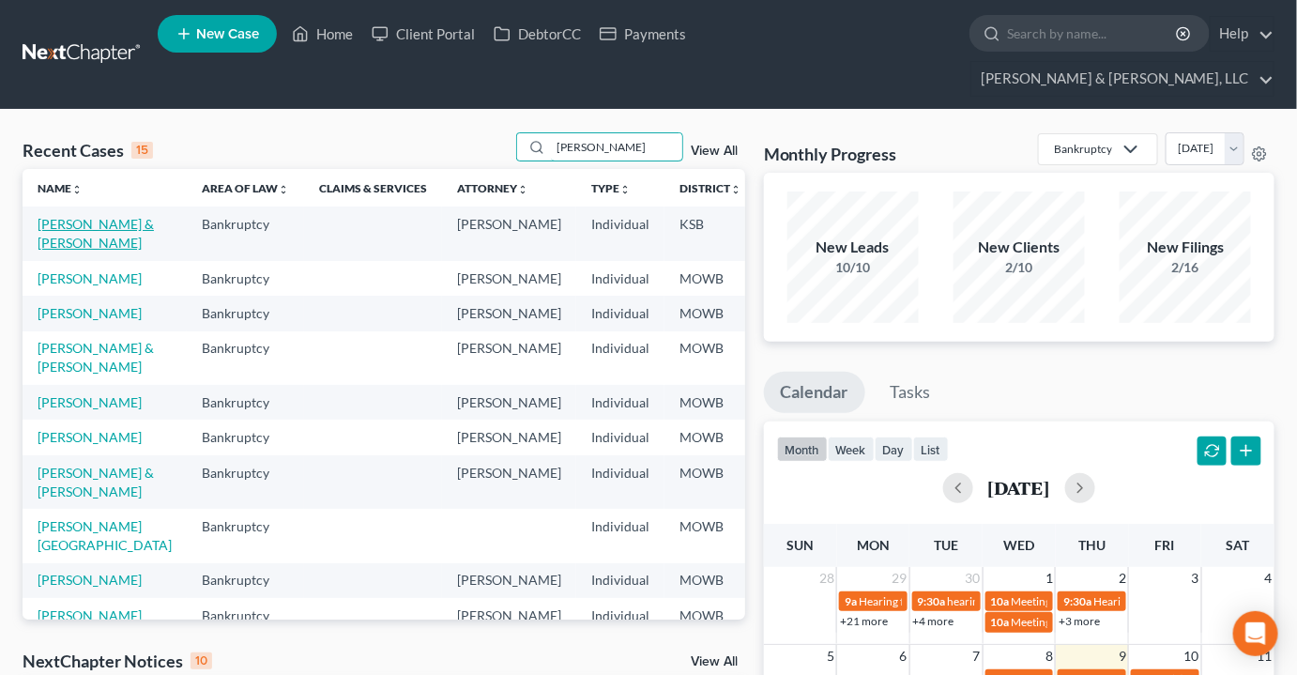
type input "[PERSON_NAME]"
click at [62, 216] on link "[PERSON_NAME] & [PERSON_NAME]" at bounding box center [96, 233] width 116 height 35
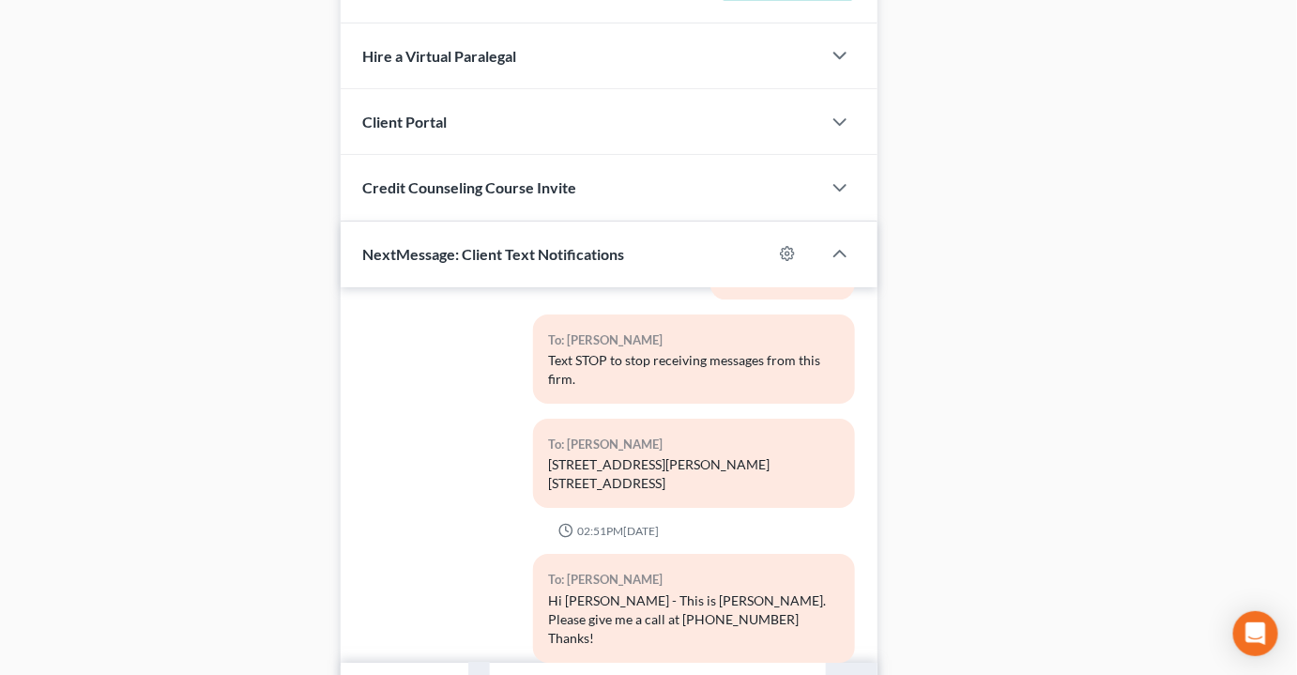
scroll to position [1935, 0]
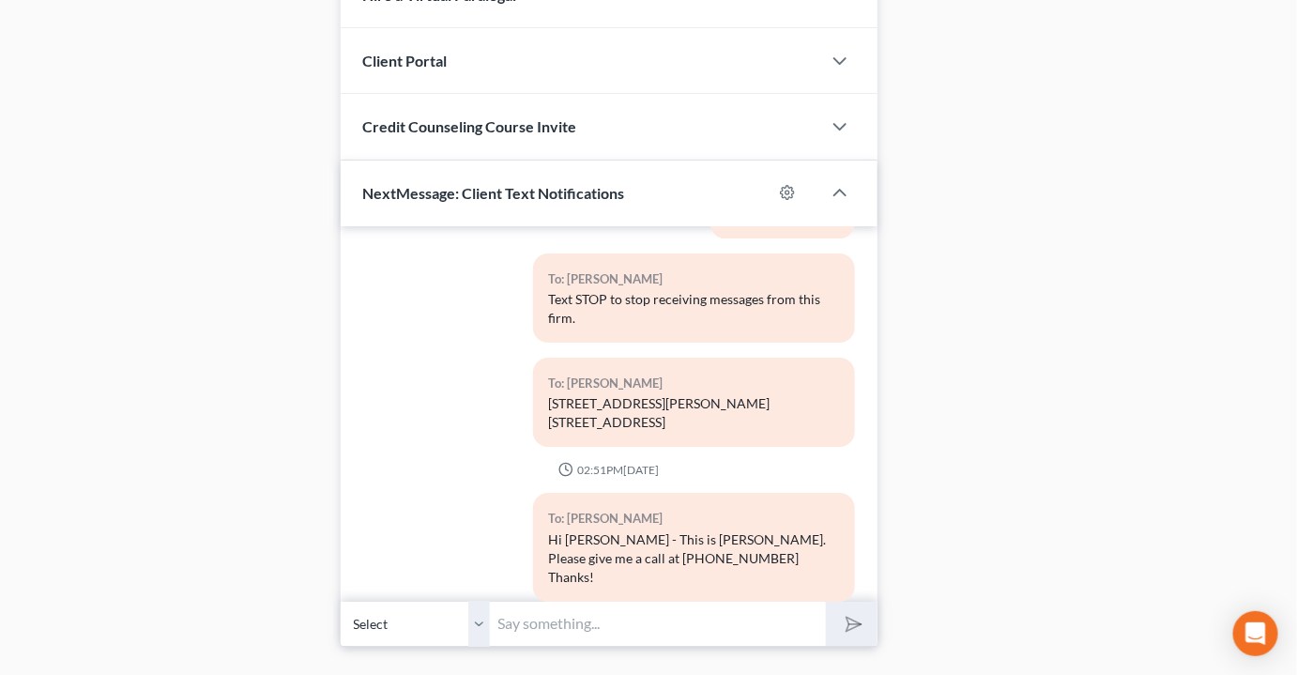
click at [589, 601] on input "text" at bounding box center [658, 624] width 335 height 46
type input "Hi [PERSON_NAME] - The trustee asked me about [PERSON_NAME] and whether she wil…"
click at [826, 602] on button "submit" at bounding box center [852, 624] width 52 height 44
